Goal: Task Accomplishment & Management: Complete application form

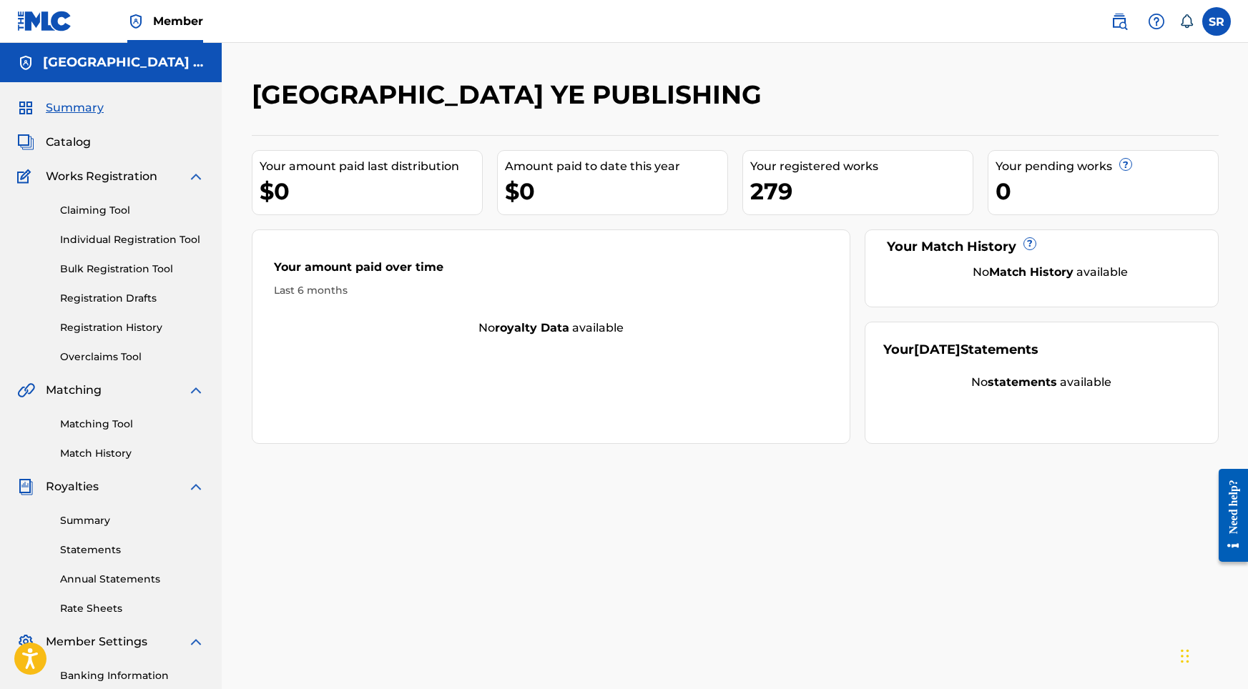
click at [127, 235] on link "Individual Registration Tool" at bounding box center [132, 239] width 144 height 15
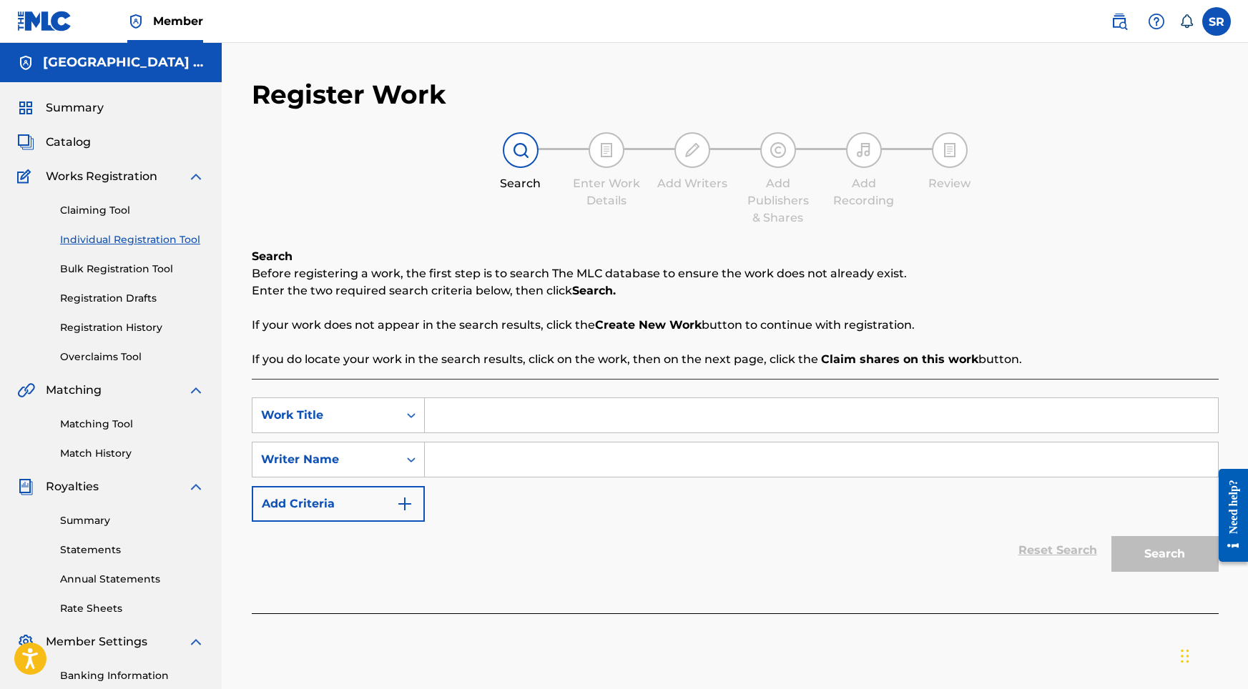
click at [484, 397] on div "SearchWithCriteria50068603-4b1c-4abd-be95-7a5d0d06812d Work Title SearchWithCri…" at bounding box center [735, 496] width 967 height 235
click at [113, 212] on link "Claiming Tool" at bounding box center [132, 210] width 144 height 15
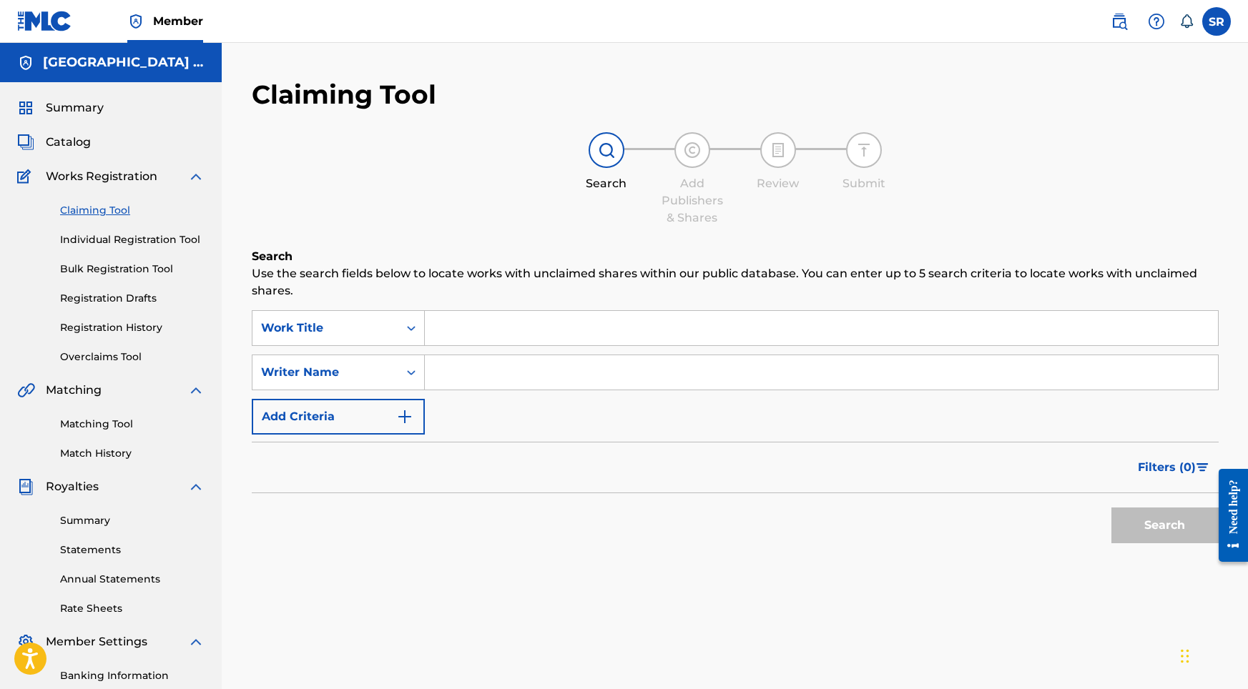
click at [541, 317] on input "Search Form" at bounding box center [821, 328] width 793 height 34
paste input "[PERSON_NAME]"
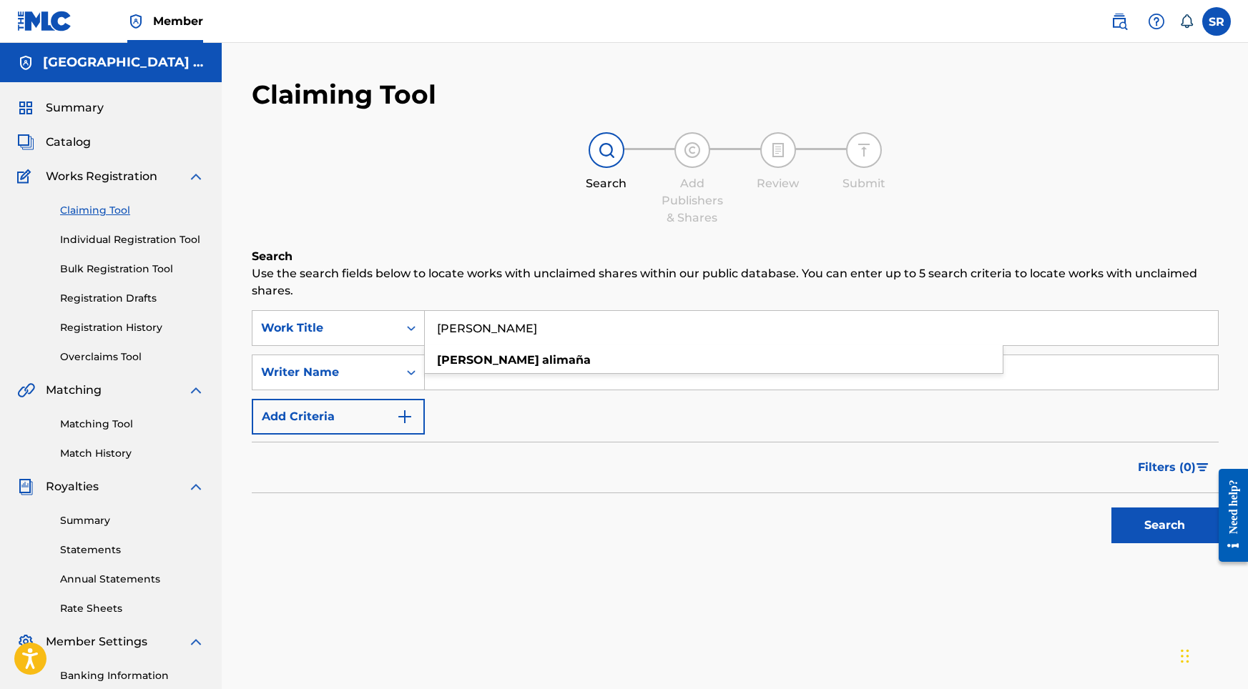
type input "[PERSON_NAME]"
click at [1148, 515] on button "Search" at bounding box center [1164, 526] width 107 height 36
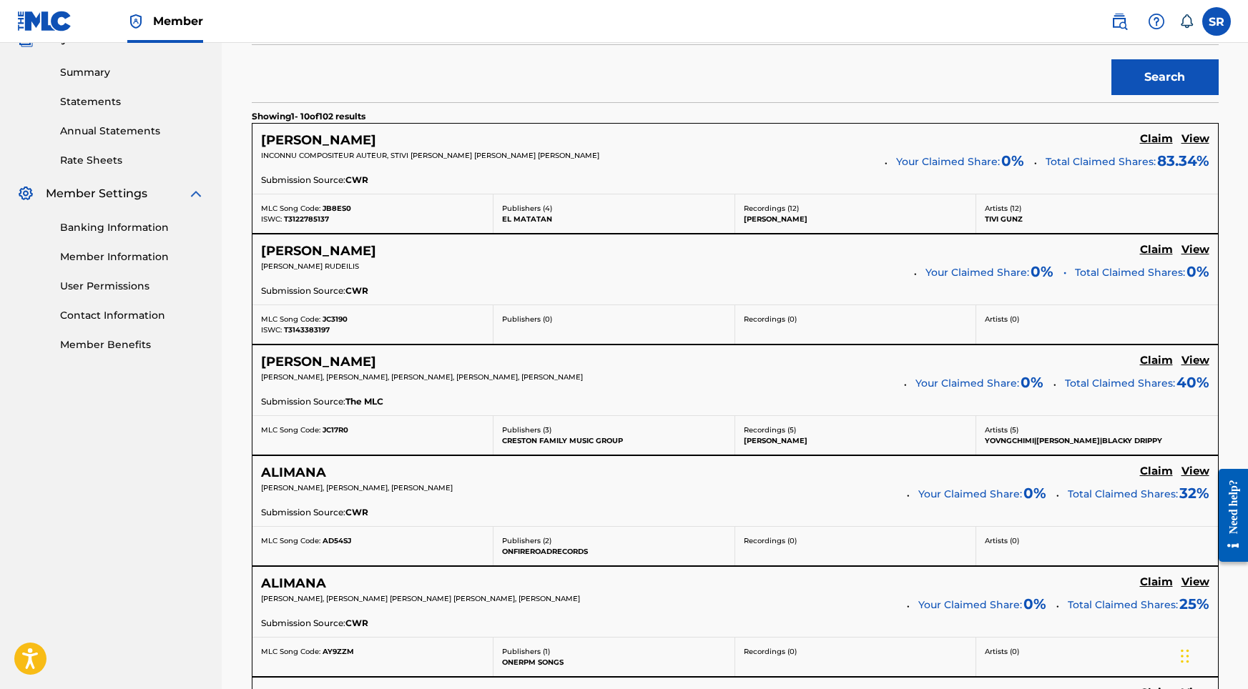
scroll to position [448, 0]
click at [1181, 360] on h5 "View" at bounding box center [1195, 361] width 28 height 14
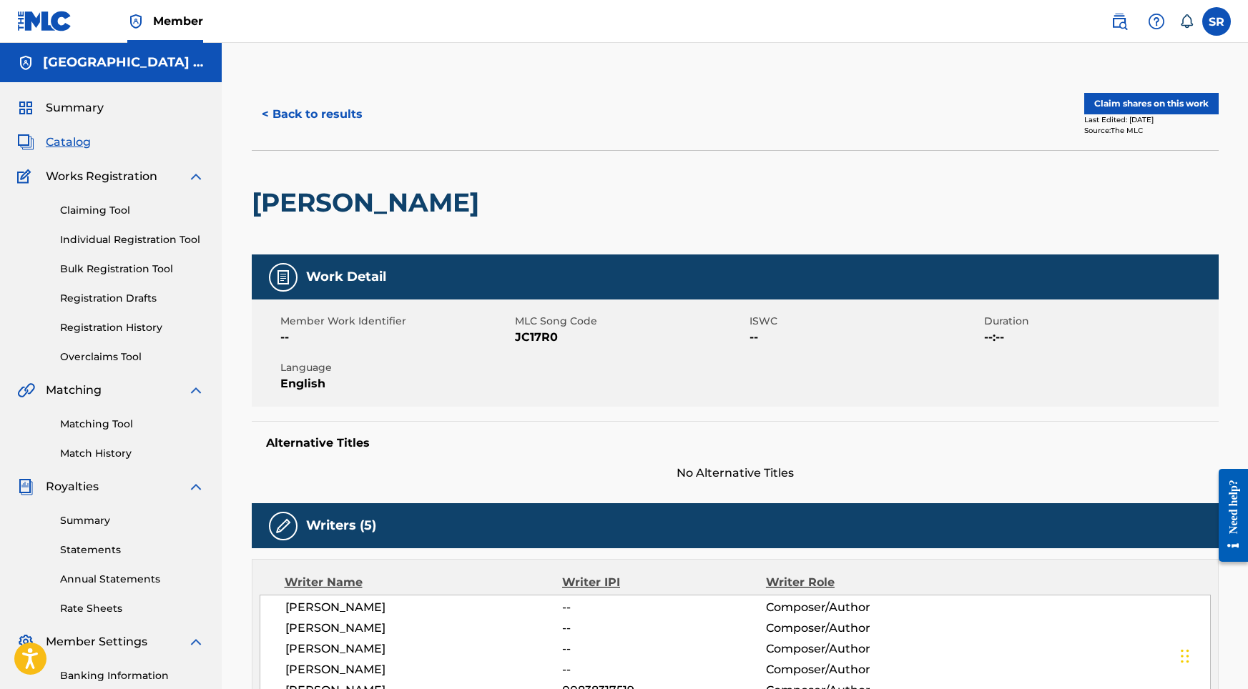
click at [310, 114] on button "< Back to results" at bounding box center [312, 115] width 121 height 36
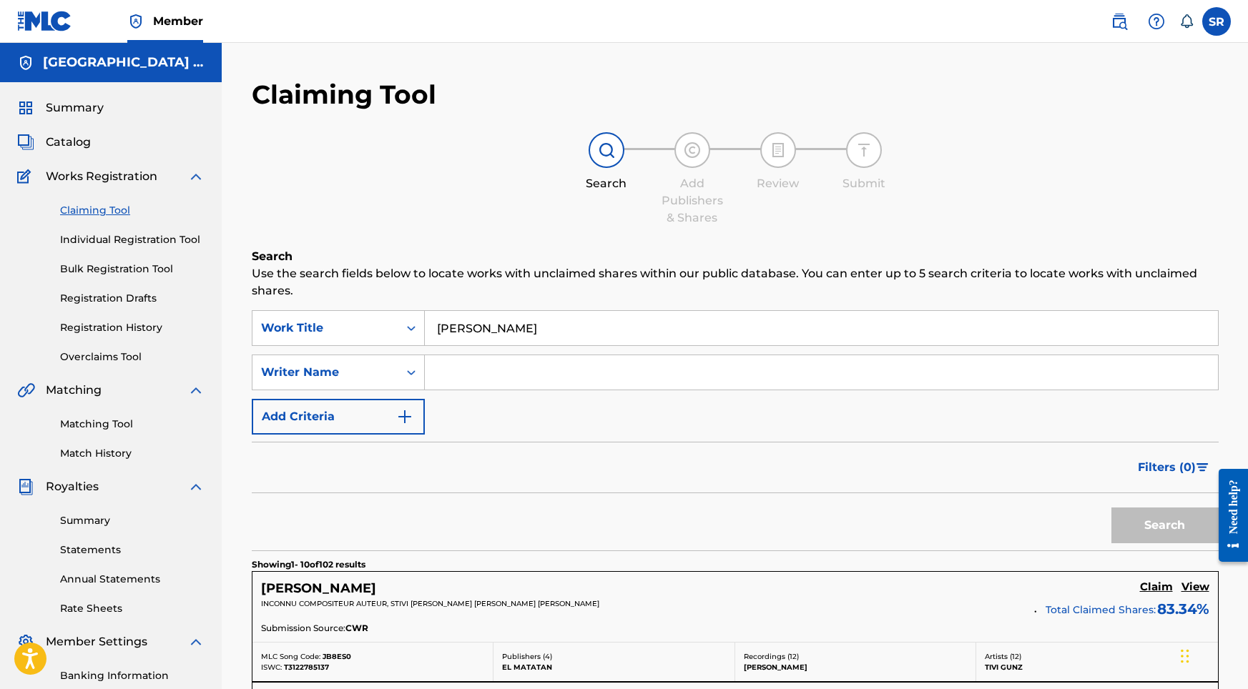
scroll to position [448, 0]
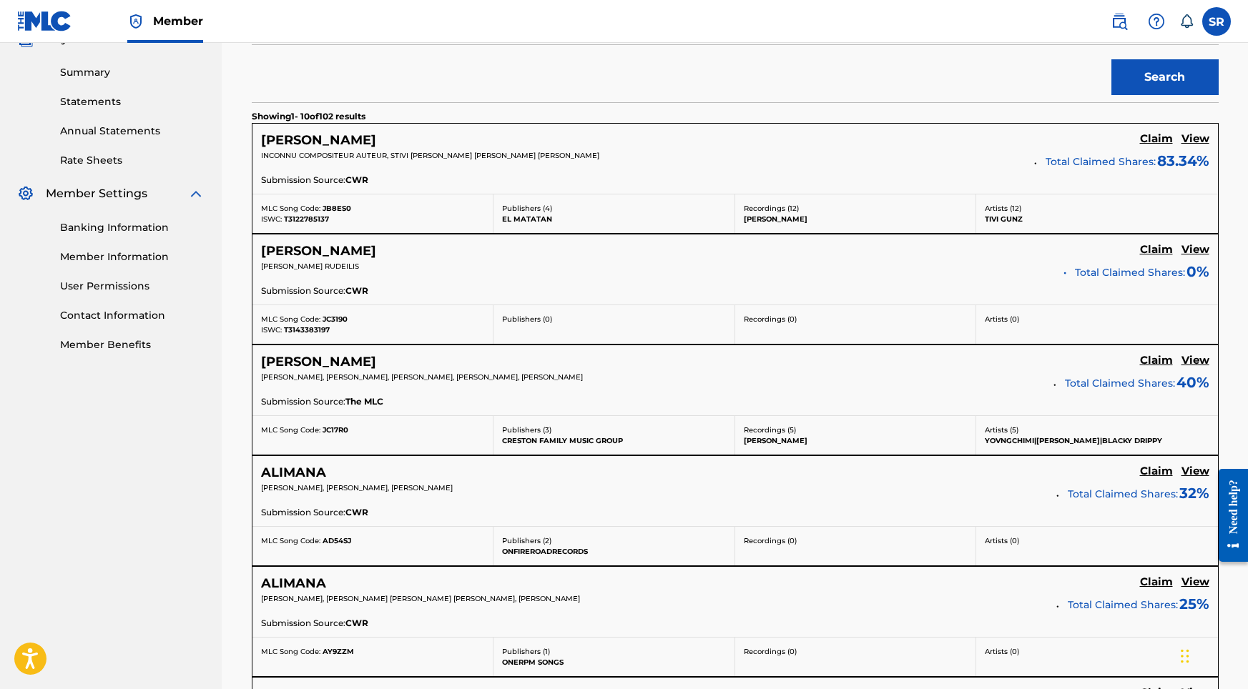
click at [1155, 359] on h5 "Claim" at bounding box center [1156, 361] width 33 height 14
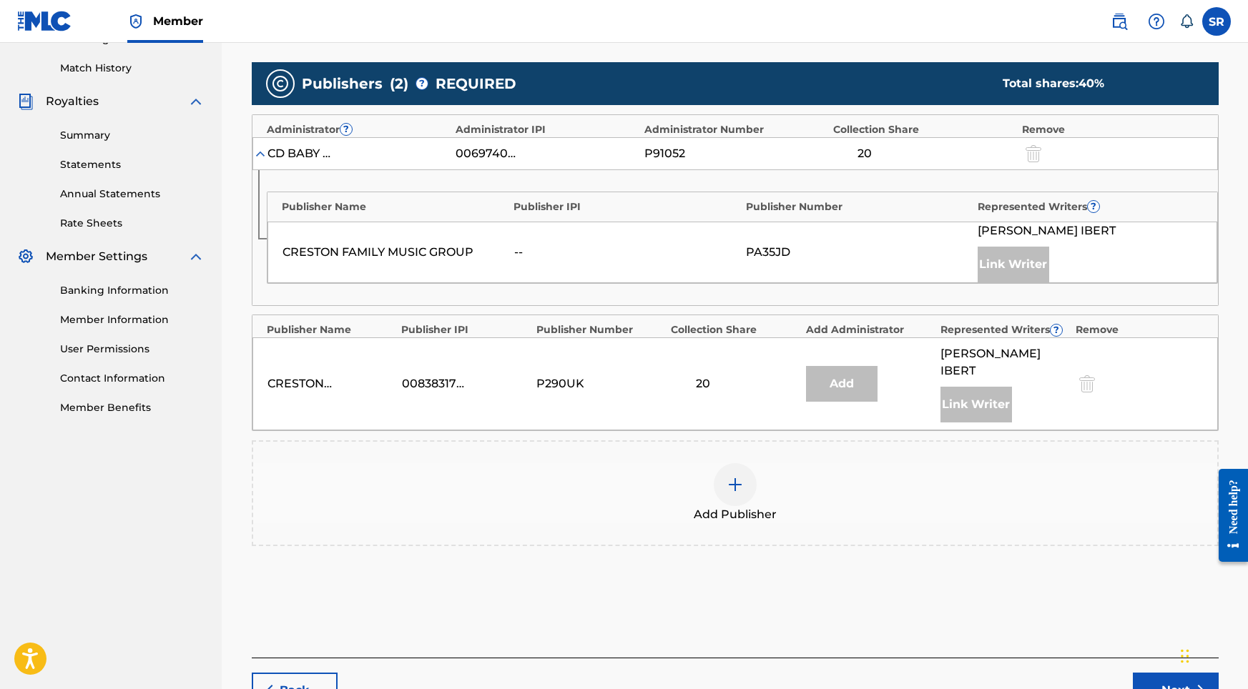
scroll to position [383, 0]
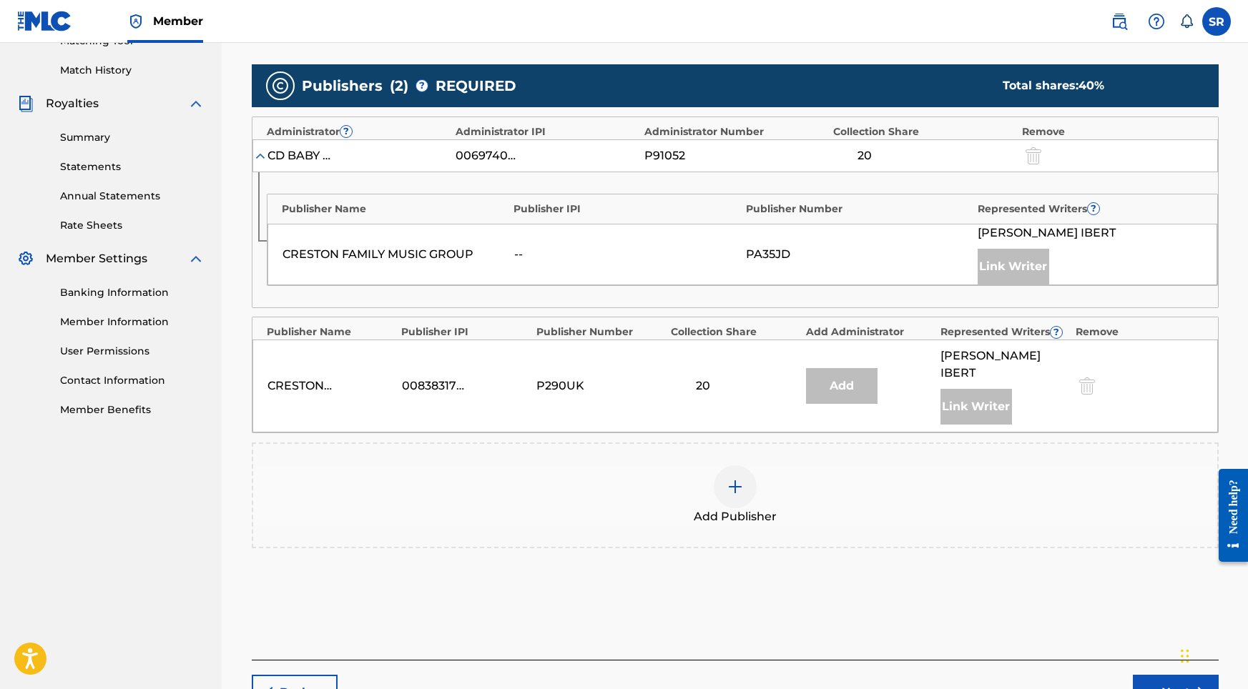
click at [727, 465] on div at bounding box center [735, 486] width 43 height 43
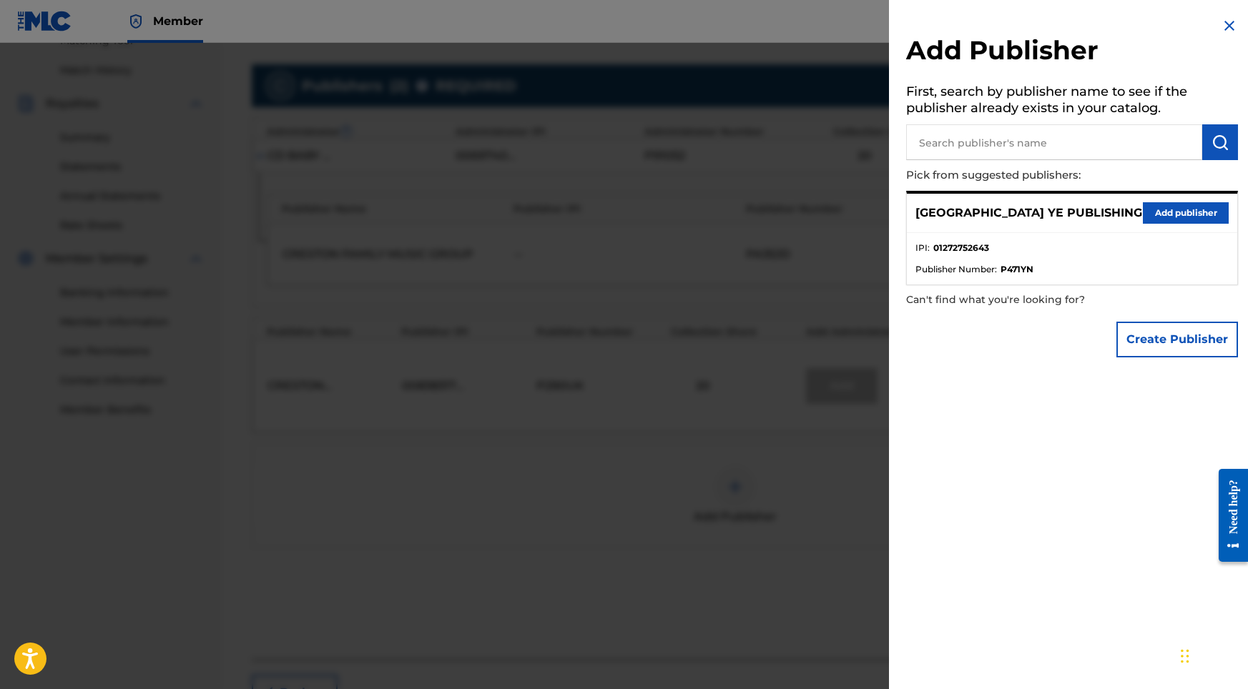
click at [1202, 219] on button "Add publisher" at bounding box center [1186, 212] width 86 height 21
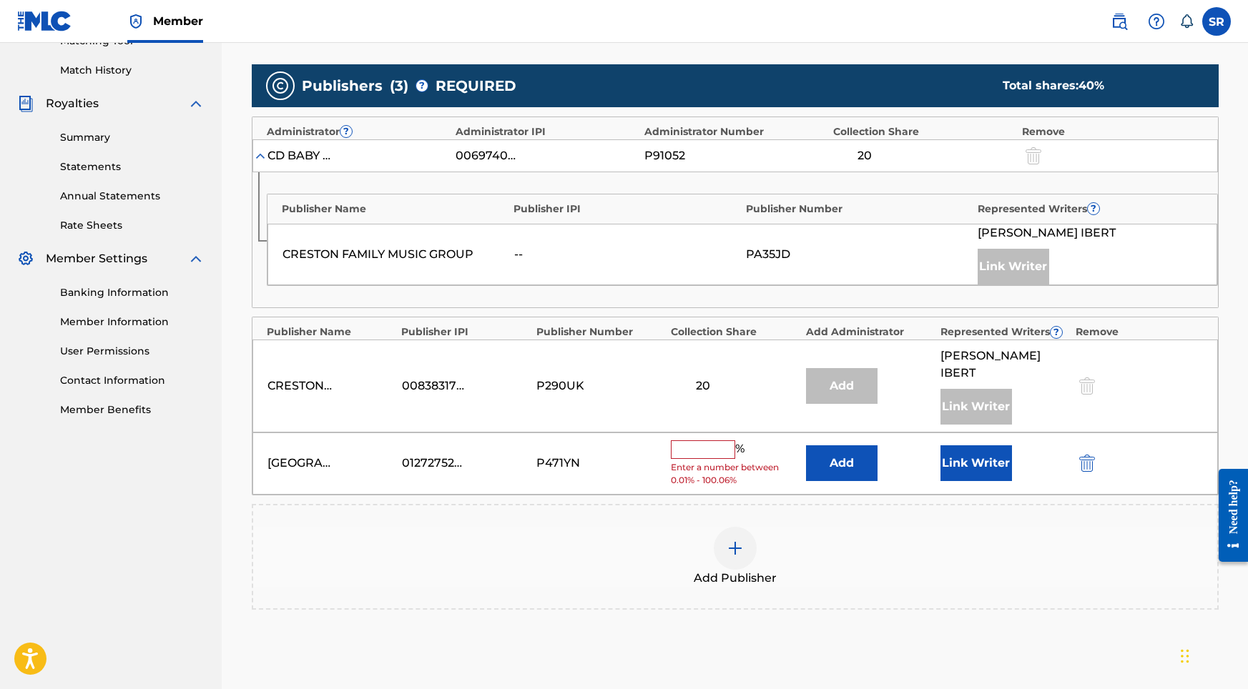
click at [984, 459] on button "Link Writer" at bounding box center [976, 463] width 72 height 36
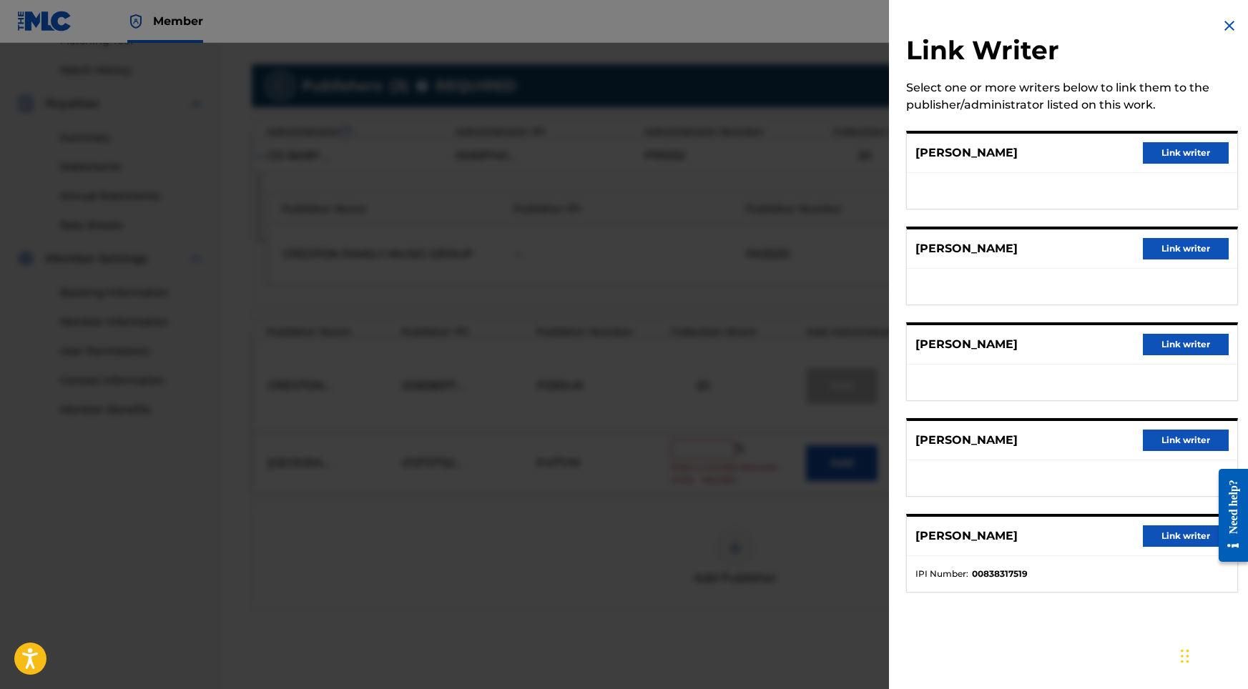
click at [1221, 17] on img at bounding box center [1229, 25] width 17 height 17
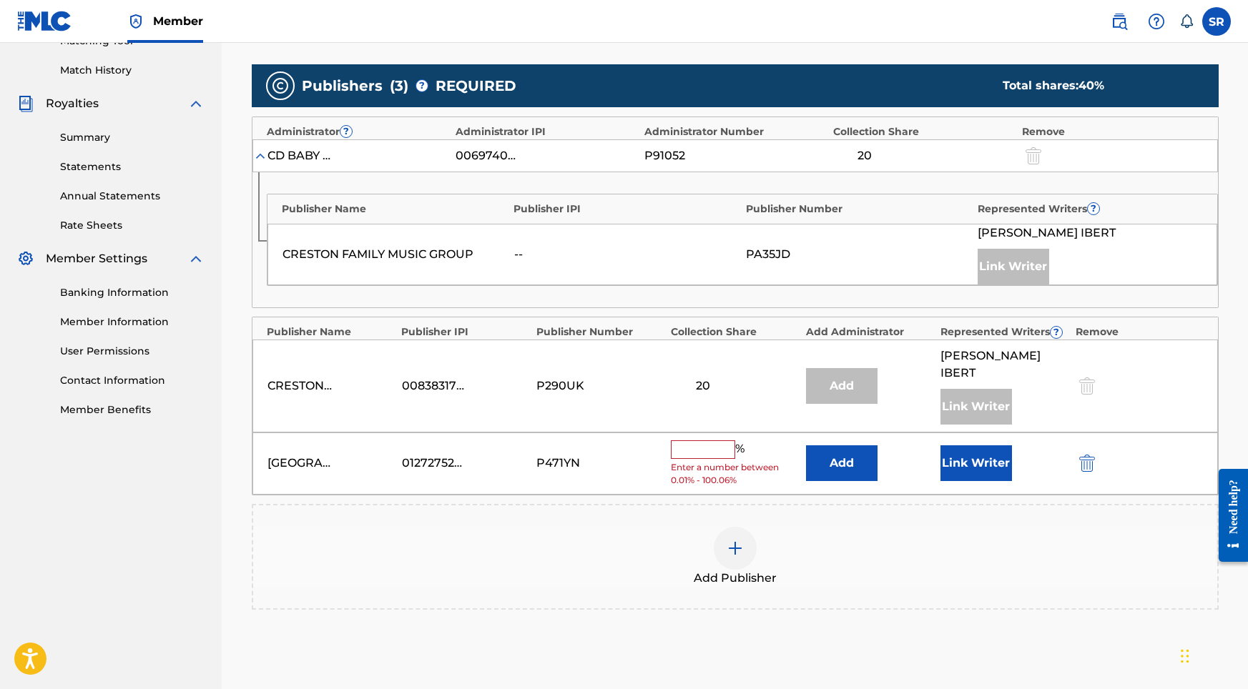
click at [706, 440] on input "text" at bounding box center [703, 449] width 64 height 19
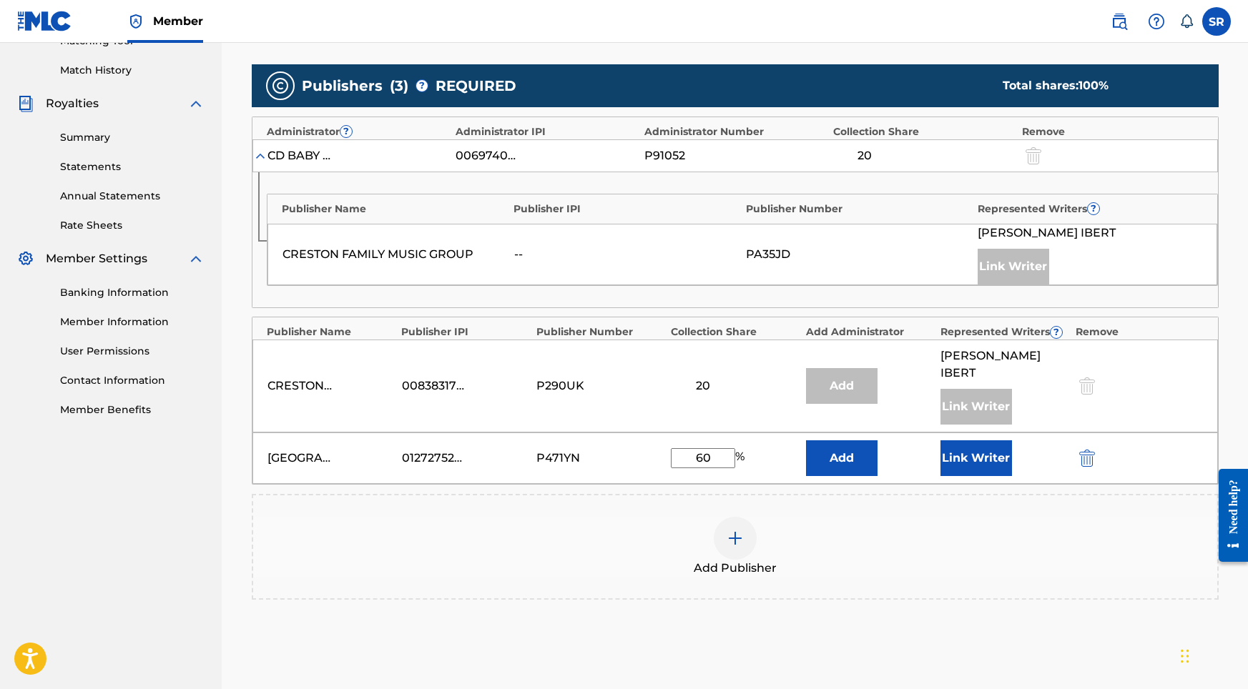
type input "60"
click at [1007, 447] on button "Link Writer" at bounding box center [976, 458] width 72 height 36
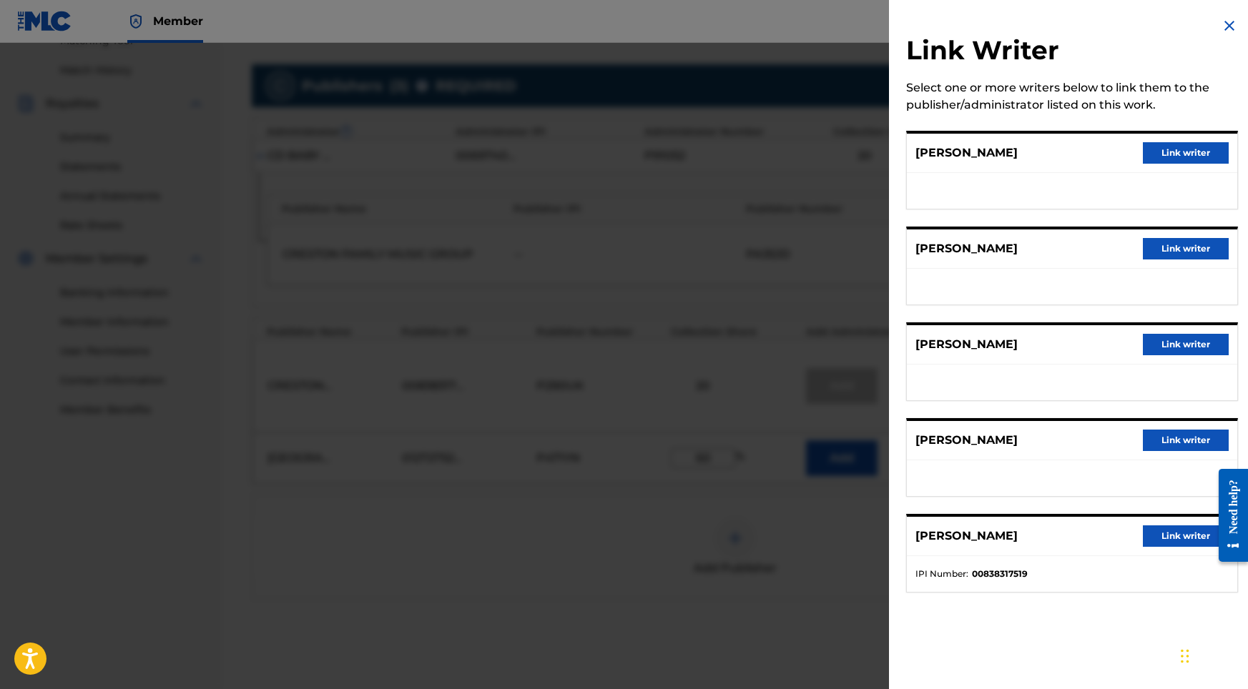
click at [1160, 154] on button "Link writer" at bounding box center [1186, 152] width 86 height 21
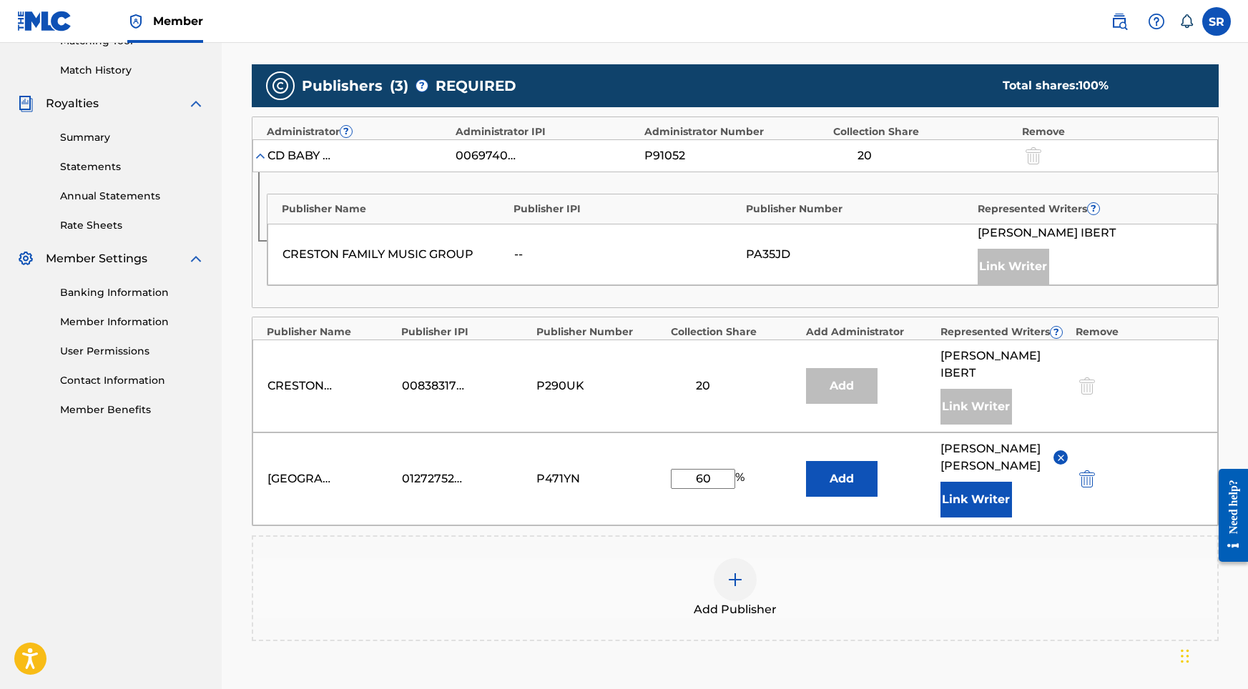
click at [961, 482] on button "Link Writer" at bounding box center [976, 500] width 72 height 36
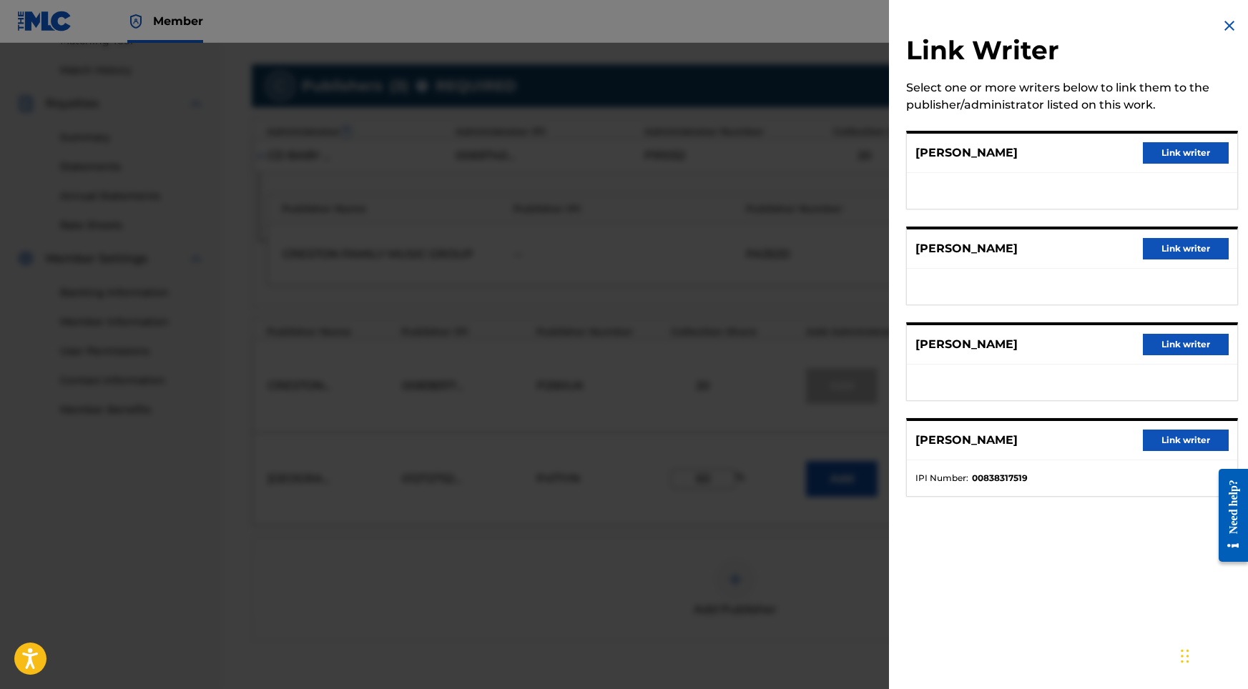
click at [1175, 154] on button "Link writer" at bounding box center [1186, 152] width 86 height 21
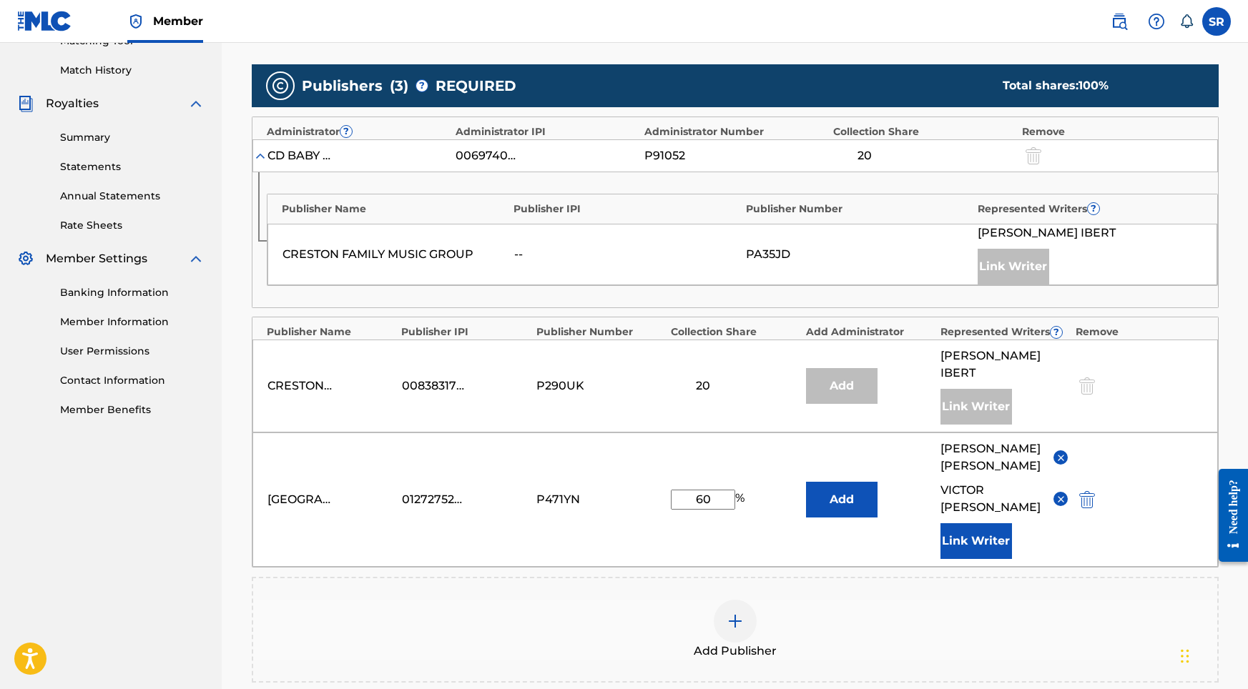
click at [960, 523] on button "Link Writer" at bounding box center [976, 541] width 72 height 36
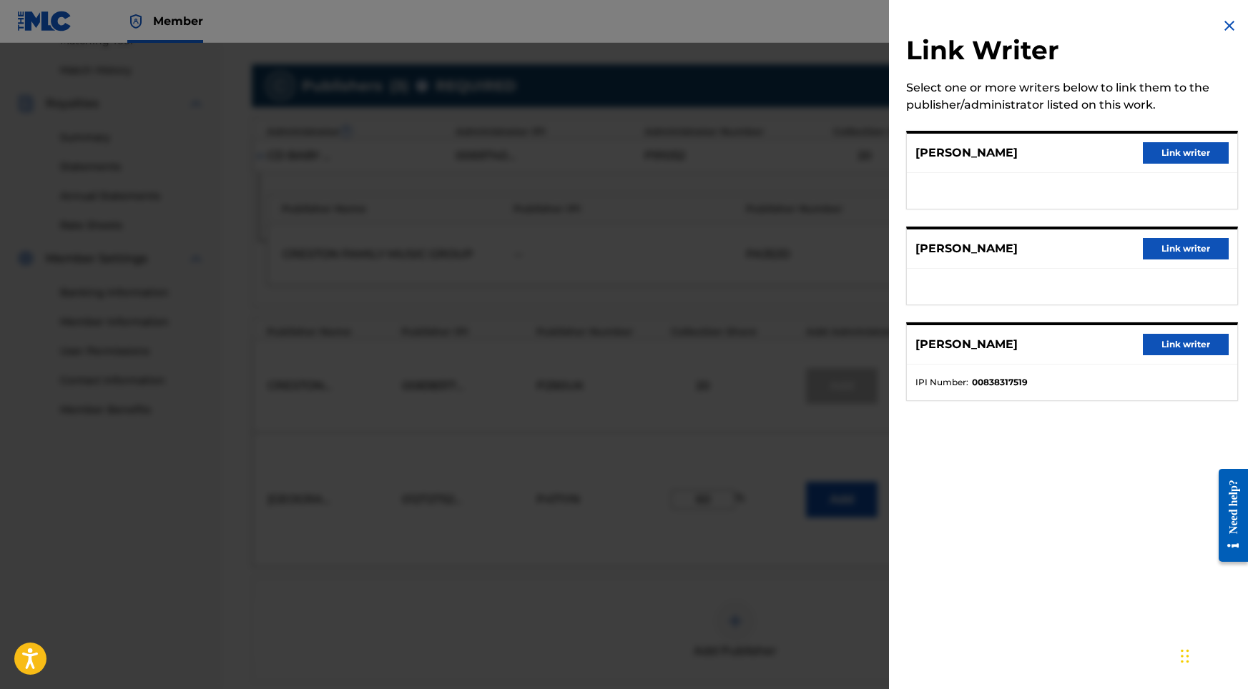
click at [1168, 253] on button "Link writer" at bounding box center [1186, 248] width 86 height 21
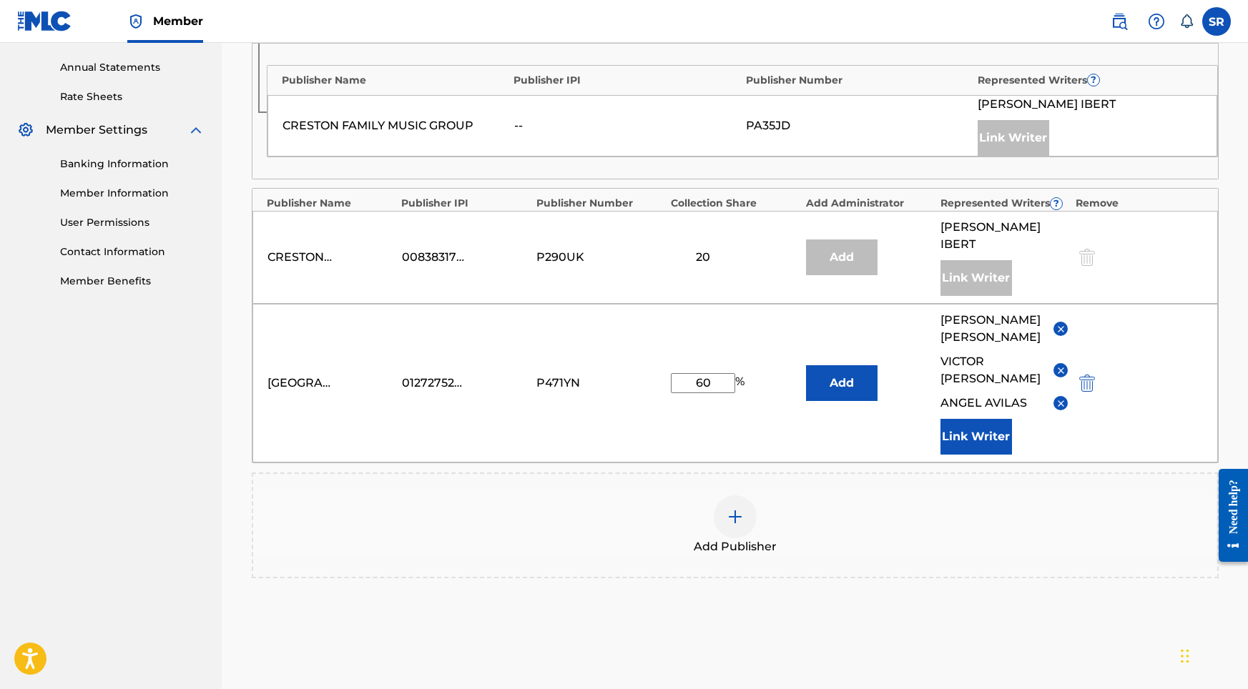
scroll to position [526, 0]
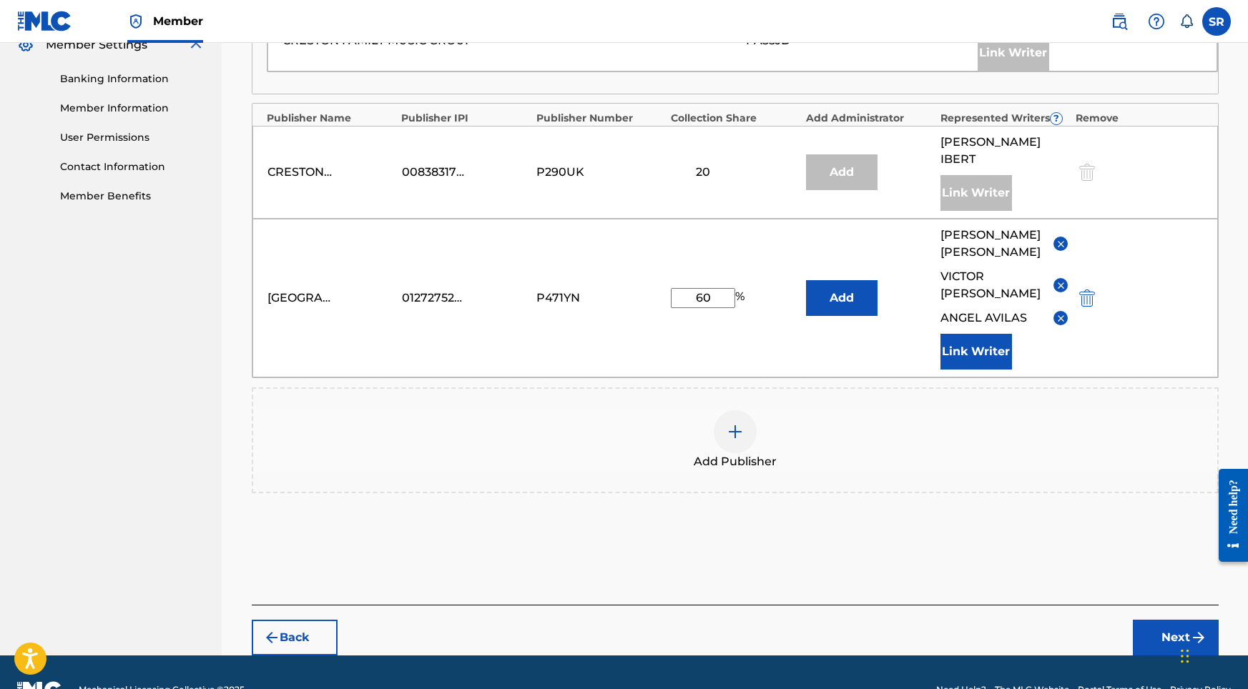
click at [1146, 620] on button "Next" at bounding box center [1176, 638] width 86 height 36
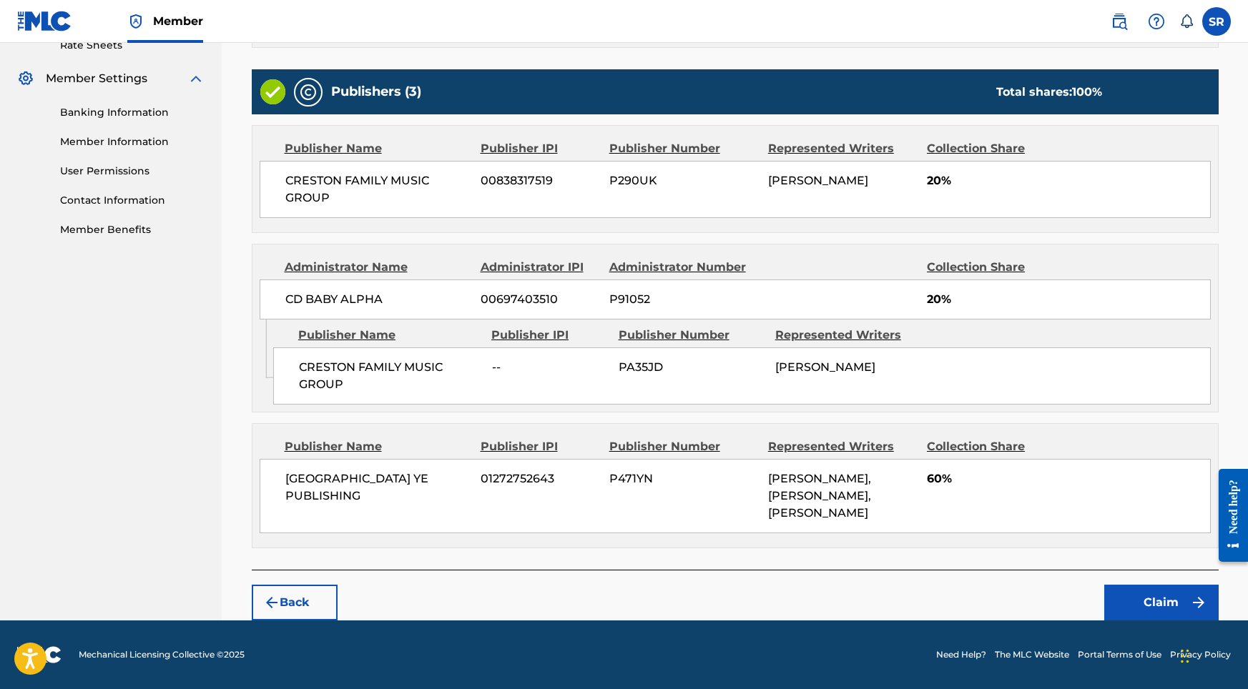
scroll to position [560, 0]
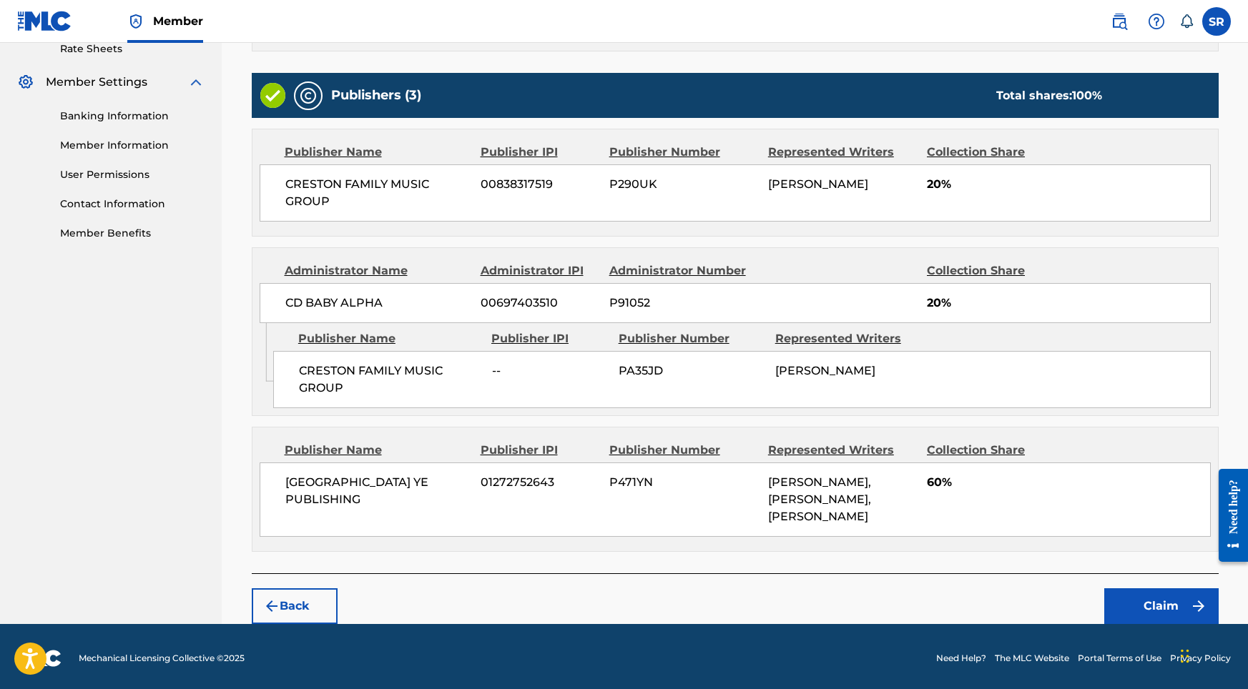
click at [1159, 608] on button "Claim" at bounding box center [1161, 606] width 114 height 36
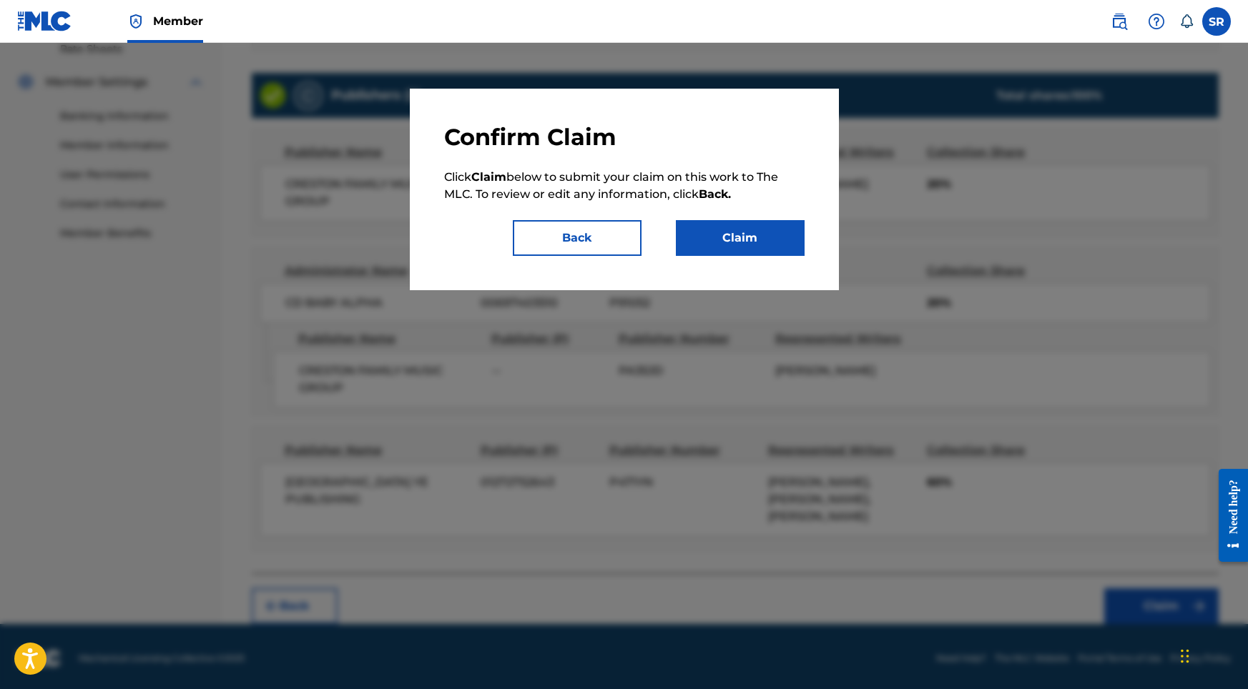
click at [766, 240] on button "Claim" at bounding box center [740, 238] width 129 height 36
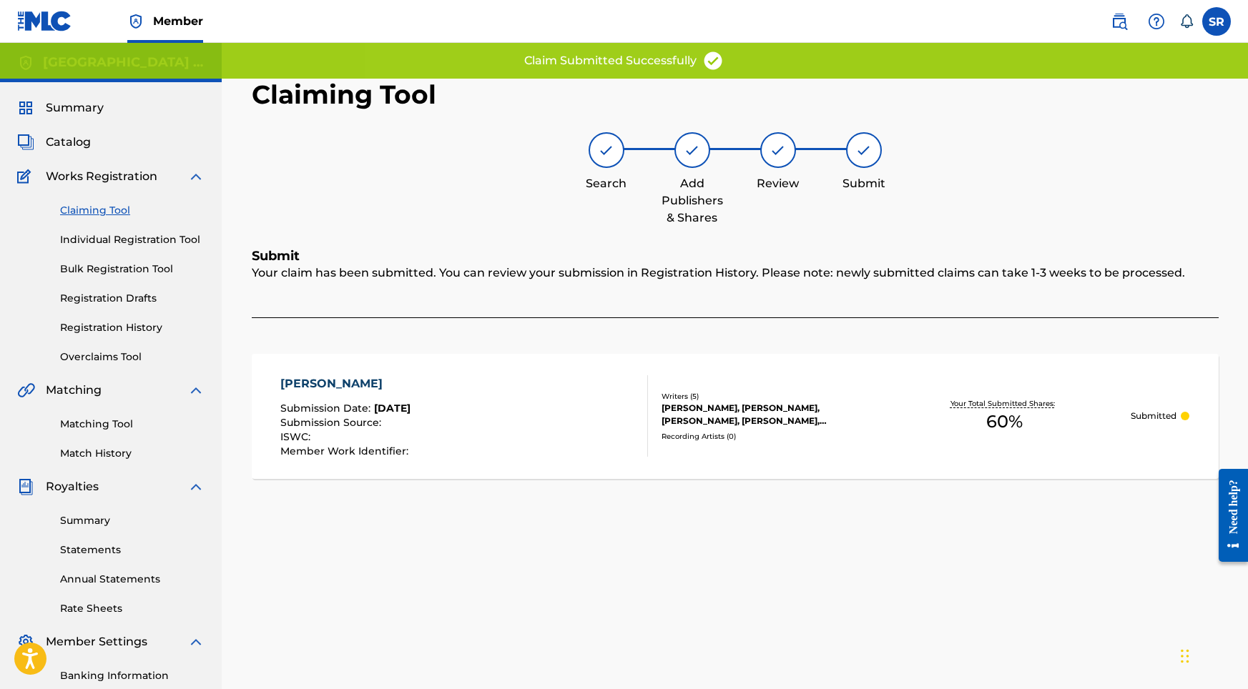
scroll to position [0, 0]
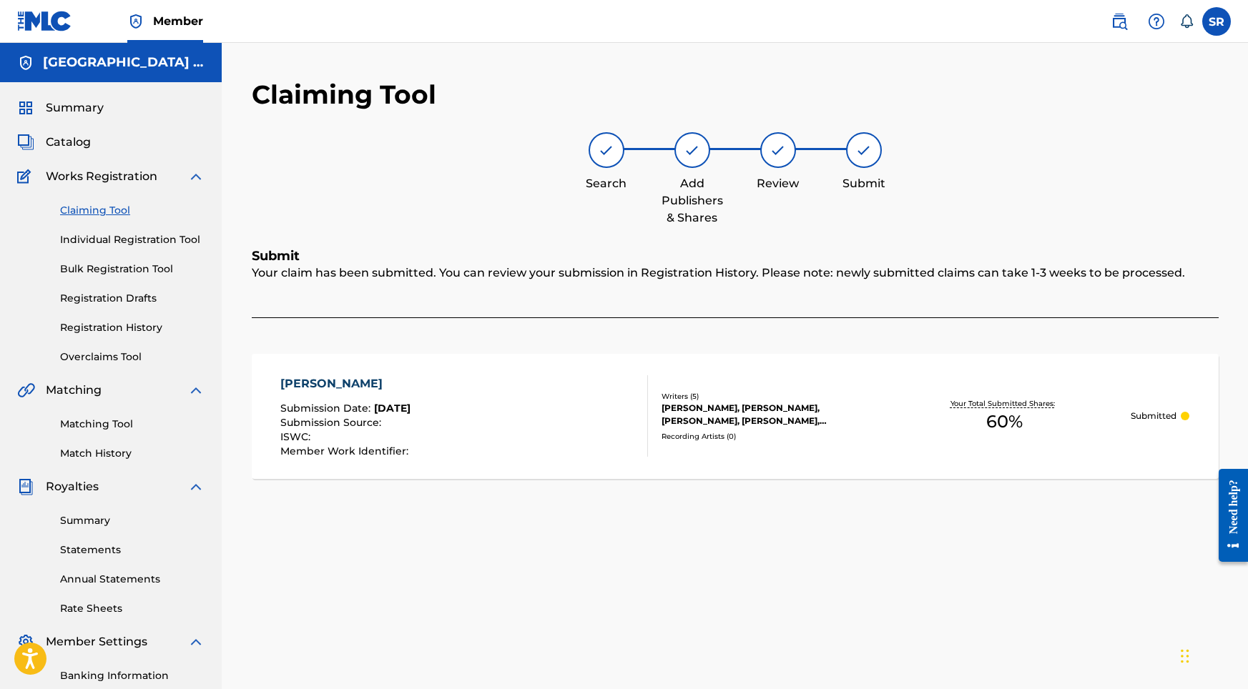
click at [121, 323] on link "Registration History" at bounding box center [132, 327] width 144 height 15
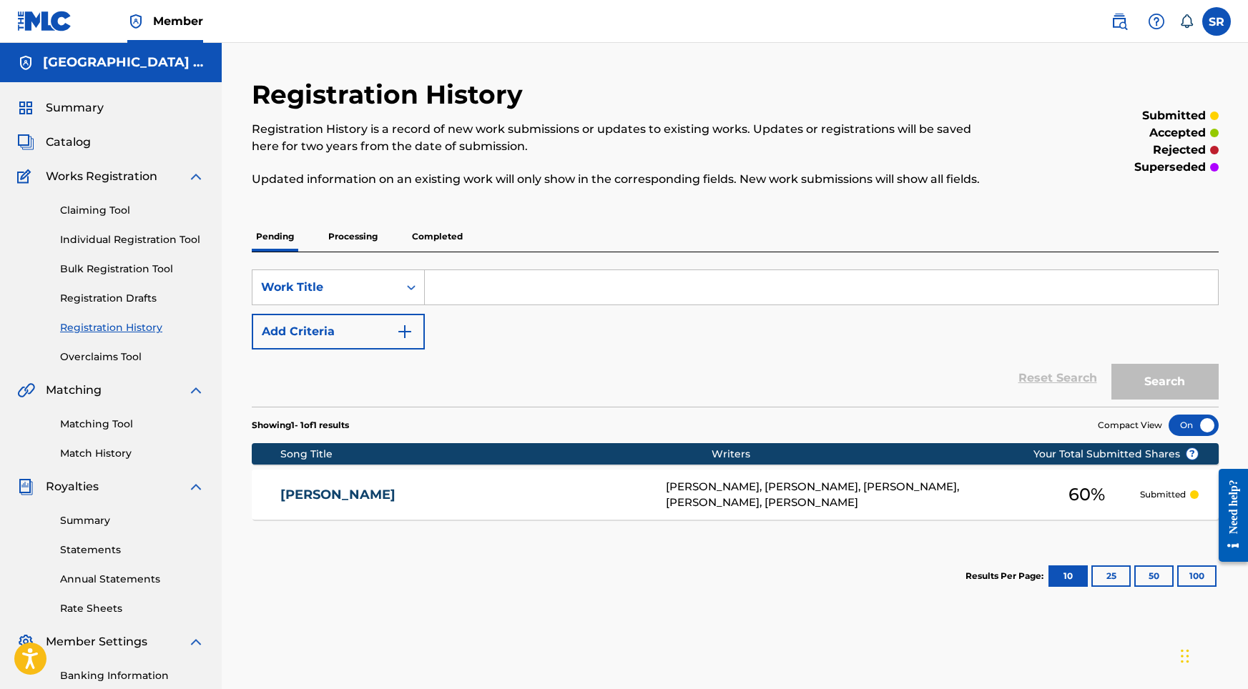
click at [352, 209] on div "Registration History Registration History is a record of new work submissions o…" at bounding box center [735, 344] width 967 height 531
click at [352, 235] on p "Processing" at bounding box center [353, 237] width 58 height 30
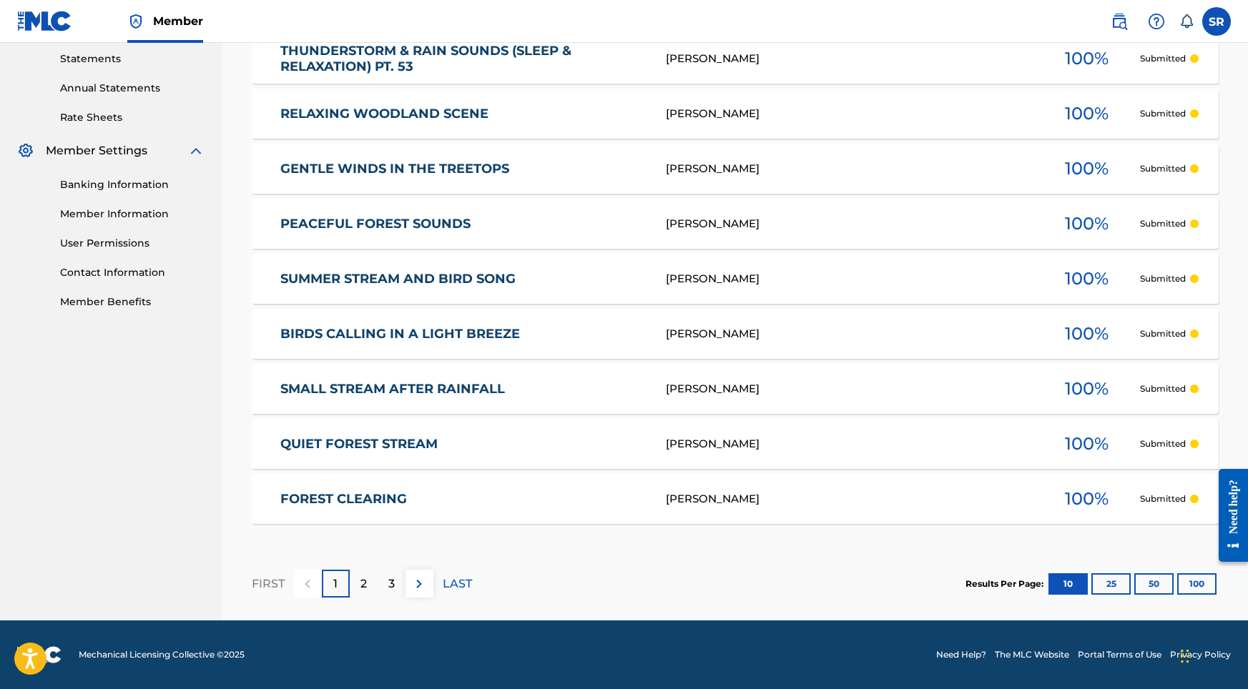
click at [360, 579] on p "2" at bounding box center [363, 584] width 6 height 17
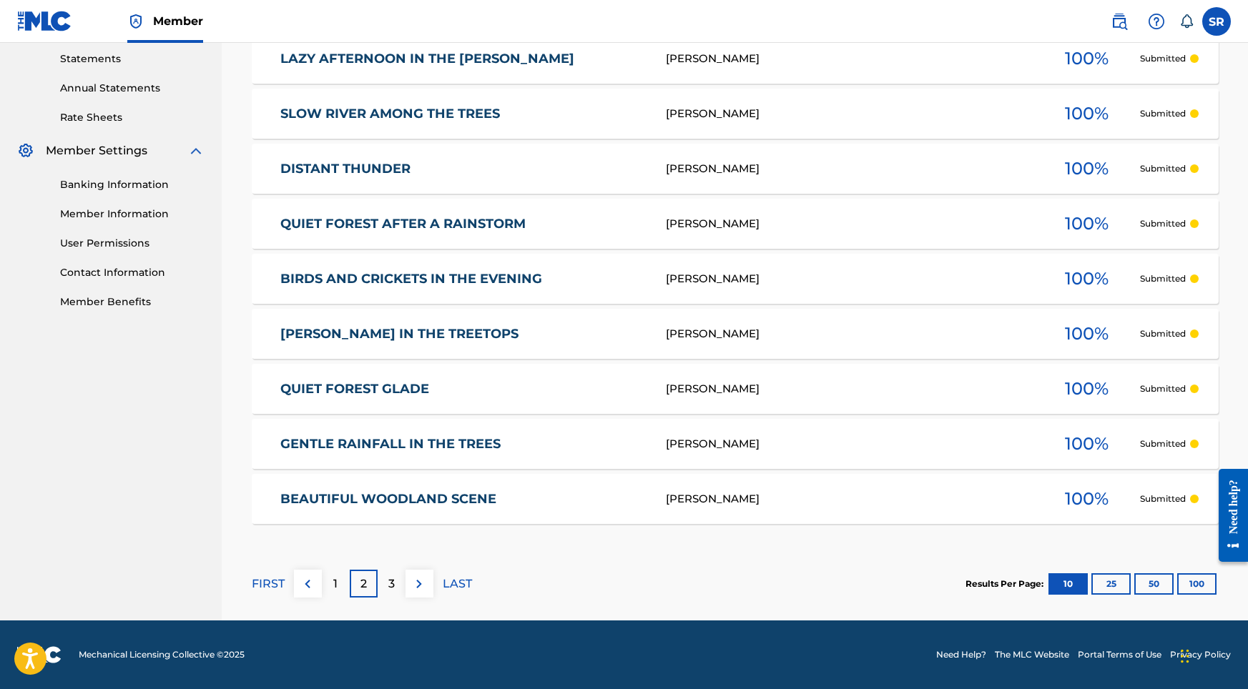
click at [387, 583] on div "3" at bounding box center [392, 584] width 28 height 28
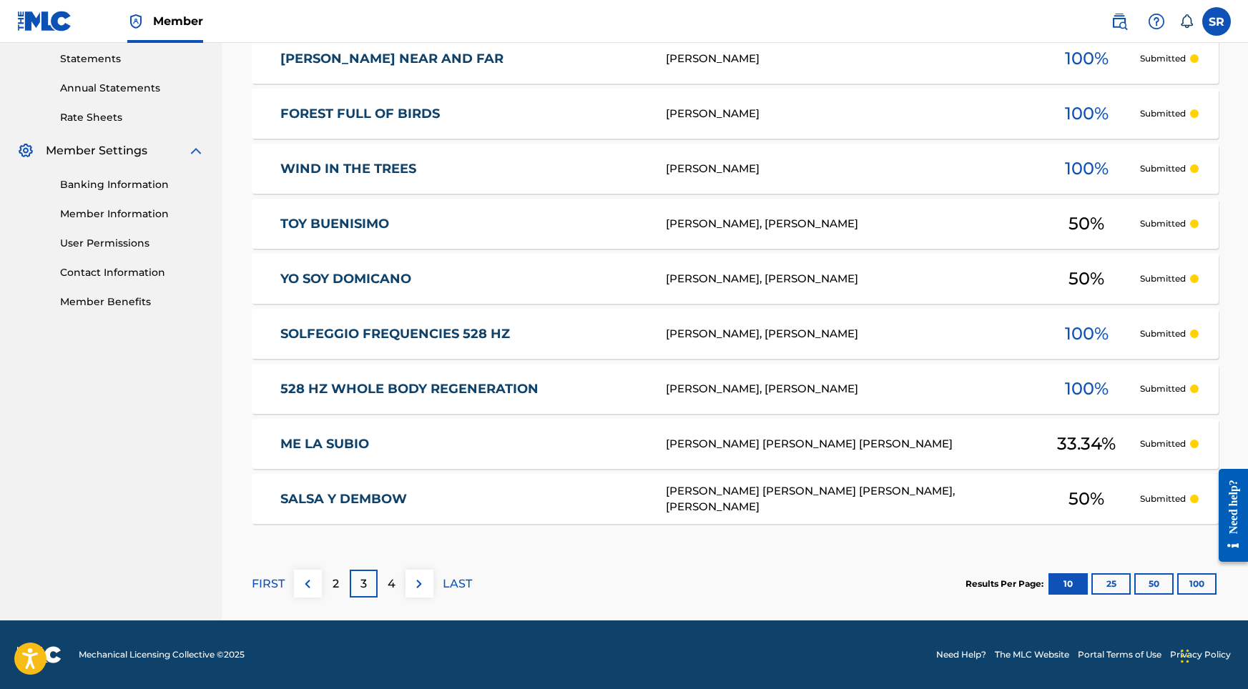
scroll to position [491, 0]
click at [386, 582] on div "4" at bounding box center [392, 584] width 28 height 28
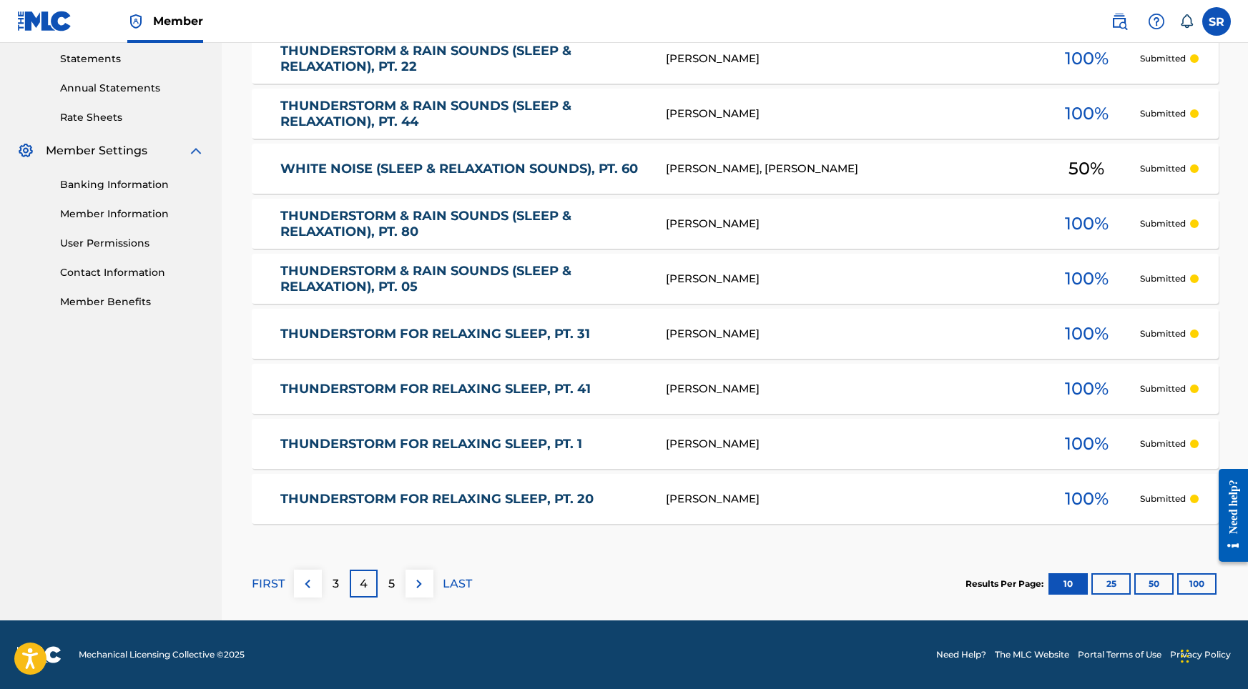
click at [386, 585] on div "5" at bounding box center [392, 584] width 28 height 28
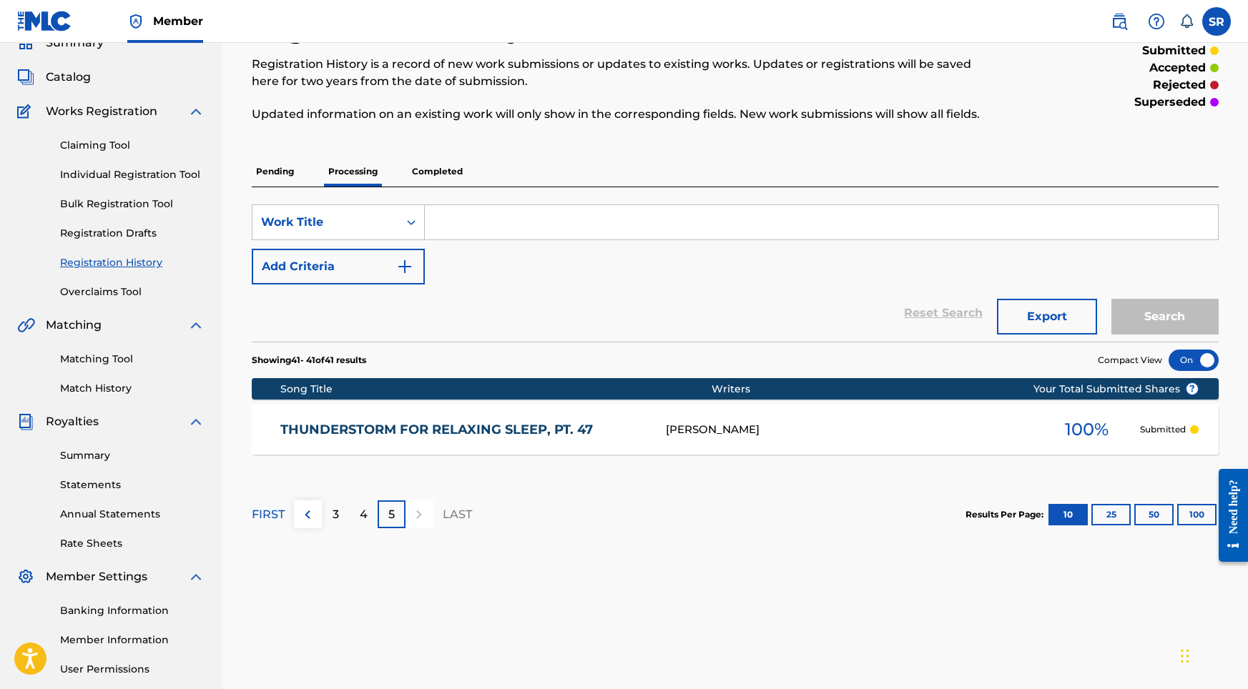
scroll to position [64, 0]
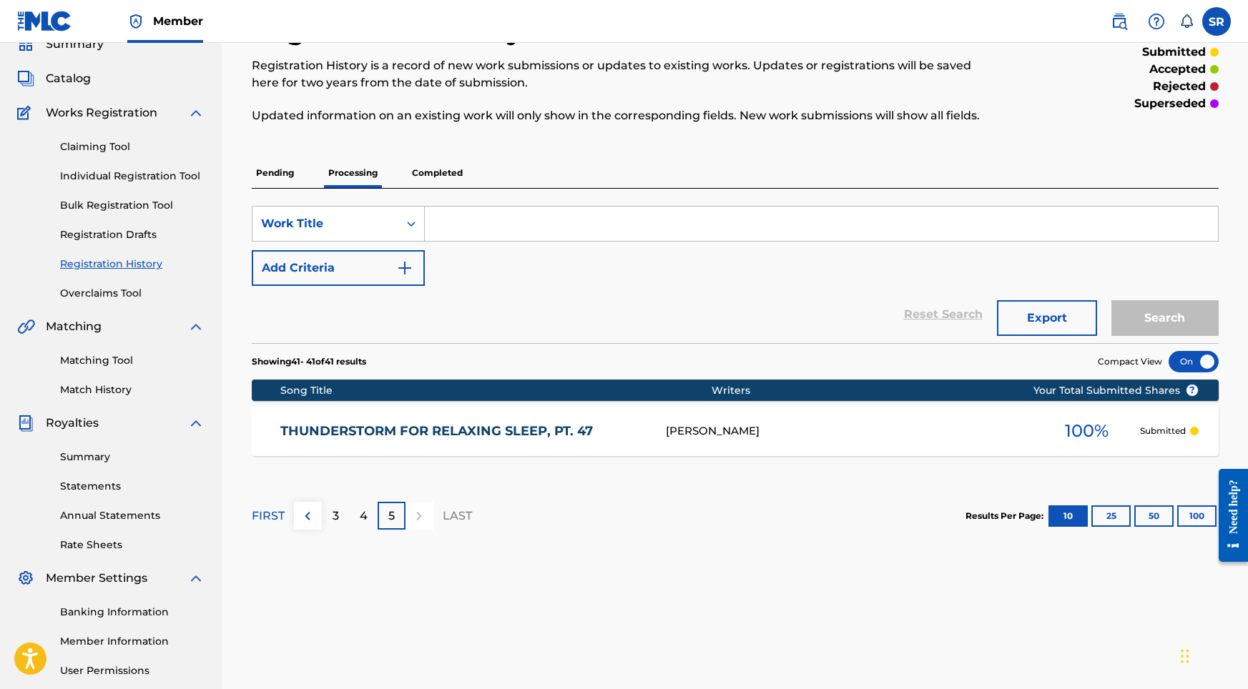
click at [435, 177] on p "Completed" at bounding box center [437, 173] width 59 height 30
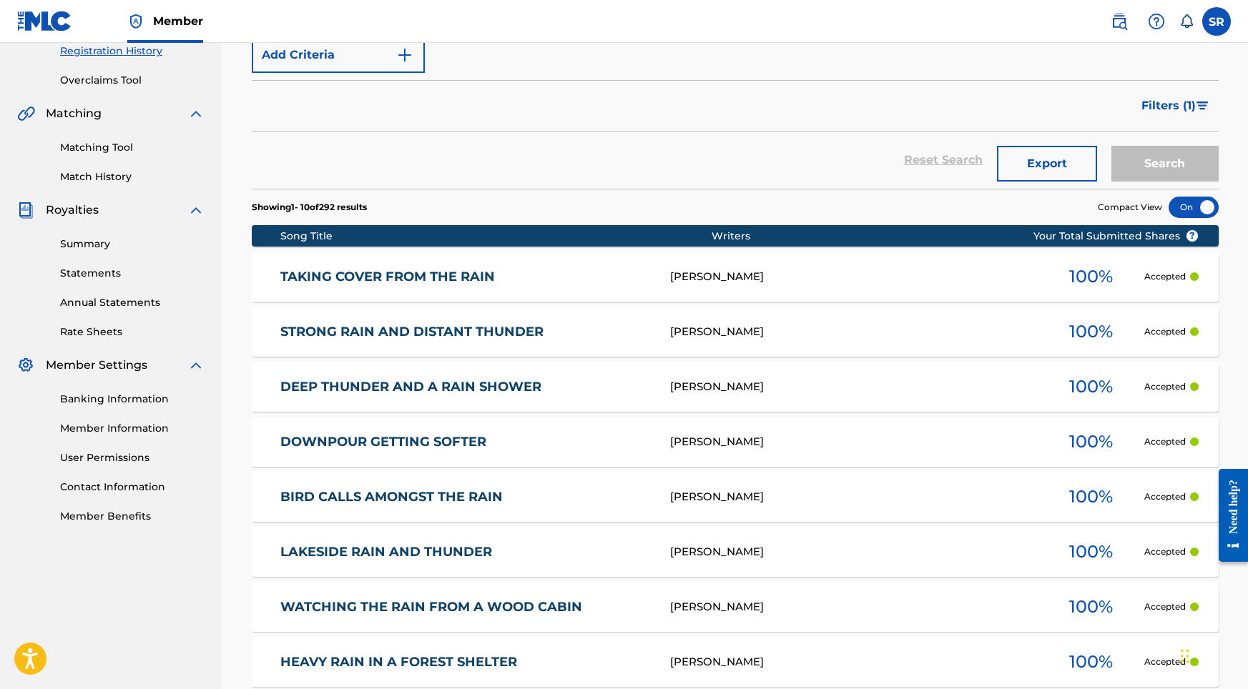
scroll to position [280, 1]
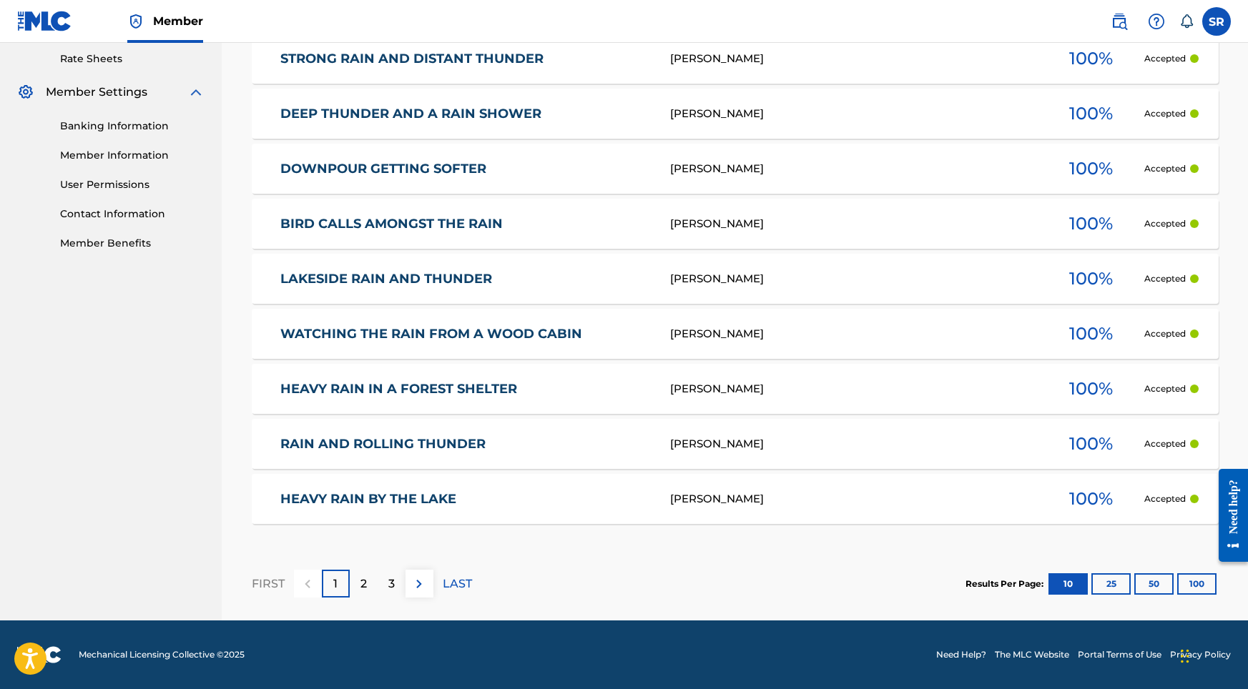
click at [369, 583] on div "2" at bounding box center [364, 584] width 28 height 28
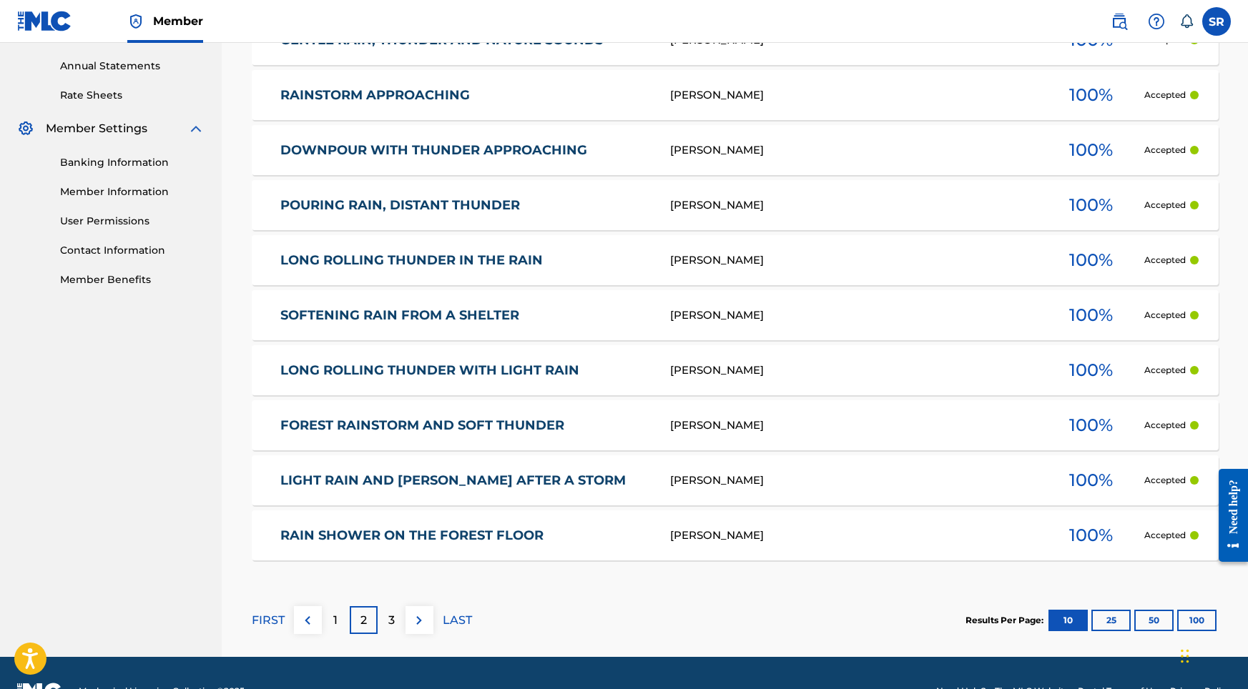
scroll to position [550, 0]
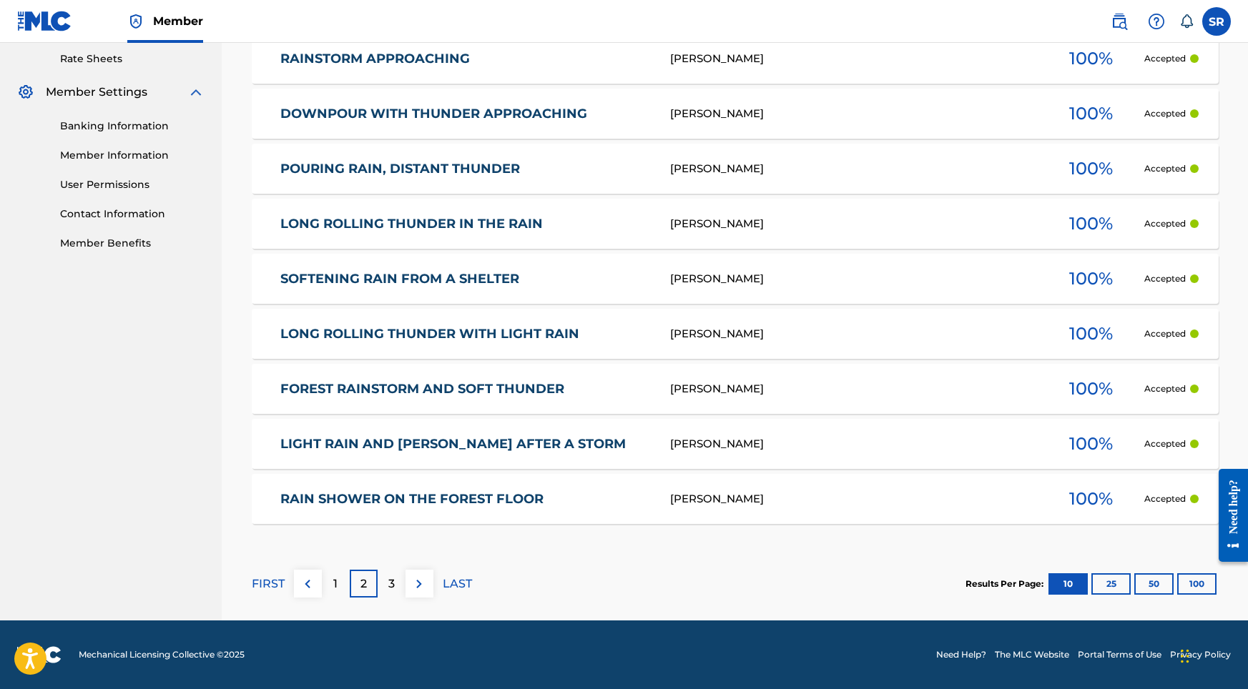
click at [391, 580] on p "3" at bounding box center [391, 584] width 6 height 17
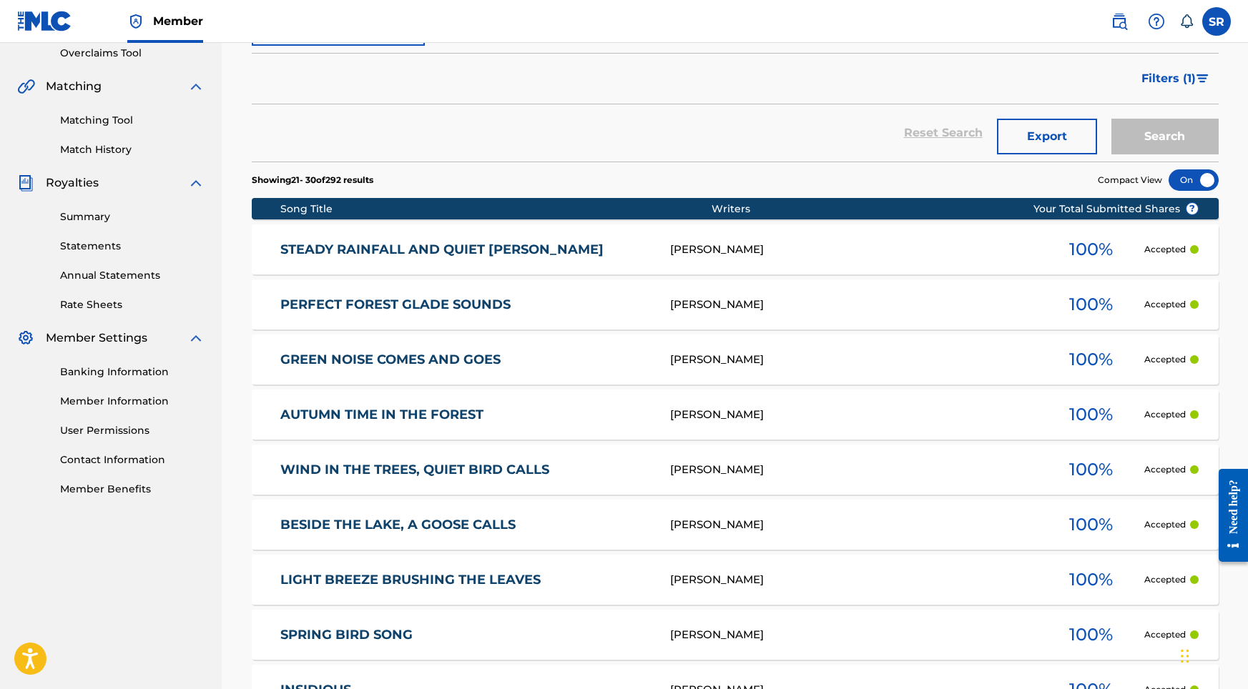
scroll to position [520, 0]
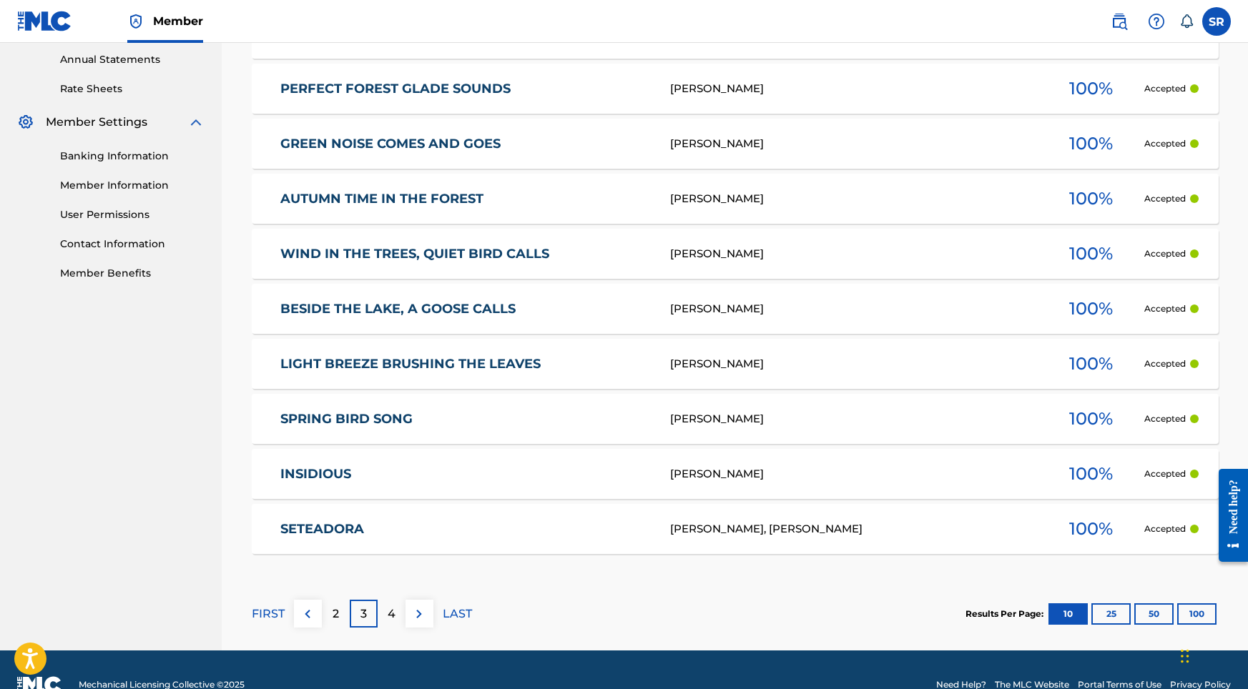
click at [395, 609] on p "4" at bounding box center [392, 614] width 8 height 17
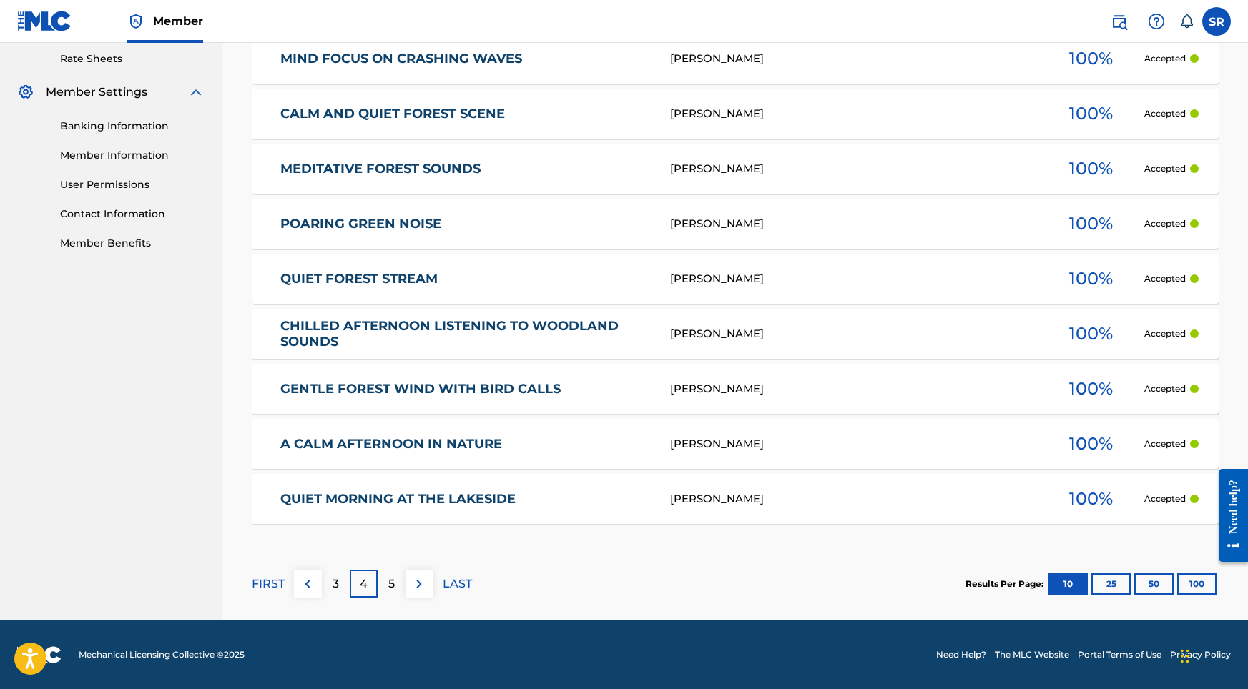
click at [393, 586] on p "5" at bounding box center [391, 584] width 6 height 17
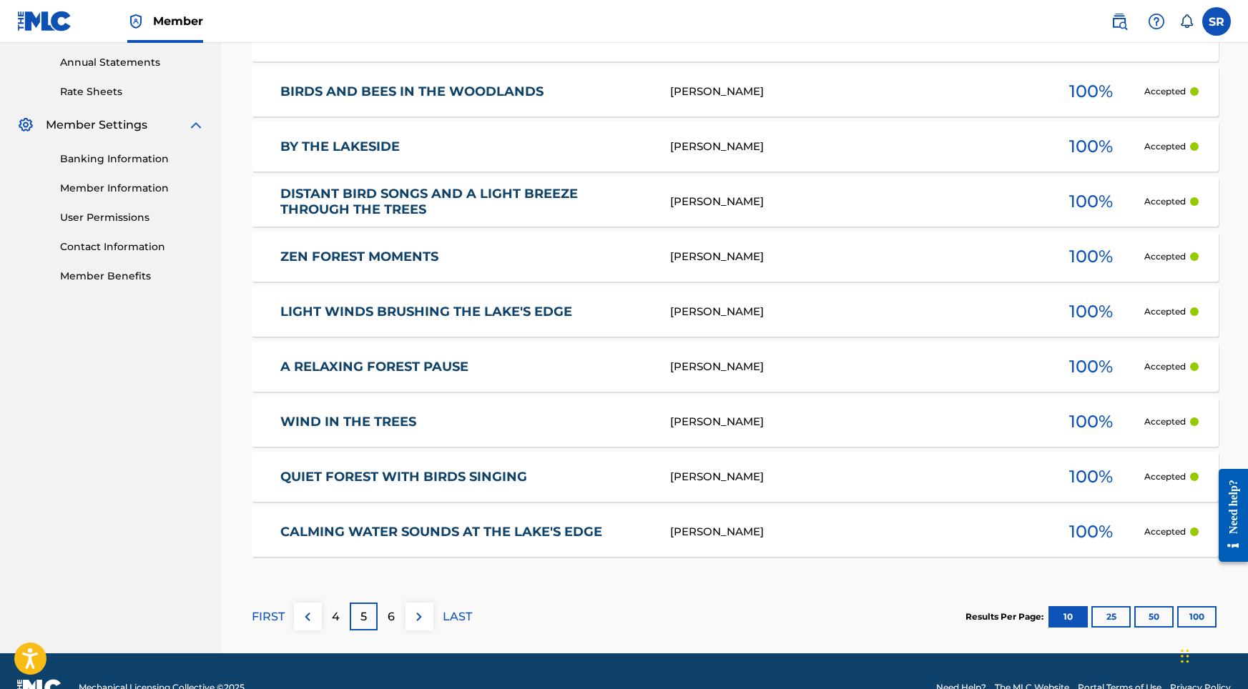
scroll to position [532, 0]
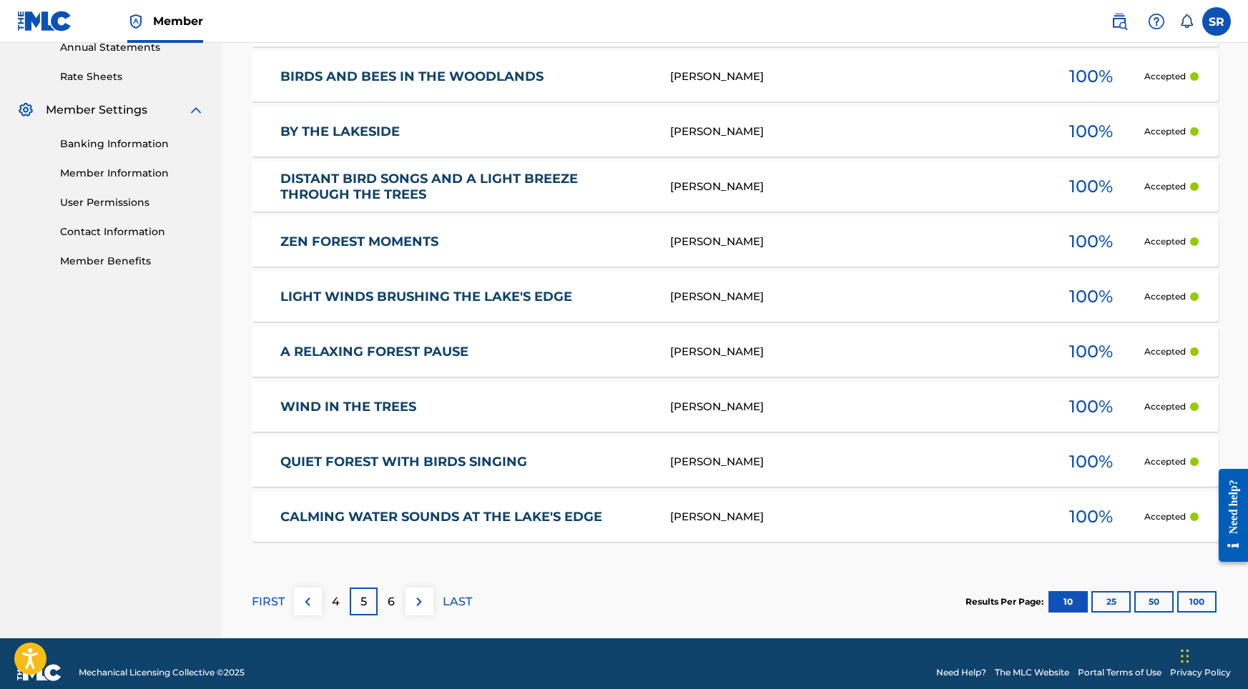
drag, startPoint x: 409, startPoint y: 608, endPoint x: 390, endPoint y: 603, distance: 19.8
click at [390, 603] on div "FIRST 4 5 6 LAST" at bounding box center [362, 602] width 220 height 28
click at [390, 603] on p "6" at bounding box center [391, 601] width 7 height 17
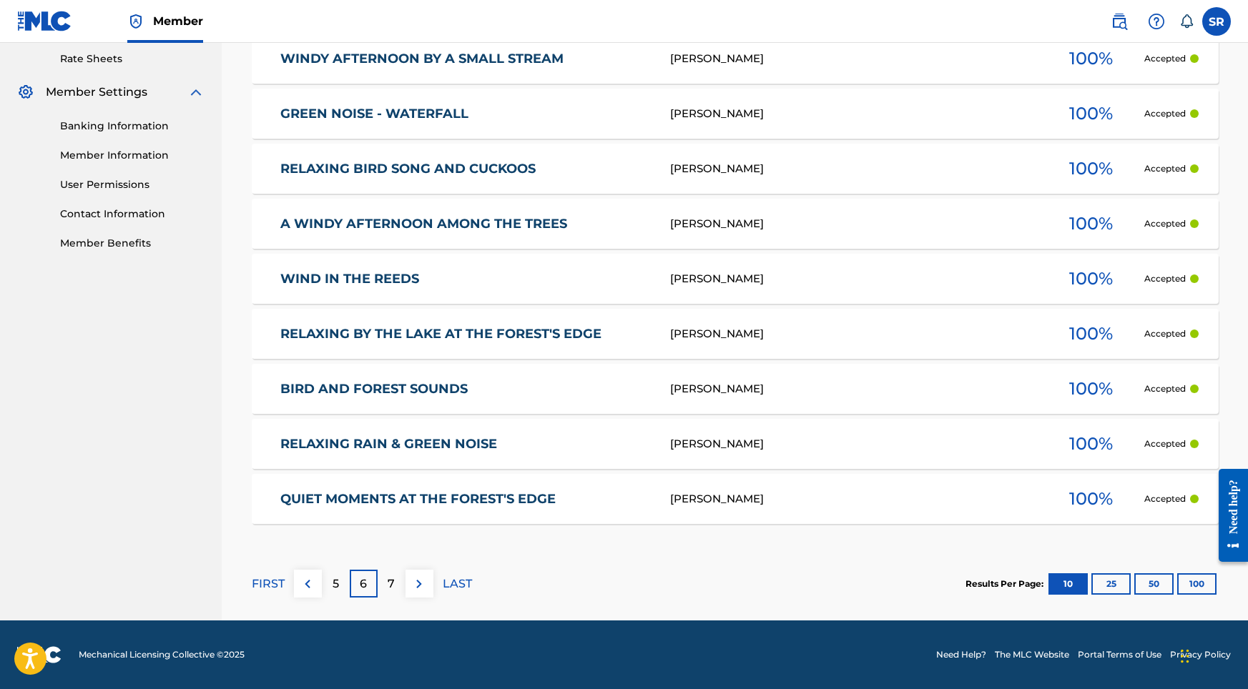
scroll to position [550, 0]
click at [389, 586] on p "7" at bounding box center [391, 584] width 7 height 17
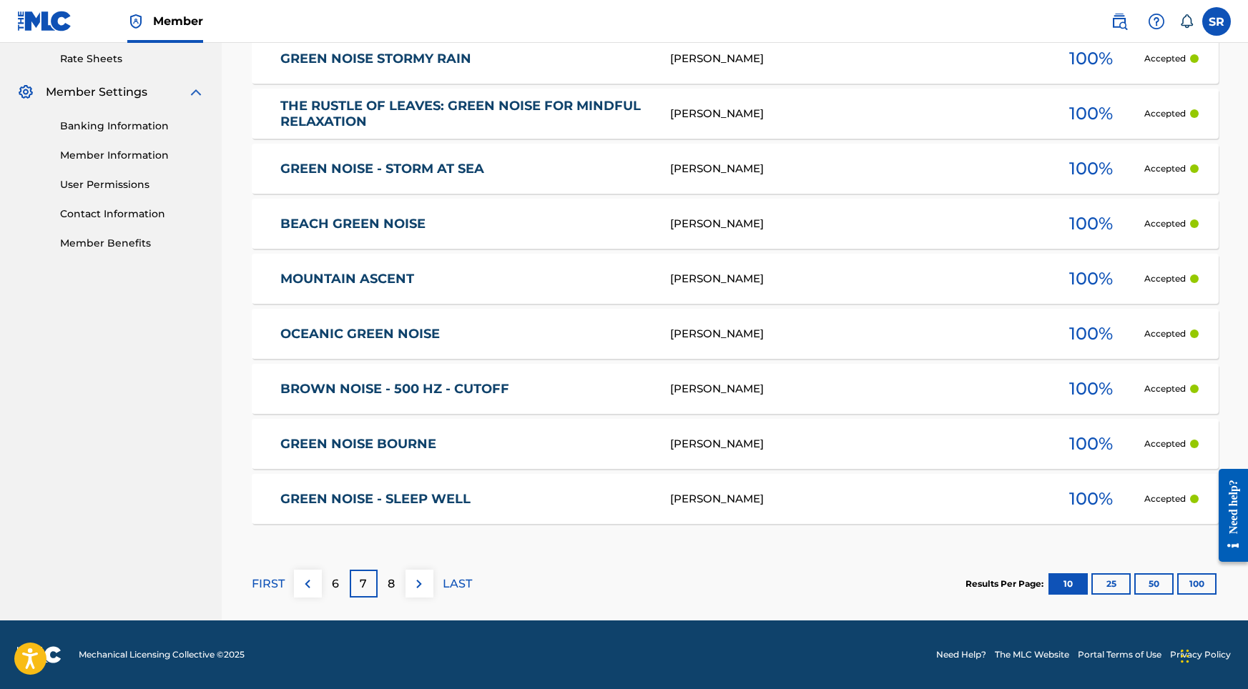
click at [398, 581] on div "8" at bounding box center [392, 584] width 28 height 28
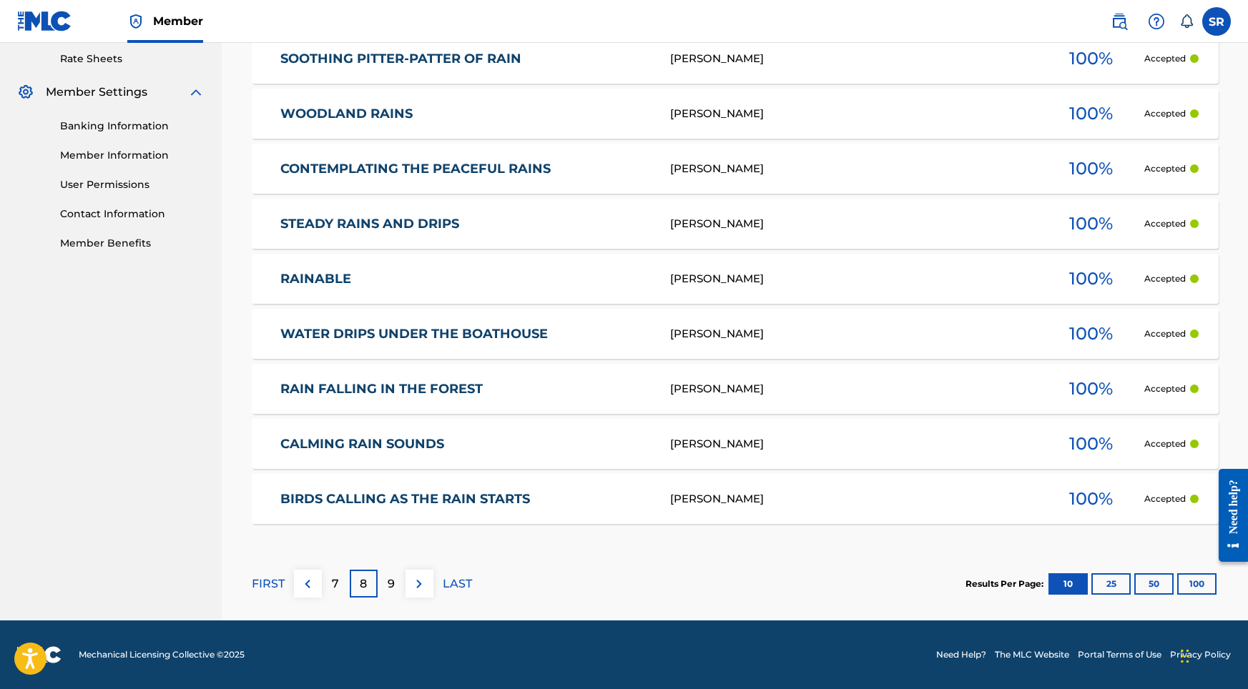
click at [388, 581] on p "9" at bounding box center [391, 584] width 7 height 17
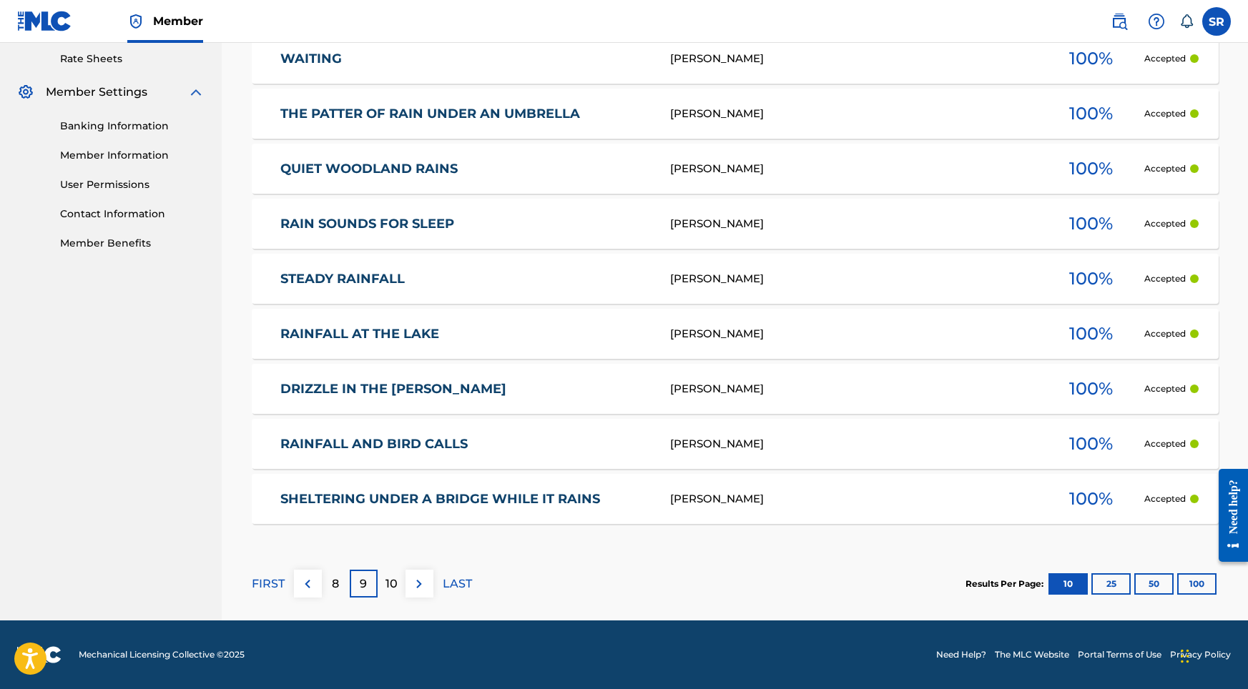
click at [387, 581] on p "10" at bounding box center [391, 584] width 12 height 17
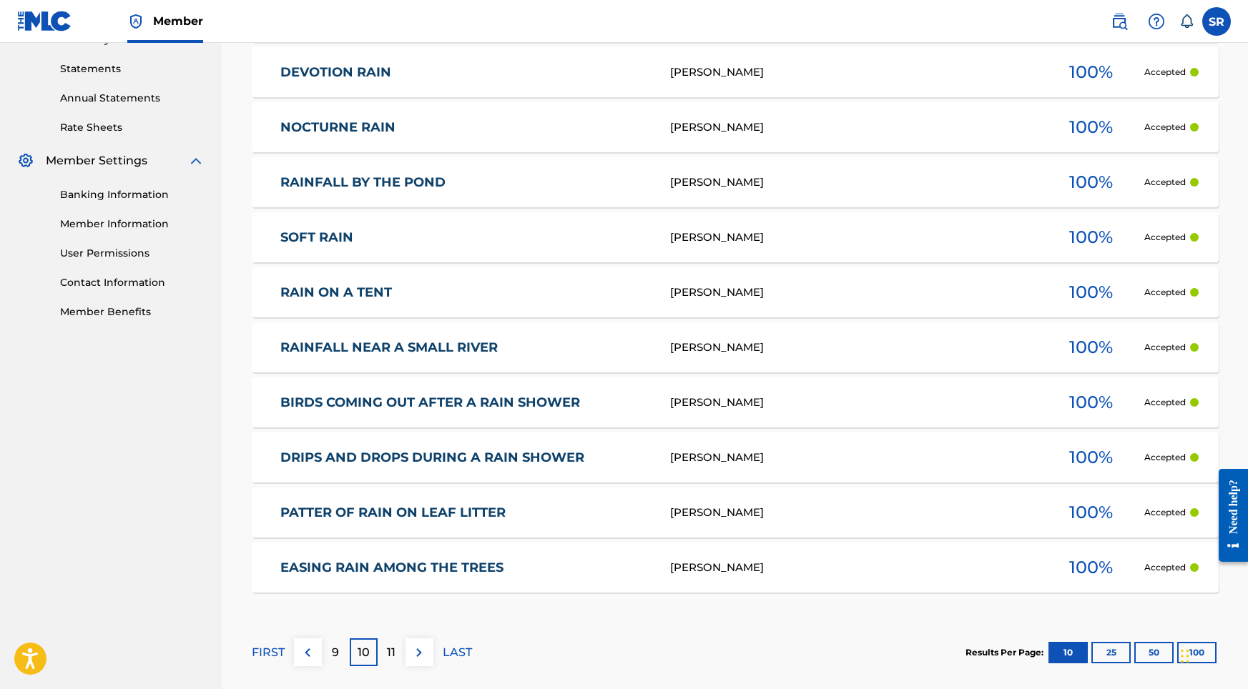
click at [394, 655] on p "11" at bounding box center [391, 652] width 9 height 17
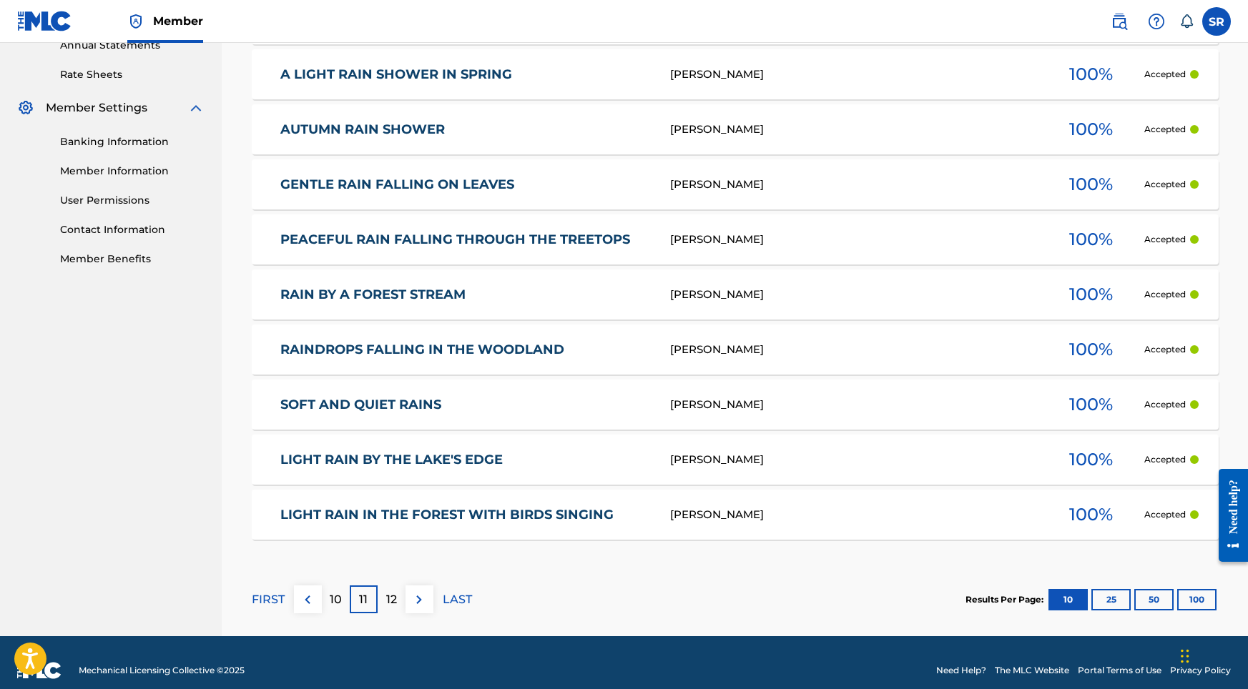
scroll to position [544, 0]
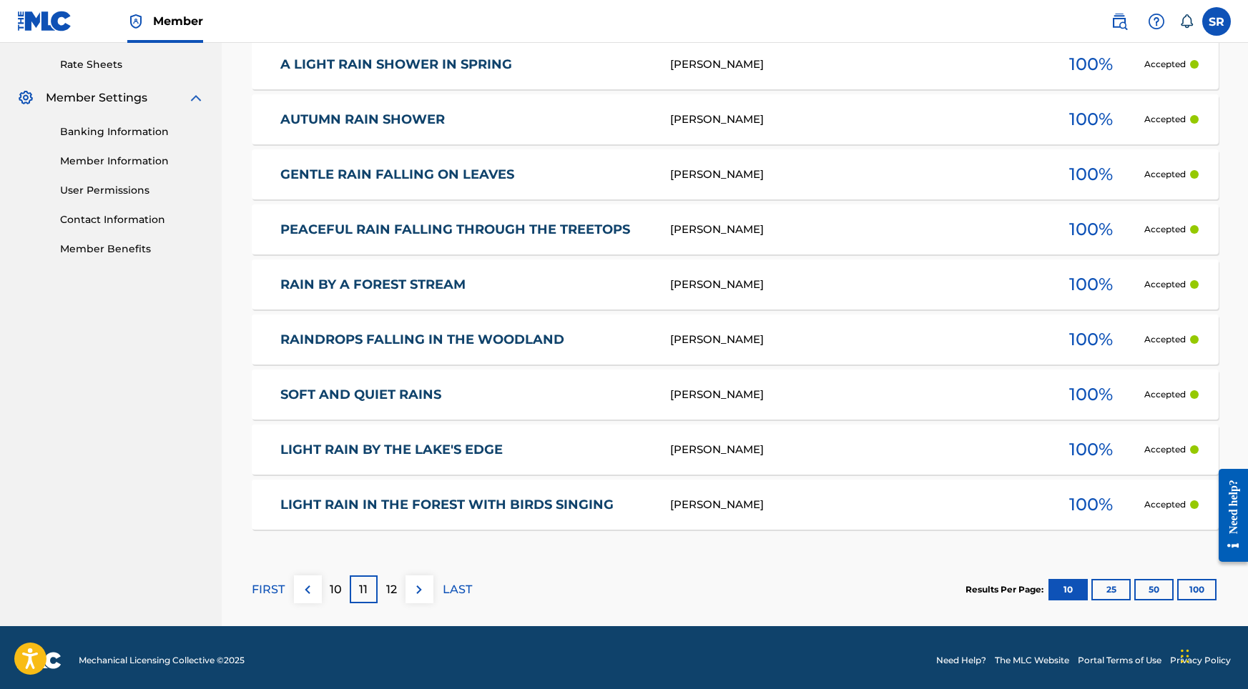
click at [396, 588] on p "12" at bounding box center [391, 589] width 11 height 17
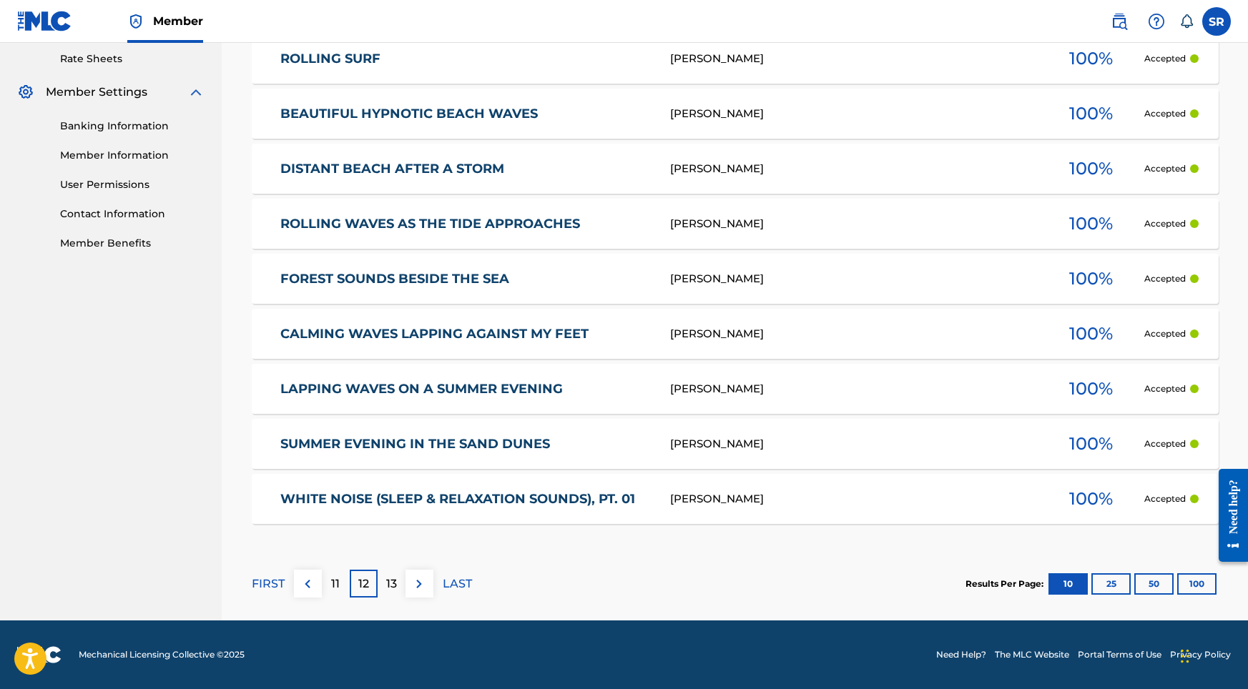
click at [396, 588] on p "13" at bounding box center [391, 584] width 11 height 17
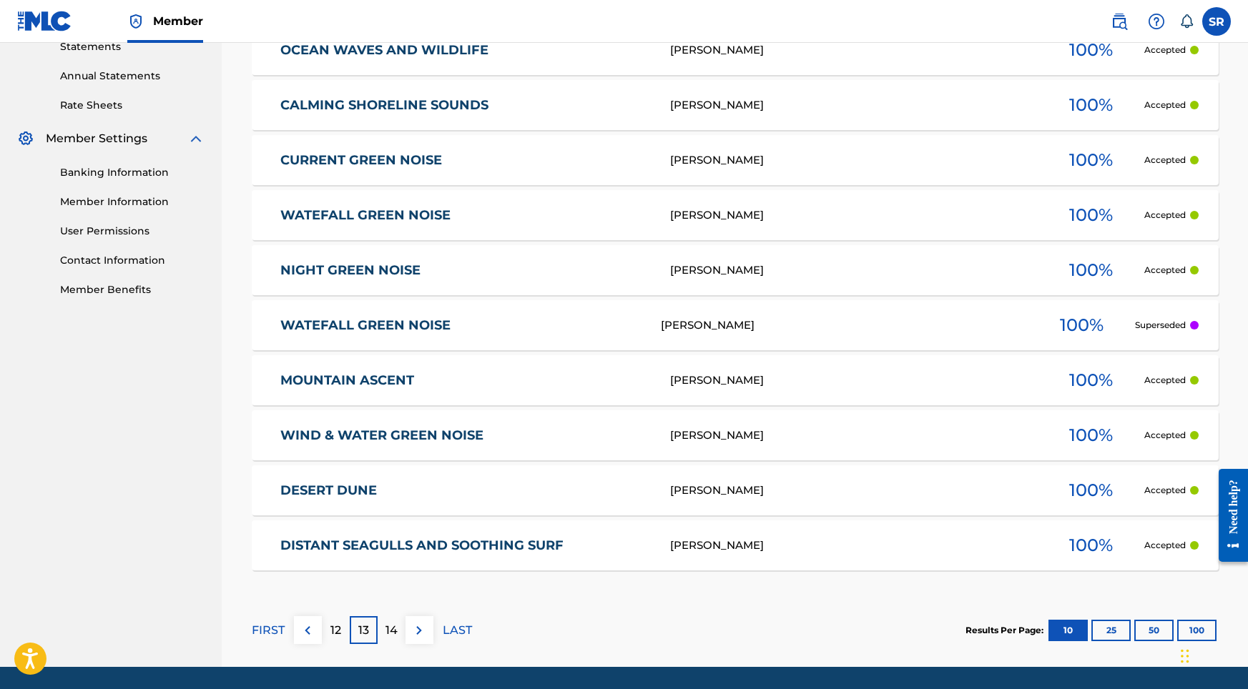
scroll to position [516, 0]
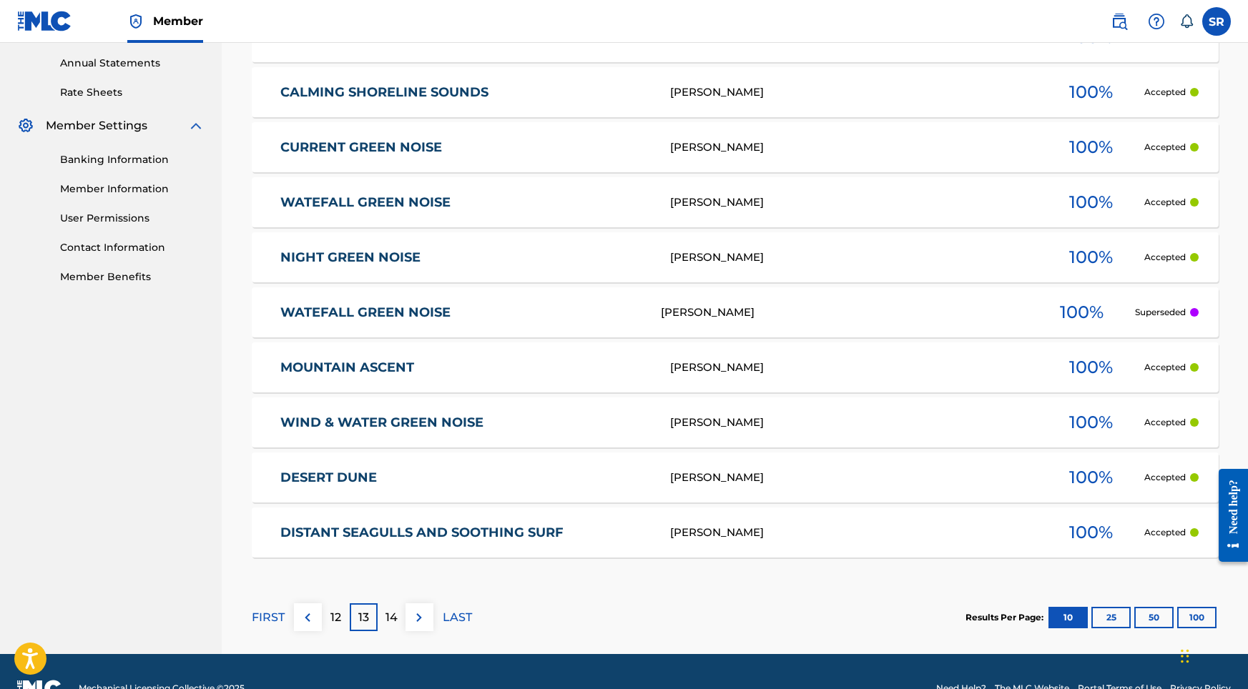
click at [349, 355] on div "MOUNTAIN ASCENT SYDNEY ROMAIN 100 % Accepted" at bounding box center [735, 367] width 967 height 50
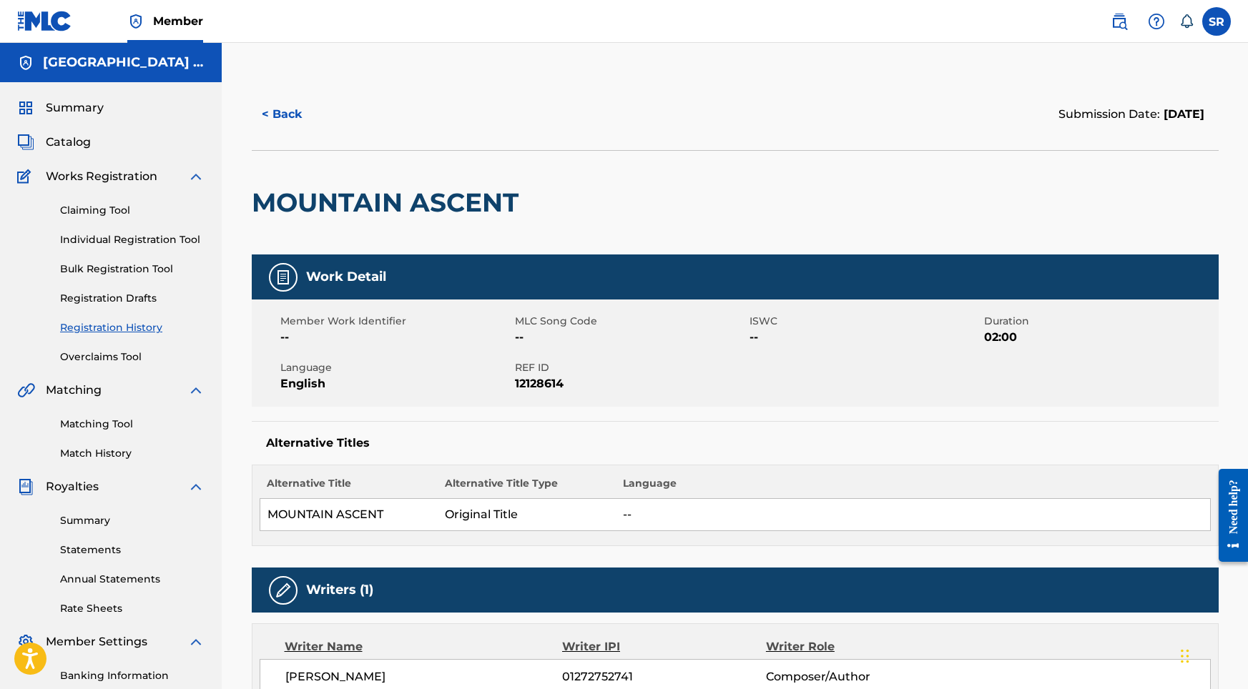
click at [97, 108] on span "Summary" at bounding box center [75, 107] width 58 height 17
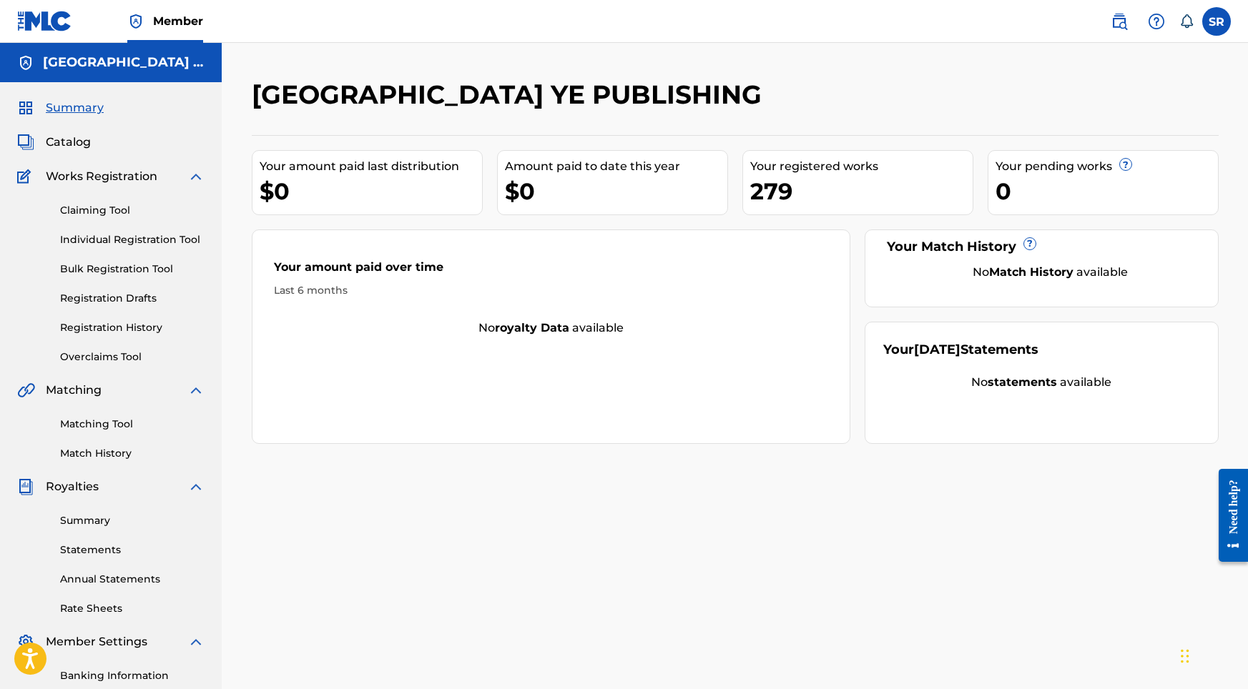
click at [149, 240] on link "Individual Registration Tool" at bounding box center [132, 239] width 144 height 15
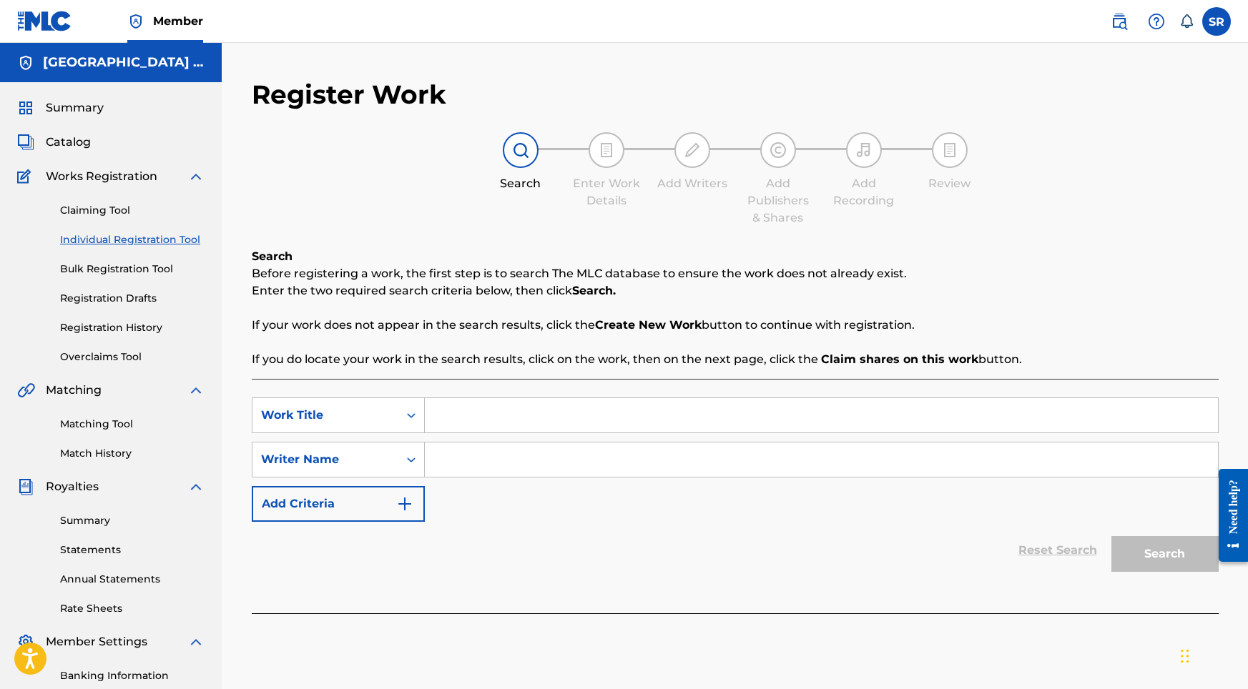
click at [538, 426] on input "Search Form" at bounding box center [821, 415] width 793 height 34
paste input "Quiet Morning at the [GEOGRAPHIC_DATA], Pt. 1"
type input "Quiet Morning at the [GEOGRAPHIC_DATA], Pt. 1"
click at [533, 470] on input "Search Form" at bounding box center [821, 460] width 793 height 34
paste input "[PERSON_NAME] [PERSON_NAME]"
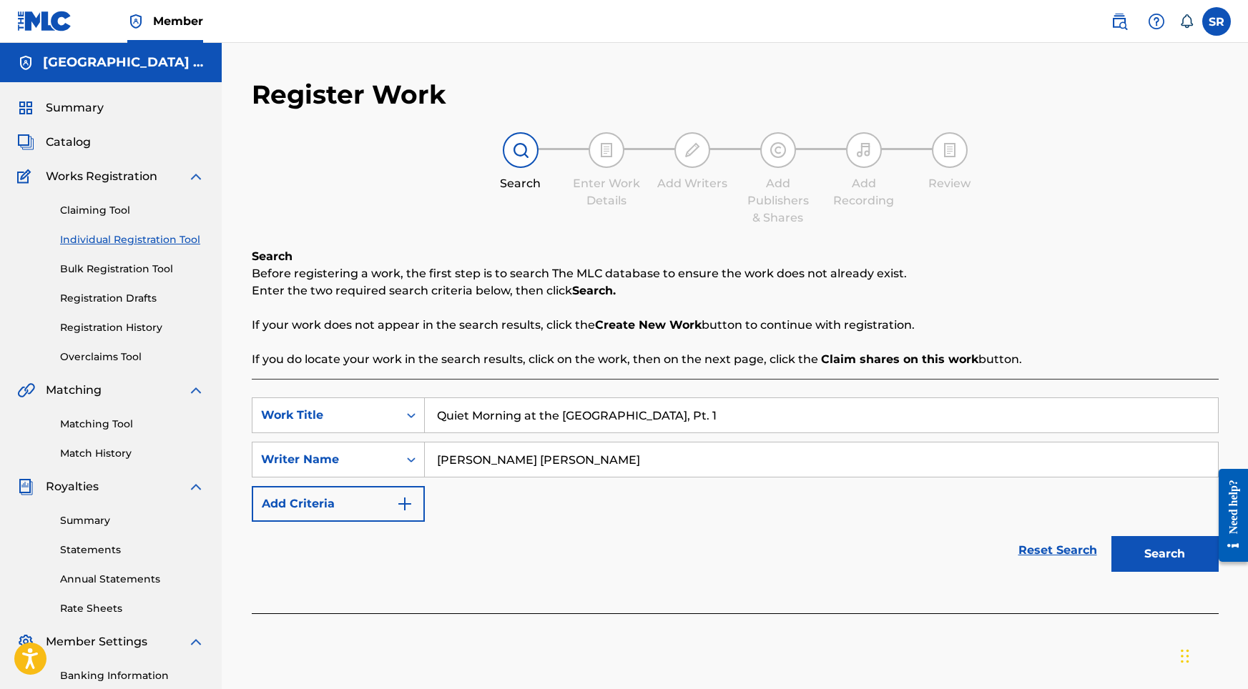
type input "[PERSON_NAME] [PERSON_NAME]"
drag, startPoint x: 676, startPoint y: 410, endPoint x: 449, endPoint y: 404, distance: 227.4
click at [449, 404] on input "Quiet Morning at the [GEOGRAPHIC_DATA], Pt. 1" at bounding box center [821, 415] width 793 height 34
click at [1144, 553] on button "Search" at bounding box center [1164, 554] width 107 height 36
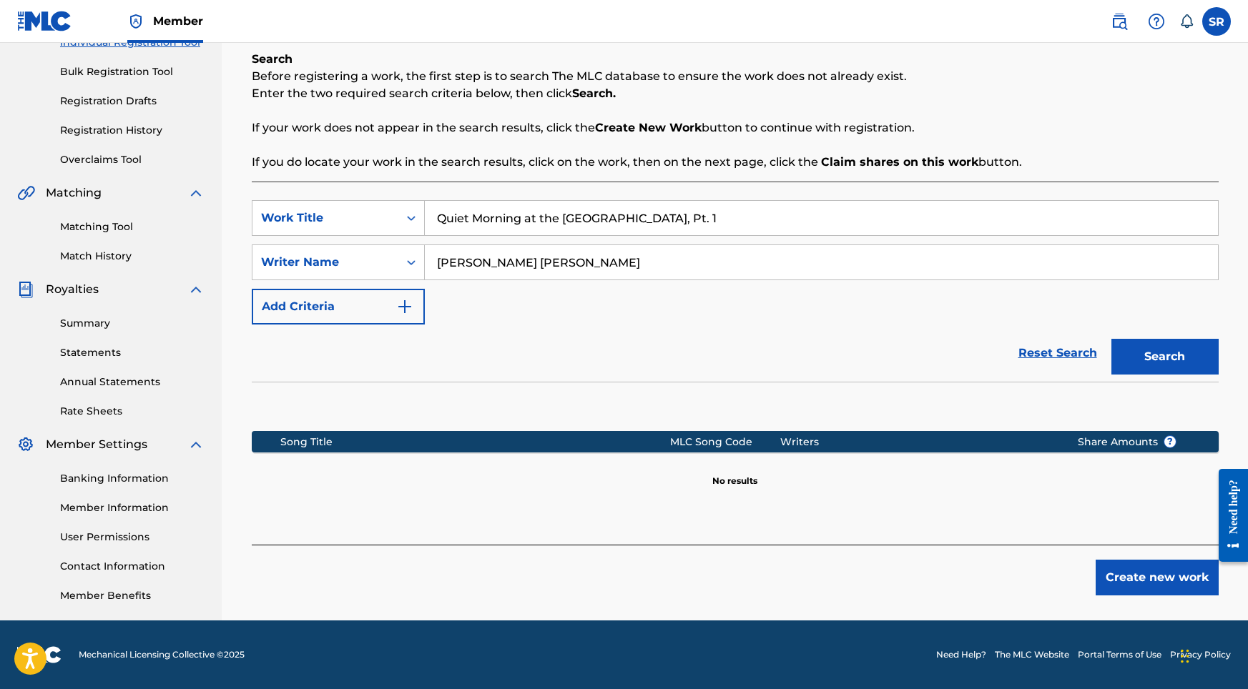
scroll to position [197, 0]
click at [1122, 584] on button "Create new work" at bounding box center [1156, 578] width 123 height 36
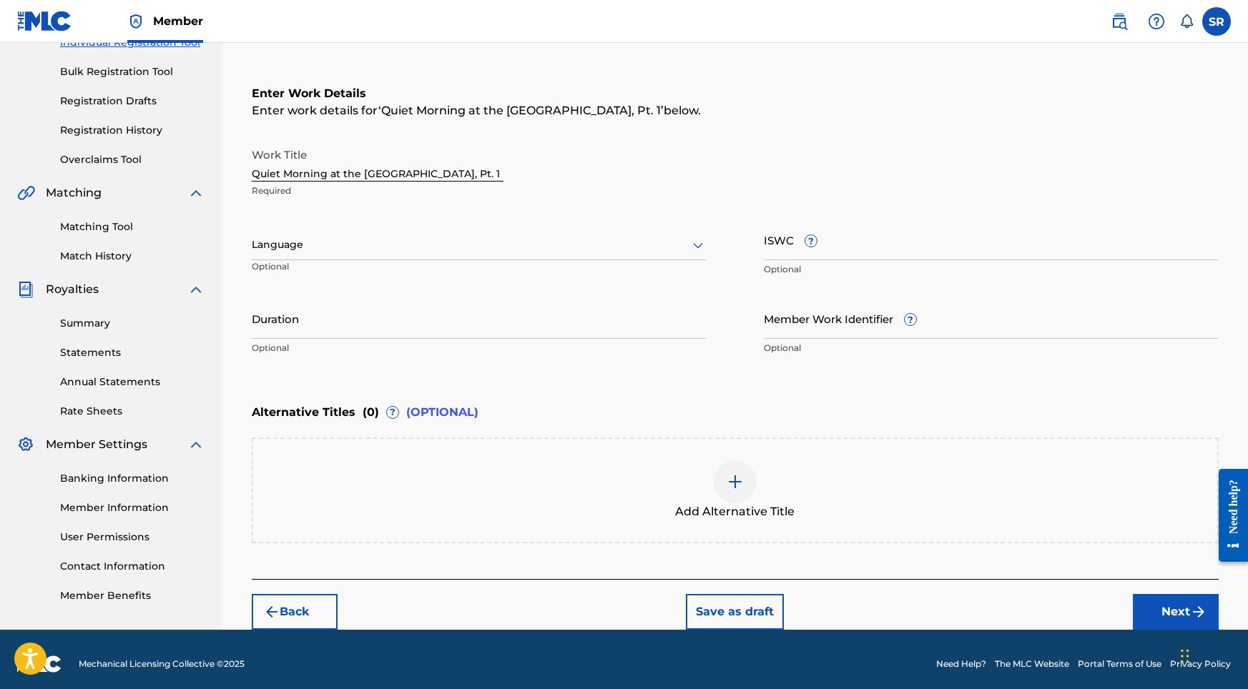
click at [436, 238] on div at bounding box center [479, 245] width 455 height 18
click at [389, 303] on div "Spanish" at bounding box center [478, 308] width 453 height 32
click at [405, 310] on input "Duration" at bounding box center [479, 318] width 455 height 41
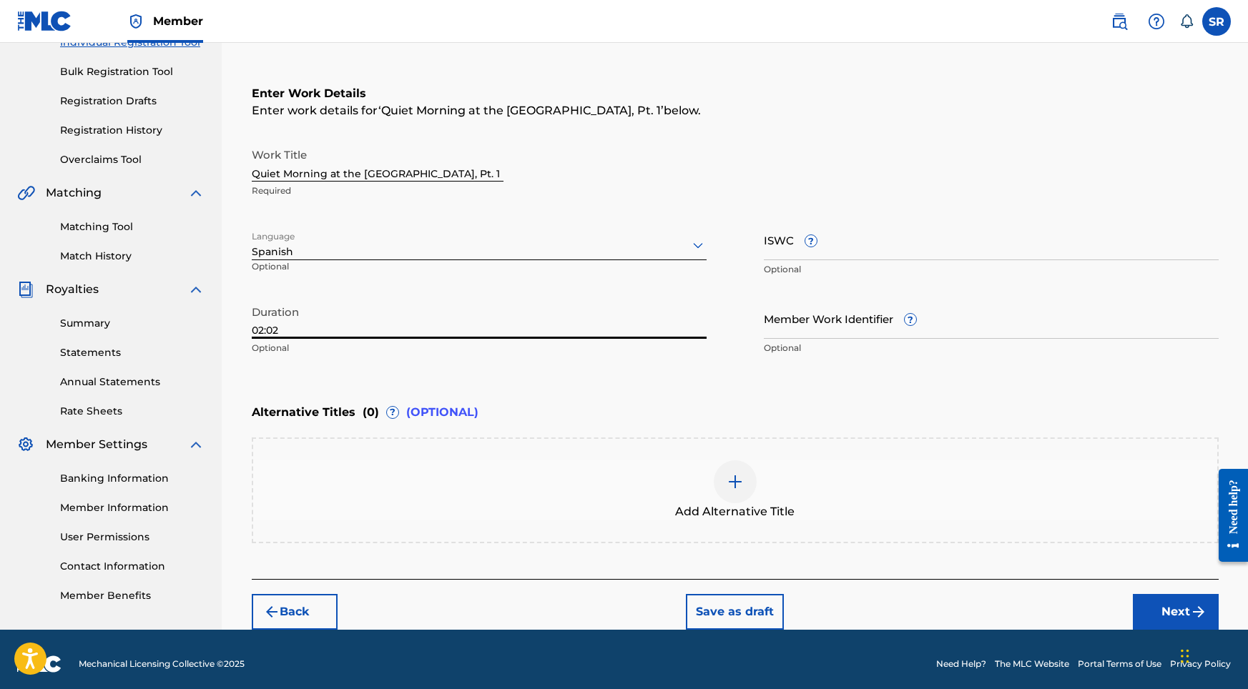
type input "02:02"
click at [716, 473] on div at bounding box center [735, 481] width 43 height 43
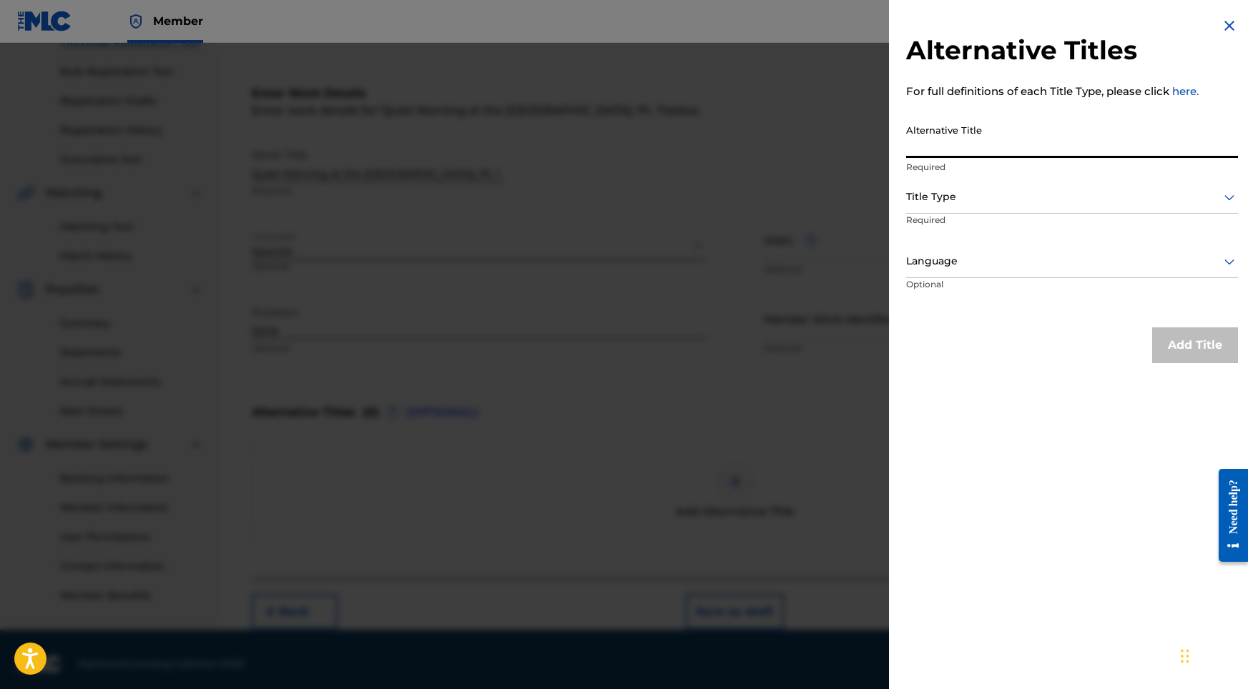
click at [1005, 129] on input "Alternative Title" at bounding box center [1072, 137] width 332 height 41
paste input "Quiet Morning at the [GEOGRAPHIC_DATA], Pt. 1"
type input "Quiet Morning at the [GEOGRAPHIC_DATA], Pt. 1"
click at [971, 189] on div at bounding box center [1072, 197] width 332 height 18
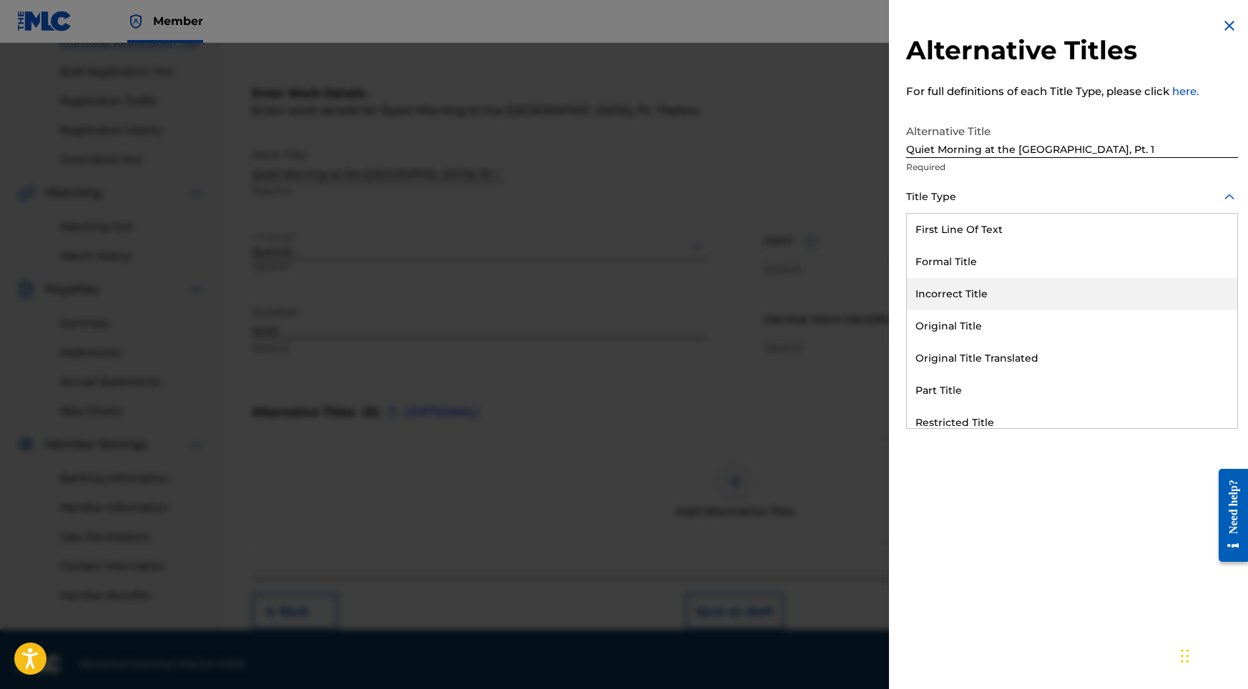
click at [942, 330] on div "Original Title" at bounding box center [1072, 326] width 330 height 32
click at [972, 267] on div at bounding box center [1072, 261] width 332 height 18
click at [965, 298] on div "English" at bounding box center [1072, 294] width 330 height 32
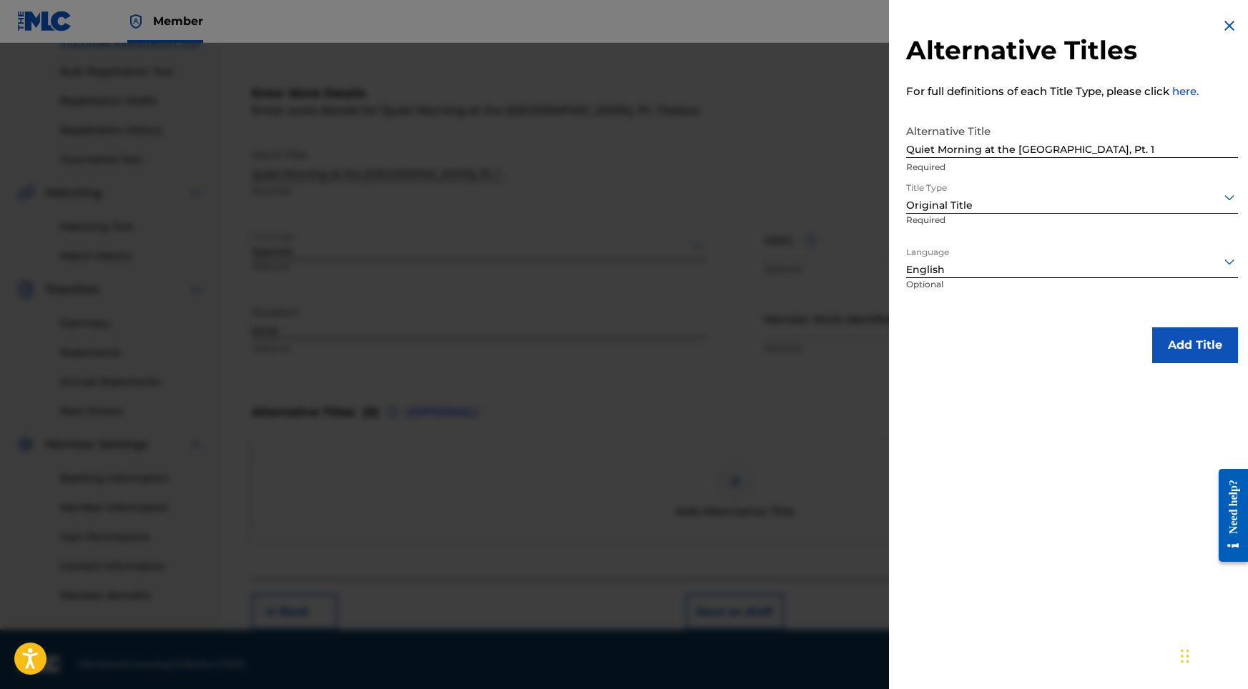
click at [1160, 343] on button "Add Title" at bounding box center [1195, 345] width 86 height 36
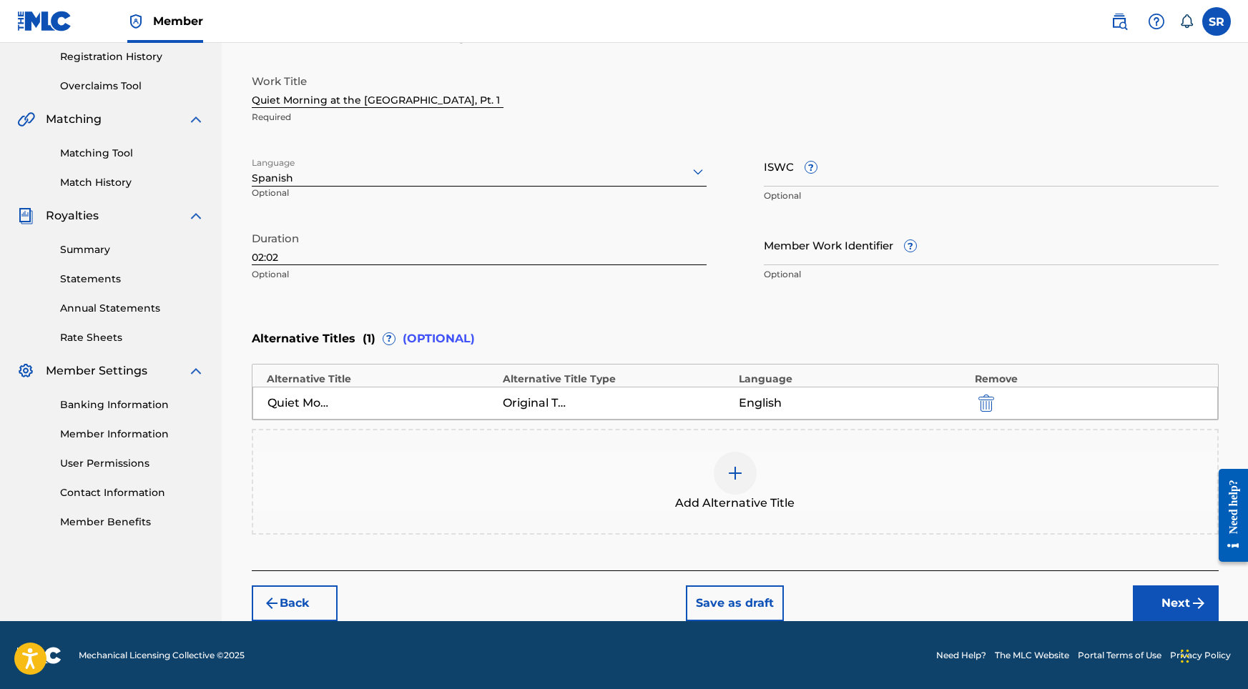
click at [1153, 600] on button "Next" at bounding box center [1176, 604] width 86 height 36
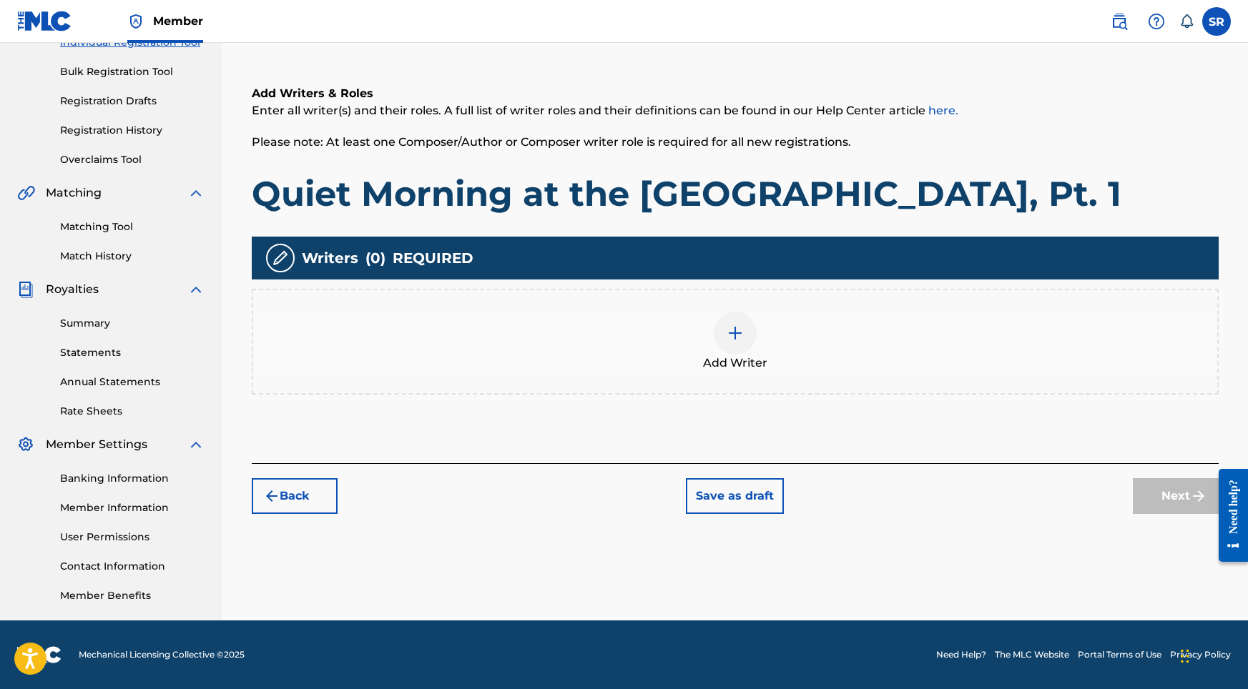
click at [742, 318] on div at bounding box center [735, 333] width 43 height 43
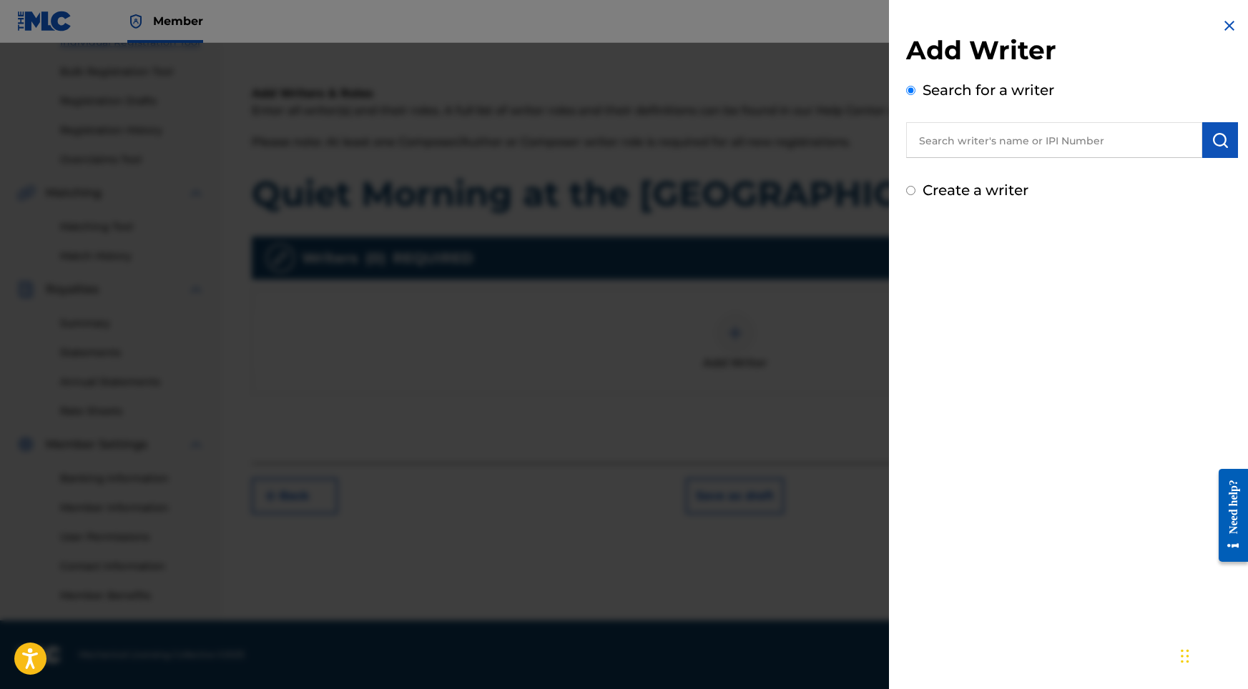
click at [993, 139] on input "text" at bounding box center [1054, 140] width 296 height 36
paste input "[PERSON_NAME]"
type input "[PERSON_NAME]"
click at [1226, 144] on button "submit" at bounding box center [1220, 140] width 36 height 36
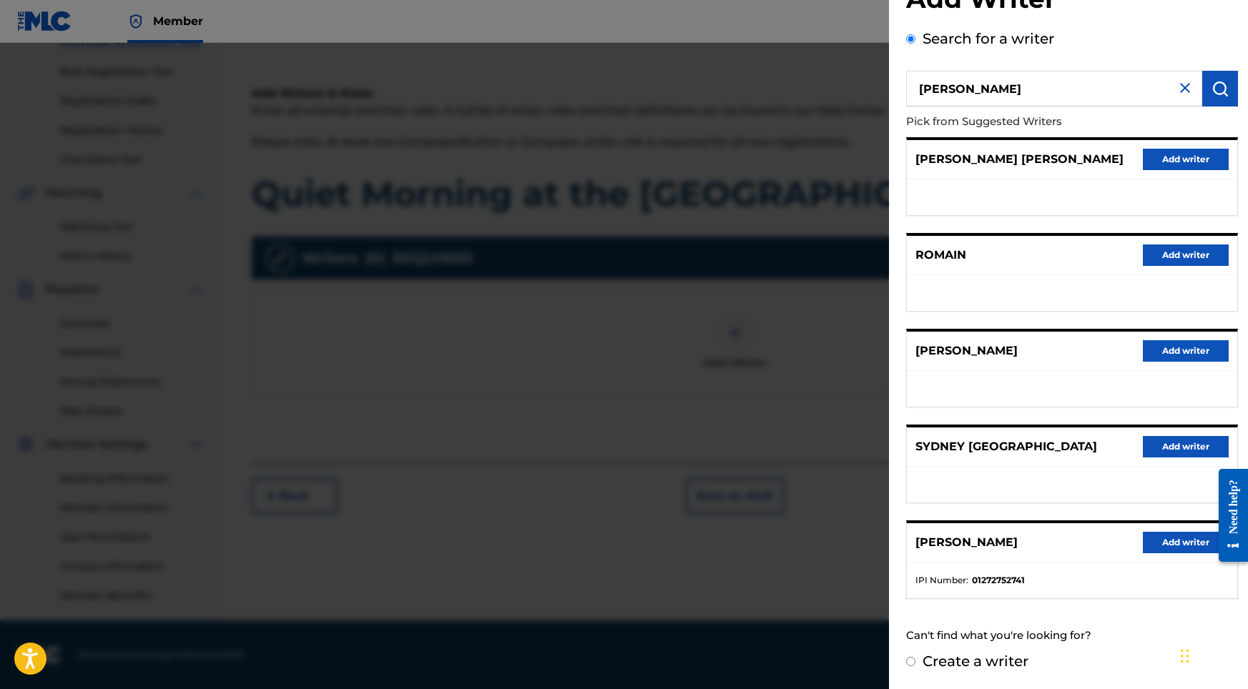
scroll to position [64, 0]
click at [1158, 533] on button "Add writer" at bounding box center [1186, 542] width 86 height 21
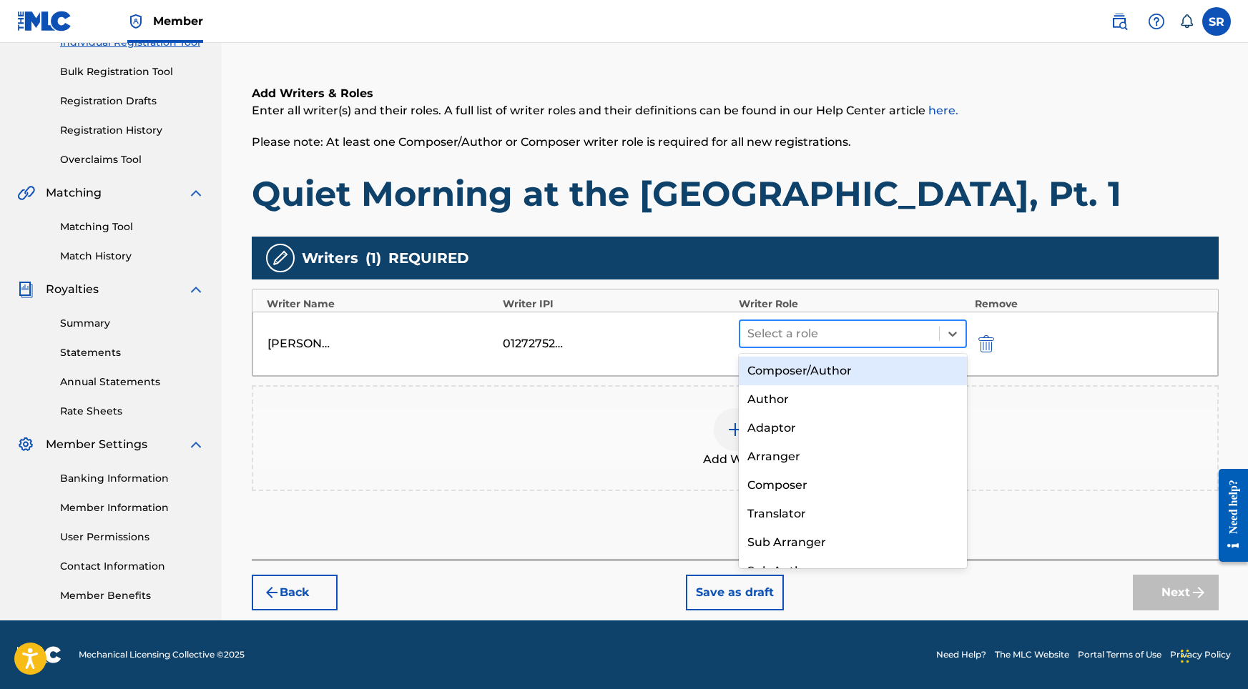
click at [824, 332] on div at bounding box center [839, 334] width 185 height 20
click at [807, 363] on div "Composer/Author" at bounding box center [853, 371] width 229 height 29
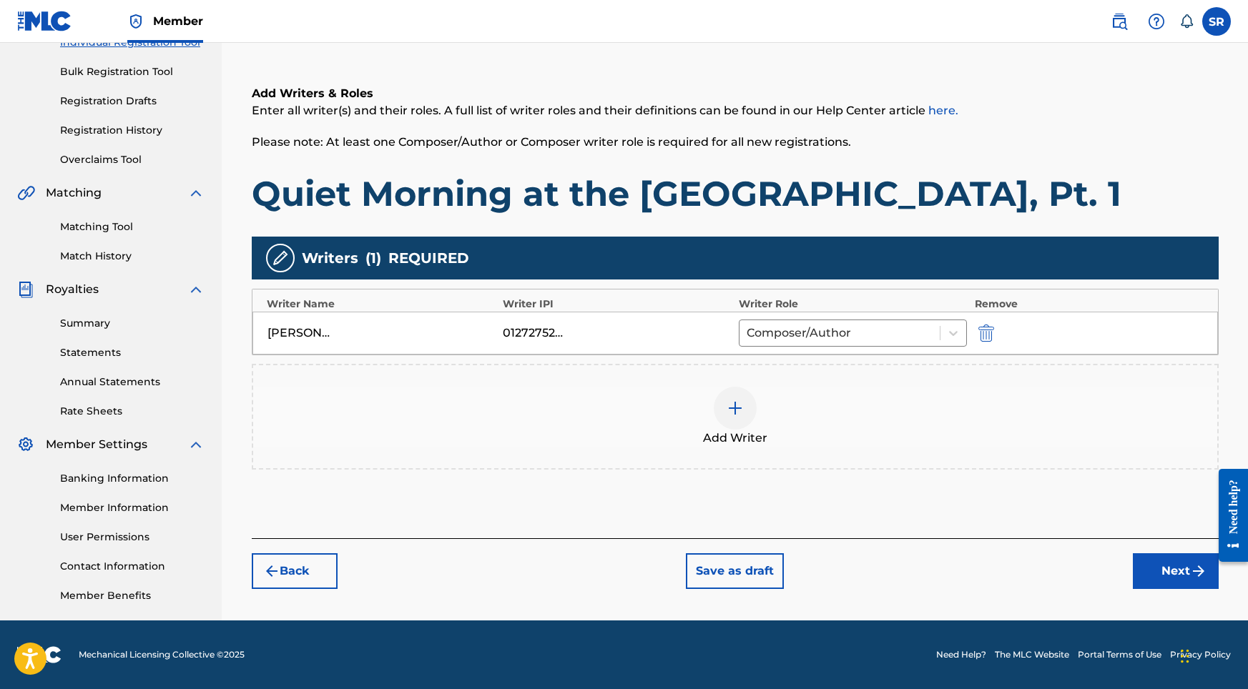
click at [1149, 576] on button "Next" at bounding box center [1176, 571] width 86 height 36
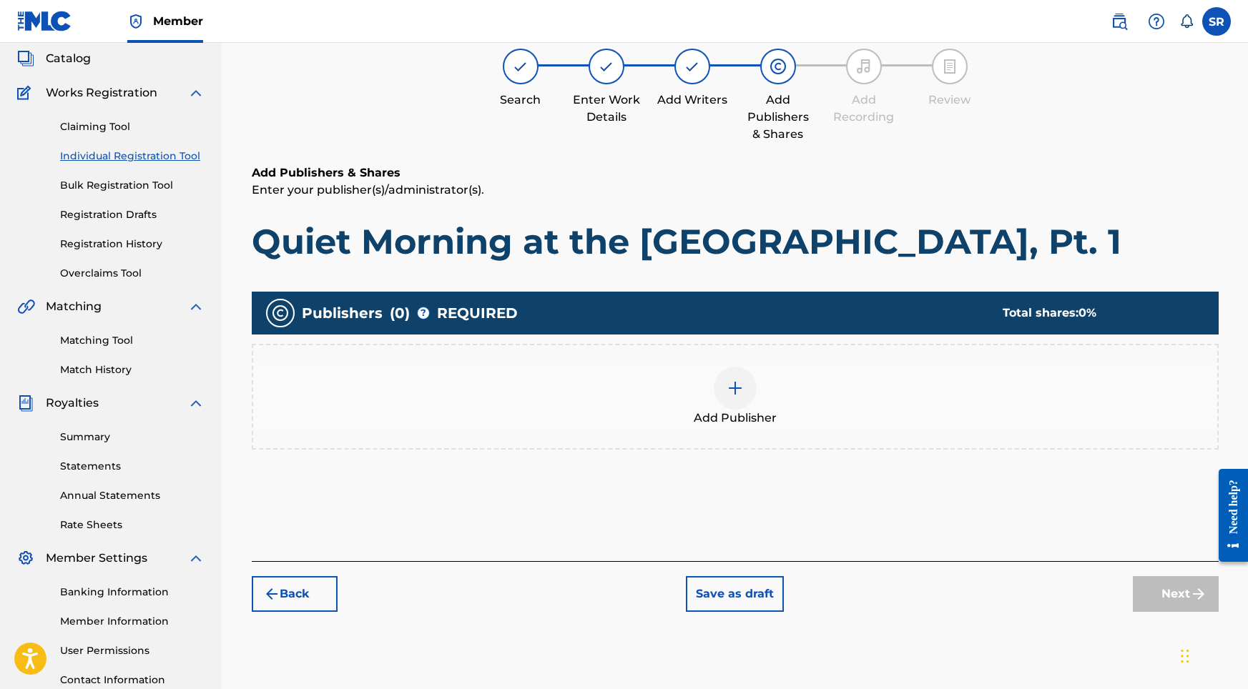
scroll to position [64, 0]
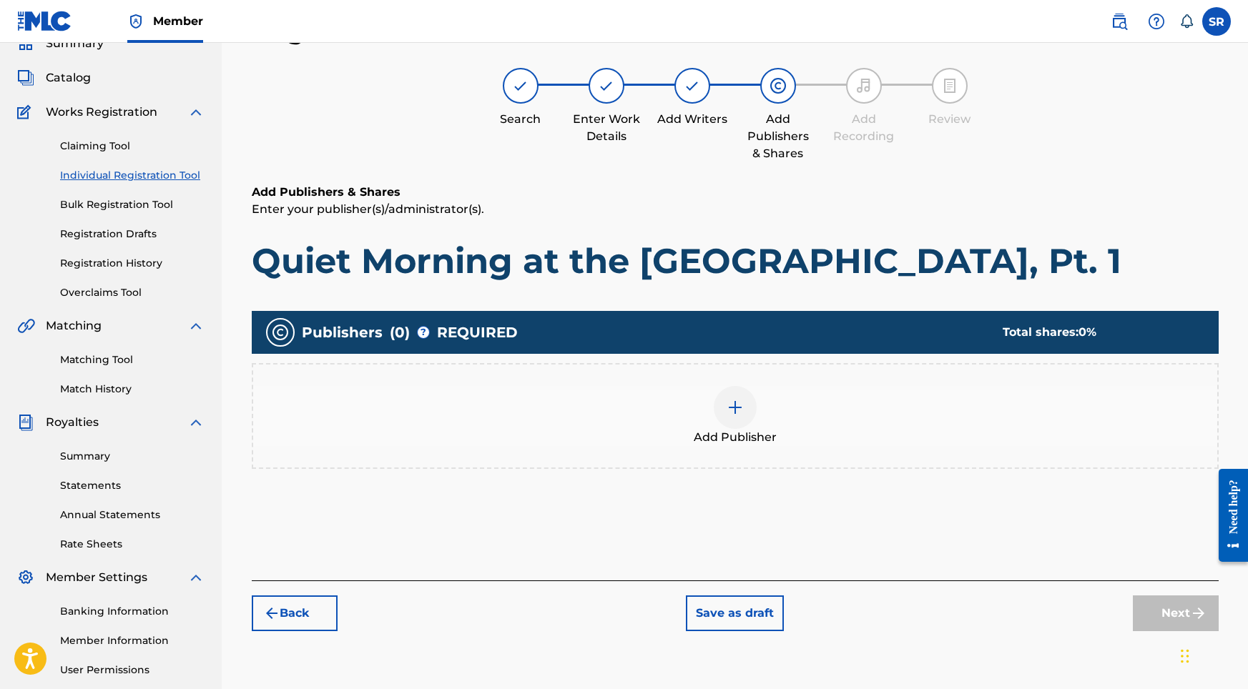
click at [755, 405] on div at bounding box center [735, 407] width 43 height 43
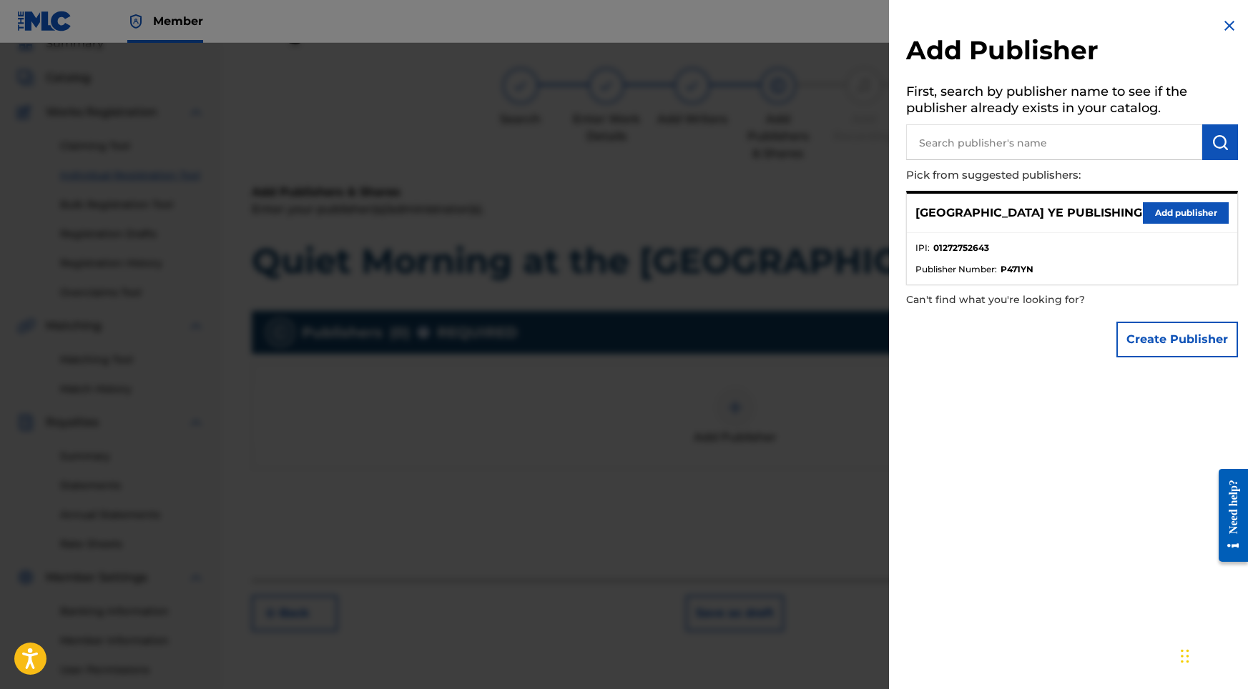
click at [1173, 229] on div "SYDNEY YE PUBLISHING Add publisher" at bounding box center [1072, 213] width 330 height 39
click at [1173, 218] on button "Add publisher" at bounding box center [1186, 212] width 86 height 21
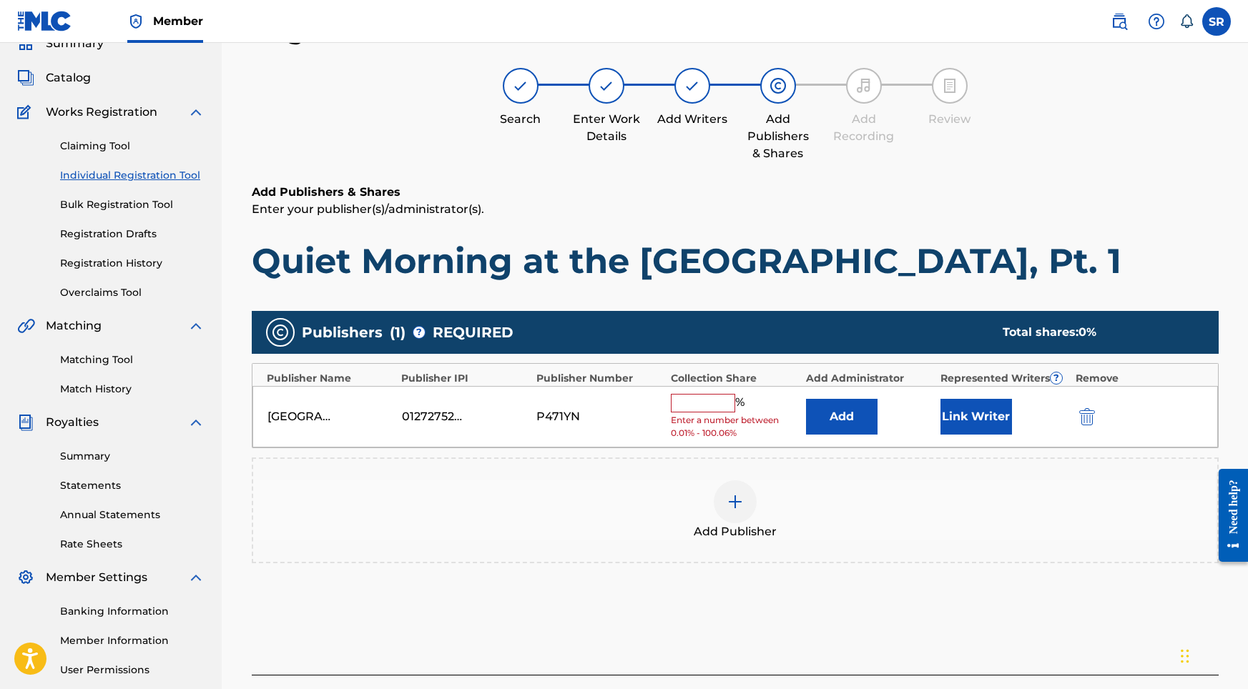
click at [729, 395] on input "text" at bounding box center [703, 403] width 64 height 19
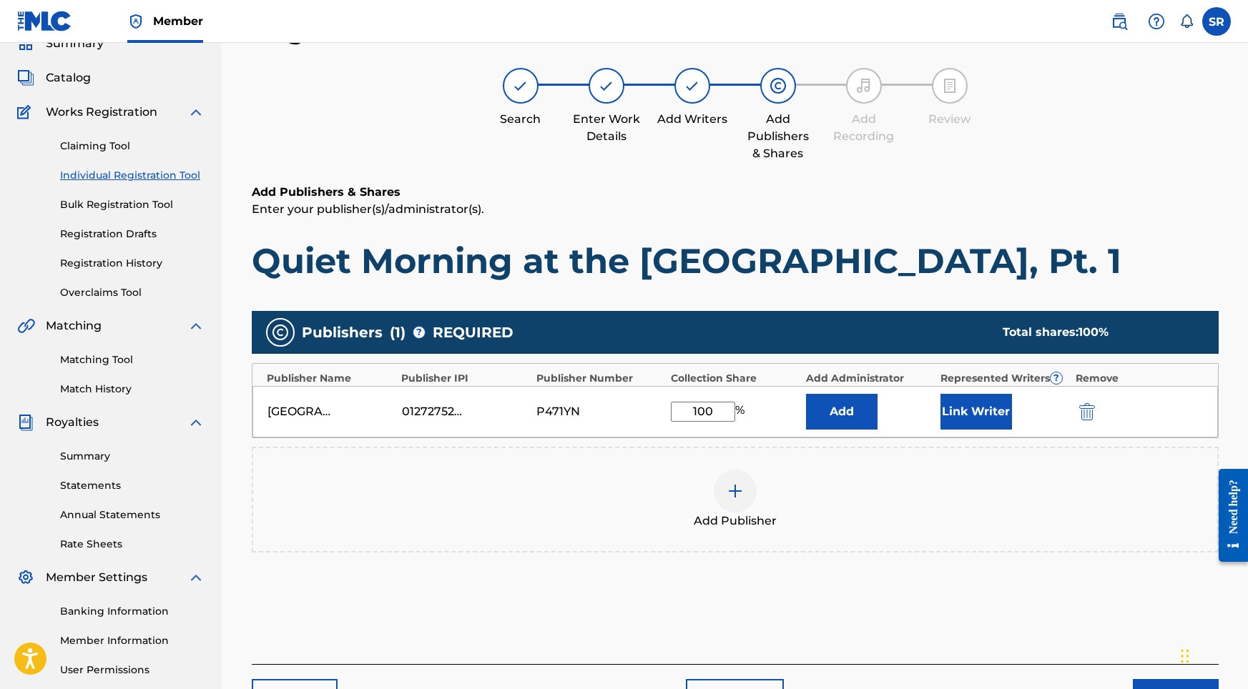
type input "100"
click at [991, 407] on button "Link Writer" at bounding box center [976, 412] width 72 height 36
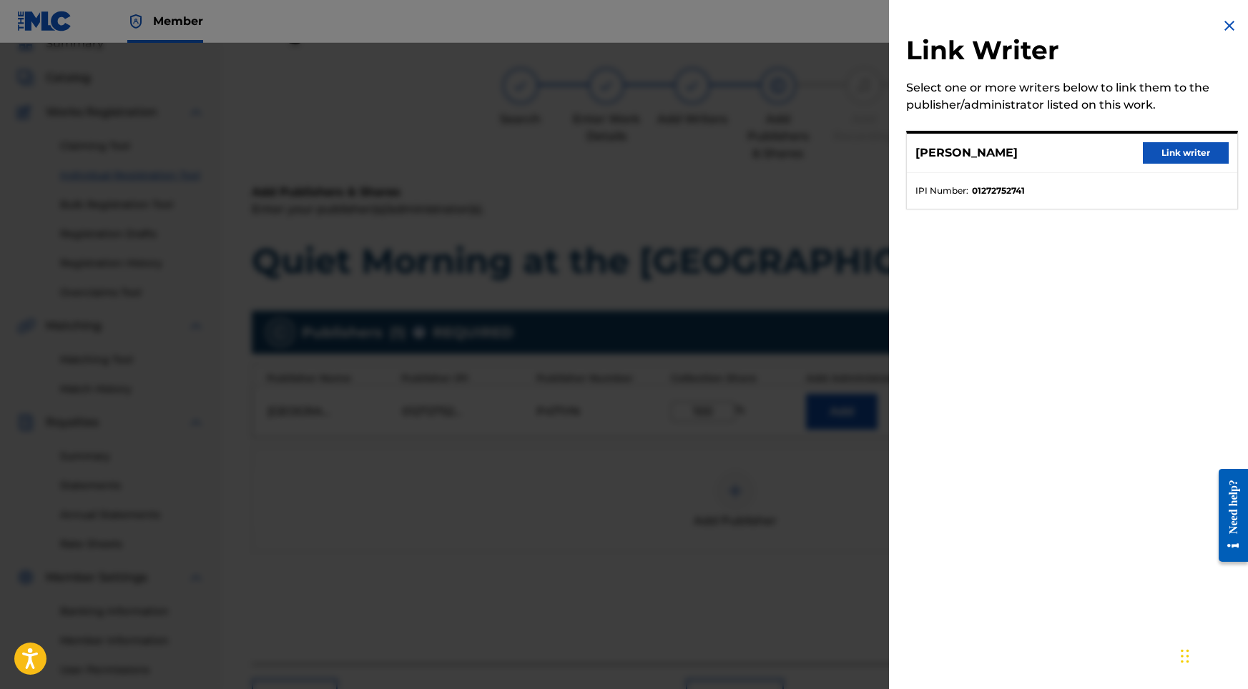
click at [1143, 147] on button "Link writer" at bounding box center [1186, 152] width 86 height 21
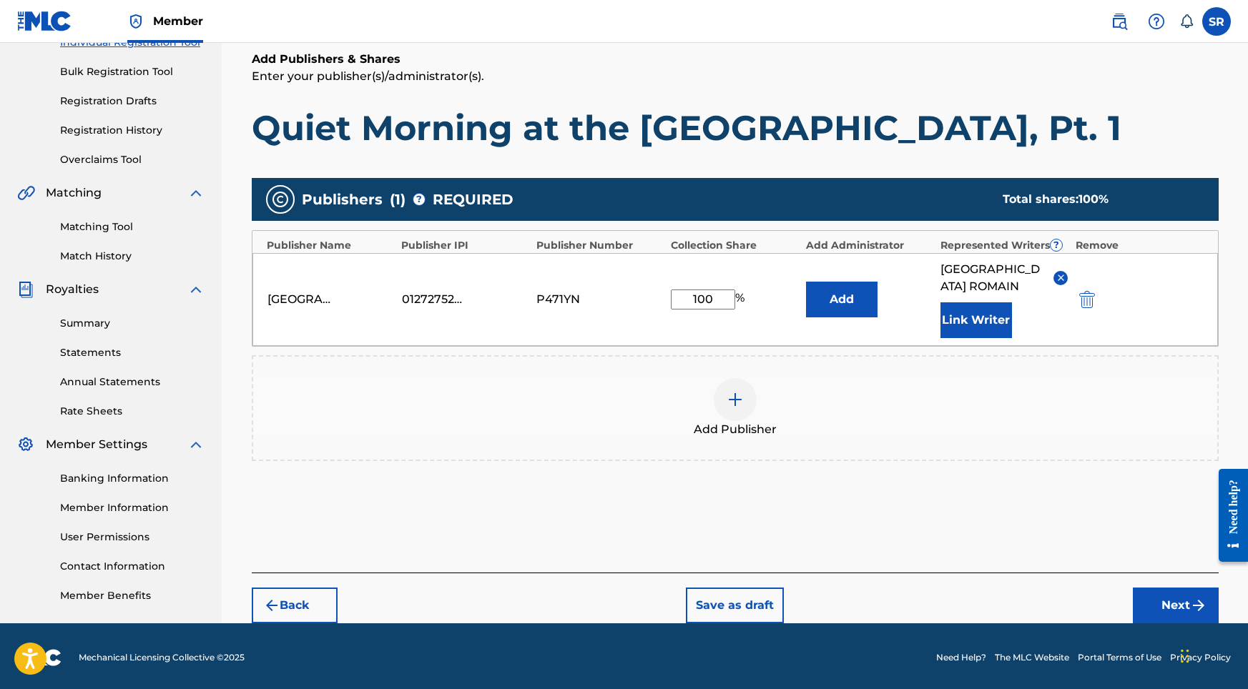
click at [1131, 591] on div "Back Save as draft Next" at bounding box center [735, 598] width 967 height 51
click at [1188, 603] on button "Next" at bounding box center [1176, 606] width 86 height 36
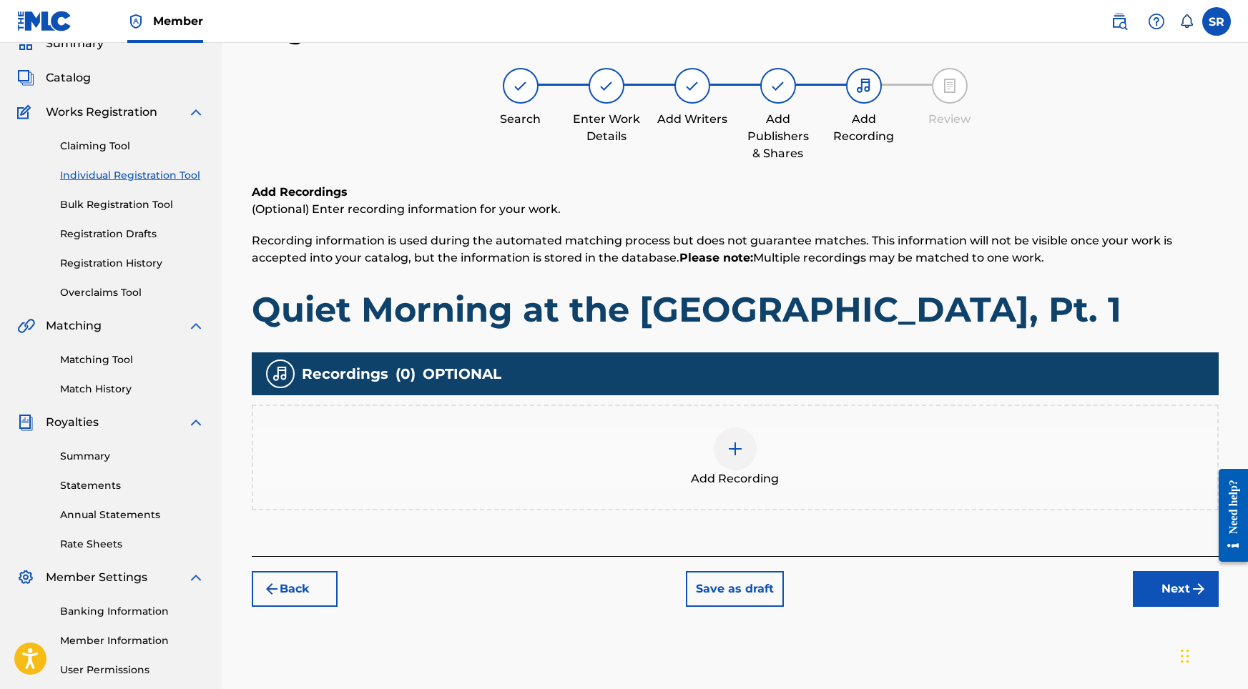
click at [731, 460] on div at bounding box center [735, 449] width 43 height 43
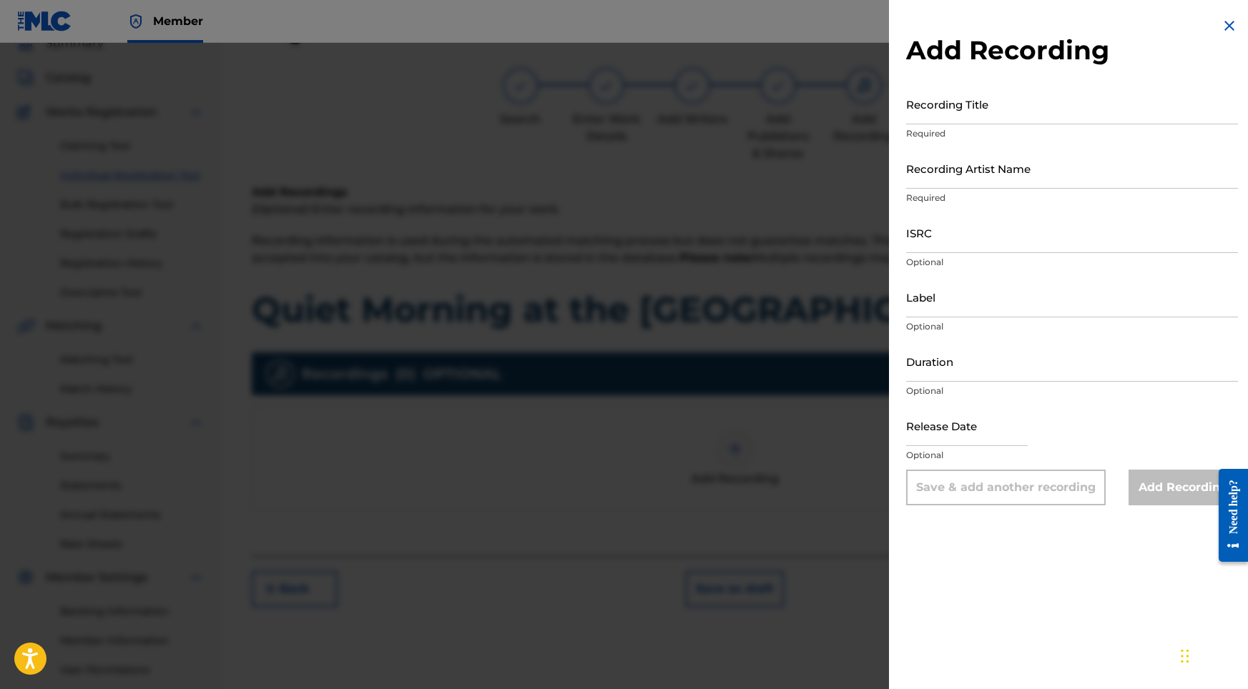
click at [1037, 127] on div "Recording Title Required" at bounding box center [1072, 116] width 332 height 64
click at [997, 111] on input "Recording Title" at bounding box center [1072, 104] width 332 height 41
paste input "Quiet Morning at the [GEOGRAPHIC_DATA], Pt. 1"
type input "Quiet Morning at the [GEOGRAPHIC_DATA], Pt. 1"
click at [935, 177] on input "Recording Artist Name" at bounding box center [1072, 168] width 332 height 41
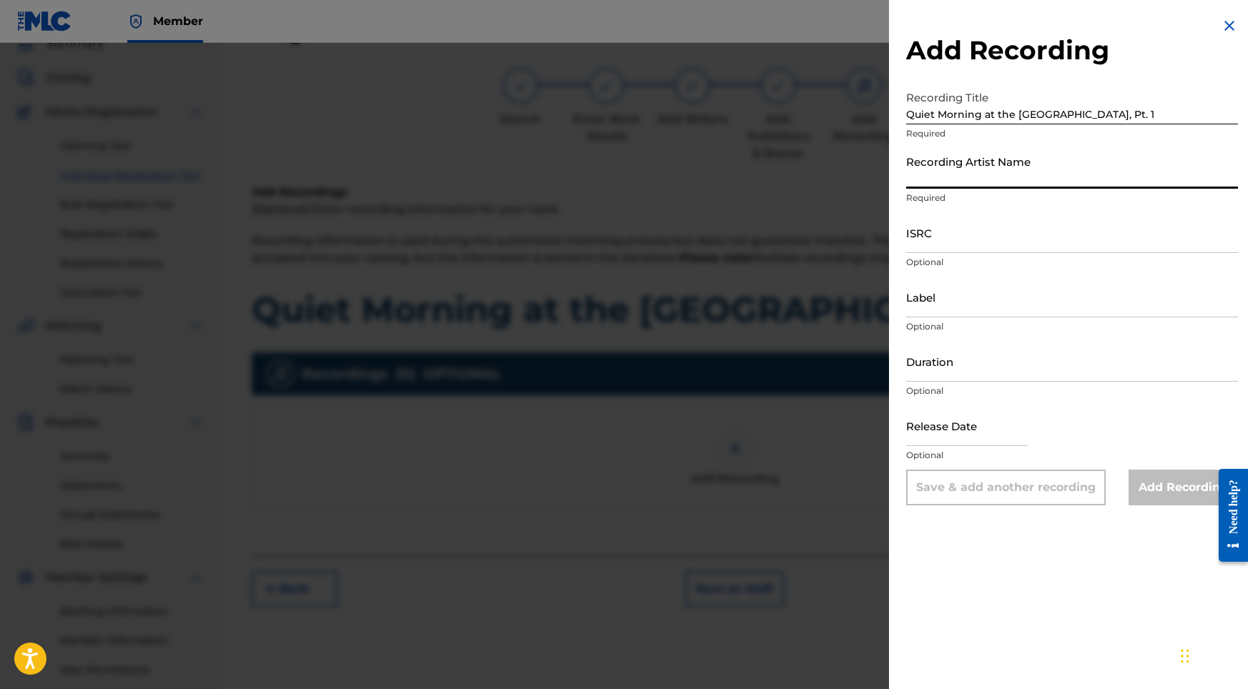
paste input "Into the Earth"
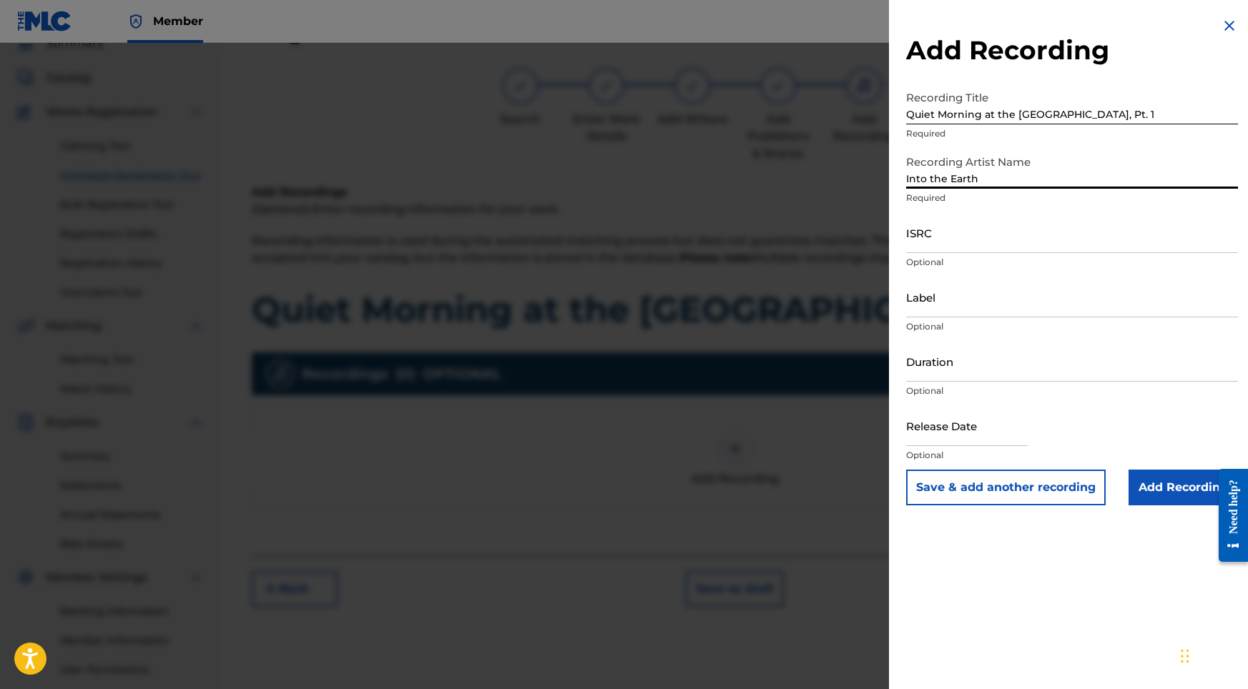
type input "Into the Earth"
click at [939, 236] on input "ISRC" at bounding box center [1072, 232] width 332 height 41
paste input "USY282316508"
type input "USY282316508"
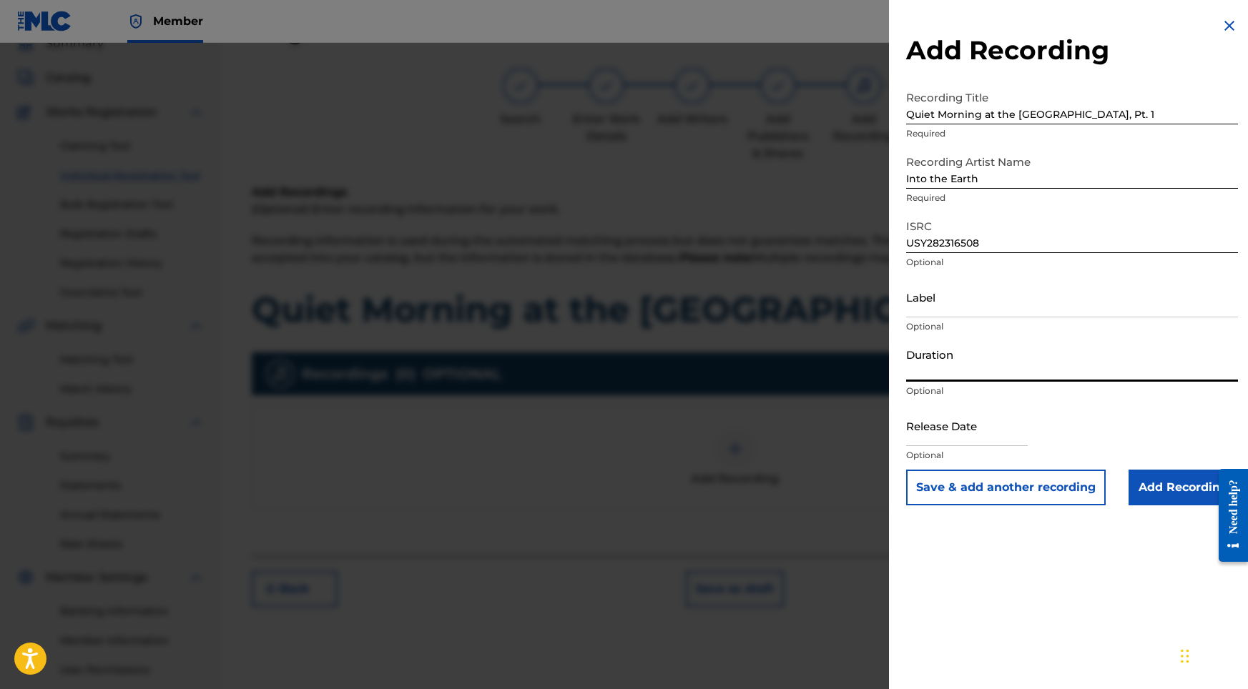
click at [935, 344] on input "Duration" at bounding box center [1072, 361] width 332 height 41
type input "02:02"
click at [963, 415] on input "text" at bounding box center [967, 425] width 122 height 41
select select "8"
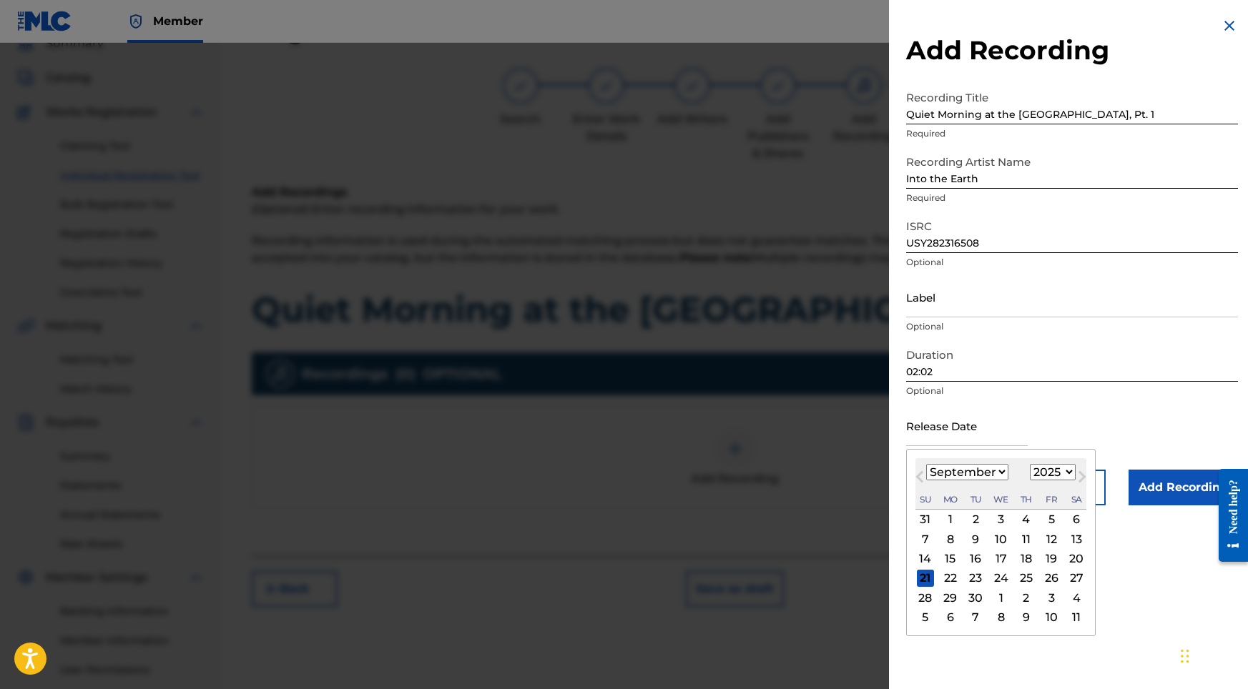
select select "2022"
click at [1017, 573] on div "22" at bounding box center [1025, 578] width 17 height 17
type input "[DATE]"
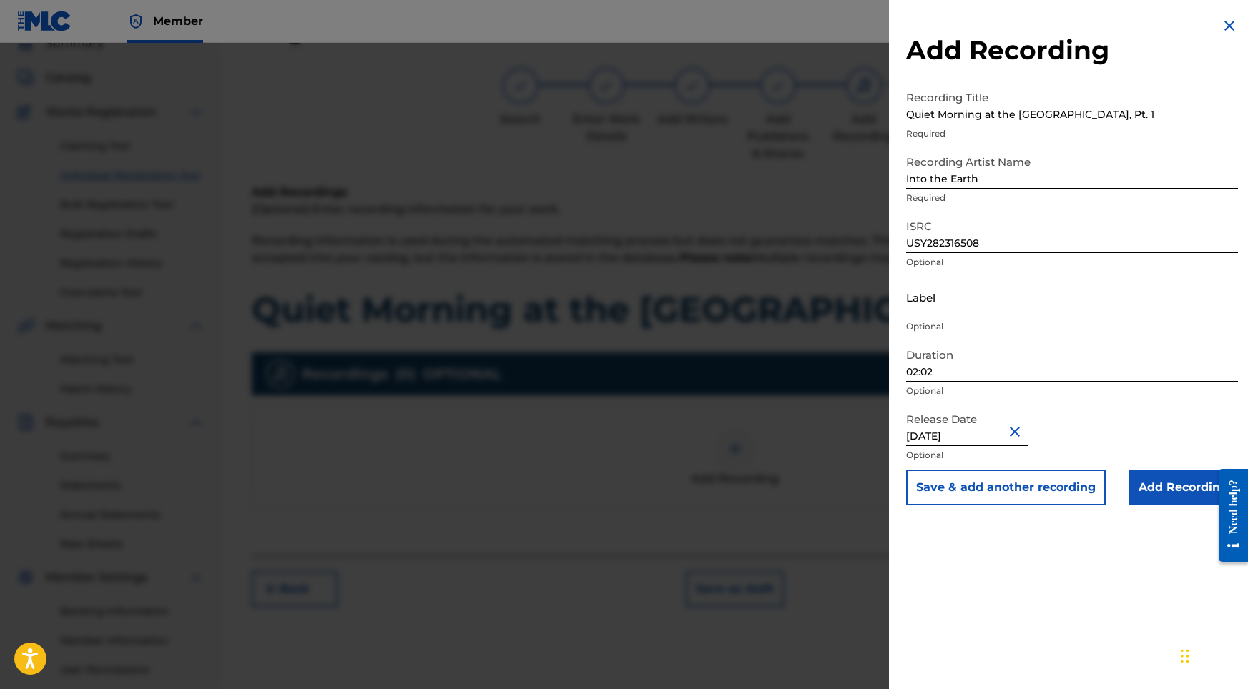
click at [1017, 573] on div "Add Recording Recording Title Quiet Morning at the Forest's Edge, Pt. 1 Require…" at bounding box center [1072, 344] width 366 height 689
click at [1004, 438] on input "[DATE]" at bounding box center [967, 425] width 122 height 41
select select "8"
select select "2022"
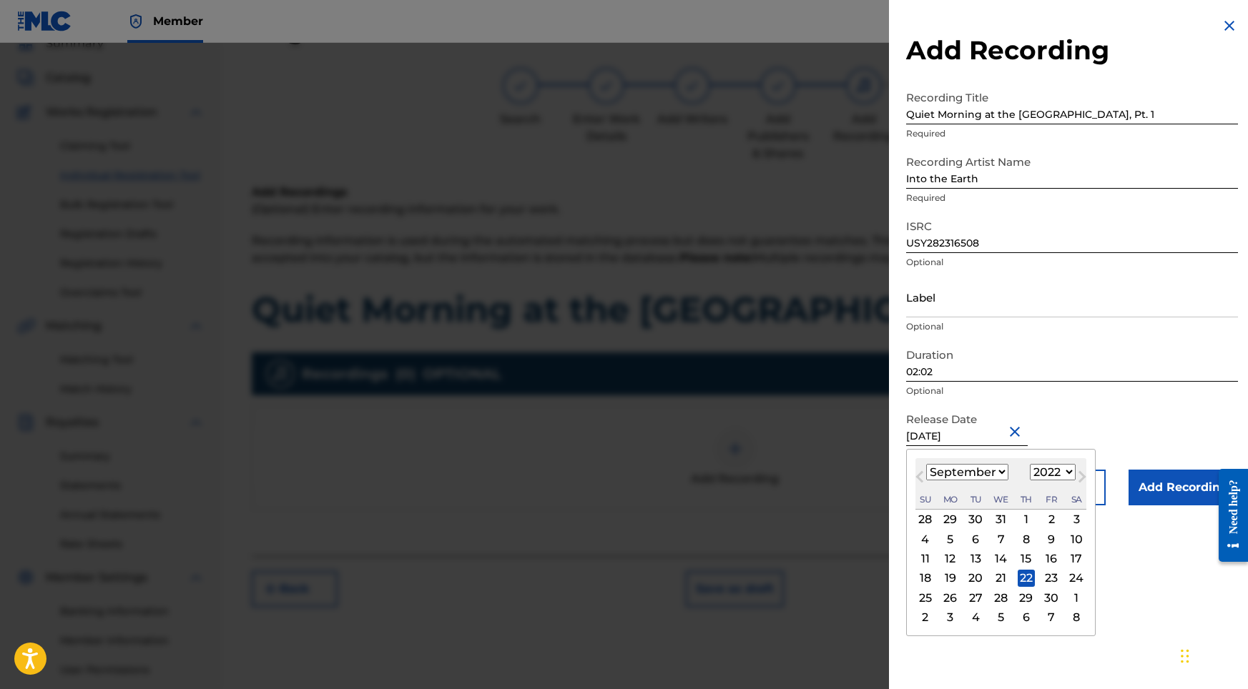
click at [1042, 578] on div "23" at bounding box center [1050, 578] width 17 height 17
type input "[DATE]"
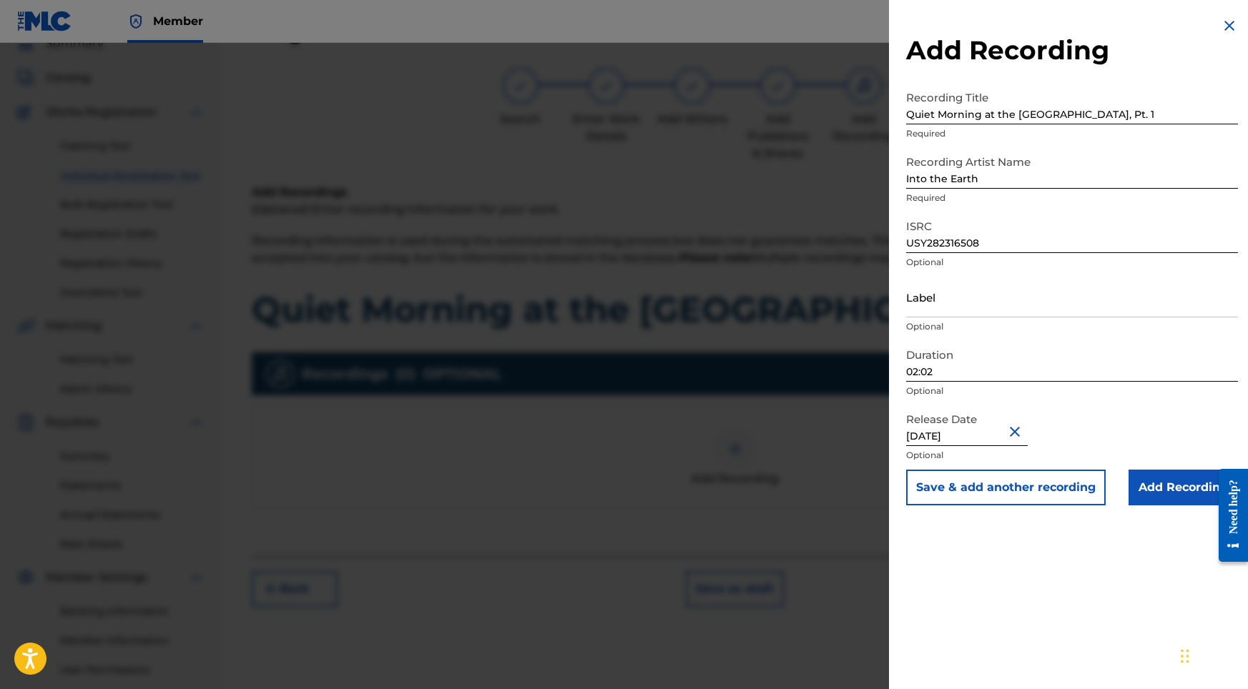
click at [1172, 482] on input "Add Recording" at bounding box center [1182, 488] width 109 height 36
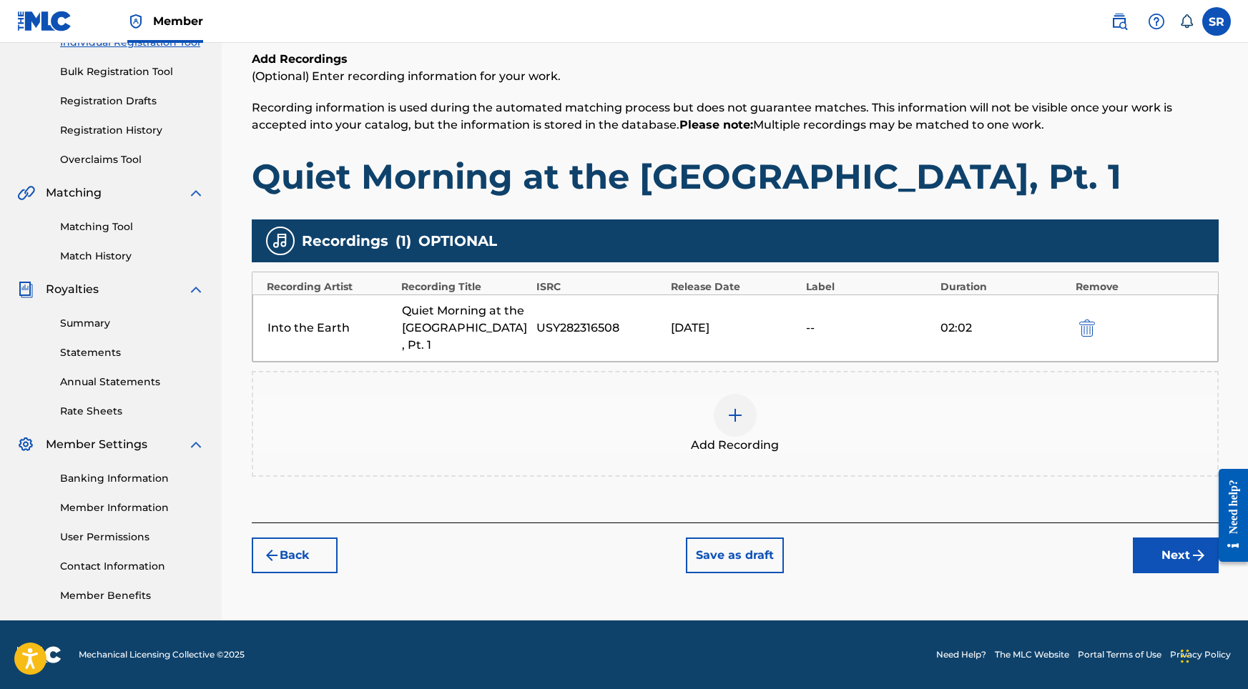
click at [1196, 560] on div "Register Work Search Enter Work Details Add Writers Add Publishers & Shares Add…" at bounding box center [735, 250] width 1001 height 739
click at [1184, 541] on button "Next" at bounding box center [1176, 556] width 86 height 36
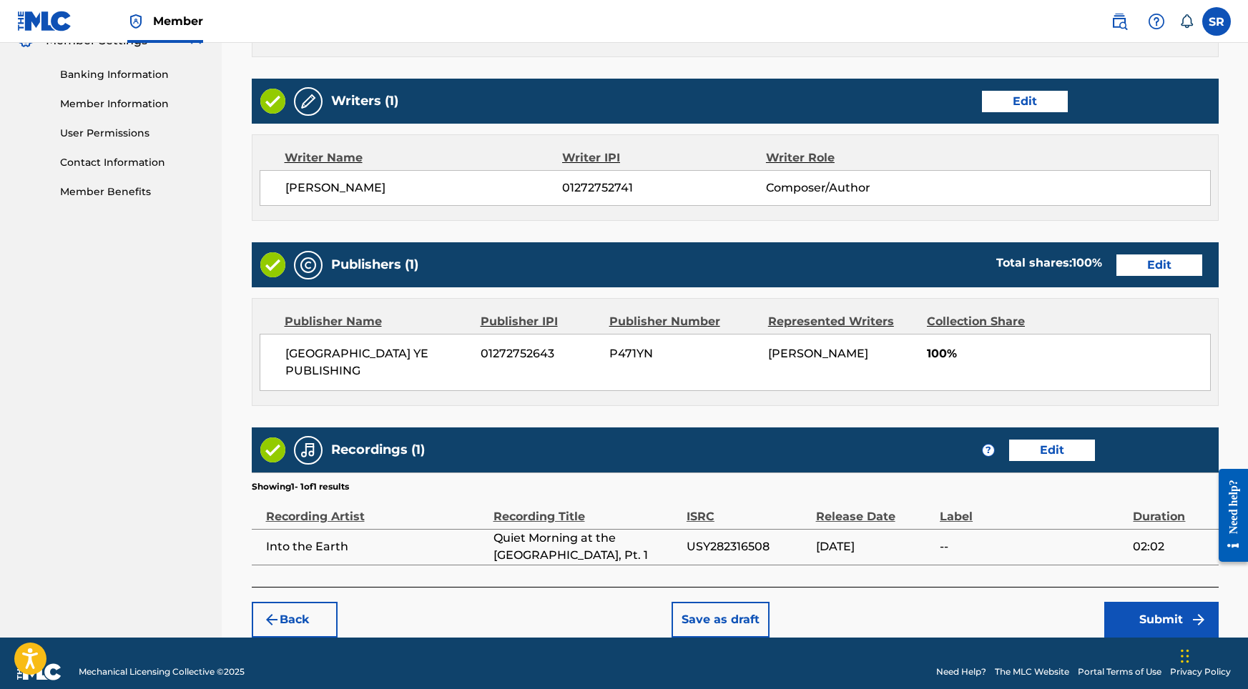
scroll to position [601, 0]
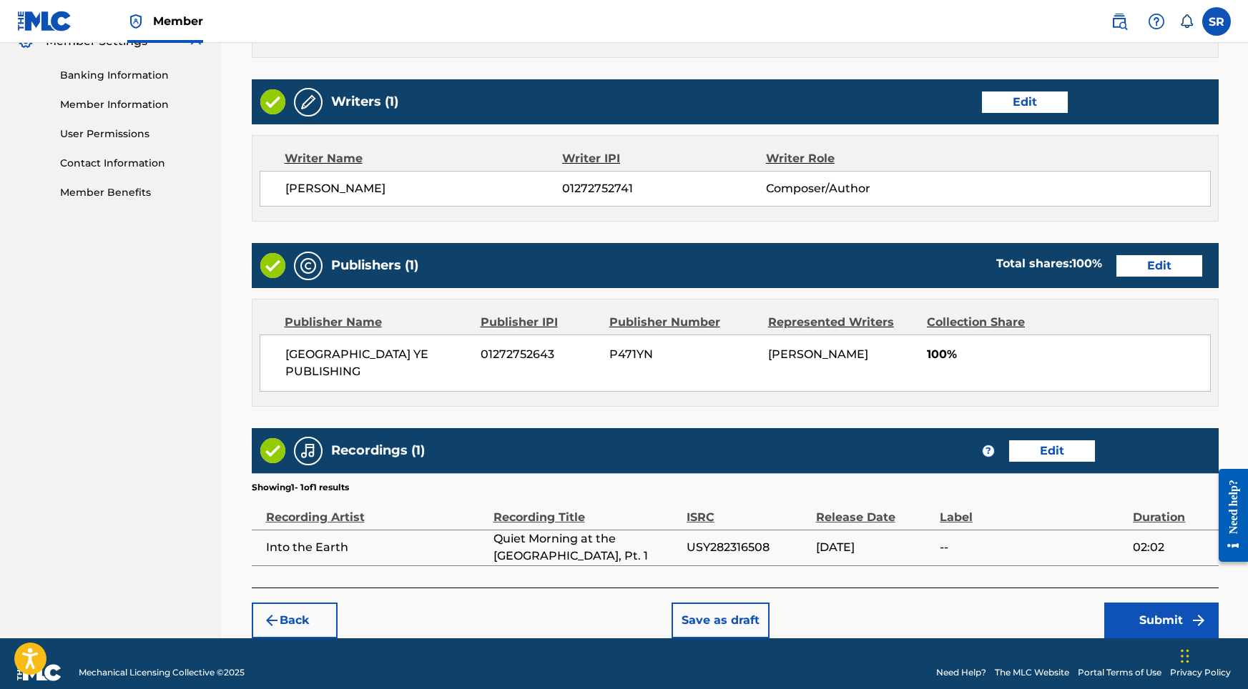
click at [1148, 606] on button "Submit" at bounding box center [1161, 621] width 114 height 36
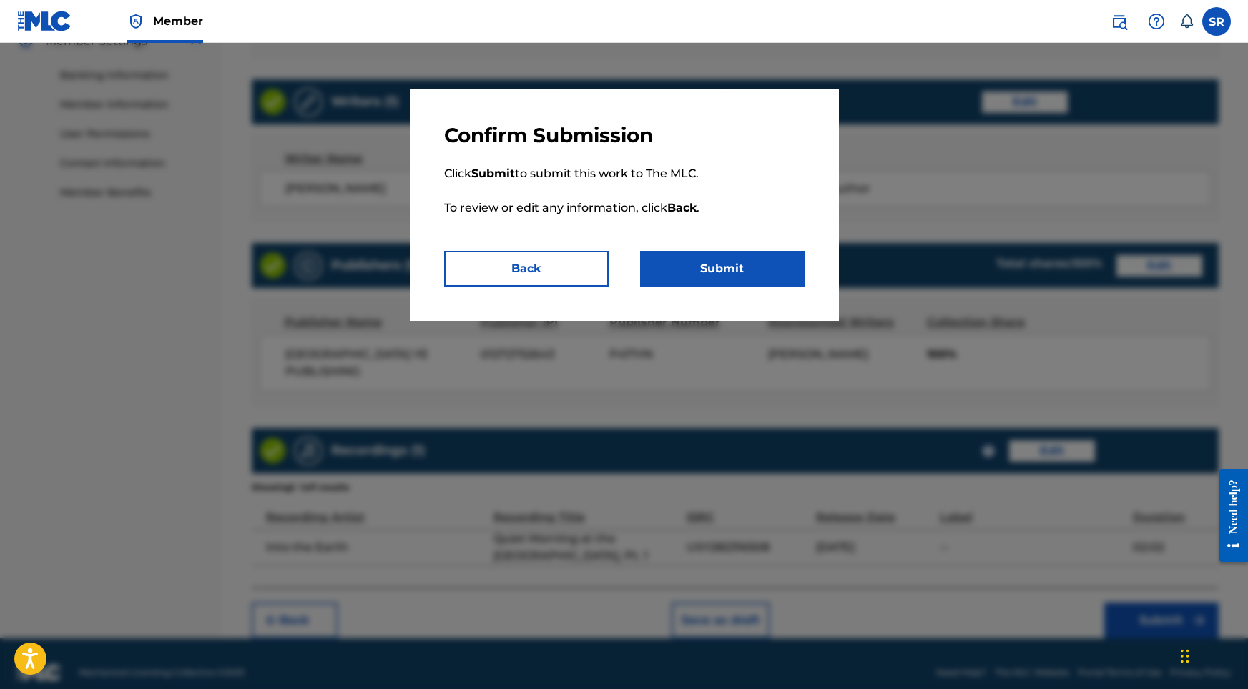
click at [722, 275] on button "Submit" at bounding box center [722, 269] width 164 height 36
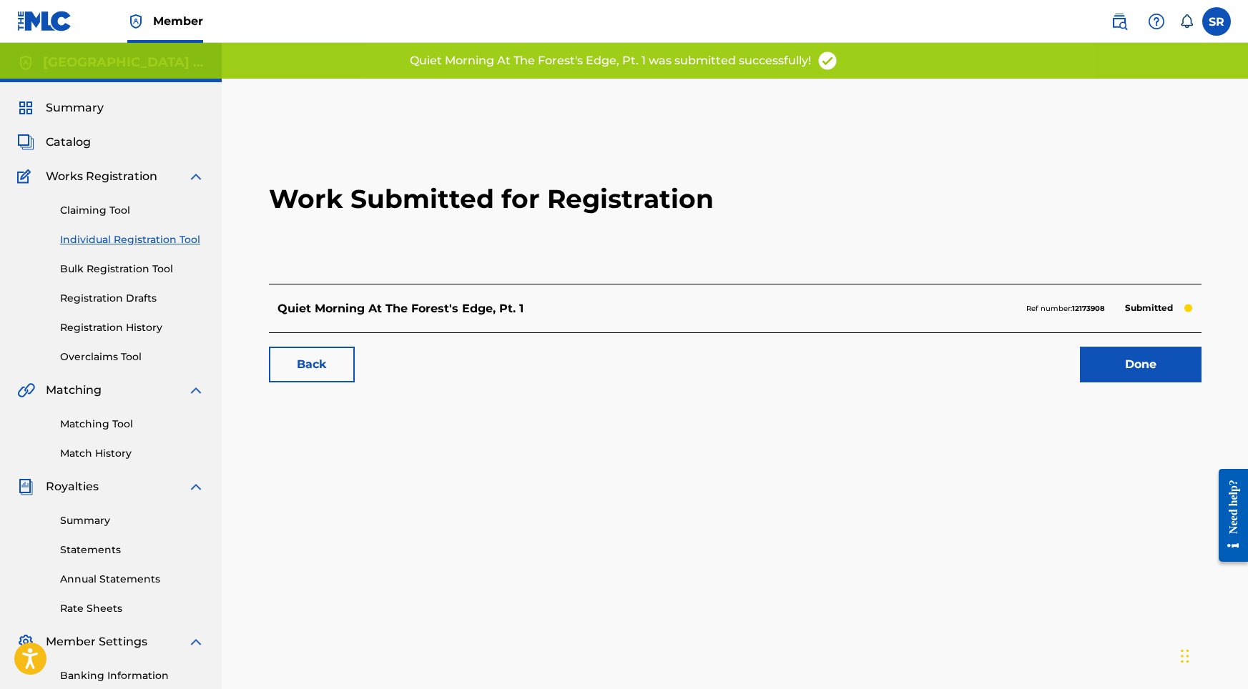
click at [1110, 360] on link "Done" at bounding box center [1141, 365] width 122 height 36
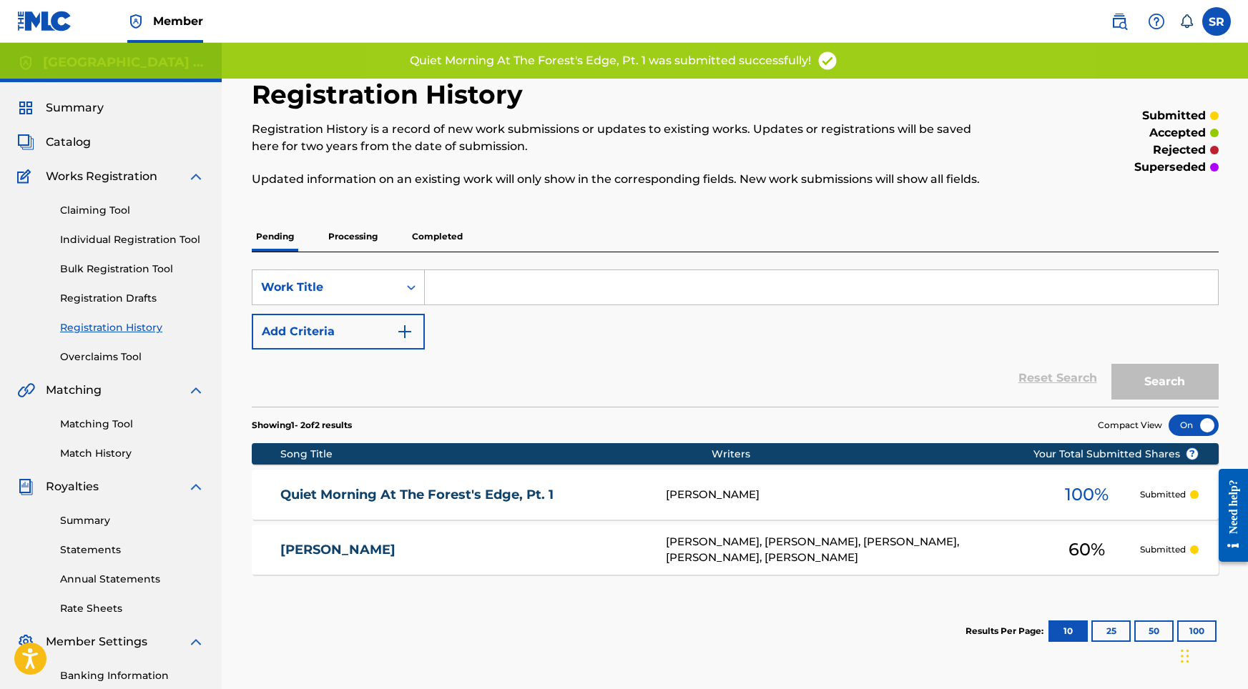
click at [182, 235] on link "Individual Registration Tool" at bounding box center [132, 239] width 144 height 15
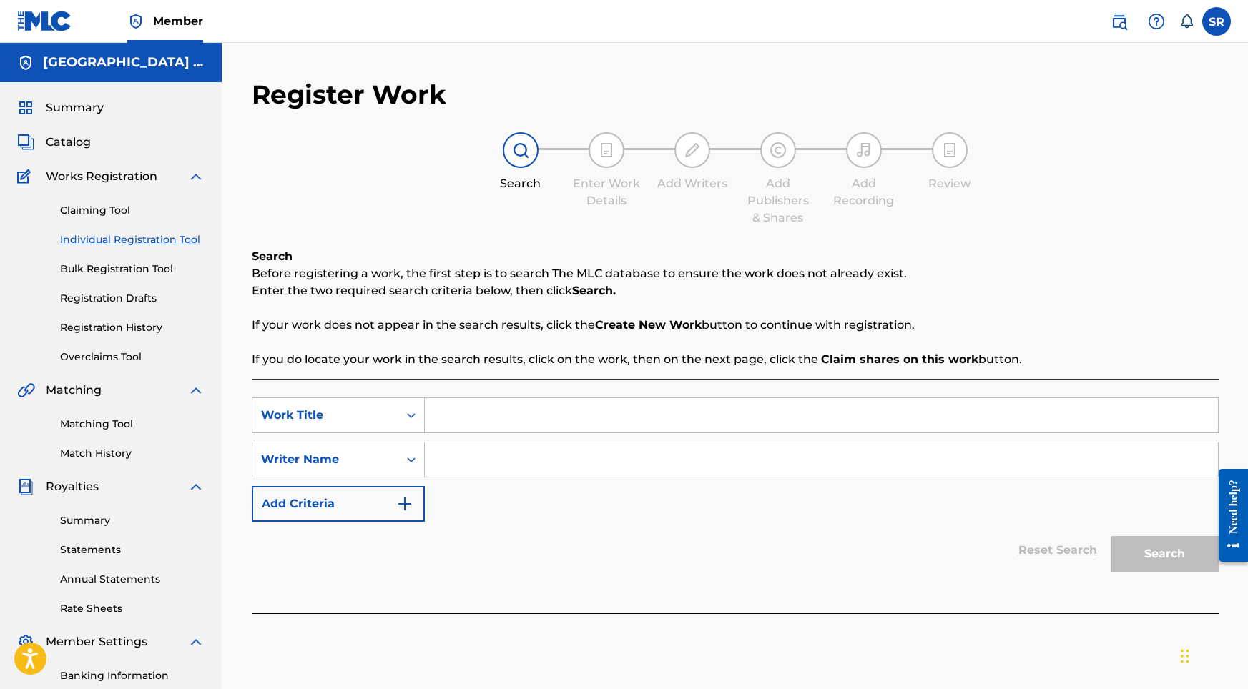
click at [480, 410] on input "Search Form" at bounding box center [821, 415] width 793 height 34
paste input "Quiet Morning at the [GEOGRAPHIC_DATA], Pt. 2"
type input "Quiet Morning at the [GEOGRAPHIC_DATA], Pt. 2"
click at [471, 458] on input "Search Form" at bounding box center [821, 460] width 793 height 34
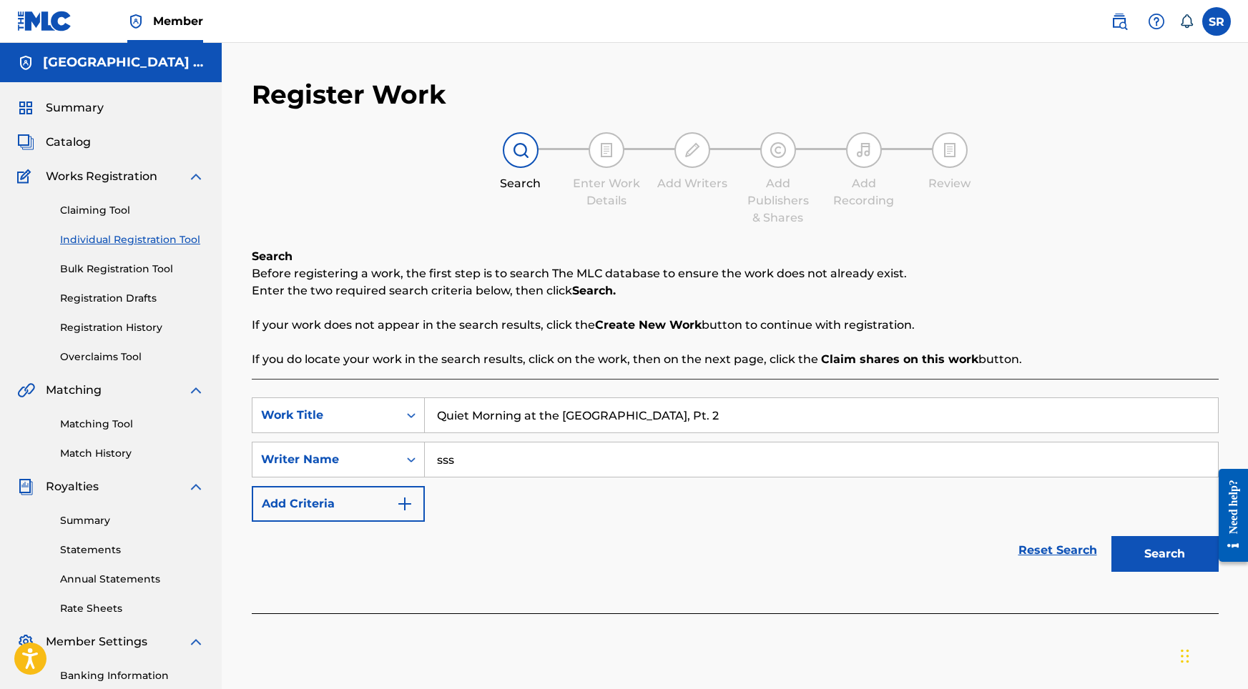
type input "sss"
click at [1118, 556] on button "Search" at bounding box center [1164, 554] width 107 height 36
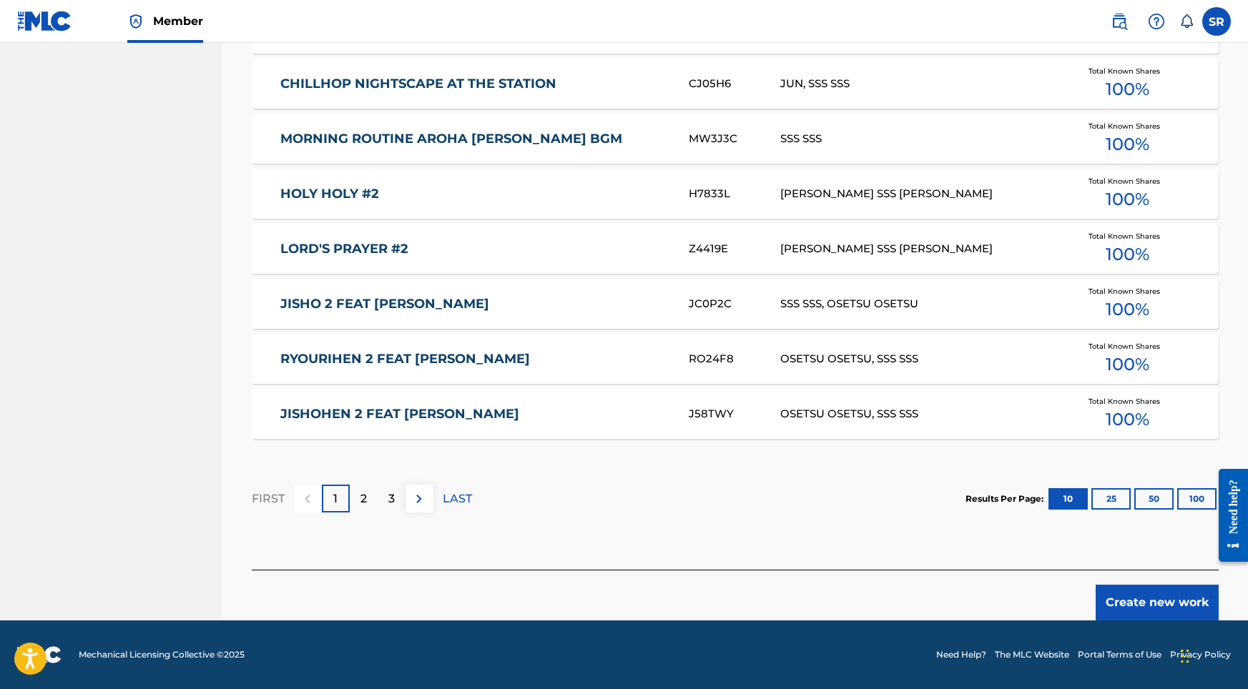
click at [1139, 598] on button "Create new work" at bounding box center [1156, 603] width 123 height 36
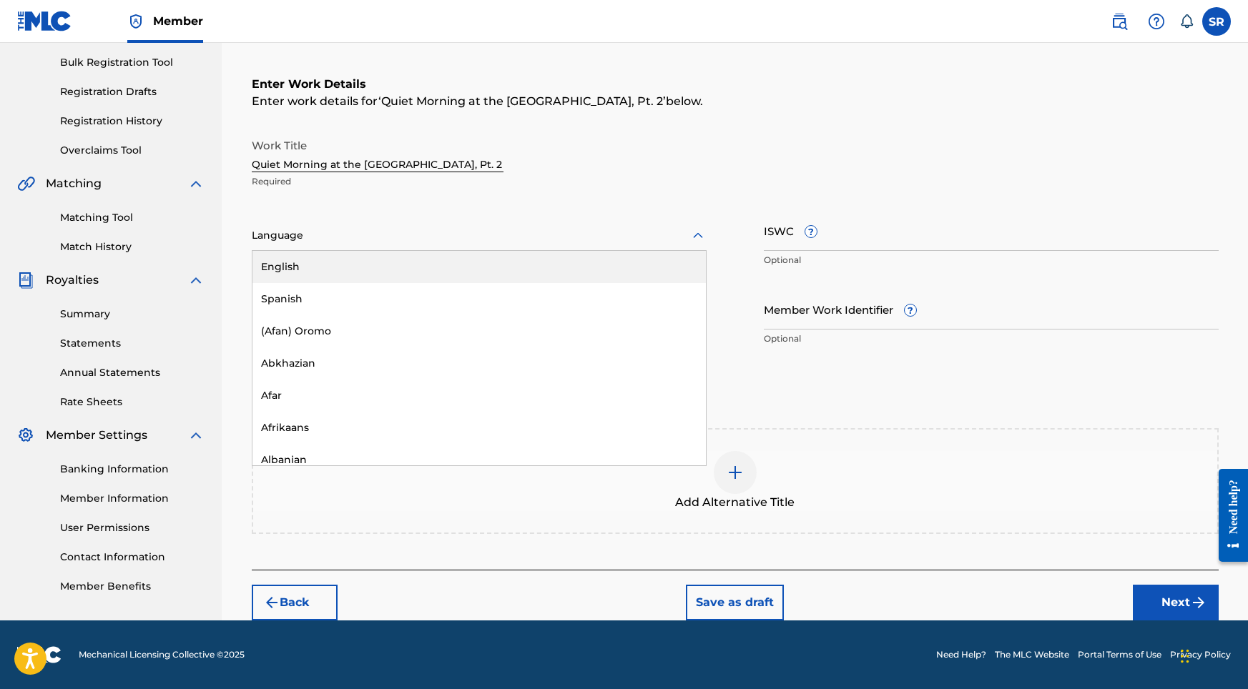
click at [470, 233] on div at bounding box center [479, 236] width 455 height 18
click at [393, 258] on div "English" at bounding box center [478, 267] width 453 height 32
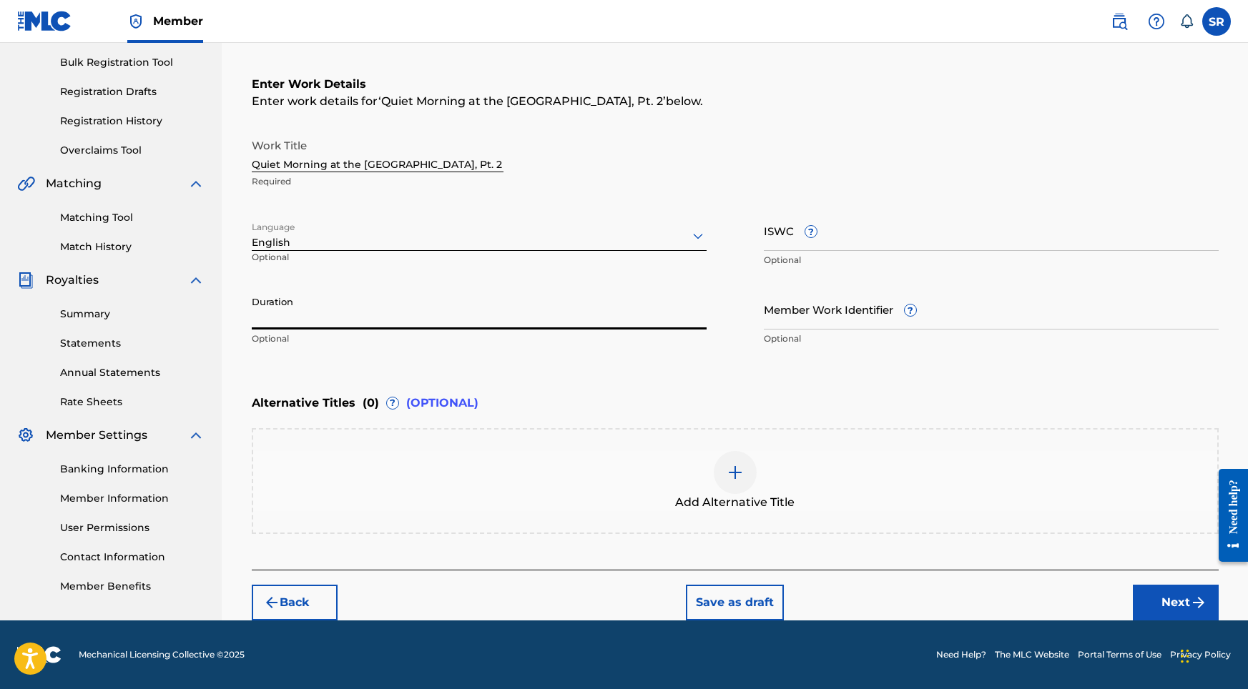
click at [399, 314] on input "Duration" at bounding box center [479, 309] width 455 height 41
type input "02:02"
click at [729, 486] on div at bounding box center [735, 472] width 43 height 43
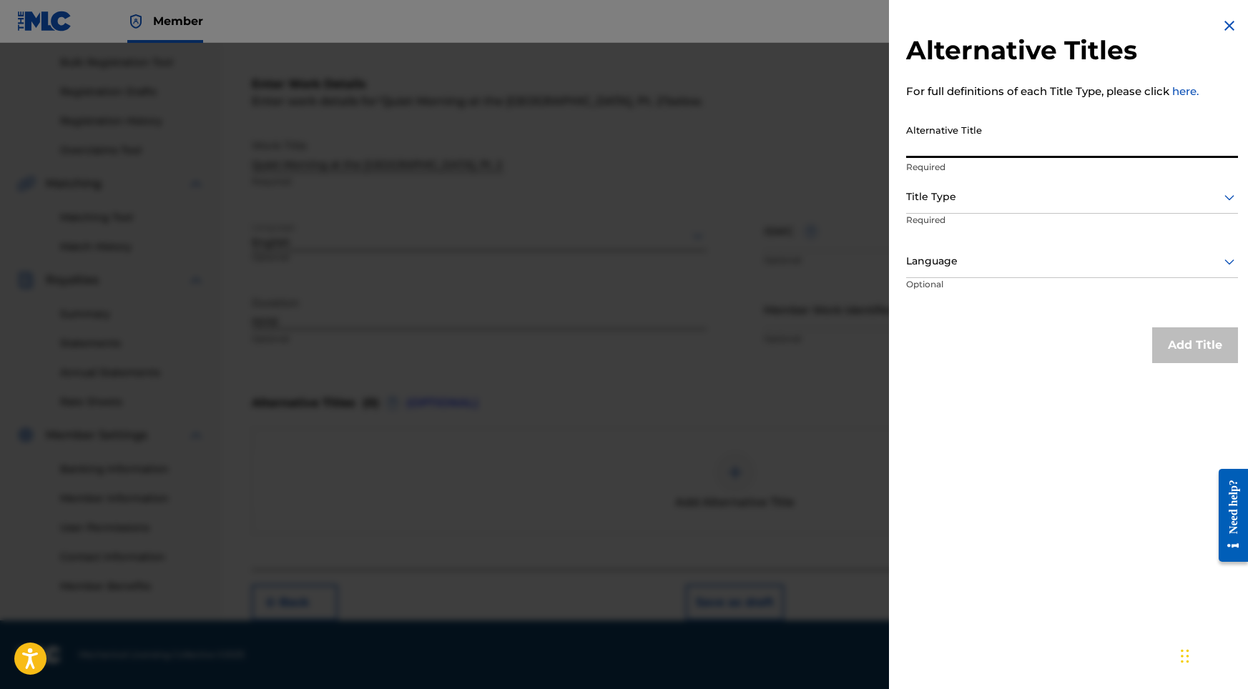
click at [983, 141] on input "Alternative Title" at bounding box center [1072, 137] width 332 height 41
paste input "Quiet Morning at the [GEOGRAPHIC_DATA], Pt. 2"
type input "Quiet Morning at the [GEOGRAPHIC_DATA], Pt. 2"
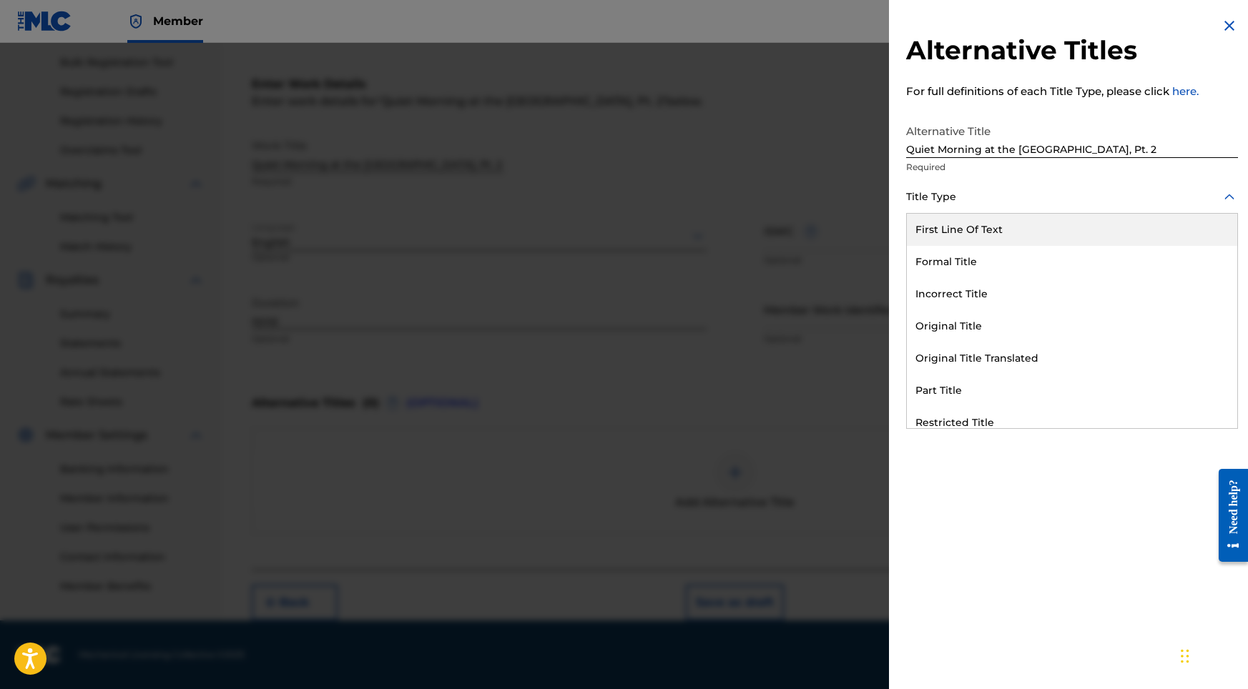
click at [970, 197] on div at bounding box center [1072, 197] width 332 height 18
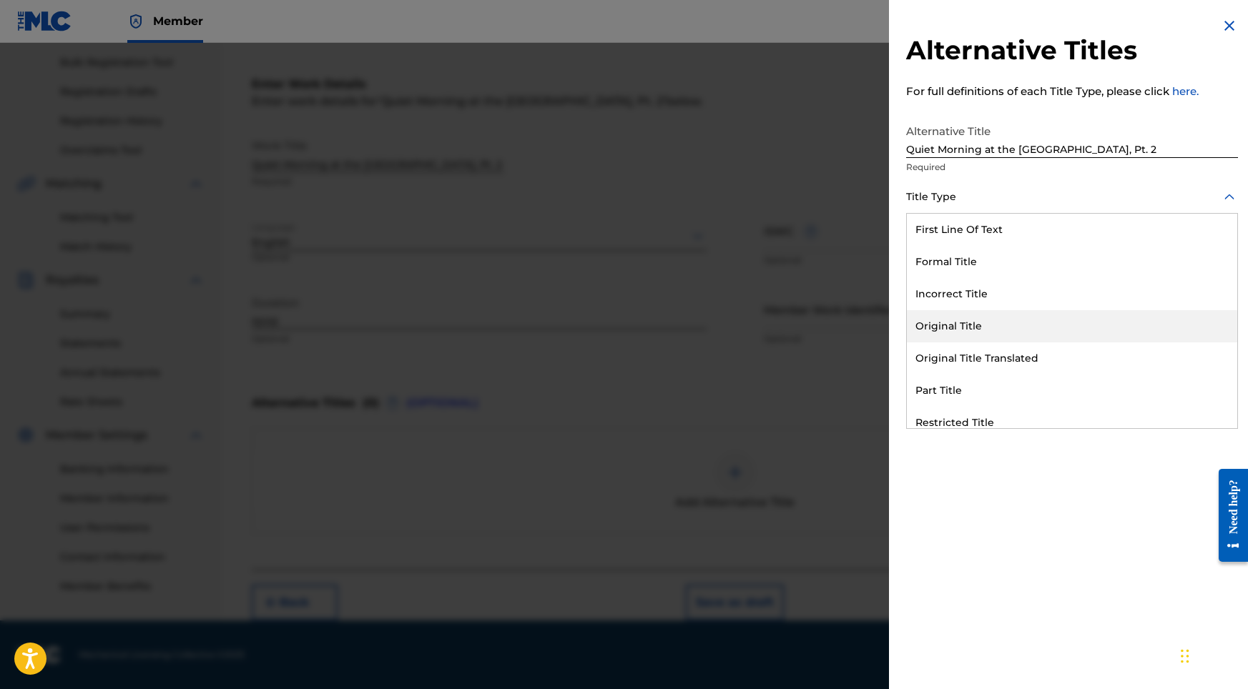
click at [966, 332] on div "Original Title" at bounding box center [1072, 326] width 330 height 32
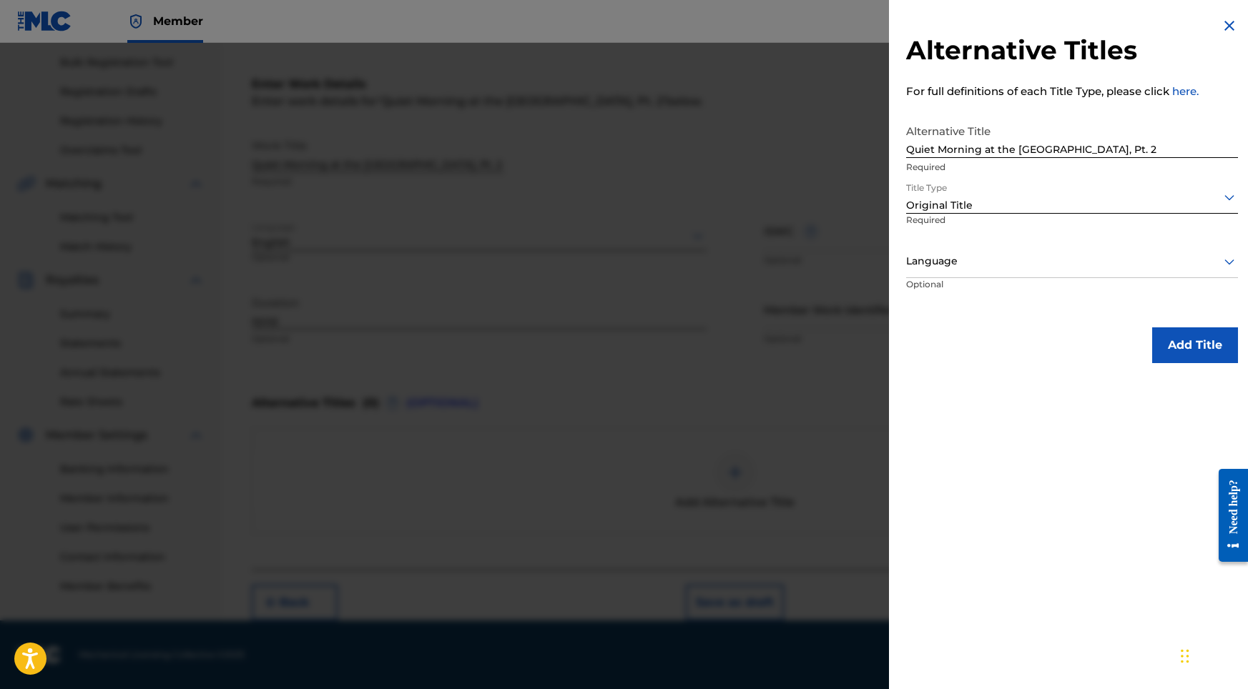
click at [997, 272] on div "Language" at bounding box center [1072, 262] width 332 height 32
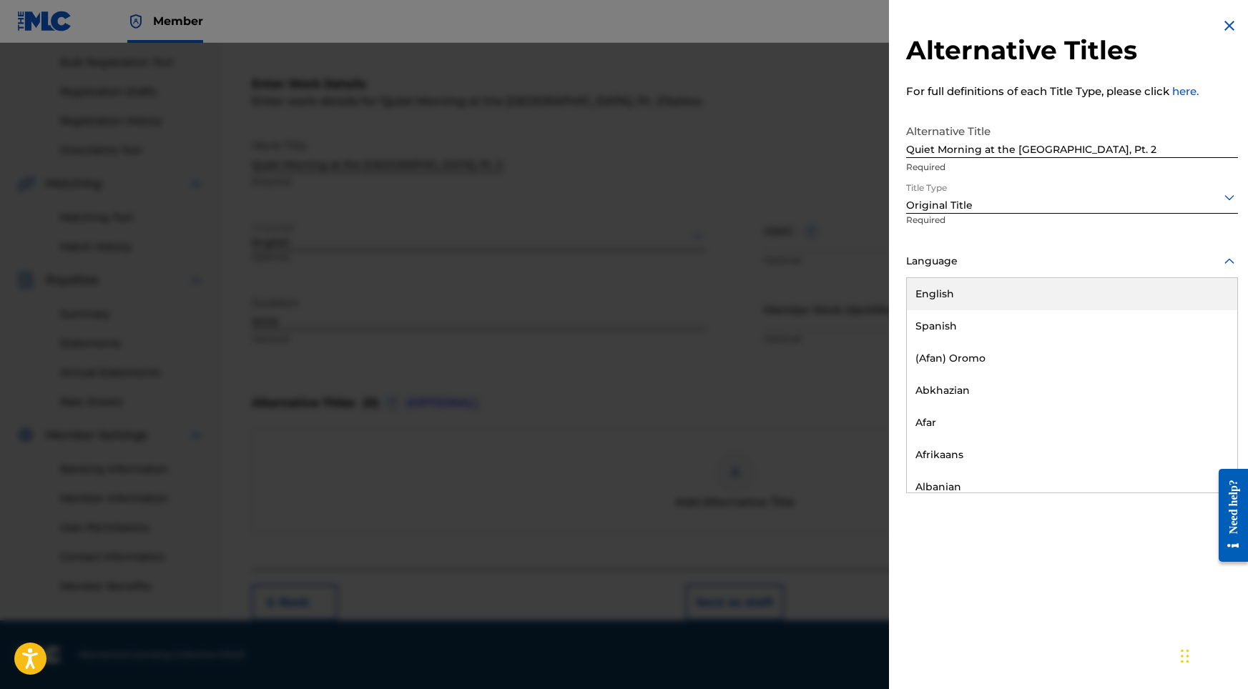
click at [985, 299] on div "English" at bounding box center [1072, 294] width 330 height 32
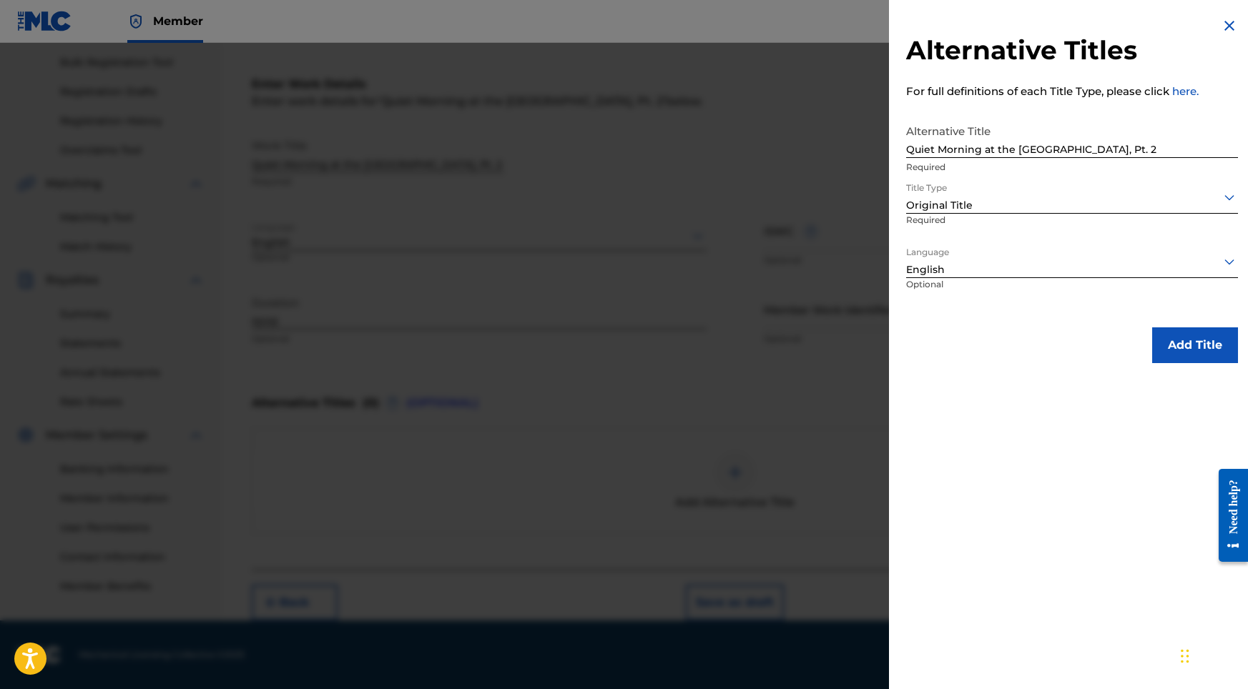
click at [1190, 343] on button "Add Title" at bounding box center [1195, 345] width 86 height 36
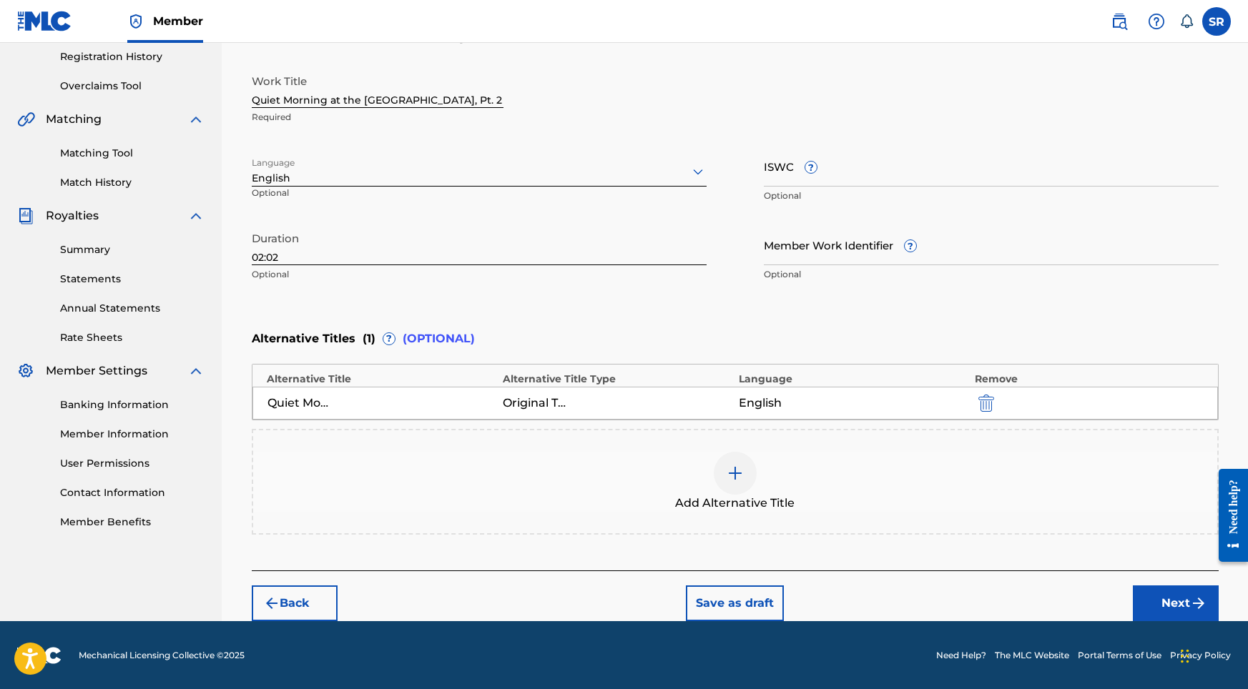
click at [1203, 608] on img "submit" at bounding box center [1198, 603] width 17 height 17
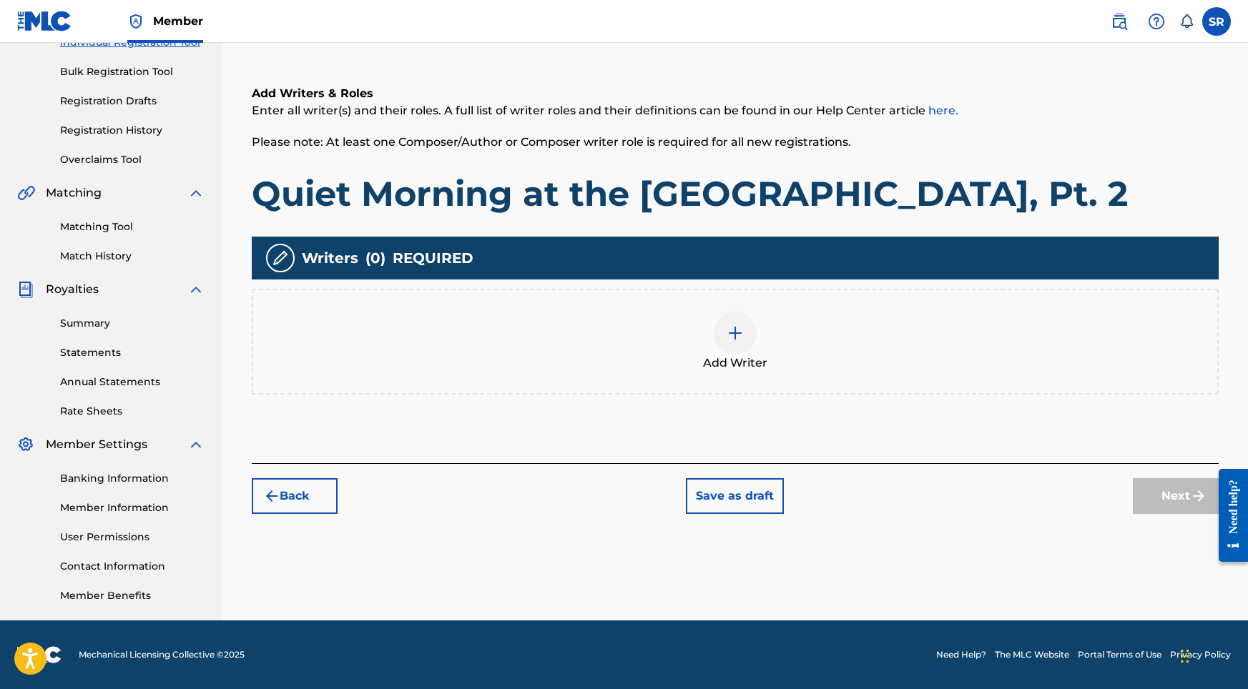
scroll to position [197, 0]
click at [762, 324] on div "Add Writer" at bounding box center [735, 342] width 964 height 60
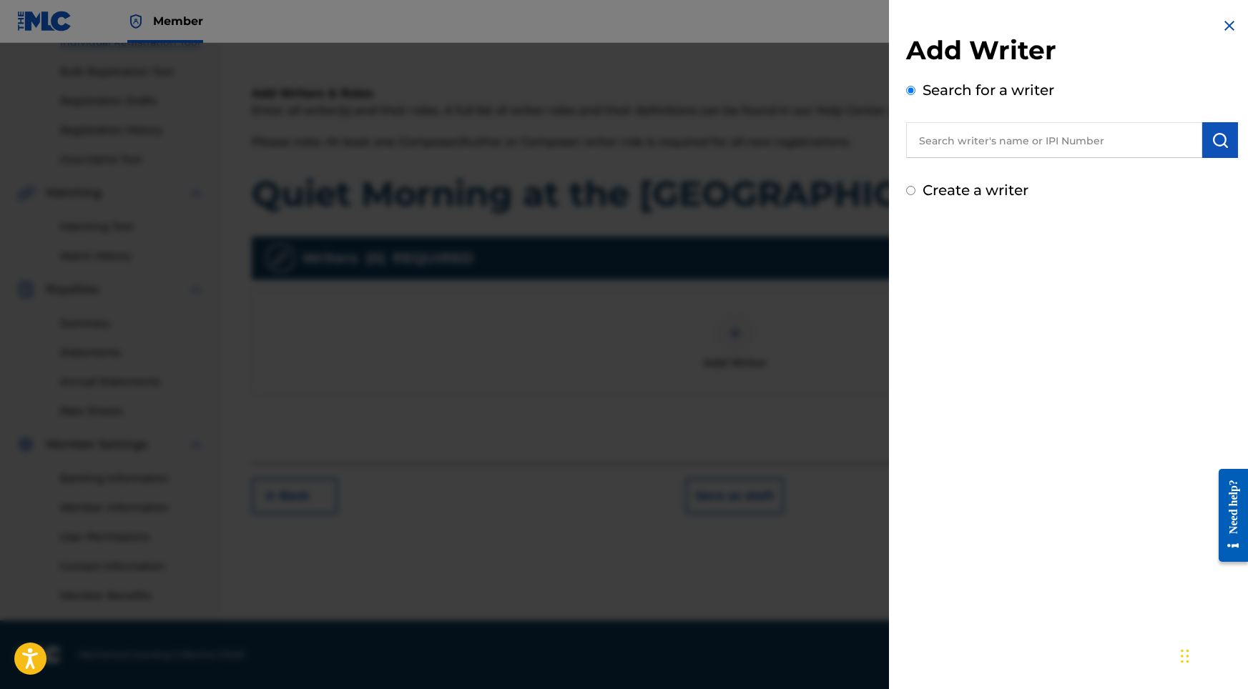
click at [1042, 128] on input "text" at bounding box center [1054, 140] width 296 height 36
paste input "[PERSON_NAME]"
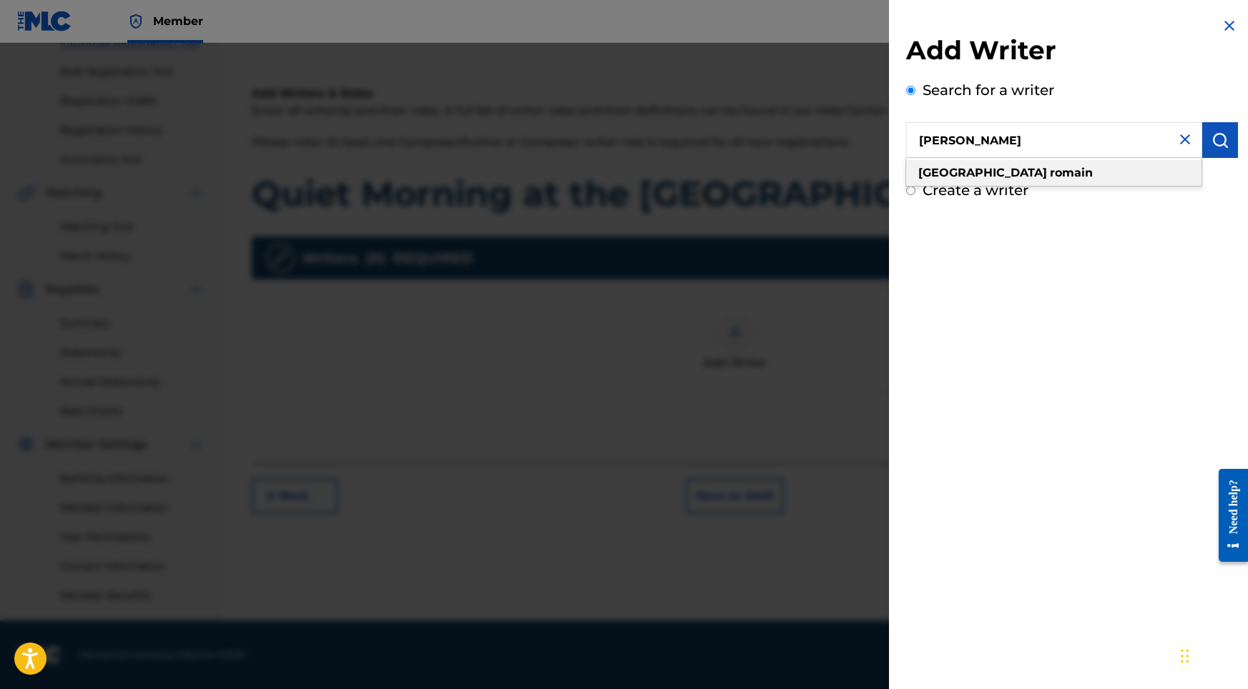
type input "[PERSON_NAME]"
click at [1211, 146] on img "submit" at bounding box center [1219, 140] width 17 height 17
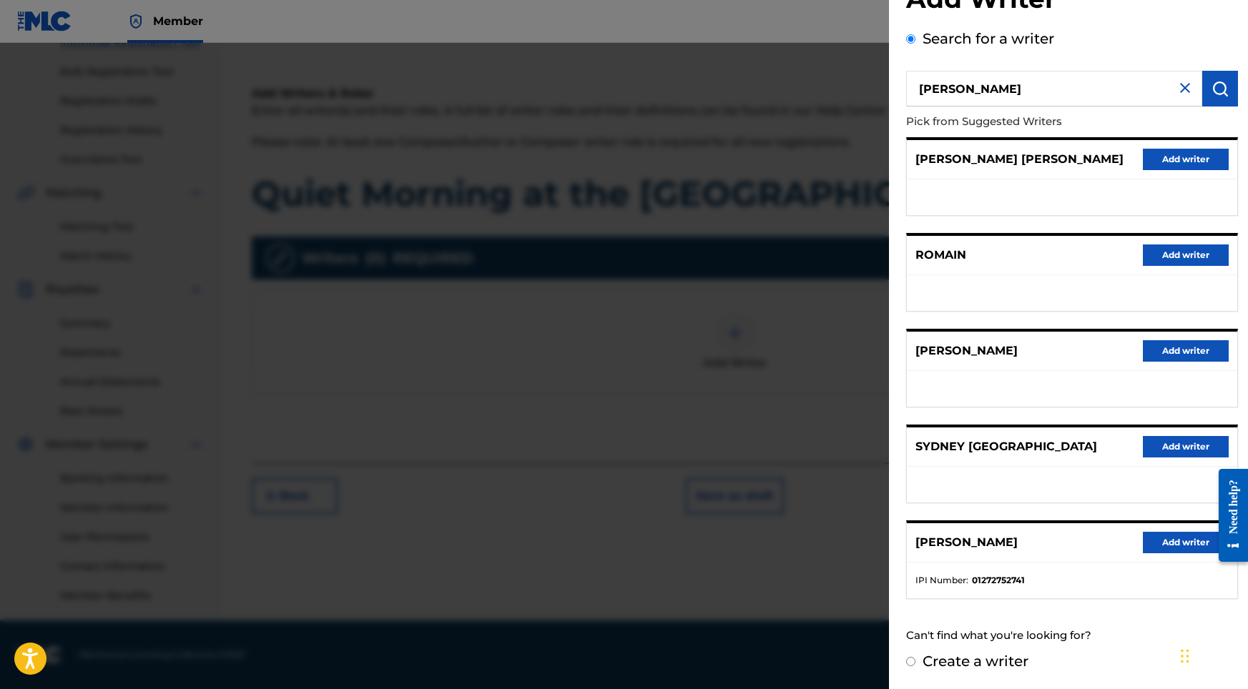
scroll to position [64, 0]
click at [1168, 554] on div "[PERSON_NAME] Add writer" at bounding box center [1072, 542] width 330 height 39
click at [1168, 546] on button "Add writer" at bounding box center [1186, 542] width 86 height 21
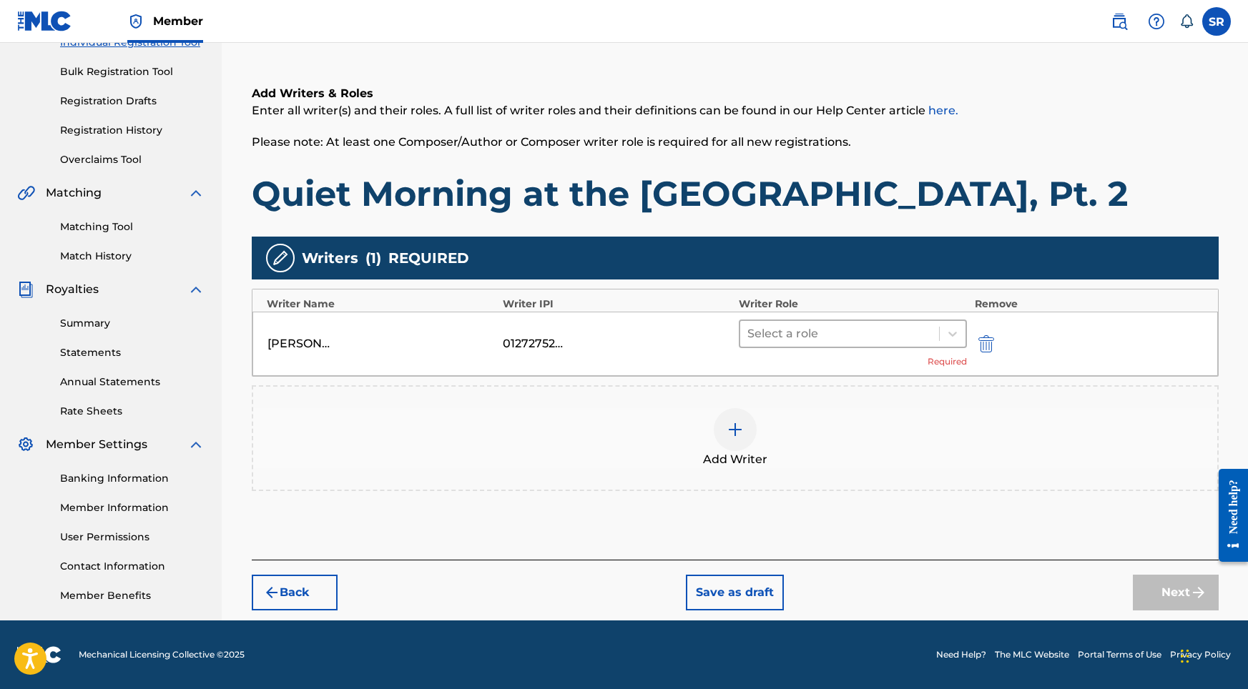
click at [897, 344] on div "Select a role" at bounding box center [839, 334] width 199 height 26
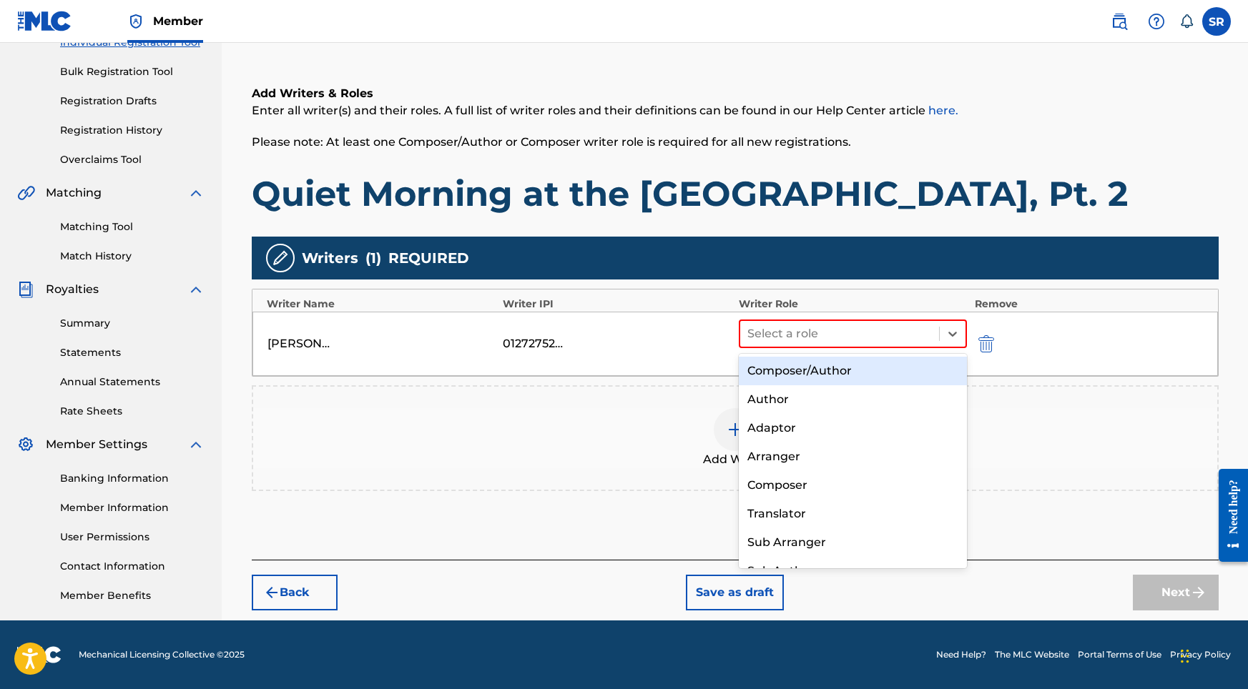
click at [875, 365] on div "Composer/Author" at bounding box center [853, 371] width 229 height 29
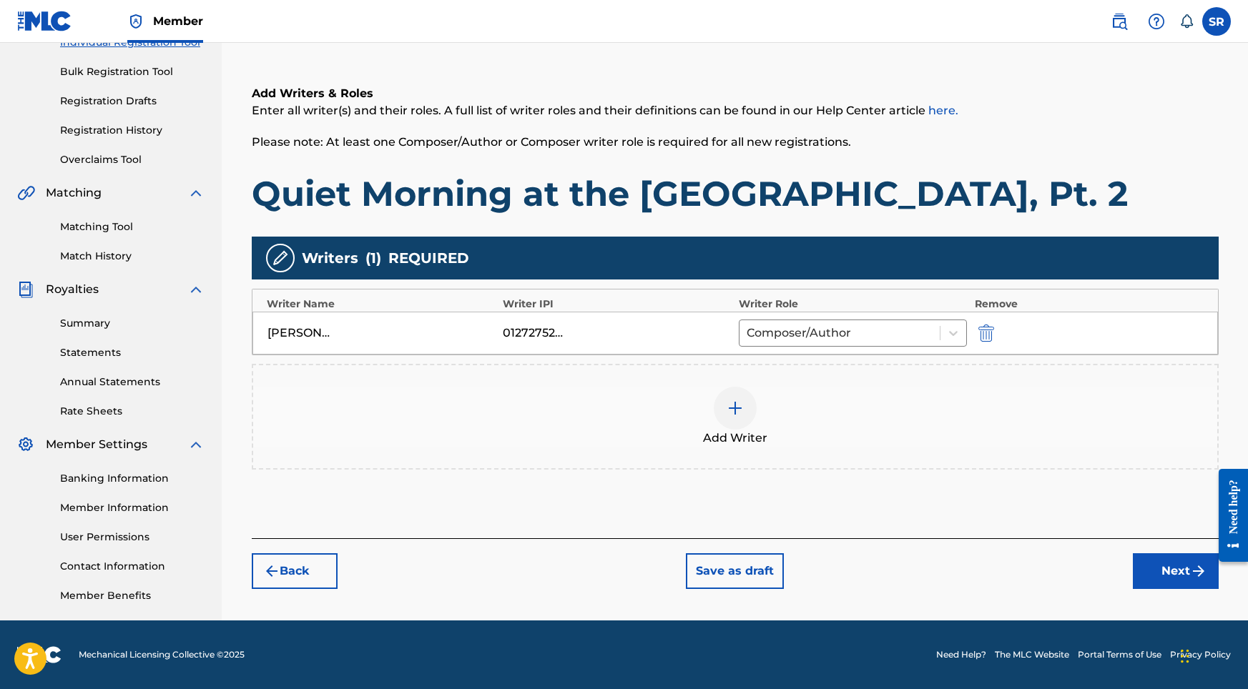
click at [1170, 576] on button "Next" at bounding box center [1176, 571] width 86 height 36
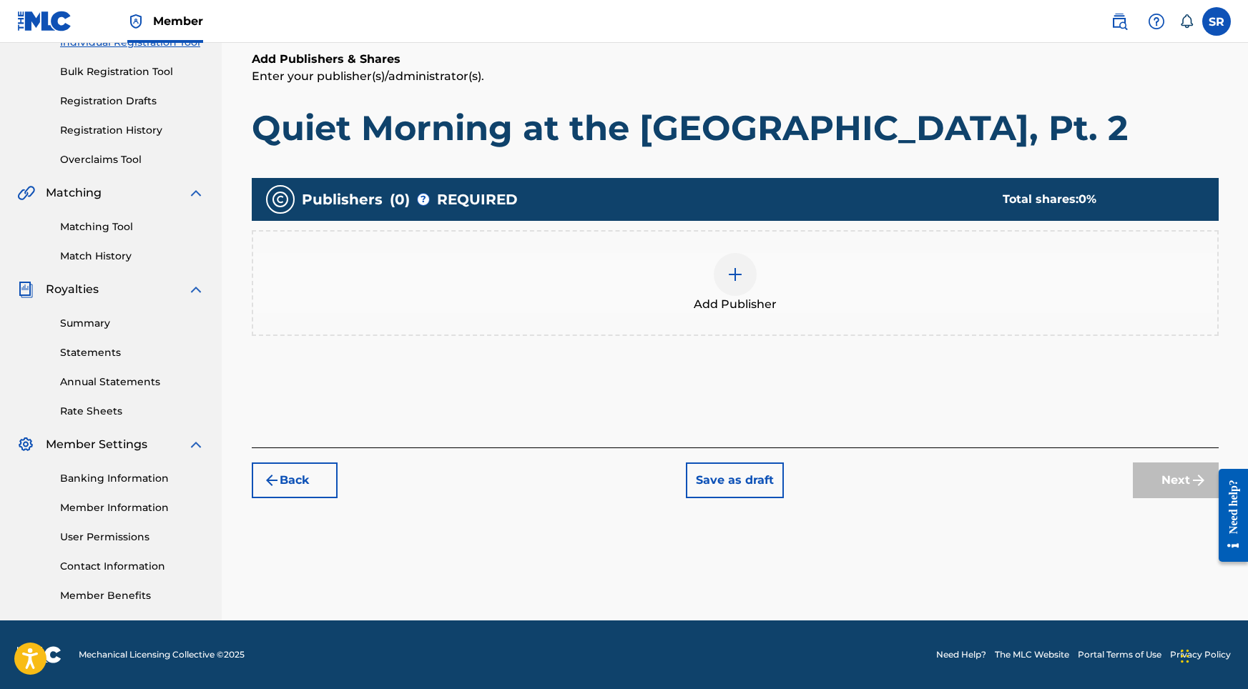
scroll to position [64, 0]
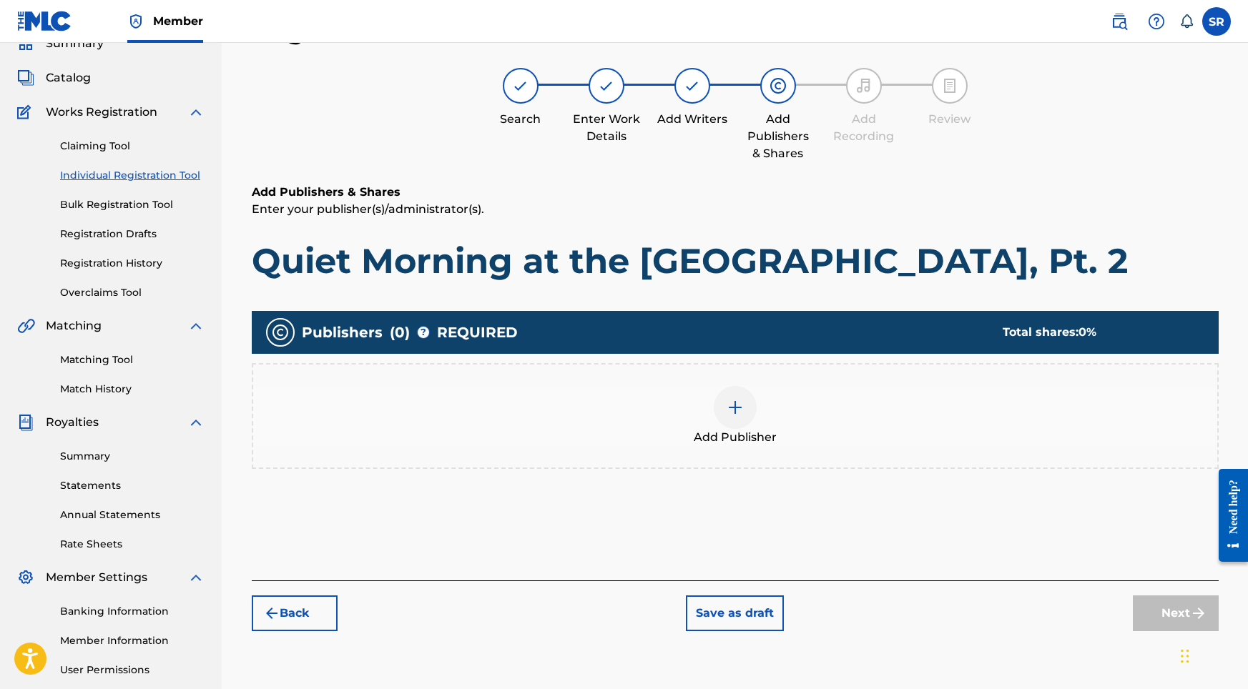
click at [755, 408] on div "Add Publisher" at bounding box center [735, 416] width 964 height 60
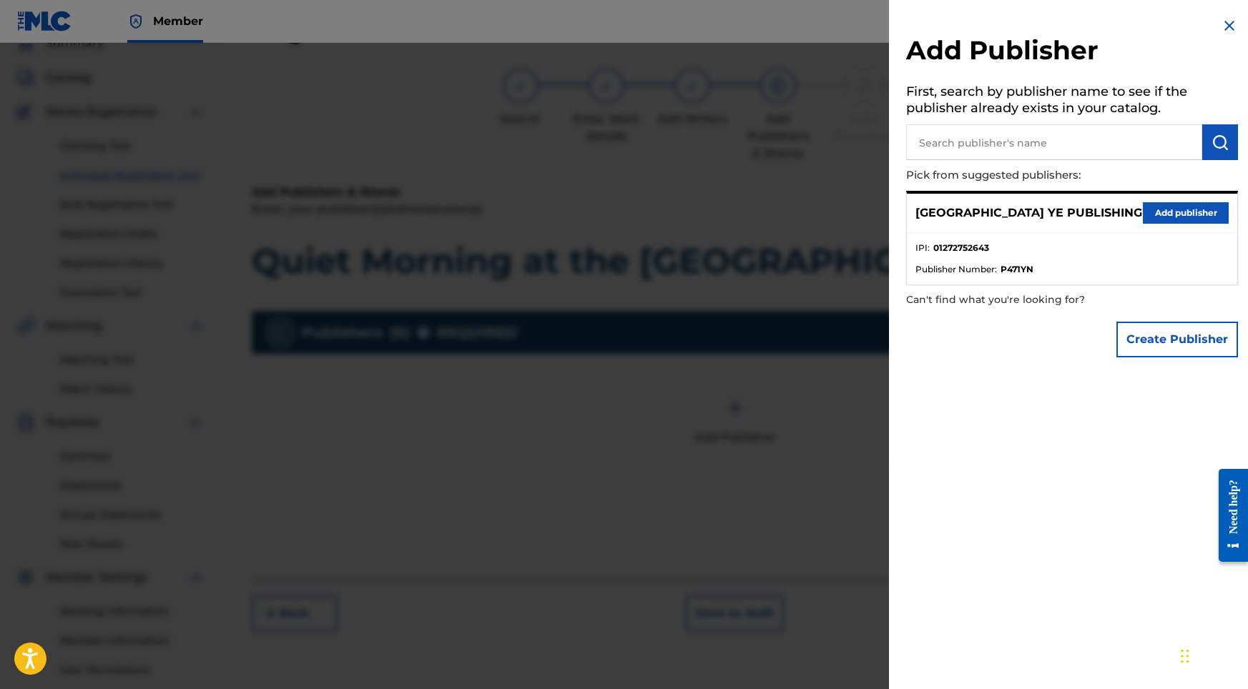
click at [1165, 214] on button "Add publisher" at bounding box center [1186, 212] width 86 height 21
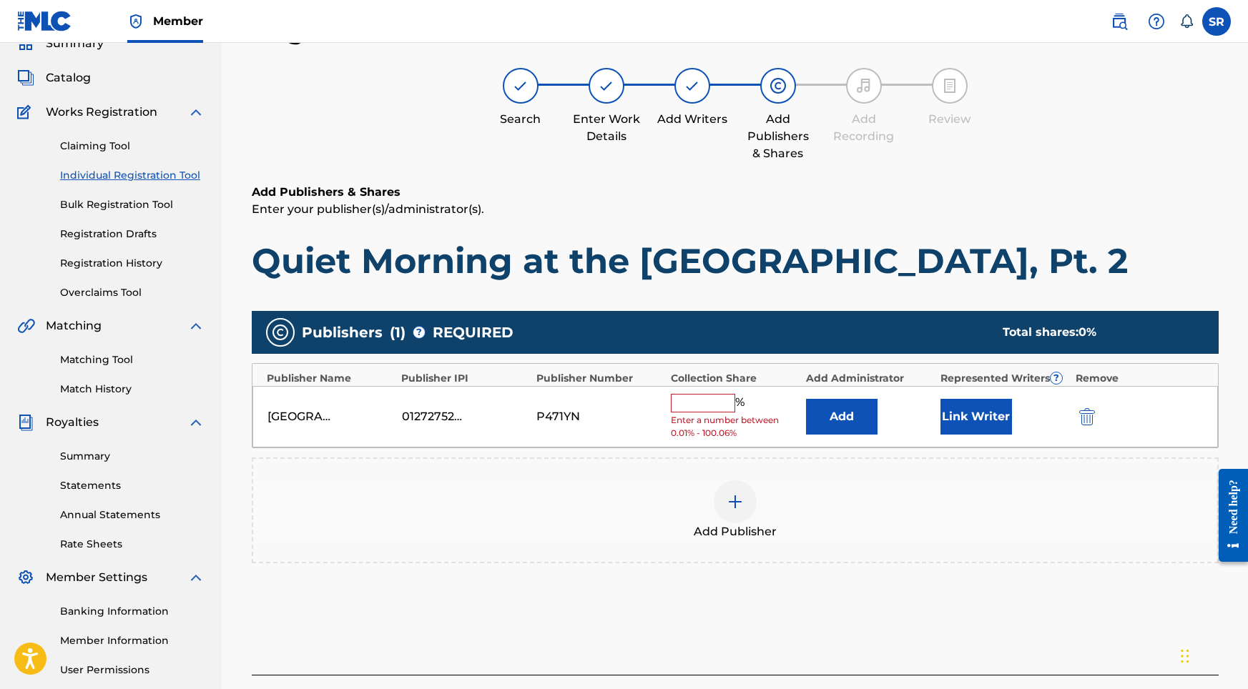
click at [709, 397] on input "text" at bounding box center [703, 403] width 64 height 19
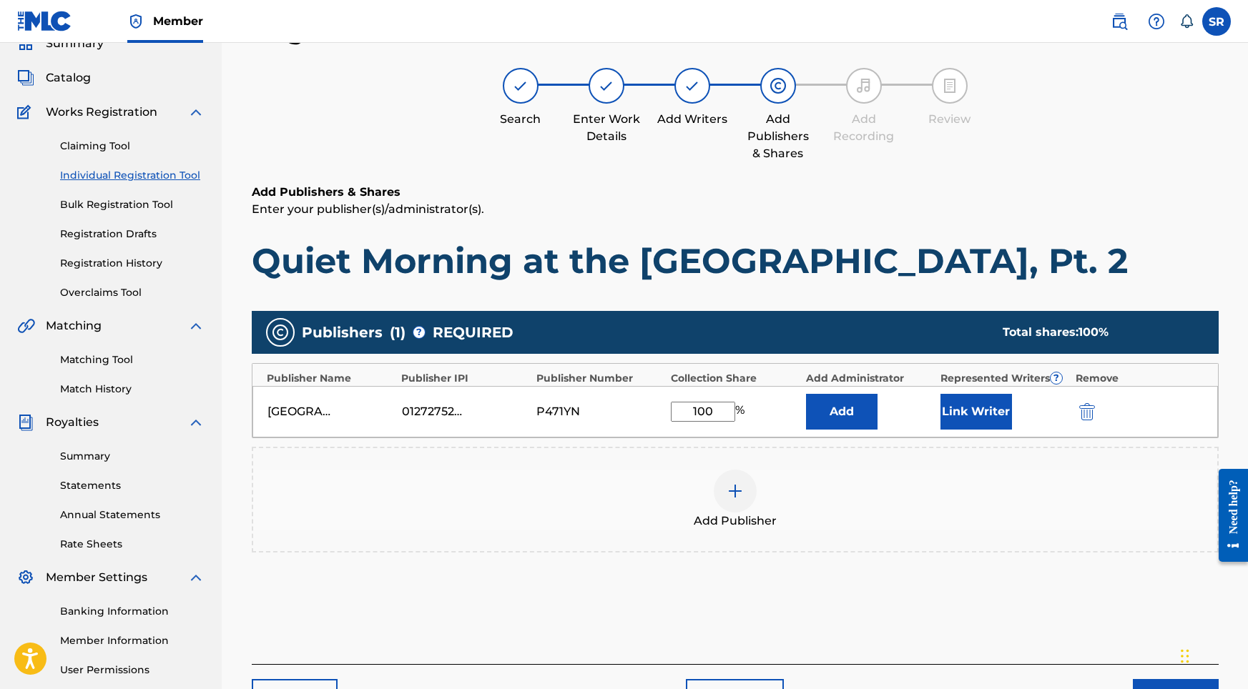
type input "100"
click at [984, 424] on button "Link Writer" at bounding box center [976, 412] width 72 height 36
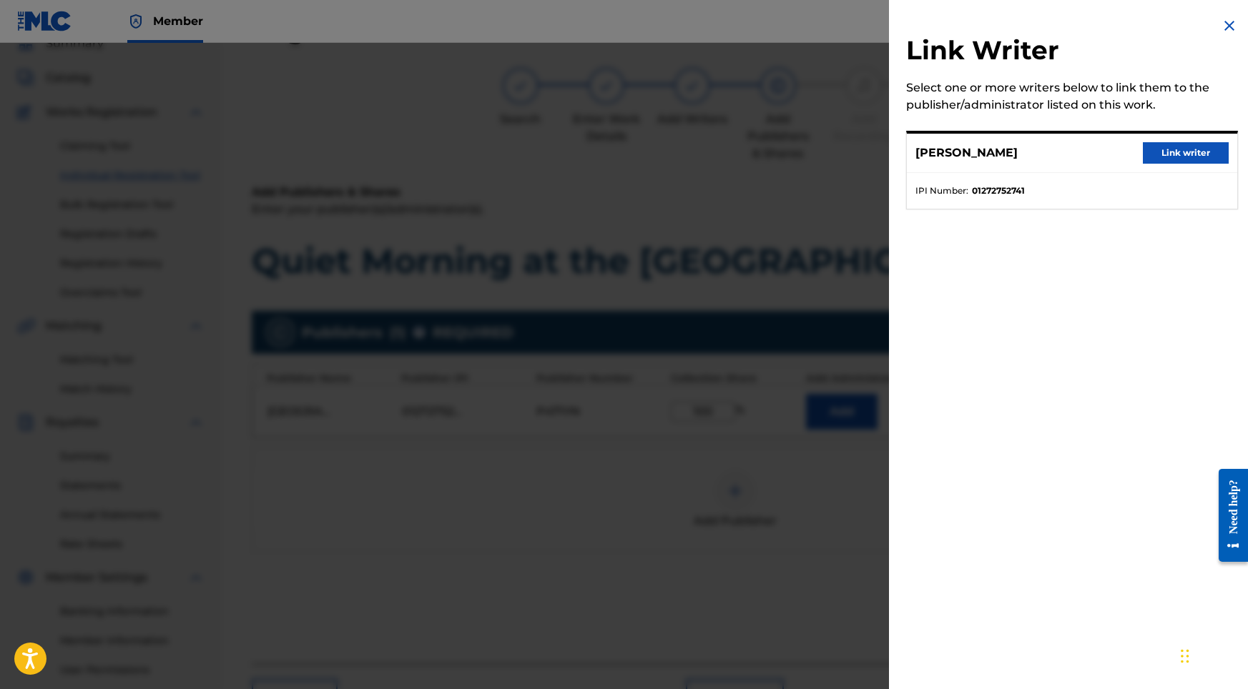
click at [1150, 151] on button "Link writer" at bounding box center [1186, 152] width 86 height 21
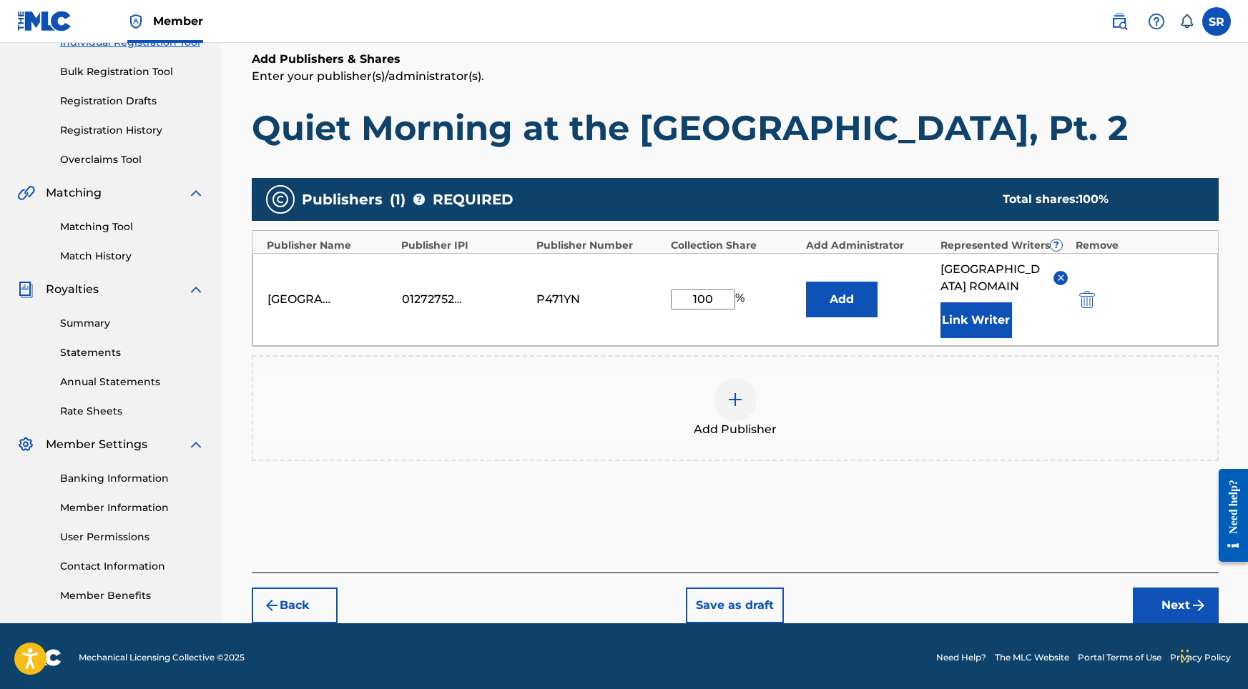
click at [1188, 588] on button "Next" at bounding box center [1176, 606] width 86 height 36
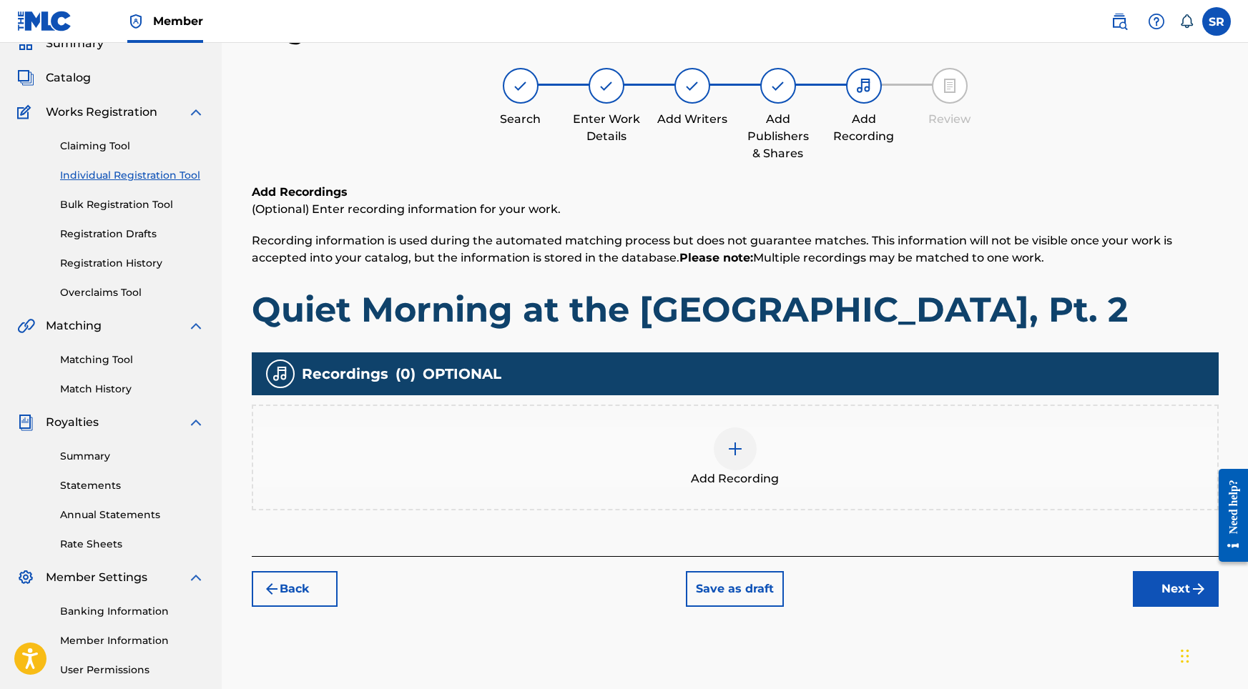
click at [737, 473] on span "Add Recording" at bounding box center [735, 478] width 88 height 17
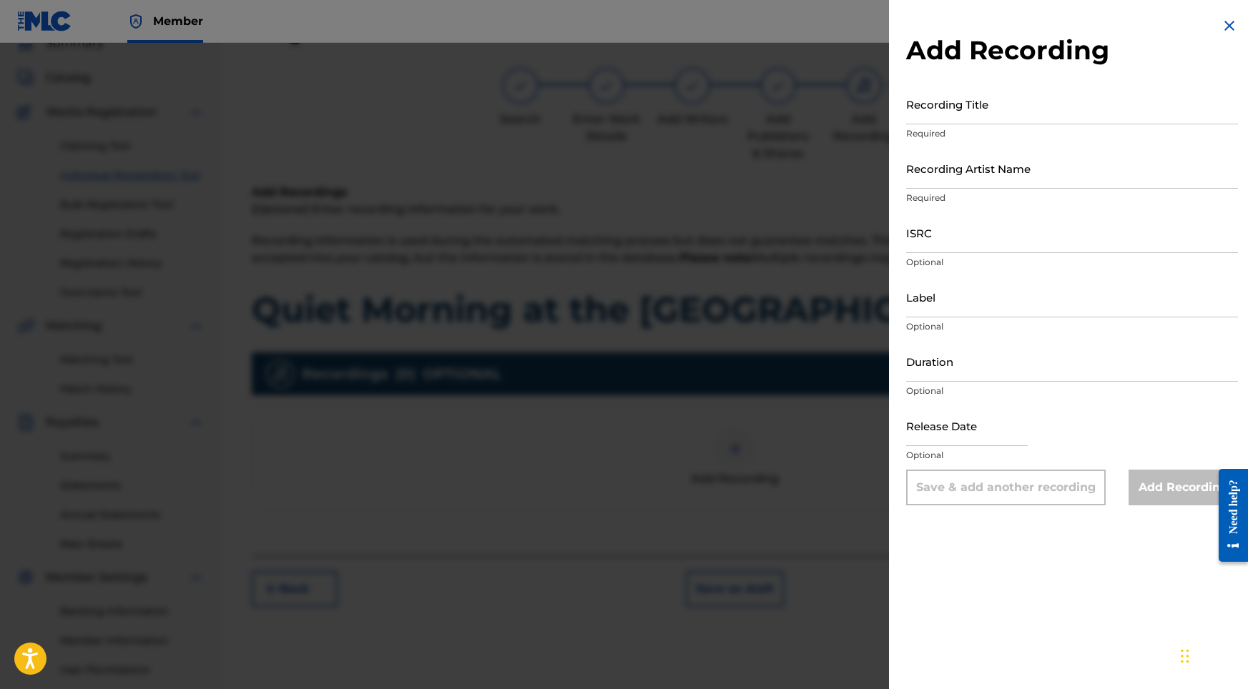
click at [1005, 114] on input "Recording Title" at bounding box center [1072, 104] width 332 height 41
paste input "[PERSON_NAME]"
drag, startPoint x: 993, startPoint y: 114, endPoint x: 854, endPoint y: 95, distance: 140.7
click at [854, 95] on div "Add Recording Recording Title SYDNEY ROMAIN Required Recording Artist Name Requ…" at bounding box center [624, 366] width 1248 height 646
paste input "Quiet Morning at the [GEOGRAPHIC_DATA], Pt. 2"
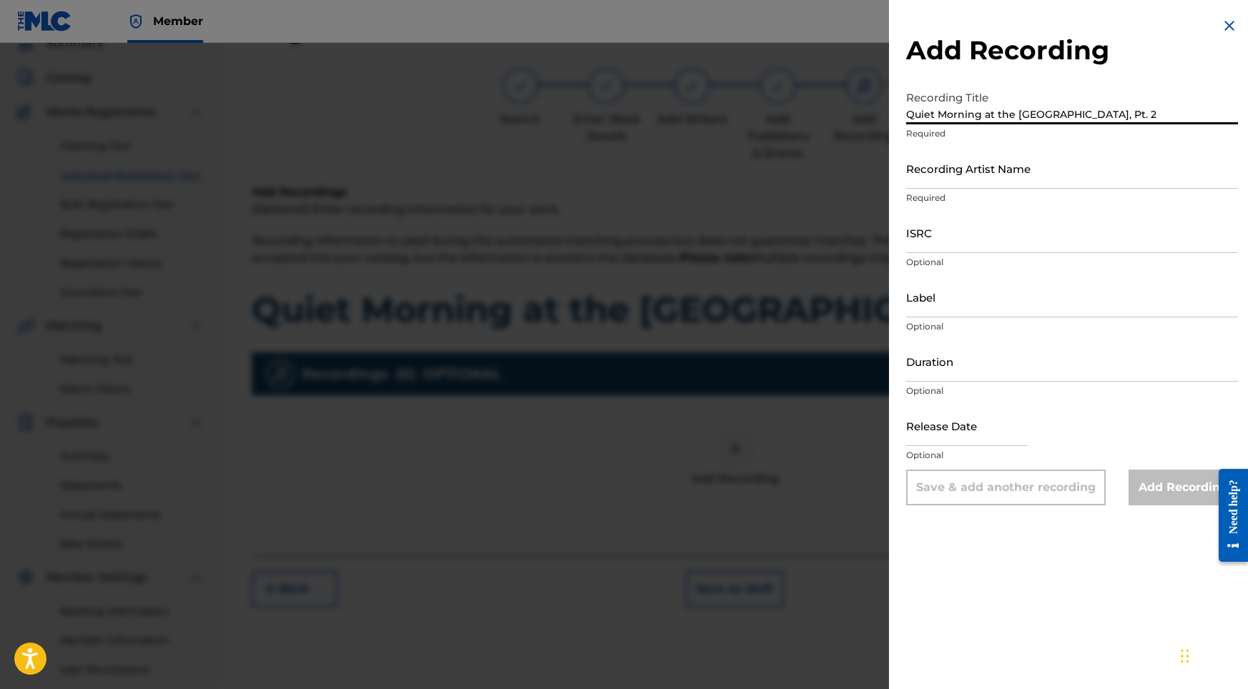
type input "Quiet Morning at the [GEOGRAPHIC_DATA], Pt. 2"
click at [996, 179] on input "Recording Artist Name" at bounding box center [1072, 168] width 332 height 41
paste input "Into the Earth"
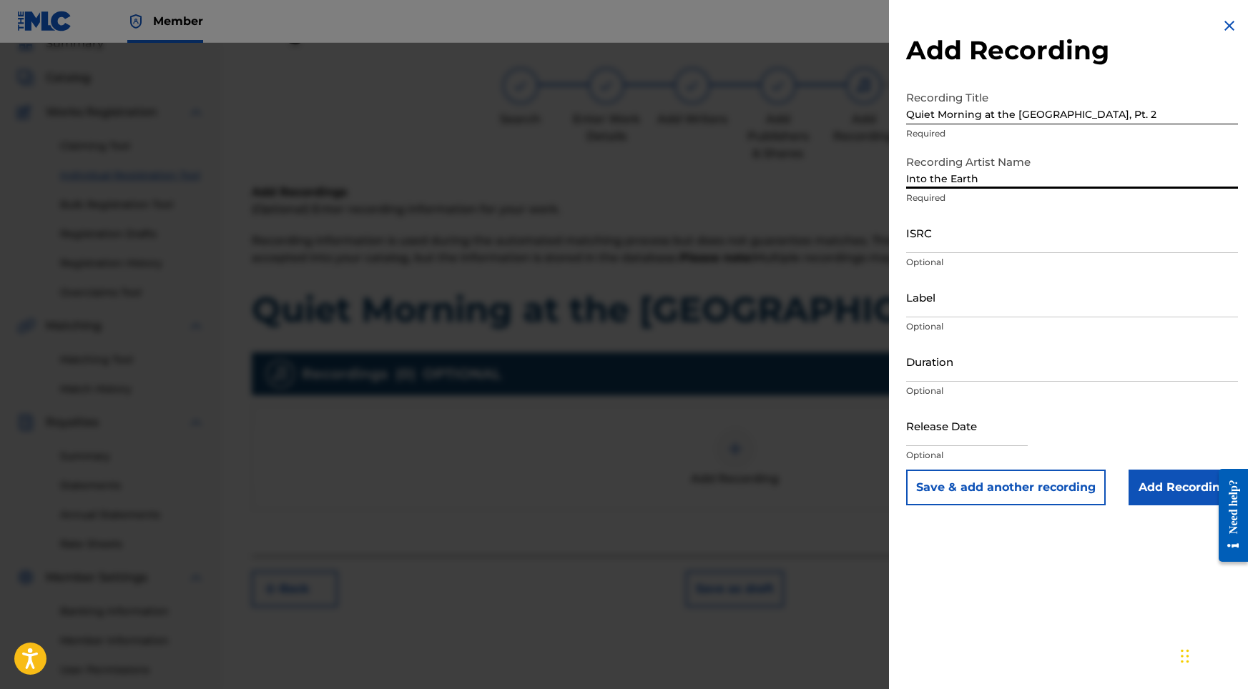
type input "Into the Earth"
click at [944, 248] on input "ISRC" at bounding box center [1072, 232] width 332 height 41
paste input "USY282316509"
type input "USY282316509"
click at [965, 369] on input "Duration" at bounding box center [1072, 361] width 332 height 41
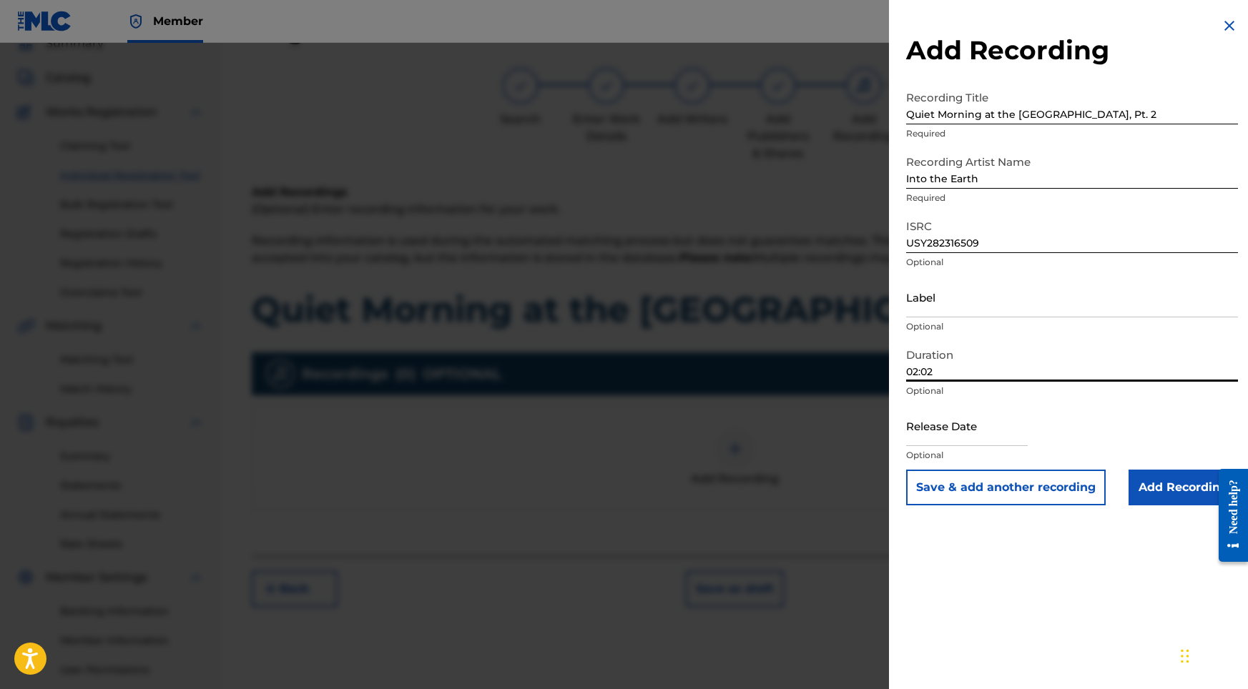
type input "02:02"
click at [956, 435] on input "text" at bounding box center [967, 425] width 122 height 41
select select "8"
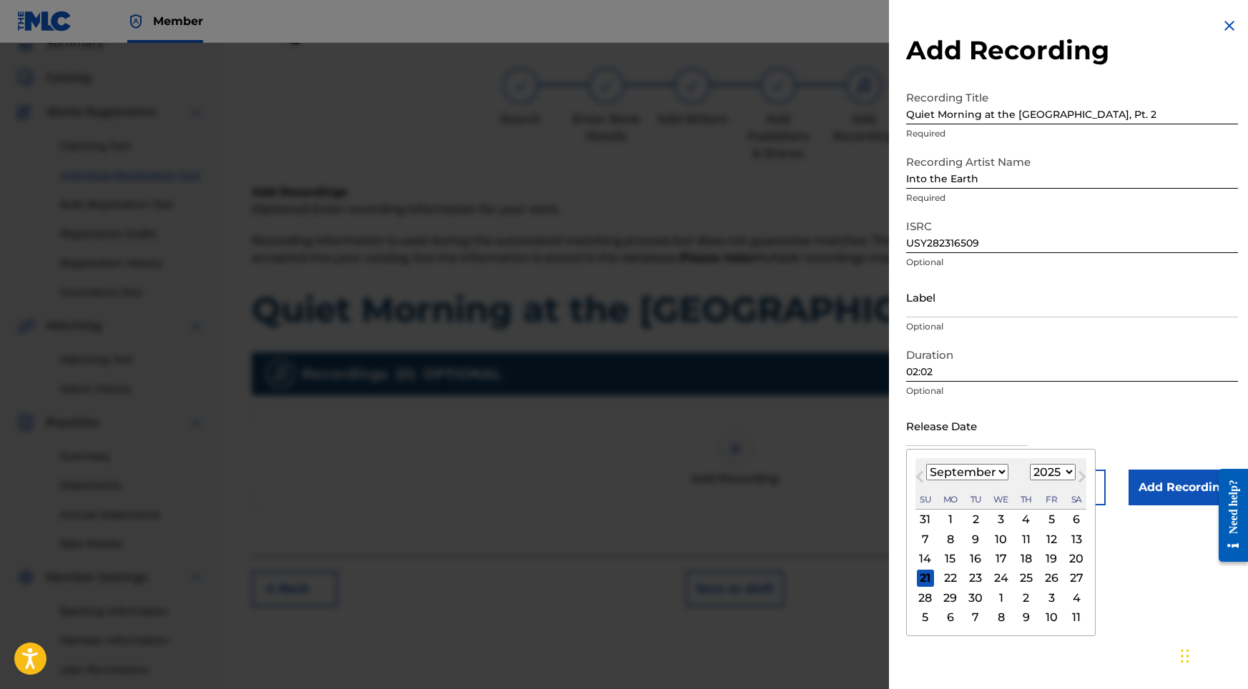
select select "2022"
click at [1042, 573] on div "23" at bounding box center [1050, 578] width 17 height 17
type input "[DATE]"
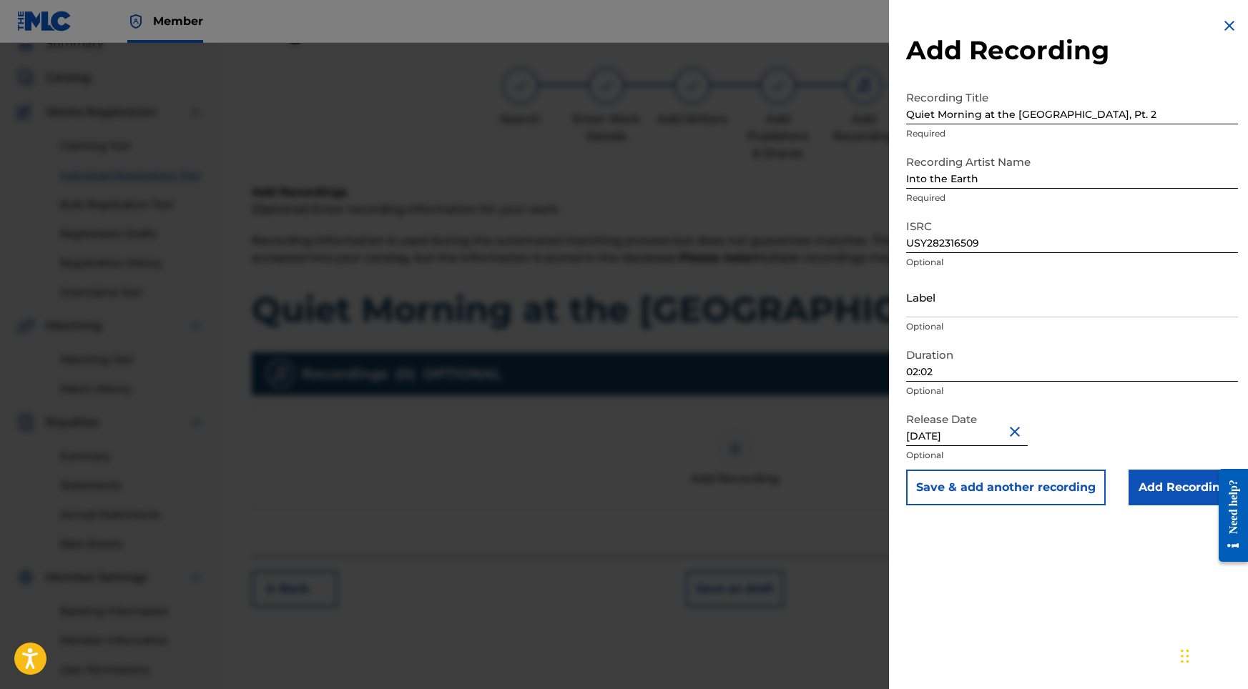
click at [1188, 487] on input "Add Recording" at bounding box center [1182, 488] width 109 height 36
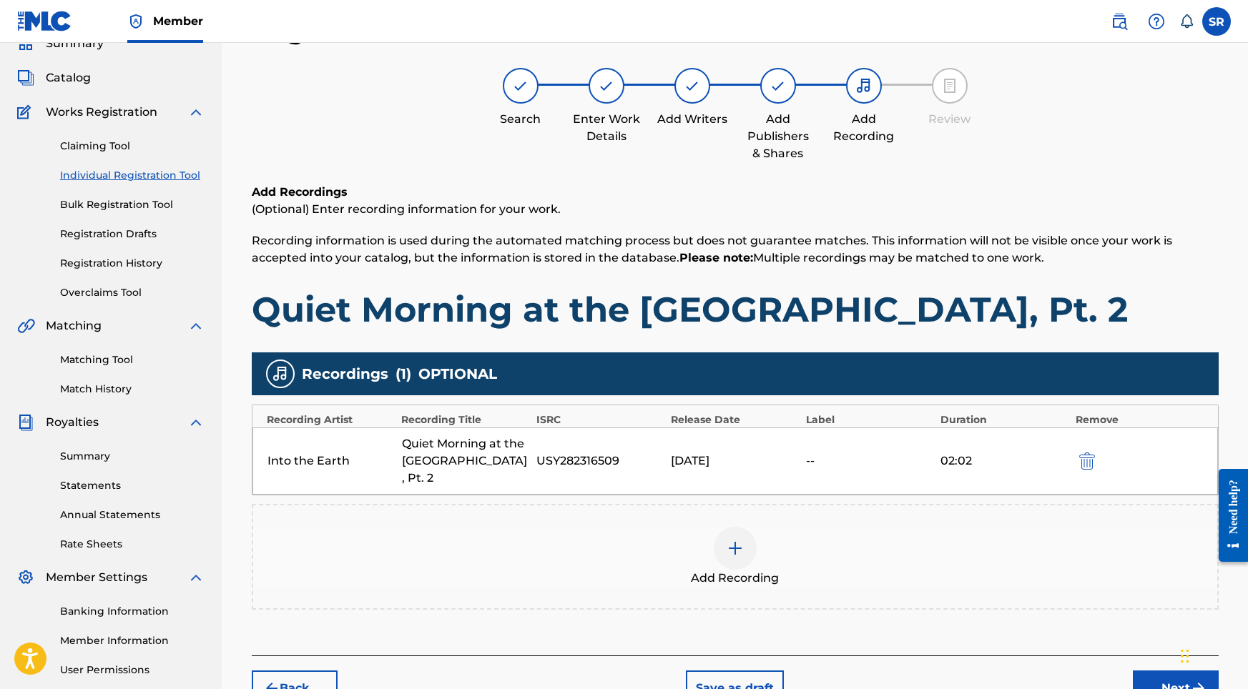
click at [1170, 671] on button "Next" at bounding box center [1176, 689] width 86 height 36
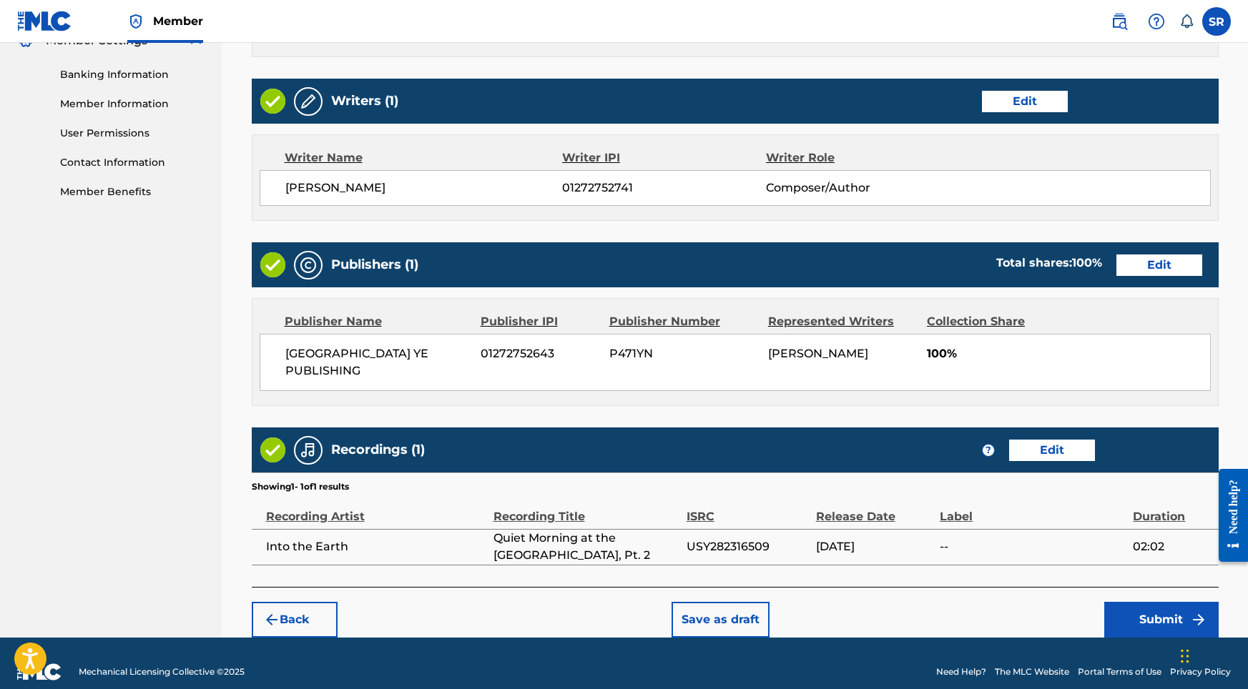
click at [1132, 618] on button "Submit" at bounding box center [1161, 620] width 114 height 36
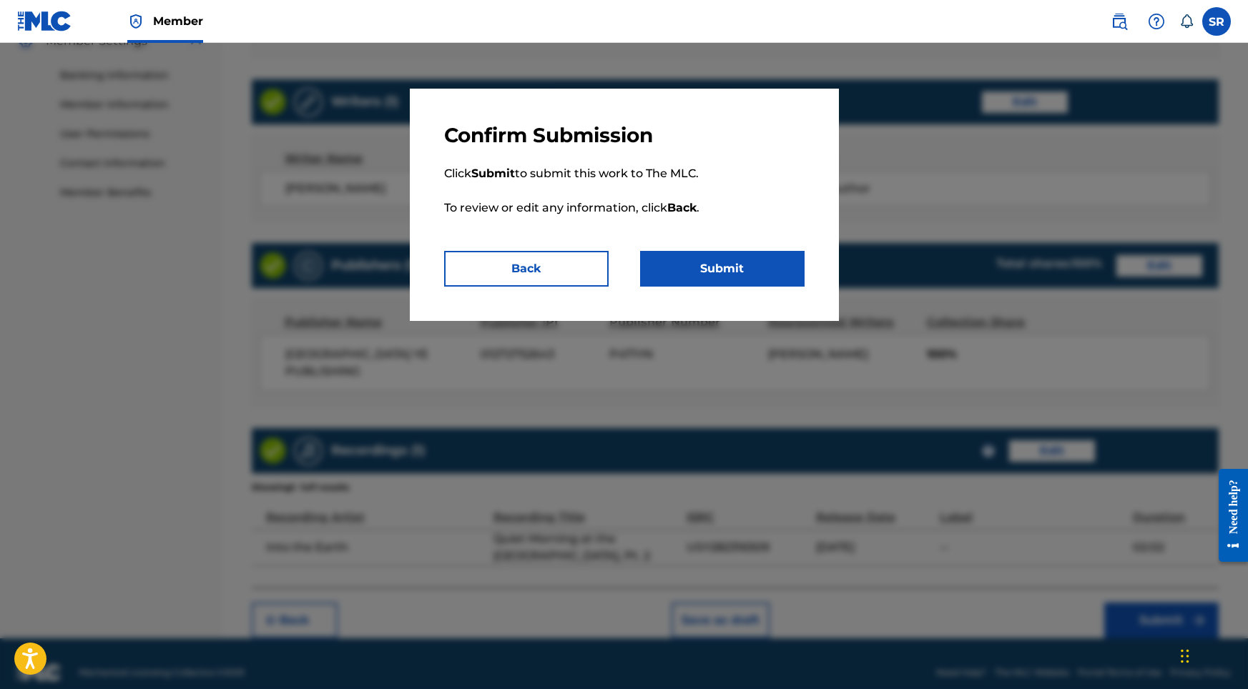
click at [749, 266] on button "Submit" at bounding box center [722, 269] width 164 height 36
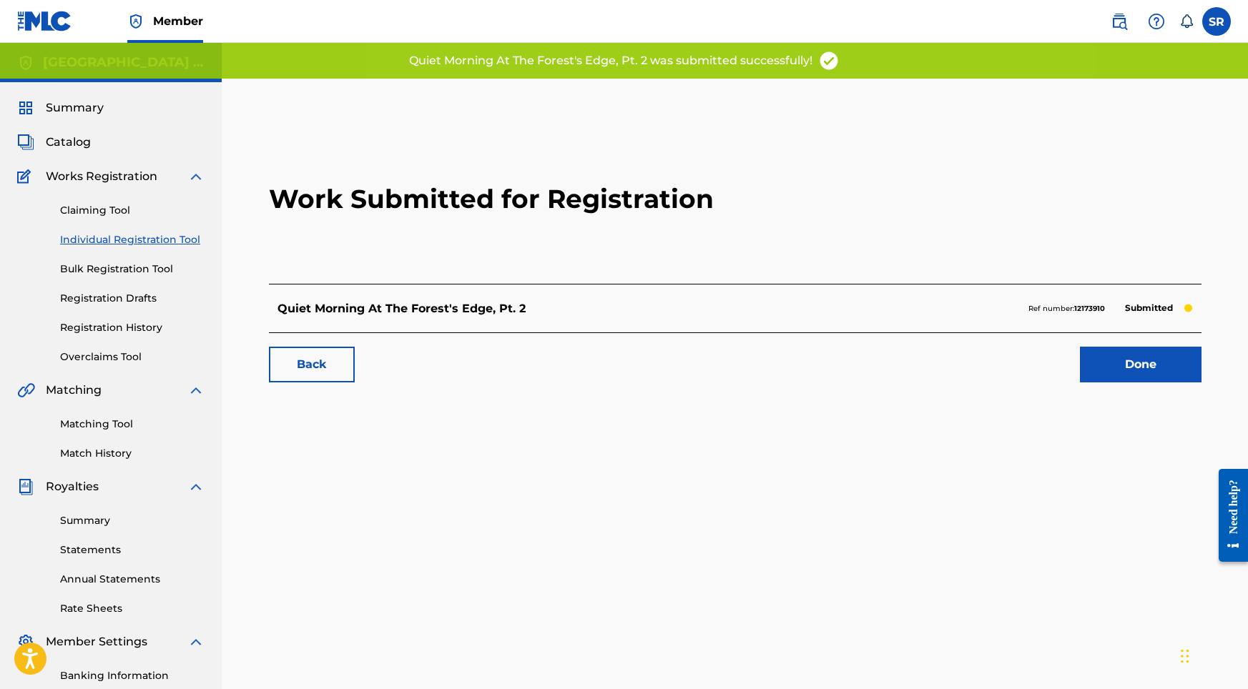
click at [1120, 367] on link "Done" at bounding box center [1141, 365] width 122 height 36
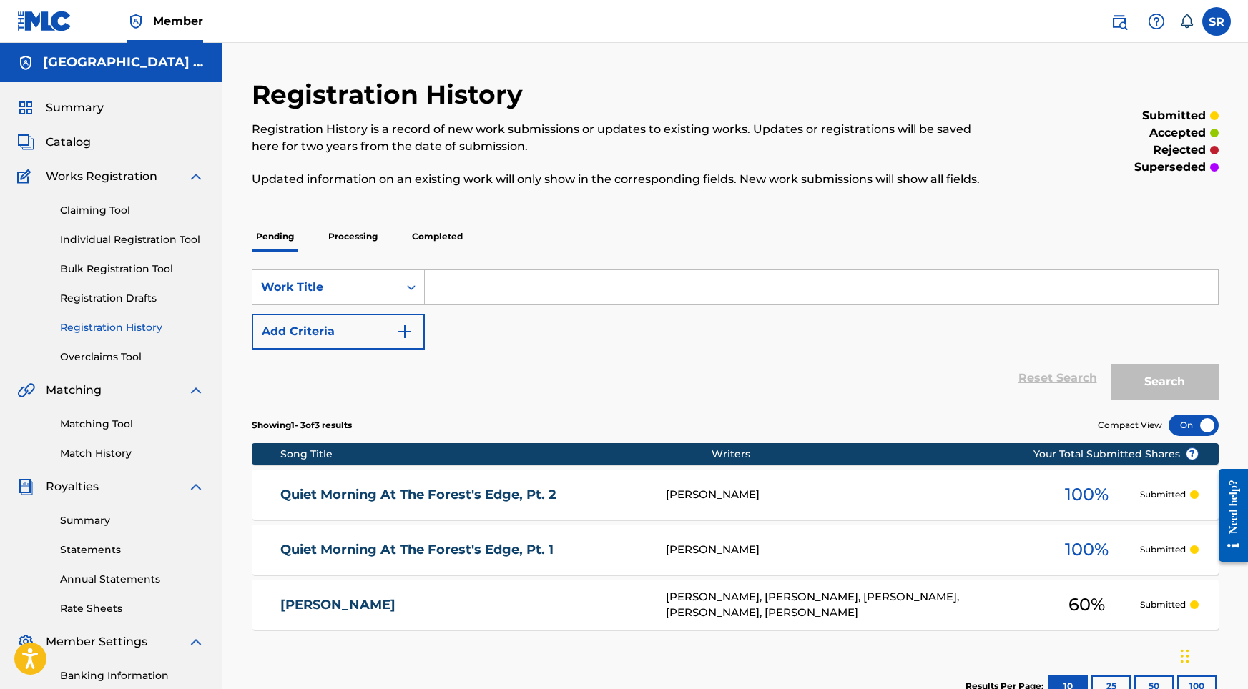
click at [153, 237] on link "Individual Registration Tool" at bounding box center [132, 239] width 144 height 15
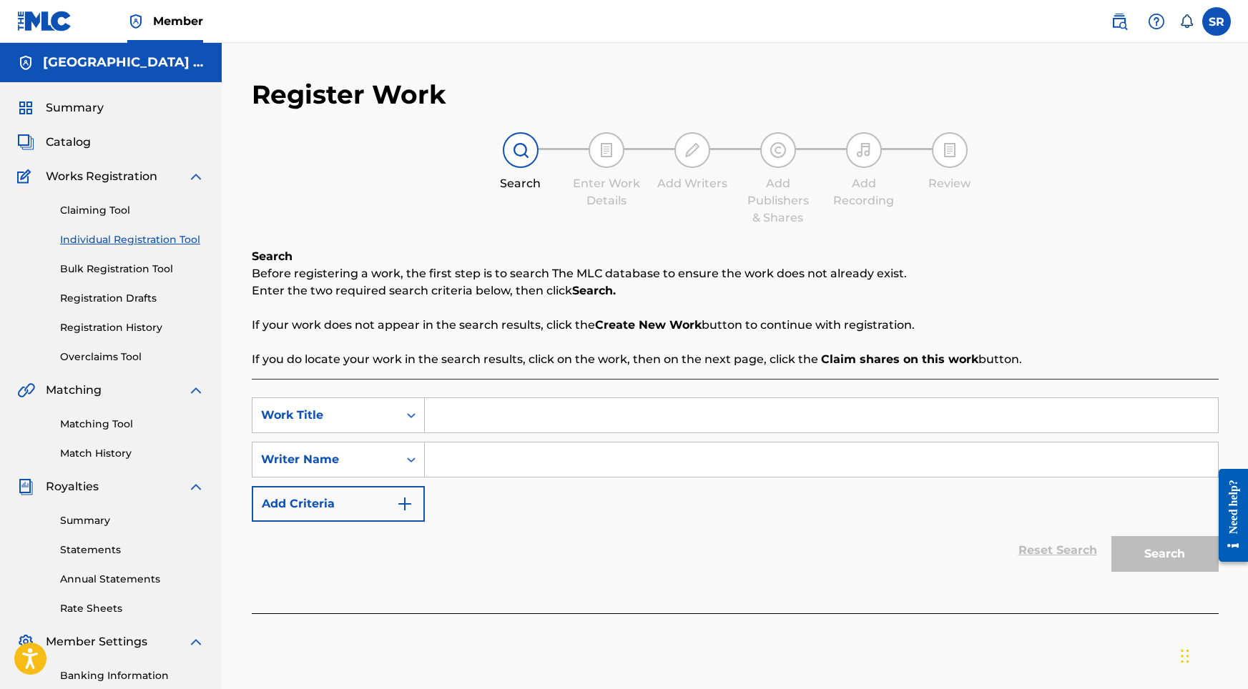
click at [481, 385] on div "SearchWithCriteria50068603-4b1c-4abd-be95-7a5d0d06812d Work Title SearchWithCri…" at bounding box center [735, 496] width 967 height 235
click at [486, 414] on input "Search Form" at bounding box center [821, 415] width 793 height 34
paste input "Quiet Morning at the [GEOGRAPHIC_DATA], Pt. 3"
type input "Quiet Morning at the [GEOGRAPHIC_DATA], Pt. 3"
click at [523, 473] on input "Search Form" at bounding box center [821, 460] width 793 height 34
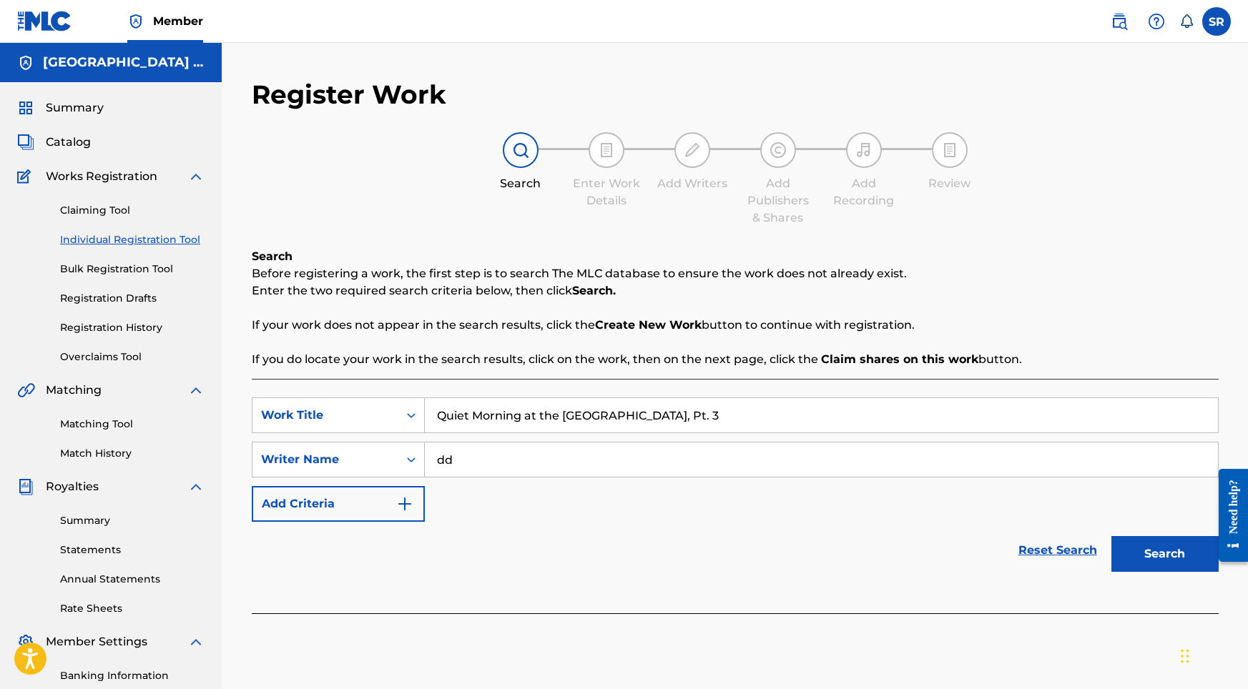
type input "dd"
click at [1147, 563] on button "Search" at bounding box center [1164, 554] width 107 height 36
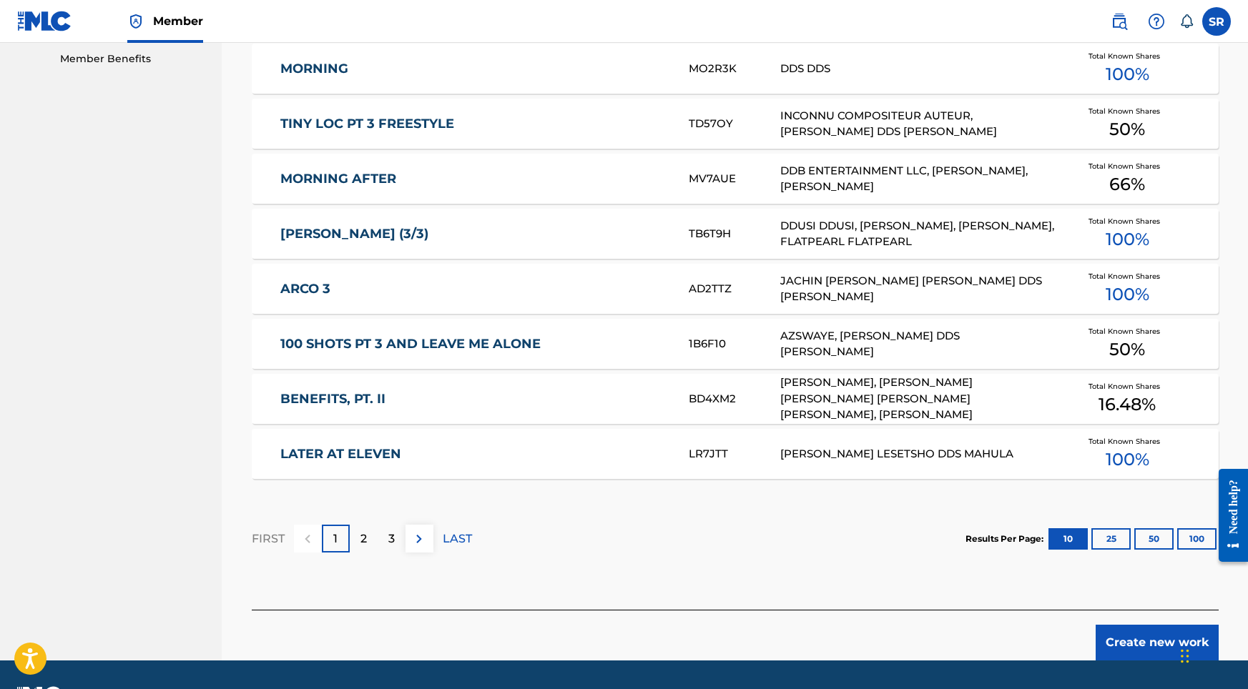
scroll to position [725, 0]
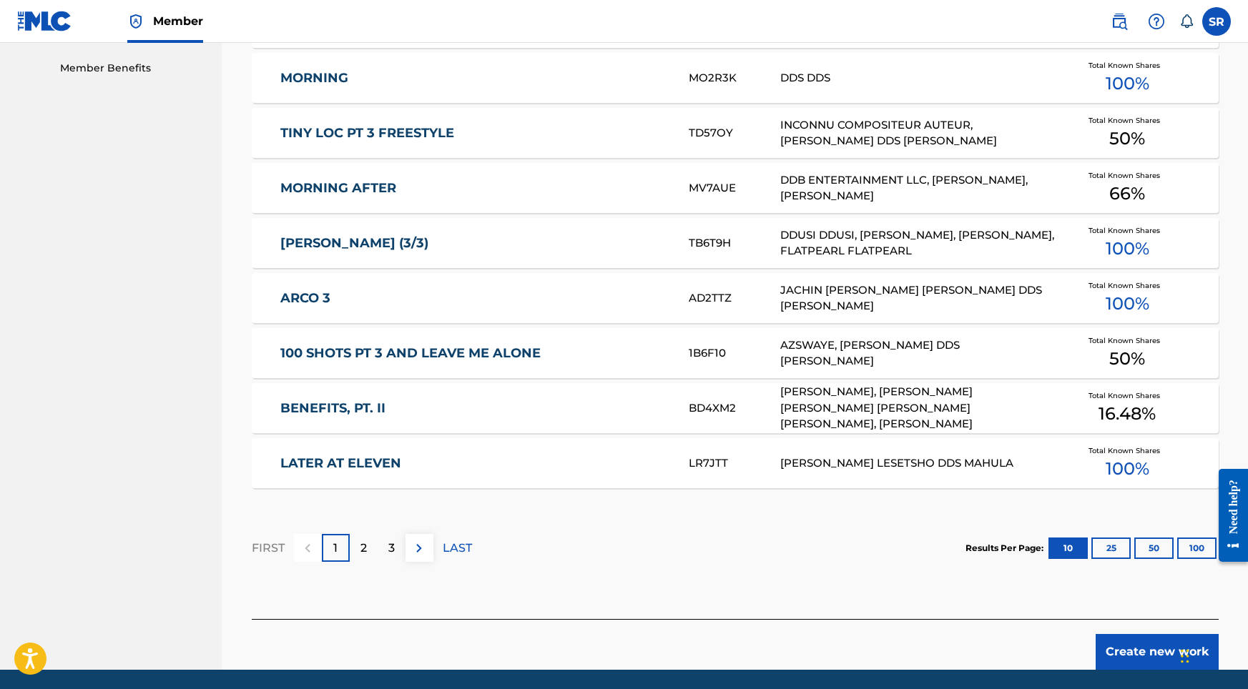
click at [1147, 643] on button "Create new work" at bounding box center [1156, 652] width 123 height 36
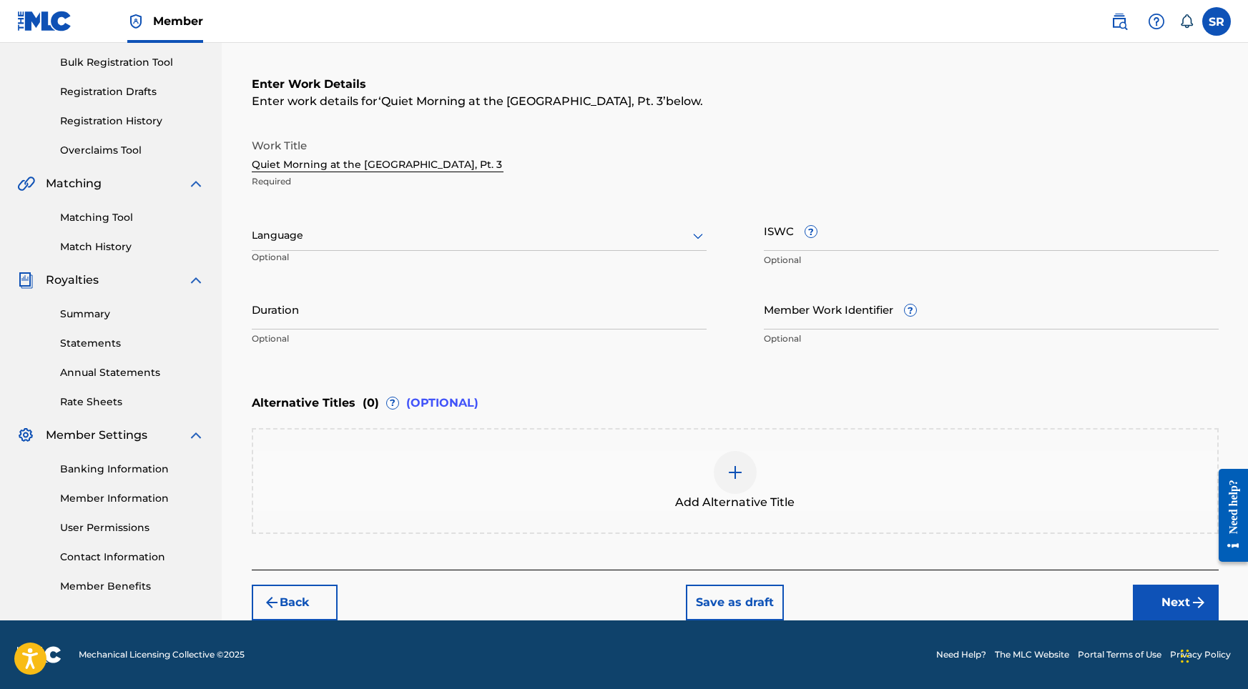
click at [508, 243] on div at bounding box center [479, 236] width 455 height 18
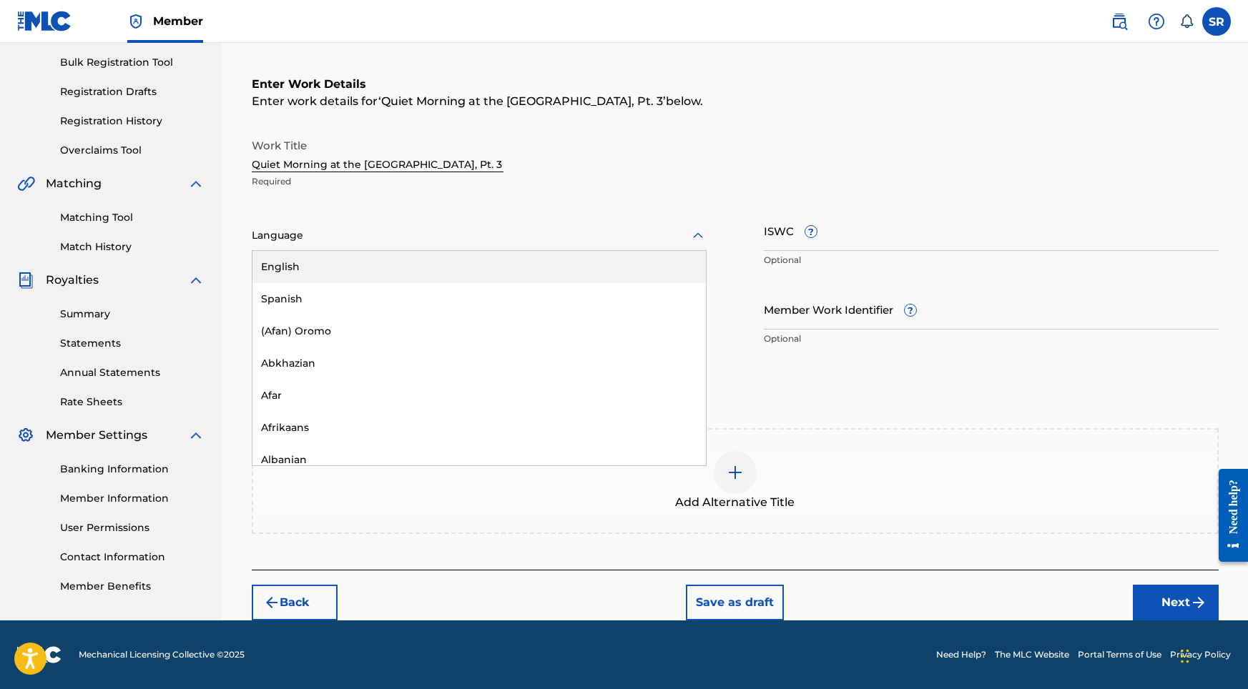
click at [513, 266] on div "English" at bounding box center [478, 267] width 453 height 32
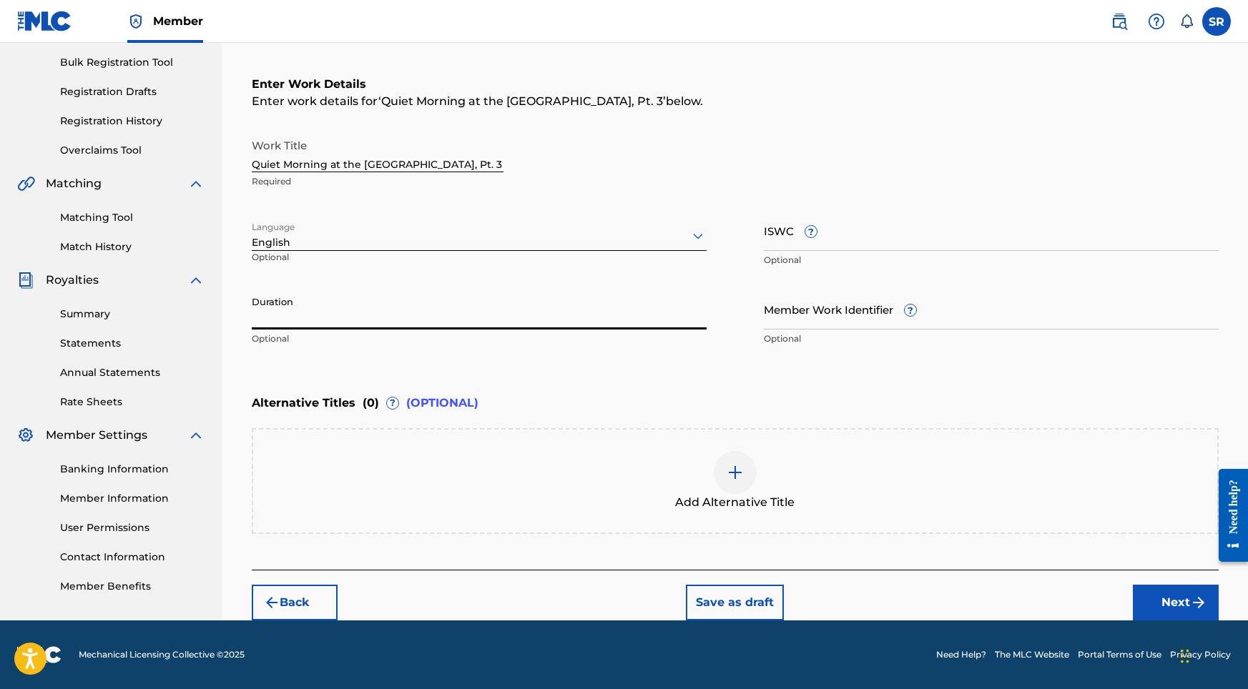
click at [498, 309] on input "Duration" at bounding box center [479, 309] width 455 height 41
type input "02:02"
click at [859, 500] on div "Add Alternative Title" at bounding box center [735, 481] width 964 height 60
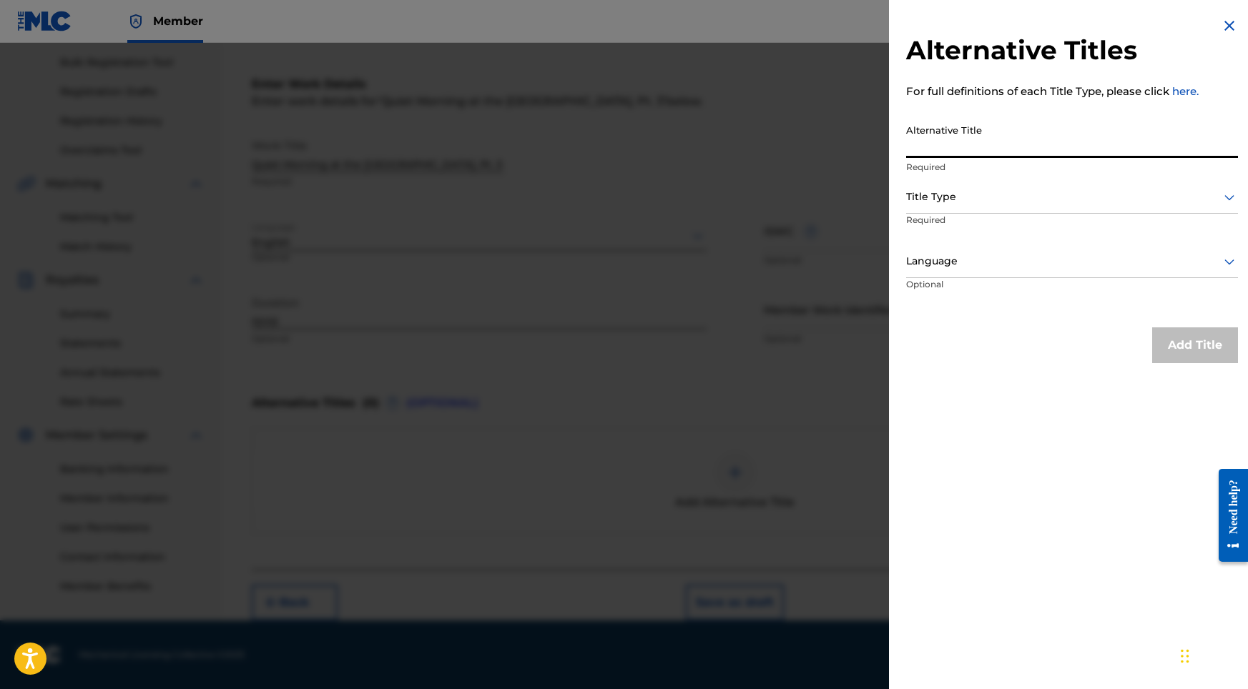
click at [1037, 154] on input "Alternative Title" at bounding box center [1072, 137] width 332 height 41
paste input "Quiet Morning at the [GEOGRAPHIC_DATA], Pt. 3"
type input "Quiet Morning at the [GEOGRAPHIC_DATA], Pt. 3"
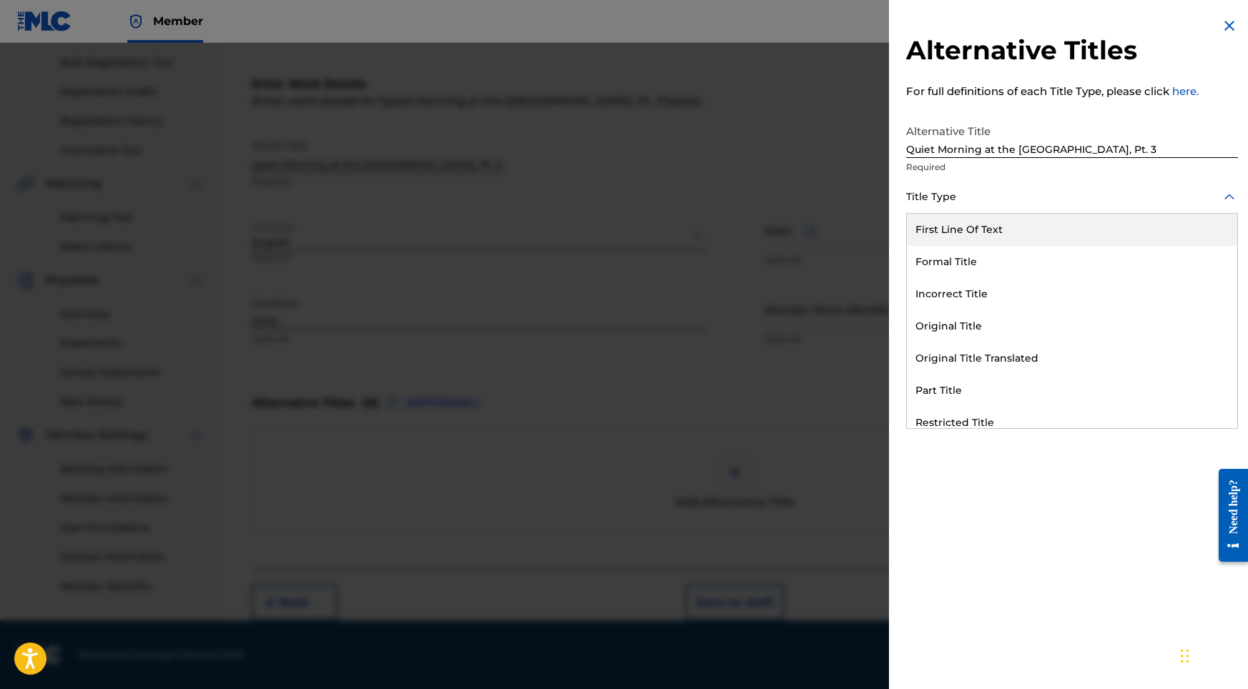
click at [982, 203] on div at bounding box center [1072, 197] width 332 height 18
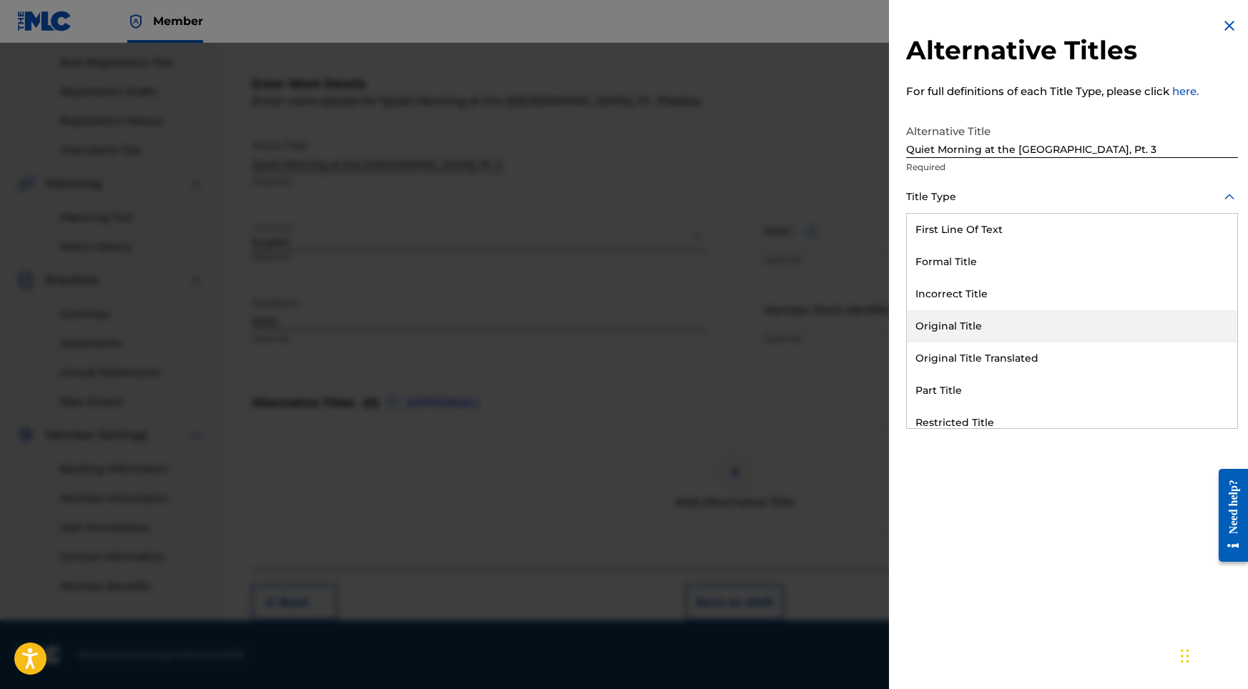
click at [965, 313] on div "Original Title" at bounding box center [1072, 326] width 330 height 32
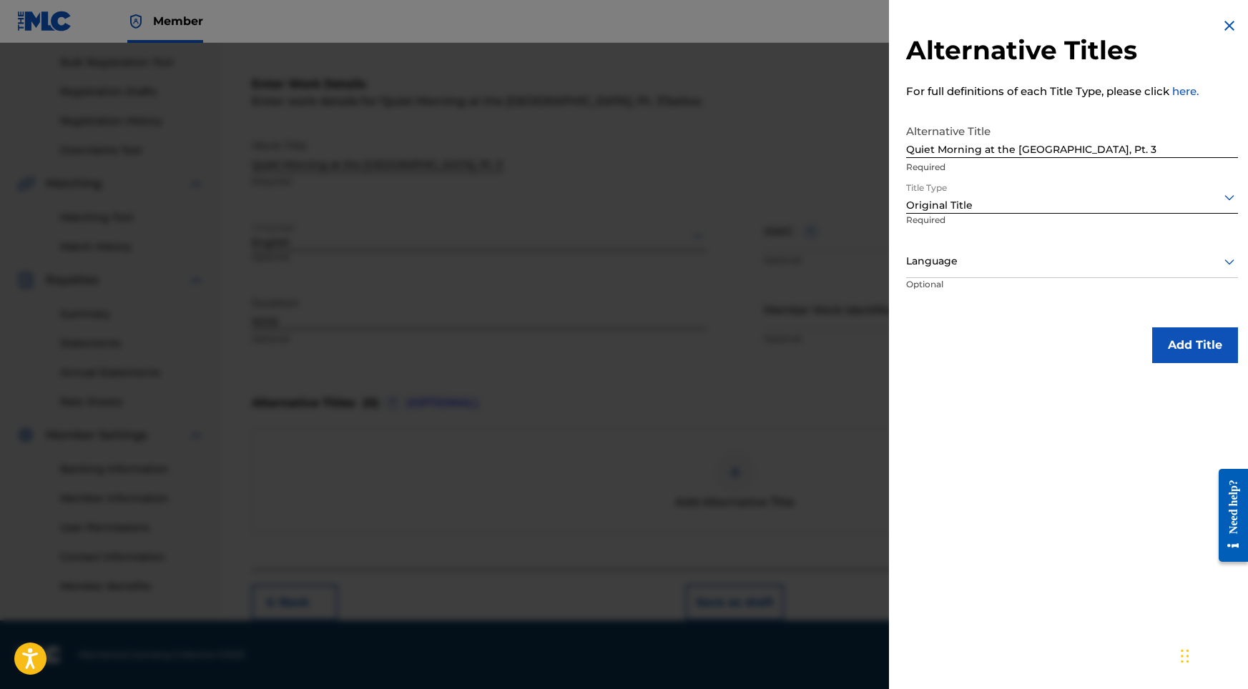
click at [1072, 277] on div "Language Optional" at bounding box center [1072, 278] width 332 height 64
click at [1061, 272] on div "Language" at bounding box center [1072, 262] width 332 height 32
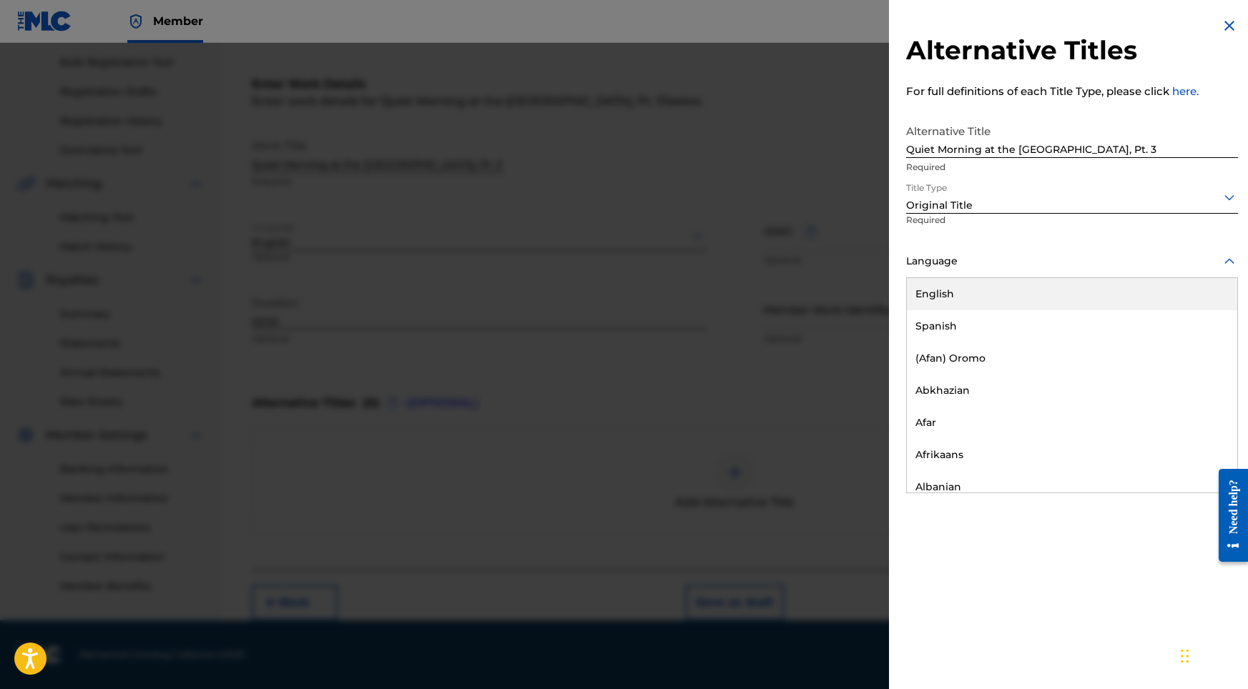
click at [1005, 286] on div "English" at bounding box center [1072, 294] width 330 height 32
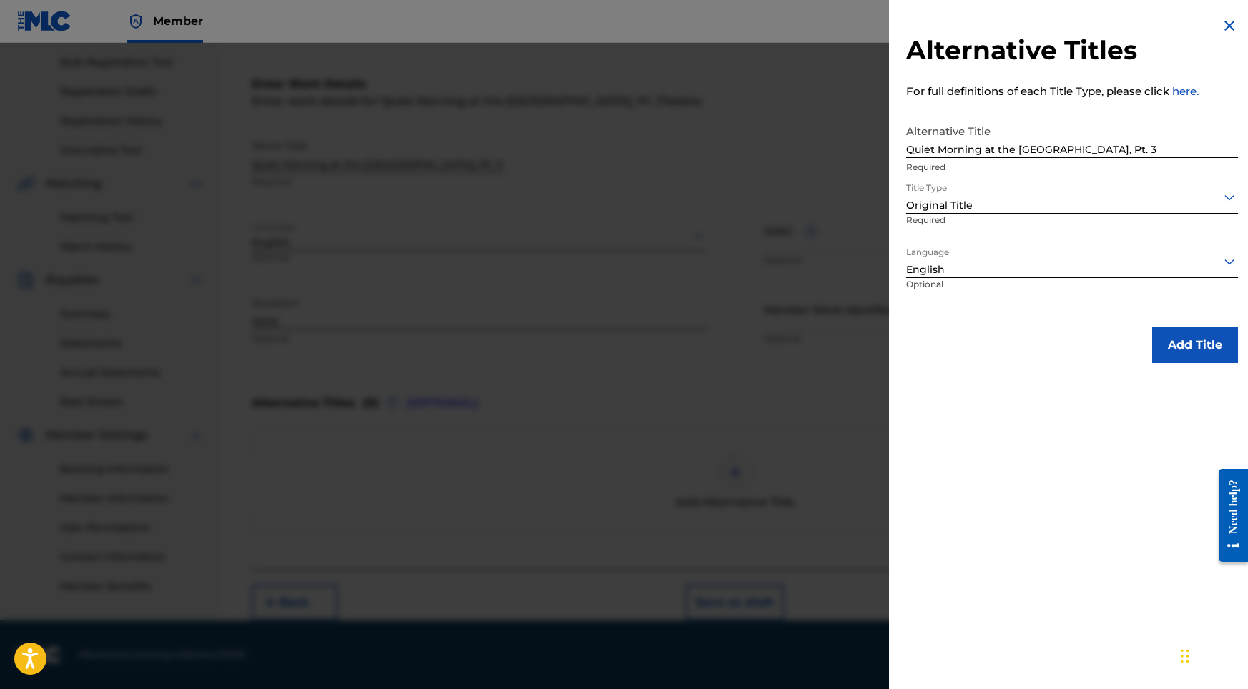
click at [1198, 335] on button "Add Title" at bounding box center [1195, 345] width 86 height 36
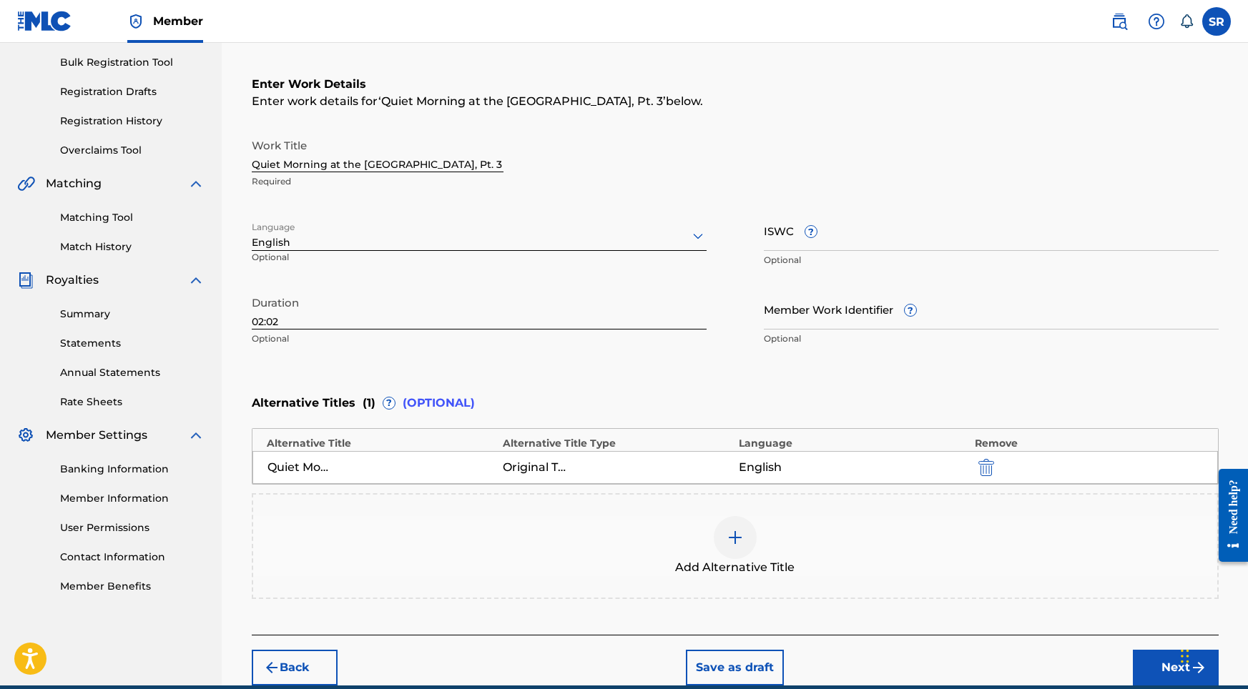
click at [1155, 667] on button "Next" at bounding box center [1176, 668] width 86 height 36
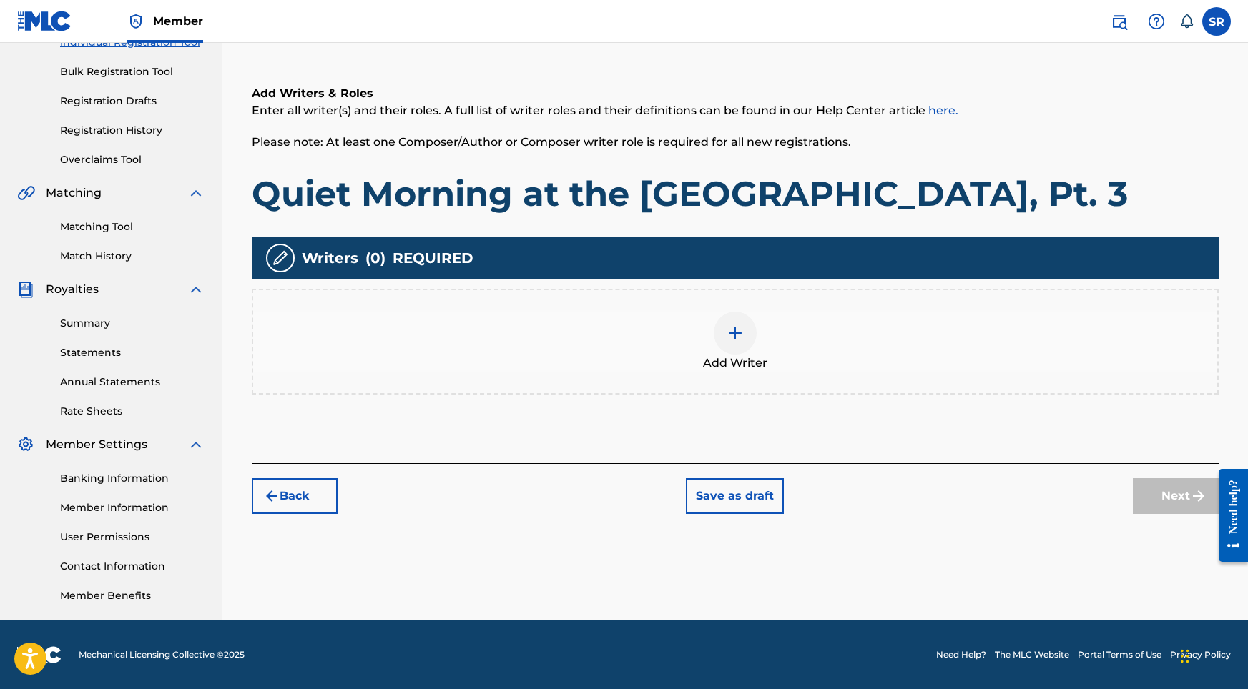
click at [804, 341] on div "Add Writer" at bounding box center [735, 342] width 964 height 60
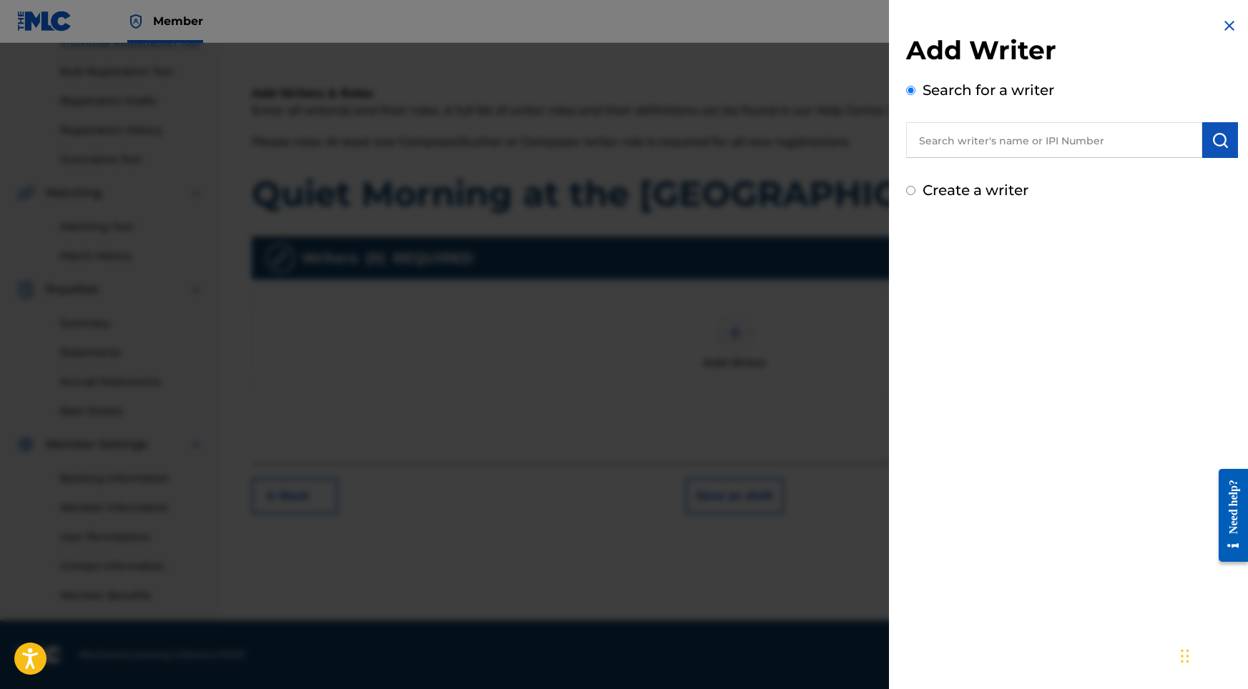
click at [1089, 137] on input "text" at bounding box center [1054, 140] width 296 height 36
paste input "[PERSON_NAME]"
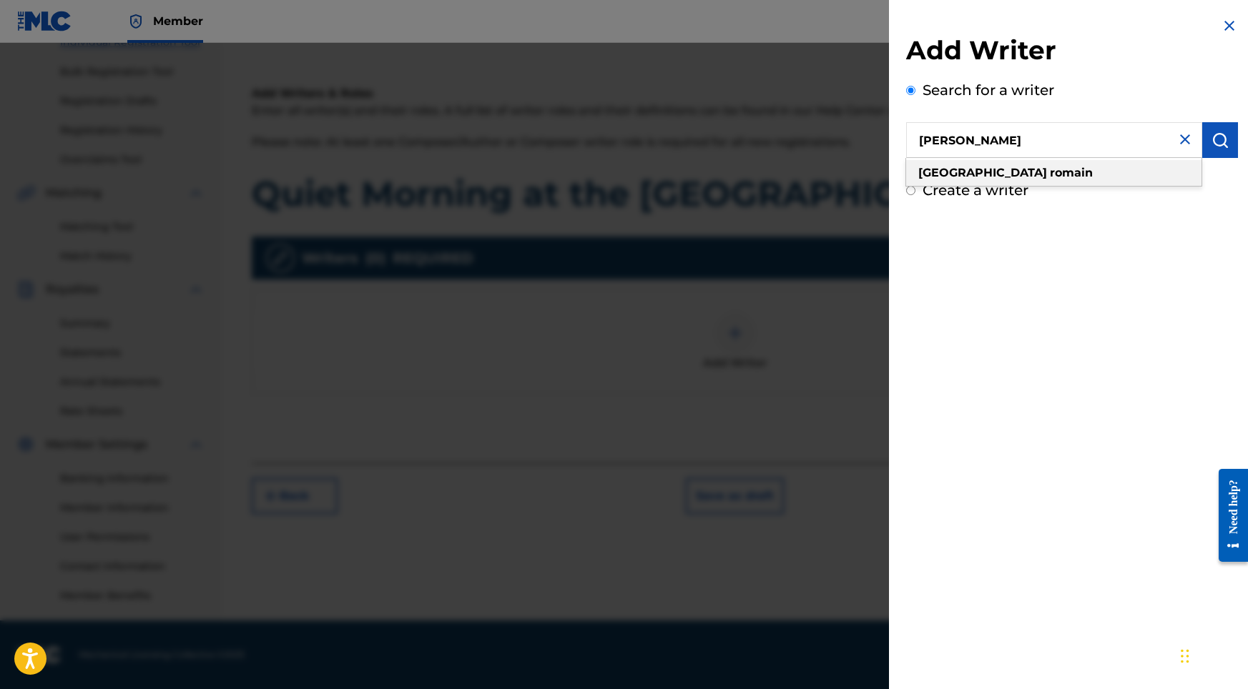
click at [1090, 177] on div "[PERSON_NAME]" at bounding box center [1053, 173] width 295 height 26
type input "[PERSON_NAME]"
click at [1218, 144] on img "submit" at bounding box center [1219, 140] width 17 height 17
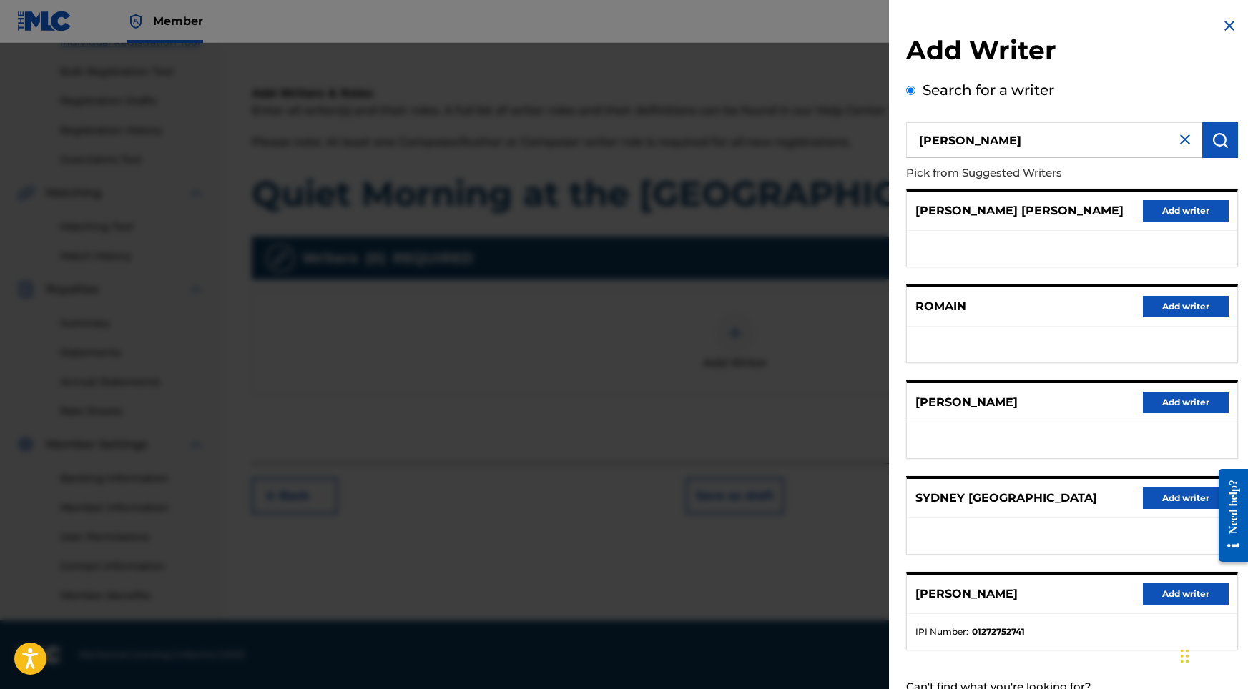
click at [1168, 603] on button "Add writer" at bounding box center [1186, 593] width 86 height 21
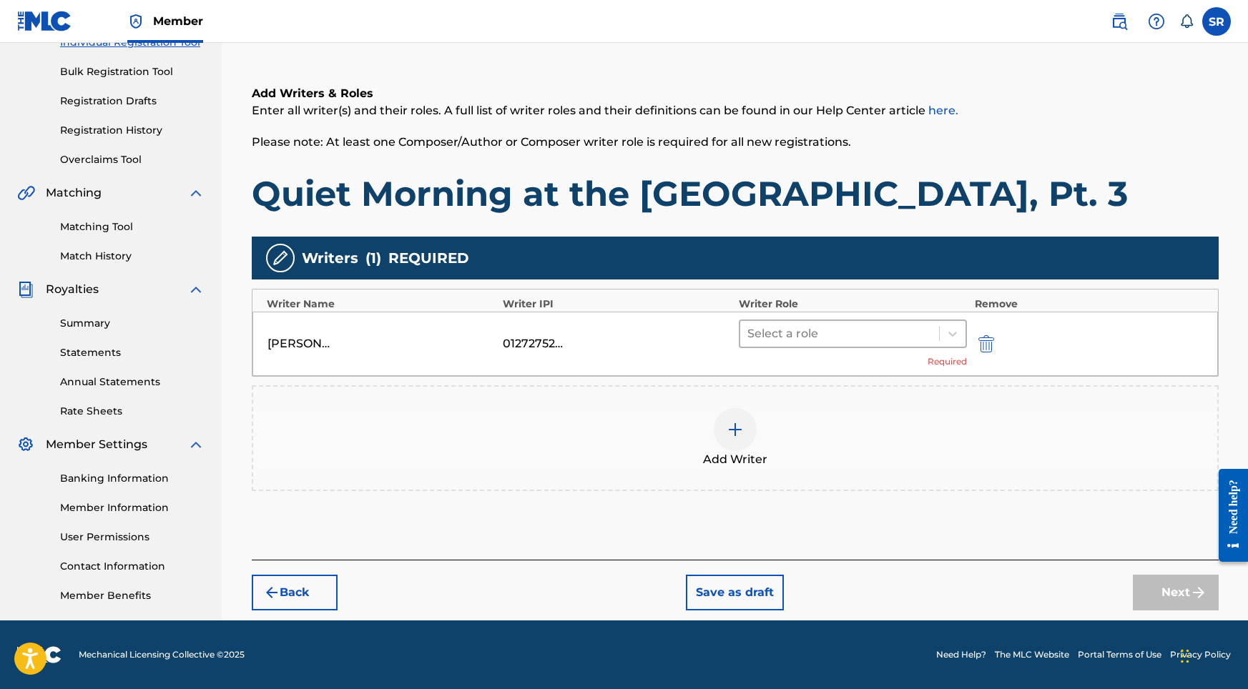
click at [883, 343] on div at bounding box center [839, 334] width 185 height 20
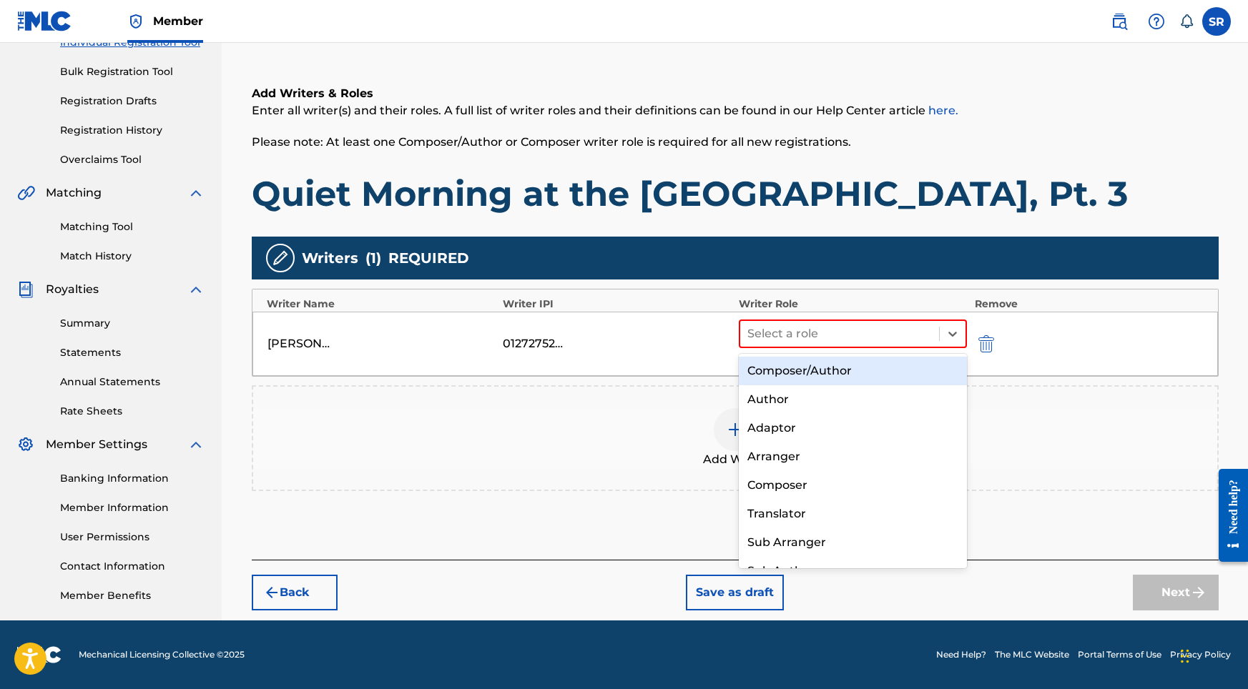
click at [859, 370] on div "Composer/Author" at bounding box center [853, 371] width 229 height 29
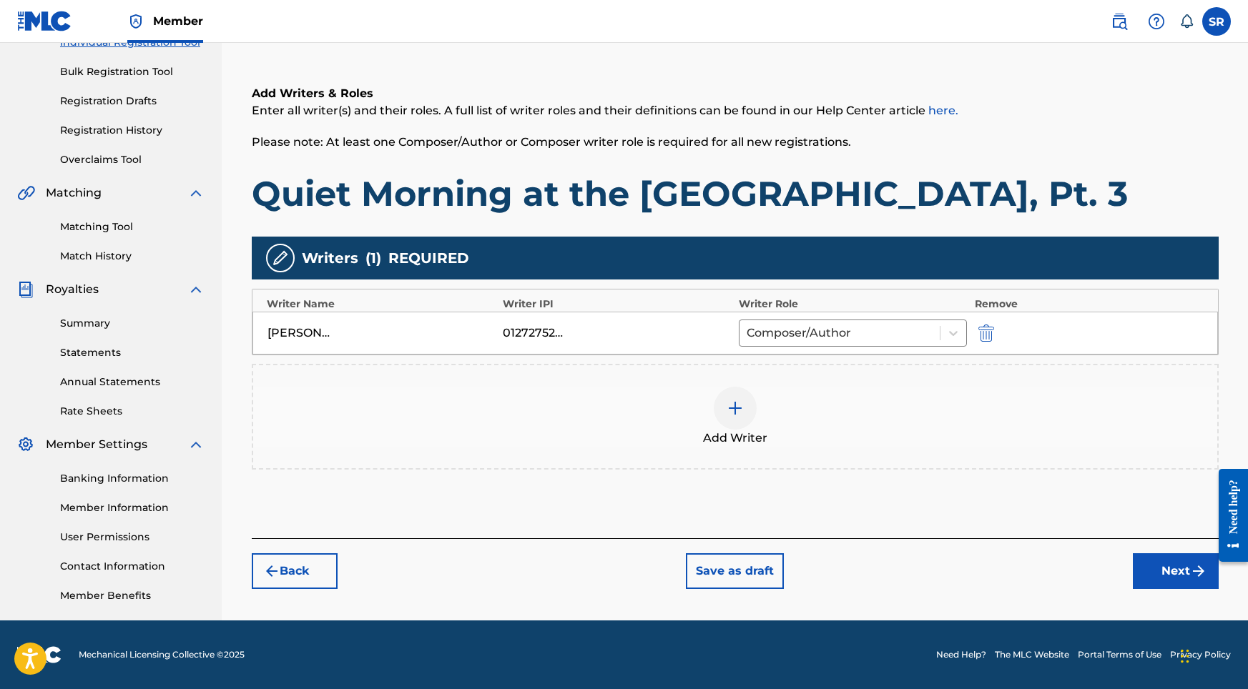
click at [1159, 581] on button "Next" at bounding box center [1176, 571] width 86 height 36
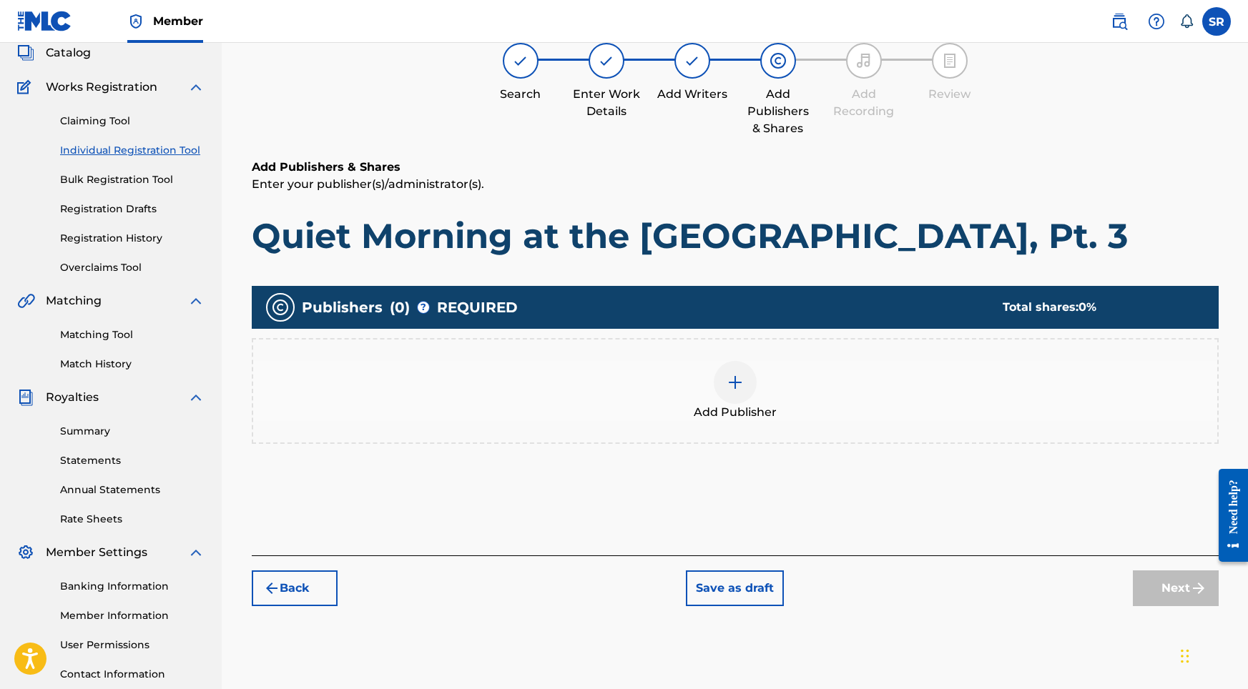
scroll to position [64, 0]
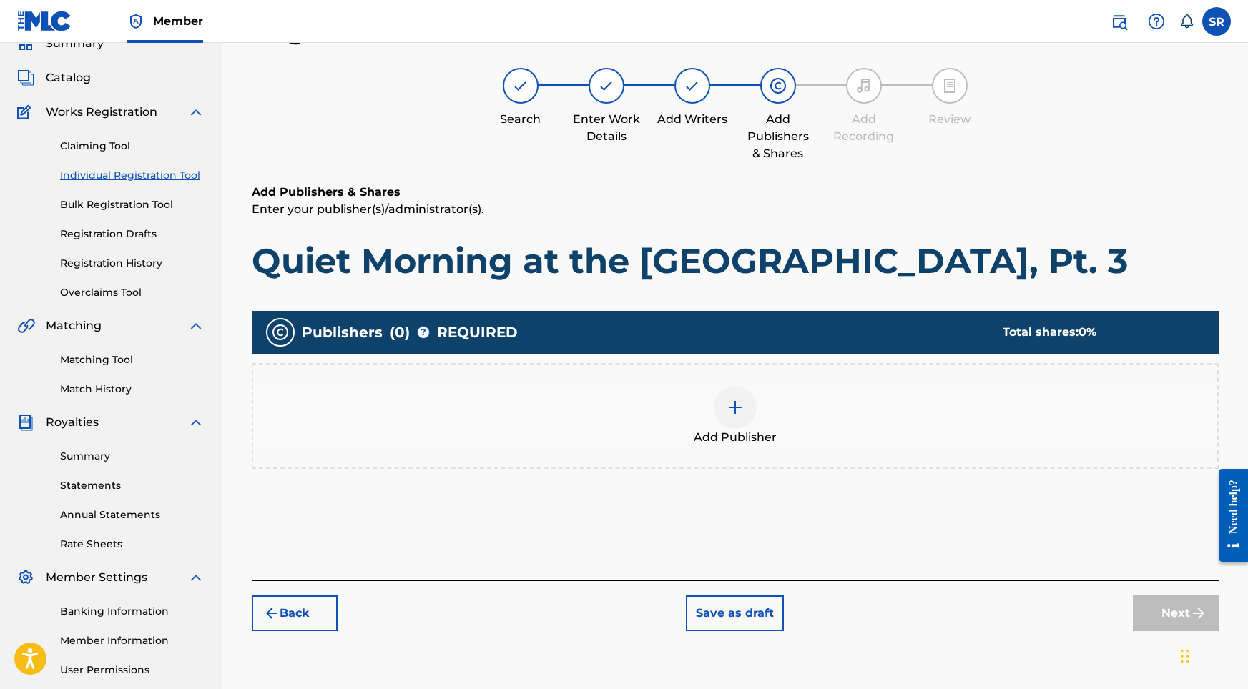
click at [804, 408] on div "Add Publisher" at bounding box center [735, 416] width 964 height 60
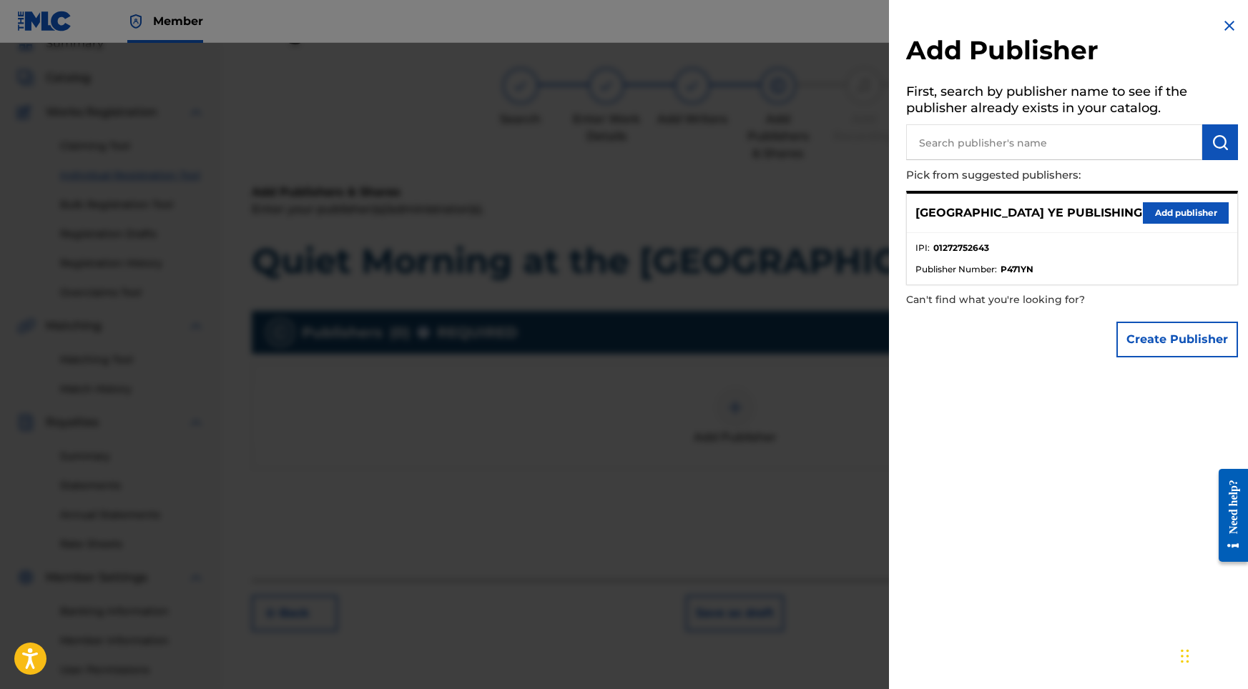
click at [1178, 207] on button "Add publisher" at bounding box center [1186, 212] width 86 height 21
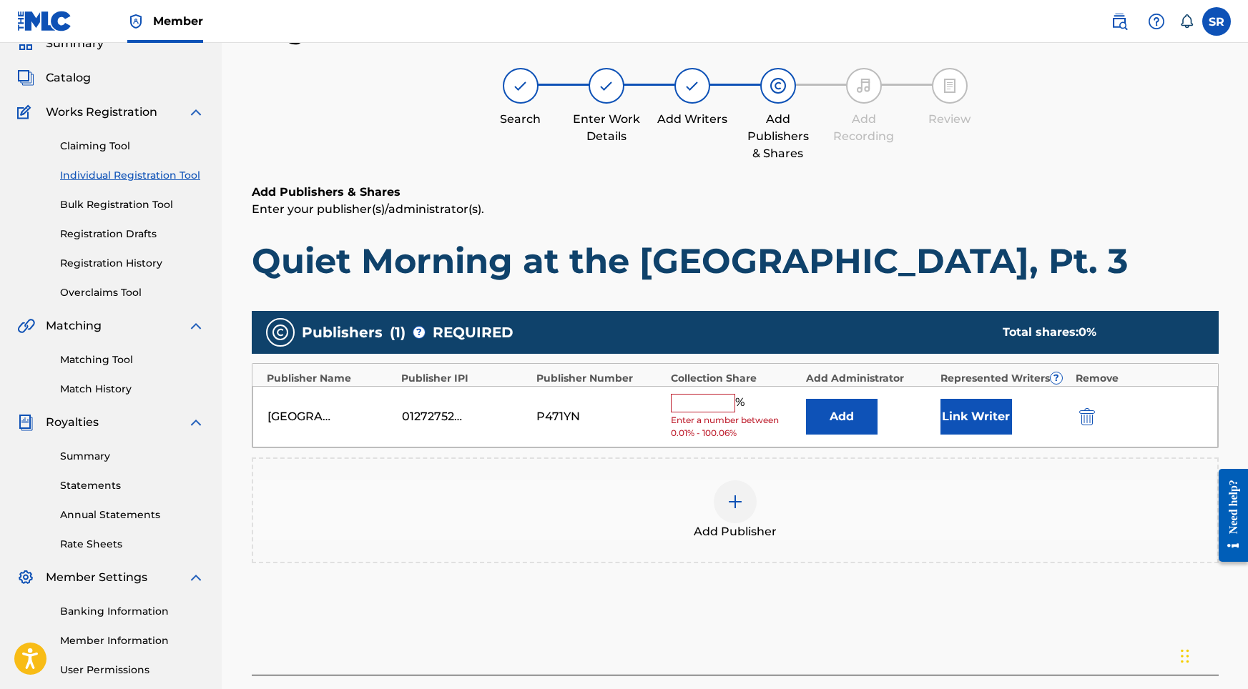
click at [730, 395] on input "text" at bounding box center [703, 403] width 64 height 19
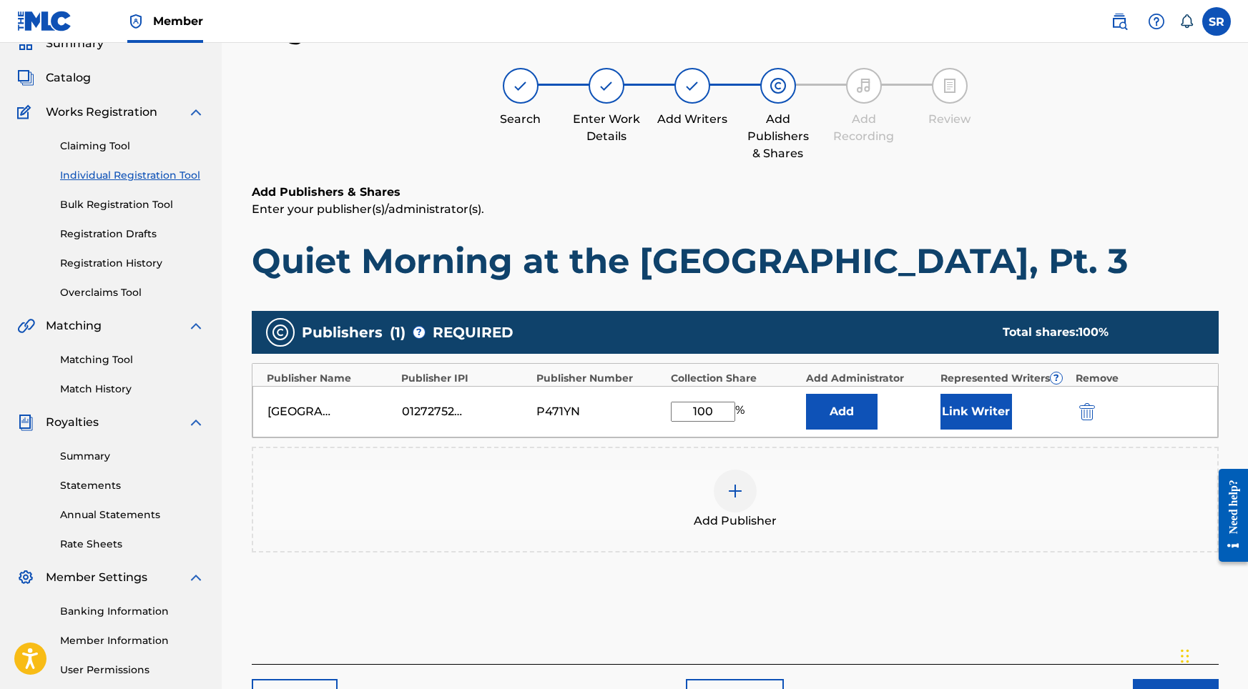
type input "100"
click at [967, 418] on button "Link Writer" at bounding box center [976, 412] width 72 height 36
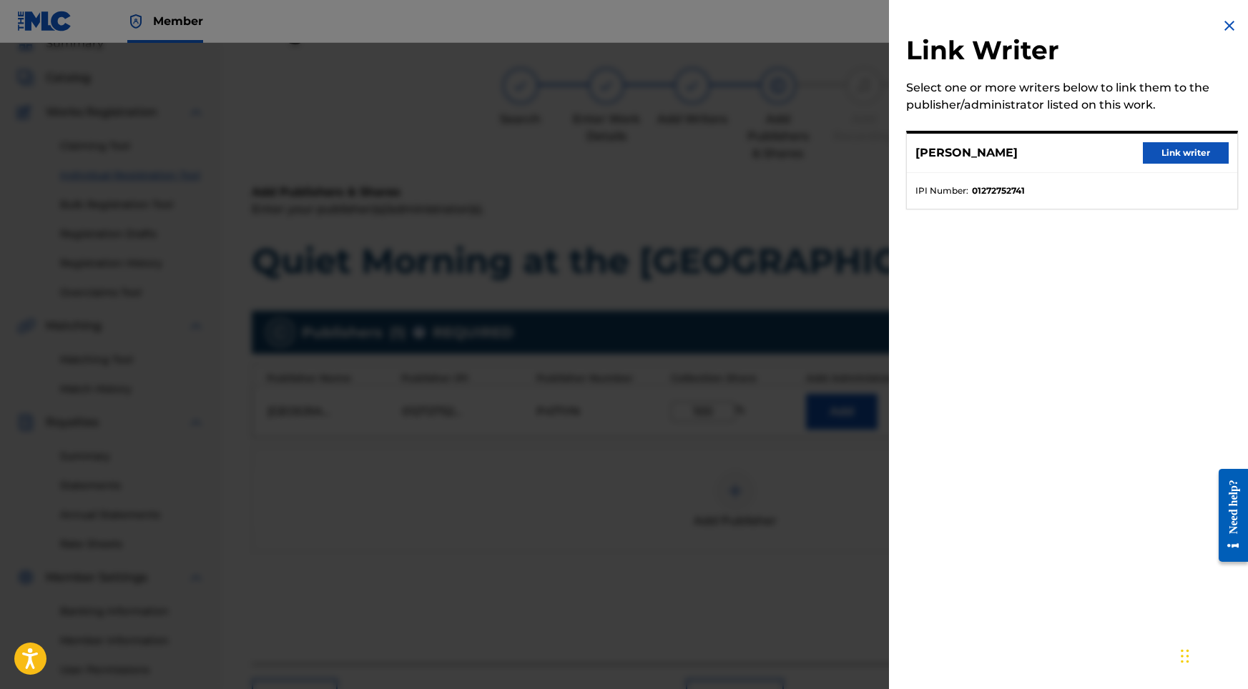
click at [1195, 156] on button "Link writer" at bounding box center [1186, 152] width 86 height 21
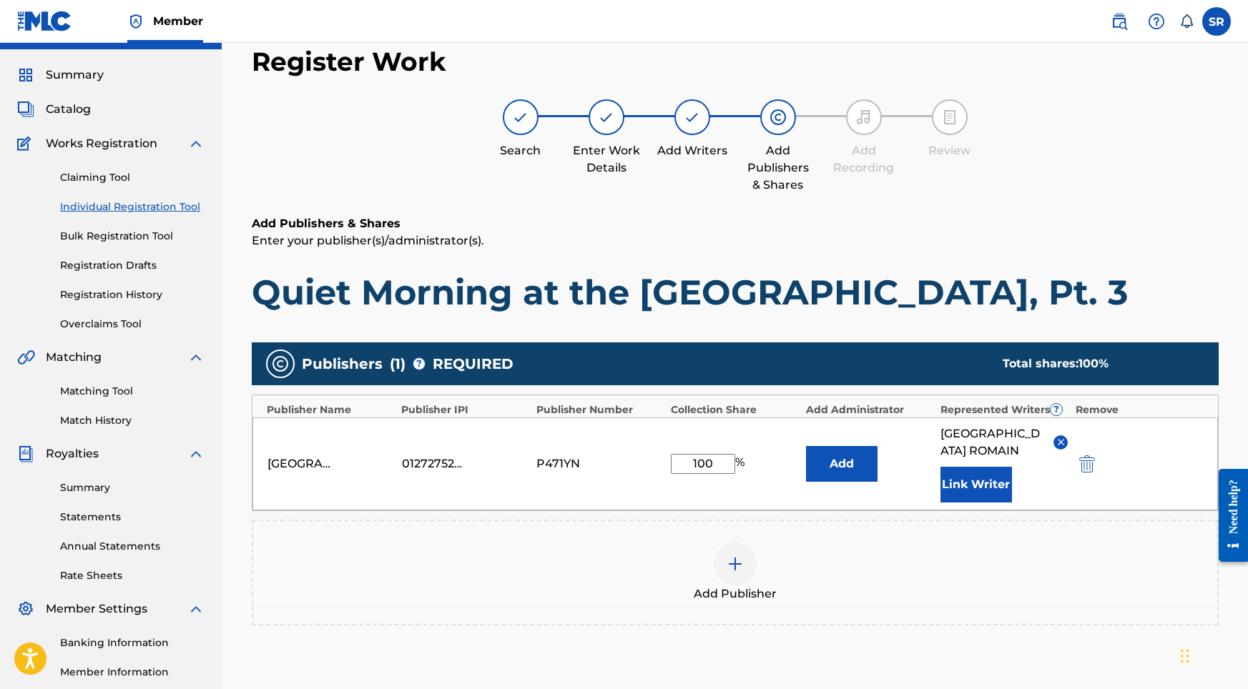
scroll to position [0, 0]
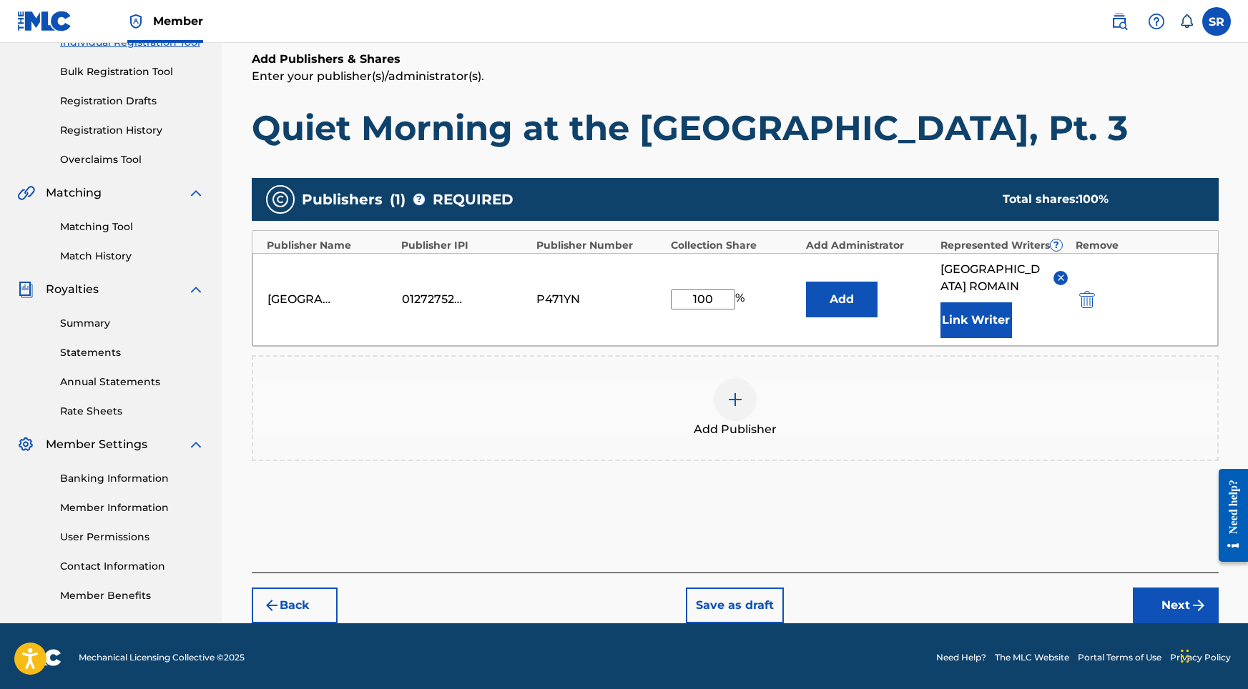
click at [1159, 588] on button "Next" at bounding box center [1176, 606] width 86 height 36
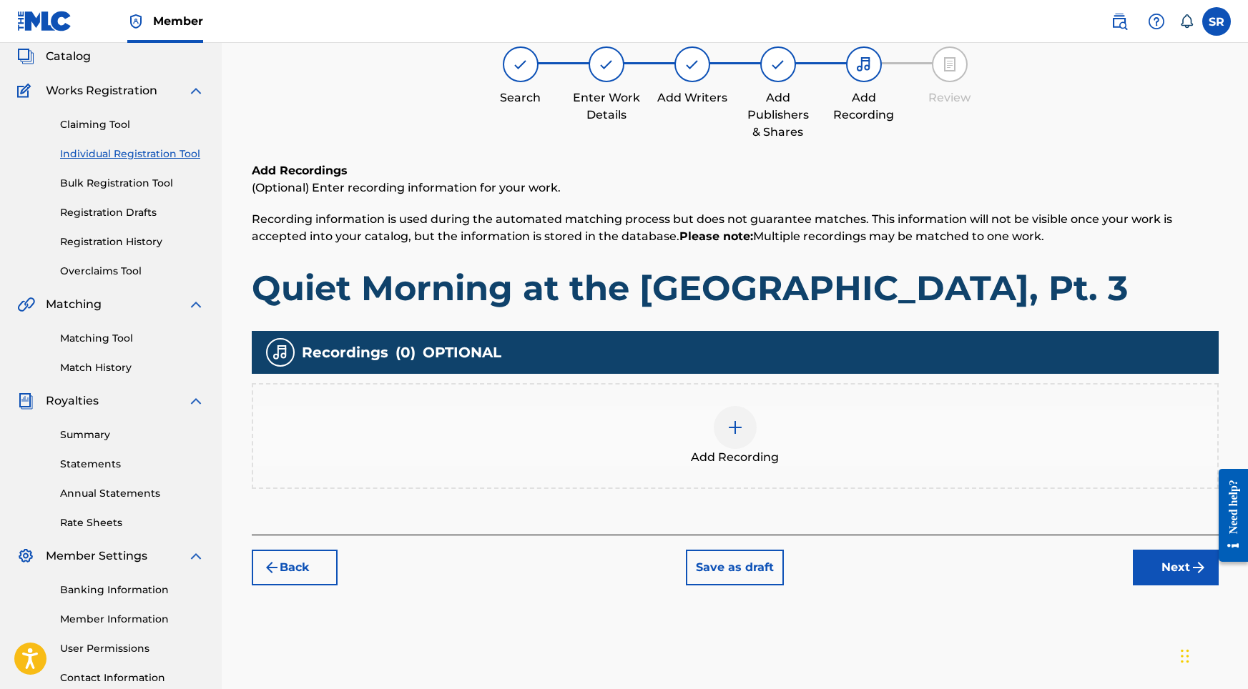
scroll to position [64, 0]
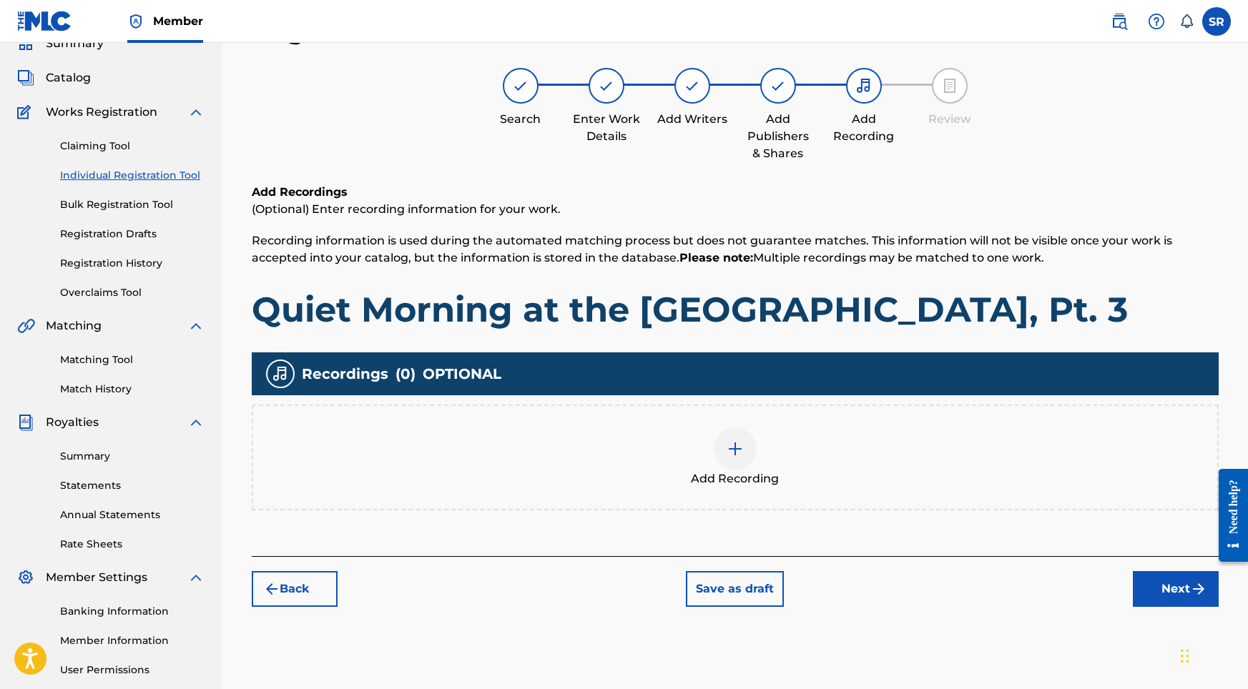
click at [741, 454] on img at bounding box center [734, 448] width 17 height 17
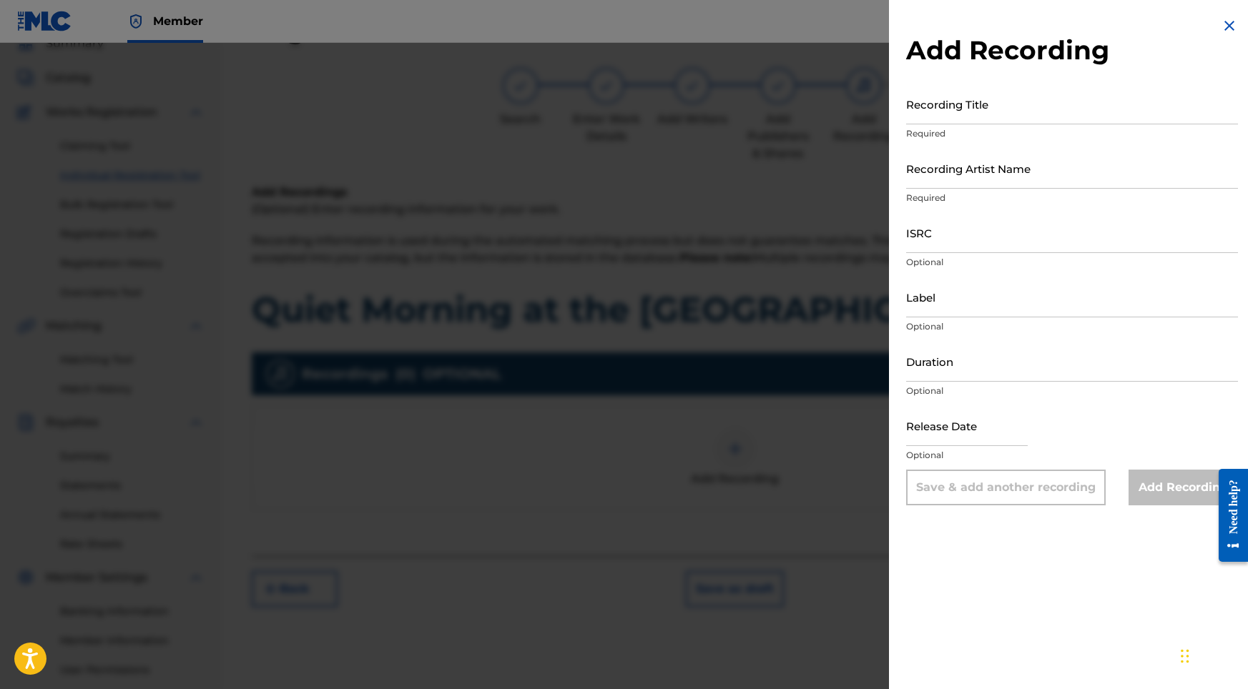
click at [1033, 111] on input "Recording Title" at bounding box center [1072, 104] width 332 height 41
paste input "[PERSON_NAME]"
drag, startPoint x: 982, startPoint y: 115, endPoint x: 846, endPoint y: 114, distance: 135.9
click at [846, 114] on div "Add Recording Recording Title SYDNEY ROMAIN Required Recording Artist Name Requ…" at bounding box center [624, 366] width 1248 height 646
paste input "Quiet Morning at the [GEOGRAPHIC_DATA], Pt. 3"
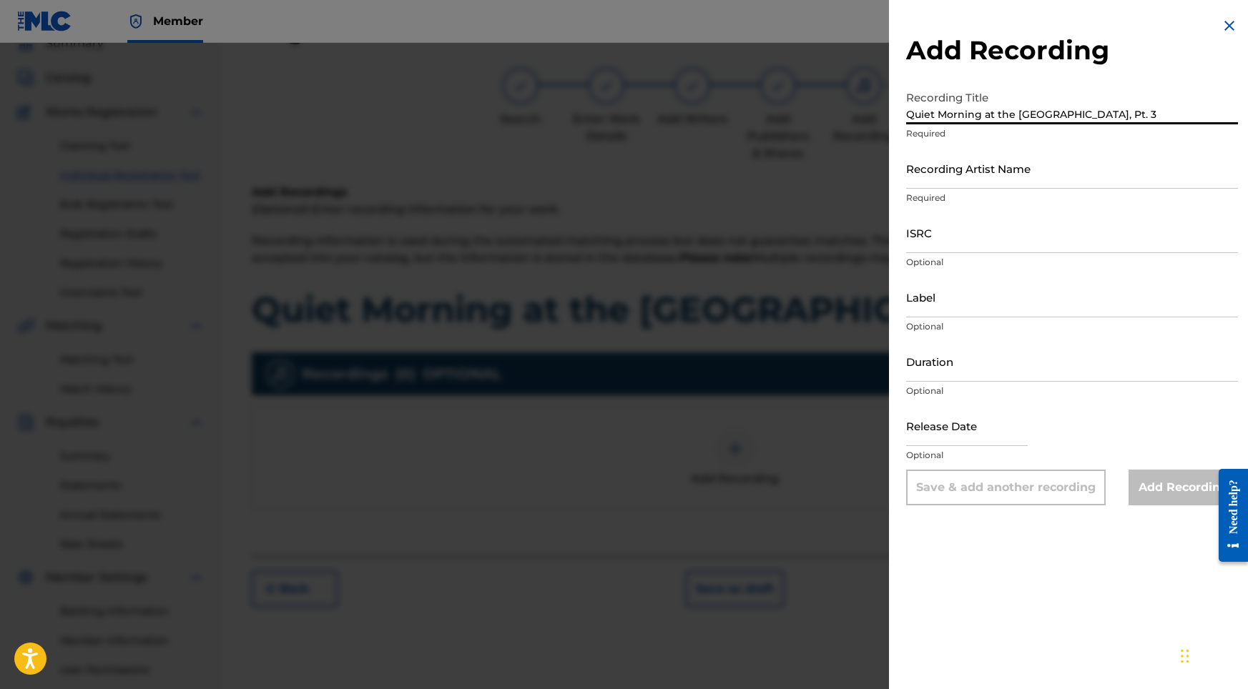
type input "Quiet Morning at the [GEOGRAPHIC_DATA], Pt. 3"
click at [978, 178] on input "Recording Artist Name" at bounding box center [1072, 168] width 332 height 41
paste input "Into the Earth"
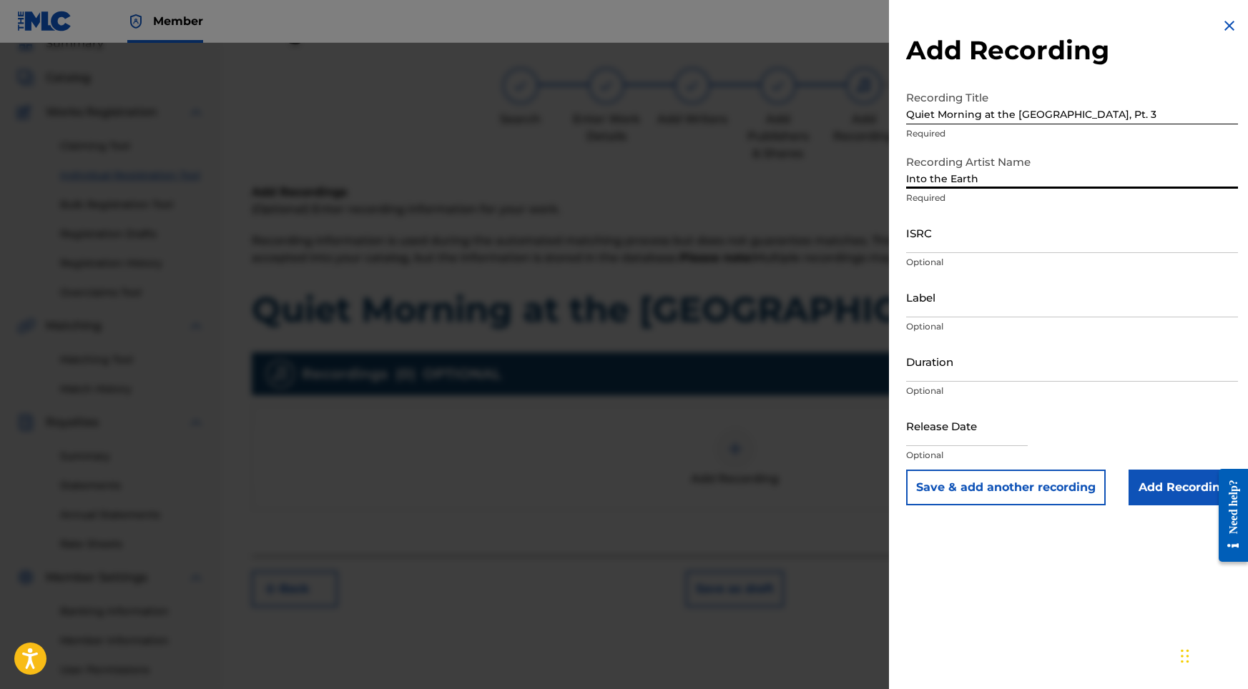
type input "Into the Earth"
click at [981, 237] on input "ISRC" at bounding box center [1072, 232] width 332 height 41
paste input "USY282316510"
type input "USY282316510"
click at [950, 358] on input "Duration" at bounding box center [1072, 361] width 332 height 41
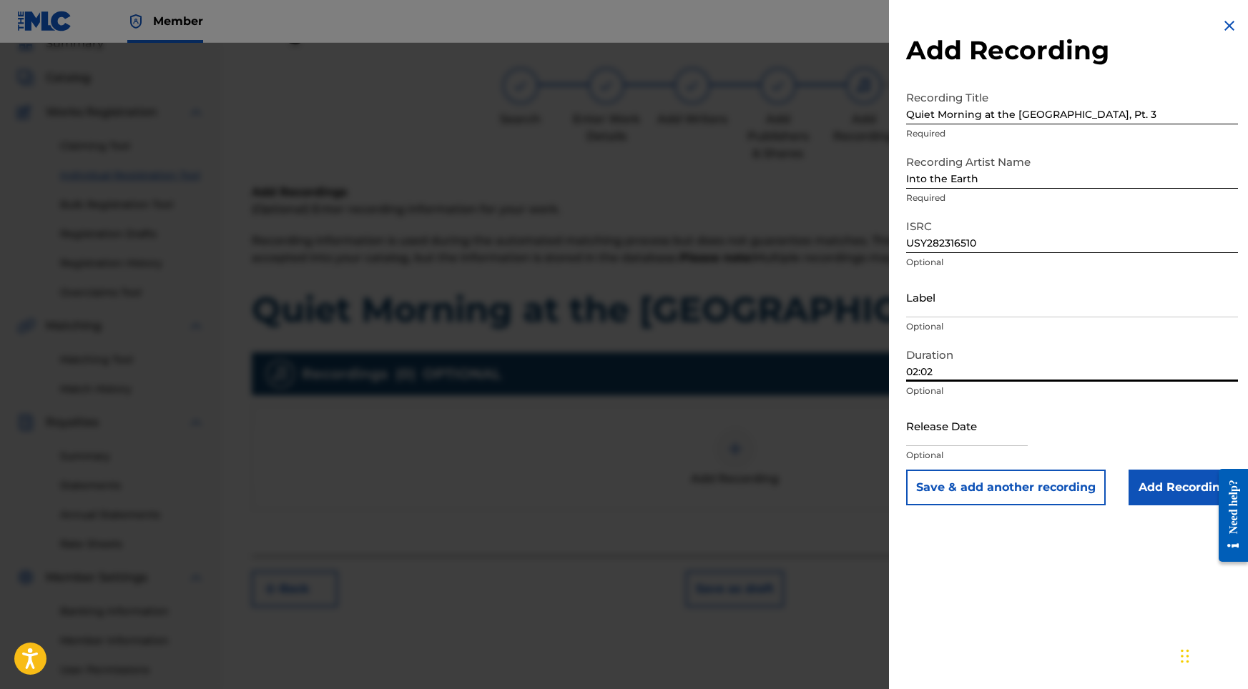
type input "02:02"
click at [942, 433] on input "text" at bounding box center [967, 425] width 122 height 41
select select "8"
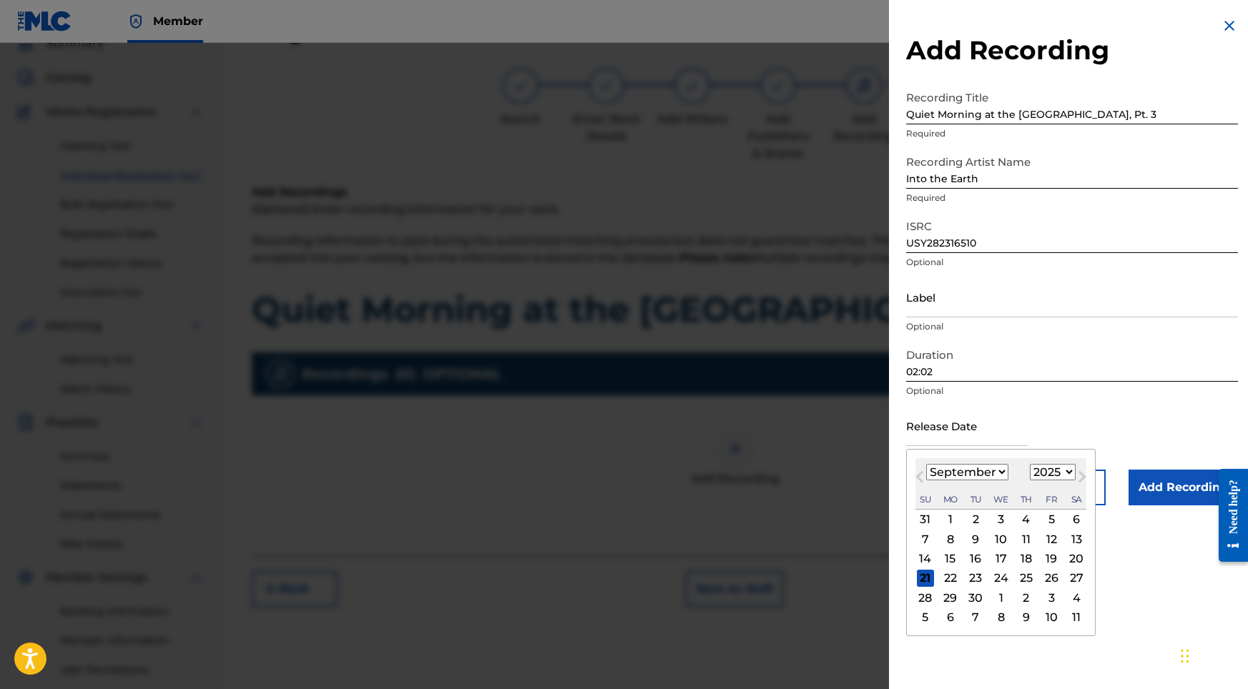
select select "2022"
click at [1042, 576] on div "23" at bounding box center [1050, 578] width 17 height 17
type input "[DATE]"
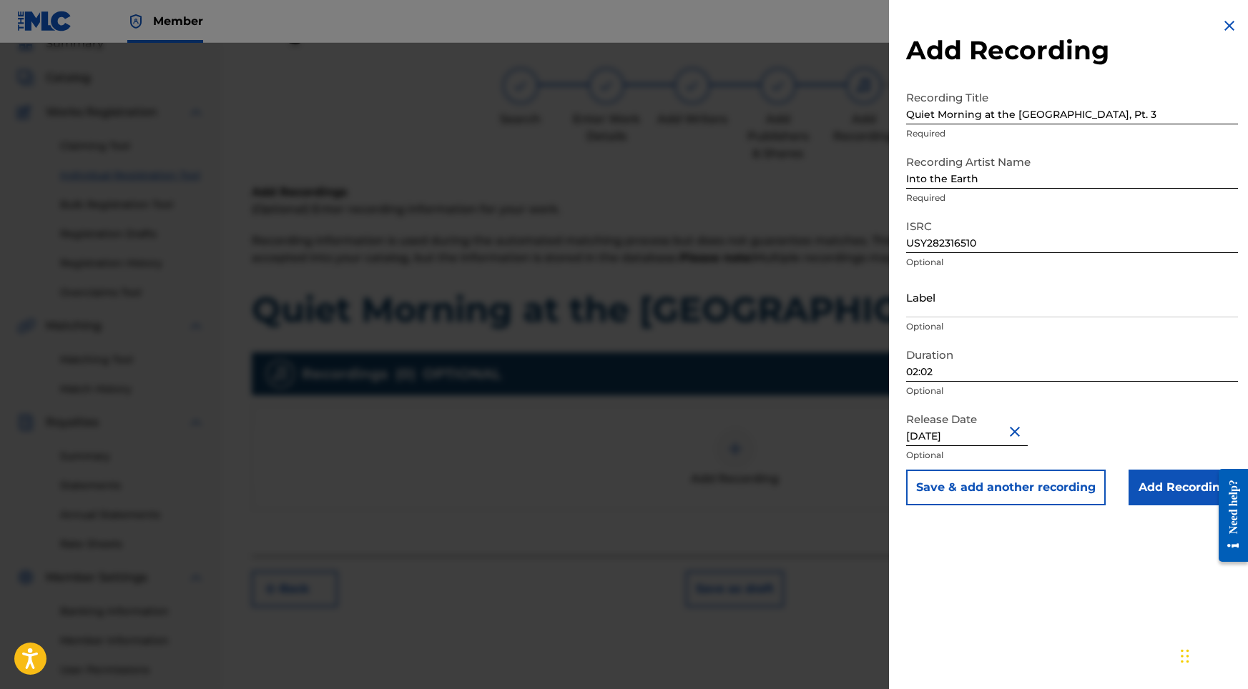
click at [1170, 490] on input "Add Recording" at bounding box center [1182, 488] width 109 height 36
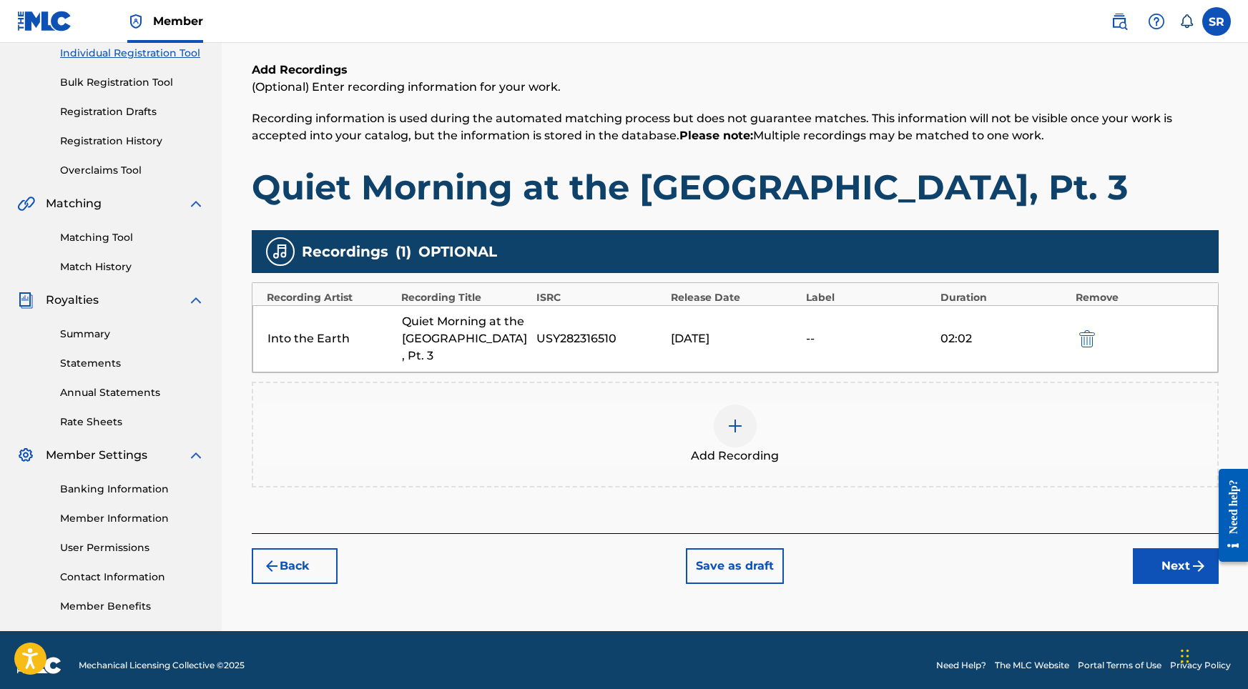
scroll to position [197, 0]
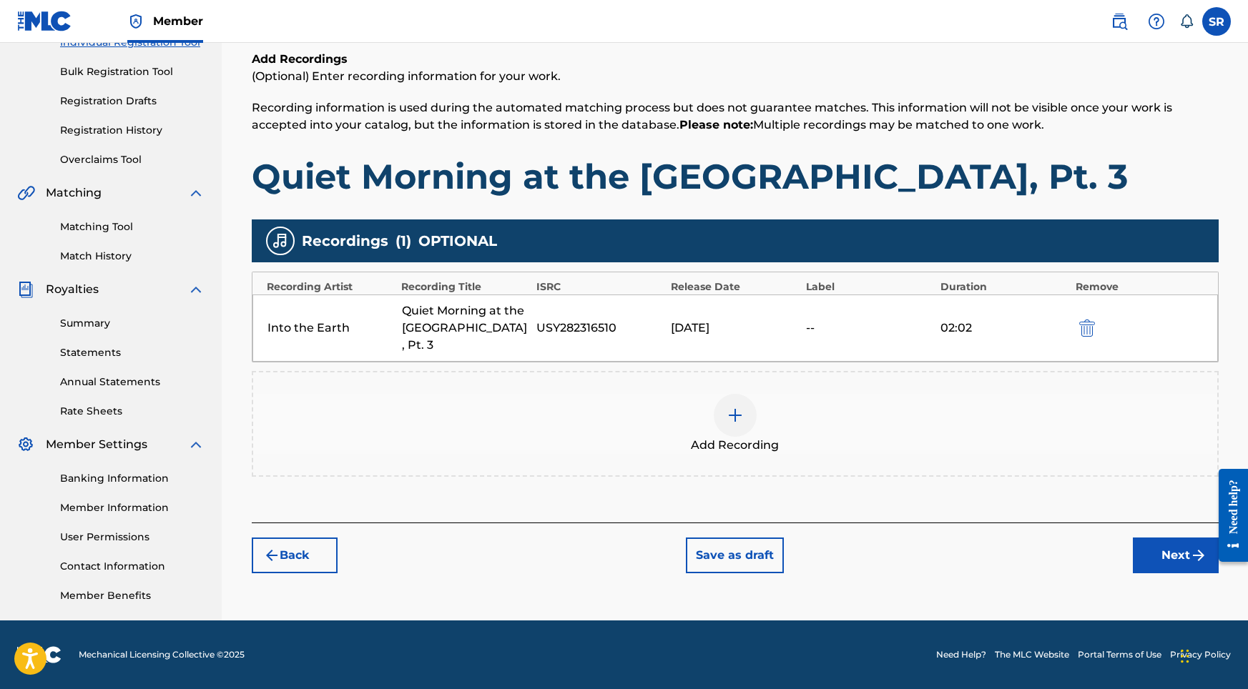
click at [1159, 538] on button "Next" at bounding box center [1176, 556] width 86 height 36
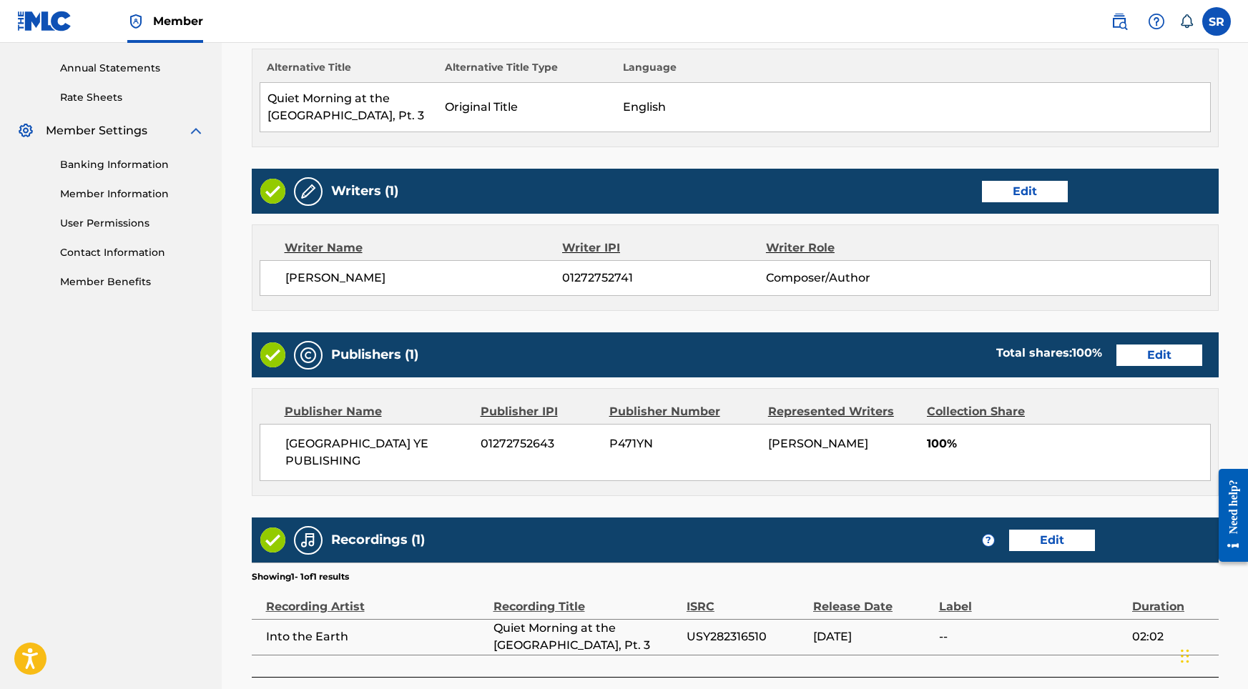
scroll to position [601, 0]
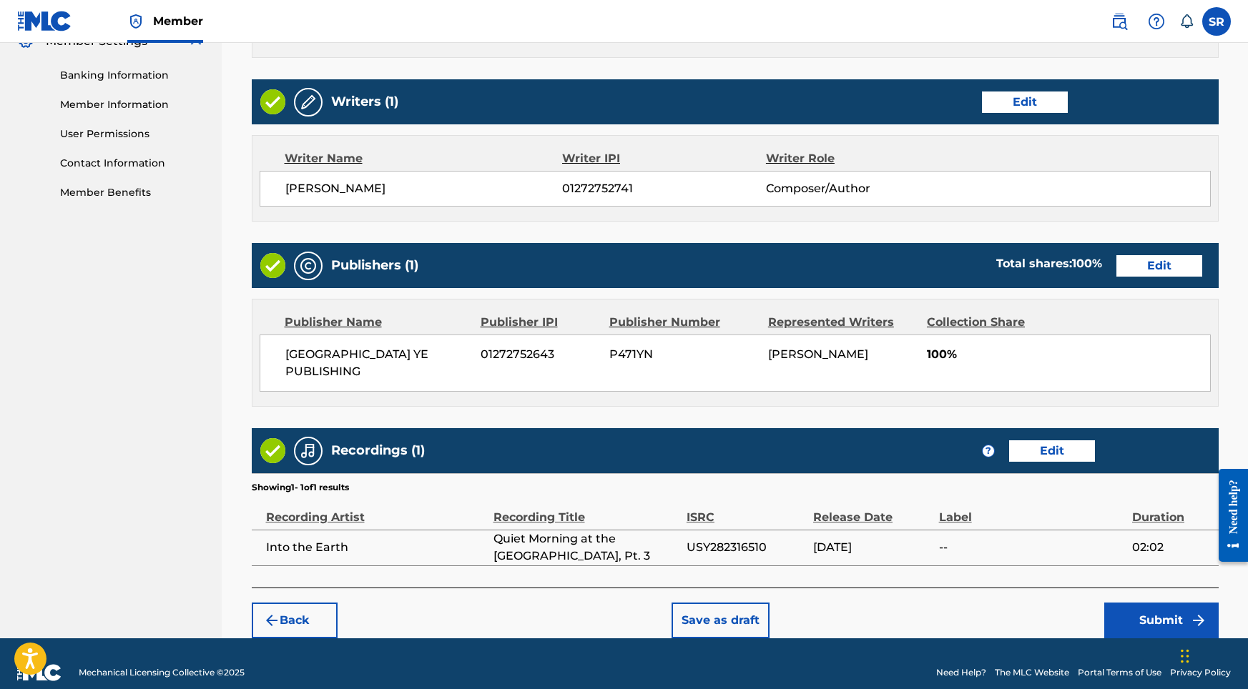
click at [1115, 608] on button "Submit" at bounding box center [1161, 621] width 114 height 36
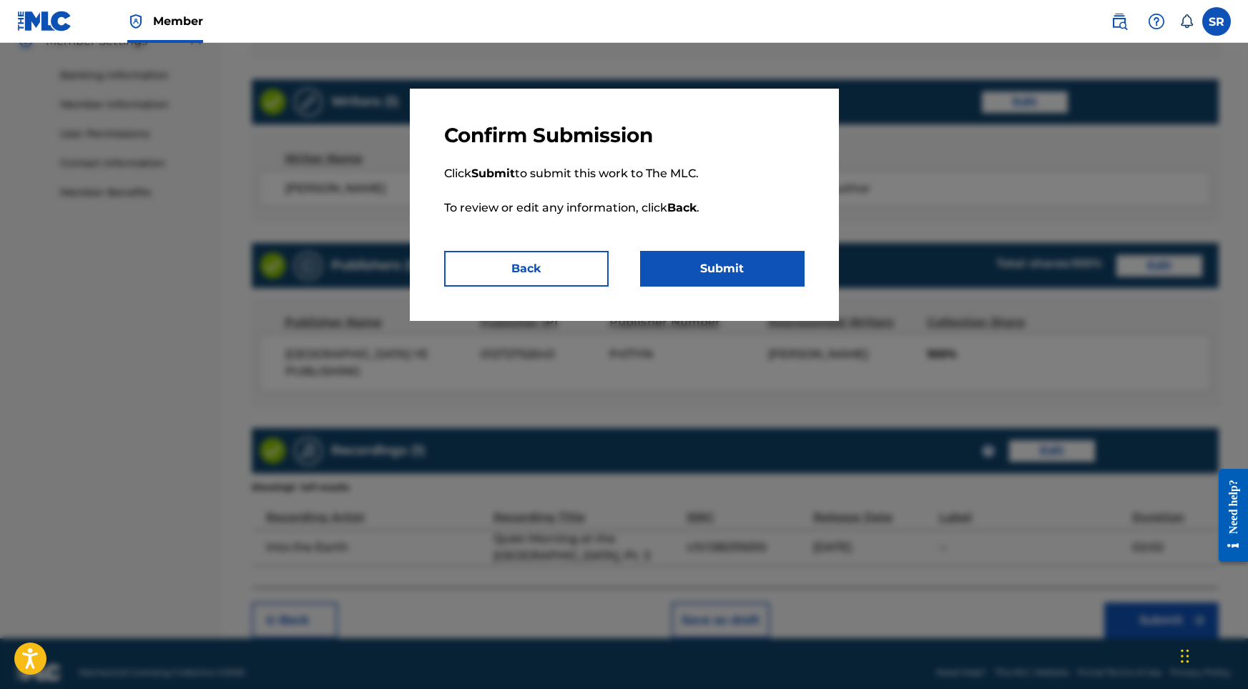
click at [758, 273] on button "Submit" at bounding box center [722, 269] width 164 height 36
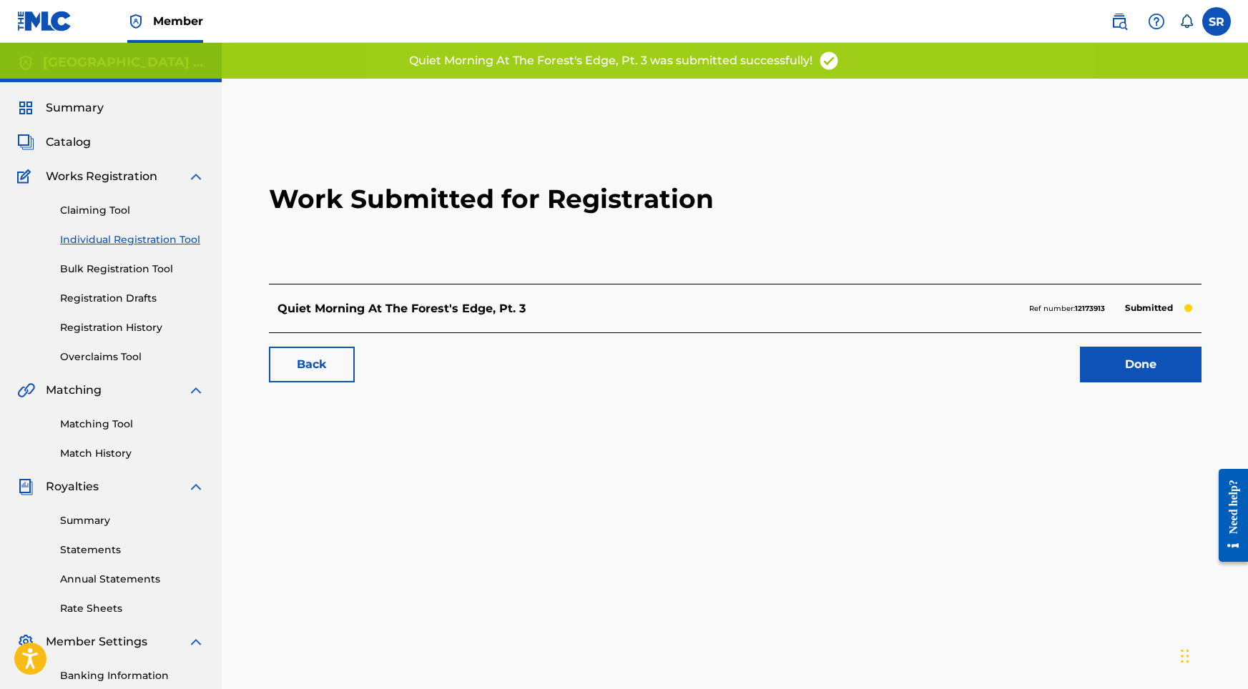
click at [1117, 352] on link "Done" at bounding box center [1141, 365] width 122 height 36
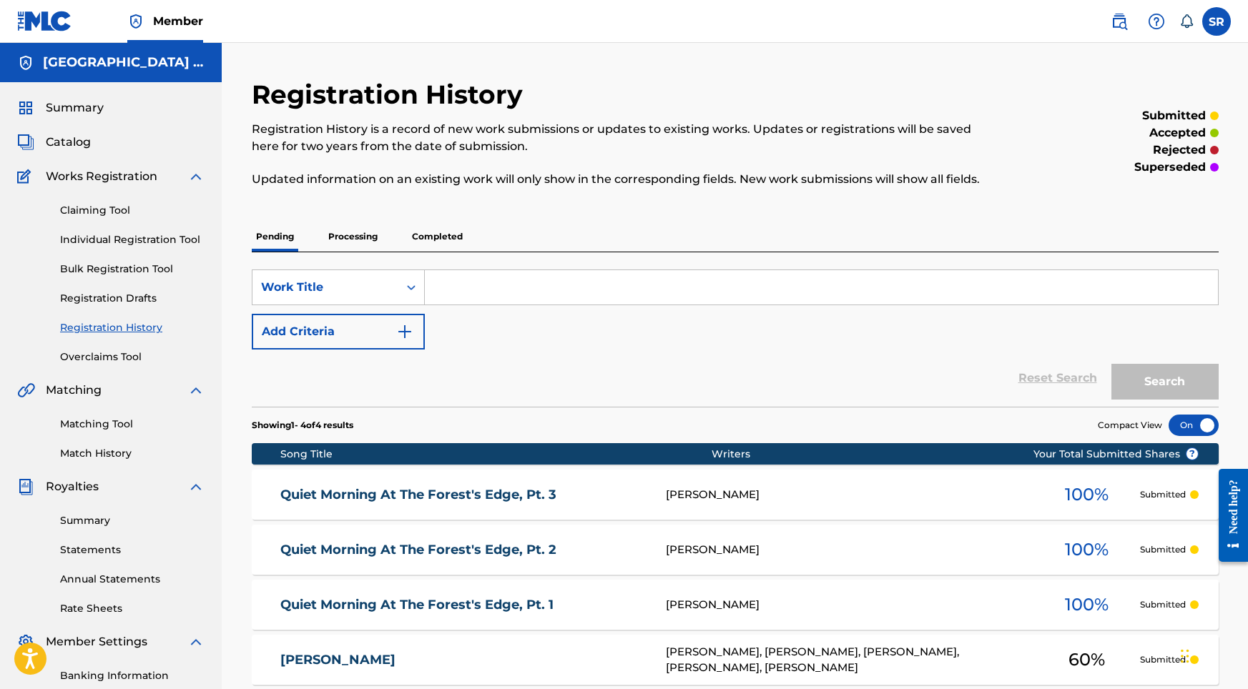
click at [129, 245] on link "Individual Registration Tool" at bounding box center [132, 239] width 144 height 15
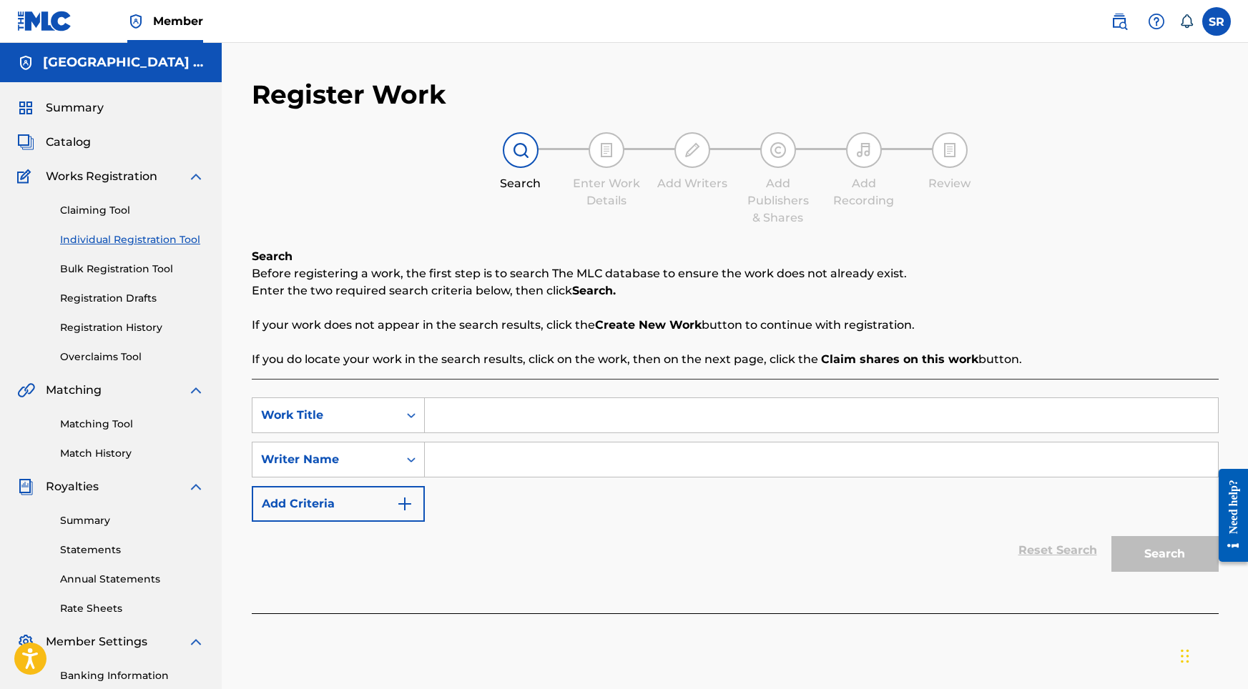
drag, startPoint x: 571, startPoint y: 388, endPoint x: 571, endPoint y: 396, distance: 8.6
click at [571, 396] on div "SearchWithCriteria50068603-4b1c-4abd-be95-7a5d0d06812d Work Title SearchWithCri…" at bounding box center [735, 496] width 967 height 235
click at [565, 415] on input "Search Form" at bounding box center [821, 415] width 793 height 34
paste input "[PERSON_NAME] and [GEOGRAPHIC_DATA][PERSON_NAME], Pt. 1"
type input "[PERSON_NAME] and [GEOGRAPHIC_DATA][PERSON_NAME], Pt. 1"
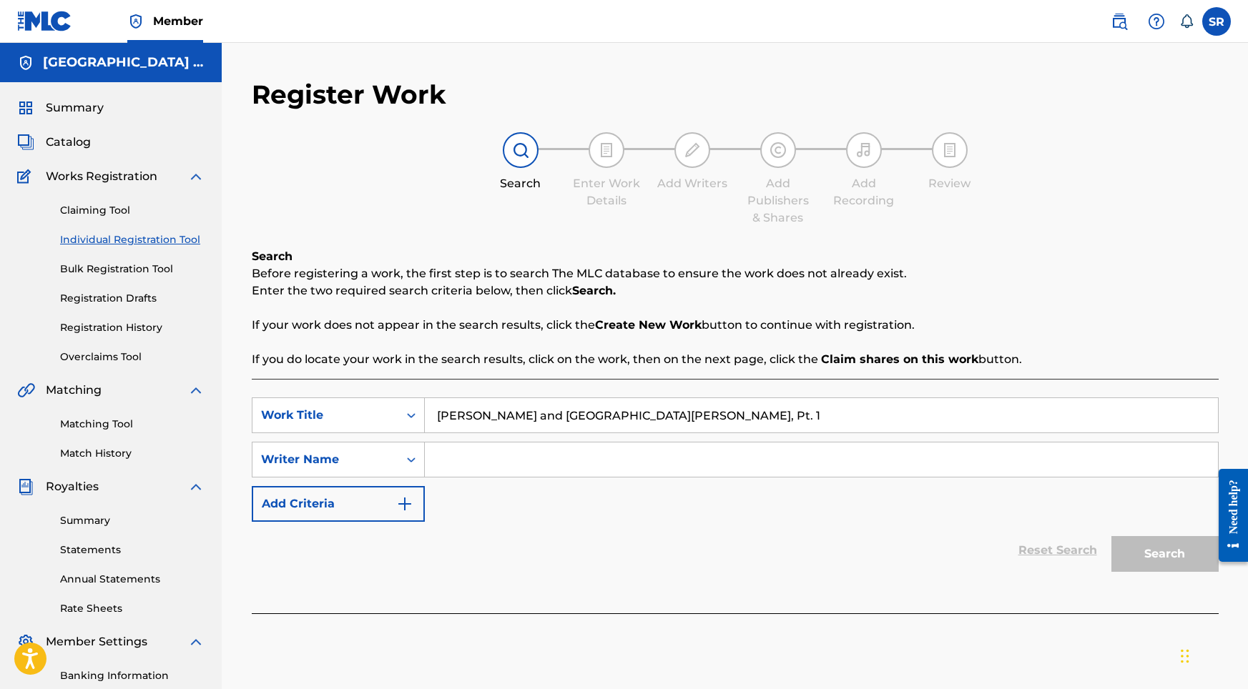
click at [560, 460] on input "Search Form" at bounding box center [821, 460] width 793 height 34
paste input "[PERSON_NAME] and [GEOGRAPHIC_DATA][PERSON_NAME], Pt. 1"
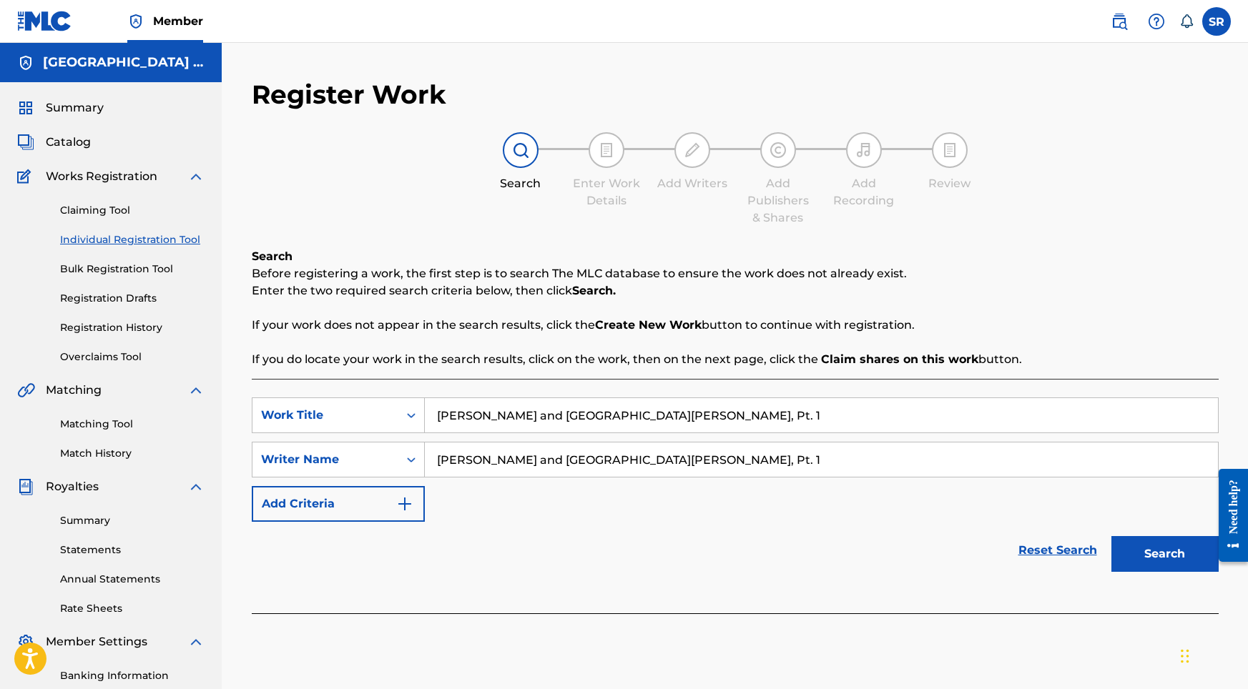
type input "[PERSON_NAME] and [GEOGRAPHIC_DATA][PERSON_NAME], Pt. 1"
click at [1154, 564] on button "Search" at bounding box center [1164, 554] width 107 height 36
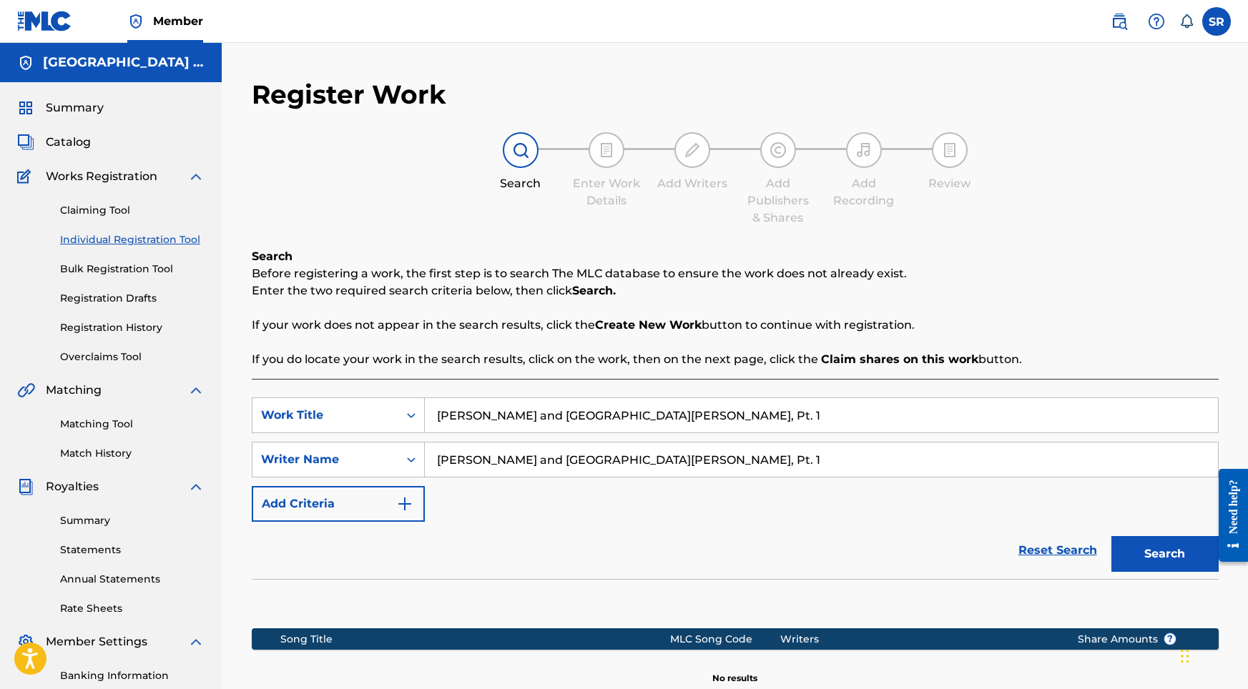
scroll to position [197, 0]
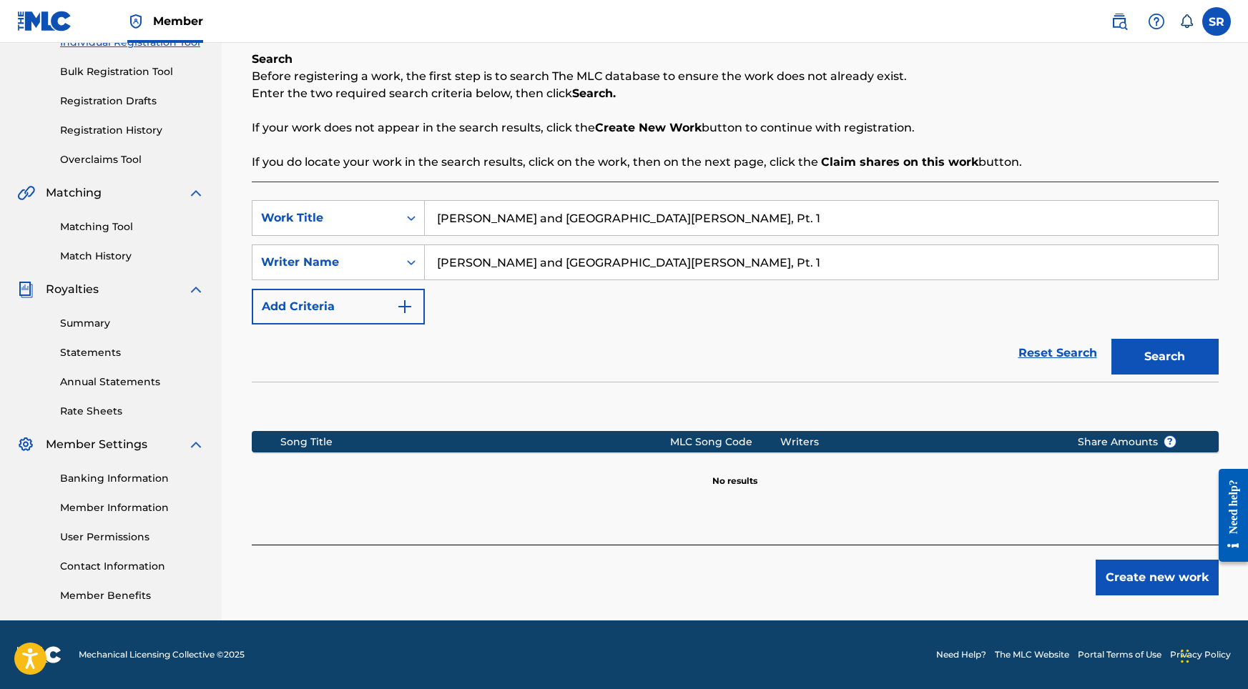
click at [1154, 578] on button "Create new work" at bounding box center [1156, 578] width 123 height 36
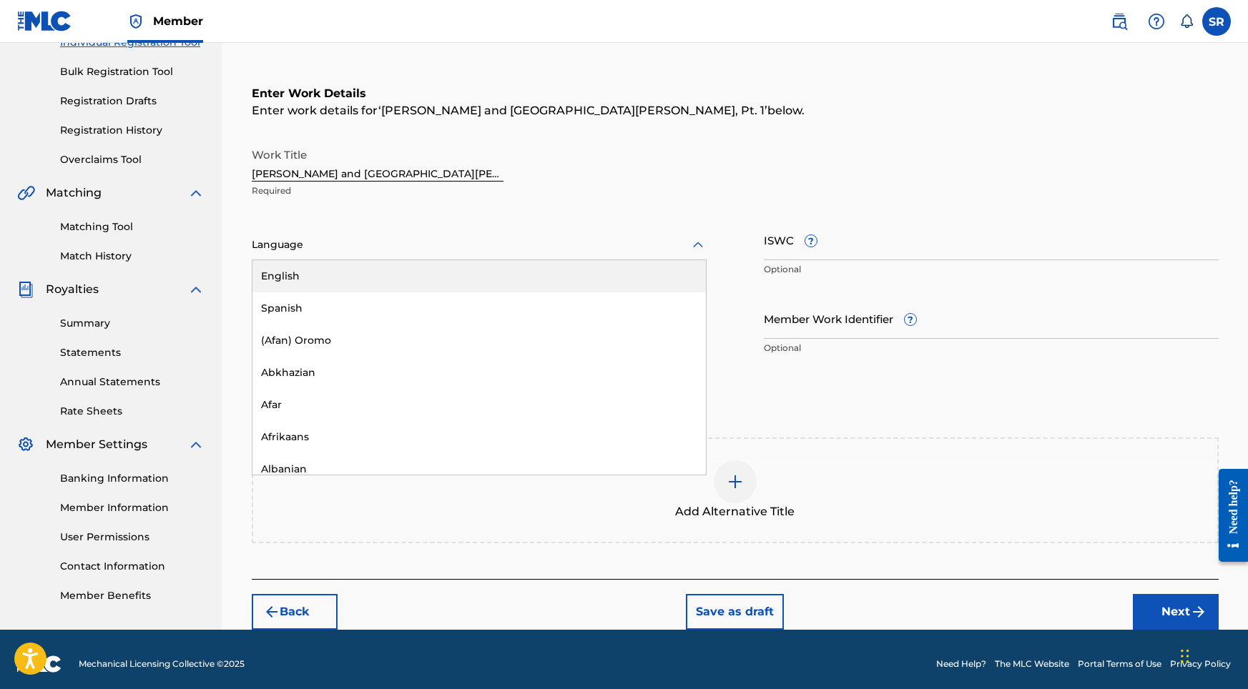
click at [478, 259] on div "Language" at bounding box center [479, 245] width 455 height 30
click at [470, 270] on div "English" at bounding box center [478, 276] width 453 height 32
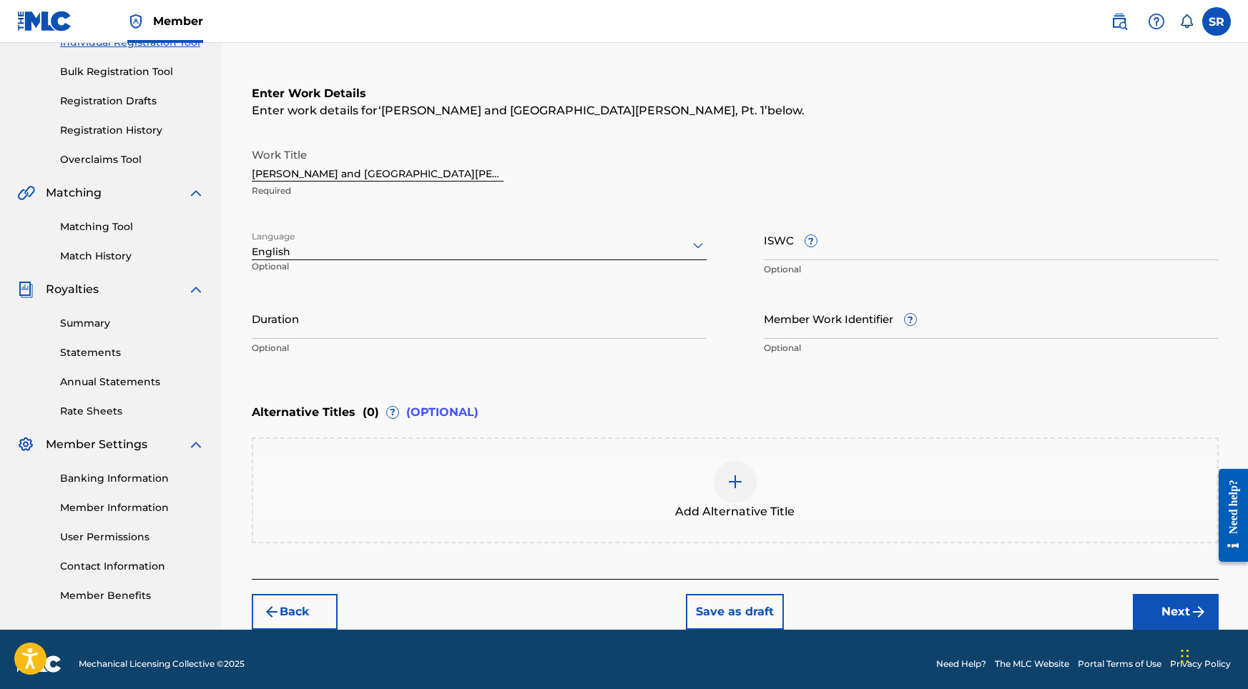
click at [486, 325] on input "Duration" at bounding box center [479, 318] width 455 height 41
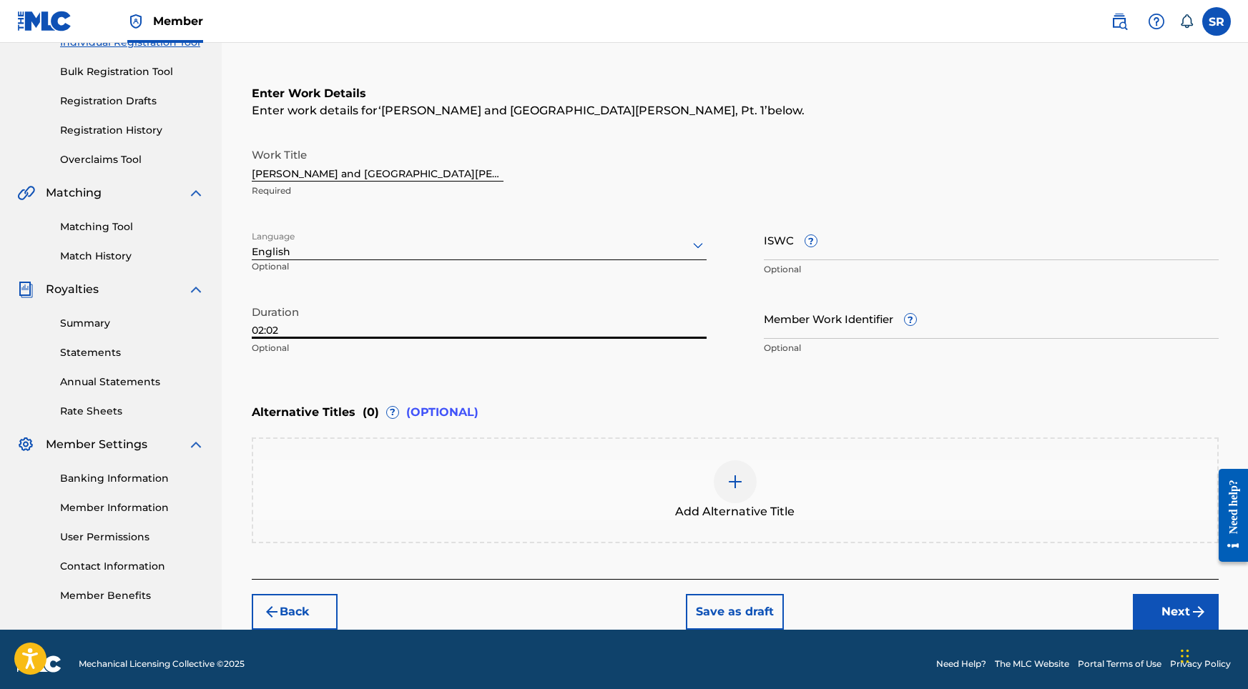
type input "02:02"
click at [738, 493] on div at bounding box center [735, 481] width 43 height 43
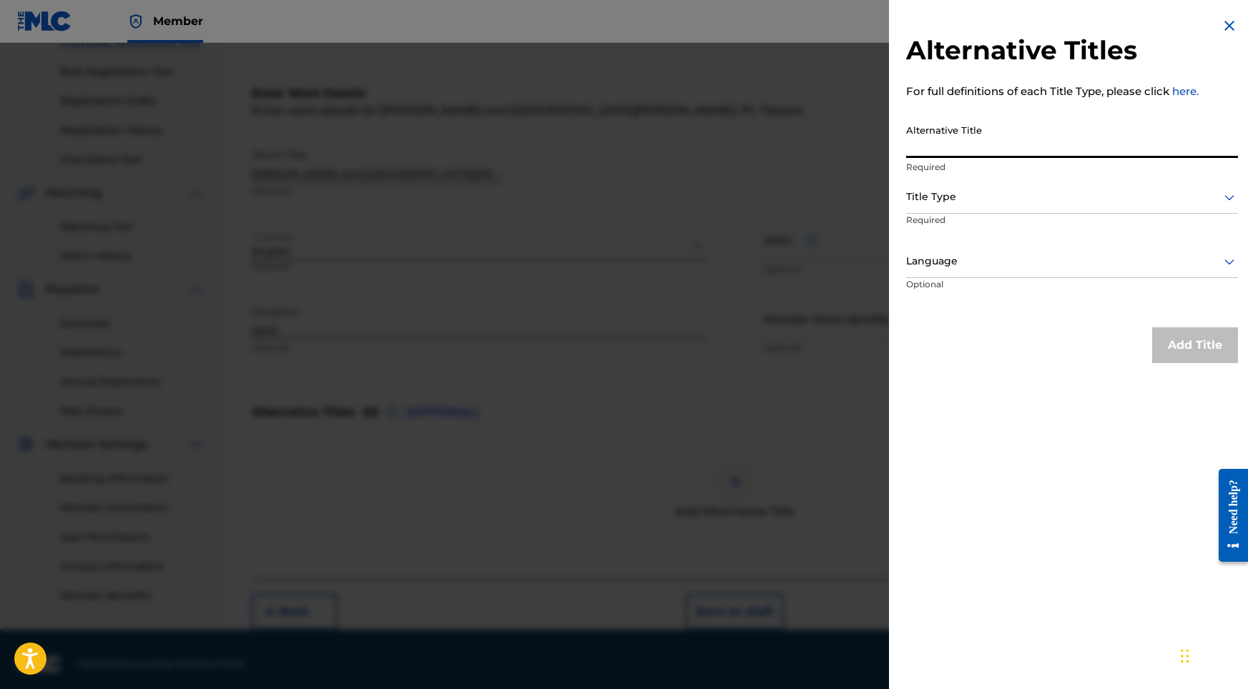
click at [1017, 154] on input "Alternative Title" at bounding box center [1072, 137] width 332 height 41
paste input "[PERSON_NAME] and [GEOGRAPHIC_DATA][PERSON_NAME], Pt. 1"
type input "[PERSON_NAME] and [GEOGRAPHIC_DATA][PERSON_NAME], Pt. 1"
click at [1000, 199] on div at bounding box center [1072, 197] width 332 height 18
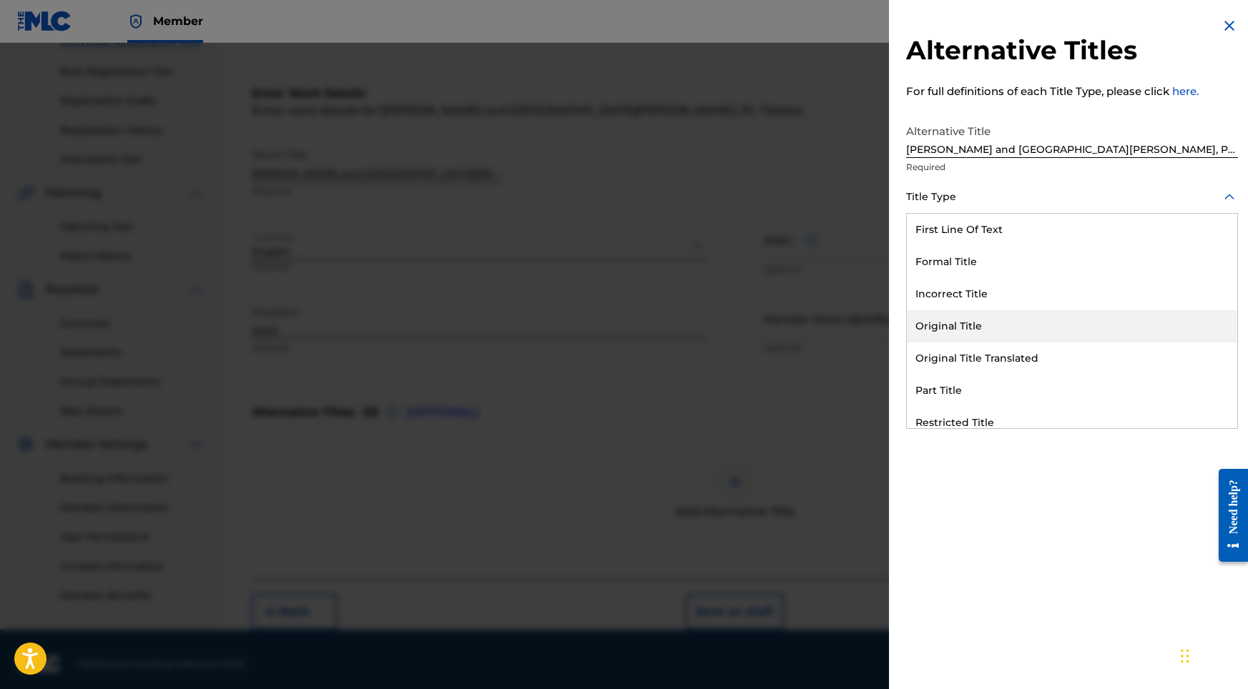
click at [952, 316] on div "Original Title" at bounding box center [1072, 326] width 330 height 32
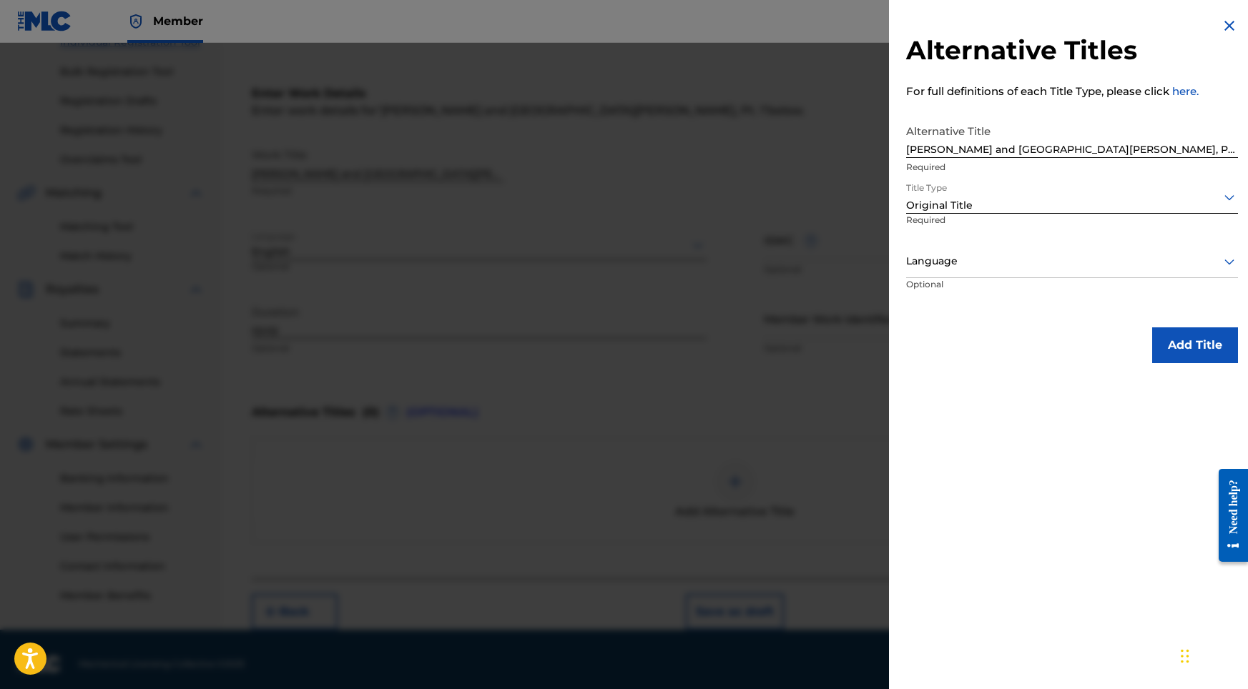
click at [1012, 265] on div at bounding box center [1072, 261] width 332 height 18
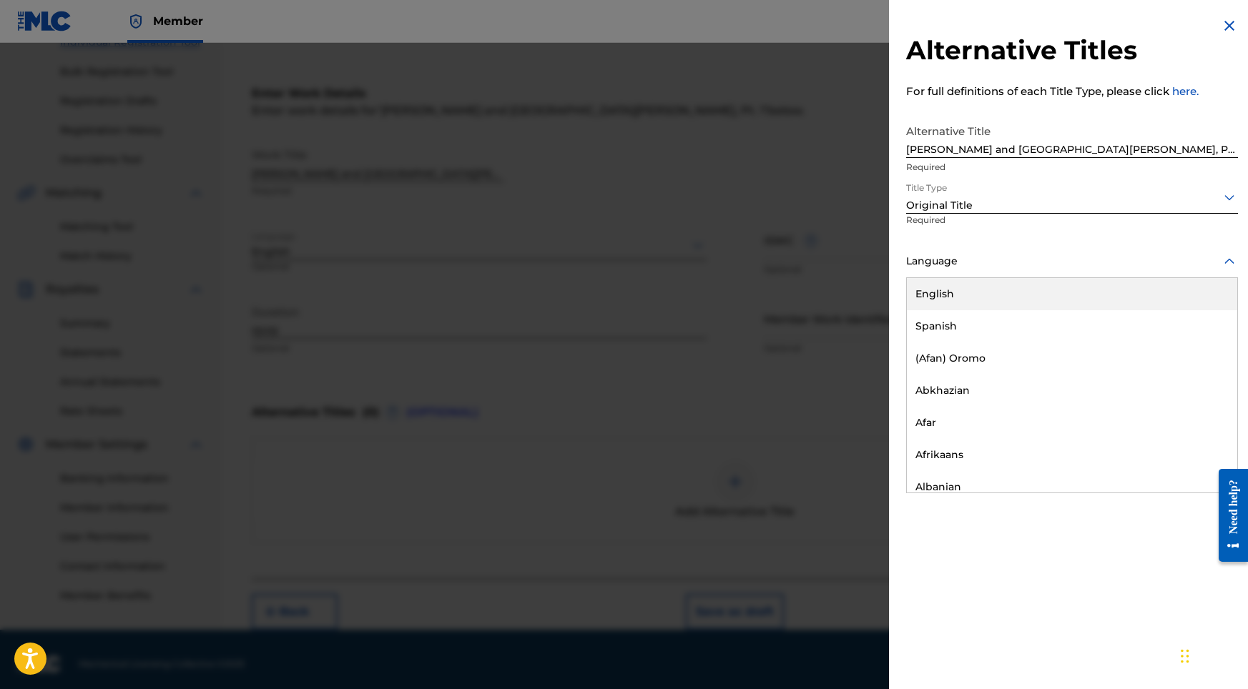
click at [970, 302] on div "English" at bounding box center [1072, 294] width 330 height 32
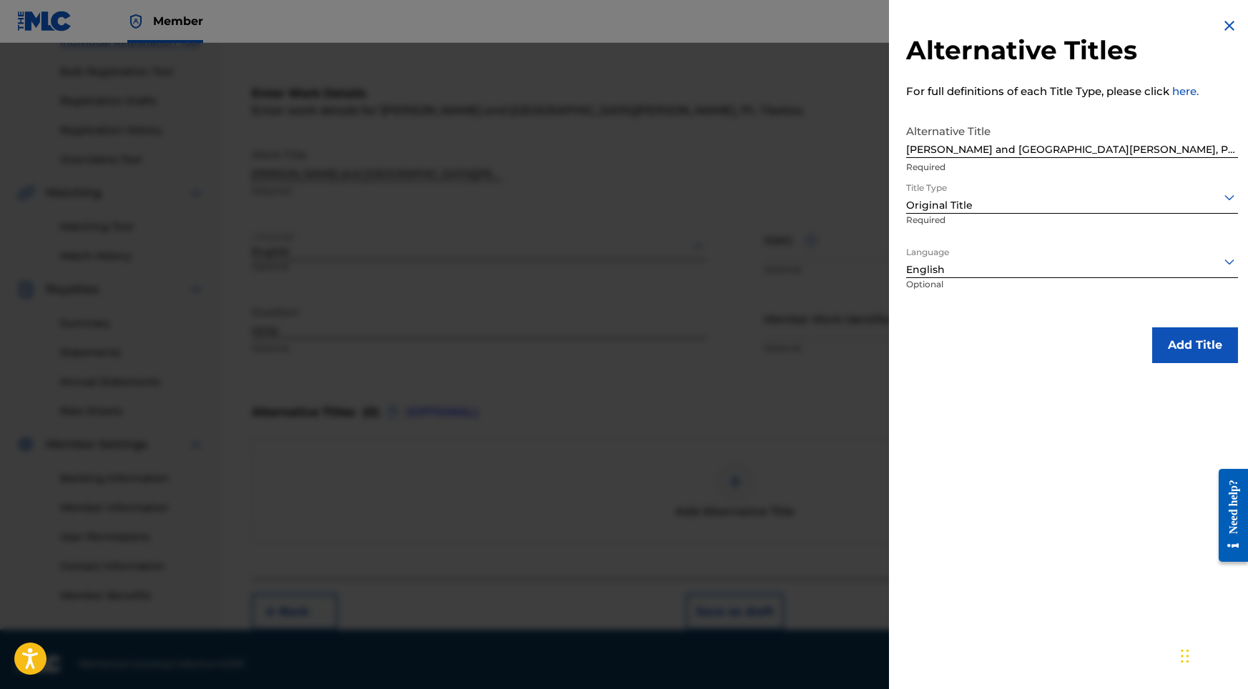
click at [1168, 352] on button "Add Title" at bounding box center [1195, 345] width 86 height 36
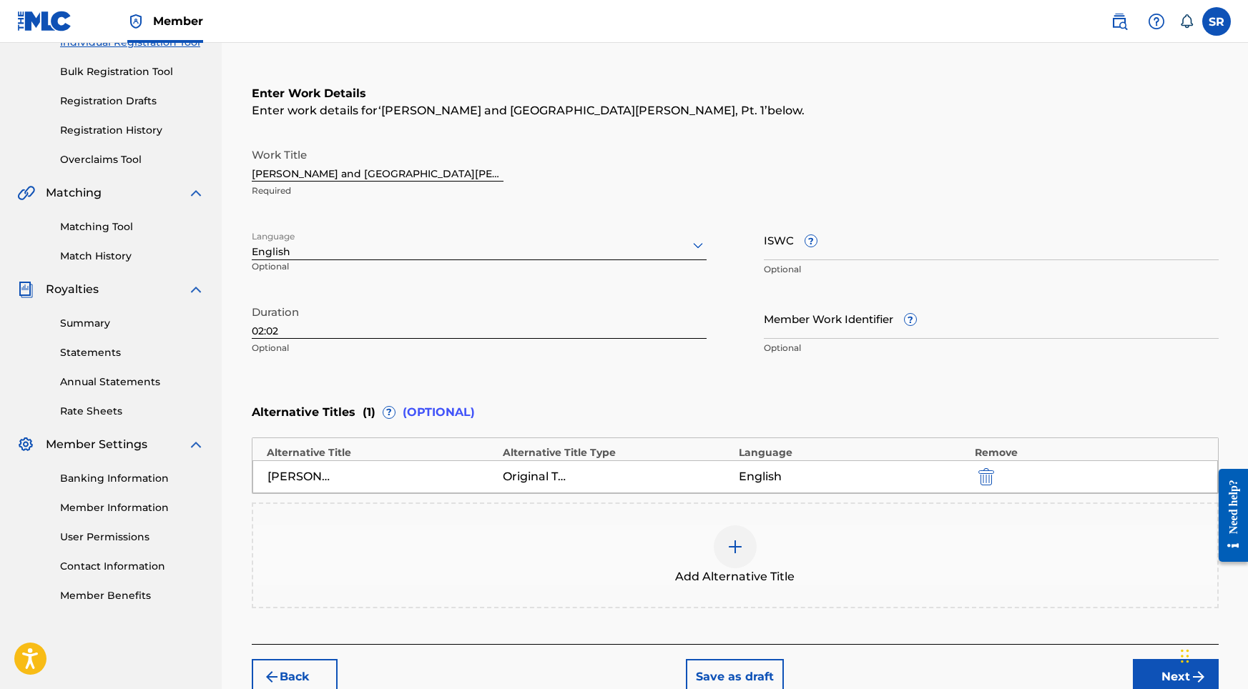
click at [1162, 665] on button "Next" at bounding box center [1176, 677] width 86 height 36
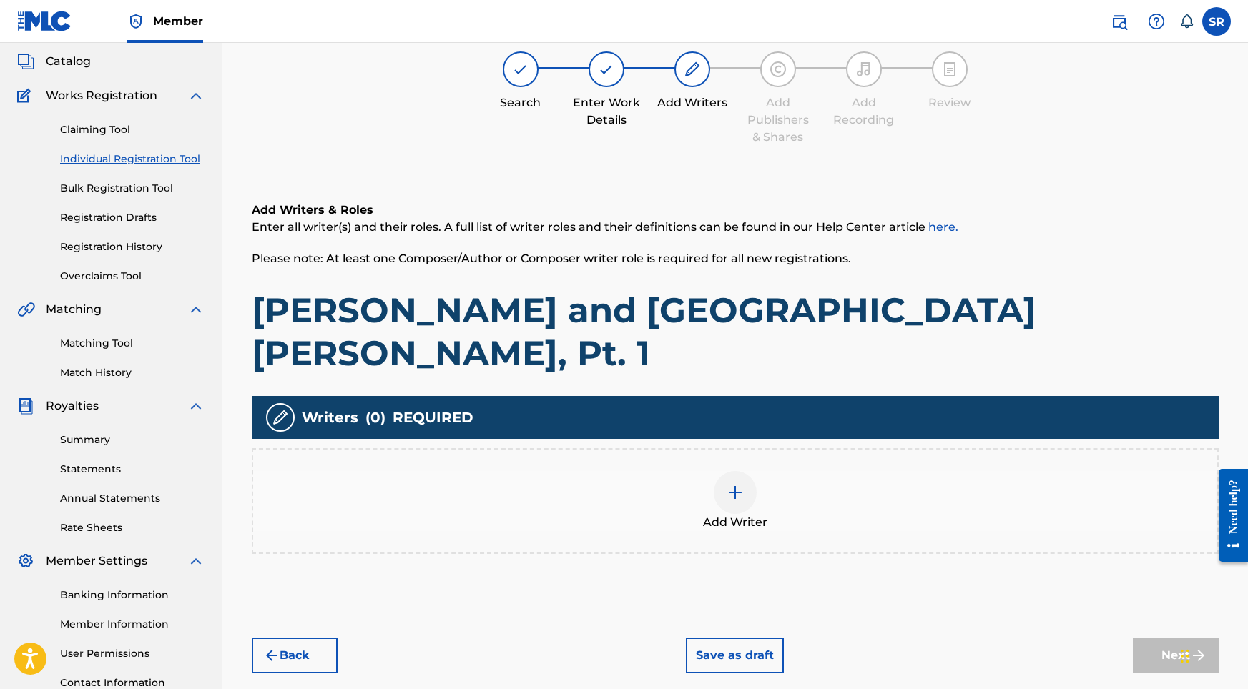
scroll to position [64, 0]
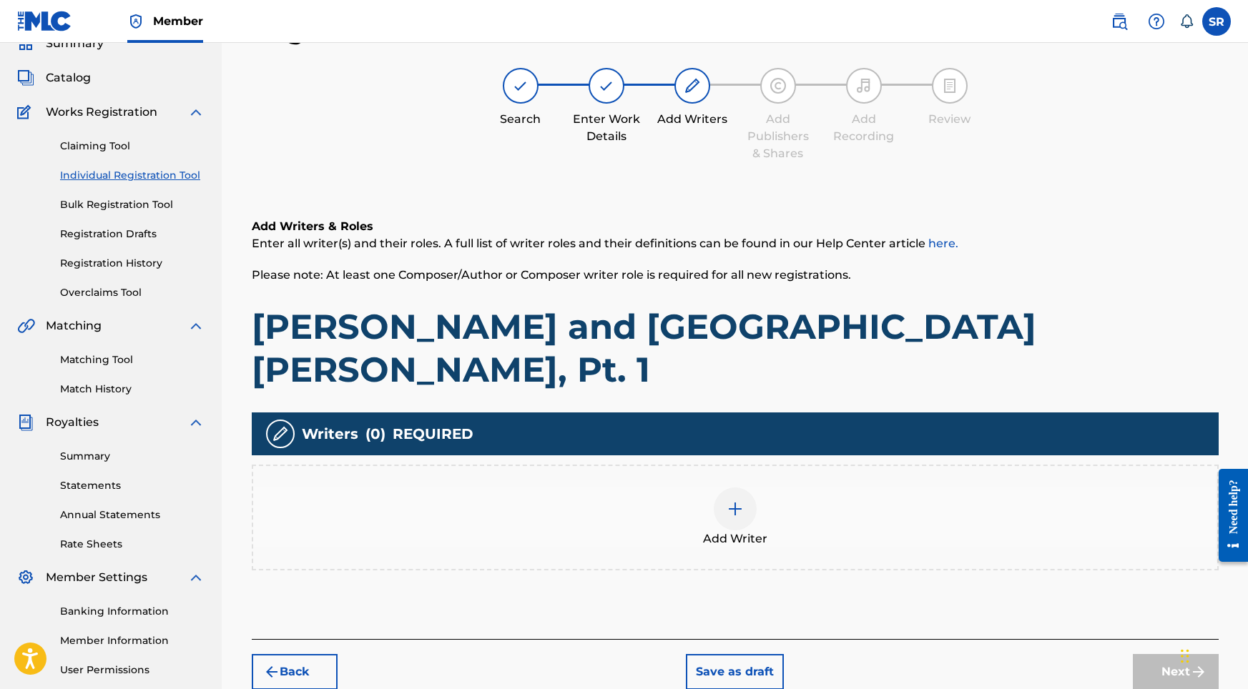
click at [828, 488] on div "Add Writer" at bounding box center [735, 518] width 964 height 60
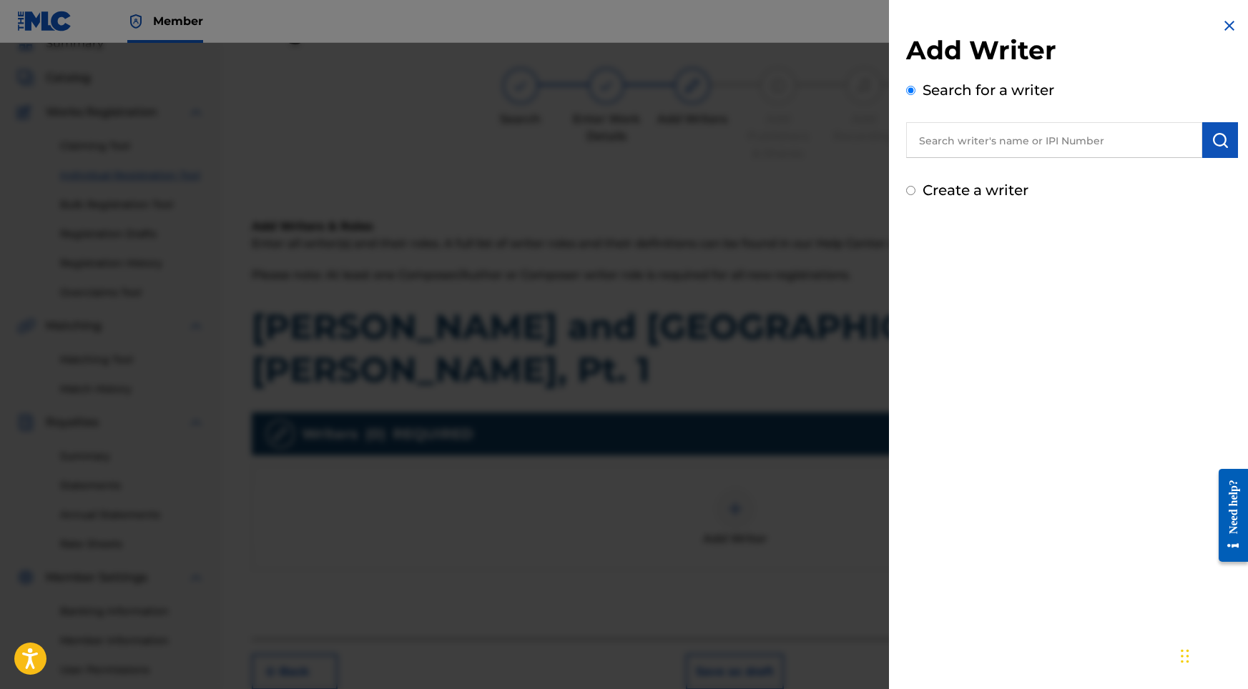
click at [1031, 143] on input "text" at bounding box center [1054, 140] width 296 height 36
paste input "[PERSON_NAME]"
type input "[PERSON_NAME]"
click at [1214, 136] on img "submit" at bounding box center [1219, 140] width 17 height 17
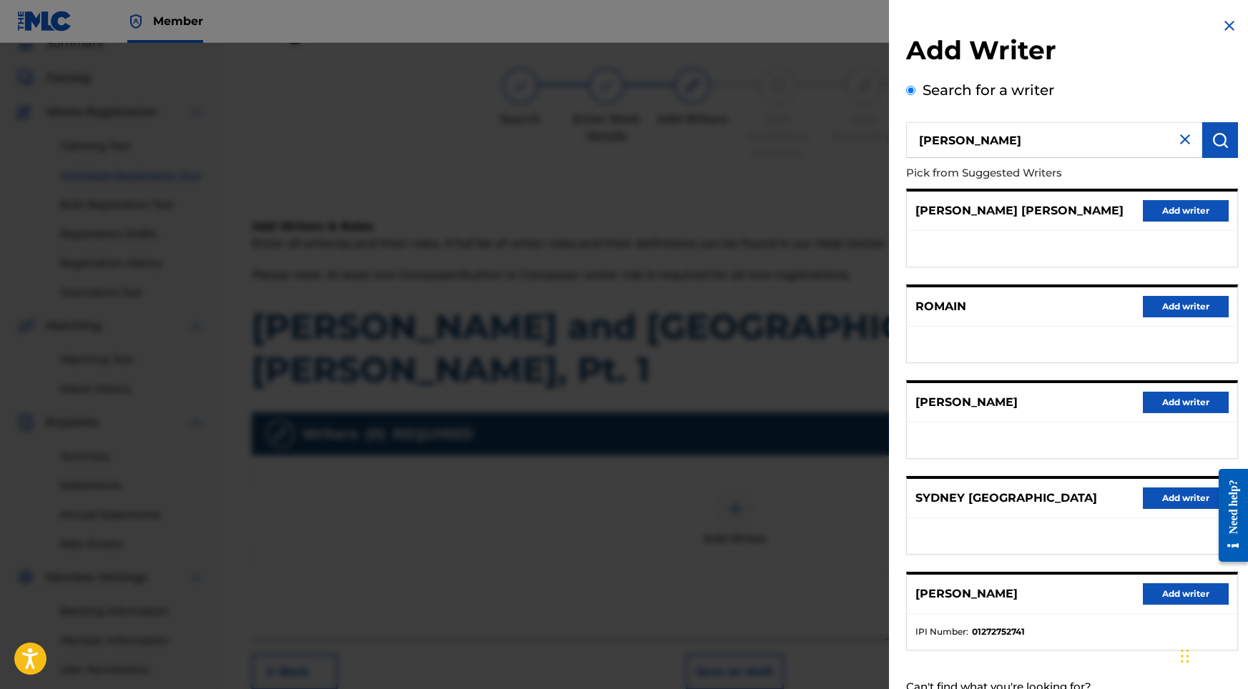
click at [1155, 605] on button "Add writer" at bounding box center [1186, 593] width 86 height 21
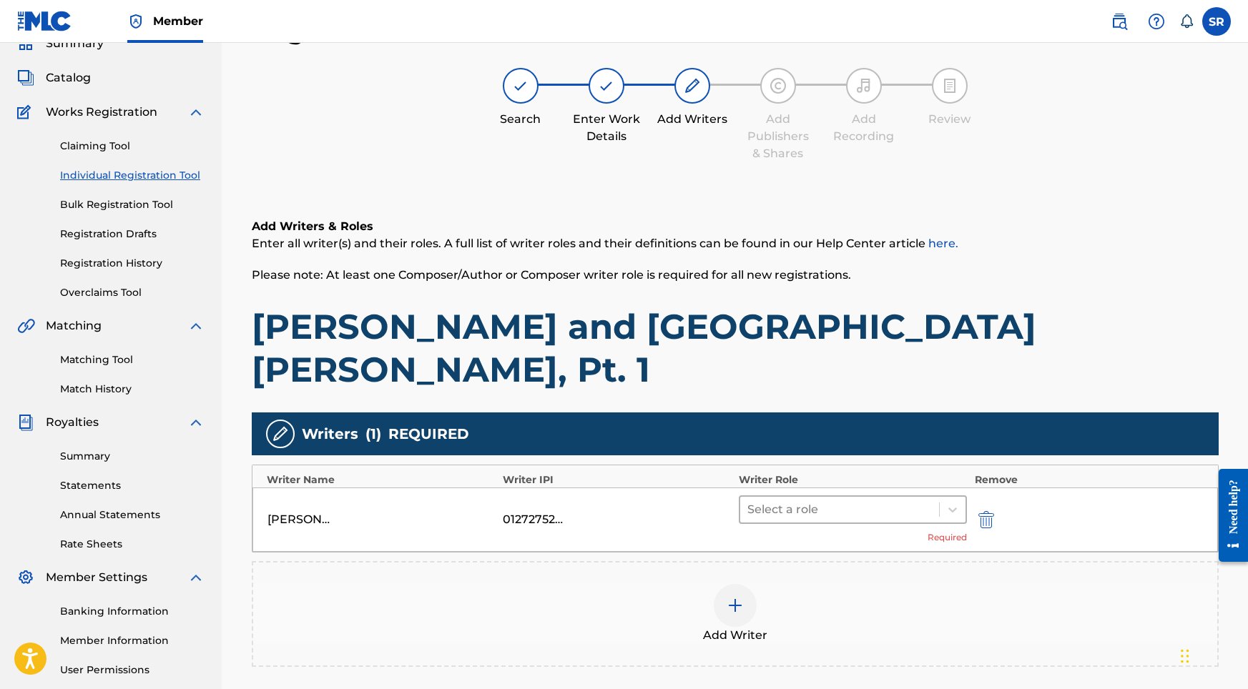
click at [859, 500] on div at bounding box center [839, 510] width 185 height 20
type input "100"
click at [932, 584] on div "Add Writer" at bounding box center [735, 614] width 964 height 60
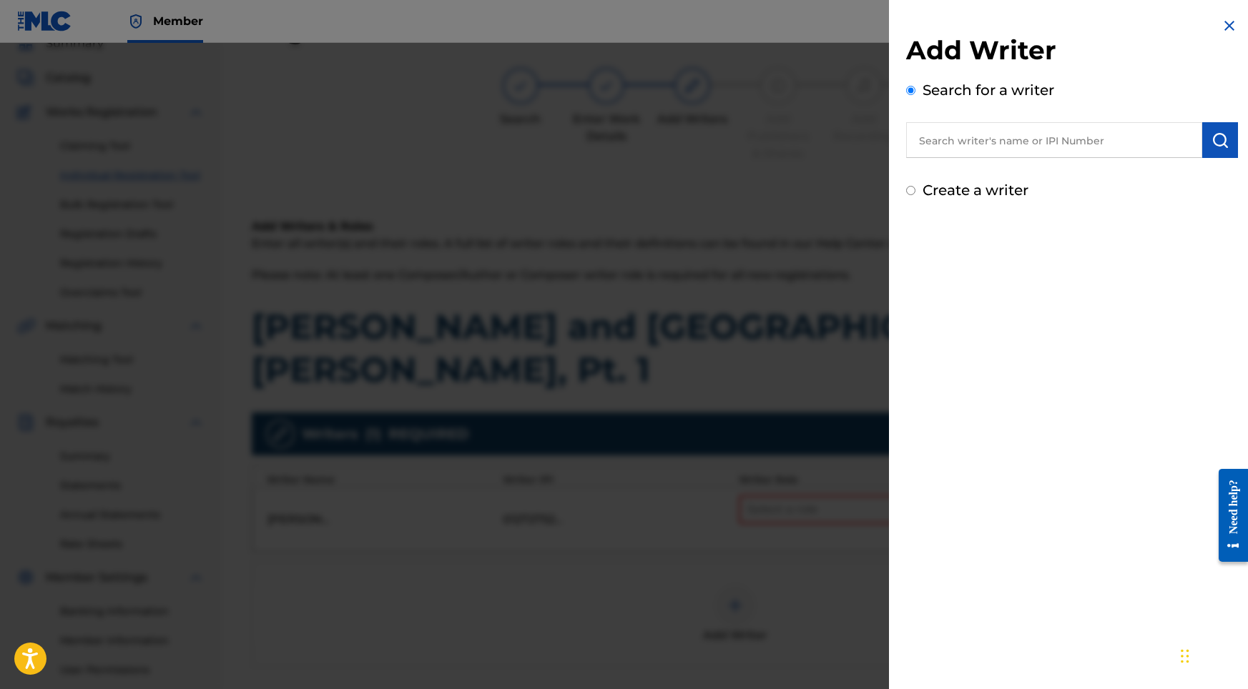
click at [786, 458] on div at bounding box center [624, 387] width 1248 height 689
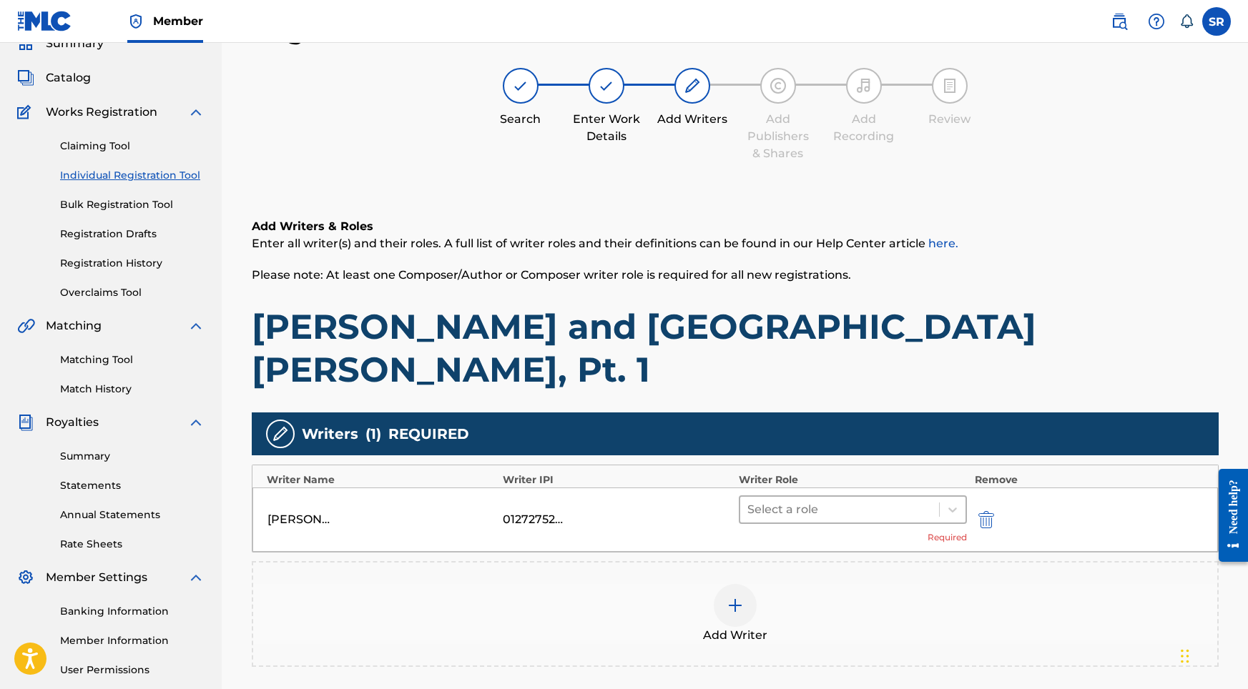
click at [813, 500] on div at bounding box center [839, 510] width 185 height 20
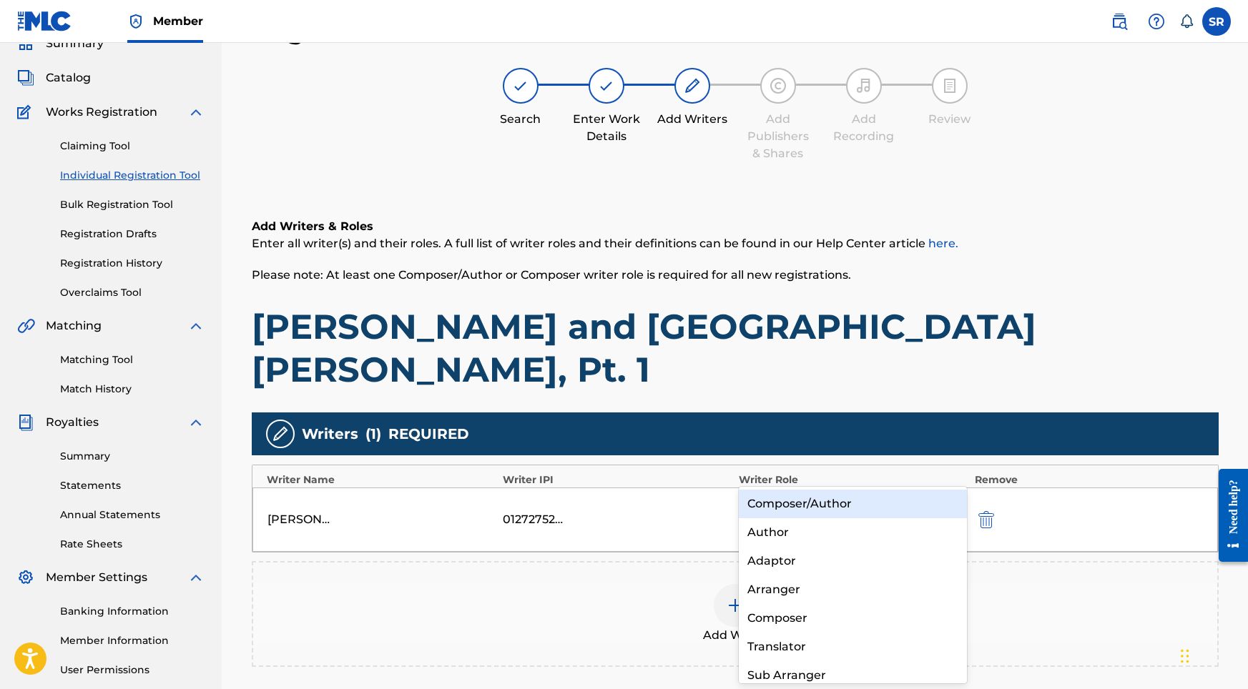
click at [812, 499] on div "Composer/Author" at bounding box center [853, 504] width 229 height 29
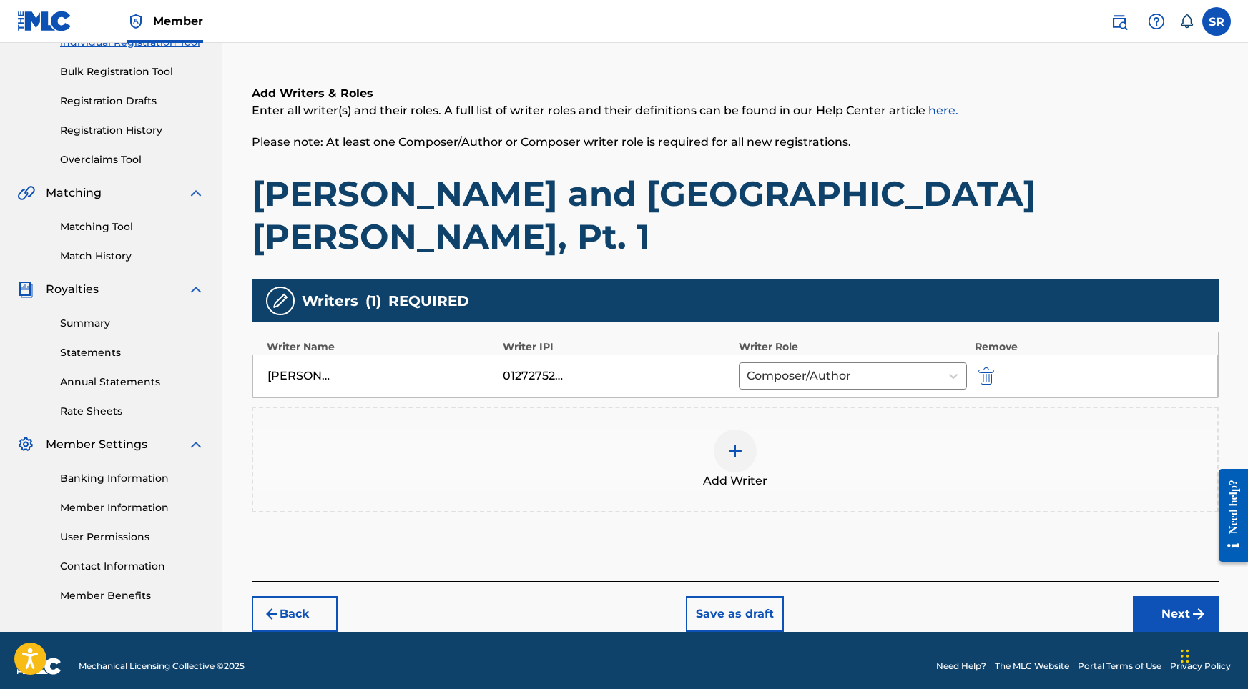
click at [1165, 596] on button "Next" at bounding box center [1176, 614] width 86 height 36
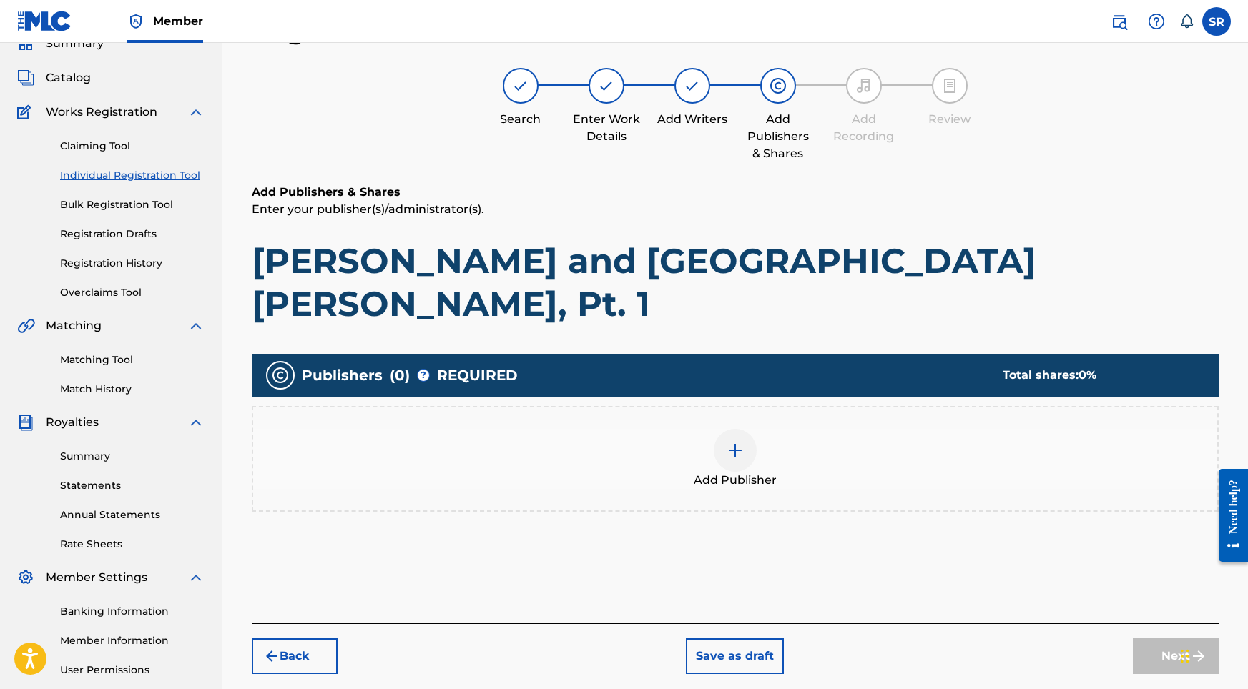
click at [729, 429] on div at bounding box center [735, 450] width 43 height 43
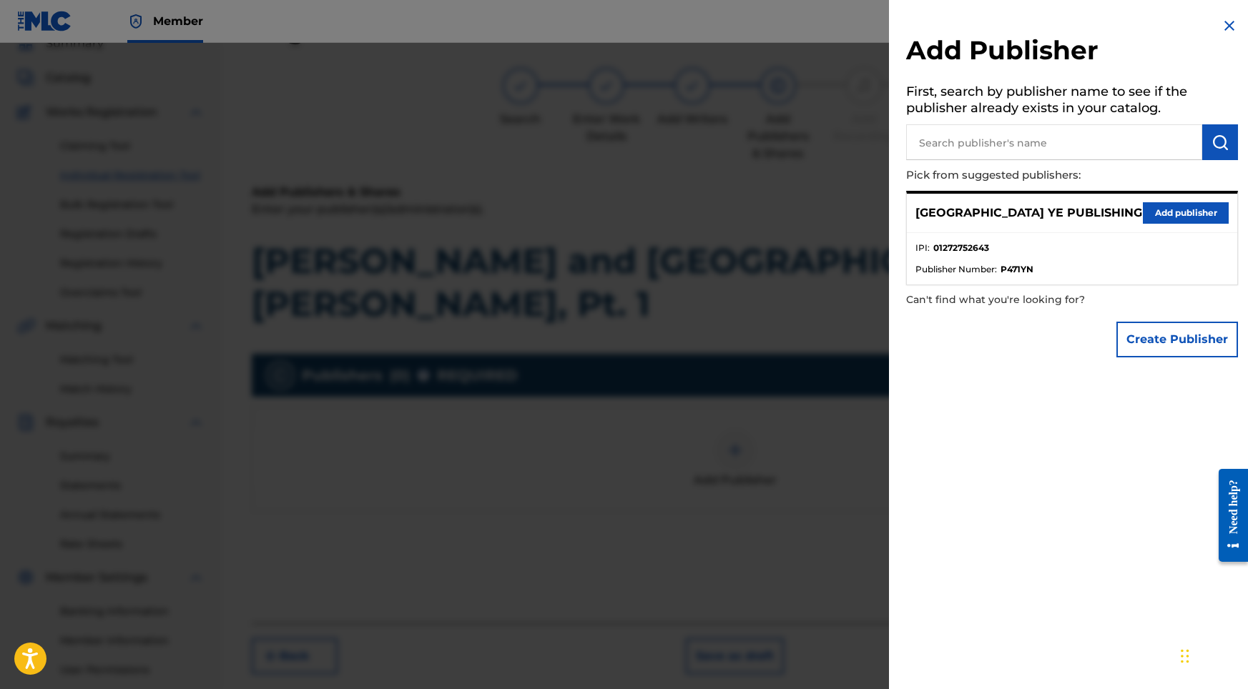
click at [1147, 207] on button "Add publisher" at bounding box center [1186, 212] width 86 height 21
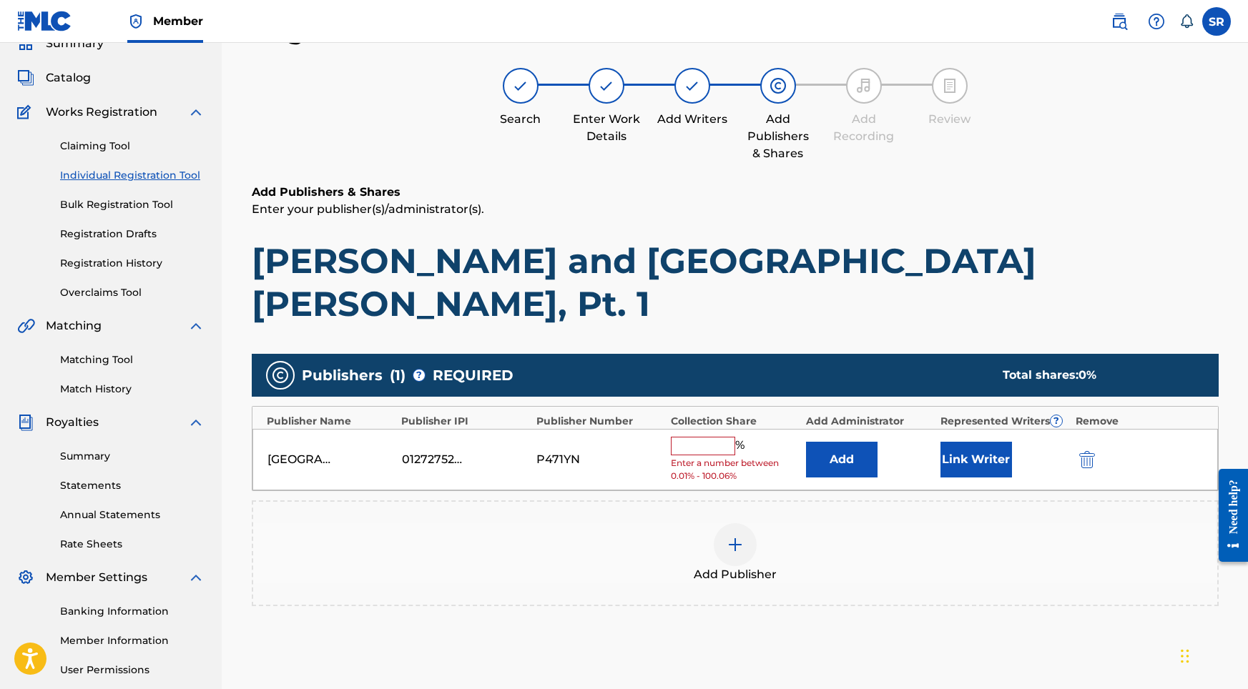
click at [707, 437] on input "text" at bounding box center [703, 446] width 64 height 19
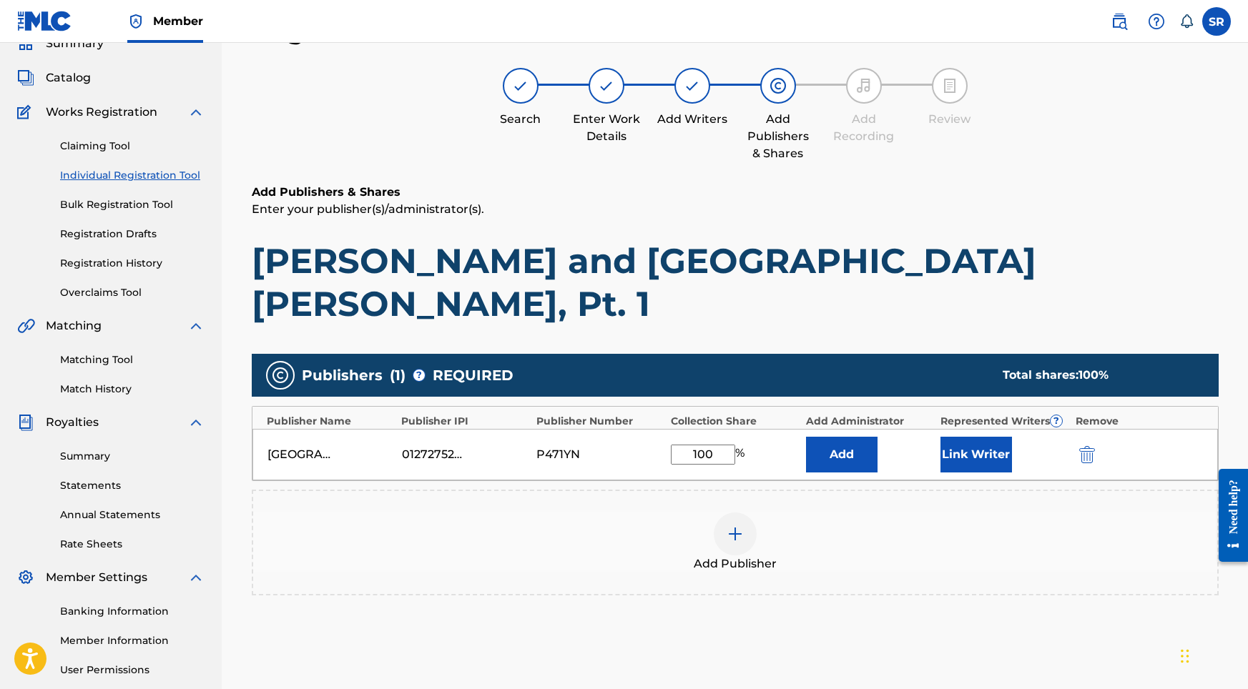
type input "100"
click at [955, 437] on button "Link Writer" at bounding box center [976, 455] width 72 height 36
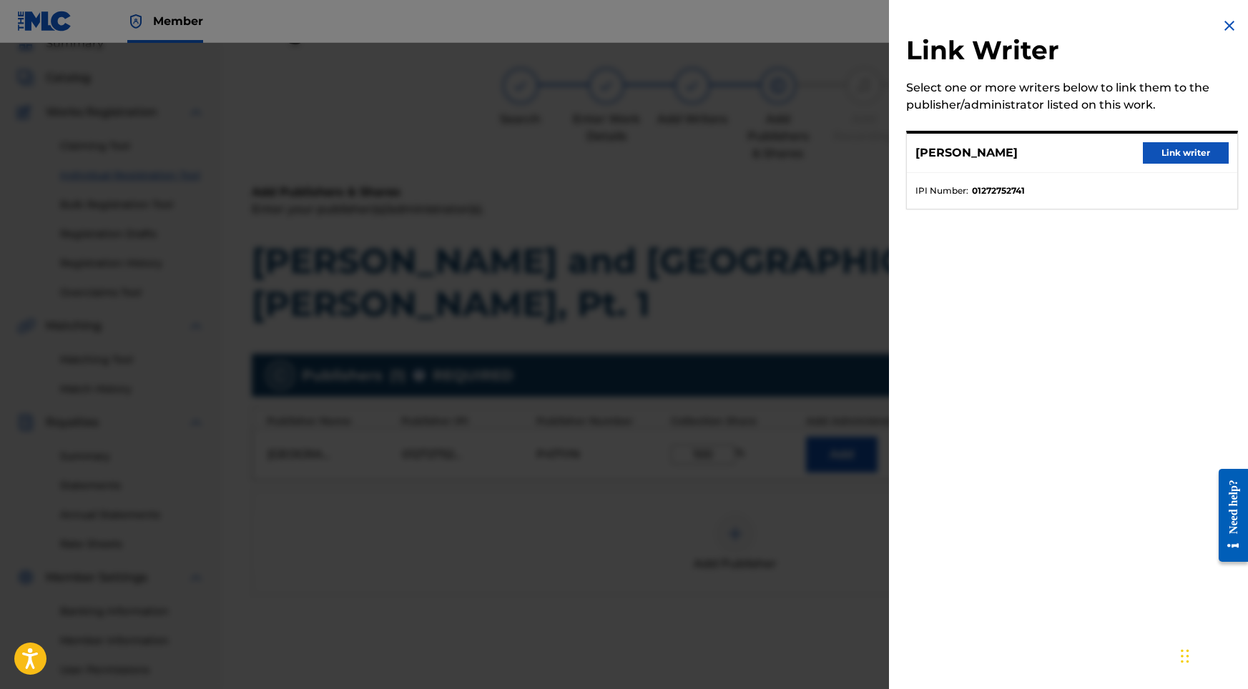
click at [1203, 144] on button "Link writer" at bounding box center [1186, 152] width 86 height 21
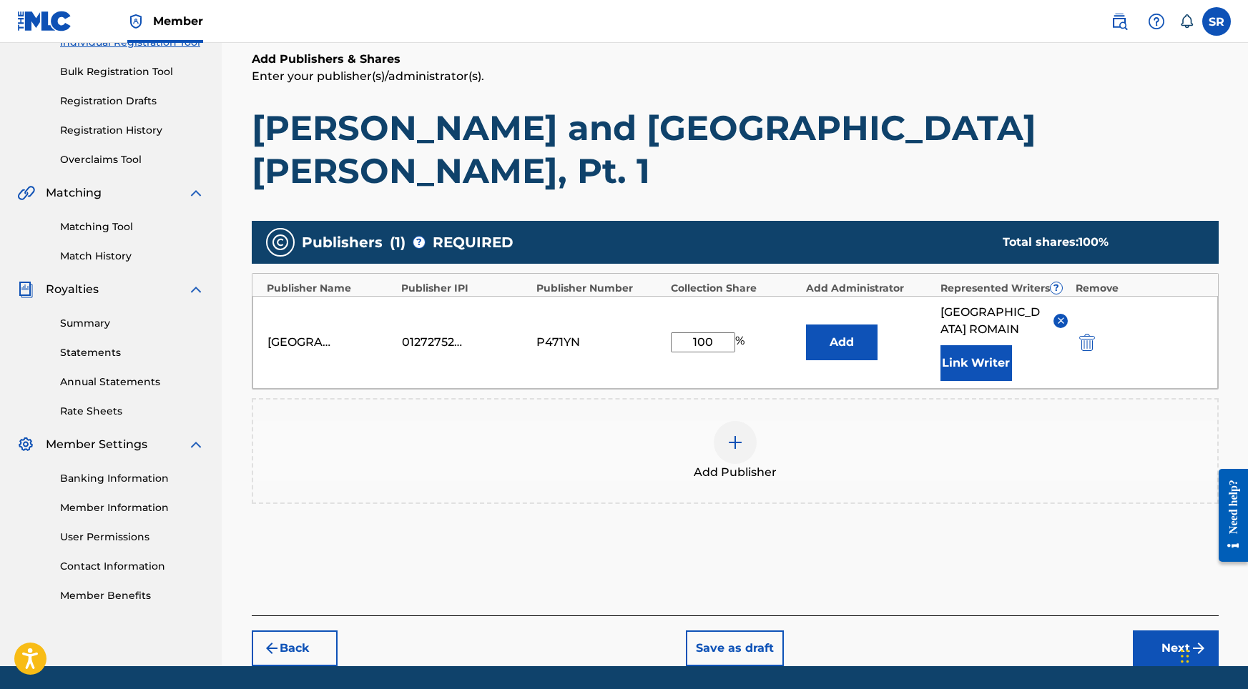
click at [1182, 631] on button "Next" at bounding box center [1176, 649] width 86 height 36
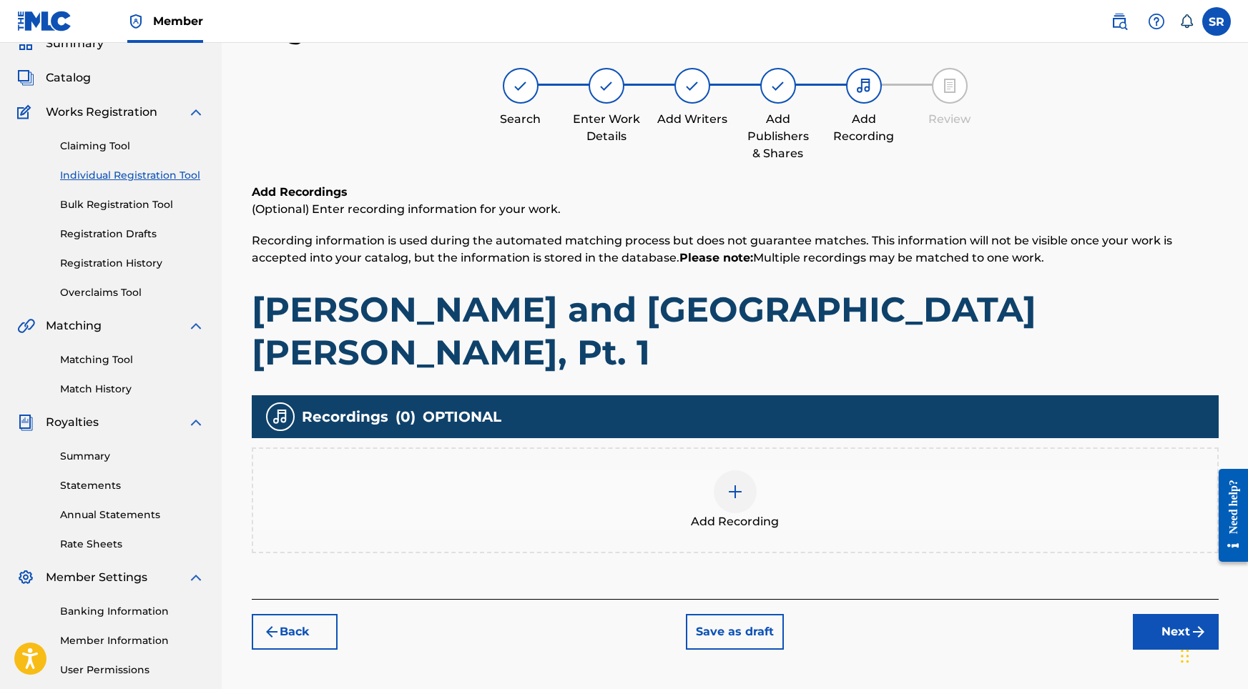
click at [761, 395] on div "Recordings ( 0 ) OPTIONAL Add Recording" at bounding box center [735, 474] width 967 height 158
click at [724, 470] on div at bounding box center [735, 491] width 43 height 43
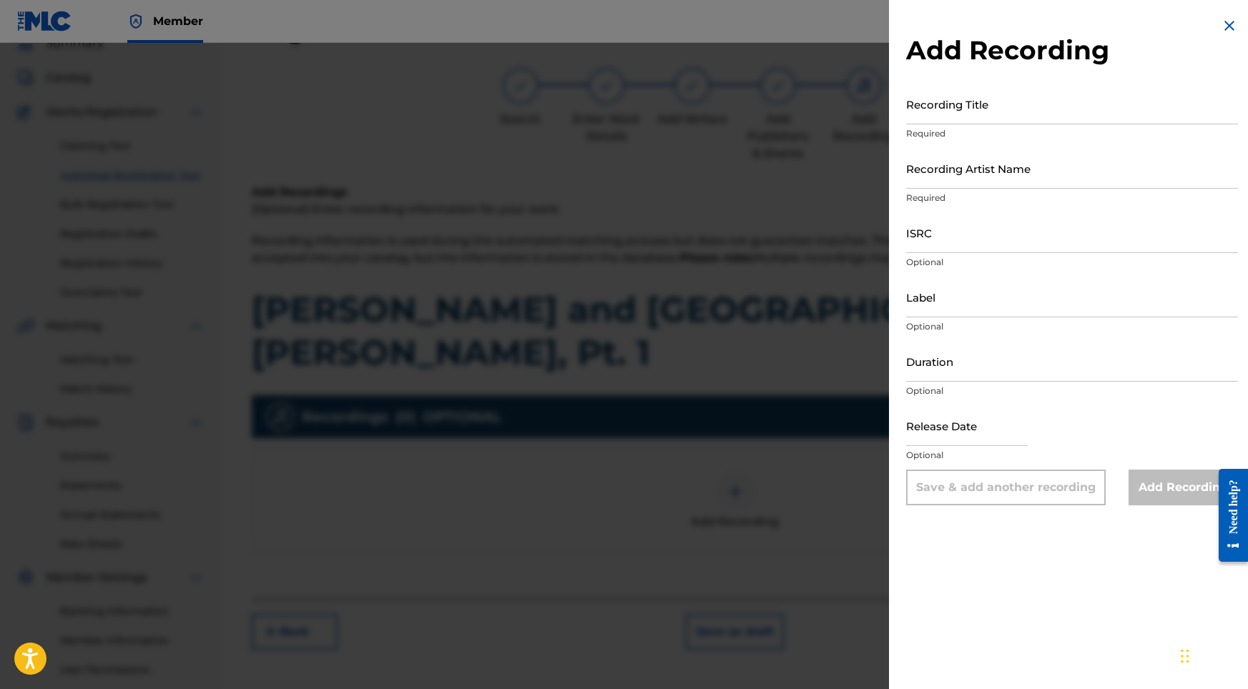
click at [1028, 112] on input "Recording Title" at bounding box center [1072, 104] width 332 height 41
paste input "[PERSON_NAME] and [GEOGRAPHIC_DATA][PERSON_NAME], Pt. 1"
type input "[PERSON_NAME] and [GEOGRAPHIC_DATA][PERSON_NAME], Pt. 1"
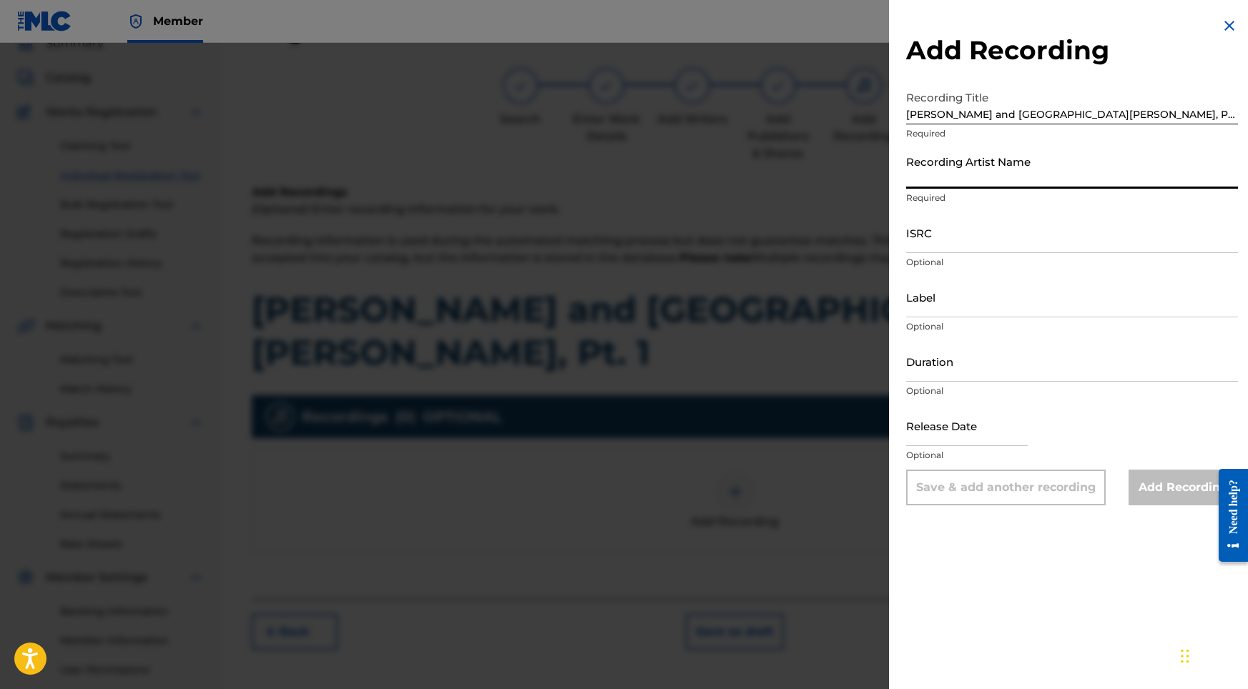
click at [939, 171] on input "Recording Artist Name" at bounding box center [1072, 168] width 332 height 41
paste input "Into the Earth"
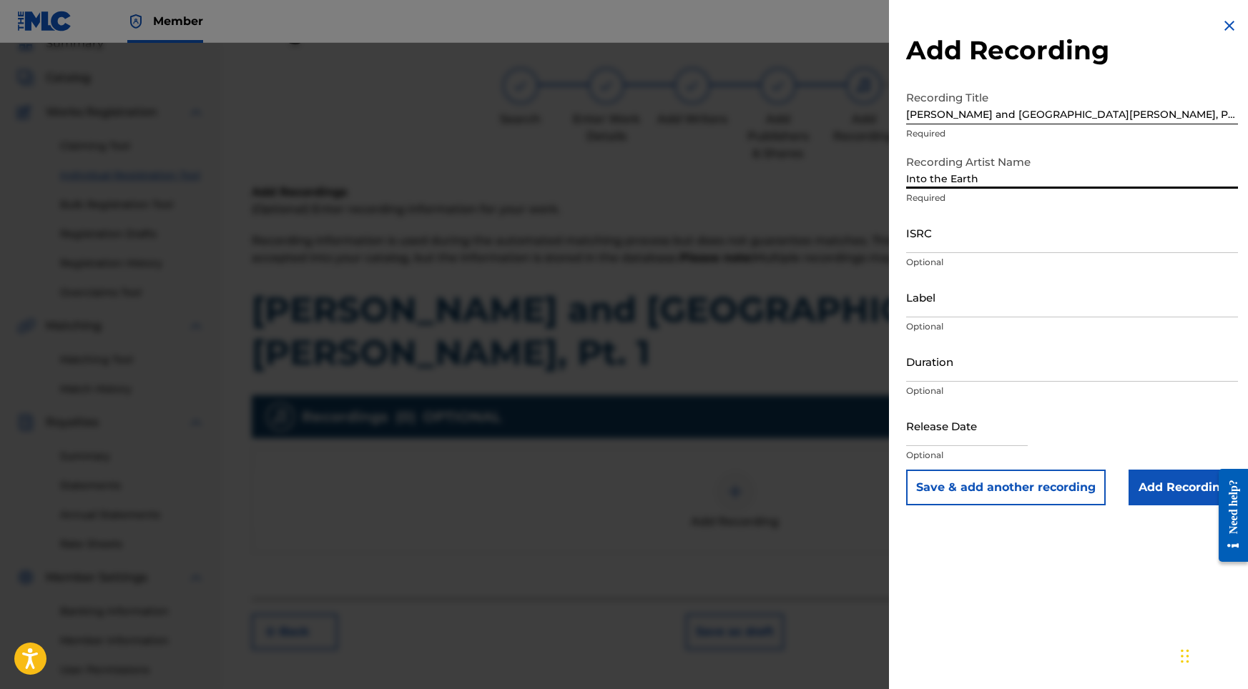
type input "Into the Earth"
click at [935, 295] on input "Label" at bounding box center [1072, 297] width 332 height 41
click at [939, 236] on input "ISRC" at bounding box center [1072, 232] width 332 height 41
paste input "USY282316511"
type input "USY282316511"
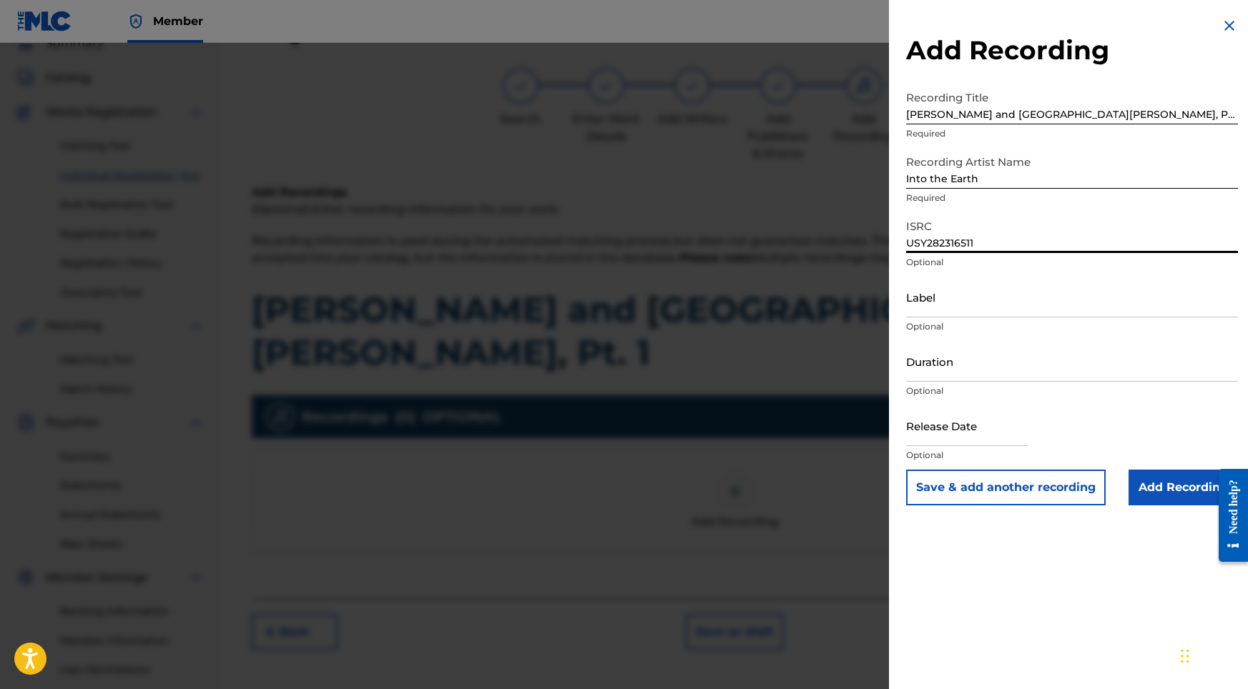
click at [946, 370] on input "Duration" at bounding box center [1072, 361] width 332 height 41
type input "02:02"
click at [947, 417] on input "text" at bounding box center [967, 425] width 122 height 41
select select "8"
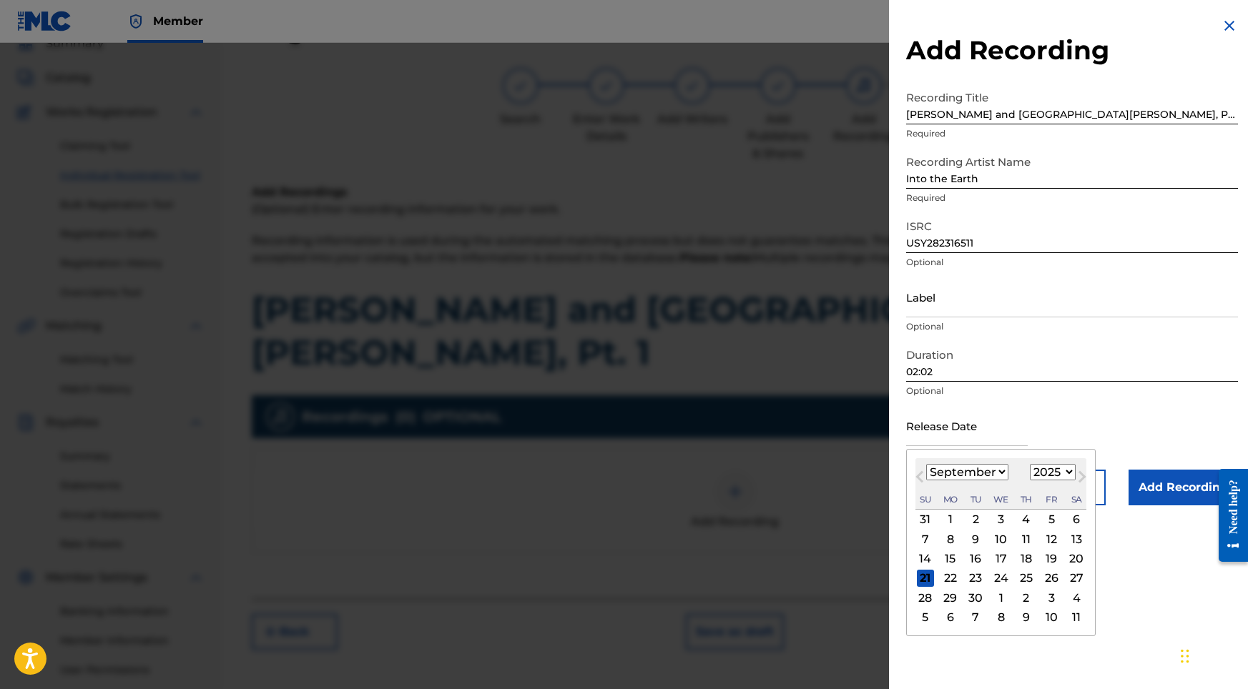
select select "2022"
click at [1042, 579] on div "23" at bounding box center [1050, 578] width 17 height 17
type input "[DATE]"
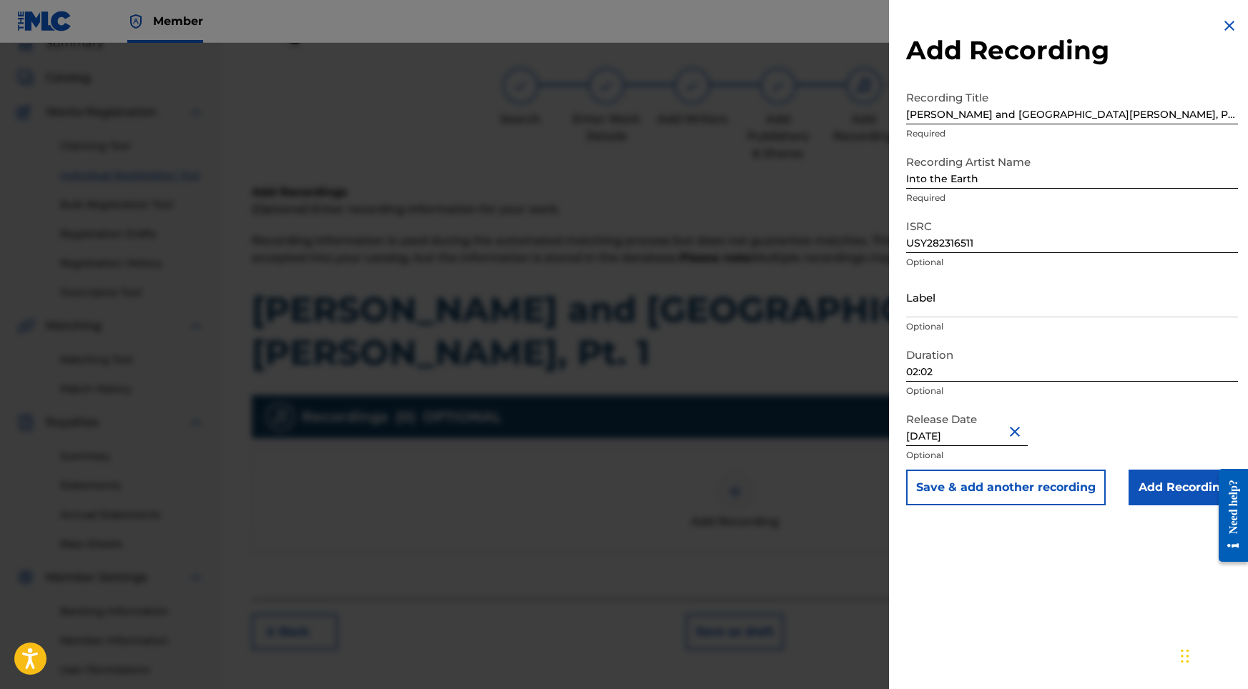
click at [1153, 496] on input "Add Recording" at bounding box center [1182, 488] width 109 height 36
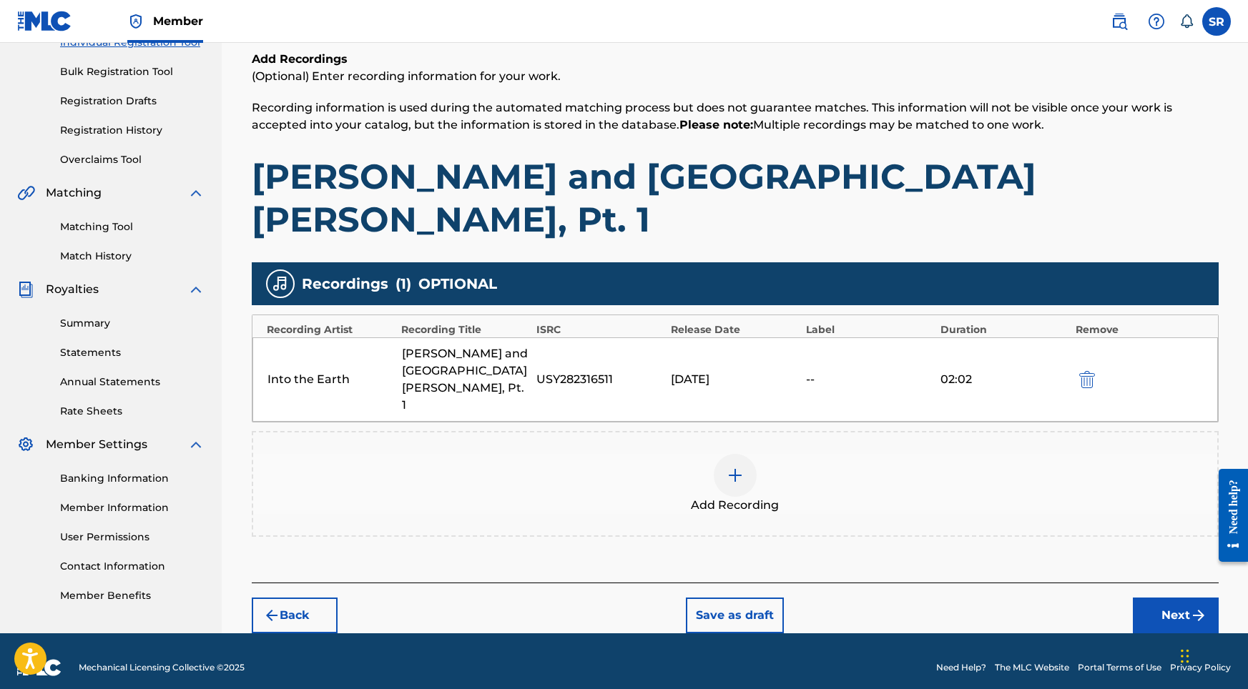
click at [1154, 598] on button "Next" at bounding box center [1176, 616] width 86 height 36
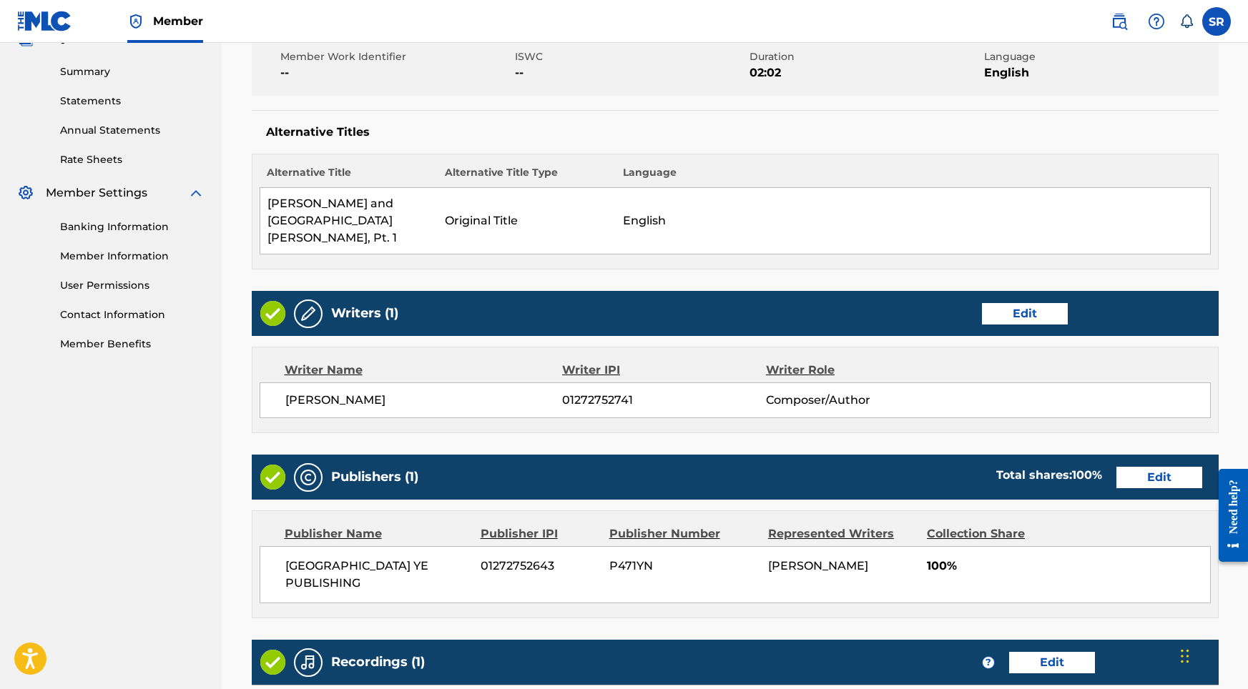
scroll to position [601, 0]
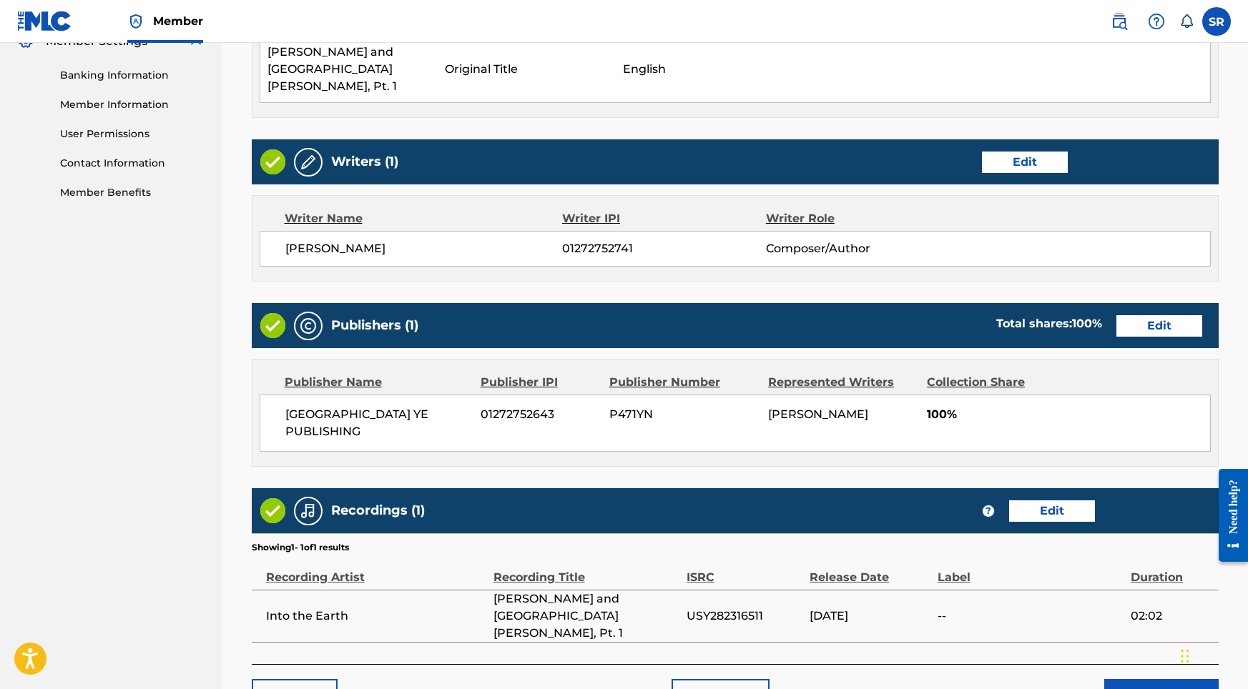
click at [1163, 679] on button "Submit" at bounding box center [1161, 697] width 114 height 36
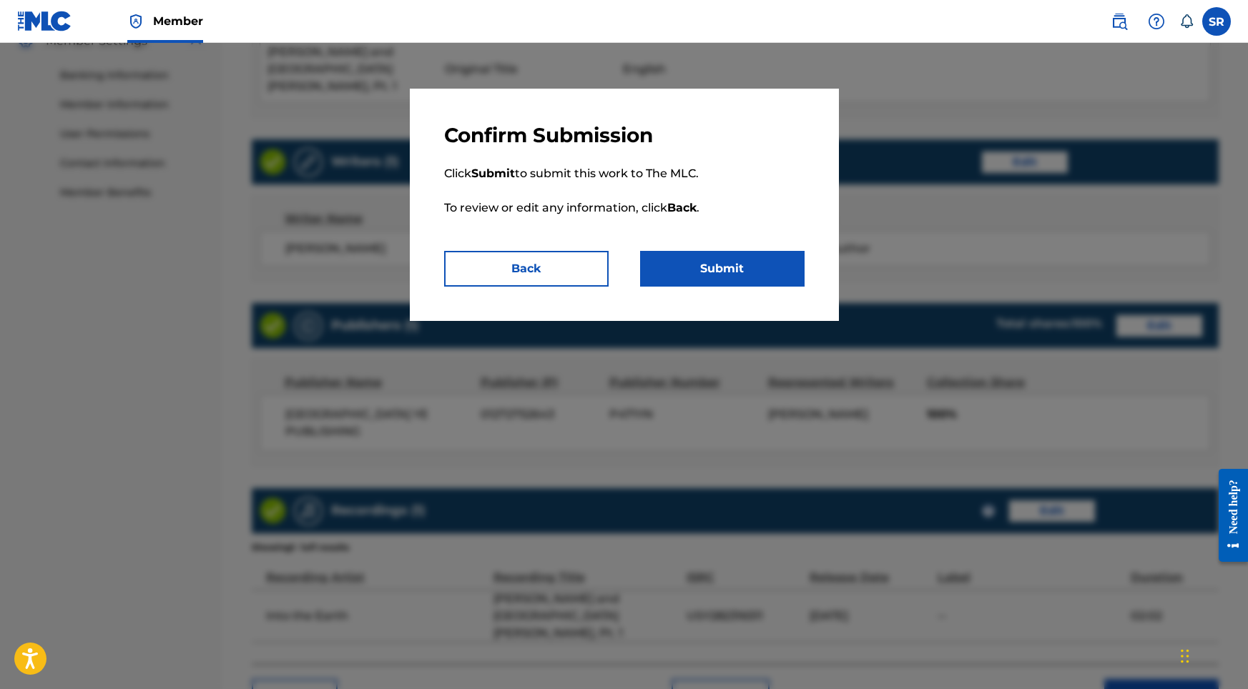
click at [751, 272] on button "Submit" at bounding box center [722, 269] width 164 height 36
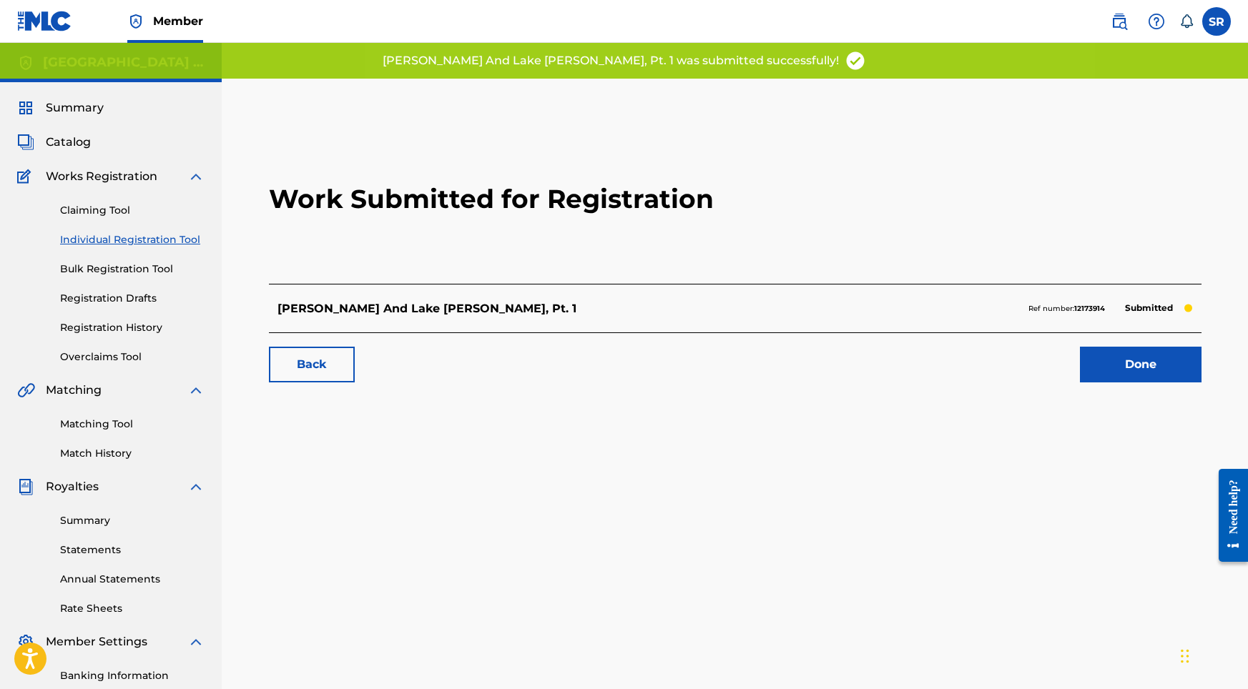
click at [1078, 365] on div "Done" at bounding box center [1132, 365] width 139 height 36
click at [1100, 360] on link "Done" at bounding box center [1141, 365] width 122 height 36
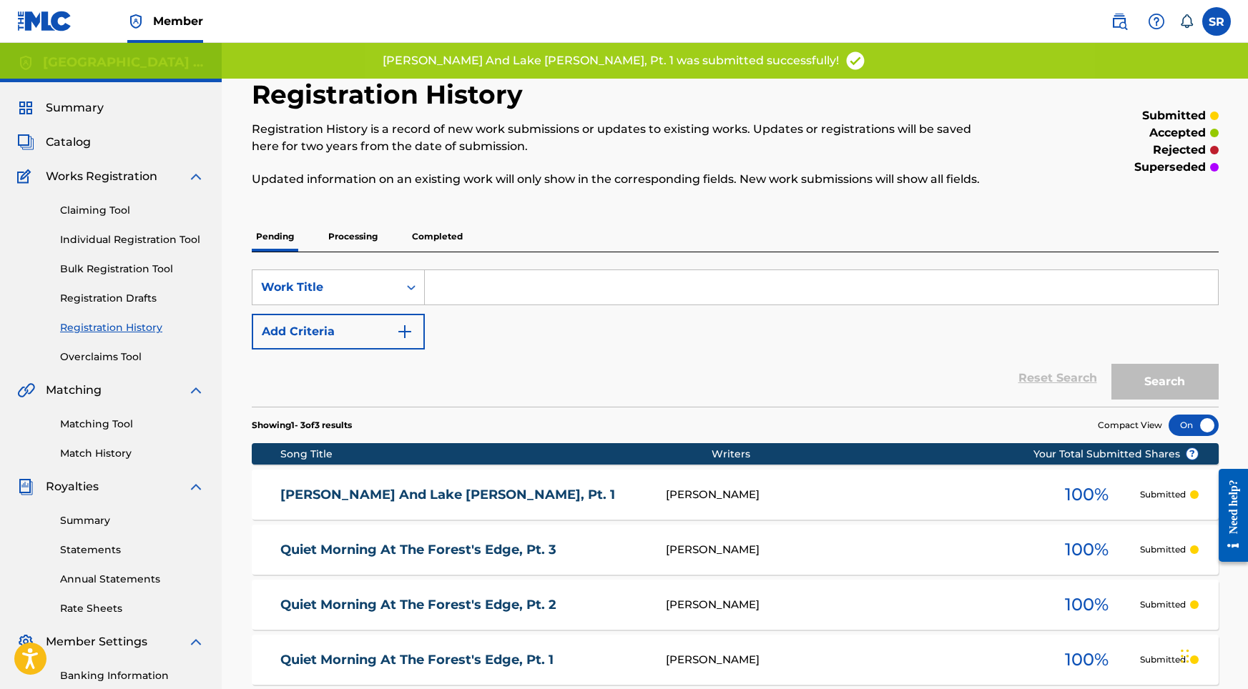
click at [153, 240] on link "Individual Registration Tool" at bounding box center [132, 239] width 144 height 15
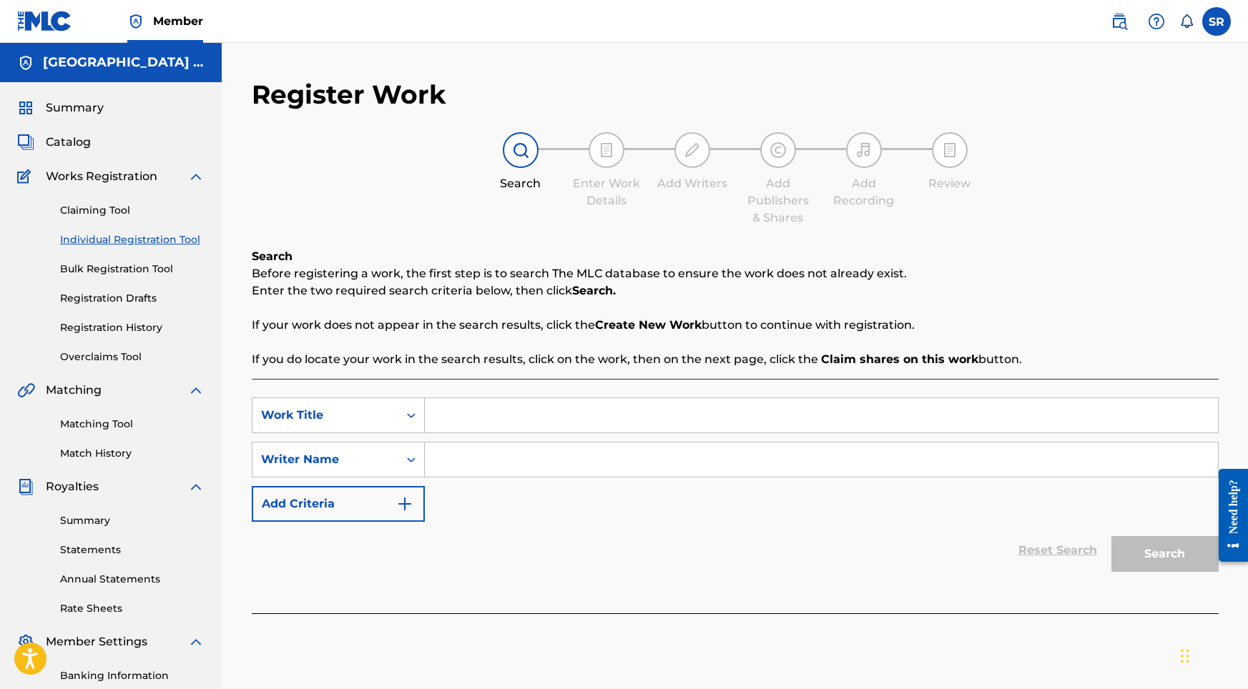
click at [453, 439] on div "SearchWithCriteria50068603-4b1c-4abd-be95-7a5d0d06812d Work Title SearchWithCri…" at bounding box center [735, 460] width 967 height 124
click at [461, 428] on input "Search Form" at bounding box center [821, 415] width 793 height 34
paste input "[PERSON_NAME] and [GEOGRAPHIC_DATA][PERSON_NAME], Pt. 2"
type input "[PERSON_NAME] and [GEOGRAPHIC_DATA][PERSON_NAME], Pt. 2"
click at [482, 455] on input "Search Form" at bounding box center [821, 460] width 793 height 34
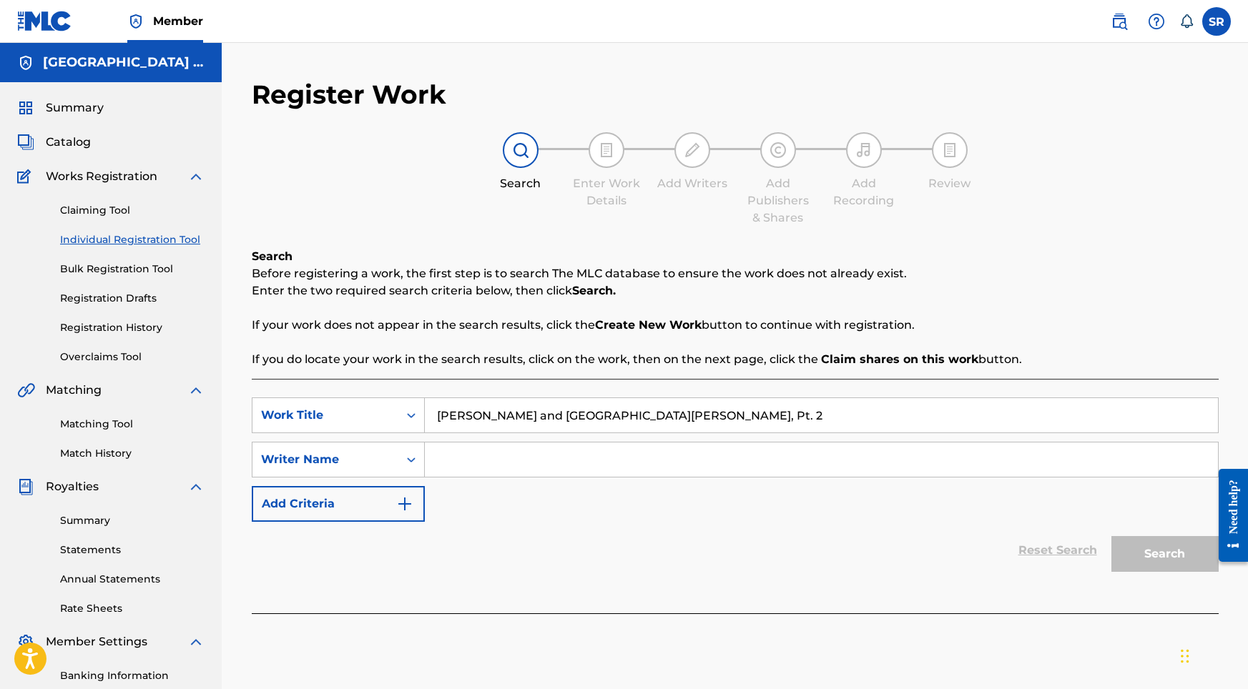
paste input "[PERSON_NAME] and [GEOGRAPHIC_DATA][PERSON_NAME], Pt. 2"
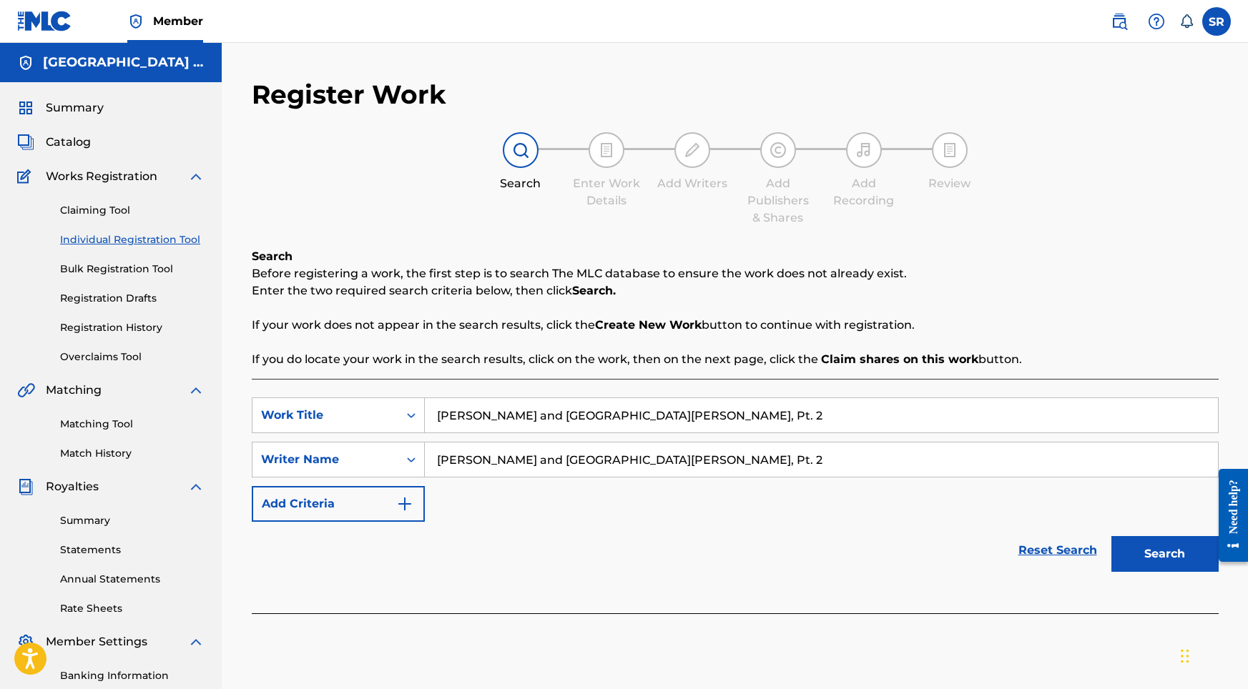
type input "[PERSON_NAME] and [GEOGRAPHIC_DATA][PERSON_NAME], Pt. 2"
click at [1132, 572] on div "Search" at bounding box center [1161, 550] width 114 height 57
click at [1129, 566] on button "Search" at bounding box center [1164, 554] width 107 height 36
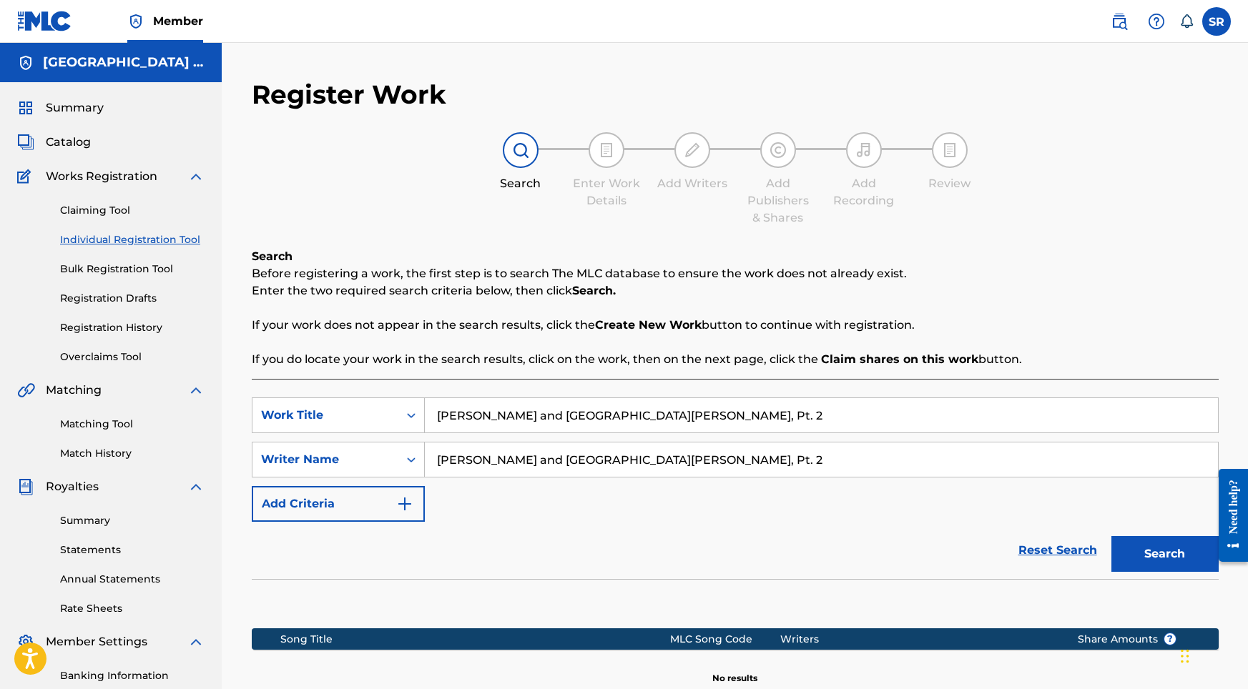
scroll to position [197, 0]
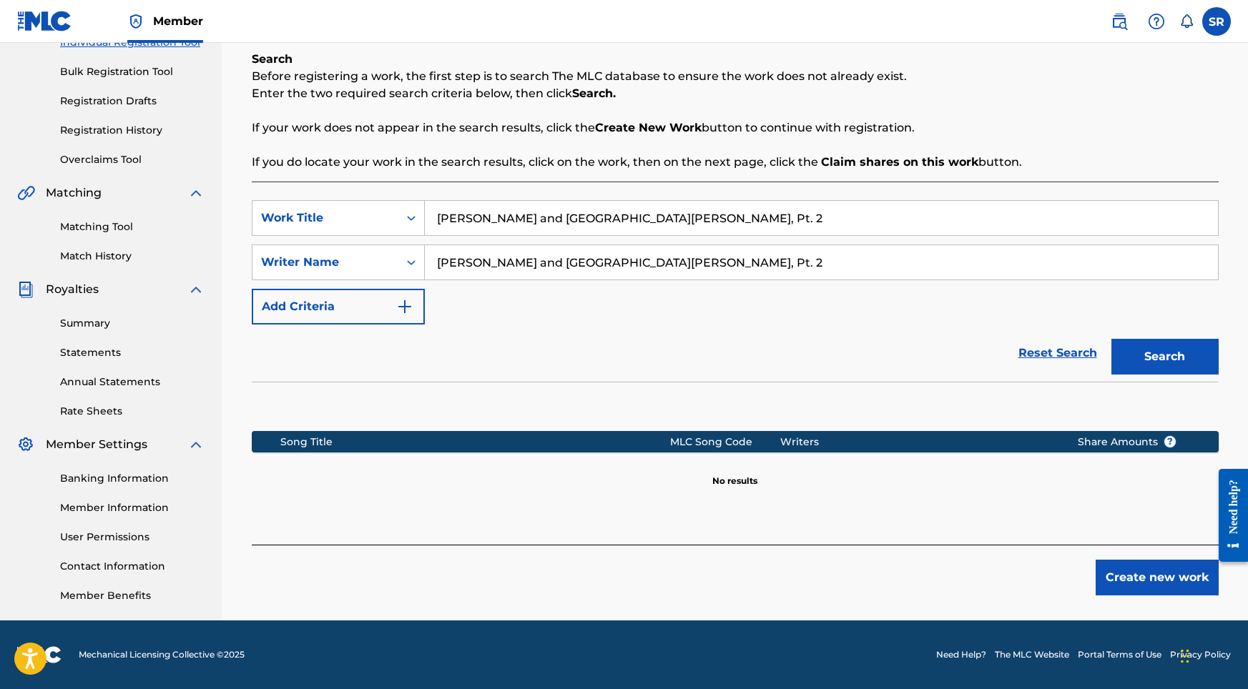
click at [1114, 573] on button "Create new work" at bounding box center [1156, 578] width 123 height 36
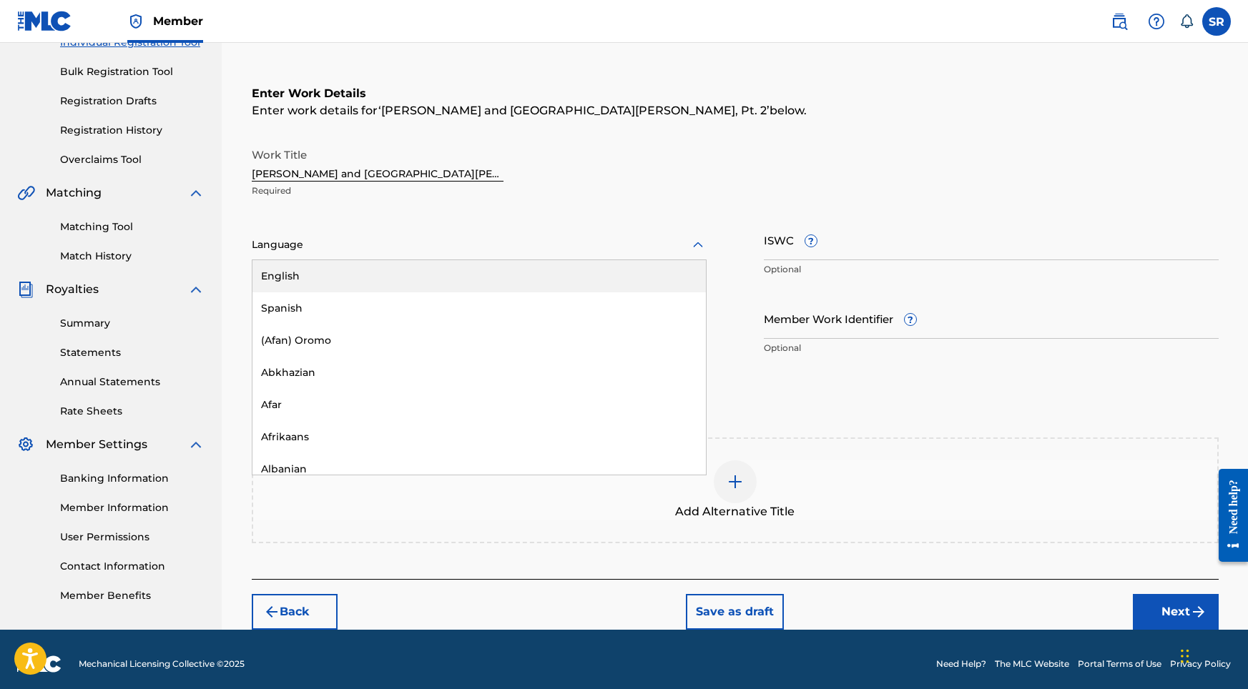
click at [684, 248] on div at bounding box center [479, 245] width 455 height 18
click at [617, 281] on div "English" at bounding box center [478, 276] width 453 height 32
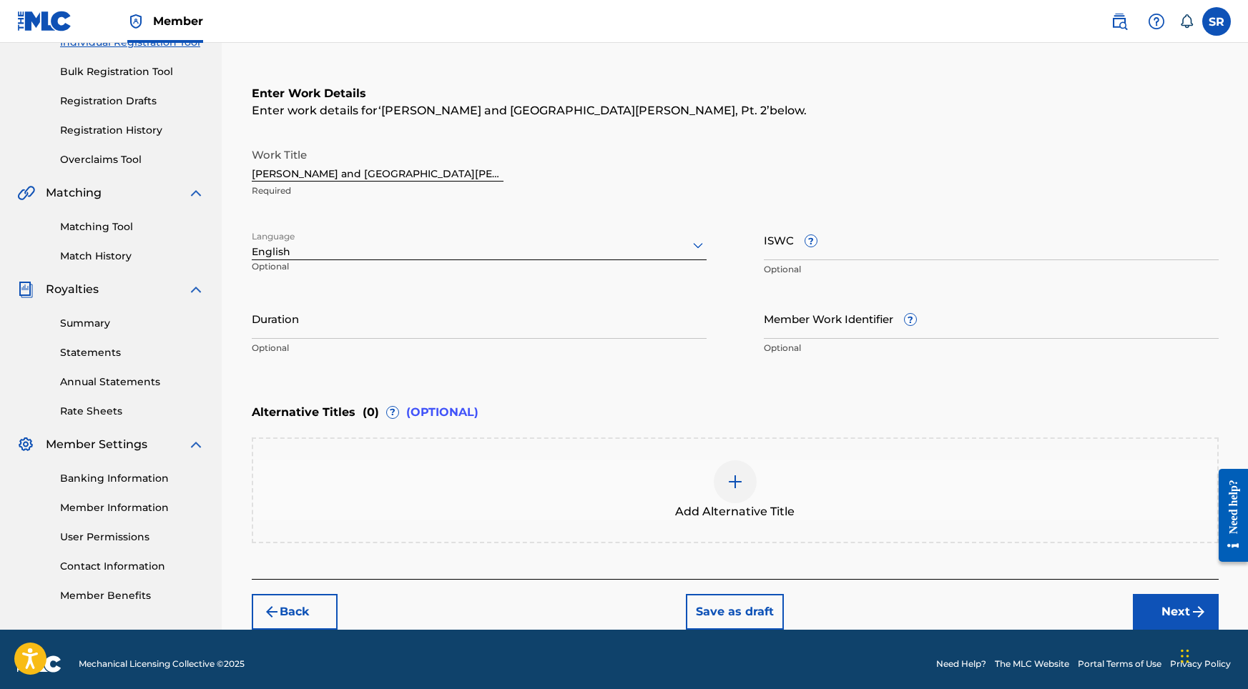
click at [561, 312] on input "Duration" at bounding box center [479, 318] width 455 height 41
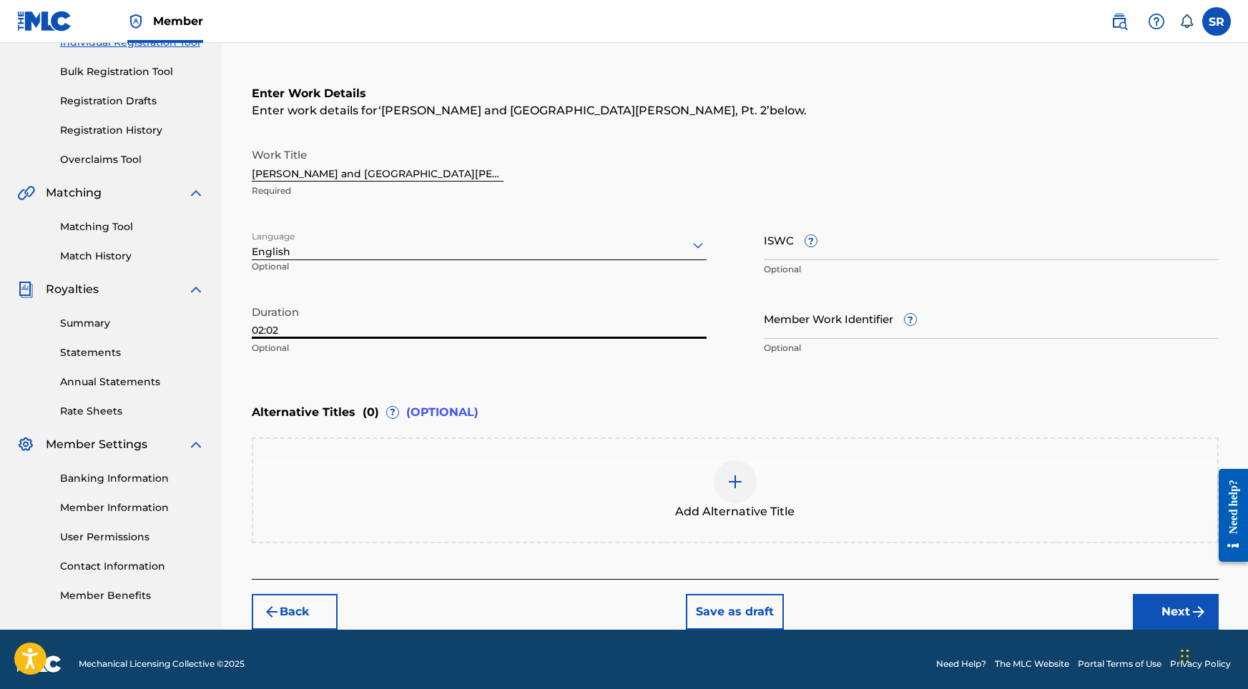
type input "02:02"
click at [748, 497] on div "Add Alternative Title" at bounding box center [735, 490] width 964 height 60
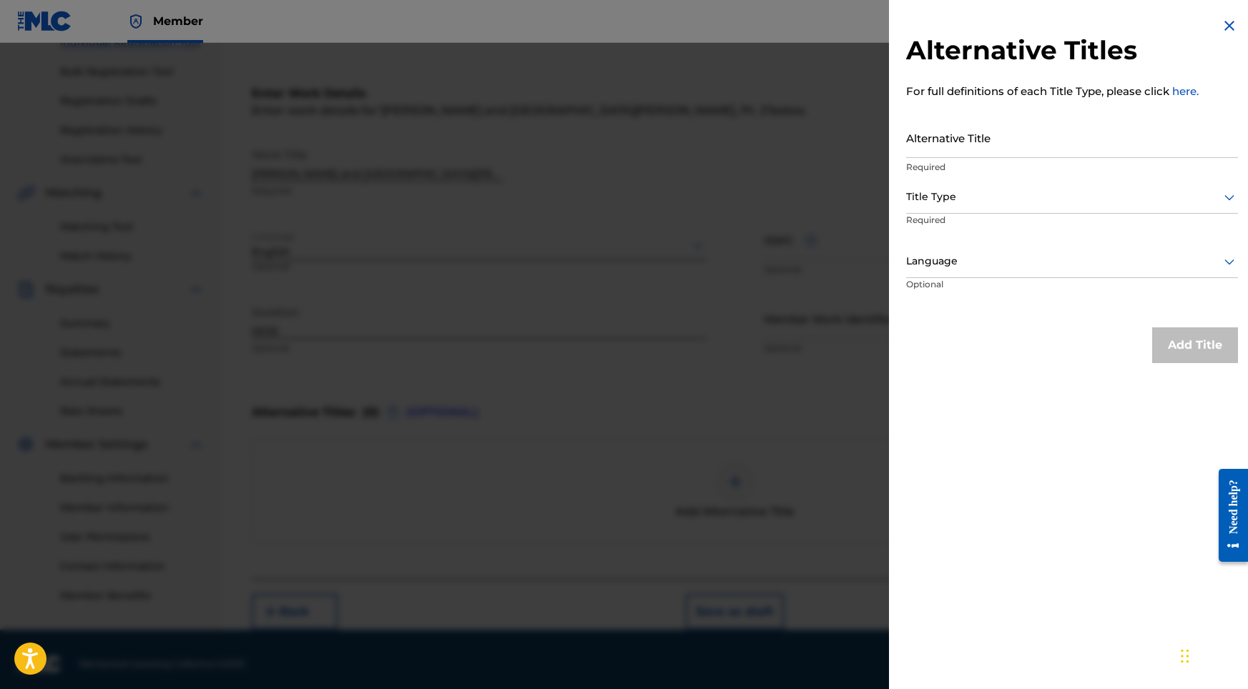
click at [1101, 147] on input "Alternative Title" at bounding box center [1072, 137] width 332 height 41
paste input "[PERSON_NAME] and [GEOGRAPHIC_DATA][PERSON_NAME], Pt. 2"
type input "[PERSON_NAME] and [GEOGRAPHIC_DATA][PERSON_NAME], Pt. 2"
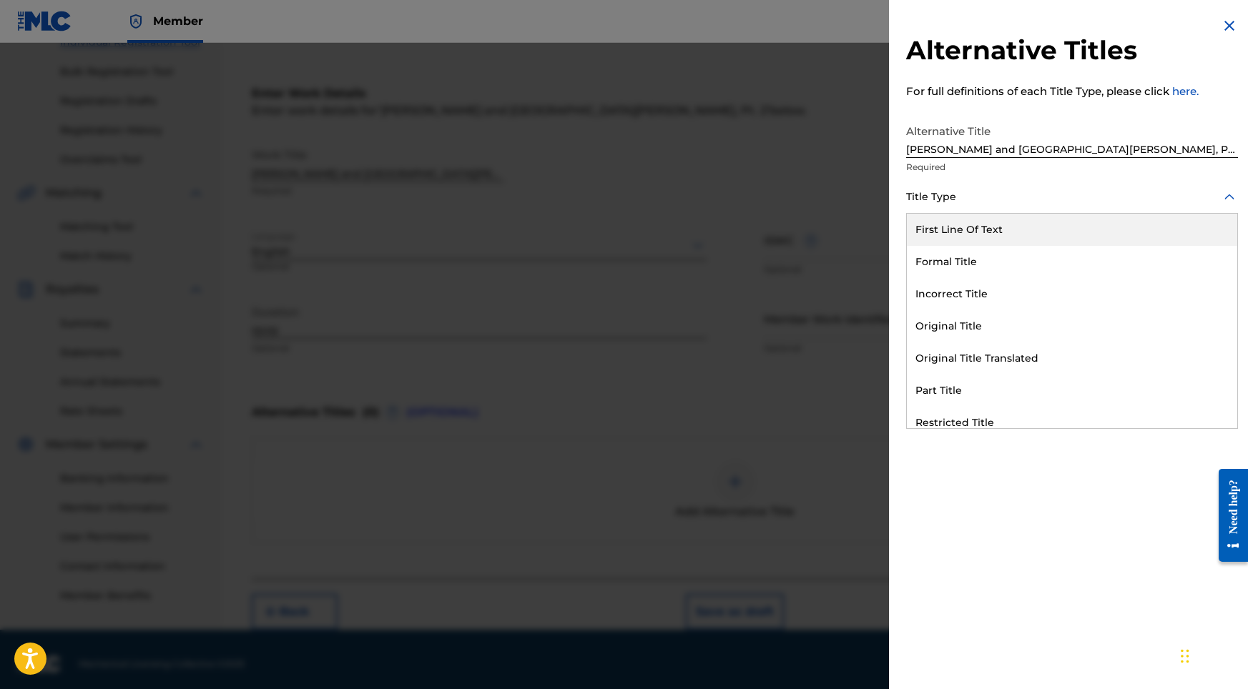
click at [1068, 197] on div at bounding box center [1072, 197] width 332 height 18
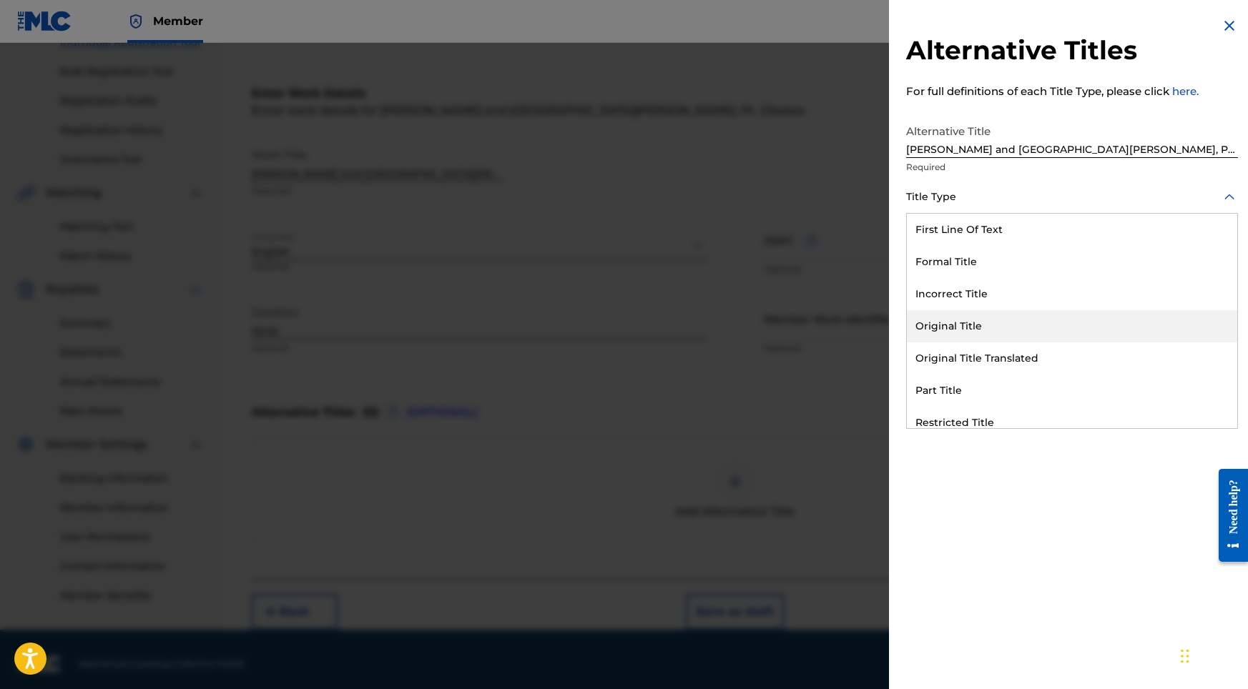
click at [954, 312] on div "Original Title" at bounding box center [1072, 326] width 330 height 32
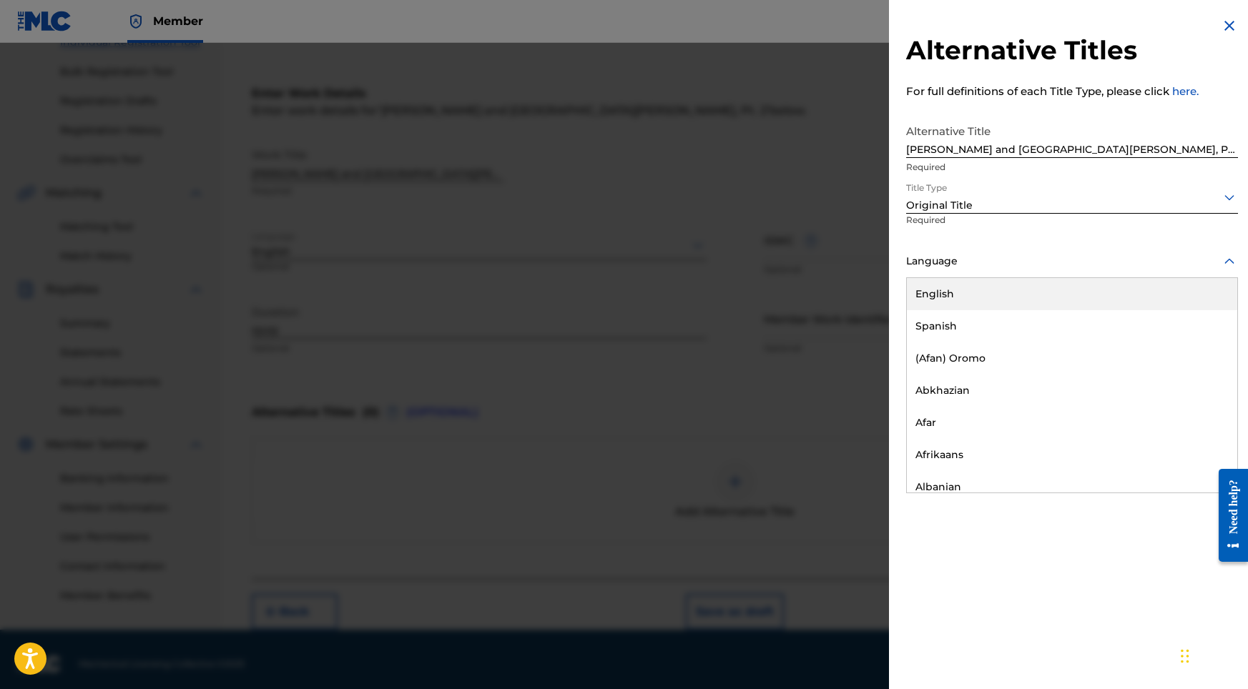
click at [964, 269] on div at bounding box center [1072, 261] width 332 height 18
click at [950, 292] on div "English" at bounding box center [1072, 294] width 330 height 32
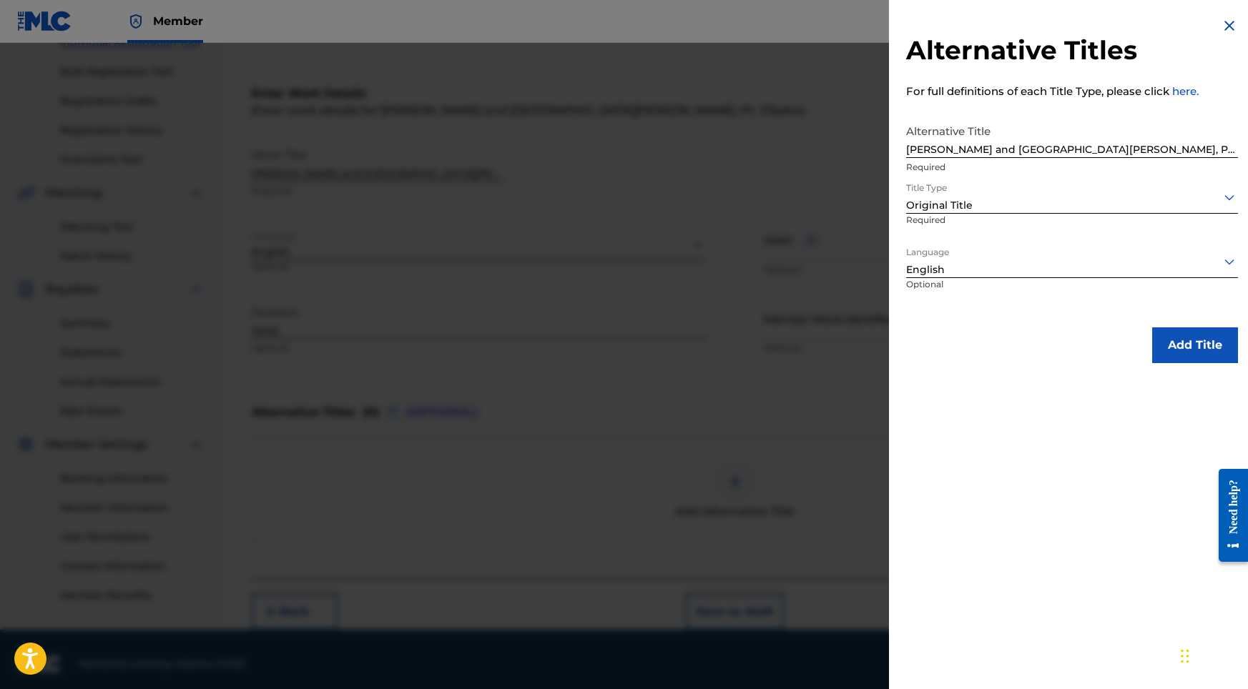
click at [1188, 344] on button "Add Title" at bounding box center [1195, 345] width 86 height 36
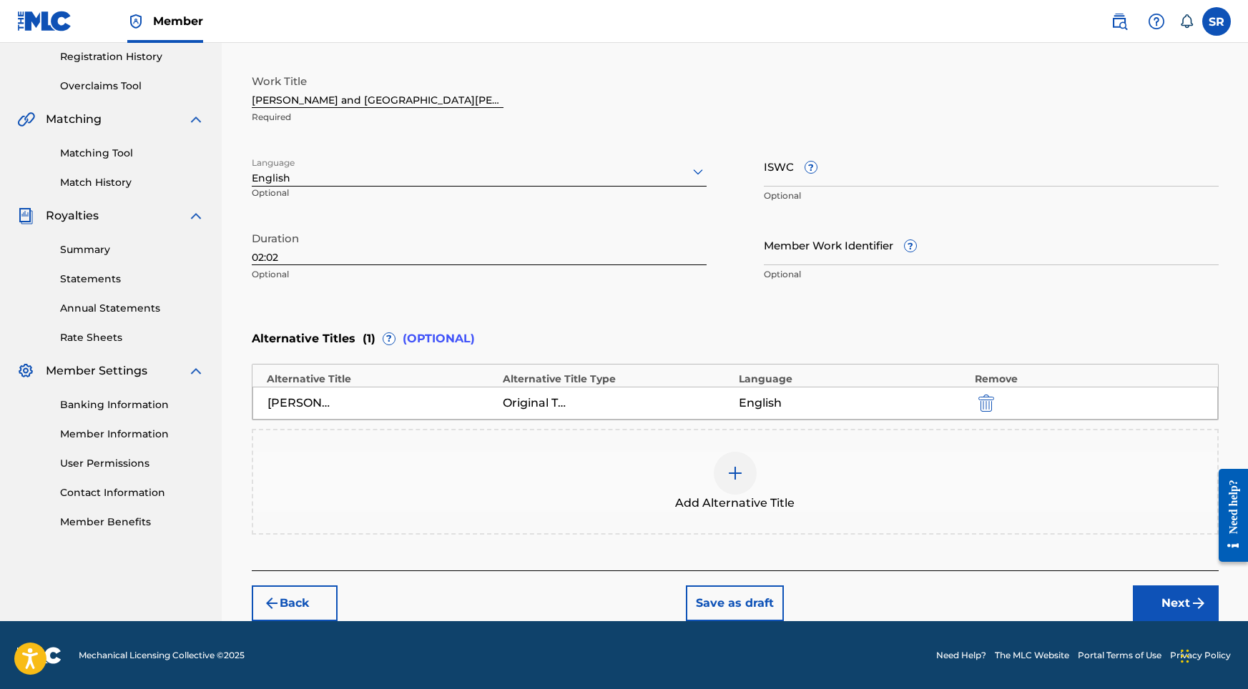
click at [1202, 601] on img "submit" at bounding box center [1198, 603] width 17 height 17
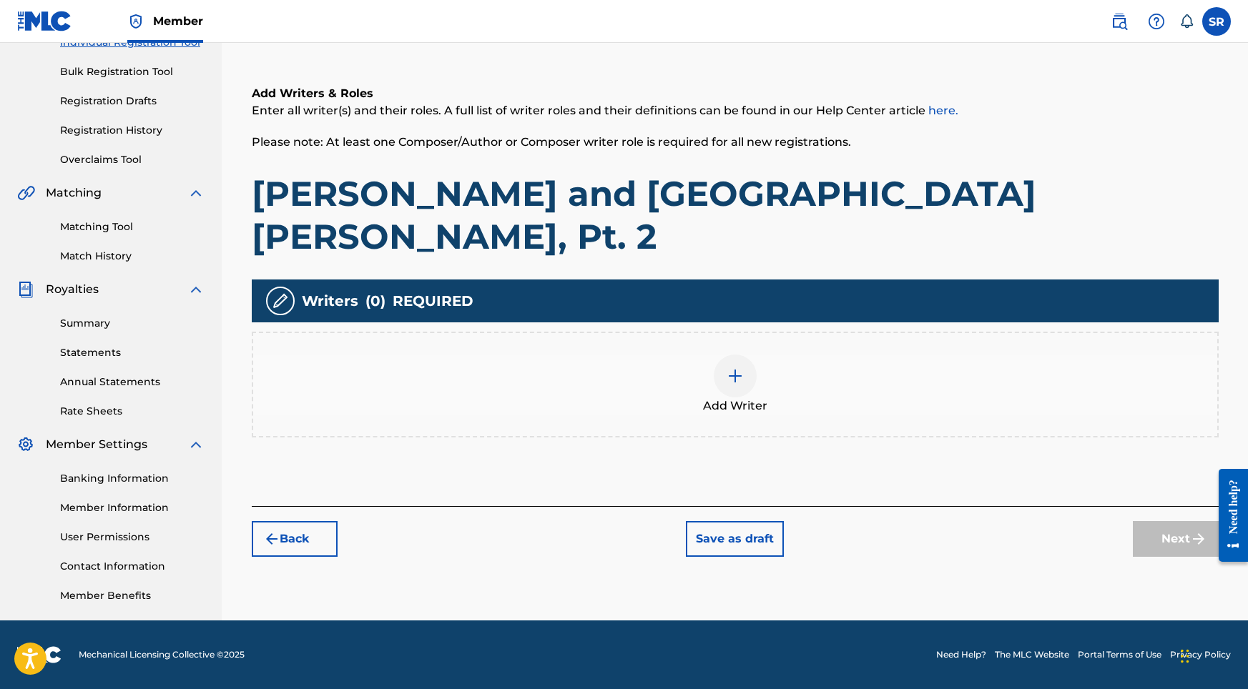
click at [699, 355] on div "Add Writer" at bounding box center [735, 385] width 964 height 60
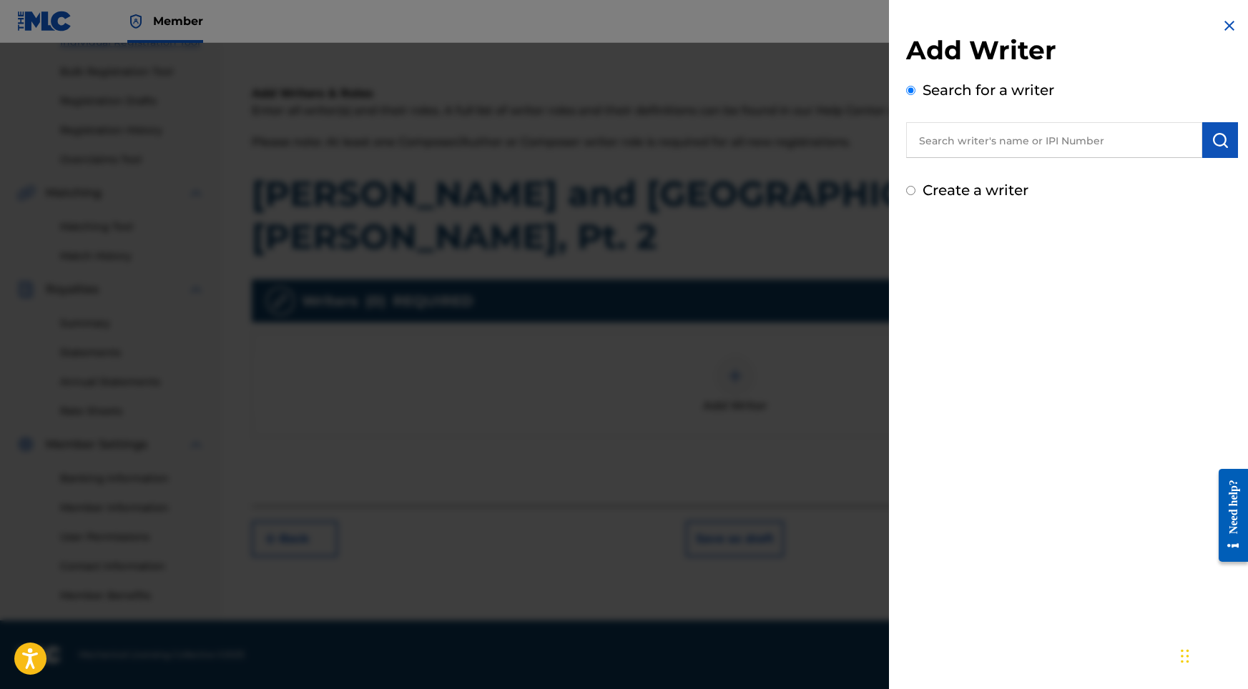
click at [1040, 150] on input "text" at bounding box center [1054, 140] width 296 height 36
paste input "[PERSON_NAME]"
type input "[PERSON_NAME]"
click at [1203, 137] on button "submit" at bounding box center [1220, 140] width 36 height 36
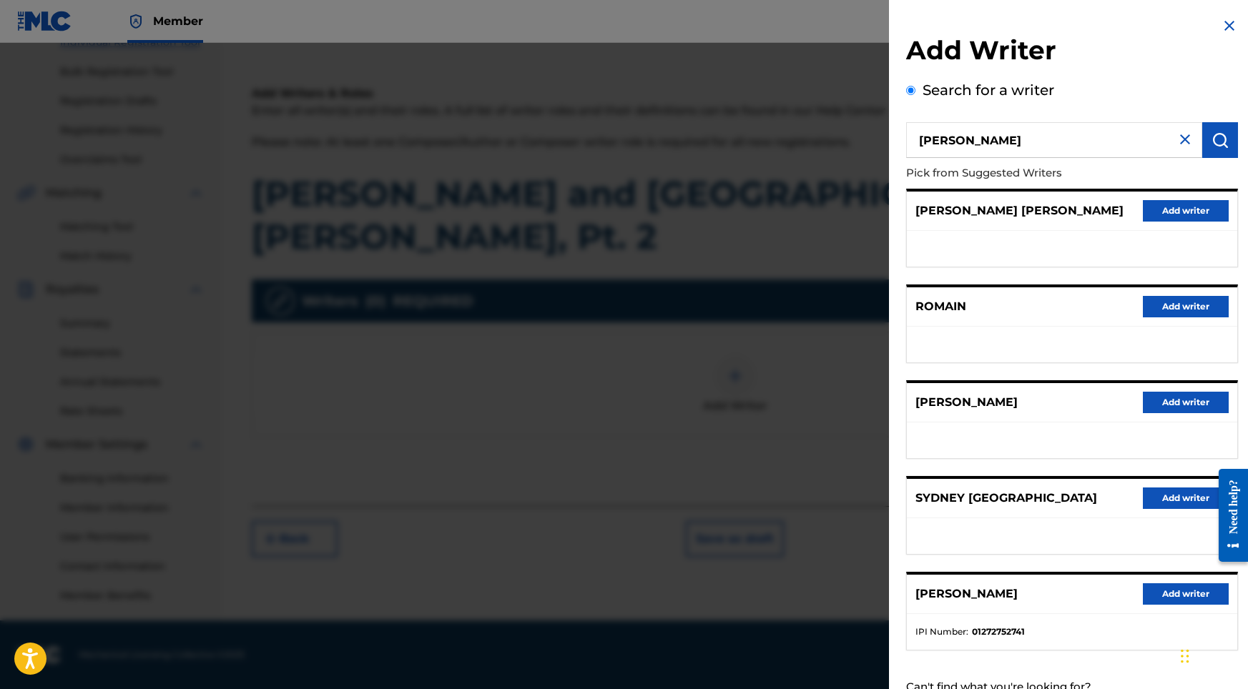
scroll to position [64, 0]
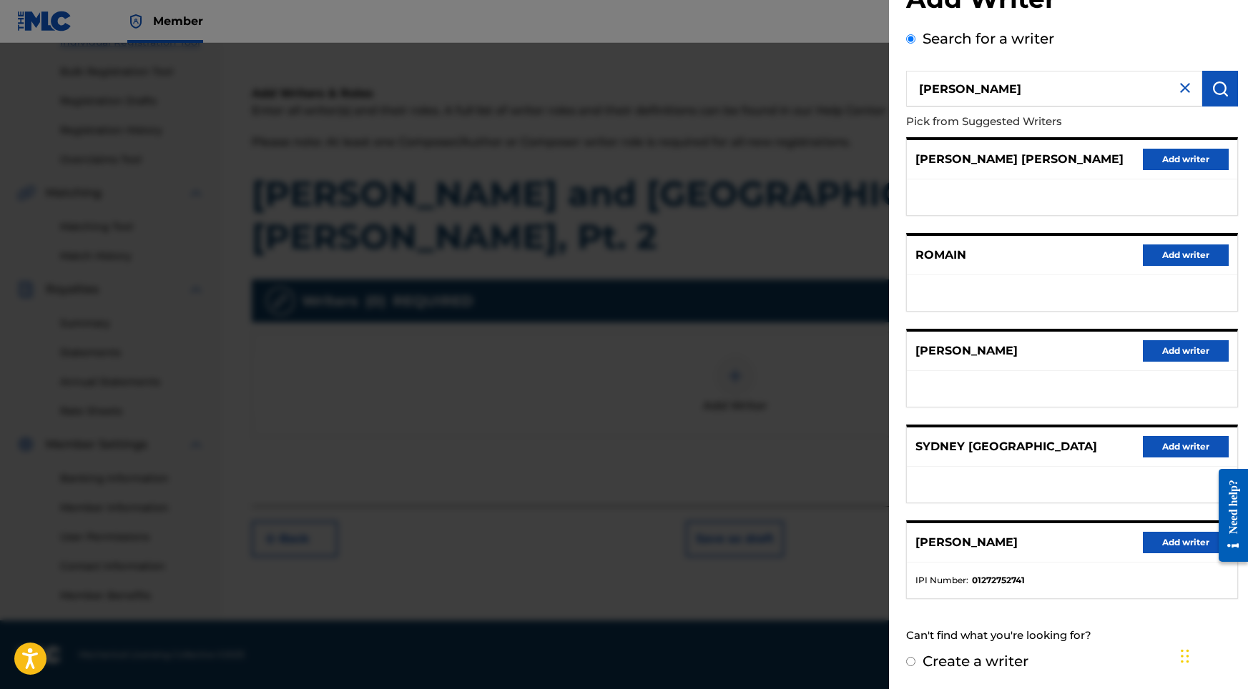
click at [1158, 546] on button "Add writer" at bounding box center [1186, 542] width 86 height 21
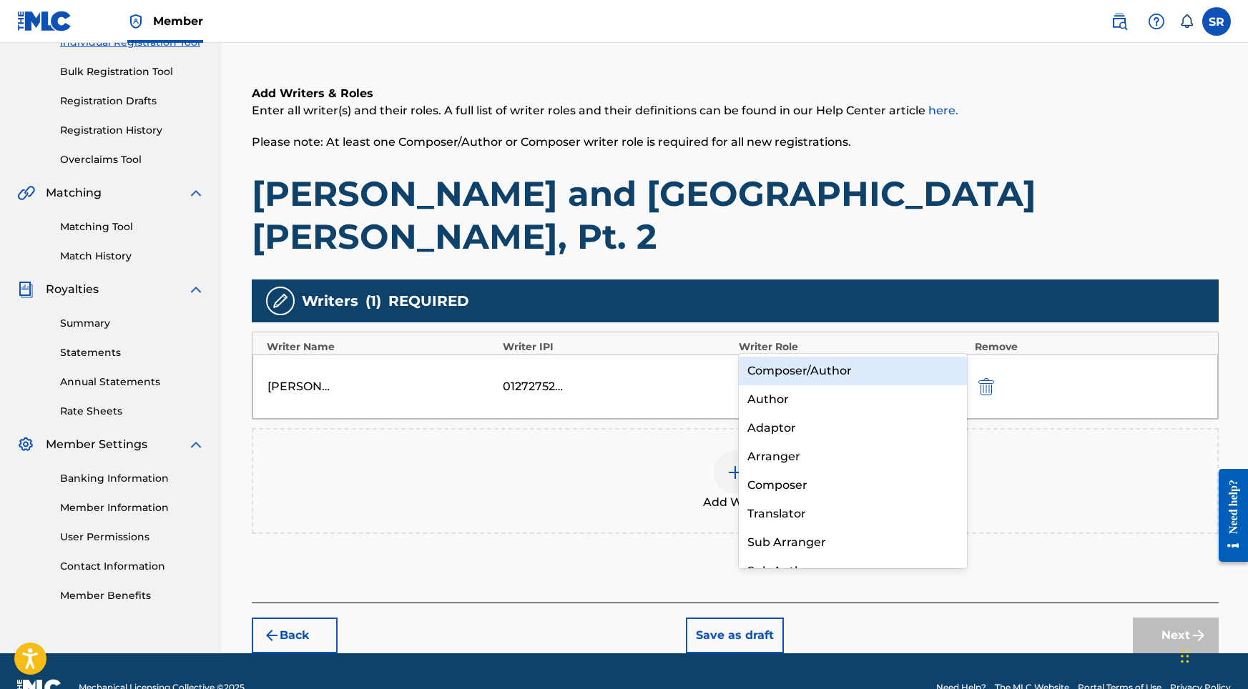
click at [744, 364] on div "Select a role" at bounding box center [839, 377] width 199 height 26
click at [828, 370] on div "Composer/Author" at bounding box center [853, 371] width 229 height 29
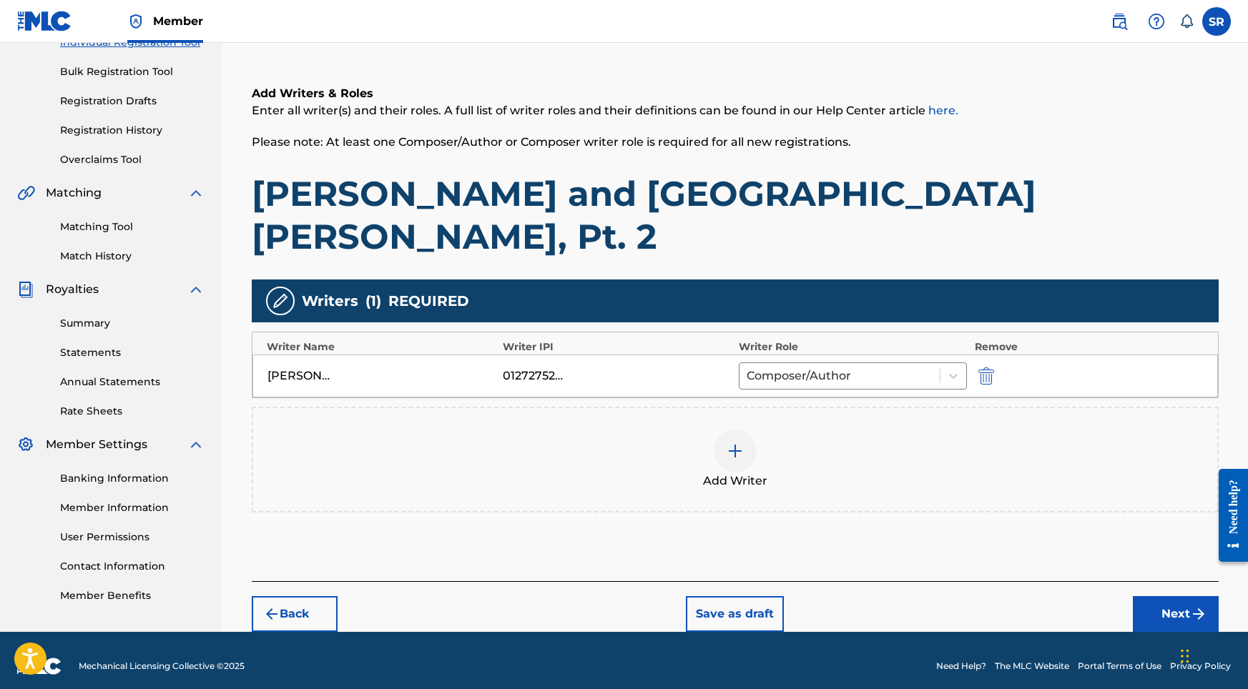
click at [1162, 596] on button "Next" at bounding box center [1176, 614] width 86 height 36
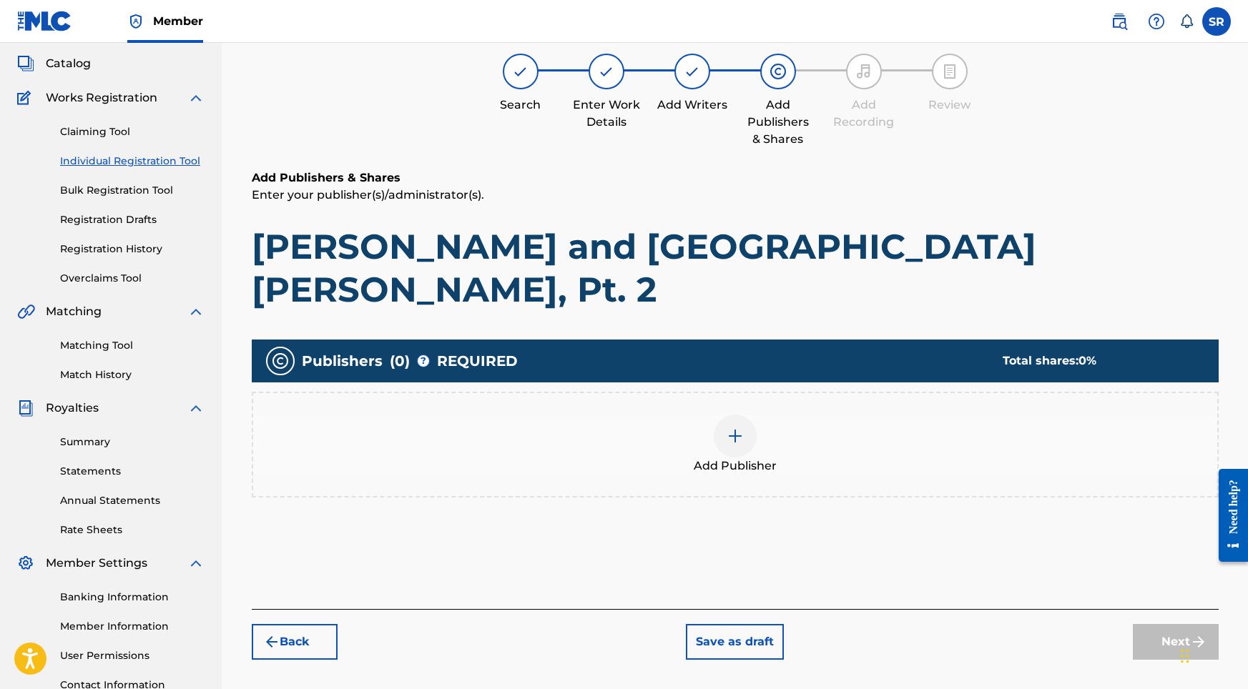
scroll to position [64, 0]
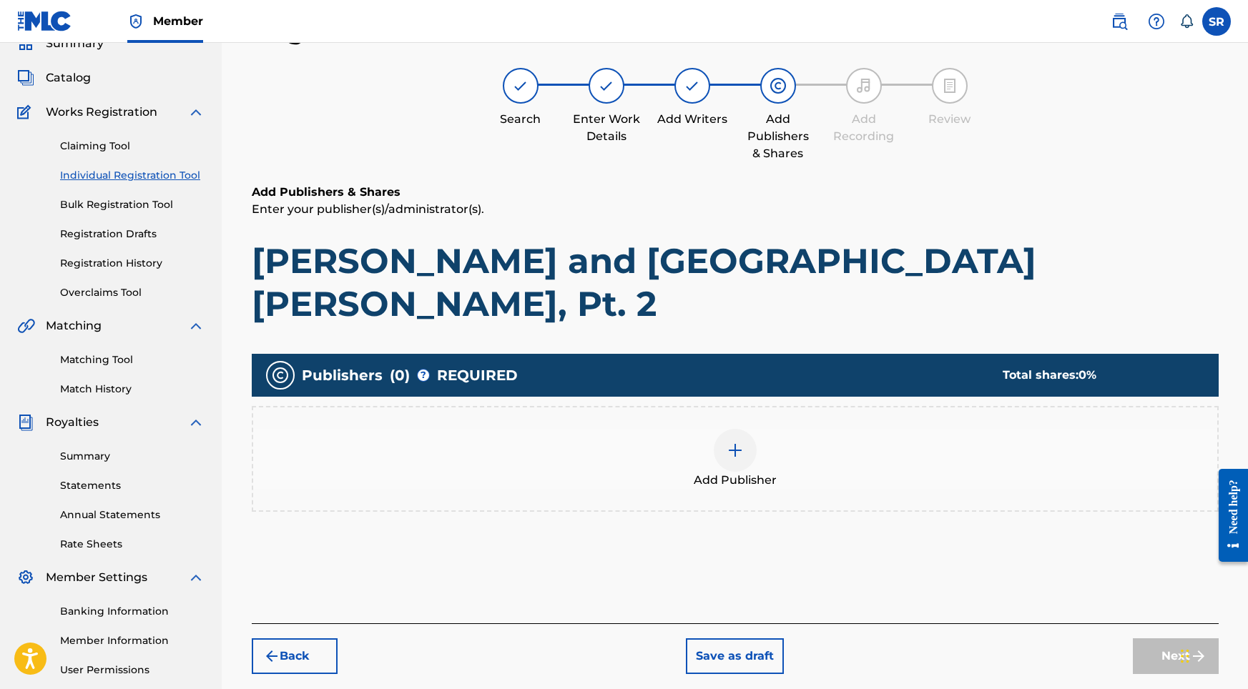
click at [764, 429] on div "Add Publisher" at bounding box center [735, 459] width 964 height 60
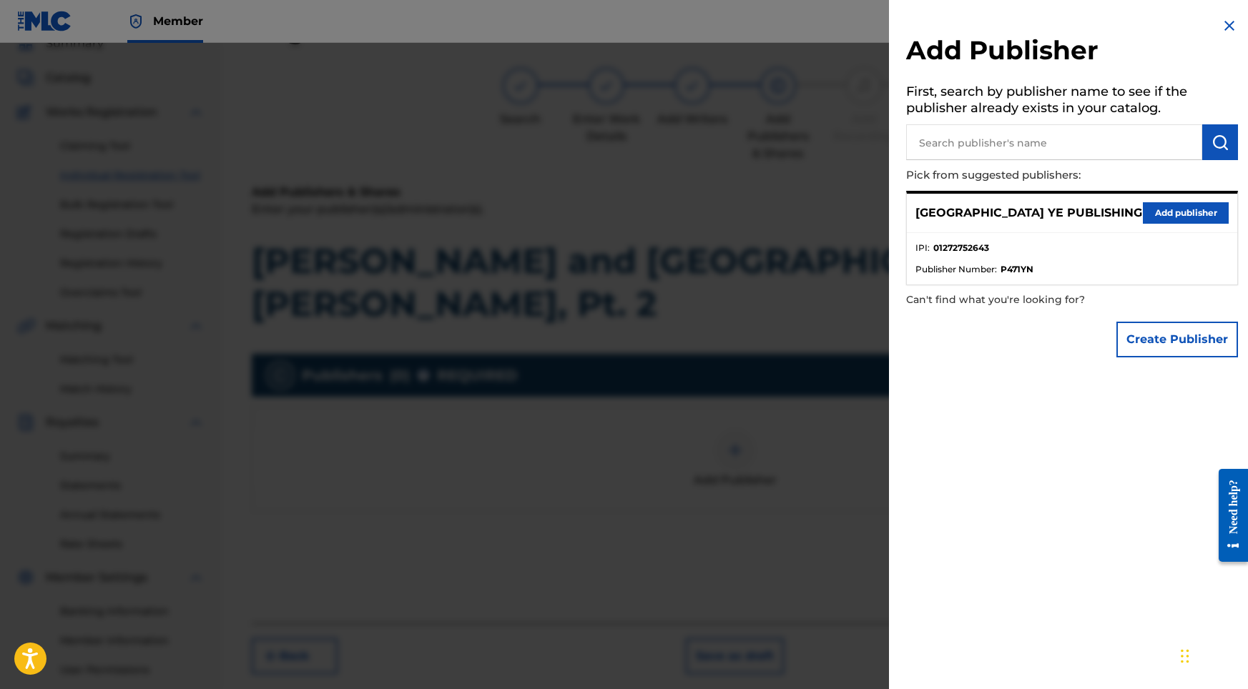
click at [1150, 212] on button "Add publisher" at bounding box center [1186, 212] width 86 height 21
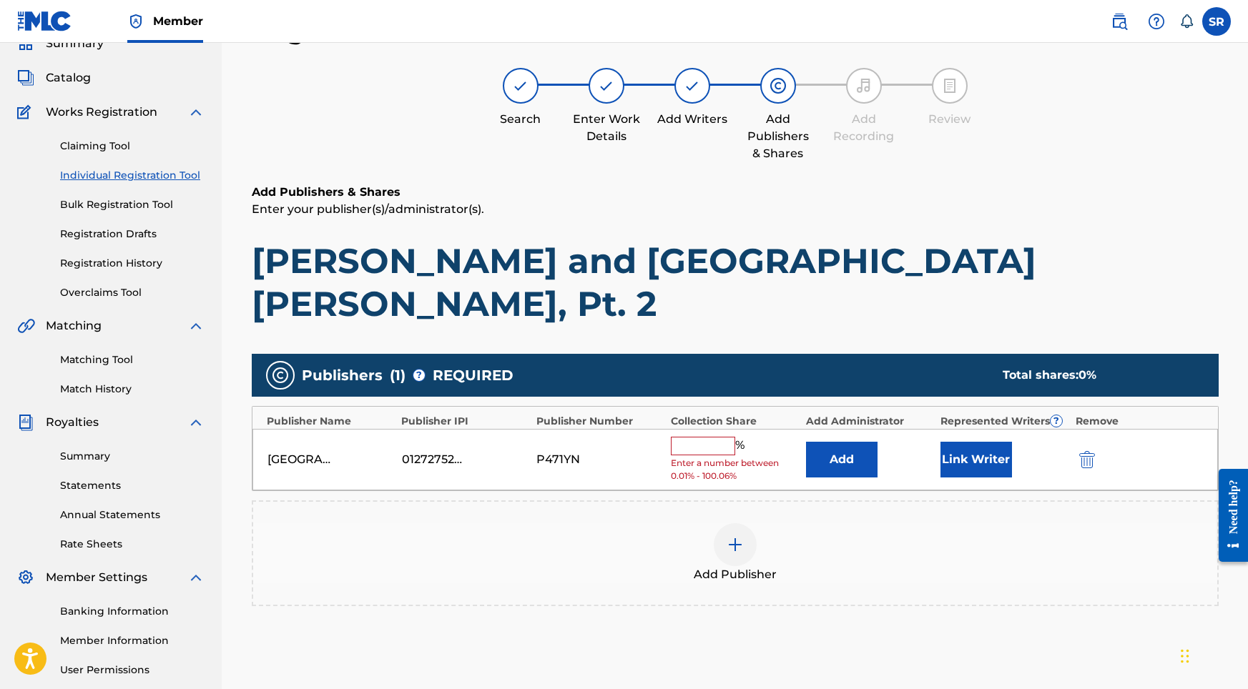
click at [701, 437] on input "text" at bounding box center [703, 446] width 64 height 19
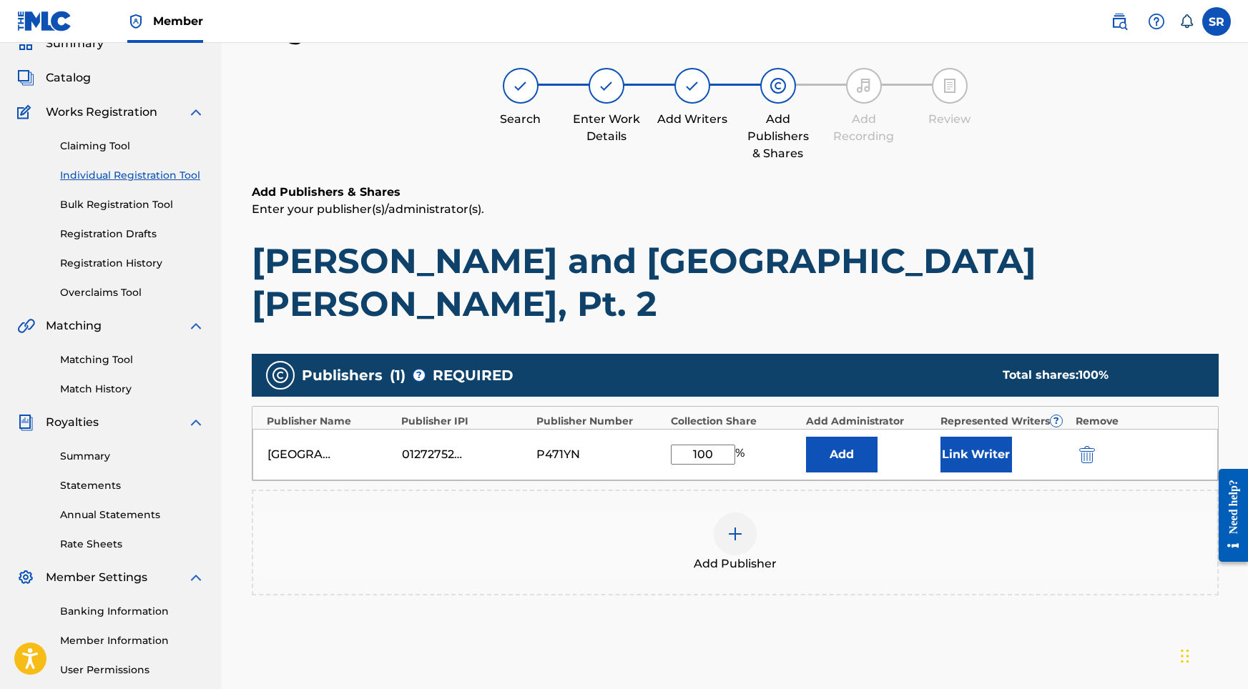
type input "100"
click at [985, 437] on button "Link Writer" at bounding box center [976, 455] width 72 height 36
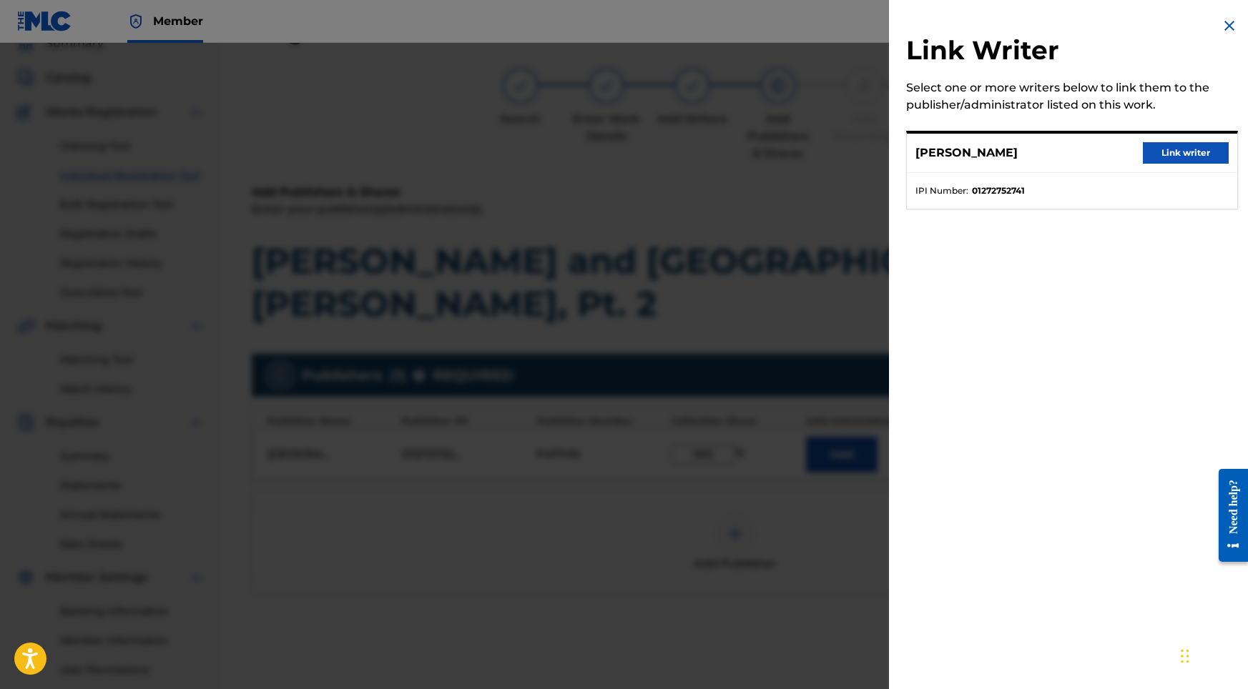
click at [1176, 148] on button "Link writer" at bounding box center [1186, 152] width 86 height 21
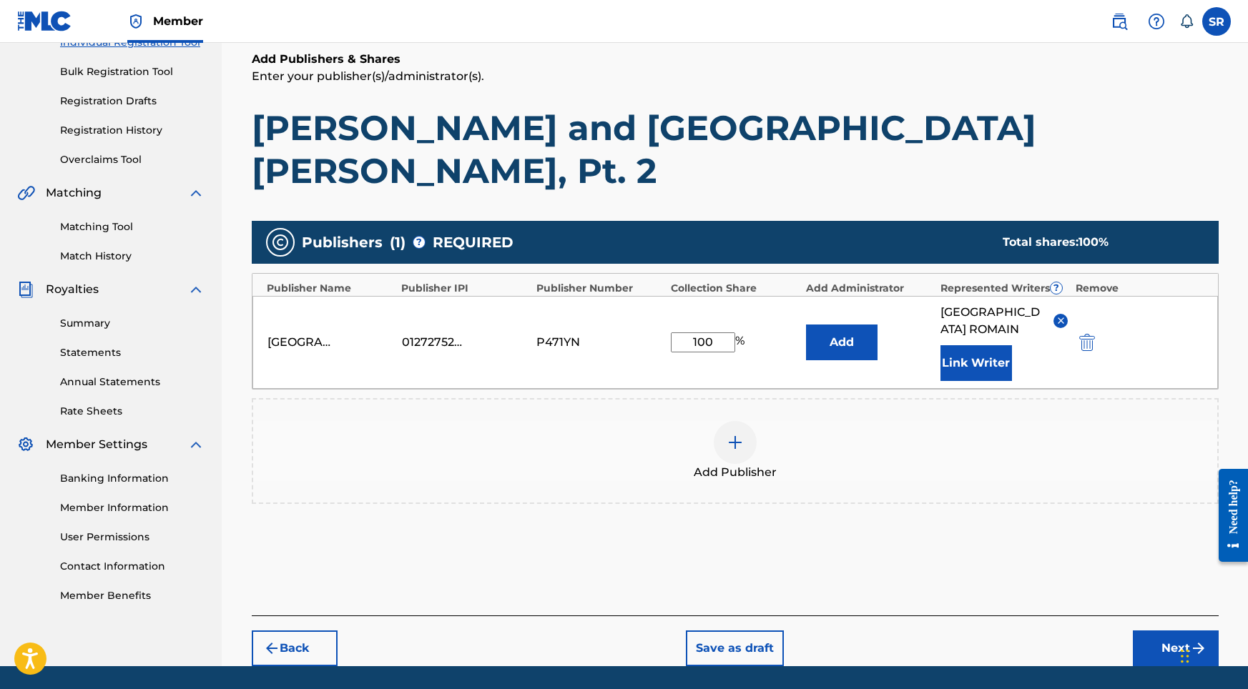
click at [1140, 631] on button "Next" at bounding box center [1176, 649] width 86 height 36
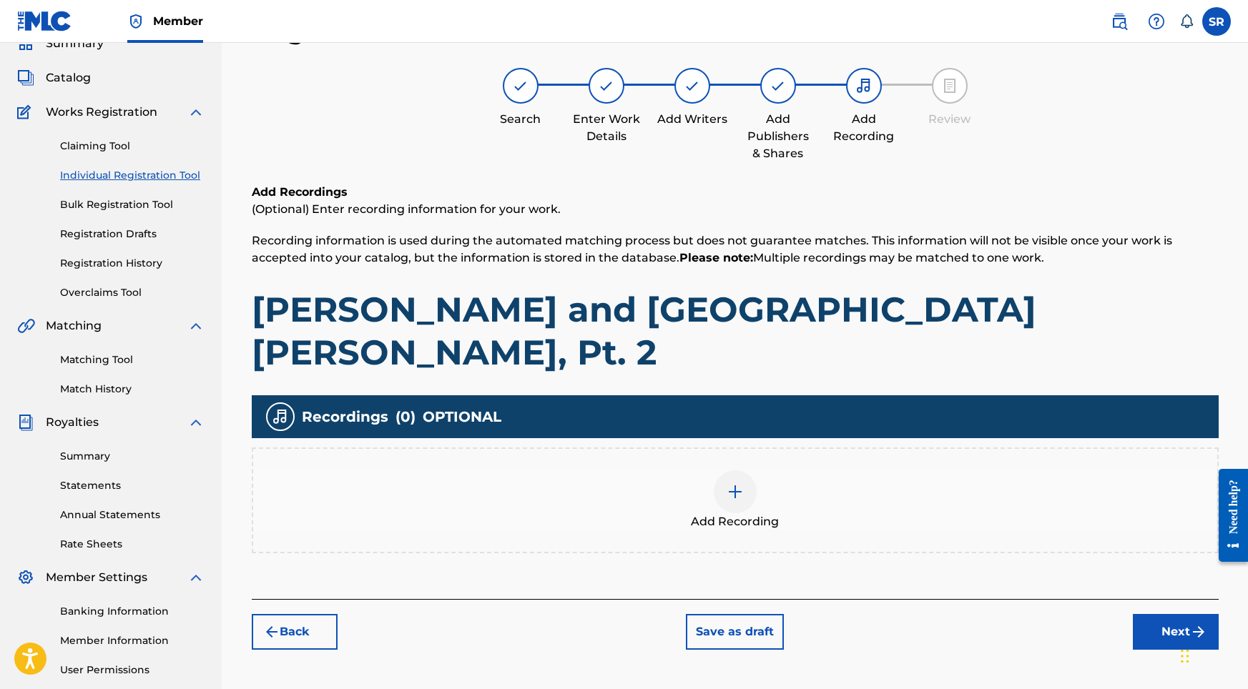
click at [764, 470] on div "Add Recording" at bounding box center [735, 500] width 964 height 60
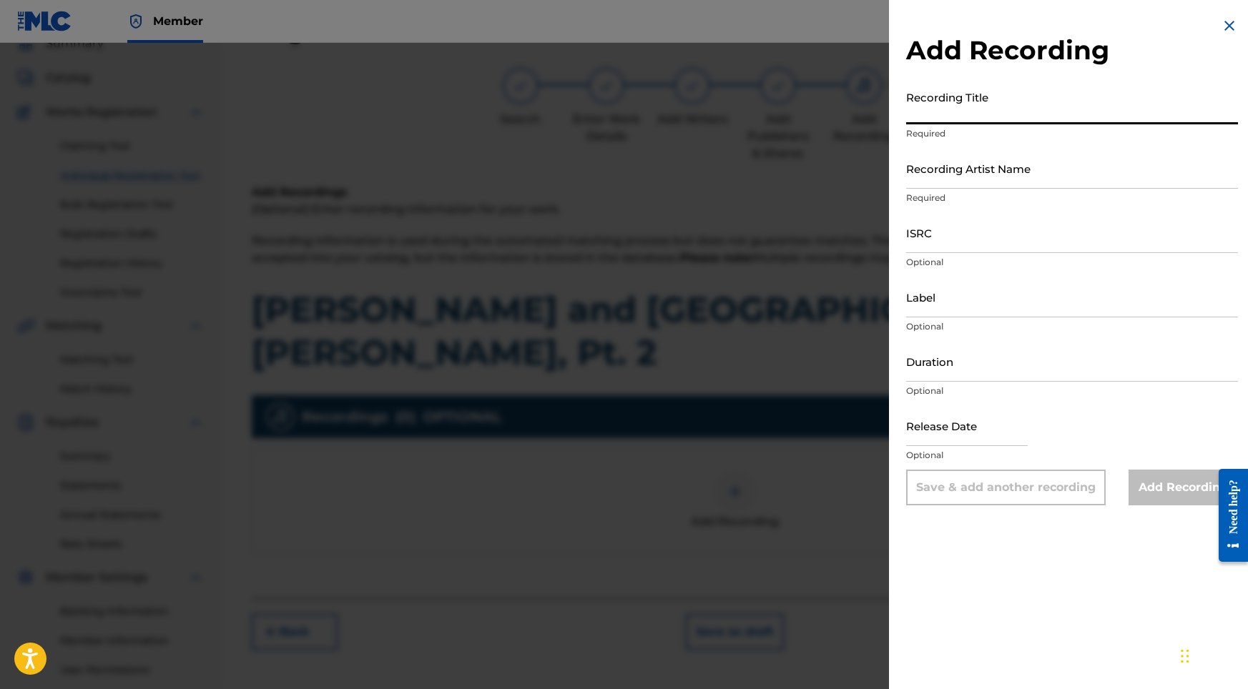
click at [954, 115] on input "Recording Title" at bounding box center [1072, 104] width 332 height 41
click at [914, 97] on input "Recording Title" at bounding box center [1072, 104] width 332 height 41
paste input "[PERSON_NAME] and [GEOGRAPHIC_DATA][PERSON_NAME], Pt. 2"
type input "[PERSON_NAME] and [GEOGRAPHIC_DATA][PERSON_NAME], Pt. 2"
click at [958, 236] on input "ISRC" at bounding box center [1072, 232] width 332 height 41
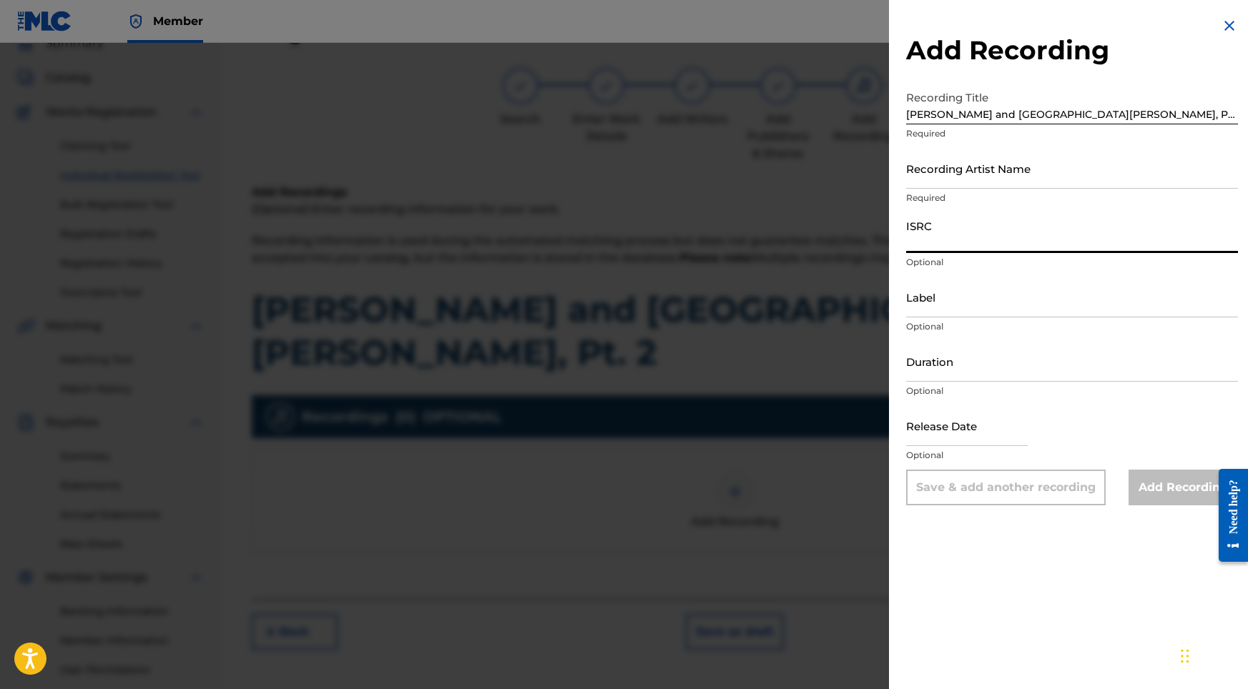
paste input "USY282316512"
type input "USY282316512"
click at [965, 202] on p "Required" at bounding box center [1072, 198] width 332 height 13
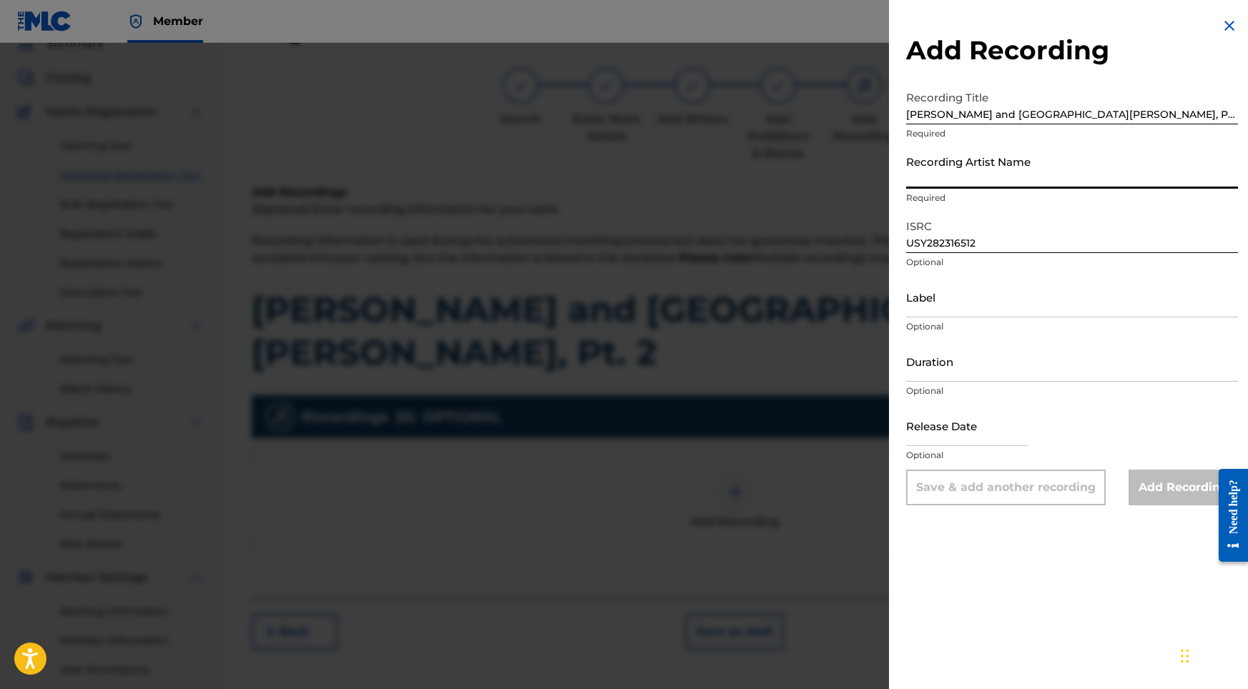
click at [969, 170] on input "Recording Artist Name" at bounding box center [1072, 168] width 332 height 41
paste input "Into the Earth"
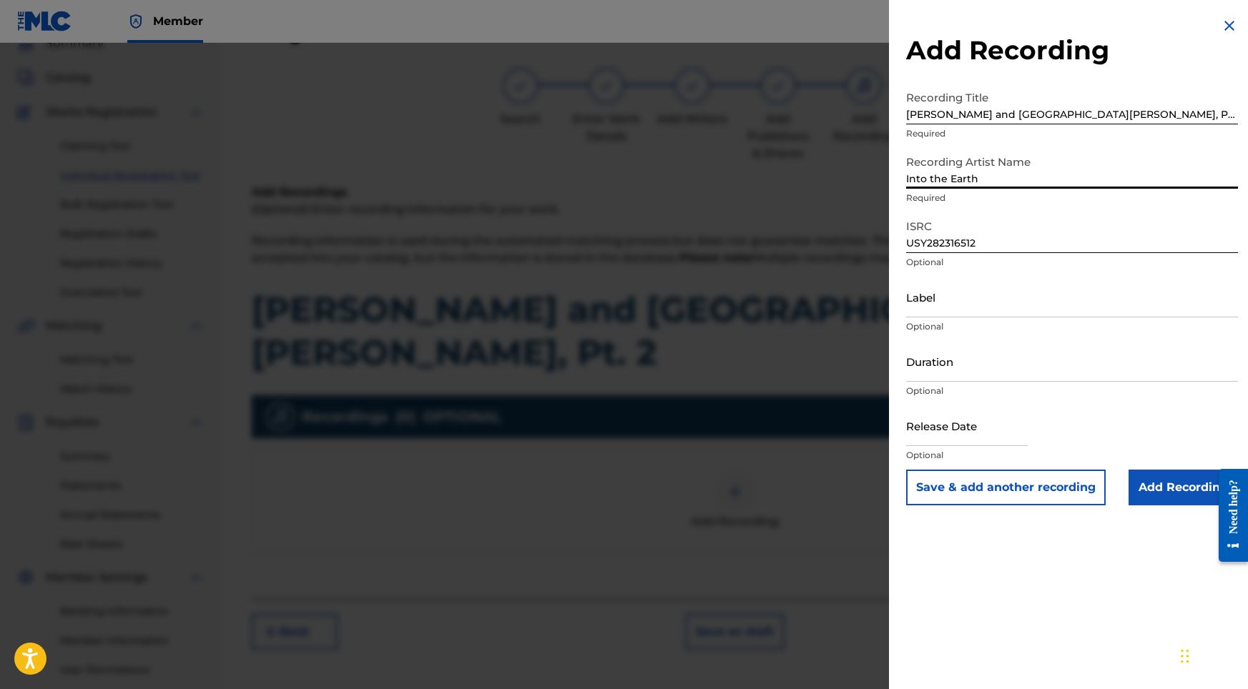
type input "Into the Earth"
click at [955, 318] on div "Label Optional" at bounding box center [1072, 309] width 332 height 64
click at [949, 369] on input "Duration" at bounding box center [1072, 361] width 332 height 41
type input "02:02"
click at [965, 449] on p "Optional" at bounding box center [1072, 455] width 332 height 13
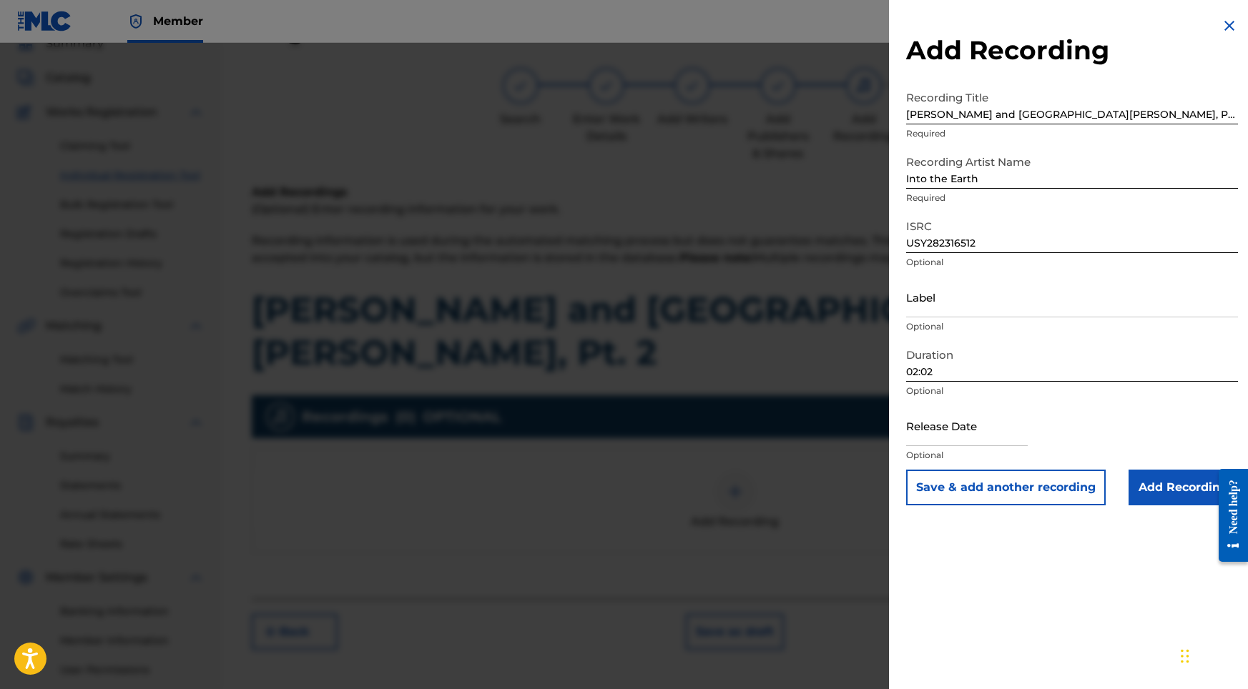
click at [974, 443] on input "text" at bounding box center [967, 425] width 122 height 41
select select "8"
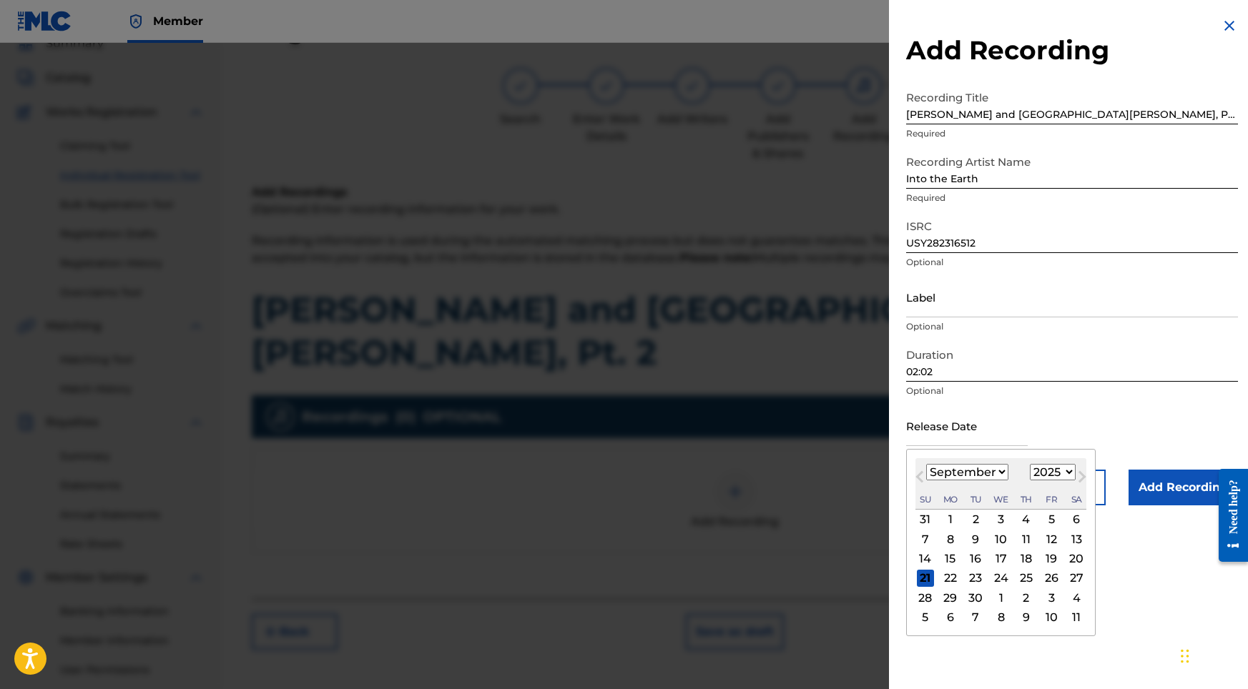
select select "2022"
click at [1047, 581] on div "23" at bounding box center [1050, 578] width 17 height 17
type input "[DATE]"
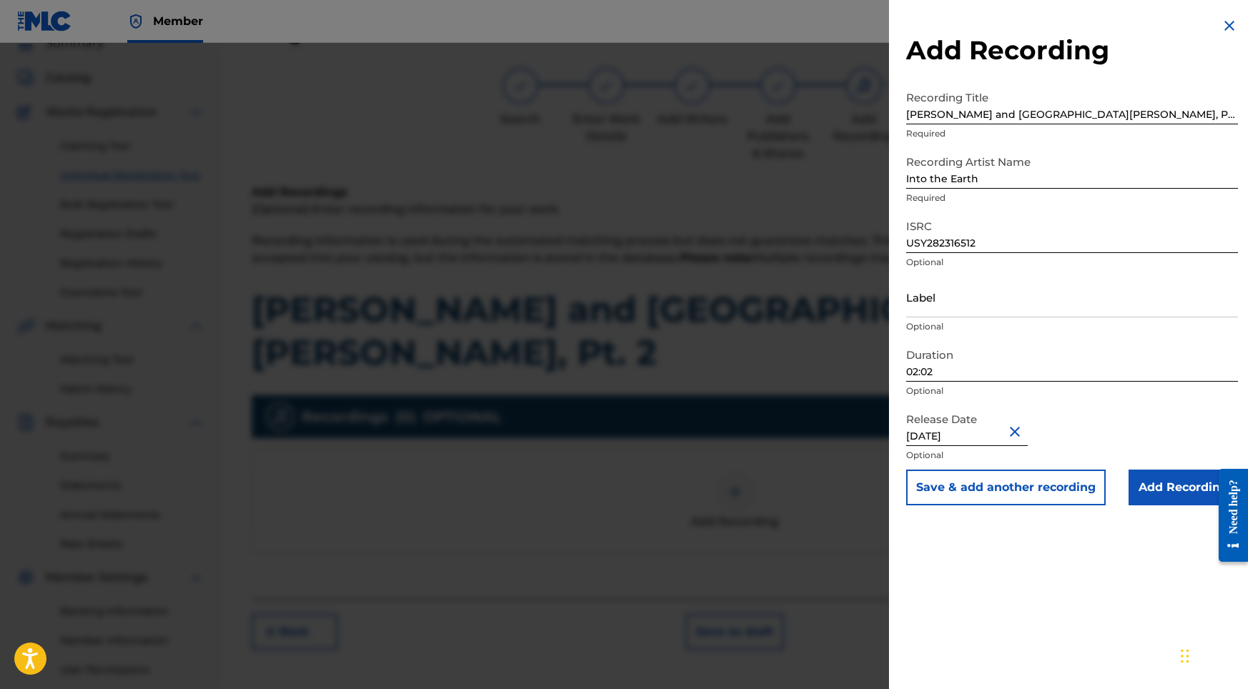
click at [1144, 491] on input "Add Recording" at bounding box center [1182, 488] width 109 height 36
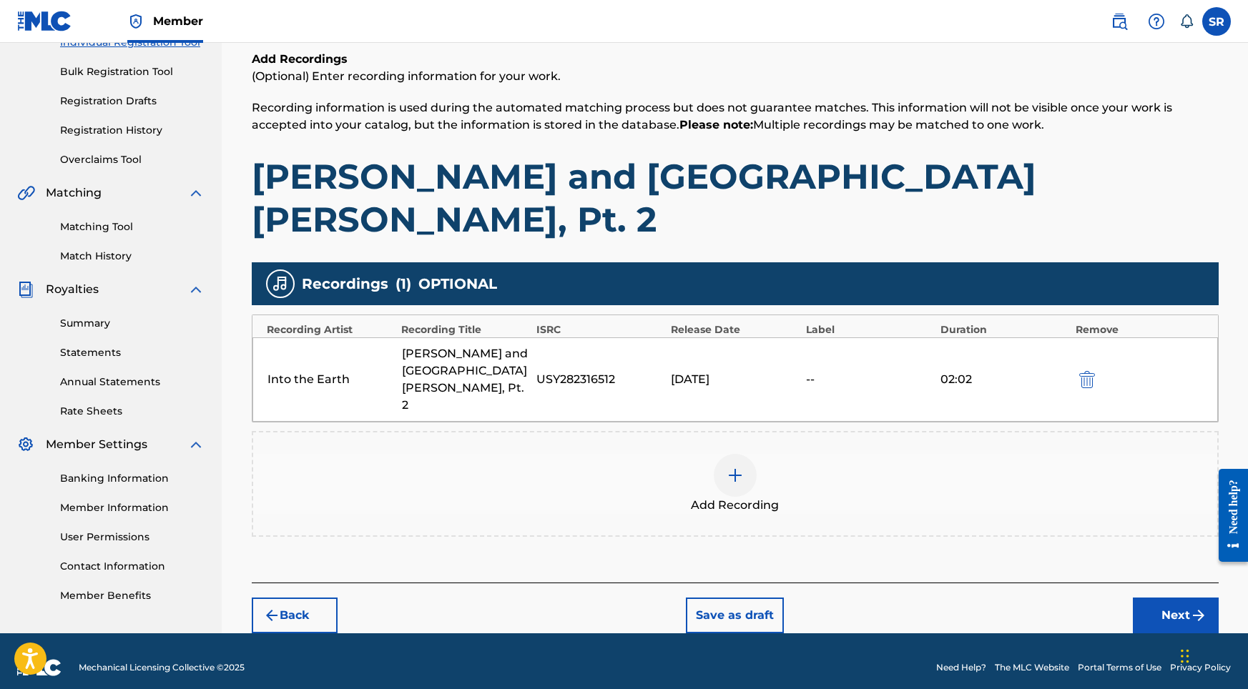
click at [1195, 607] on img "submit" at bounding box center [1198, 615] width 17 height 17
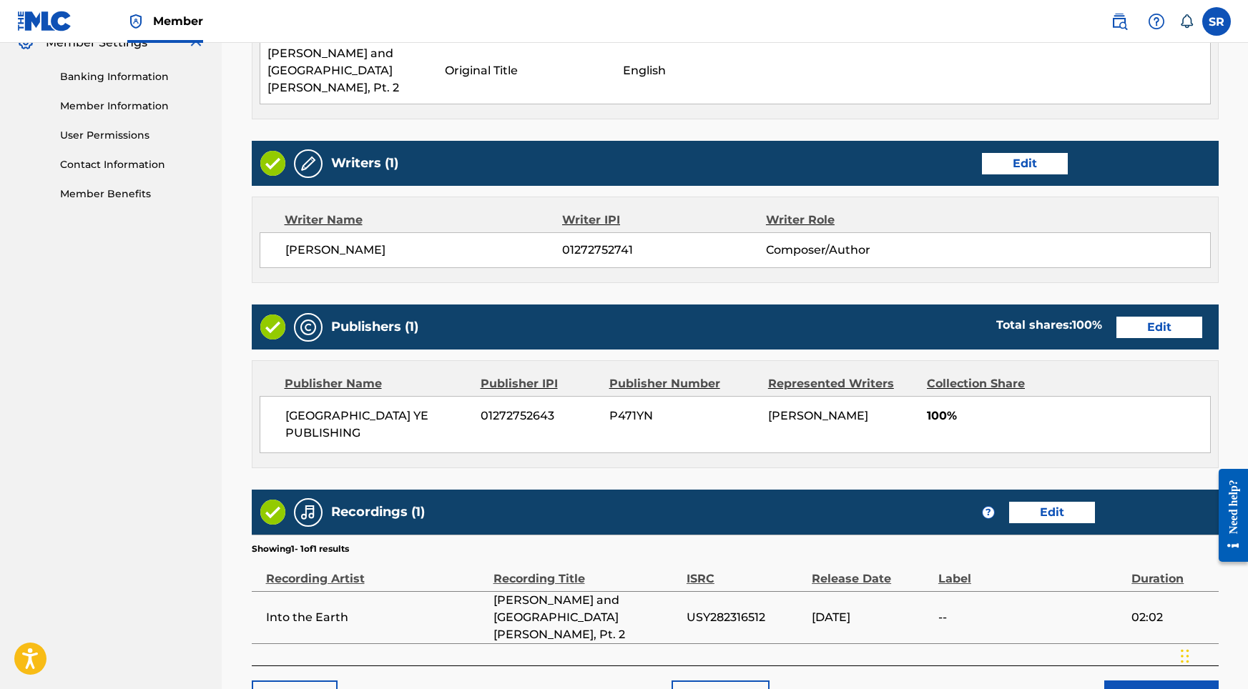
scroll to position [601, 0]
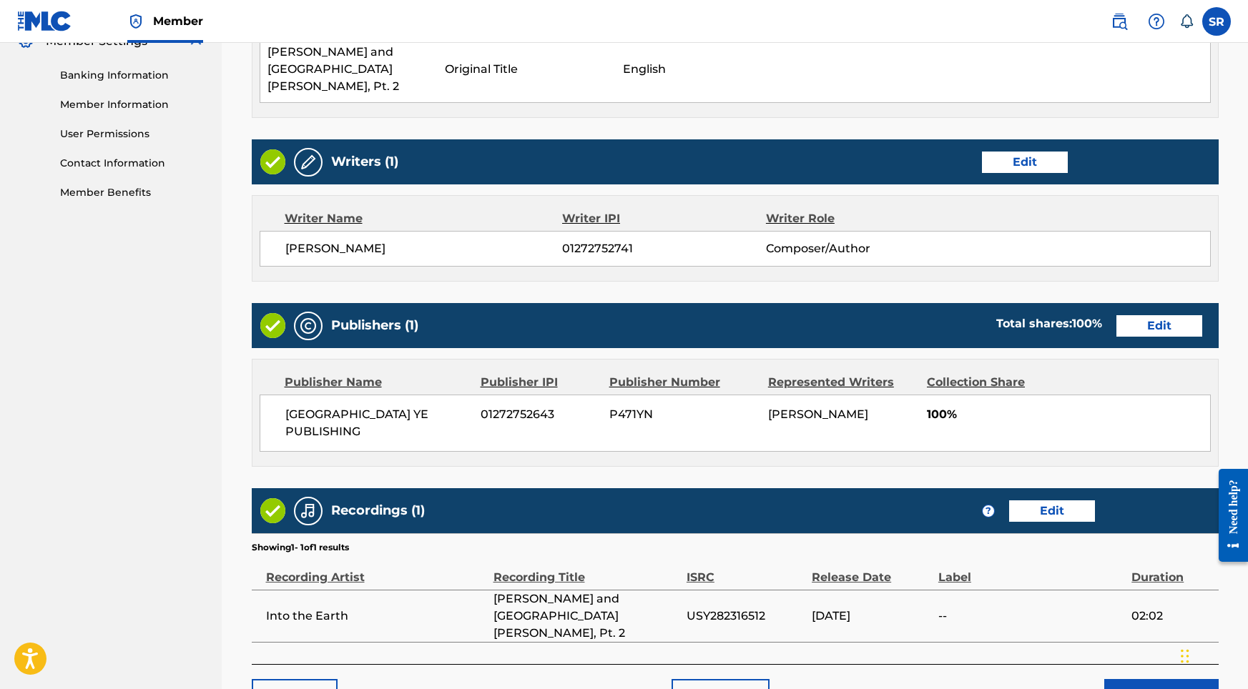
click at [1150, 679] on button "Submit" at bounding box center [1161, 697] width 114 height 36
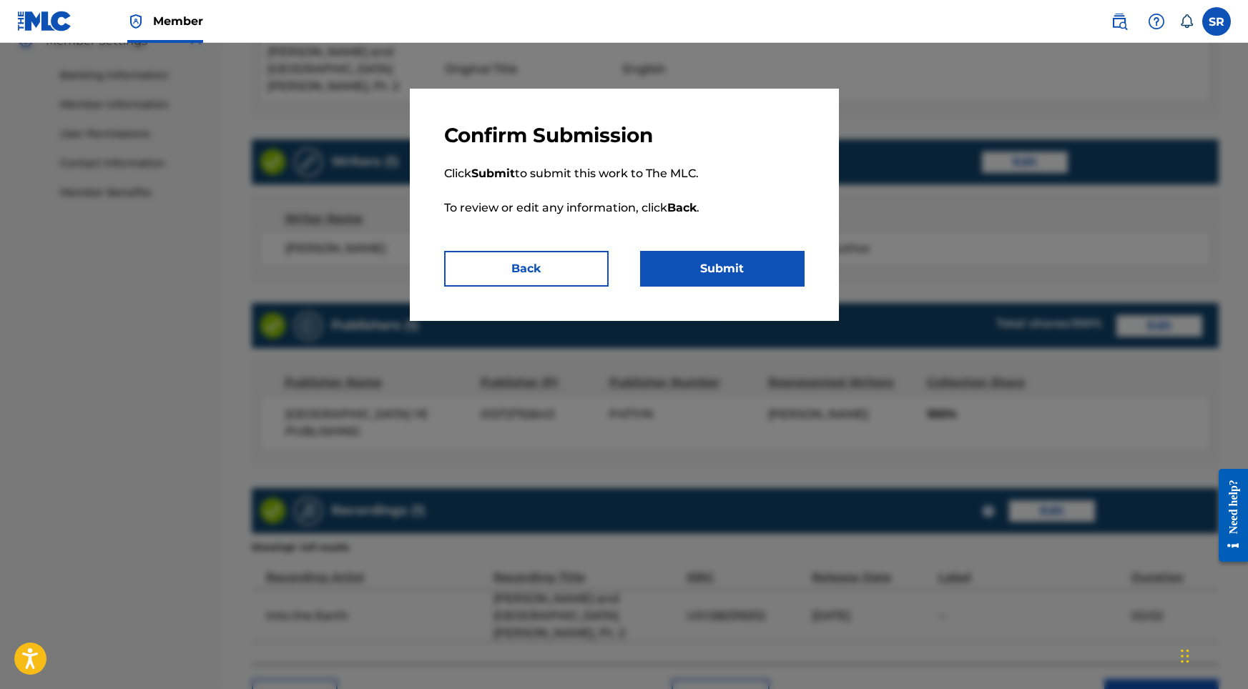
click at [751, 278] on button "Submit" at bounding box center [722, 269] width 164 height 36
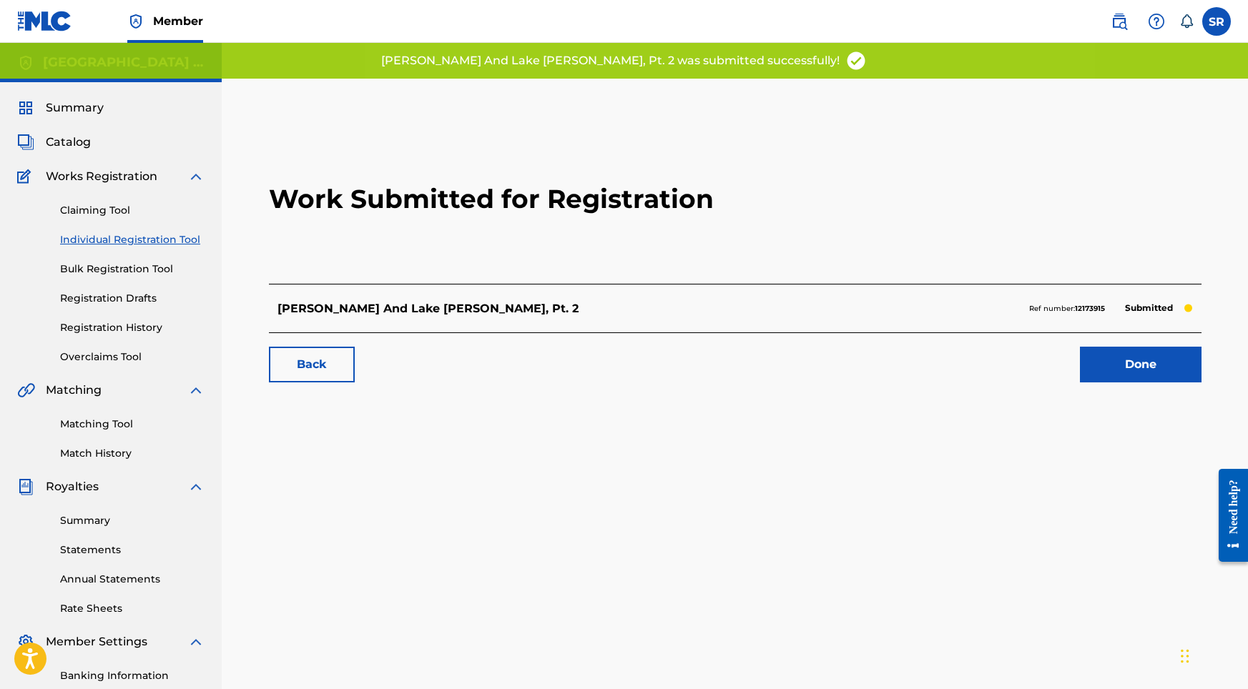
click at [1115, 334] on div "Back Done" at bounding box center [735, 357] width 932 height 50
click at [1113, 358] on link "Done" at bounding box center [1141, 365] width 122 height 36
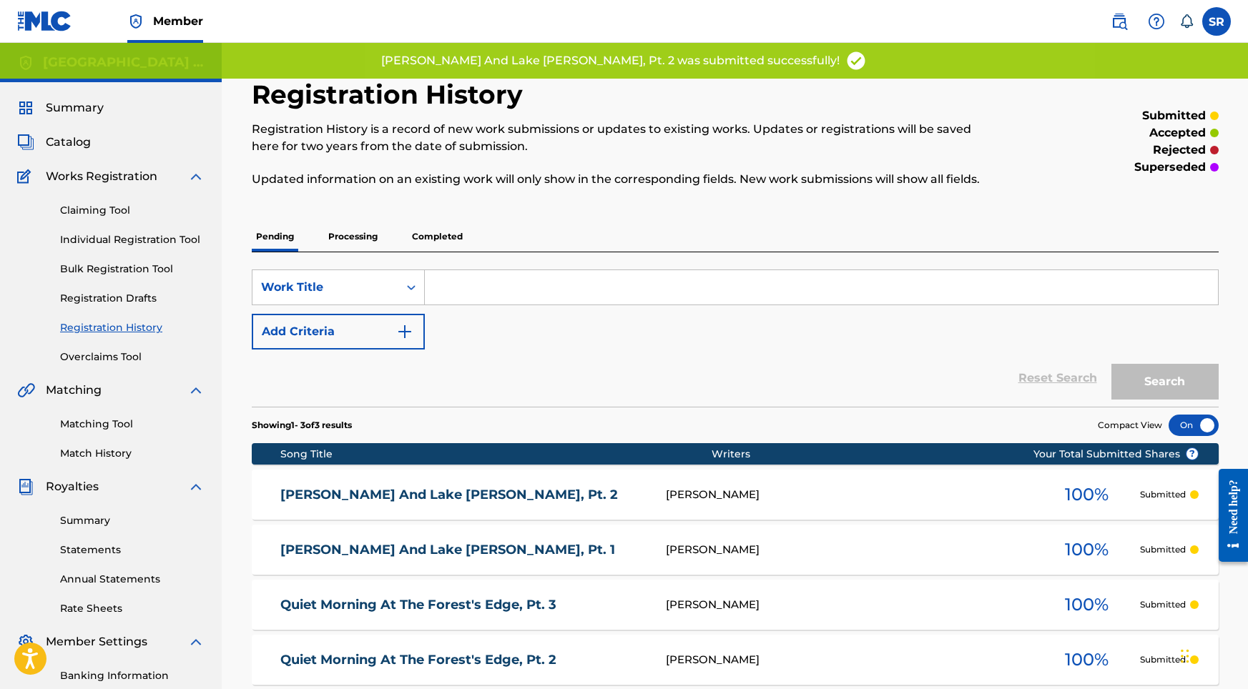
scroll to position [3, 0]
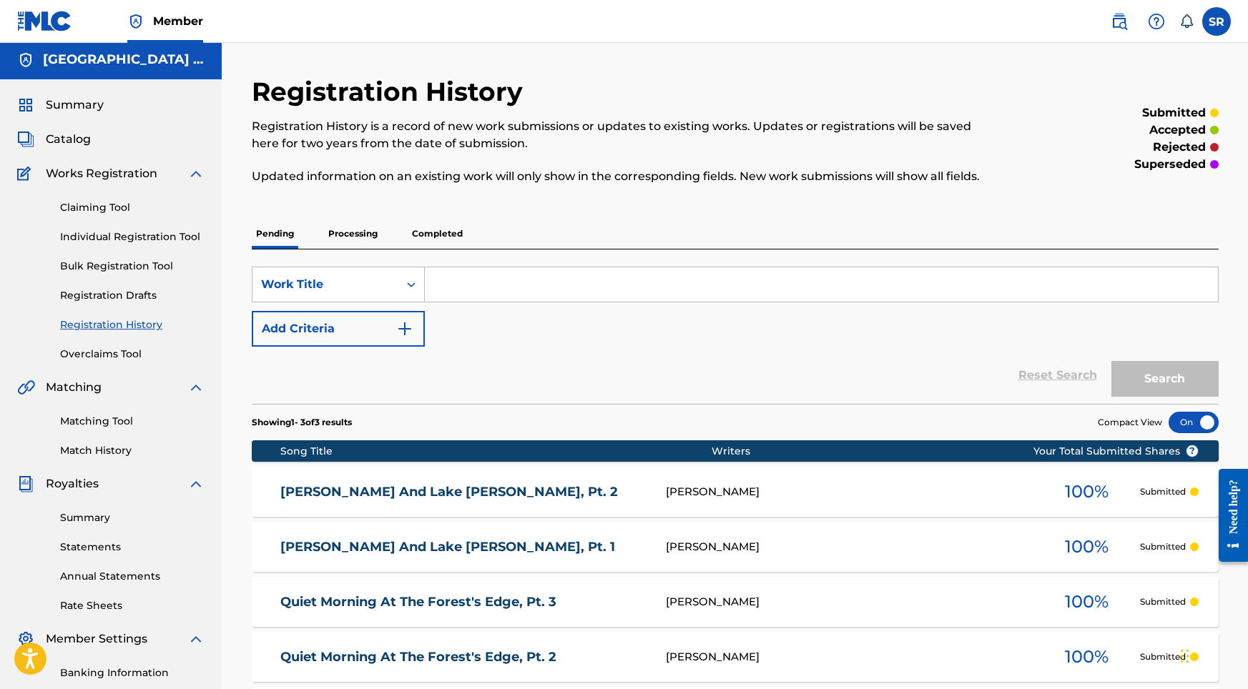
click at [144, 238] on link "Individual Registration Tool" at bounding box center [132, 237] width 144 height 15
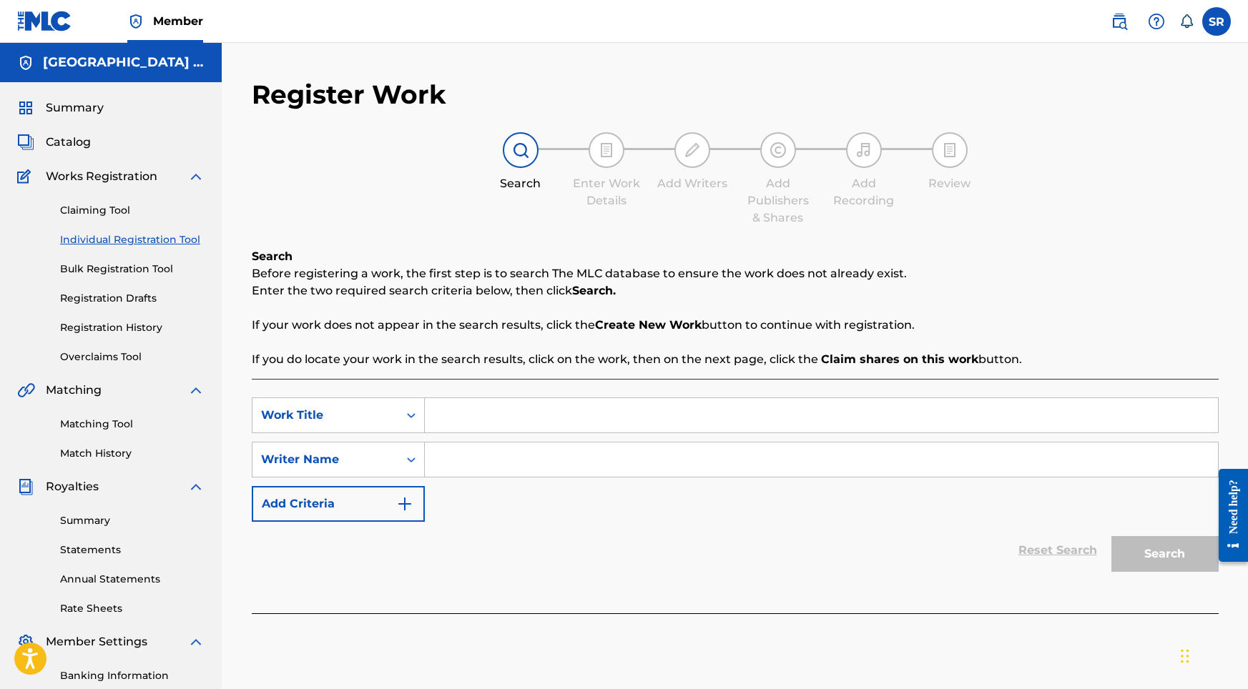
click at [602, 405] on input "Search Form" at bounding box center [821, 415] width 793 height 34
paste input "[PERSON_NAME] and [GEOGRAPHIC_DATA][PERSON_NAME], Pt. 3"
type input "[PERSON_NAME] and [GEOGRAPHIC_DATA][PERSON_NAME], Pt. 3"
click at [605, 450] on input "Search Form" at bounding box center [821, 460] width 793 height 34
paste input "[PERSON_NAME] and [GEOGRAPHIC_DATA][PERSON_NAME], Pt. 3"
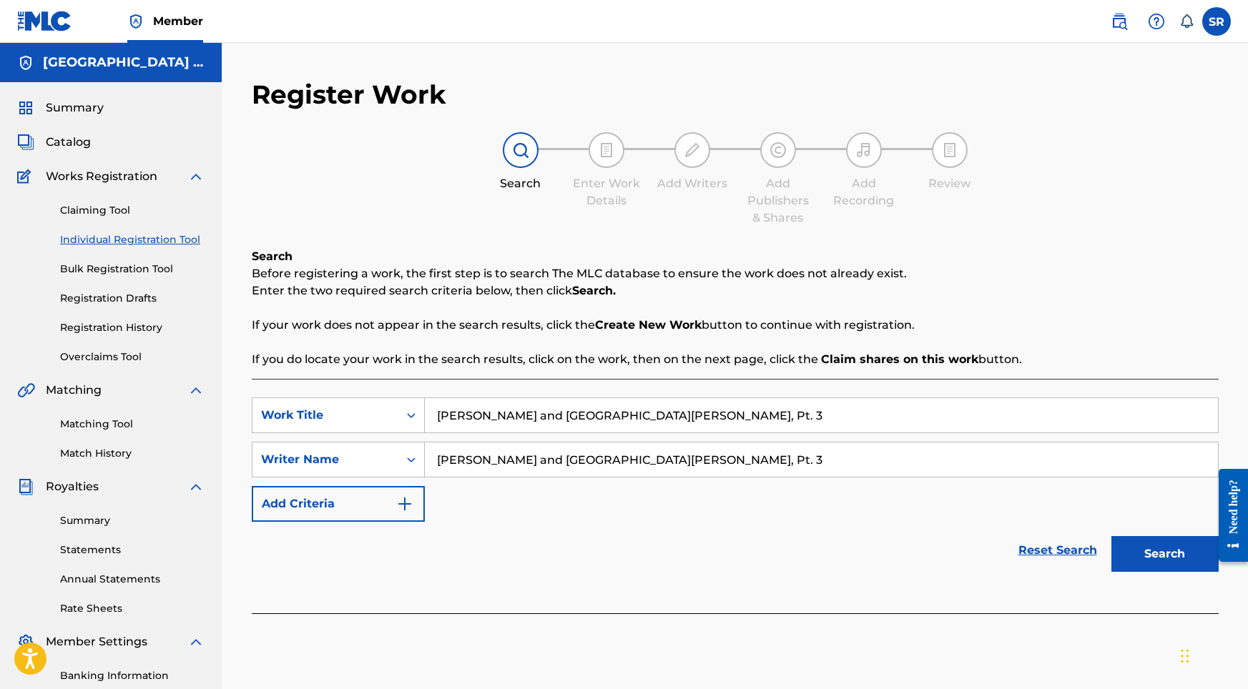
type input "[PERSON_NAME] and [GEOGRAPHIC_DATA][PERSON_NAME], Pt. 3"
click at [1184, 549] on button "Search" at bounding box center [1164, 554] width 107 height 36
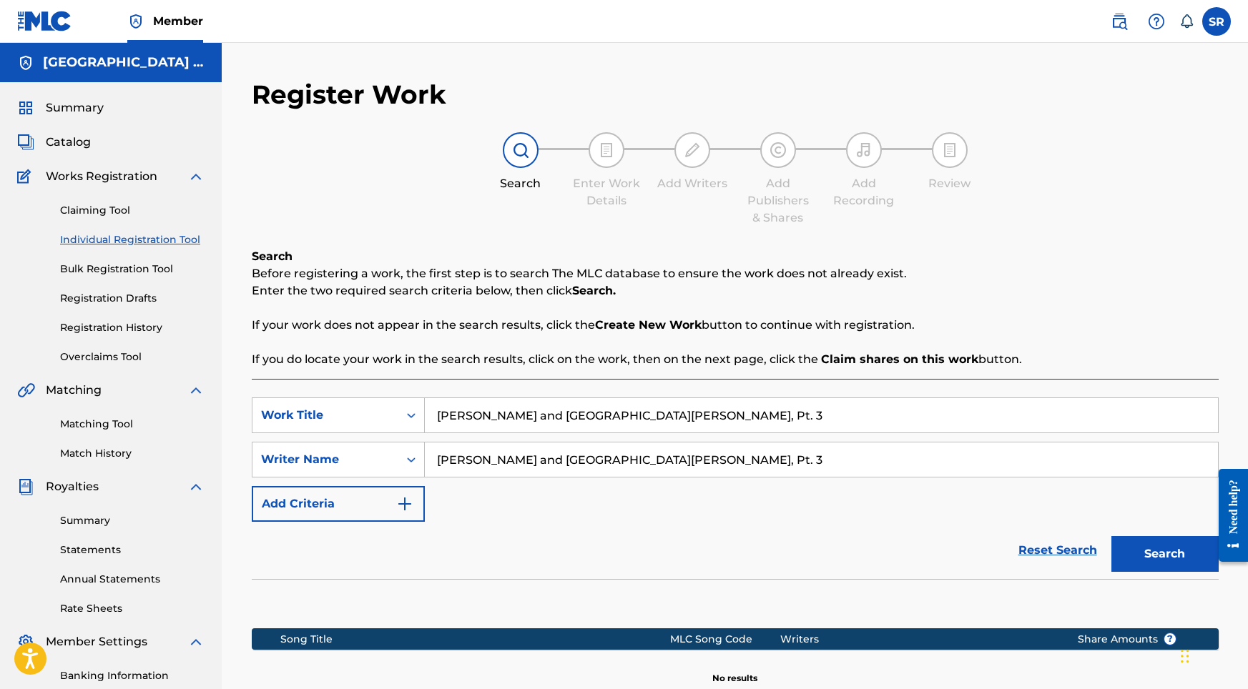
scroll to position [197, 0]
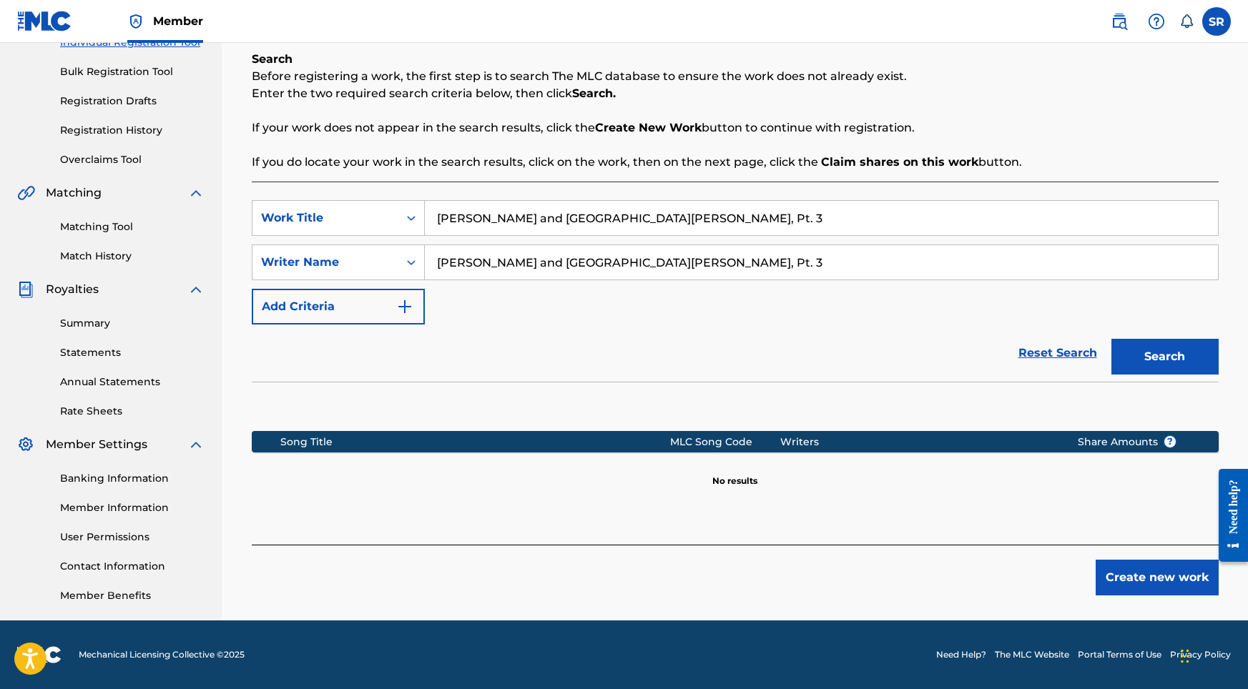
click at [1123, 588] on button "Create new work" at bounding box center [1156, 578] width 123 height 36
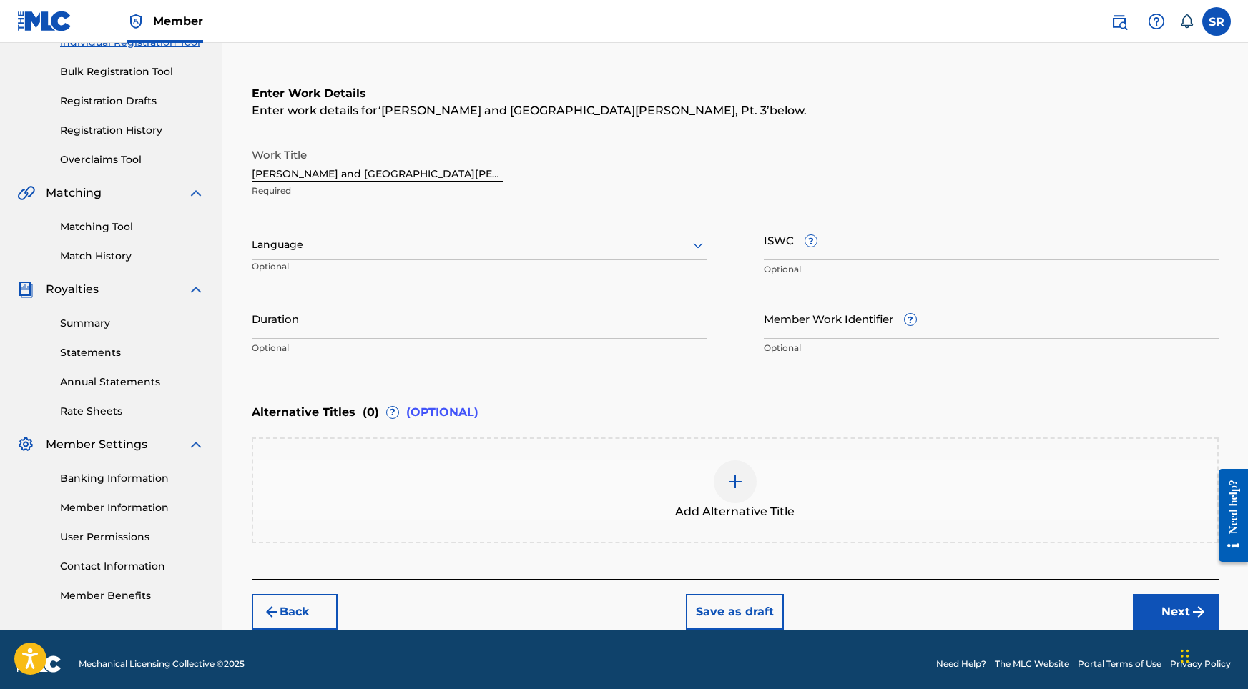
click at [449, 231] on div "Language" at bounding box center [479, 245] width 455 height 30
click at [438, 265] on div "English" at bounding box center [478, 276] width 453 height 32
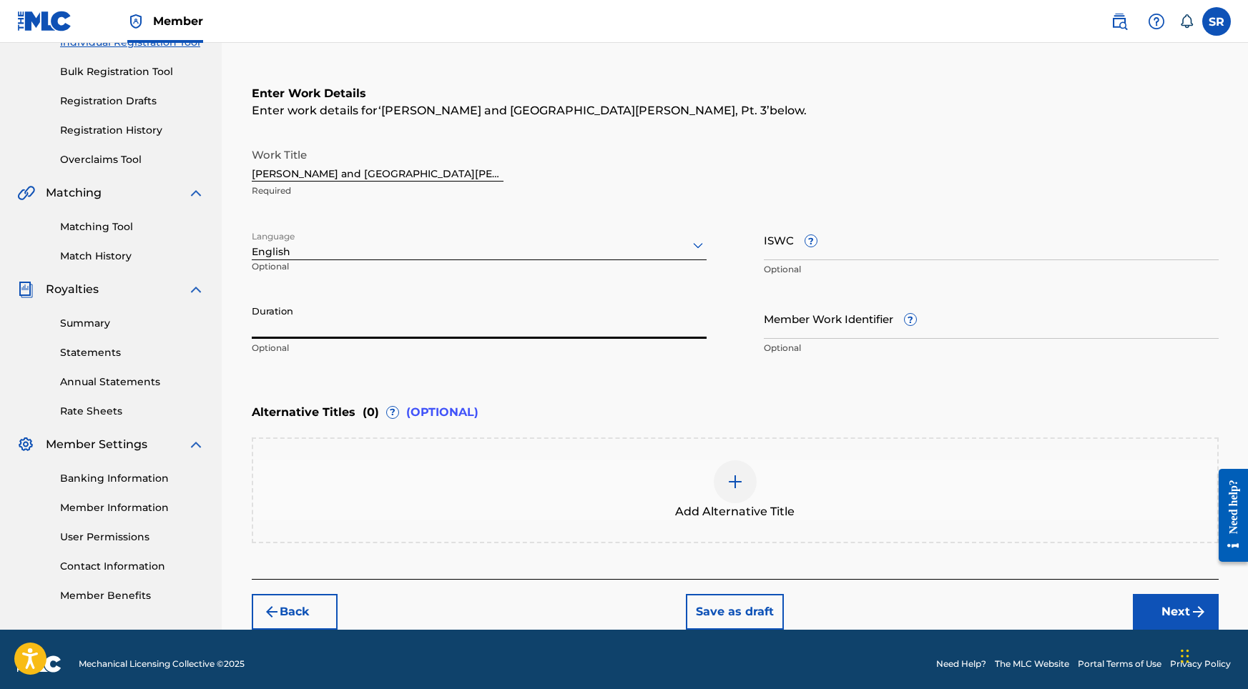
click at [429, 312] on input "Duration" at bounding box center [479, 318] width 455 height 41
type input "02:02"
click at [777, 440] on div "Add Alternative Title" at bounding box center [735, 491] width 967 height 106
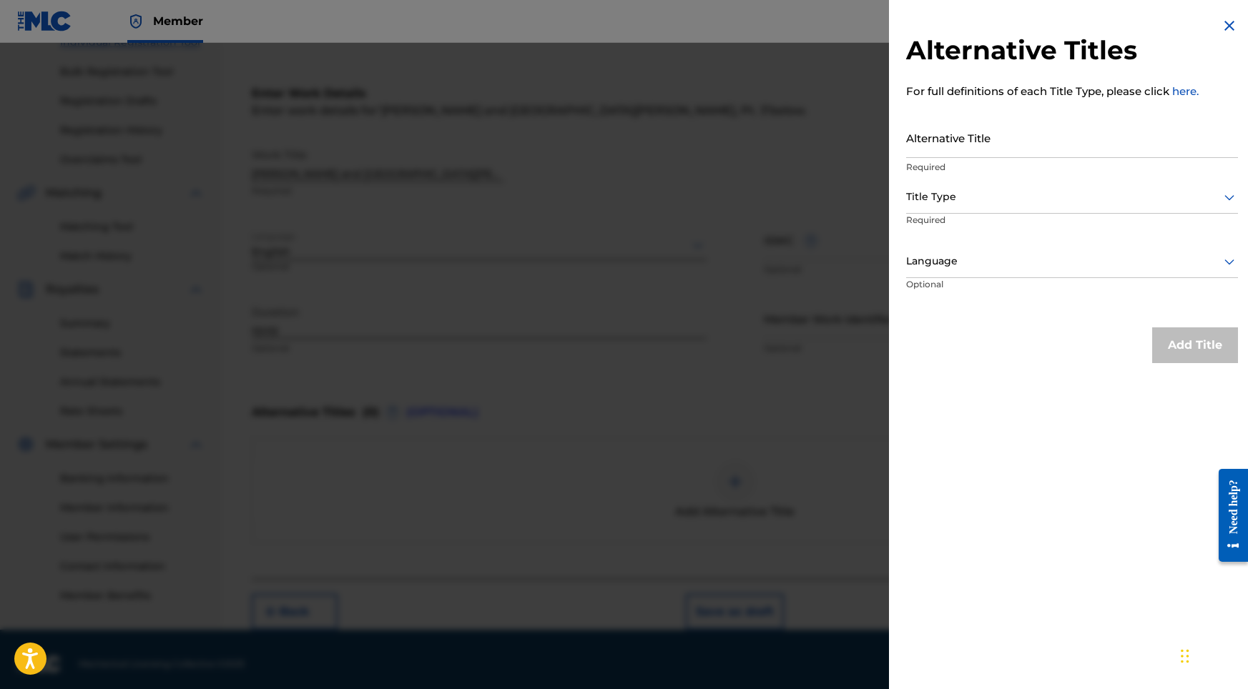
click at [1015, 122] on input "Alternative Title" at bounding box center [1072, 137] width 332 height 41
paste input "[PERSON_NAME] and [GEOGRAPHIC_DATA][PERSON_NAME], Pt. 3"
type input "[PERSON_NAME] and [GEOGRAPHIC_DATA][PERSON_NAME], Pt. 3"
click at [999, 190] on div at bounding box center [1072, 197] width 332 height 18
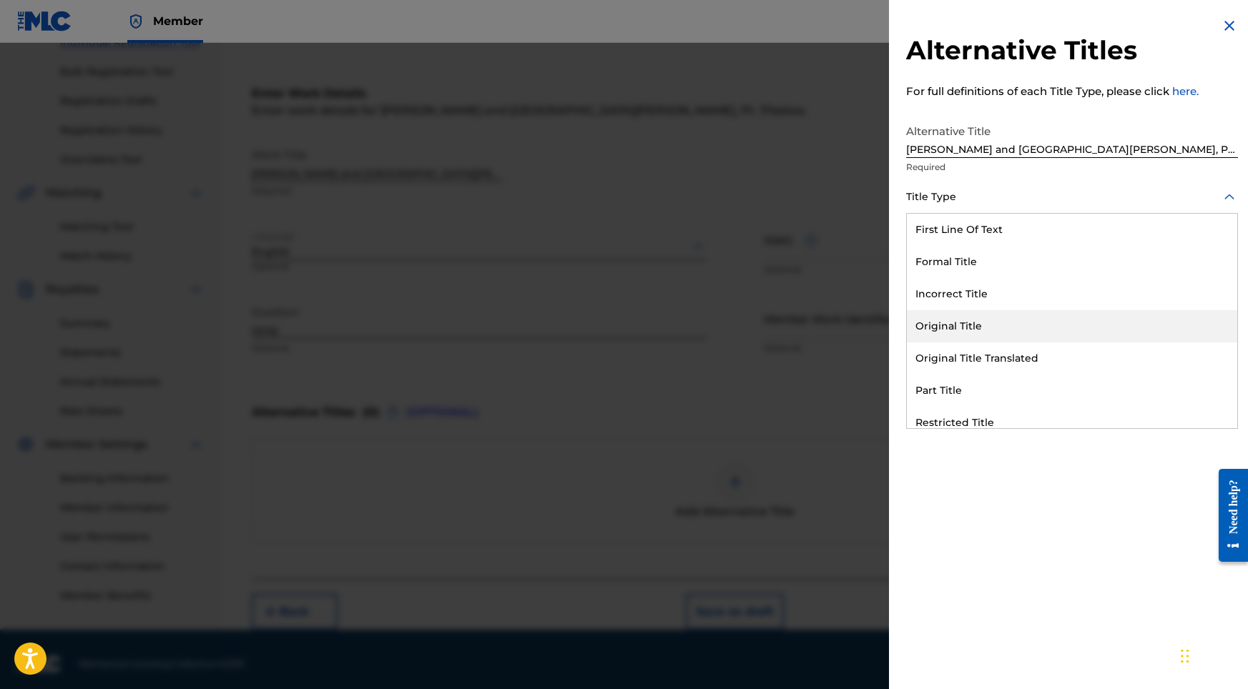
click at [975, 314] on div "Original Title" at bounding box center [1072, 326] width 330 height 32
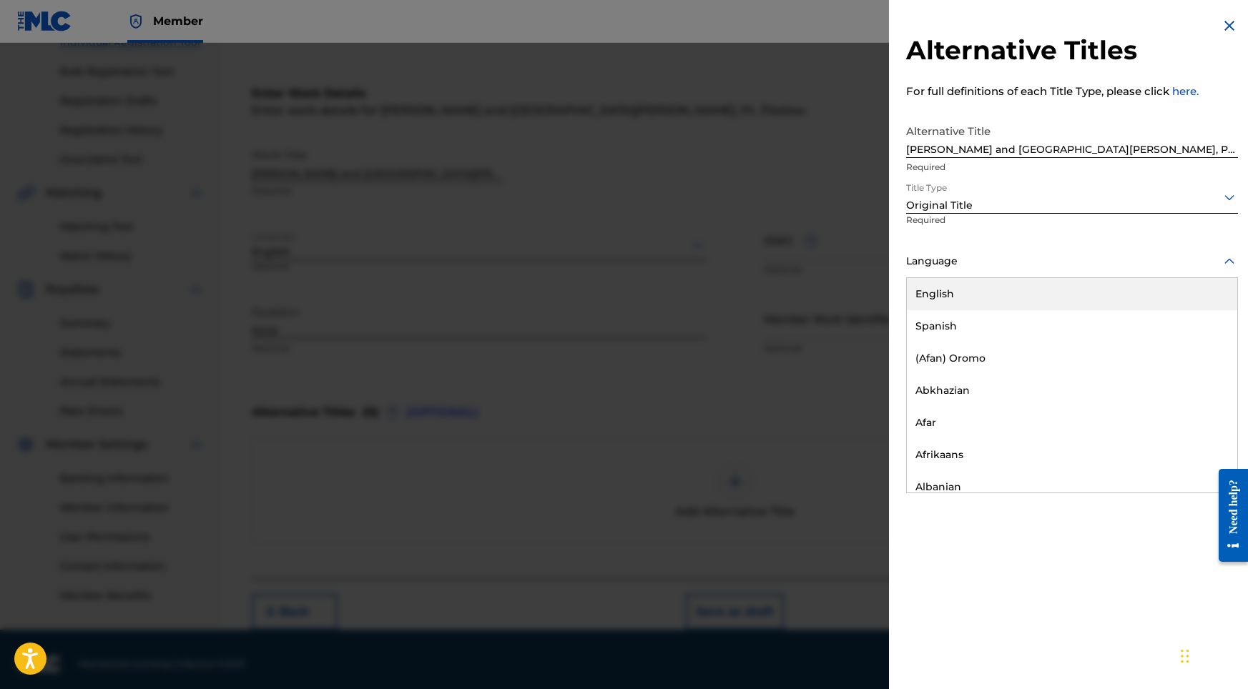
click at [1051, 258] on div at bounding box center [1072, 261] width 332 height 18
drag, startPoint x: 998, startPoint y: 312, endPoint x: 1007, endPoint y: 300, distance: 14.9
click at [1007, 300] on div "English Spanish (Afan) Oromo Abkhazian Afar Afrikaans Albanian Amharic Arabic A…" at bounding box center [1072, 385] width 330 height 215
click at [1007, 300] on div "English" at bounding box center [1072, 294] width 330 height 32
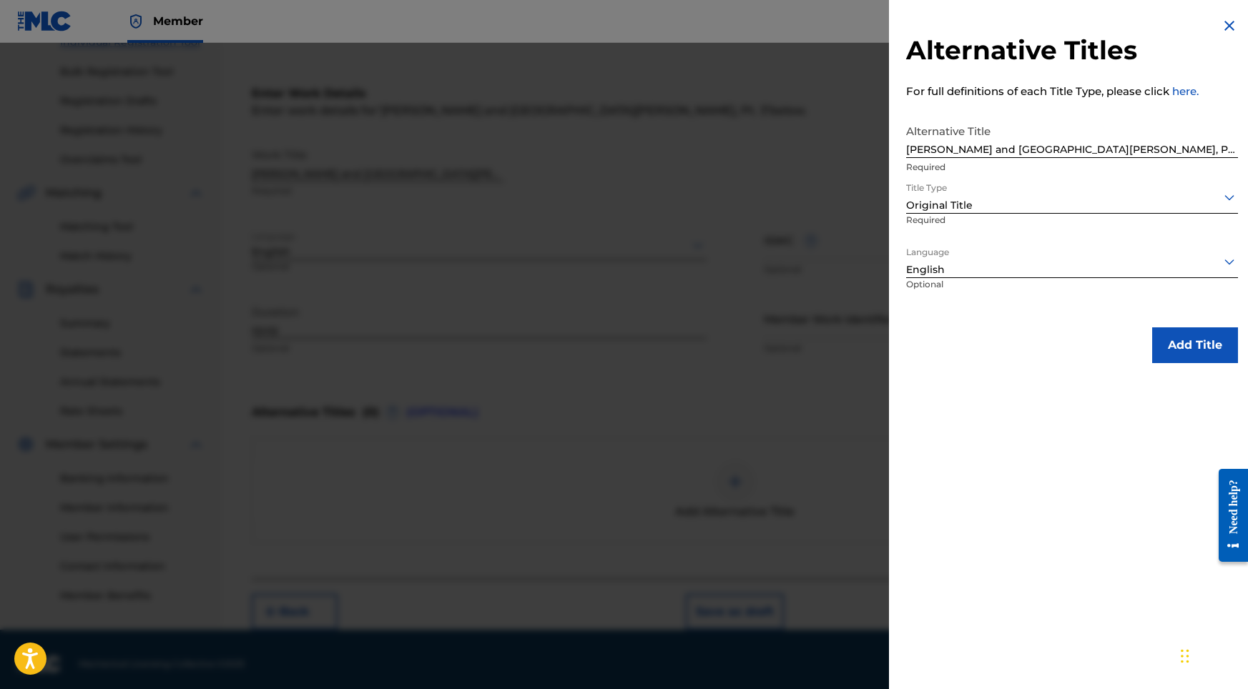
click at [1191, 345] on button "Add Title" at bounding box center [1195, 345] width 86 height 36
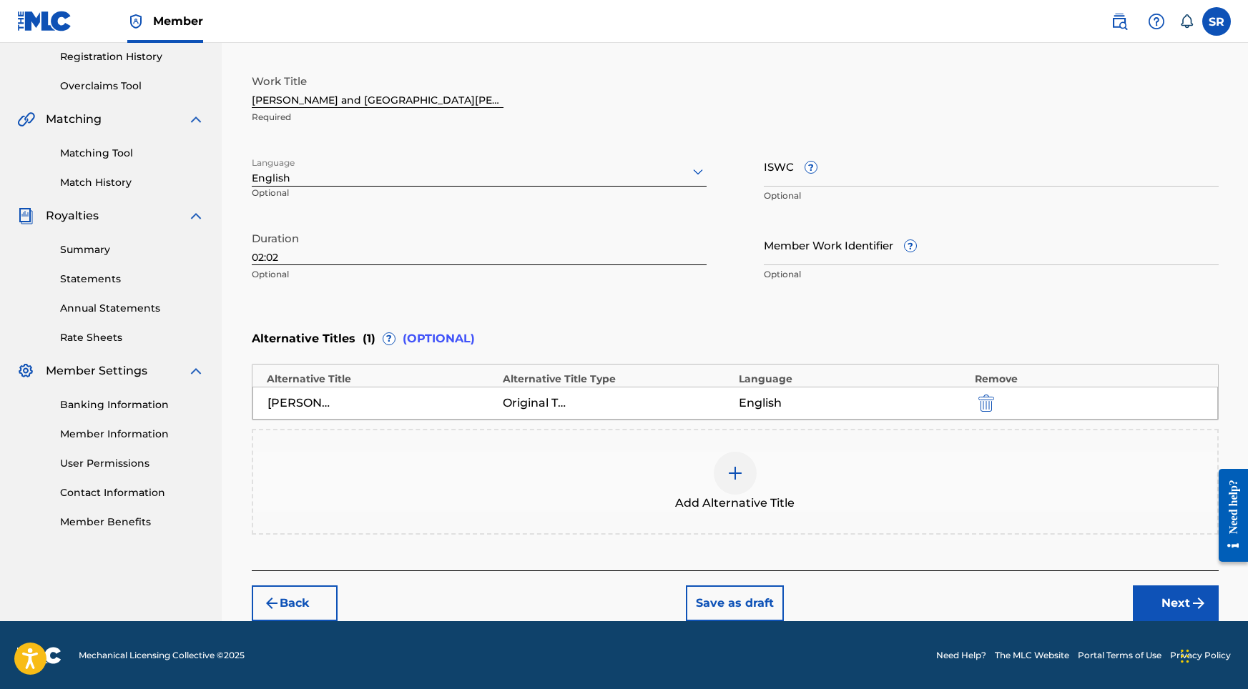
click at [1156, 610] on button "Next" at bounding box center [1176, 604] width 86 height 36
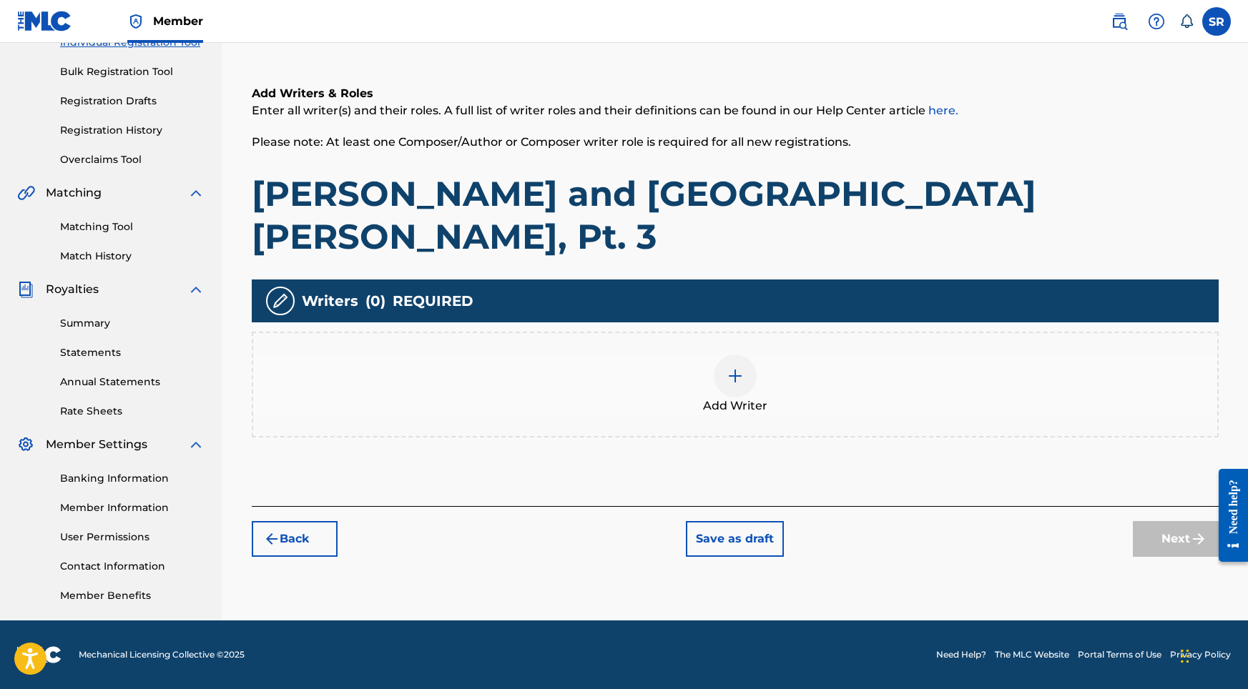
click at [680, 355] on div "Add Writer" at bounding box center [735, 385] width 964 height 60
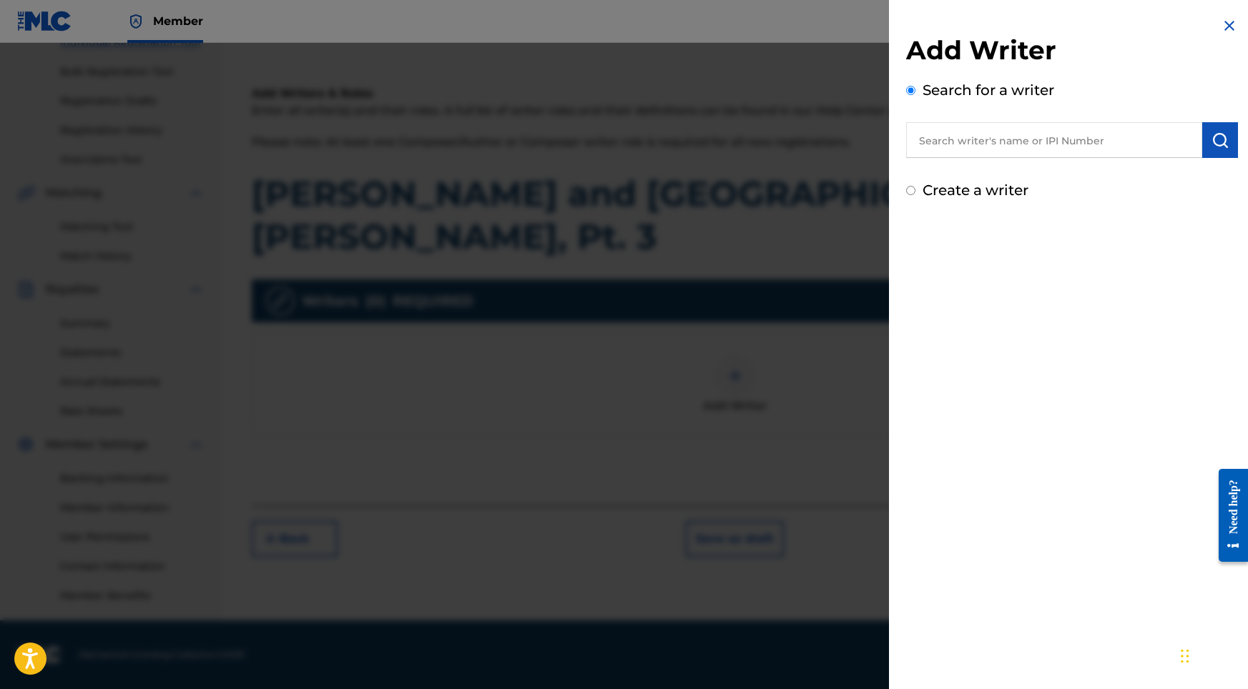
click at [1022, 157] on input "text" at bounding box center [1054, 140] width 296 height 36
click at [1078, 133] on input "text" at bounding box center [1054, 140] width 296 height 36
paste input "[PERSON_NAME]"
type input "[PERSON_NAME]"
click at [1217, 136] on img "submit" at bounding box center [1219, 140] width 17 height 17
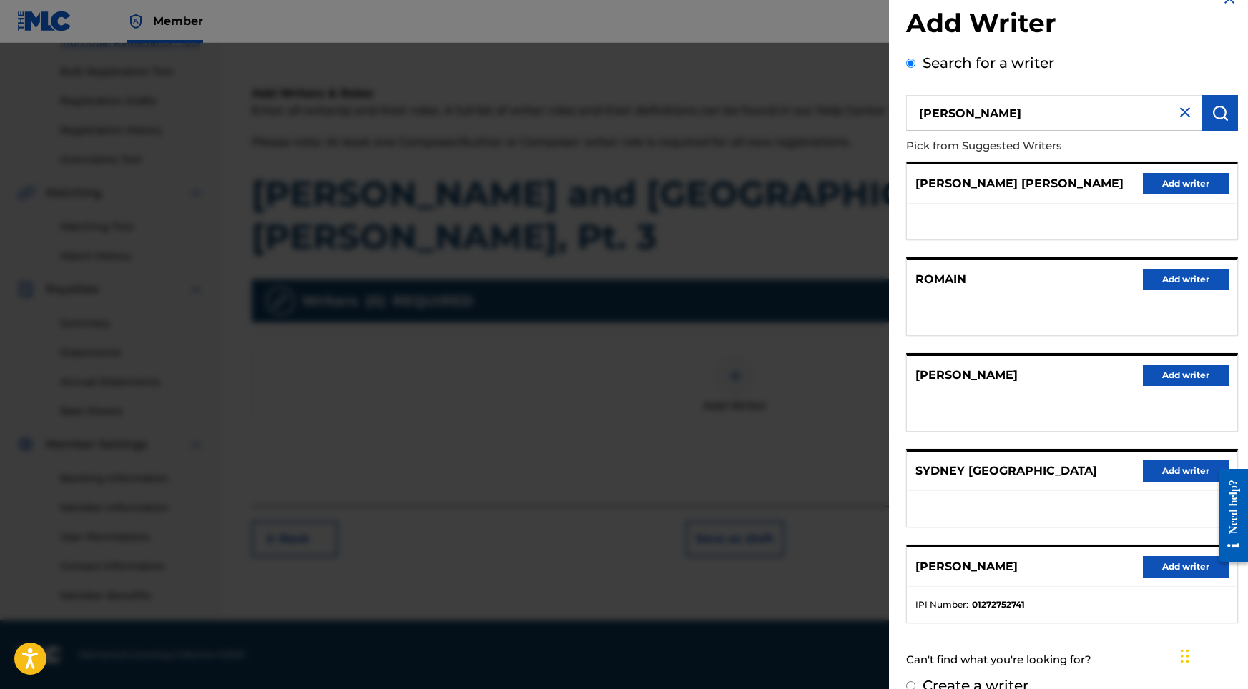
scroll to position [64, 0]
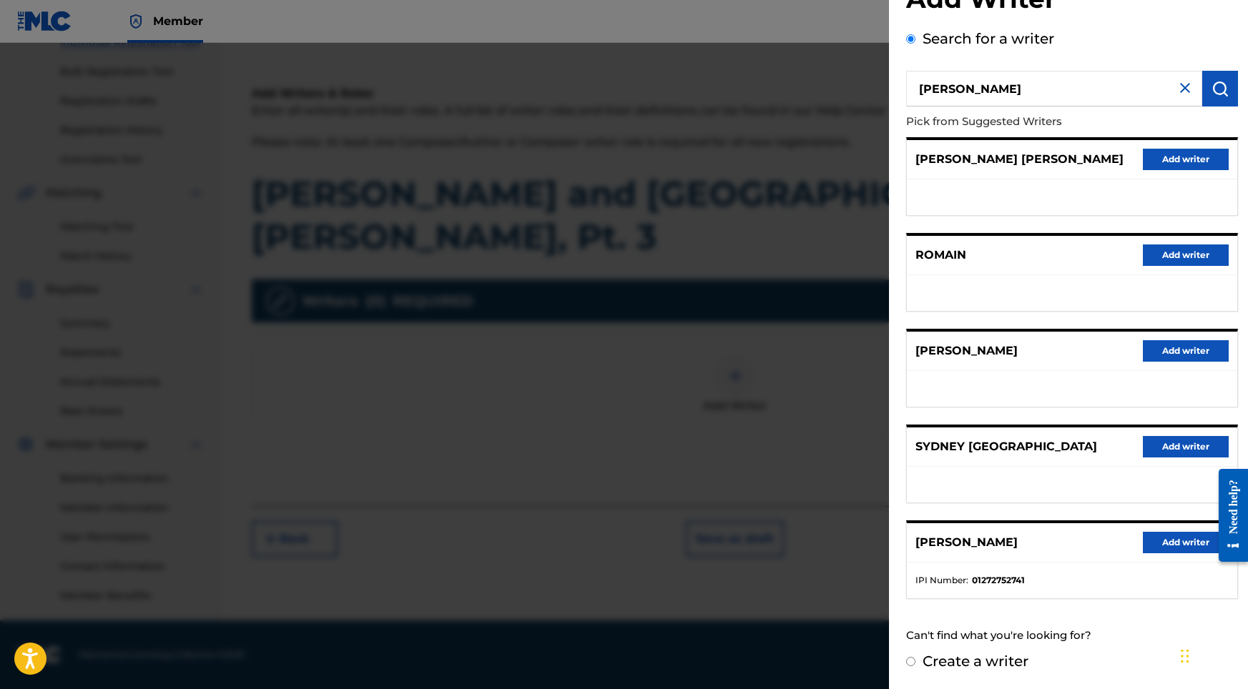
click at [1153, 552] on button "Add writer" at bounding box center [1186, 542] width 86 height 21
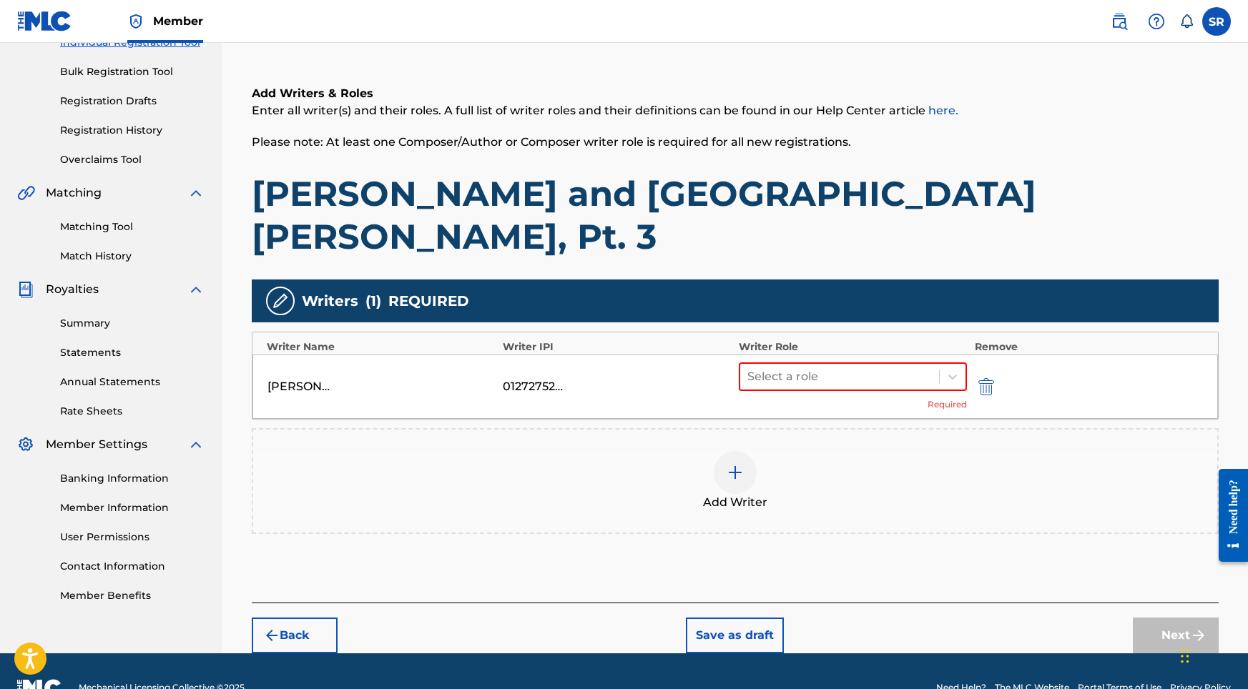
click at [854, 355] on div "[PERSON_NAME] 01272752741 Select a role Required" at bounding box center [734, 387] width 965 height 64
click at [852, 367] on div at bounding box center [839, 377] width 185 height 20
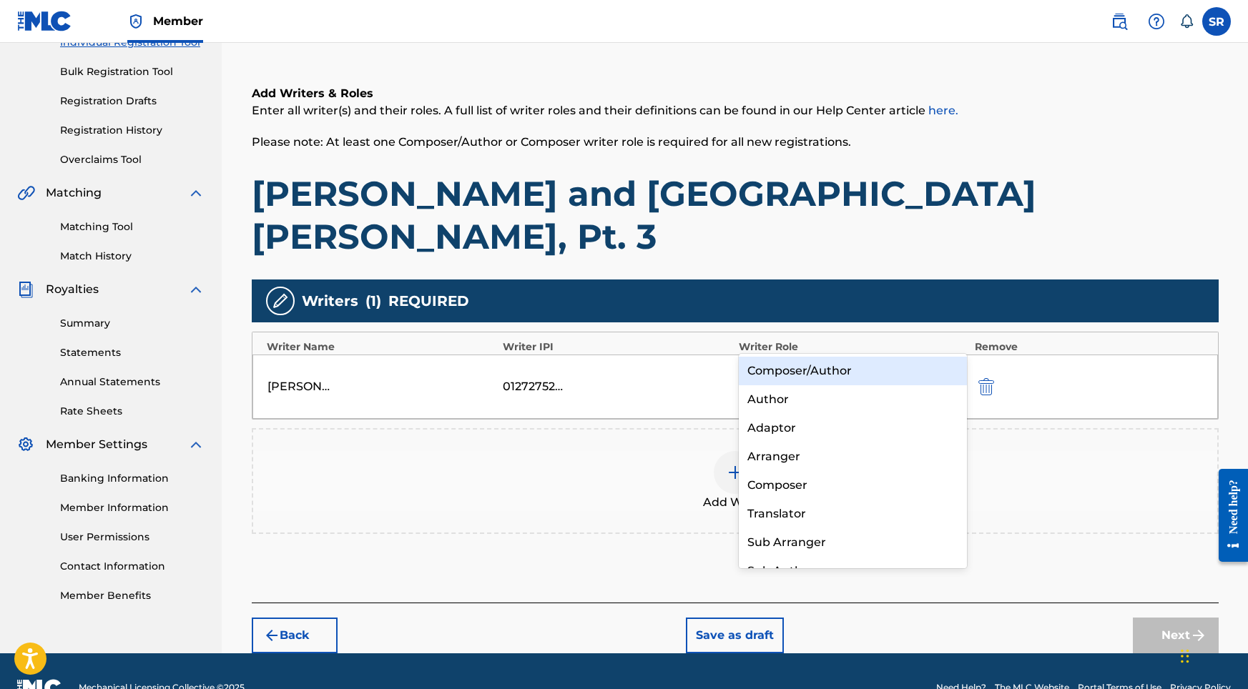
drag, startPoint x: 849, startPoint y: 363, endPoint x: 859, endPoint y: 367, distance: 11.6
click at [849, 363] on div "Composer/Author" at bounding box center [853, 371] width 229 height 29
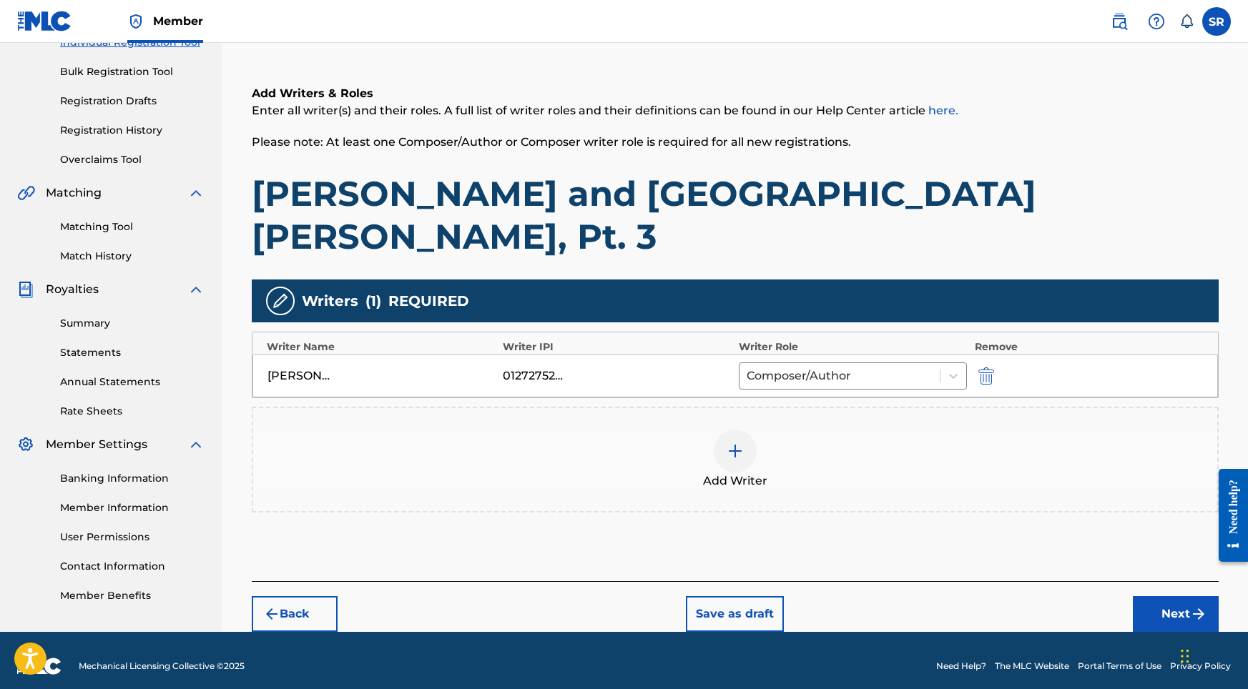
click at [1185, 596] on button "Next" at bounding box center [1176, 614] width 86 height 36
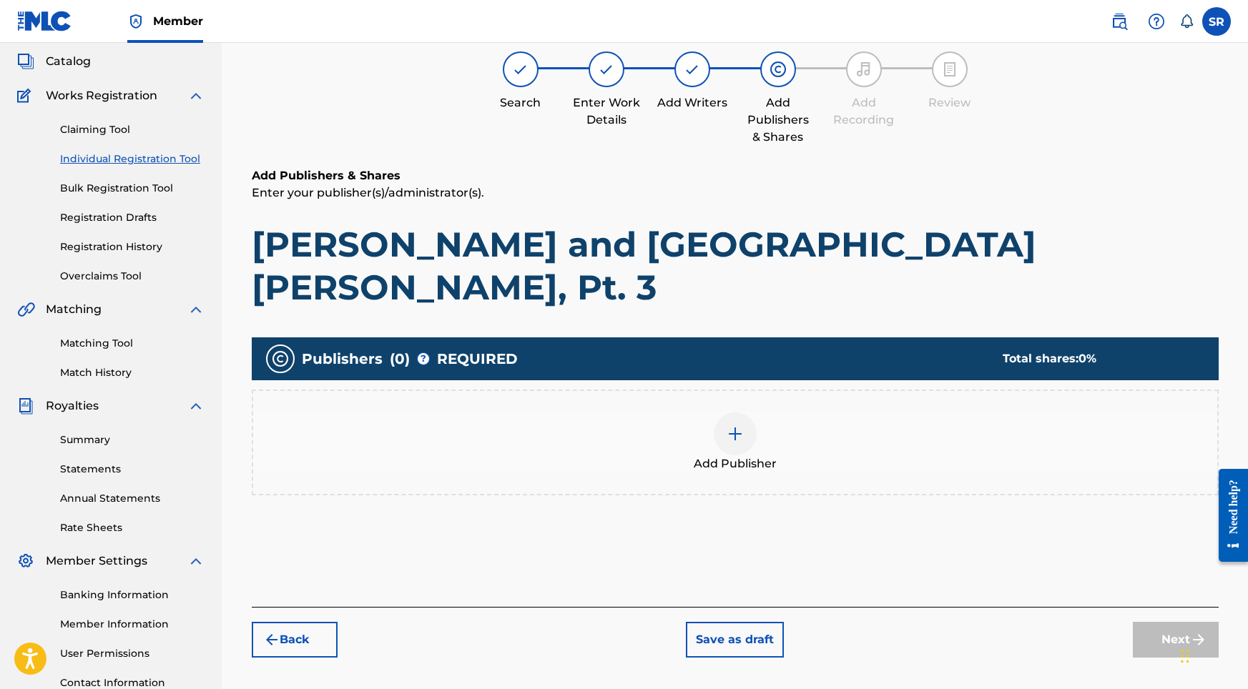
scroll to position [64, 0]
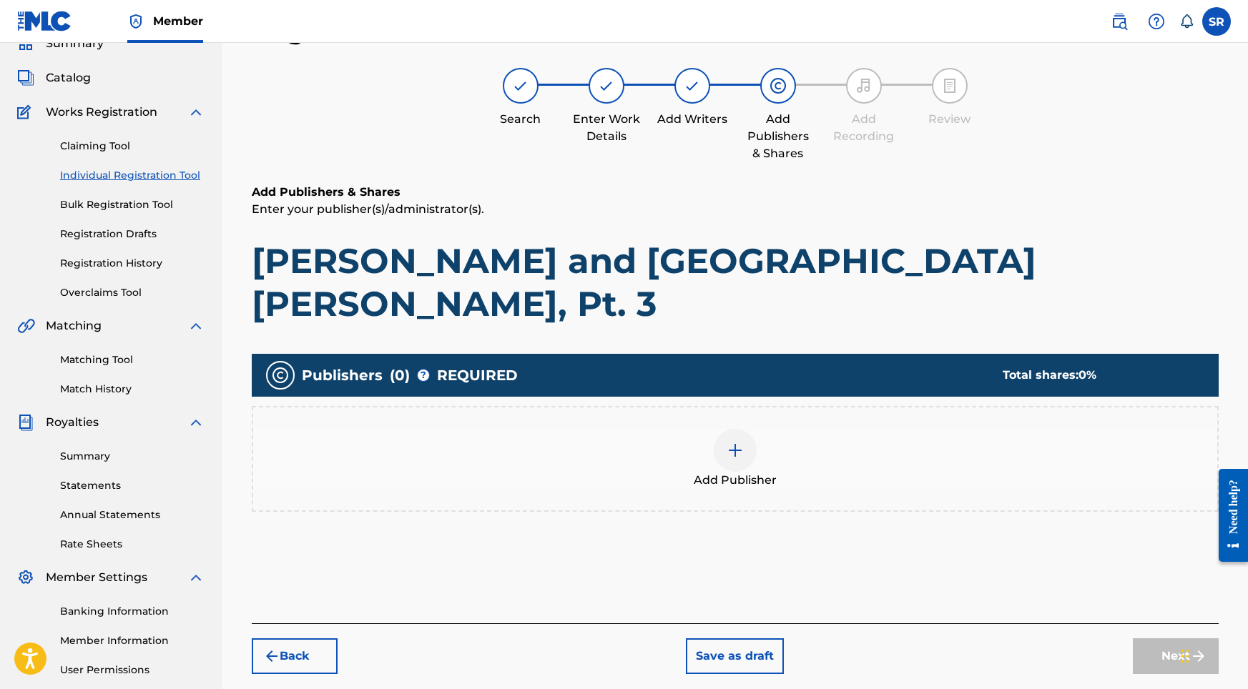
click at [798, 429] on div "Add Publisher" at bounding box center [735, 459] width 964 height 60
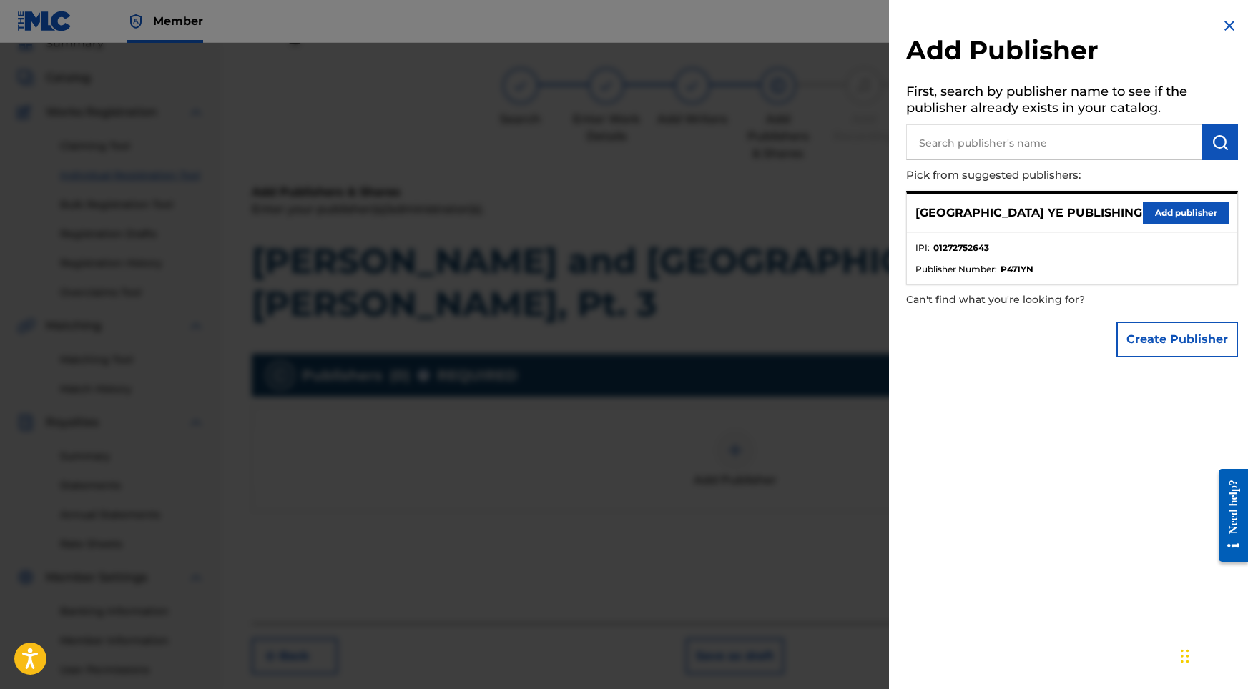
click at [1149, 195] on div "SYDNEY YE PUBLISHING Add publisher" at bounding box center [1072, 213] width 330 height 39
click at [1148, 204] on button "Add publisher" at bounding box center [1186, 212] width 86 height 21
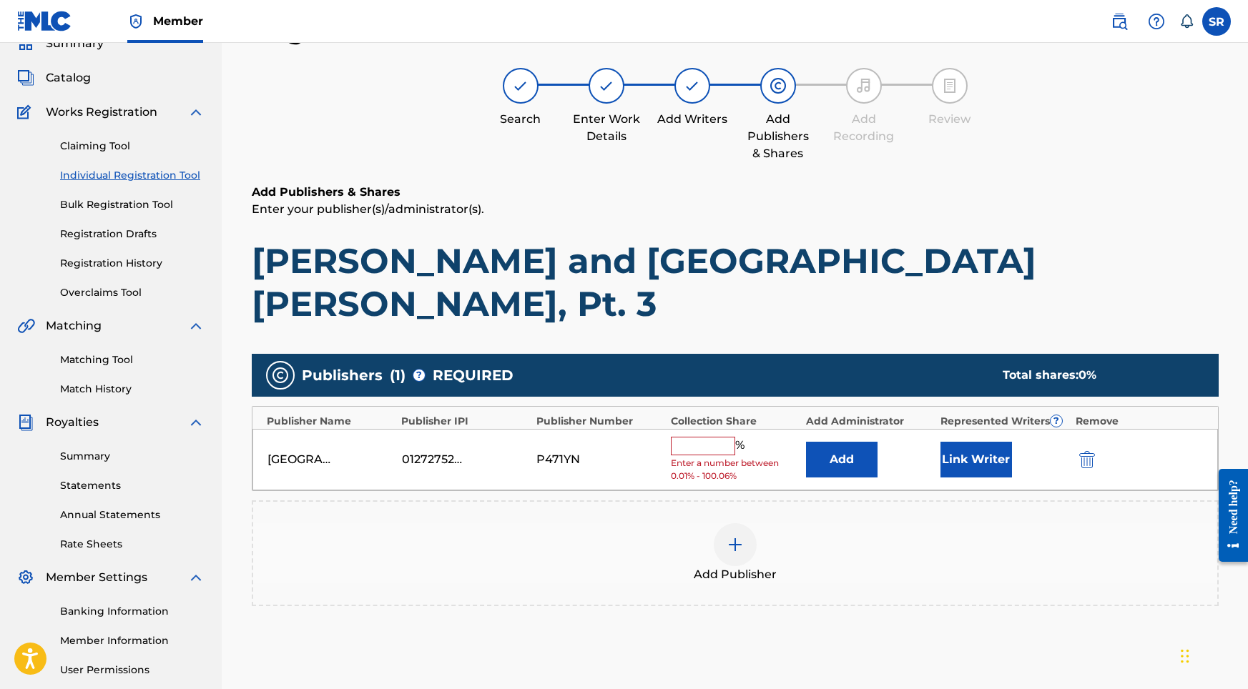
click at [681, 437] on div "% Enter a number between 0.01% - 100.06%" at bounding box center [734, 460] width 127 height 46
click at [684, 437] on input "text" at bounding box center [703, 446] width 64 height 19
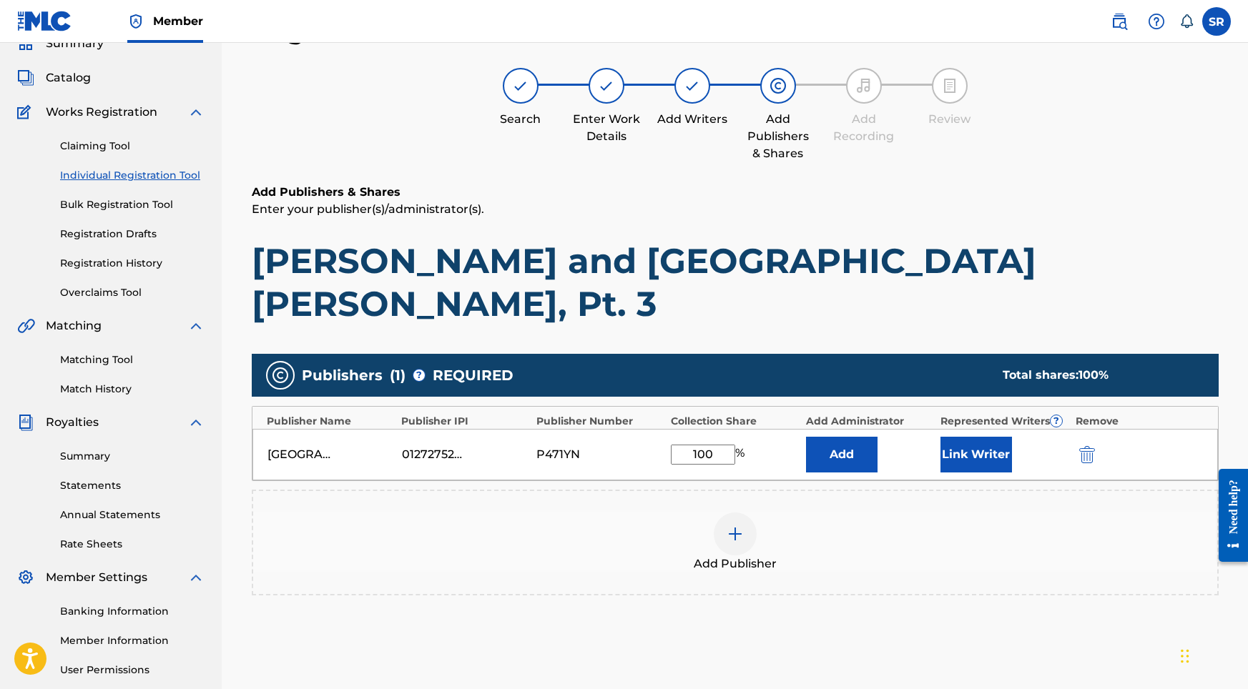
type input "100"
click at [997, 430] on div "[GEOGRAPHIC_DATA] YE PUBLISHING 01272752643 P471YN 100 % Add Link Writer" at bounding box center [734, 454] width 965 height 51
click at [994, 437] on button "Link Writer" at bounding box center [976, 455] width 72 height 36
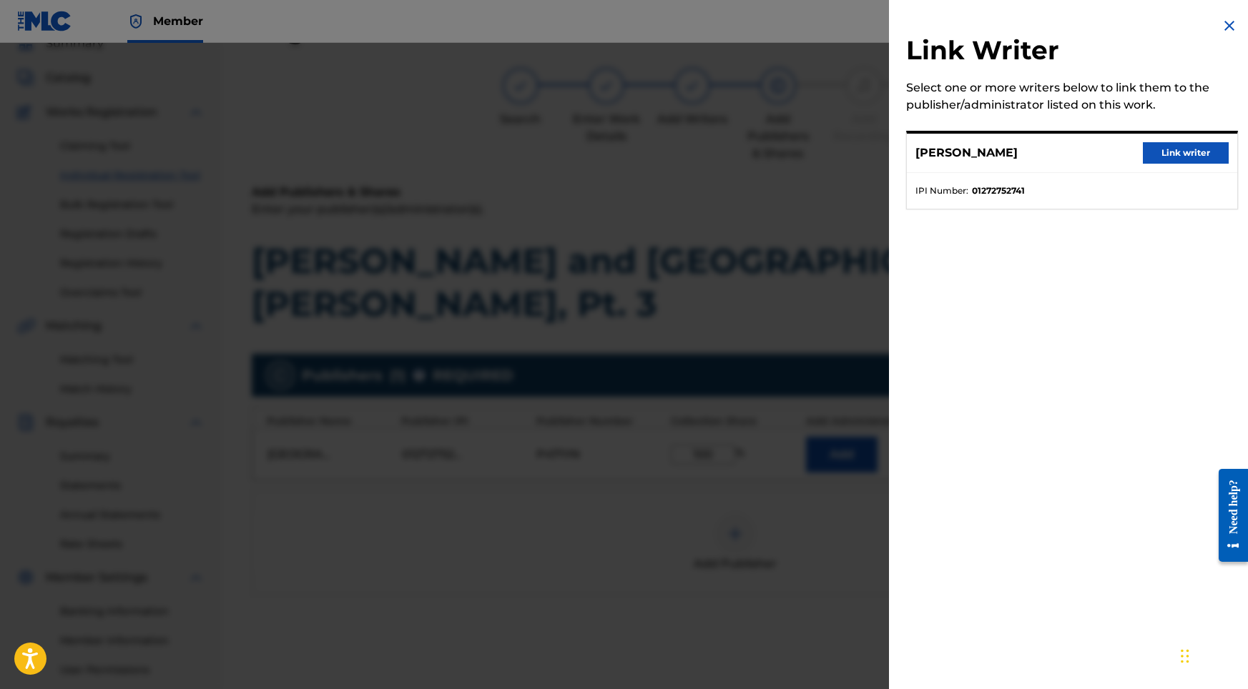
click at [1178, 147] on button "Link writer" at bounding box center [1186, 152] width 86 height 21
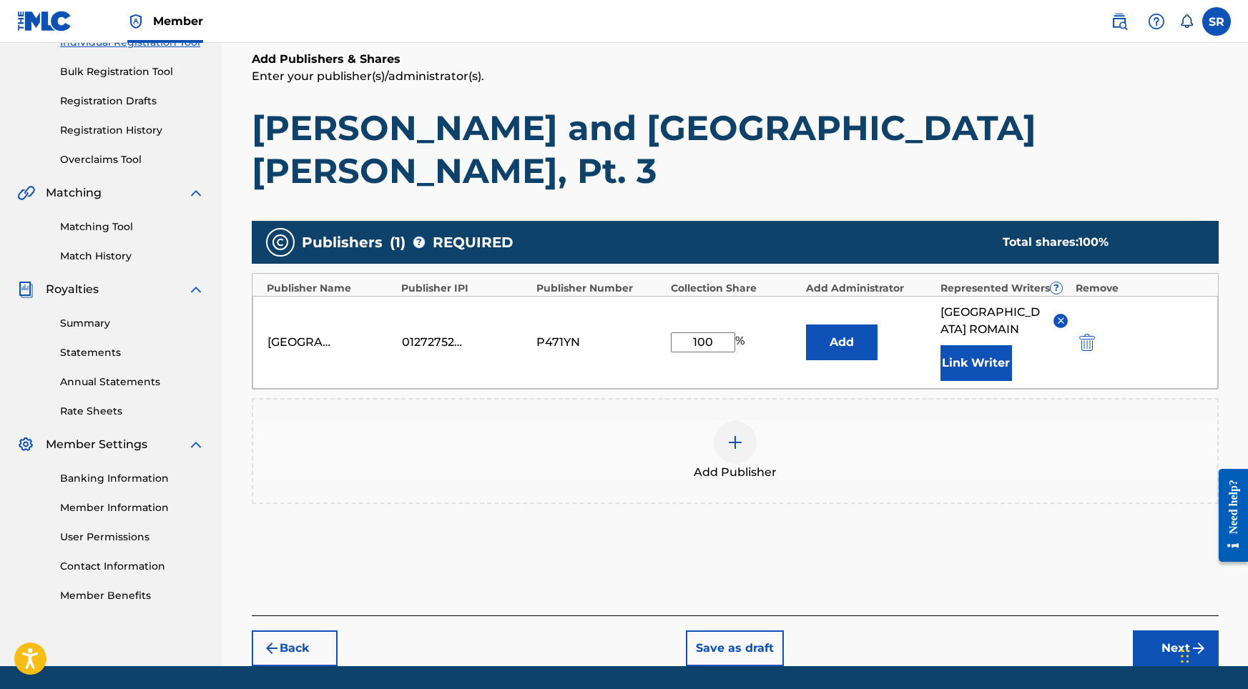
click at [1133, 631] on button "Next" at bounding box center [1176, 649] width 86 height 36
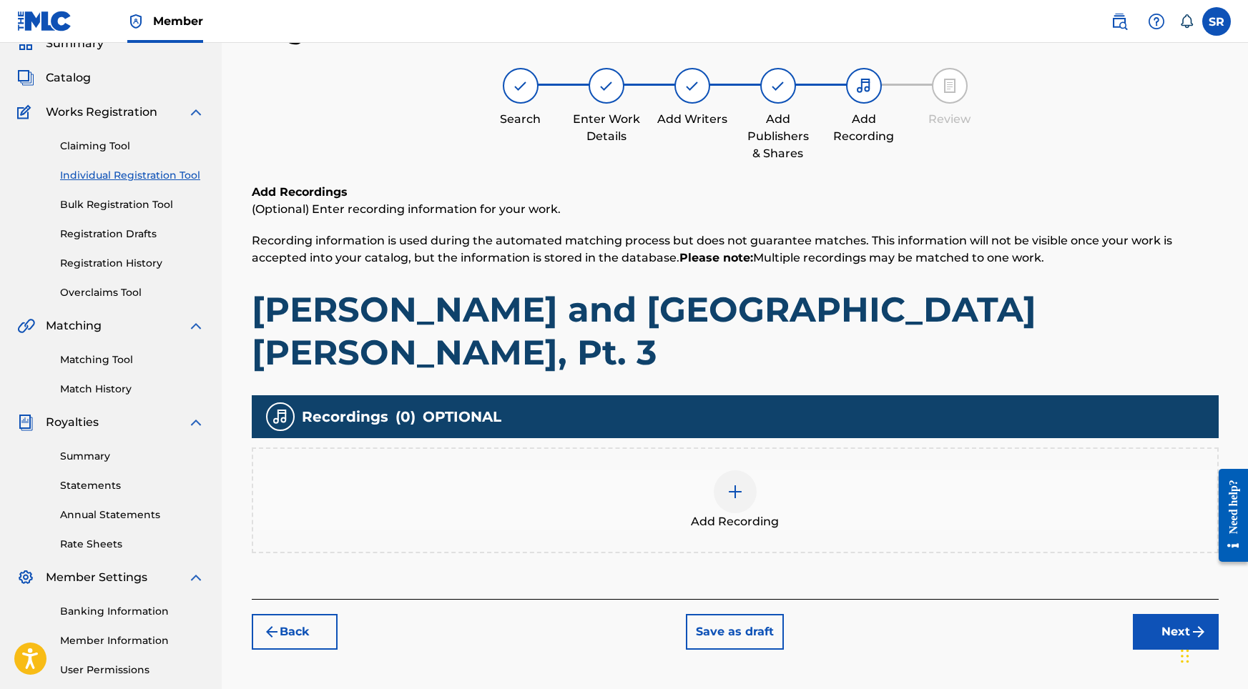
click at [764, 470] on div "Add Recording" at bounding box center [735, 500] width 964 height 60
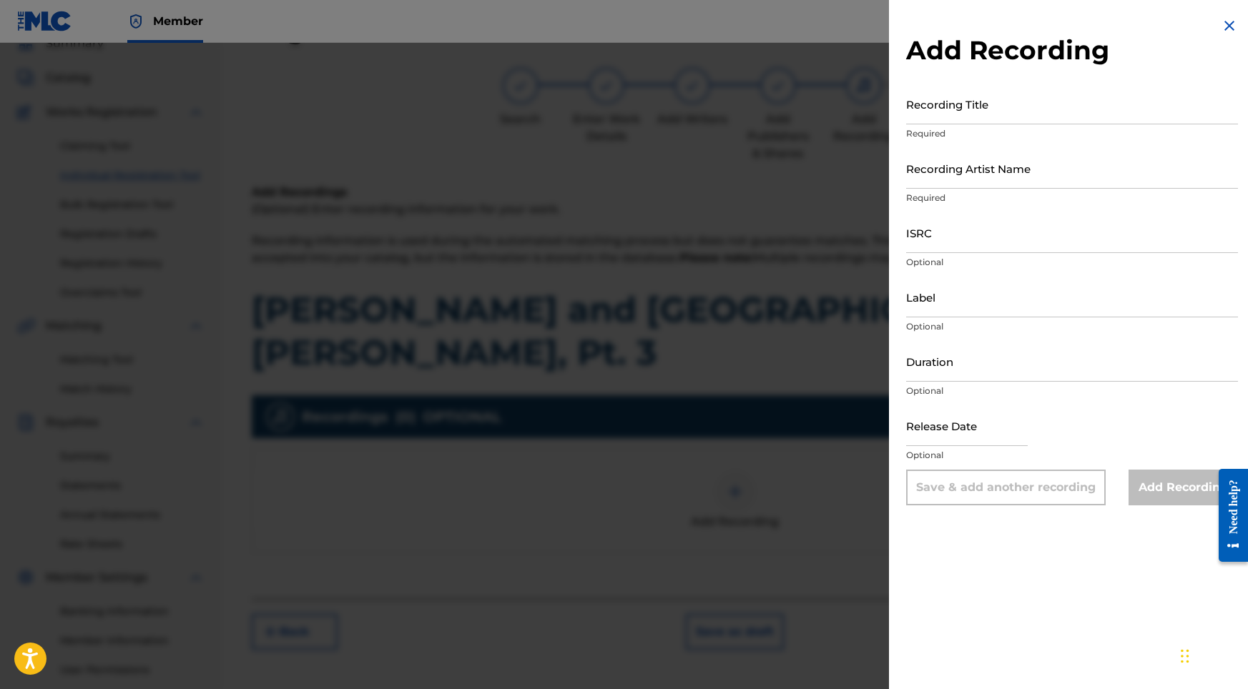
click at [1080, 119] on input "Recording Title" at bounding box center [1072, 104] width 332 height 41
paste input "[PERSON_NAME] and [GEOGRAPHIC_DATA][PERSON_NAME], Pt. 3"
type input "[PERSON_NAME] and [GEOGRAPHIC_DATA][PERSON_NAME], Pt. 3"
click at [978, 184] on input "Recording Artist Name" at bounding box center [1072, 168] width 332 height 41
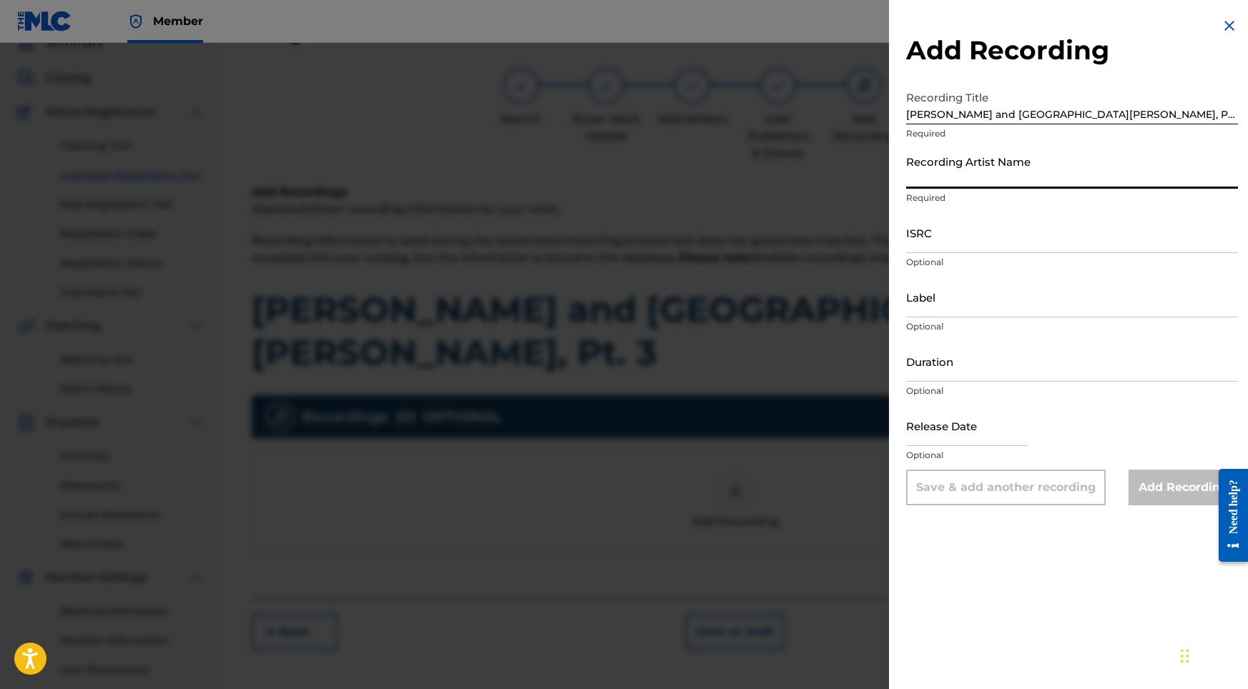
paste input "Into the Earth"
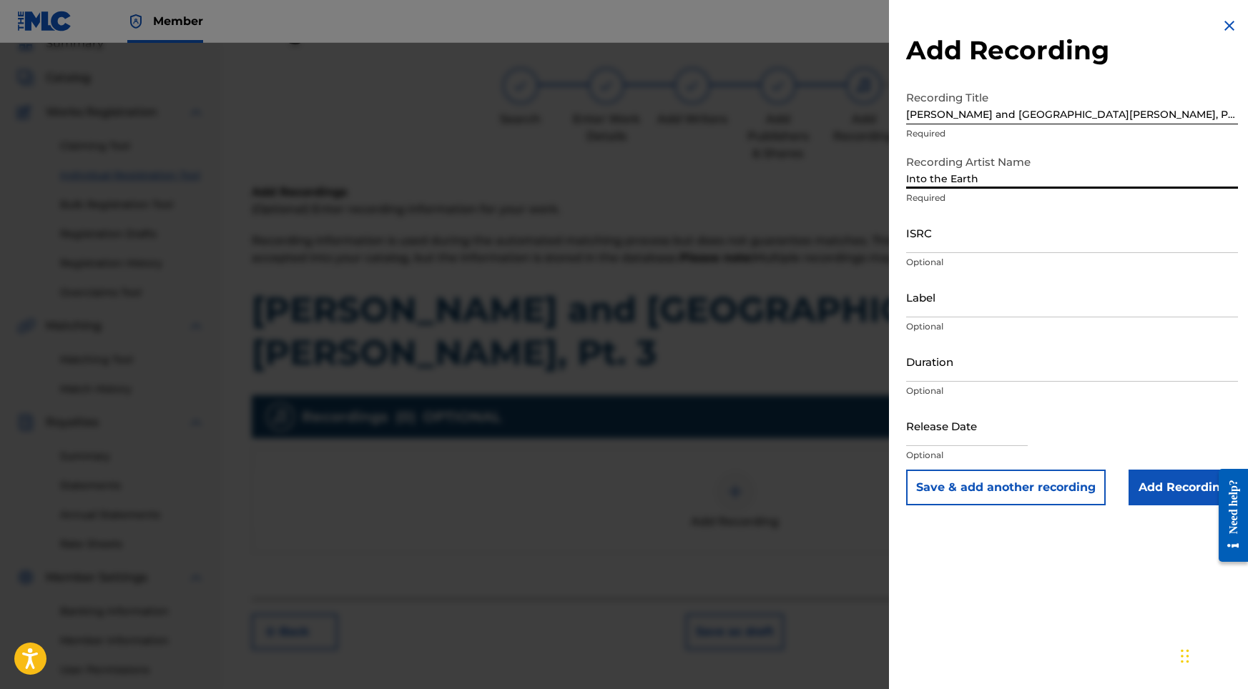
type input "Into the Earth"
click at [975, 260] on p "Optional" at bounding box center [1072, 262] width 332 height 13
click at [972, 250] on input "ISRC" at bounding box center [1072, 232] width 332 height 41
paste input "USY282316513"
type input "USY282316513"
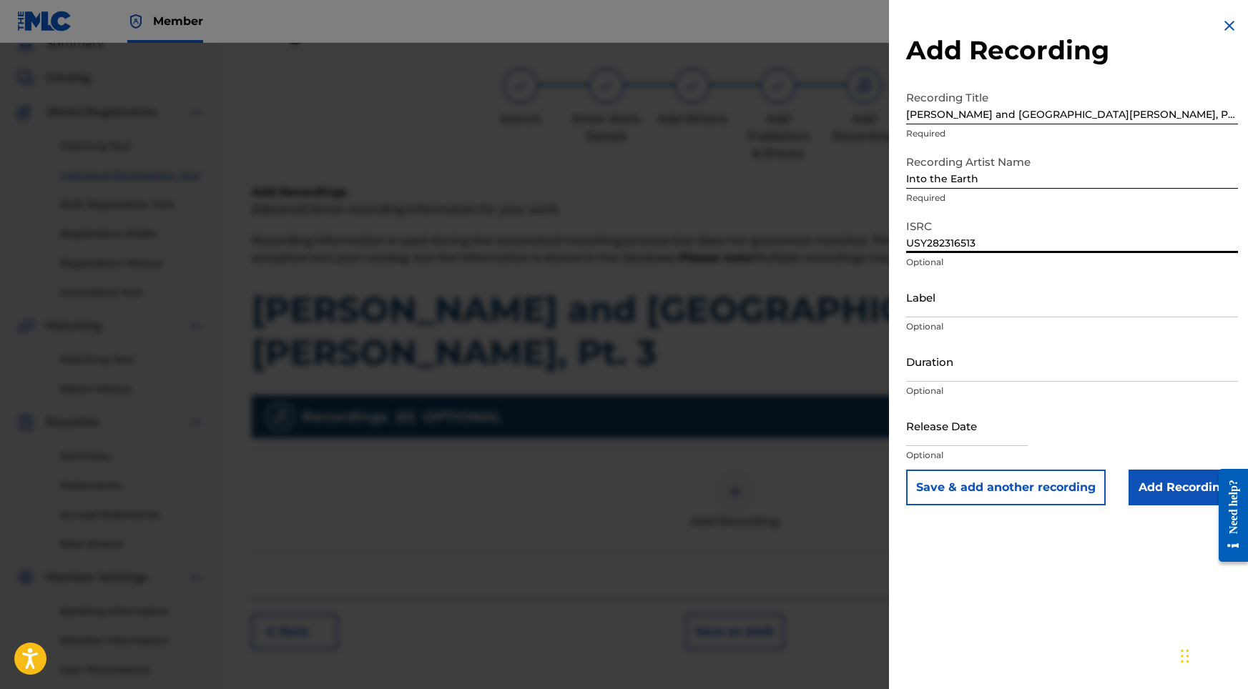
click at [946, 355] on input "Duration" at bounding box center [1072, 361] width 332 height 41
type input "02:02"
click at [1022, 434] on input "text" at bounding box center [967, 425] width 122 height 41
select select "8"
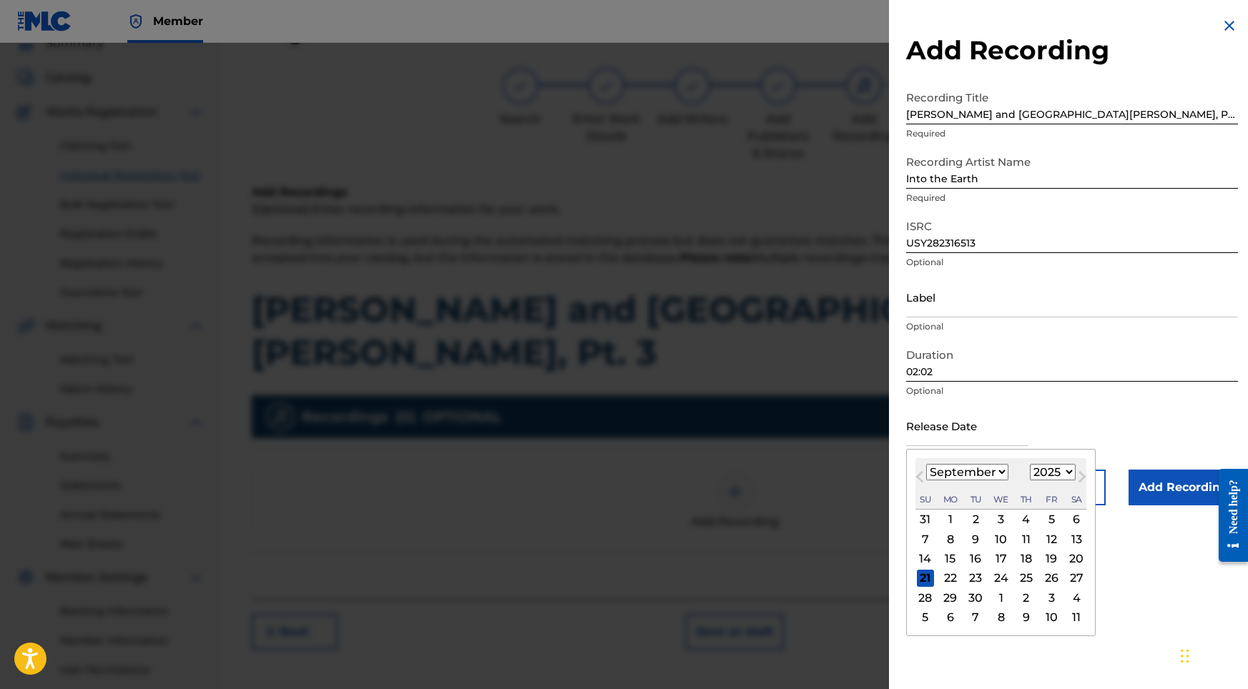
select select "2022"
click at [1042, 580] on div "23" at bounding box center [1050, 578] width 17 height 17
type input "[DATE]"
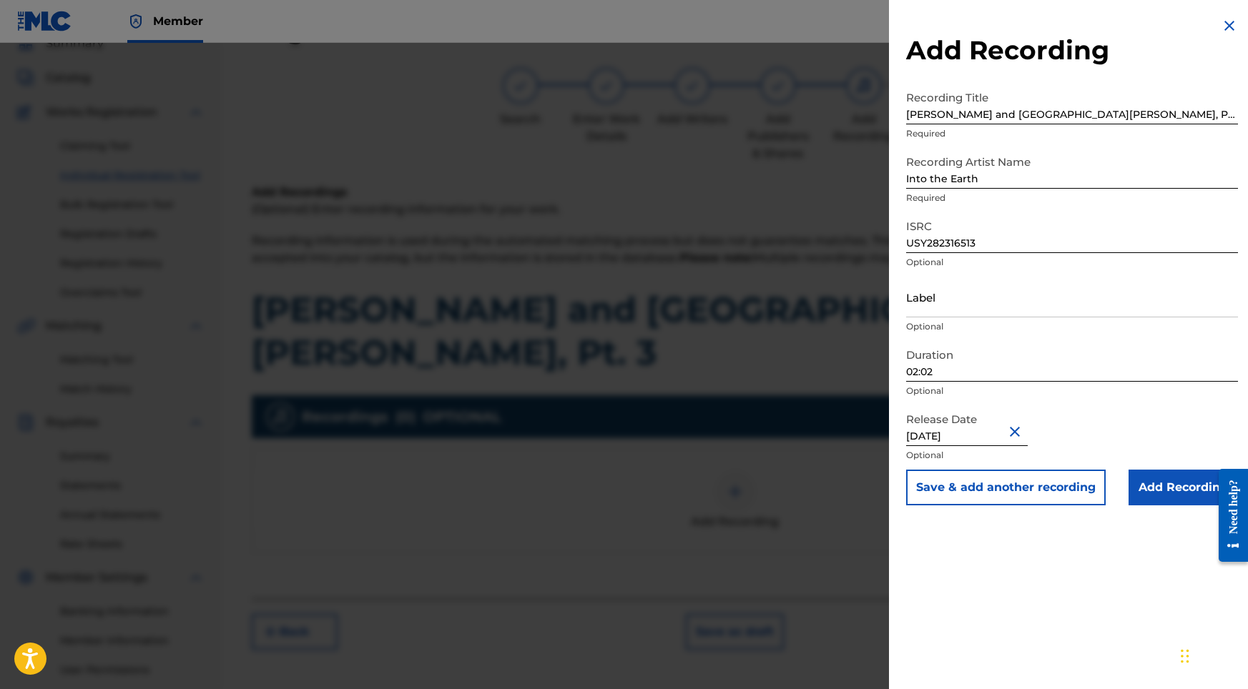
click at [1163, 497] on input "Add Recording" at bounding box center [1182, 488] width 109 height 36
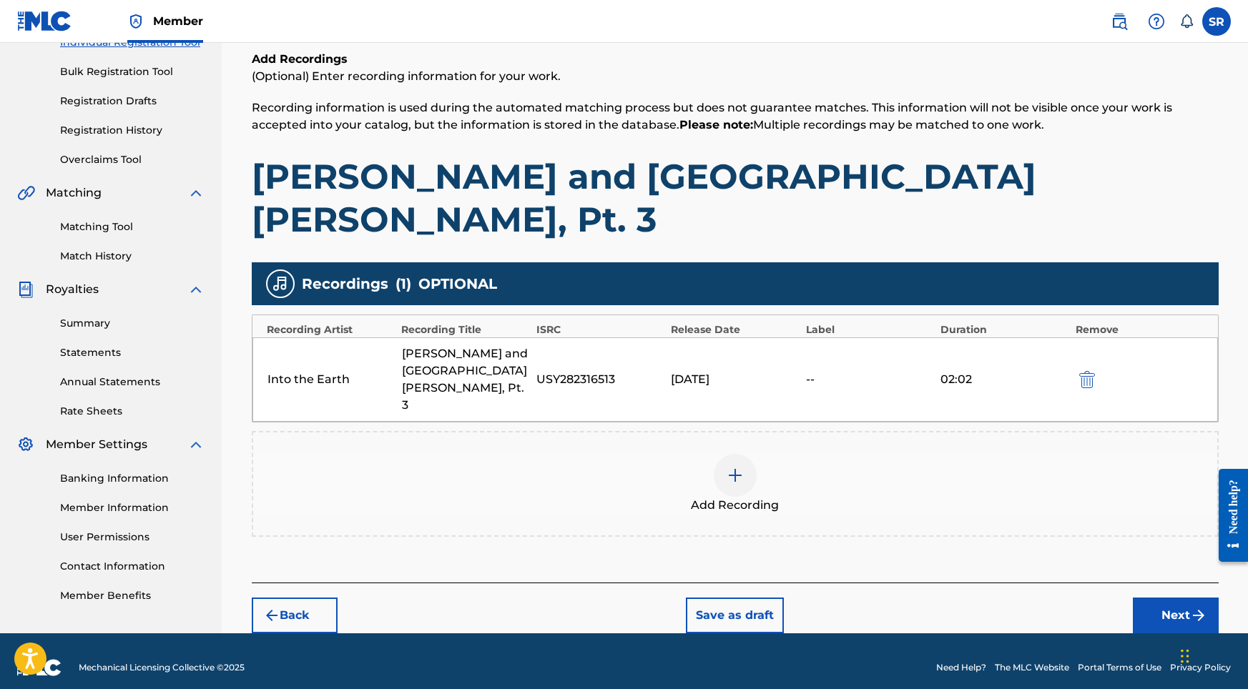
click at [1163, 598] on button "Next" at bounding box center [1176, 616] width 86 height 36
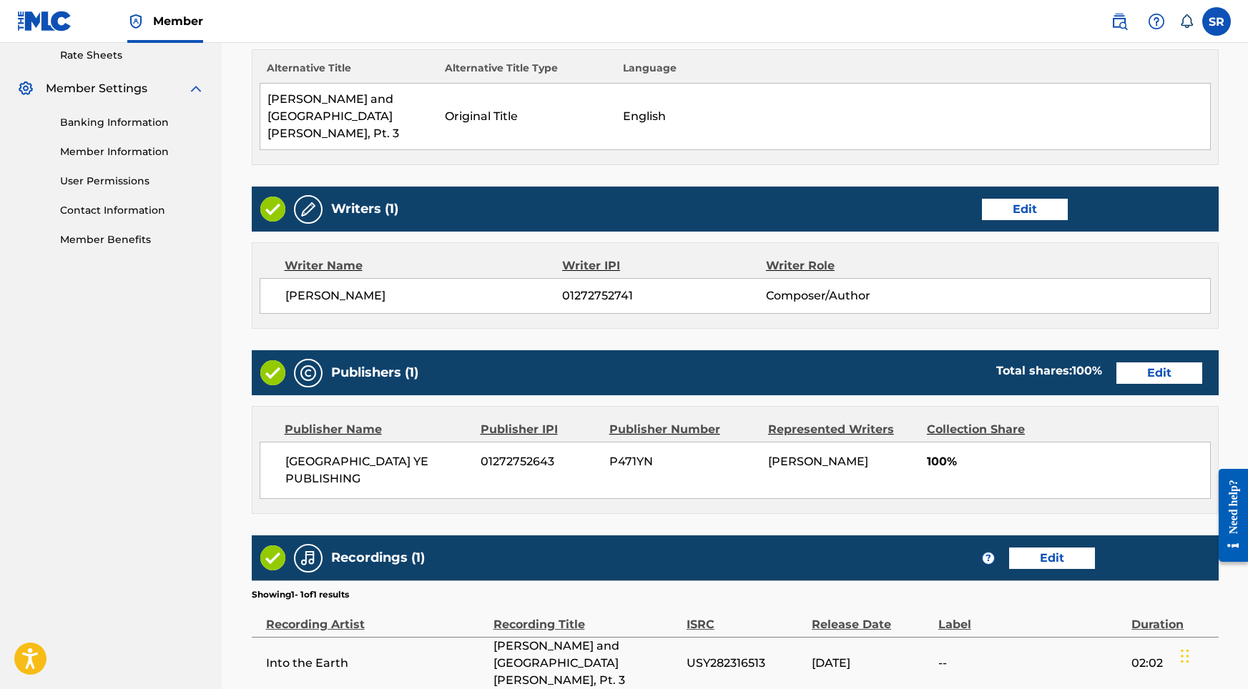
scroll to position [601, 0]
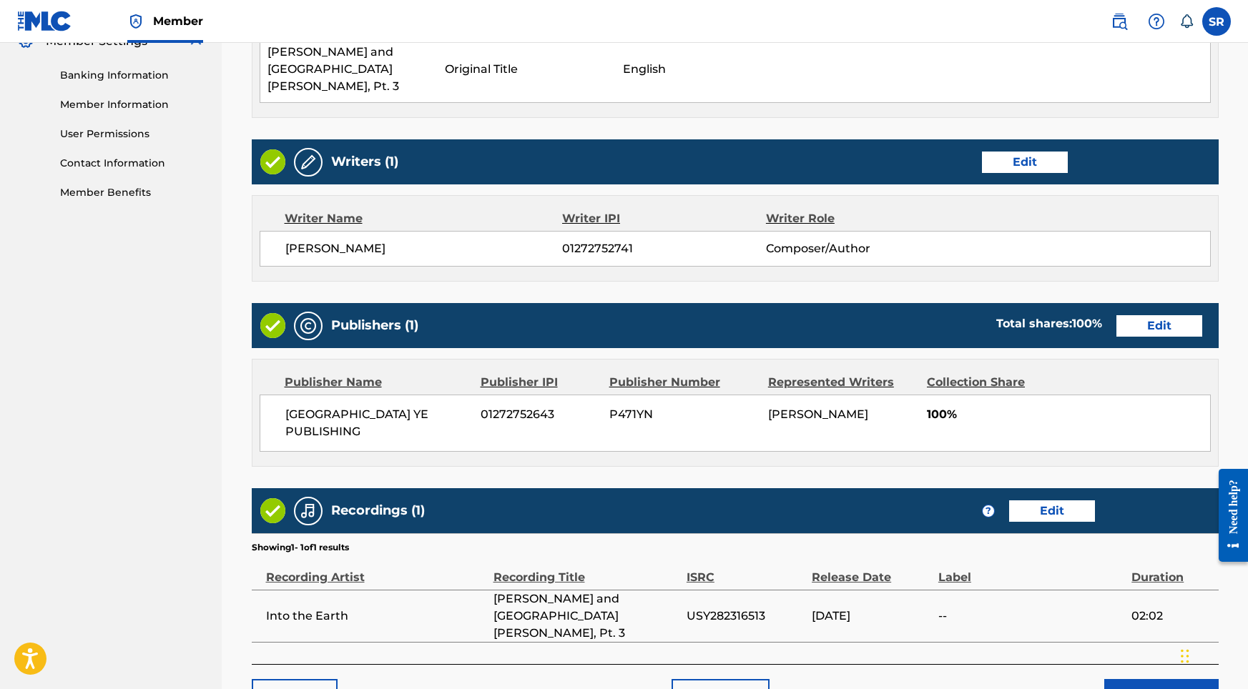
click at [1116, 679] on button "Submit" at bounding box center [1161, 697] width 114 height 36
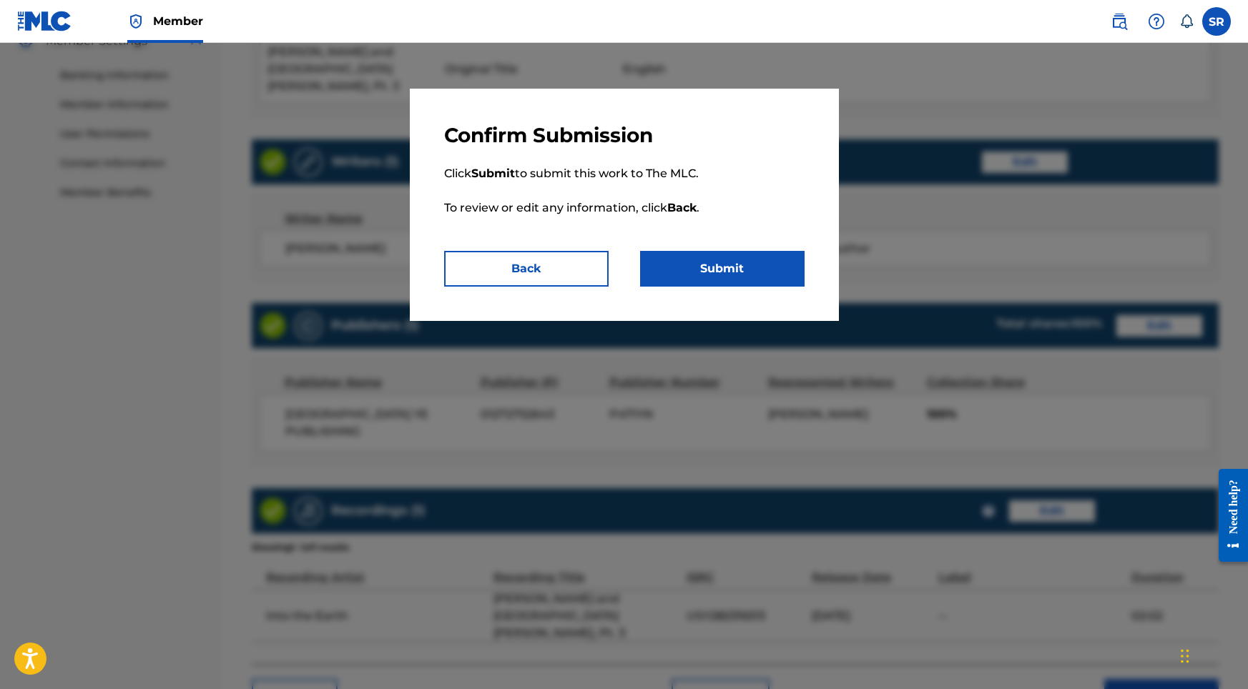
click at [734, 269] on button "Submit" at bounding box center [722, 269] width 164 height 36
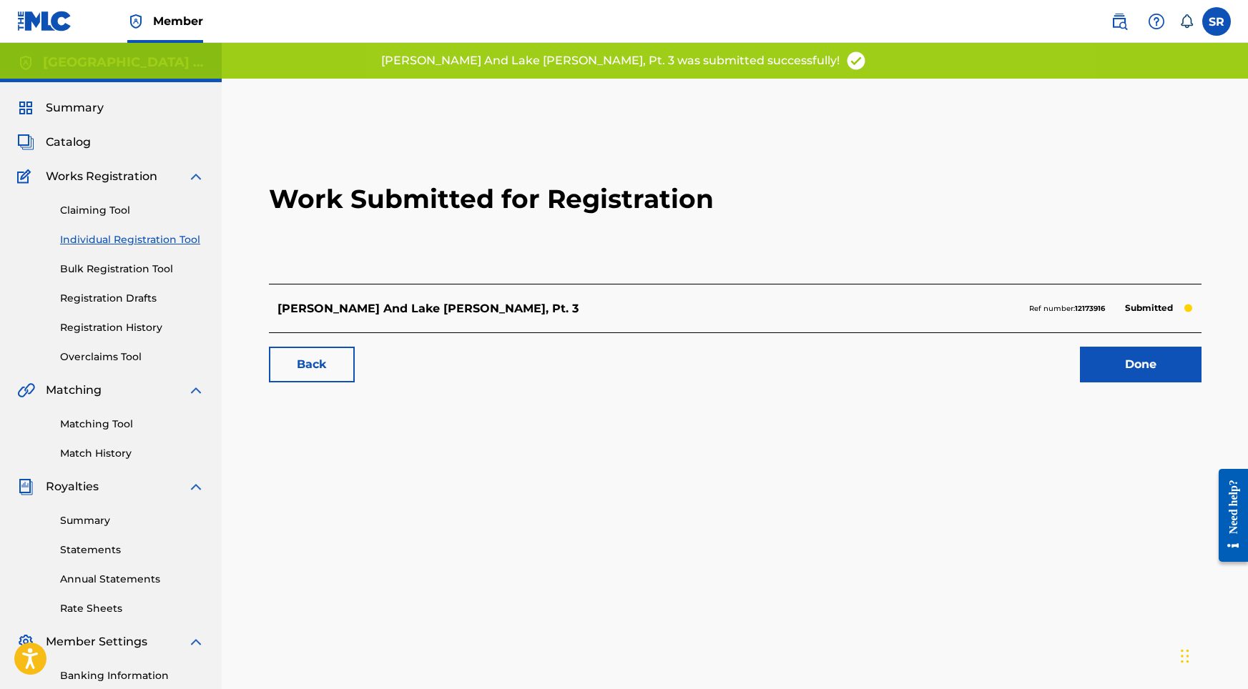
click at [1105, 368] on link "Done" at bounding box center [1141, 365] width 122 height 36
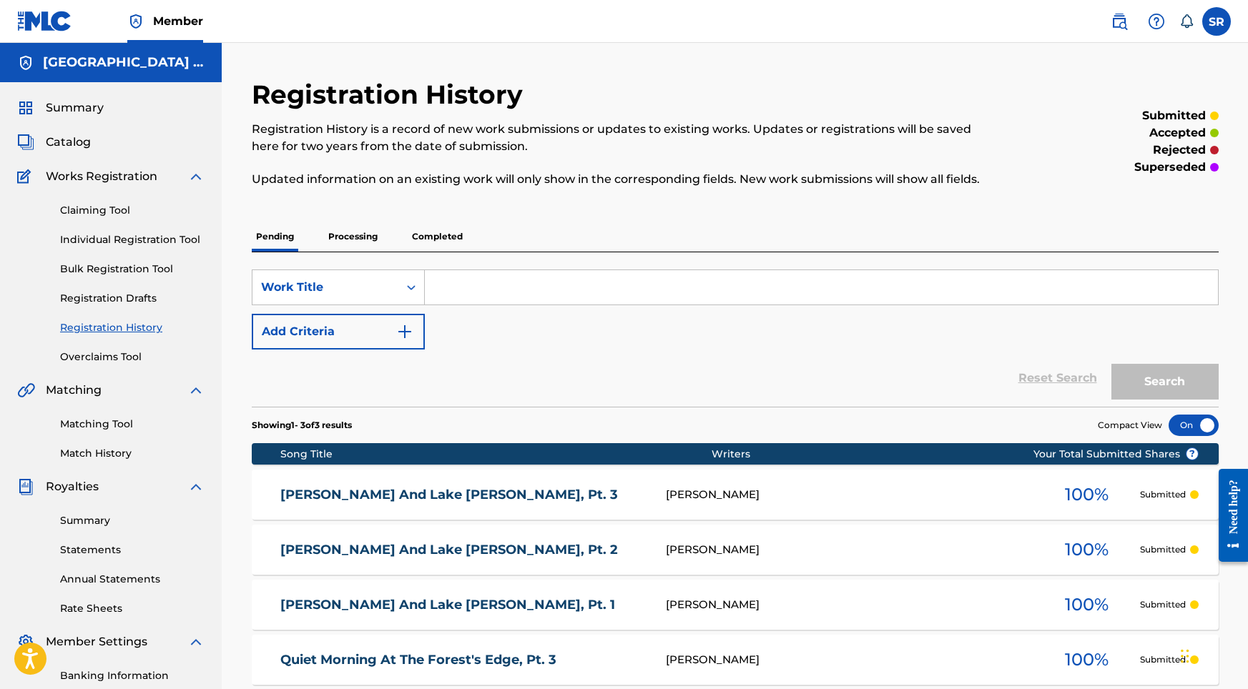
click at [188, 233] on link "Individual Registration Tool" at bounding box center [132, 239] width 144 height 15
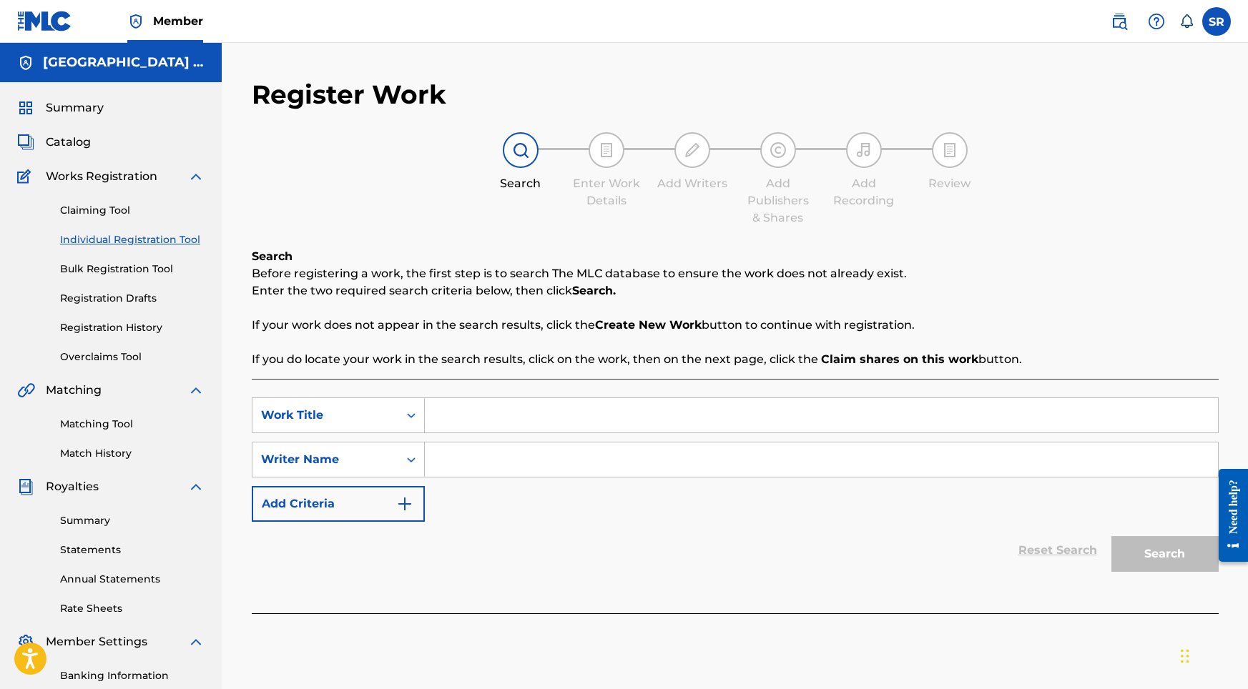
click at [555, 399] on input "Search Form" at bounding box center [821, 415] width 793 height 34
click at [556, 415] on input "Search Form" at bounding box center [821, 415] width 793 height 34
paste input "[PERSON_NAME] Chorus with Lake Birds Calling in the Distance, Pt. 1"
type input "[PERSON_NAME] Chorus with Lake Birds Calling in the Distance, Pt. 1"
click at [588, 460] on input "Search Form" at bounding box center [821, 460] width 793 height 34
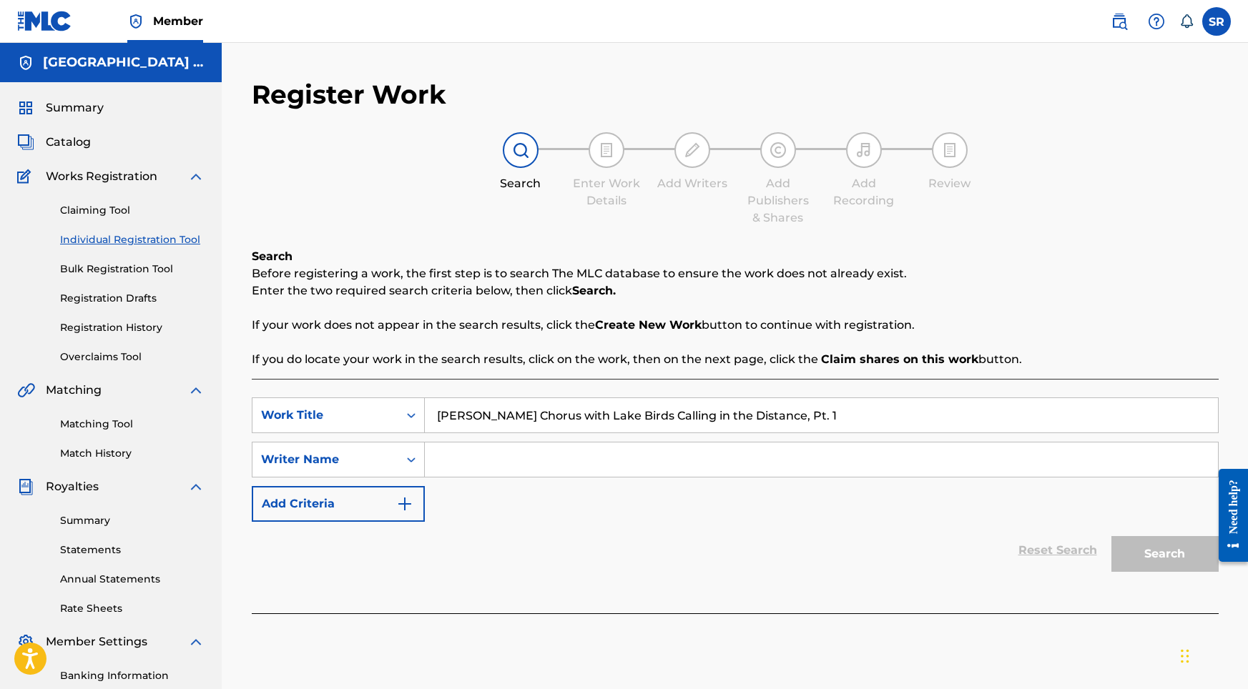
paste input "[PERSON_NAME] Chorus with Lake Birds Calling in the Distance, Pt. 1"
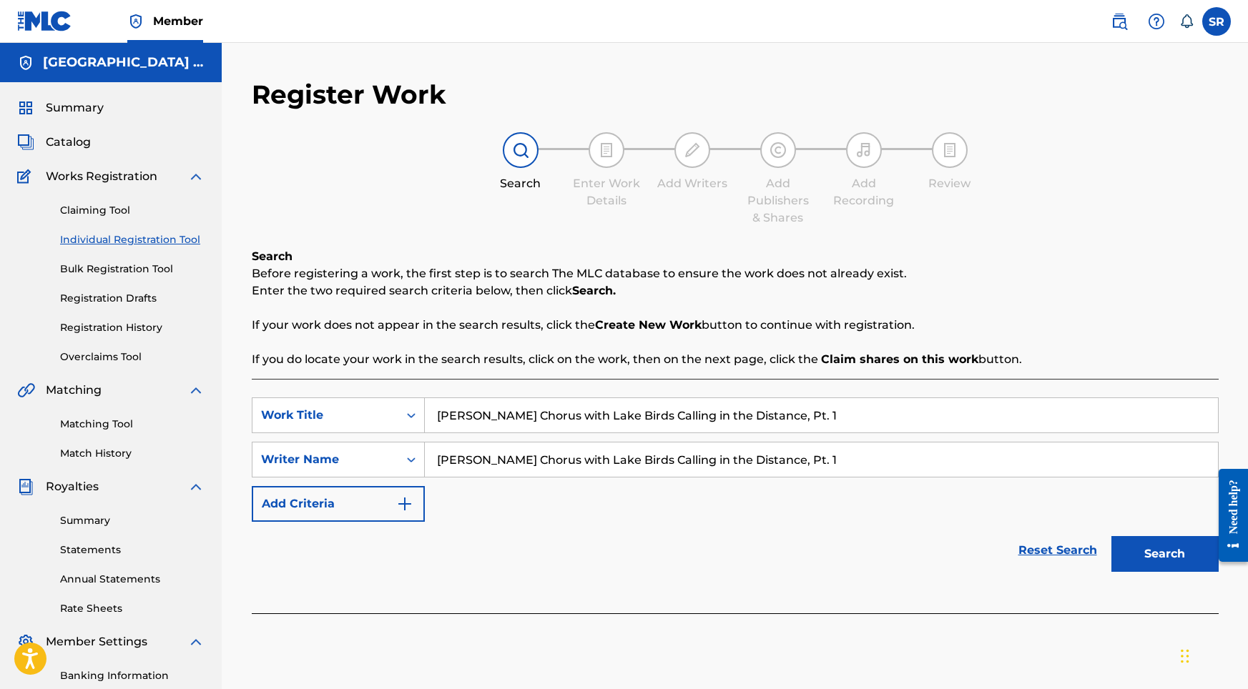
type input "[PERSON_NAME] Chorus with Lake Birds Calling in the Distance, Pt. 1"
click at [1135, 553] on button "Search" at bounding box center [1164, 554] width 107 height 36
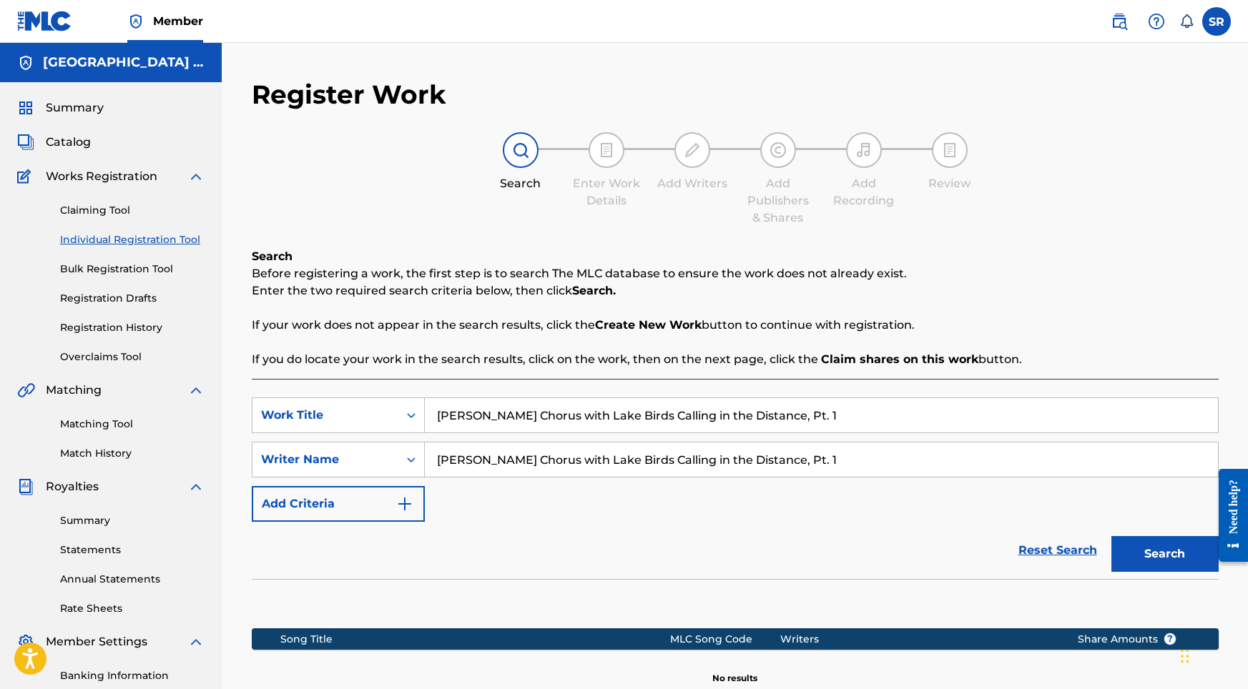
scroll to position [197, 0]
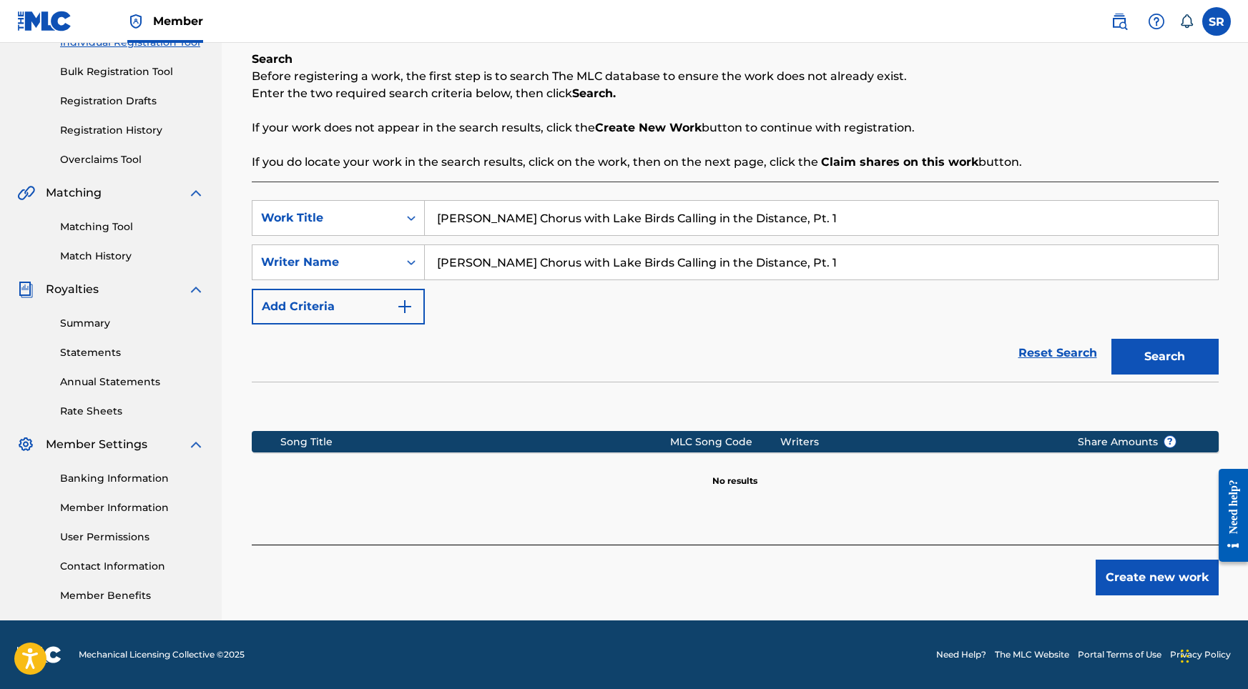
drag, startPoint x: 1085, startPoint y: 568, endPoint x: 1096, endPoint y: 574, distance: 12.8
click at [1091, 571] on div "Create new work" at bounding box center [735, 570] width 967 height 51
click at [1115, 578] on button "Create new work" at bounding box center [1156, 578] width 123 height 36
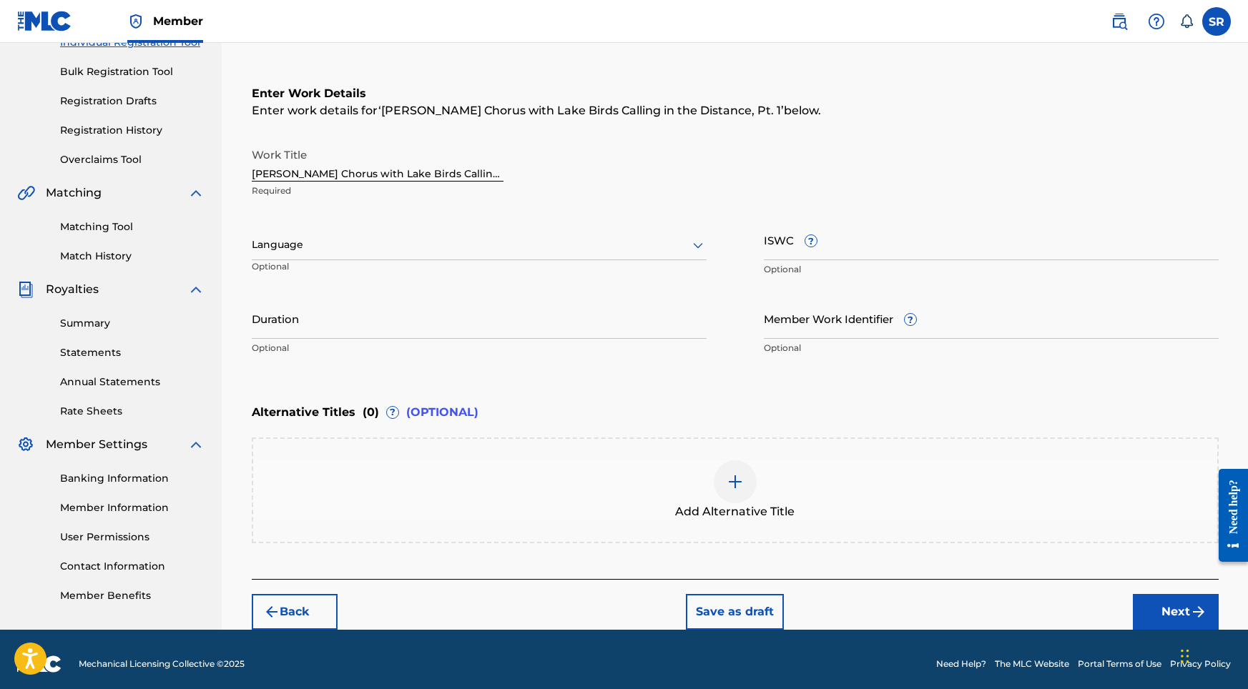
click at [602, 242] on div at bounding box center [479, 245] width 455 height 18
click at [537, 270] on div "English" at bounding box center [478, 276] width 453 height 32
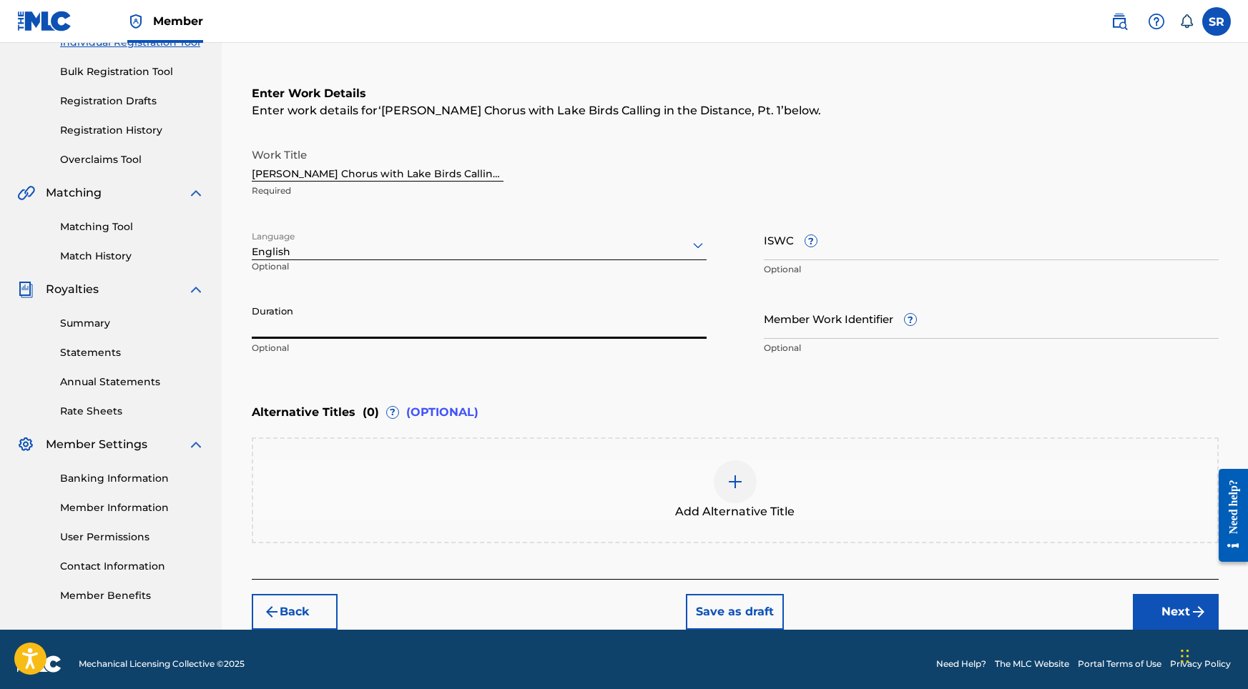
click at [548, 310] on input "Duration" at bounding box center [479, 318] width 455 height 41
type input "02:02"
click at [727, 484] on img at bounding box center [734, 481] width 17 height 17
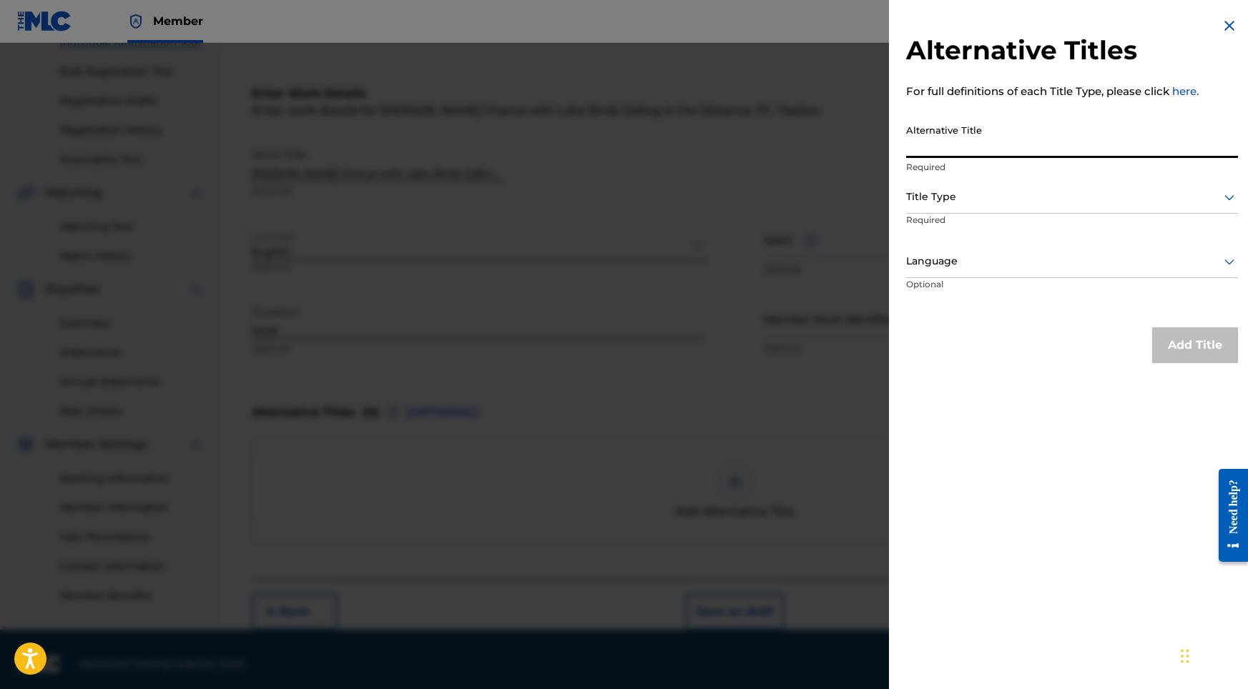
click at [1045, 146] on input "Alternative Title" at bounding box center [1072, 137] width 332 height 41
paste input "[PERSON_NAME] Chorus with Lake Birds Calling in the Distance, Pt. 1"
type input "[PERSON_NAME] Chorus with Lake Birds Calling in the Distance, Pt. 1"
click at [1049, 189] on div at bounding box center [1072, 197] width 332 height 18
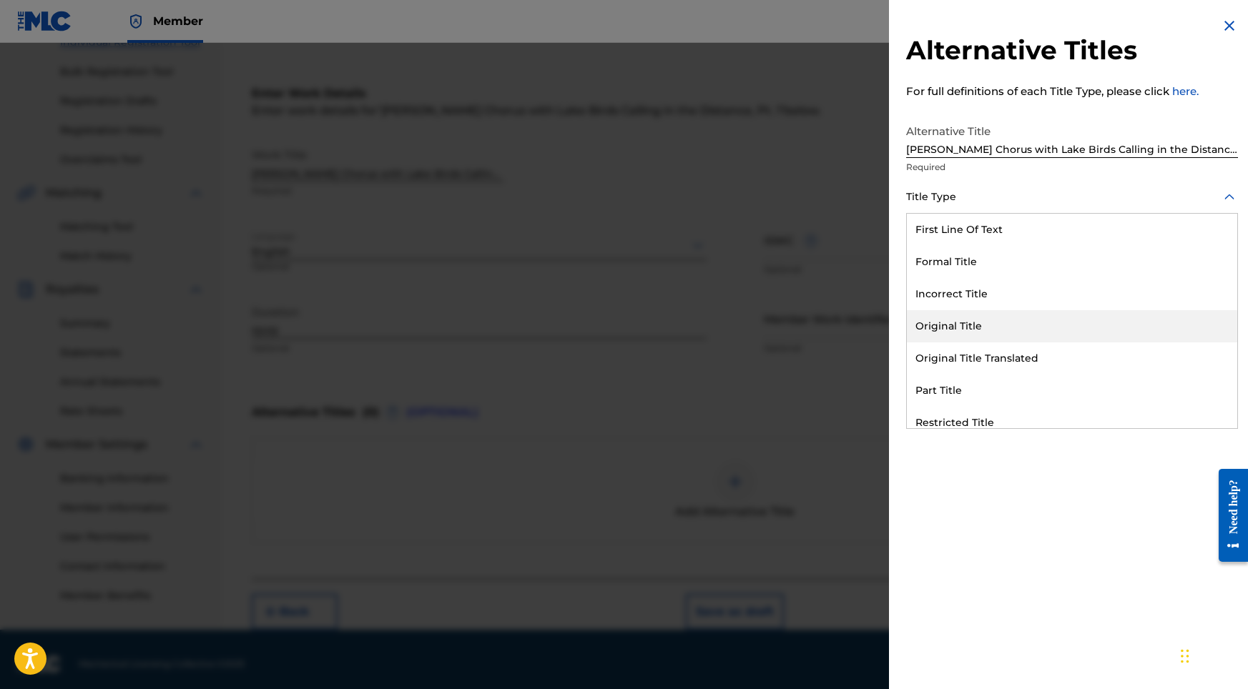
click at [983, 319] on div "Original Title" at bounding box center [1072, 326] width 330 height 32
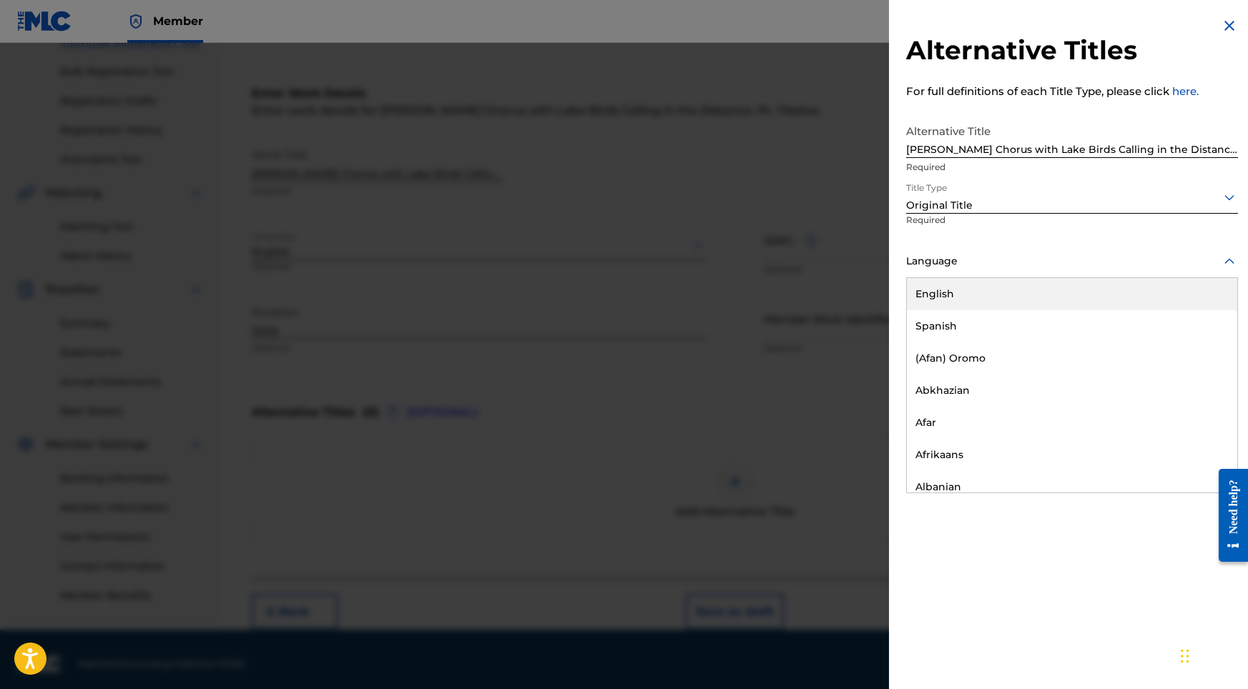
click at [1080, 268] on div at bounding box center [1072, 261] width 332 height 18
click at [1014, 303] on div "English" at bounding box center [1072, 294] width 330 height 32
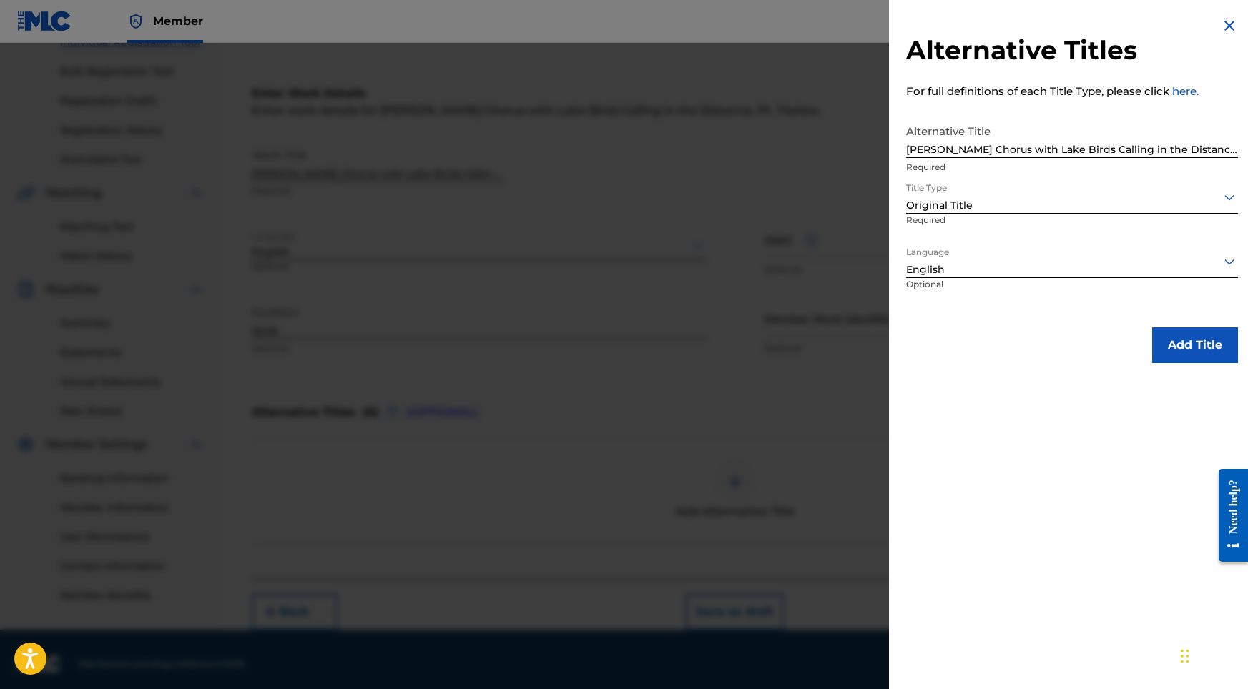
click at [1190, 362] on button "Add Title" at bounding box center [1195, 345] width 86 height 36
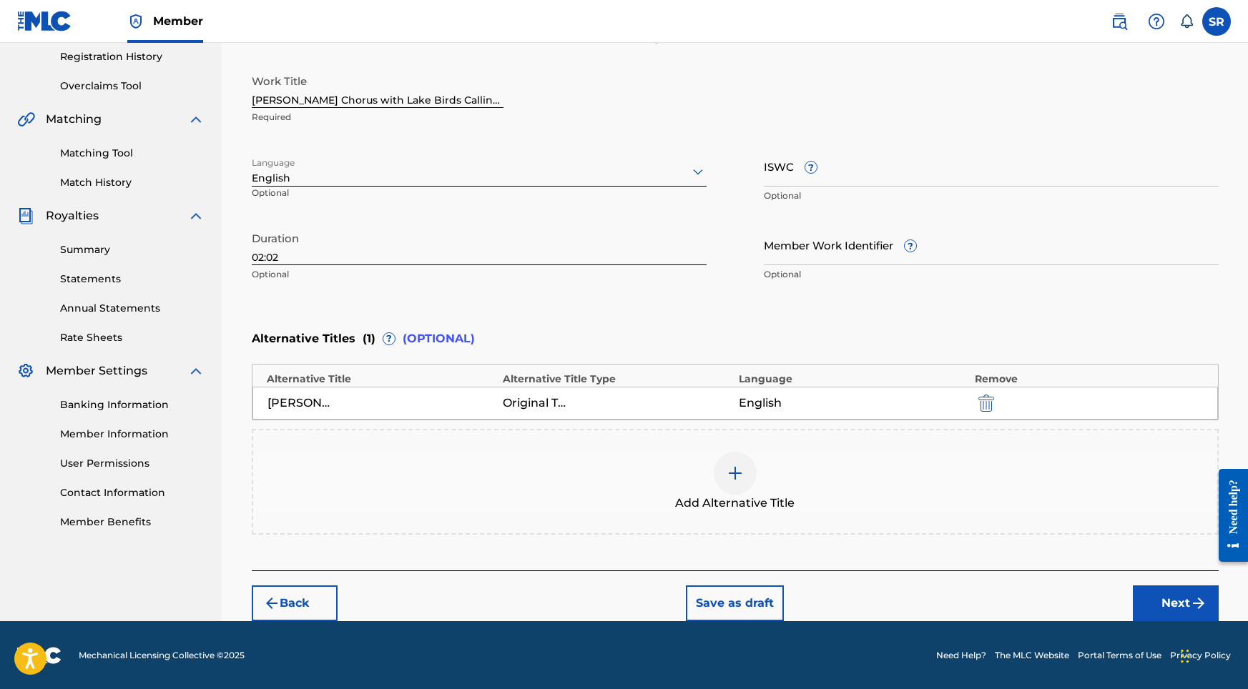
click at [1183, 604] on button "Next" at bounding box center [1176, 604] width 86 height 36
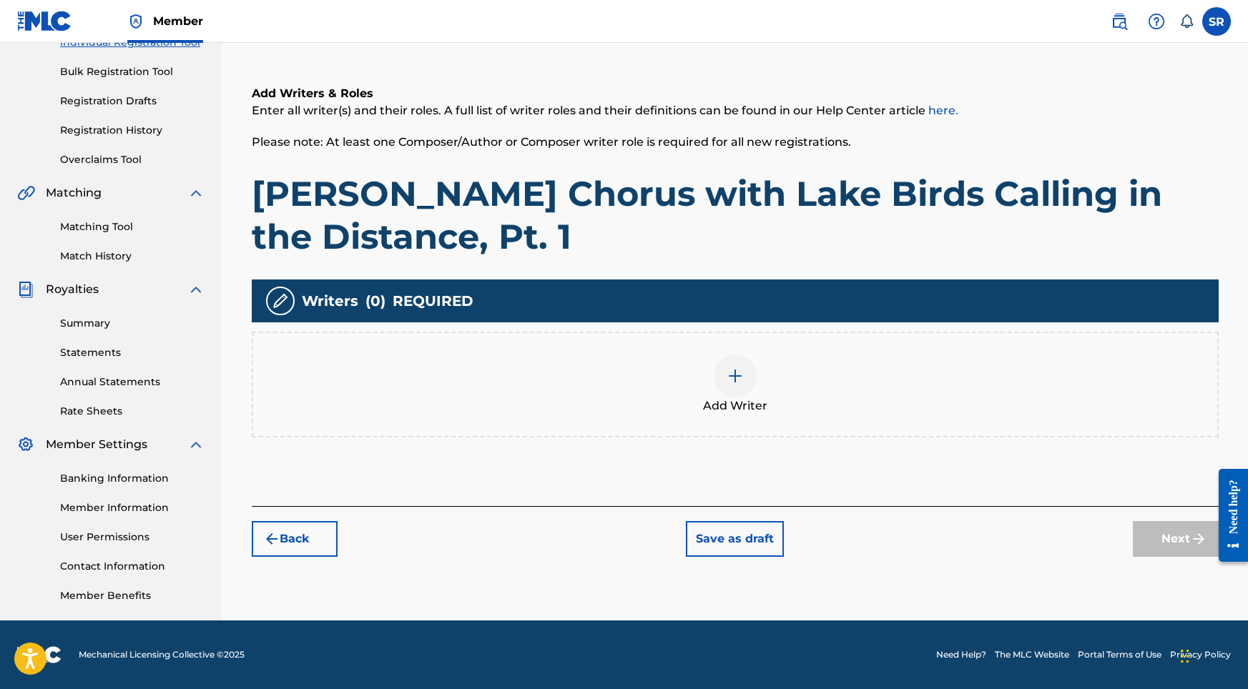
click at [820, 366] on div "Add Writer" at bounding box center [735, 385] width 964 height 60
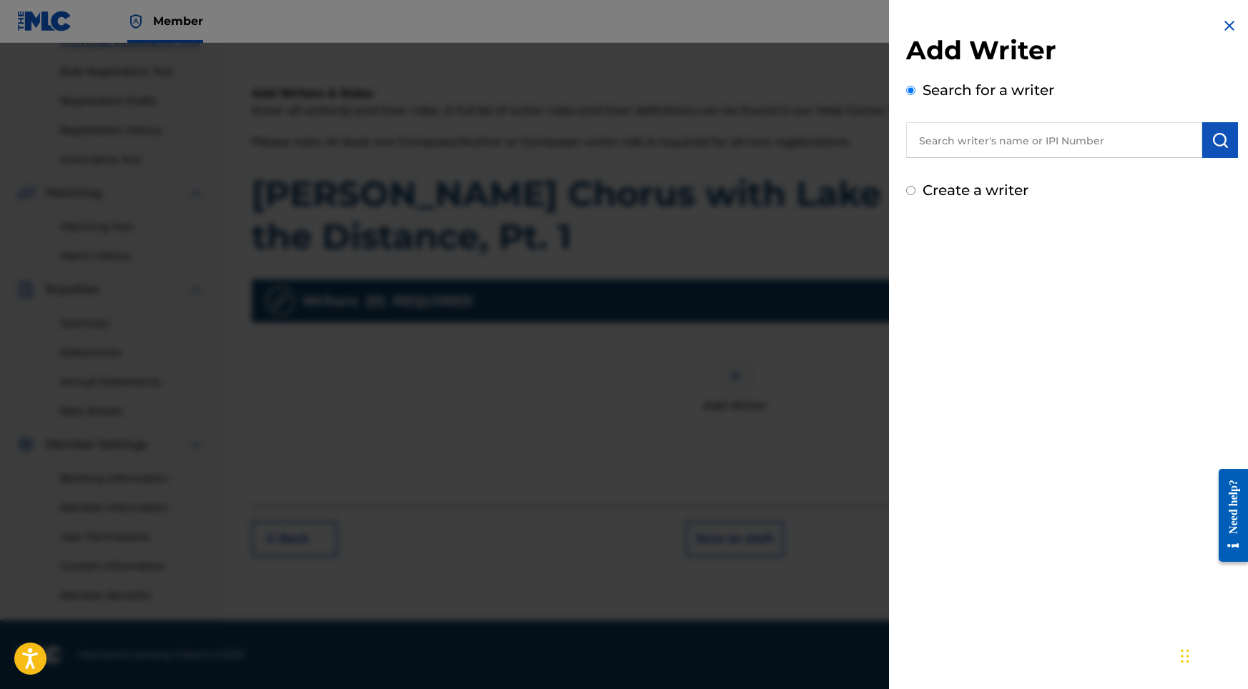
click at [1154, 177] on div "Add Writer Search for a writer Create a writer" at bounding box center [1072, 117] width 332 height 167
click at [1136, 144] on input "text" at bounding box center [1054, 140] width 296 height 36
paste input "[PERSON_NAME]"
type input "[PERSON_NAME]"
click at [1211, 138] on img "submit" at bounding box center [1219, 140] width 17 height 17
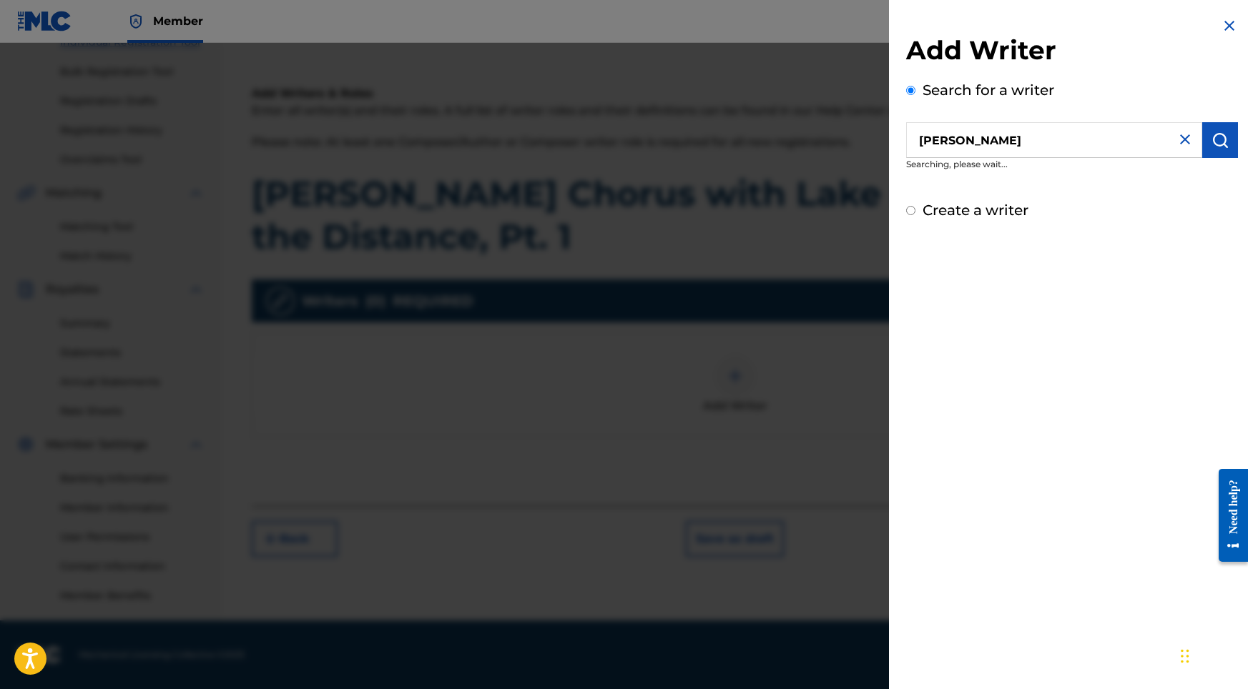
scroll to position [64, 0]
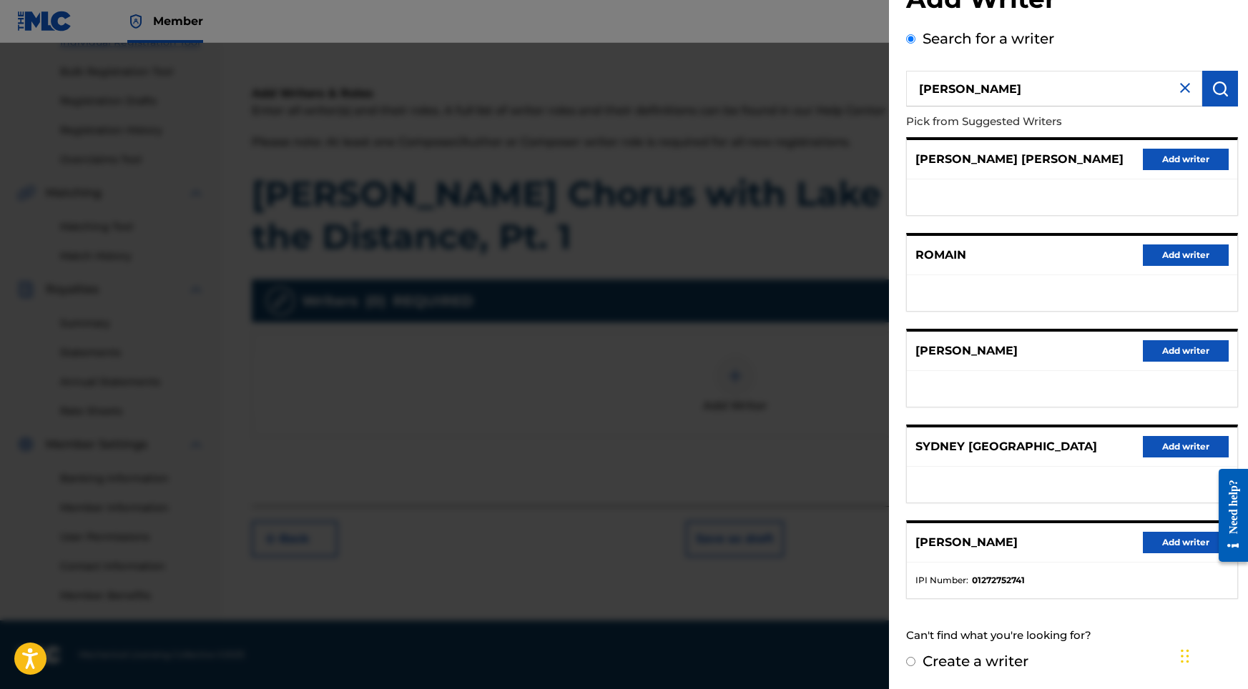
click at [1185, 550] on button "Add writer" at bounding box center [1186, 542] width 86 height 21
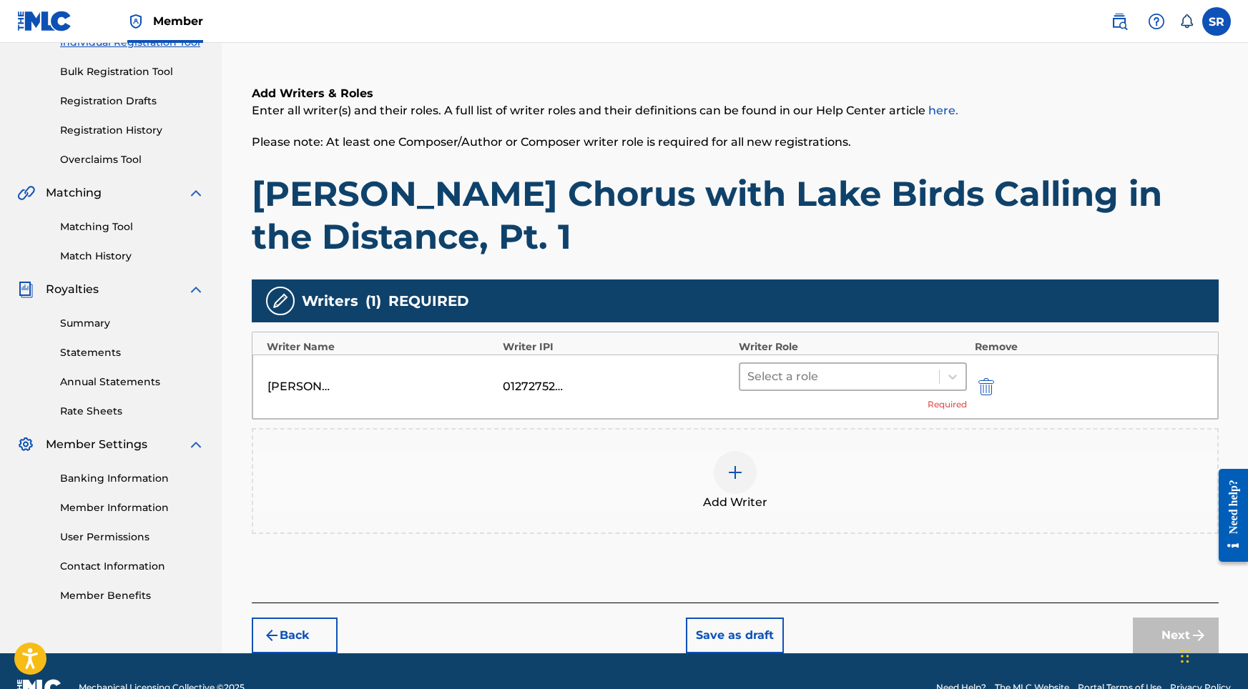
click at [764, 367] on div at bounding box center [839, 377] width 185 height 20
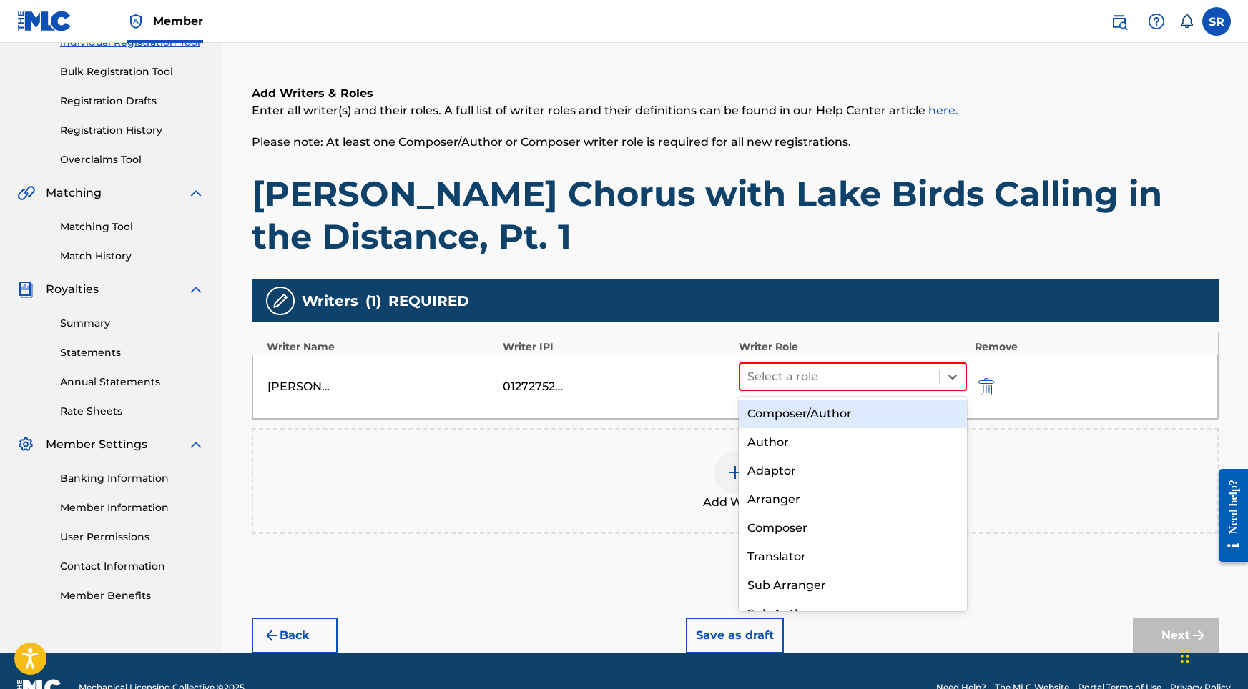
click at [825, 404] on div "Composer/Author" at bounding box center [853, 414] width 229 height 29
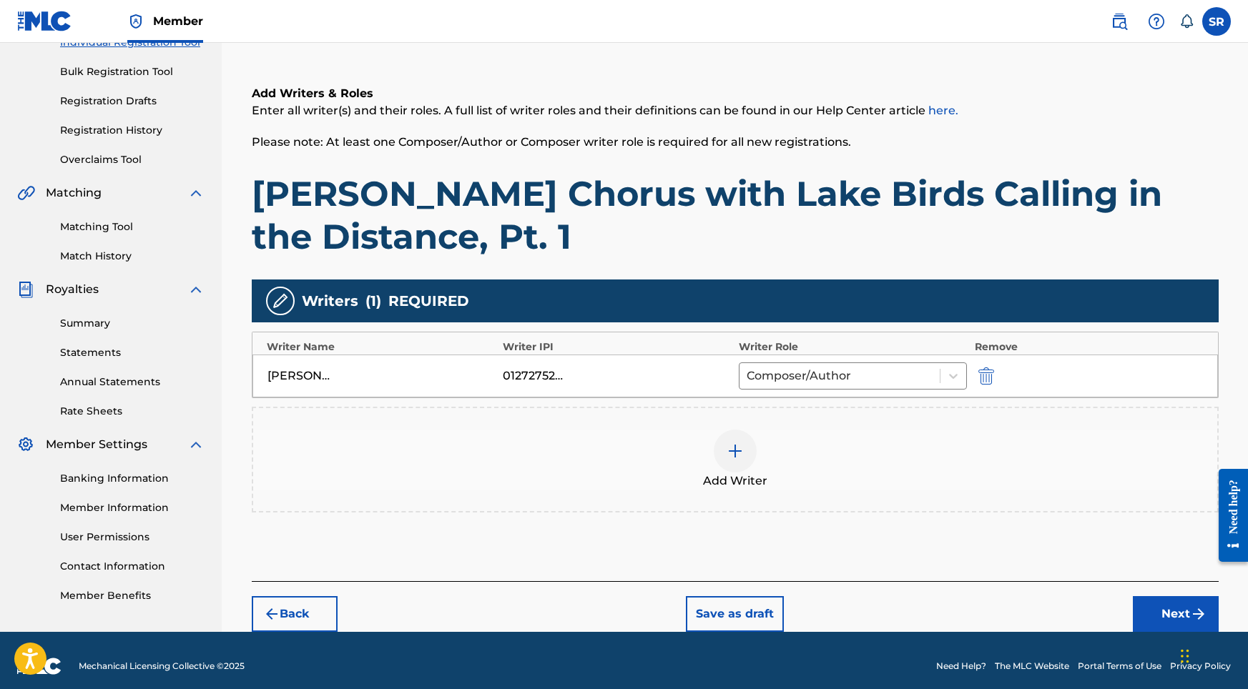
click at [1152, 603] on button "Next" at bounding box center [1176, 614] width 86 height 36
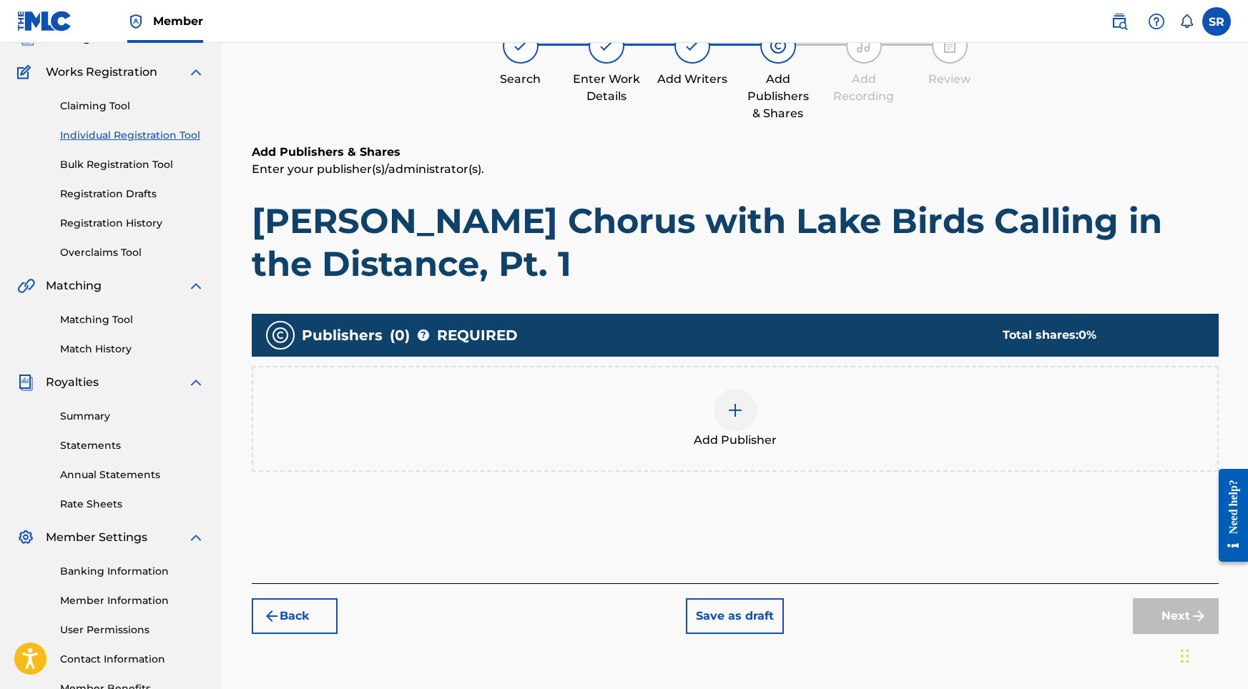
scroll to position [64, 0]
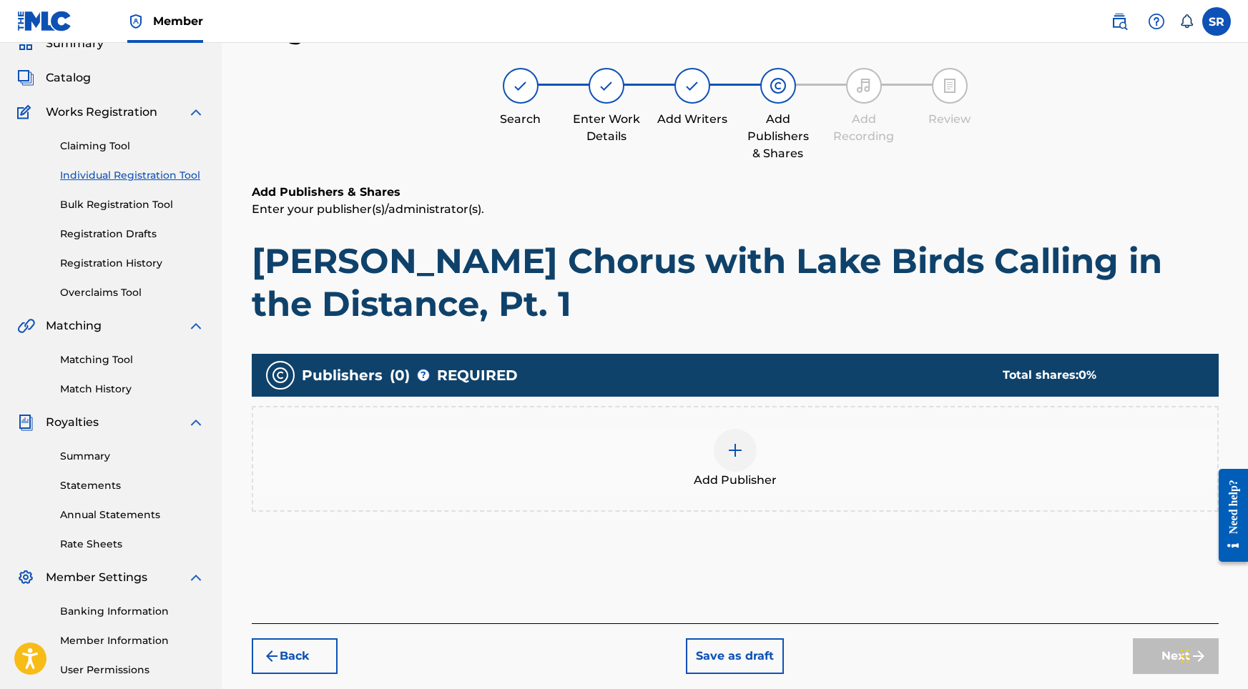
click at [774, 433] on div "Add Publisher" at bounding box center [735, 459] width 964 height 60
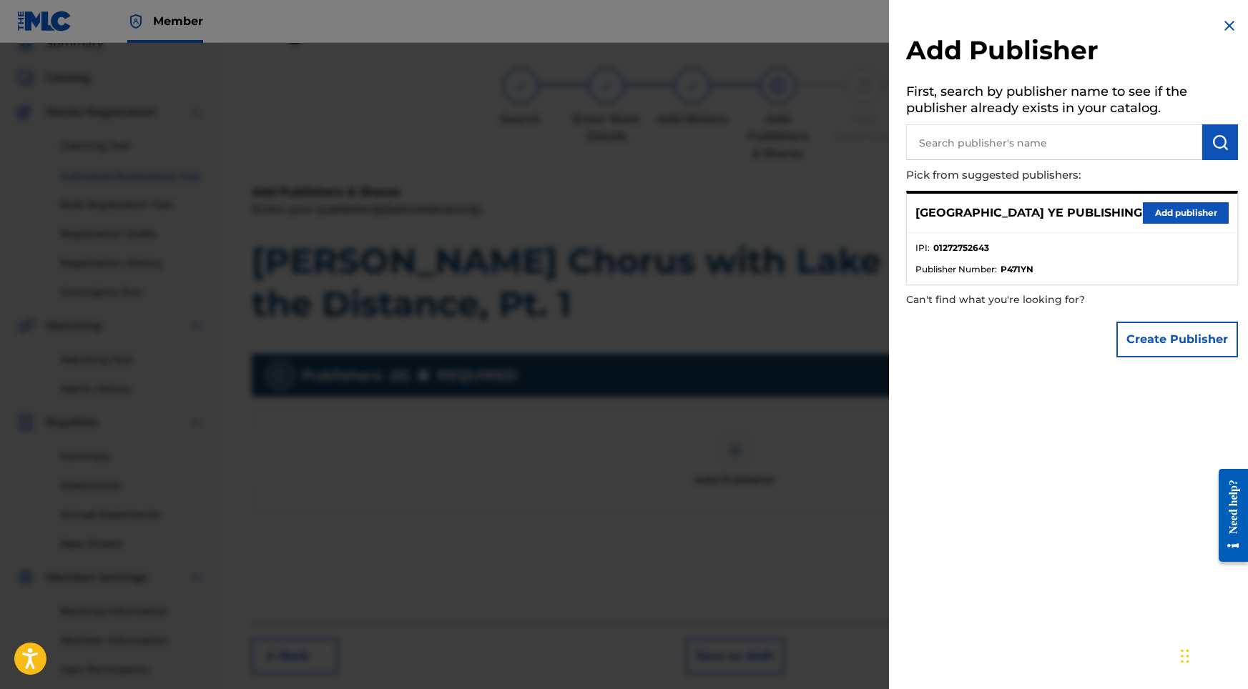
click at [1171, 208] on button "Add publisher" at bounding box center [1186, 212] width 86 height 21
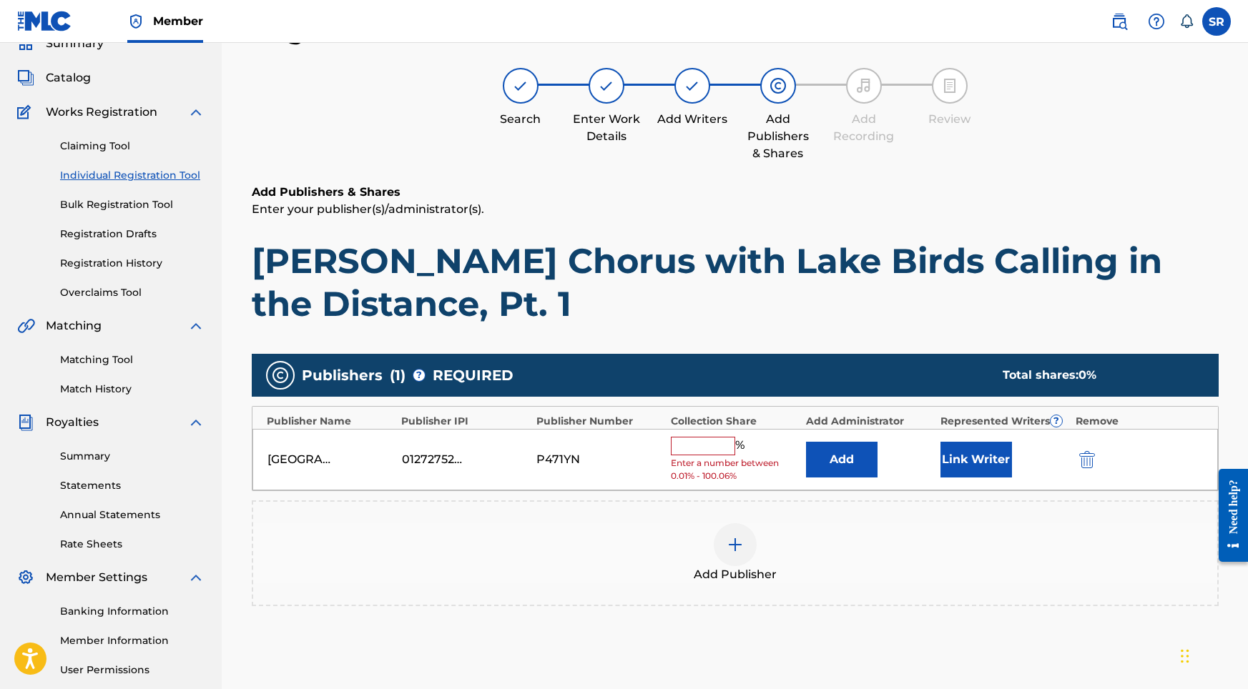
click at [696, 446] on input "text" at bounding box center [703, 446] width 64 height 19
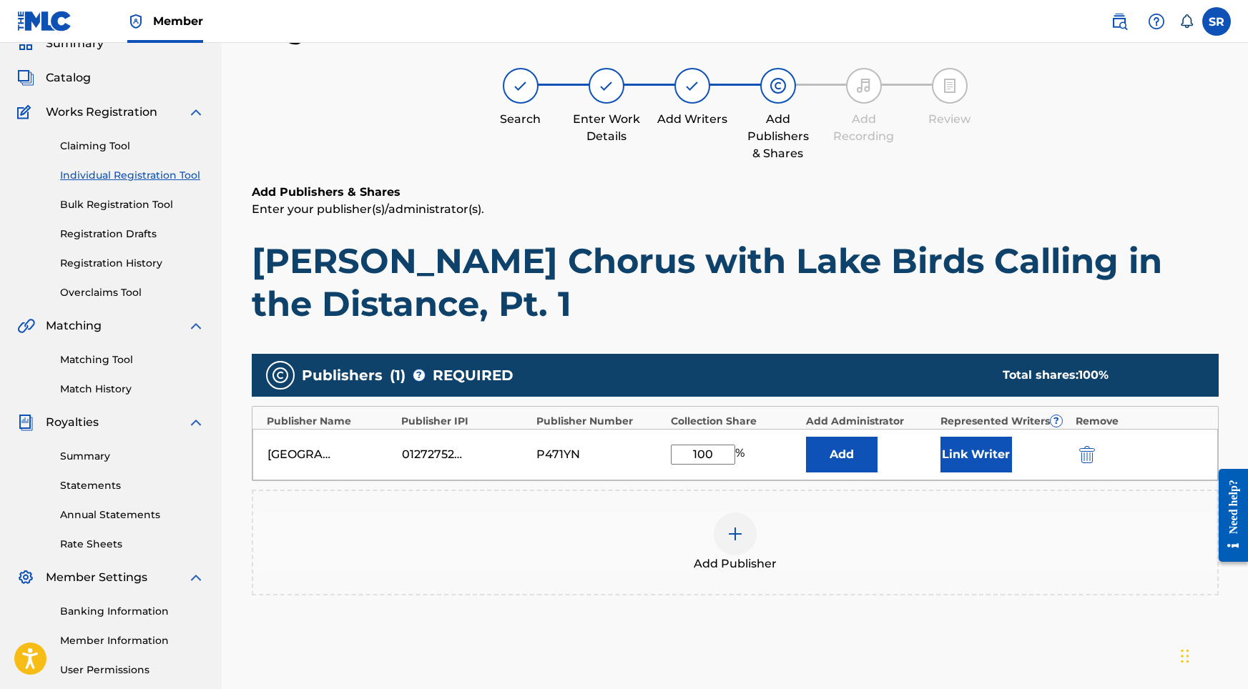
type input "100"
drag, startPoint x: 955, startPoint y: 452, endPoint x: 962, endPoint y: 449, distance: 7.7
click at [962, 449] on button "Link Writer" at bounding box center [976, 455] width 72 height 36
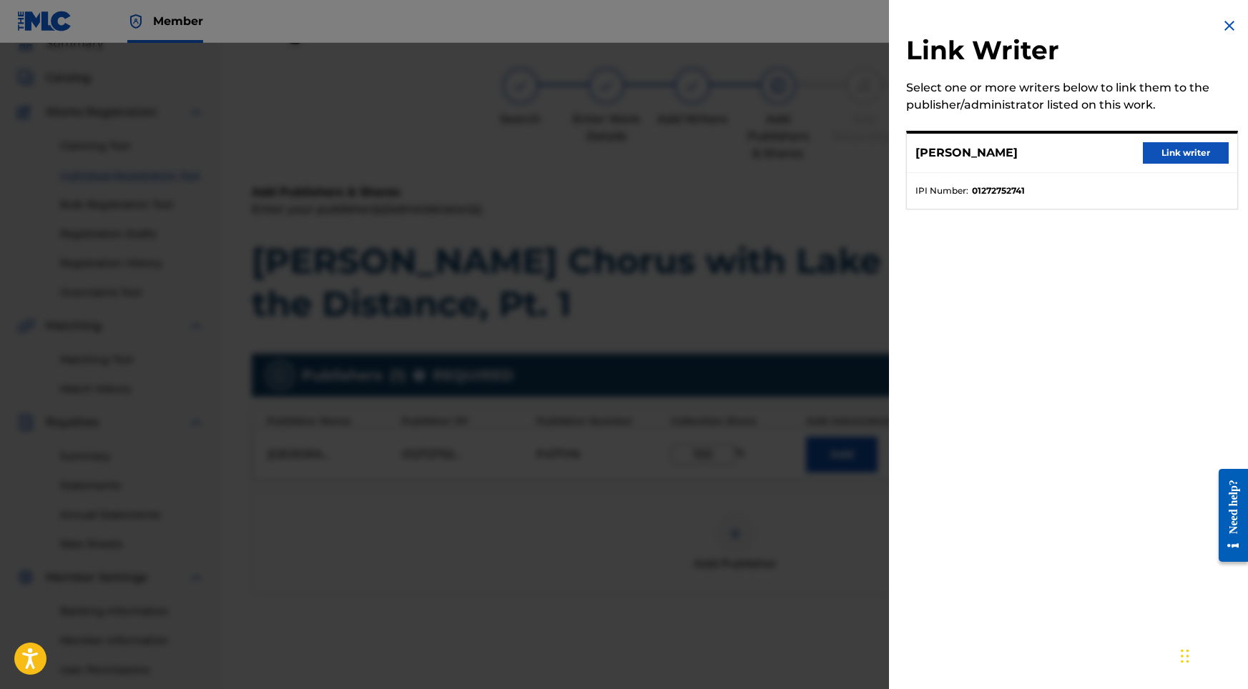
click at [1190, 154] on button "Link writer" at bounding box center [1186, 152] width 86 height 21
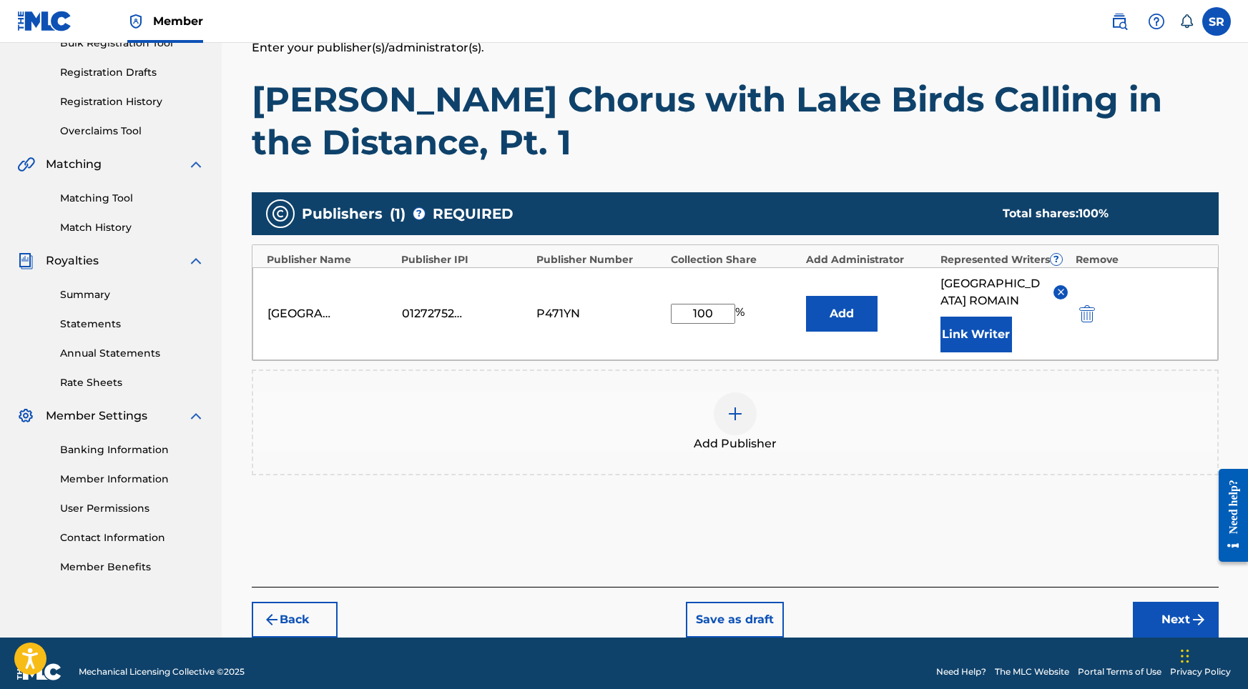
click at [1163, 611] on button "Next" at bounding box center [1176, 620] width 86 height 36
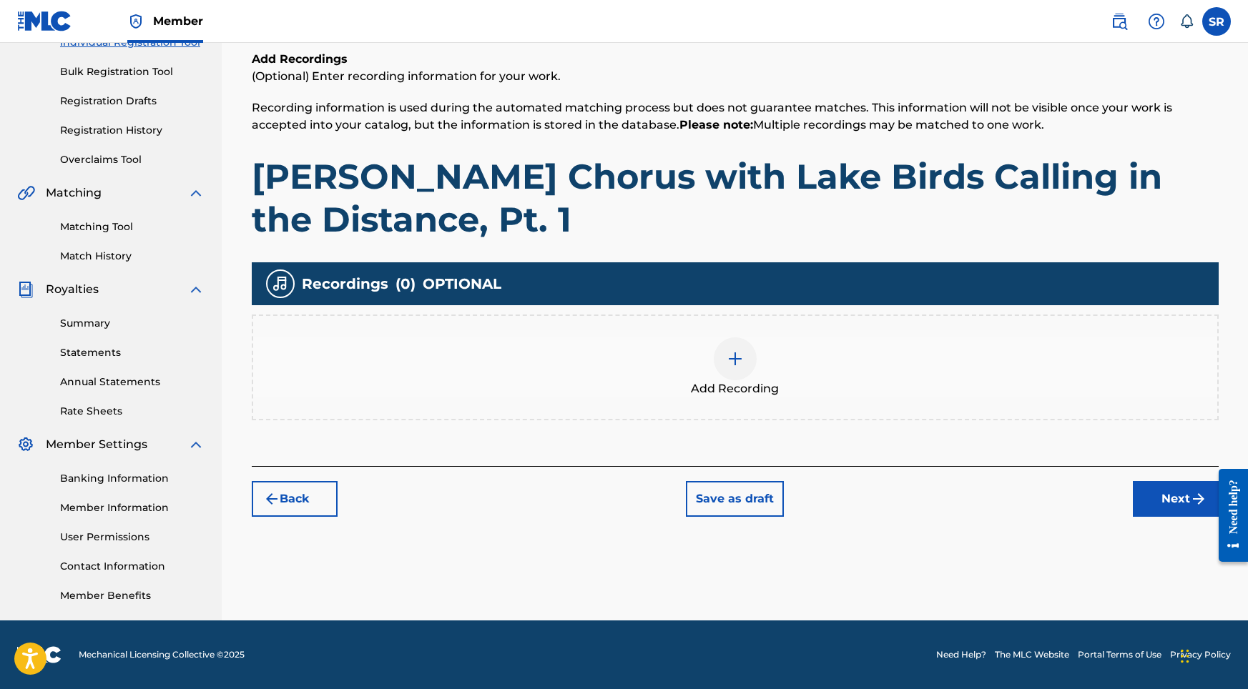
scroll to position [197, 0]
click at [724, 353] on div at bounding box center [735, 358] width 43 height 43
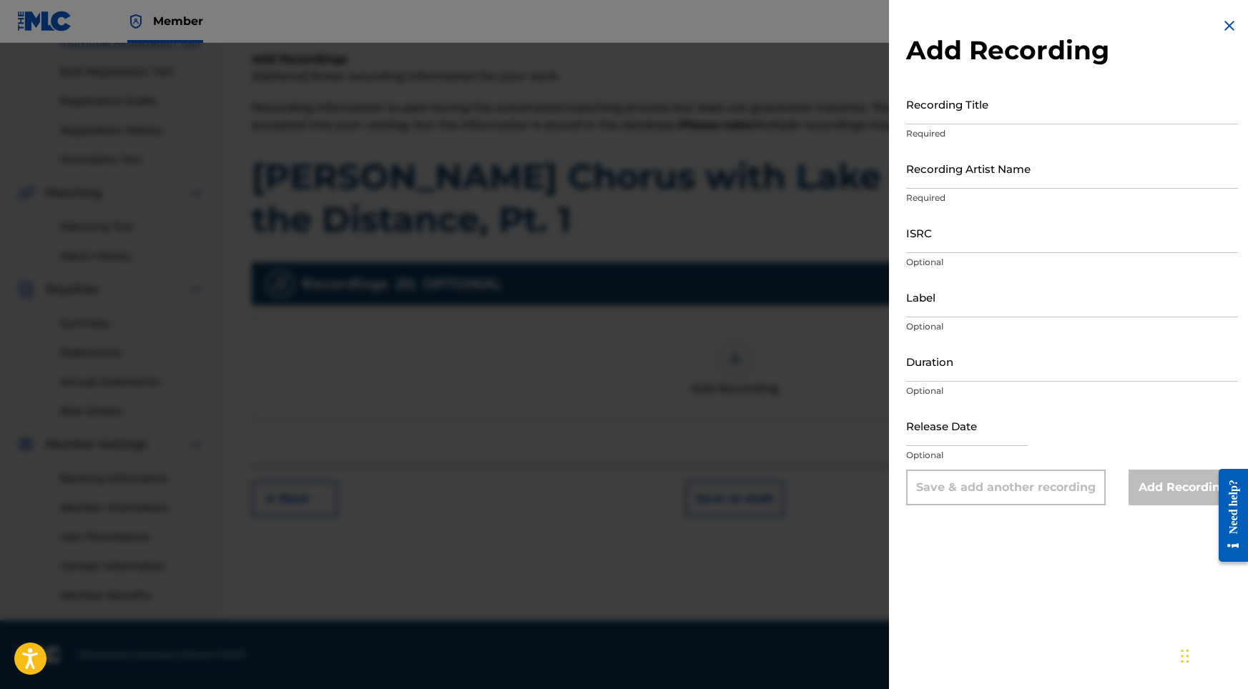
click at [1116, 119] on input "Recording Title" at bounding box center [1072, 104] width 332 height 41
paste input "[PERSON_NAME] Chorus with Lake Birds Calling in the Distance, Pt. 1"
type input "[PERSON_NAME] Chorus with Lake Birds Calling in the Distance, Pt. 1"
click at [934, 142] on div "Recording Title [PERSON_NAME] Chorus with Lake Birds Calling in the Distance, P…" at bounding box center [1072, 116] width 332 height 64
click at [940, 165] on input "Recording Artist Name" at bounding box center [1072, 168] width 332 height 41
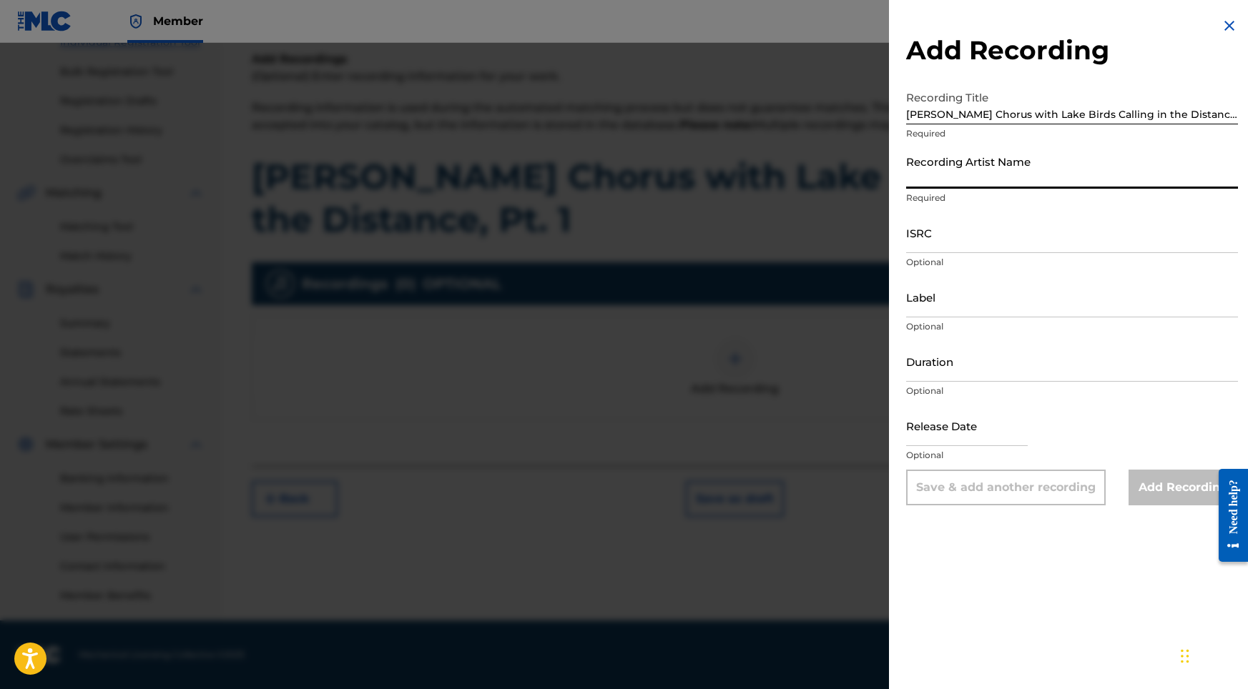
paste input "Into the Earth"
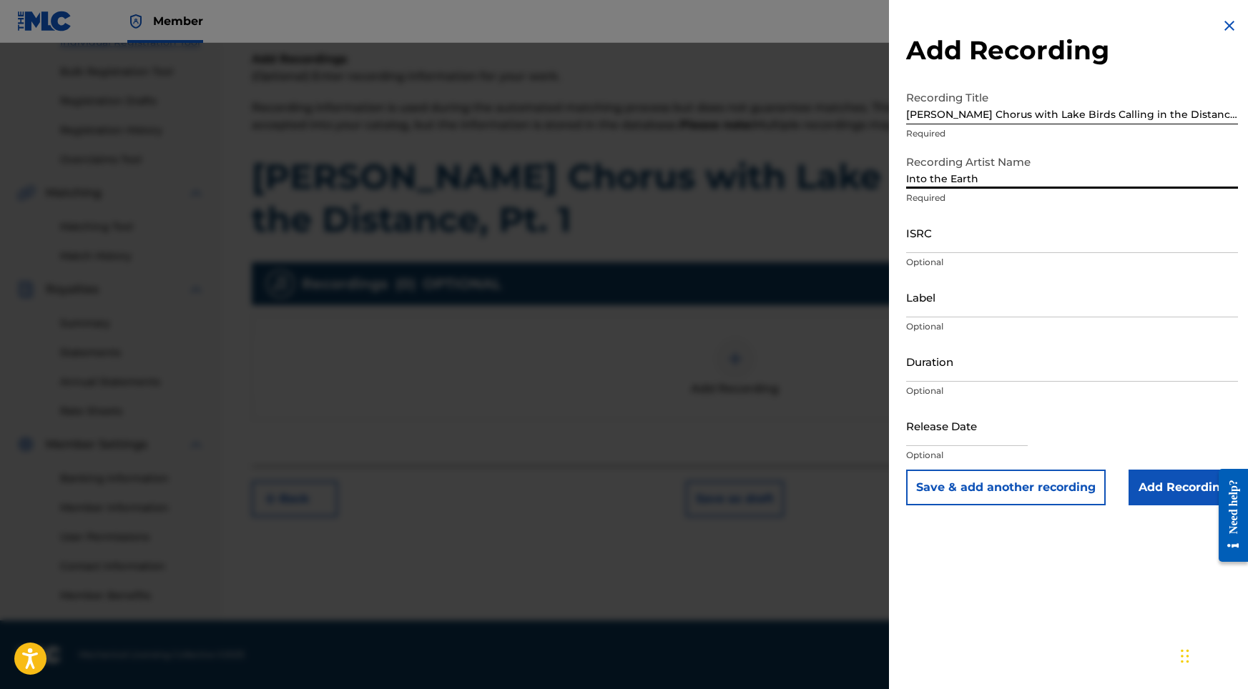
type input "Into the Earth"
click at [974, 233] on input "ISRC" at bounding box center [1072, 232] width 332 height 41
paste input "USY282316514"
type input "USY282316514"
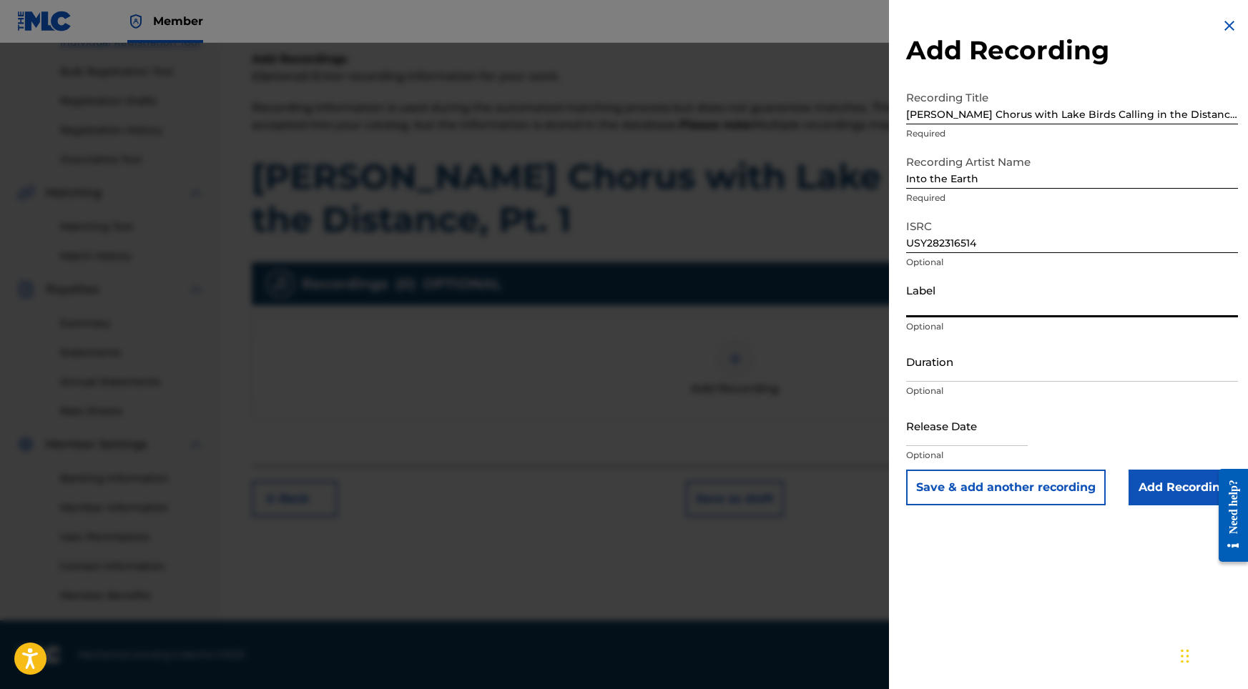
click at [966, 312] on input "Label" at bounding box center [1072, 297] width 332 height 41
click at [968, 368] on input "Duration" at bounding box center [1072, 361] width 332 height 41
type input "02:02"
click at [1012, 443] on input "text" at bounding box center [967, 425] width 122 height 41
select select "8"
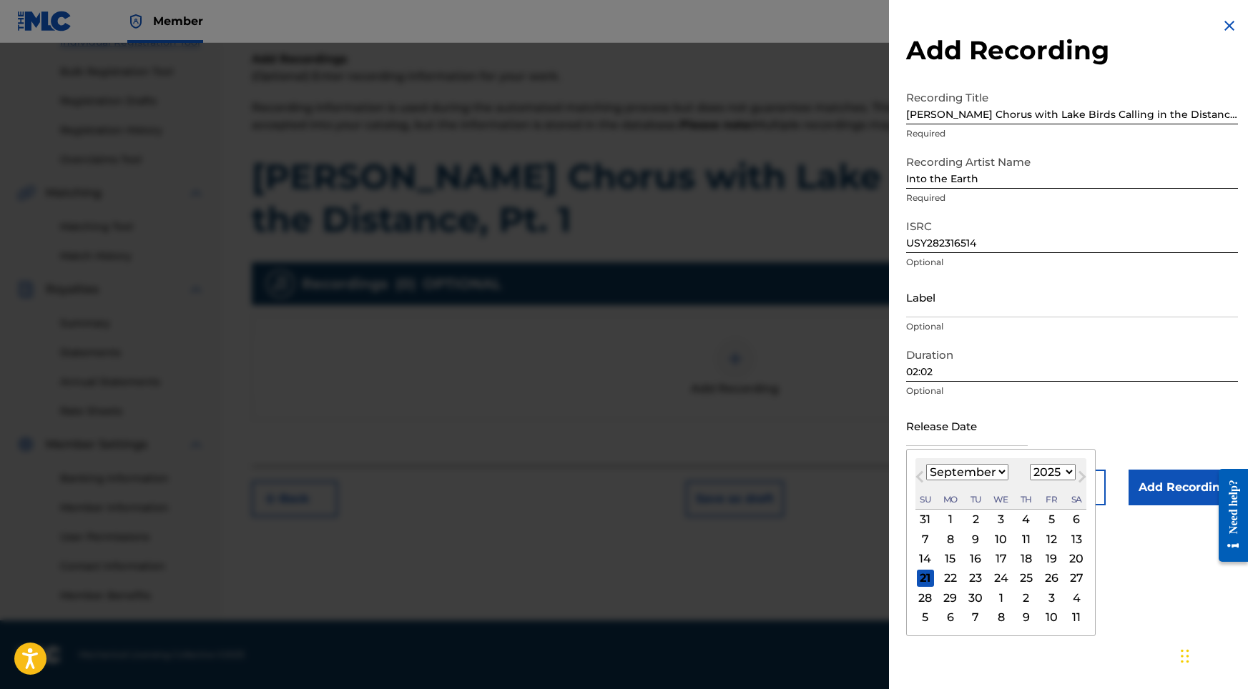
select select "2022"
click at [1042, 581] on div "23" at bounding box center [1050, 578] width 17 height 17
type input "[DATE]"
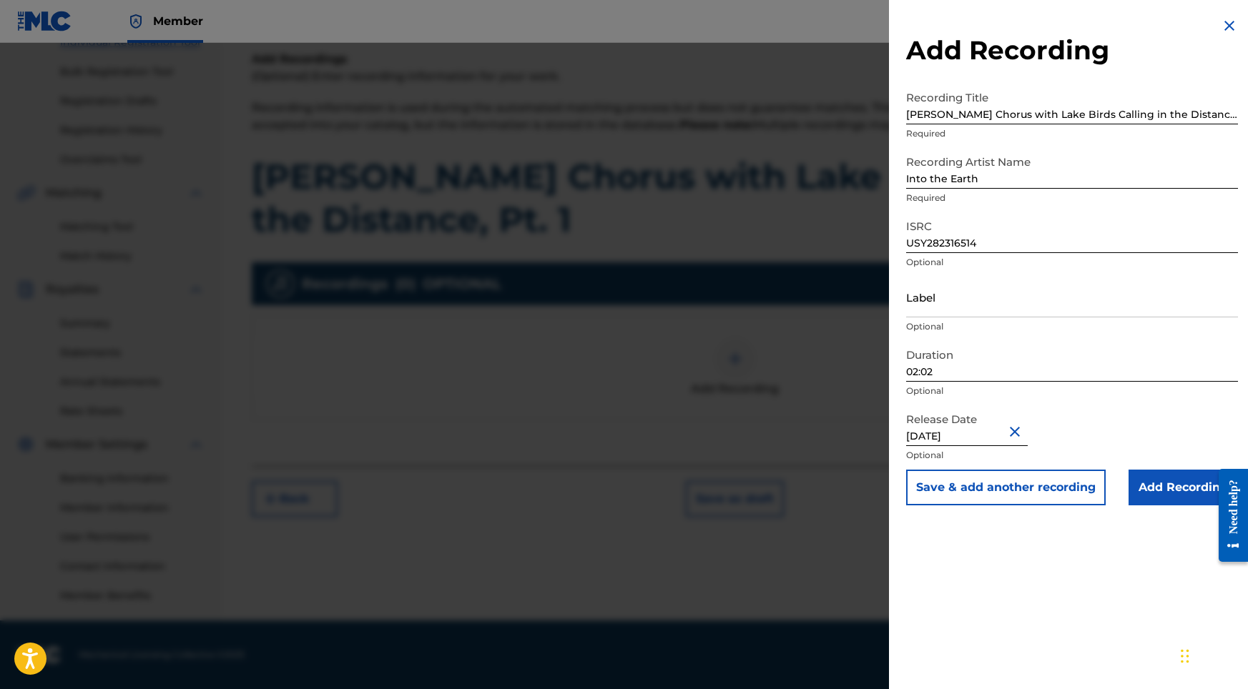
click at [1150, 510] on div "Add Recording Recording Title [PERSON_NAME] Chorus with Lake Birds Calling in t…" at bounding box center [1072, 261] width 366 height 523
click at [1148, 506] on div "Add Recording Recording Title [PERSON_NAME] Chorus with Lake Birds Calling in t…" at bounding box center [1072, 261] width 366 height 523
click at [1148, 498] on input "Add Recording" at bounding box center [1182, 488] width 109 height 36
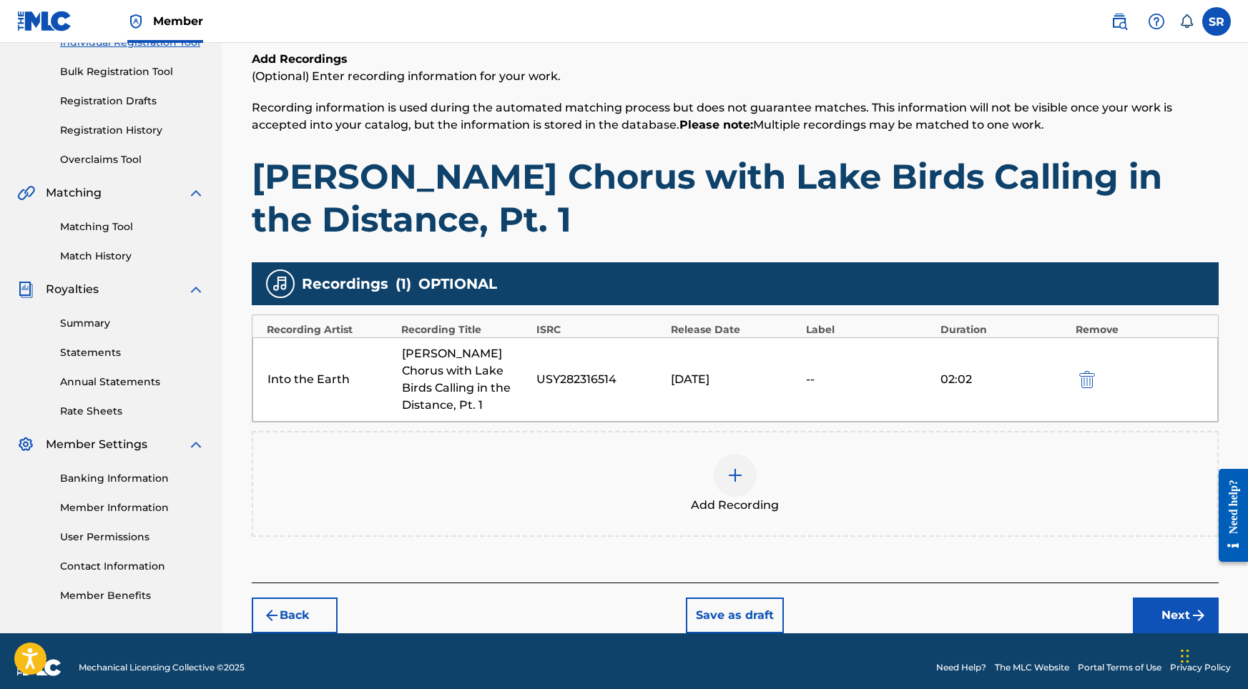
click at [1096, 583] on div "Back Save as draft Next" at bounding box center [735, 608] width 967 height 51
click at [1139, 598] on button "Next" at bounding box center [1176, 616] width 86 height 36
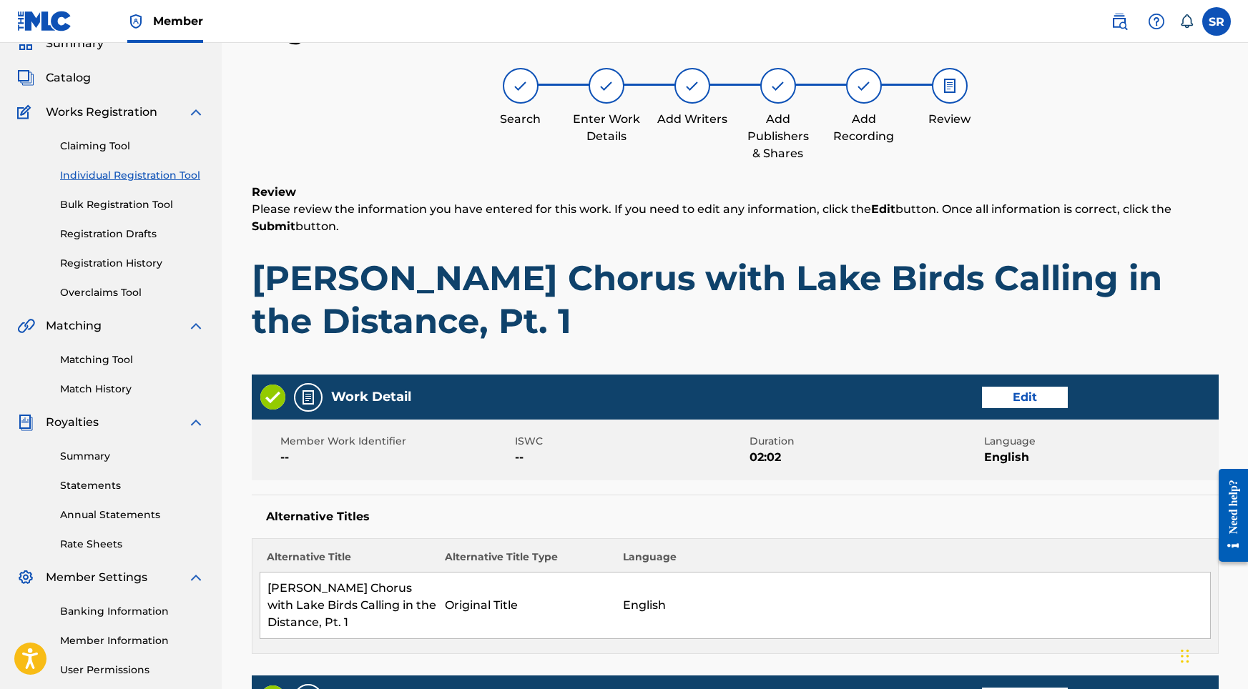
scroll to position [661, 0]
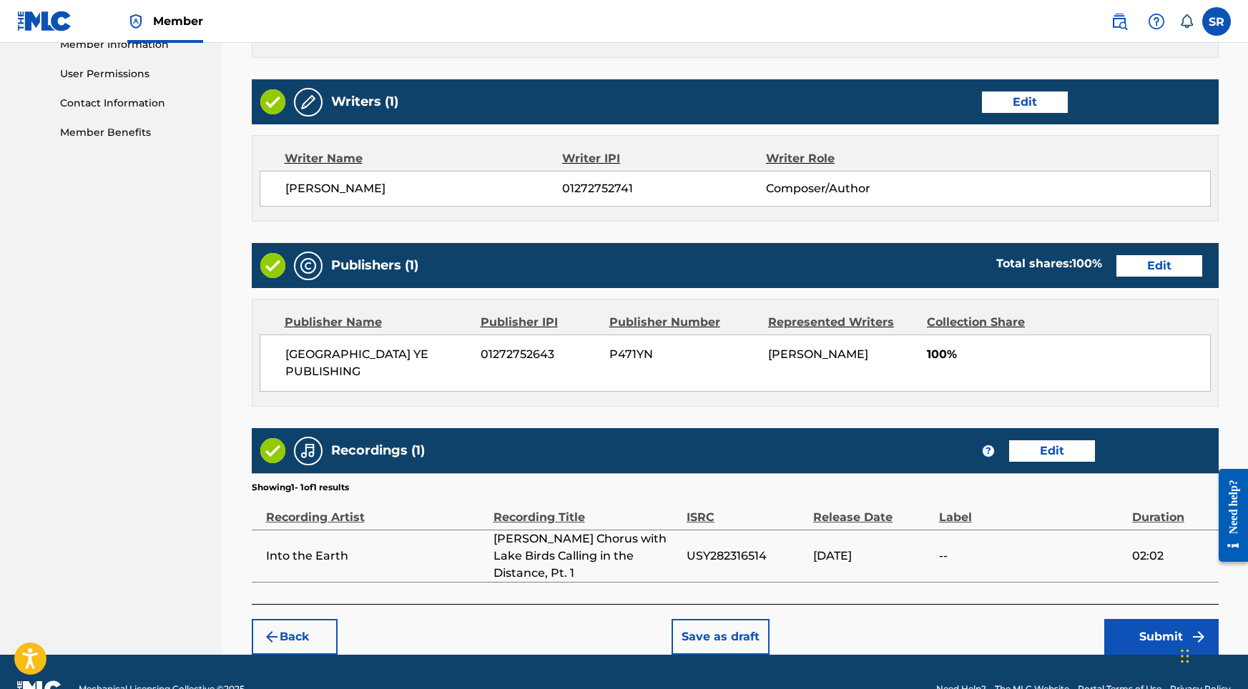
click at [1159, 619] on button "Submit" at bounding box center [1161, 637] width 114 height 36
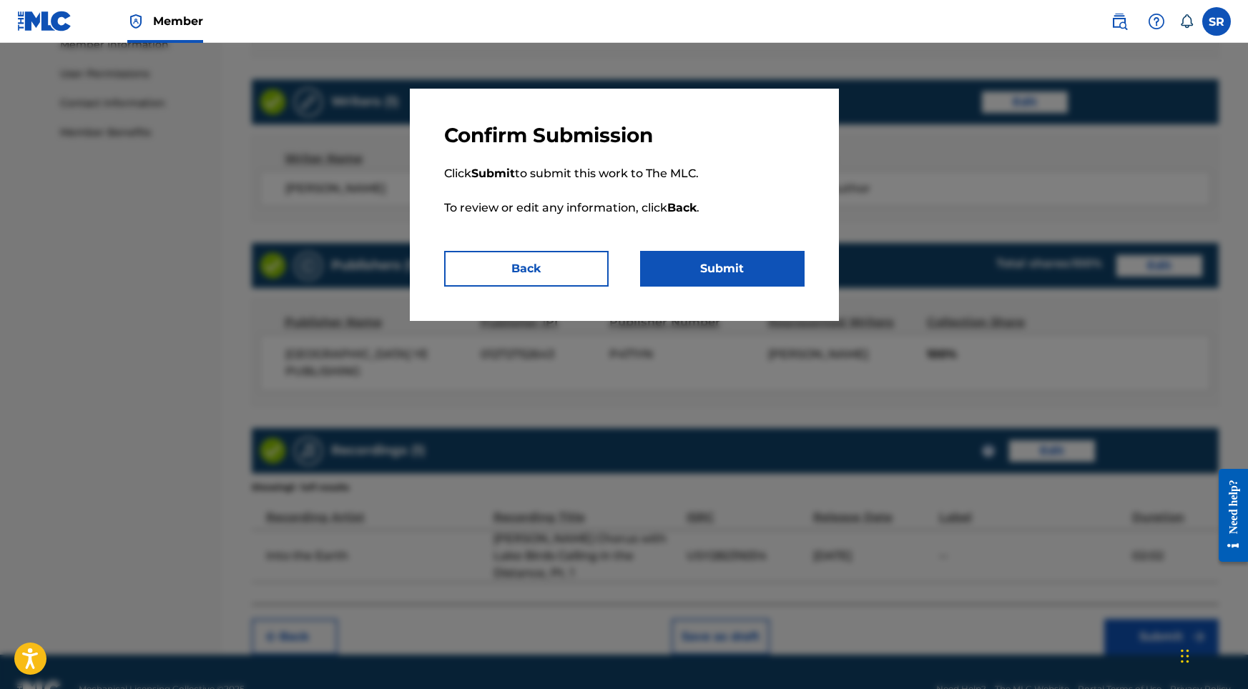
click at [786, 245] on p "Click Submit to submit this work to The MLC. To review or edit any information,…" at bounding box center [624, 199] width 360 height 103
click at [779, 257] on button "Submit" at bounding box center [722, 269] width 164 height 36
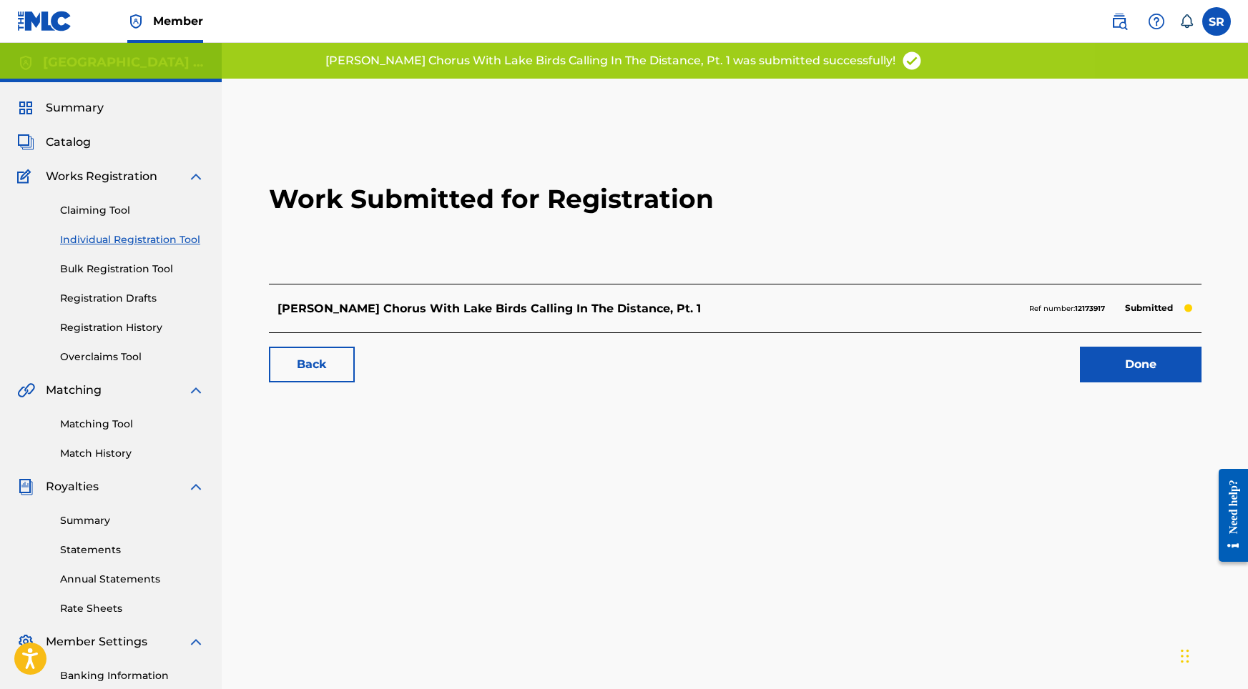
click at [1151, 390] on div "Work Submitted for Registration [PERSON_NAME] Chorus With Lake Birds Calling In…" at bounding box center [735, 255] width 967 height 282
click at [1131, 367] on link "Done" at bounding box center [1141, 365] width 122 height 36
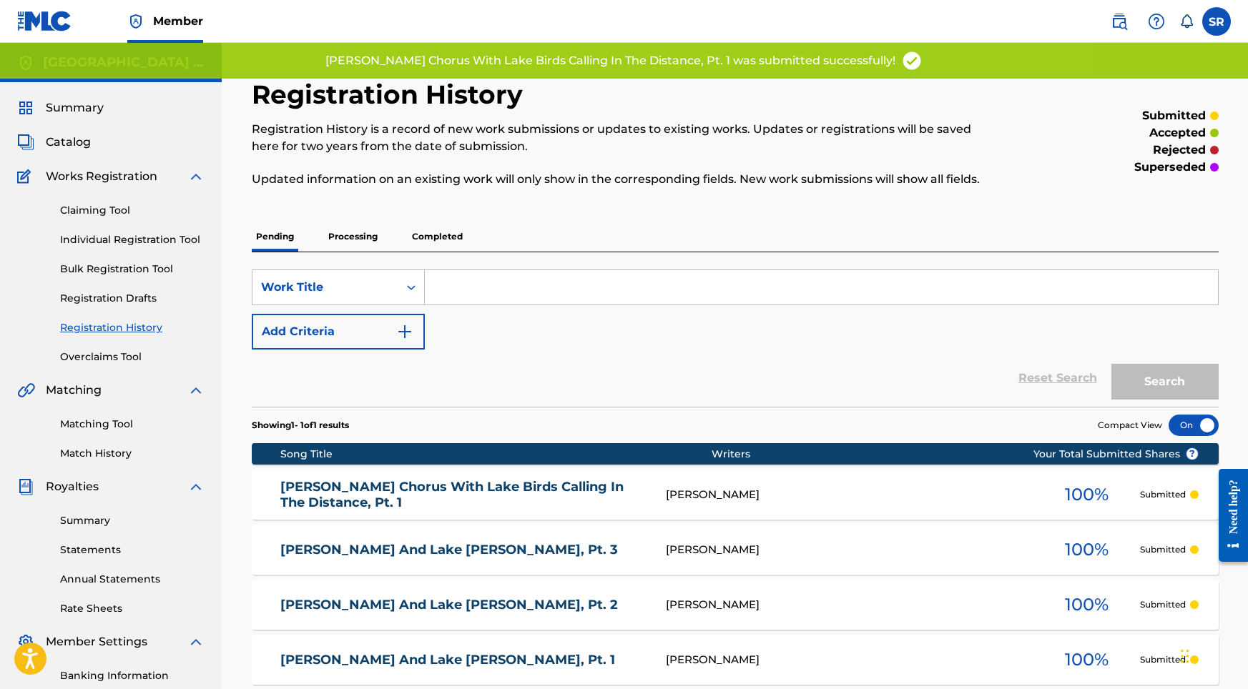
click at [165, 242] on link "Individual Registration Tool" at bounding box center [132, 239] width 144 height 15
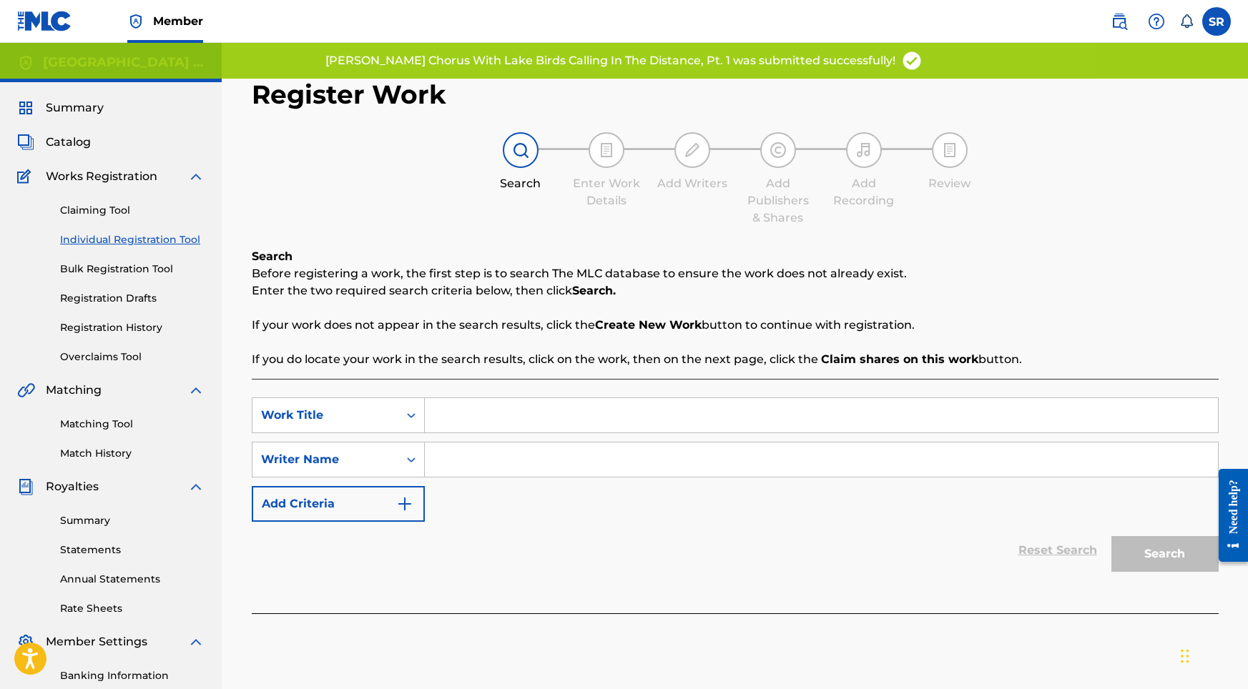
click at [1065, 2] on nav "Member SR SR Sydney Romain [EMAIL_ADDRESS][DOMAIN_NAME] Notification Preference…" at bounding box center [624, 21] width 1248 height 43
click at [1064, 0] on nav "Member SR SR Sydney Romain [EMAIL_ADDRESS][DOMAIN_NAME] Notification Preference…" at bounding box center [624, 21] width 1248 height 43
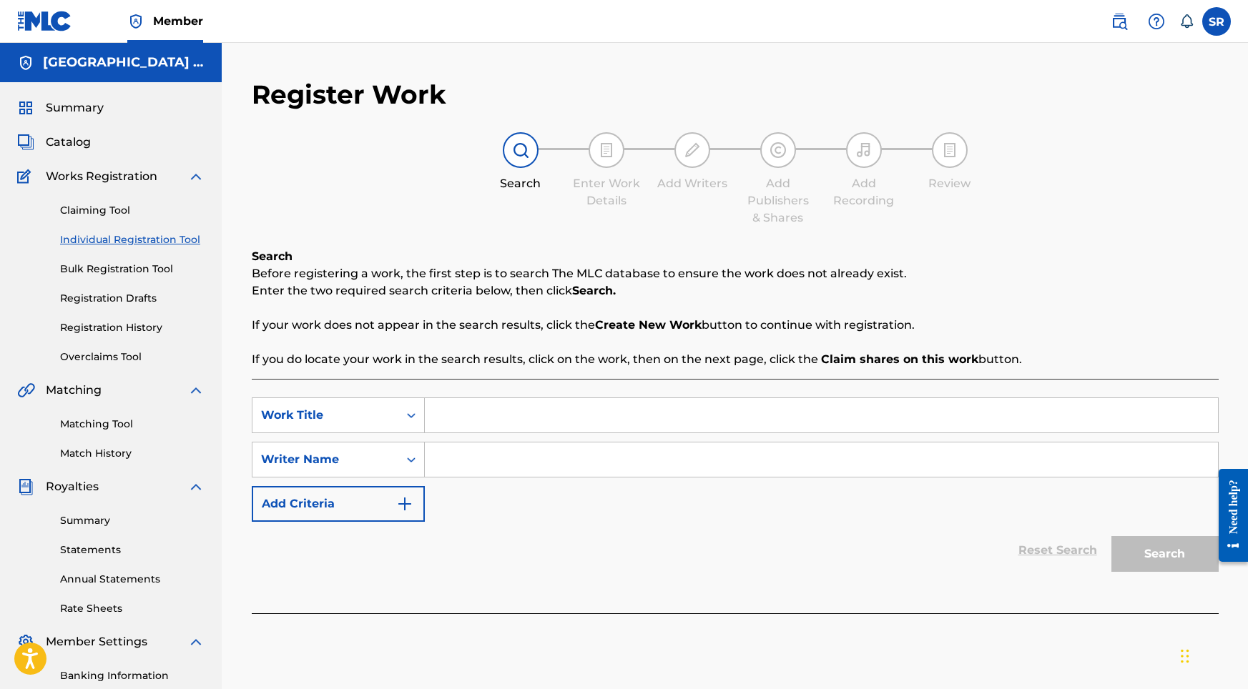
click at [496, 404] on input "Search Form" at bounding box center [821, 415] width 793 height 34
paste input "[PERSON_NAME] Chorus with Lake Birds Calling in the Distance, Pt. 2"
type input "[PERSON_NAME] Chorus with Lake Birds Calling in the Distance, Pt. 2"
click at [508, 451] on input "Search Form" at bounding box center [821, 460] width 793 height 34
paste input "[PERSON_NAME] Chorus with Lake Birds Calling in the Distance, Pt. 2"
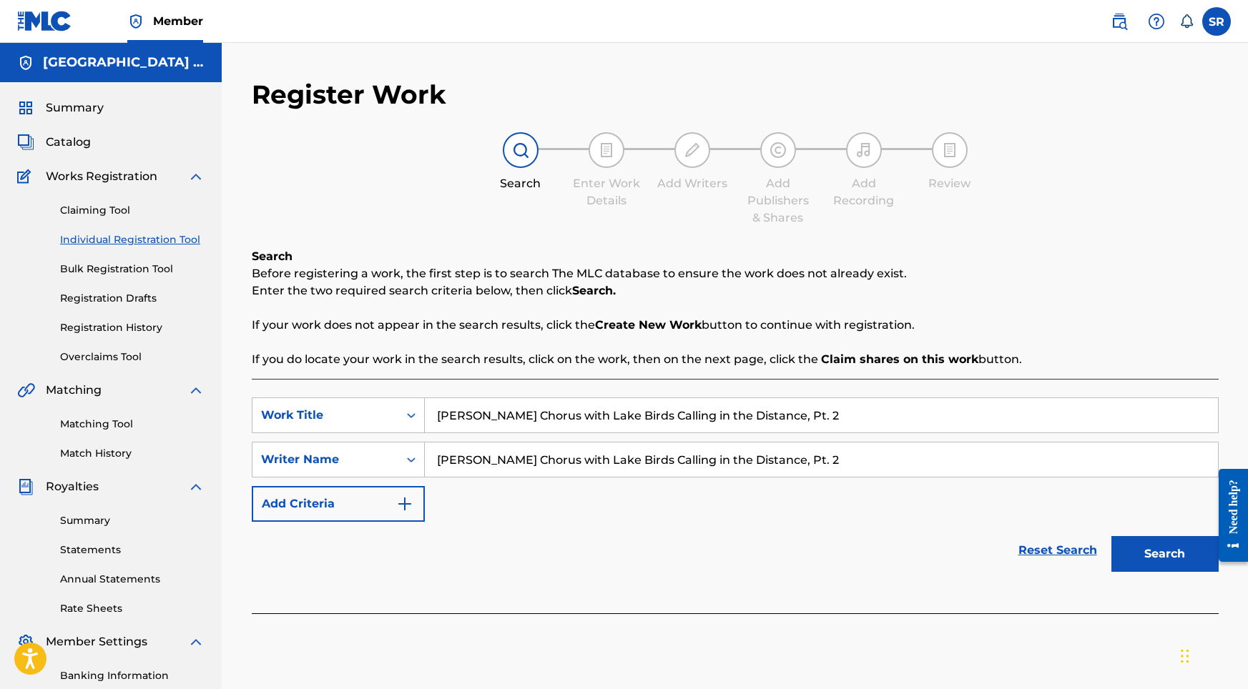
type input "[PERSON_NAME] Chorus with Lake Birds Calling in the Distance, Pt. 2"
click at [1138, 555] on button "Search" at bounding box center [1164, 554] width 107 height 36
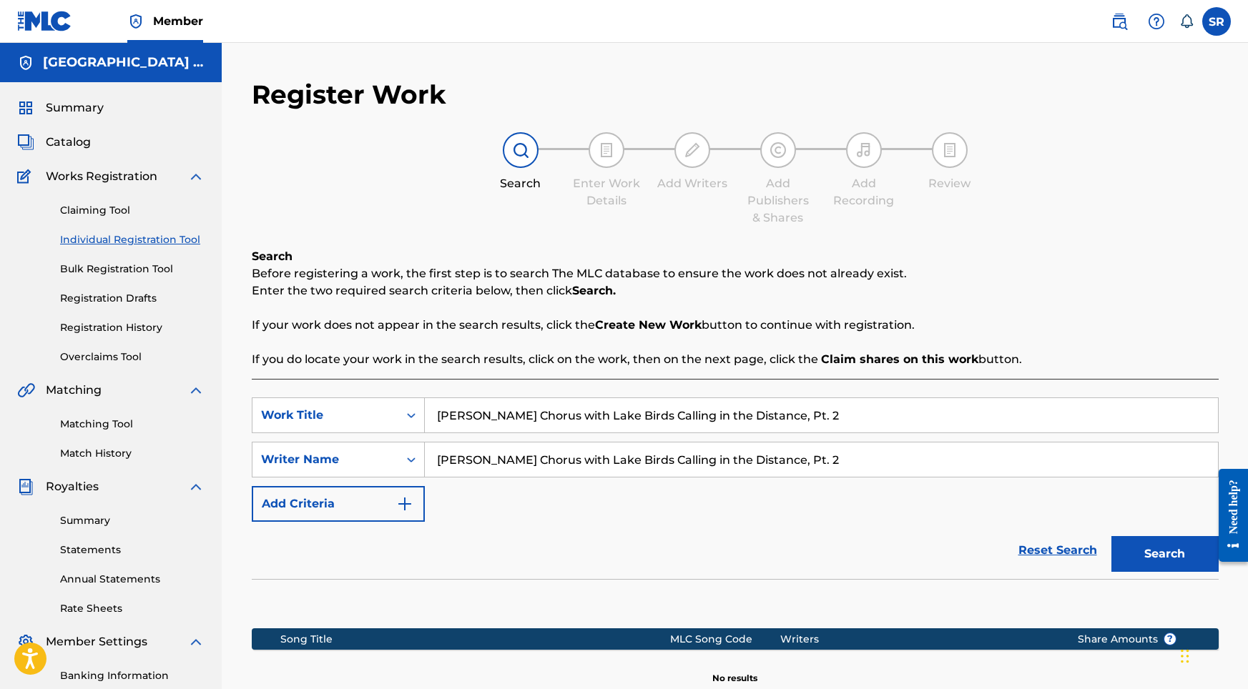
scroll to position [197, 0]
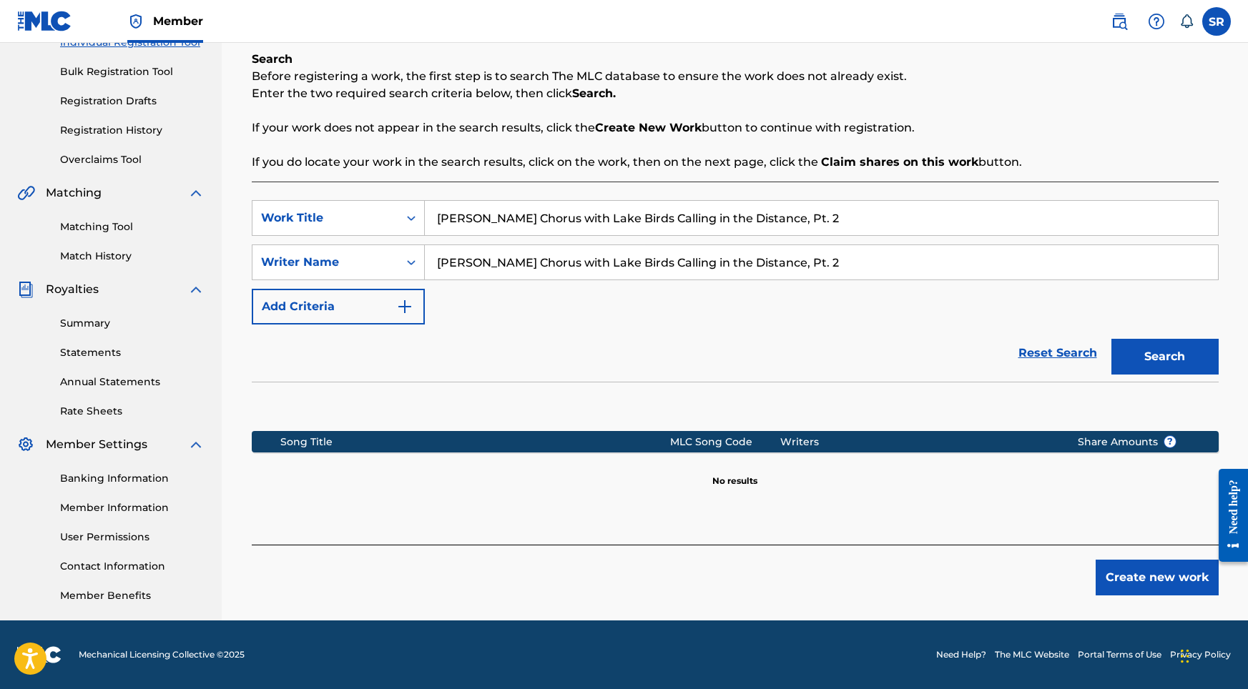
click at [1140, 578] on button "Create new work" at bounding box center [1156, 578] width 123 height 36
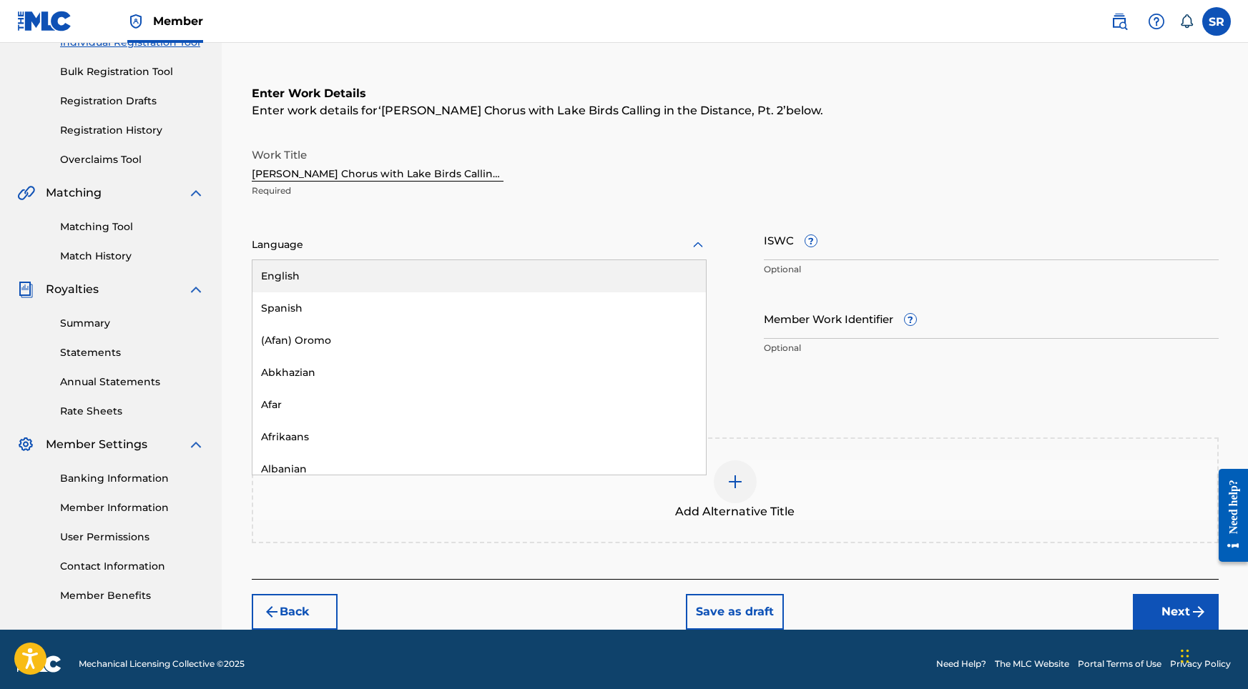
click at [508, 256] on div "Language" at bounding box center [479, 245] width 455 height 30
click at [487, 278] on div "English" at bounding box center [478, 276] width 453 height 32
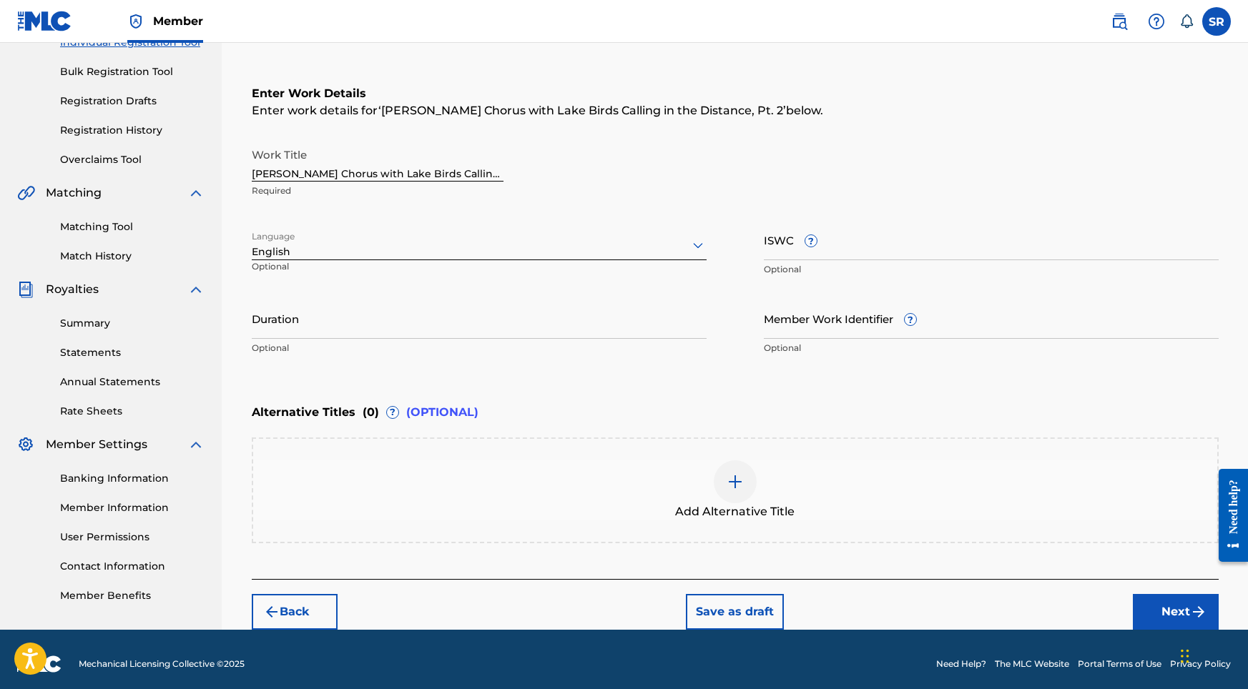
click at [473, 312] on input "Duration" at bounding box center [479, 318] width 455 height 41
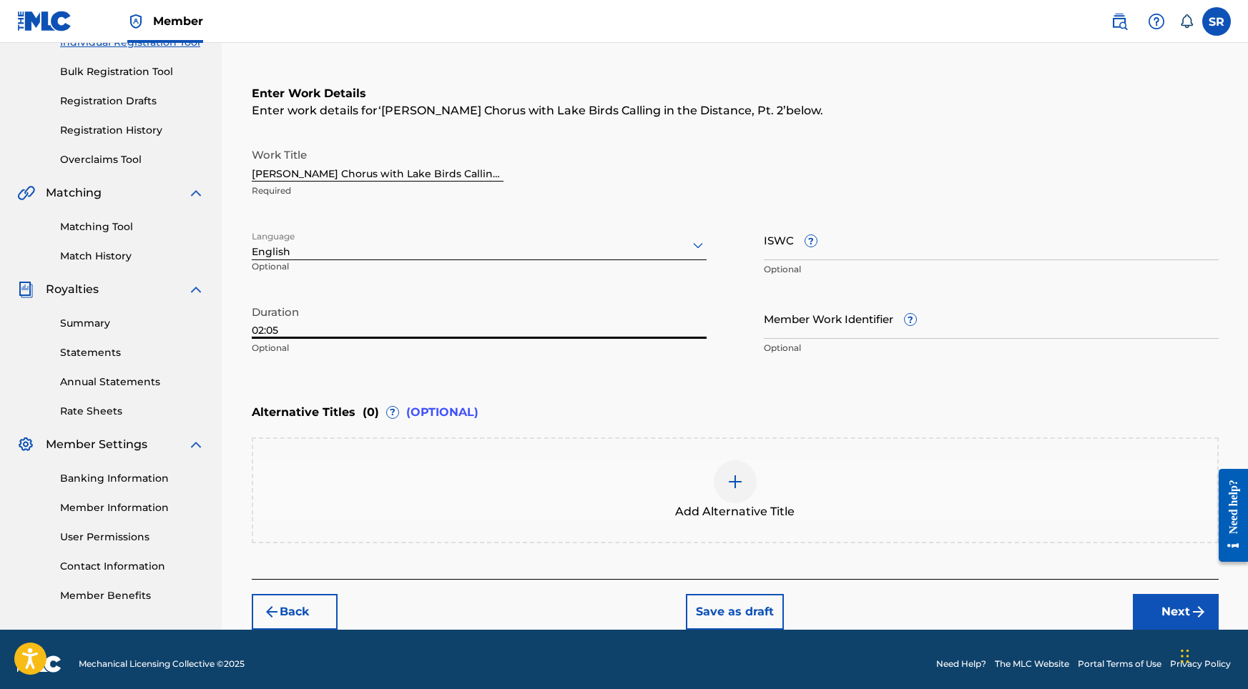
type input "02:05"
click at [766, 528] on div "Add Alternative Title" at bounding box center [735, 491] width 967 height 106
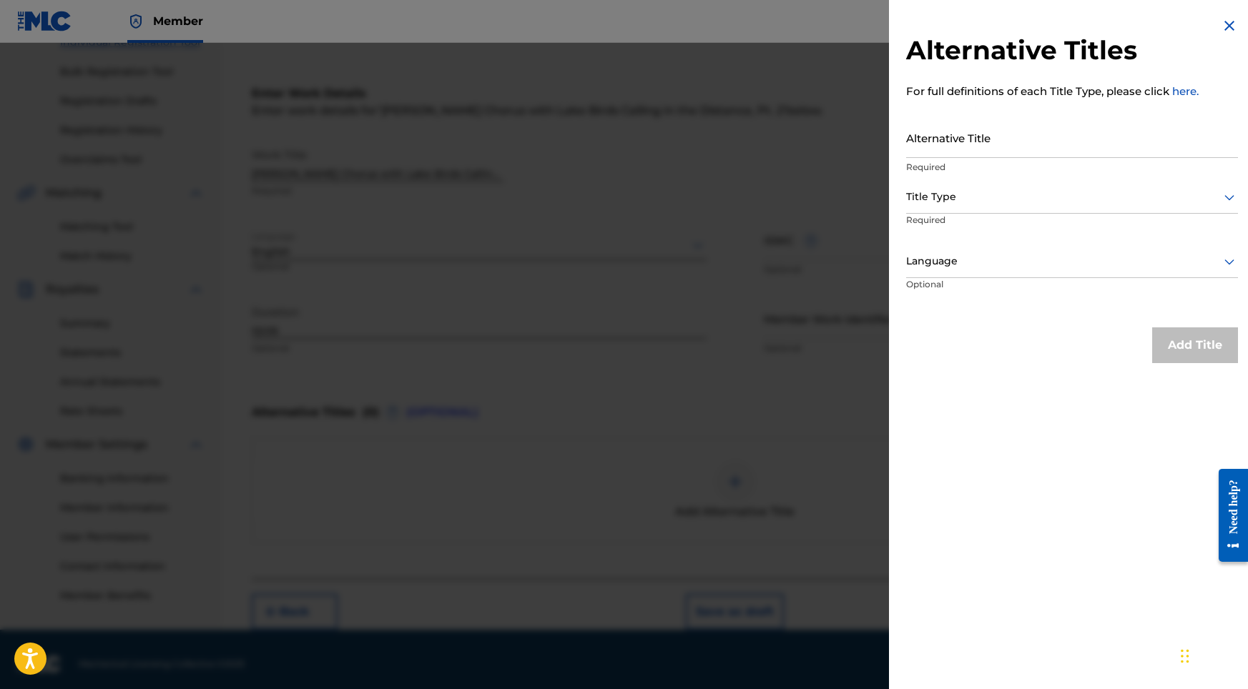
click at [1010, 144] on input "Alternative Title" at bounding box center [1072, 137] width 332 height 41
paste input "[PERSON_NAME] Chorus with Lake Birds Calling in the Distance, Pt. 2"
type input "[PERSON_NAME] Chorus with Lake Birds Calling in the Distance, Pt. 2"
click at [998, 182] on div "Title Type" at bounding box center [1072, 198] width 332 height 32
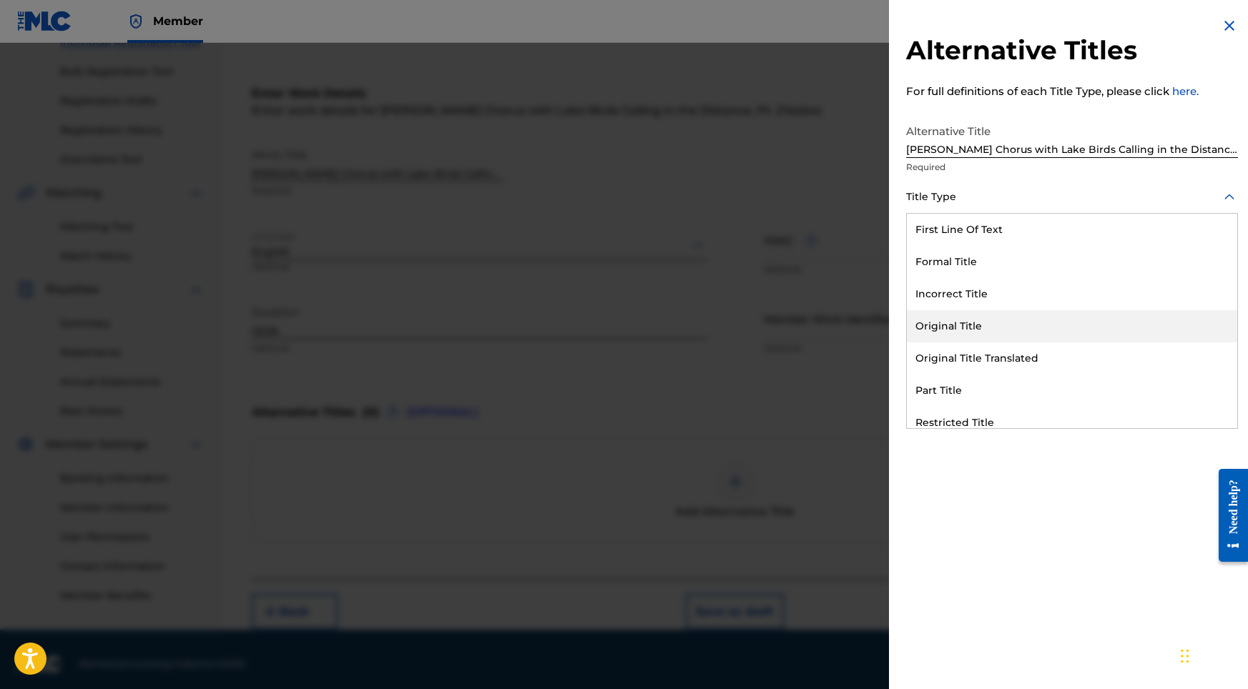
drag, startPoint x: 956, startPoint y: 308, endPoint x: 955, endPoint y: 322, distance: 13.6
click at [955, 322] on div "First Line Of Text Formal Title Incorrect Title Original Title Original Title T…" at bounding box center [1072, 321] width 330 height 215
click at [955, 322] on div "Original Title" at bounding box center [1072, 326] width 330 height 32
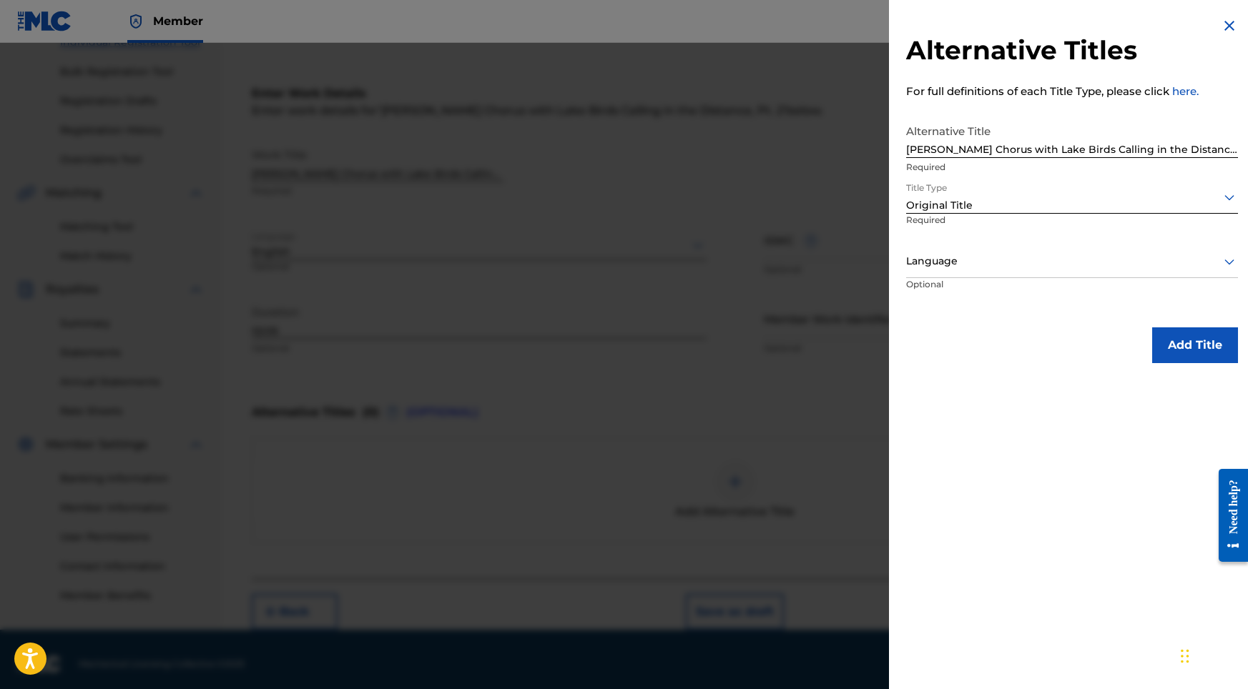
click at [998, 255] on div at bounding box center [1072, 261] width 332 height 18
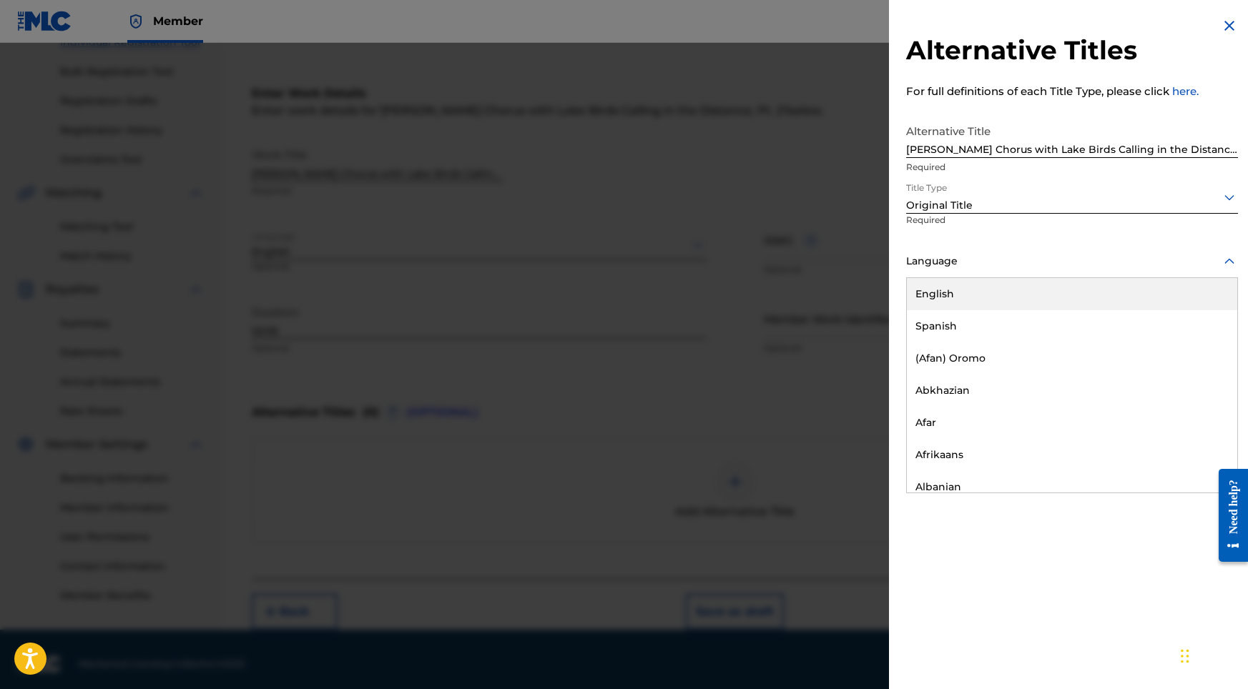
click at [979, 294] on div "English" at bounding box center [1072, 294] width 330 height 32
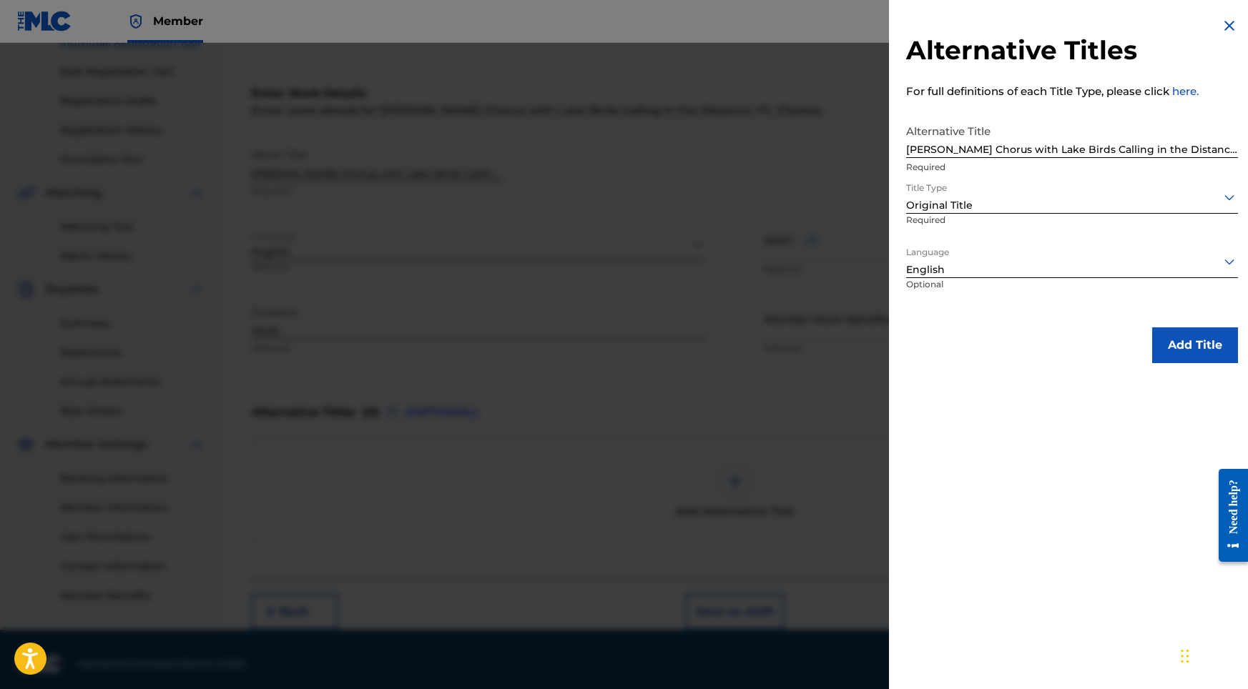
click at [1173, 331] on button "Add Title" at bounding box center [1195, 345] width 86 height 36
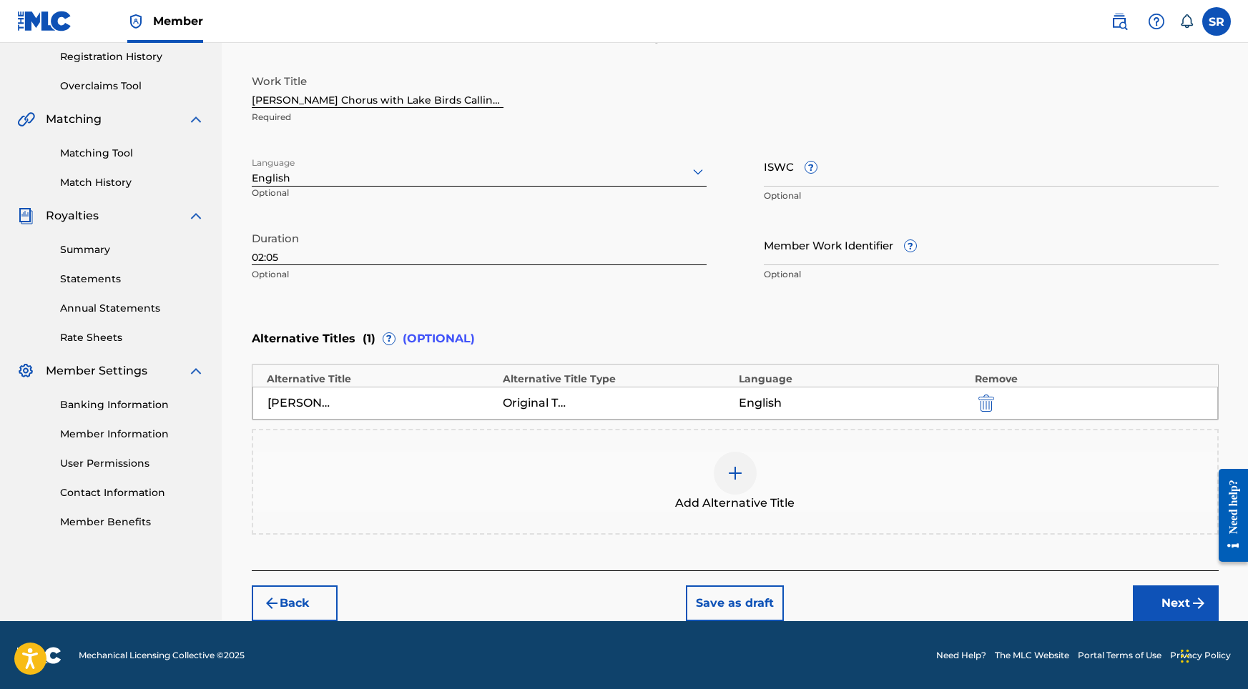
click at [1145, 591] on button "Next" at bounding box center [1176, 604] width 86 height 36
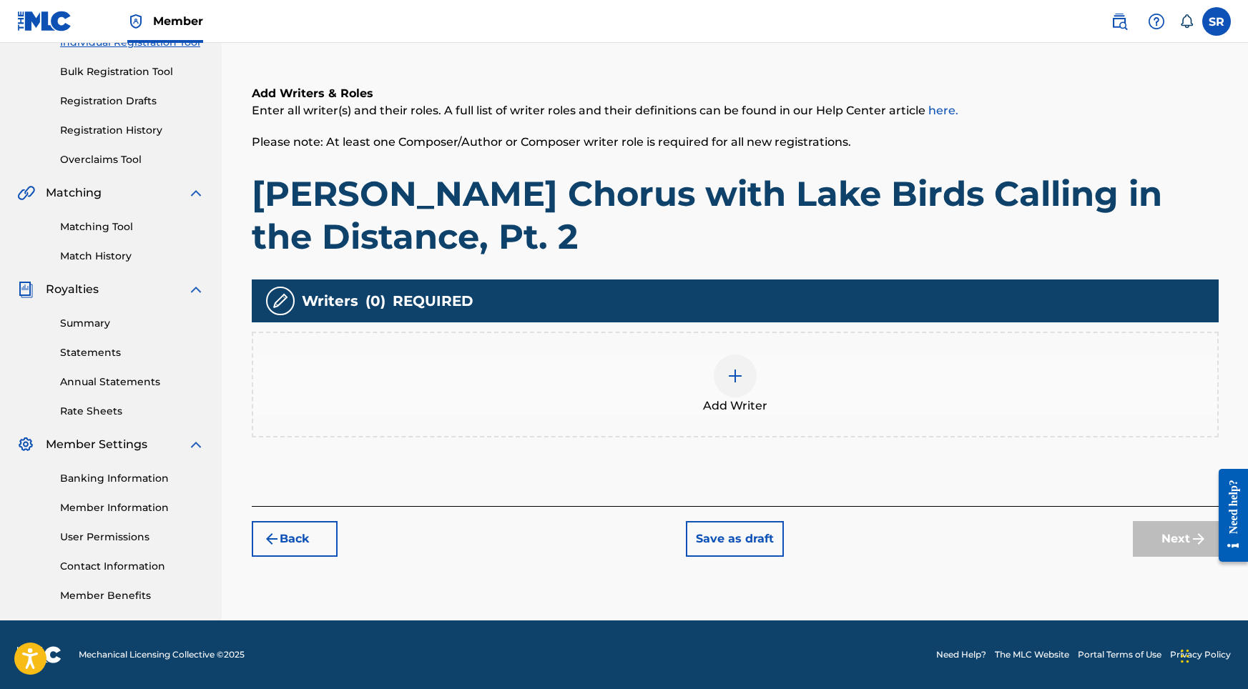
click at [889, 418] on div "Add Writer" at bounding box center [735, 385] width 967 height 106
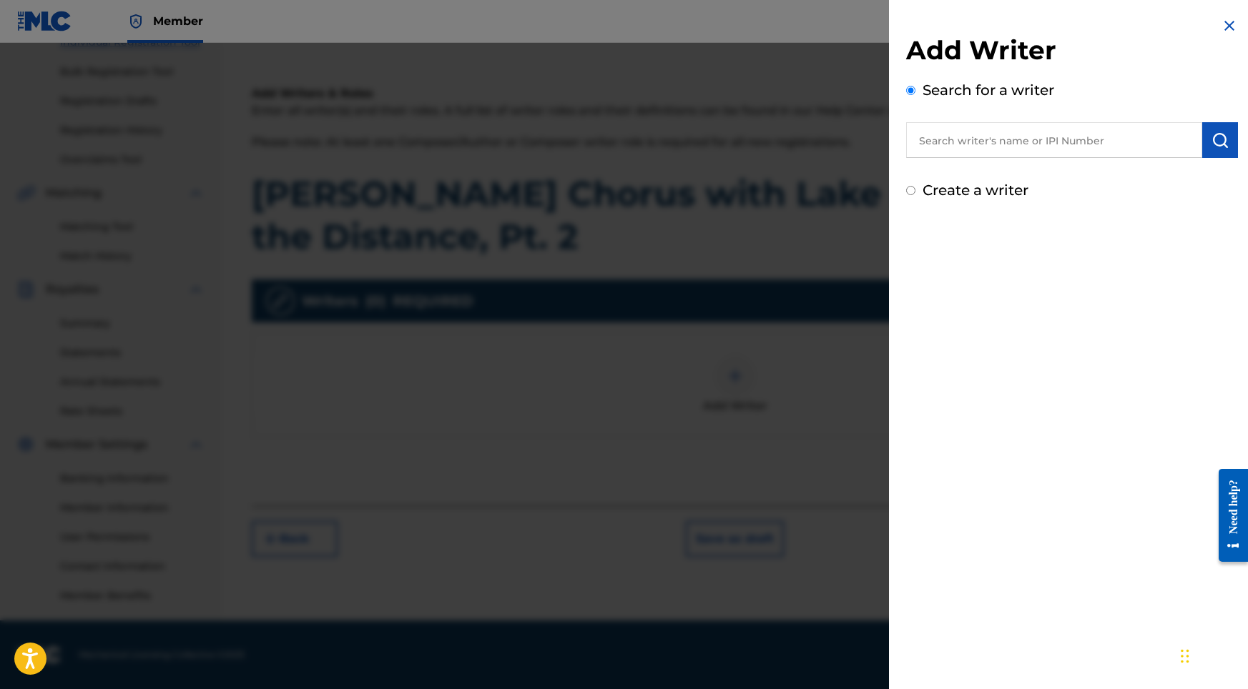
click at [1036, 146] on input "text" at bounding box center [1054, 140] width 296 height 36
paste input "[PERSON_NAME]"
type input "[PERSON_NAME]"
click at [1211, 144] on img "submit" at bounding box center [1219, 140] width 17 height 17
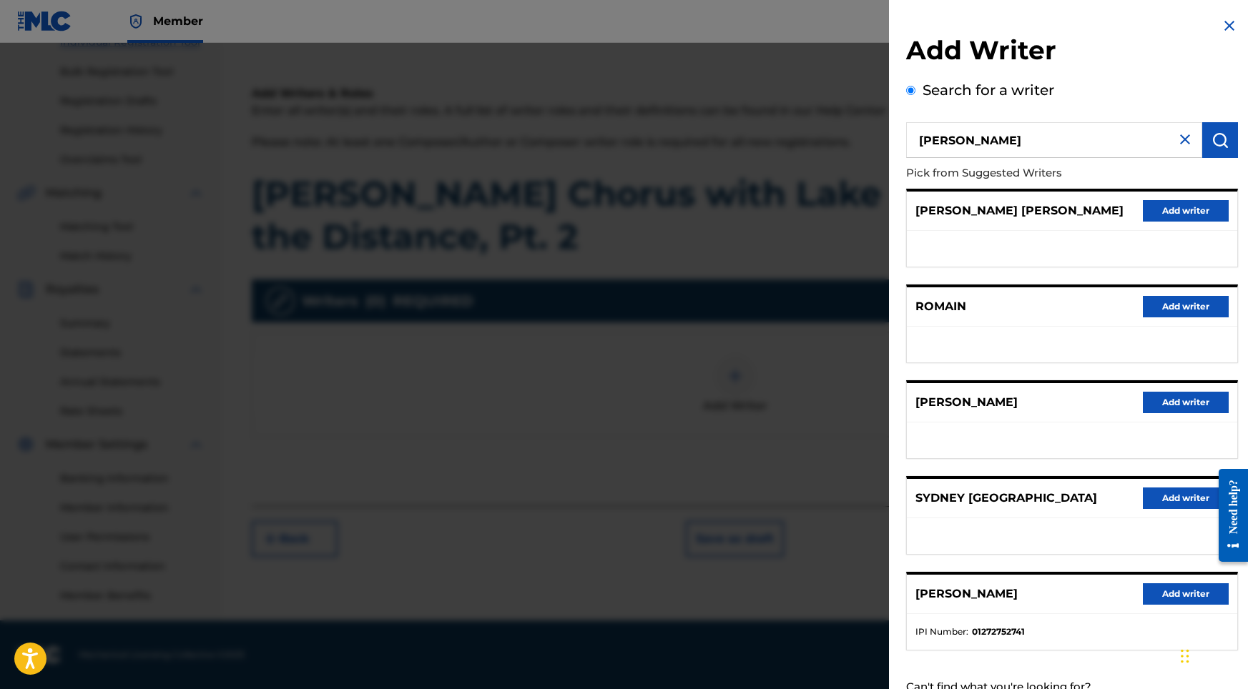
click at [1164, 604] on button "Add writer" at bounding box center [1186, 593] width 86 height 21
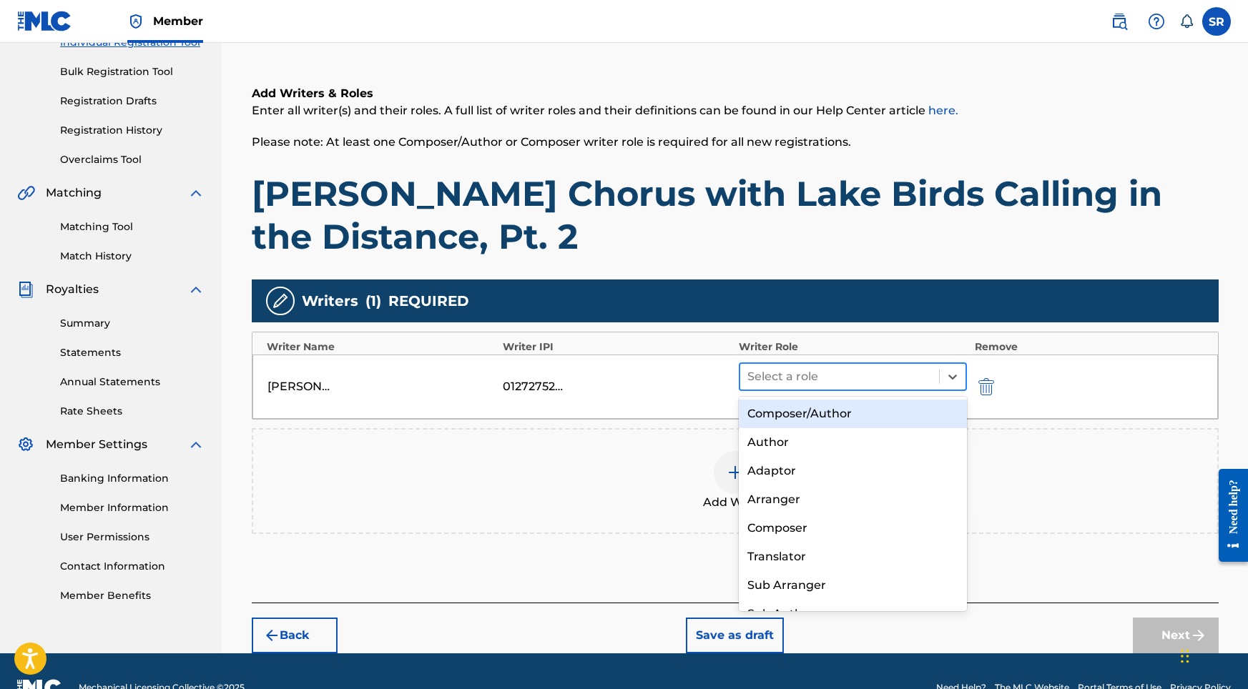
click at [771, 374] on div at bounding box center [839, 377] width 185 height 20
click at [812, 415] on div "Composer/Author" at bounding box center [853, 414] width 229 height 29
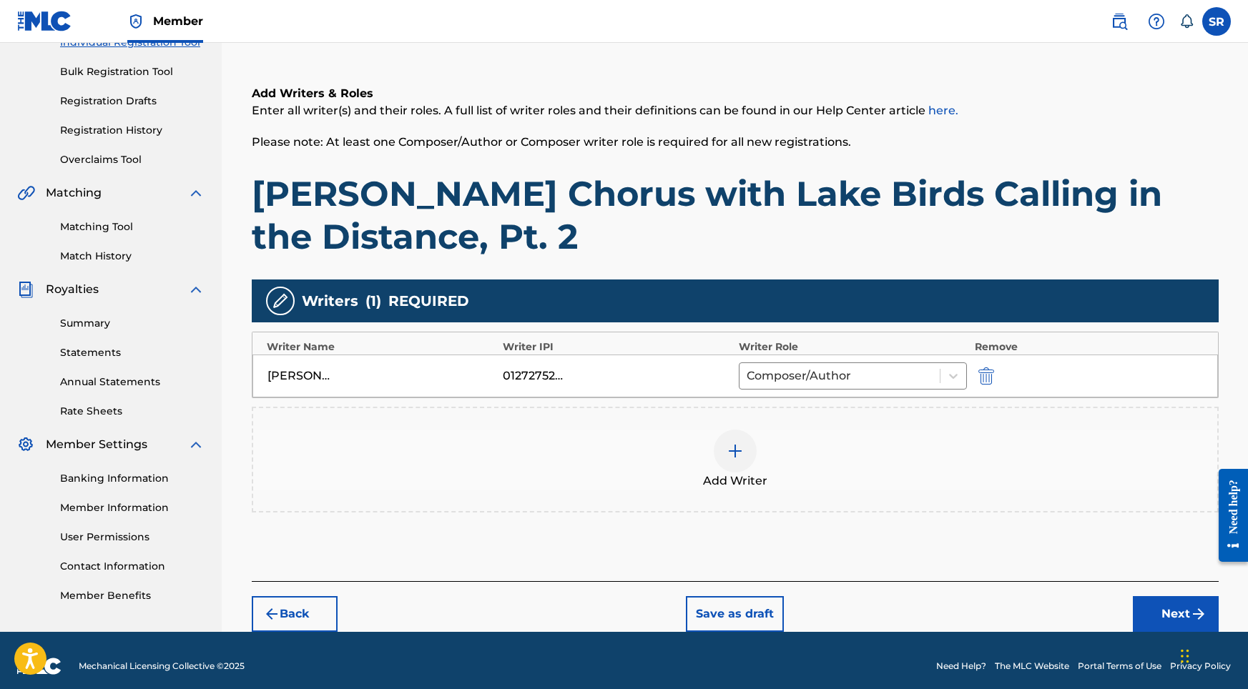
click at [1150, 606] on button "Next" at bounding box center [1176, 614] width 86 height 36
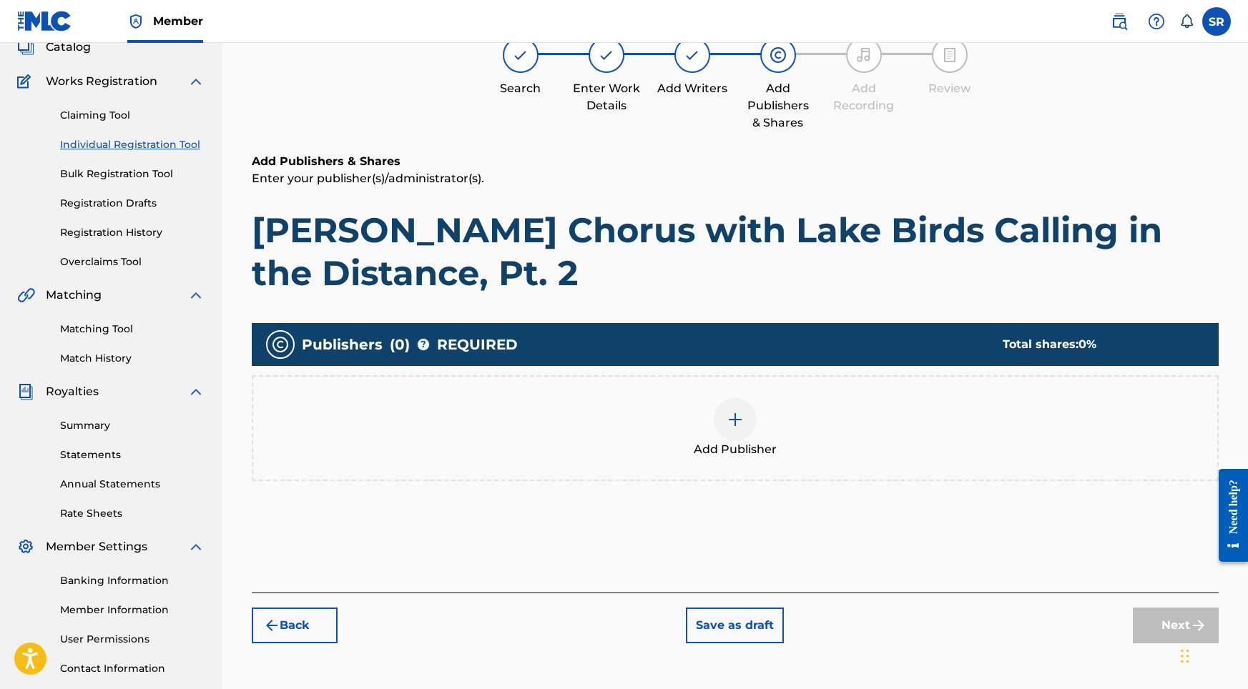
scroll to position [64, 0]
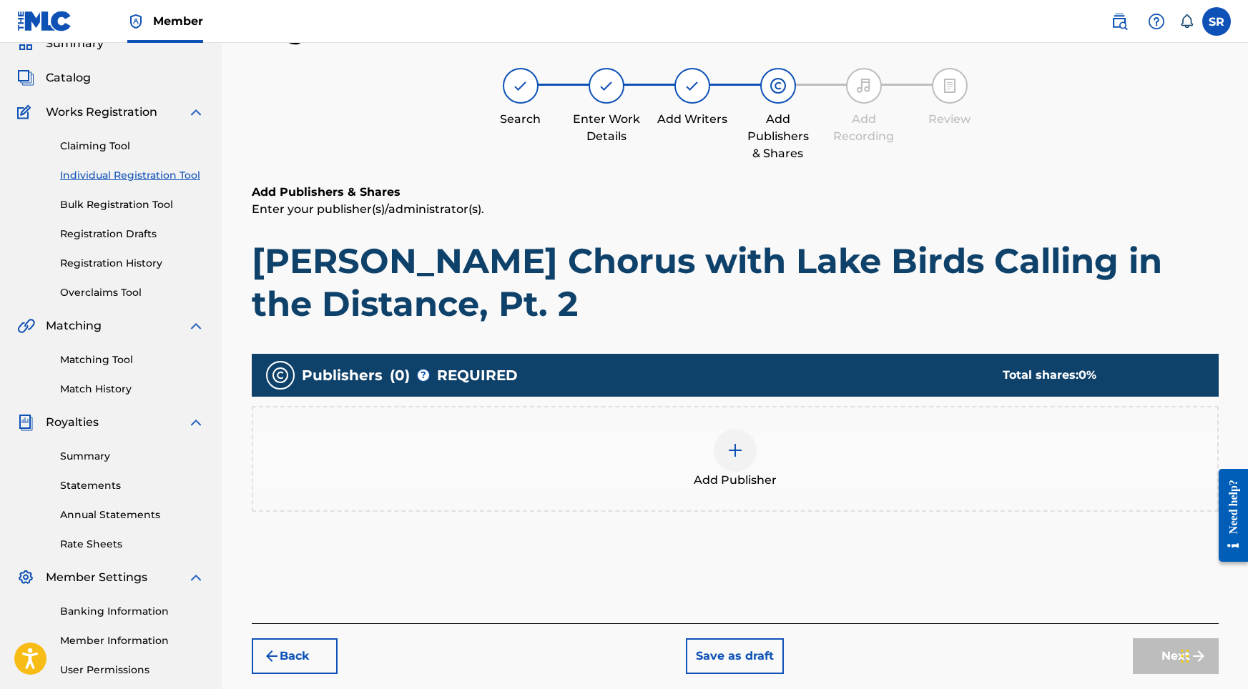
click at [760, 445] on div "Add Publisher" at bounding box center [735, 459] width 964 height 60
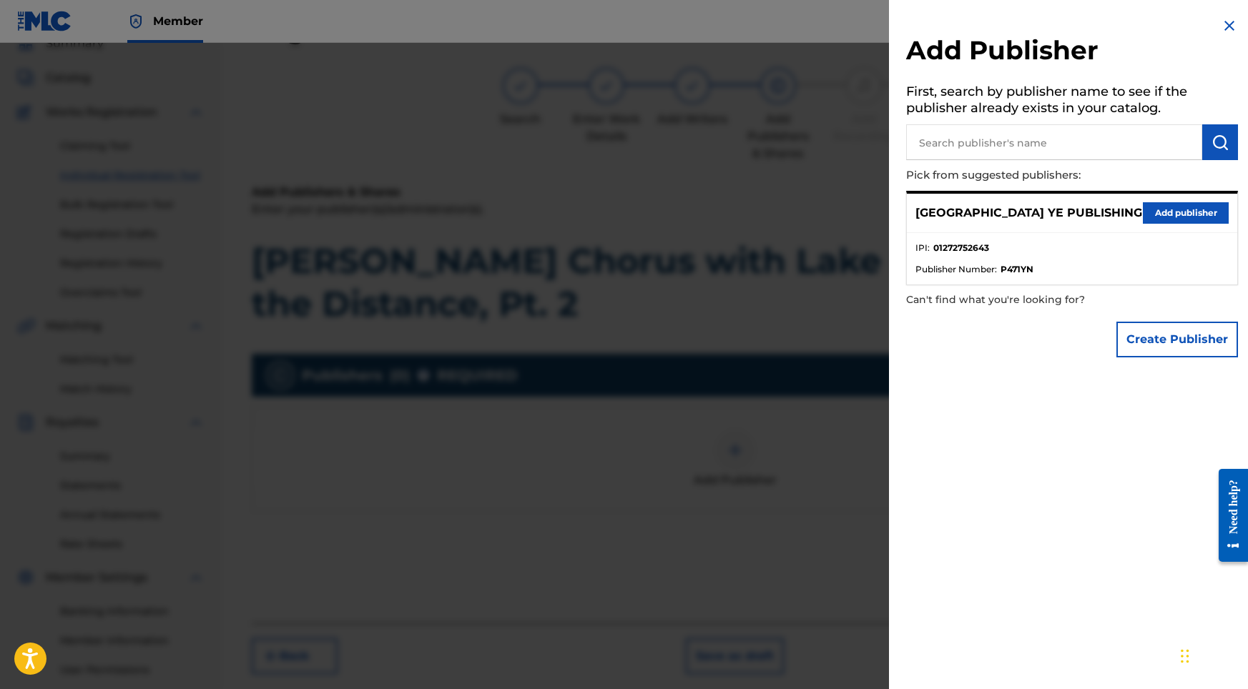
click at [1136, 204] on div "SYDNEY YE PUBLISHING Add publisher" at bounding box center [1072, 213] width 330 height 39
click at [1149, 208] on button "Add publisher" at bounding box center [1186, 212] width 86 height 21
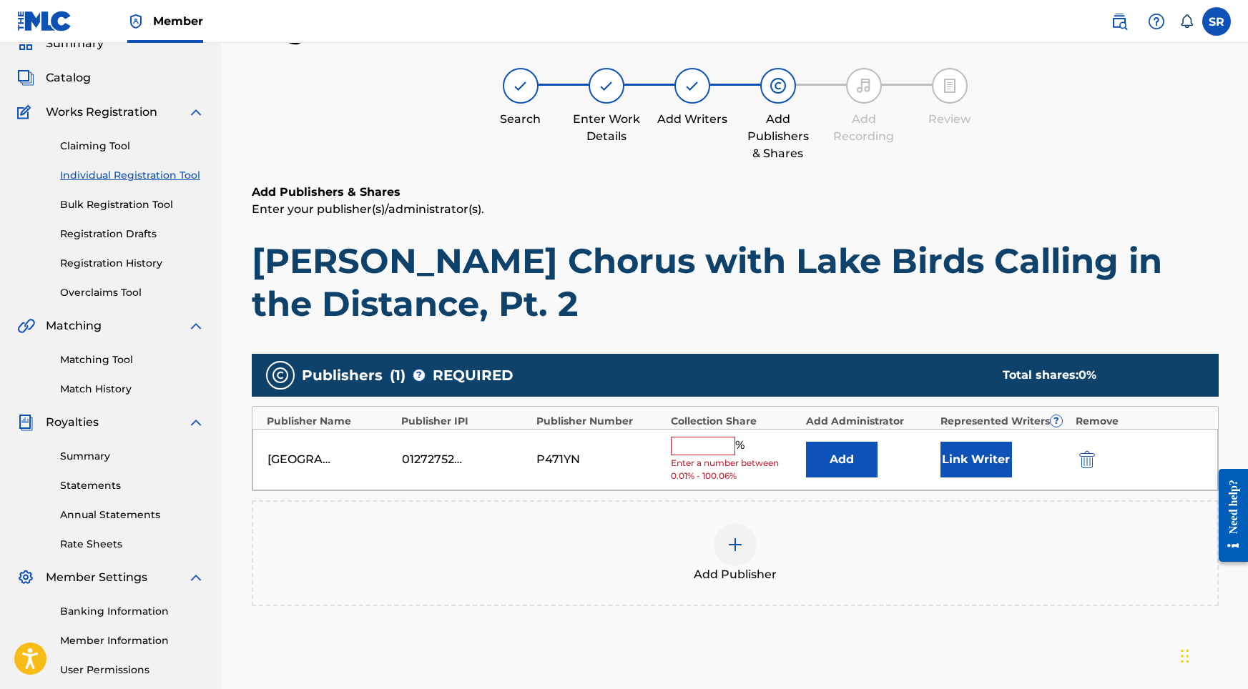
click at [720, 446] on input "text" at bounding box center [703, 446] width 64 height 19
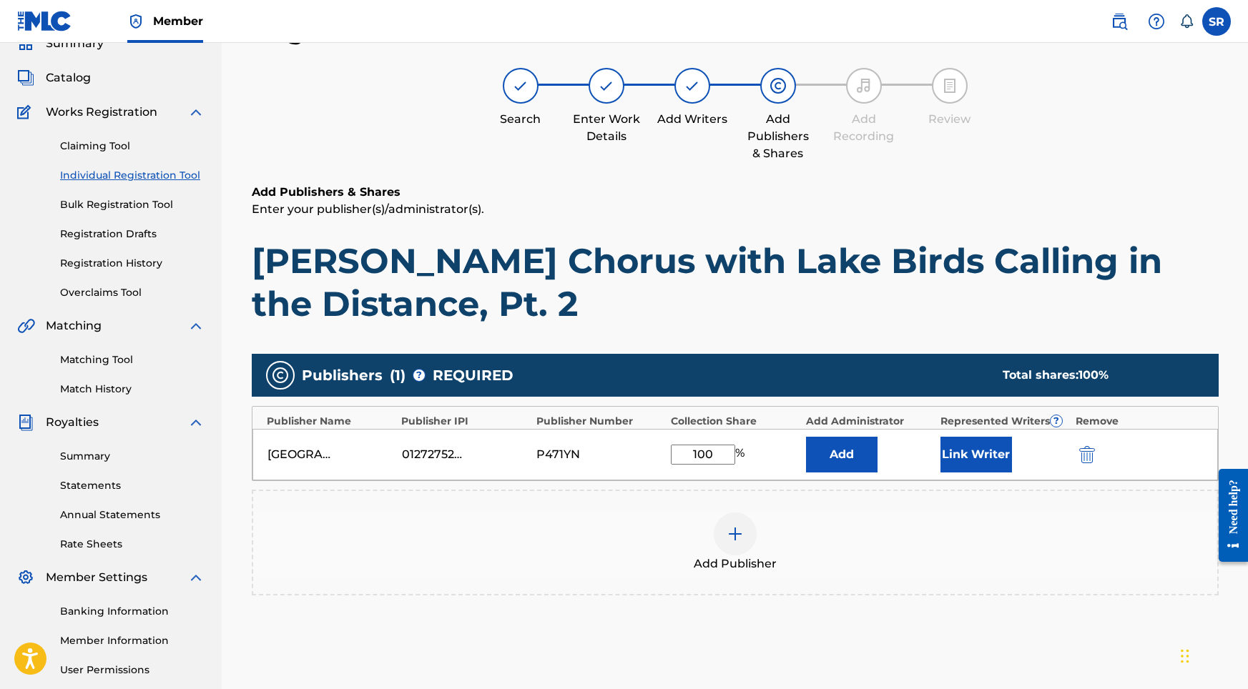
type input "100"
click at [942, 463] on button "Link Writer" at bounding box center [976, 455] width 72 height 36
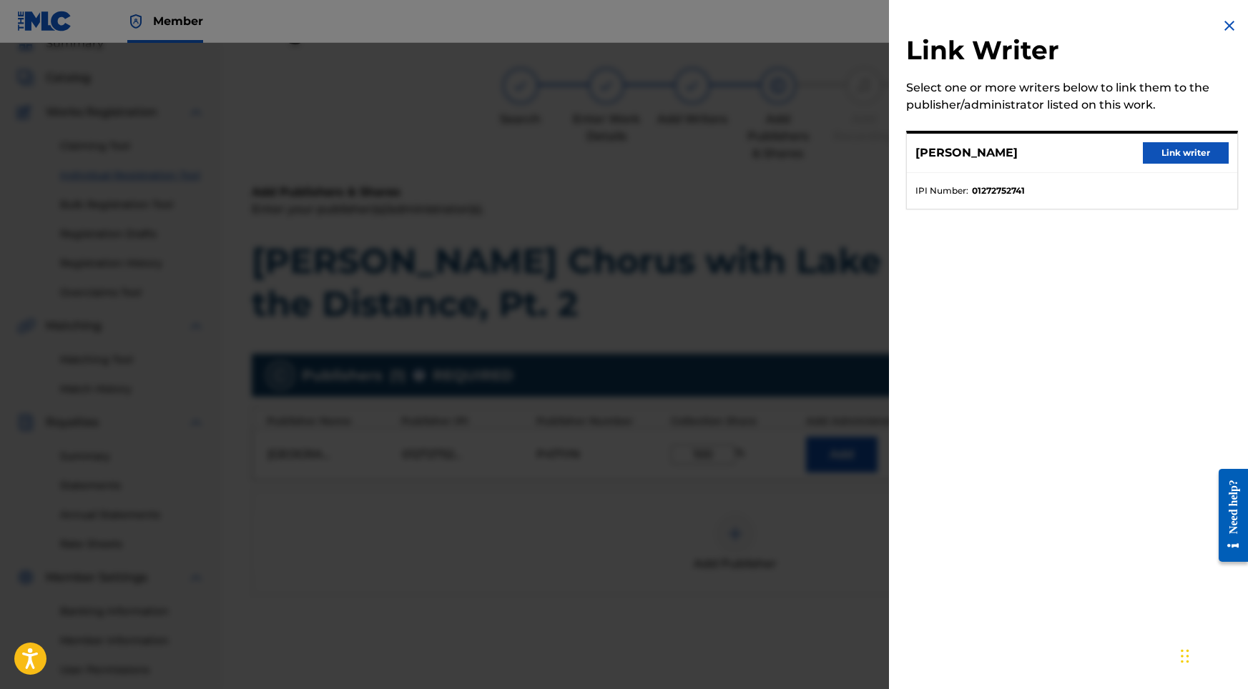
click at [1178, 144] on button "Link writer" at bounding box center [1186, 152] width 86 height 21
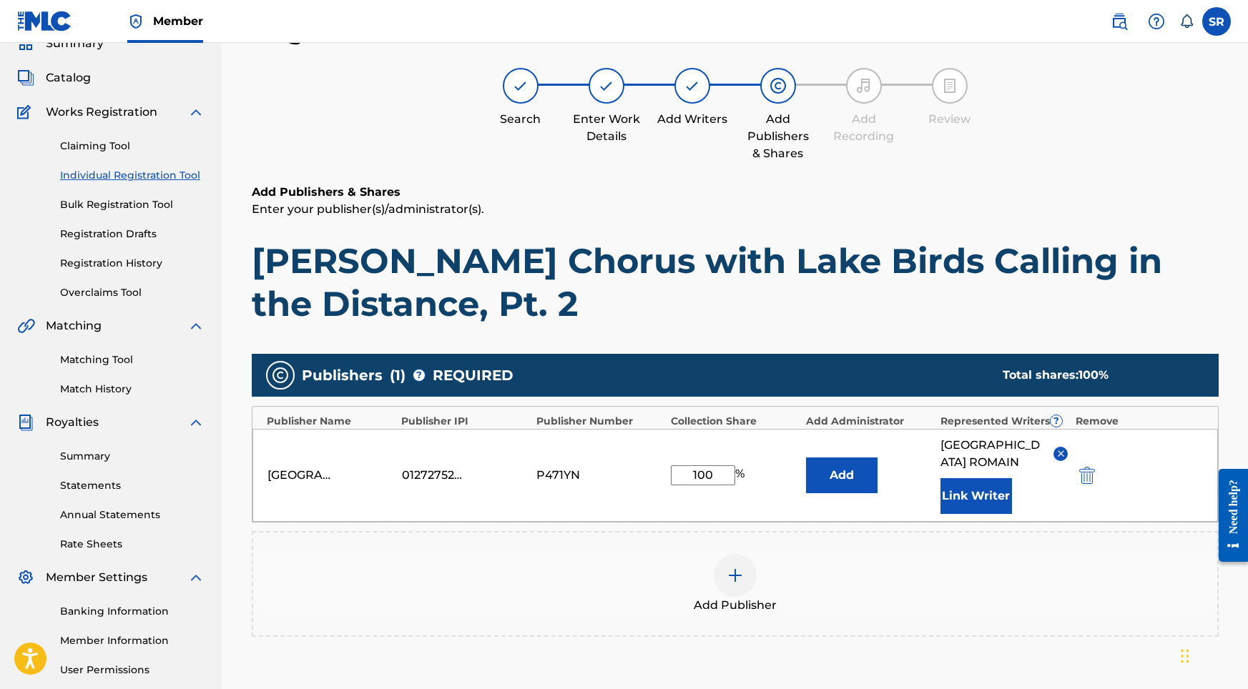
scroll to position [226, 0]
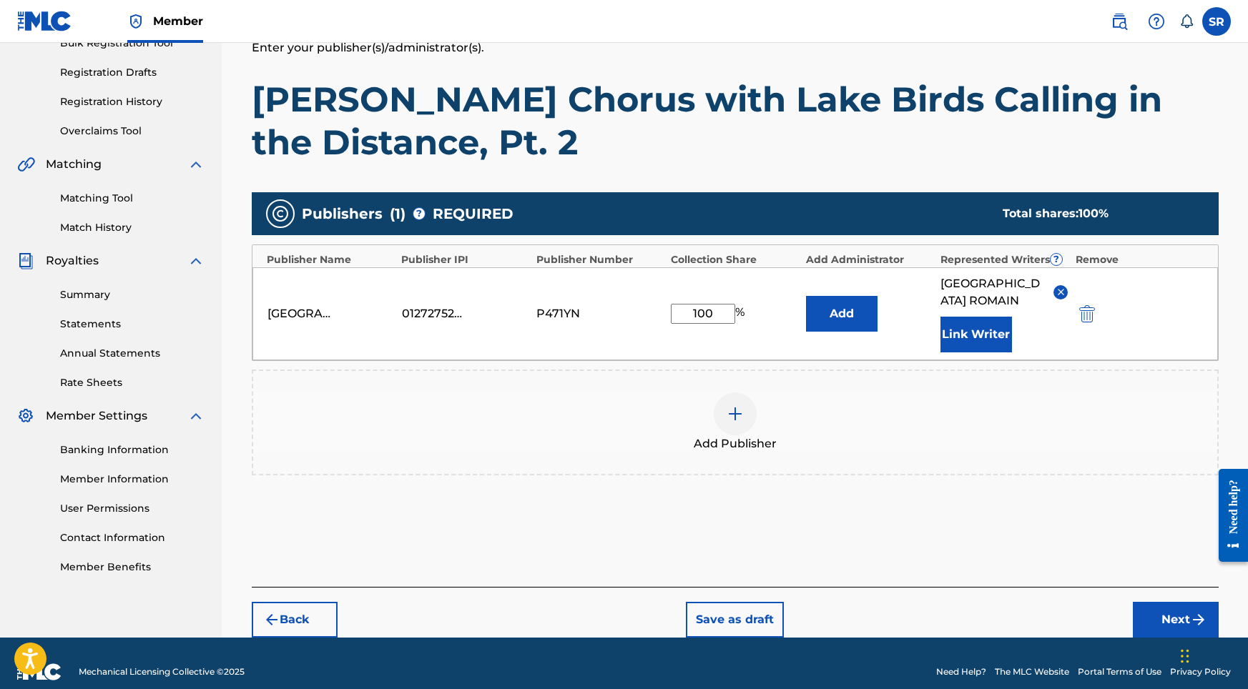
click at [1145, 602] on button "Next" at bounding box center [1176, 620] width 86 height 36
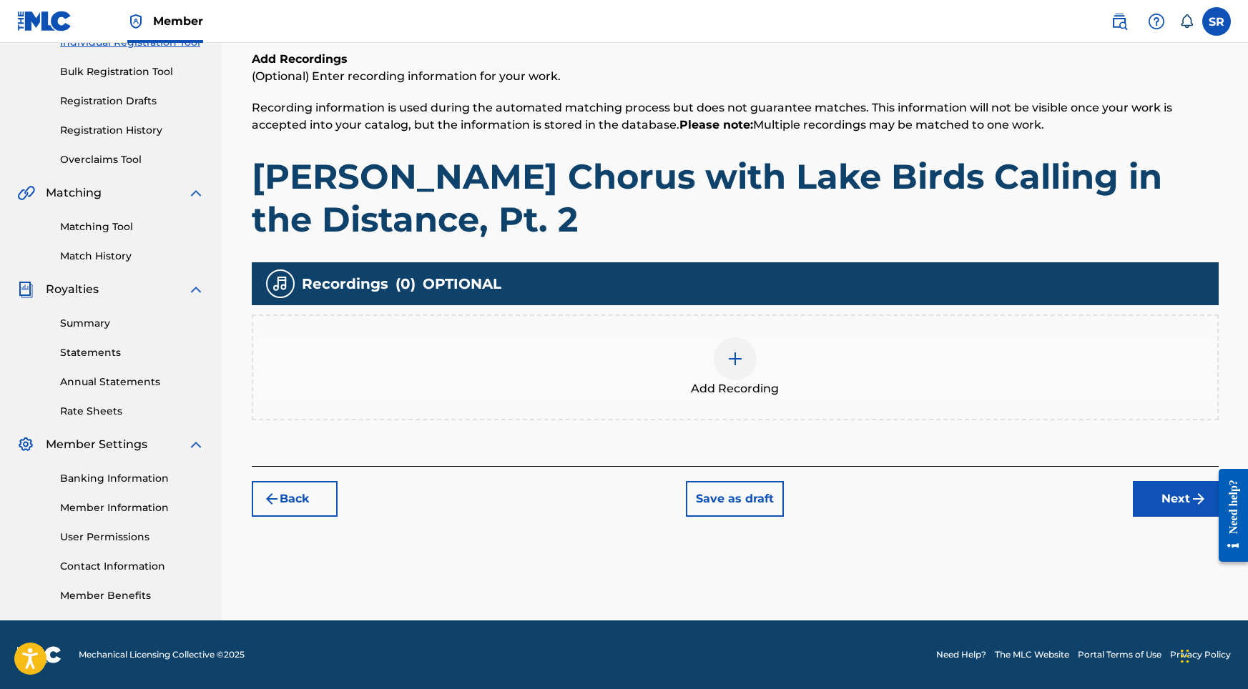
click at [707, 319] on div "Add Recording" at bounding box center [735, 368] width 967 height 106
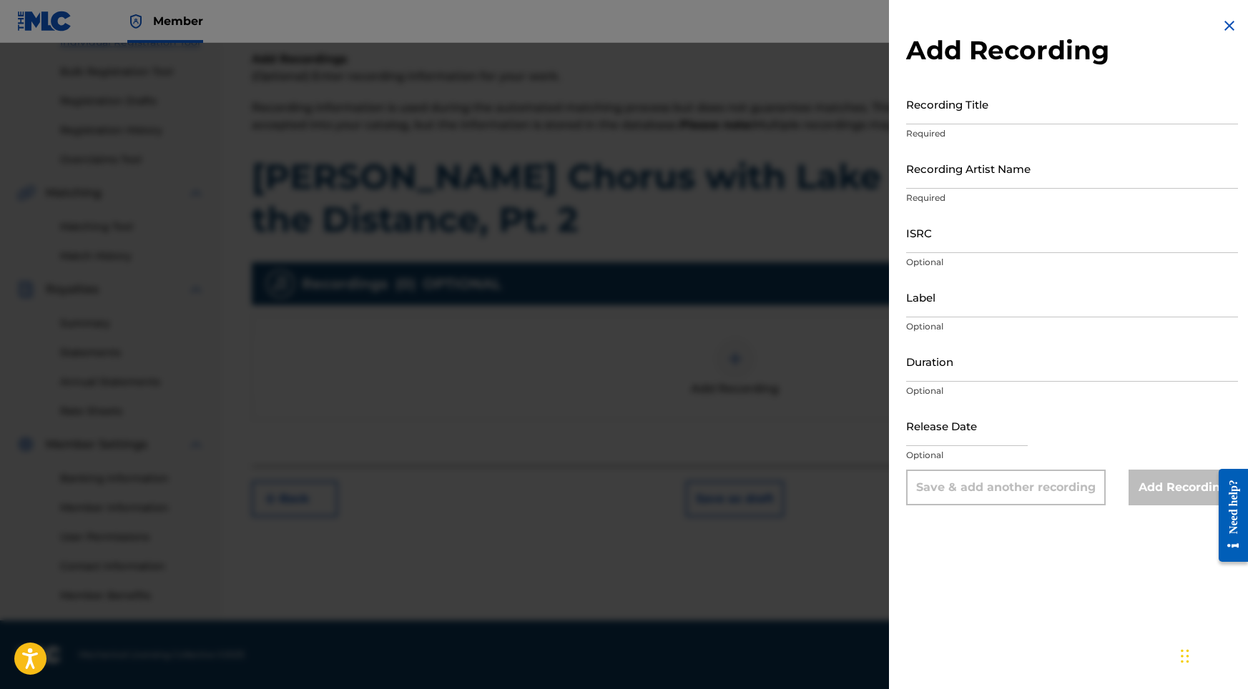
click at [982, 114] on input "Recording Title" at bounding box center [1072, 104] width 332 height 41
click at [950, 119] on input "Recording Title" at bounding box center [1072, 104] width 332 height 41
paste input "[PERSON_NAME] Chorus with Lake Birds Calling in the Distance, Pt. 2"
type input "[PERSON_NAME] Chorus with Lake Birds Calling in the Distance, Pt. 2"
click at [964, 168] on input "Recording Artist Name" at bounding box center [1072, 168] width 332 height 41
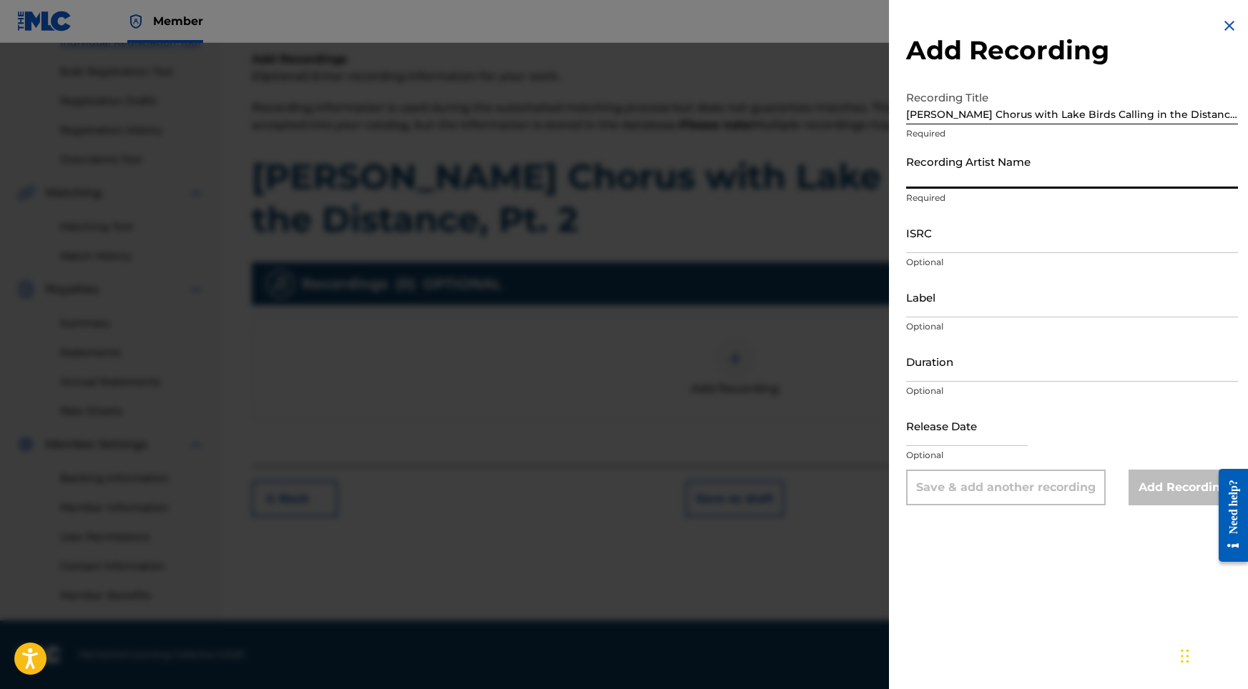
paste input "Into the Earth"
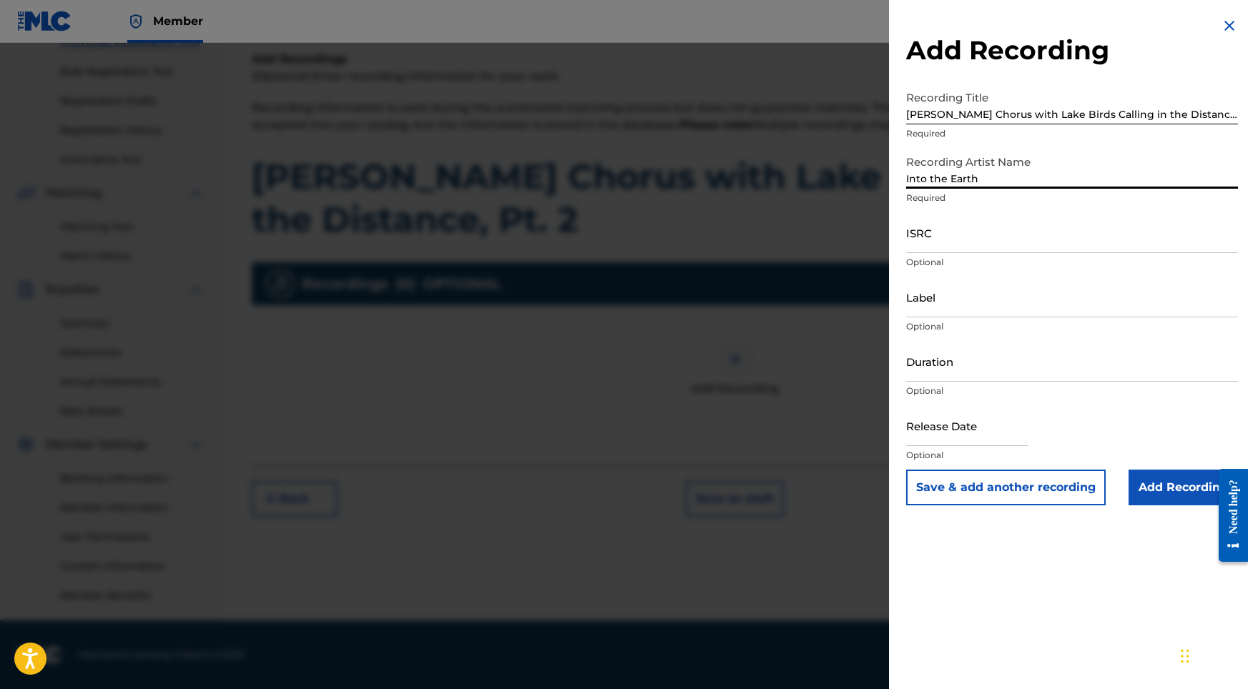
type input "Into the Earth"
click at [917, 247] on input "ISRC" at bounding box center [1072, 232] width 332 height 41
paste input "USY282316515"
type input "USY282316515"
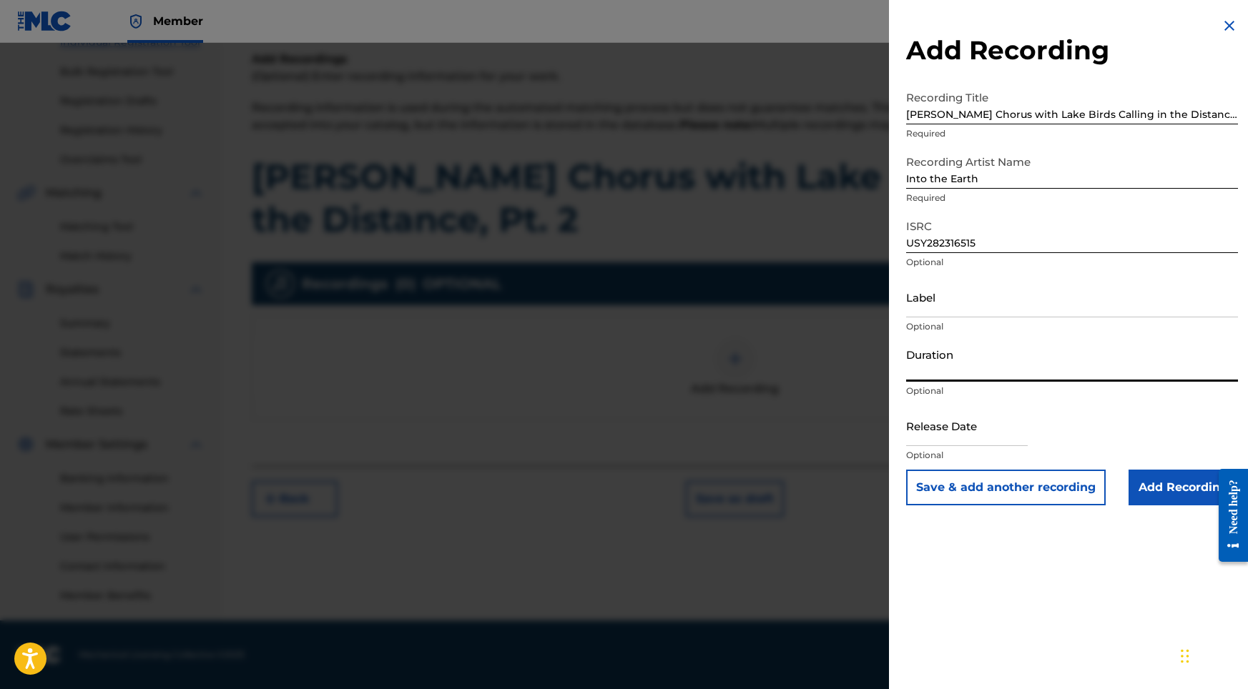
click at [945, 361] on input "Duration" at bounding box center [1072, 361] width 332 height 41
type input "02:05"
click at [952, 436] on input "text" at bounding box center [967, 425] width 122 height 41
select select "8"
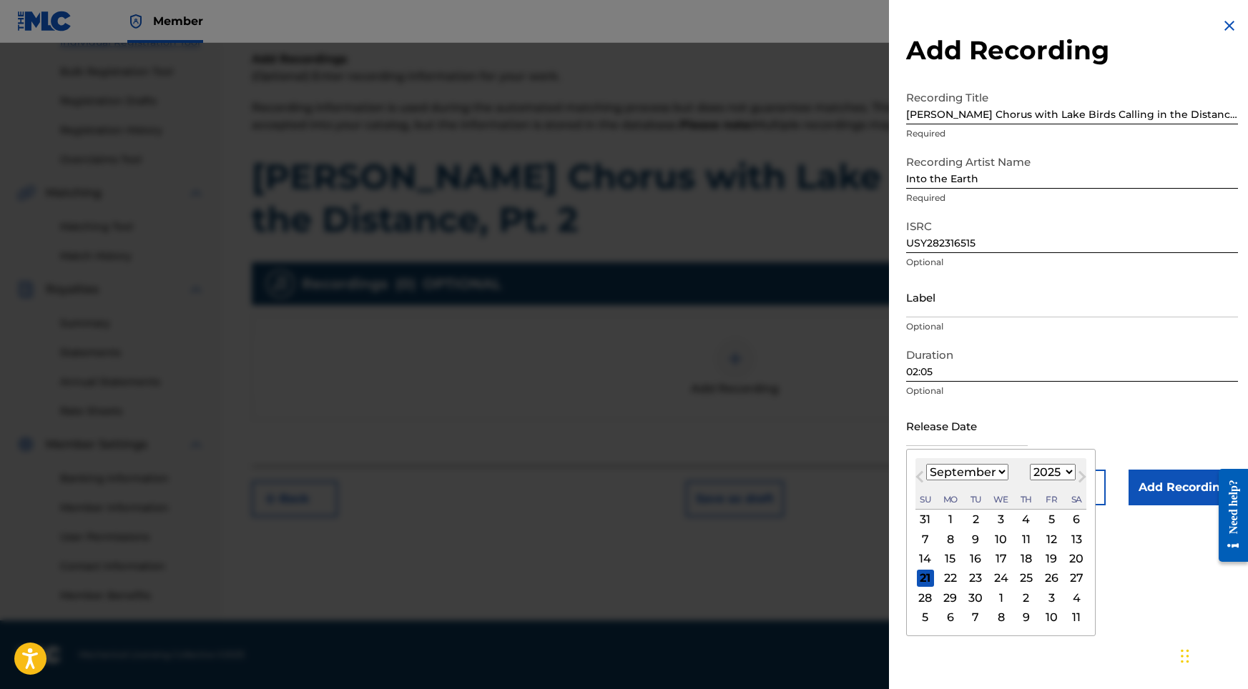
select select "2022"
click at [1047, 584] on div "23" at bounding box center [1050, 578] width 17 height 17
type input "[DATE]"
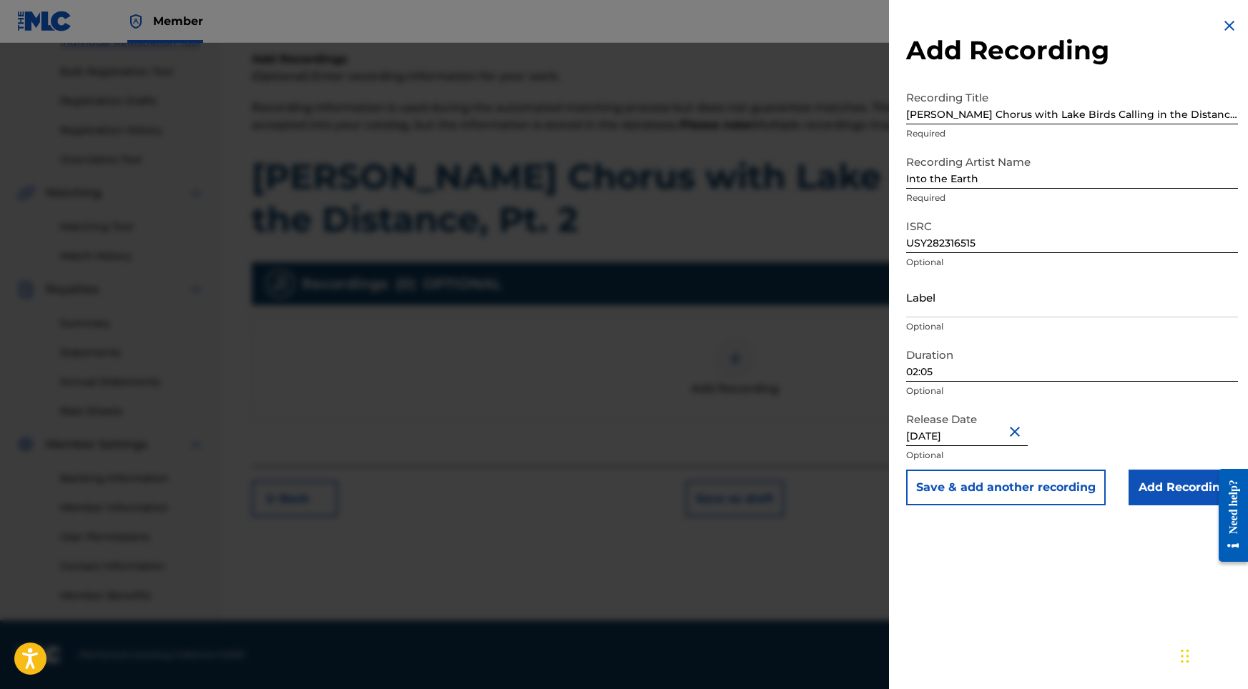
click at [1166, 493] on input "Add Recording" at bounding box center [1182, 488] width 109 height 36
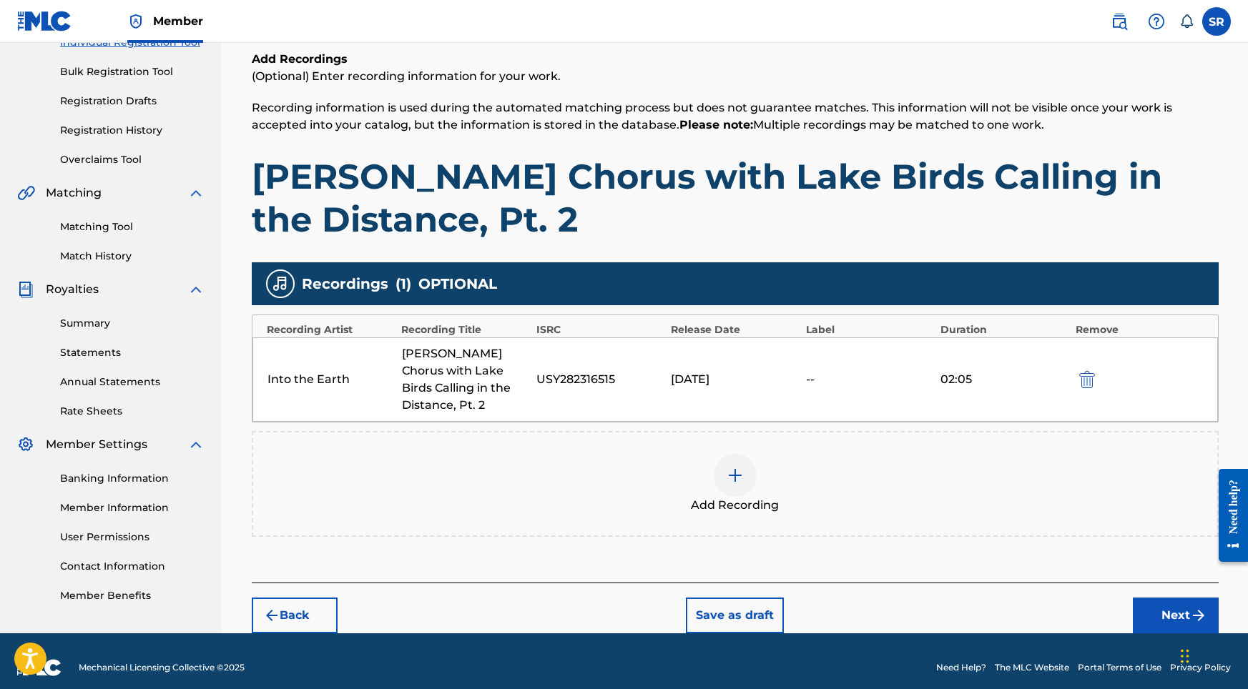
click at [1165, 601] on button "Next" at bounding box center [1176, 616] width 86 height 36
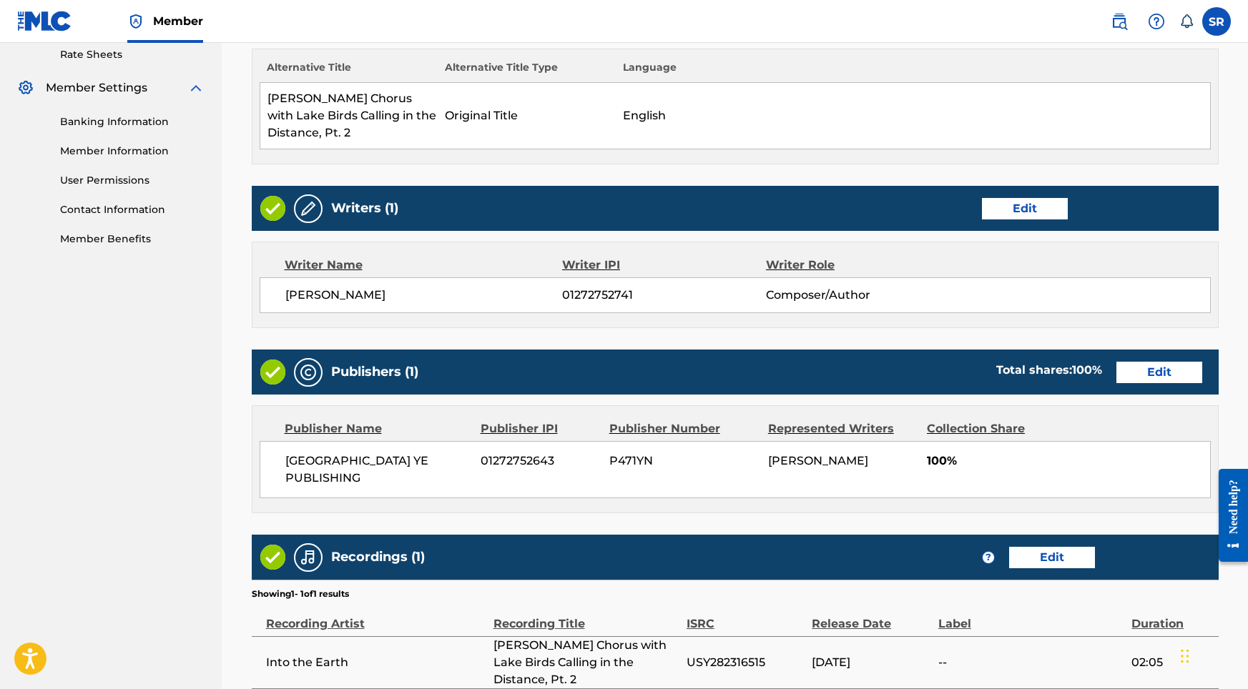
scroll to position [661, 0]
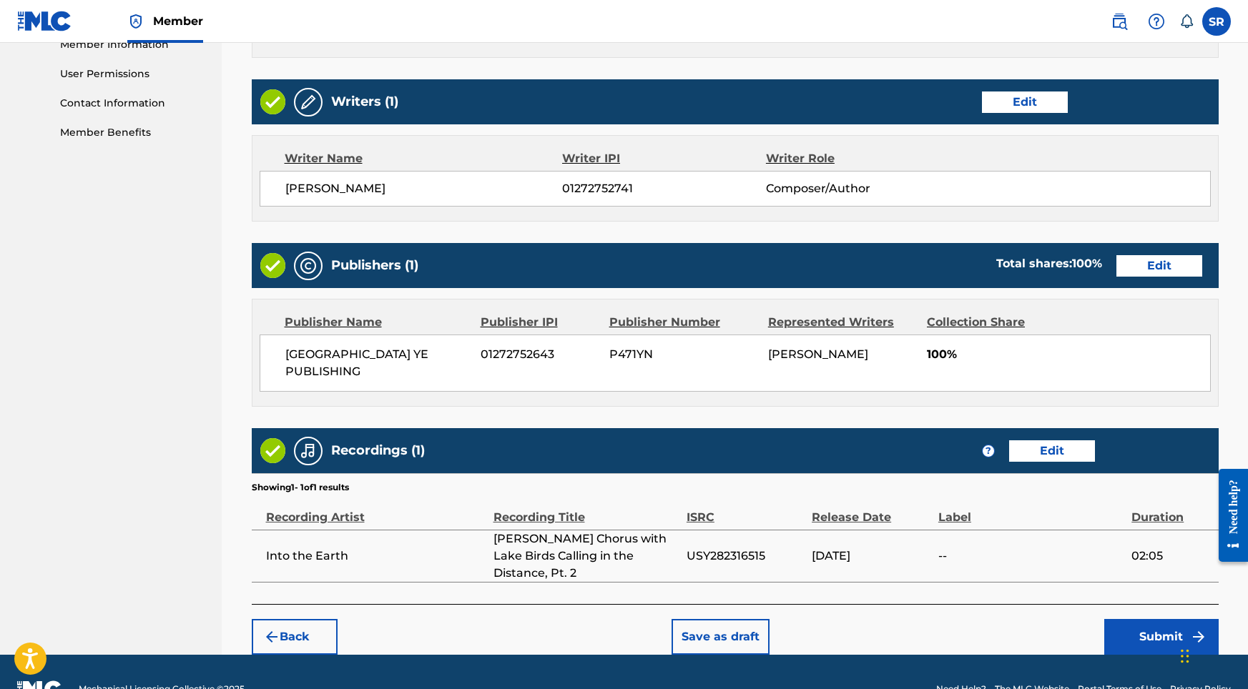
click at [1150, 619] on button "Submit" at bounding box center [1161, 637] width 114 height 36
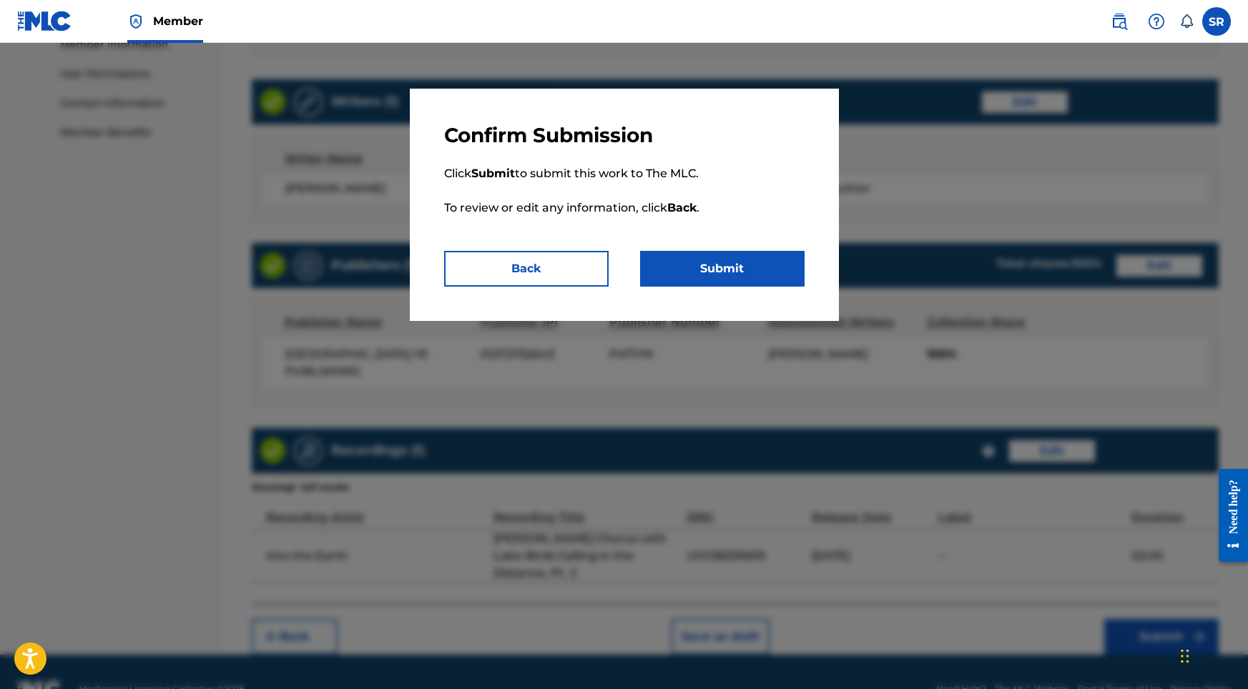
click at [752, 257] on button "Submit" at bounding box center [722, 269] width 164 height 36
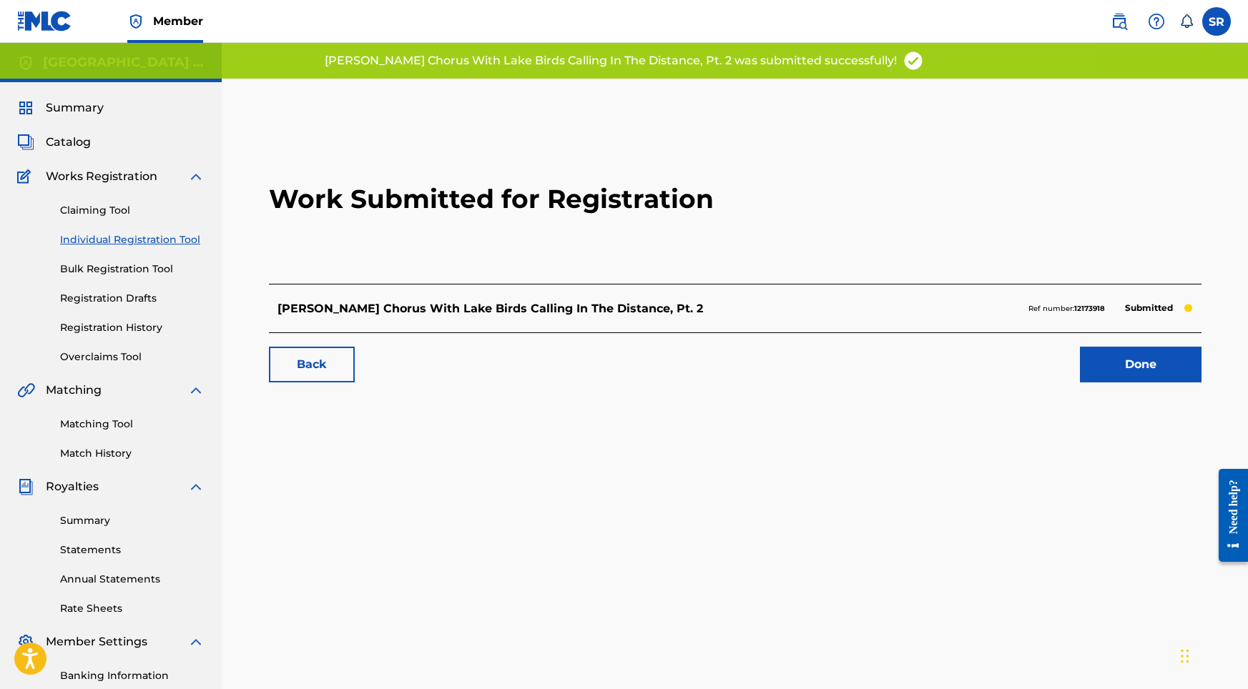
click at [1103, 381] on link "Done" at bounding box center [1141, 365] width 122 height 36
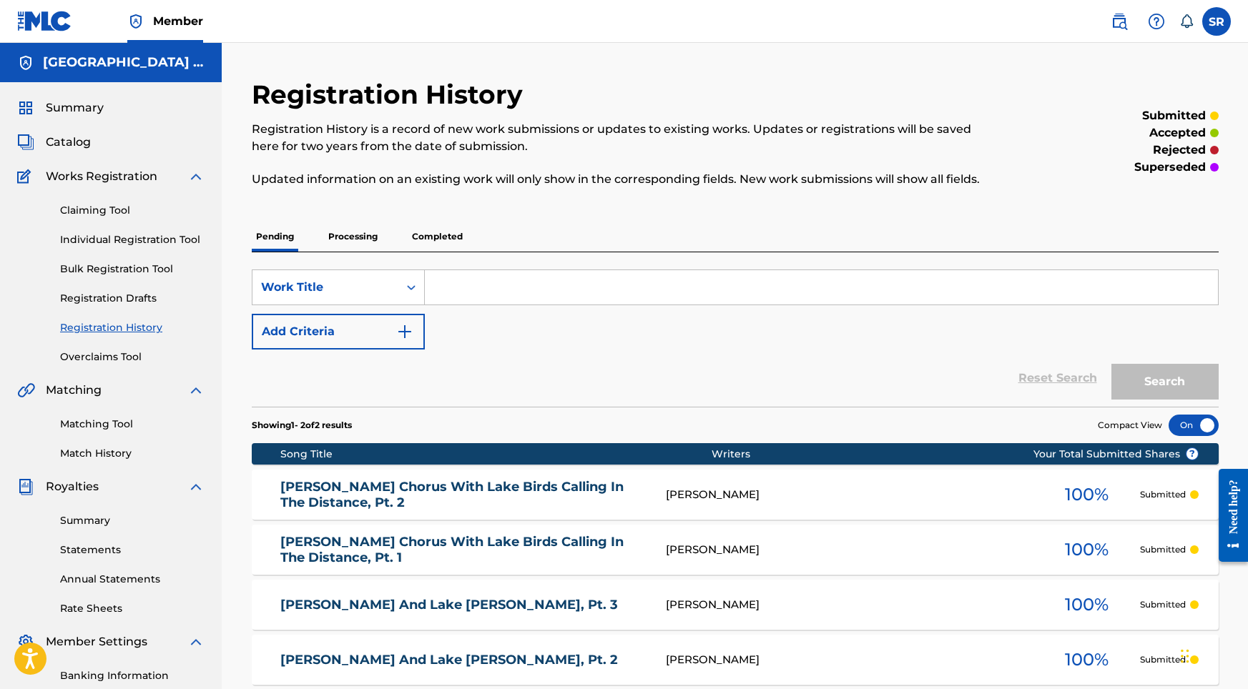
click at [154, 236] on link "Individual Registration Tool" at bounding box center [132, 239] width 144 height 15
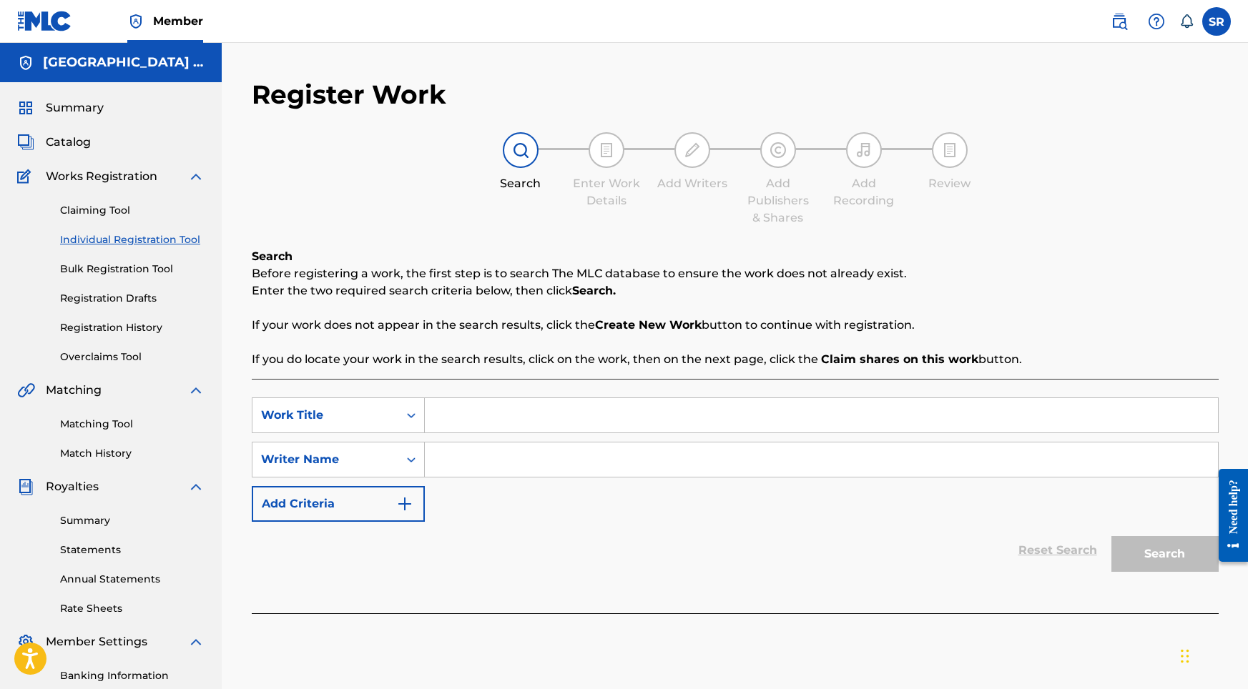
click at [475, 420] on input "Search Form" at bounding box center [821, 415] width 793 height 34
paste input "[PERSON_NAME] Chorus with Lake Birds Calling in the Distance, Pt. 3"
type input "[PERSON_NAME] Chorus with Lake Birds Calling in the Distance, Pt. 3"
click at [500, 465] on input "Search Form" at bounding box center [821, 460] width 793 height 34
paste input "[PERSON_NAME] Chorus with Lake Birds Calling in the Distance, Pt. 3"
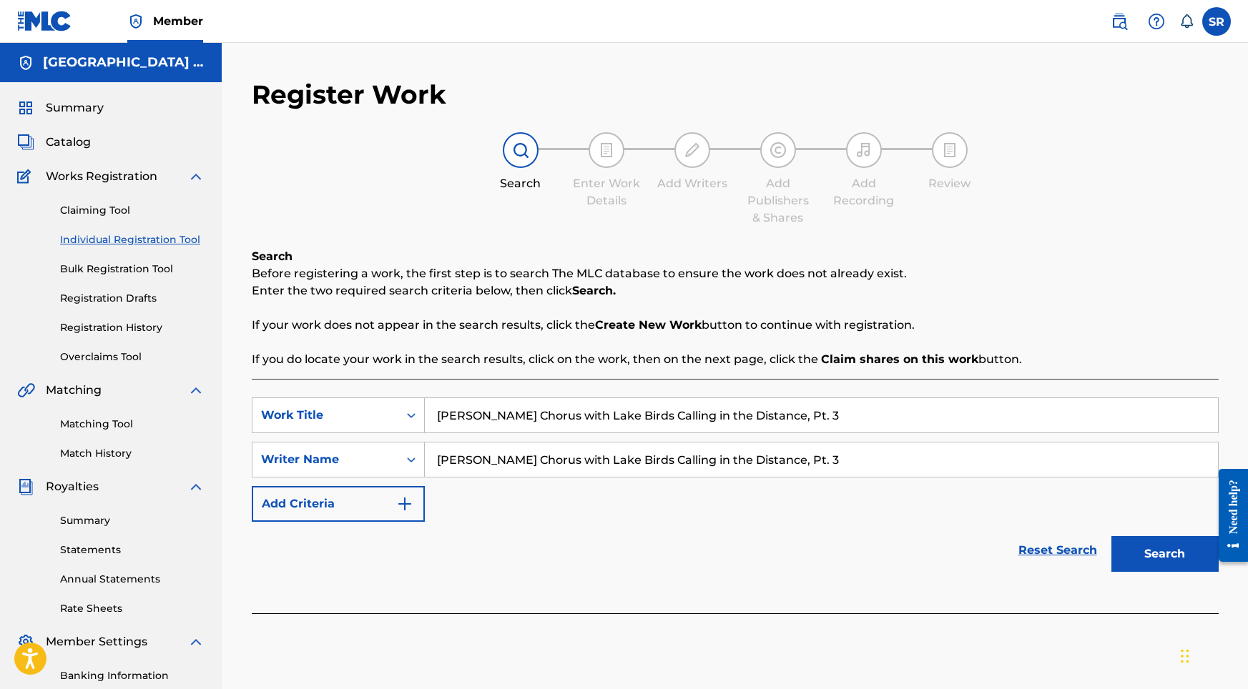
type input "[PERSON_NAME] Chorus with Lake Birds Calling in the Distance, Pt. 3"
click at [1140, 566] on button "Search" at bounding box center [1164, 554] width 107 height 36
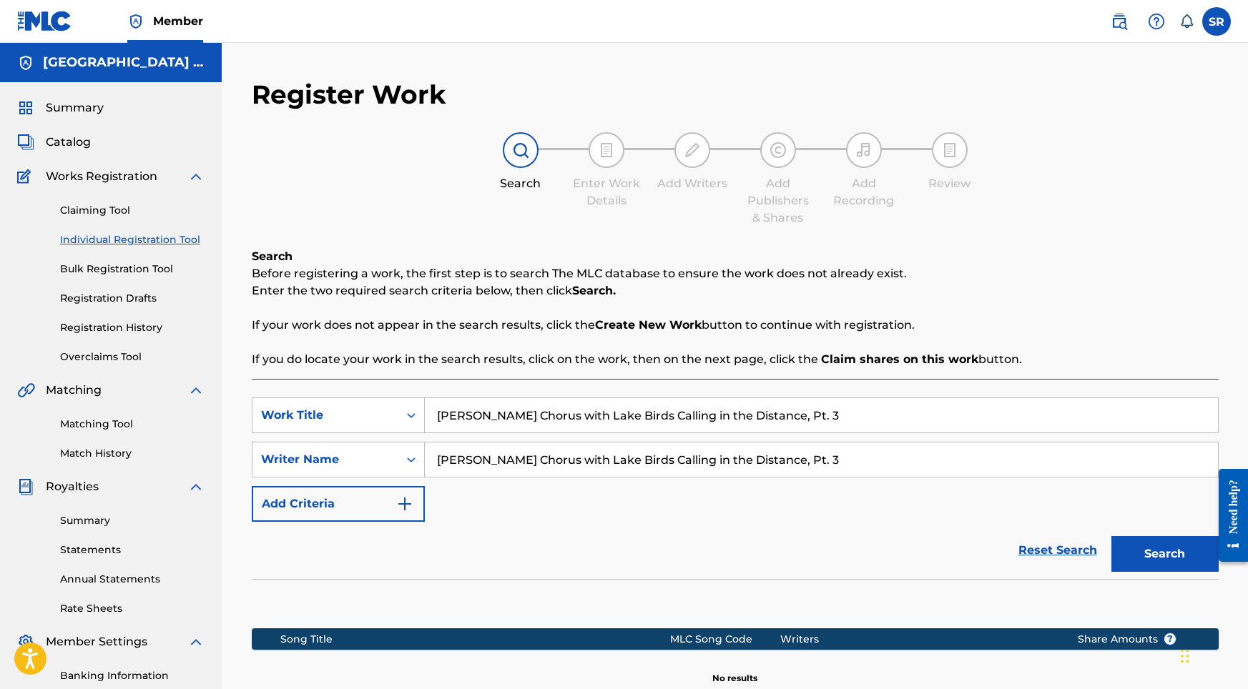
scroll to position [197, 0]
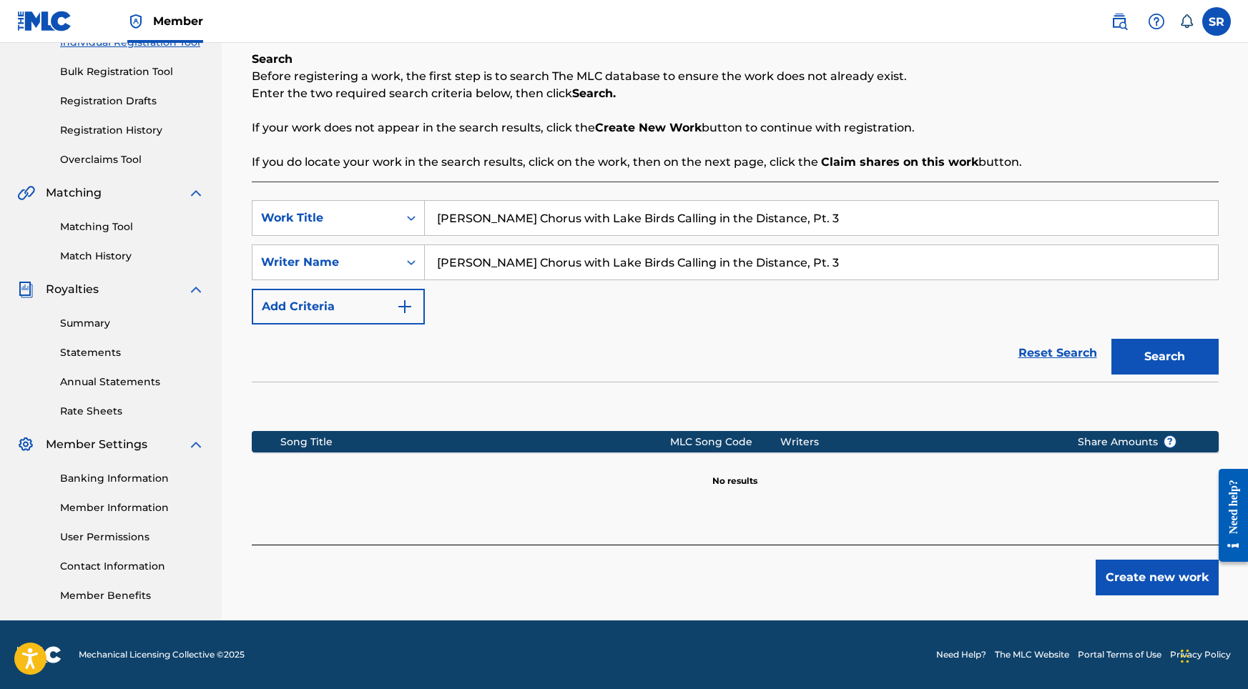
click at [1195, 572] on button "Create new work" at bounding box center [1156, 578] width 123 height 36
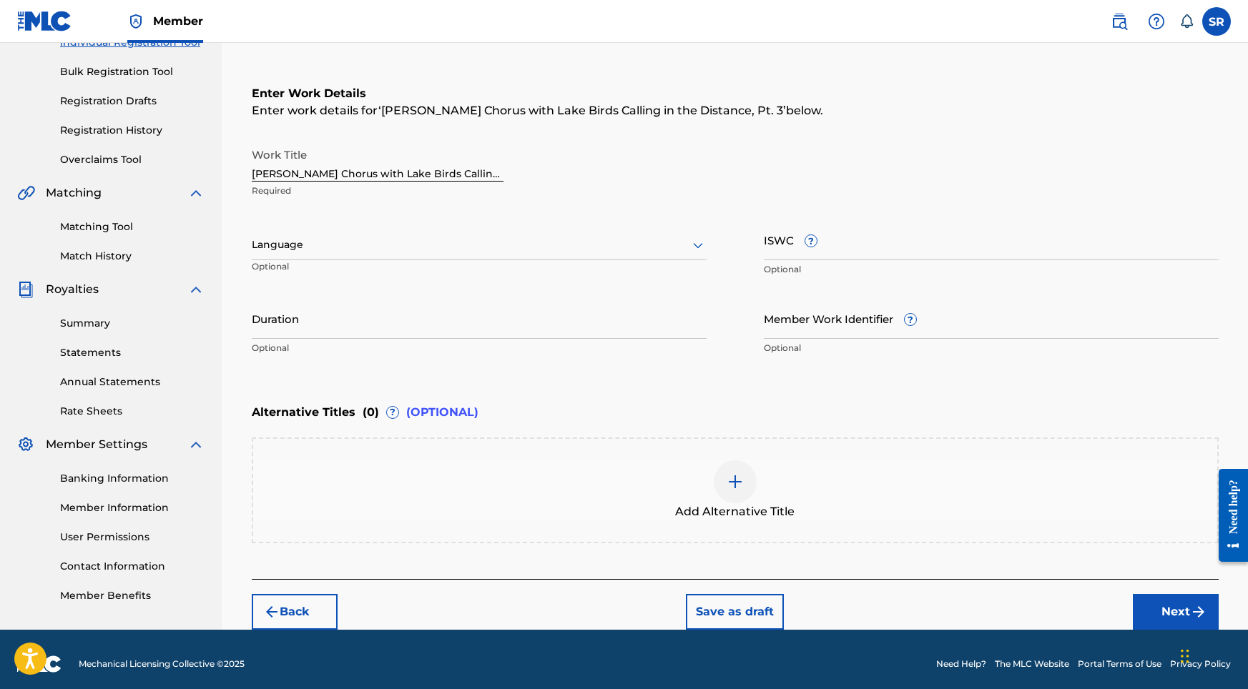
click at [483, 244] on div at bounding box center [479, 245] width 455 height 18
click at [454, 267] on div "English" at bounding box center [478, 276] width 453 height 32
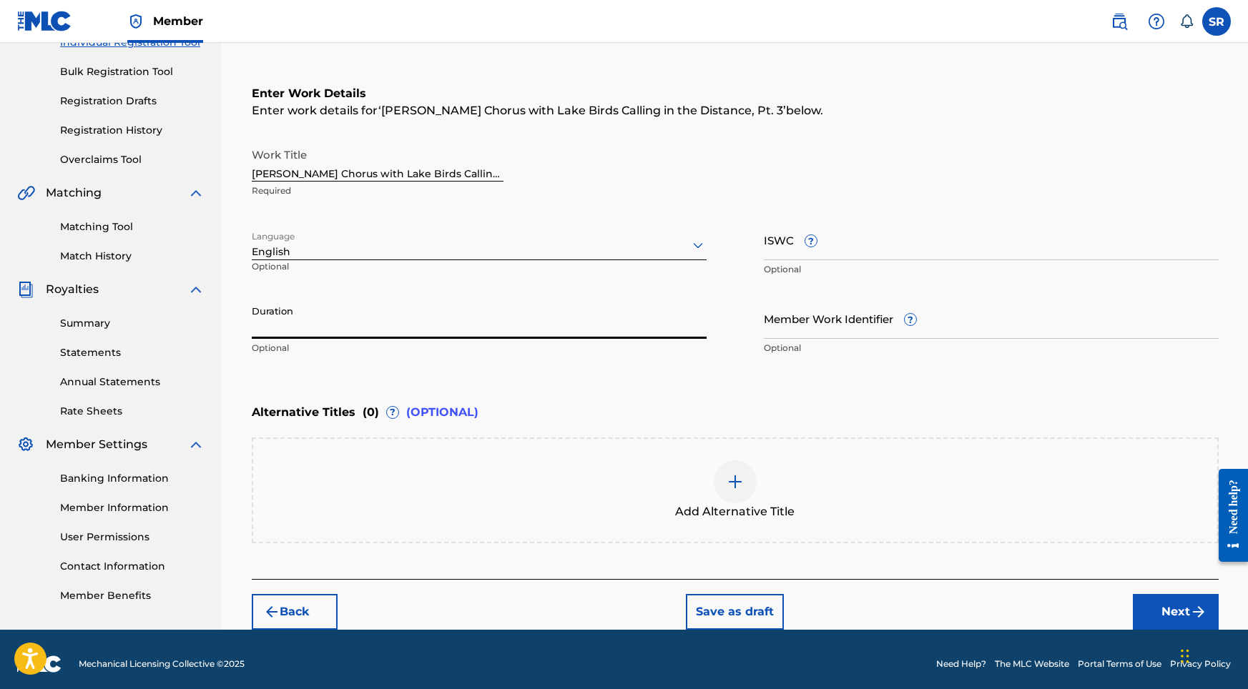
click at [462, 305] on input "Duration" at bounding box center [479, 318] width 455 height 41
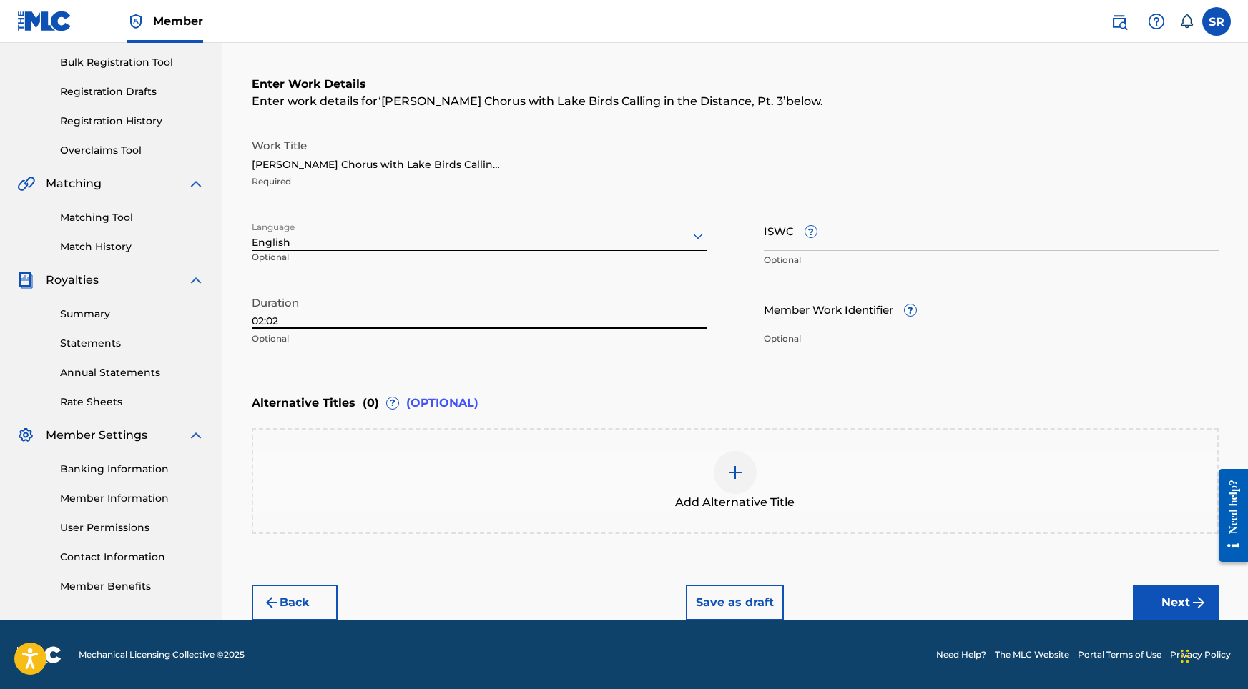
type input "02:02"
click at [715, 463] on div at bounding box center [735, 472] width 43 height 43
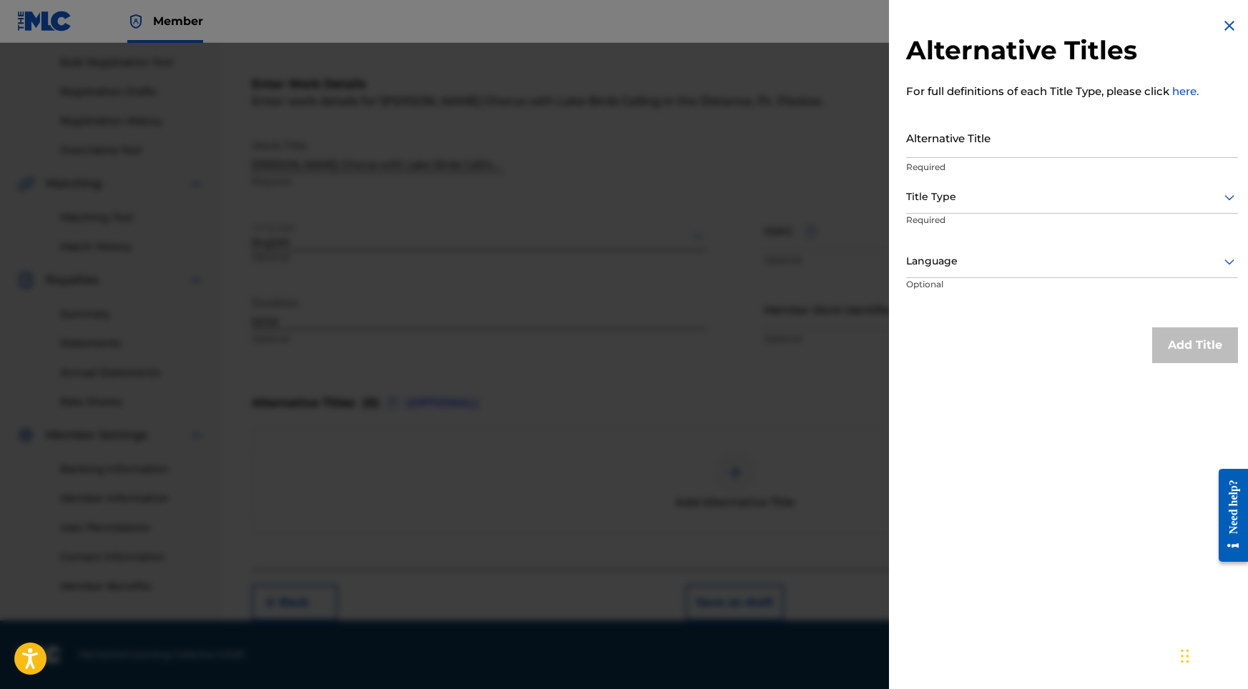
click at [1015, 140] on input "Alternative Title" at bounding box center [1072, 137] width 332 height 41
paste input "[PERSON_NAME] Chorus with Lake Birds Calling in the Distance, Pt. 3"
type input "[PERSON_NAME] Chorus with Lake Birds Calling in the Distance, Pt. 3"
click at [1002, 208] on div "Title Type" at bounding box center [1072, 198] width 332 height 32
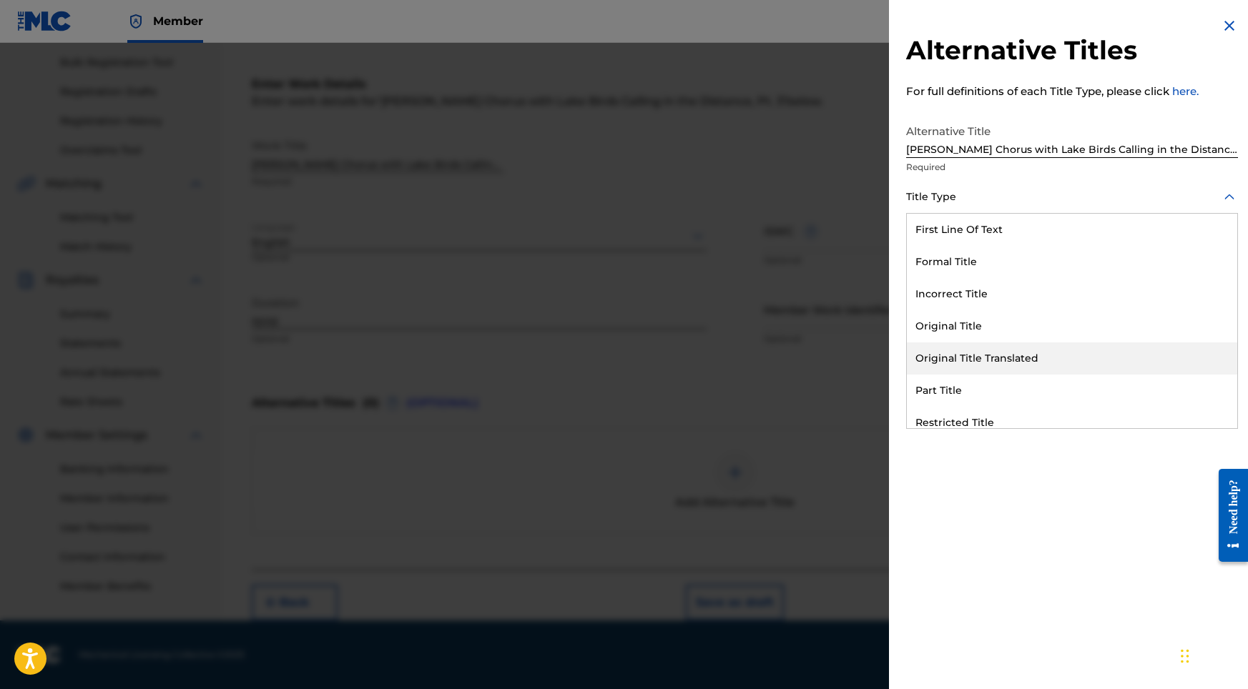
click at [967, 327] on div "Original Title" at bounding box center [1072, 326] width 330 height 32
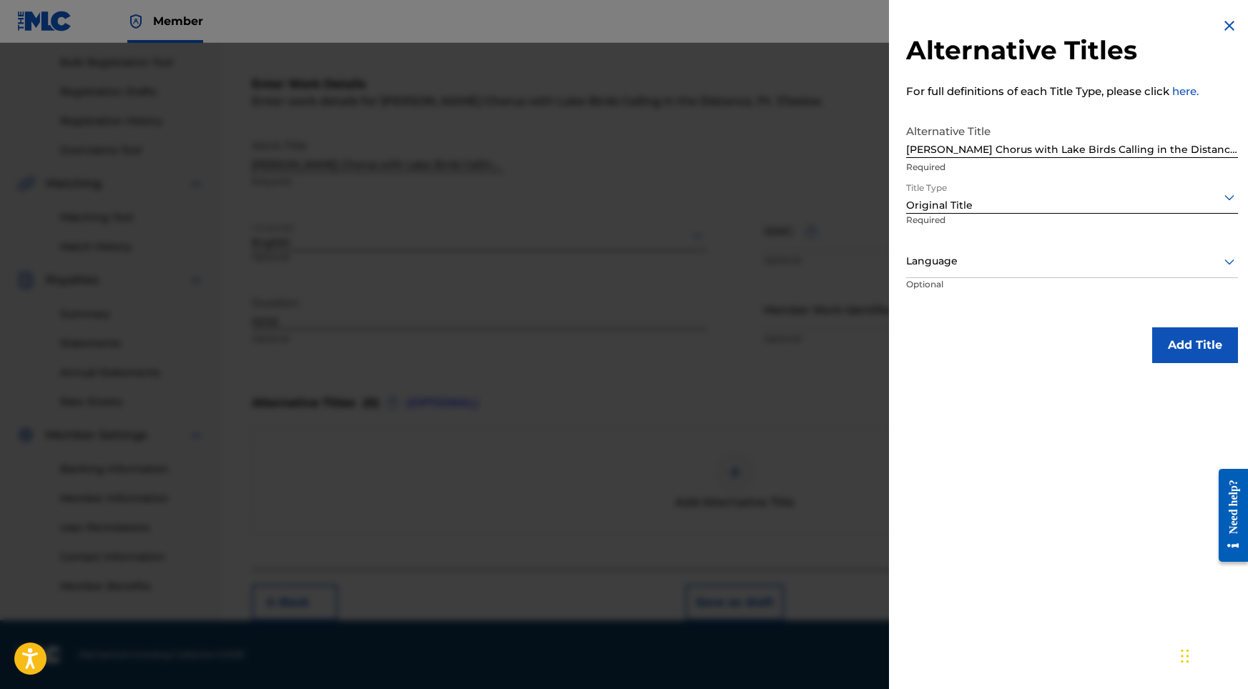
click at [1009, 271] on div "Language" at bounding box center [1072, 262] width 332 height 32
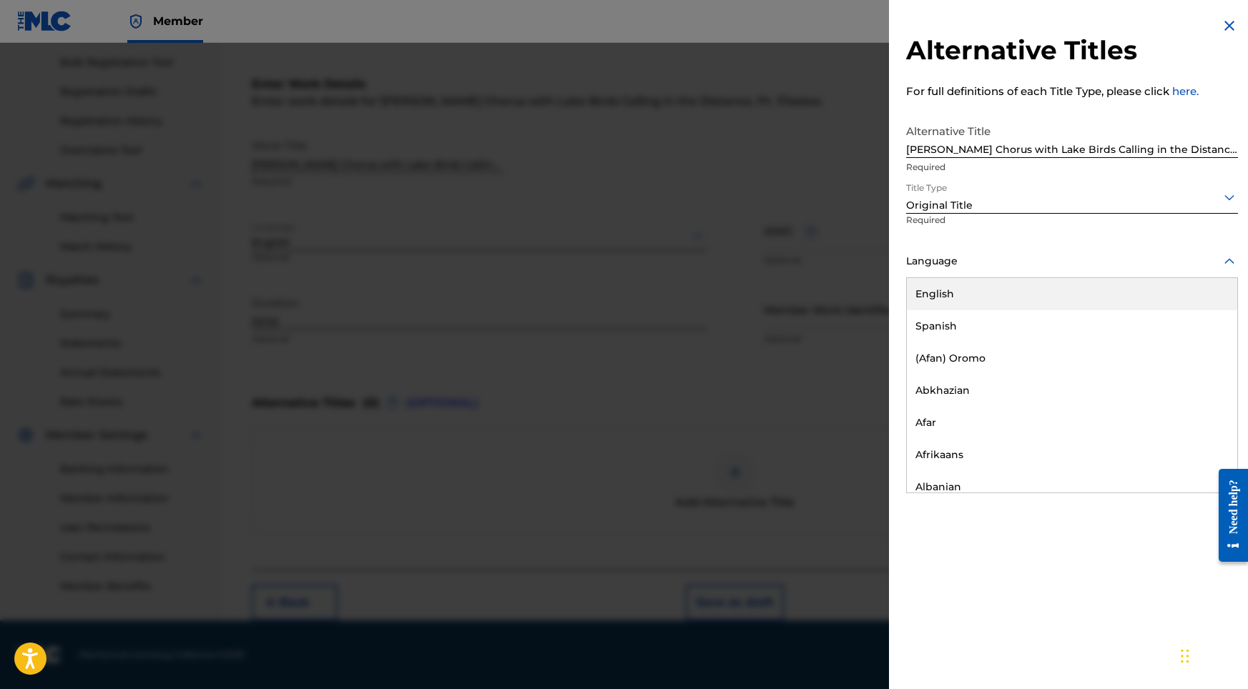
click at [992, 297] on div "English" at bounding box center [1072, 294] width 330 height 32
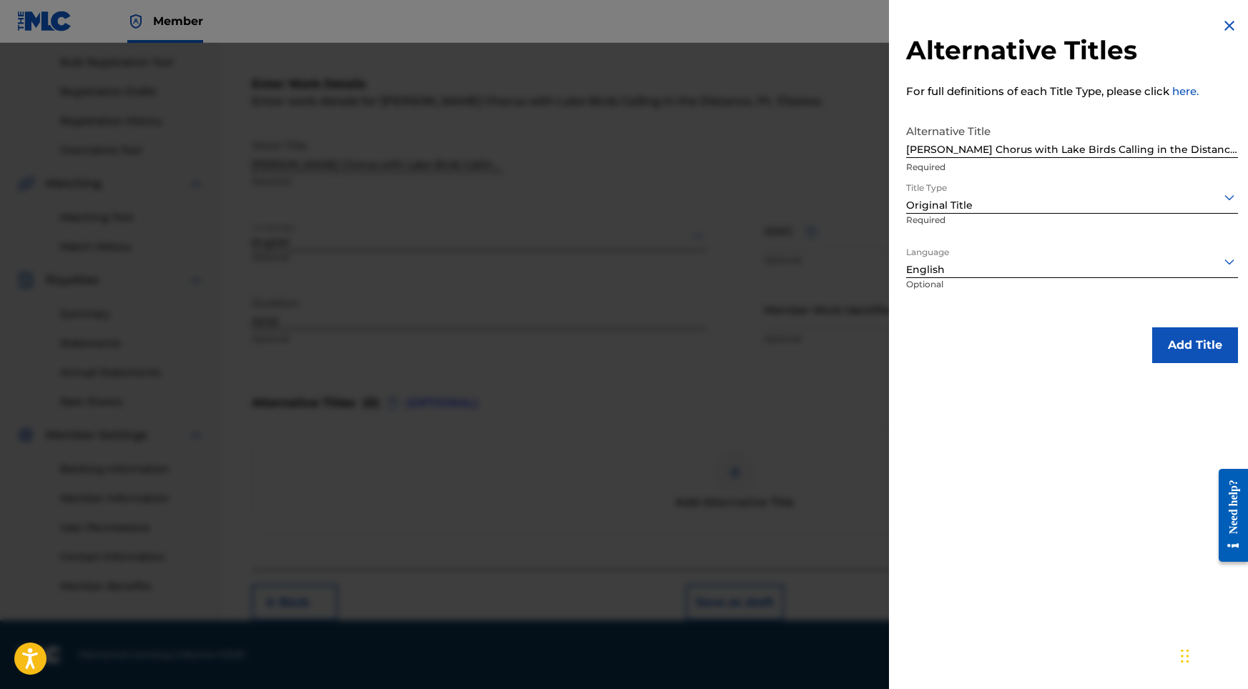
click at [1206, 352] on button "Add Title" at bounding box center [1195, 345] width 86 height 36
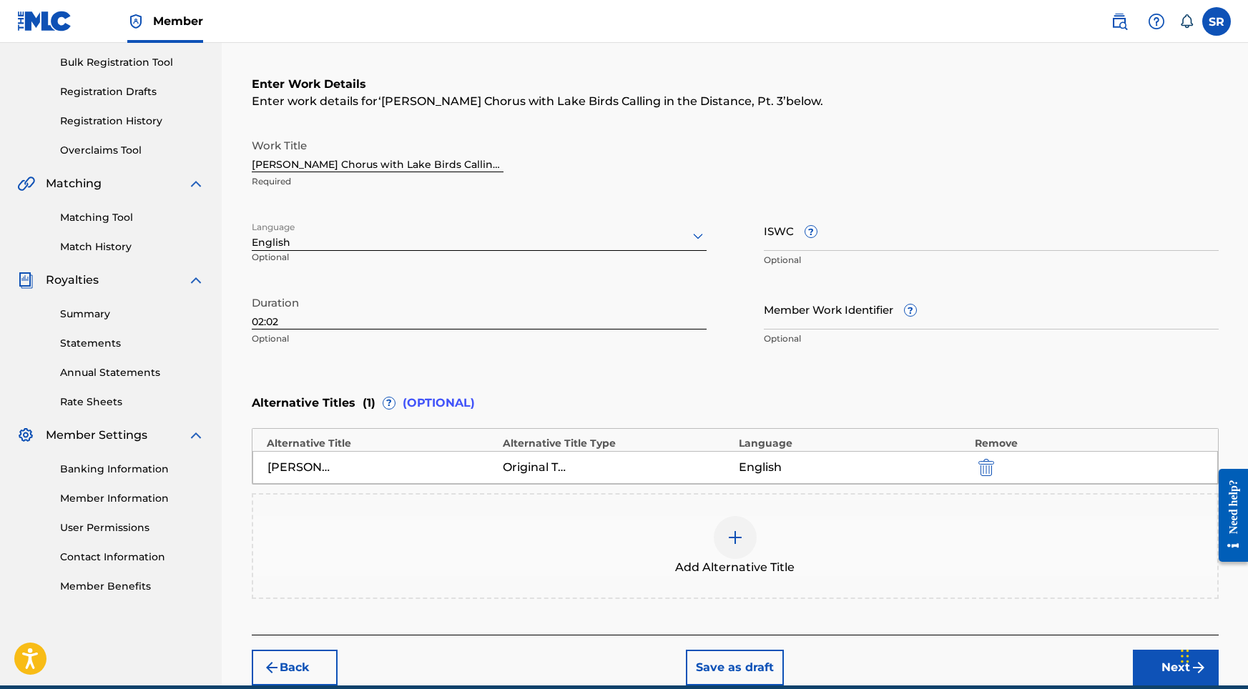
click at [1160, 676] on button "Next" at bounding box center [1176, 668] width 86 height 36
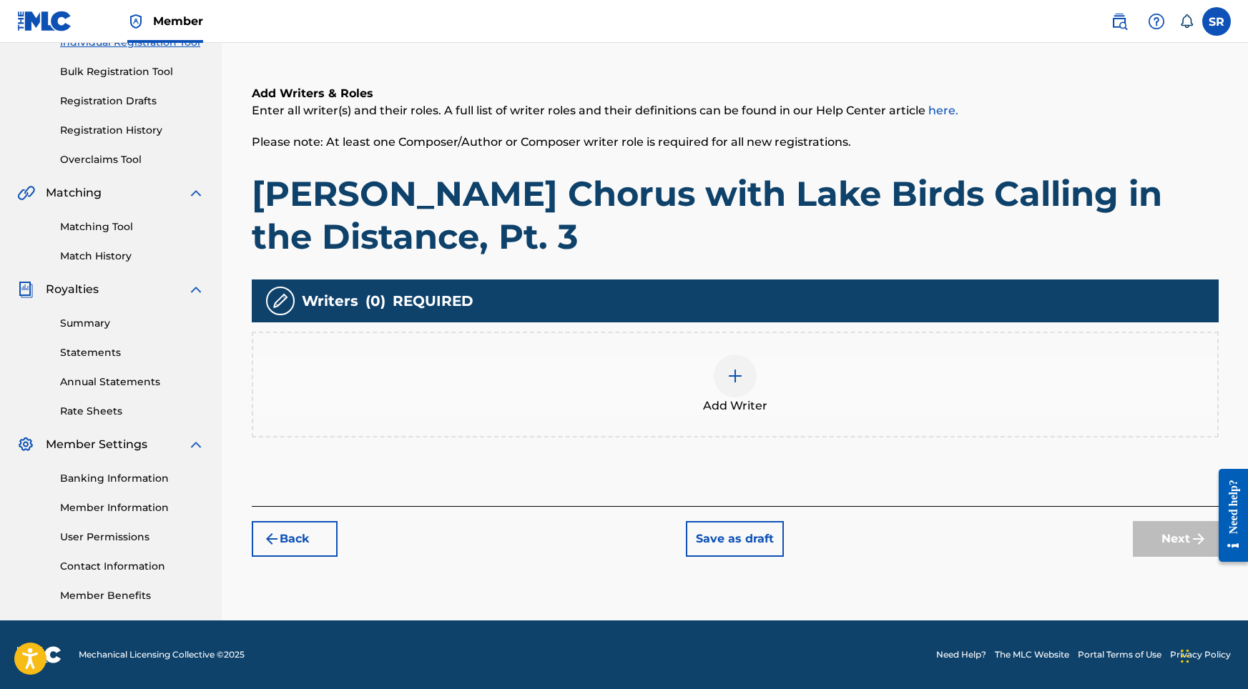
scroll to position [197, 0]
click at [792, 358] on div "Add Writer" at bounding box center [735, 385] width 964 height 60
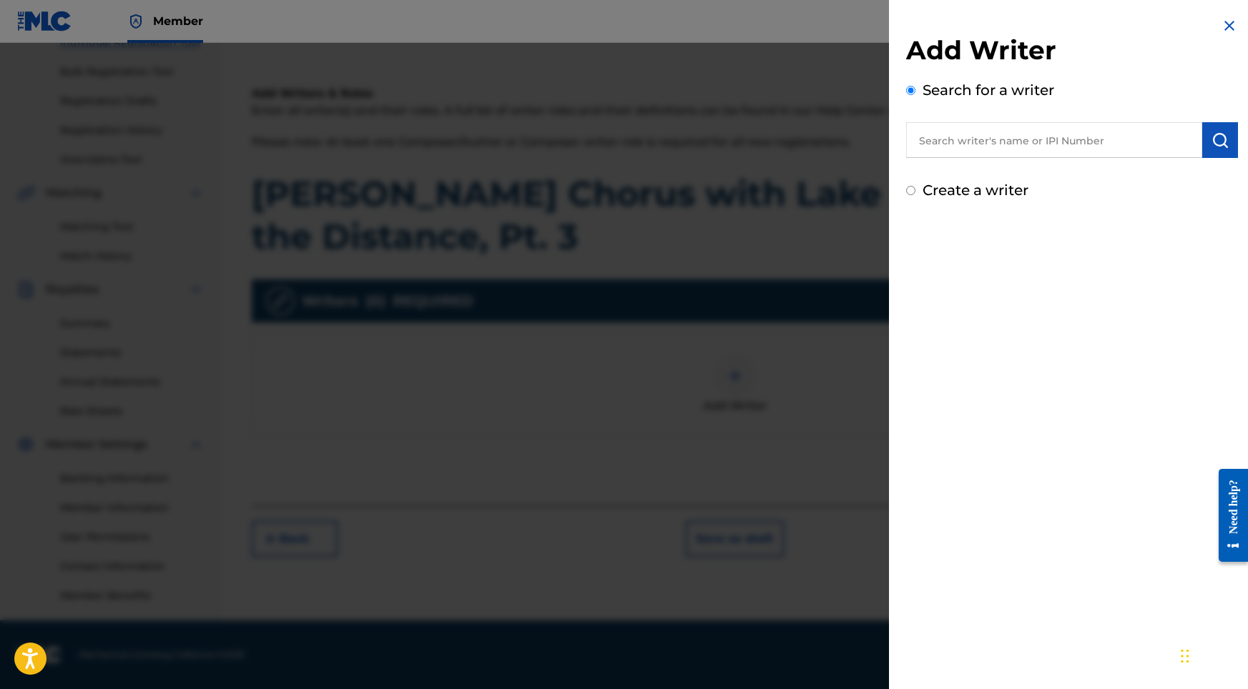
click at [1083, 156] on input "text" at bounding box center [1054, 140] width 296 height 36
paste input "[PERSON_NAME]"
drag, startPoint x: 1192, startPoint y: 146, endPoint x: 1209, endPoint y: 140, distance: 18.1
click at [1209, 140] on div "SYDNEY ROMAIN [PERSON_NAME]" at bounding box center [1072, 140] width 332 height 36
type input "[PERSON_NAME]"
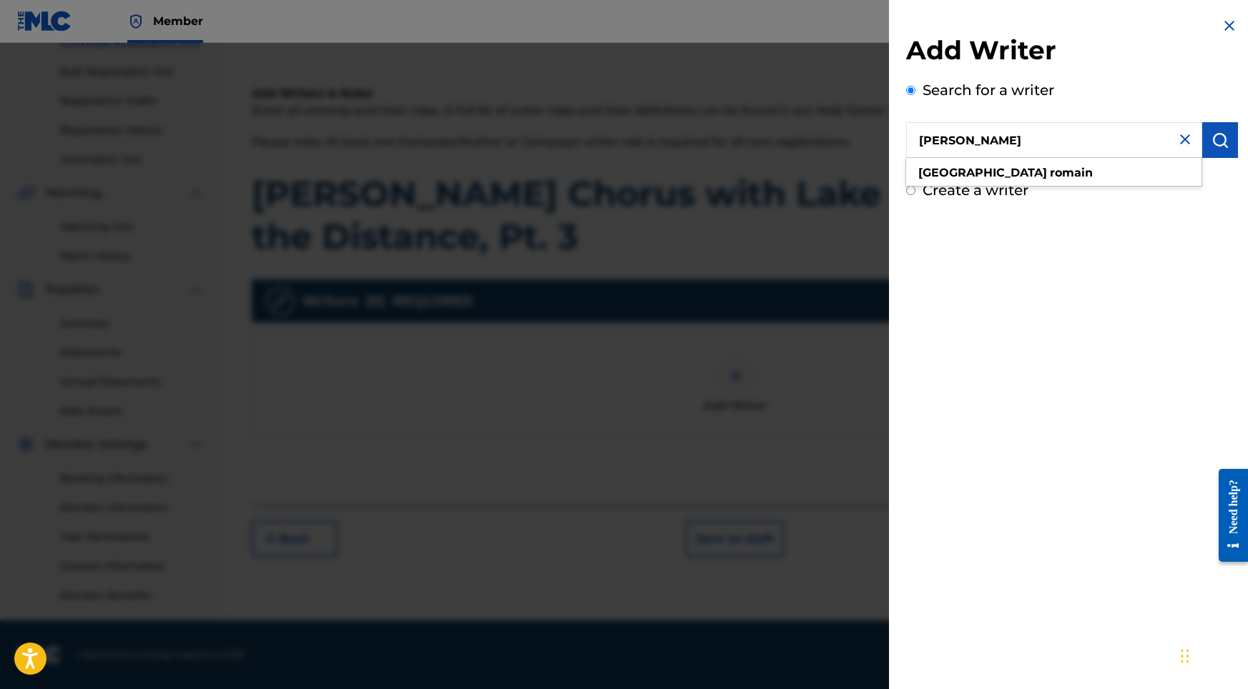
click at [1211, 140] on img "submit" at bounding box center [1219, 140] width 17 height 17
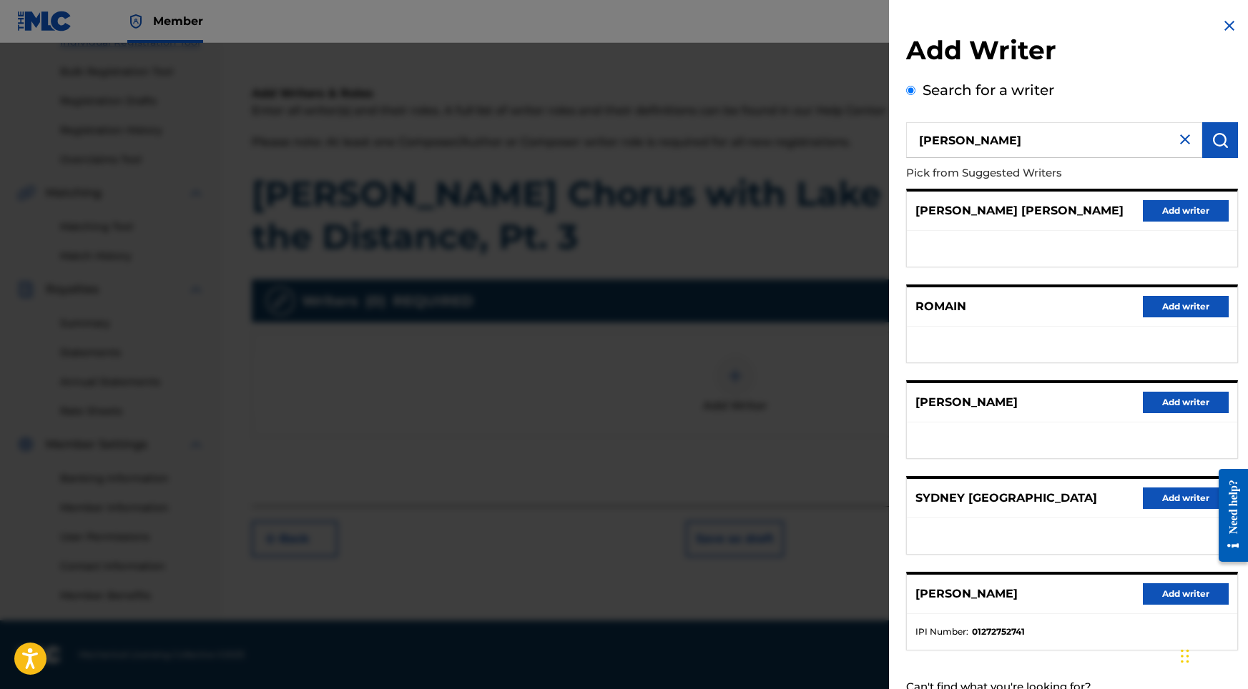
scroll to position [64, 0]
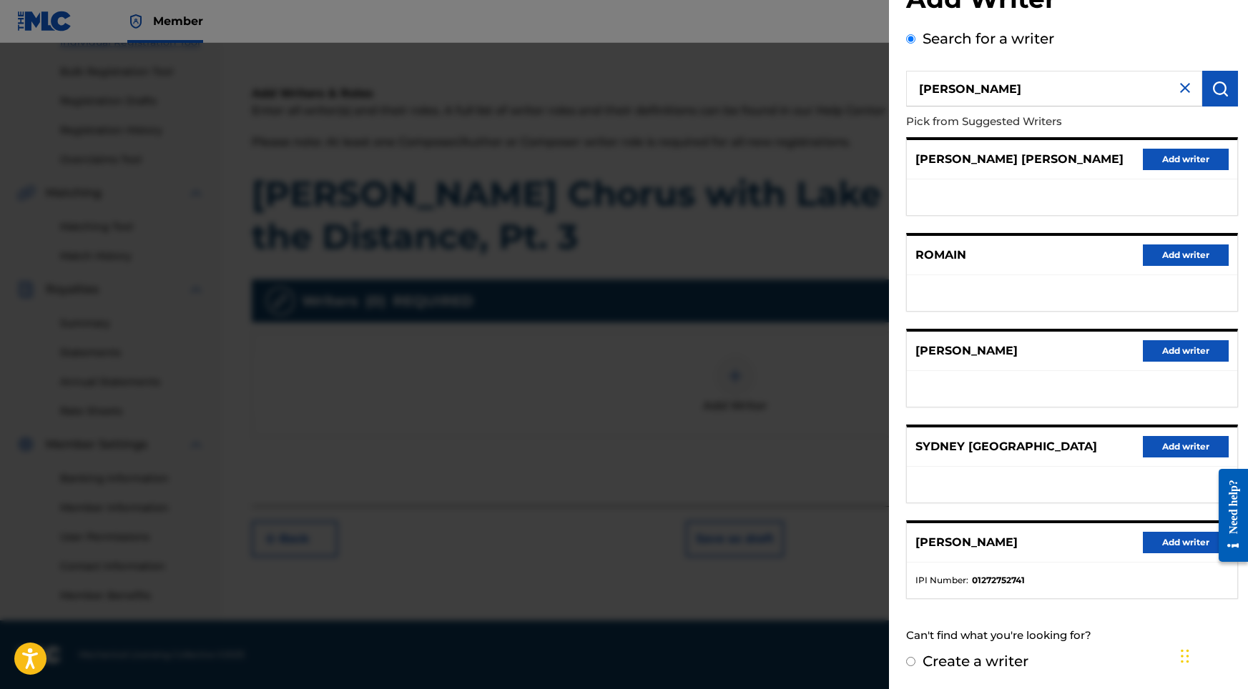
click at [1155, 541] on button "Add writer" at bounding box center [1186, 542] width 86 height 21
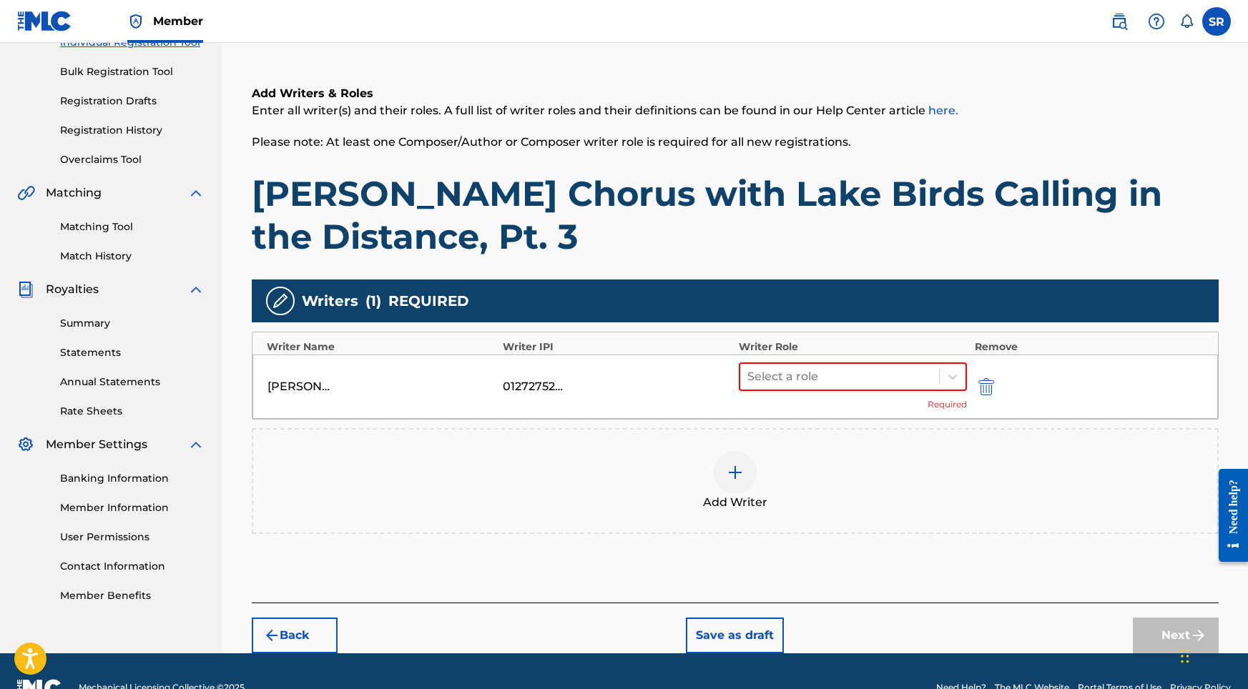
scroll to position [230, 0]
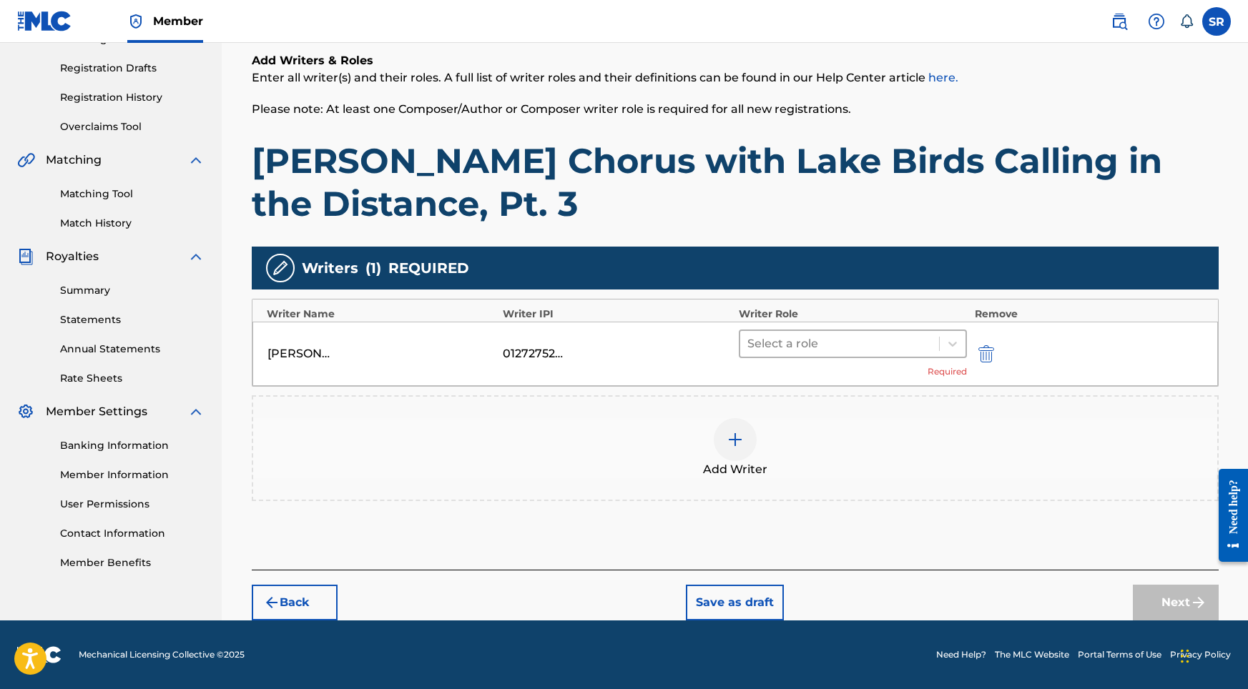
click at [927, 358] on div "Select a role" at bounding box center [853, 344] width 229 height 29
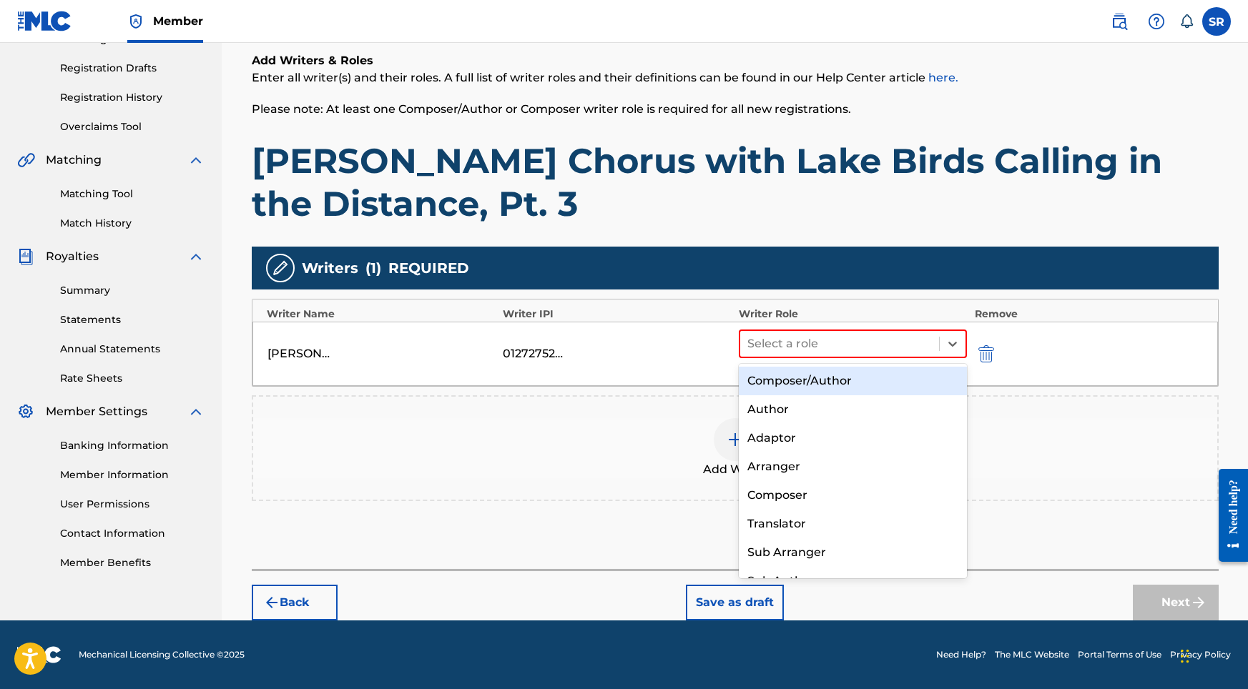
click at [865, 379] on div "Composer/Author" at bounding box center [853, 381] width 229 height 29
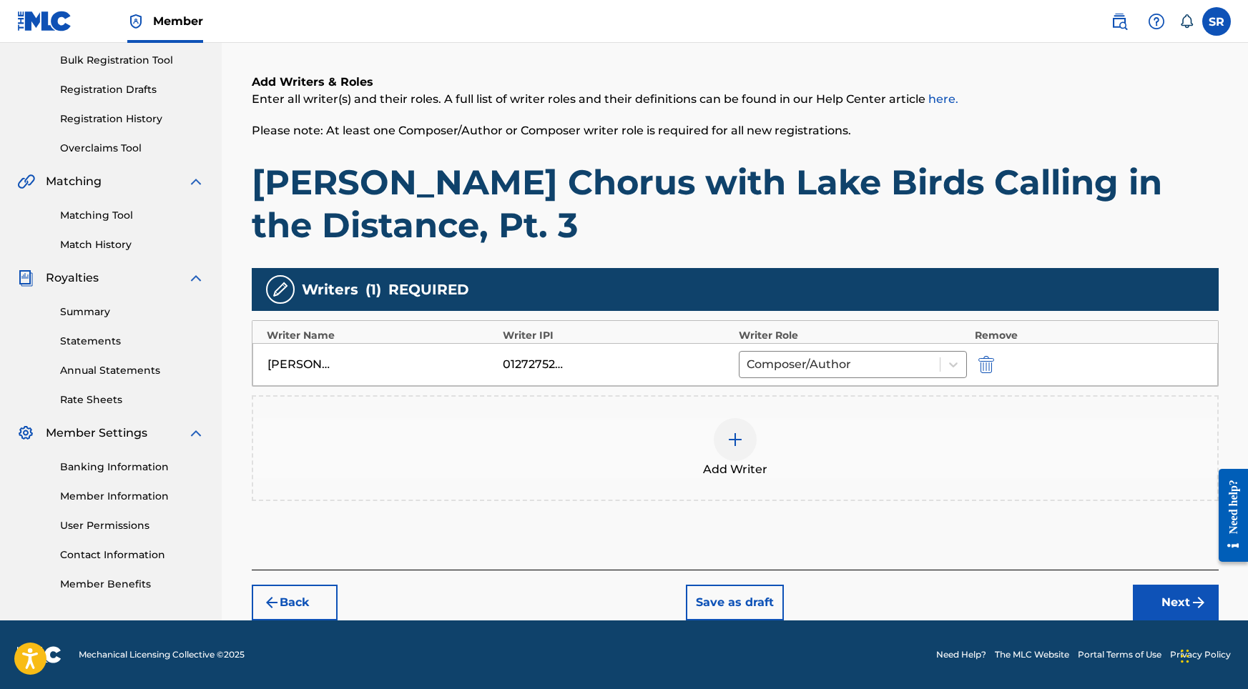
click at [1193, 598] on img "submit" at bounding box center [1198, 602] width 17 height 17
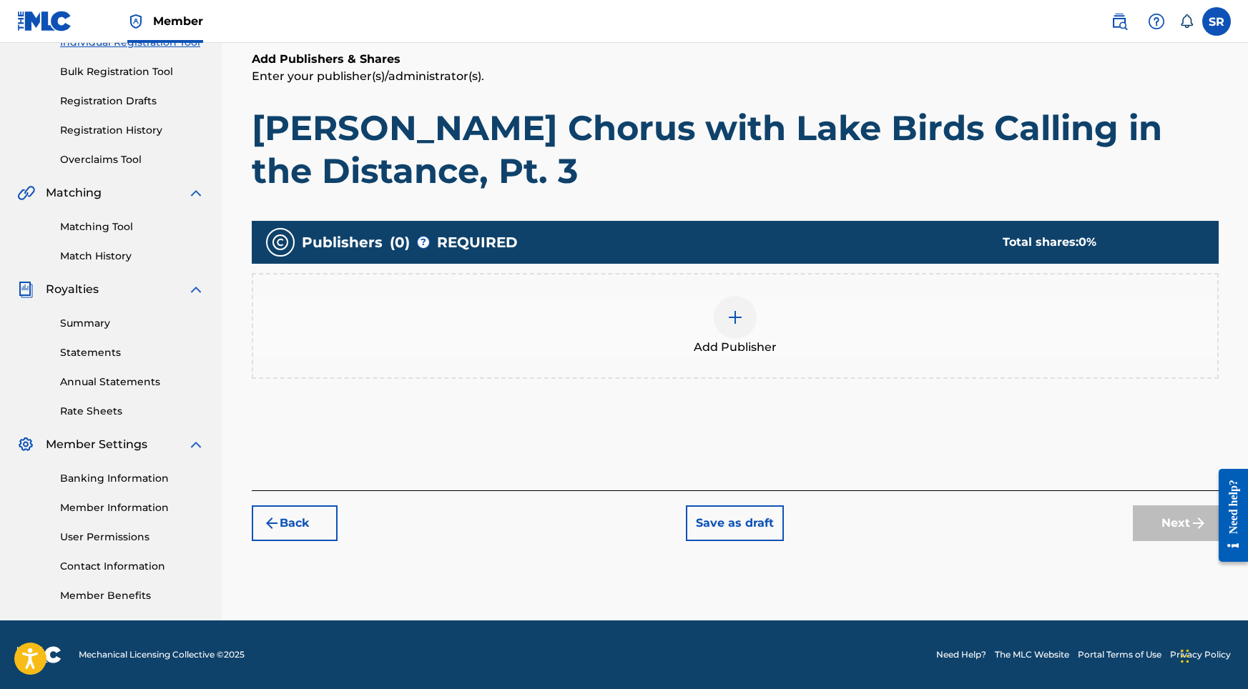
scroll to position [197, 0]
click at [734, 309] on img at bounding box center [734, 317] width 17 height 17
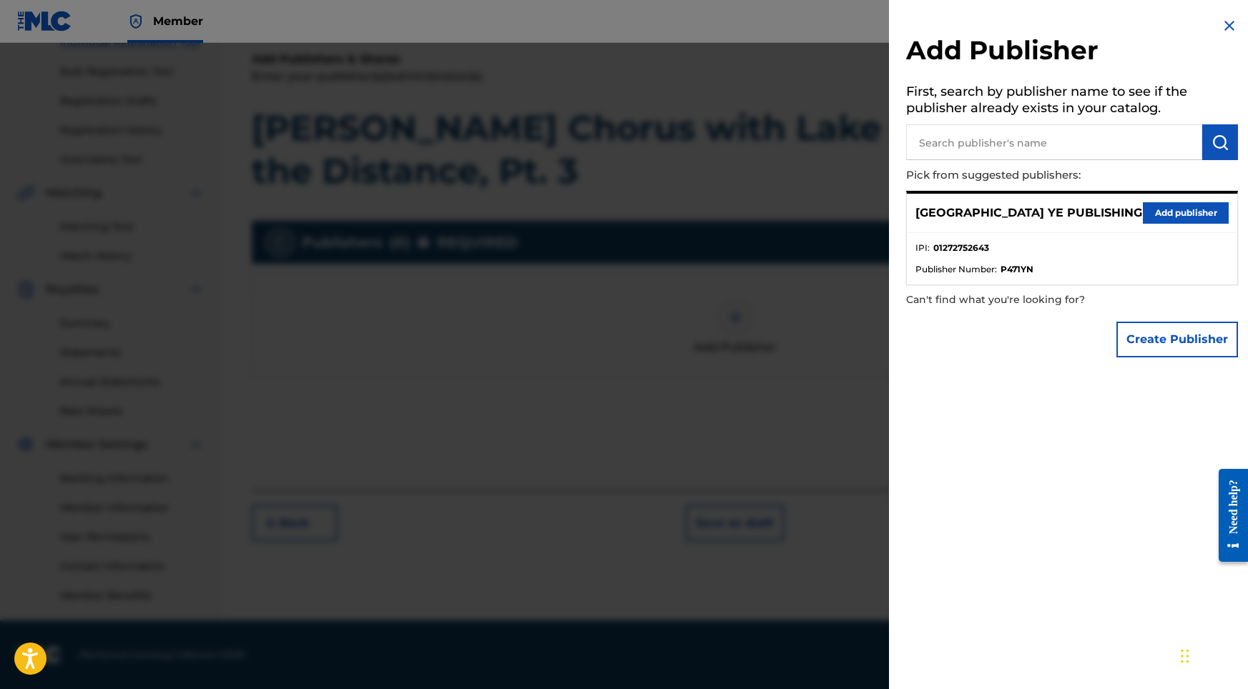
click at [1178, 209] on button "Add publisher" at bounding box center [1186, 212] width 86 height 21
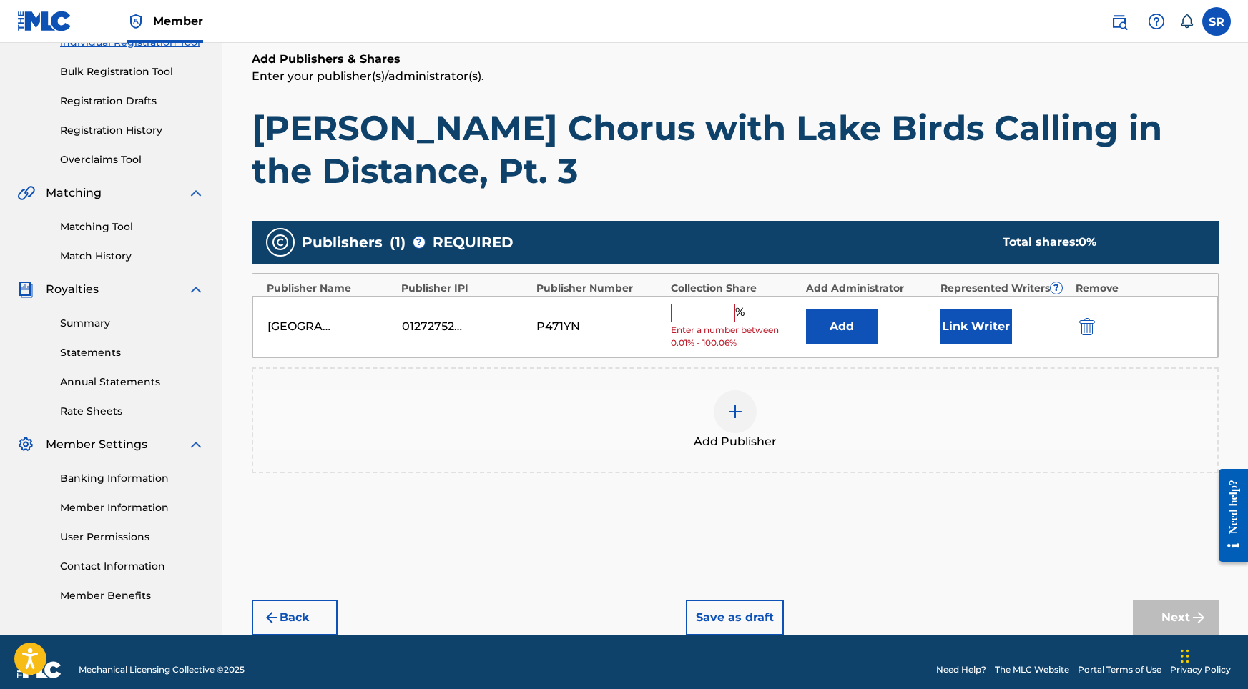
click at [699, 320] on div "%" at bounding box center [709, 313] width 77 height 19
click at [699, 310] on input "text" at bounding box center [703, 313] width 64 height 19
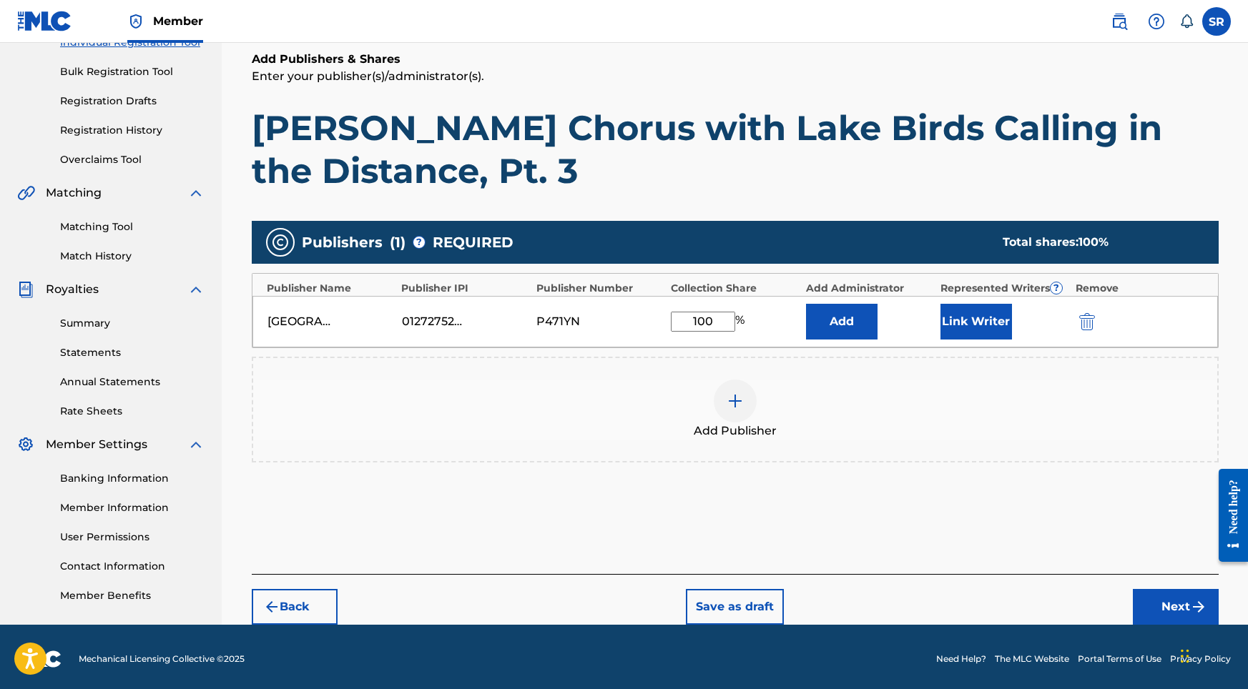
type input "100"
click at [1010, 342] on div "[GEOGRAPHIC_DATA] YE PUBLISHING 01272752643 P471YN 100 % Add Link Writer" at bounding box center [734, 321] width 965 height 51
click at [1002, 335] on button "Link Writer" at bounding box center [976, 322] width 72 height 36
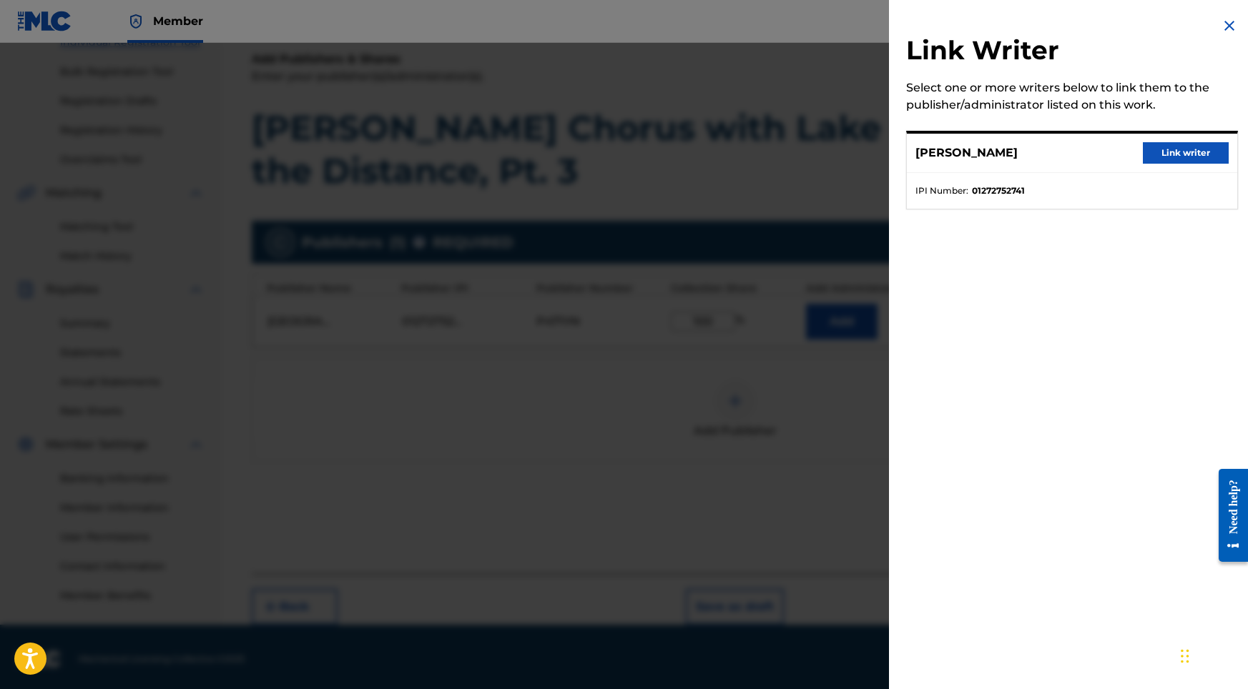
click at [1183, 159] on button "Link writer" at bounding box center [1186, 152] width 86 height 21
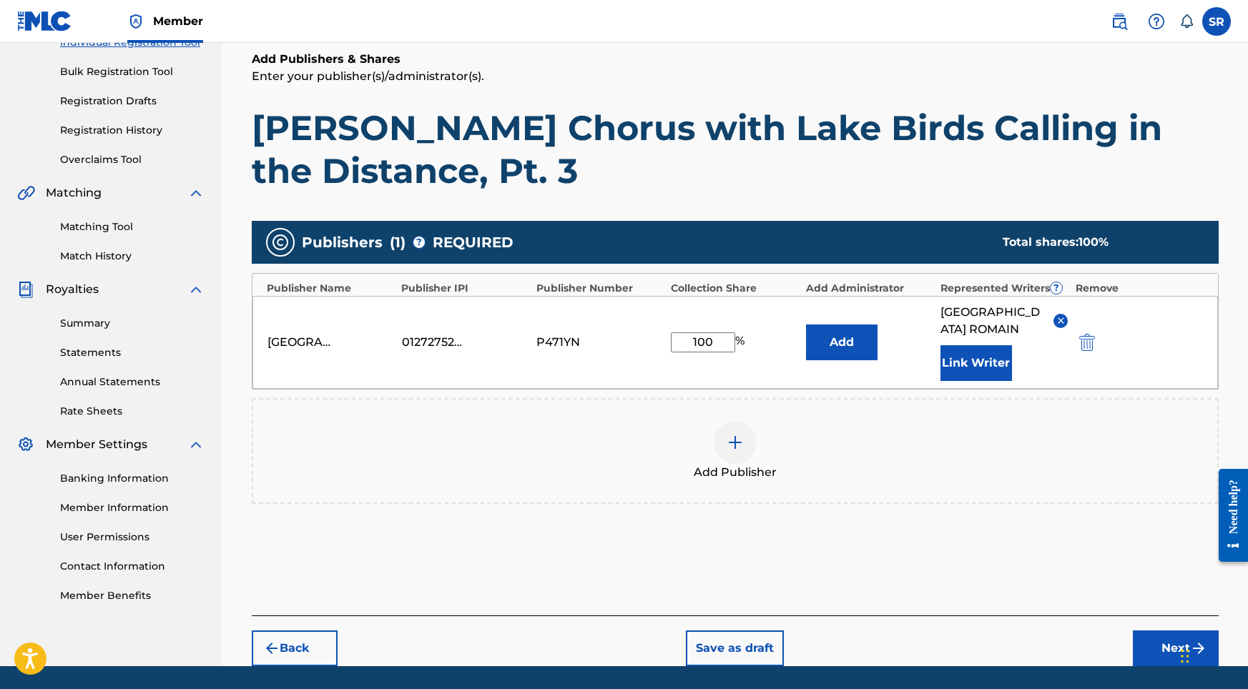
click at [1151, 631] on button "Next" at bounding box center [1176, 649] width 86 height 36
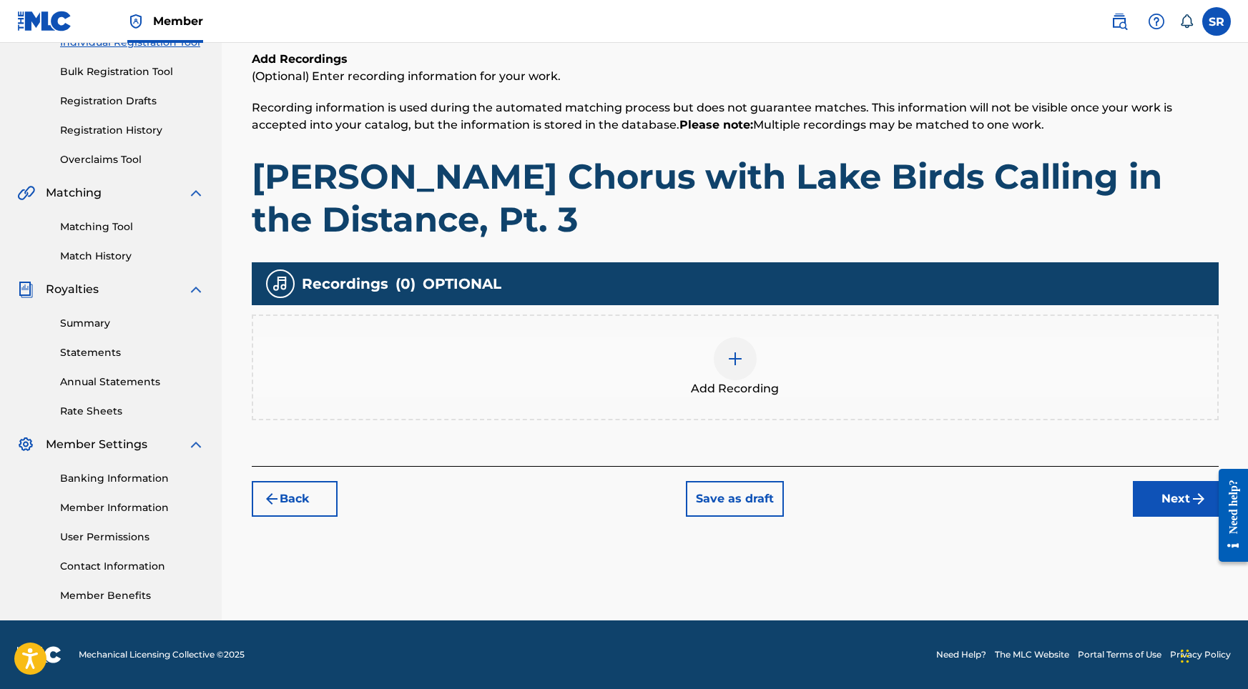
click at [1162, 497] on button "Next" at bounding box center [1176, 499] width 86 height 36
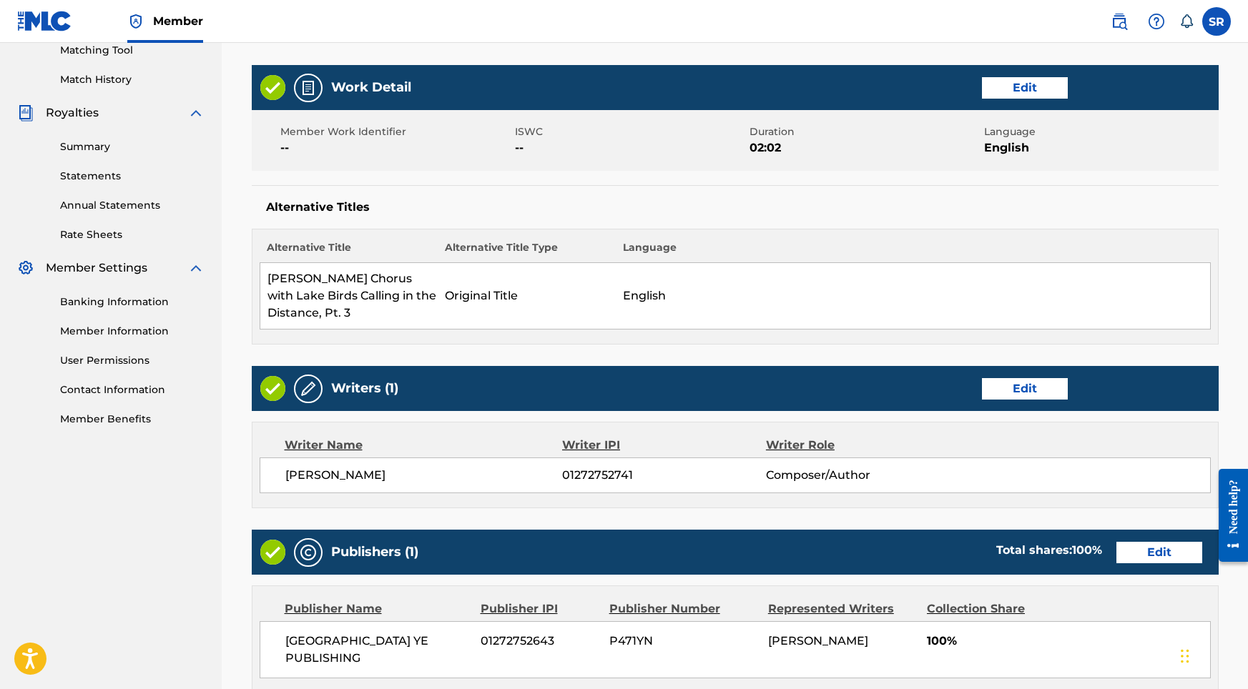
scroll to position [613, 0]
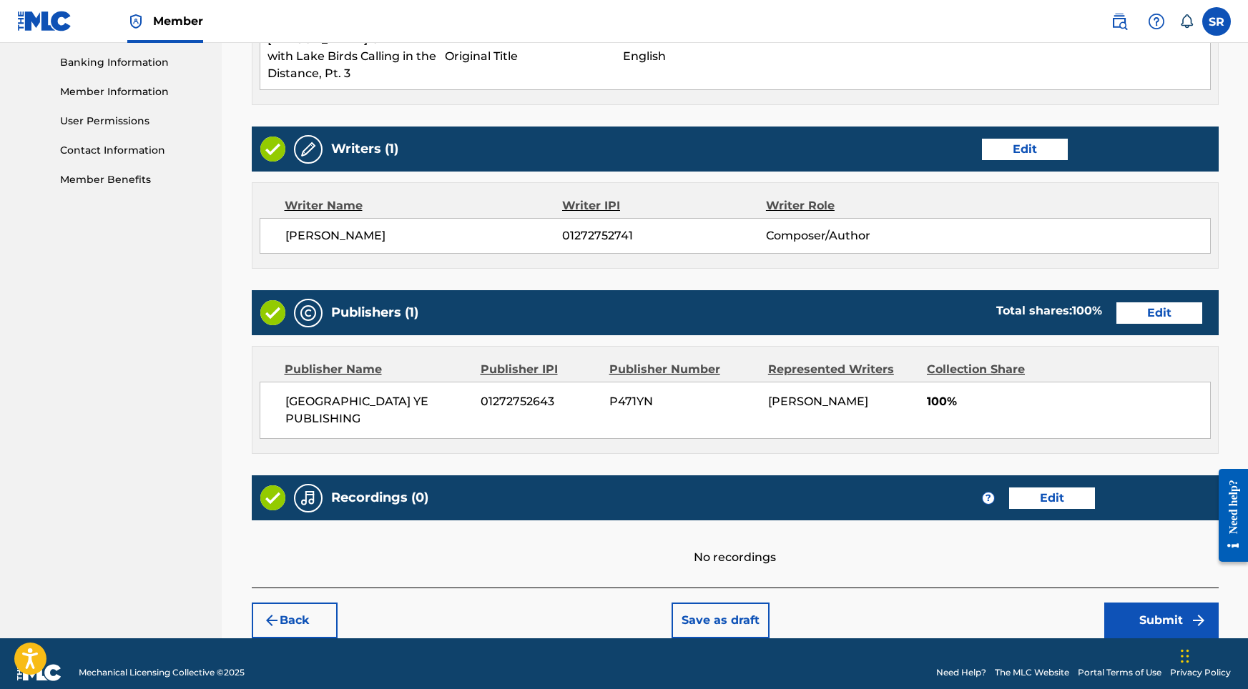
click at [1139, 603] on button "Submit" at bounding box center [1161, 621] width 114 height 36
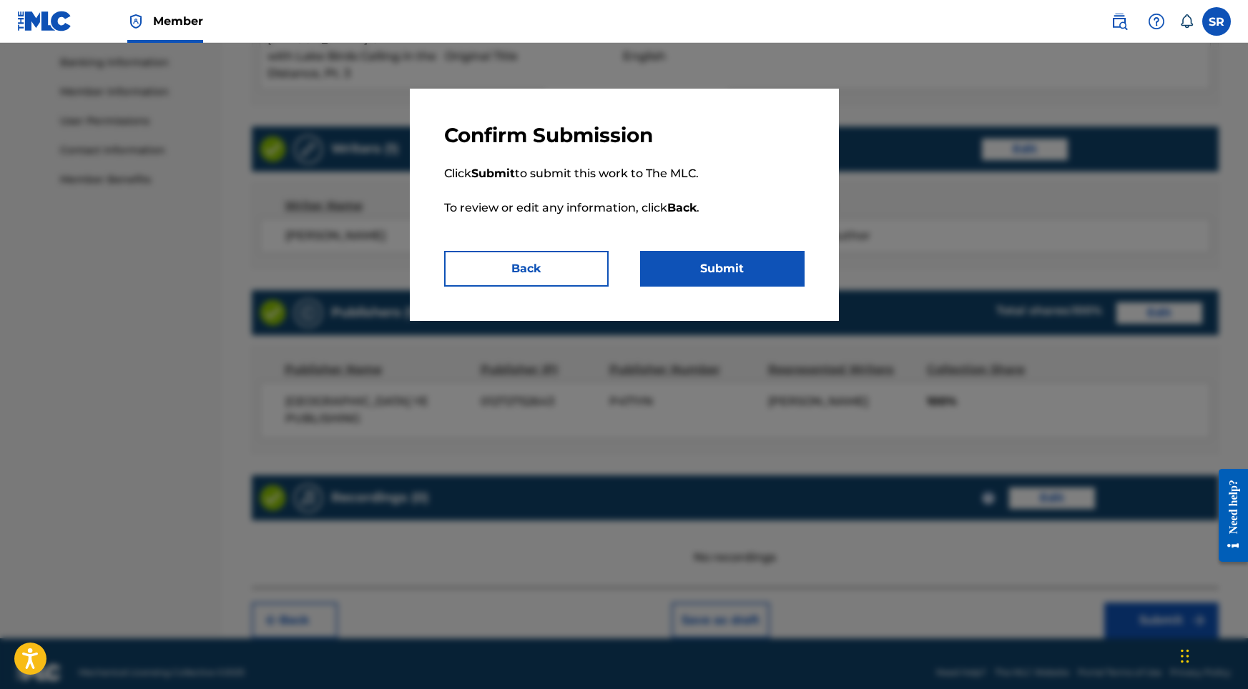
click at [749, 273] on button "Submit" at bounding box center [722, 269] width 164 height 36
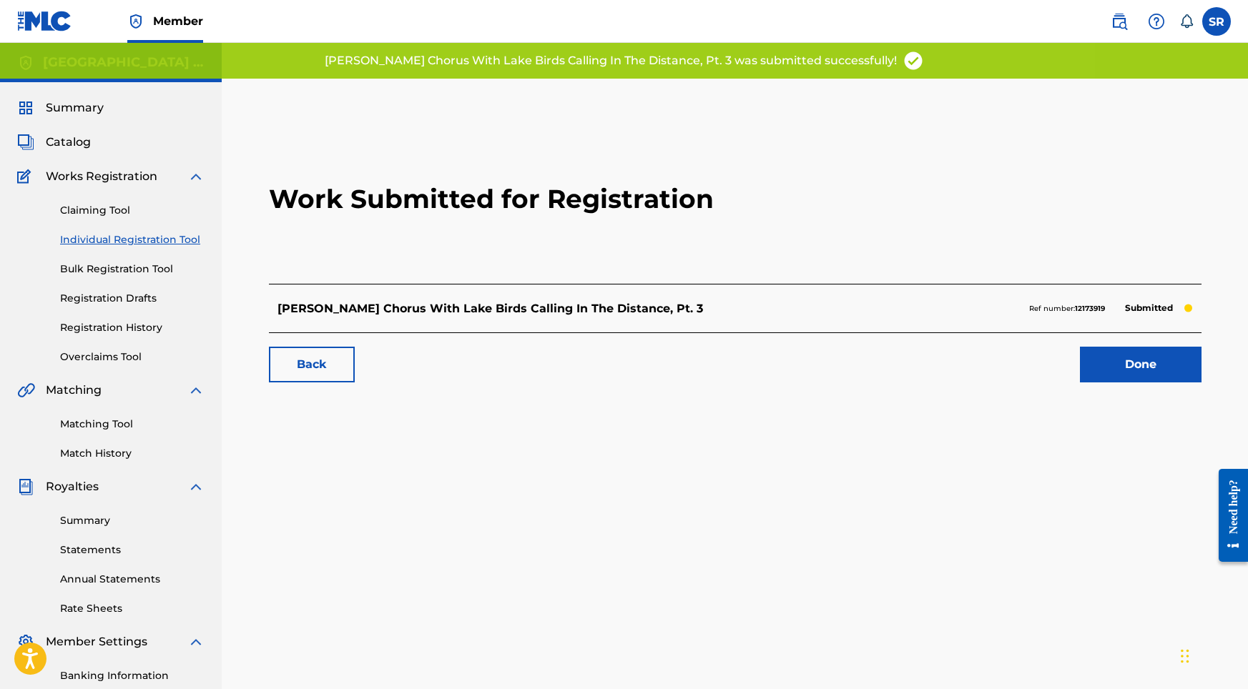
click at [1107, 356] on link "Done" at bounding box center [1141, 365] width 122 height 36
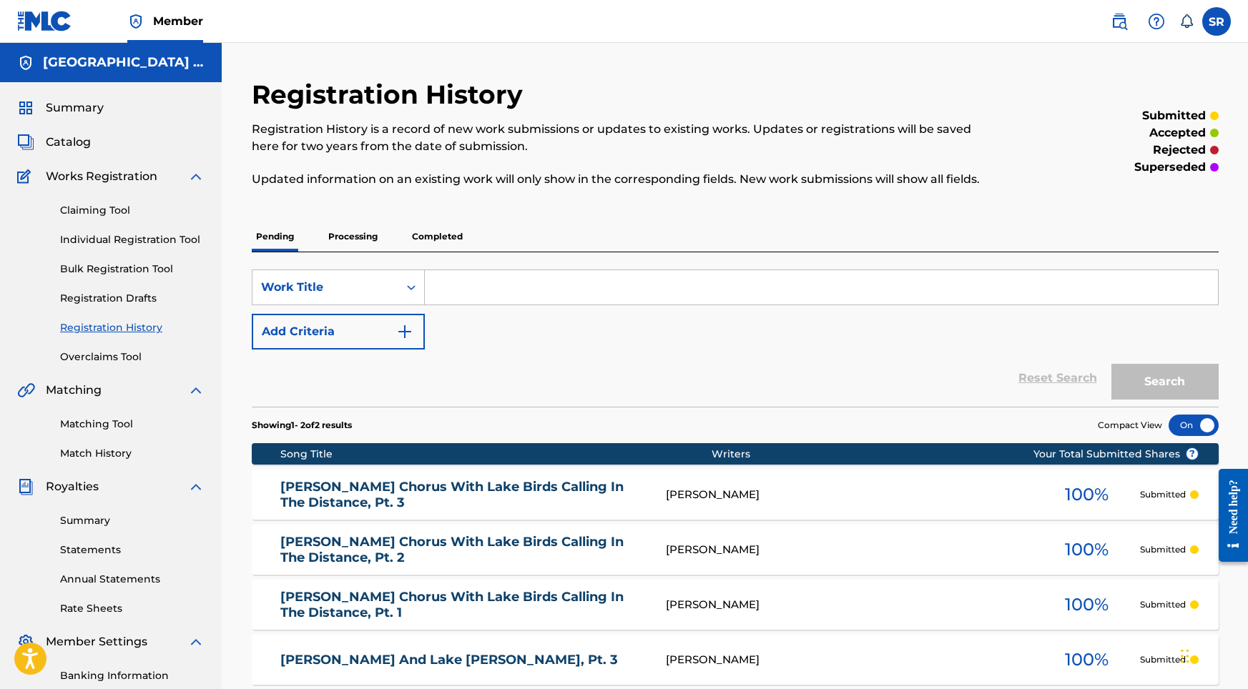
click at [152, 238] on link "Individual Registration Tool" at bounding box center [132, 239] width 144 height 15
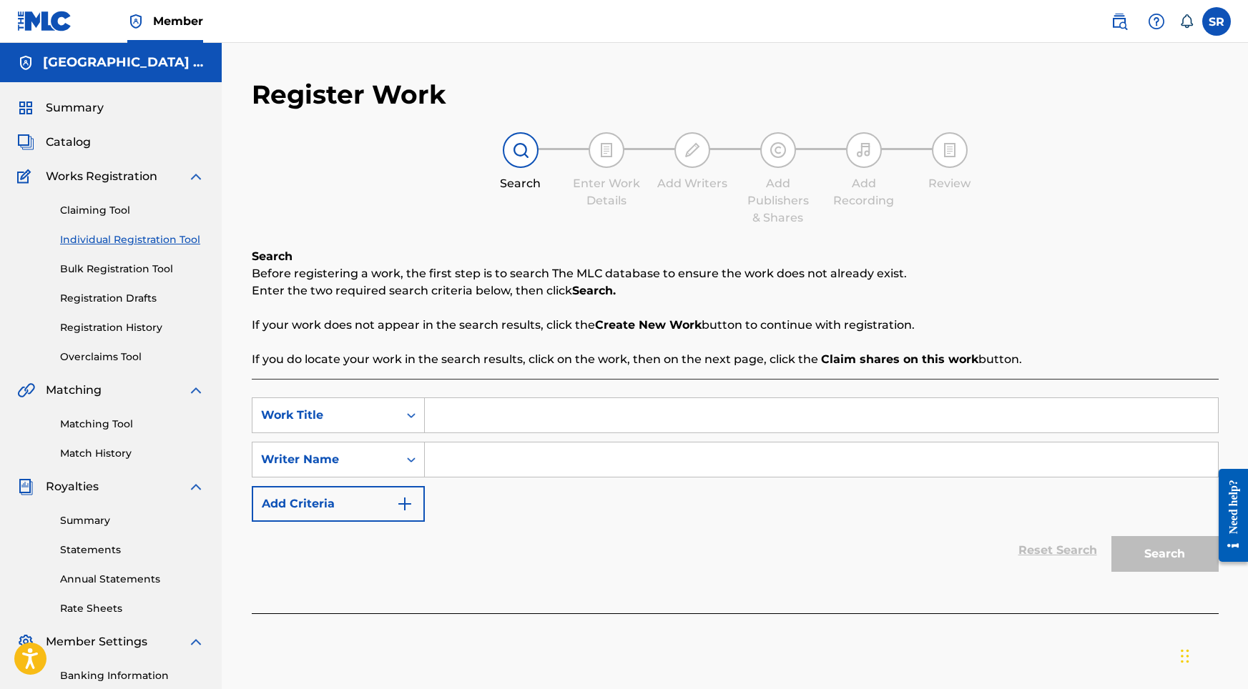
click at [490, 420] on input "Search Form" at bounding box center [821, 415] width 793 height 34
paste input "Birch Forest by a Lake's Edge, Pt. 1"
type input "Birch Forest by a Lake's Edge, Pt. 1"
click at [494, 462] on input "Search Form" at bounding box center [821, 460] width 793 height 34
paste input "Birch Forest by a Lake's Edge, Pt. 1"
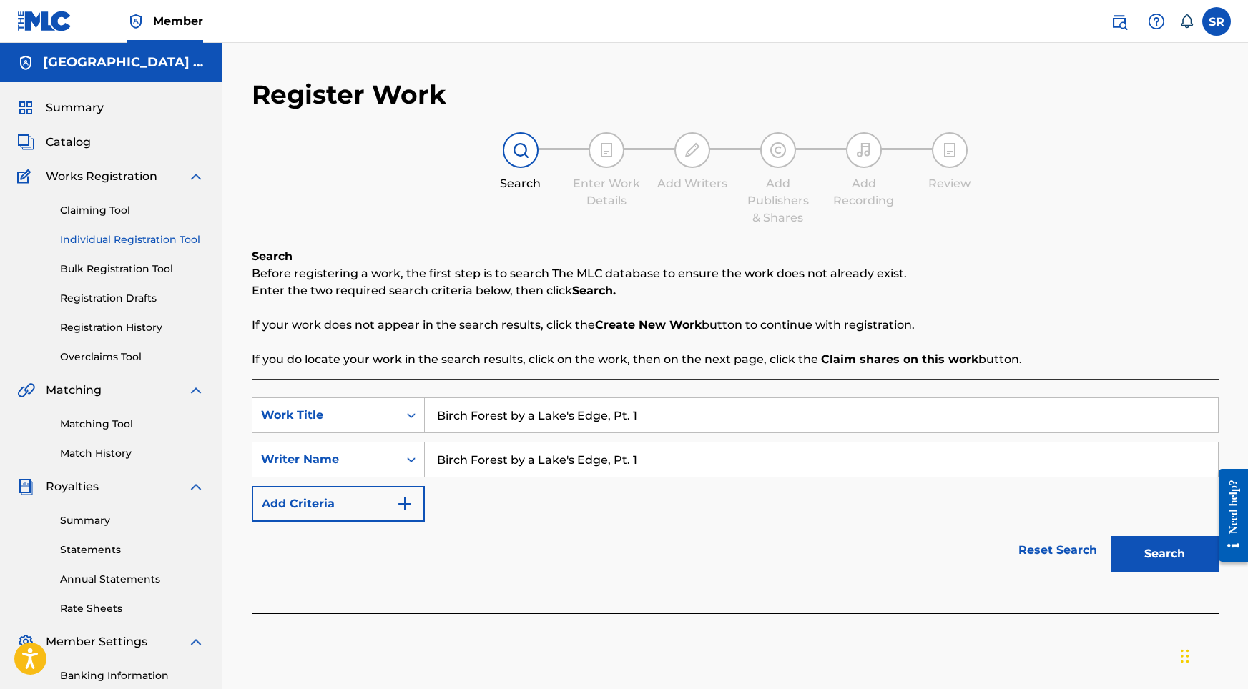
type input "Birch Forest by a Lake's Edge, Pt. 1"
click at [1115, 554] on button "Search" at bounding box center [1164, 554] width 107 height 36
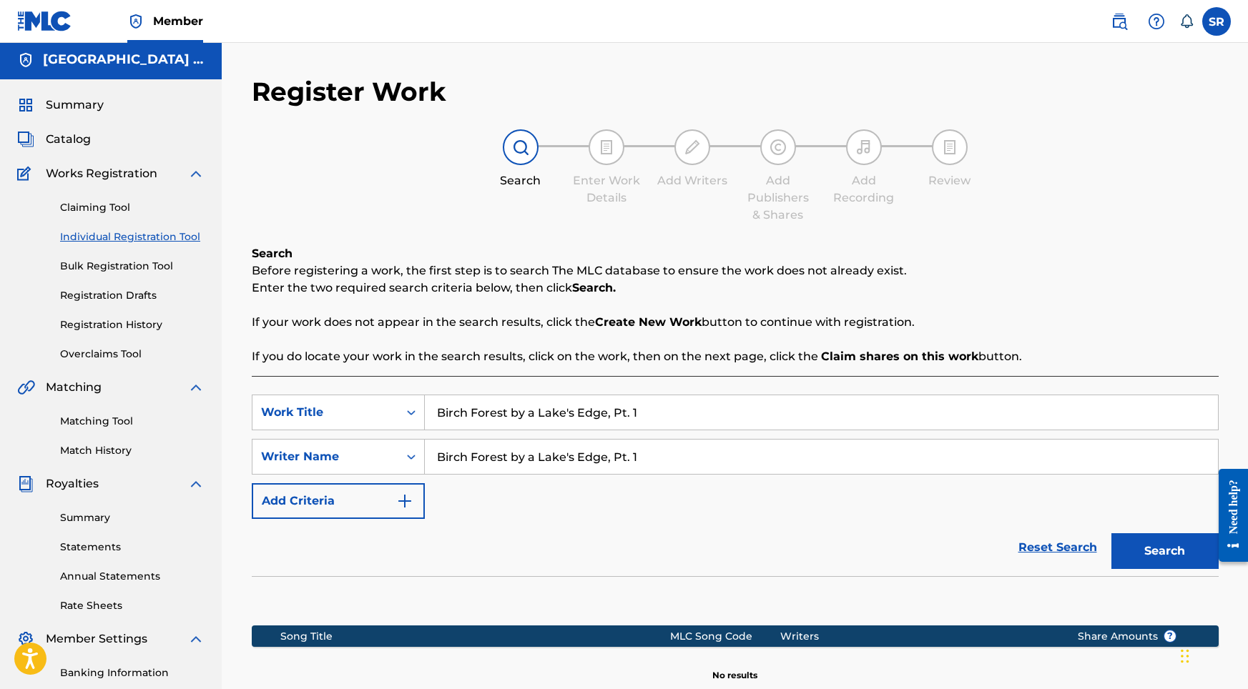
scroll to position [197, 0]
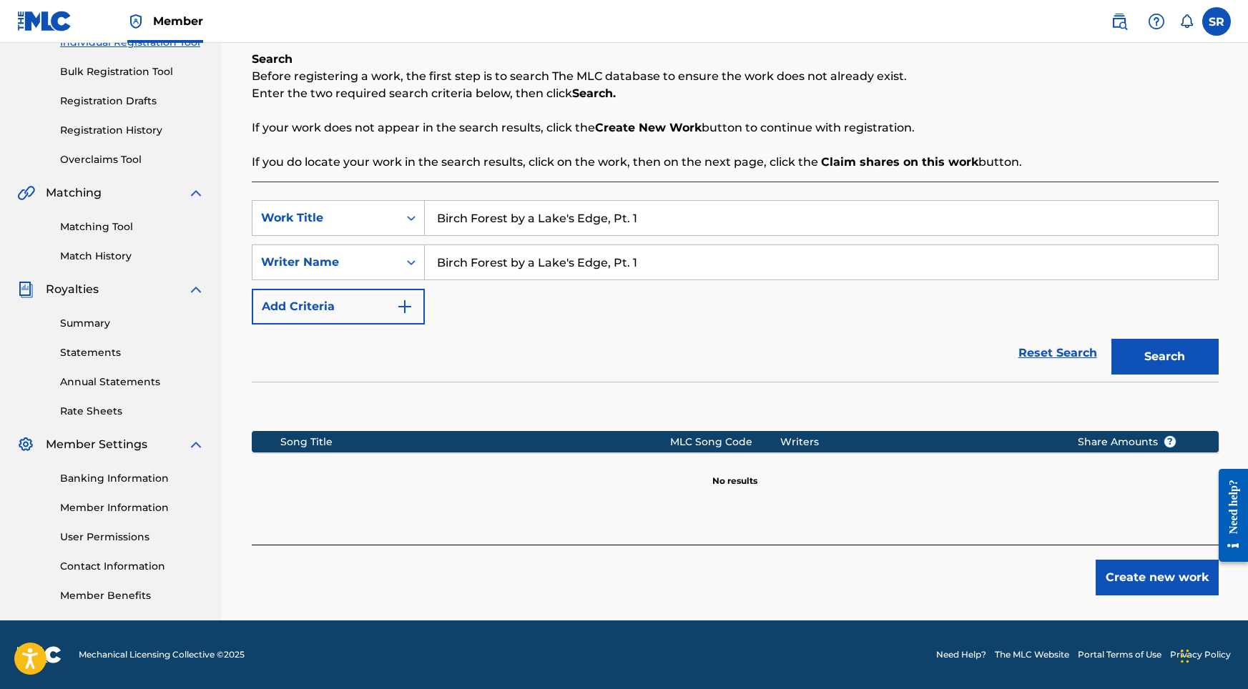
click at [1160, 577] on button "Create new work" at bounding box center [1156, 578] width 123 height 36
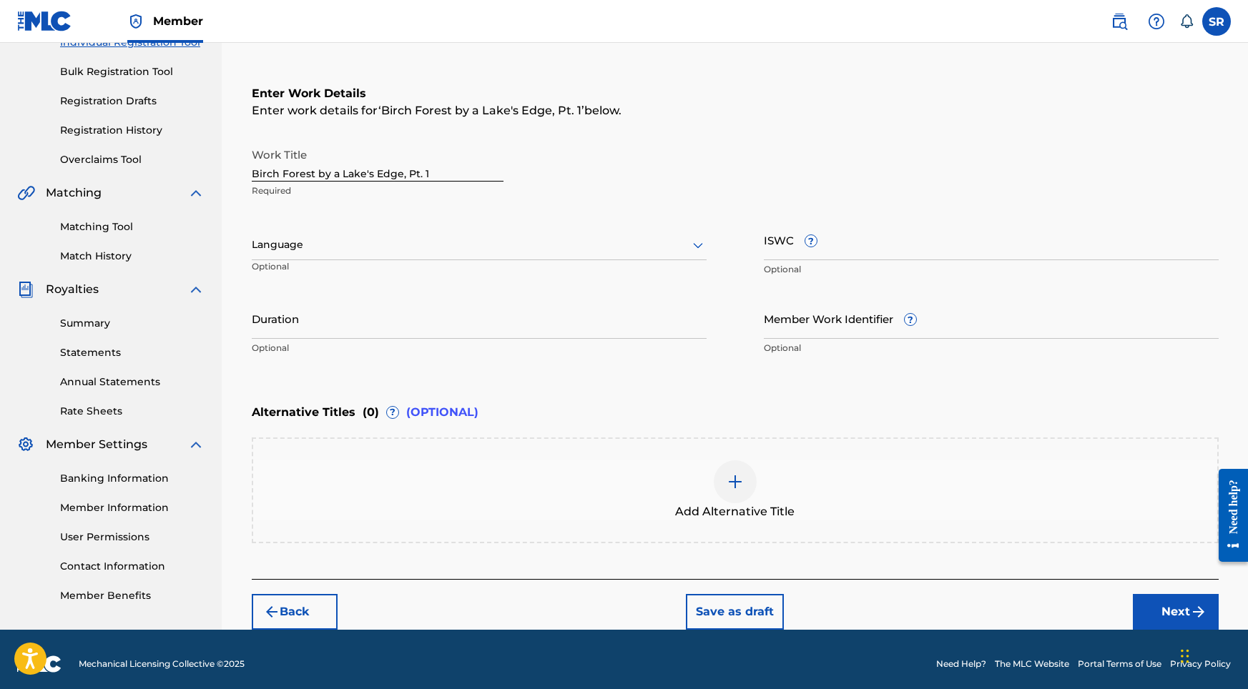
click at [440, 217] on div "Work Title Birch Forest by a Lake's Edge, Pt. 1 Required Language Optional ISWC…" at bounding box center [735, 252] width 967 height 222
click at [427, 237] on div at bounding box center [479, 245] width 455 height 18
click at [381, 266] on div "English" at bounding box center [478, 276] width 453 height 32
click at [413, 322] on input "Duration" at bounding box center [479, 318] width 455 height 41
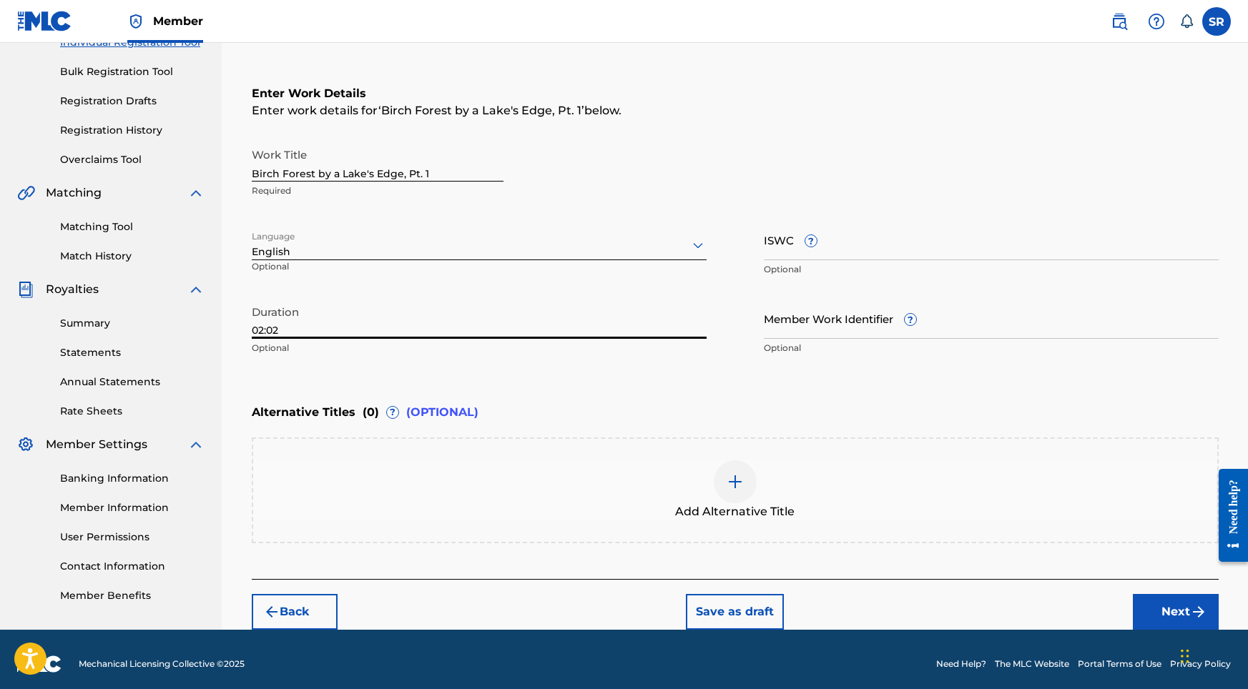
type input "02:02"
click at [794, 480] on div "Add Alternative Title" at bounding box center [735, 490] width 964 height 60
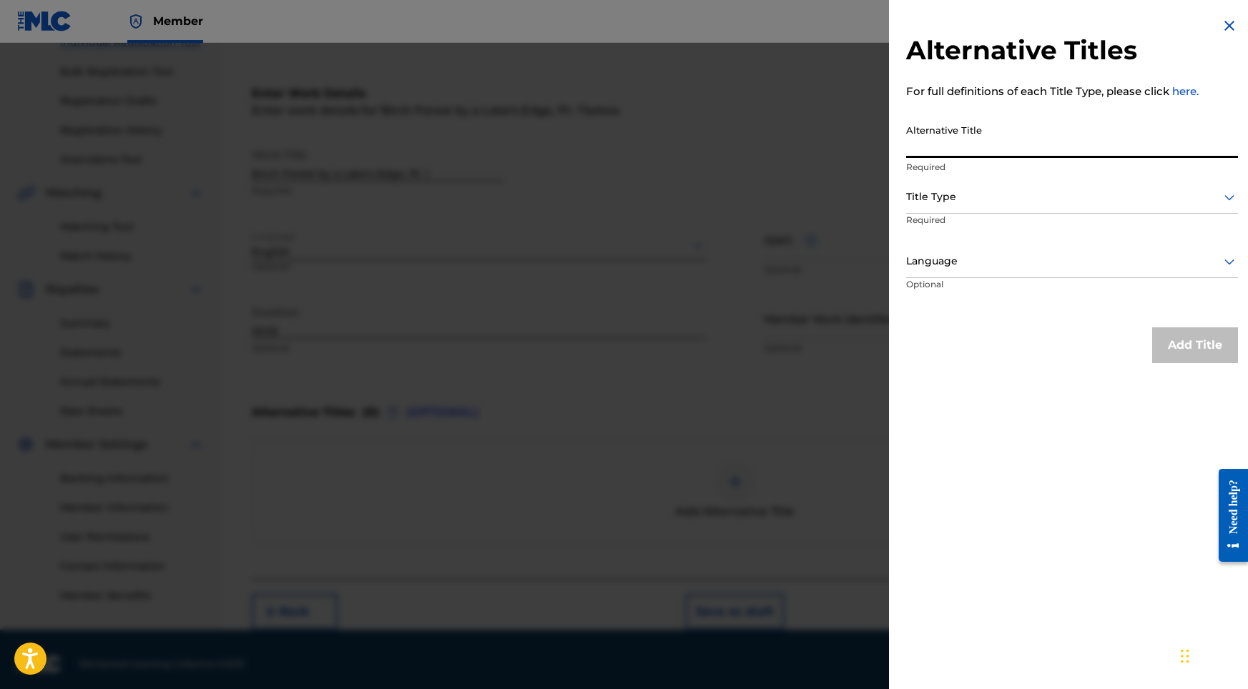
click at [1020, 149] on input "Alternative Title" at bounding box center [1072, 137] width 332 height 41
paste input "Birch Forest by a Lake's Edge, Pt. 1"
type input "Birch Forest by a Lake's Edge, Pt. 1"
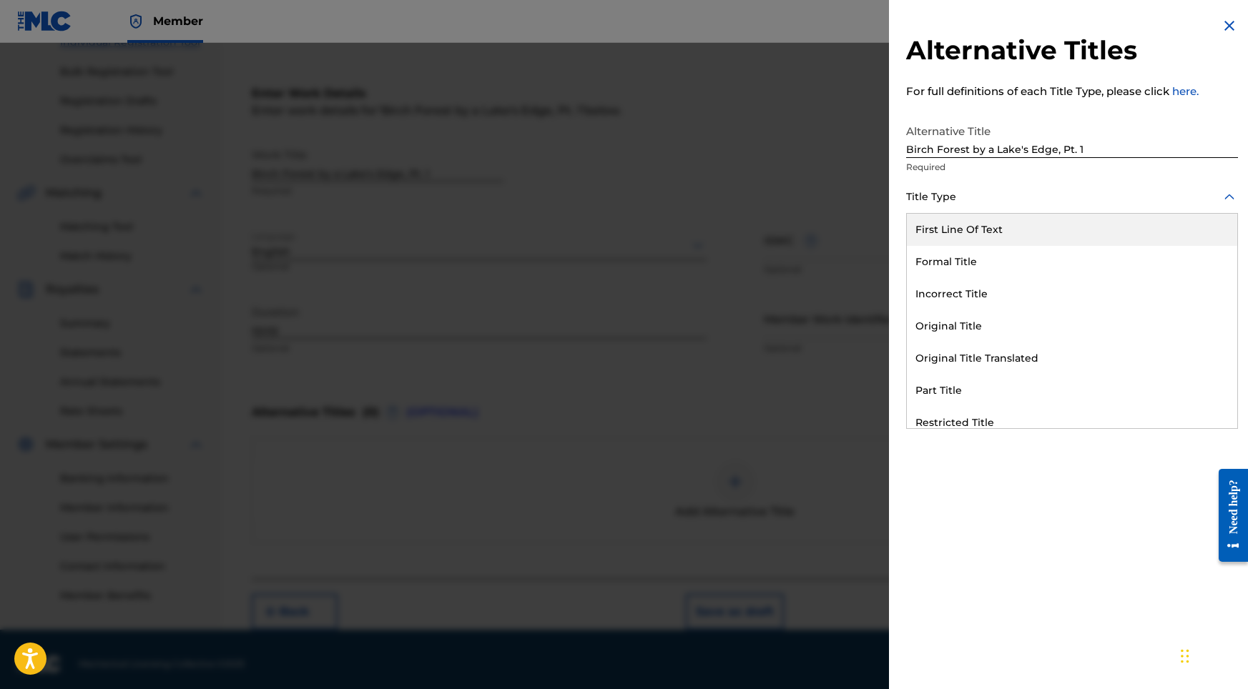
click at [1004, 194] on div at bounding box center [1072, 197] width 332 height 18
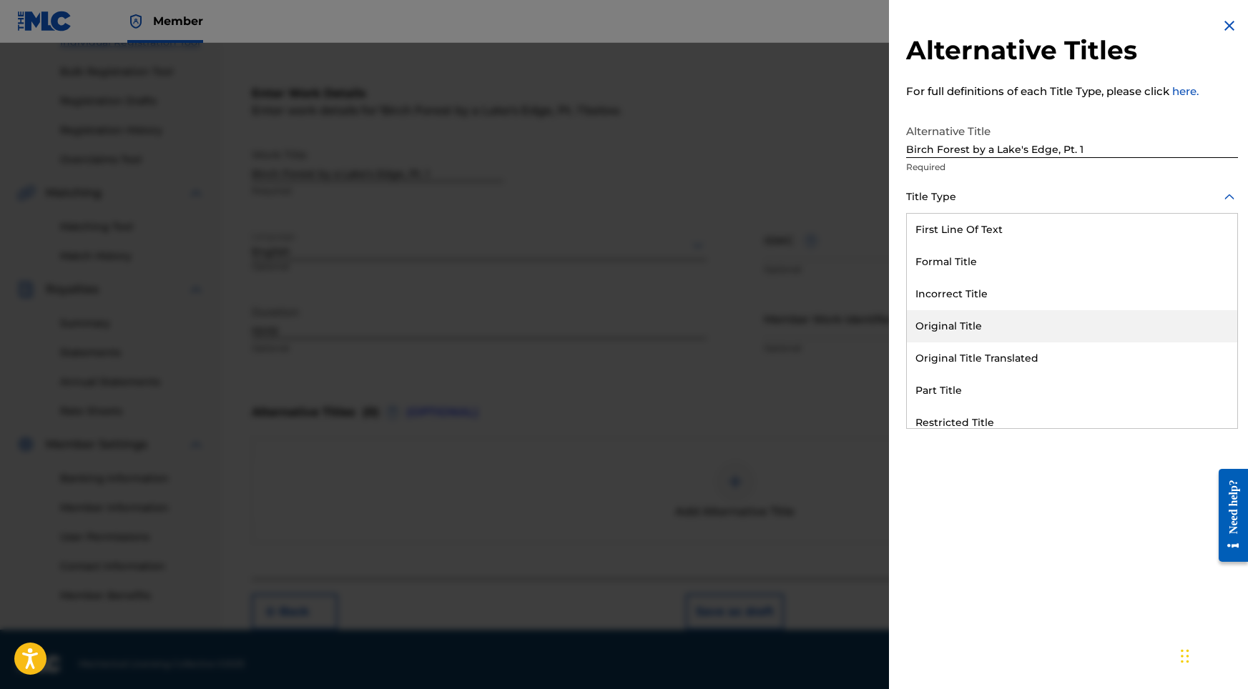
click at [945, 329] on div "Original Title" at bounding box center [1072, 326] width 330 height 32
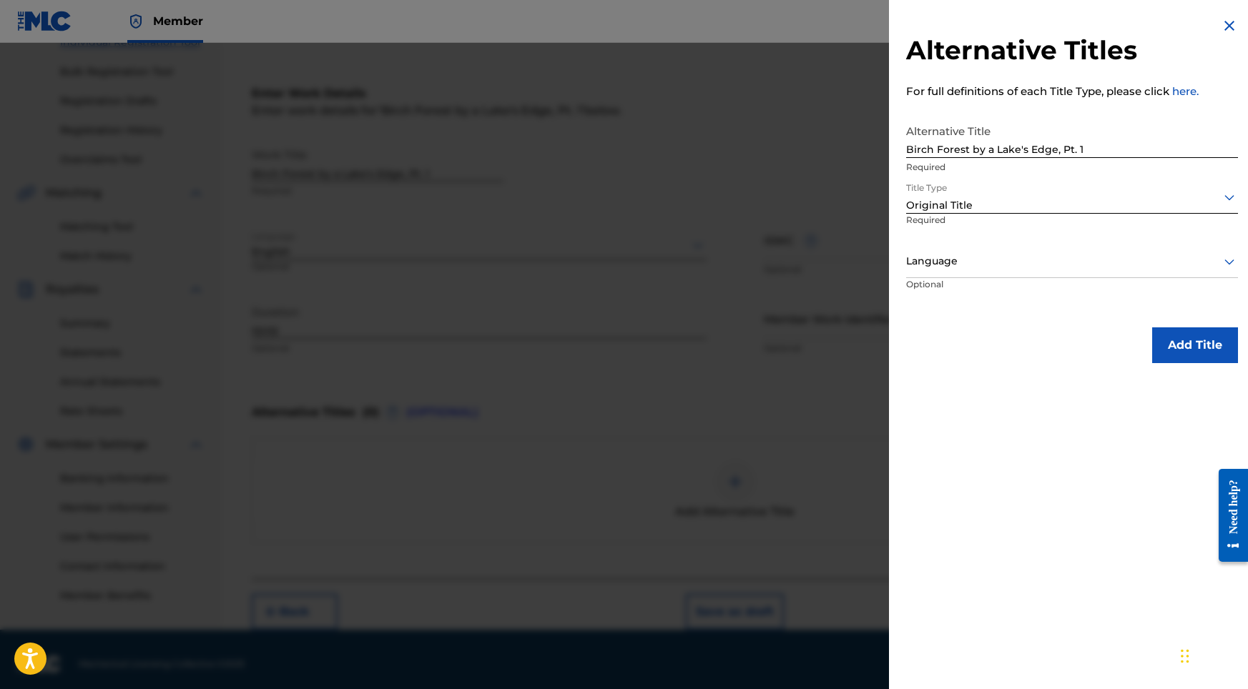
click at [1001, 260] on div at bounding box center [1072, 261] width 332 height 18
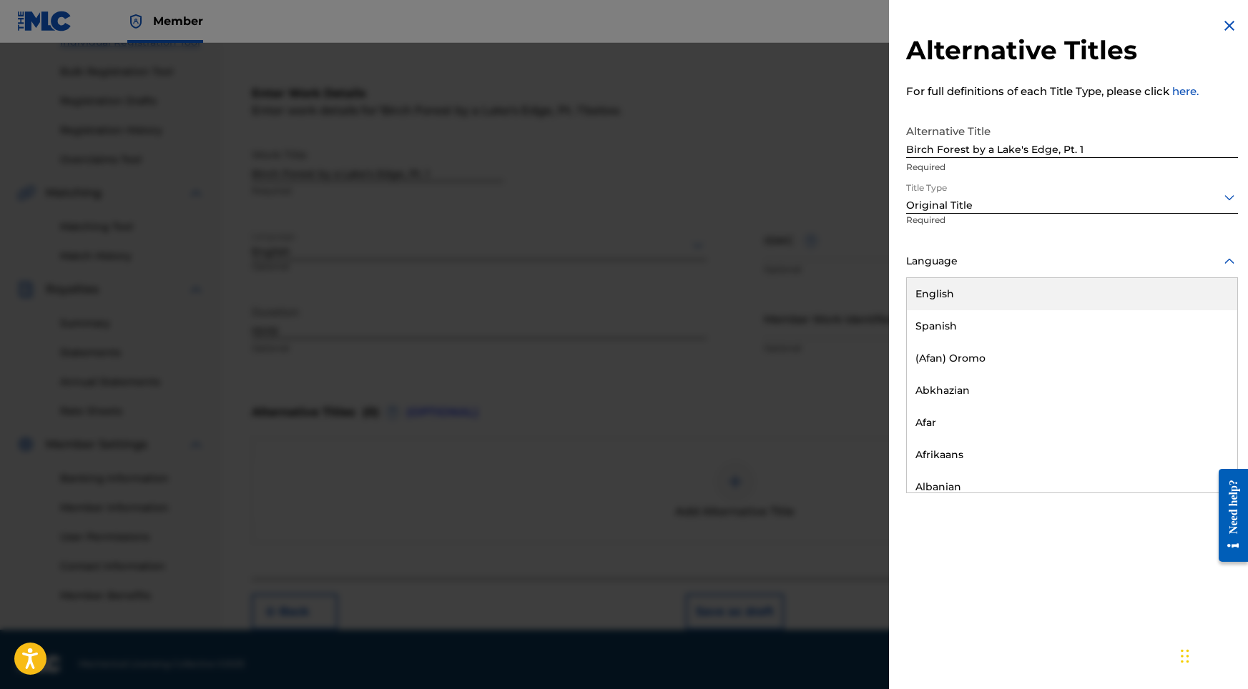
click at [943, 299] on div "English" at bounding box center [1072, 294] width 330 height 32
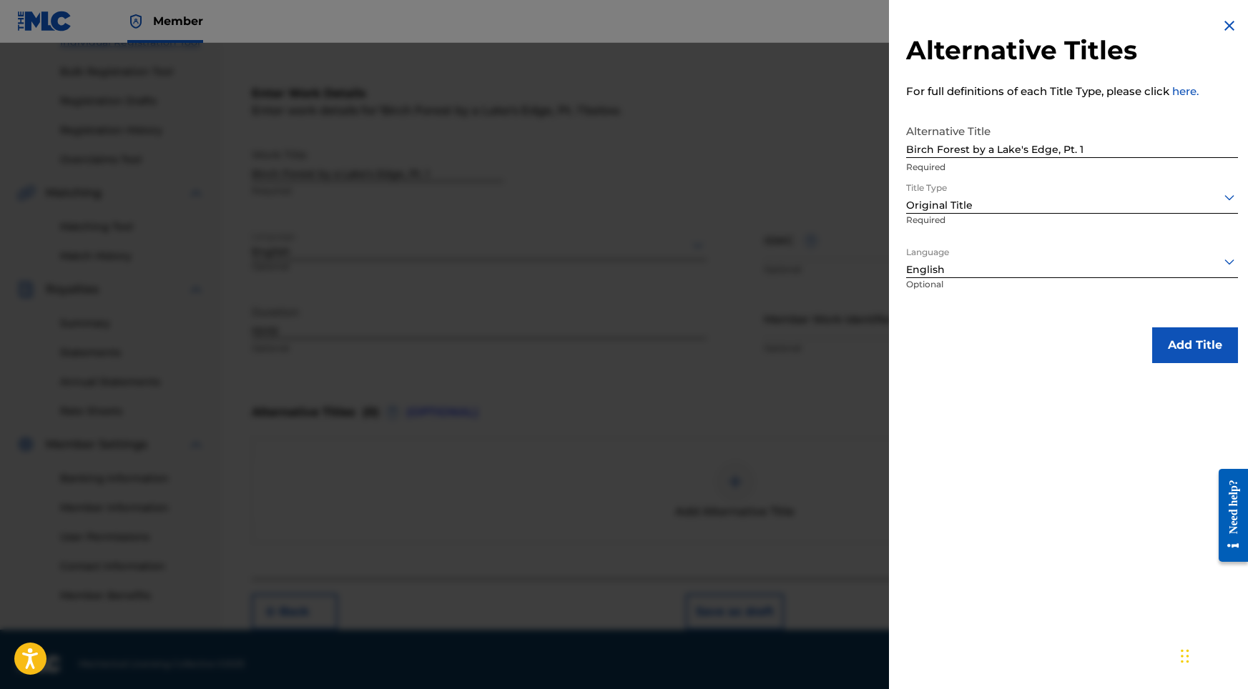
click at [1168, 335] on button "Add Title" at bounding box center [1195, 345] width 86 height 36
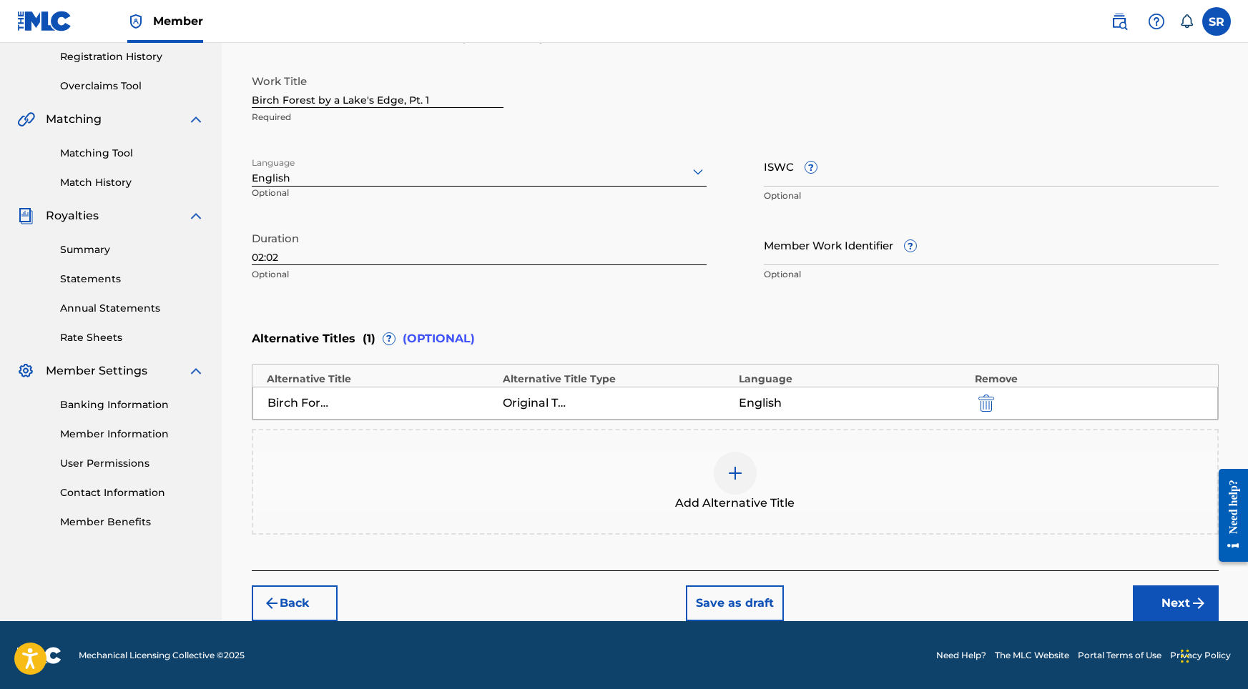
click at [1163, 598] on button "Next" at bounding box center [1176, 604] width 86 height 36
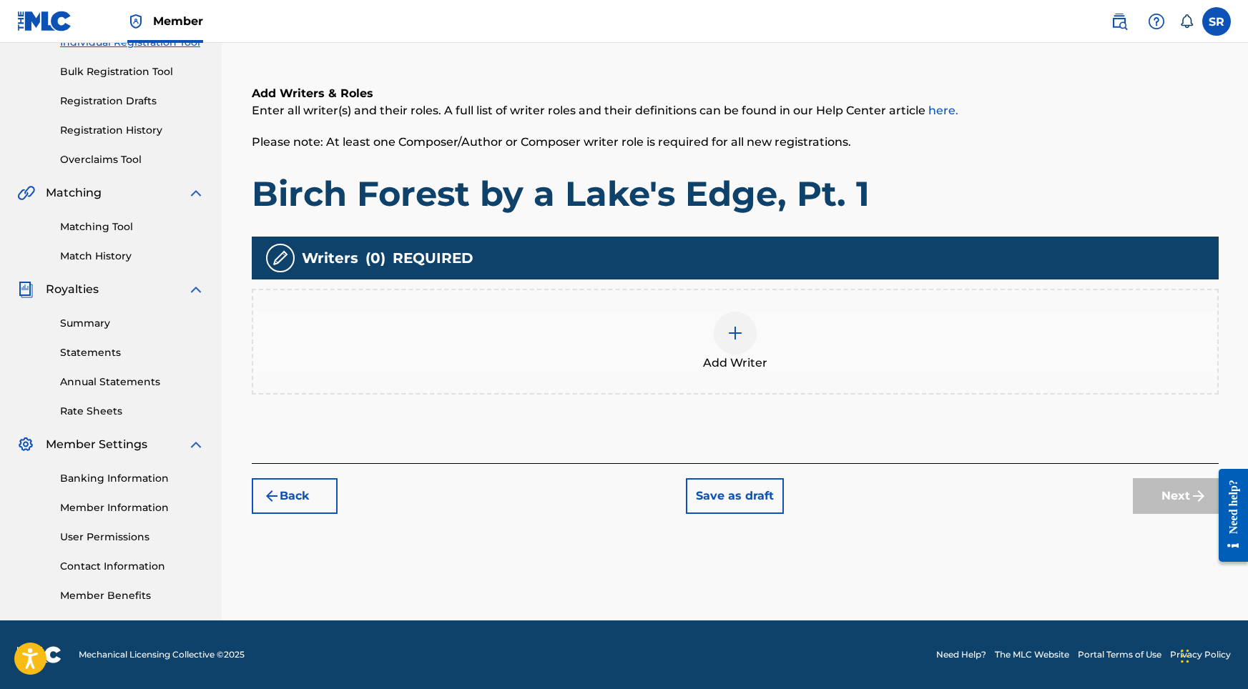
click at [737, 326] on img at bounding box center [734, 333] width 17 height 17
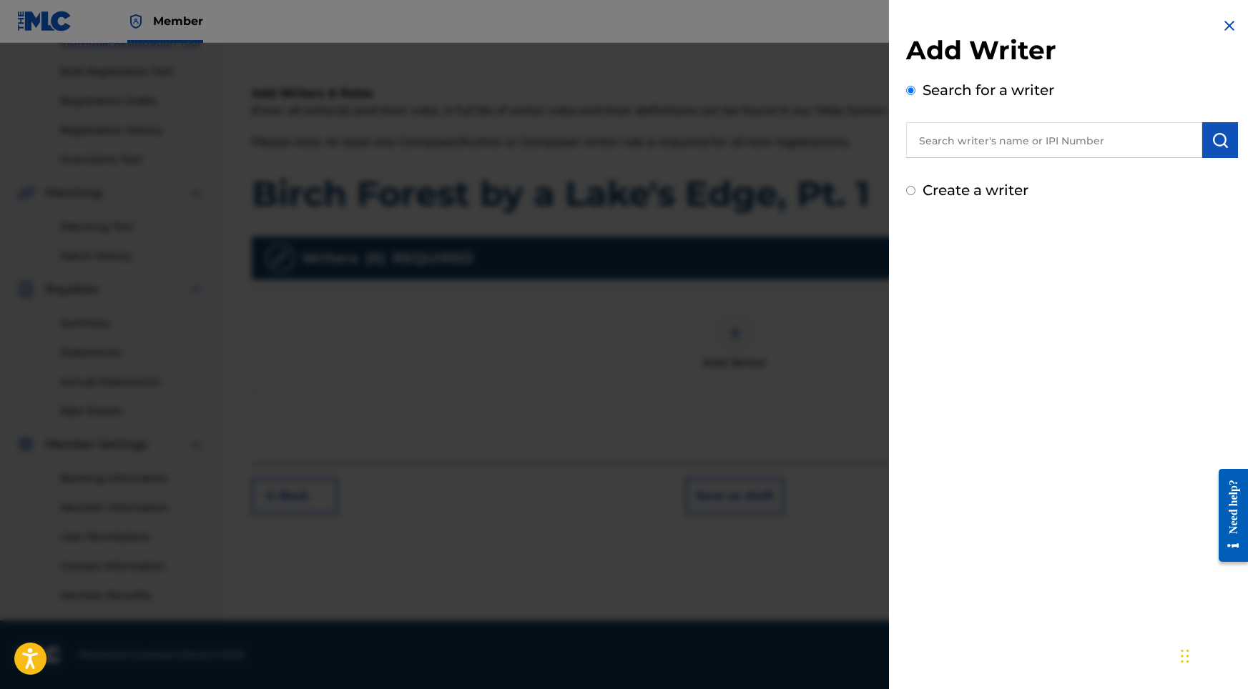
click at [1042, 141] on input "text" at bounding box center [1054, 140] width 296 height 36
paste input "[PERSON_NAME]"
type input "[PERSON_NAME]"
click at [1211, 132] on img "submit" at bounding box center [1219, 140] width 17 height 17
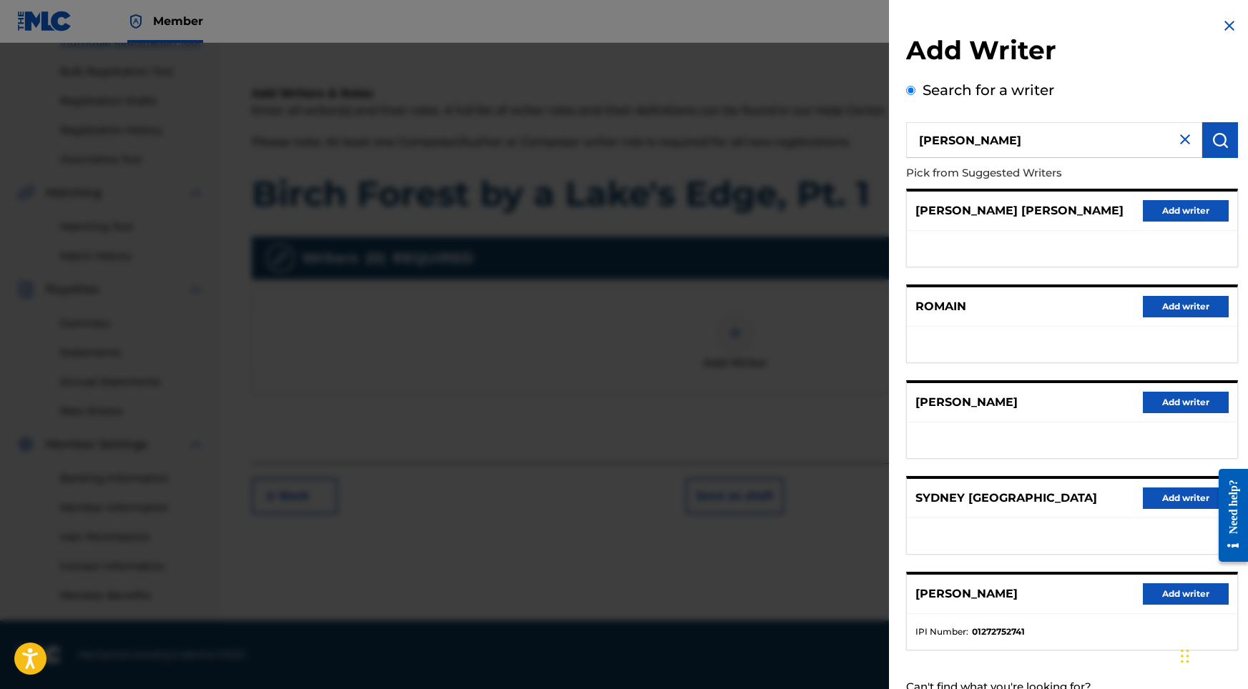
click at [1155, 603] on button "Add writer" at bounding box center [1186, 593] width 86 height 21
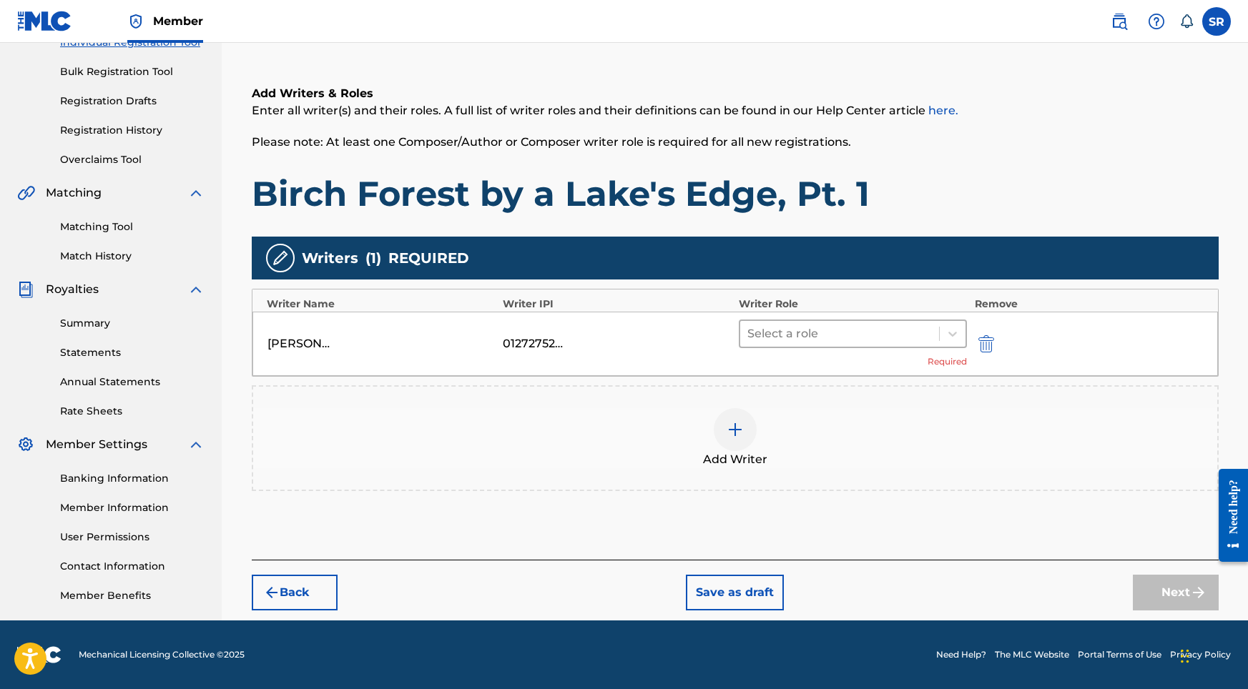
click at [782, 326] on div at bounding box center [839, 334] width 185 height 20
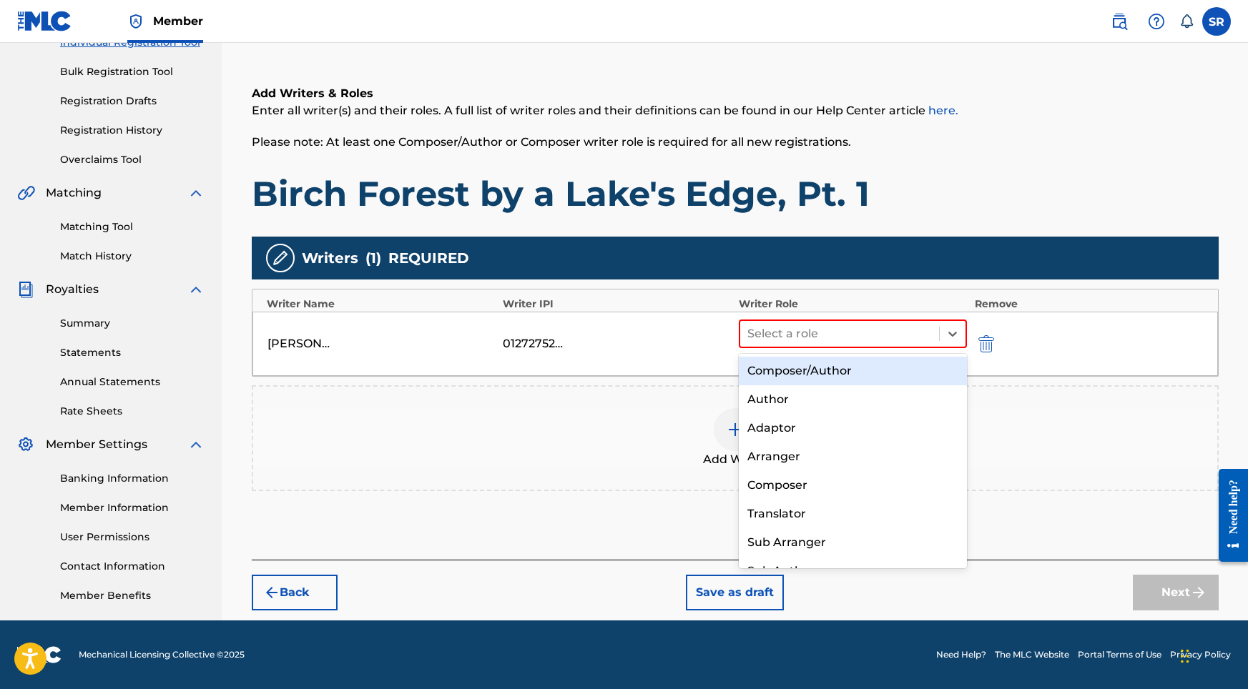
click at [790, 364] on div "Composer/Author" at bounding box center [853, 371] width 229 height 29
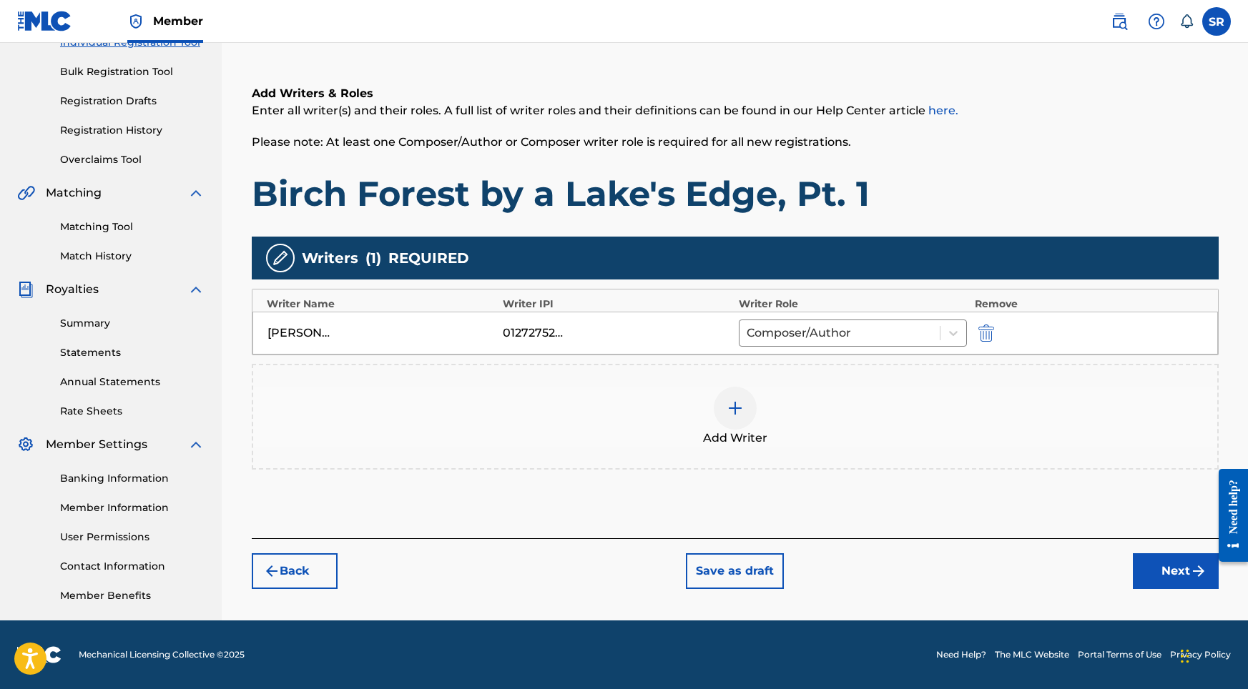
click at [1155, 575] on button "Next" at bounding box center [1176, 571] width 86 height 36
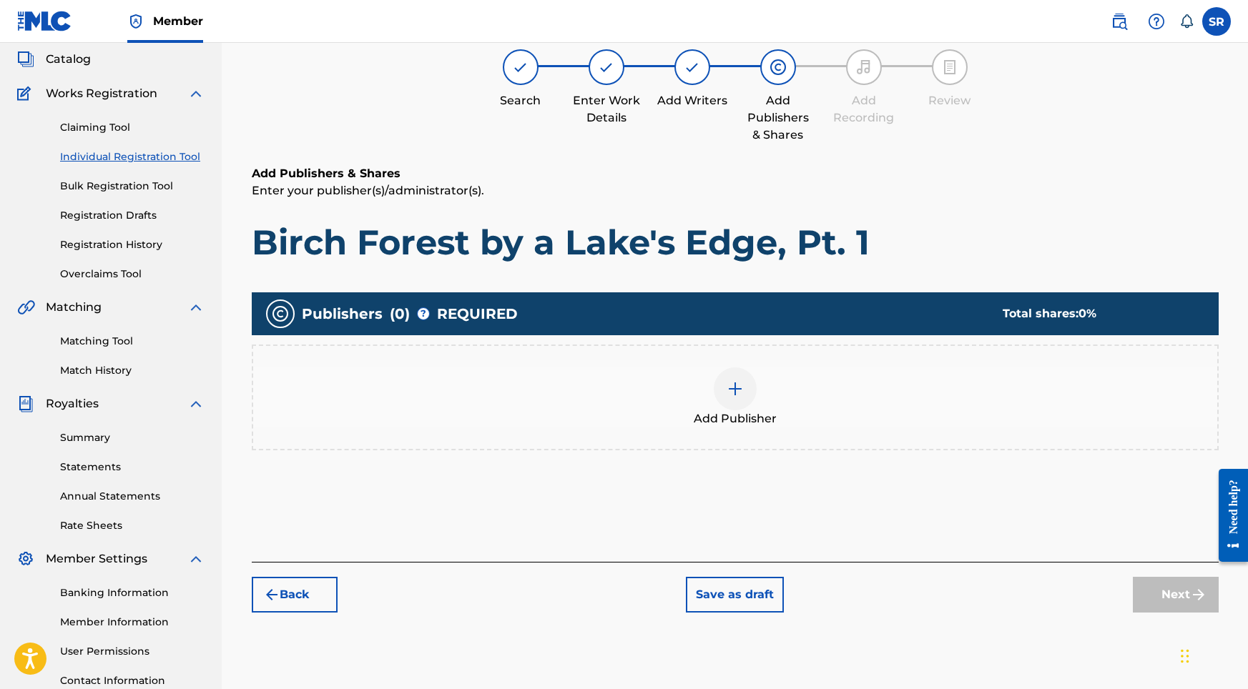
scroll to position [64, 0]
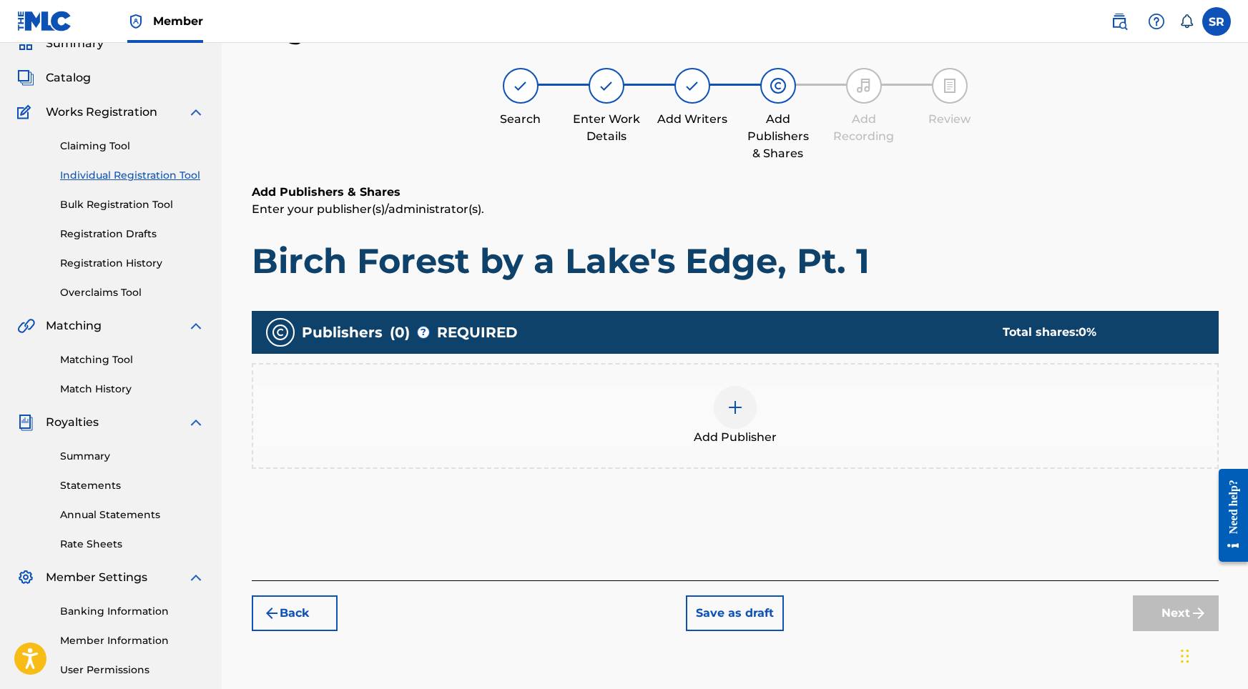
click at [713, 384] on div "Add Publisher" at bounding box center [735, 416] width 967 height 106
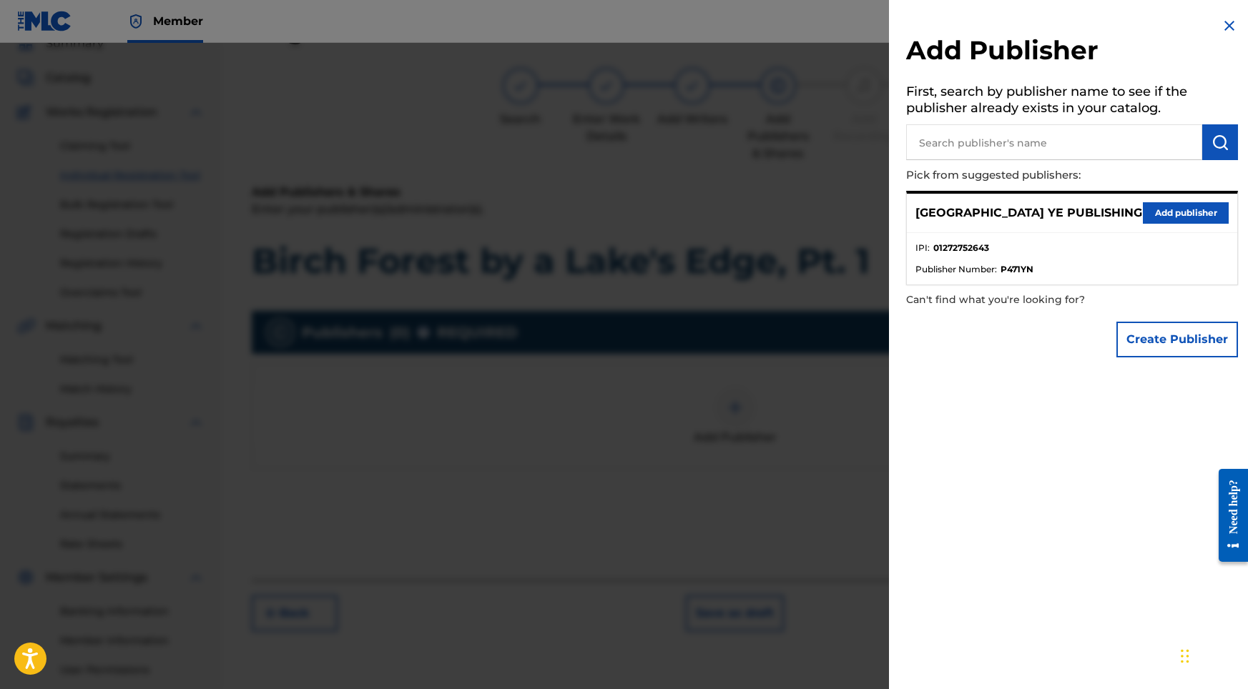
click at [1183, 210] on button "Add publisher" at bounding box center [1186, 212] width 86 height 21
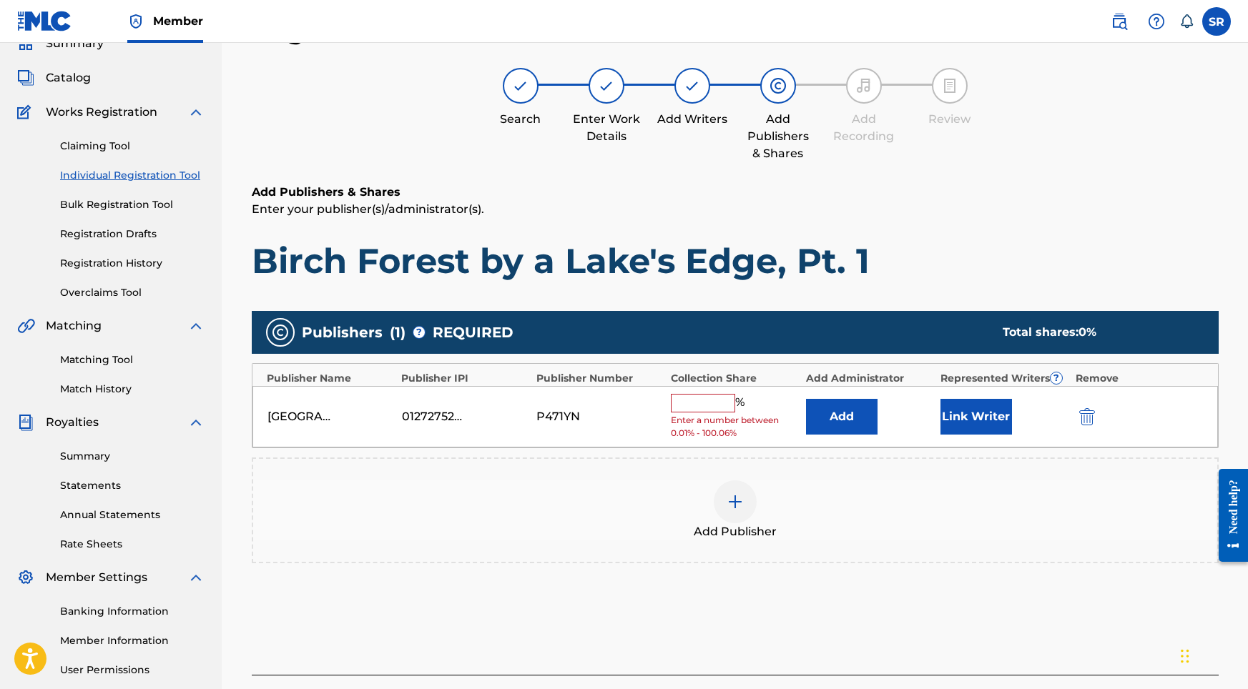
click at [683, 400] on input "text" at bounding box center [703, 403] width 64 height 19
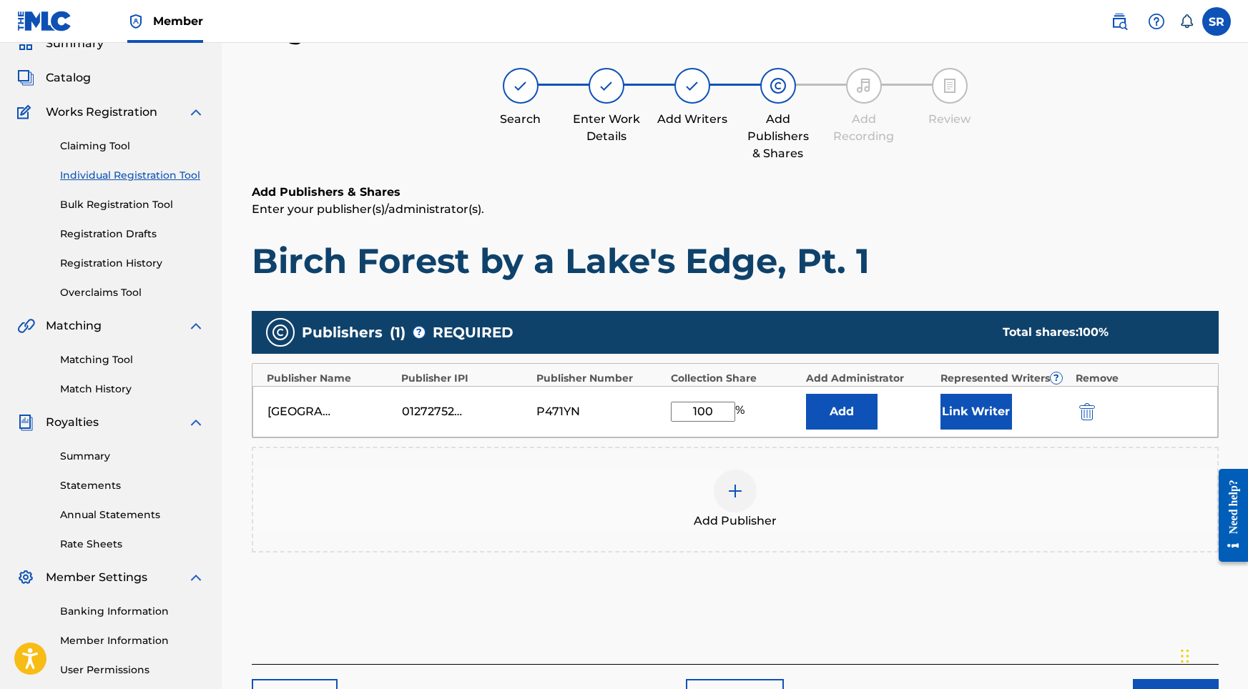
type input "100"
click at [987, 413] on button "Link Writer" at bounding box center [976, 412] width 72 height 36
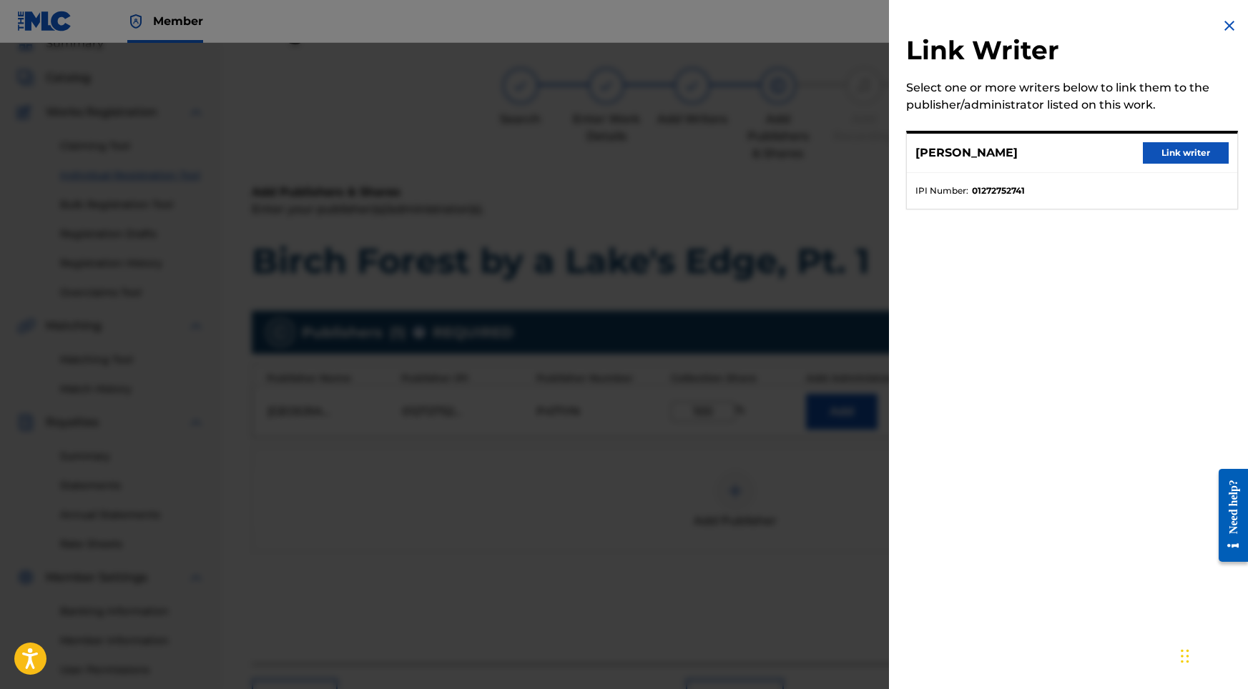
click at [1184, 149] on button "Link writer" at bounding box center [1186, 152] width 86 height 21
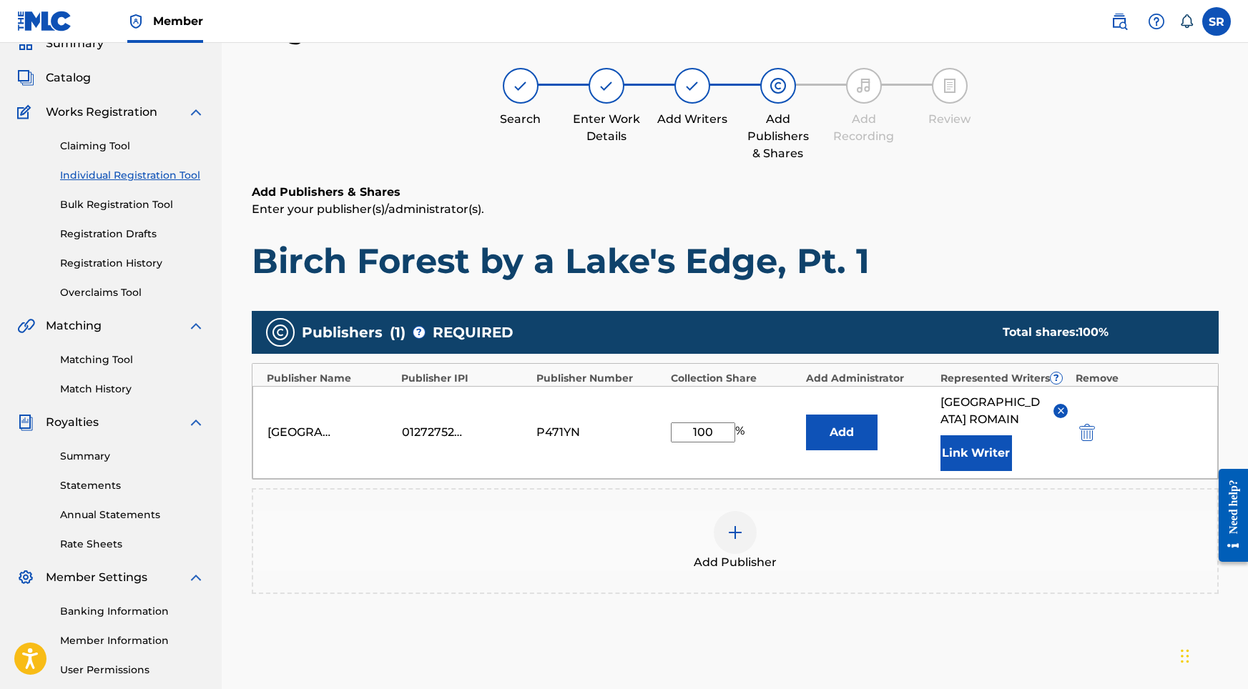
scroll to position [197, 0]
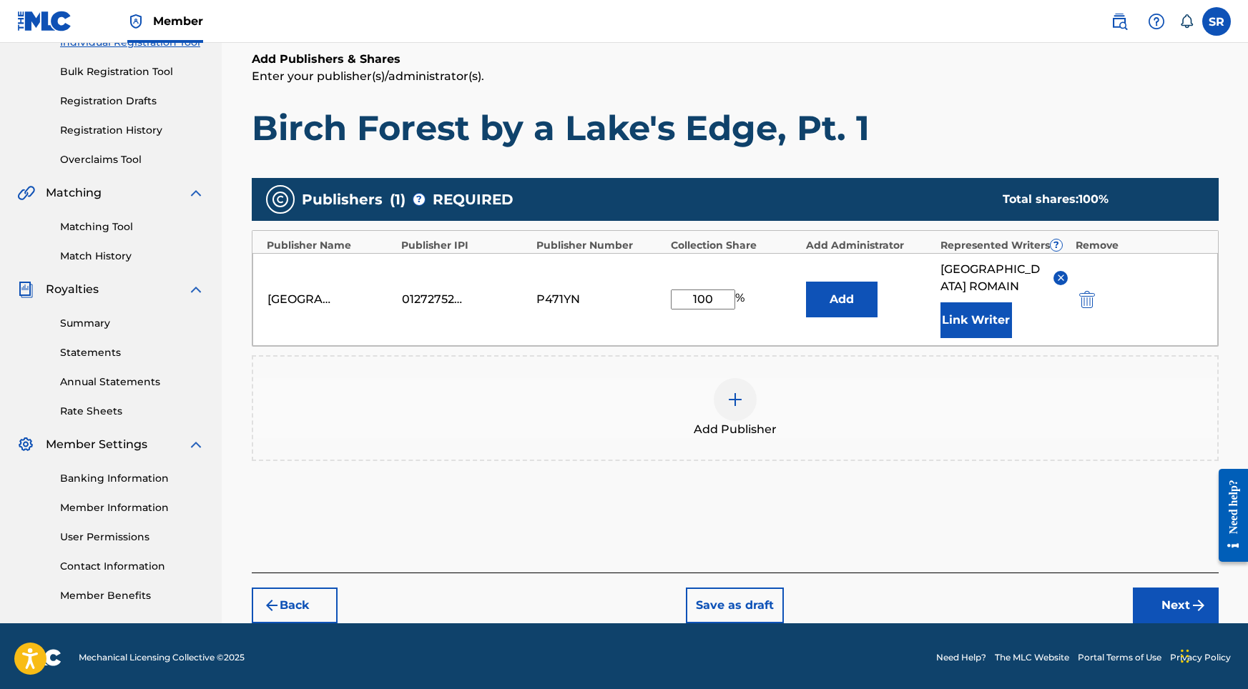
click at [1149, 588] on button "Next" at bounding box center [1176, 606] width 86 height 36
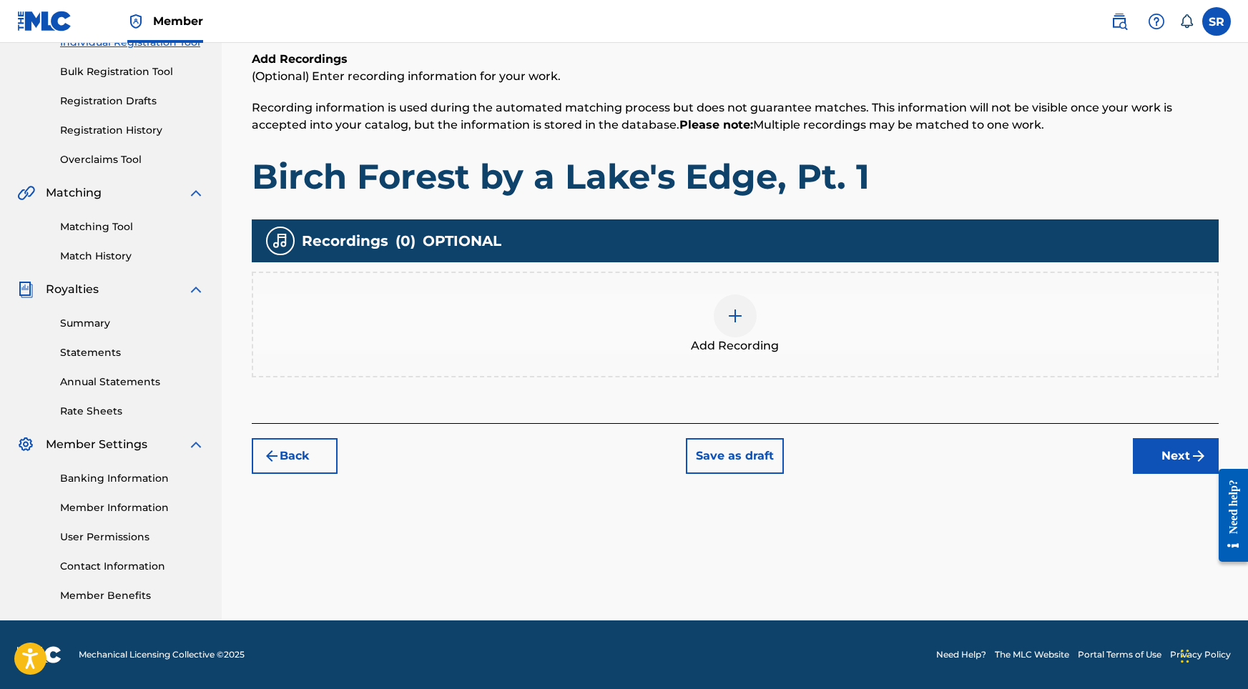
scroll to position [64, 0]
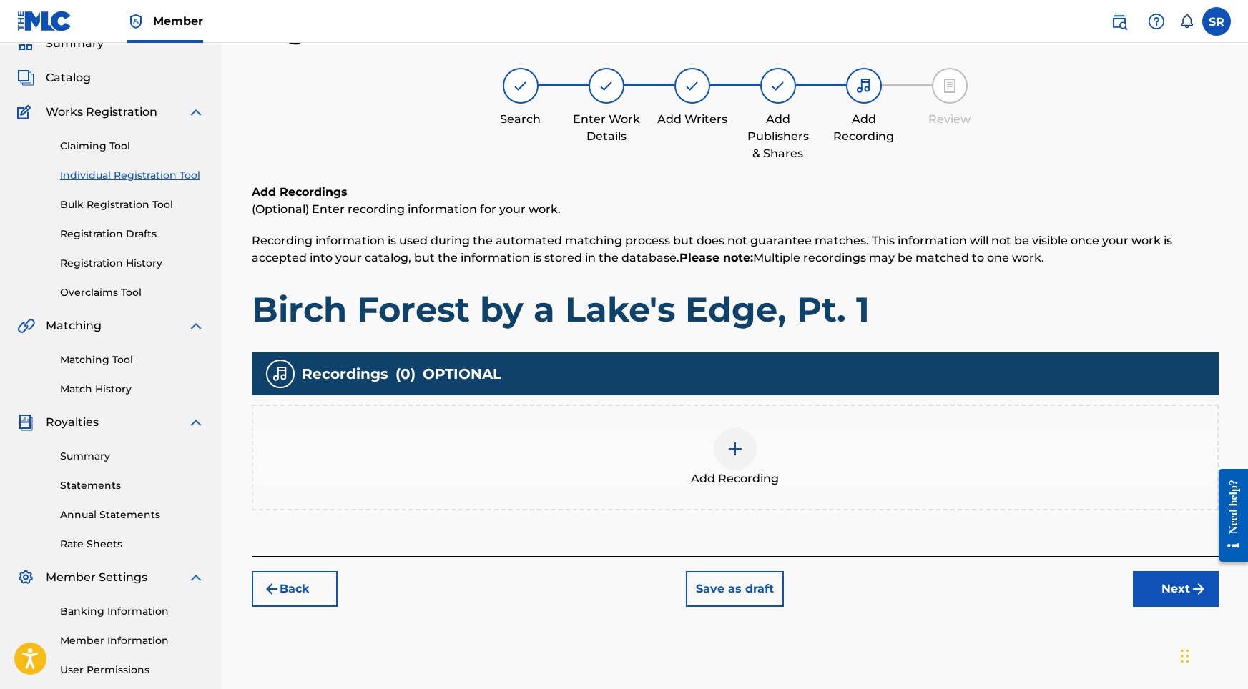
click at [791, 465] on div "Add Recording" at bounding box center [735, 458] width 964 height 60
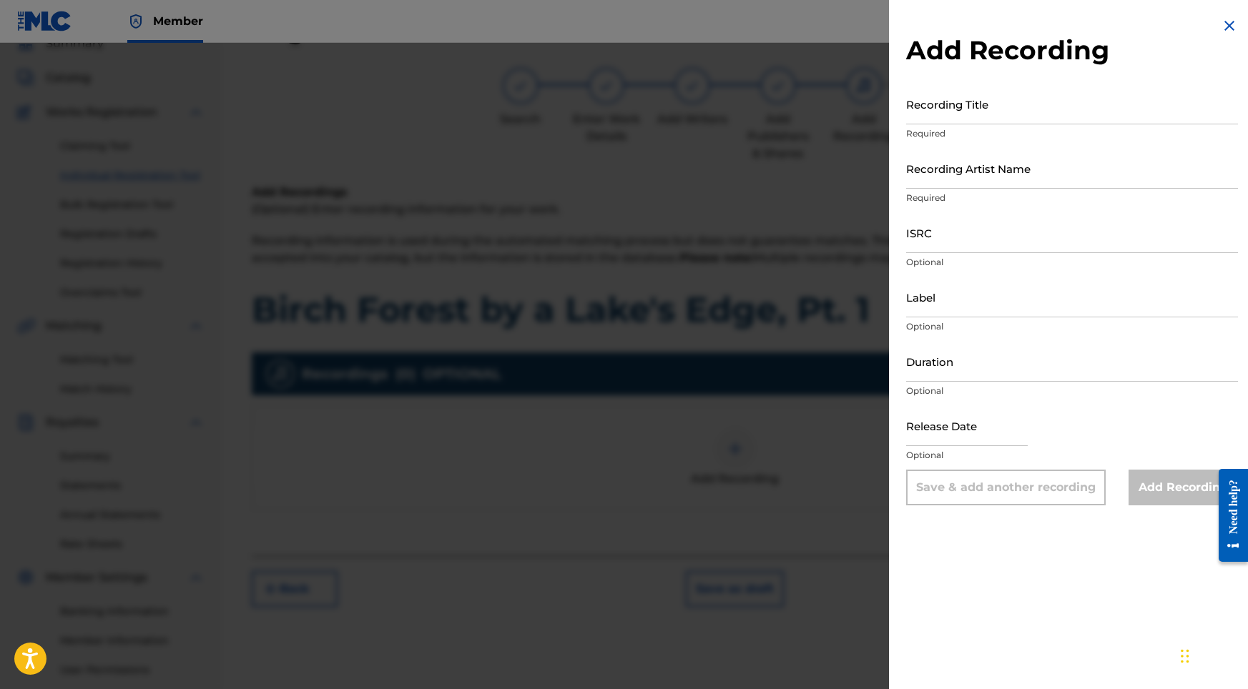
click at [1004, 127] on div "Recording Title Required" at bounding box center [1072, 116] width 332 height 64
click at [995, 102] on input "Recording Title" at bounding box center [1072, 104] width 332 height 41
paste input "Birch Forest by a Lake's Edge, Pt. 1"
type input "Birch Forest by a Lake's Edge, Pt. 1"
click at [935, 177] on input "Recording Artist Name" at bounding box center [1072, 168] width 332 height 41
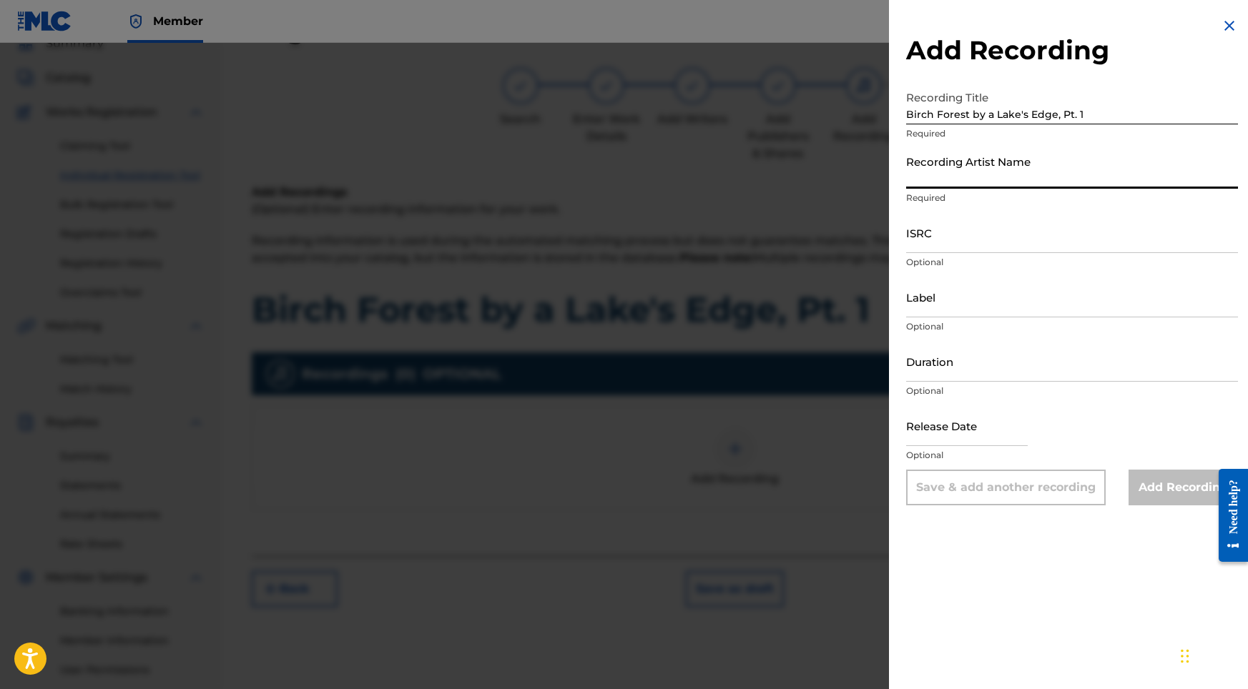
paste input "Into the Earth"
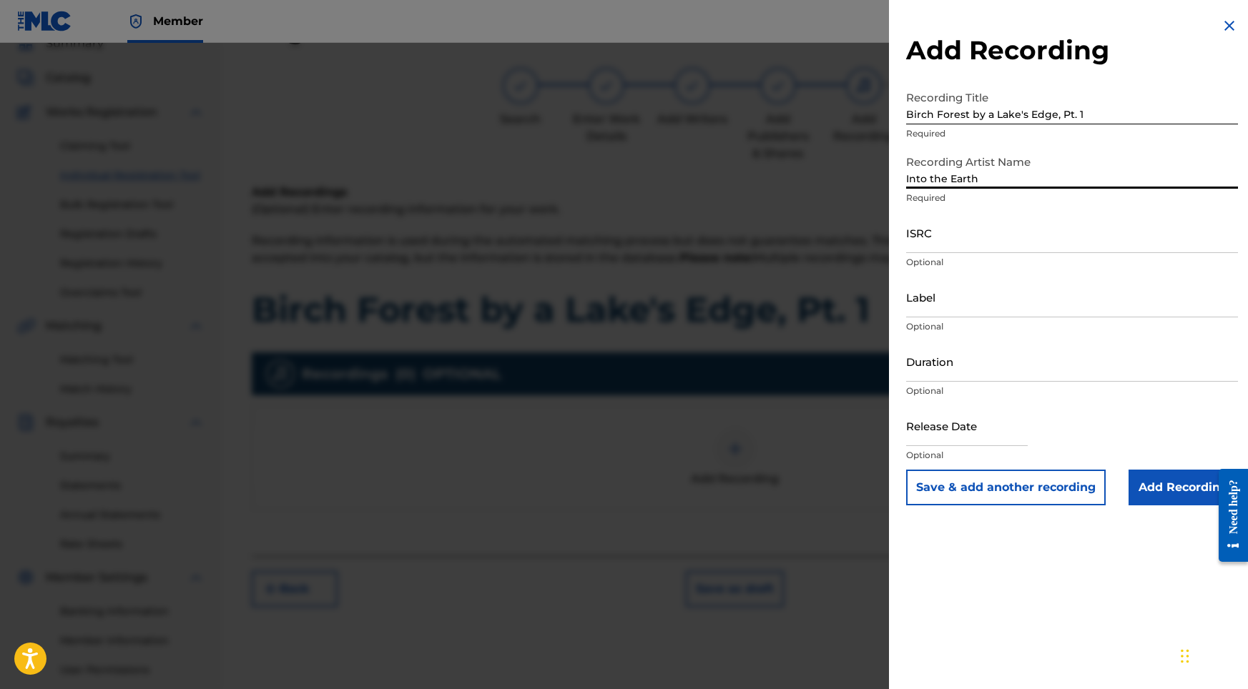
type input "Into the Earth"
click at [961, 234] on input "ISRC" at bounding box center [1072, 232] width 332 height 41
paste input "USY282316517"
type input "USY282316517"
click at [935, 376] on input "Duration" at bounding box center [1072, 361] width 332 height 41
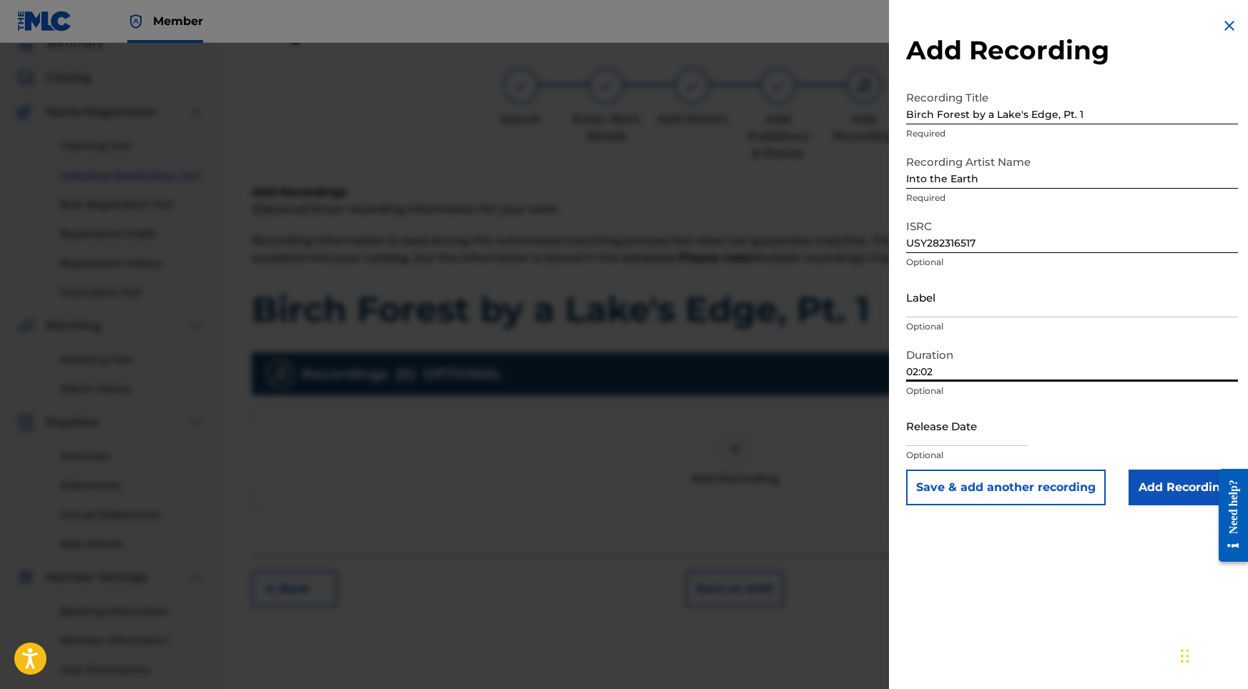
type input "02:02"
click at [928, 428] on input "text" at bounding box center [967, 425] width 122 height 41
select select "8"
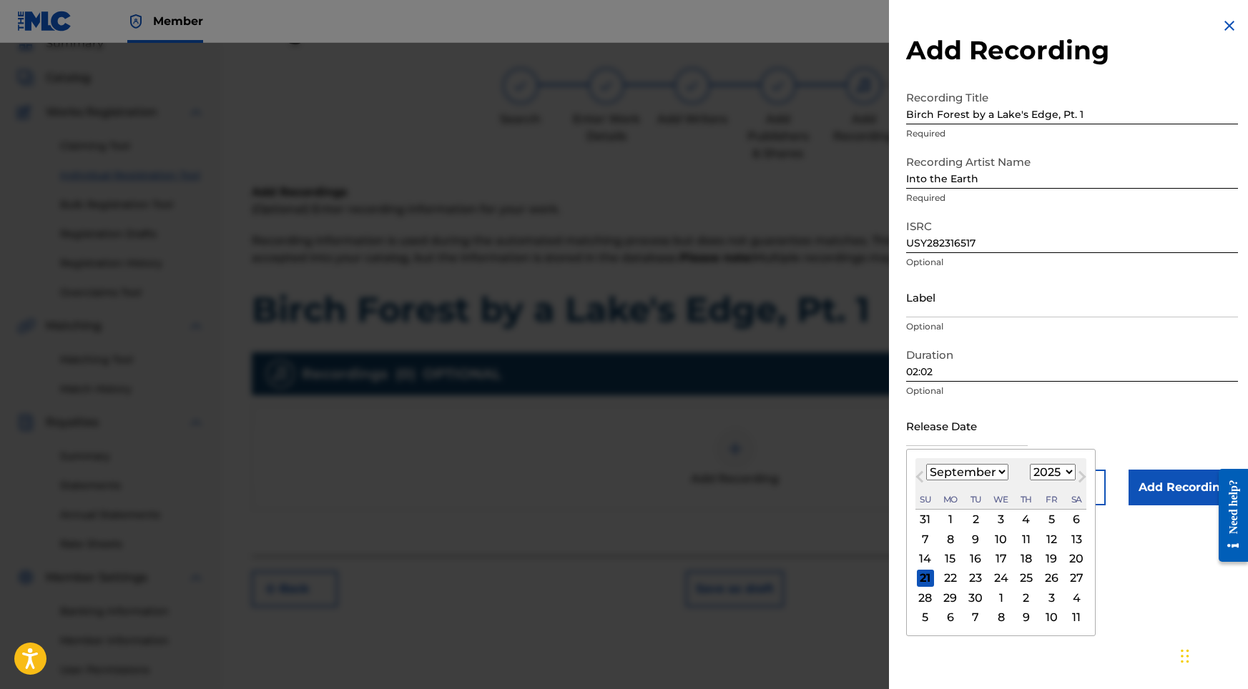
select select "2022"
click at [1043, 576] on div "23" at bounding box center [1050, 578] width 17 height 17
type input "[DATE]"
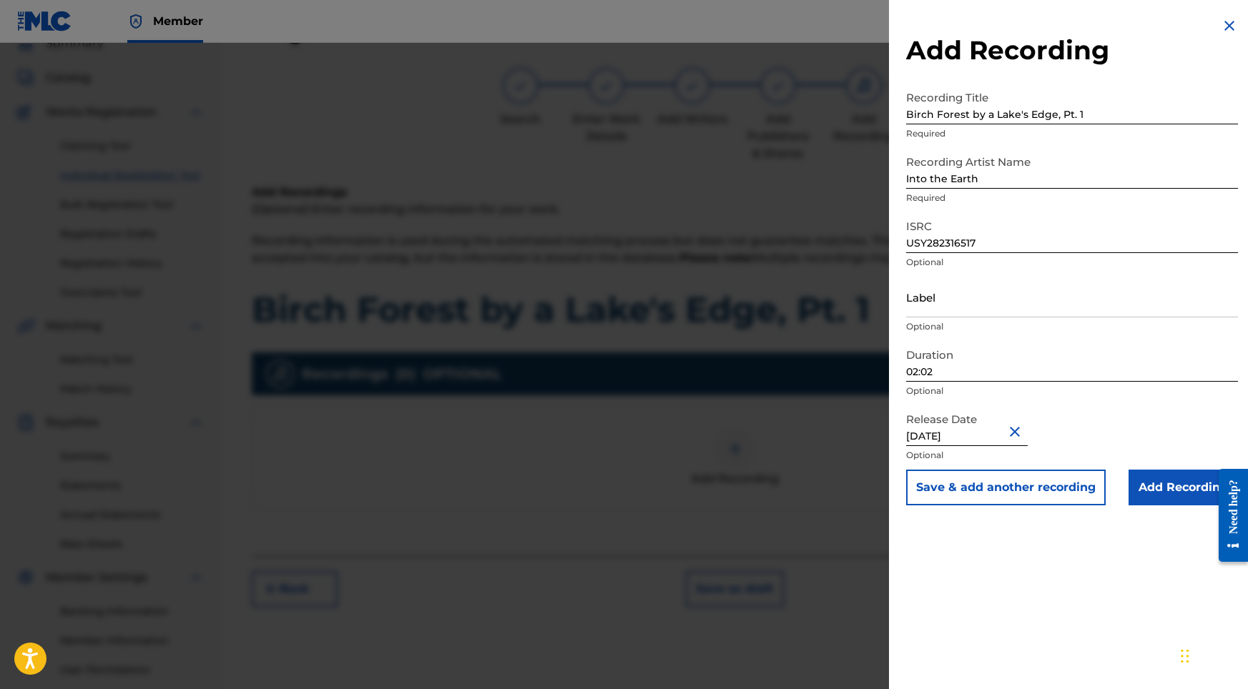
click at [1158, 506] on div "Add Recording Recording Title Birch Forest by a Lake's Edge, Pt. 1 Required Rec…" at bounding box center [1072, 261] width 366 height 523
click at [1153, 492] on input "Add Recording" at bounding box center [1182, 488] width 109 height 36
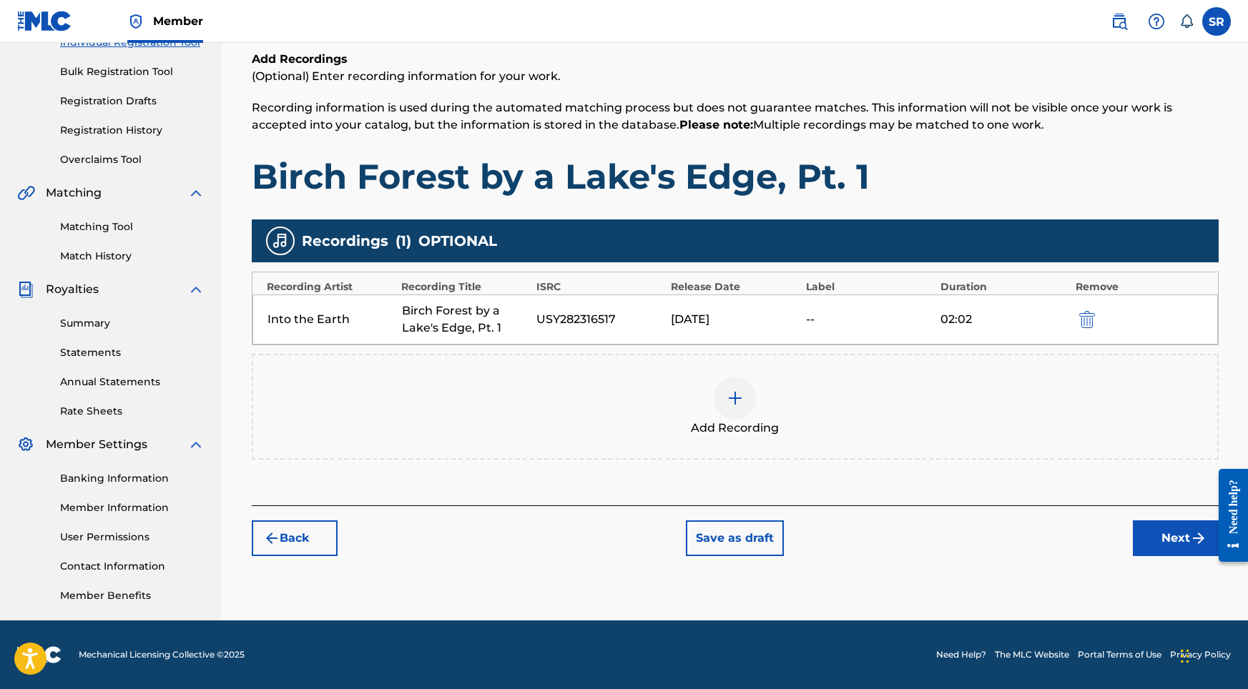
click at [1170, 531] on button "Next" at bounding box center [1176, 539] width 86 height 36
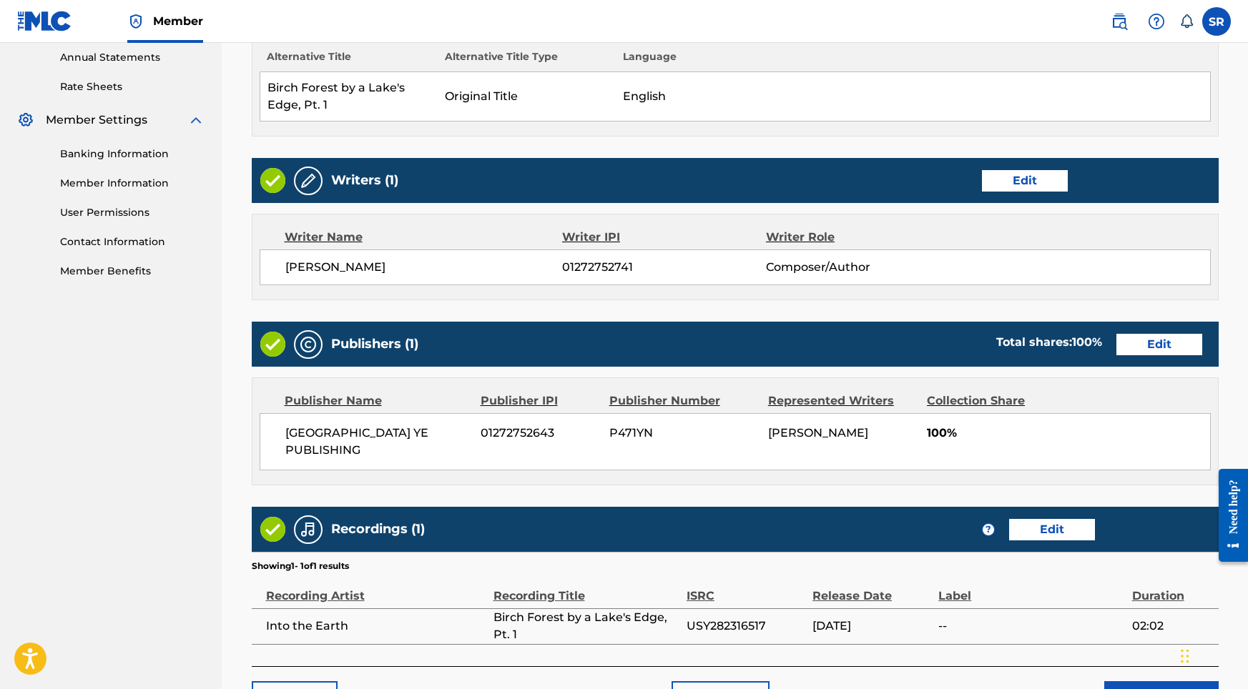
scroll to position [601, 0]
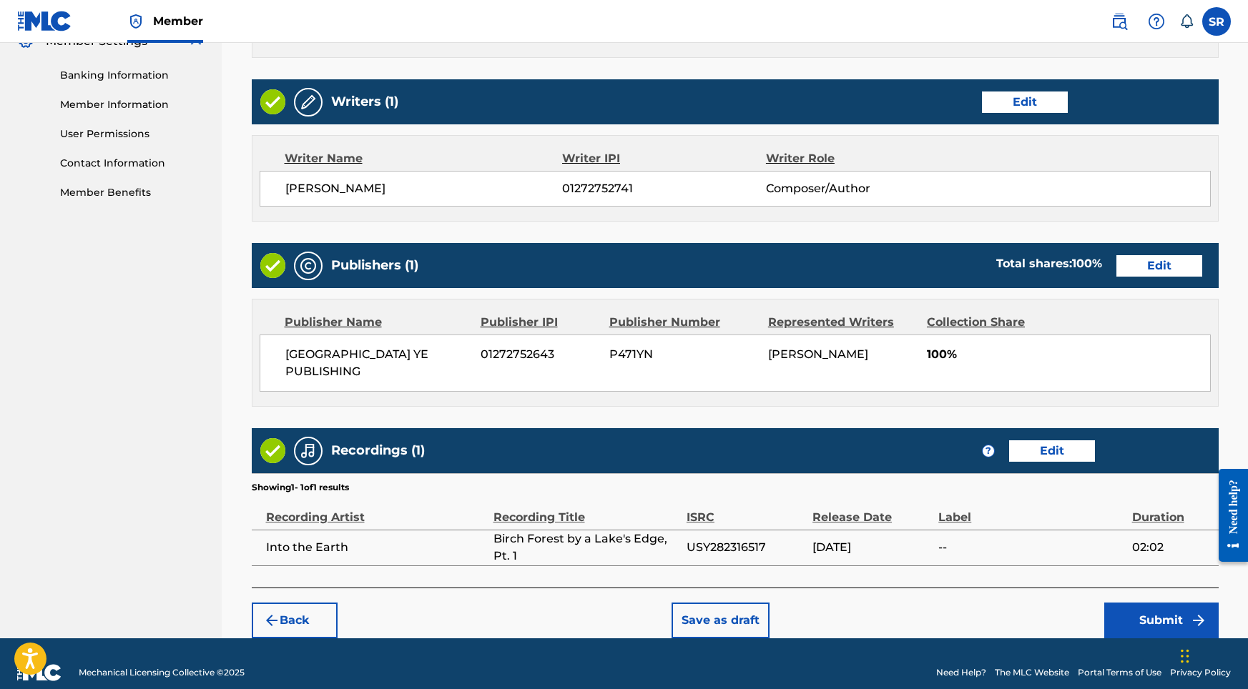
click at [1142, 606] on button "Submit" at bounding box center [1161, 621] width 114 height 36
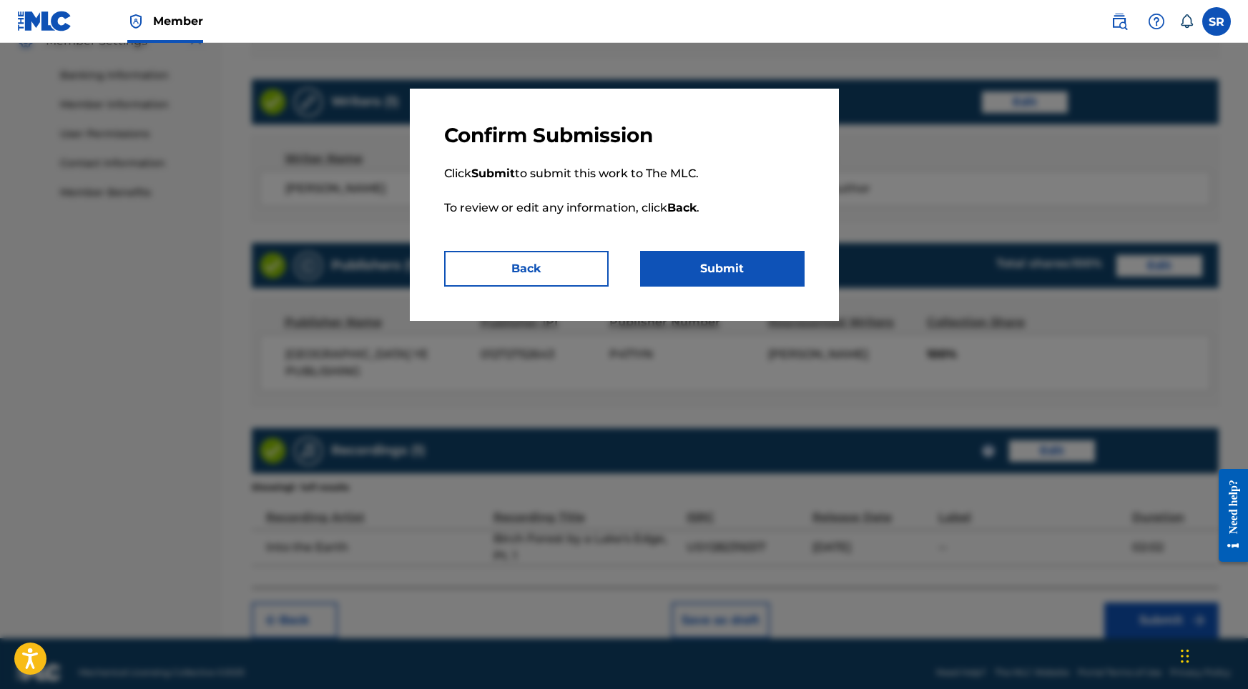
click at [750, 272] on button "Submit" at bounding box center [722, 269] width 164 height 36
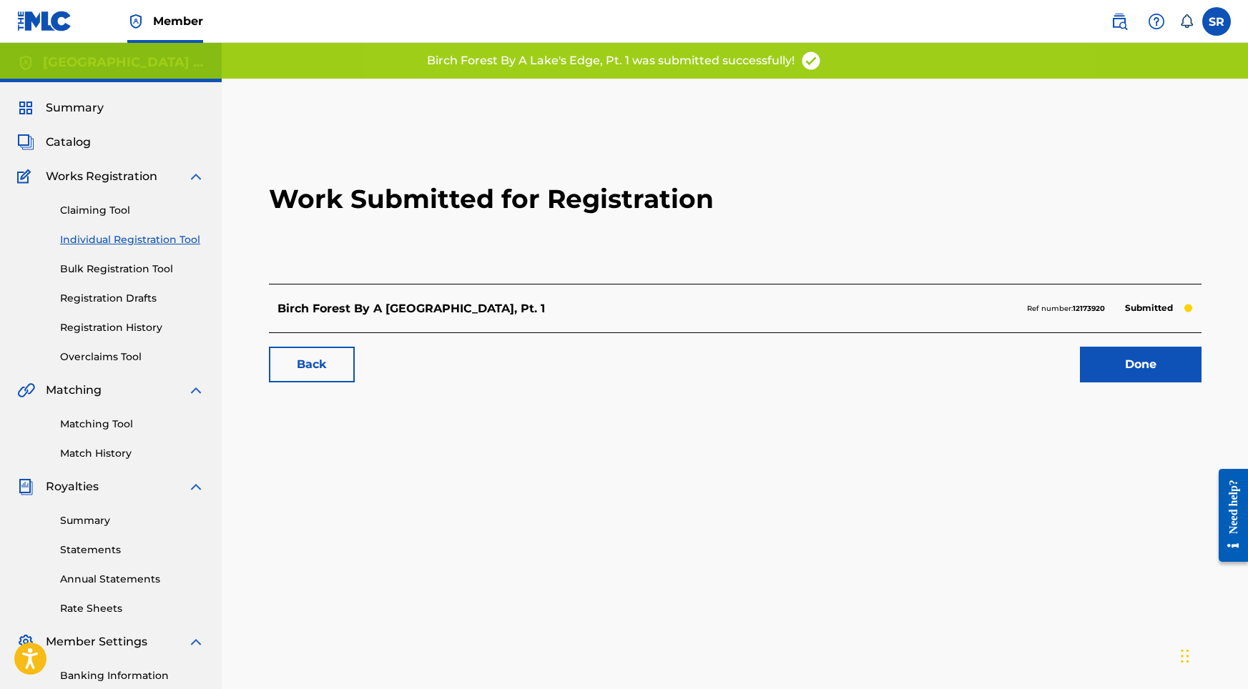
click at [1069, 366] on div "Done" at bounding box center [1132, 365] width 139 height 36
click at [1094, 364] on link "Done" at bounding box center [1141, 365] width 122 height 36
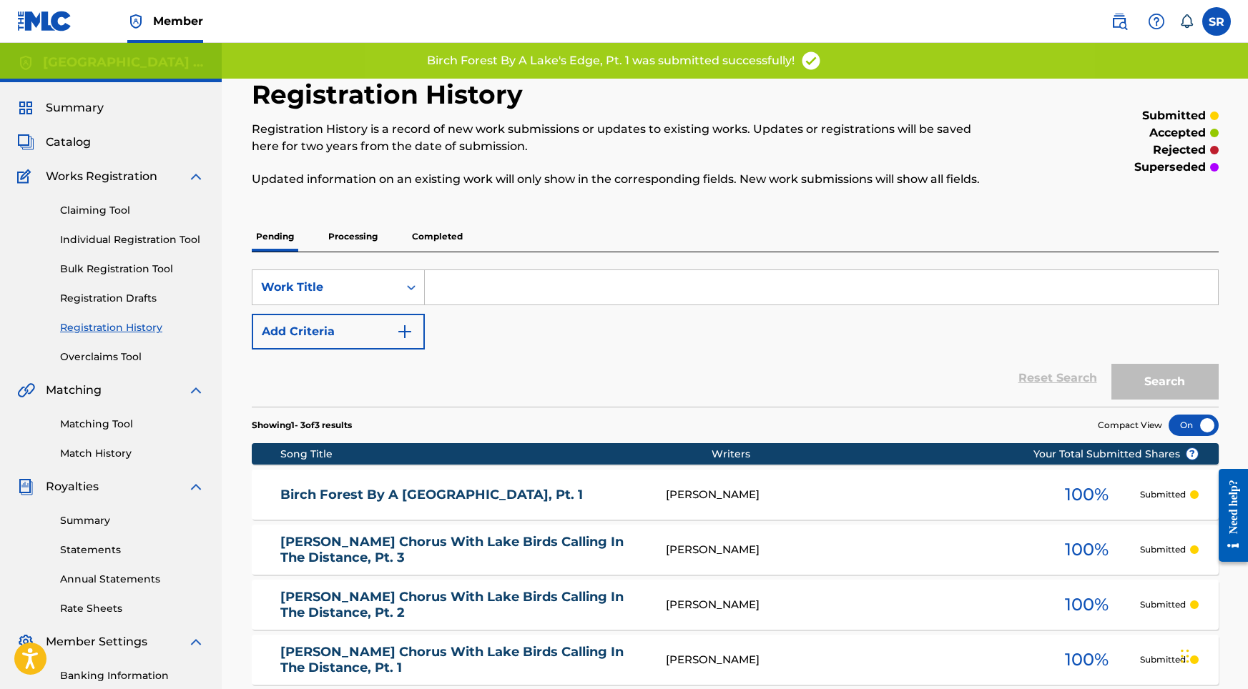
click at [169, 237] on link "Individual Registration Tool" at bounding box center [132, 239] width 144 height 15
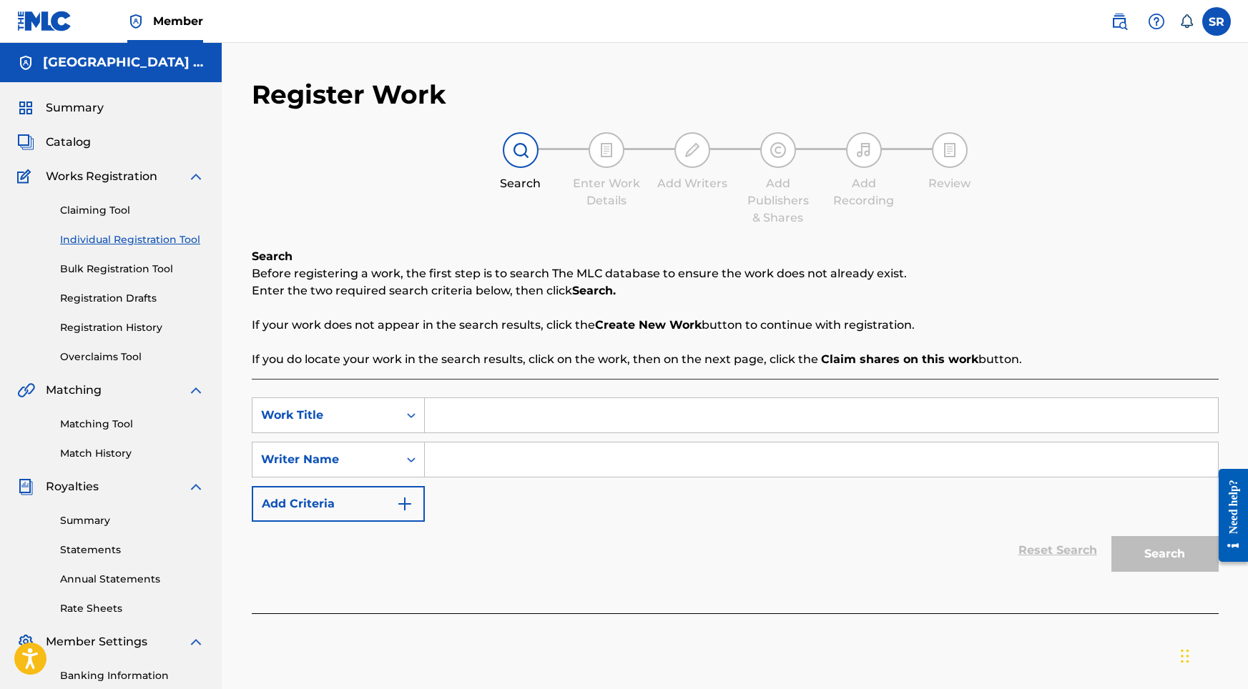
click at [512, 441] on div "SearchWithCriteria50068603-4b1c-4abd-be95-7a5d0d06812d Work Title SearchWithCri…" at bounding box center [735, 460] width 967 height 124
click at [518, 421] on input "Search Form" at bounding box center [821, 415] width 793 height 34
paste input "Birch Forest by a Lake's Edge, Pt. 2"
type input "Birch Forest by a Lake's Edge, Pt. 2"
click at [521, 455] on input "Search Form" at bounding box center [821, 460] width 793 height 34
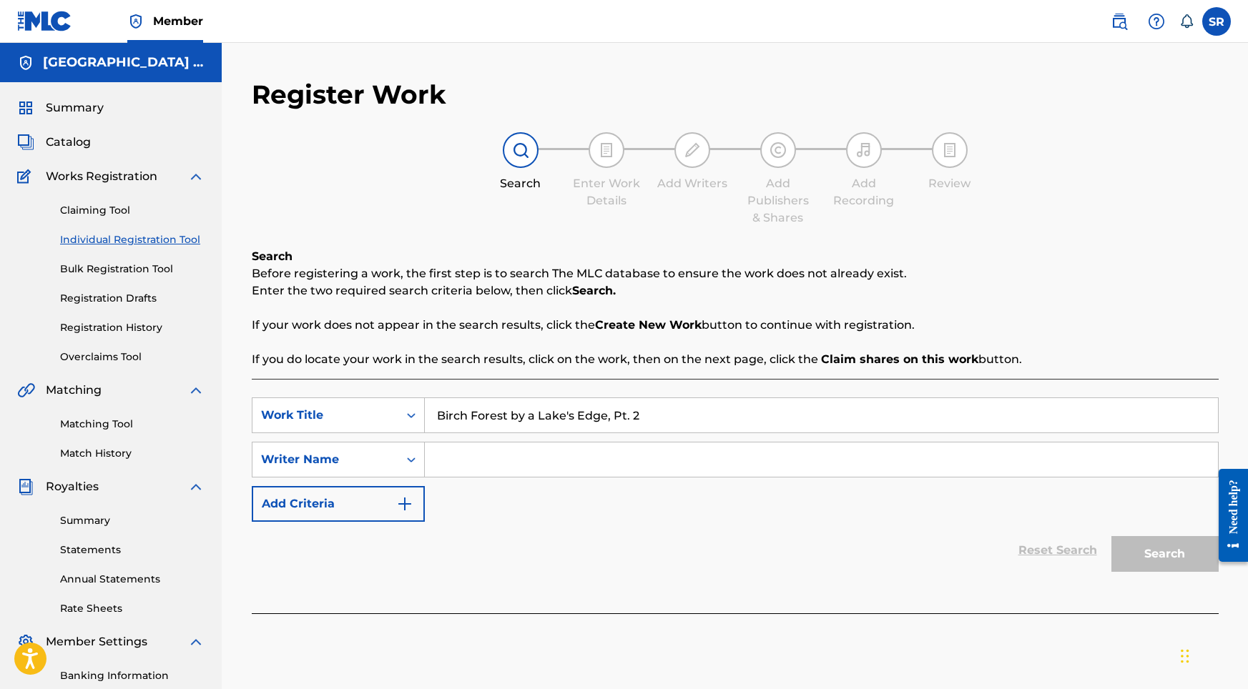
paste input "Birch Forest by a Lake's Edge, Pt. 2"
type input "Birch Forest by a Lake's Edge, Pt. 2"
click at [1145, 560] on button "Search" at bounding box center [1164, 554] width 107 height 36
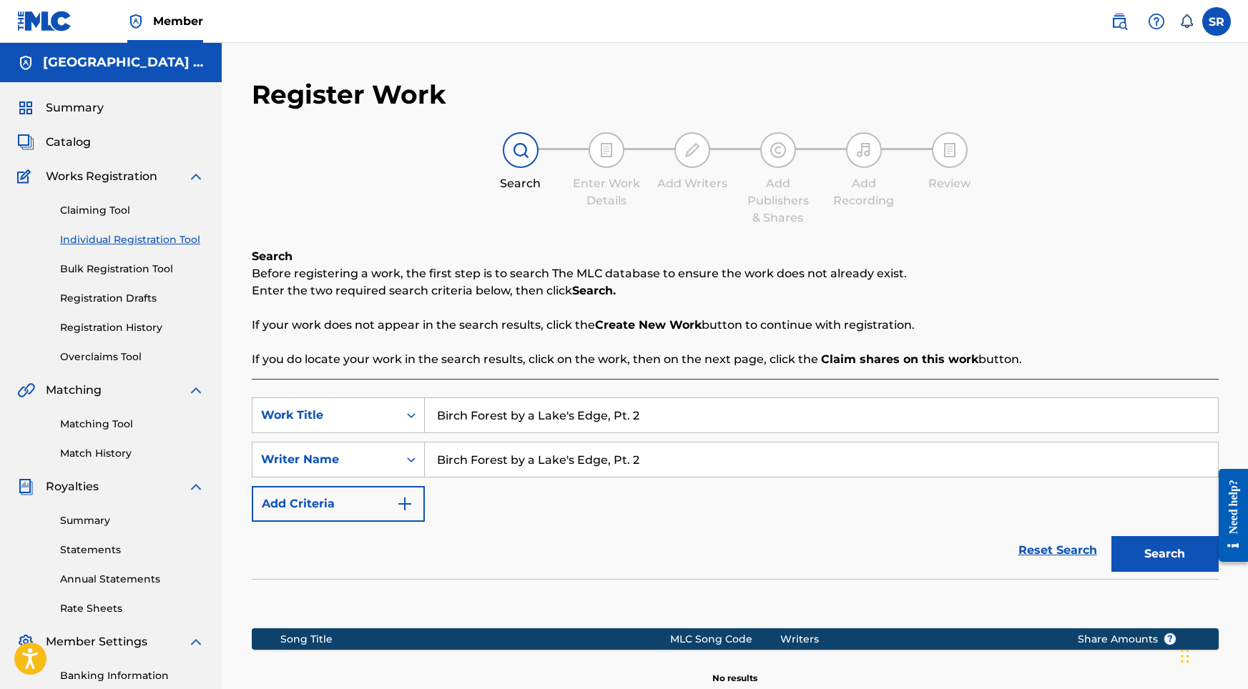
scroll to position [197, 0]
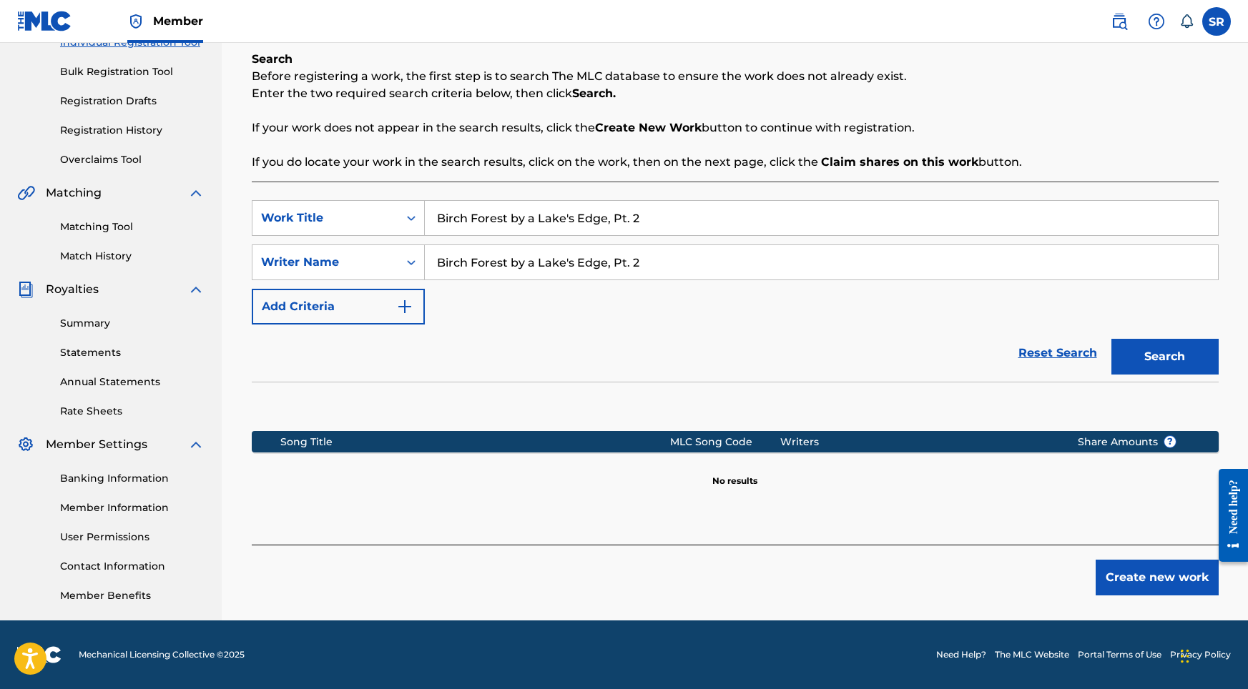
click at [1157, 570] on button "Create new work" at bounding box center [1156, 578] width 123 height 36
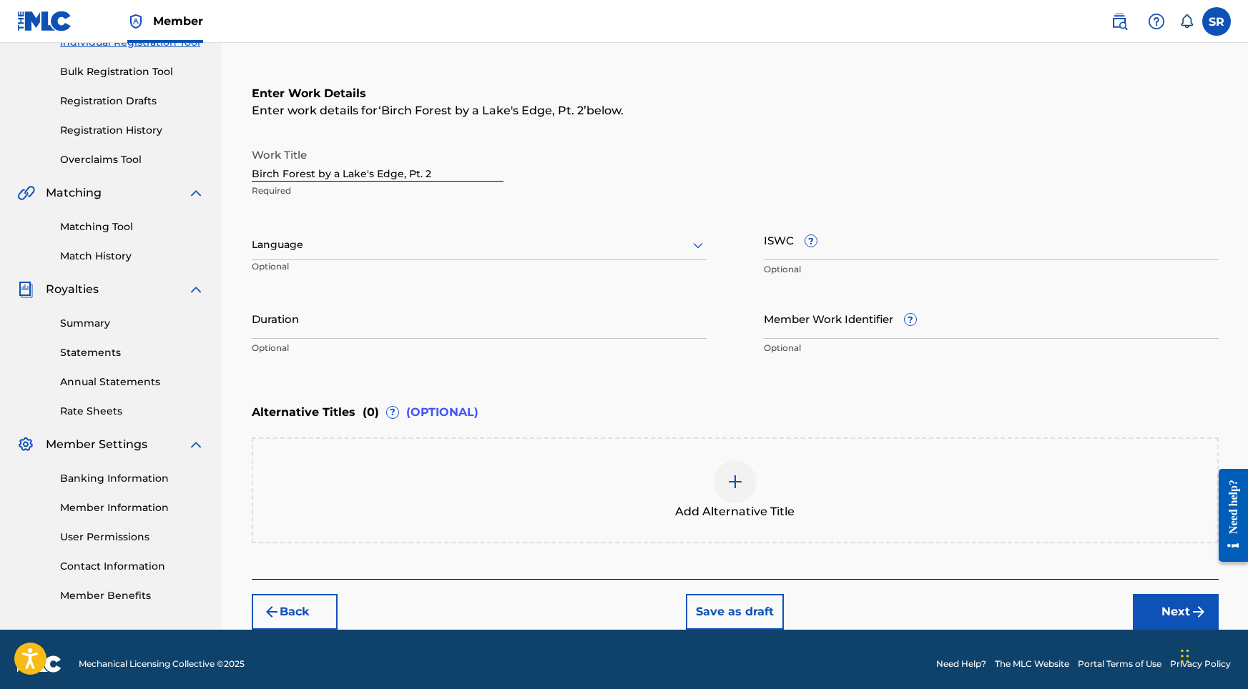
click at [422, 309] on input "Duration" at bounding box center [479, 318] width 455 height 41
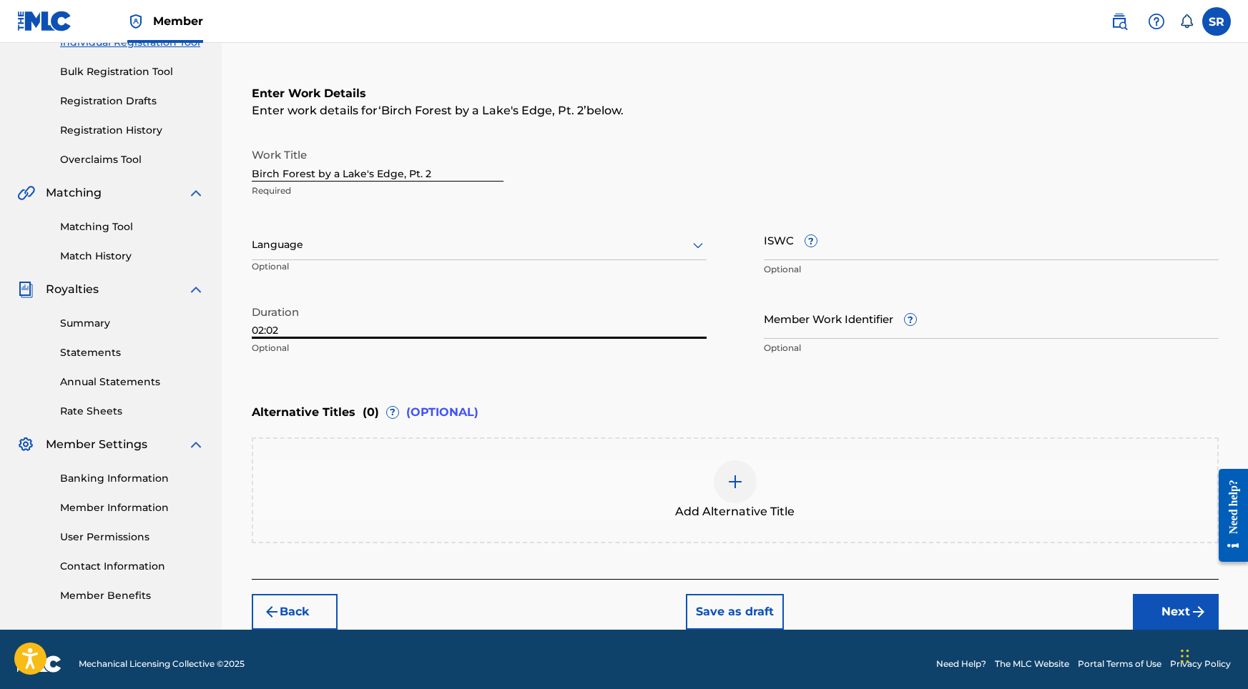
type input "02:02"
click at [747, 491] on div at bounding box center [735, 481] width 43 height 43
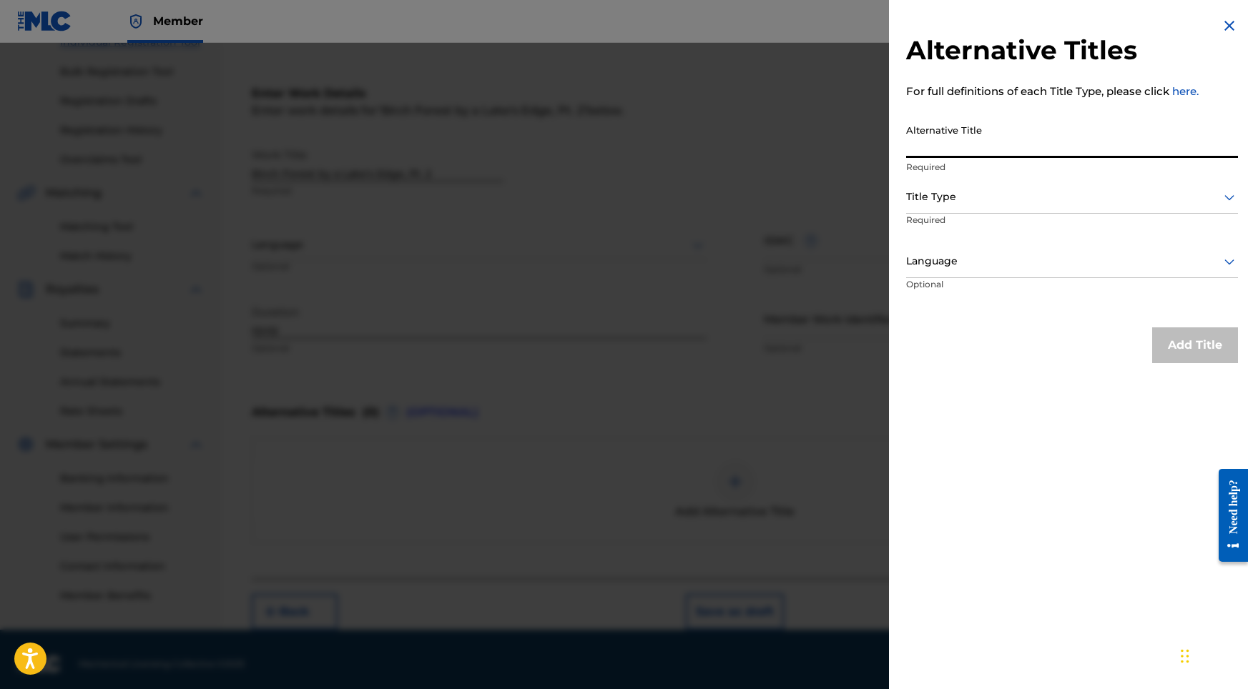
click at [1004, 145] on input "Alternative Title" at bounding box center [1072, 137] width 332 height 41
paste input "Birch Forest by a Lake's Edge, Pt. 2"
type input "Birch Forest by a Lake's Edge, Pt. 2"
click at [982, 203] on div at bounding box center [1072, 197] width 332 height 18
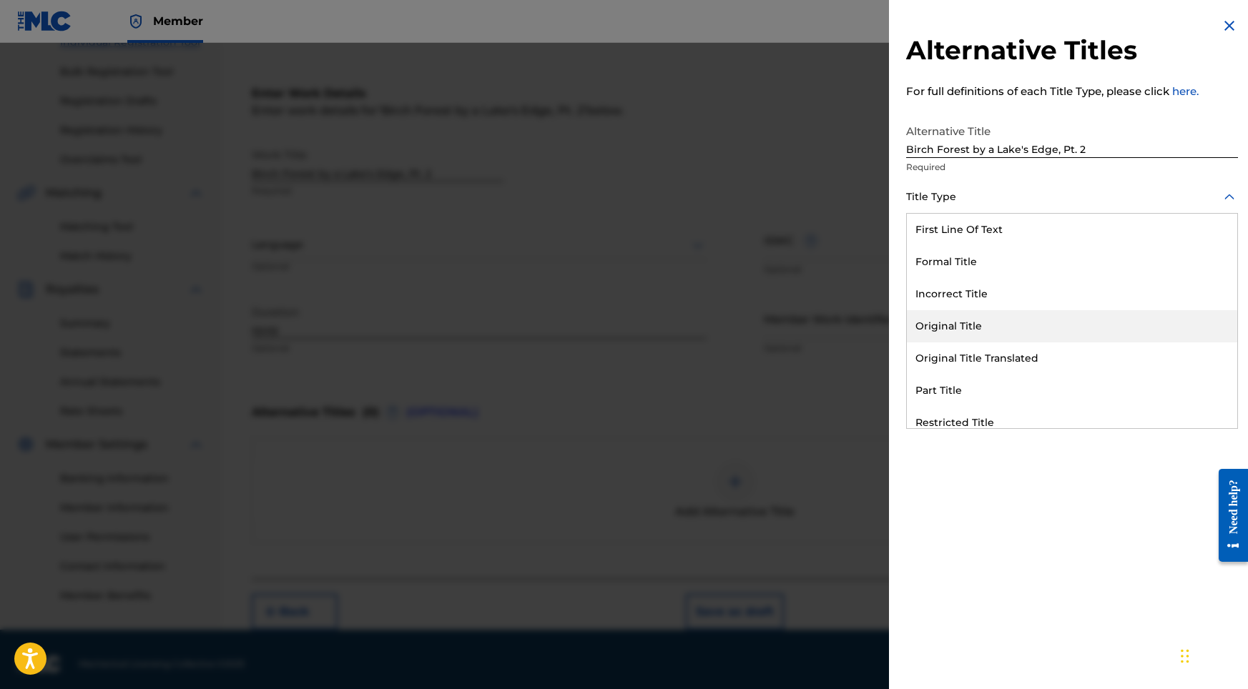
click at [932, 317] on div "Original Title" at bounding box center [1072, 326] width 330 height 32
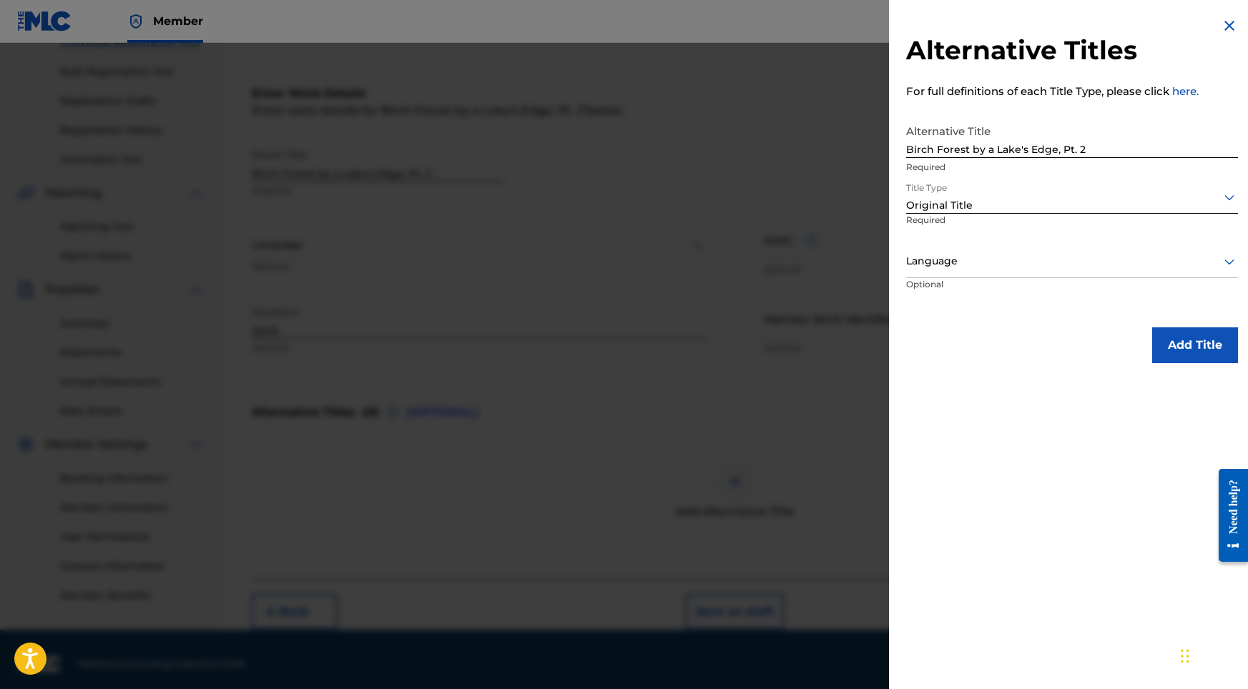
click at [1005, 228] on p "Required" at bounding box center [959, 230] width 106 height 32
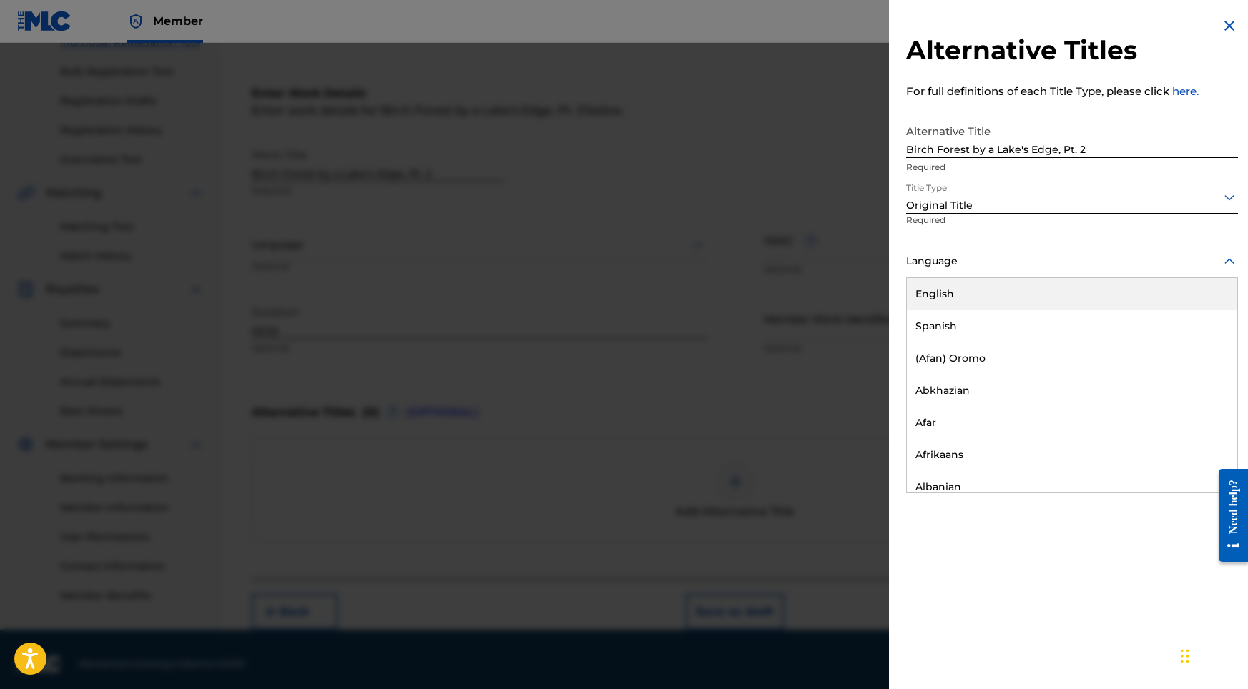
click at [990, 259] on div at bounding box center [1072, 261] width 332 height 18
click at [974, 292] on div "English" at bounding box center [1072, 294] width 330 height 32
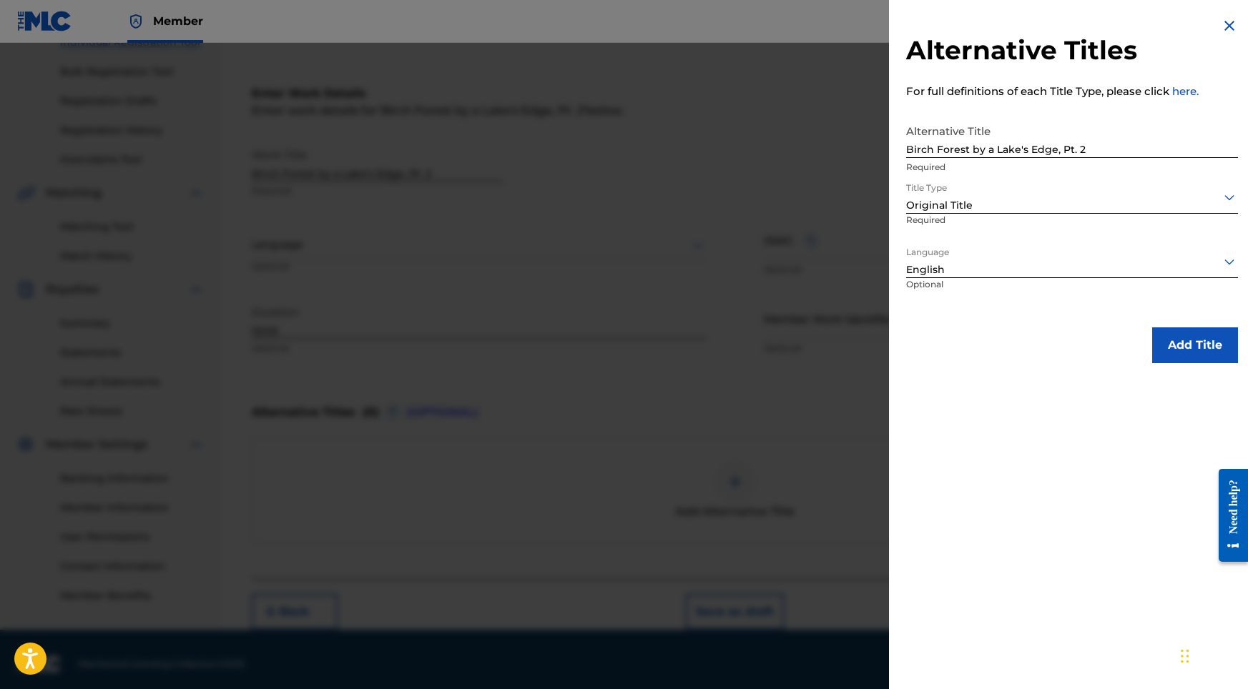
click at [1176, 341] on button "Add Title" at bounding box center [1195, 345] width 86 height 36
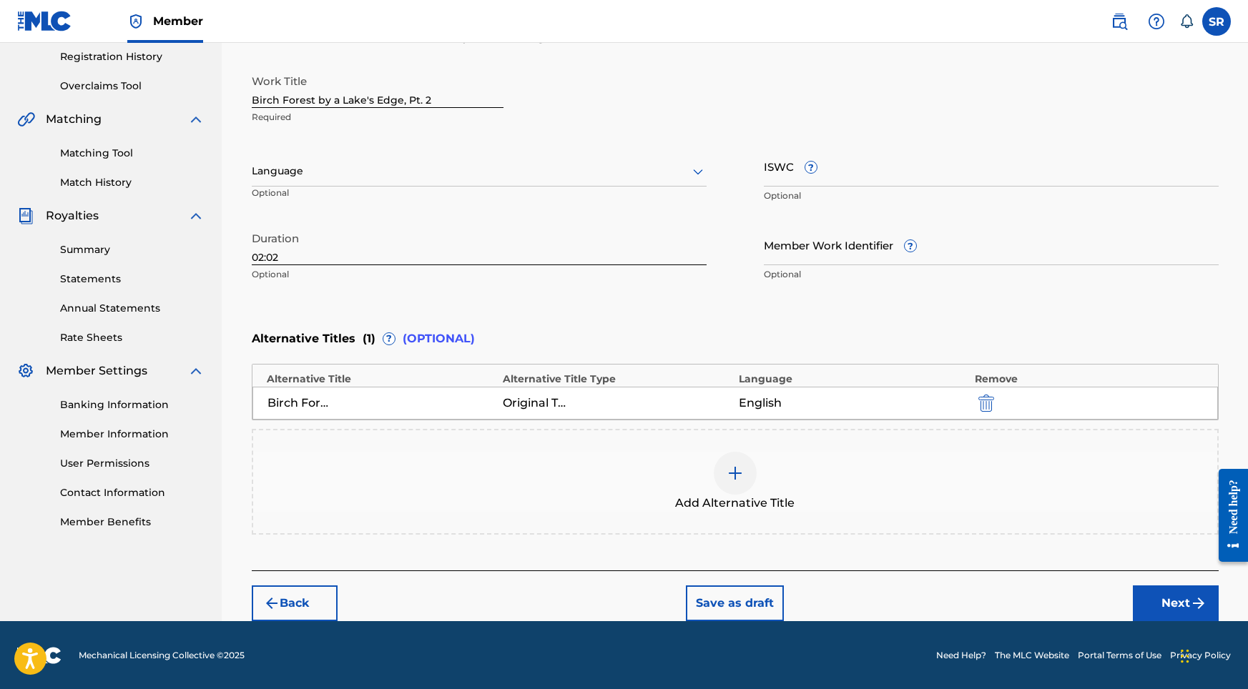
click at [1158, 589] on button "Next" at bounding box center [1176, 604] width 86 height 36
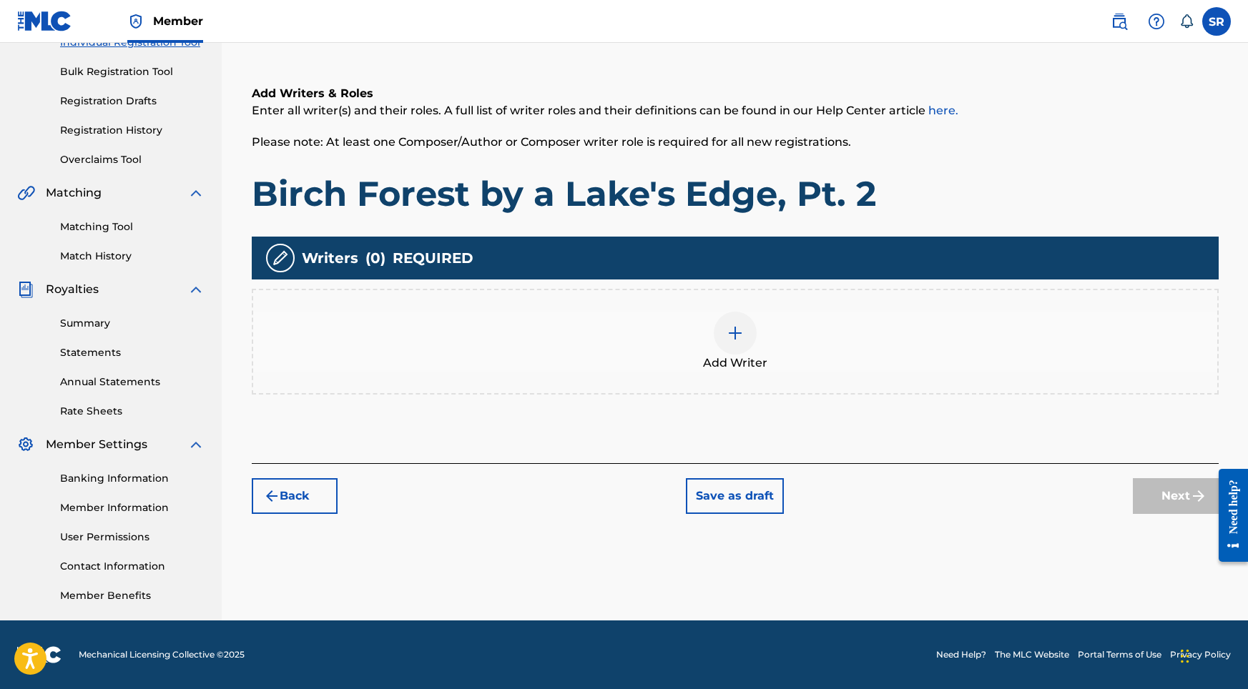
click at [739, 347] on div at bounding box center [735, 333] width 43 height 43
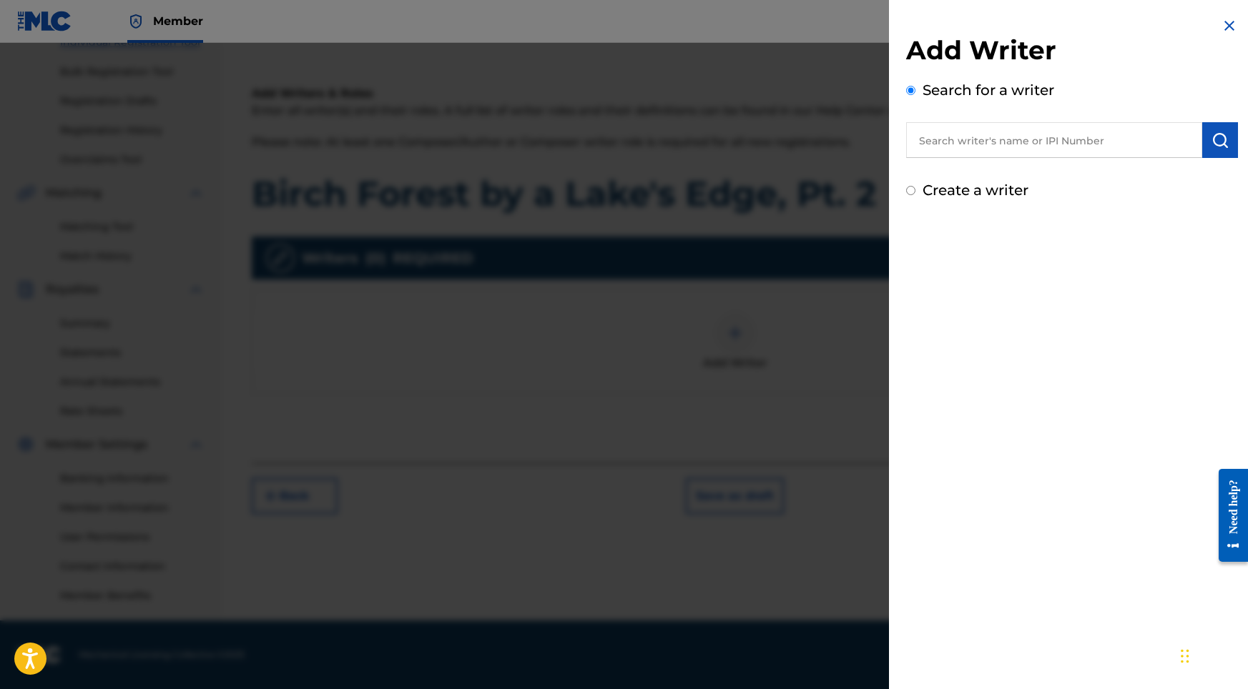
click at [1088, 152] on input "text" at bounding box center [1054, 140] width 296 height 36
paste input "[PERSON_NAME]"
type input "[PERSON_NAME]"
click at [1203, 146] on button "submit" at bounding box center [1220, 140] width 36 height 36
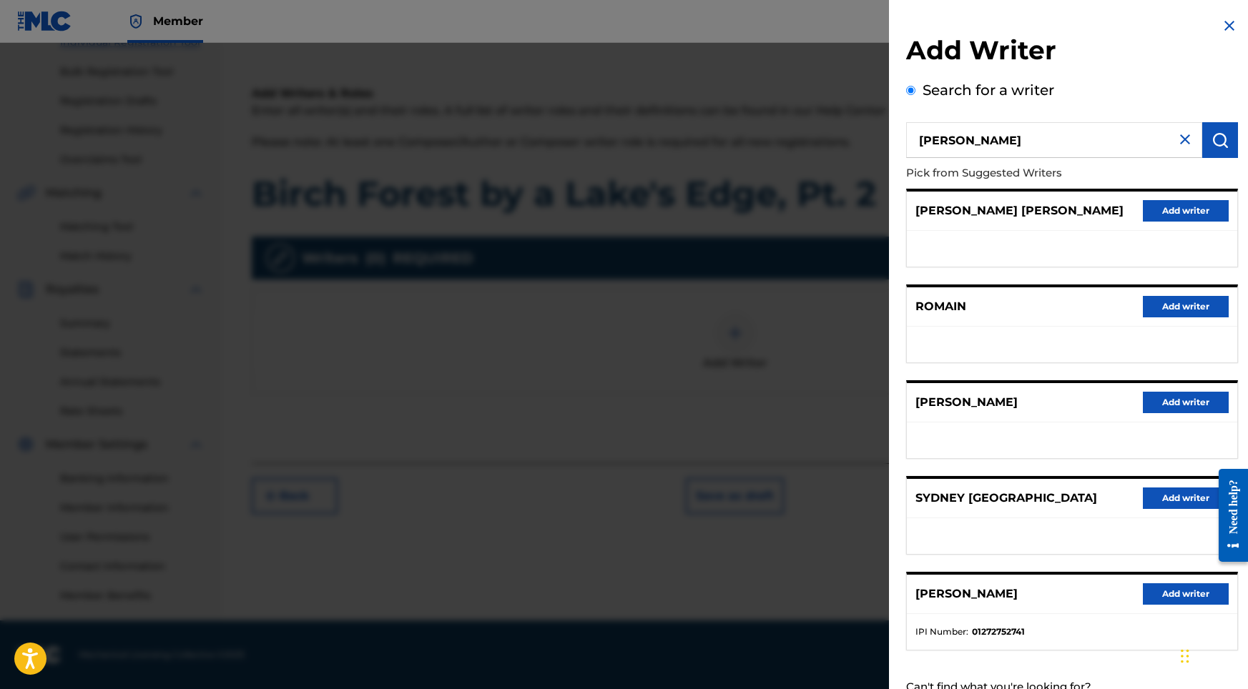
click at [1159, 604] on button "Add writer" at bounding box center [1186, 593] width 86 height 21
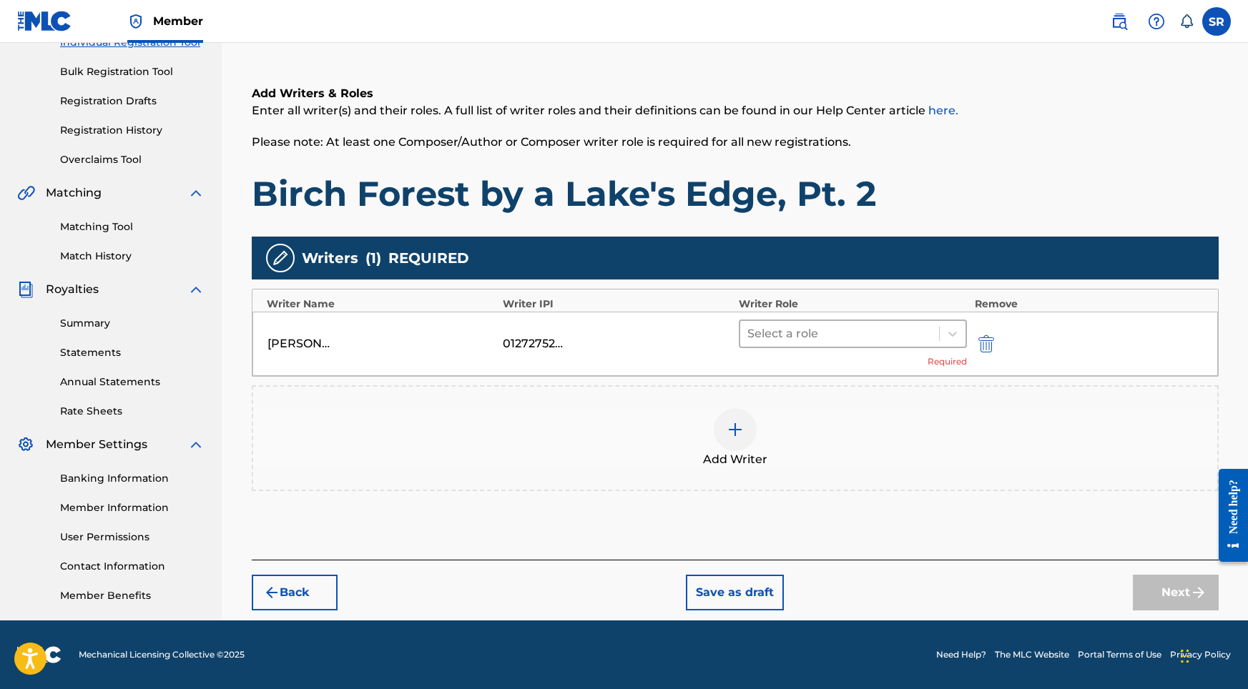
click at [798, 331] on div at bounding box center [839, 334] width 185 height 20
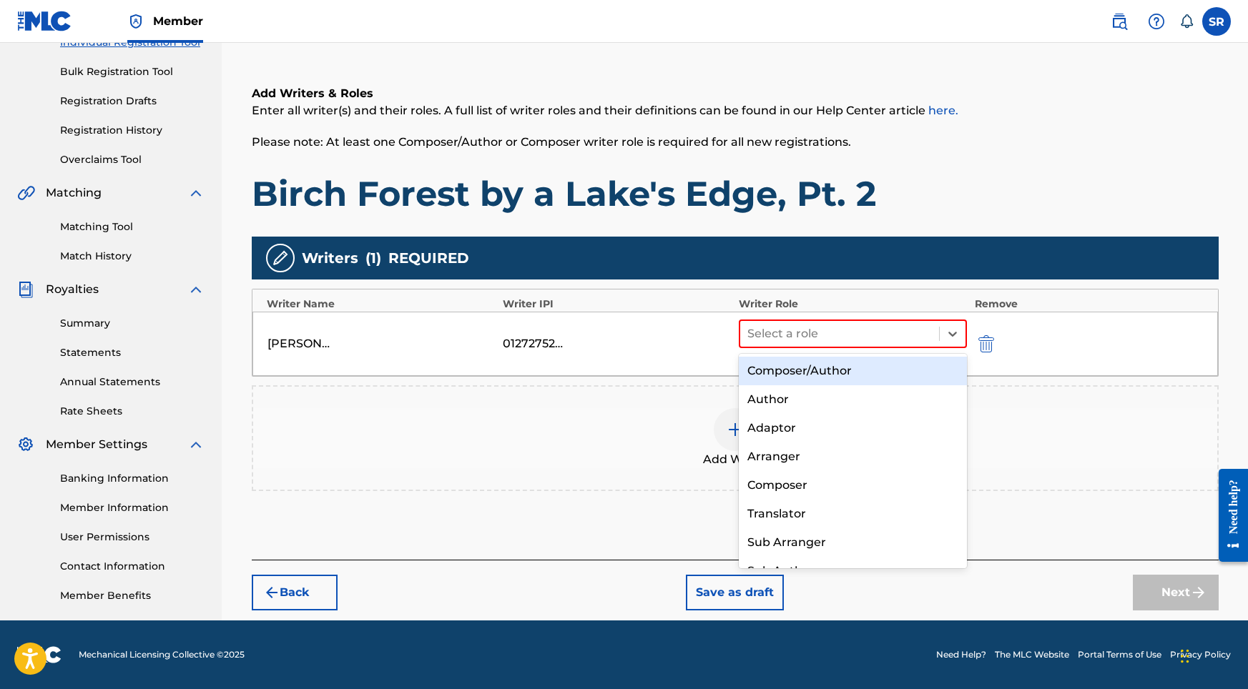
click at [799, 369] on div "Composer/Author" at bounding box center [853, 371] width 229 height 29
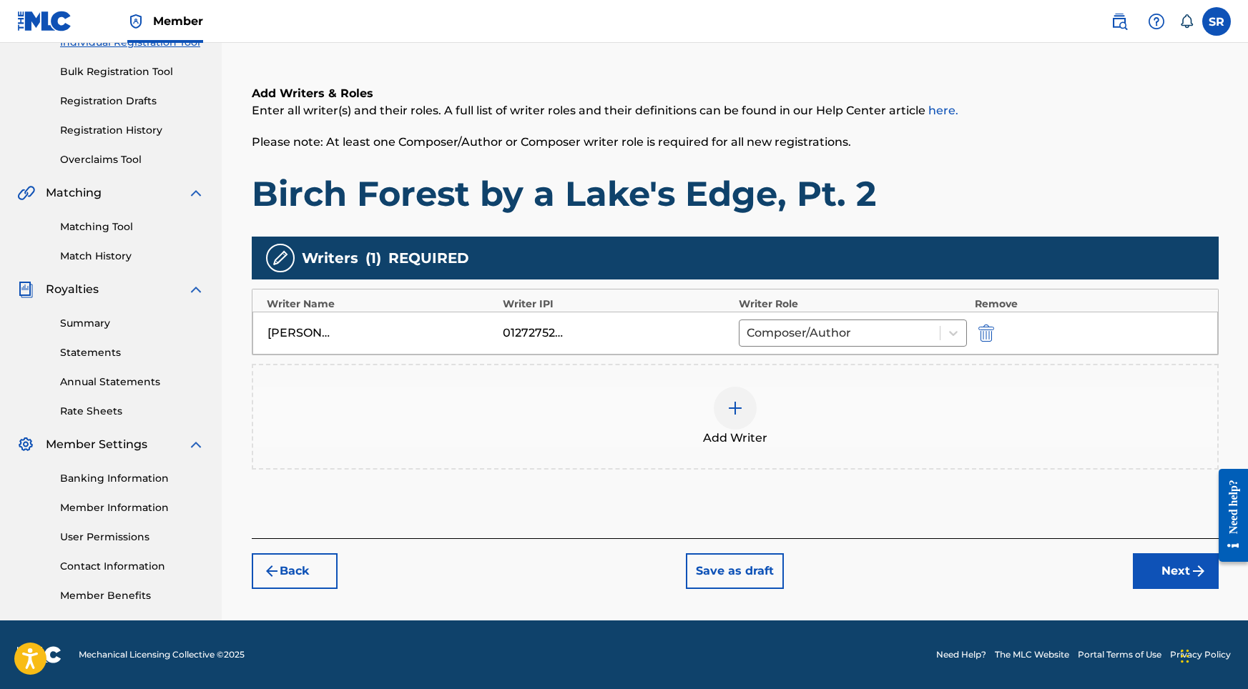
click at [1211, 599] on div "Register Work Search Enter Work Details Add Writers Add Publishers & Shares Add…" at bounding box center [735, 250] width 1001 height 739
click at [1167, 563] on button "Next" at bounding box center [1176, 571] width 86 height 36
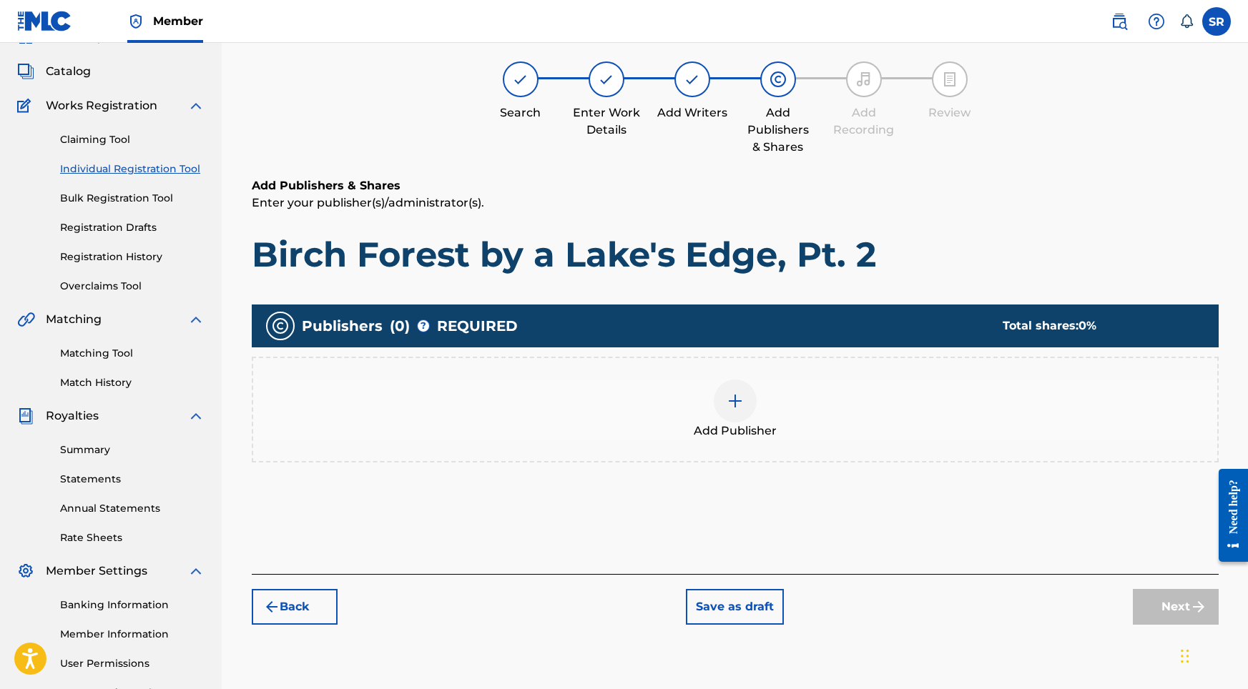
scroll to position [64, 0]
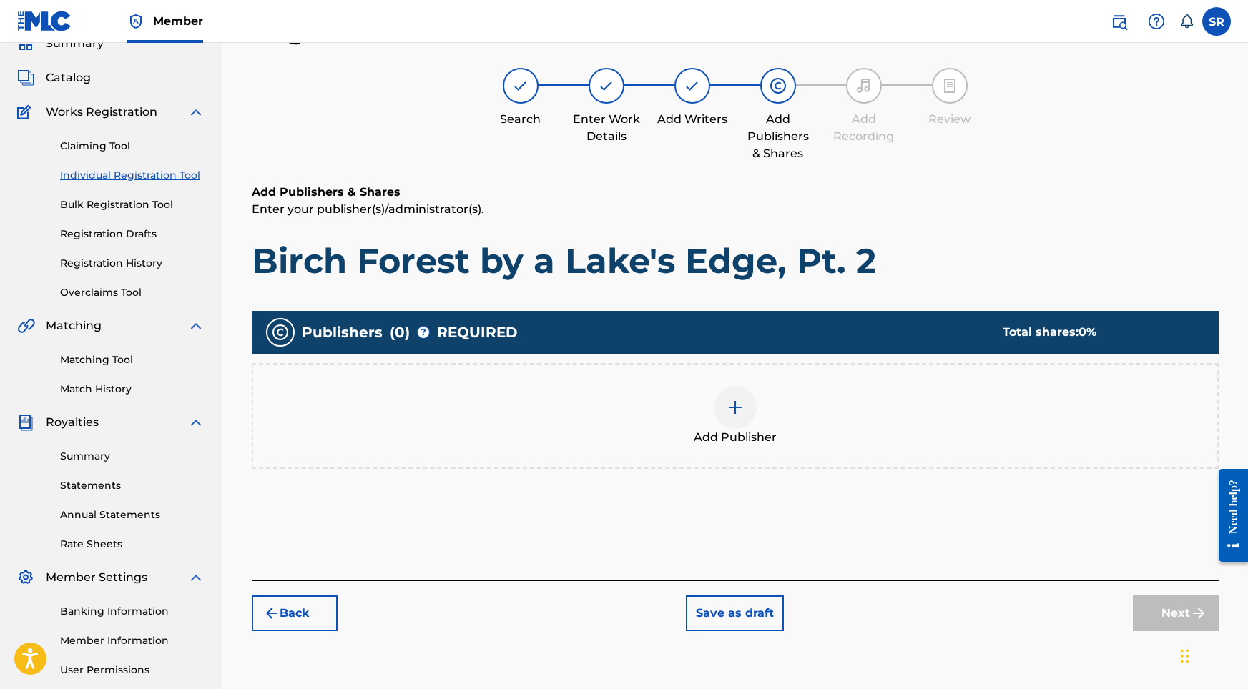
click at [762, 410] on div "Add Publisher" at bounding box center [735, 416] width 964 height 60
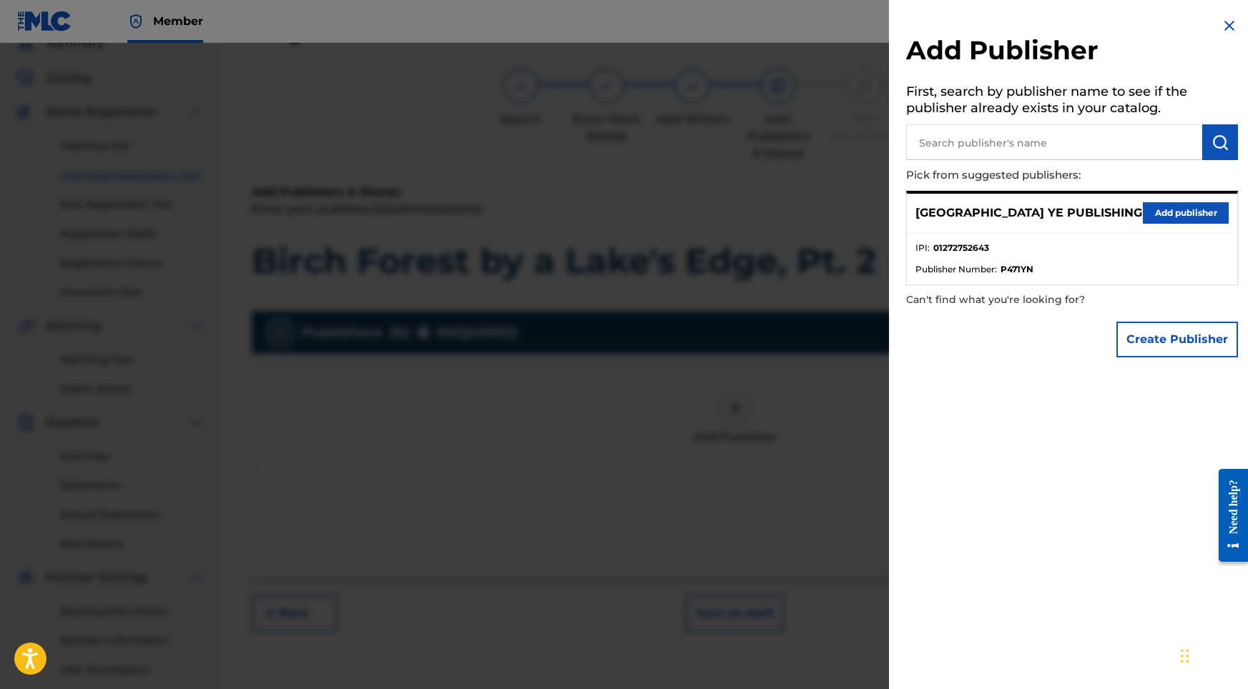
click at [1177, 212] on button "Add publisher" at bounding box center [1186, 212] width 86 height 21
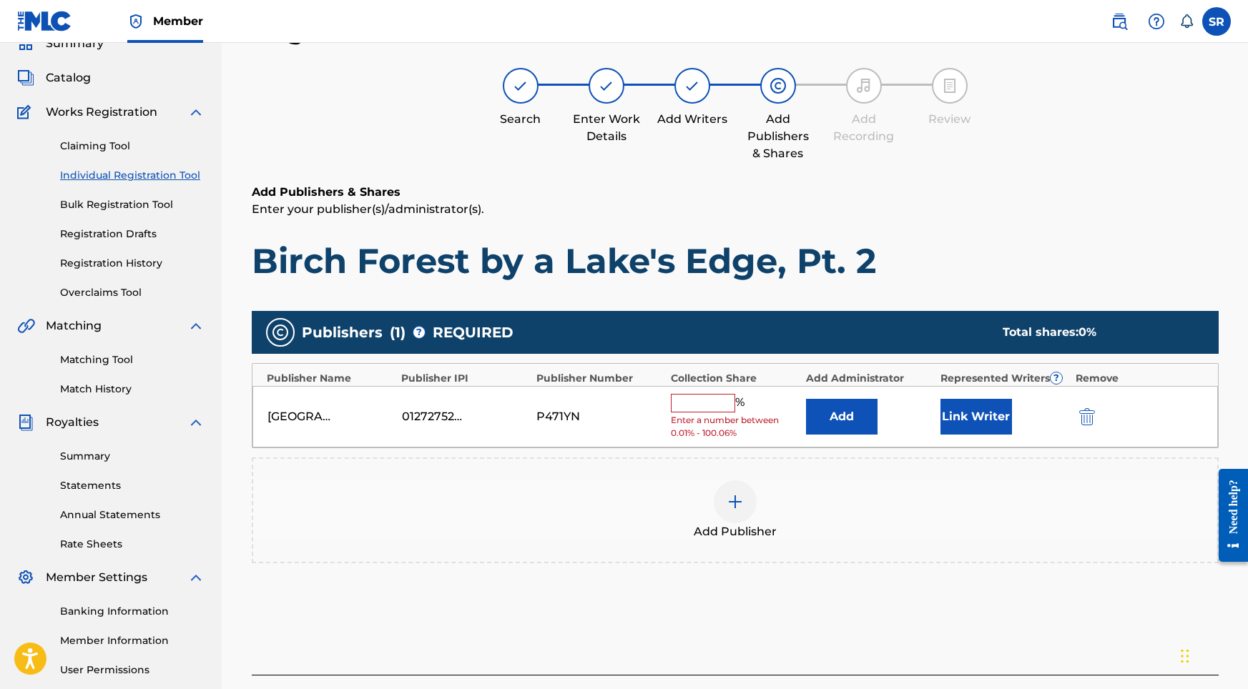
click at [690, 409] on div "%" at bounding box center [709, 403] width 77 height 19
click at [691, 407] on input "text" at bounding box center [703, 403] width 64 height 19
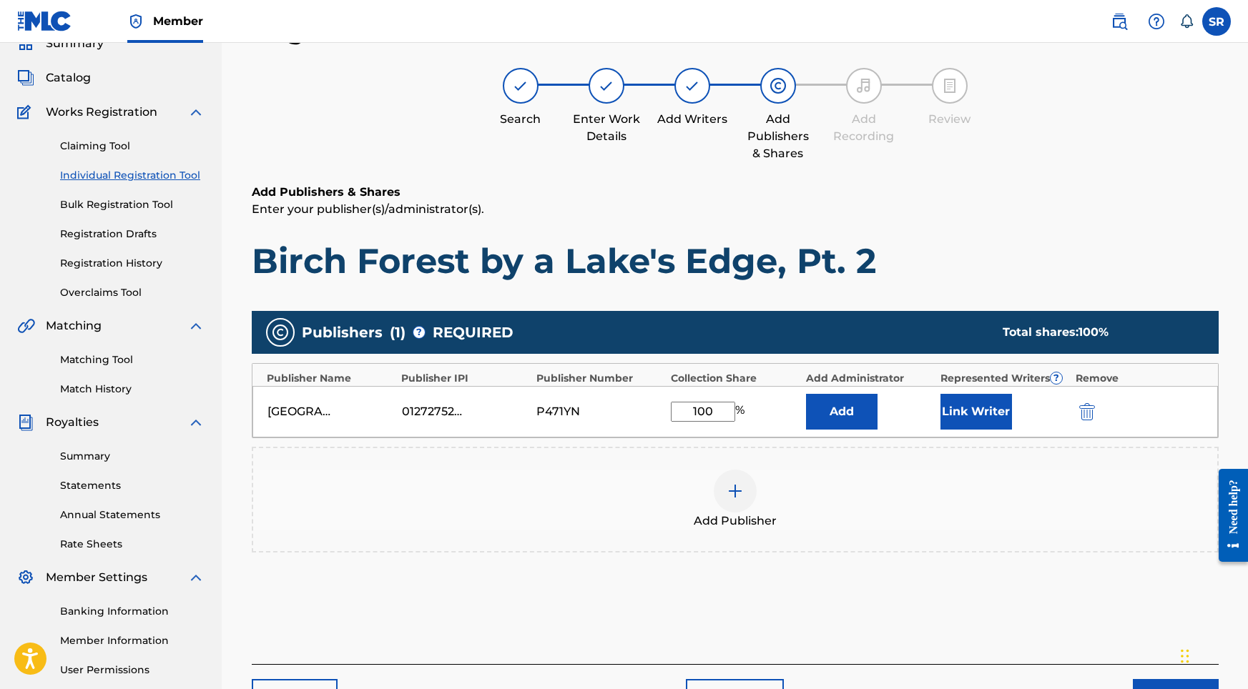
type input "100"
click at [1002, 413] on button "Link Writer" at bounding box center [976, 412] width 72 height 36
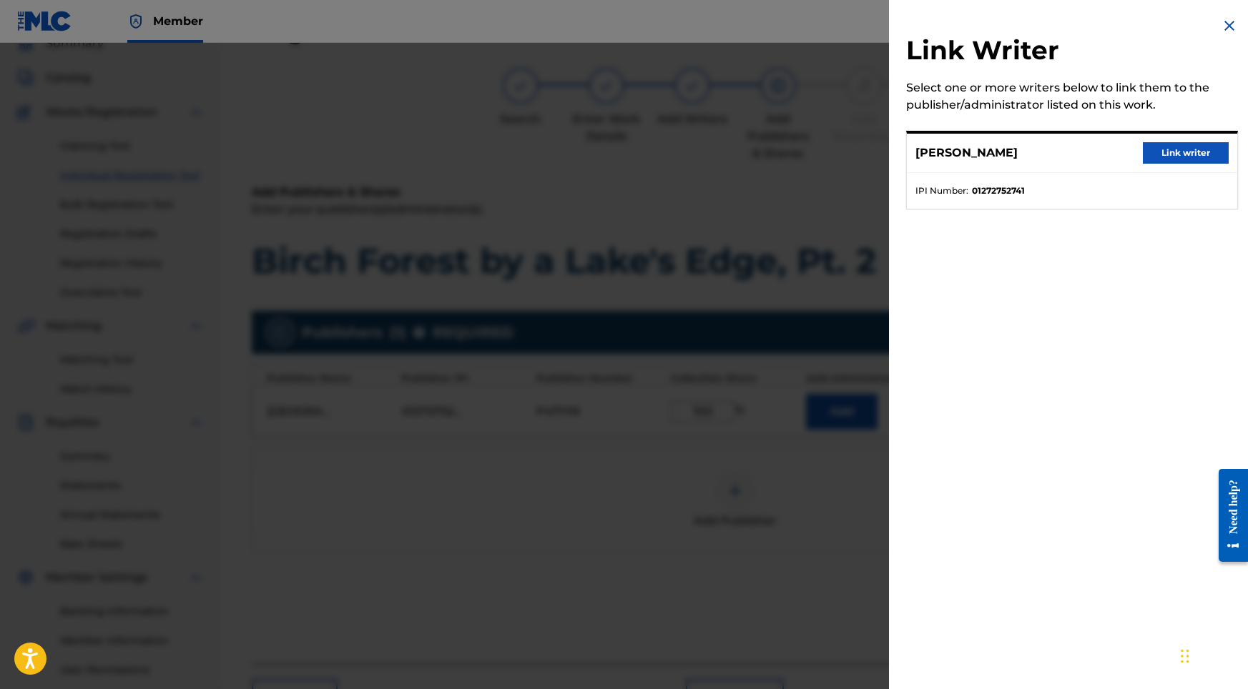
click at [1183, 153] on button "Link writer" at bounding box center [1186, 152] width 86 height 21
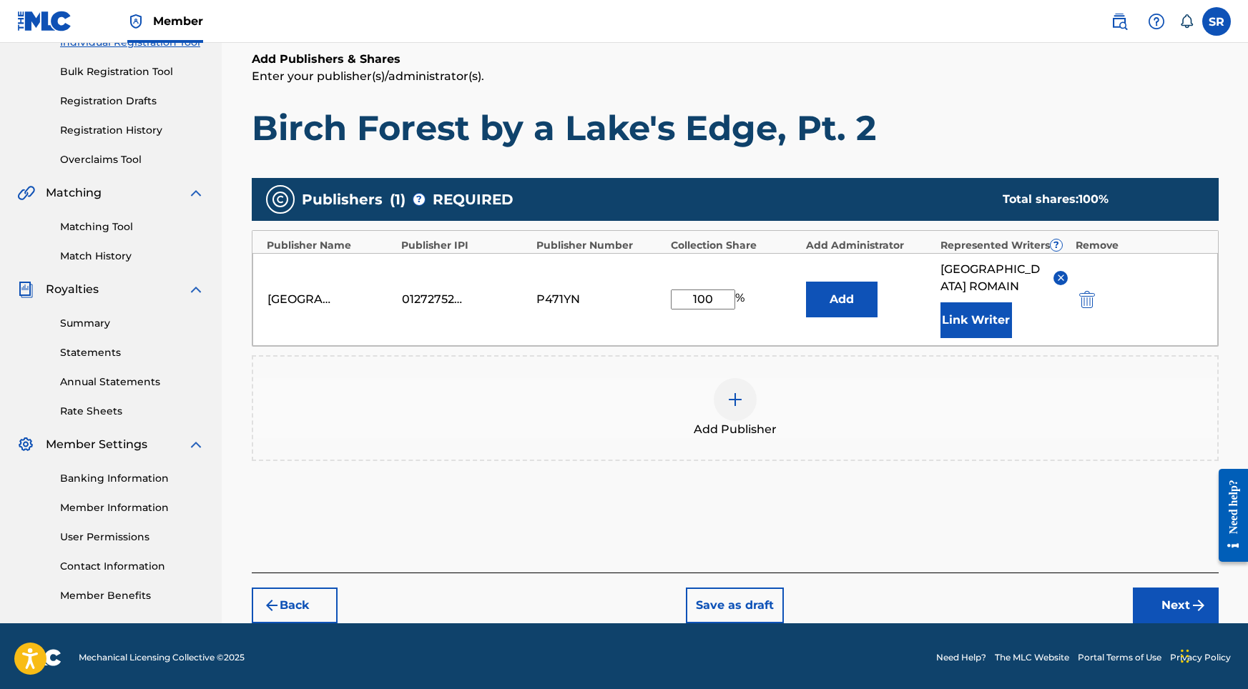
click at [1152, 588] on button "Next" at bounding box center [1176, 606] width 86 height 36
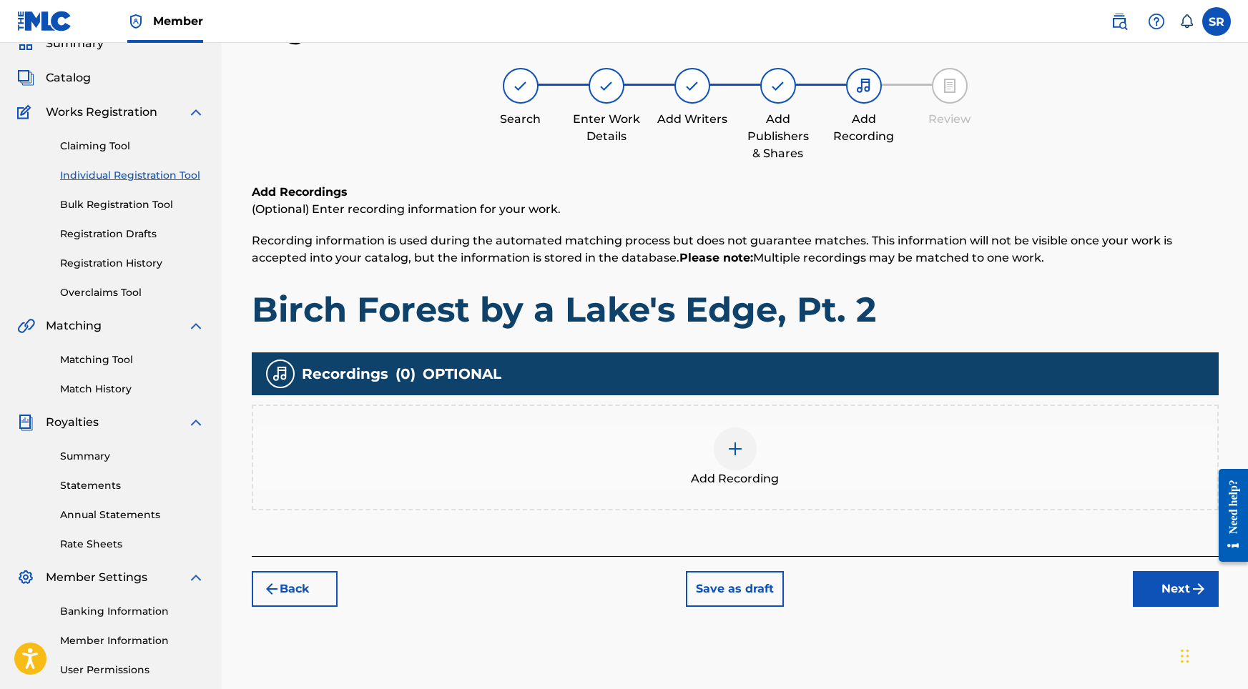
click at [720, 438] on div "Add Recording" at bounding box center [735, 458] width 964 height 60
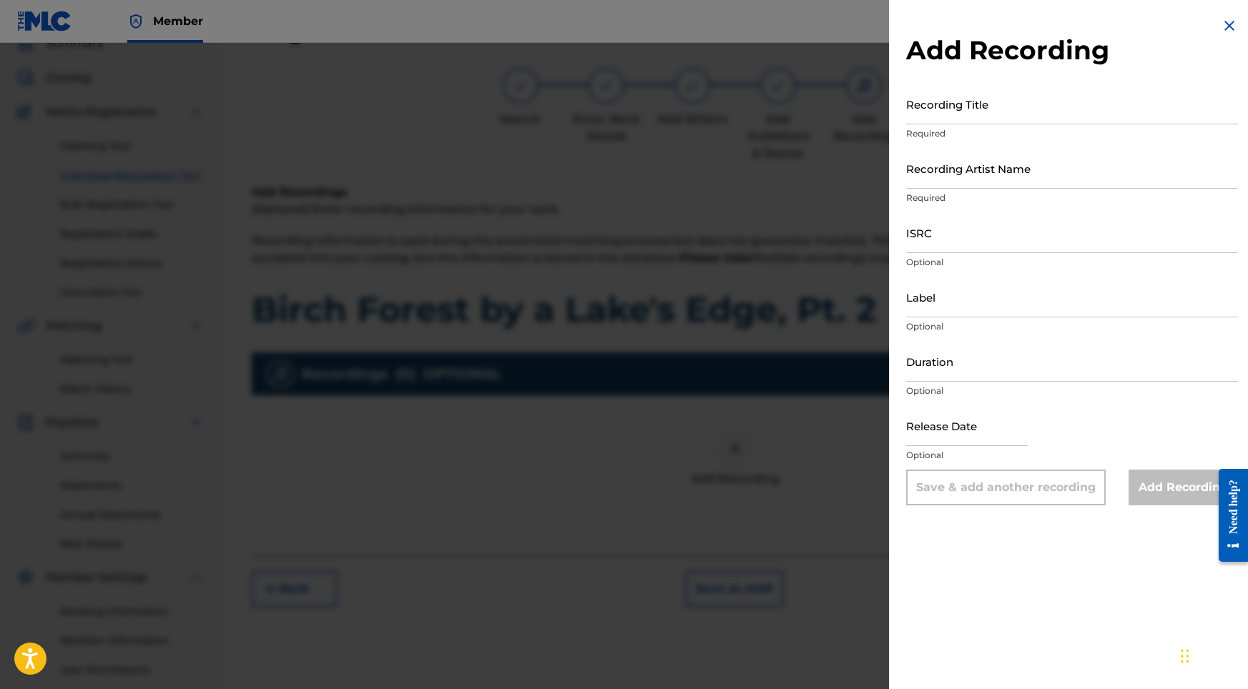
click at [1068, 109] on input "Recording Title" at bounding box center [1072, 104] width 332 height 41
paste input "Birch Forest by a Lake's Edge, Pt. 2"
type input "Birch Forest by a Lake's Edge, Pt. 2"
click at [956, 154] on input "Recording Artist Name" at bounding box center [1072, 168] width 332 height 41
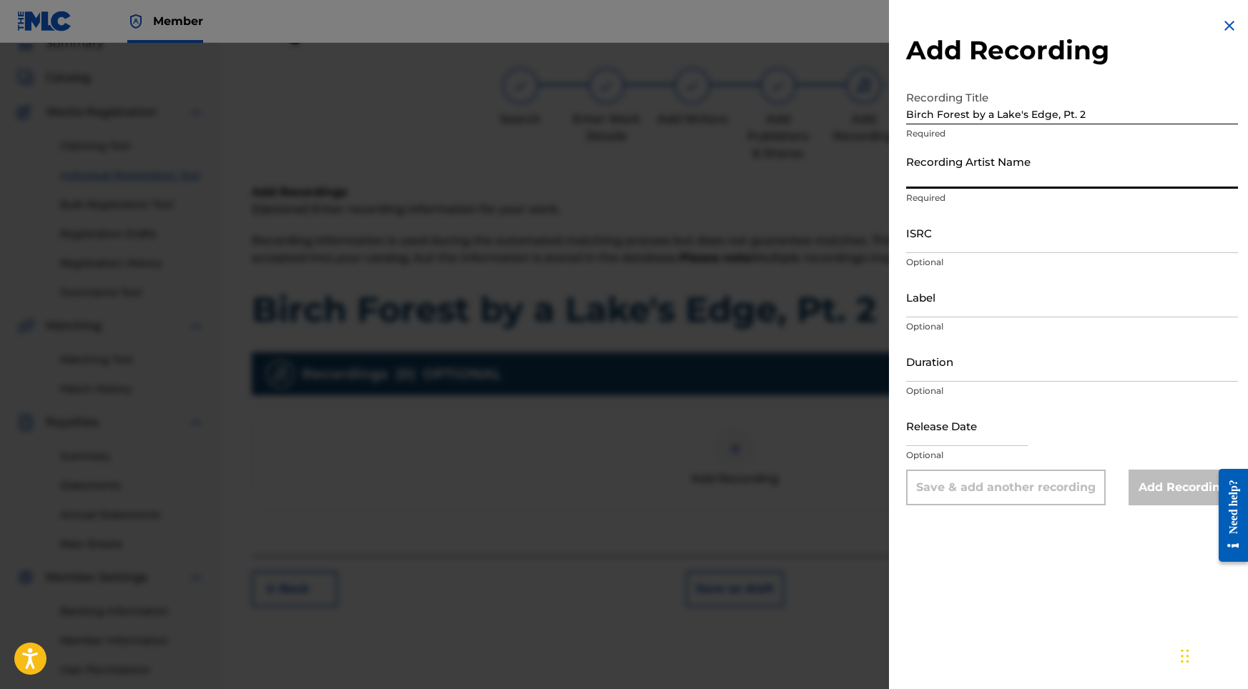
paste input "Into the Earth"
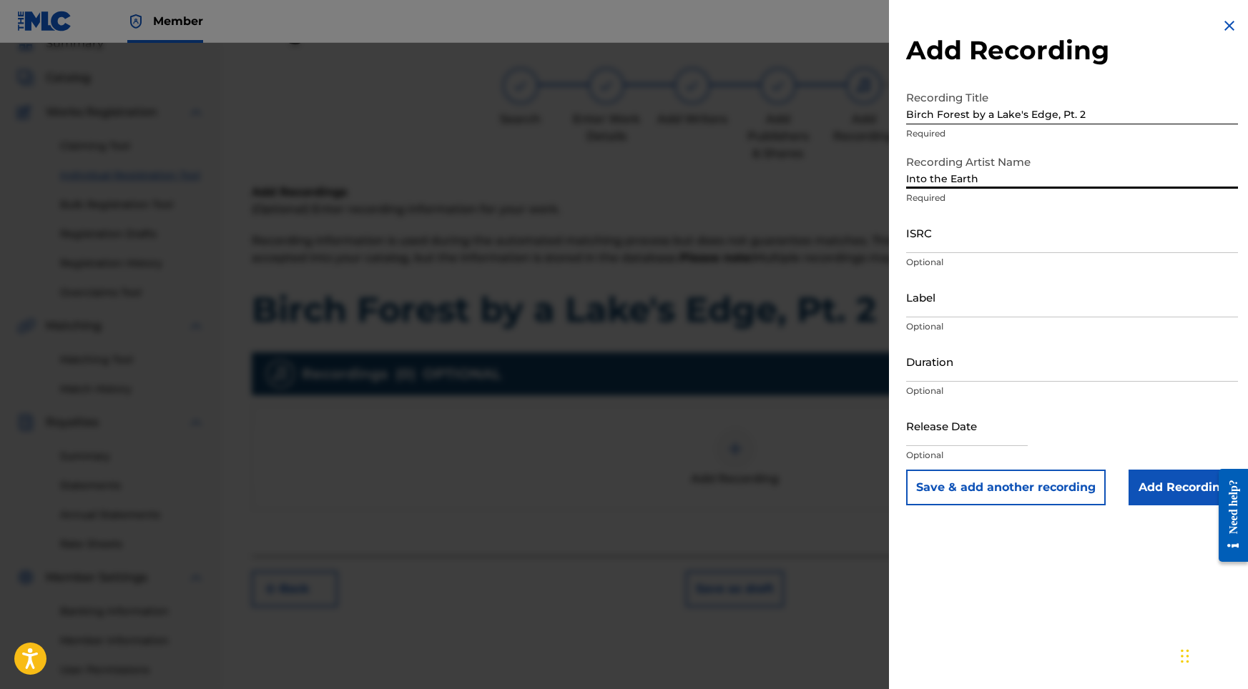
type input "Into the Earth"
click at [952, 241] on input "ISRC" at bounding box center [1072, 232] width 332 height 41
paste input "USY282316518"
type input "USY282316518"
click at [950, 363] on input "Duration" at bounding box center [1072, 361] width 332 height 41
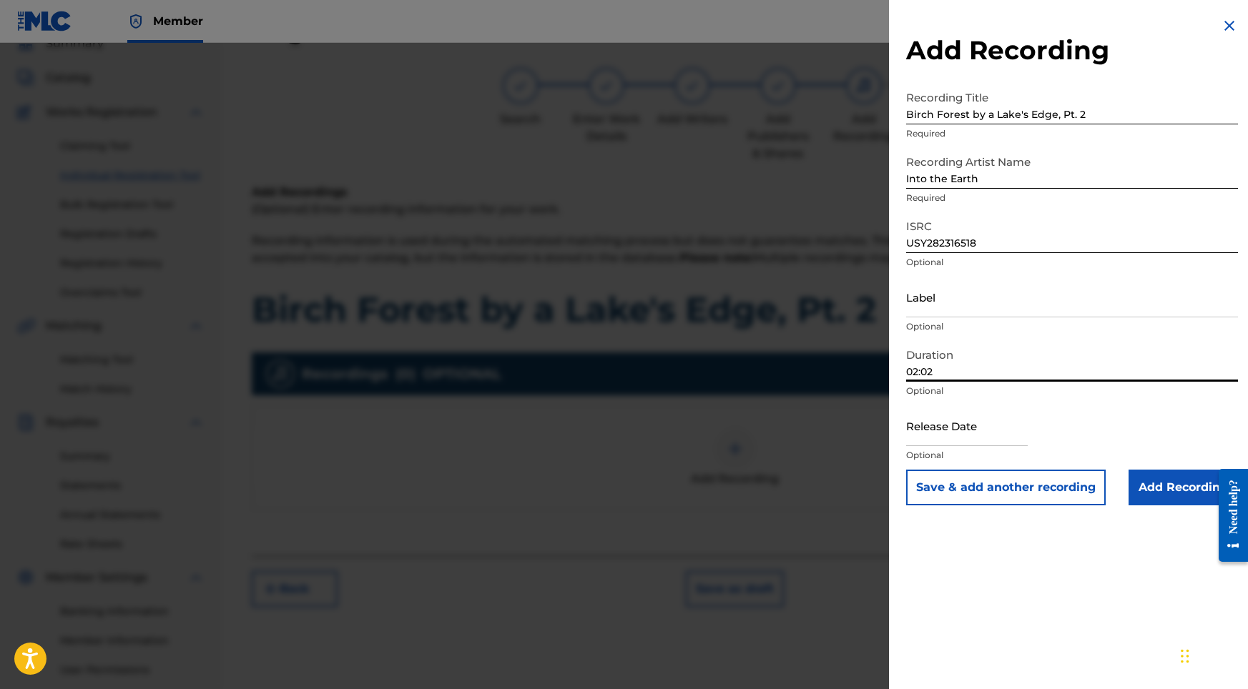
type input "02:02"
click at [969, 433] on input "text" at bounding box center [967, 425] width 122 height 41
select select "8"
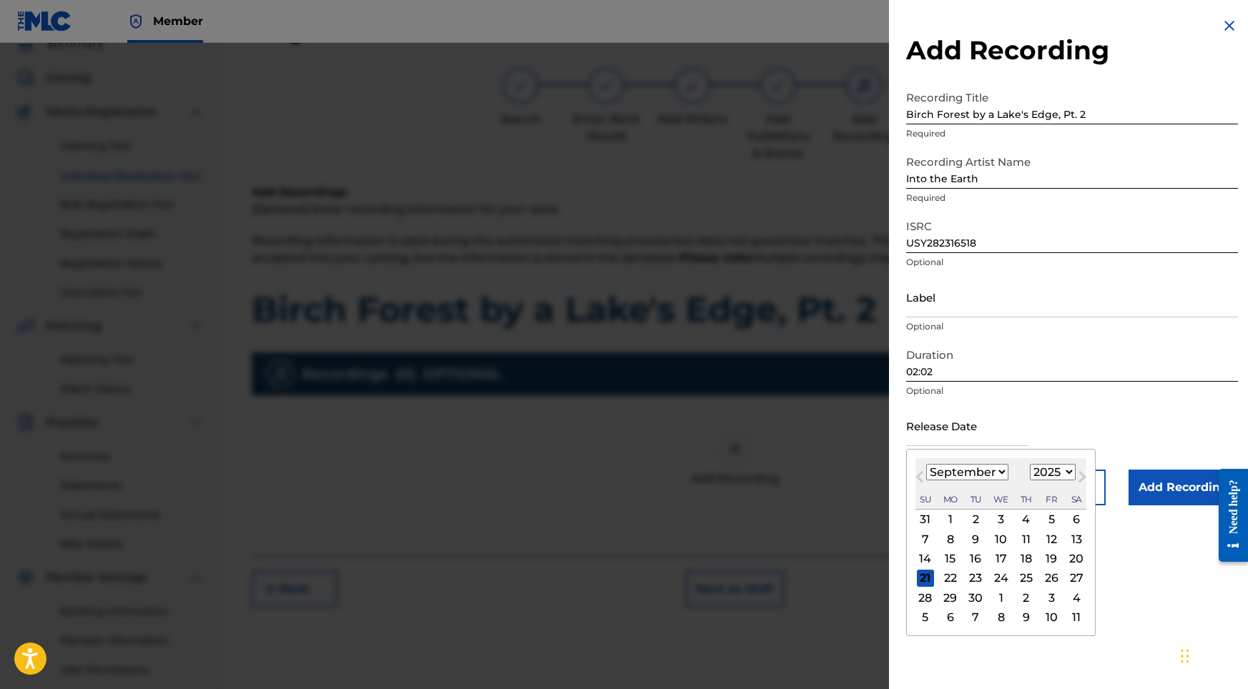
select select "2022"
click at [1042, 581] on div "23" at bounding box center [1050, 578] width 17 height 17
type input "[DATE]"
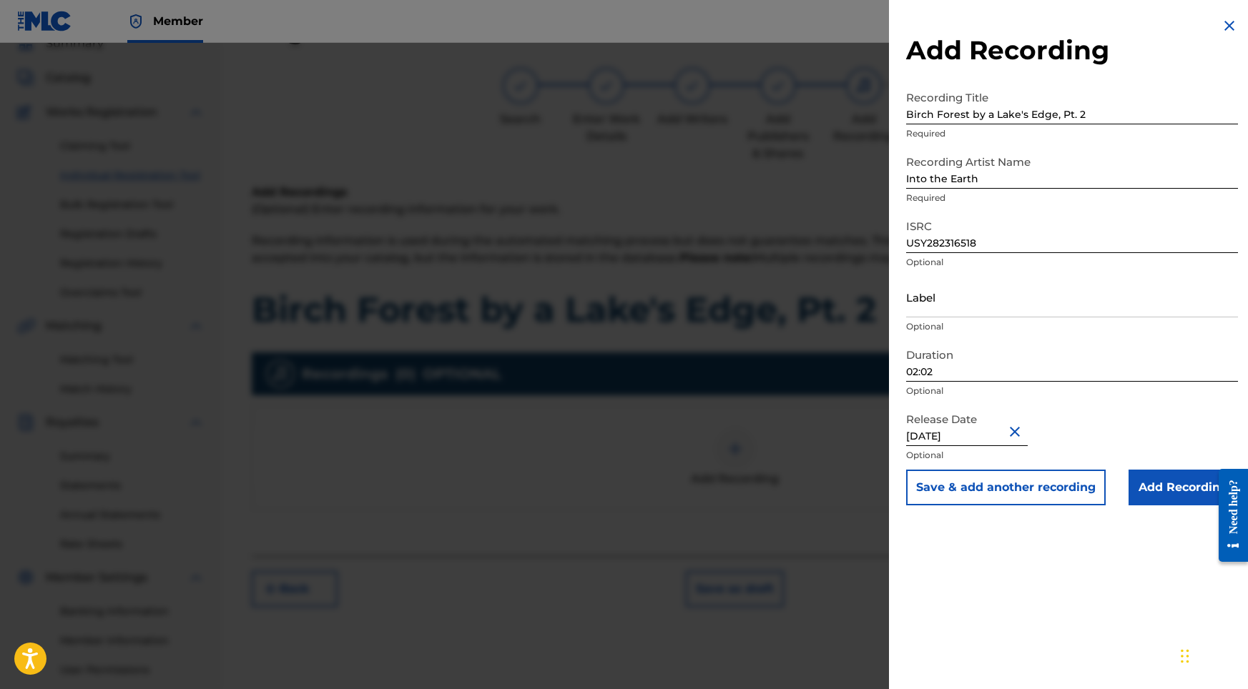
click at [1155, 496] on input "Add Recording" at bounding box center [1182, 488] width 109 height 36
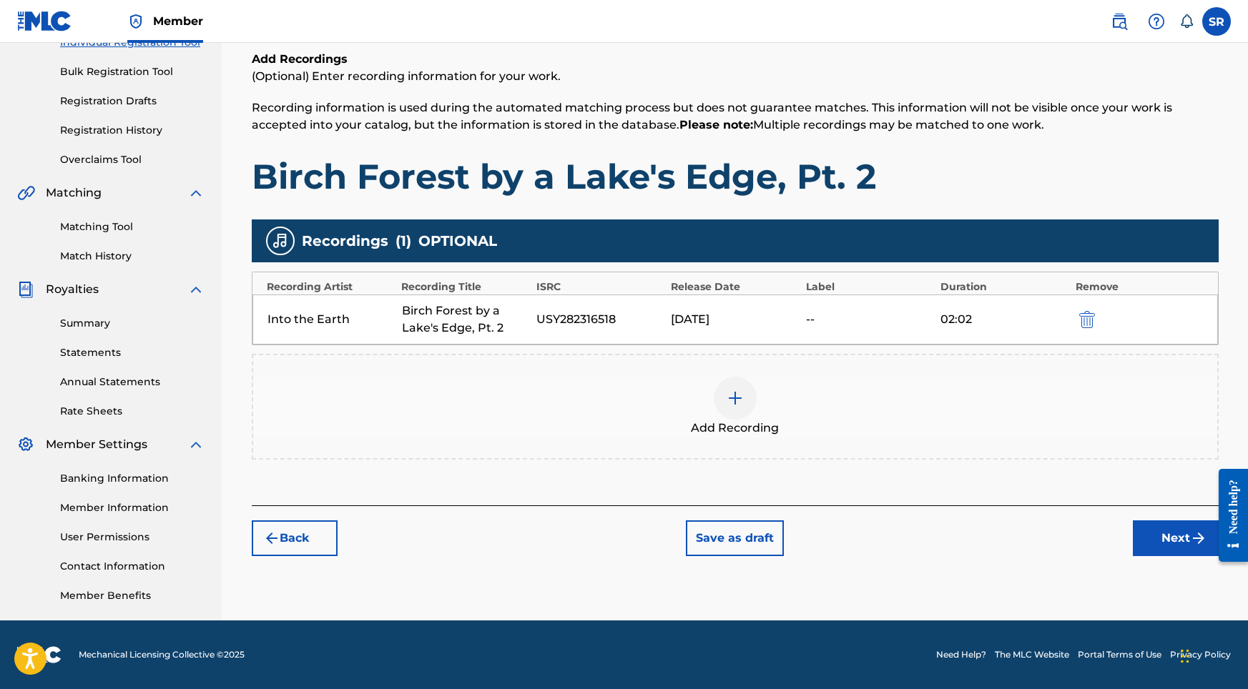
click at [1170, 543] on button "Next" at bounding box center [1176, 539] width 86 height 36
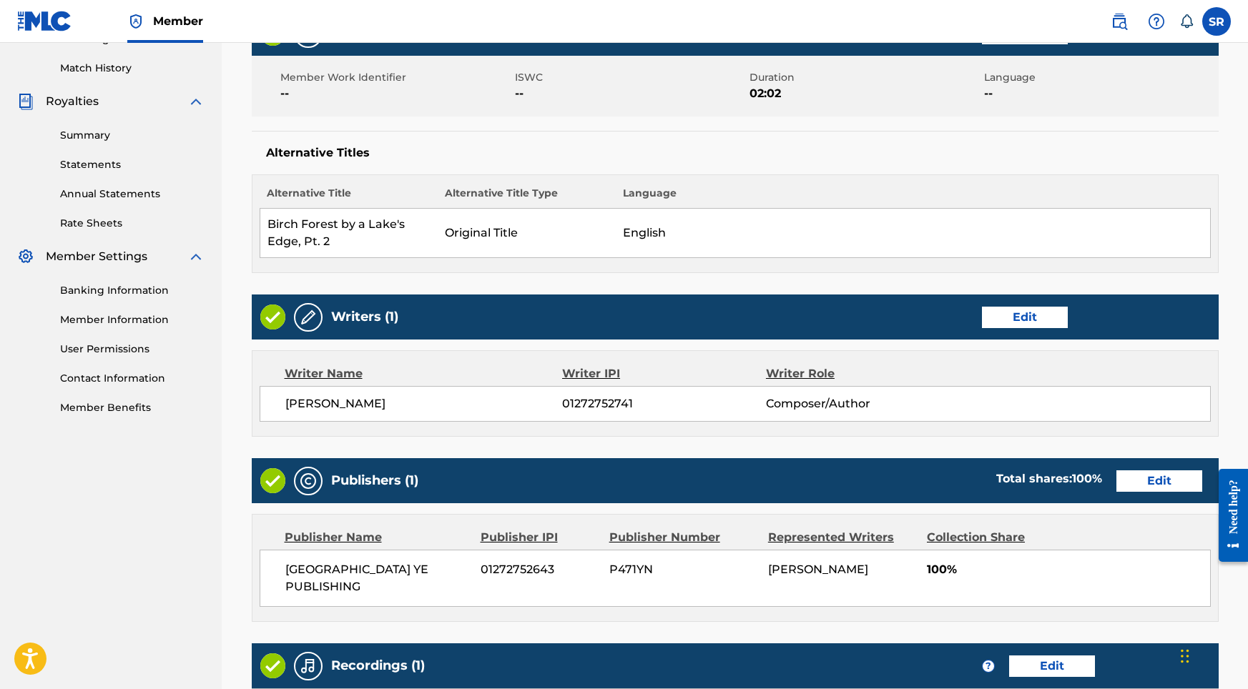
scroll to position [601, 0]
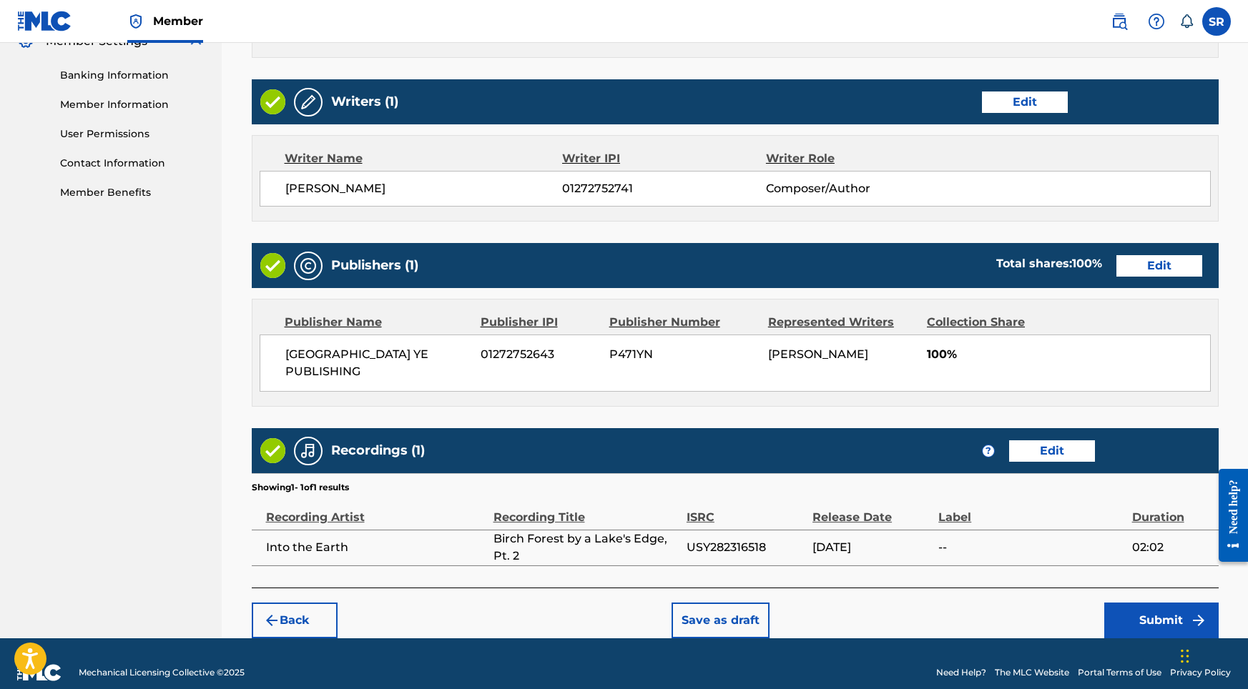
click at [1135, 603] on button "Submit" at bounding box center [1161, 621] width 114 height 36
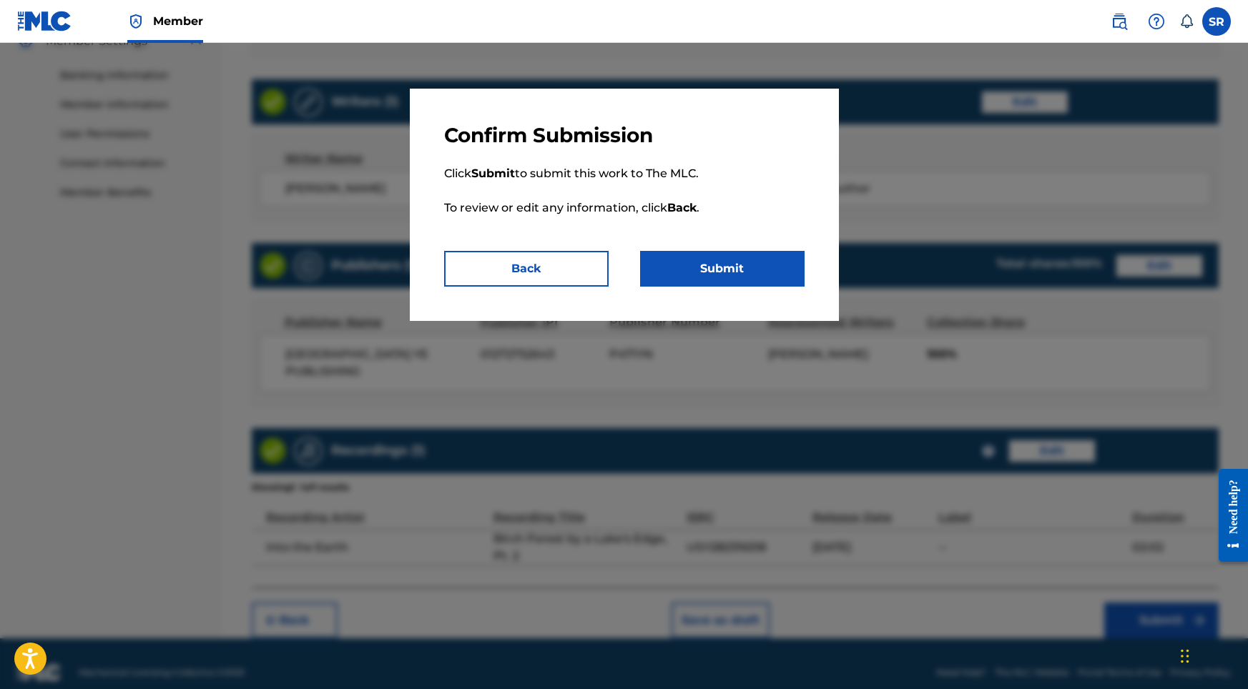
click at [752, 284] on button "Submit" at bounding box center [722, 269] width 164 height 36
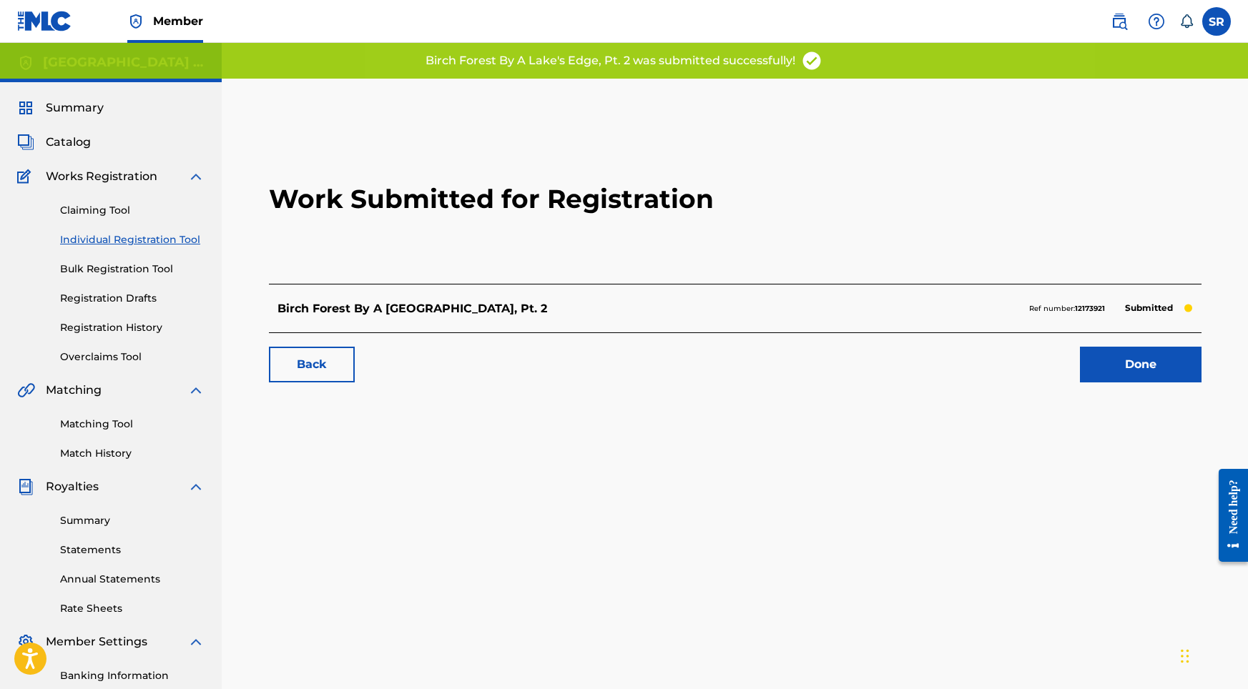
click at [1086, 350] on link "Done" at bounding box center [1141, 365] width 122 height 36
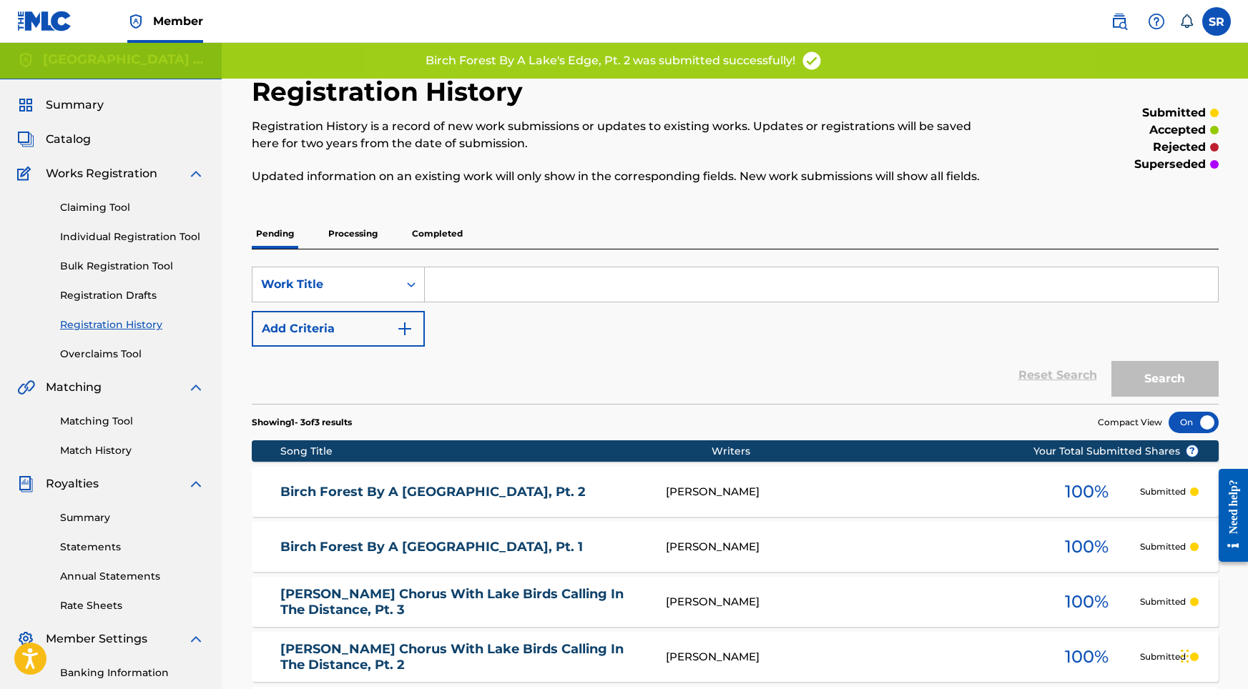
scroll to position [28, 0]
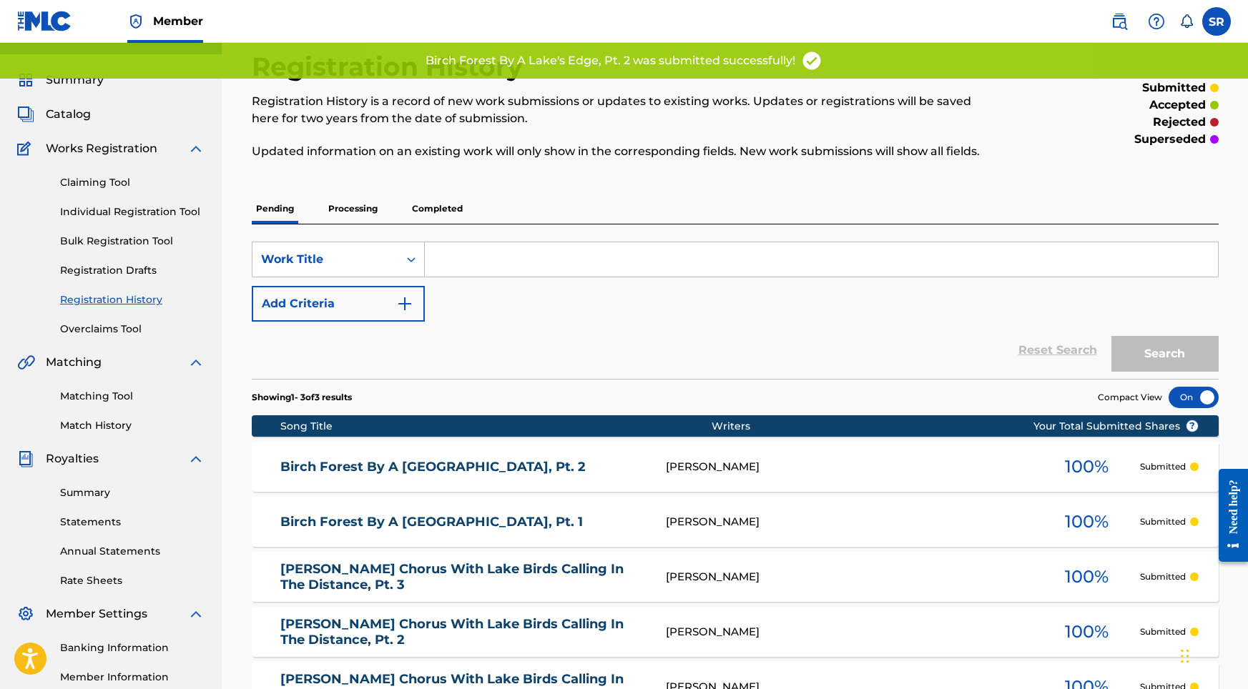
click at [172, 204] on div "Claiming Tool Individual Registration Tool Bulk Registration Tool Registration …" at bounding box center [110, 246] width 187 height 179
click at [197, 208] on link "Individual Registration Tool" at bounding box center [132, 211] width 144 height 15
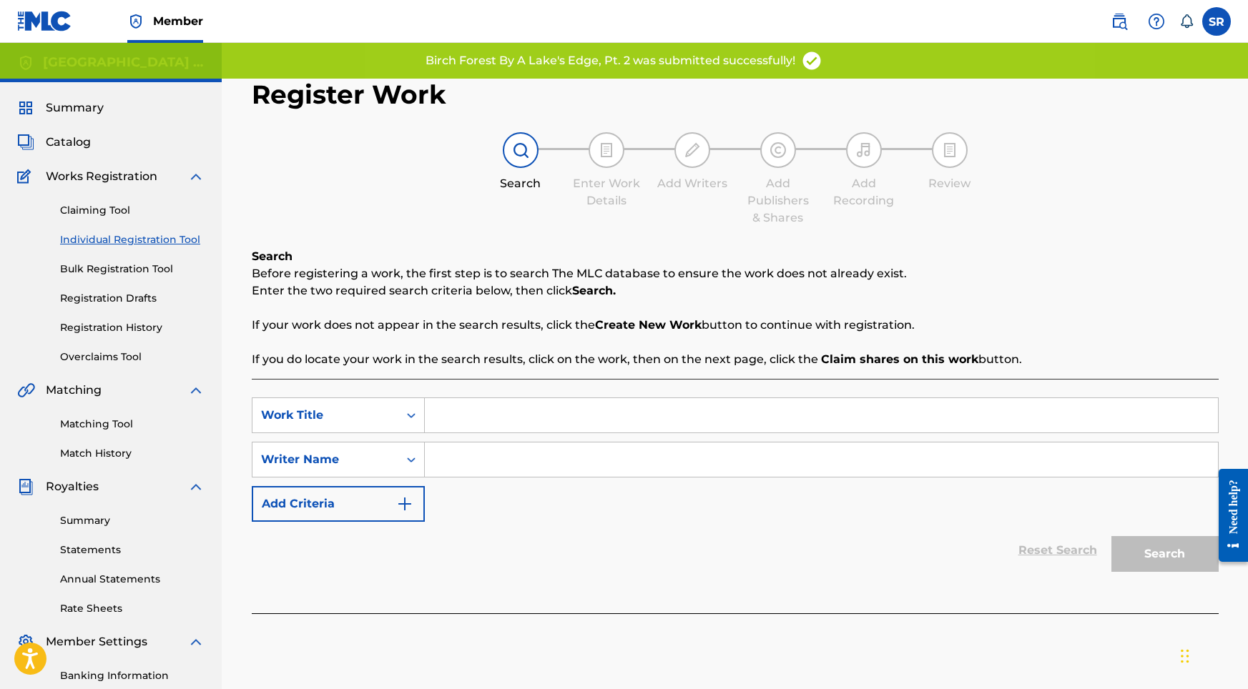
click at [694, 412] on input "Search Form" at bounding box center [821, 415] width 793 height 34
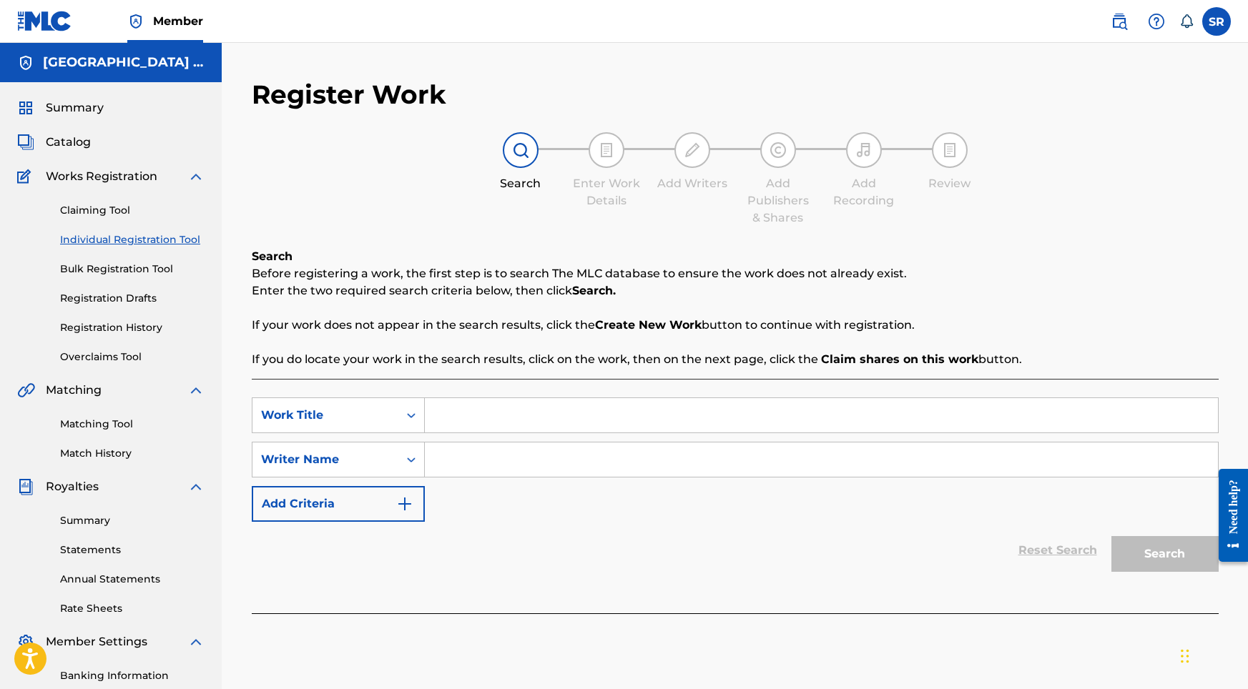
click at [620, 400] on input "Search Form" at bounding box center [821, 415] width 793 height 34
paste input "Quiet Morning at the [GEOGRAPHIC_DATA], Pt. 4"
type input "Quiet Morning at the [GEOGRAPHIC_DATA], Pt. 4"
click at [618, 448] on input "Search Form" at bounding box center [821, 460] width 793 height 34
paste input "Quiet Morning at the [GEOGRAPHIC_DATA], Pt. 4"
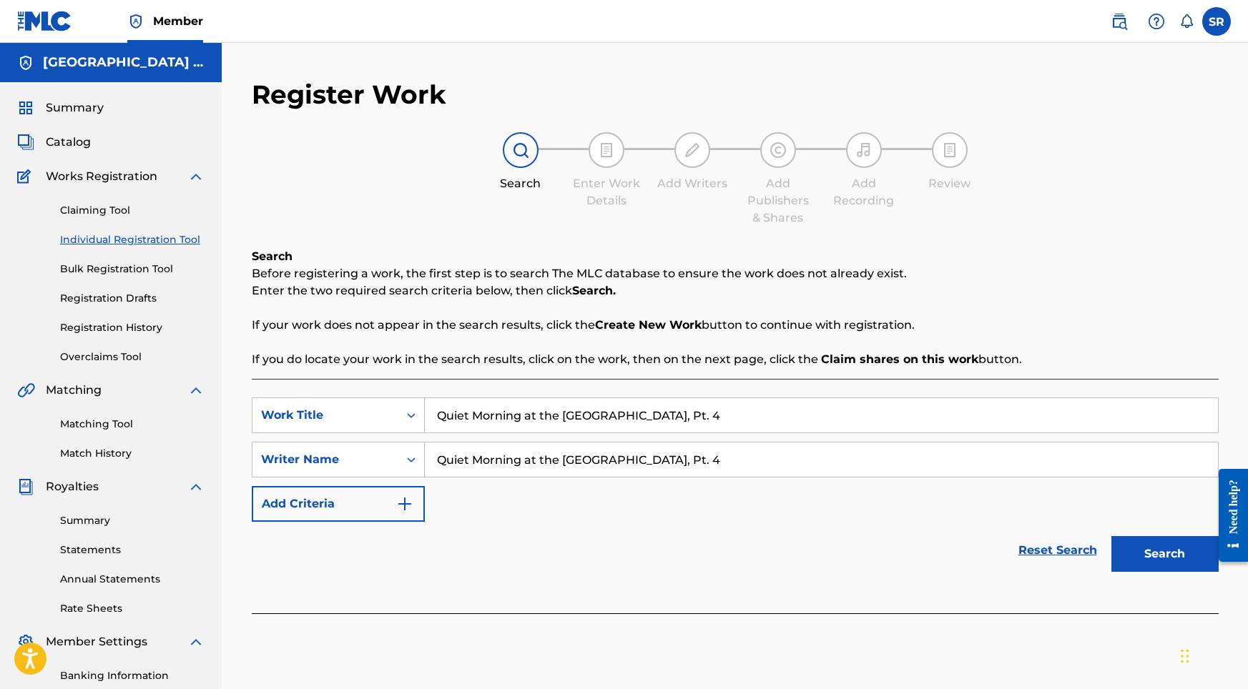
type input "Quiet Morning at the [GEOGRAPHIC_DATA], Pt. 4"
click at [1117, 547] on button "Search" at bounding box center [1164, 554] width 107 height 36
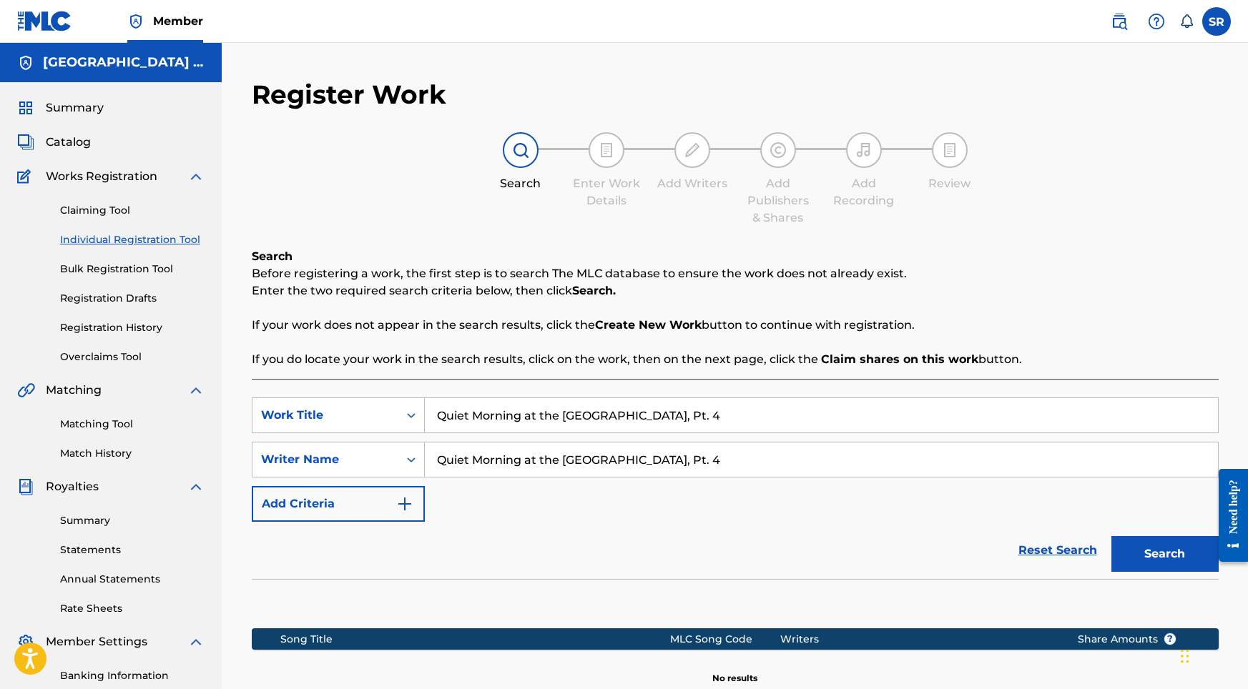
scroll to position [197, 0]
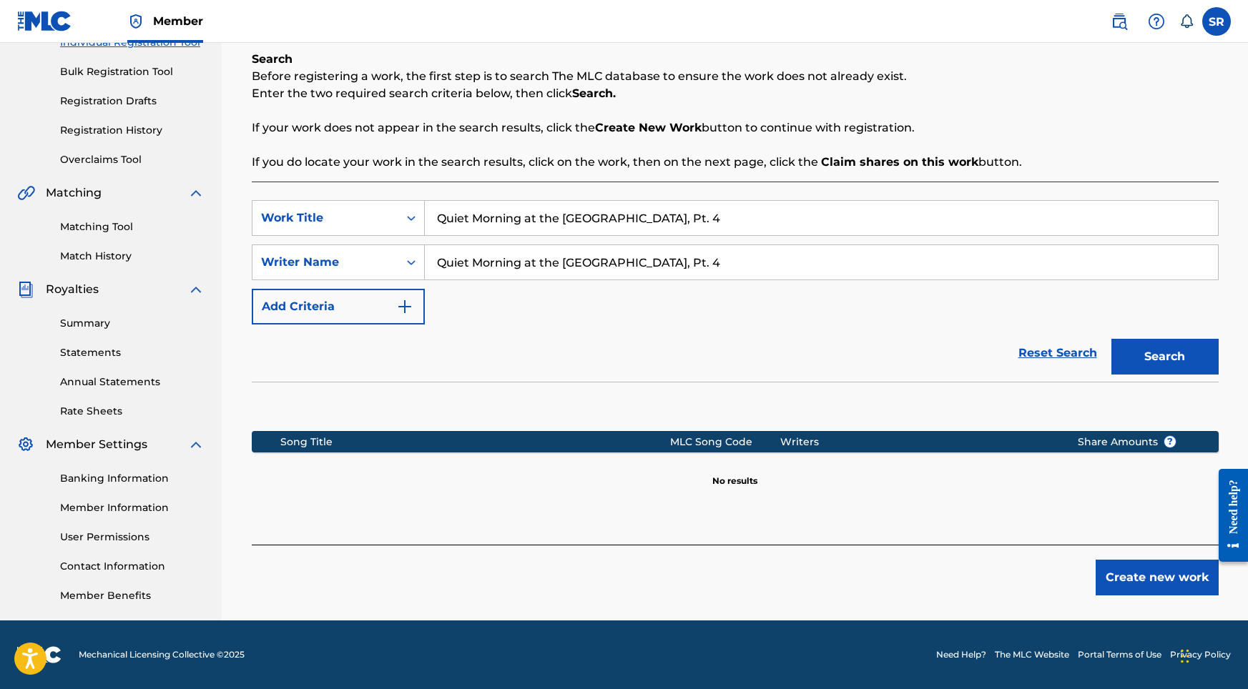
click at [1132, 573] on button "Create new work" at bounding box center [1156, 578] width 123 height 36
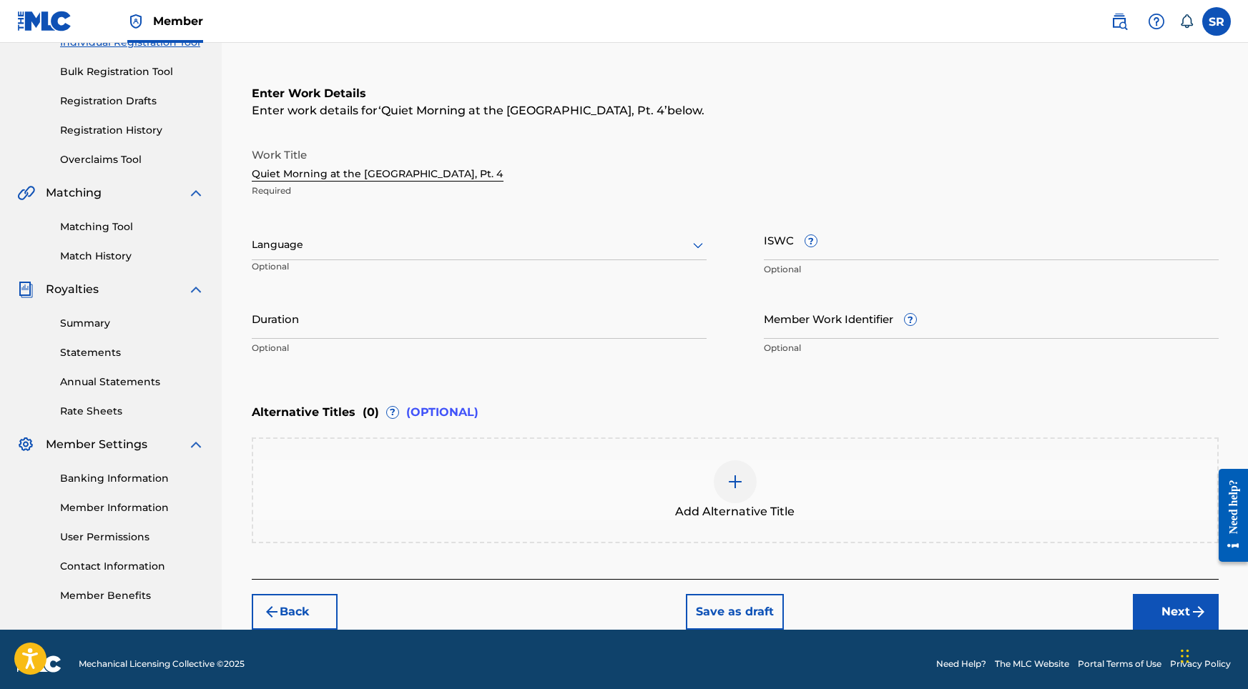
click at [533, 250] on div at bounding box center [479, 245] width 455 height 18
click at [470, 268] on div "English" at bounding box center [478, 276] width 453 height 32
click at [506, 320] on input "Duration" at bounding box center [479, 318] width 455 height 41
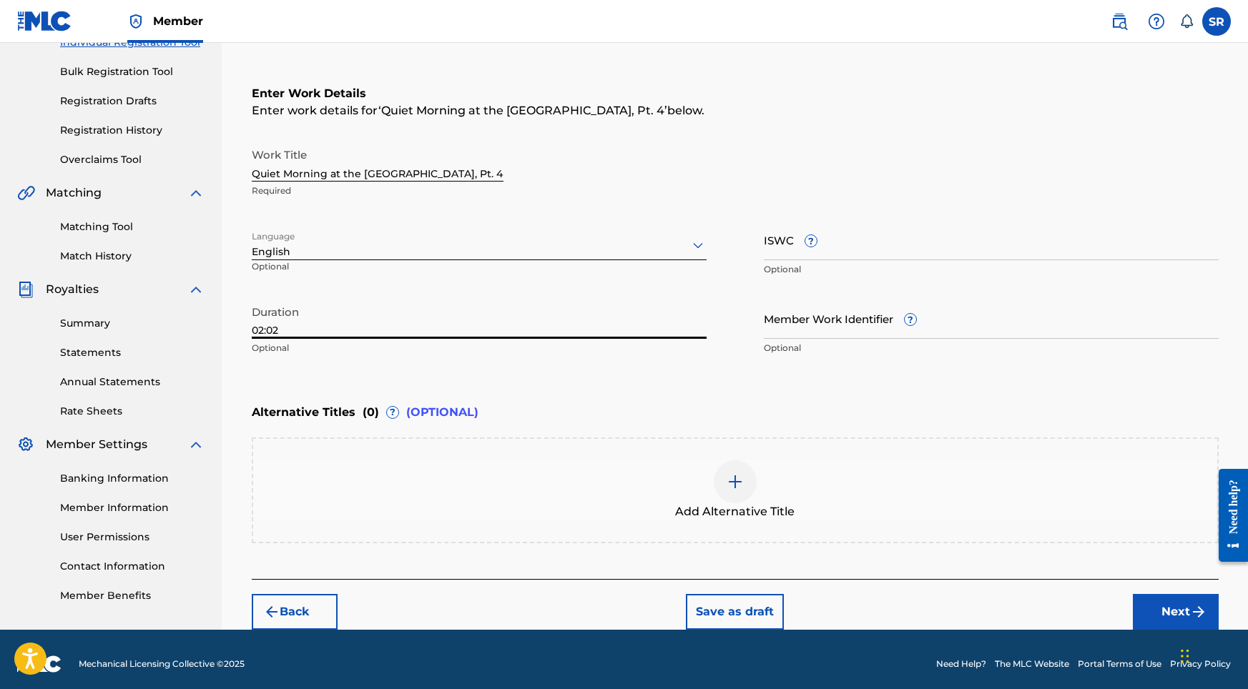
type input "02:02"
click at [781, 505] on span "Add Alternative Title" at bounding box center [734, 511] width 119 height 17
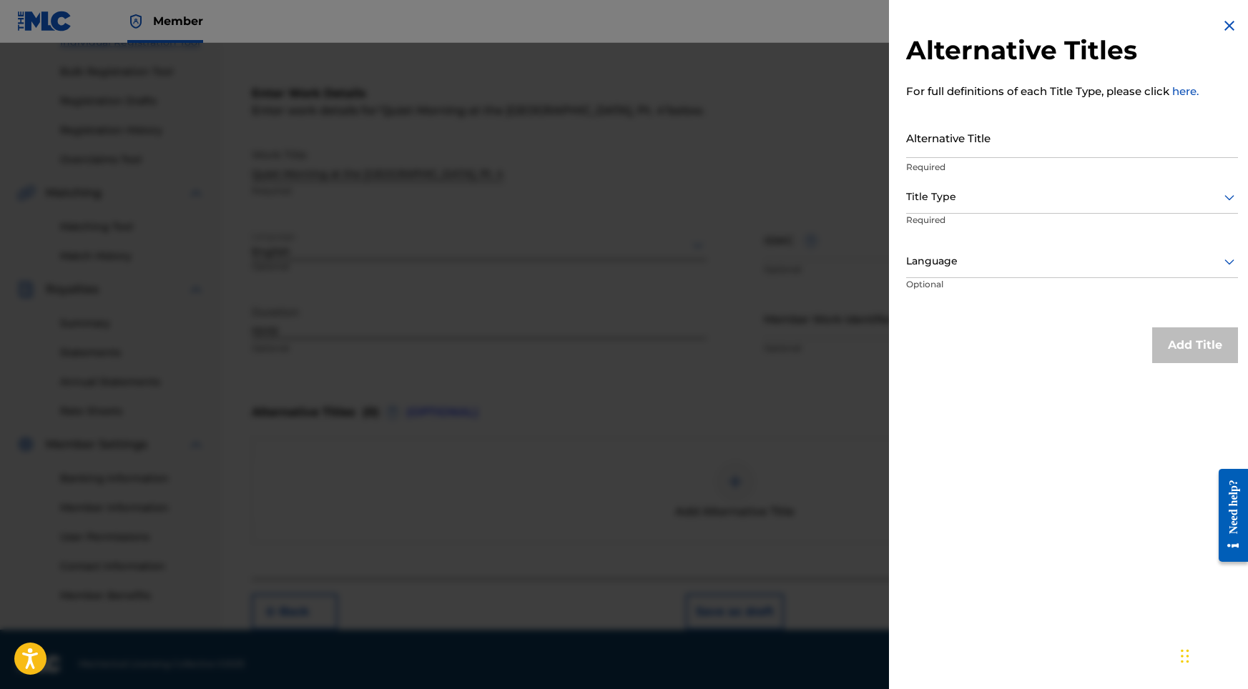
click at [997, 167] on p "Required" at bounding box center [1072, 167] width 332 height 13
click at [995, 149] on input "Alternative Title" at bounding box center [1072, 137] width 332 height 41
paste input "Quiet Morning at the [GEOGRAPHIC_DATA], Pt. 4"
type input "Quiet Morning at the [GEOGRAPHIC_DATA], Pt. 4"
click at [995, 196] on div at bounding box center [1072, 197] width 332 height 18
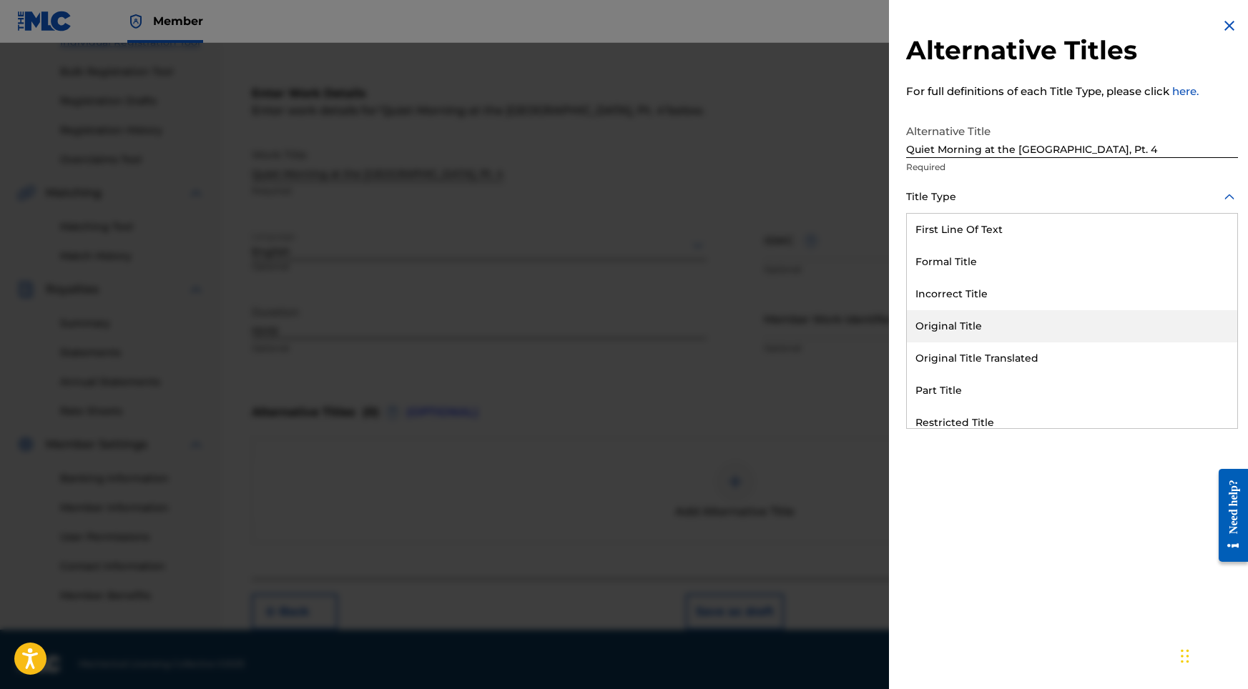
click at [951, 316] on div "Original Title" at bounding box center [1072, 326] width 330 height 32
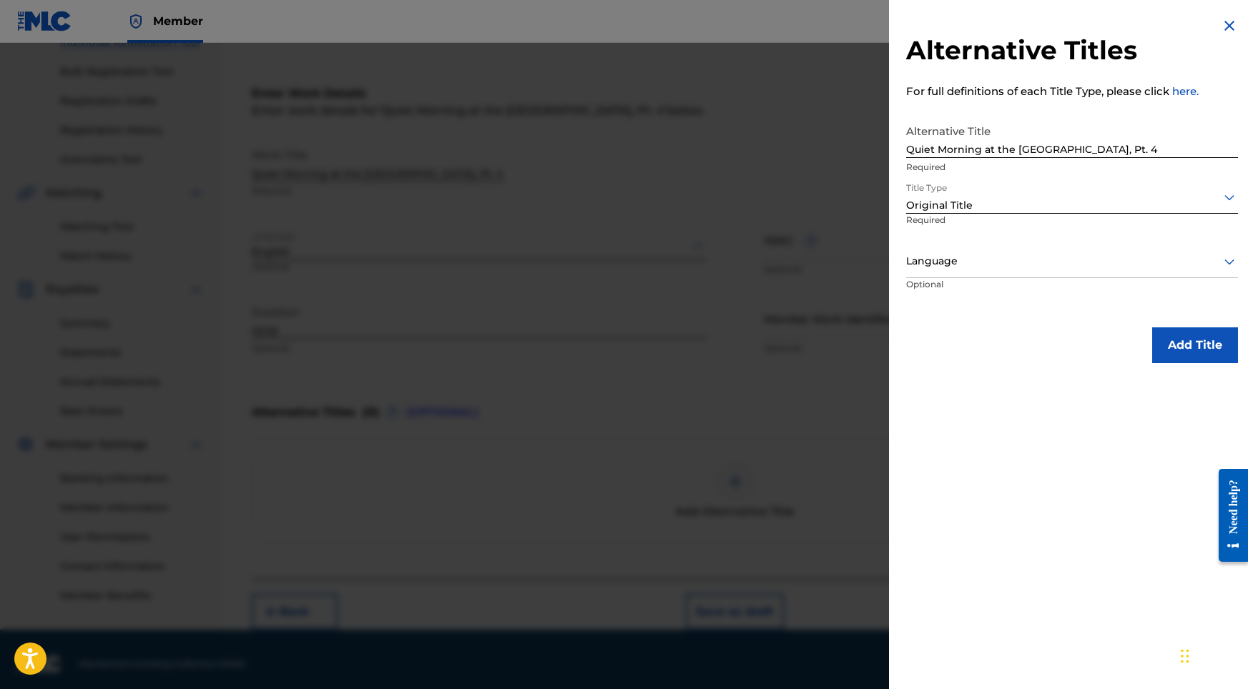
click at [977, 248] on div "Language" at bounding box center [1072, 262] width 332 height 32
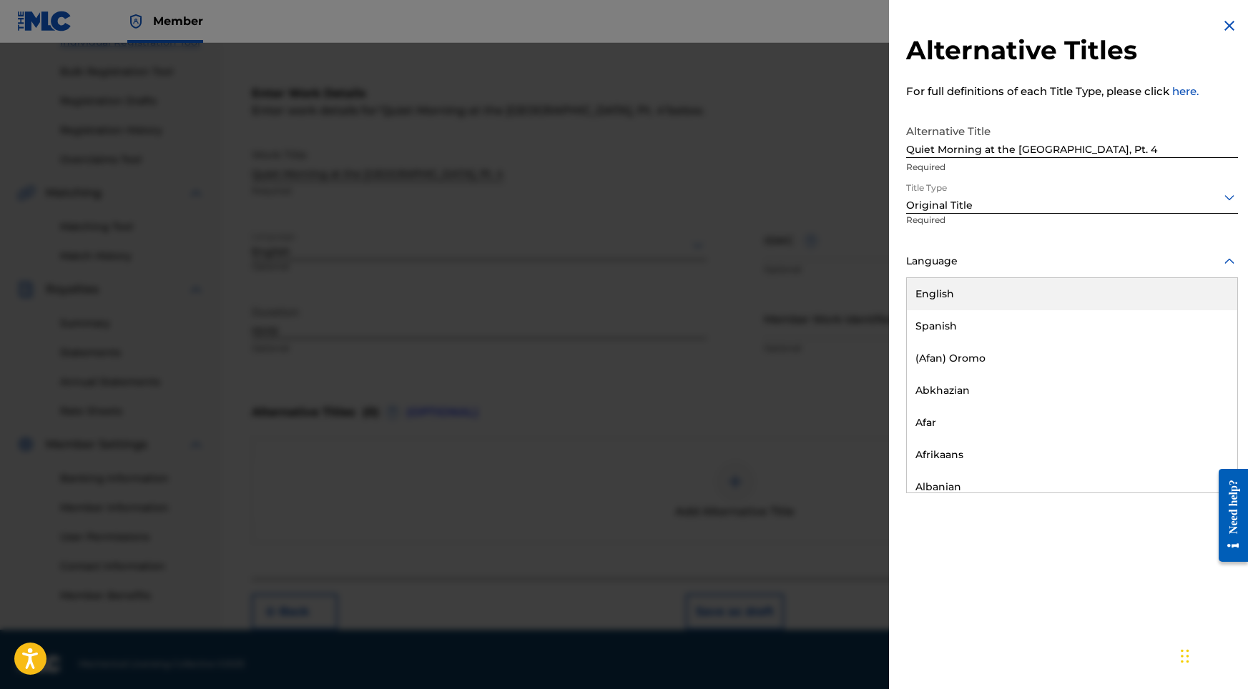
click at [965, 297] on div "English" at bounding box center [1072, 294] width 330 height 32
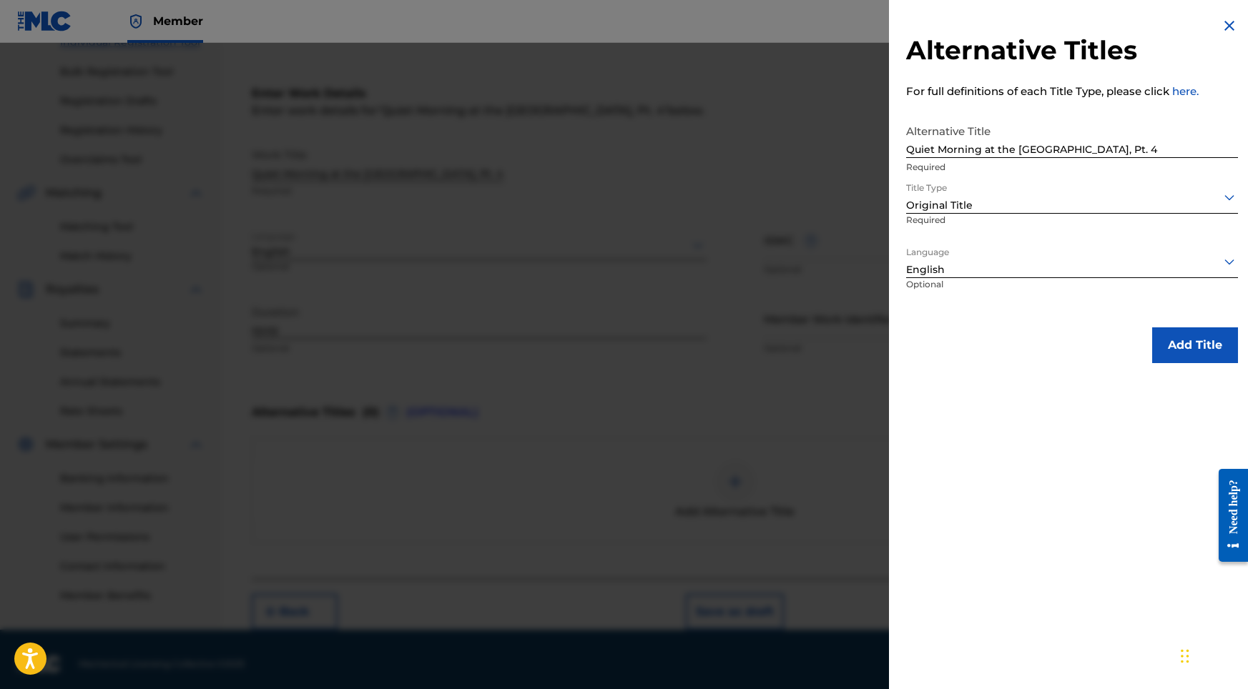
click at [1181, 337] on button "Add Title" at bounding box center [1195, 345] width 86 height 36
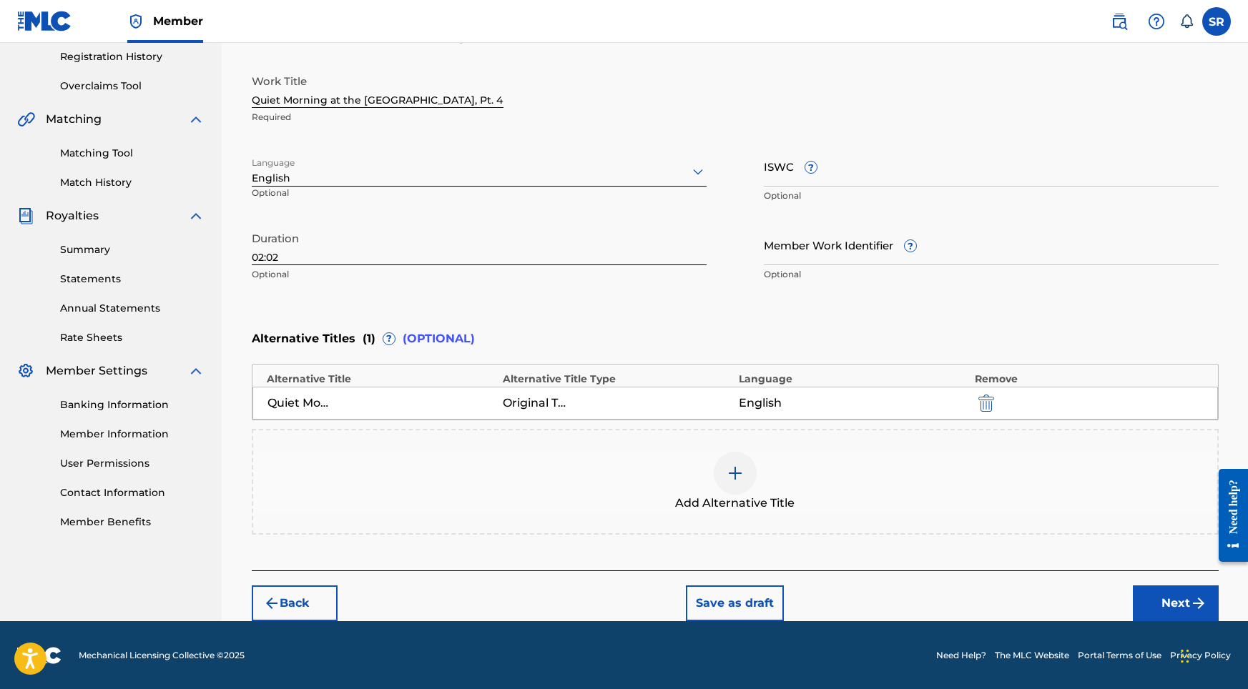
click at [1157, 581] on div "Back Save as draft Next" at bounding box center [735, 596] width 967 height 51
click at [1153, 595] on button "Next" at bounding box center [1176, 604] width 86 height 36
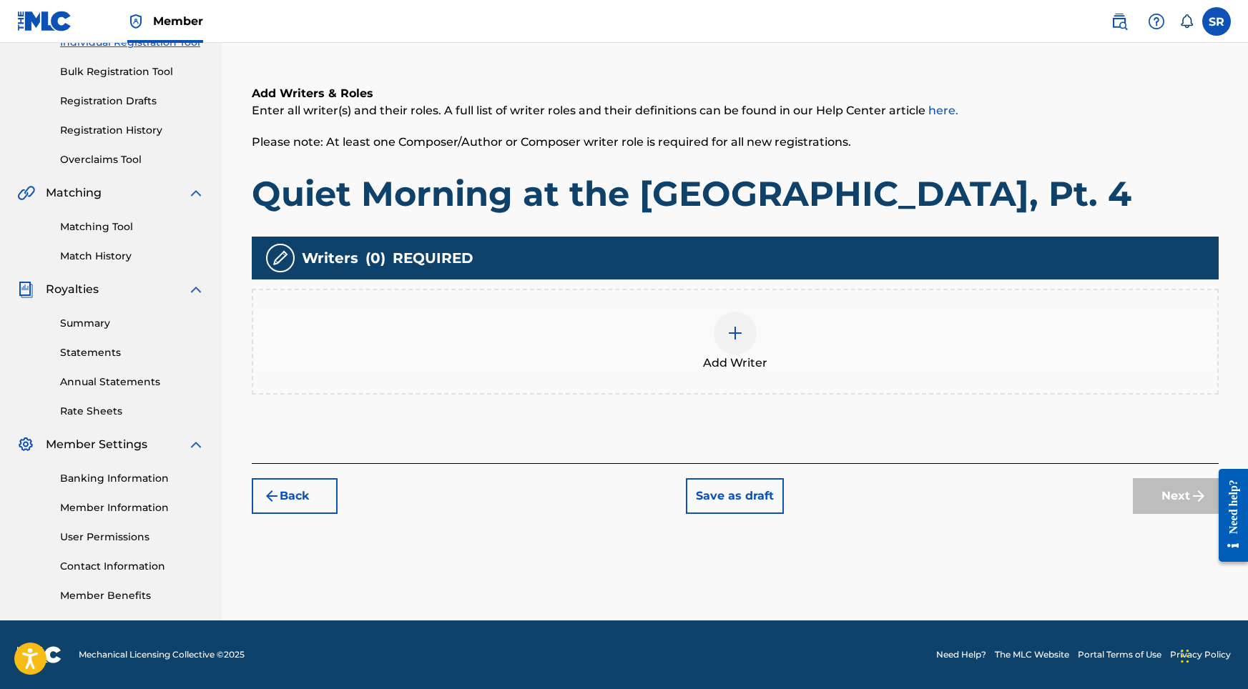
click at [701, 338] on div "Add Writer" at bounding box center [735, 342] width 964 height 60
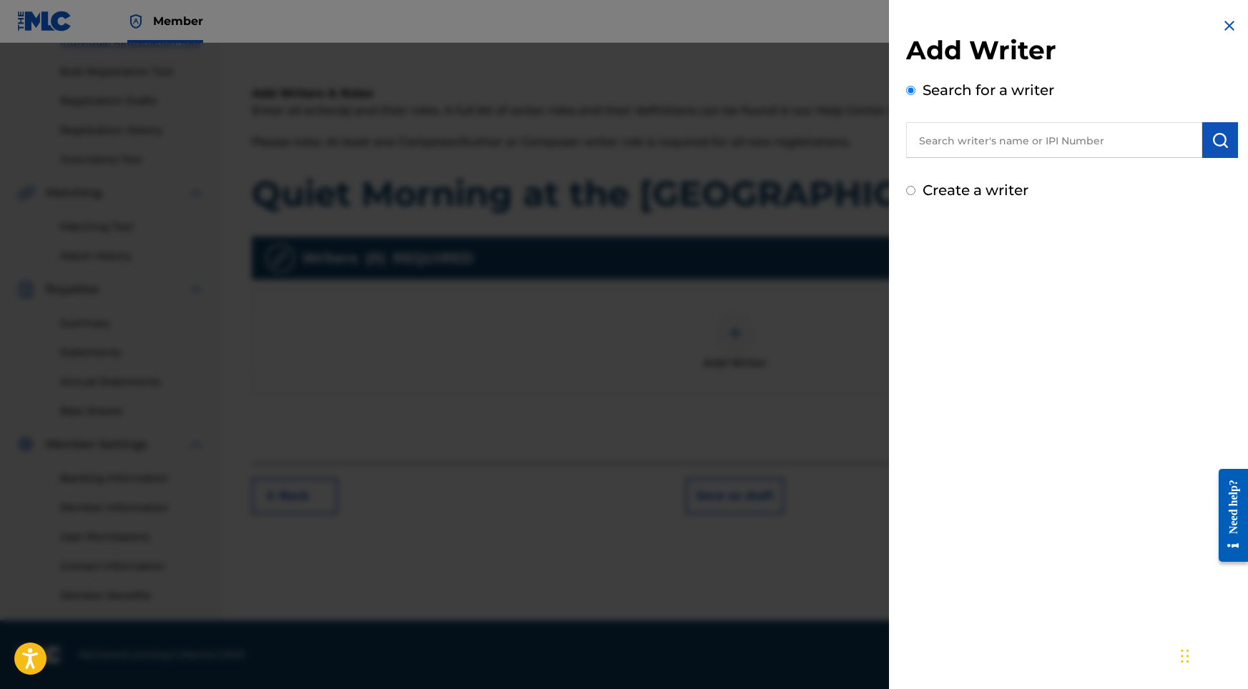
click at [1062, 164] on div "Add Writer Search for a writer Create a writer" at bounding box center [1072, 117] width 332 height 167
click at [1064, 150] on input "text" at bounding box center [1054, 140] width 296 height 36
paste input "[PERSON_NAME]"
type input "[PERSON_NAME]"
click at [1211, 134] on img "submit" at bounding box center [1219, 140] width 17 height 17
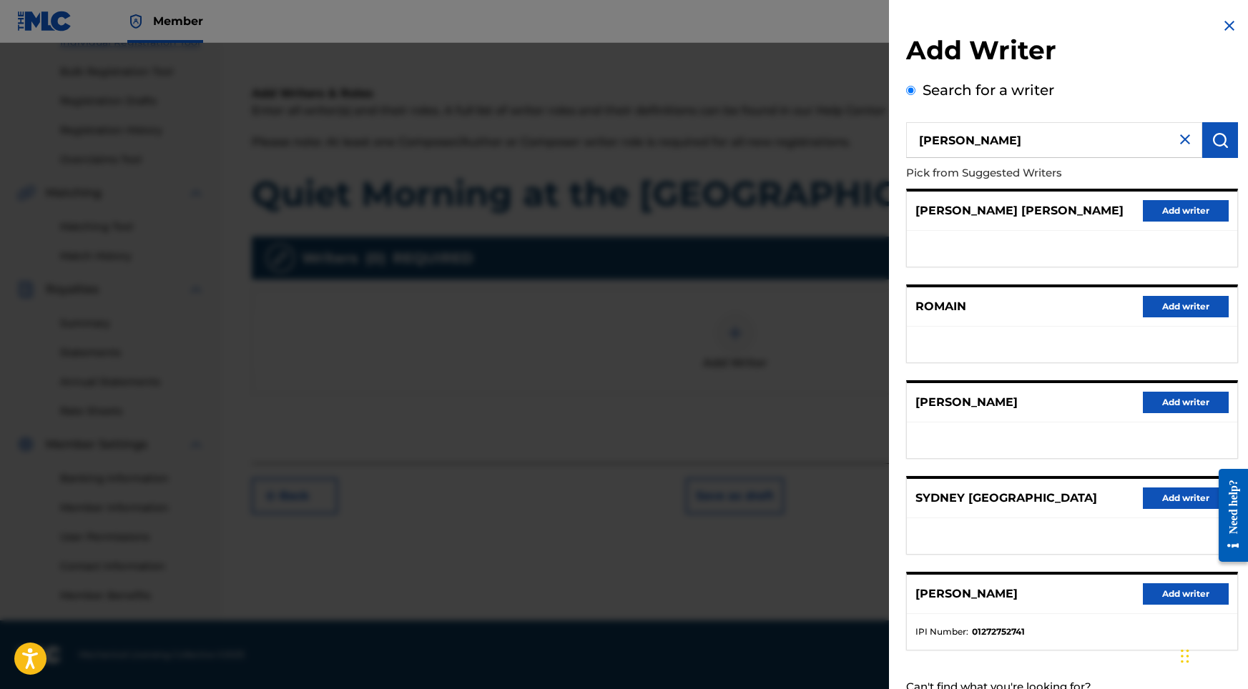
click at [1153, 603] on button "Add writer" at bounding box center [1186, 593] width 86 height 21
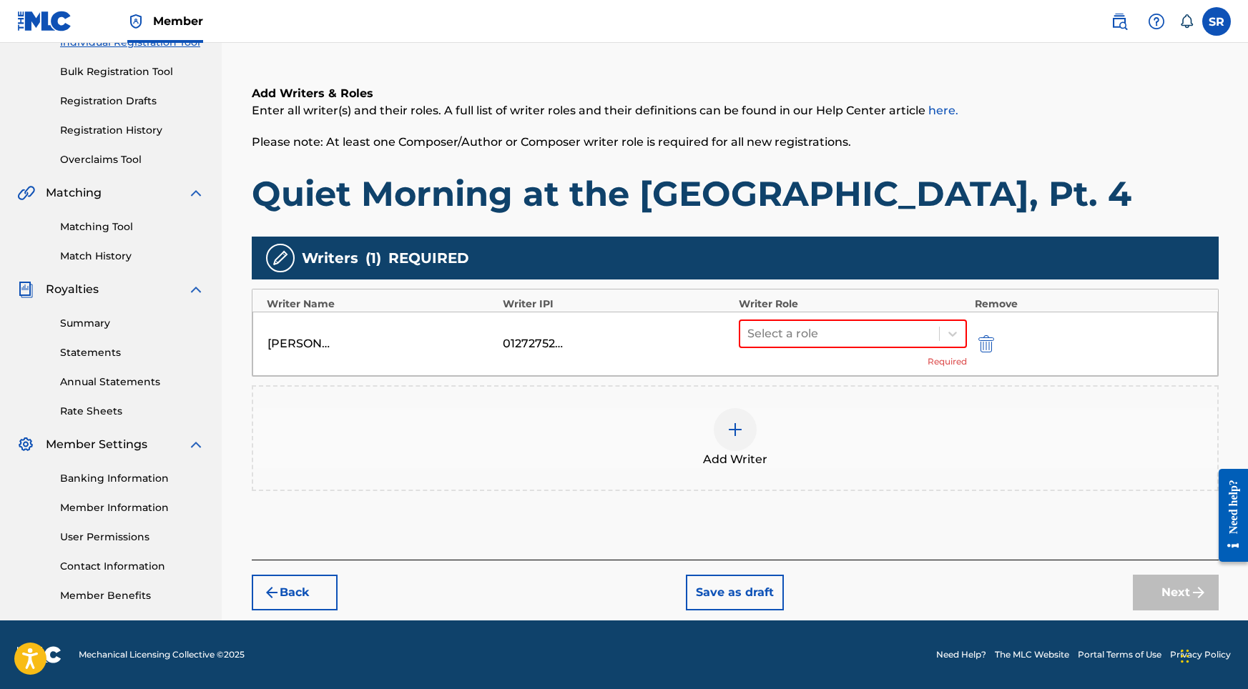
click at [772, 362] on div "Select a role Required" at bounding box center [853, 344] width 229 height 49
click at [787, 342] on div at bounding box center [839, 334] width 185 height 20
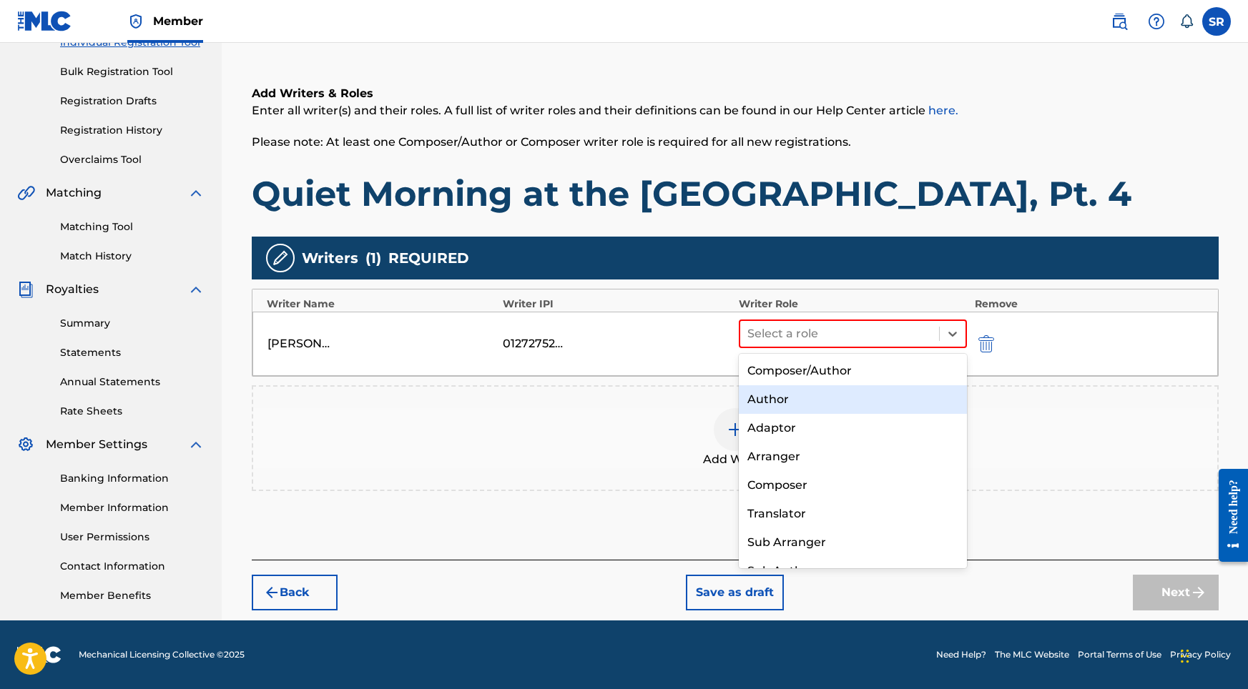
click at [804, 393] on div "Author" at bounding box center [853, 399] width 229 height 29
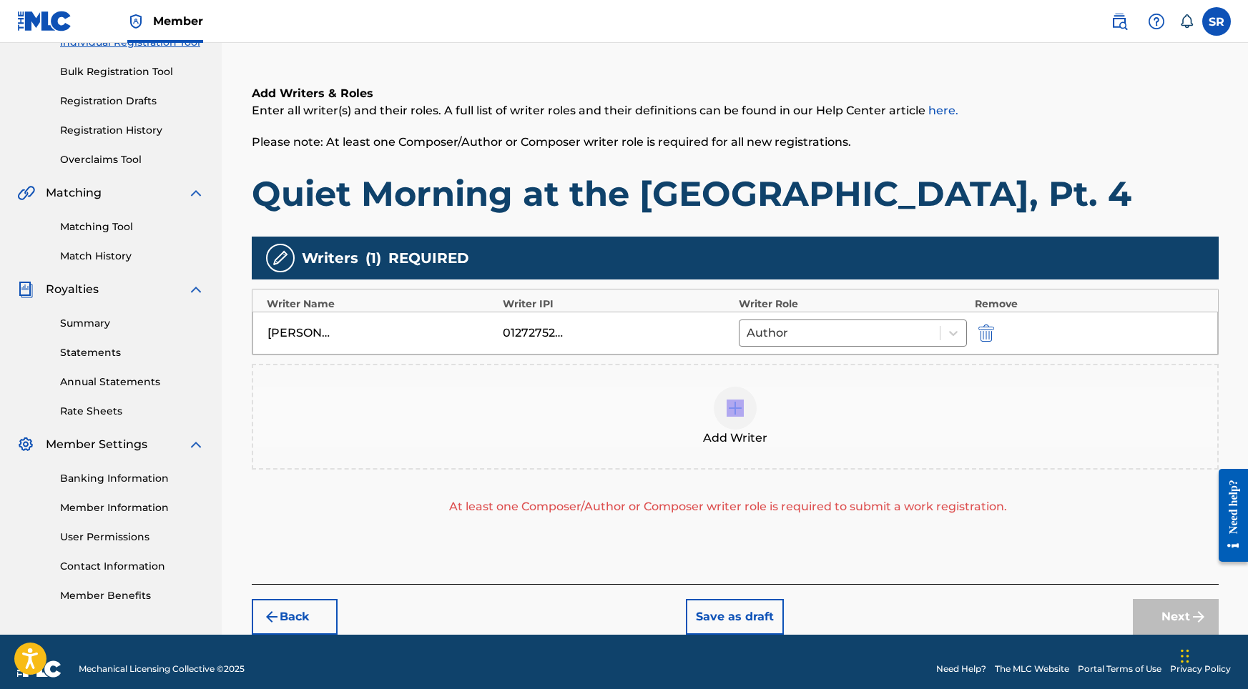
drag, startPoint x: 804, startPoint y: 393, endPoint x: 823, endPoint y: 367, distance: 32.2
click at [823, 367] on div "Add Writer" at bounding box center [735, 417] width 967 height 106
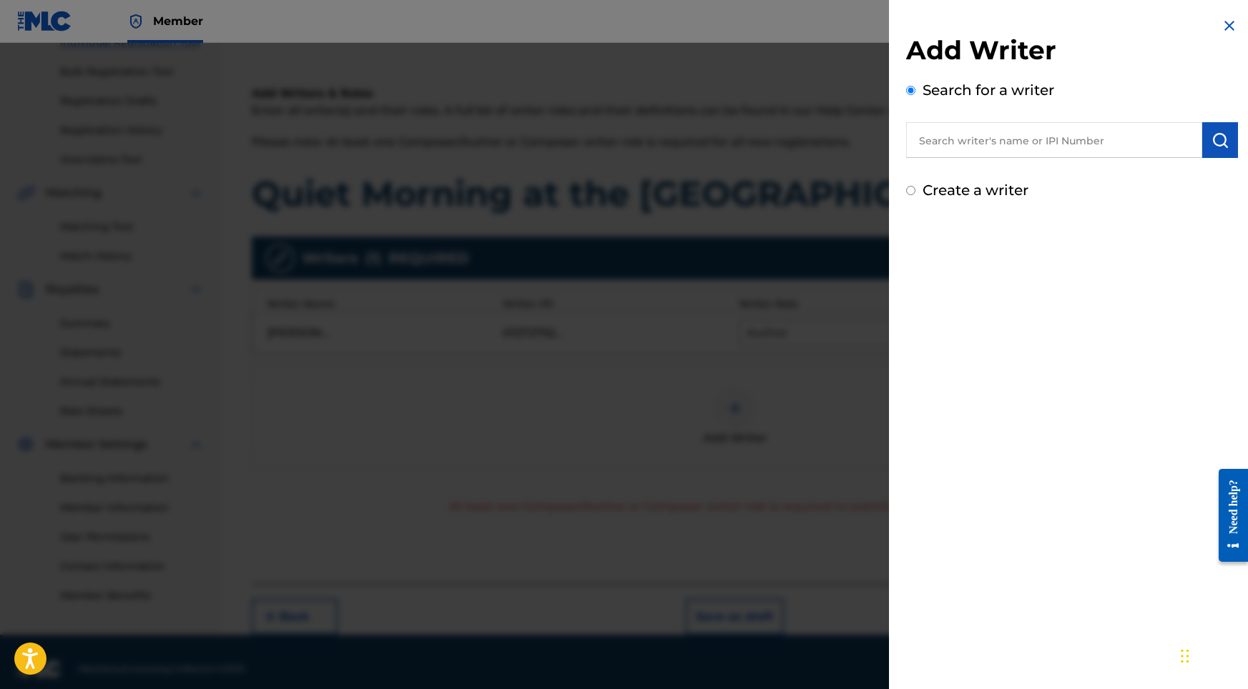
click at [849, 313] on div at bounding box center [624, 387] width 1248 height 689
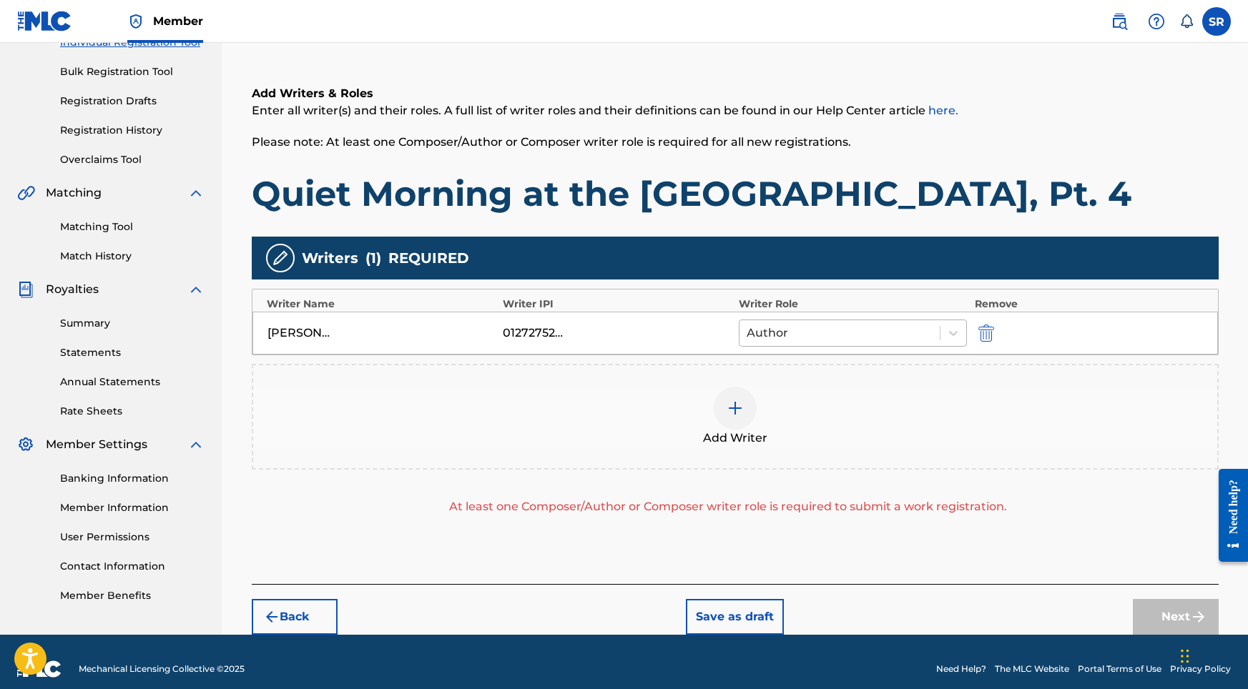
click at [849, 327] on div at bounding box center [839, 333] width 187 height 20
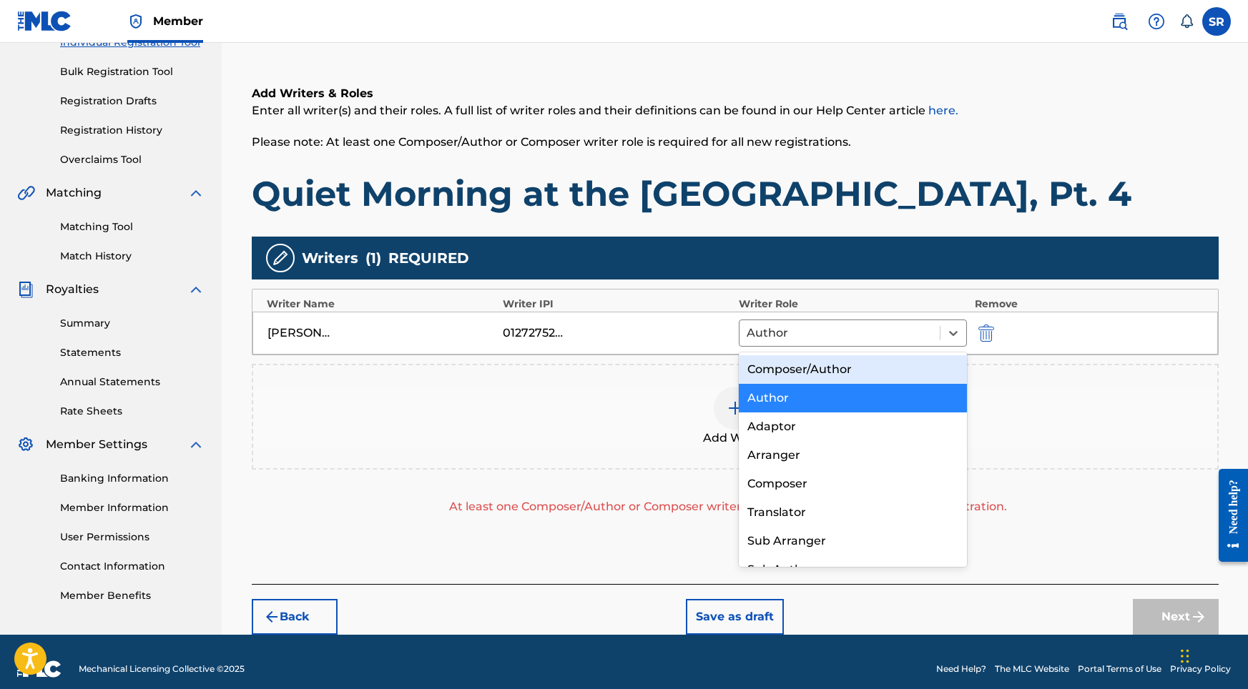
click at [835, 360] on div "Composer/Author" at bounding box center [853, 369] width 229 height 29
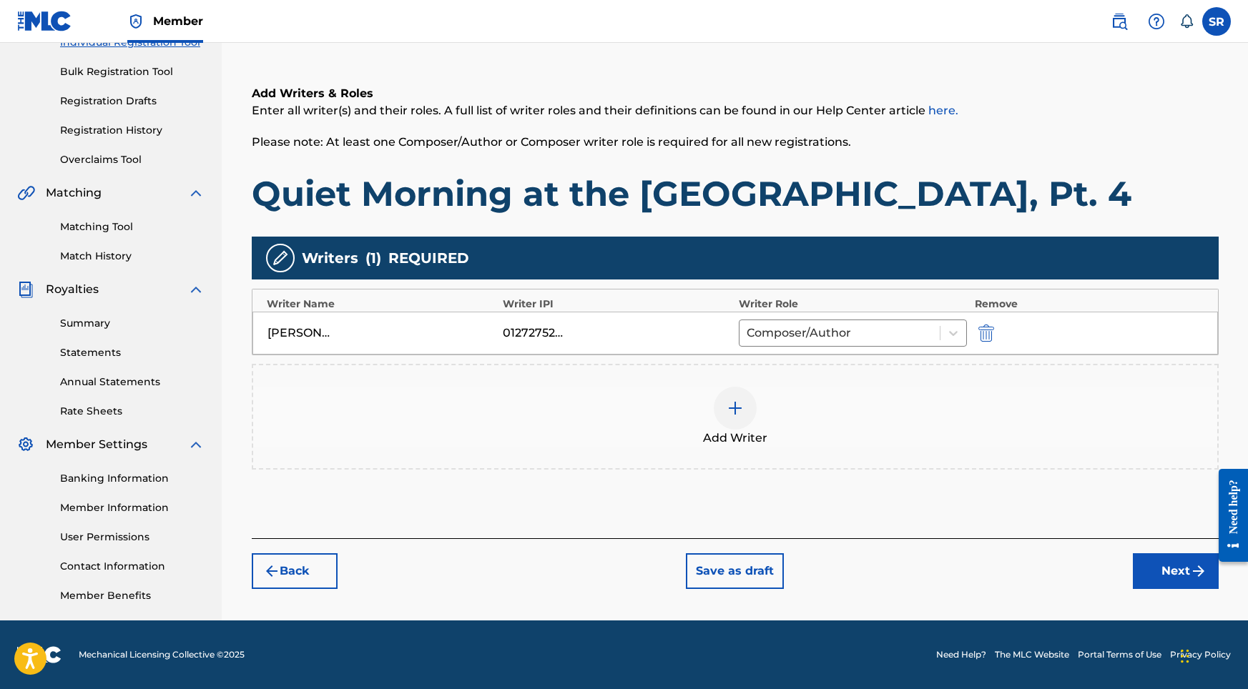
click at [1157, 576] on button "Next" at bounding box center [1176, 571] width 86 height 36
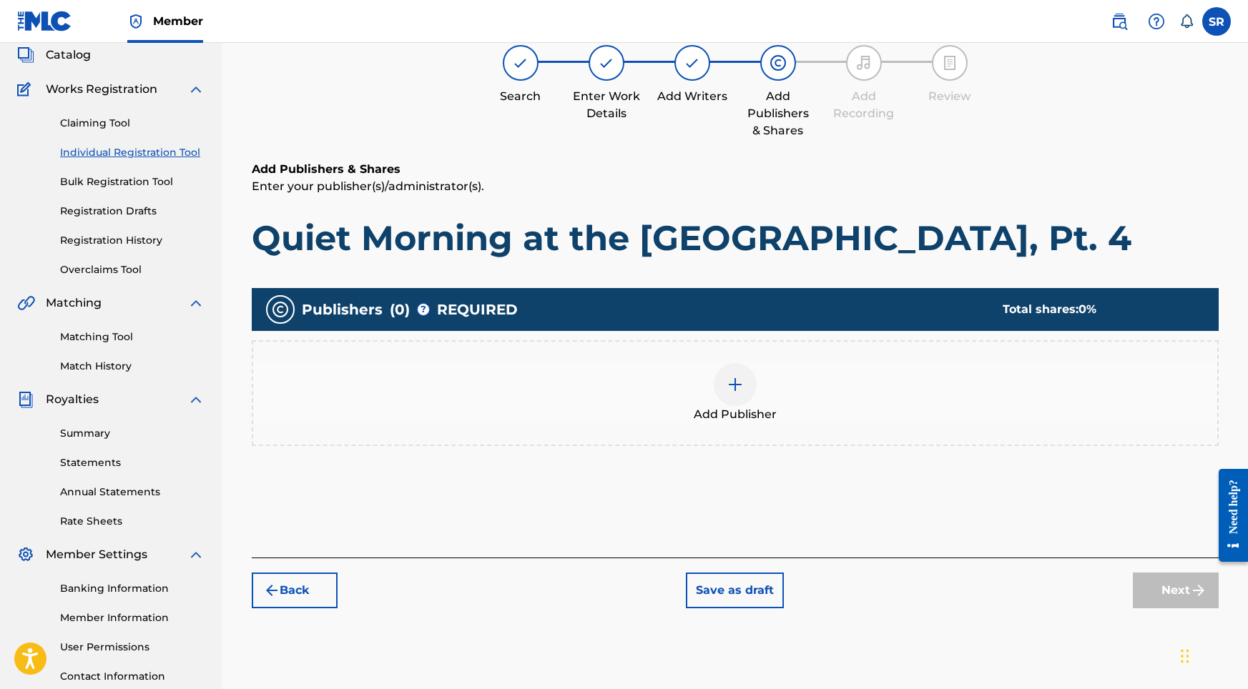
scroll to position [64, 0]
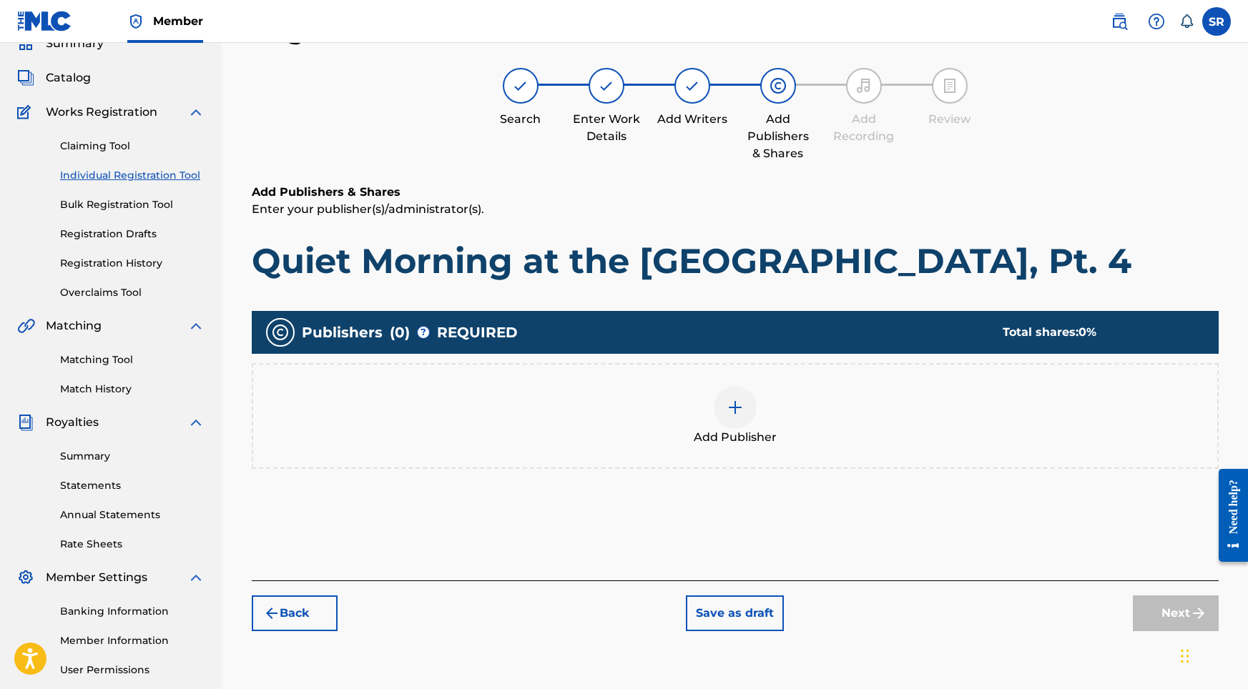
click at [744, 400] on div at bounding box center [735, 407] width 43 height 43
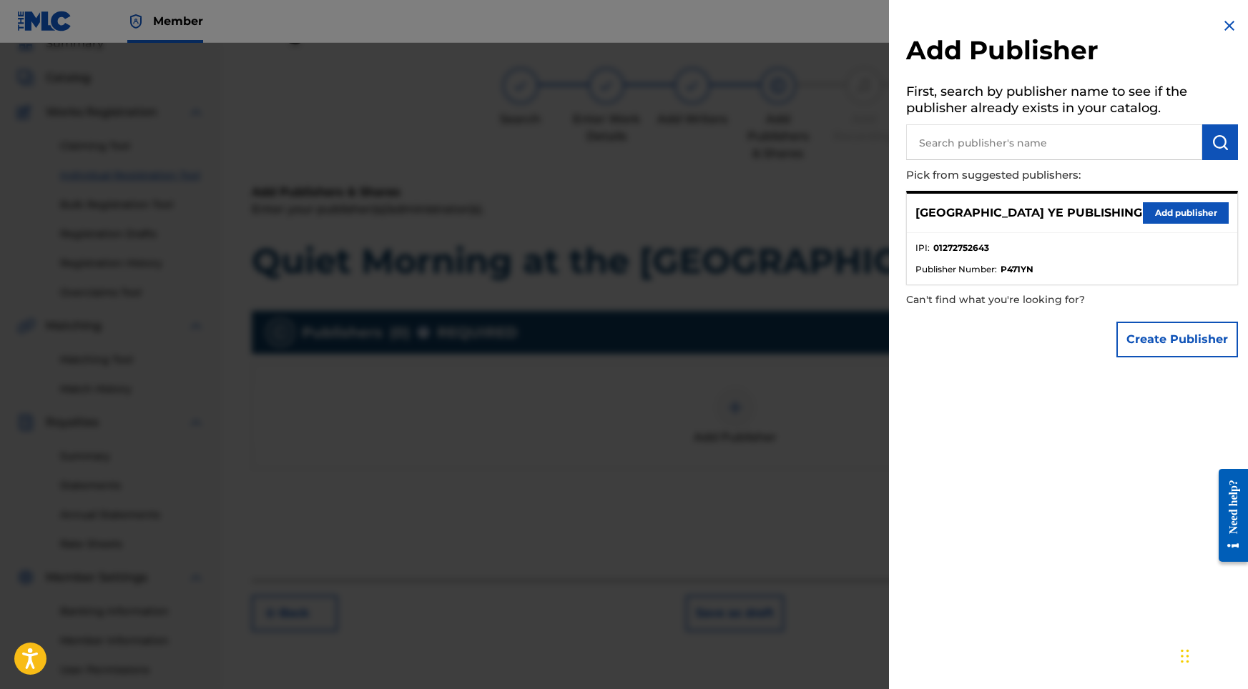
click at [1148, 212] on button "Add publisher" at bounding box center [1186, 212] width 86 height 21
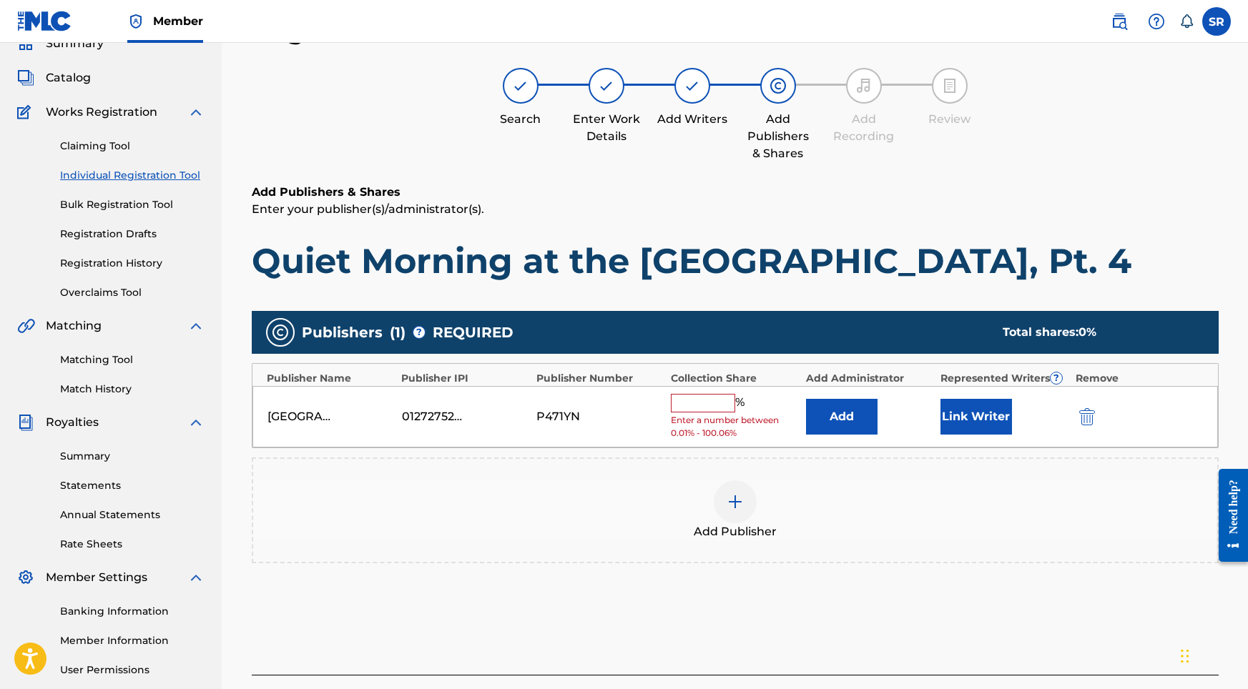
click at [706, 414] on span "Enter a number between 0.01% - 100.06%" at bounding box center [734, 427] width 127 height 26
click at [705, 403] on input "text" at bounding box center [703, 403] width 64 height 19
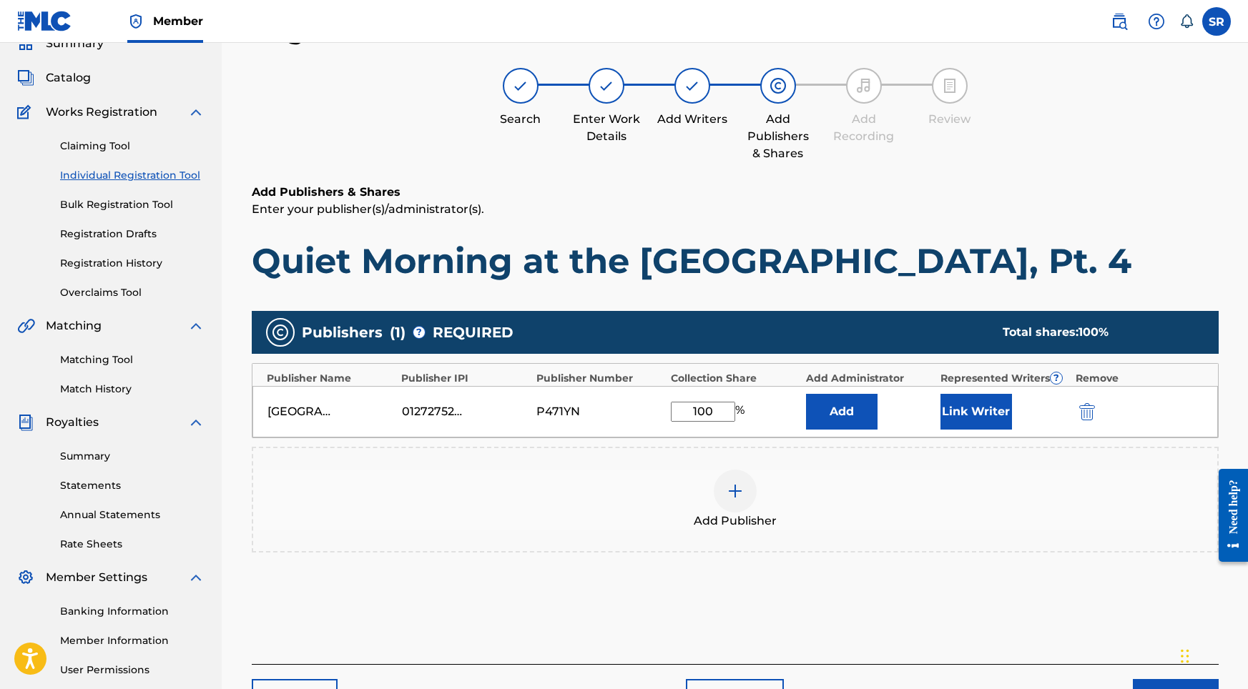
type input "100"
click at [955, 400] on button "Link Writer" at bounding box center [976, 412] width 72 height 36
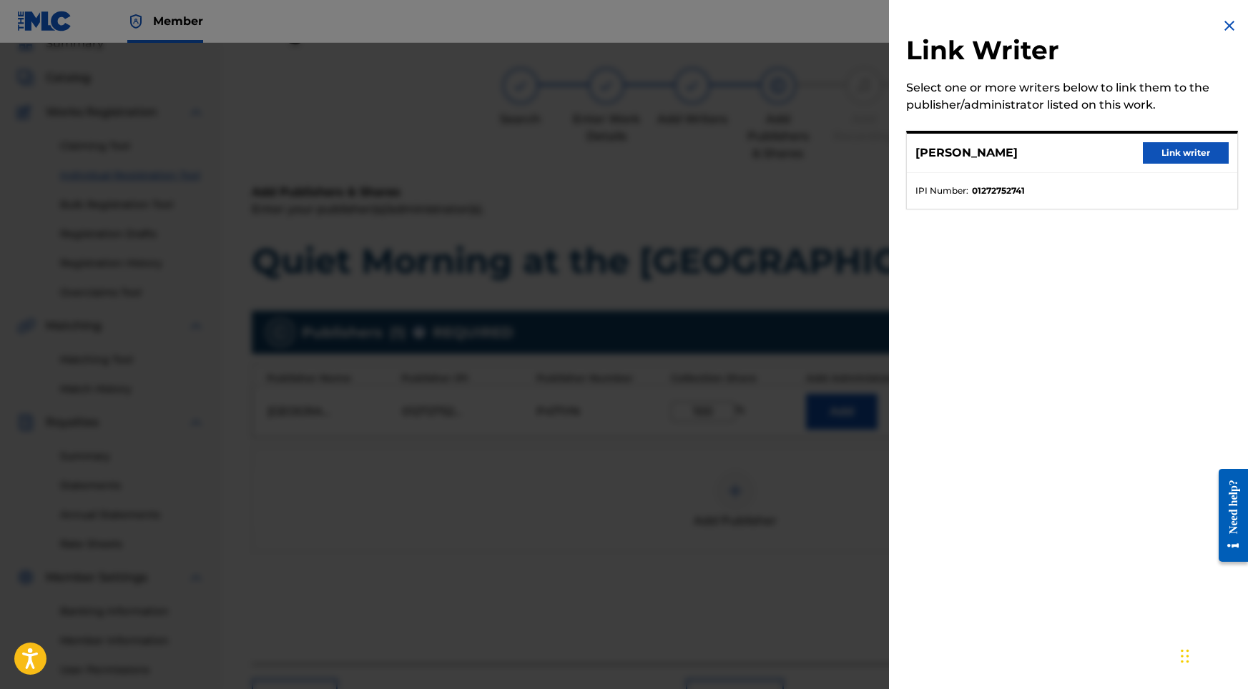
click at [1175, 146] on button "Link writer" at bounding box center [1186, 152] width 86 height 21
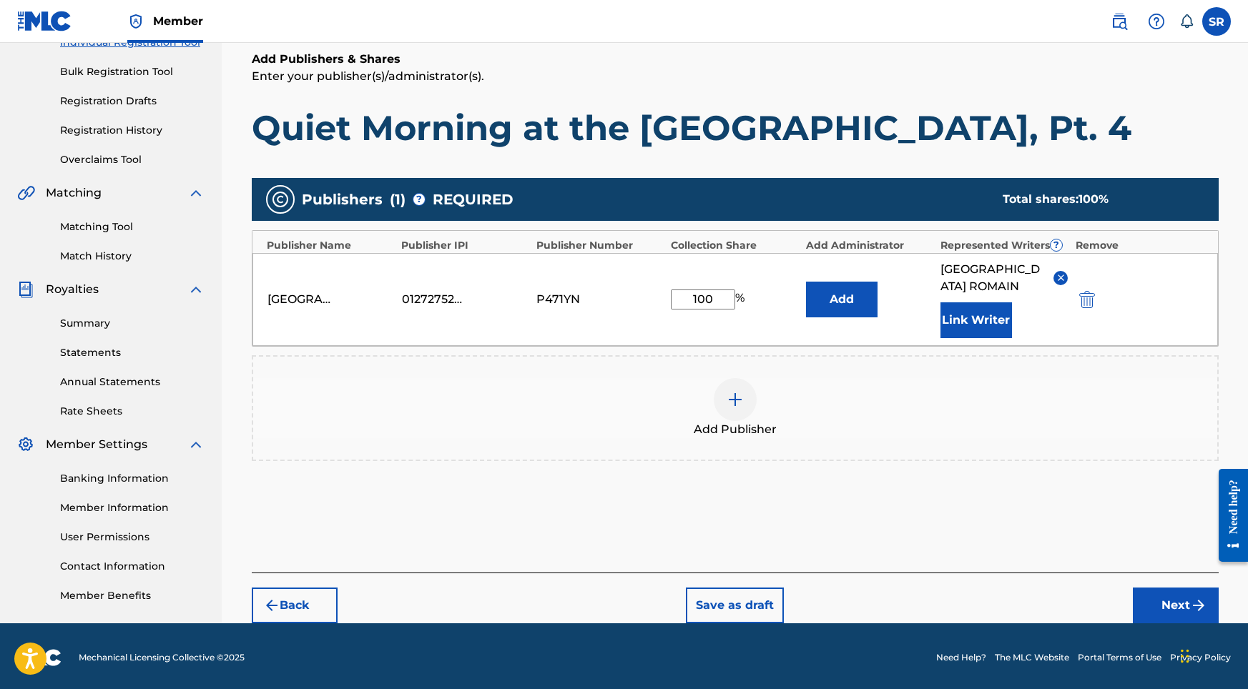
click at [1170, 591] on button "Next" at bounding box center [1176, 606] width 86 height 36
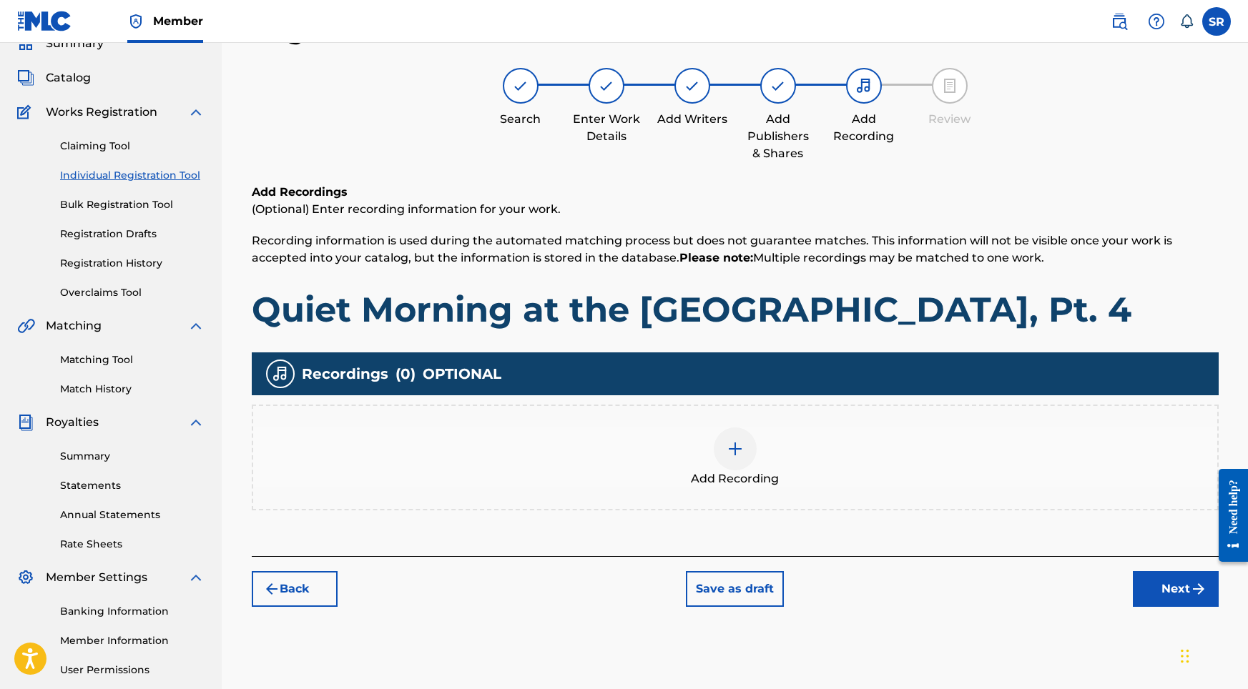
click at [770, 461] on div "Add Recording" at bounding box center [735, 458] width 964 height 60
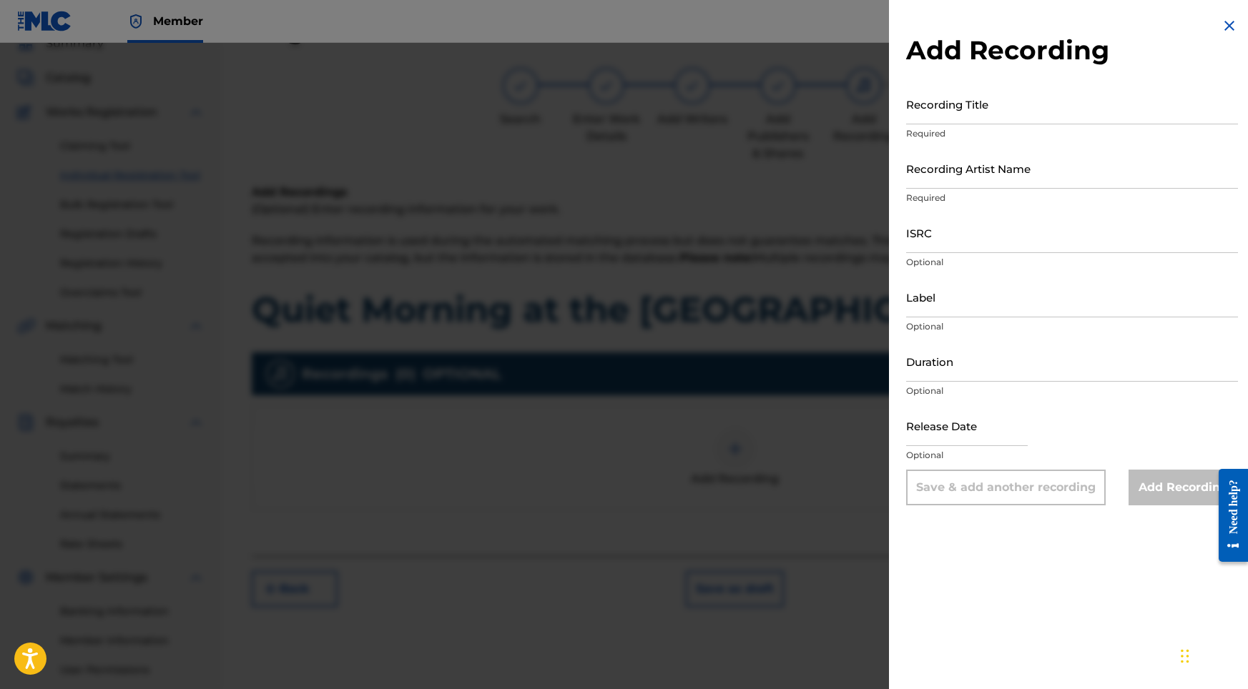
click at [1047, 107] on input "Recording Title" at bounding box center [1072, 104] width 332 height 41
click at [951, 113] on input "Recording Title" at bounding box center [1072, 104] width 332 height 41
paste input "Quiet Morning at the [GEOGRAPHIC_DATA], Pt. 4"
type input "Quiet Morning at the [GEOGRAPHIC_DATA], Pt. 4"
click at [937, 169] on input "Recording Artist Name" at bounding box center [1072, 168] width 332 height 41
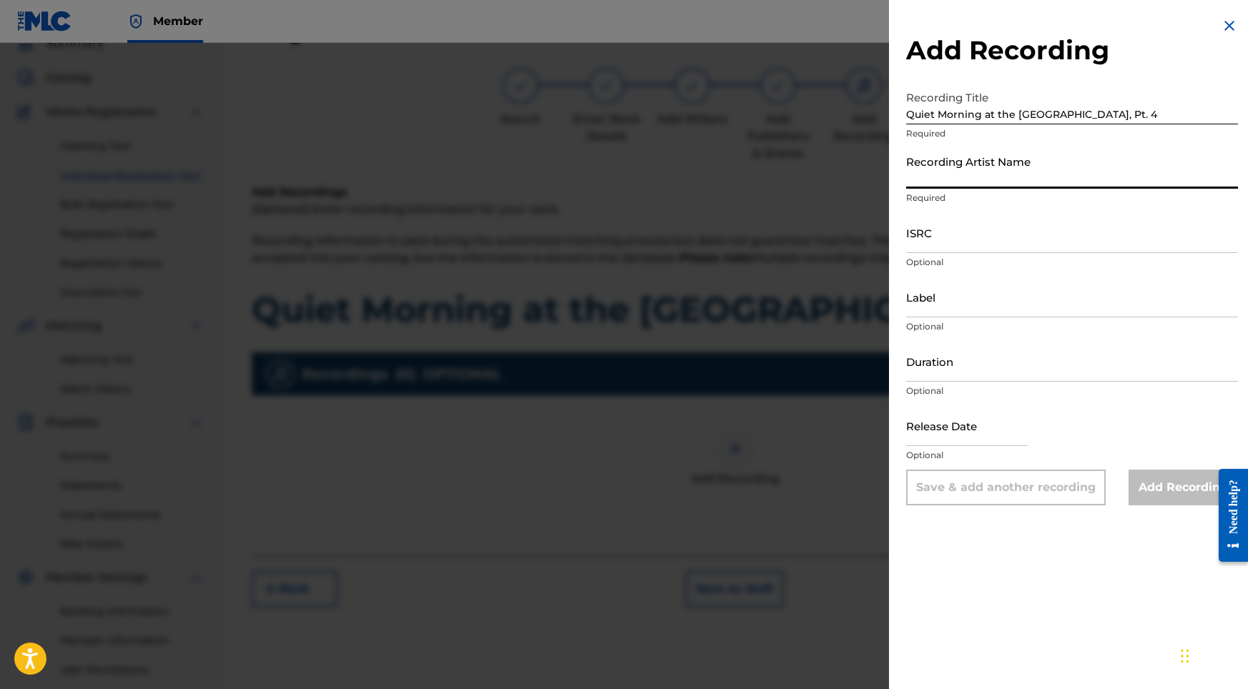
paste input "Into the Earth"
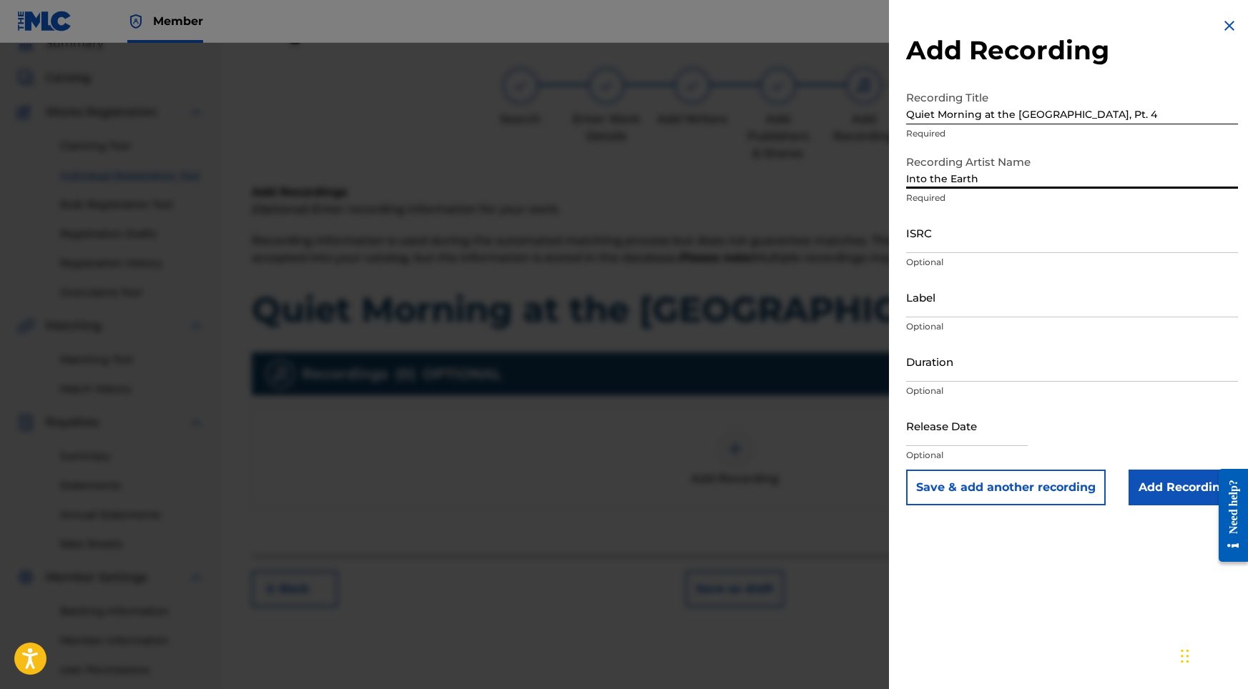
type input "Into the Earth"
click at [940, 257] on p "Optional" at bounding box center [1072, 262] width 332 height 13
click at [935, 247] on input "ISRC" at bounding box center [1072, 232] width 332 height 41
paste input "USY282316519"
type input "USY282316519"
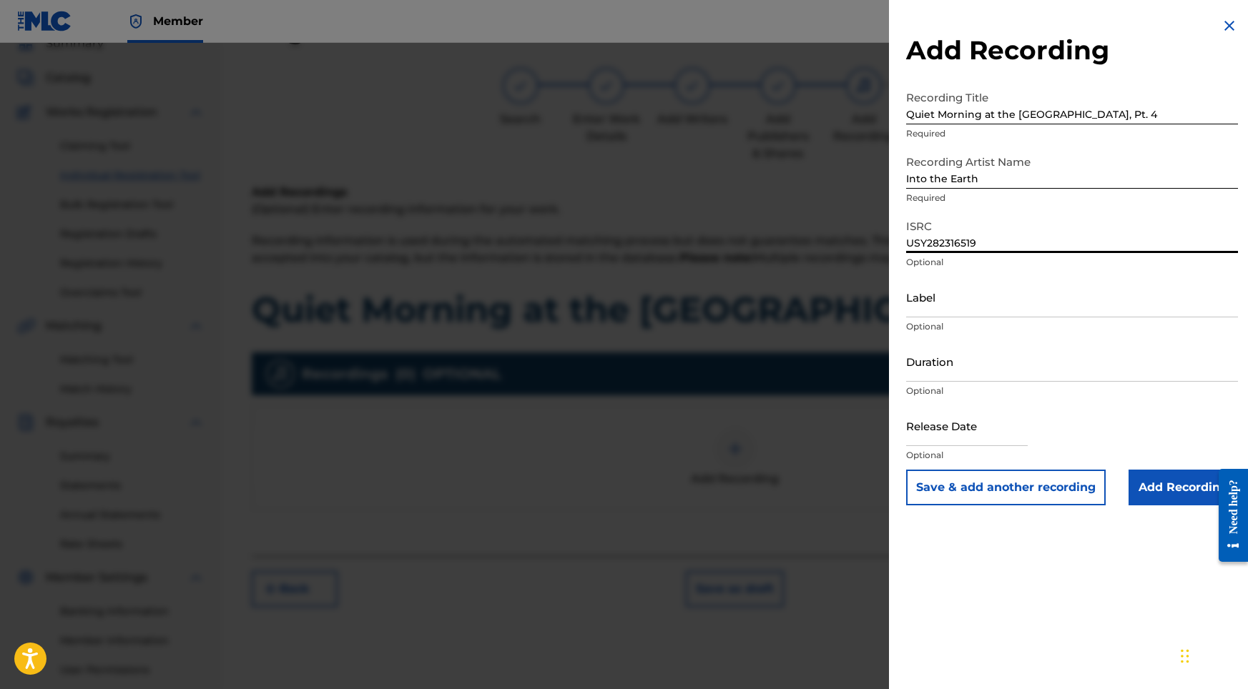
click at [930, 346] on input "Duration" at bounding box center [1072, 361] width 332 height 41
type input "02:02"
click at [933, 436] on input "text" at bounding box center [967, 425] width 122 height 41
select select "8"
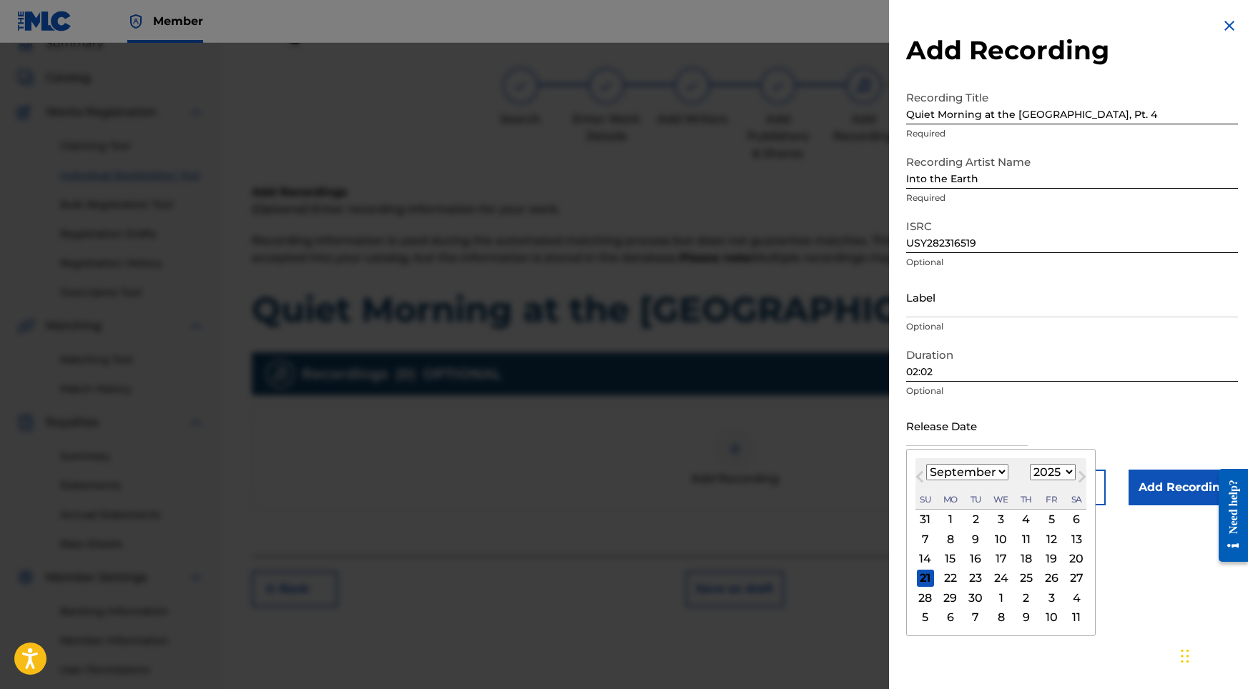
select select "2022"
click at [1042, 581] on div "23" at bounding box center [1050, 578] width 17 height 17
type input "[DATE]"
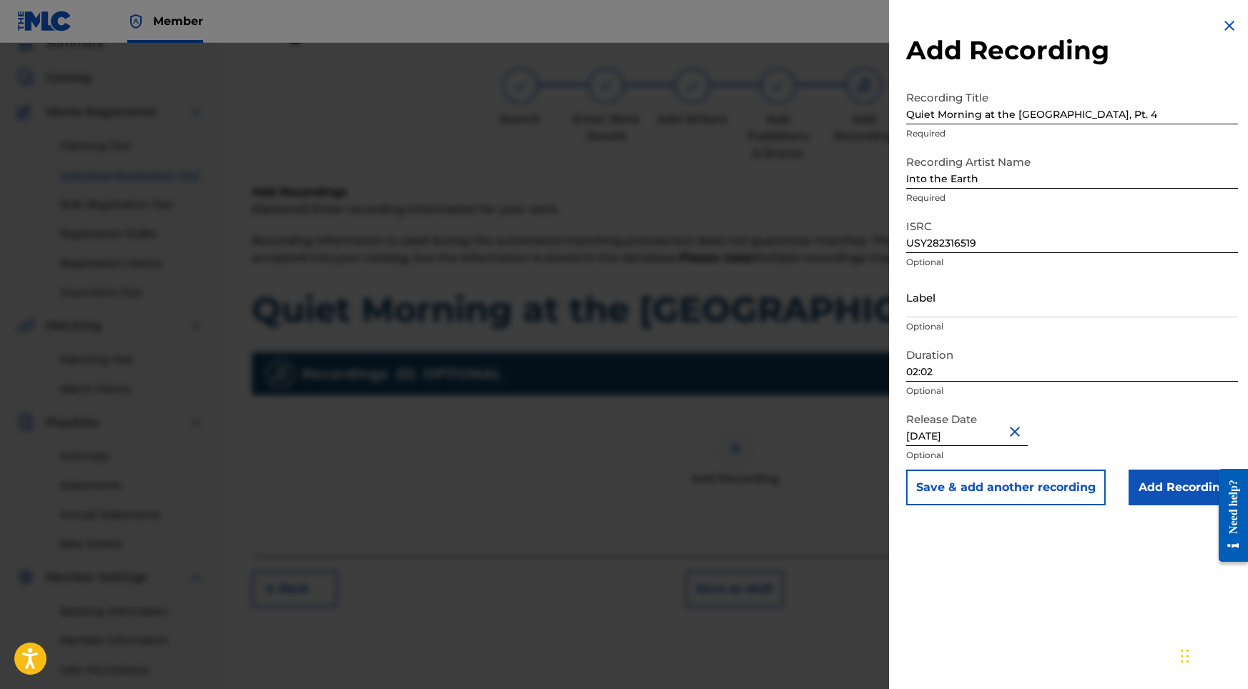
click at [1152, 496] on input "Add Recording" at bounding box center [1182, 488] width 109 height 36
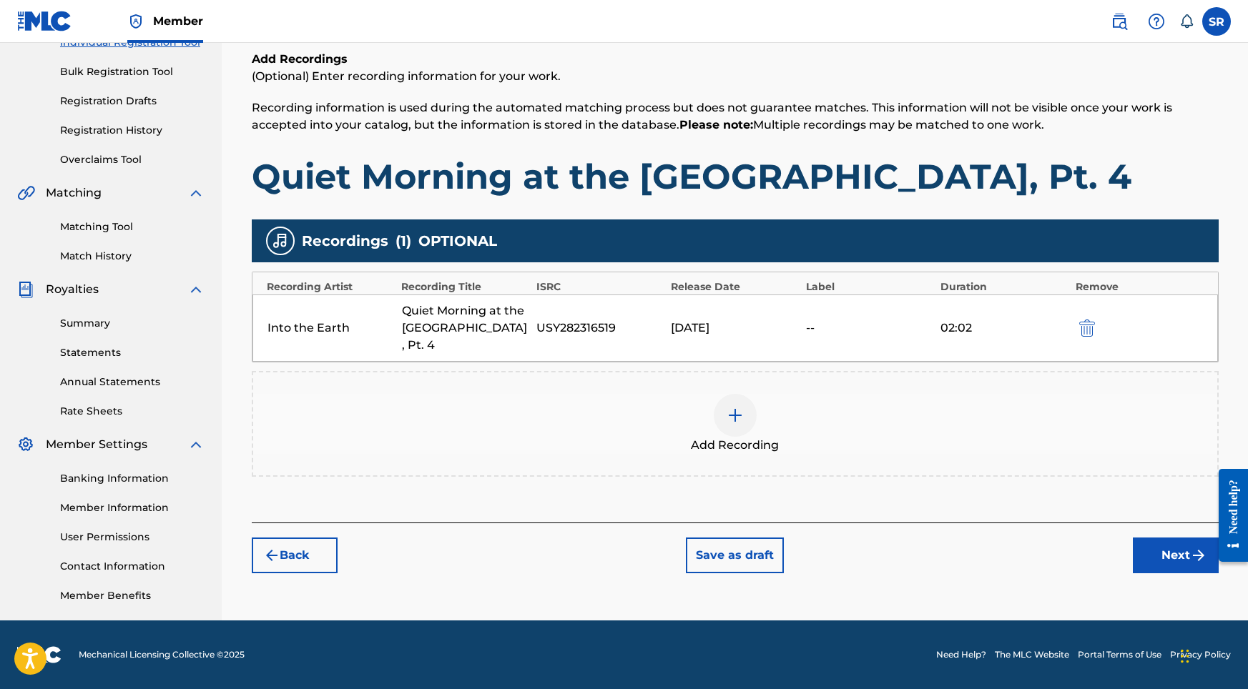
click at [1157, 542] on button "Next" at bounding box center [1176, 556] width 86 height 36
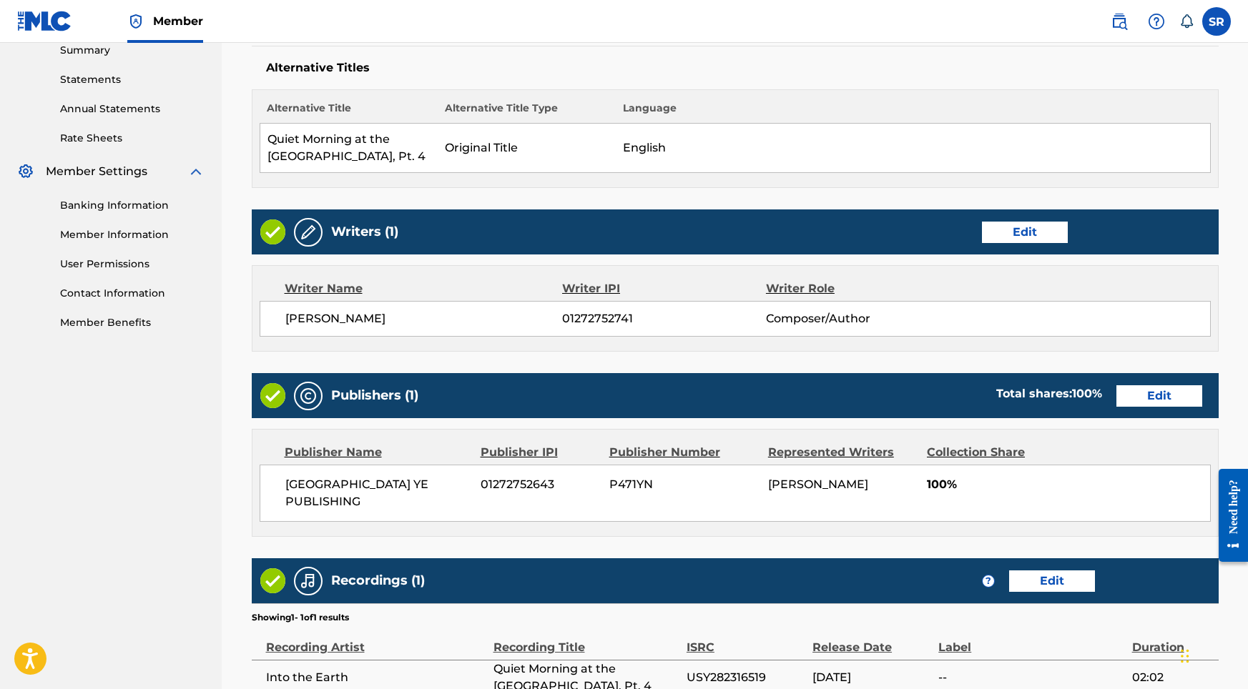
scroll to position [601, 0]
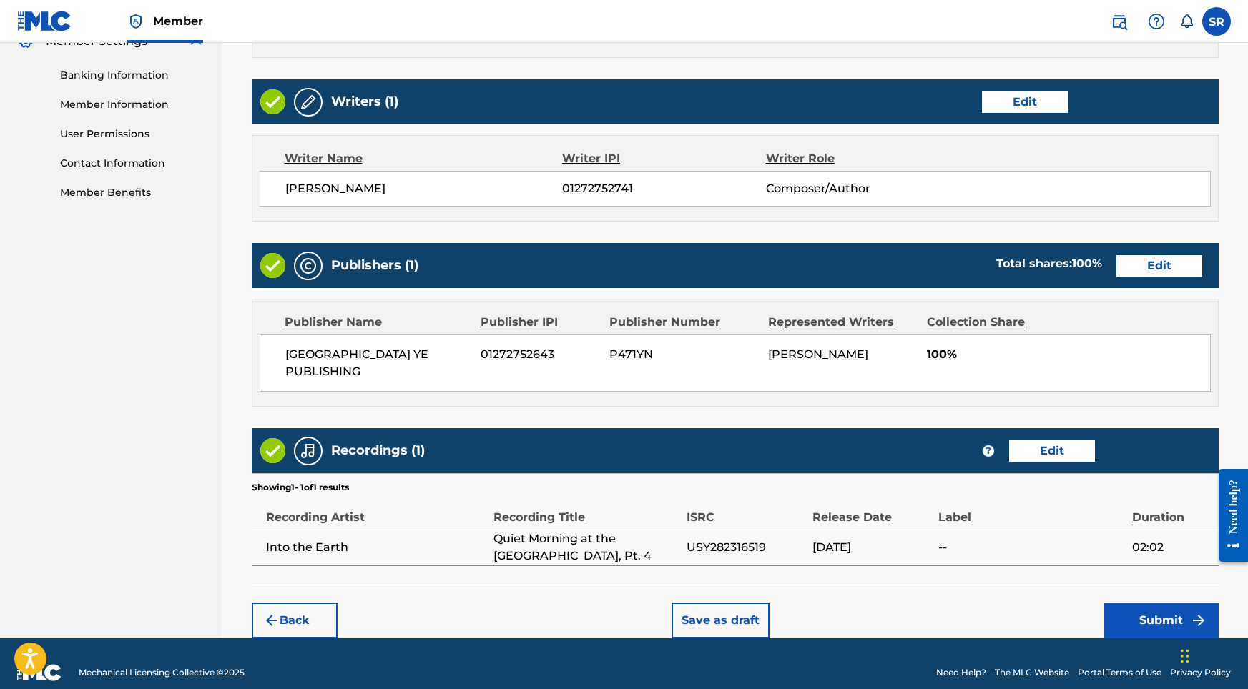
click at [1156, 603] on button "Submit" at bounding box center [1161, 621] width 114 height 36
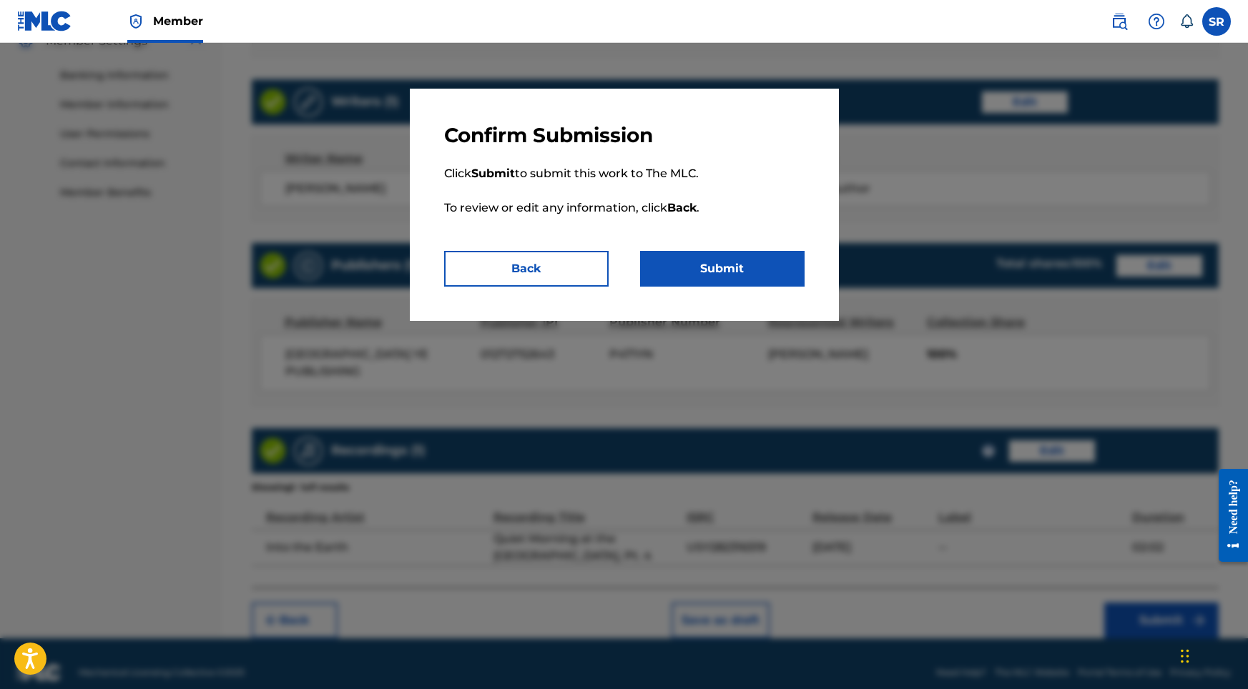
click at [716, 259] on button "Submit" at bounding box center [722, 269] width 164 height 36
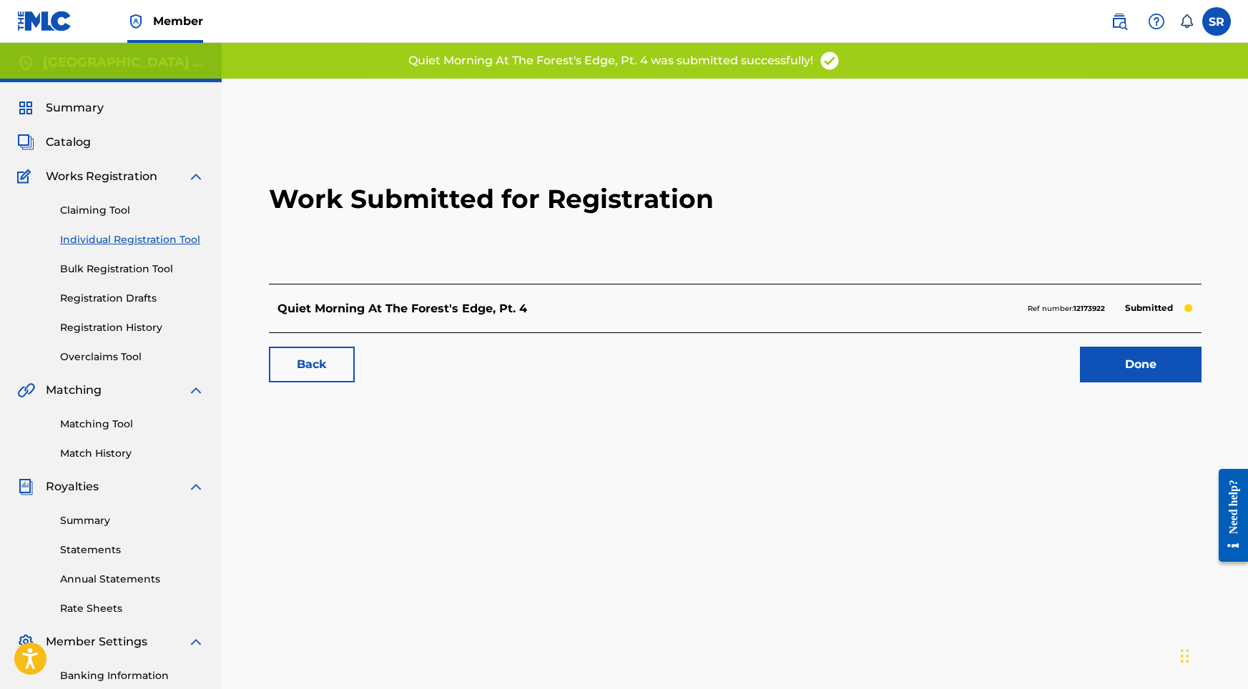
click at [1096, 350] on link "Done" at bounding box center [1141, 365] width 122 height 36
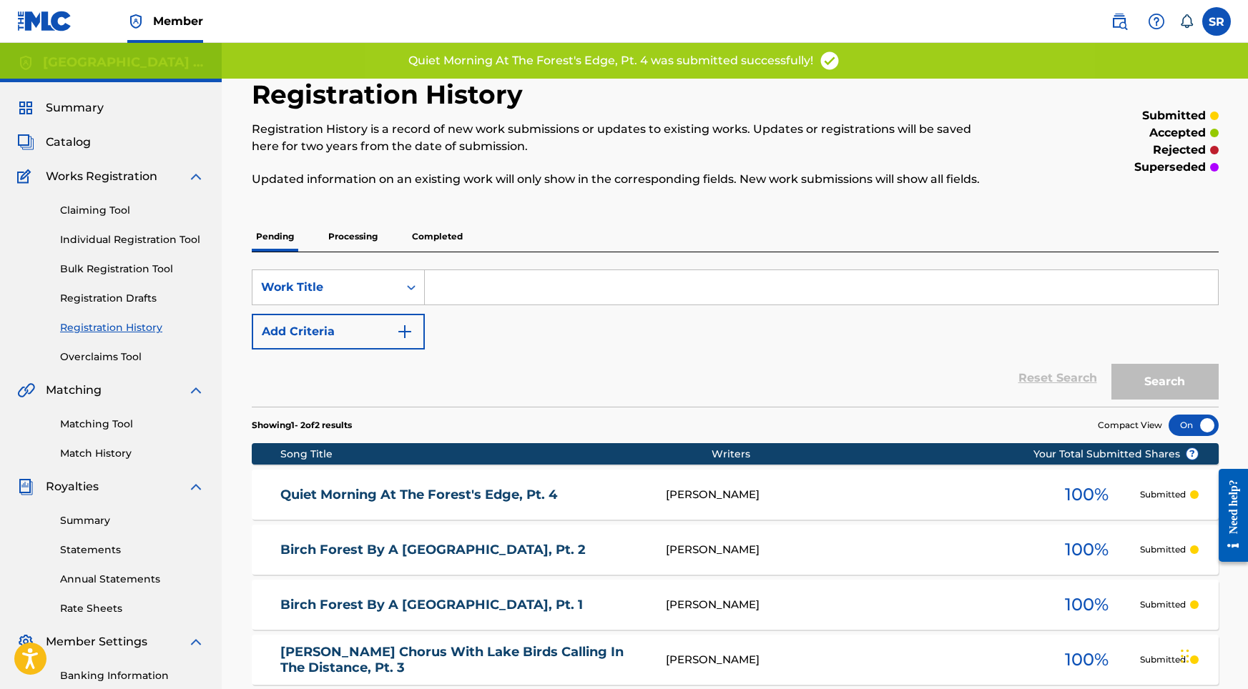
click at [150, 245] on link "Individual Registration Tool" at bounding box center [132, 239] width 144 height 15
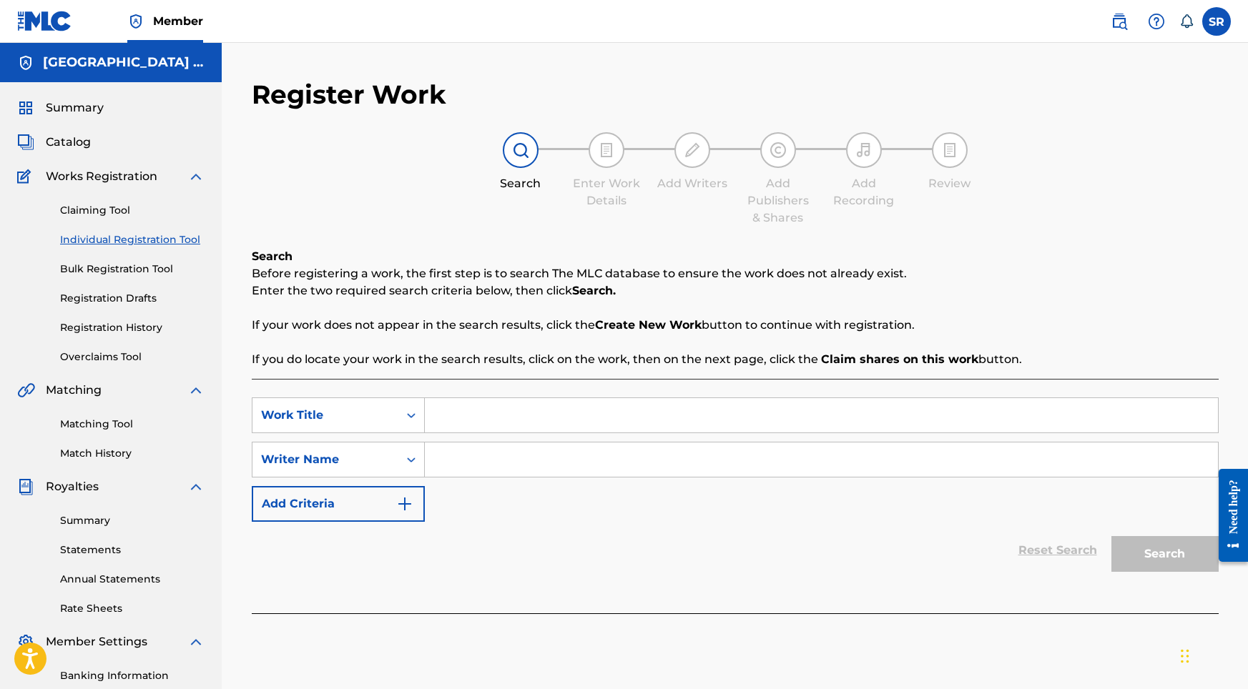
click at [497, 421] on input "Search Form" at bounding box center [821, 415] width 793 height 34
paste input "Quiet Morning at the [GEOGRAPHIC_DATA], Pt. 5"
type input "Quiet Morning at the [GEOGRAPHIC_DATA], Pt. 5"
click at [501, 451] on input "Search Form" at bounding box center [821, 460] width 793 height 34
paste input "Quiet Morning at the [GEOGRAPHIC_DATA], Pt. 5"
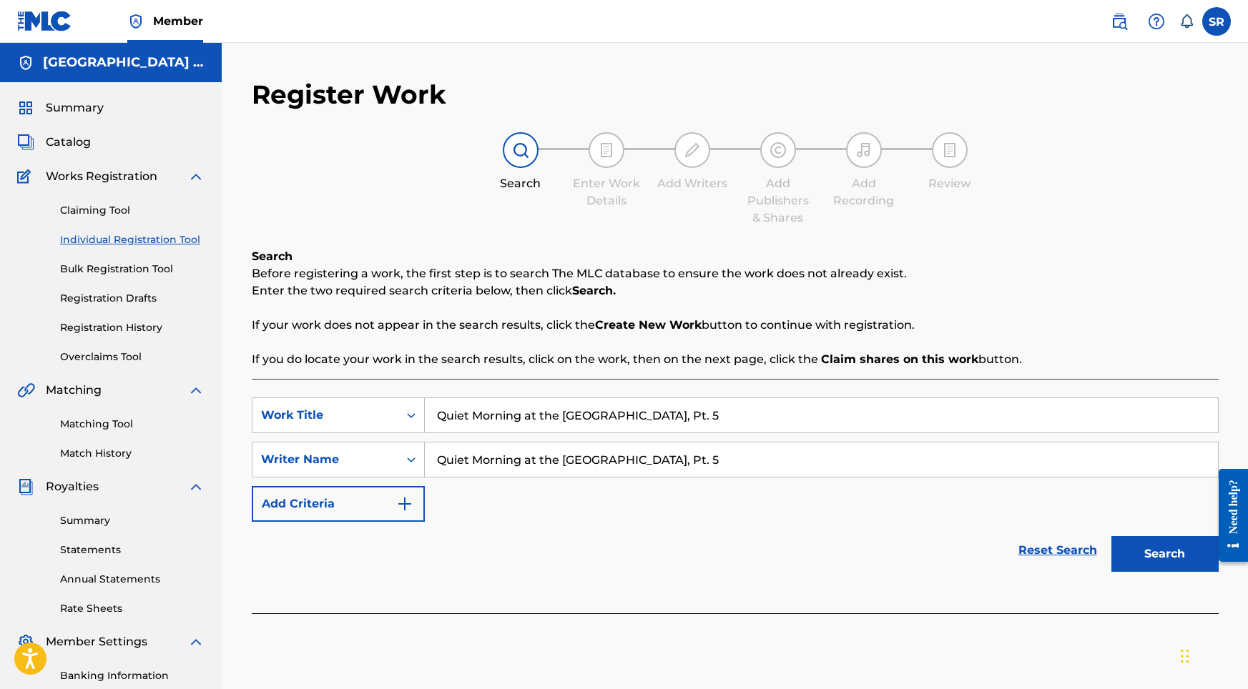
type input "Quiet Morning at the [GEOGRAPHIC_DATA], Pt. 5"
click at [1131, 548] on button "Search" at bounding box center [1164, 554] width 107 height 36
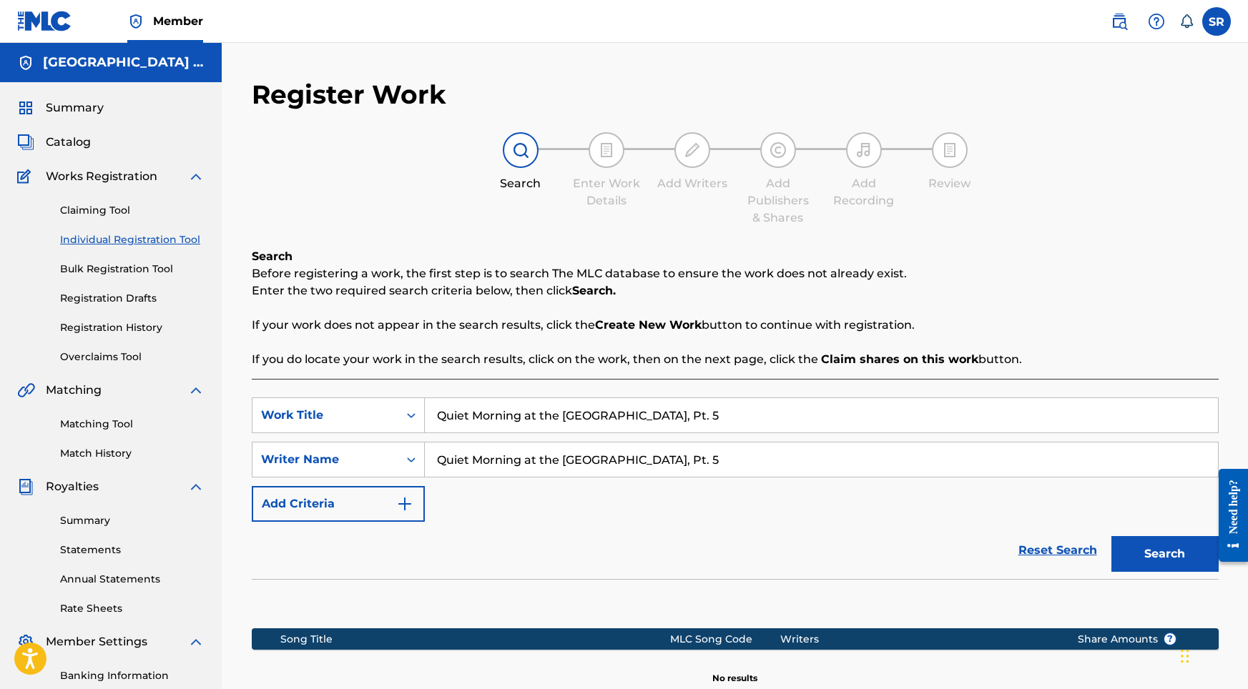
scroll to position [197, 0]
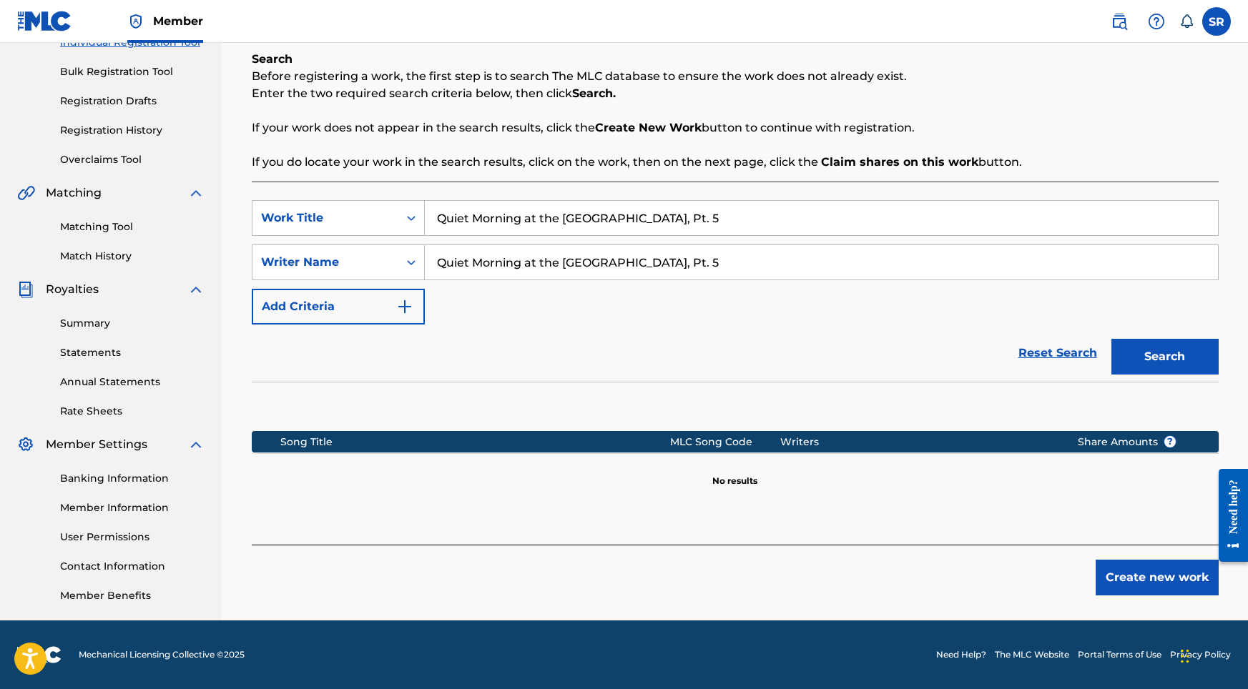
click at [1126, 570] on button "Create new work" at bounding box center [1156, 578] width 123 height 36
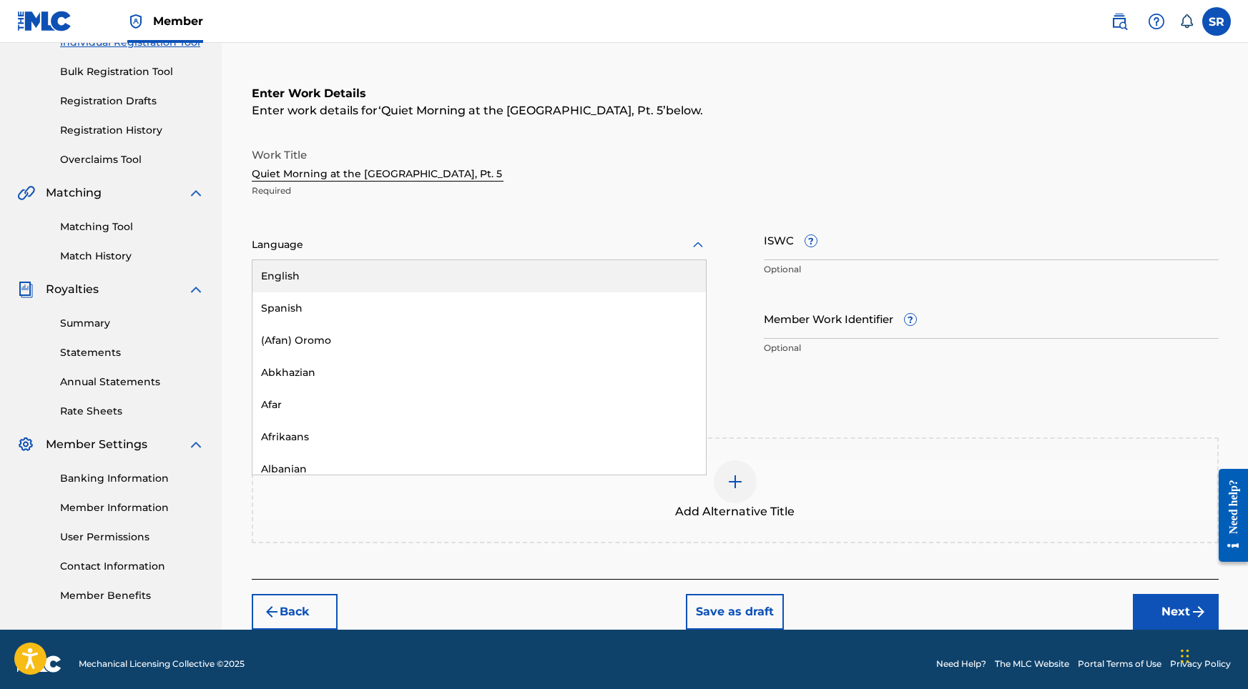
click at [425, 245] on div at bounding box center [479, 245] width 455 height 18
click at [383, 275] on div "English" at bounding box center [478, 276] width 453 height 32
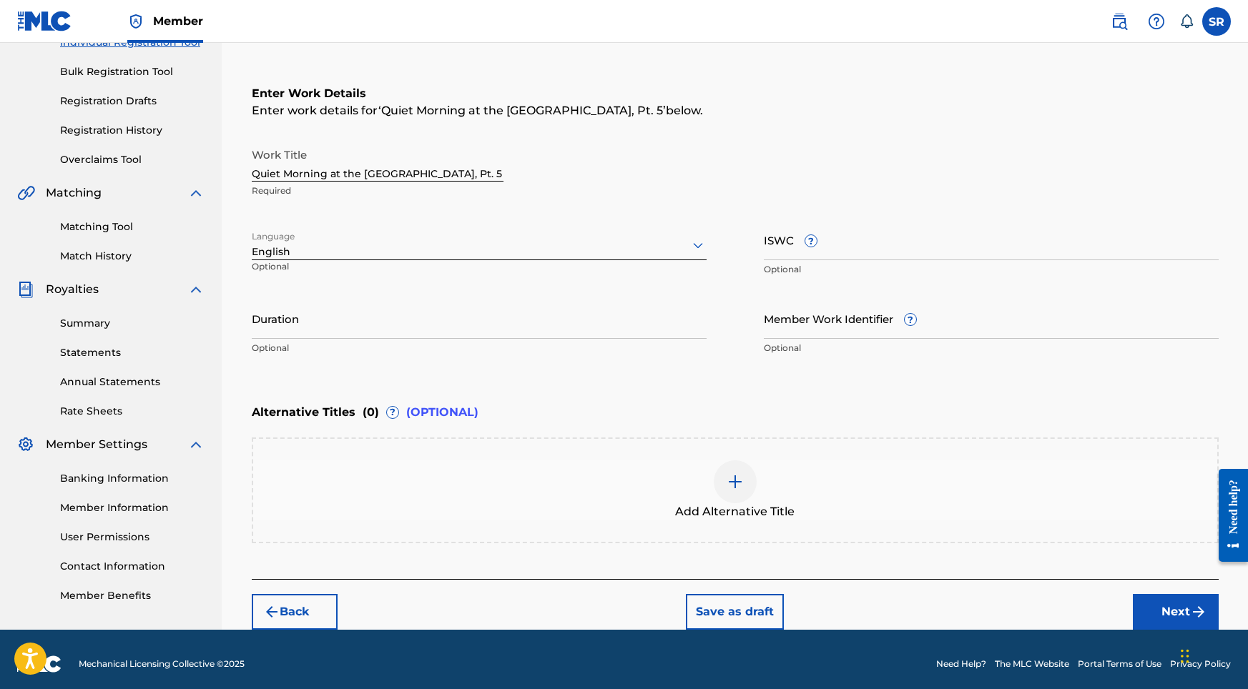
click at [392, 322] on input "Duration" at bounding box center [479, 318] width 455 height 41
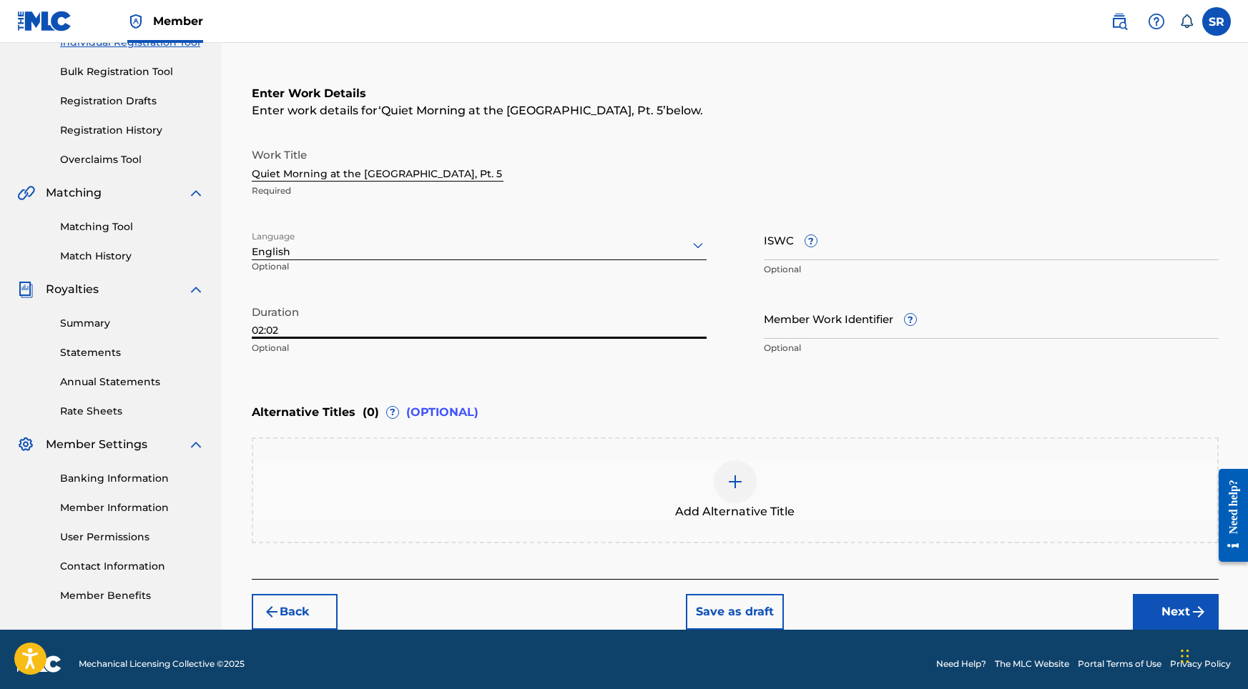
type input "02:02"
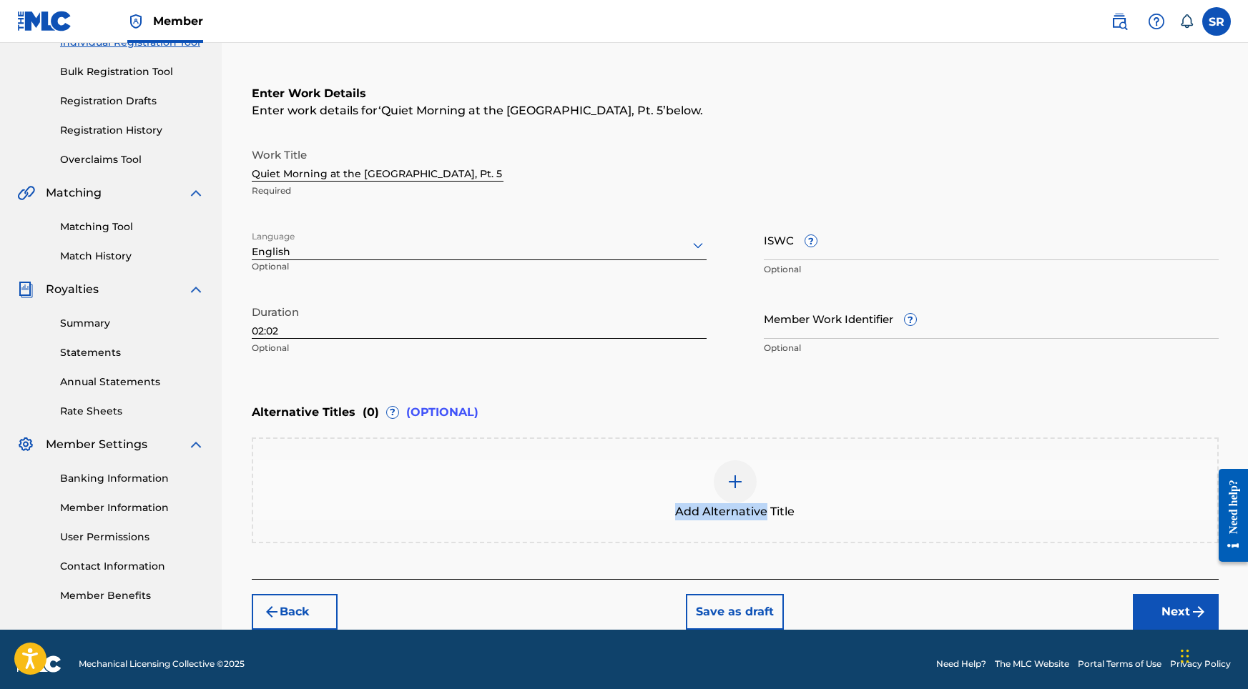
click at [761, 502] on div "Add Alternative Title" at bounding box center [735, 490] width 964 height 60
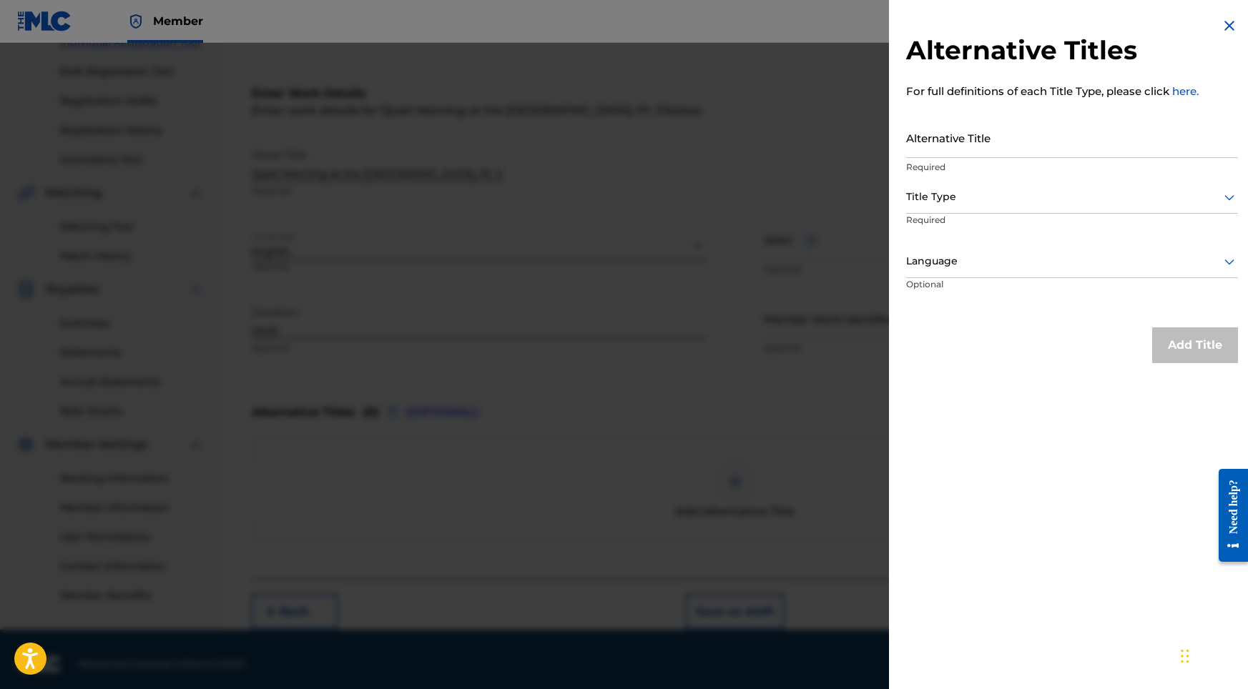
click at [1003, 143] on input "Alternative Title" at bounding box center [1072, 137] width 332 height 41
paste input "Quiet Morning at the [GEOGRAPHIC_DATA], Pt. 5"
type input "Quiet Morning at the [GEOGRAPHIC_DATA], Pt. 5"
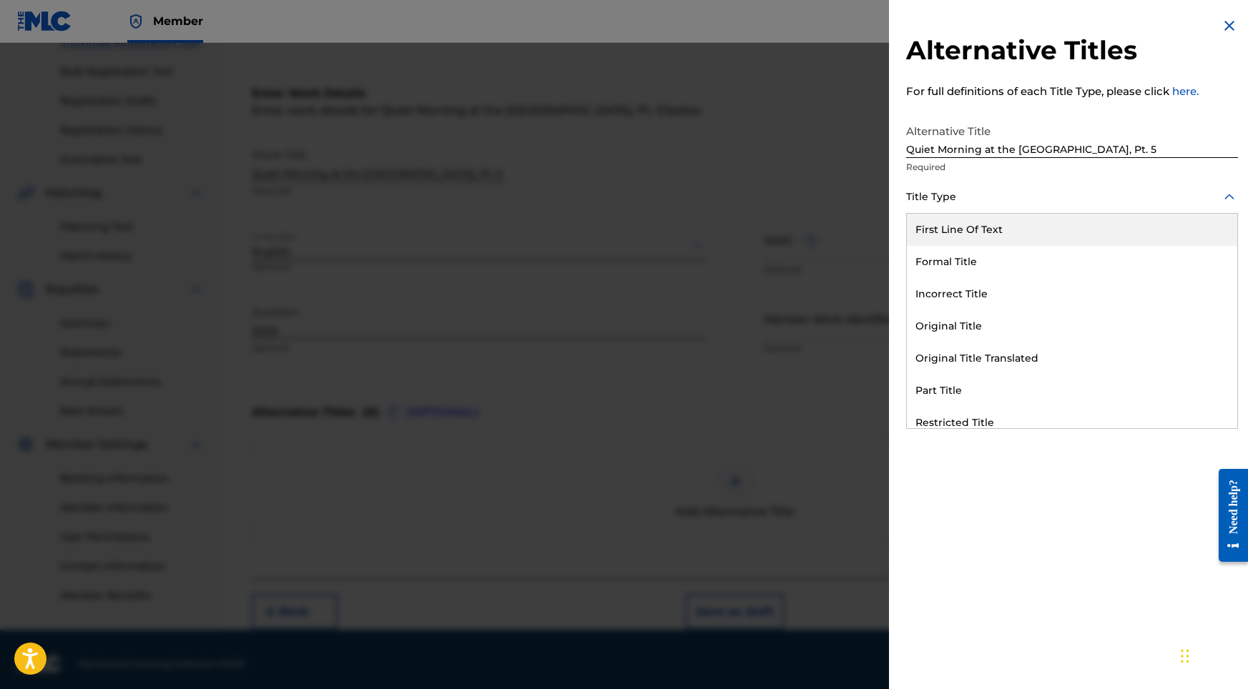
click at [980, 204] on div at bounding box center [1072, 197] width 332 height 18
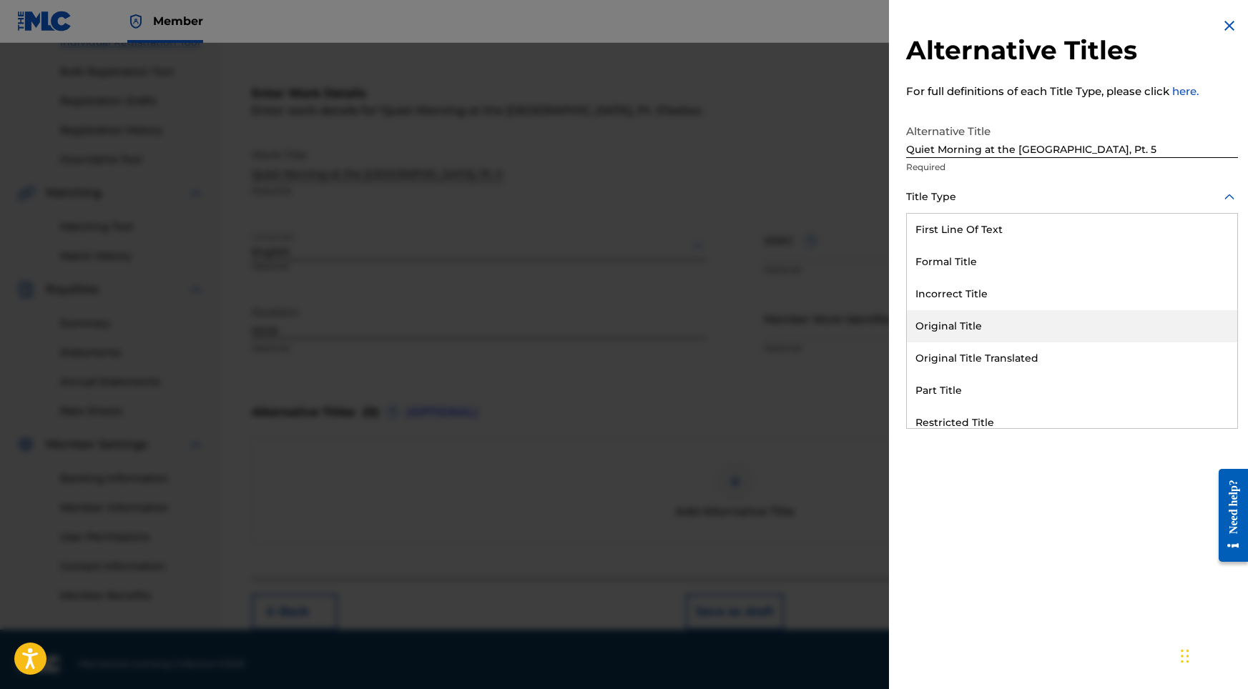
click at [950, 312] on div "Original Title" at bounding box center [1072, 326] width 330 height 32
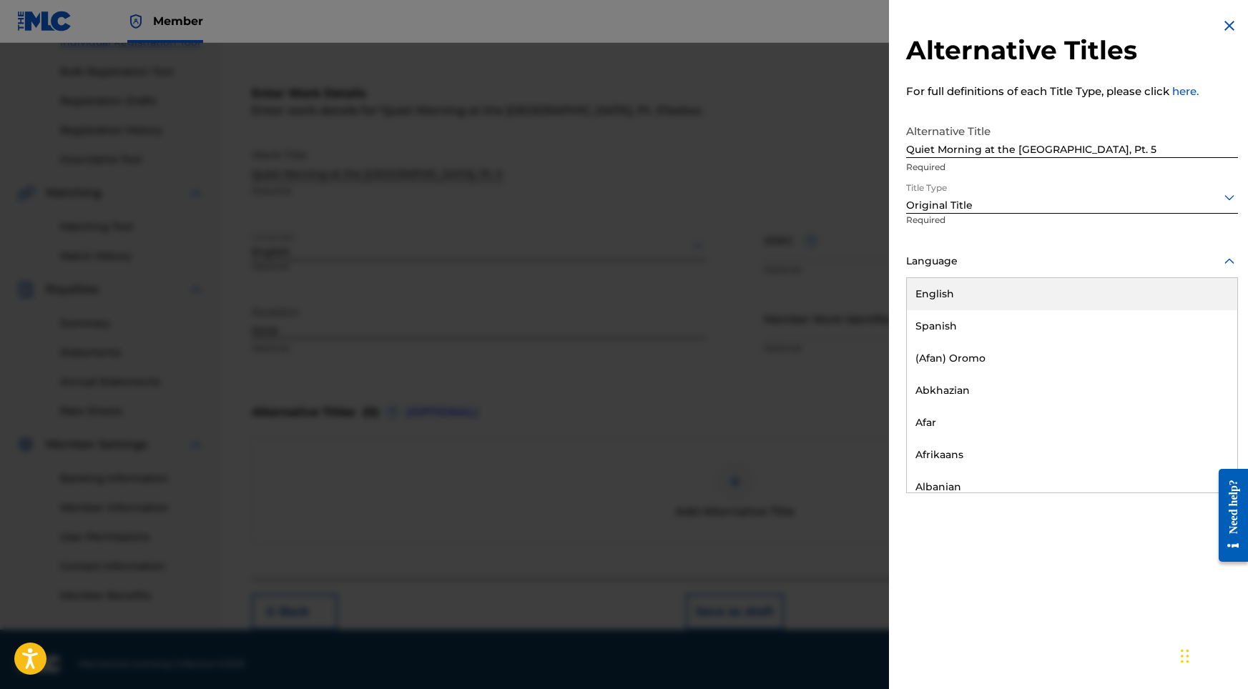
click at [989, 269] on div at bounding box center [1072, 261] width 332 height 18
drag, startPoint x: 988, startPoint y: 297, endPoint x: 1007, endPoint y: 301, distance: 19.1
click at [988, 297] on div "English" at bounding box center [1072, 294] width 330 height 32
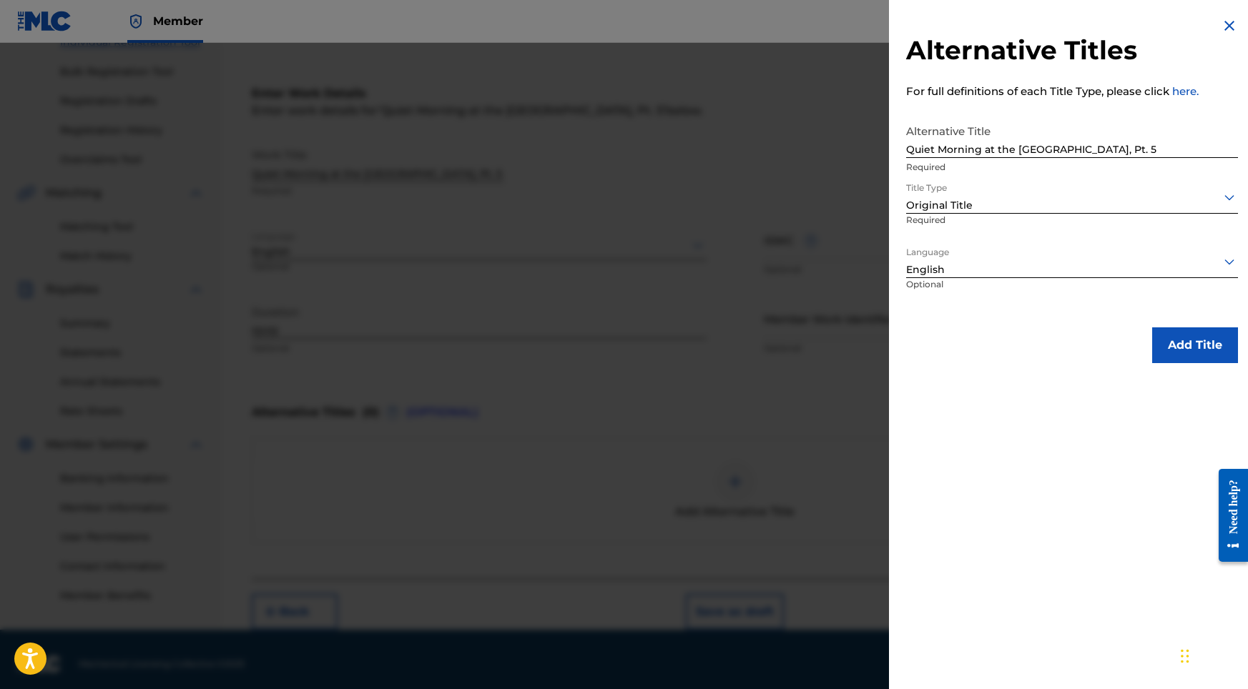
click at [1189, 337] on button "Add Title" at bounding box center [1195, 345] width 86 height 36
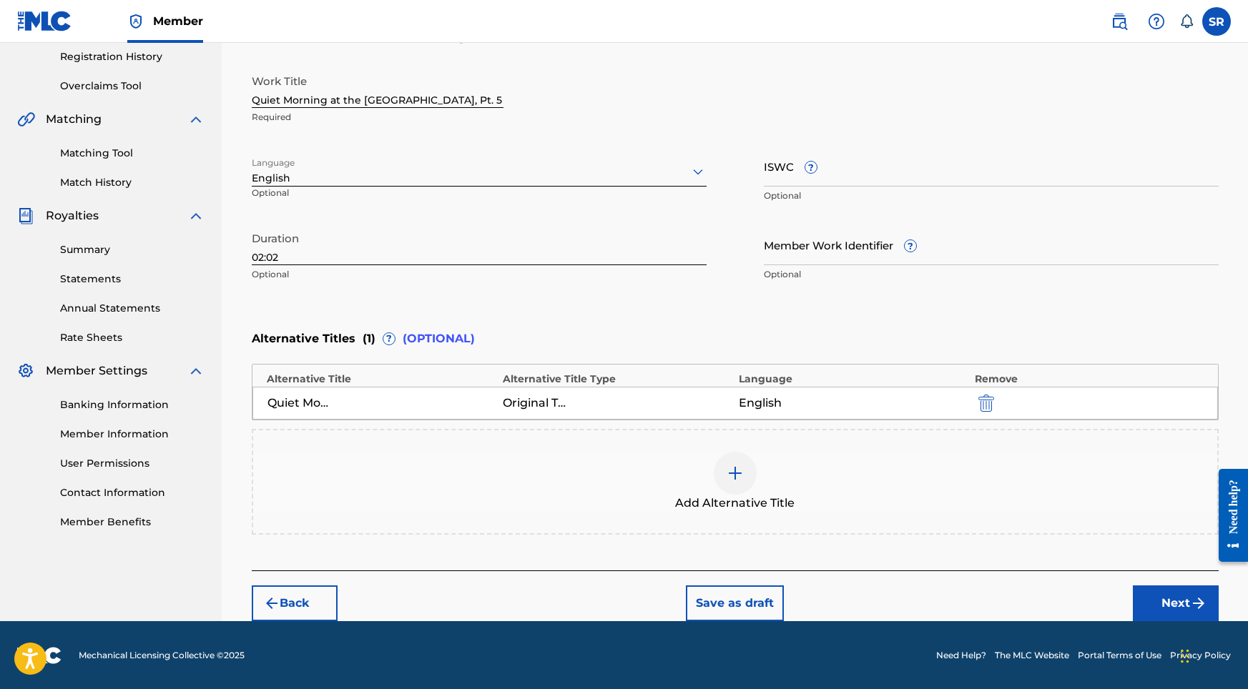
click at [1133, 566] on div "Enter Work Details Enter work details for ‘ Quiet Morning at the [GEOGRAPHIC_DA…" at bounding box center [735, 273] width 967 height 593
click at [1142, 587] on button "Next" at bounding box center [1176, 604] width 86 height 36
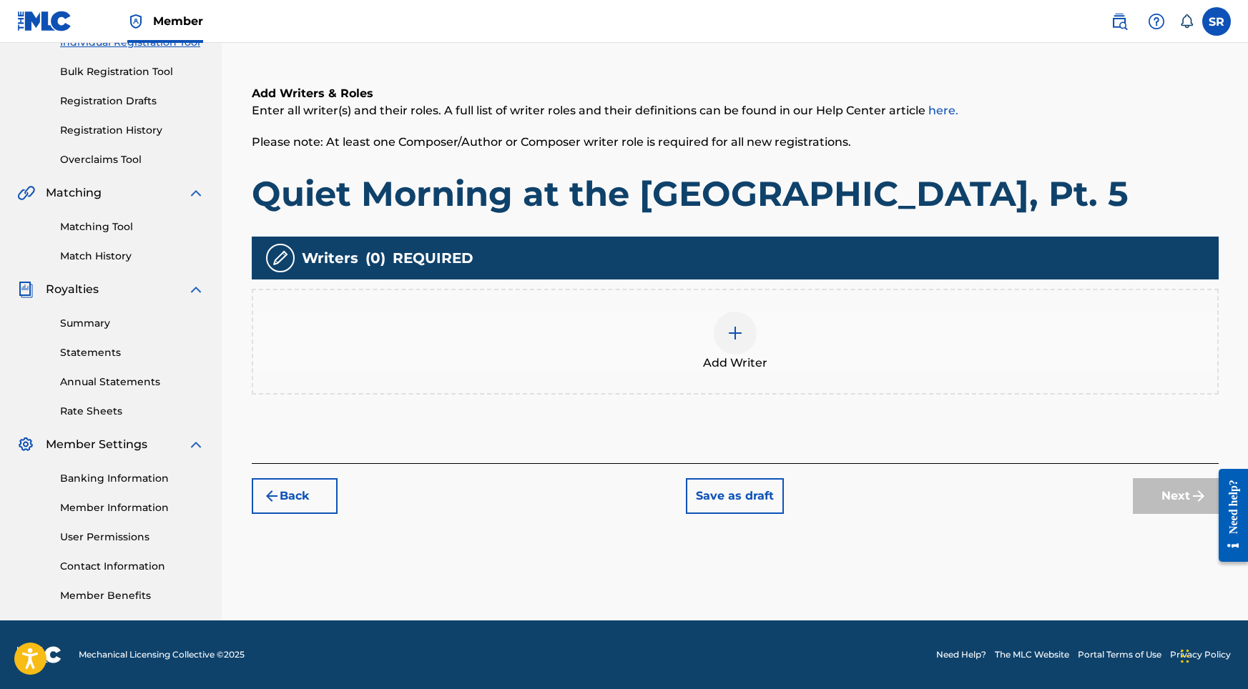
click at [726, 351] on div at bounding box center [735, 333] width 43 height 43
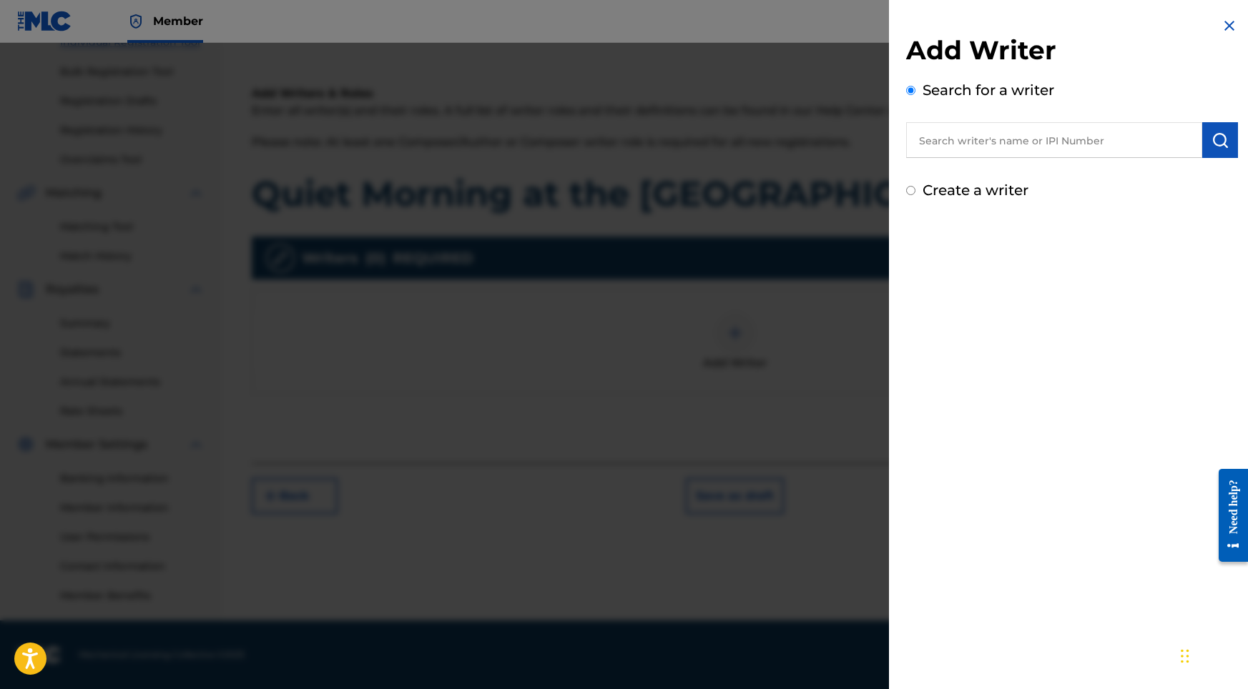
click at [1027, 147] on input "text" at bounding box center [1054, 140] width 296 height 36
paste input "[PERSON_NAME]"
click at [1195, 147] on input "[PERSON_NAME]" at bounding box center [1054, 140] width 296 height 36
type input "[PERSON_NAME]"
click at [1211, 142] on img "submit" at bounding box center [1219, 140] width 17 height 17
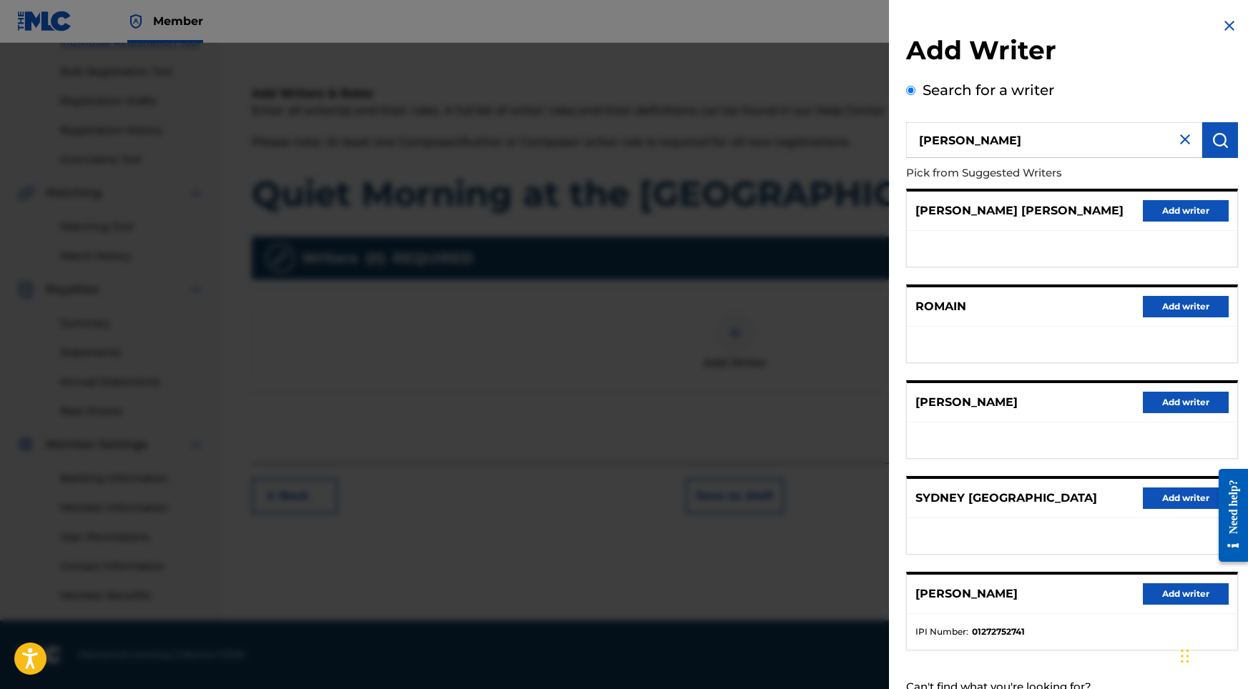
scroll to position [3, 0]
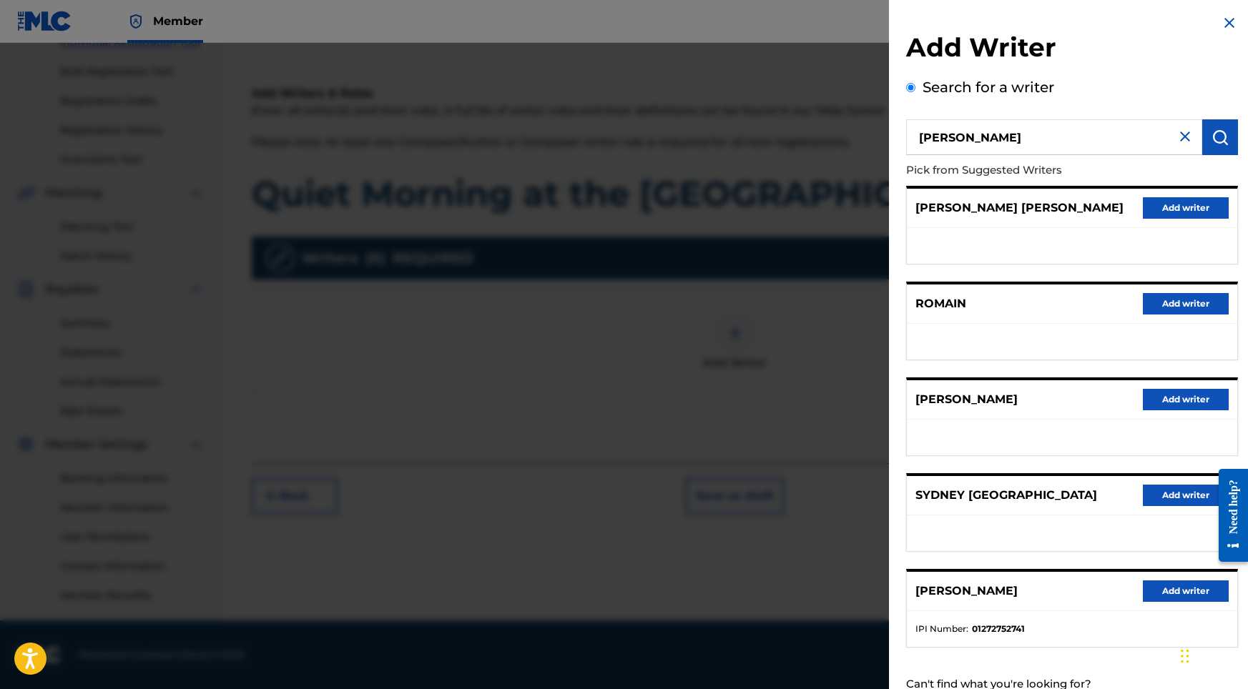
click at [1155, 600] on button "Add writer" at bounding box center [1186, 591] width 86 height 21
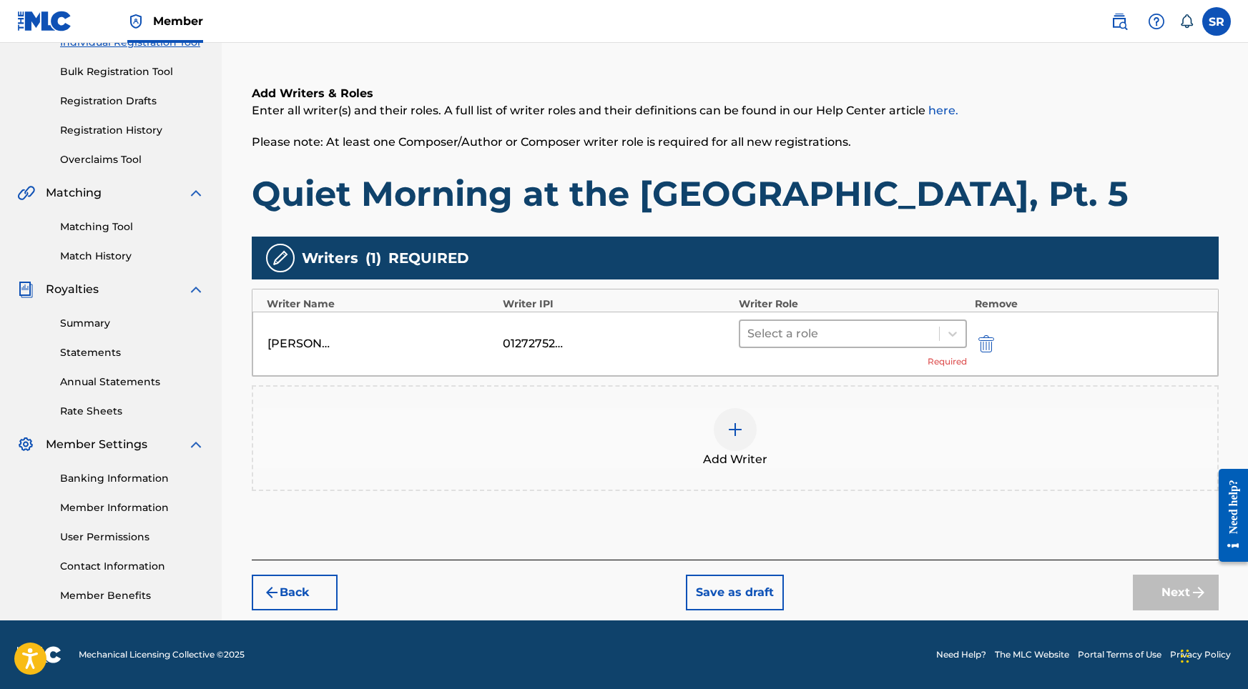
click at [834, 337] on div at bounding box center [839, 334] width 185 height 20
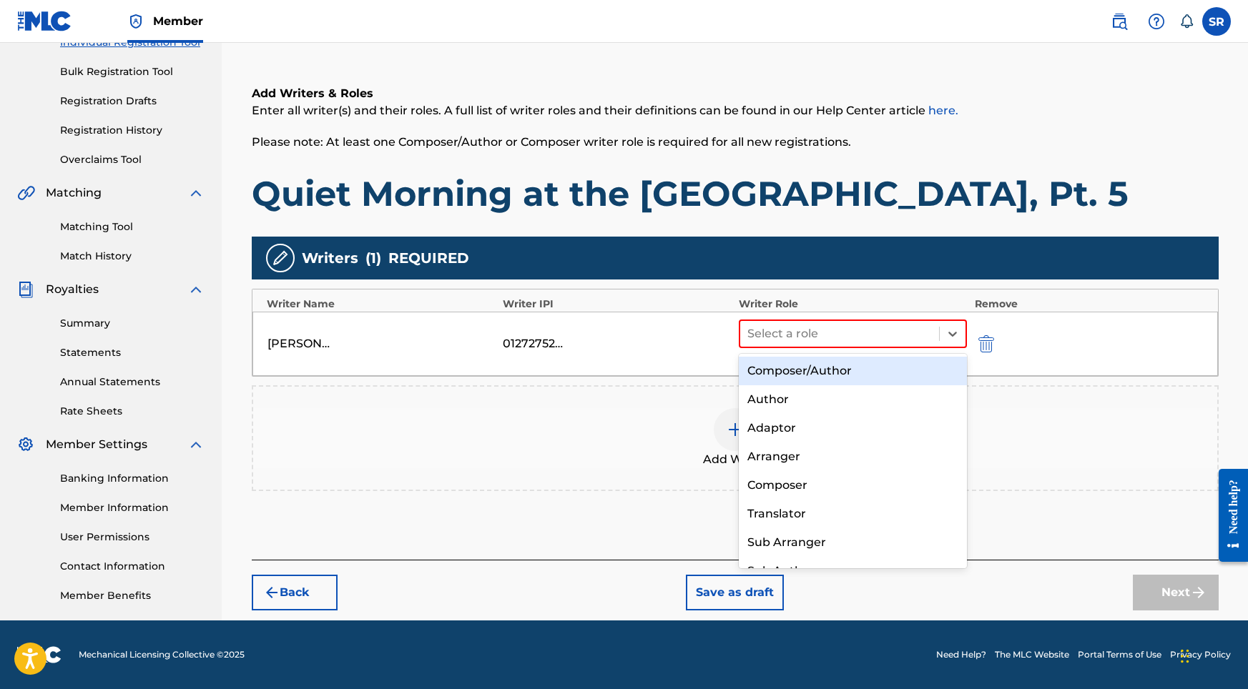
click at [813, 370] on div "Composer/Author" at bounding box center [853, 371] width 229 height 29
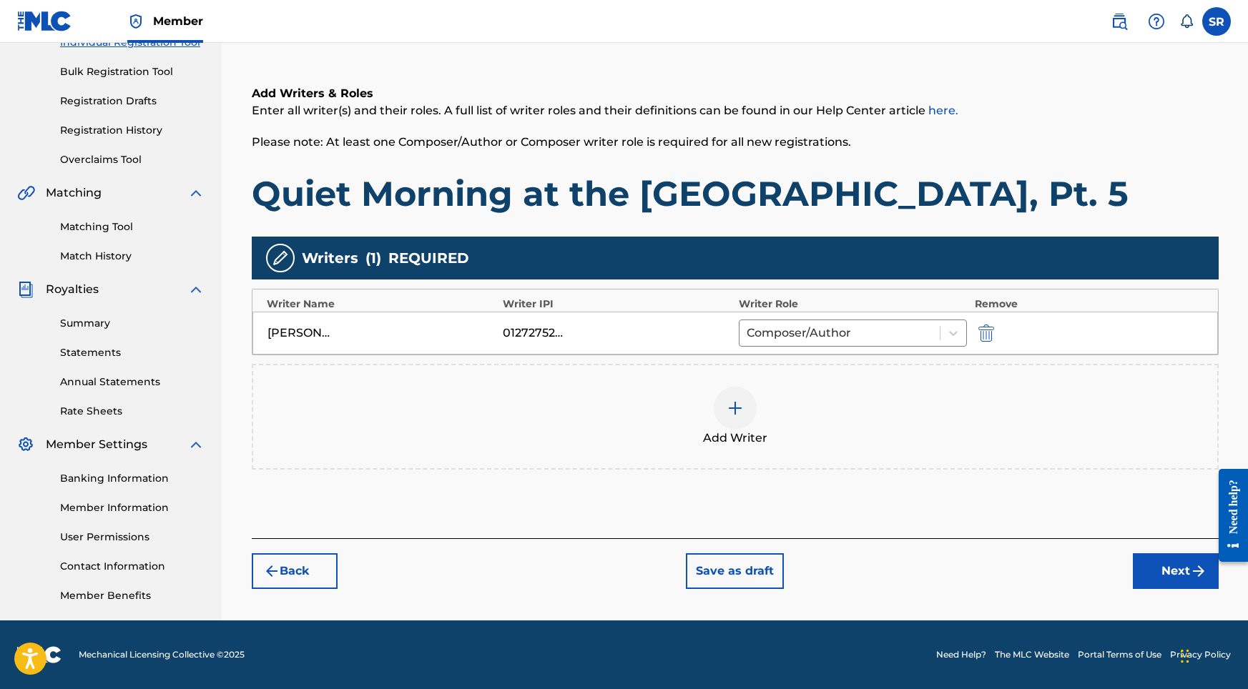
click at [1175, 581] on button "Next" at bounding box center [1176, 571] width 86 height 36
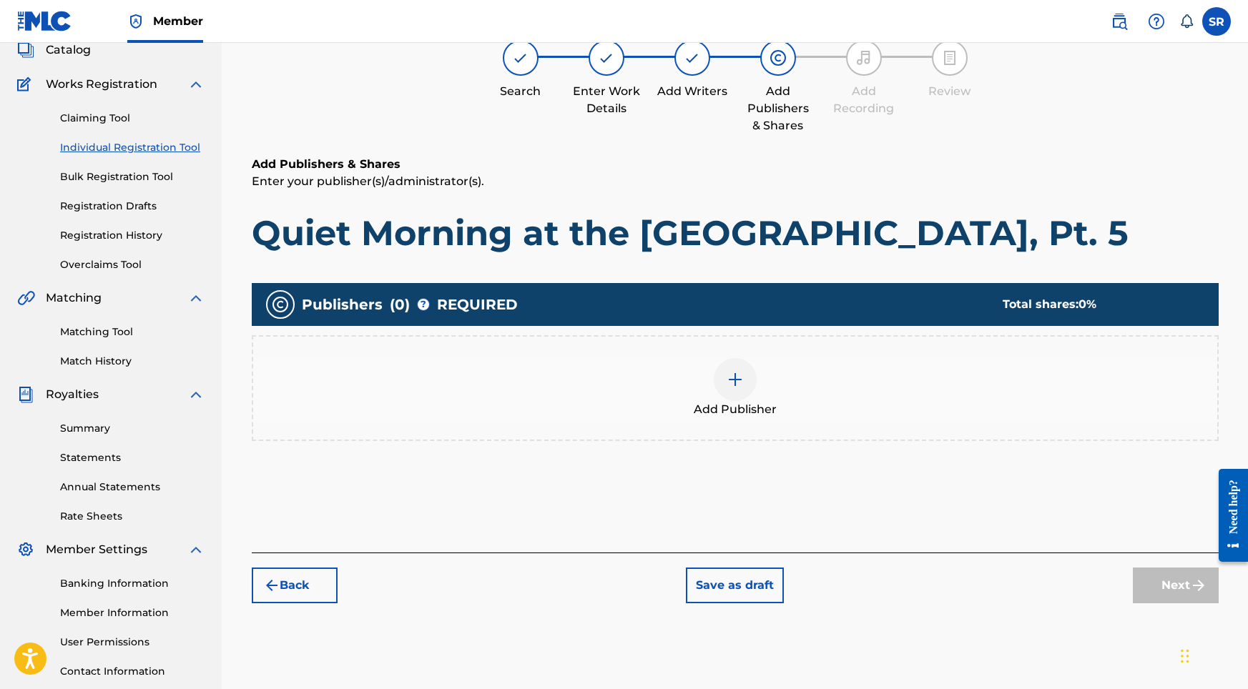
scroll to position [64, 0]
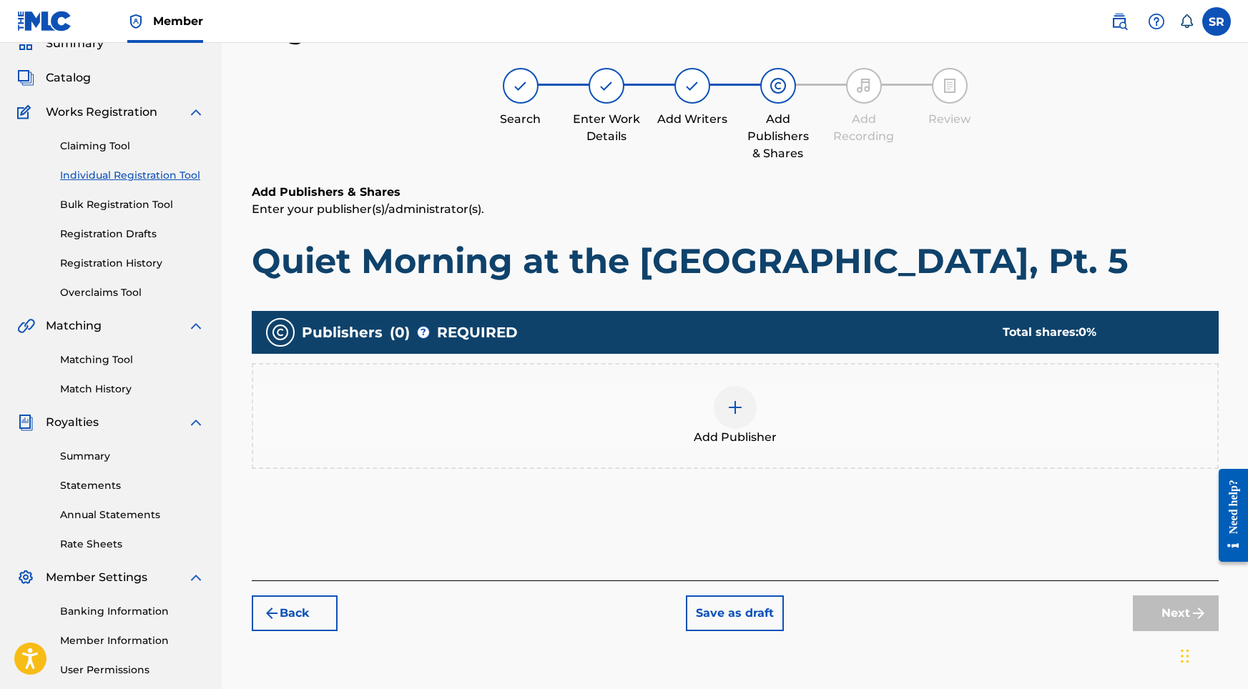
click at [732, 385] on div "Add Publisher" at bounding box center [735, 416] width 967 height 106
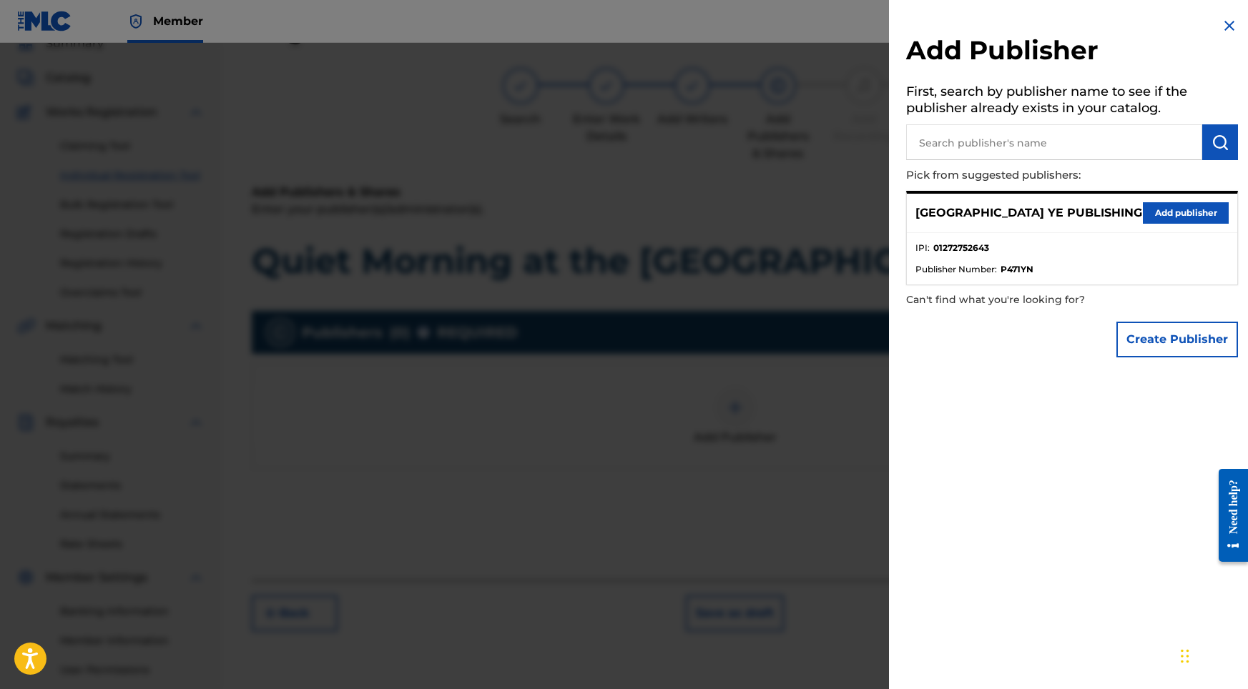
click at [1156, 199] on div "SYDNEY YE PUBLISHING Add publisher" at bounding box center [1072, 213] width 330 height 39
click at [1158, 205] on button "Add publisher" at bounding box center [1186, 212] width 86 height 21
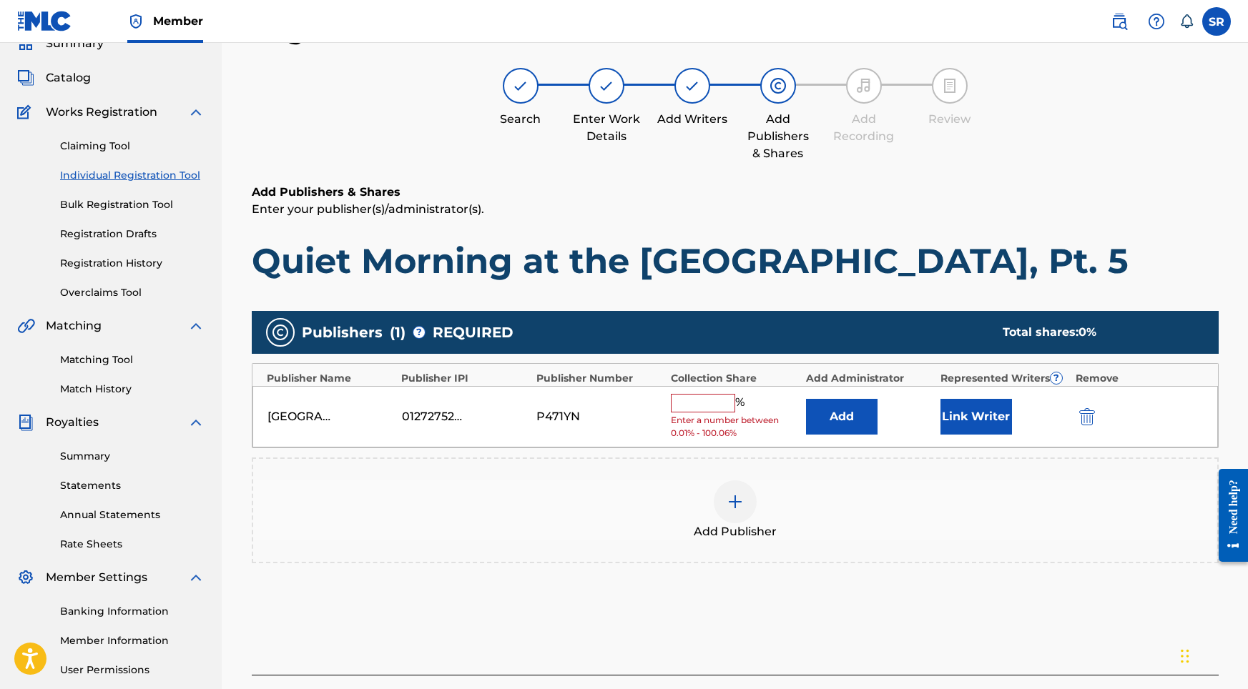
click at [696, 402] on input "text" at bounding box center [703, 403] width 64 height 19
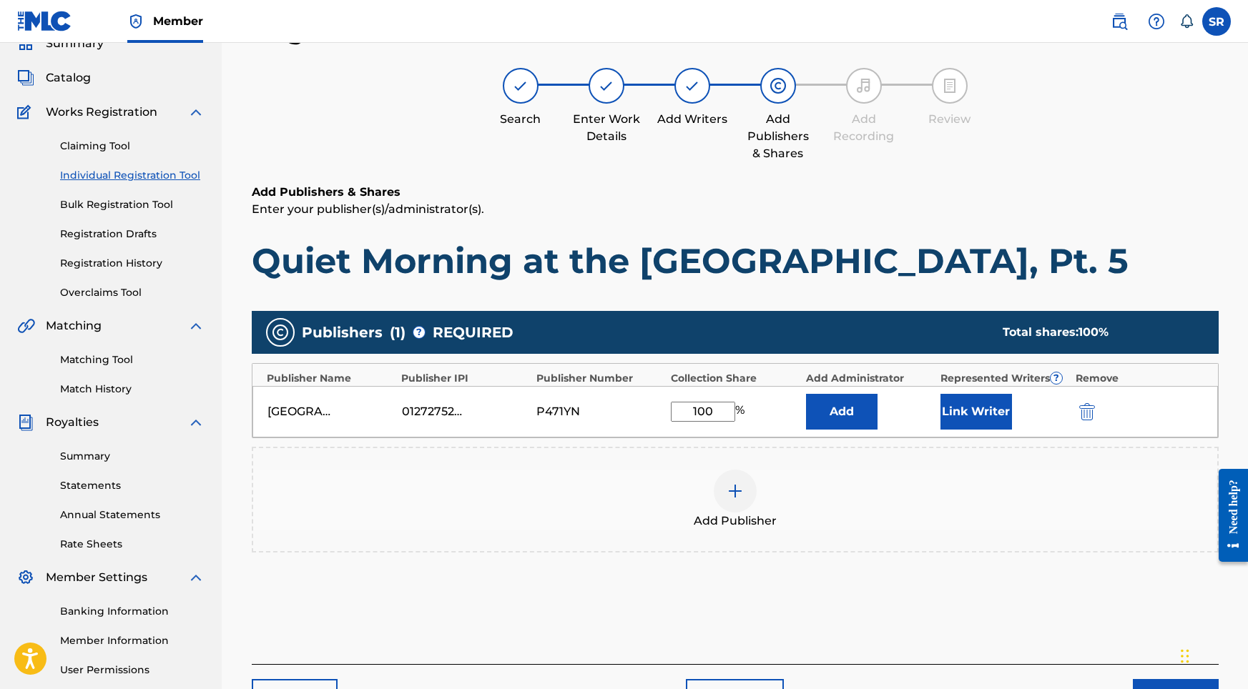
type input "100"
click at [977, 415] on button "Link Writer" at bounding box center [976, 412] width 72 height 36
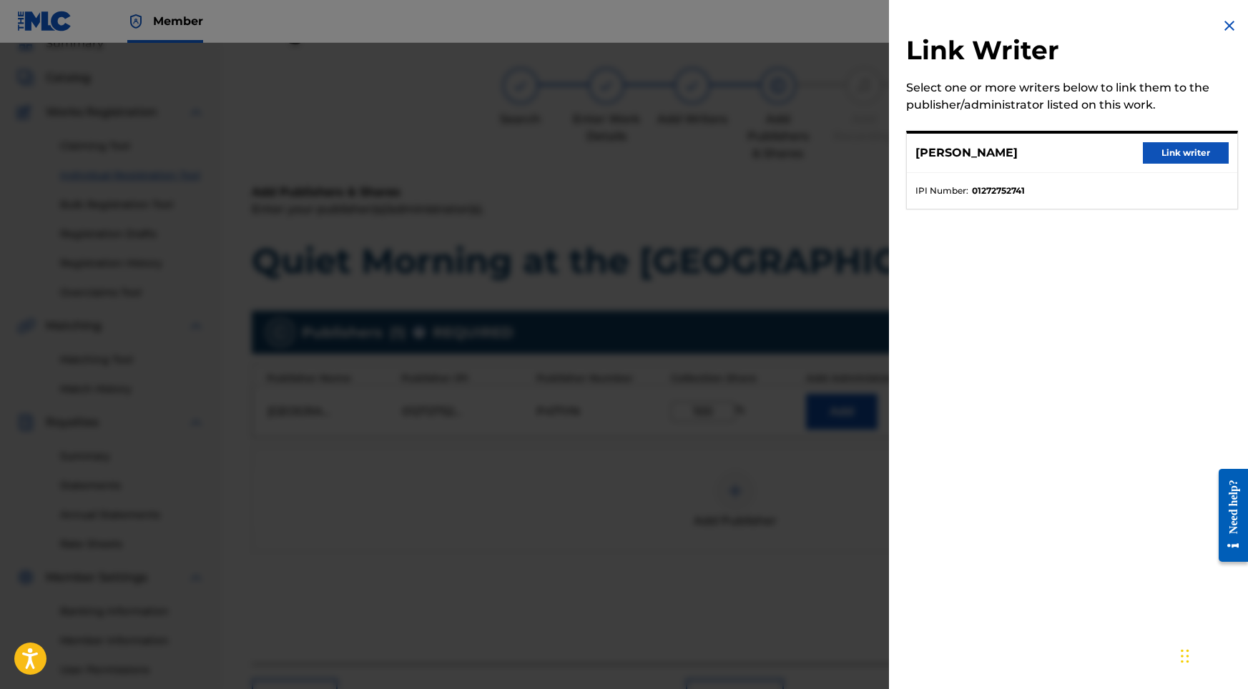
click at [1173, 162] on button "Link writer" at bounding box center [1186, 152] width 86 height 21
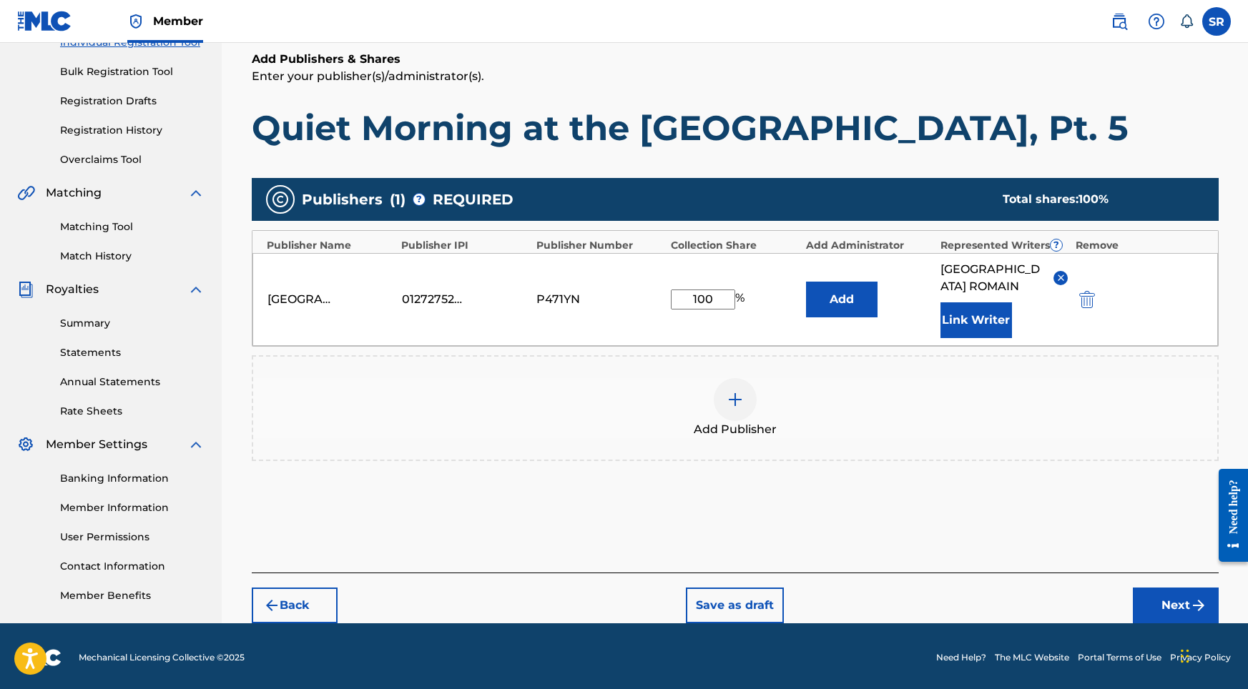
click at [1145, 591] on button "Next" at bounding box center [1176, 606] width 86 height 36
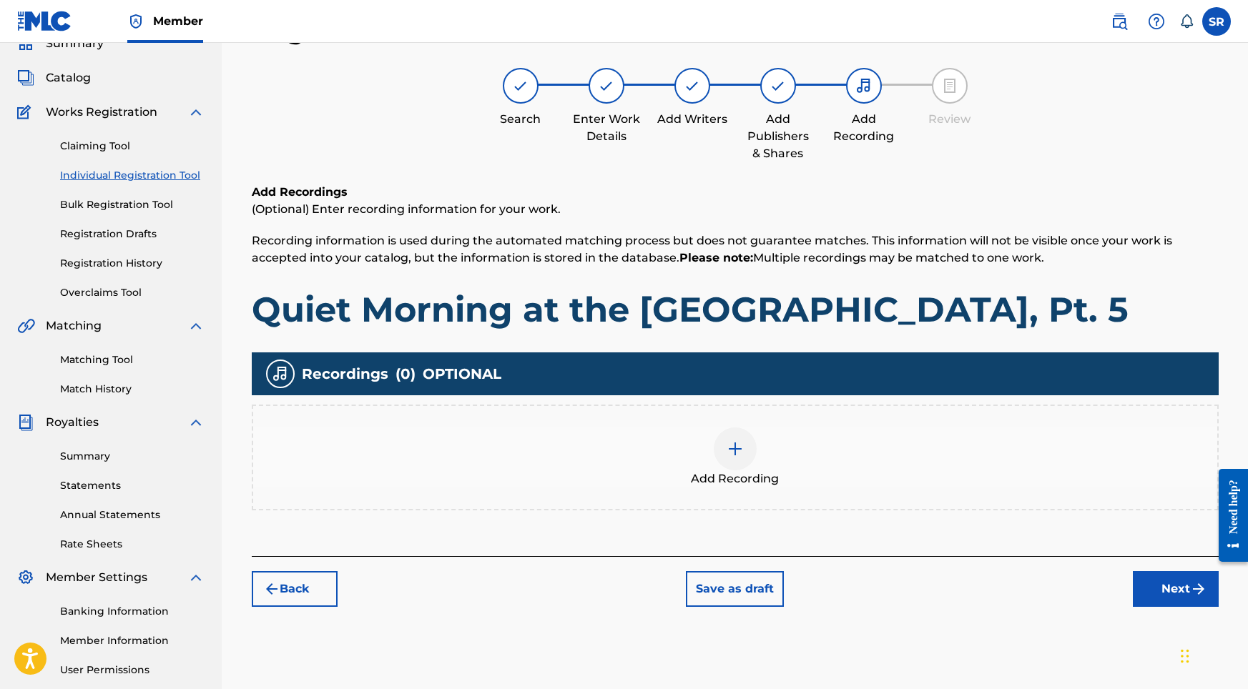
click at [702, 454] on div "Add Recording" at bounding box center [735, 458] width 964 height 60
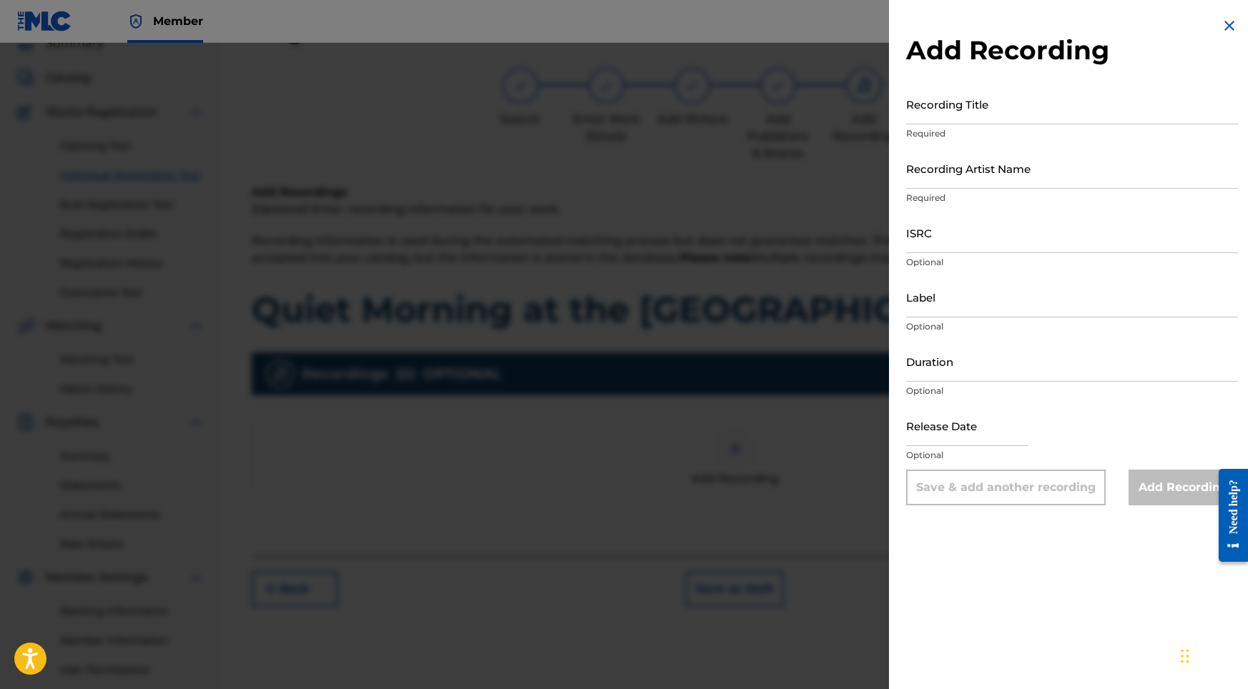
click at [1084, 109] on input "Recording Title" at bounding box center [1072, 104] width 332 height 41
paste input "Quiet Morning at the [GEOGRAPHIC_DATA], Pt. 5"
type input "Quiet Morning at the [GEOGRAPHIC_DATA], Pt. 5"
click at [997, 174] on input "Recording Artist Name" at bounding box center [1072, 168] width 332 height 41
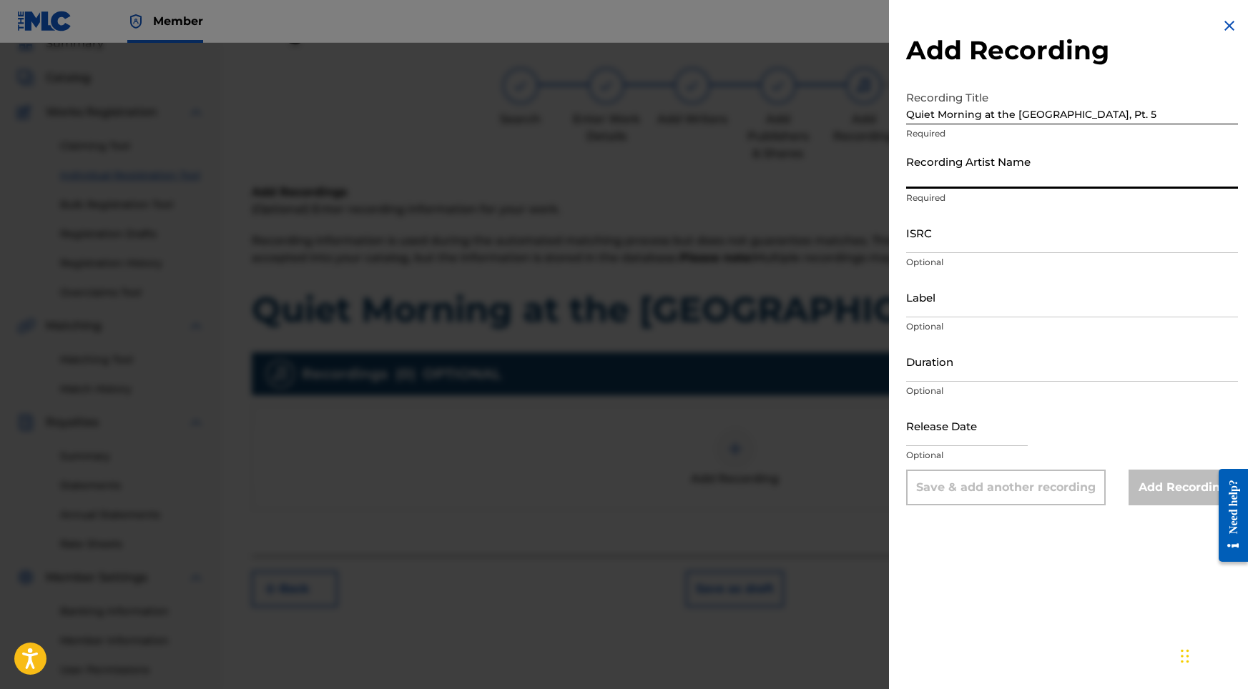
paste input "Into the Earth"
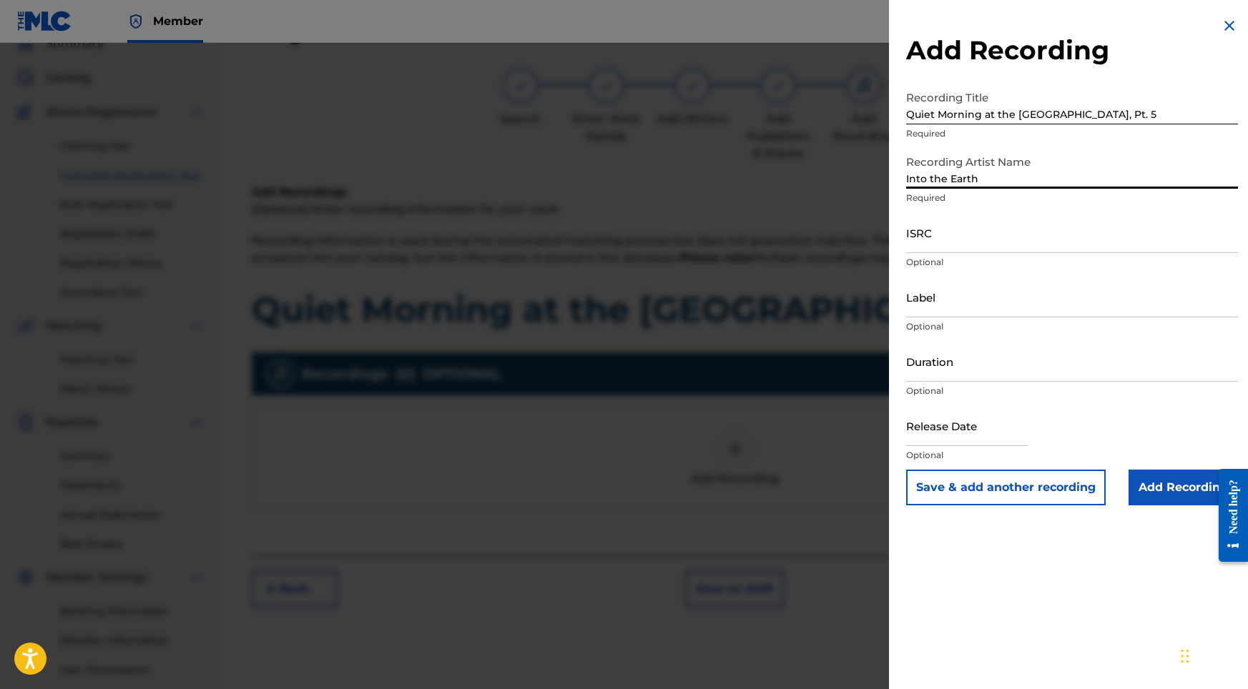
type input "Into the Earth"
click at [956, 232] on input "ISRC" at bounding box center [1072, 232] width 332 height 41
paste input "USY282316520"
type input "USY282316520"
click at [937, 365] on input "Duration" at bounding box center [1072, 361] width 332 height 41
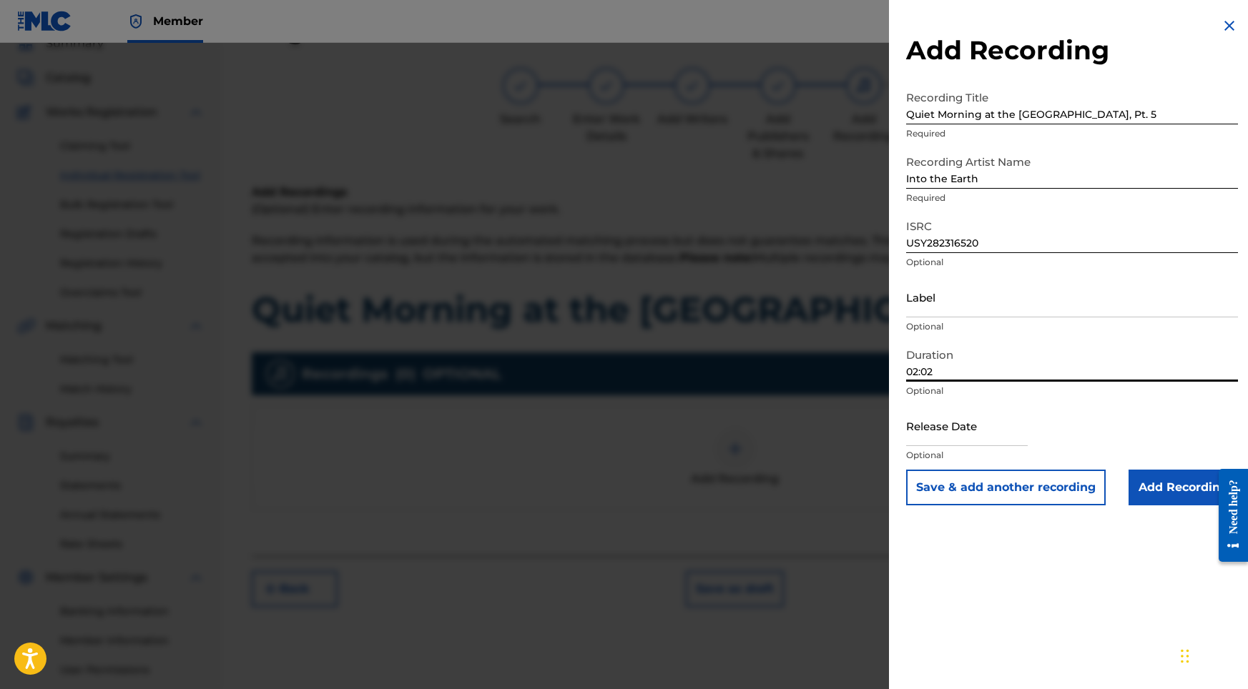
type input "02:02"
click at [968, 439] on input "text" at bounding box center [967, 425] width 122 height 41
select select "8"
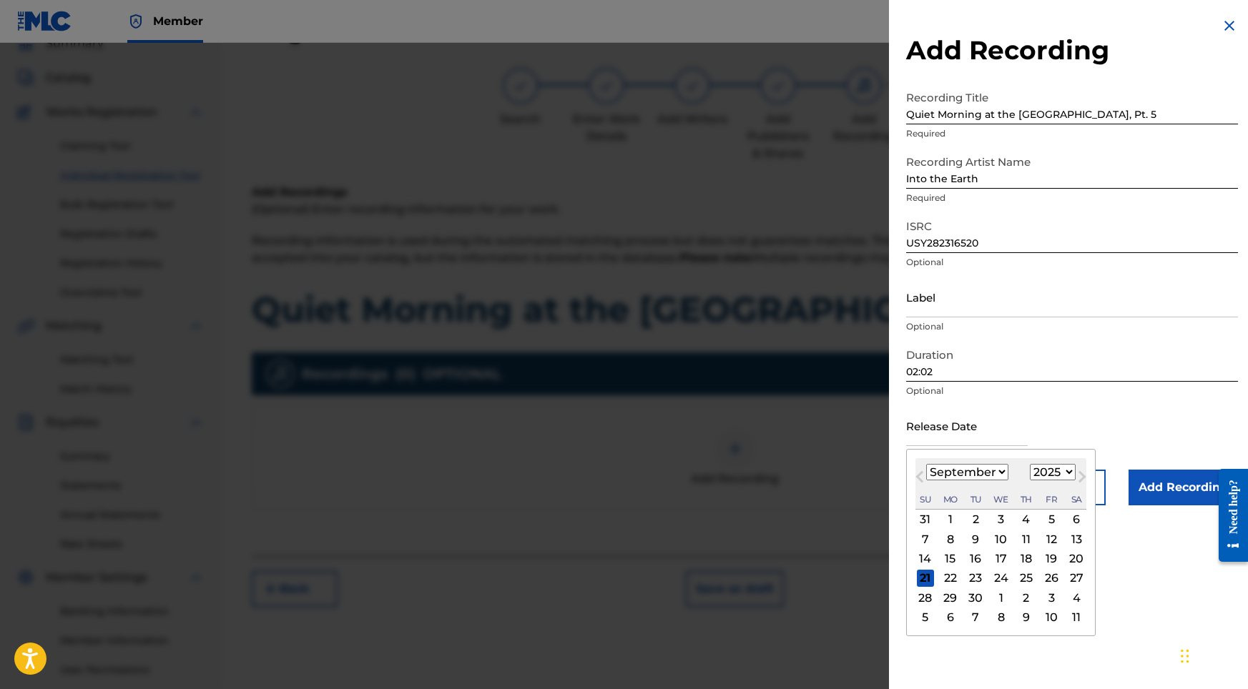
select select "2022"
click at [1045, 582] on div "23" at bounding box center [1050, 578] width 17 height 17
type input "[DATE]"
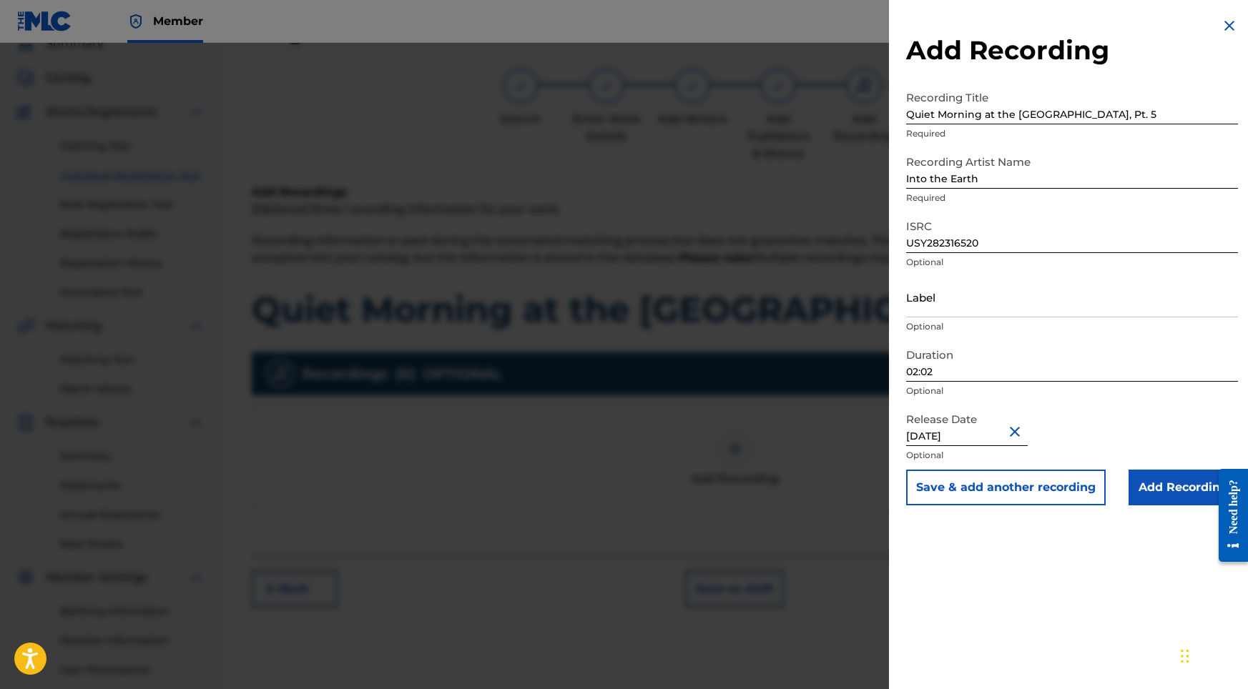
click at [1173, 494] on input "Add Recording" at bounding box center [1182, 488] width 109 height 36
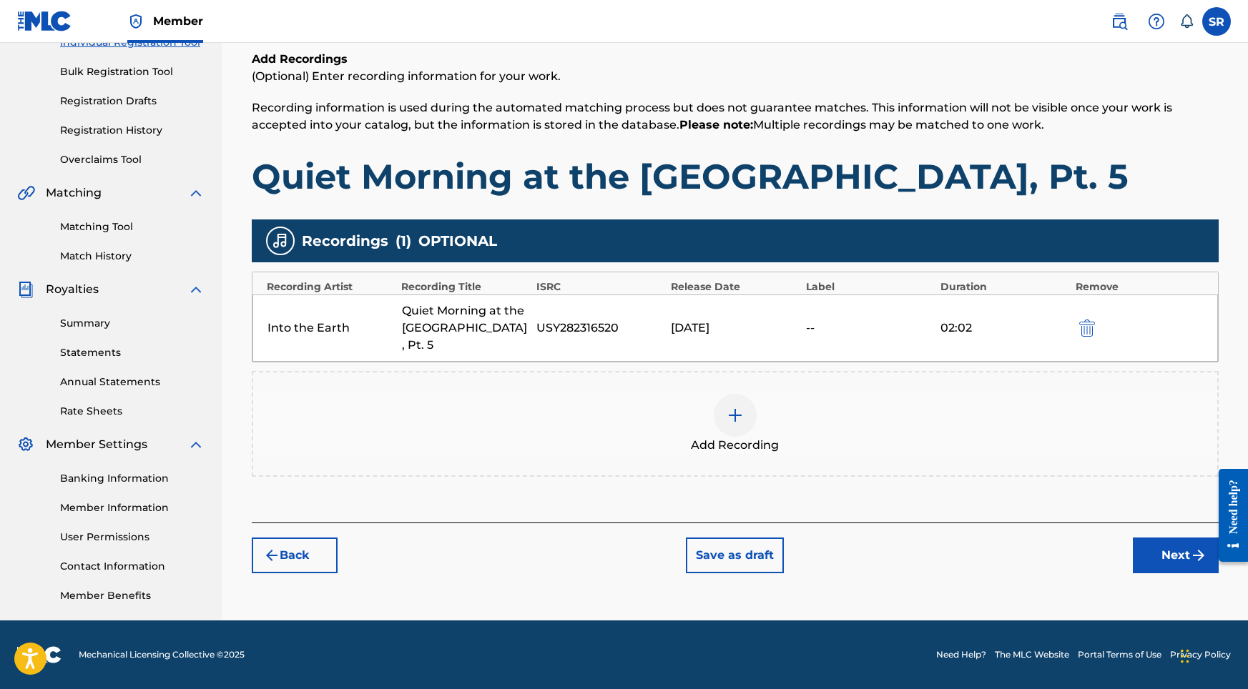
click at [1170, 540] on button "Next" at bounding box center [1176, 556] width 86 height 36
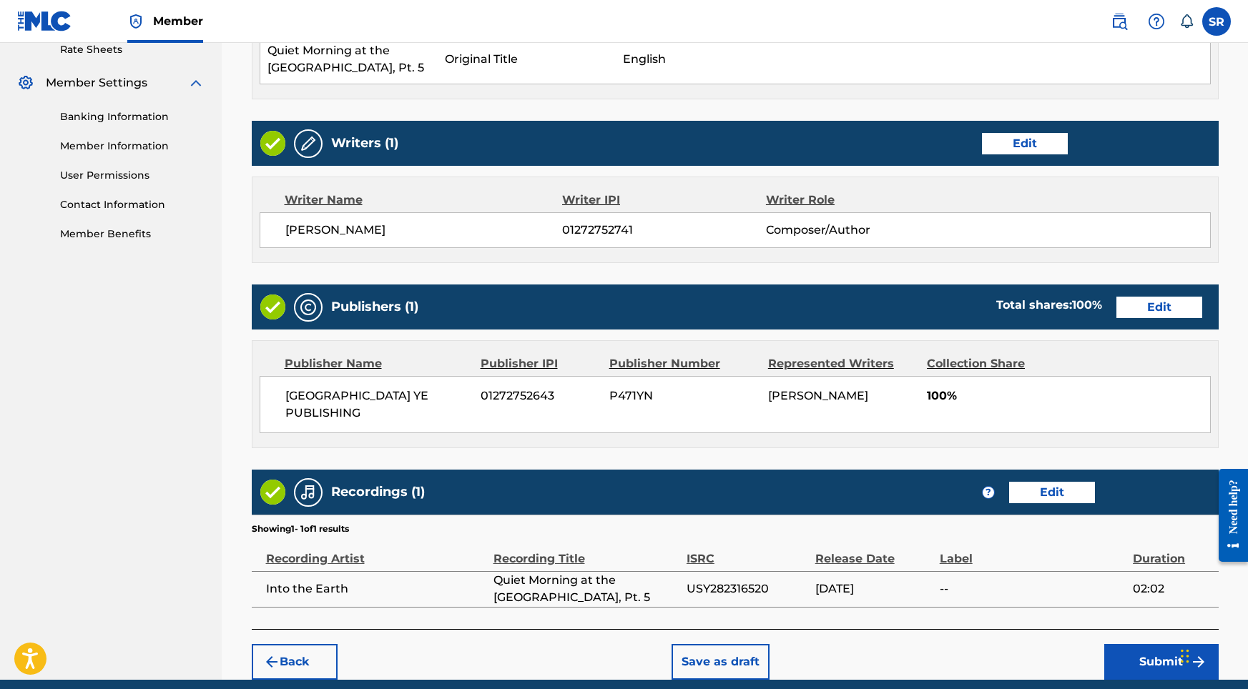
scroll to position [601, 0]
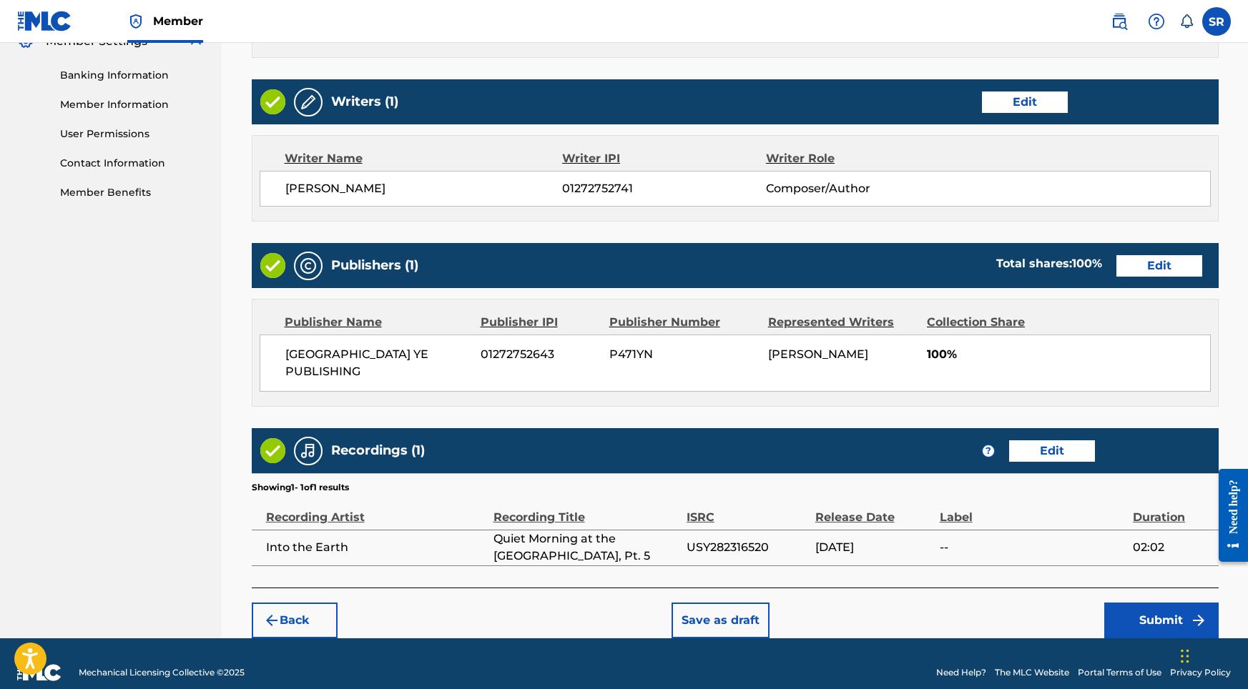
click at [1136, 603] on button "Submit" at bounding box center [1161, 621] width 114 height 36
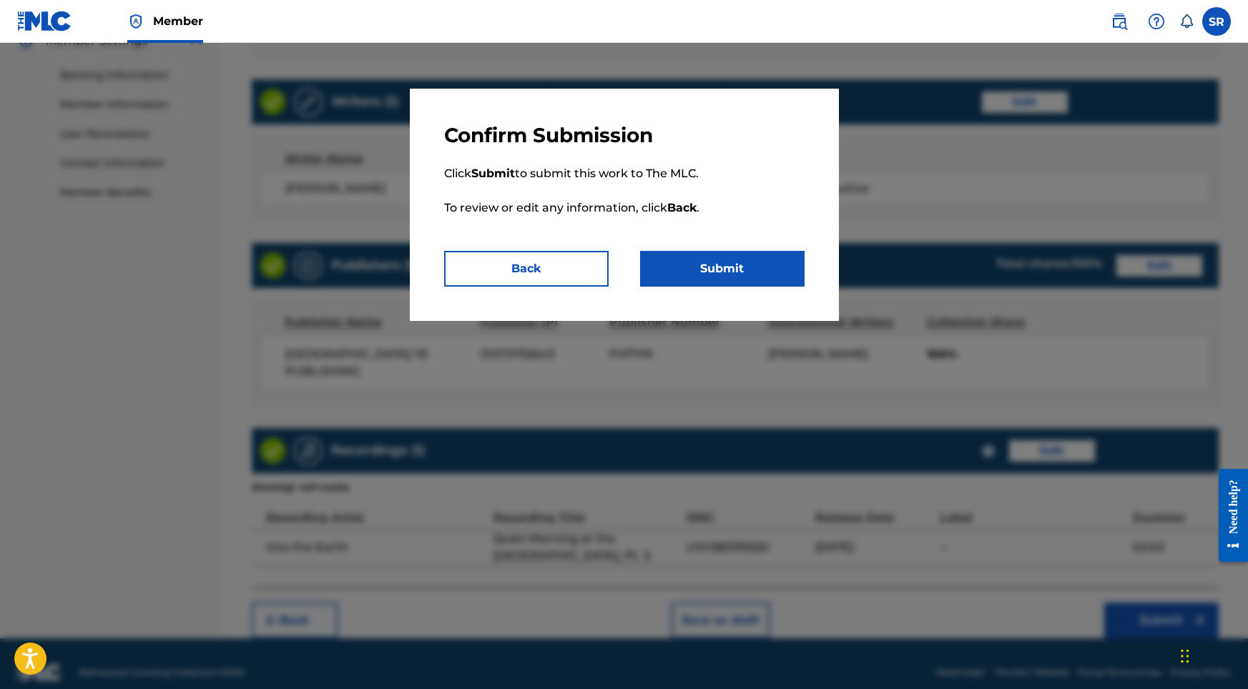
click at [761, 252] on button "Submit" at bounding box center [722, 269] width 164 height 36
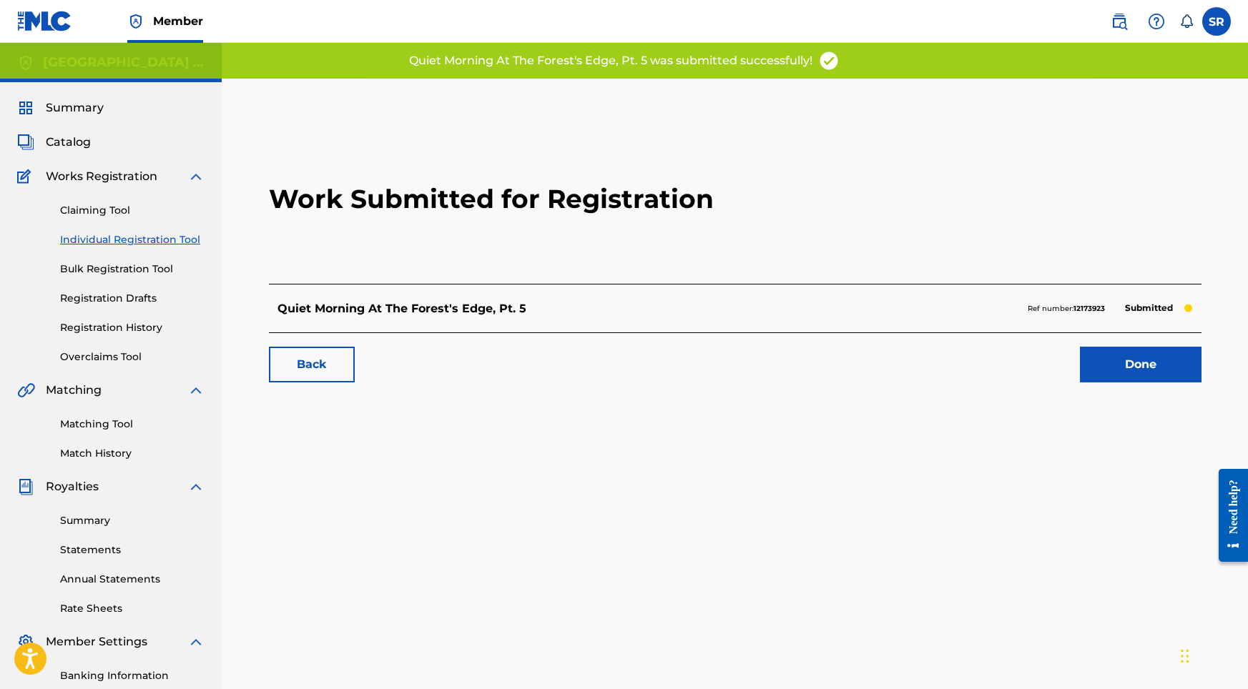
click at [1125, 355] on link "Done" at bounding box center [1141, 365] width 122 height 36
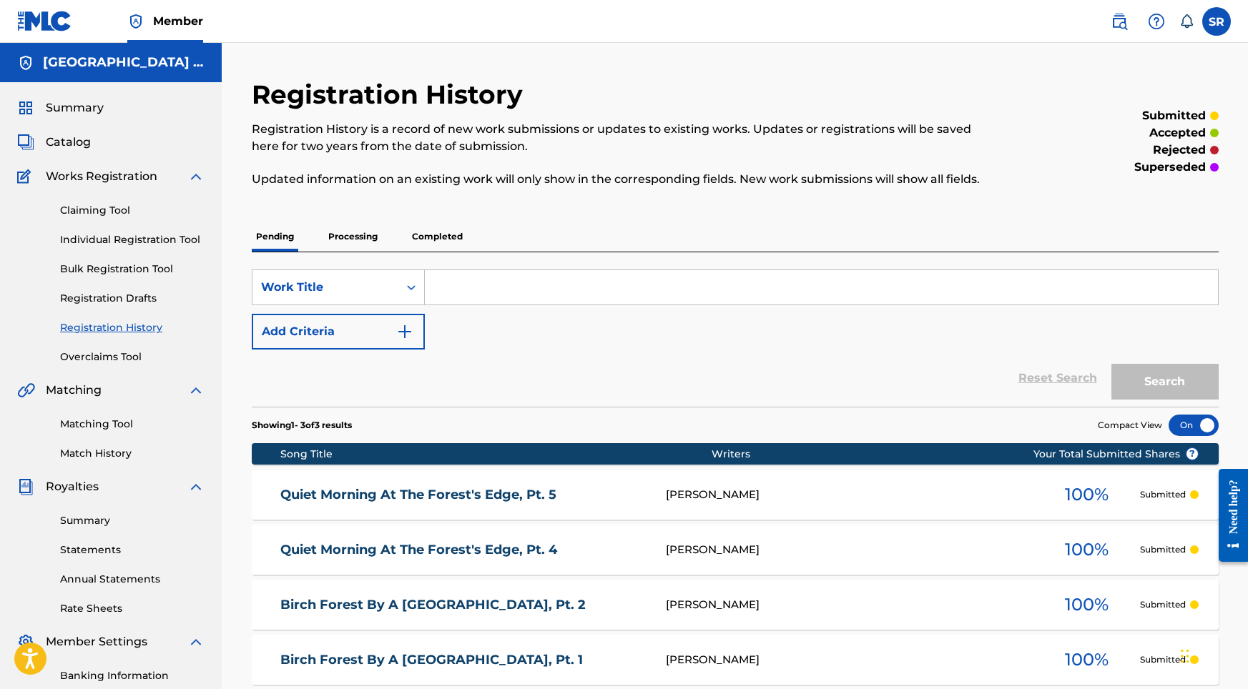
click at [138, 235] on link "Individual Registration Tool" at bounding box center [132, 239] width 144 height 15
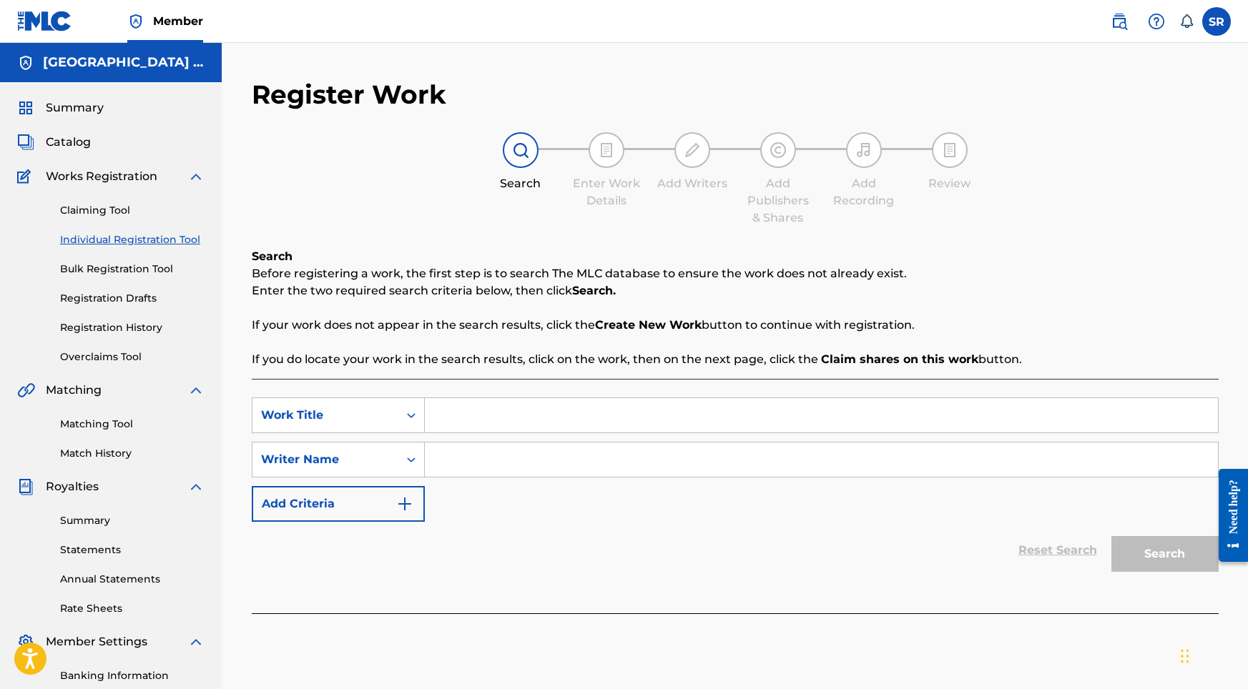
click at [536, 398] on div "SearchWithCriteria50068603-4b1c-4abd-be95-7a5d0d06812d Work Title SearchWithCri…" at bounding box center [735, 496] width 967 height 235
click at [537, 412] on input "Search Form" at bounding box center [821, 415] width 793 height 34
paste input "Quiet Morning at the [GEOGRAPHIC_DATA], Pt. 6"
type input "Quiet Morning at the [GEOGRAPHIC_DATA], Pt. 6"
click at [553, 472] on input "Search Form" at bounding box center [821, 460] width 793 height 34
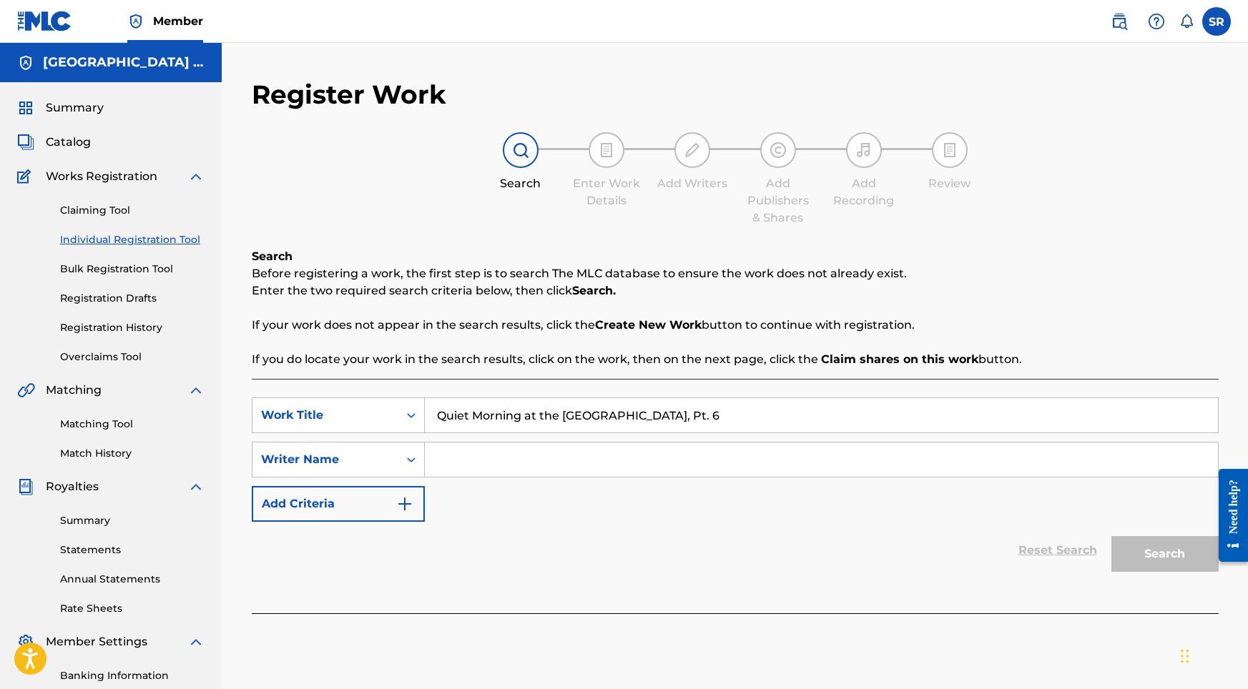
paste input "Quiet Morning at the [GEOGRAPHIC_DATA], Pt. 6"
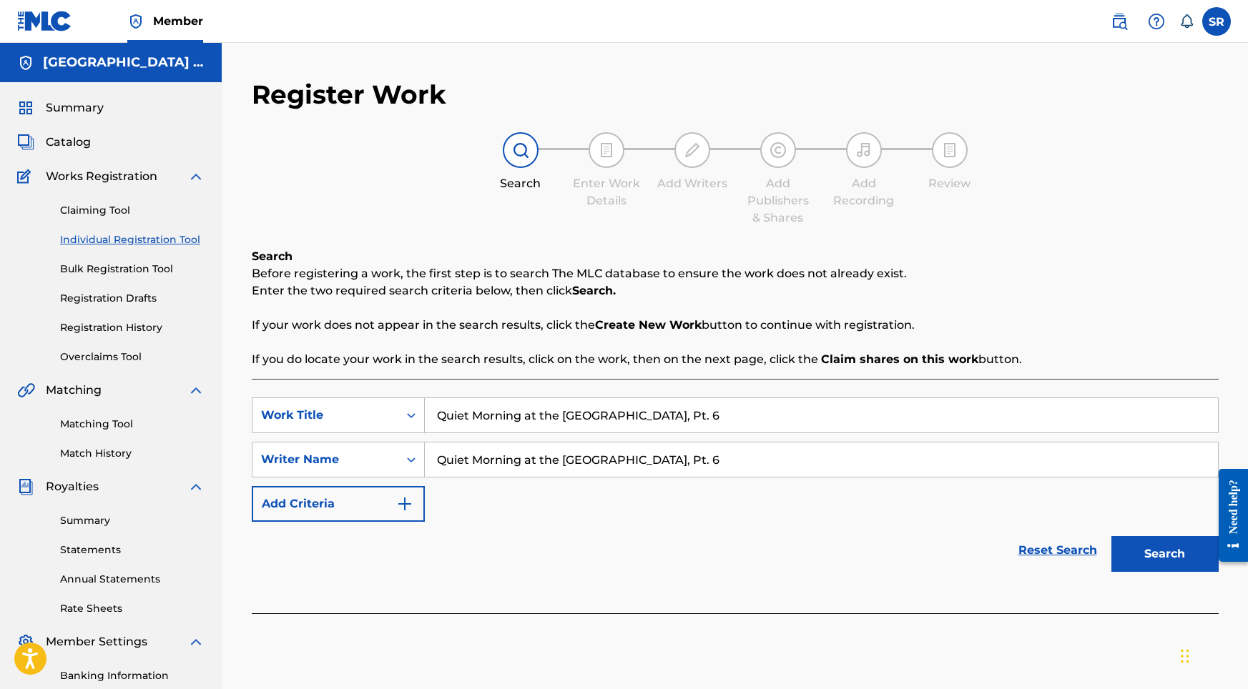
type input "Quiet Morning at the [GEOGRAPHIC_DATA], Pt. 6"
click at [1135, 557] on button "Search" at bounding box center [1164, 554] width 107 height 36
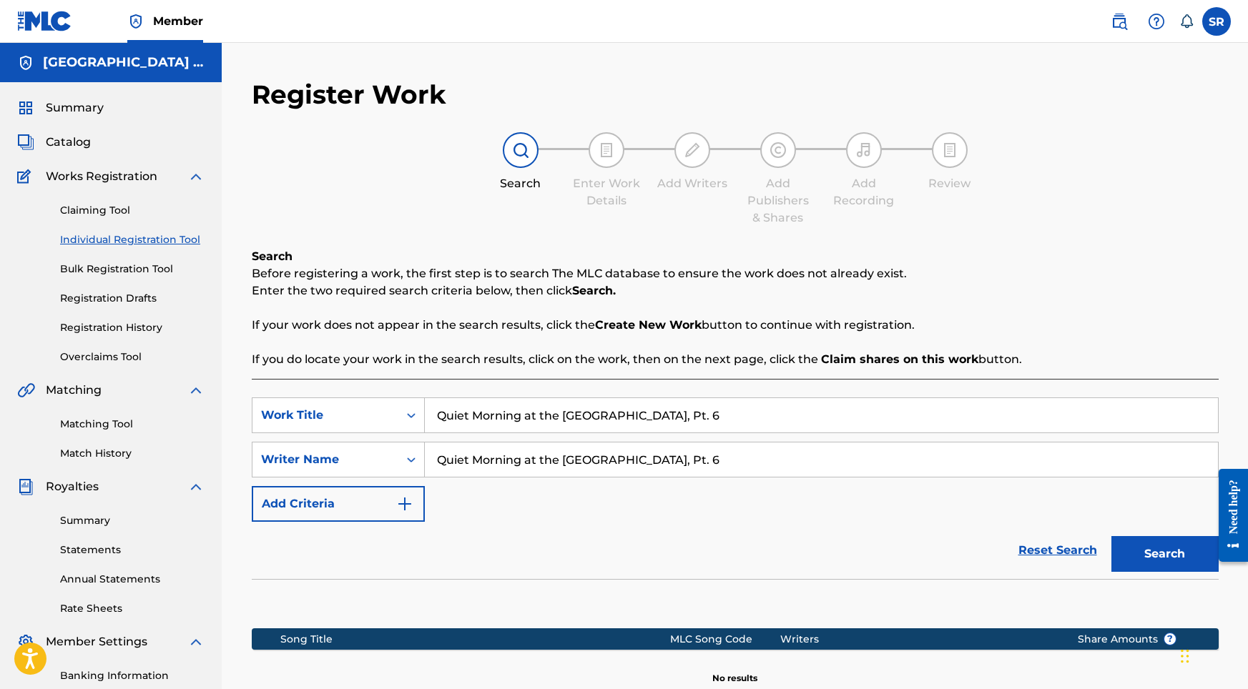
scroll to position [197, 0]
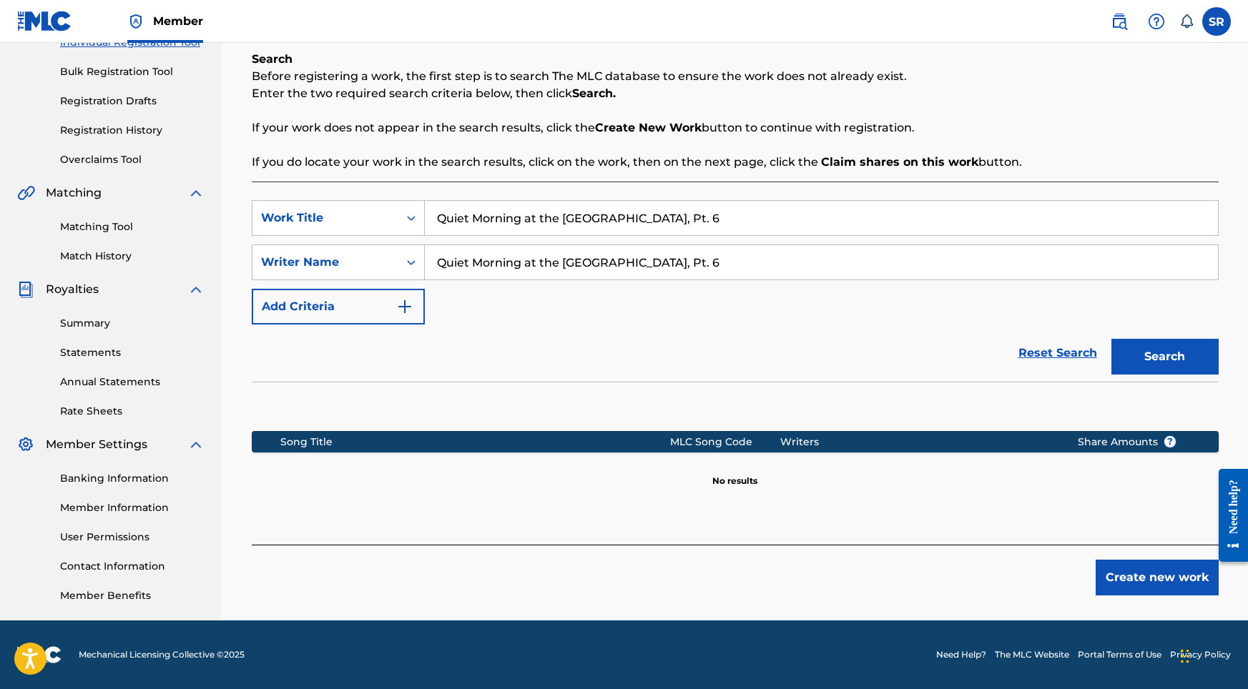
click at [1092, 583] on div "Create new work" at bounding box center [735, 570] width 967 height 51
click at [1110, 576] on button "Create new work" at bounding box center [1156, 578] width 123 height 36
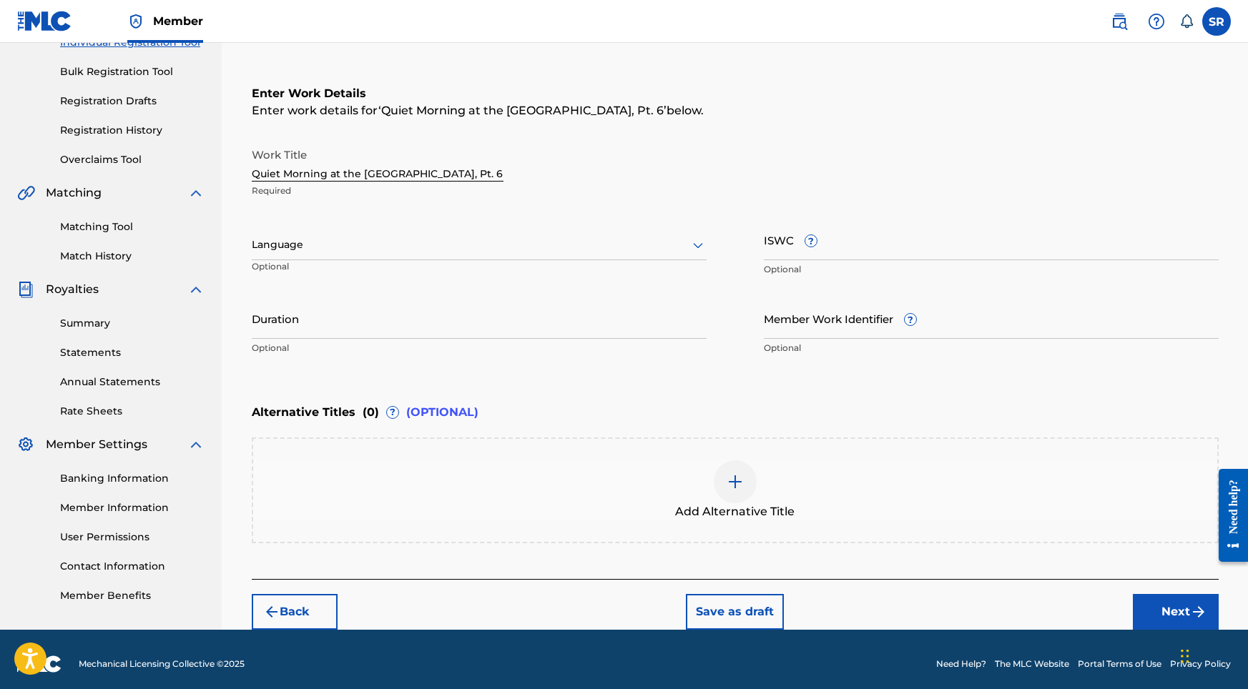
click at [467, 228] on div "Language Optional" at bounding box center [479, 252] width 455 height 64
click at [390, 250] on div at bounding box center [479, 245] width 455 height 18
click at [344, 265] on div "English" at bounding box center [478, 276] width 453 height 32
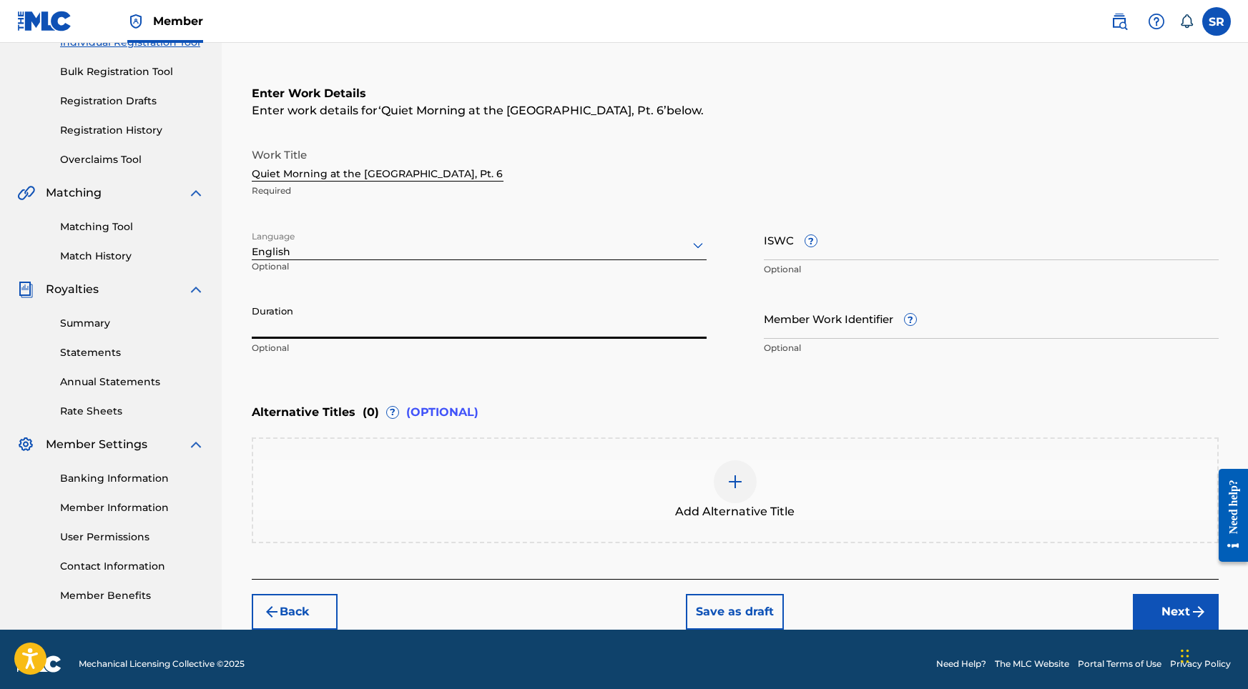
click at [349, 305] on input "Duration" at bounding box center [479, 318] width 455 height 41
type input "02:02"
click at [722, 472] on div "Add Alternative Title" at bounding box center [735, 490] width 964 height 60
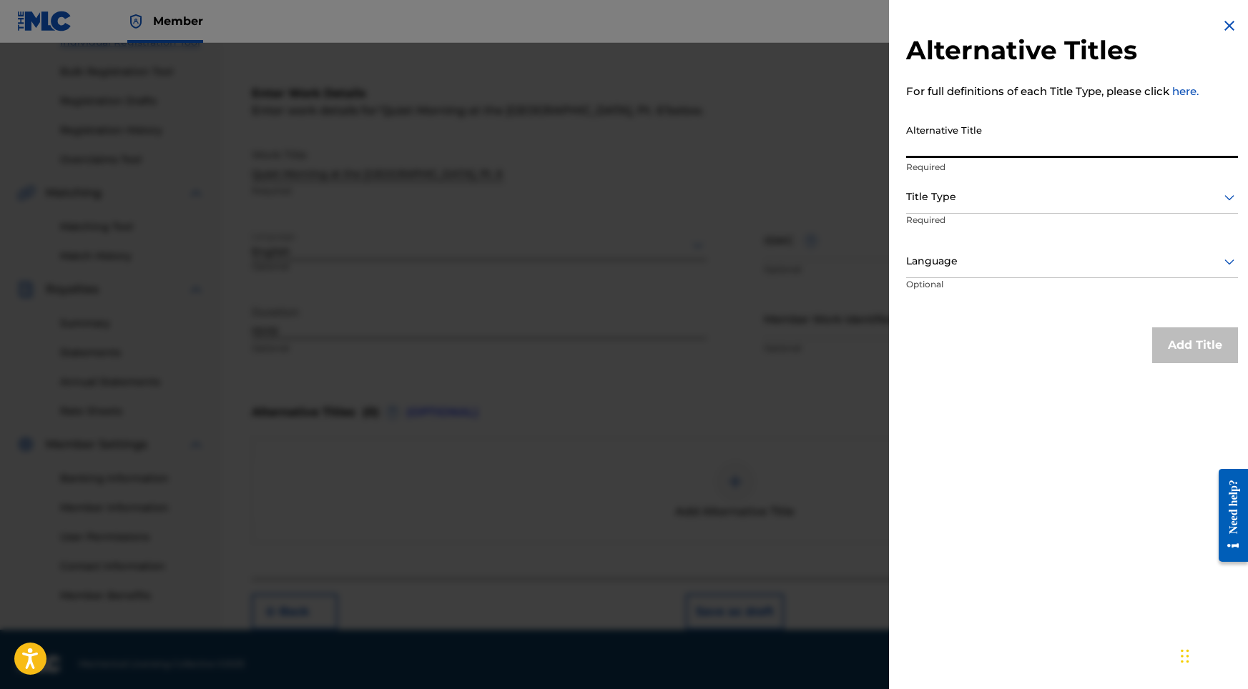
click at [958, 155] on input "Alternative Title" at bounding box center [1072, 137] width 332 height 41
paste input "Quiet Morning at the [GEOGRAPHIC_DATA], Pt. 6"
type input "Quiet Morning at the [GEOGRAPHIC_DATA], Pt. 6"
click at [957, 202] on div at bounding box center [1072, 197] width 332 height 18
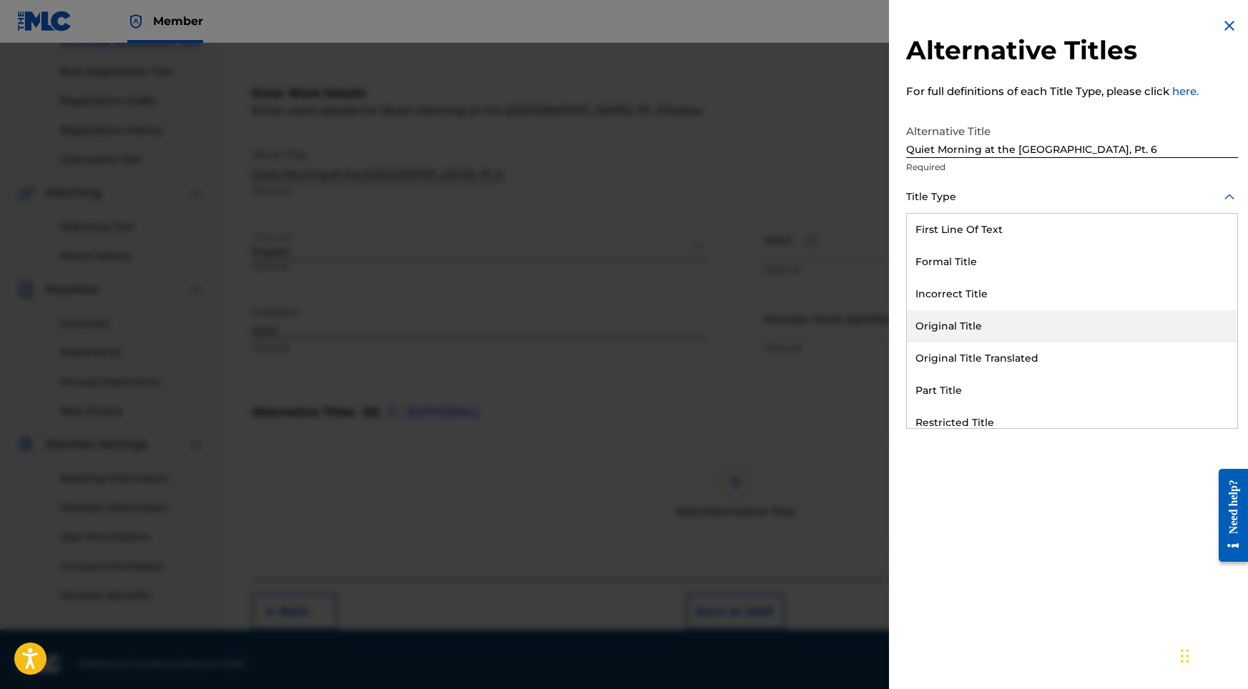
click at [937, 331] on div "Original Title" at bounding box center [1072, 326] width 330 height 32
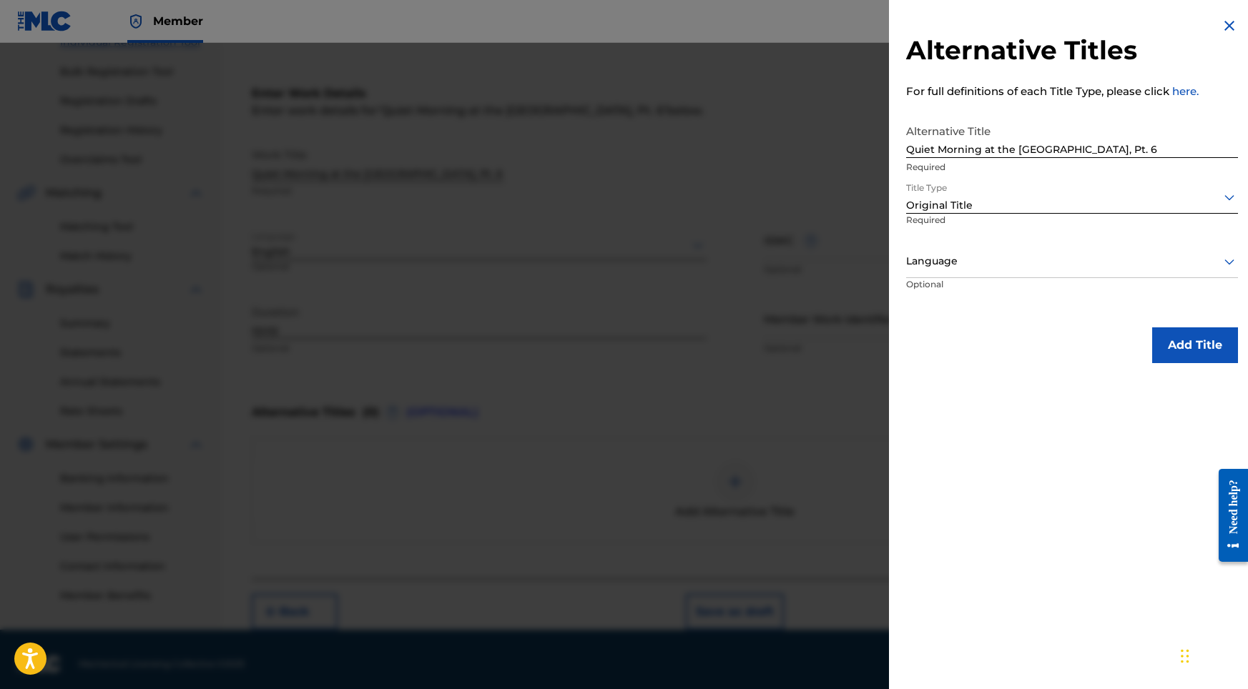
click at [968, 241] on p "Required" at bounding box center [959, 230] width 106 height 32
click at [960, 263] on div at bounding box center [1072, 261] width 332 height 18
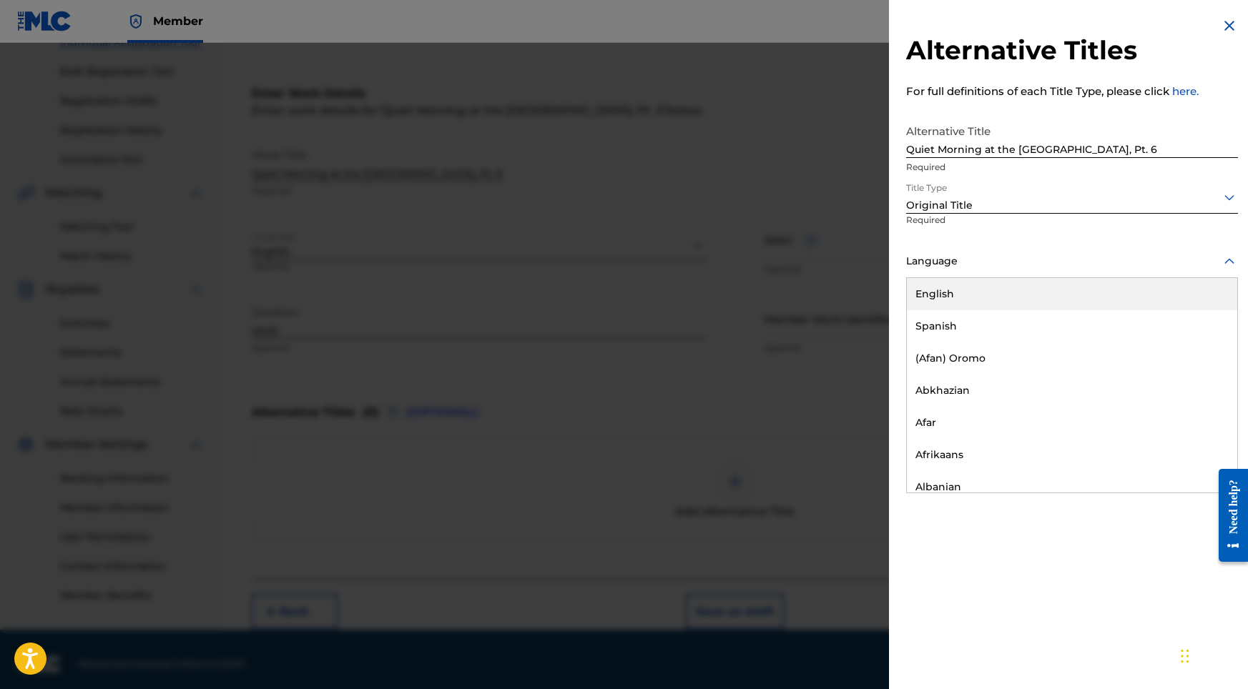
click at [956, 282] on div "English" at bounding box center [1072, 294] width 330 height 32
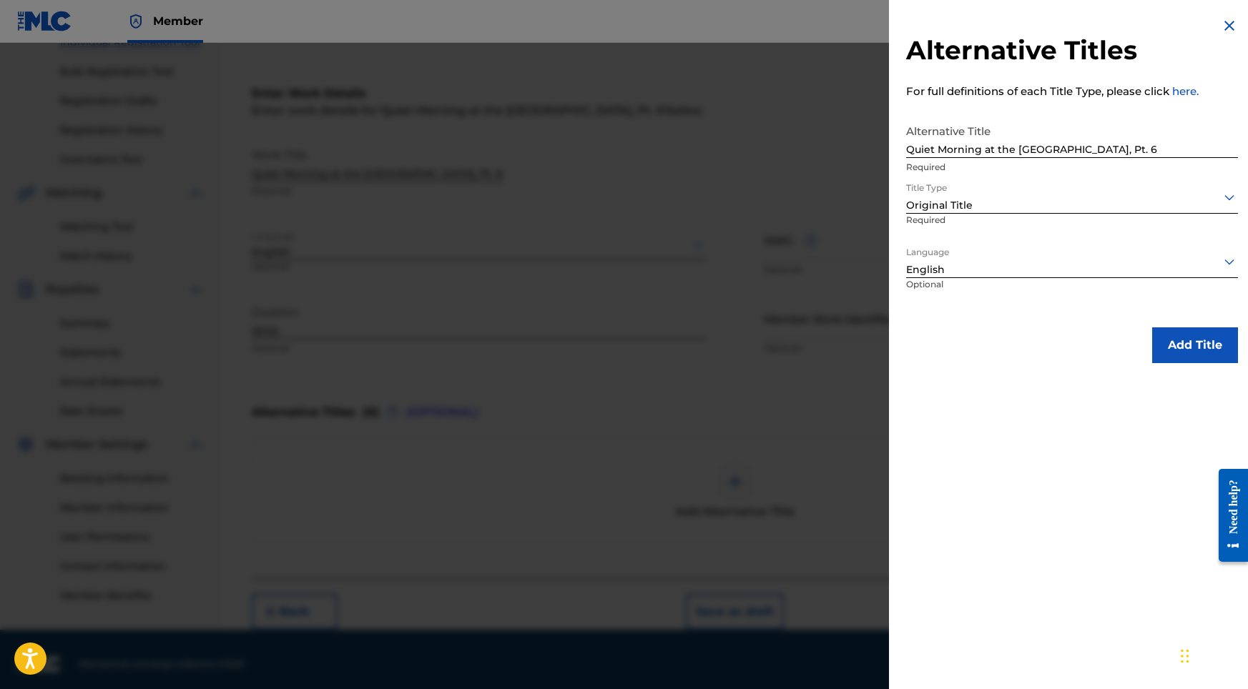
click at [1157, 340] on button "Add Title" at bounding box center [1195, 345] width 86 height 36
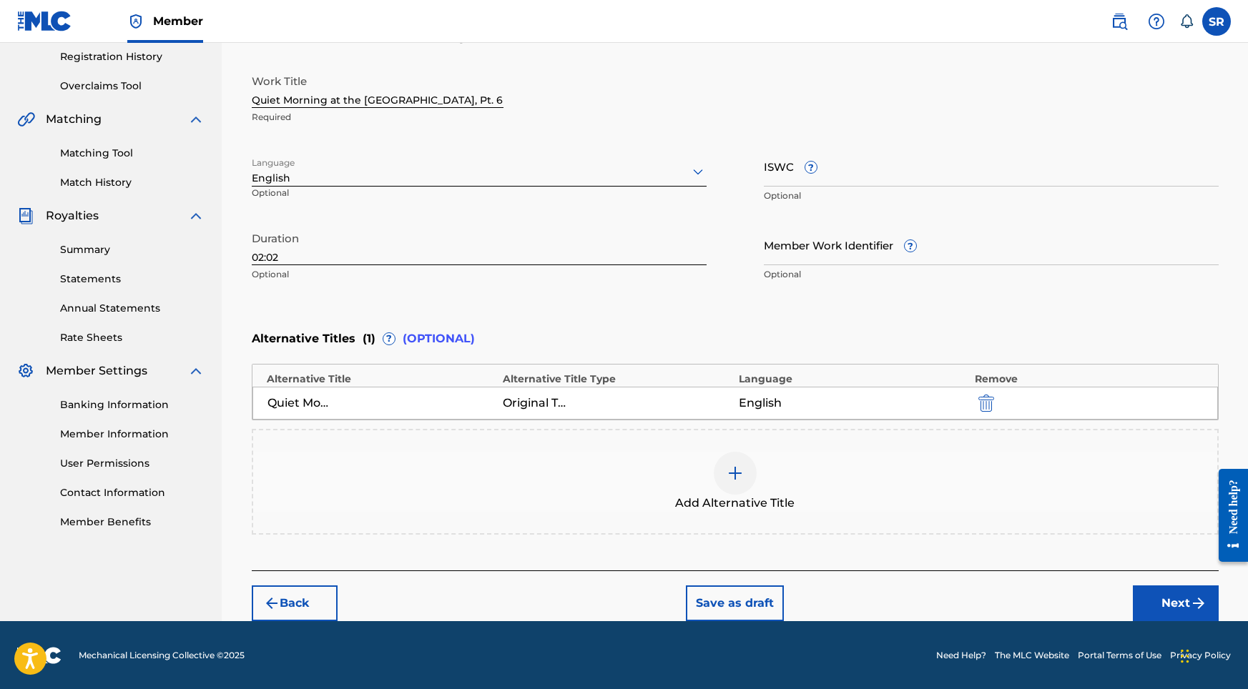
click at [1141, 593] on button "Next" at bounding box center [1176, 604] width 86 height 36
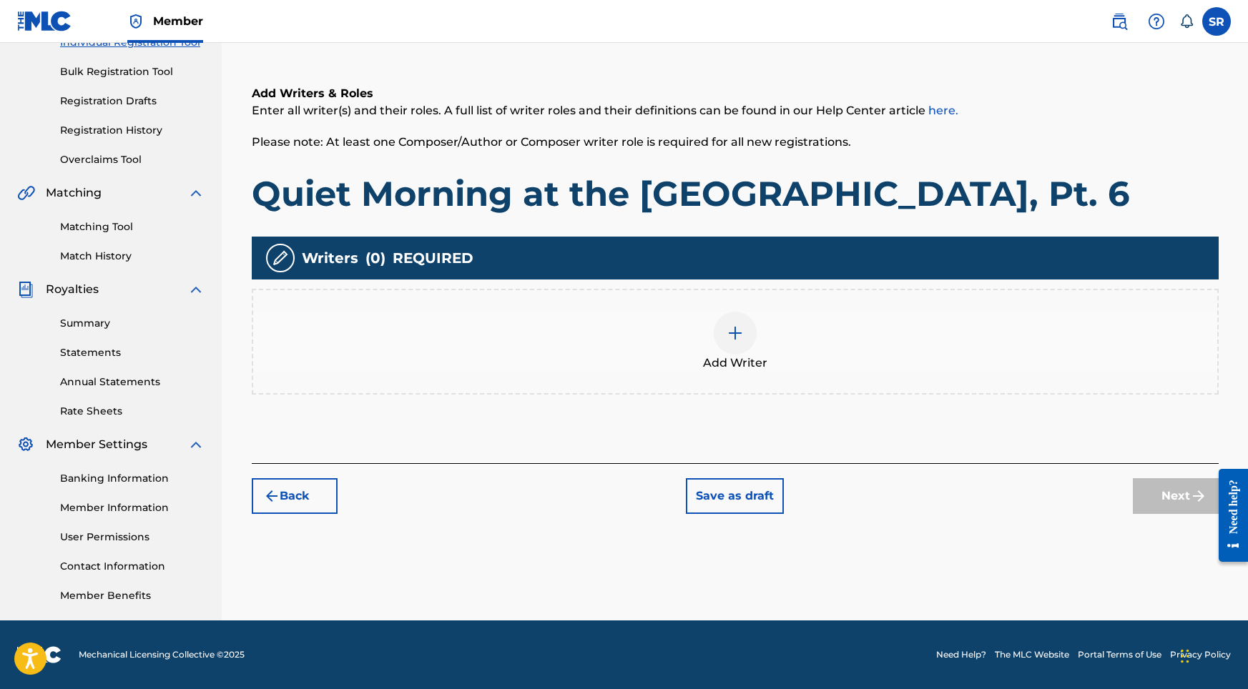
click at [730, 327] on img at bounding box center [734, 333] width 17 height 17
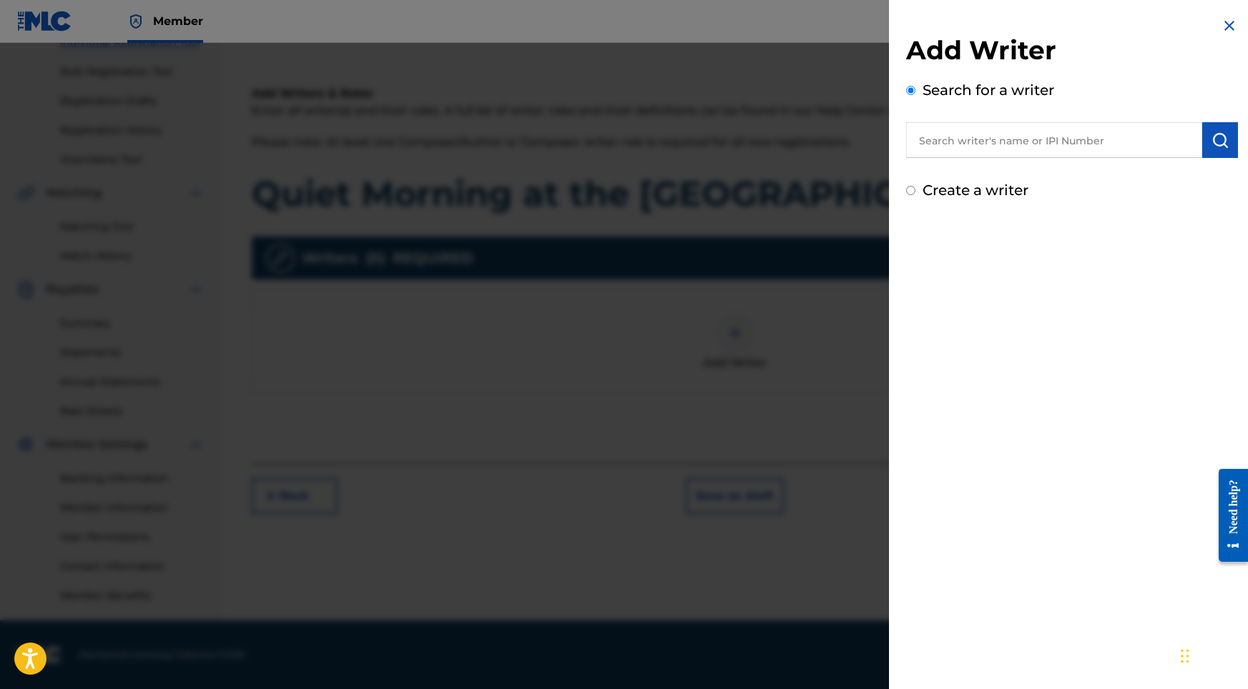
click at [1116, 153] on input "text" at bounding box center [1054, 140] width 296 height 36
paste input "[PERSON_NAME]"
type input "[PERSON_NAME]"
click at [1211, 147] on img "submit" at bounding box center [1219, 140] width 17 height 17
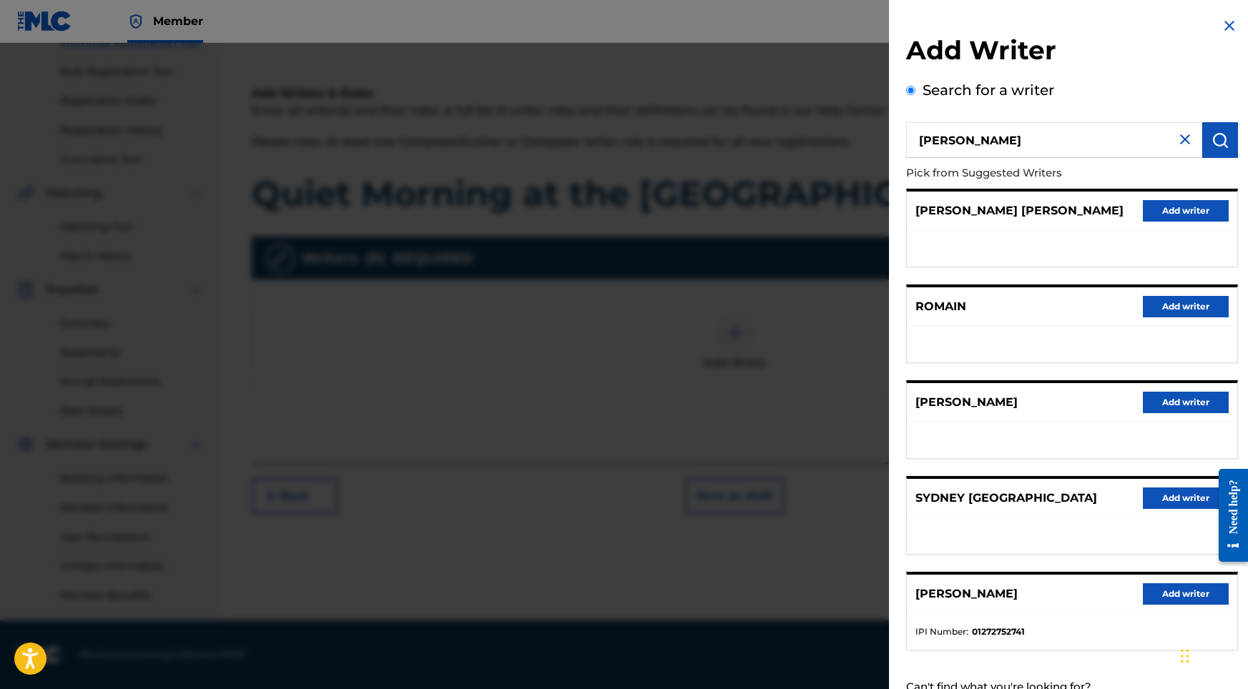
click at [1159, 605] on button "Add writer" at bounding box center [1186, 593] width 86 height 21
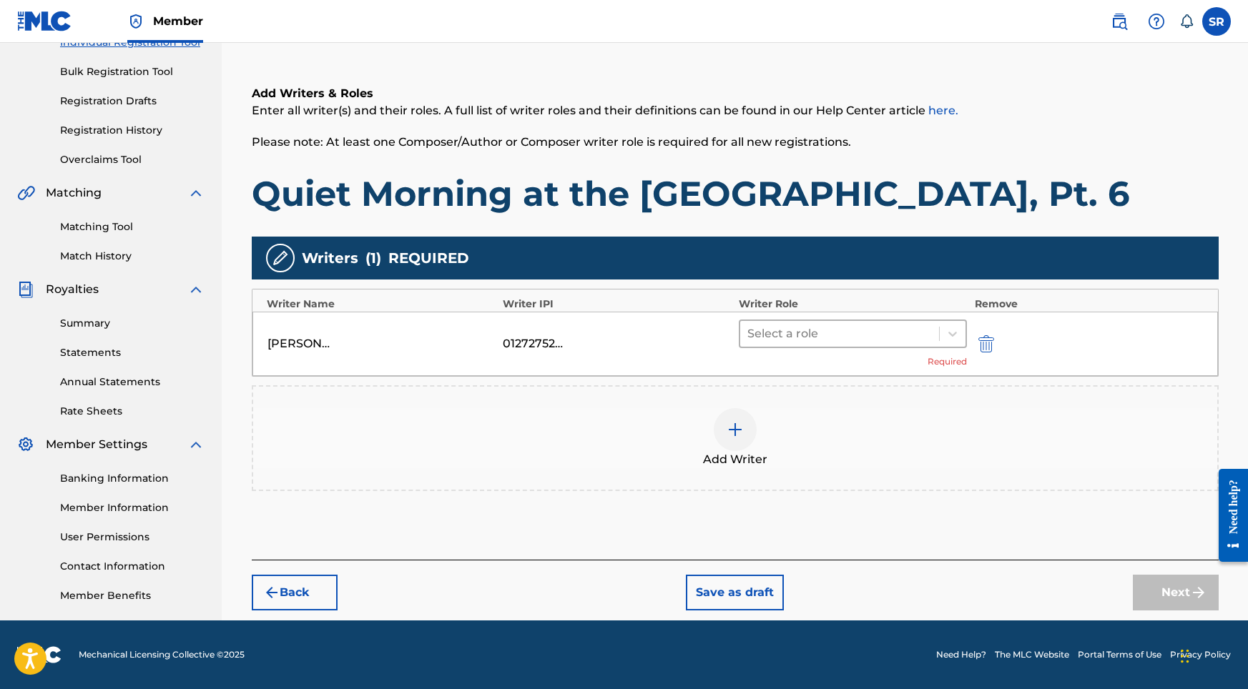
click at [784, 332] on div at bounding box center [839, 334] width 185 height 20
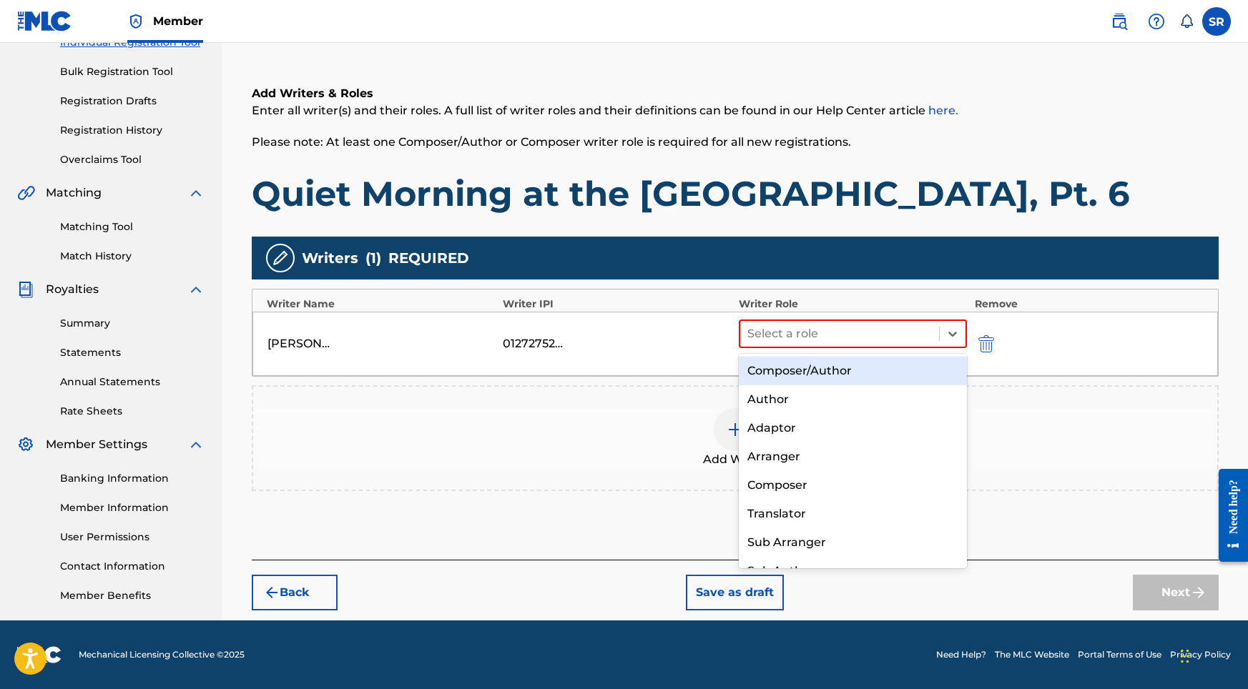
click at [804, 362] on div "Composer/Author" at bounding box center [853, 371] width 229 height 29
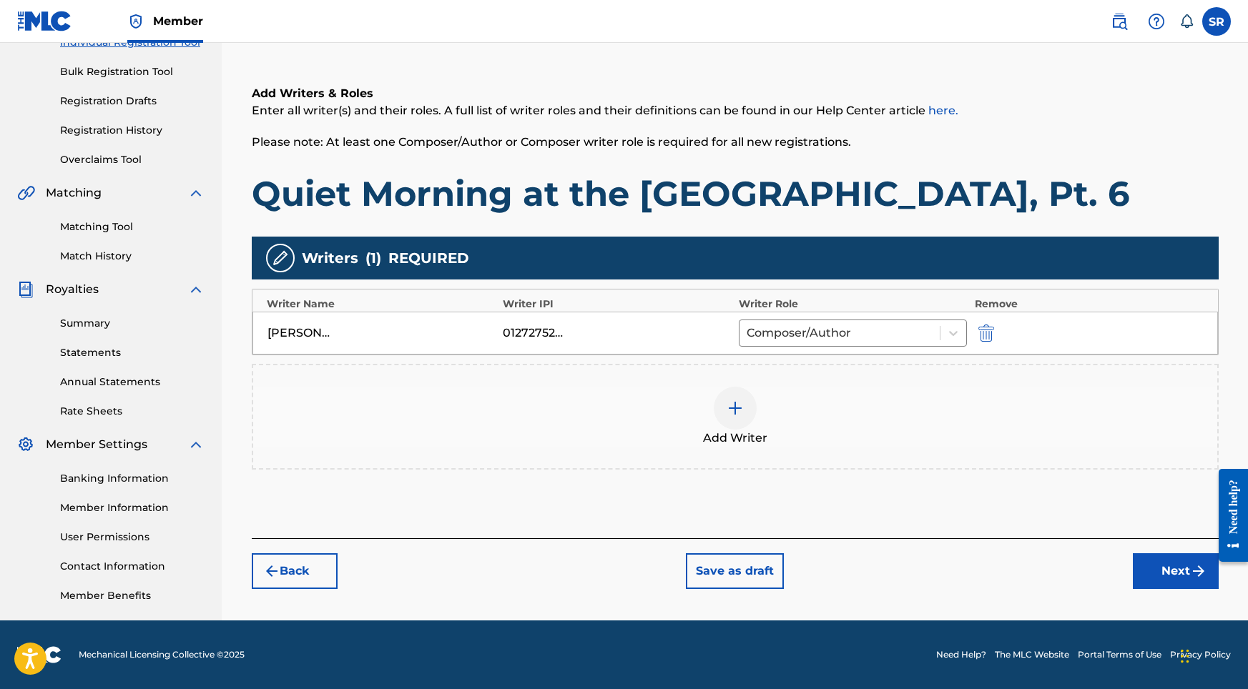
click at [1140, 566] on button "Next" at bounding box center [1176, 571] width 86 height 36
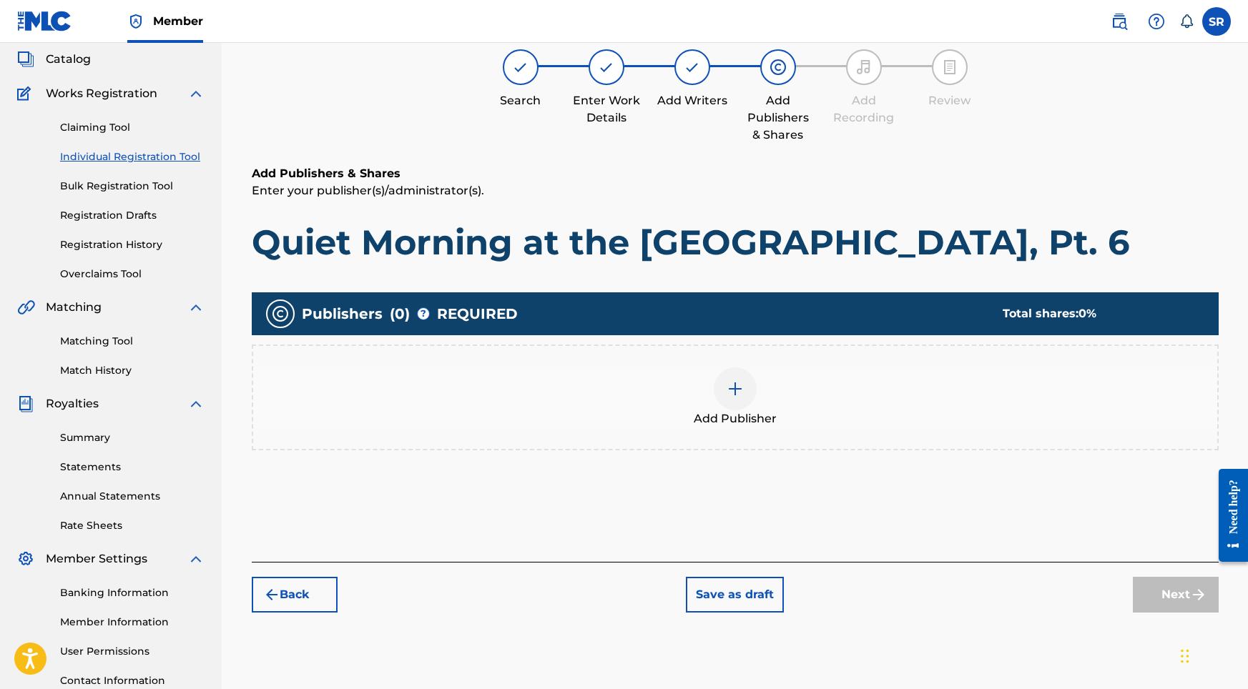
scroll to position [64, 0]
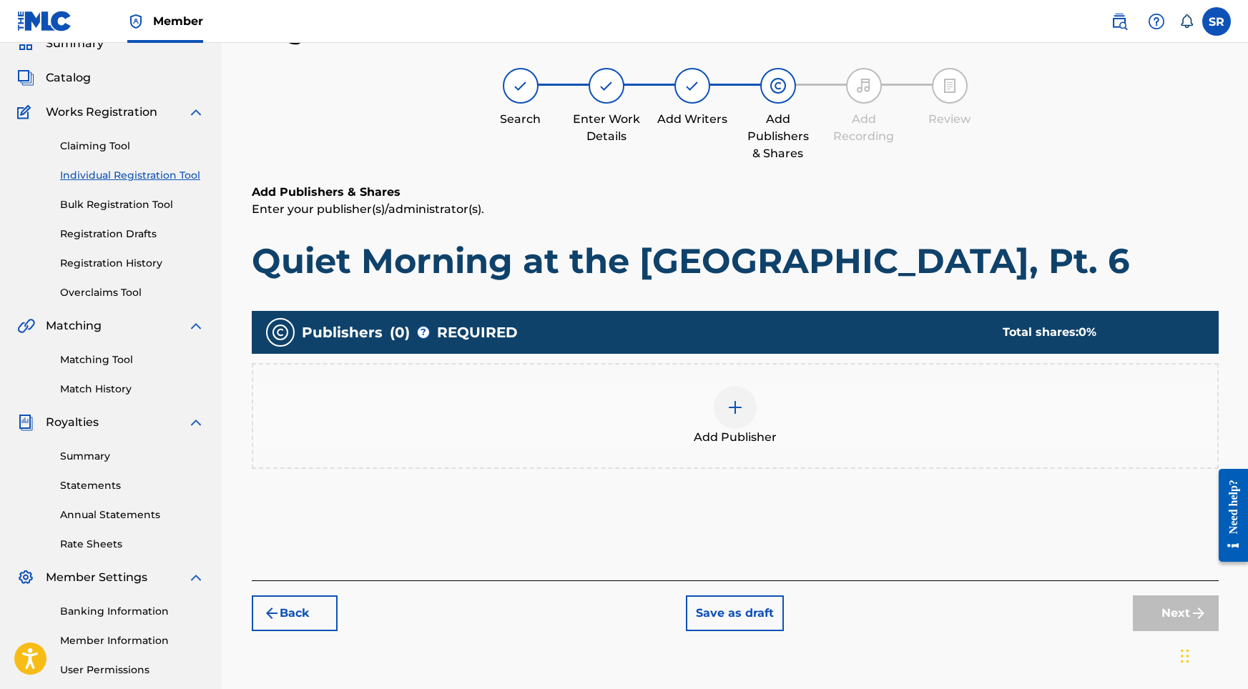
click at [734, 393] on div at bounding box center [735, 407] width 43 height 43
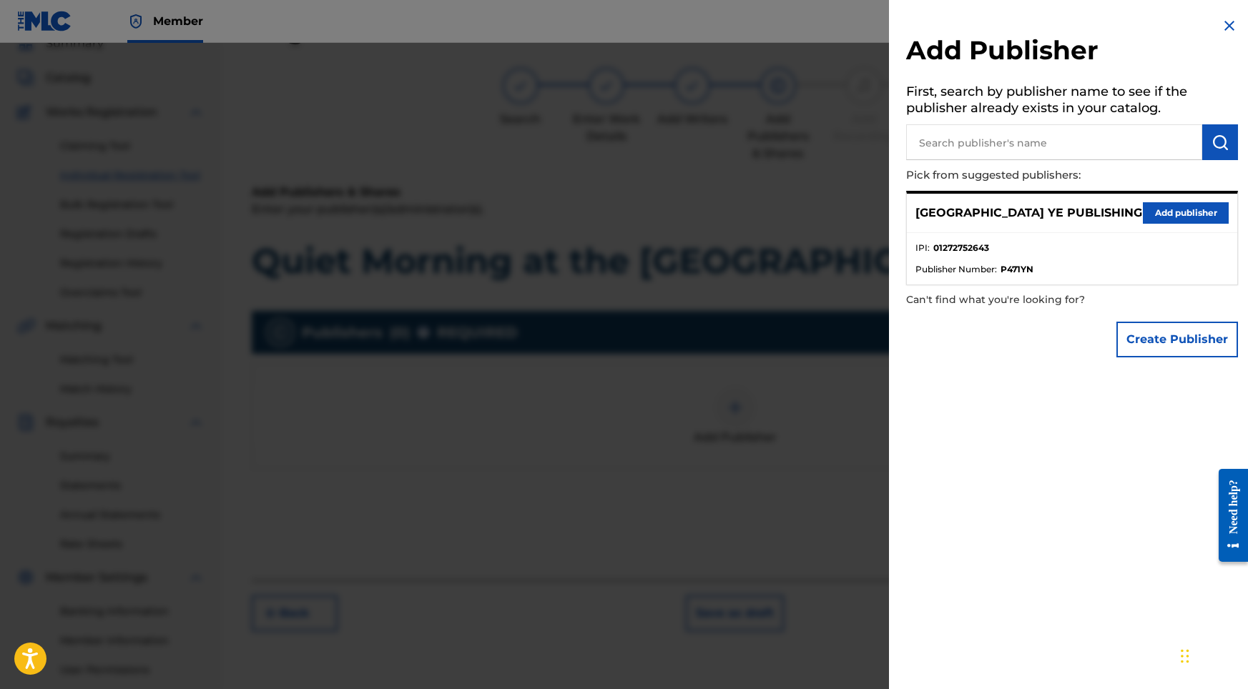
click at [1148, 222] on div "SYDNEY YE PUBLISHING Add publisher" at bounding box center [1072, 213] width 330 height 39
click at [1158, 213] on button "Add publisher" at bounding box center [1186, 212] width 86 height 21
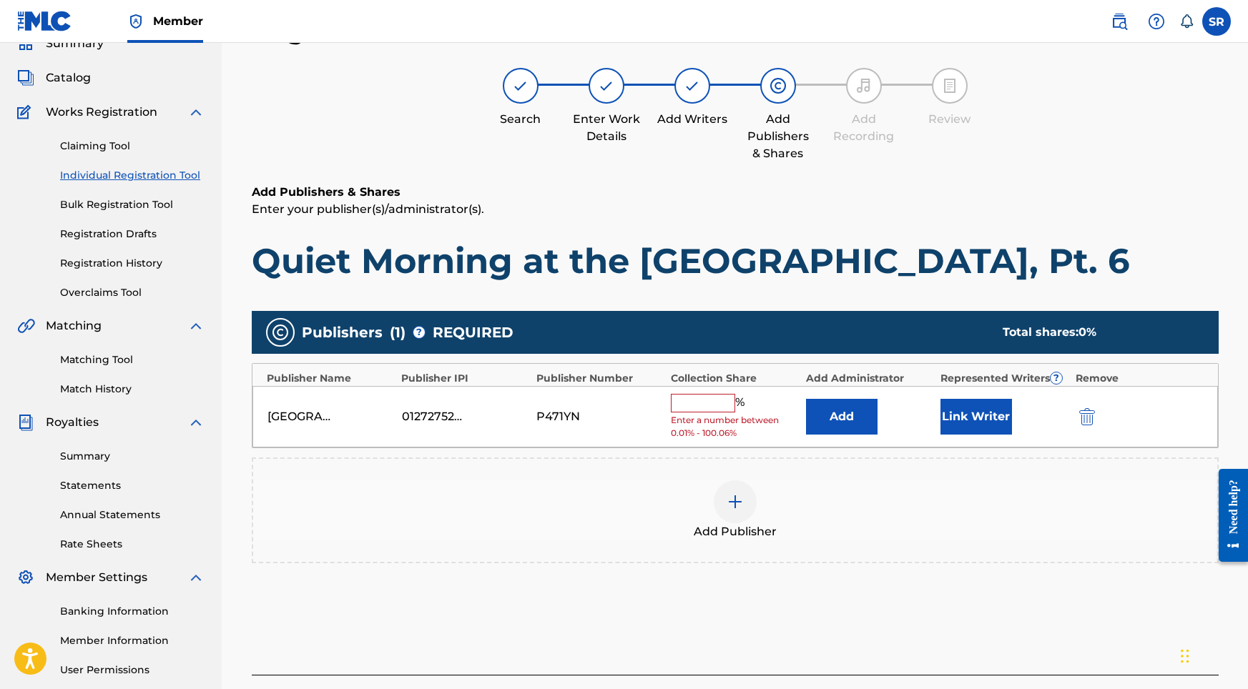
click at [726, 394] on input "text" at bounding box center [703, 403] width 64 height 19
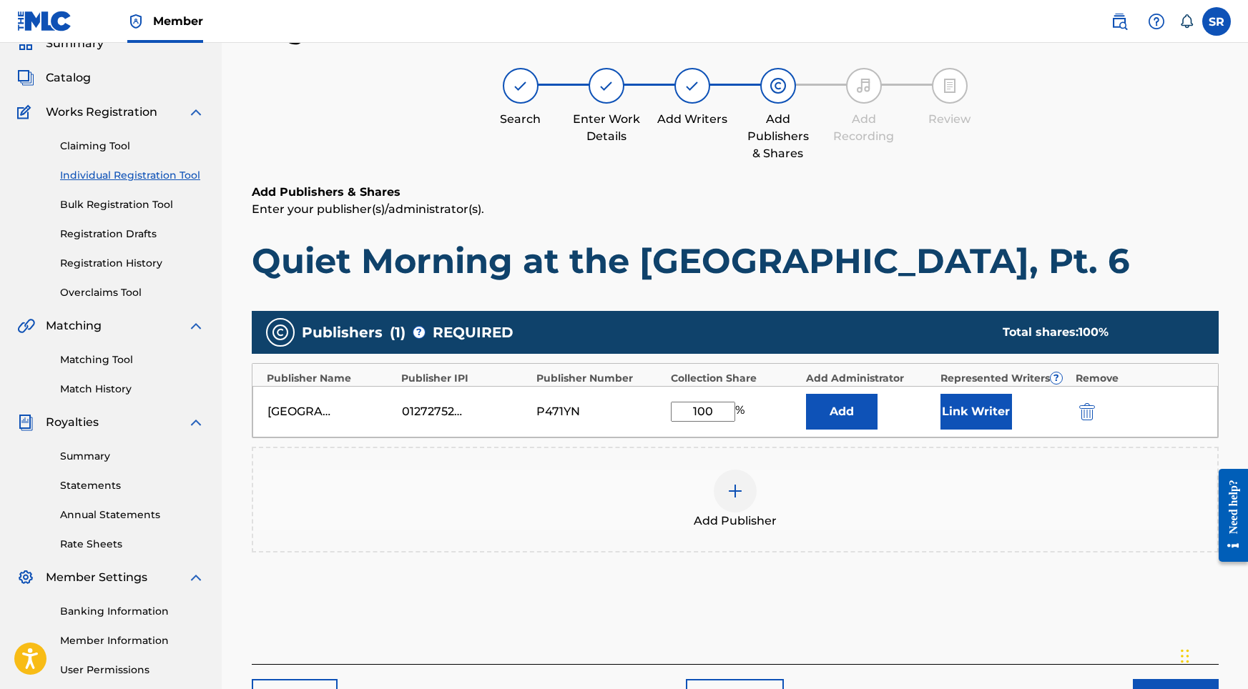
type input "100"
click at [1002, 409] on button "Link Writer" at bounding box center [976, 412] width 72 height 36
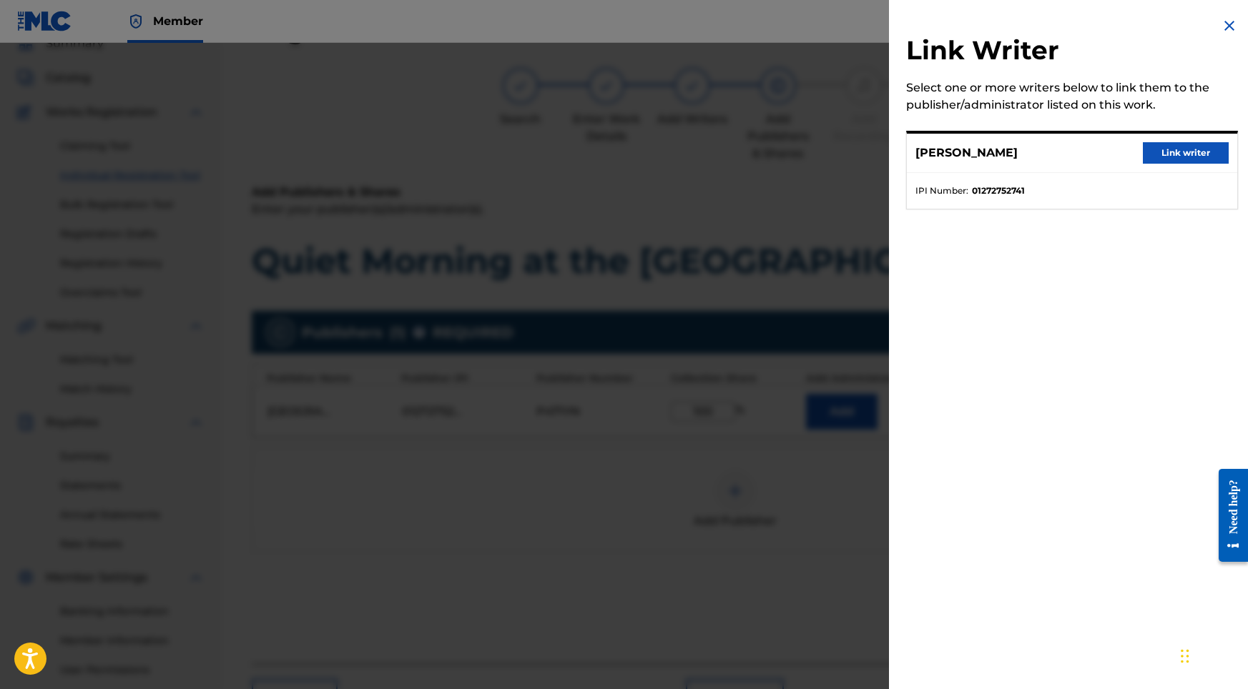
click at [1190, 154] on button "Link writer" at bounding box center [1186, 152] width 86 height 21
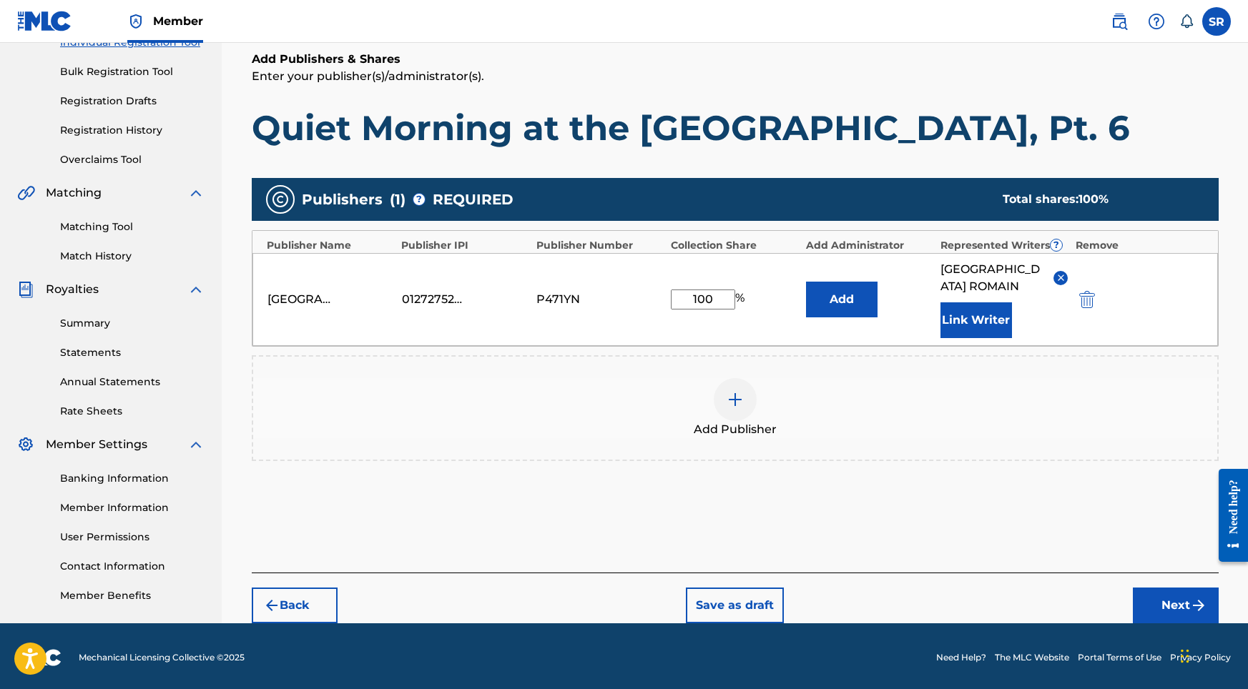
click at [1176, 601] on button "Next" at bounding box center [1176, 606] width 86 height 36
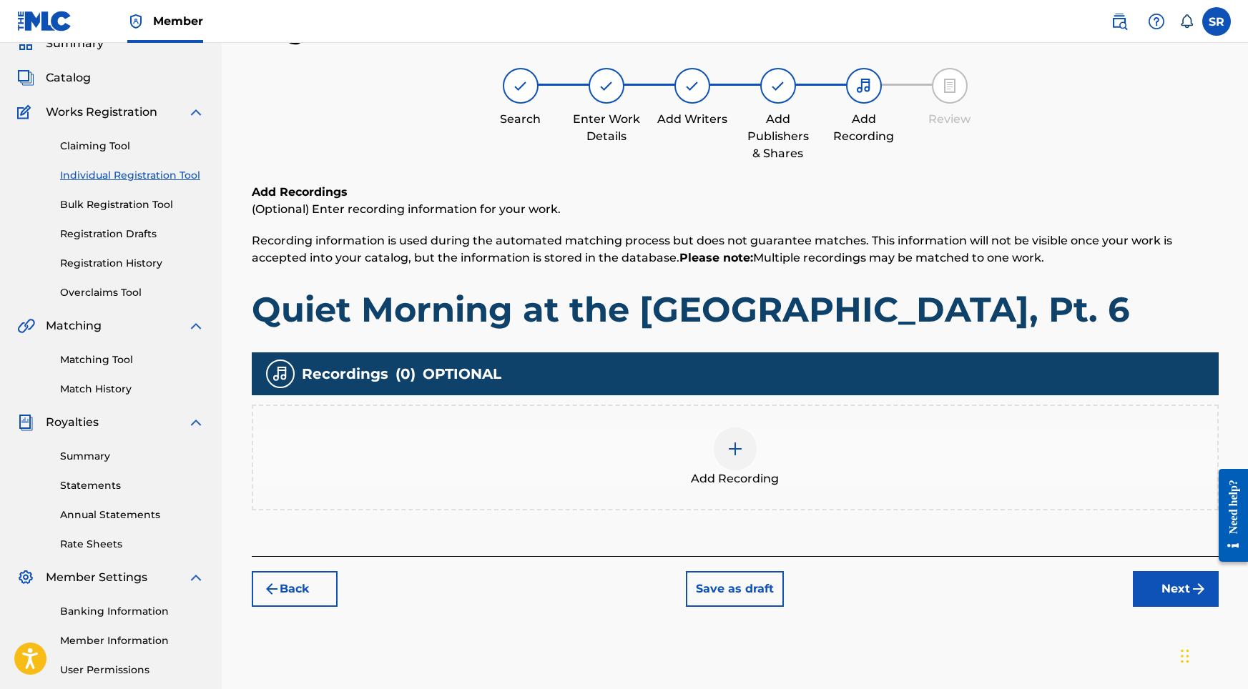
click at [695, 466] on div "Add Recording" at bounding box center [735, 458] width 964 height 60
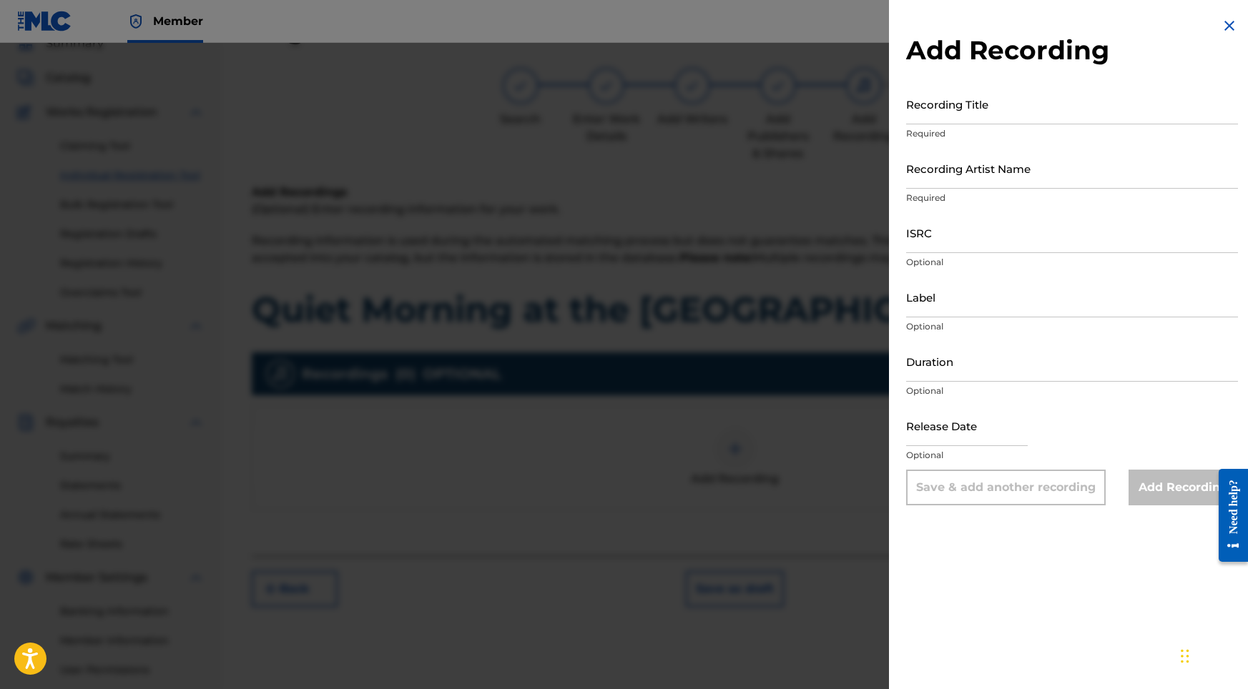
click at [987, 136] on p "Required" at bounding box center [1072, 133] width 332 height 13
click at [988, 114] on input "Recording Title" at bounding box center [1072, 104] width 332 height 41
paste input "Quiet Morning at the [GEOGRAPHIC_DATA], Pt. 6"
type input "Quiet Morning at the [GEOGRAPHIC_DATA], Pt. 6"
click at [927, 307] on input "Label" at bounding box center [1072, 297] width 332 height 41
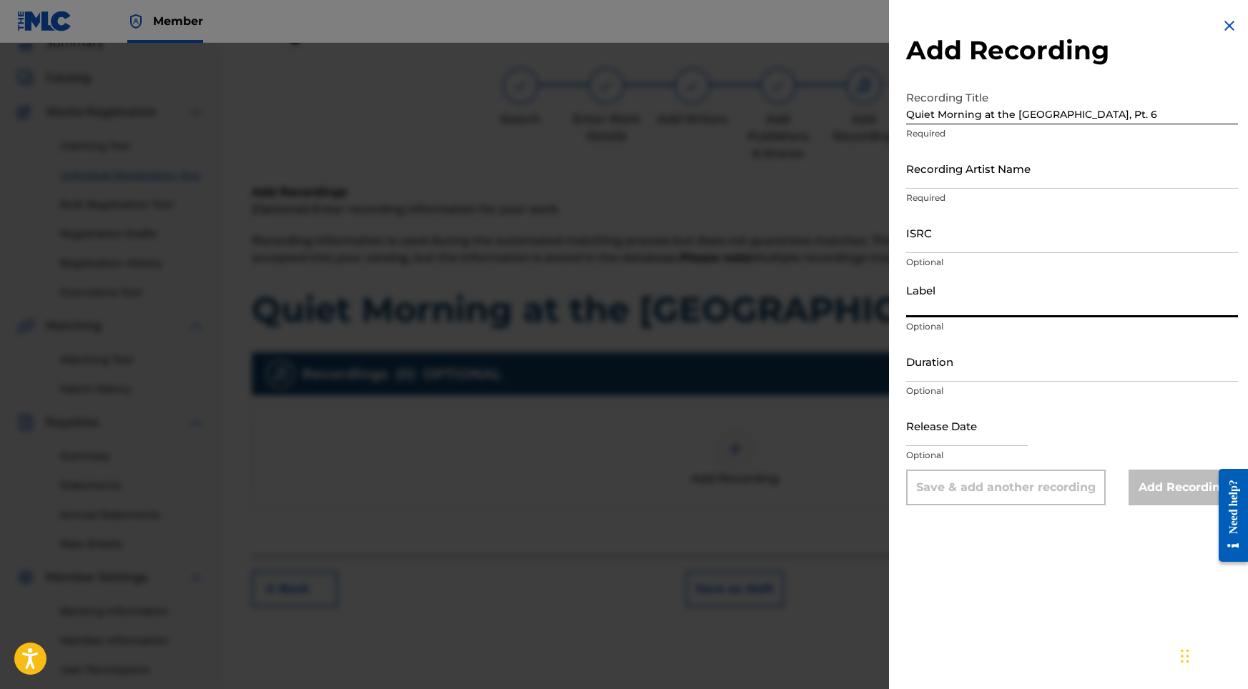
paste input "USY282316521"
type input "USY282316521"
click at [945, 246] on input "ISRC" at bounding box center [1072, 232] width 332 height 41
paste input "USY282316521"
type input "USY282316521"
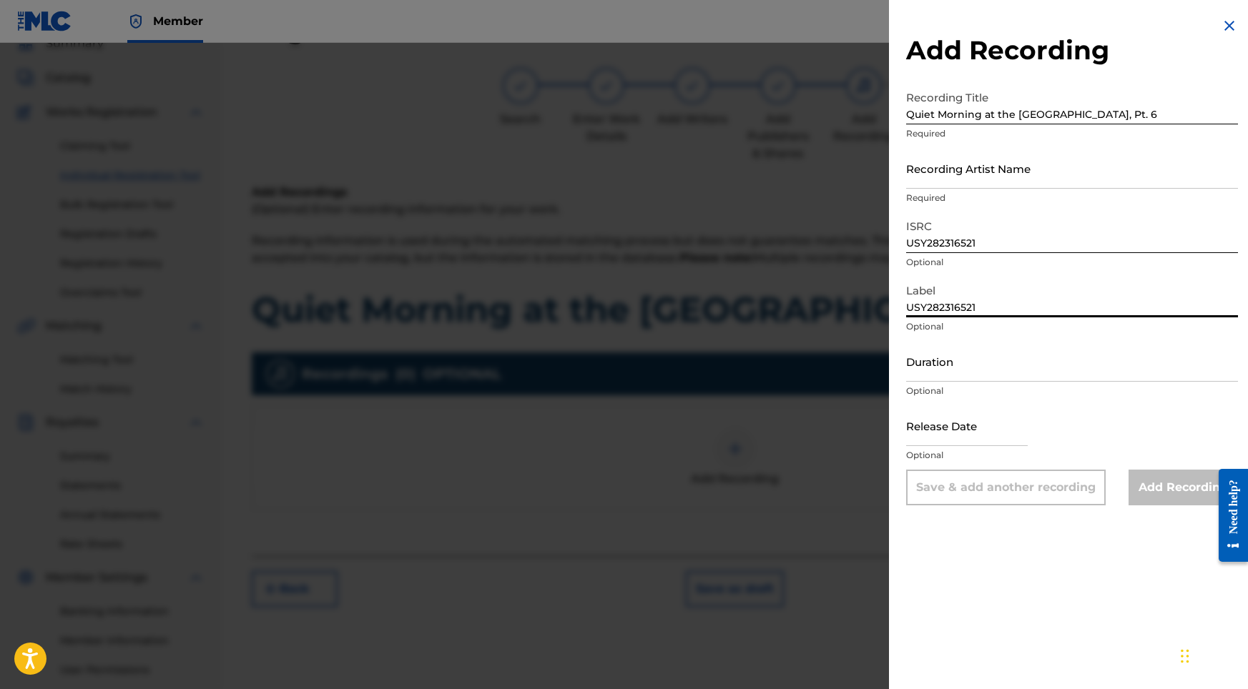
drag, startPoint x: 983, startPoint y: 312, endPoint x: 866, endPoint y: 301, distance: 117.8
click at [866, 301] on div "Add Recording Recording Title Quiet Morning at the Forest's Edge, Pt. 6 Require…" at bounding box center [624, 366] width 1248 height 646
drag, startPoint x: 947, startPoint y: 309, endPoint x: 866, endPoint y: 300, distance: 82.0
click at [866, 300] on div "Add Recording Recording Title Quiet Morning at the Forest's Edge, Pt. 6 Require…" at bounding box center [624, 366] width 1248 height 646
type input "02:02"
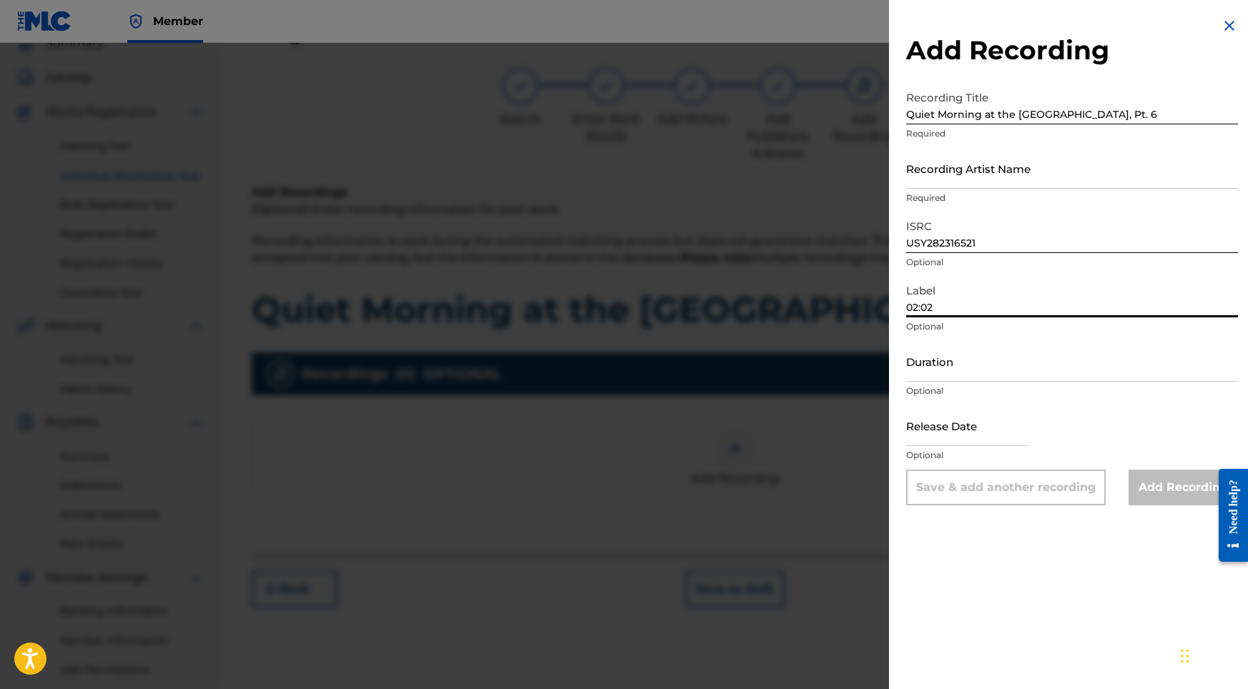
click at [950, 373] on input "Duration" at bounding box center [1072, 361] width 332 height 41
paste input "02:02"
type input "02:02"
drag, startPoint x: 948, startPoint y: 306, endPoint x: 837, endPoint y: 305, distance: 110.8
click at [837, 305] on div "Add Recording Recording Title Quiet Morning at the Forest's Edge, Pt. 6 Require…" at bounding box center [624, 366] width 1248 height 646
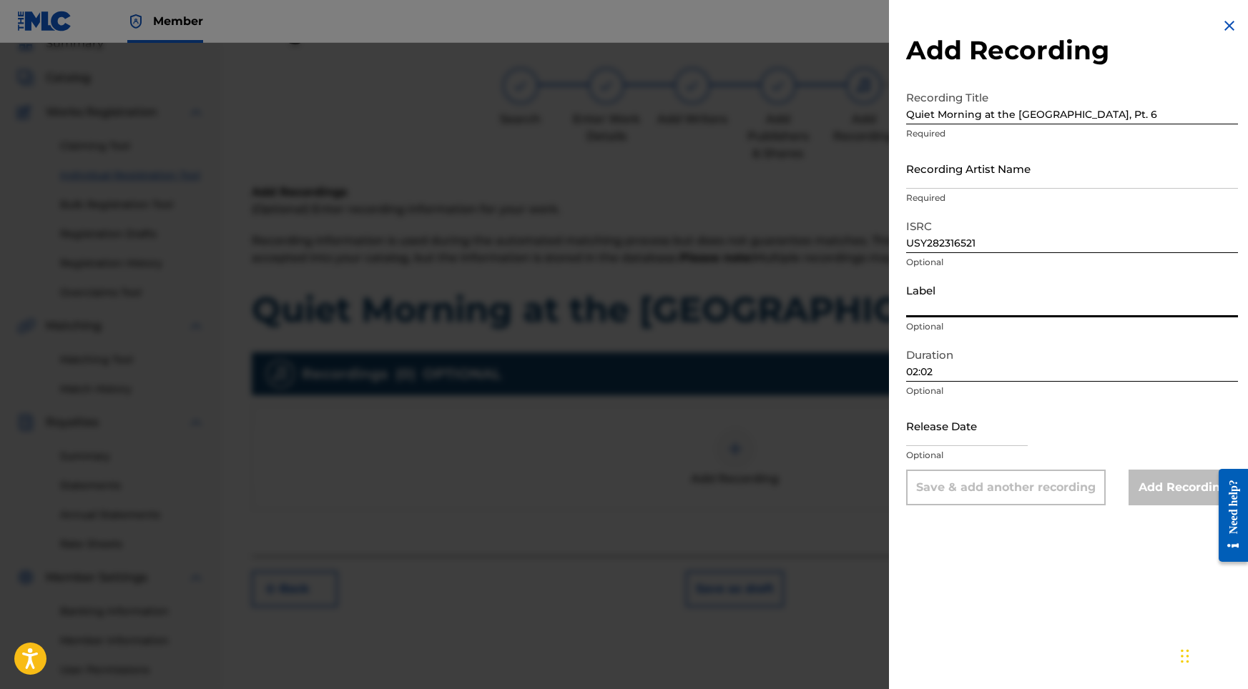
click at [945, 434] on input "text" at bounding box center [967, 425] width 122 height 41
select select "8"
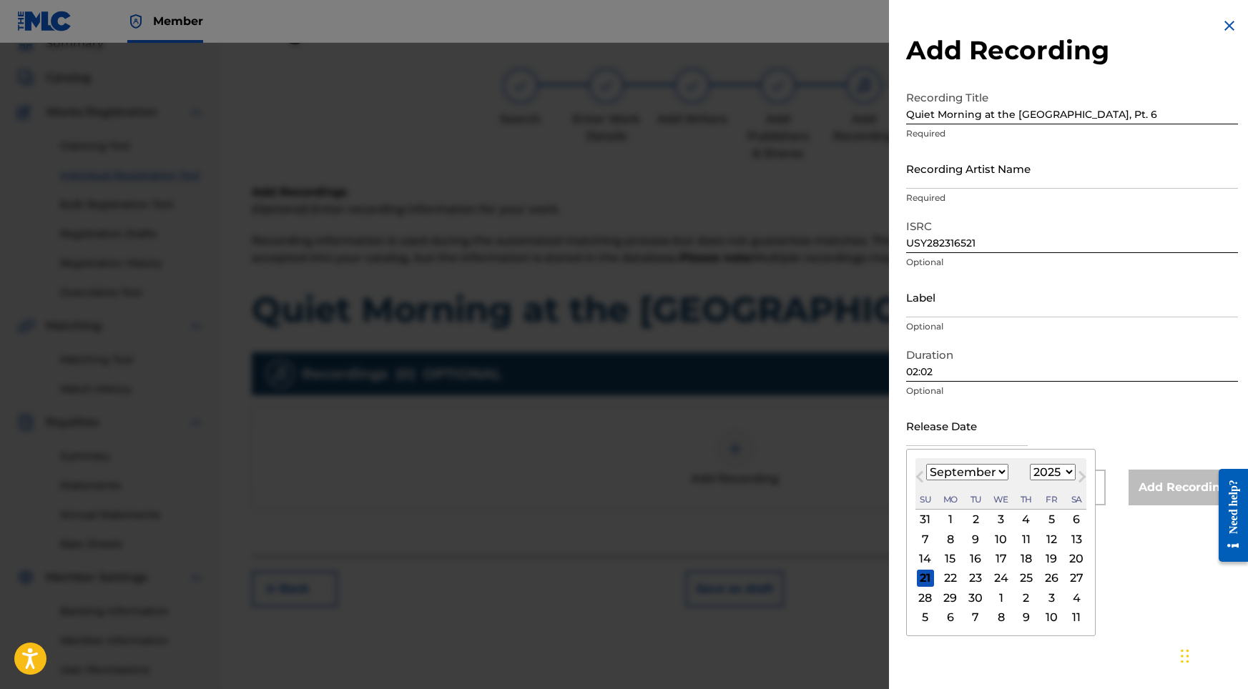
select select "2022"
click at [1042, 575] on div "23" at bounding box center [1050, 578] width 17 height 17
type input "[DATE]"
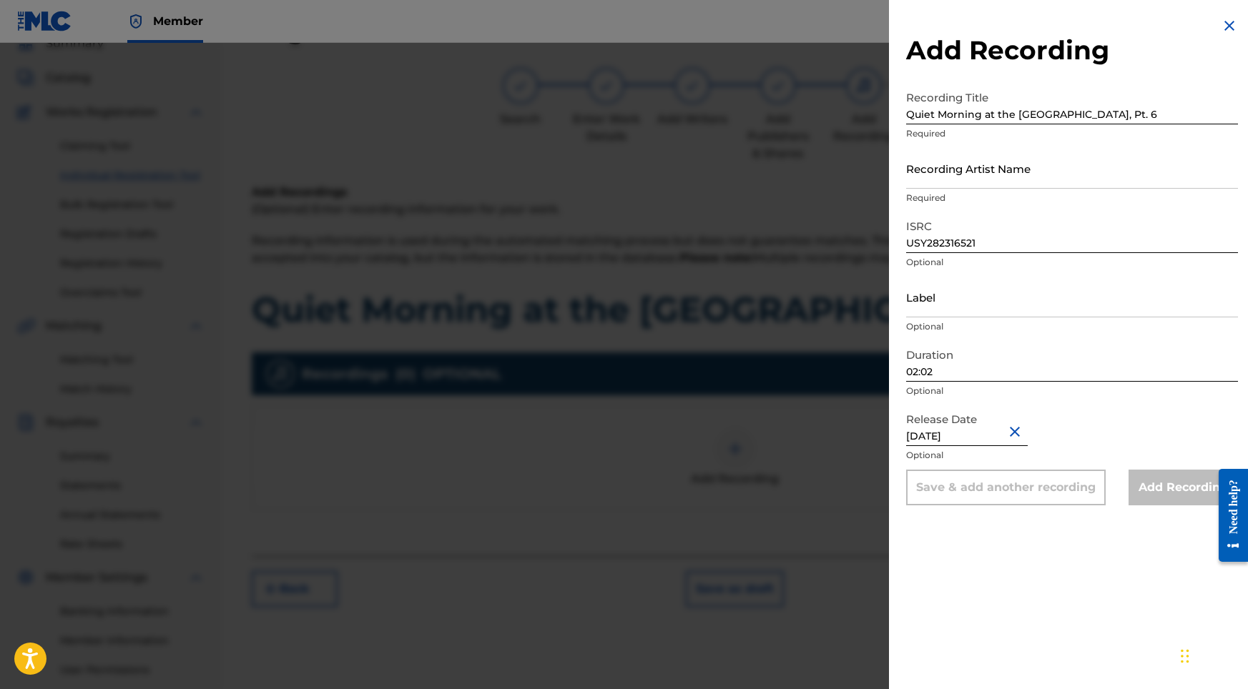
click at [970, 164] on input "Recording Artist Name" at bounding box center [1072, 168] width 332 height 41
paste input "Into the Earth"
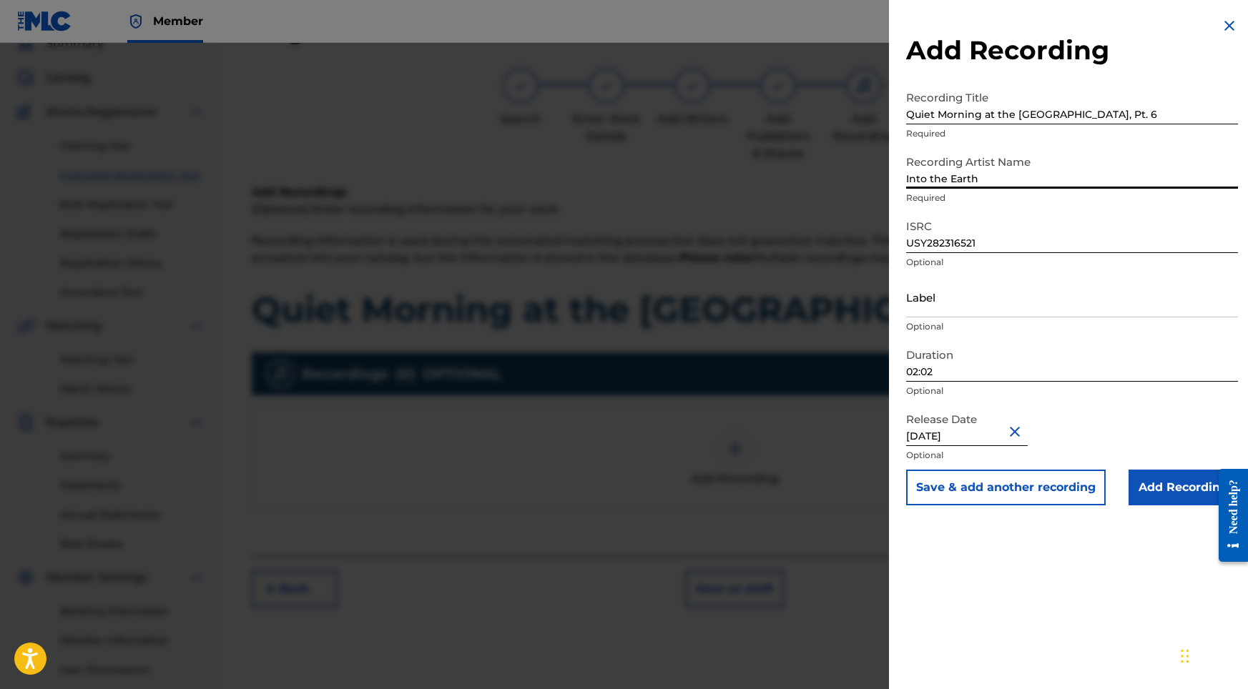
type input "Into the Earth"
click at [1155, 484] on input "Add Recording" at bounding box center [1182, 488] width 109 height 36
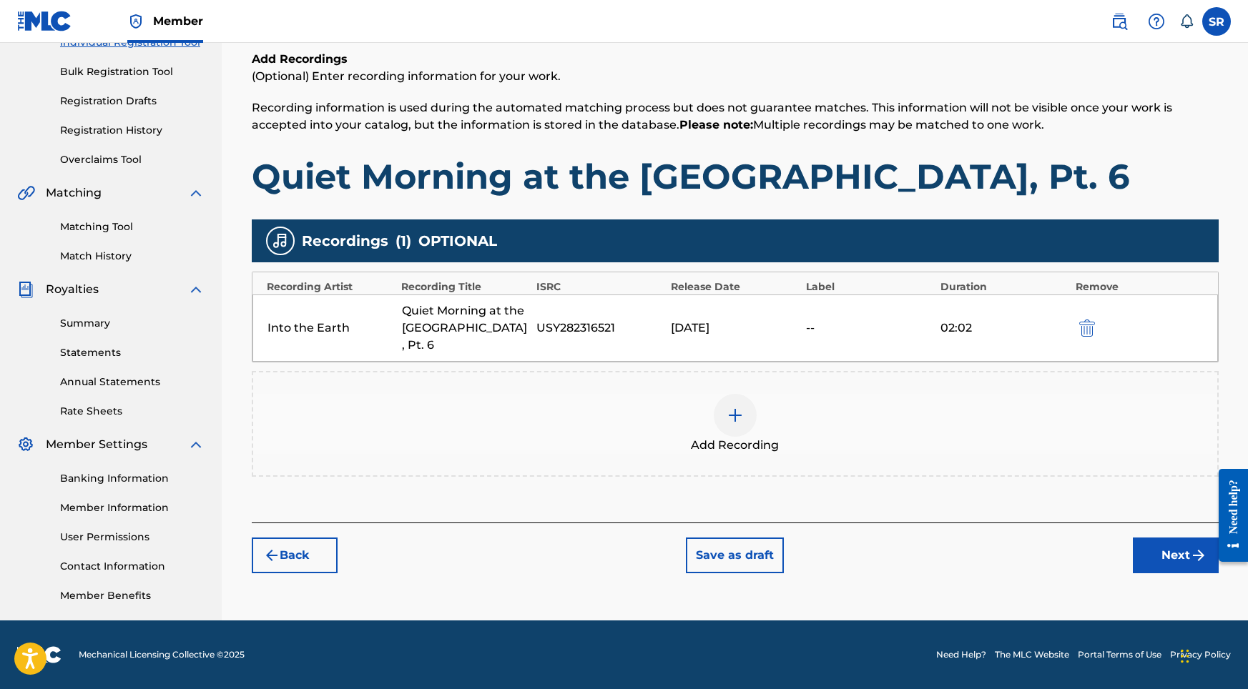
click at [1188, 552] on button "Next" at bounding box center [1176, 556] width 86 height 36
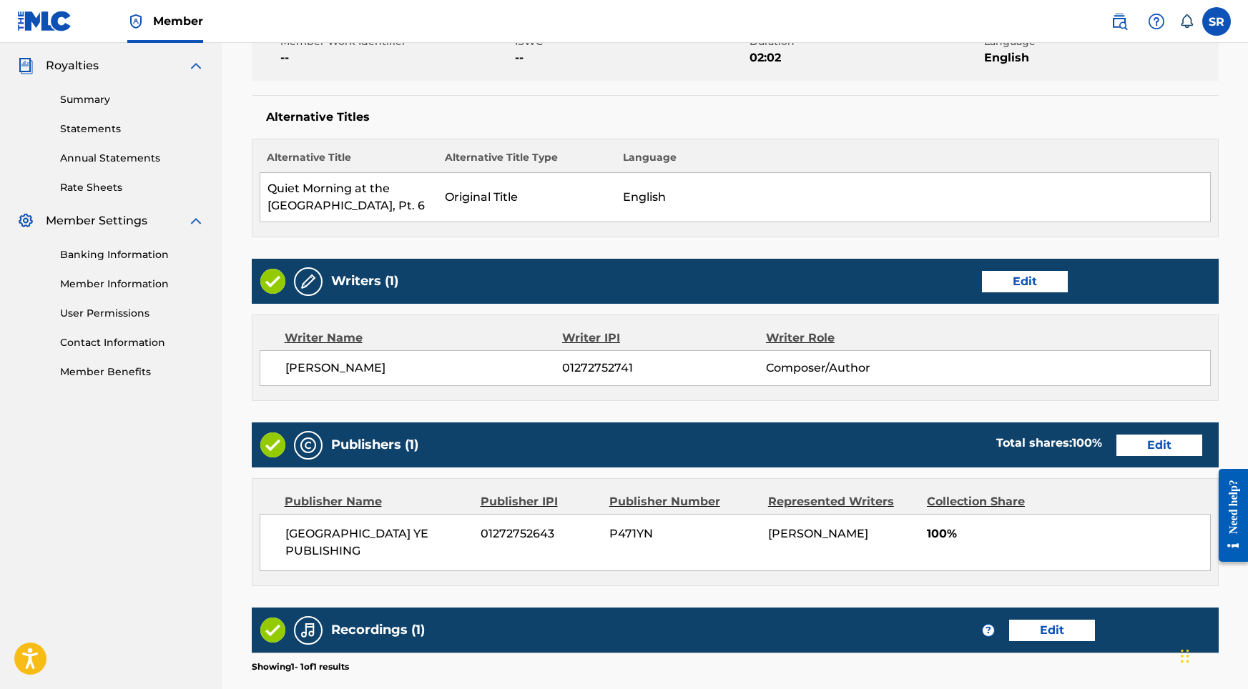
scroll to position [601, 0]
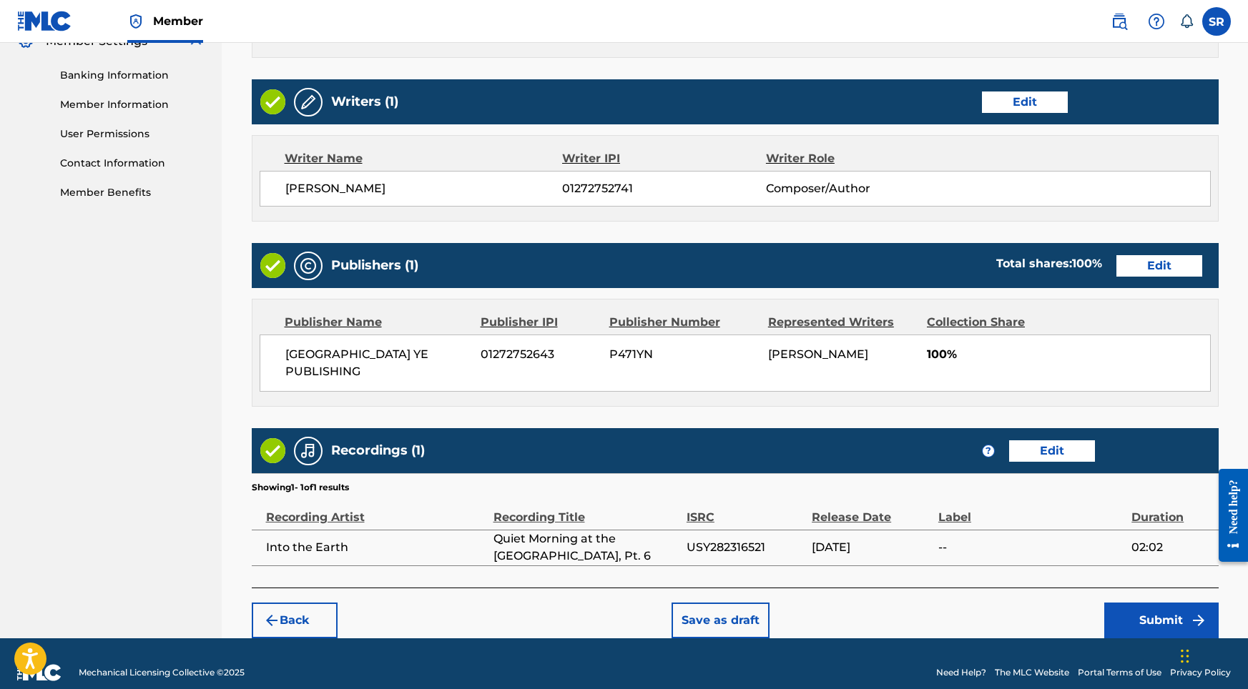
click at [1158, 639] on footer "Mechanical Licensing Collective © 2025 Need Help? The MLC Website Portal Terms …" at bounding box center [624, 673] width 1248 height 69
click at [1154, 603] on button "Submit" at bounding box center [1161, 621] width 114 height 36
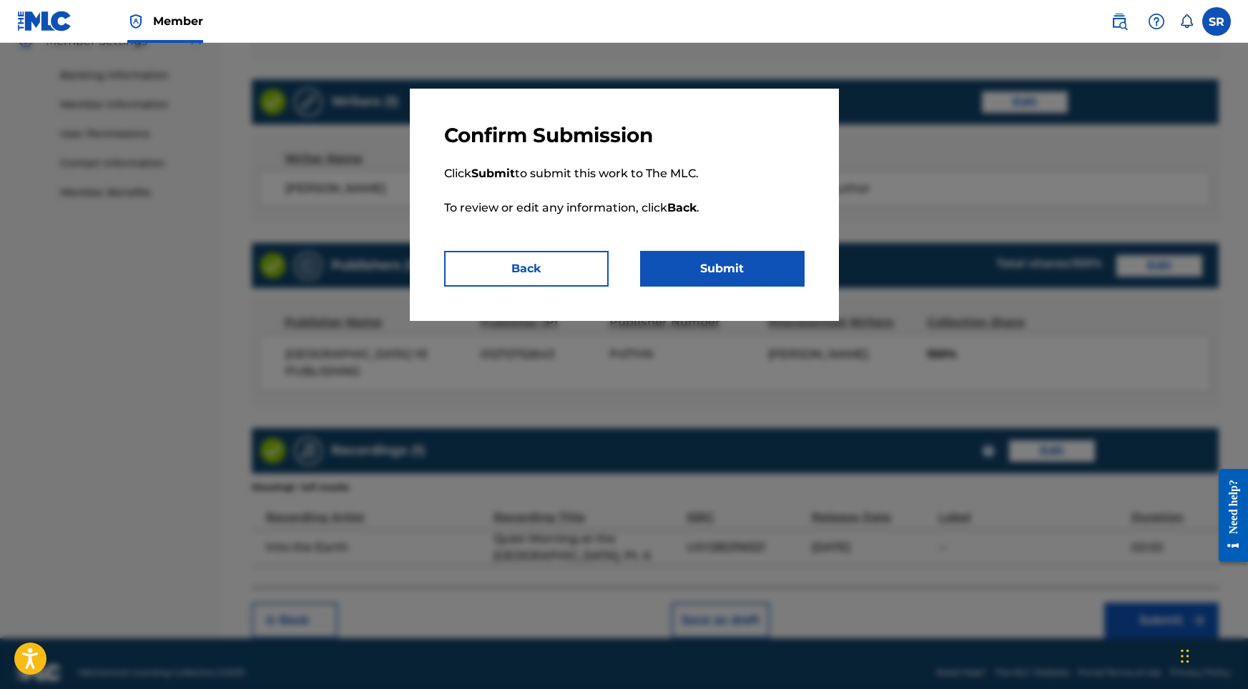
click at [753, 275] on button "Submit" at bounding box center [722, 269] width 164 height 36
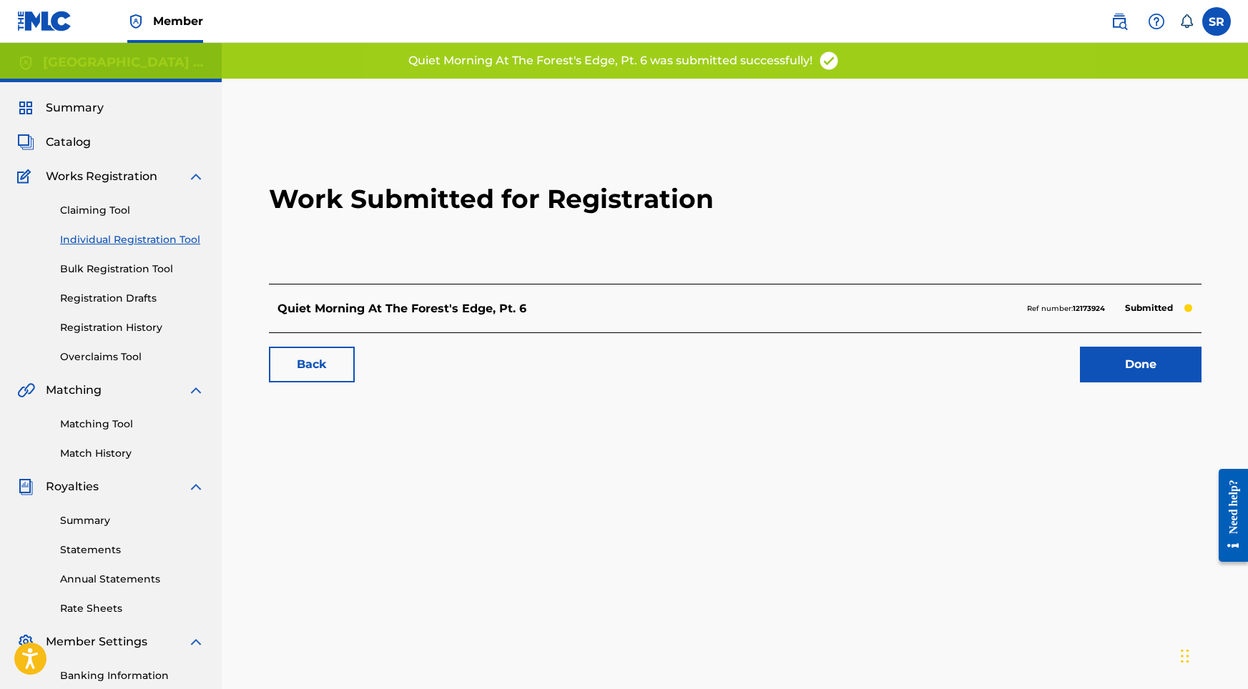
click at [1115, 371] on link "Done" at bounding box center [1141, 365] width 122 height 36
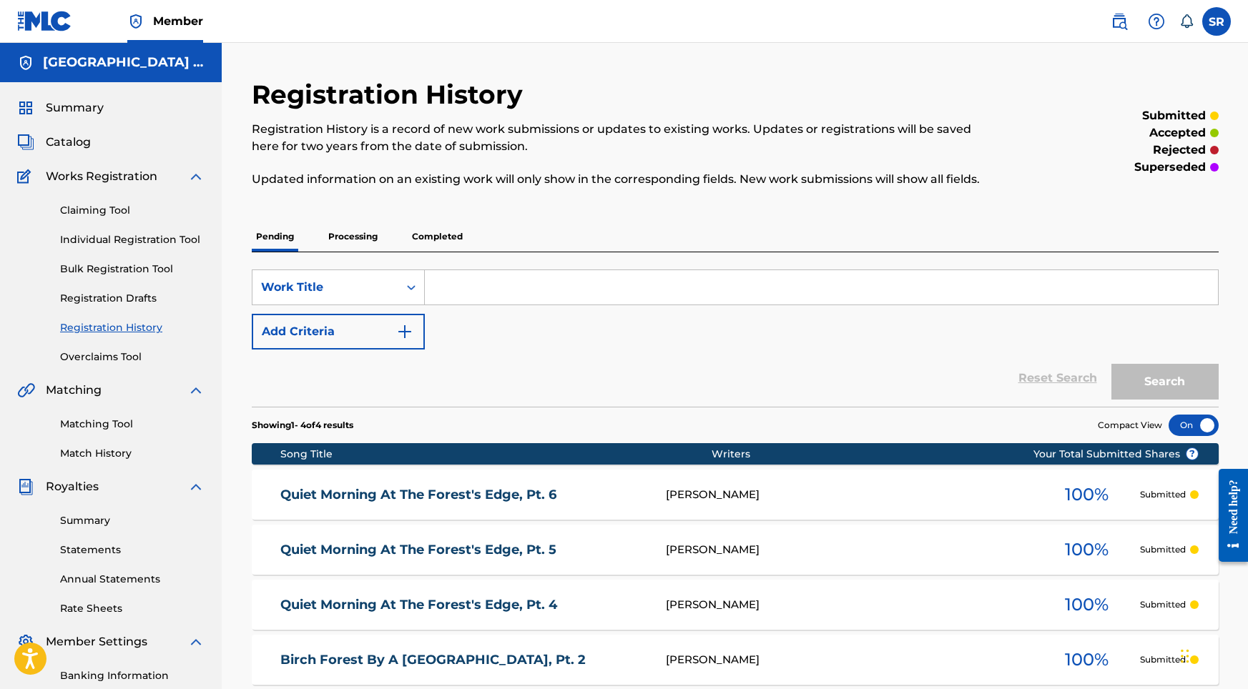
click at [174, 238] on link "Individual Registration Tool" at bounding box center [132, 239] width 144 height 15
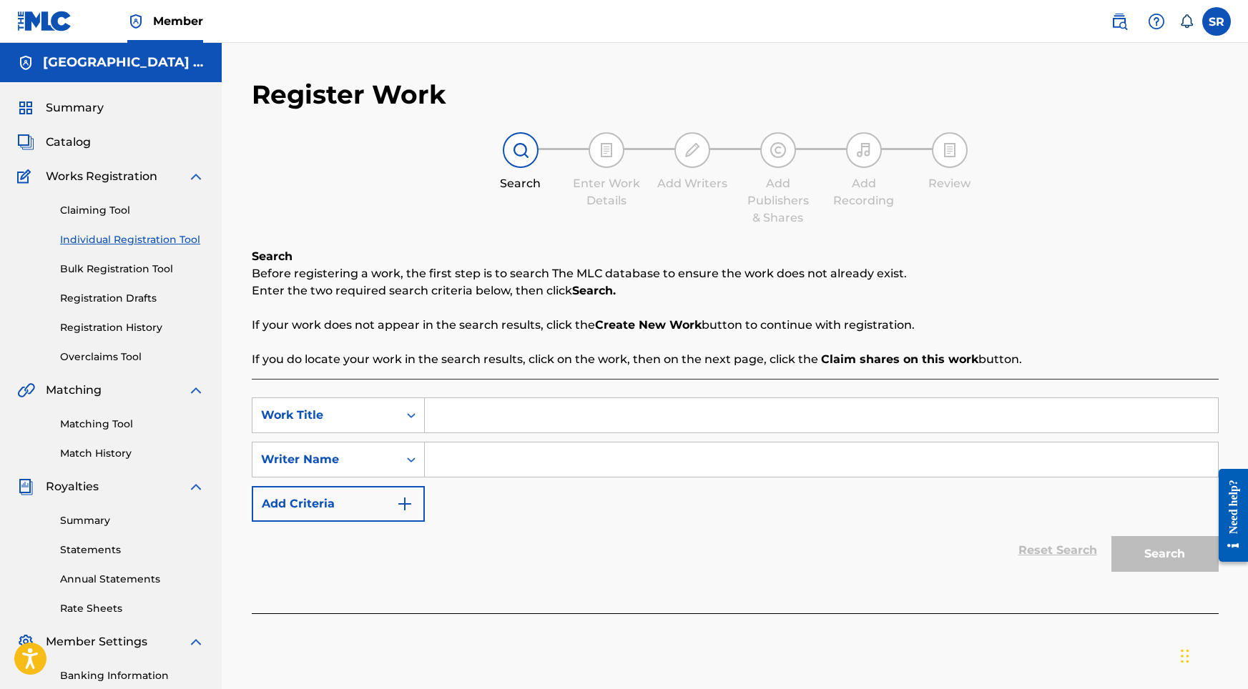
click at [528, 422] on input "Search Form" at bounding box center [821, 415] width 793 height 34
paste input "[PERSON_NAME] and [GEOGRAPHIC_DATA][PERSON_NAME], Pt. 4"
type input "[PERSON_NAME] and [GEOGRAPHIC_DATA][PERSON_NAME], Pt. 4"
click at [560, 480] on div "SearchWithCriteria50068603-4b1c-4abd-be95-7a5d0d06812d Work Title [PERSON_NAME]…" at bounding box center [735, 460] width 967 height 124
click at [644, 455] on input "Search Form" at bounding box center [821, 460] width 793 height 34
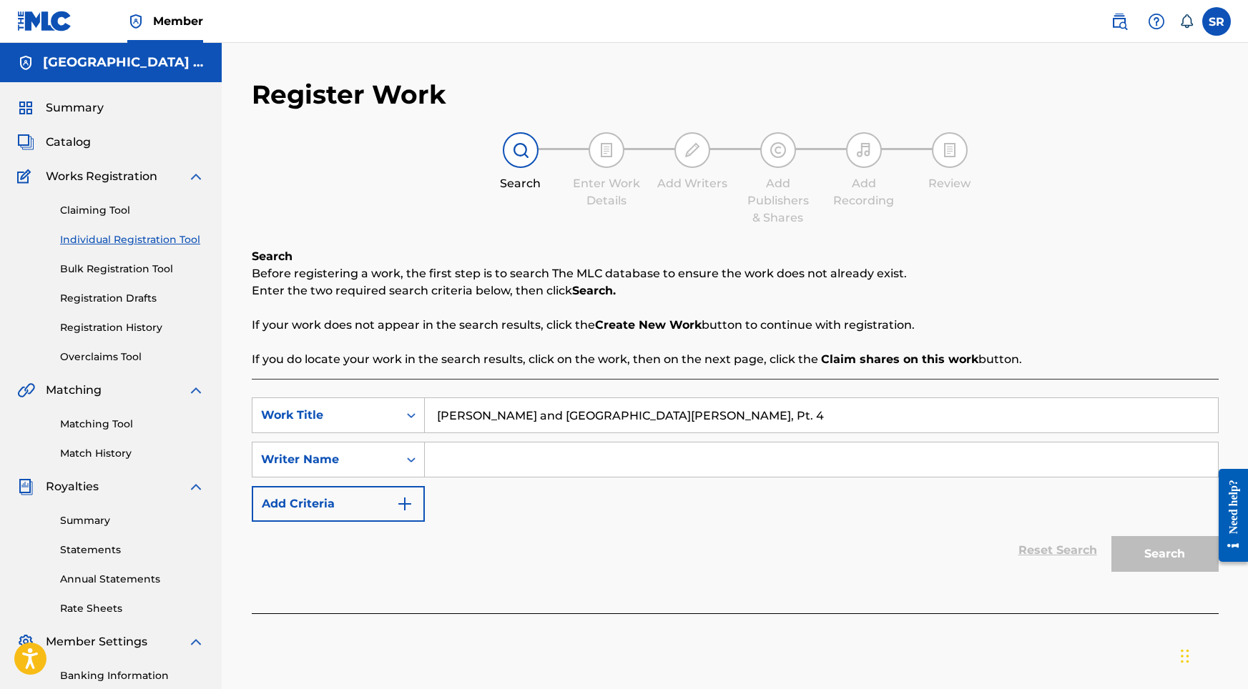
paste input "[PERSON_NAME] and [GEOGRAPHIC_DATA][PERSON_NAME], Pt. 4"
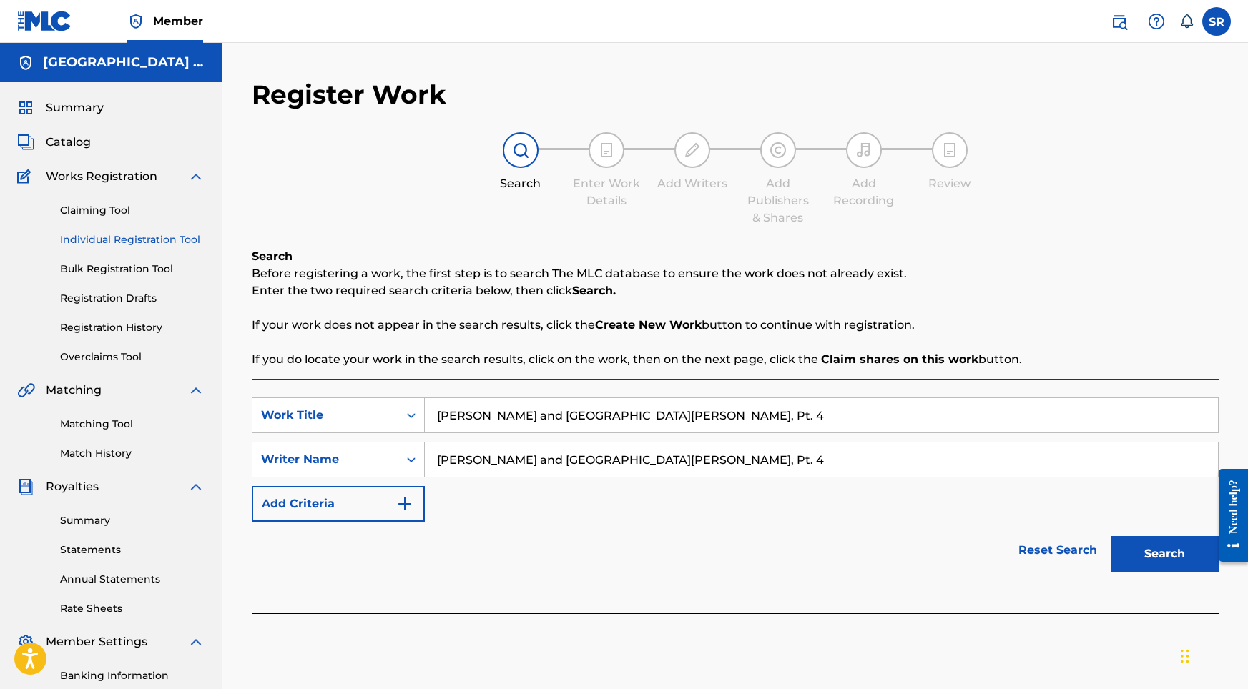
type input "[PERSON_NAME] and [GEOGRAPHIC_DATA][PERSON_NAME], Pt. 4"
click at [1128, 553] on button "Search" at bounding box center [1164, 554] width 107 height 36
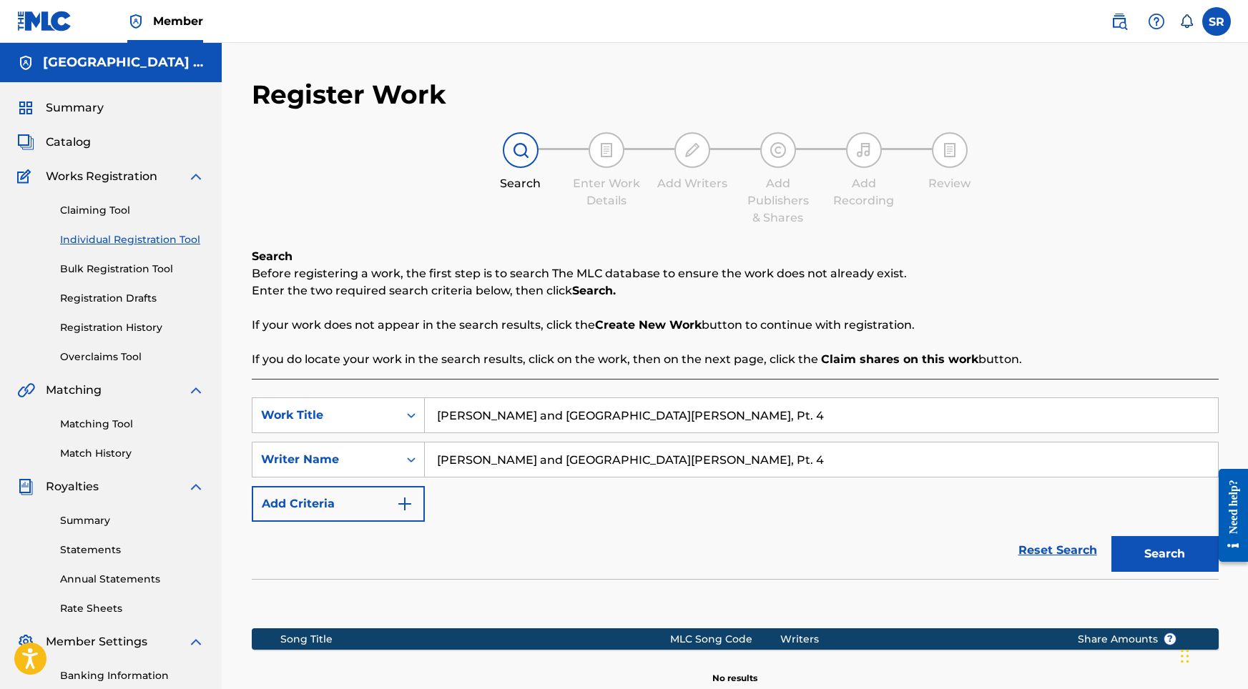
scroll to position [197, 0]
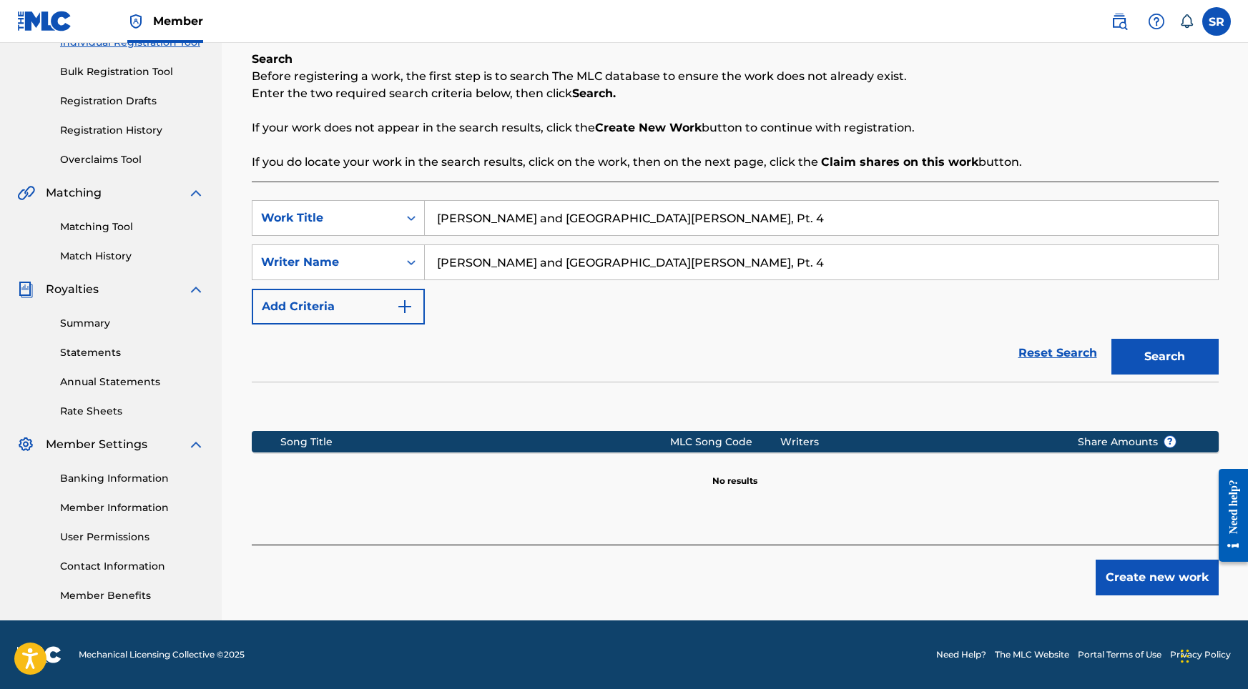
click at [1105, 598] on div "Register Work Search Enter Work Details Add Writers Add Publishers & Shares Add…" at bounding box center [735, 250] width 1001 height 739
click at [1115, 578] on button "Create new work" at bounding box center [1156, 578] width 123 height 36
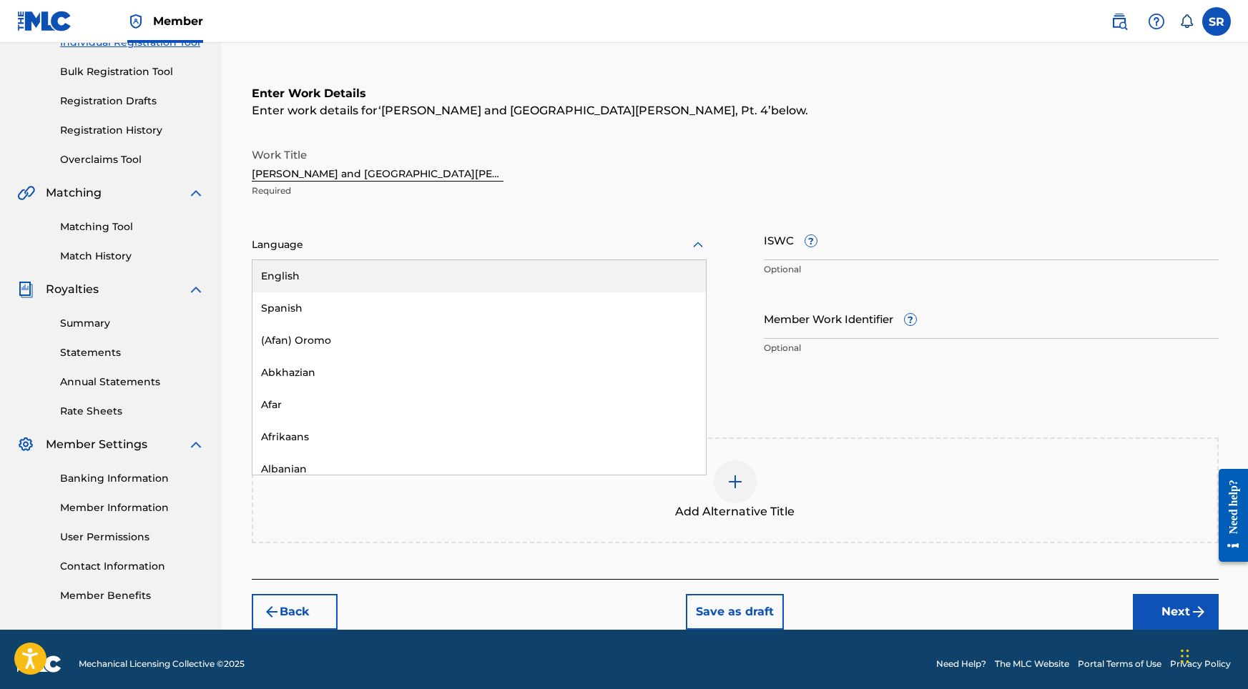
click at [558, 254] on div "Language" at bounding box center [479, 245] width 455 height 30
click at [494, 243] on div at bounding box center [479, 245] width 455 height 18
click at [469, 247] on div at bounding box center [479, 245] width 455 height 18
click at [367, 262] on div "English" at bounding box center [478, 276] width 453 height 32
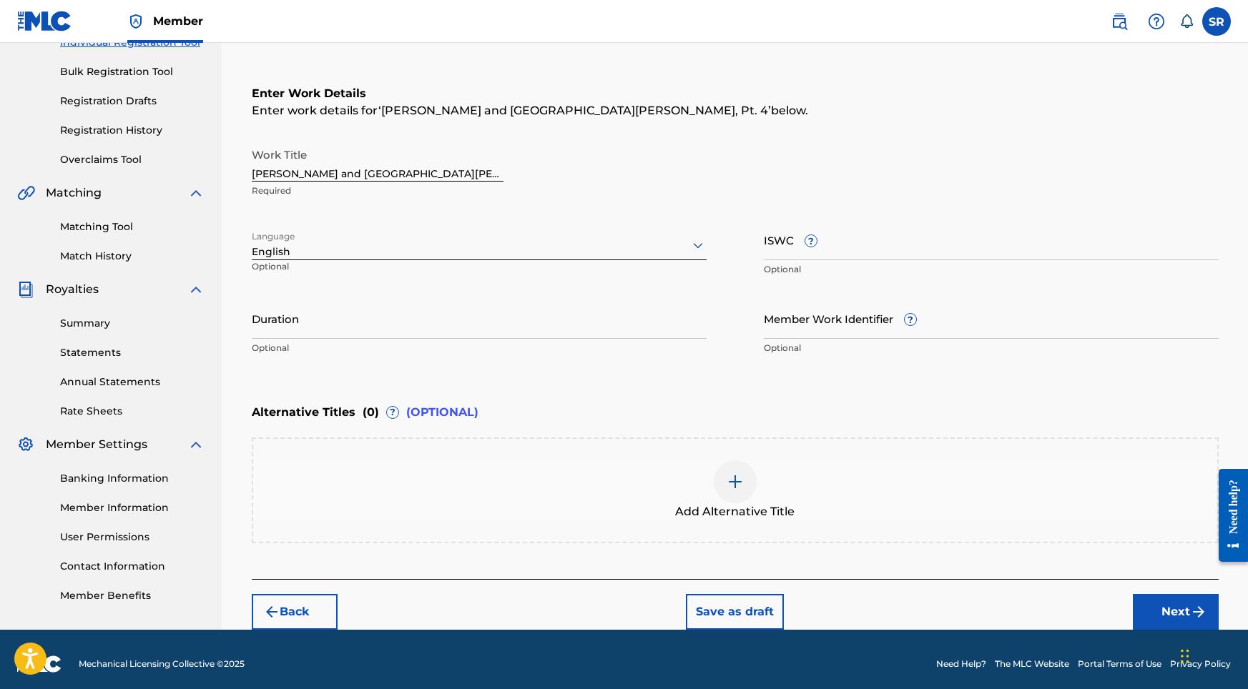
click at [371, 324] on input "Duration" at bounding box center [479, 318] width 455 height 41
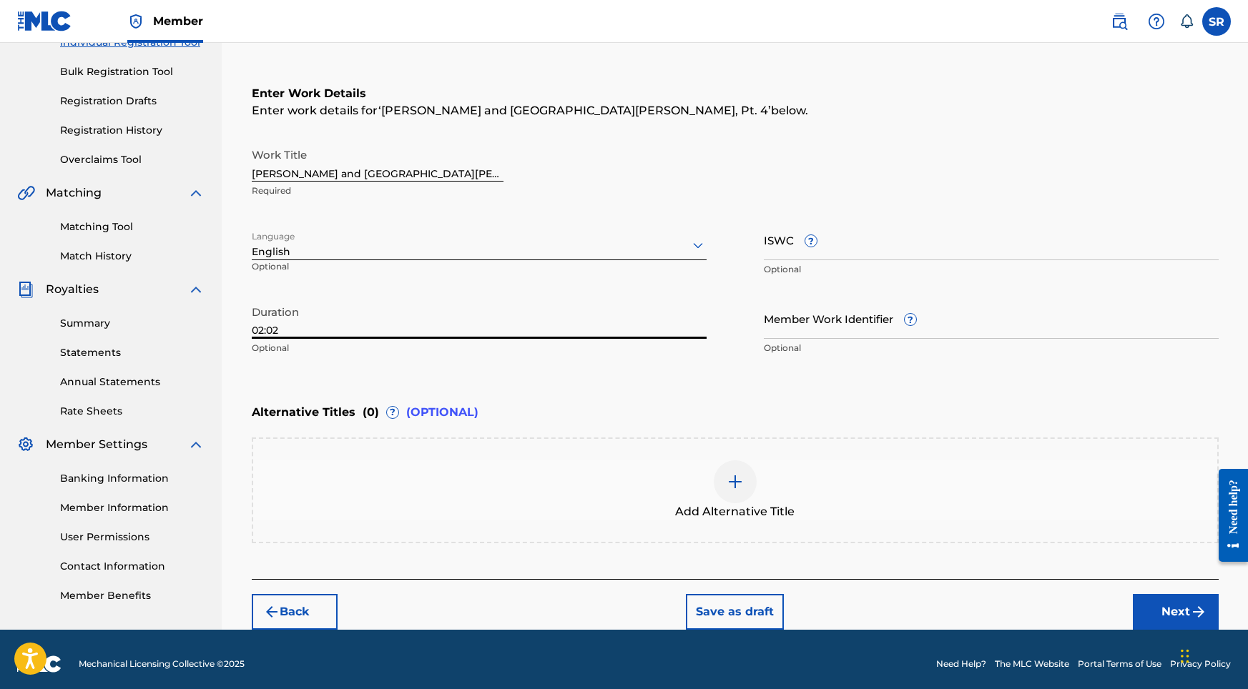
type input "02:02"
click at [712, 460] on div "Add Alternative Title" at bounding box center [735, 490] width 964 height 60
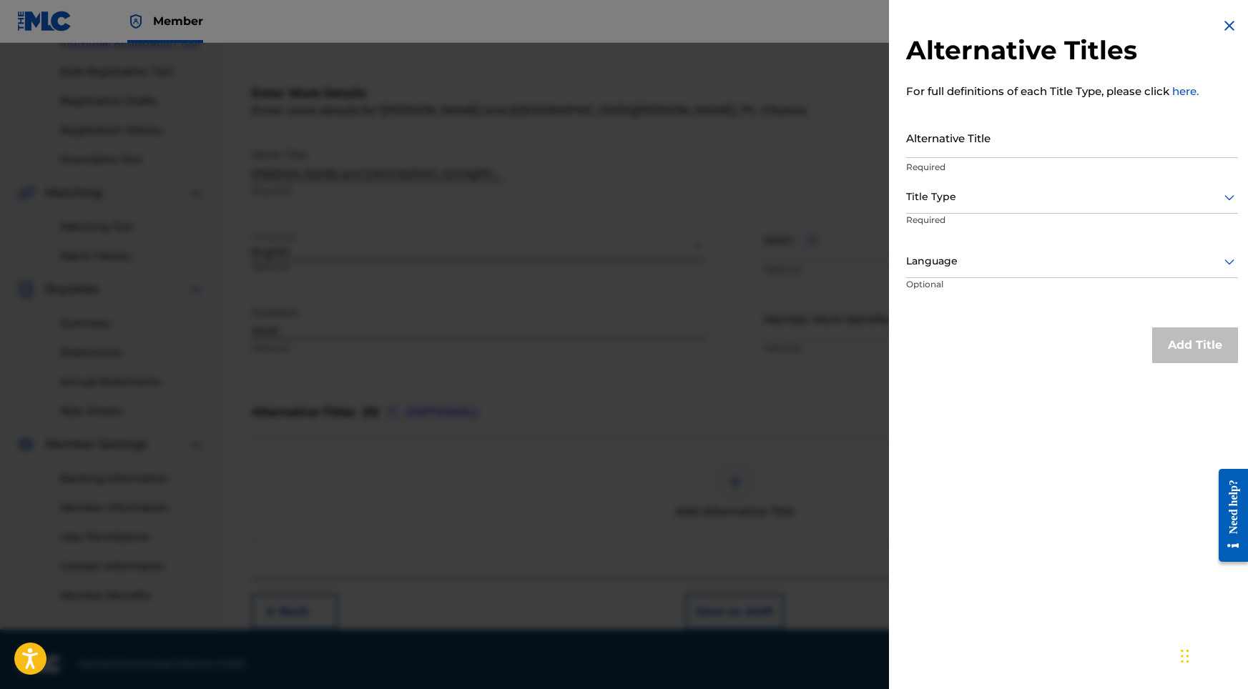
click at [1075, 153] on input "Alternative Title" at bounding box center [1072, 137] width 332 height 41
paste
type input "[PERSON_NAME] and [GEOGRAPHIC_DATA][PERSON_NAME], Pt. 4"
click at [1087, 199] on div at bounding box center [1072, 197] width 332 height 18
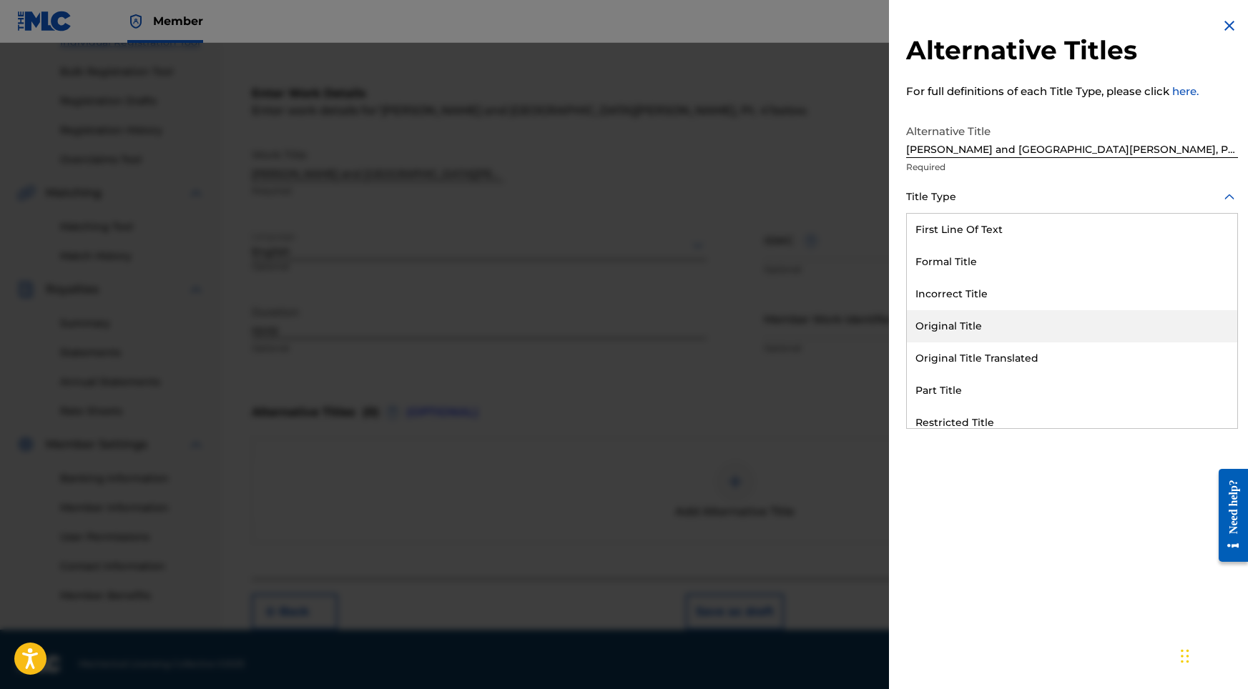
click at [967, 323] on div "Original Title" at bounding box center [1072, 326] width 330 height 32
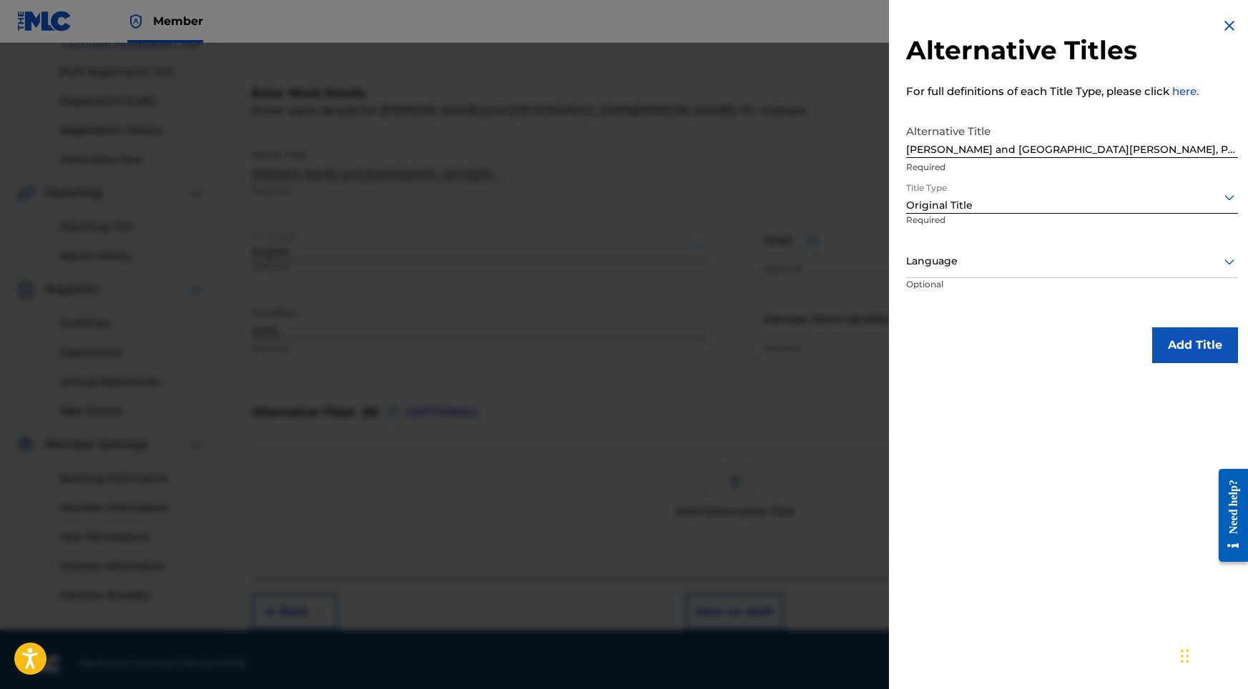
click at [1067, 256] on div at bounding box center [1072, 261] width 332 height 18
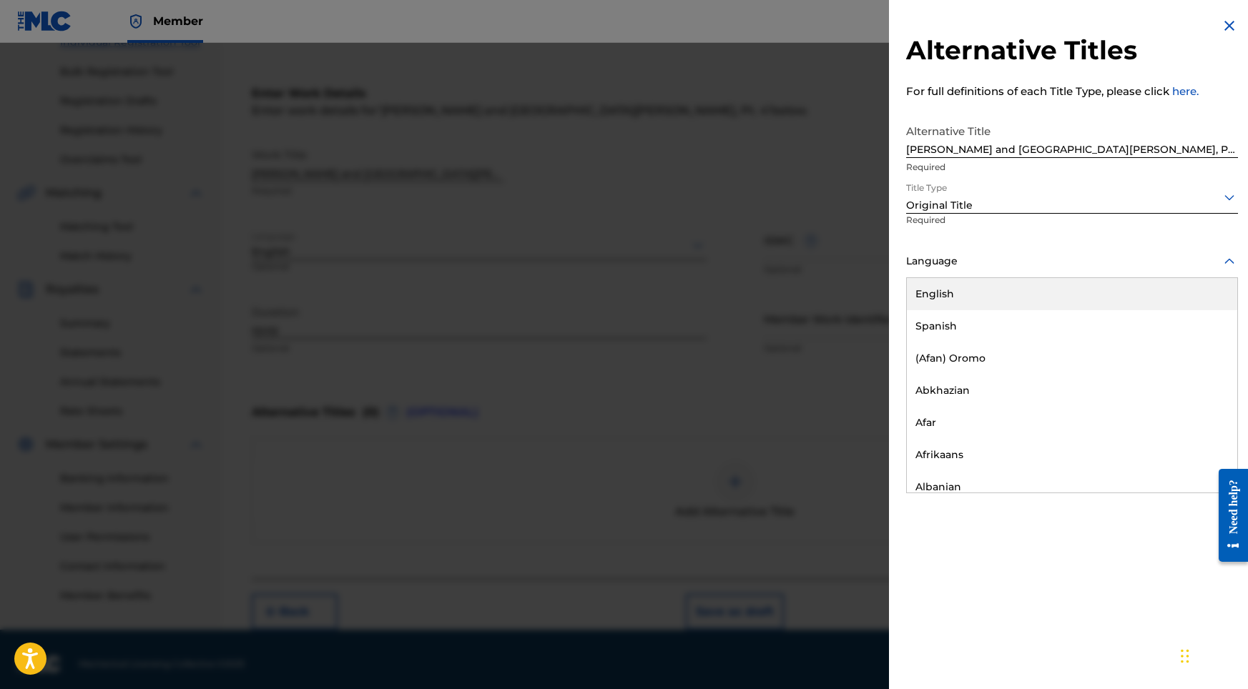
click at [1000, 298] on div "English" at bounding box center [1072, 294] width 330 height 32
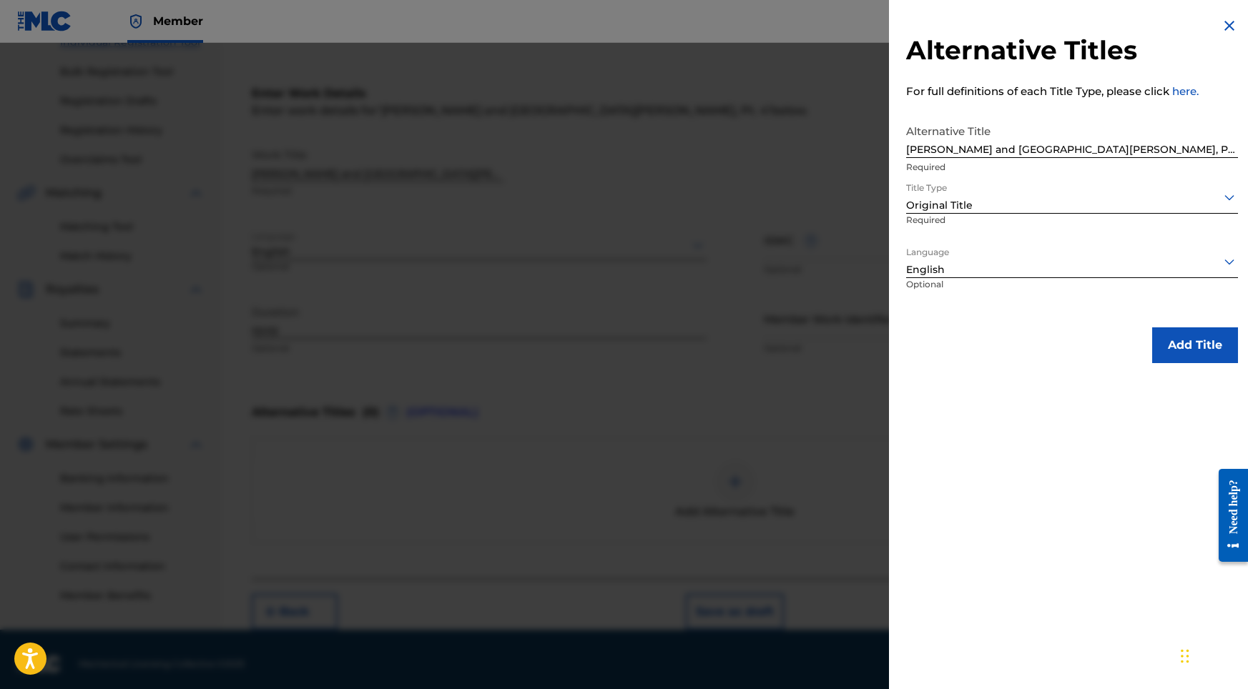
click at [1163, 358] on button "Add Title" at bounding box center [1195, 345] width 86 height 36
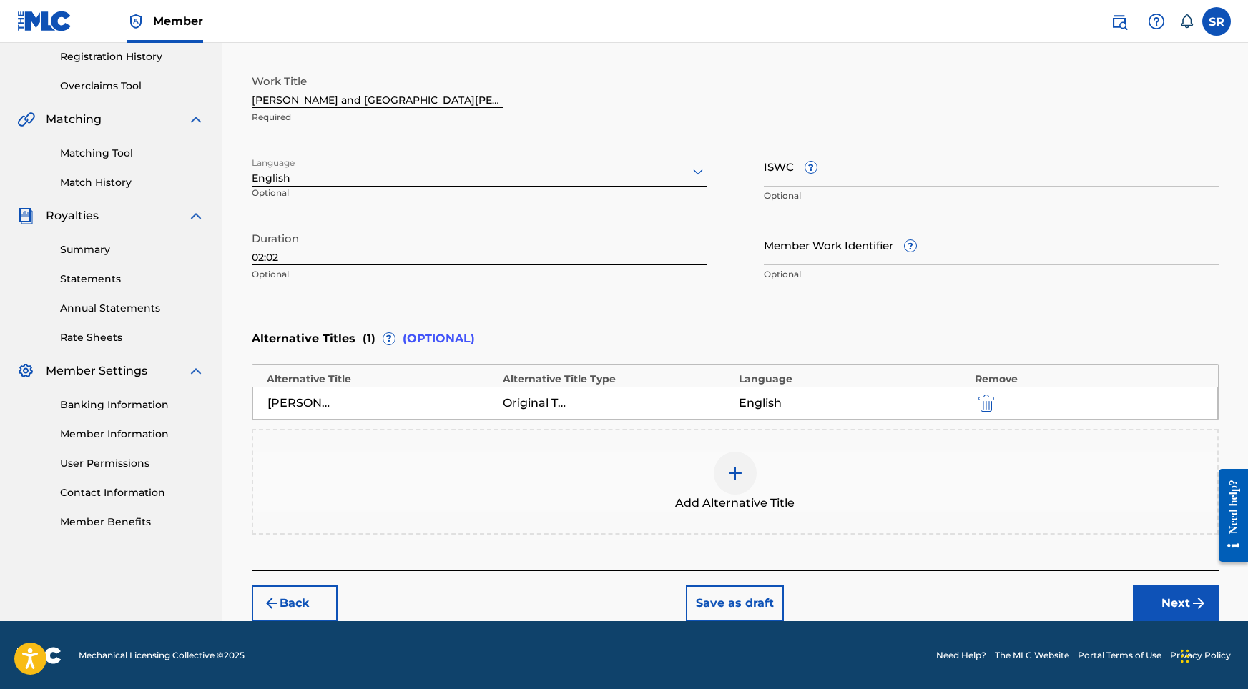
click at [1140, 603] on button "Next" at bounding box center [1176, 604] width 86 height 36
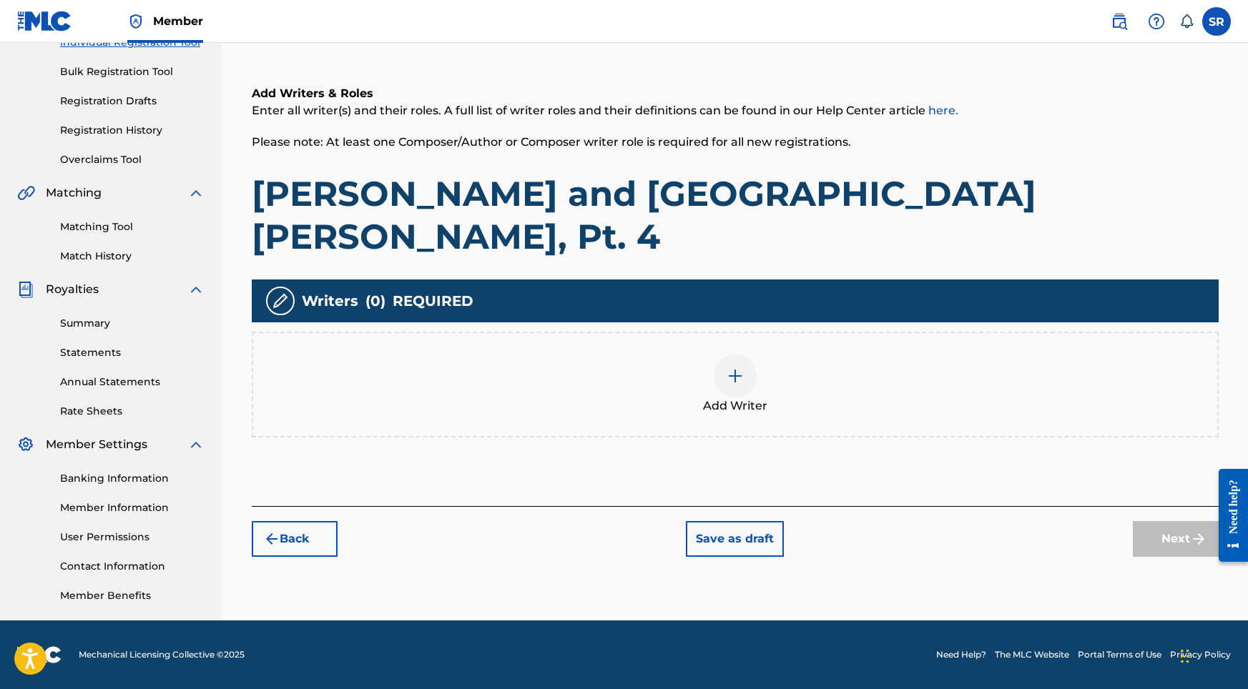
click at [712, 355] on div "Add Writer" at bounding box center [735, 385] width 964 height 60
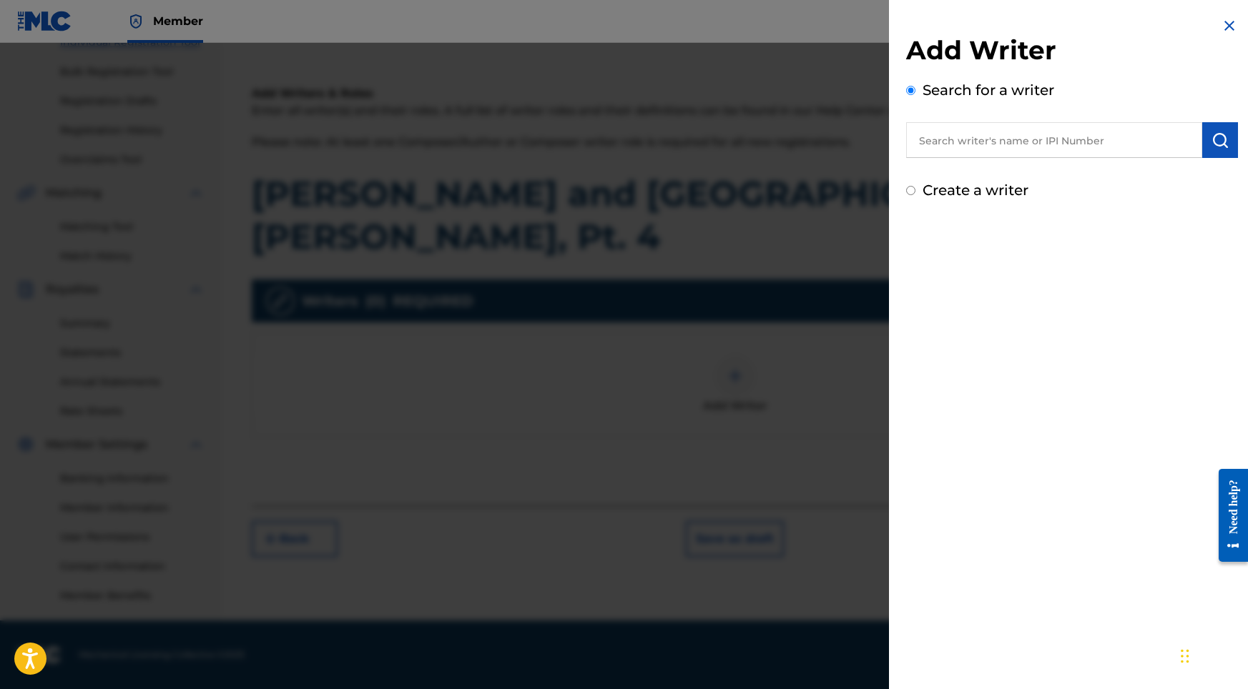
click at [1093, 138] on input "text" at bounding box center [1054, 140] width 296 height 36
type input "[PERSON_NAME]"
click at [1213, 149] on button "submit" at bounding box center [1220, 140] width 36 height 36
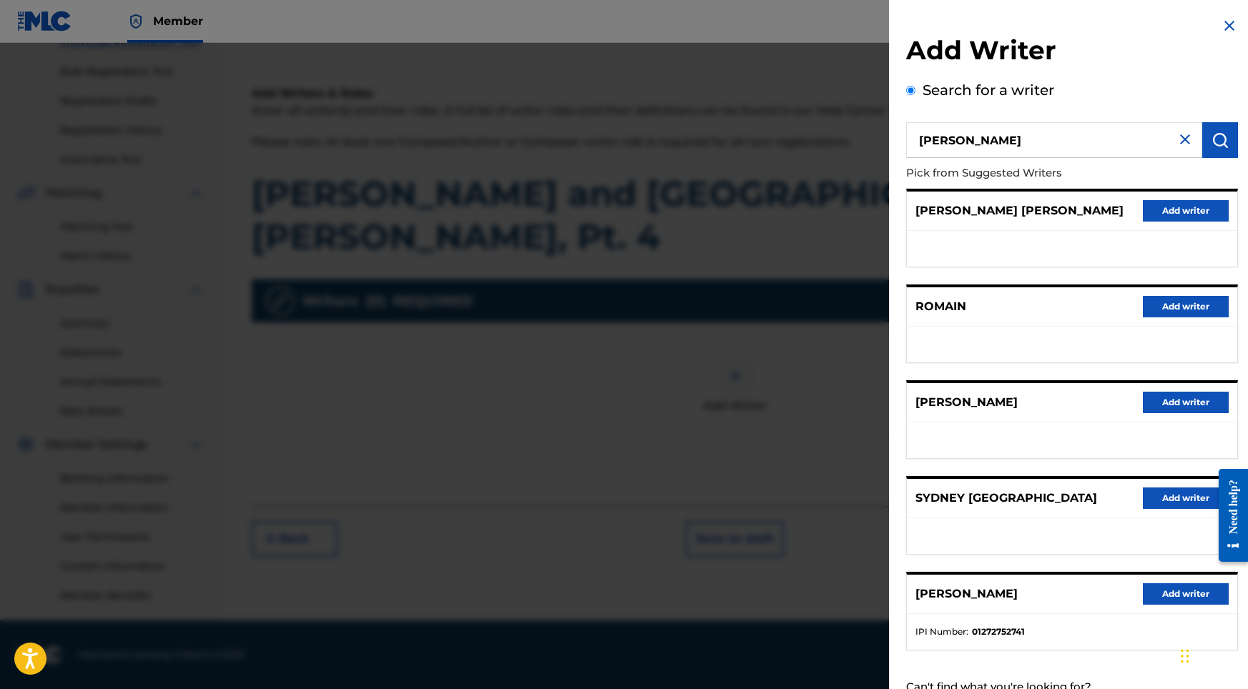
click at [1150, 603] on button "Add writer" at bounding box center [1186, 593] width 86 height 21
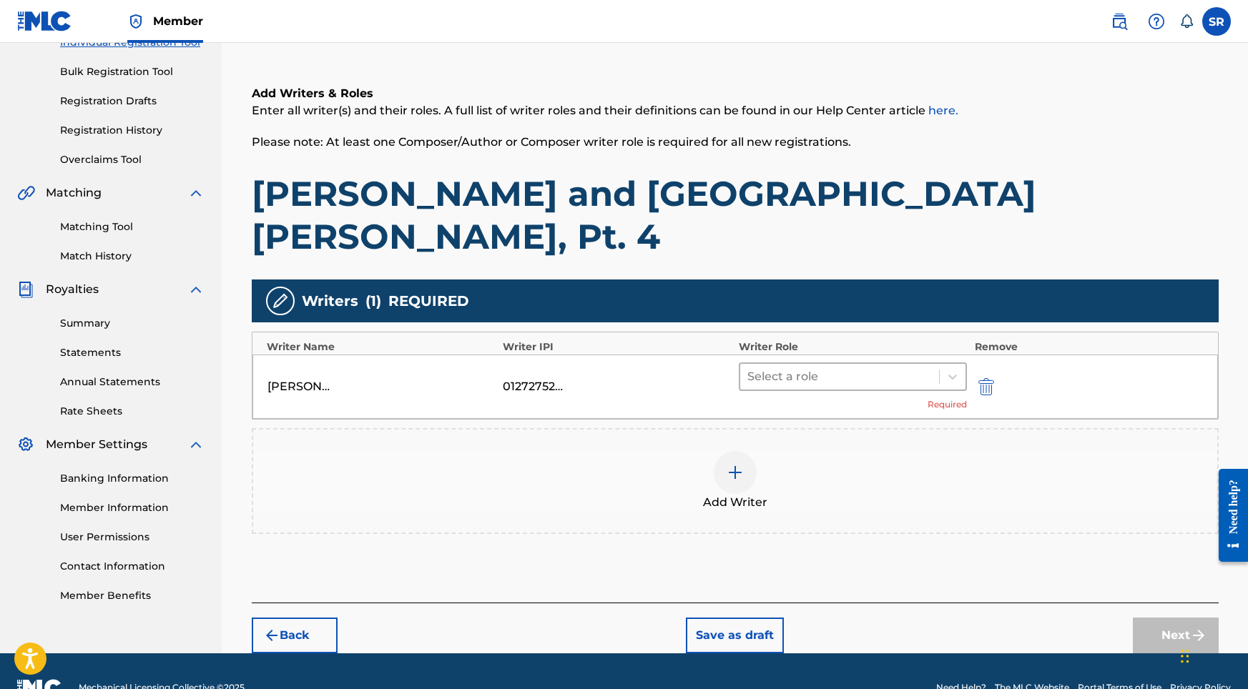
click at [813, 367] on div at bounding box center [839, 377] width 185 height 20
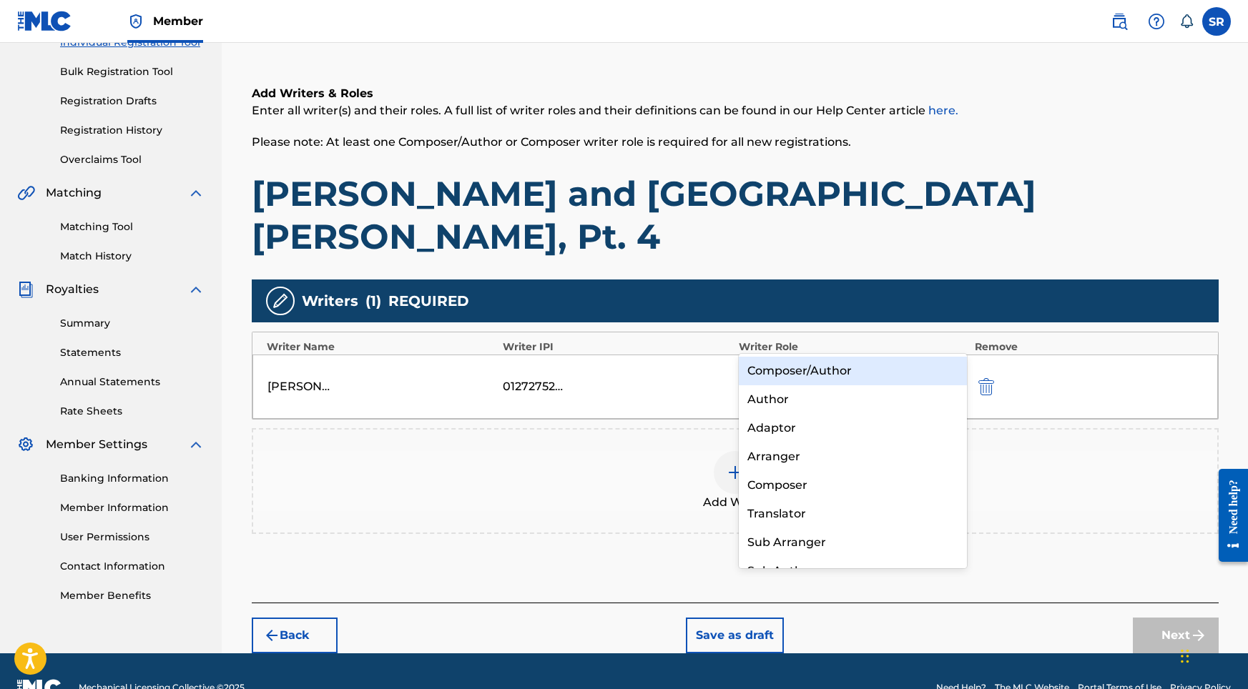
click at [792, 370] on div "Composer/Author" at bounding box center [853, 371] width 229 height 29
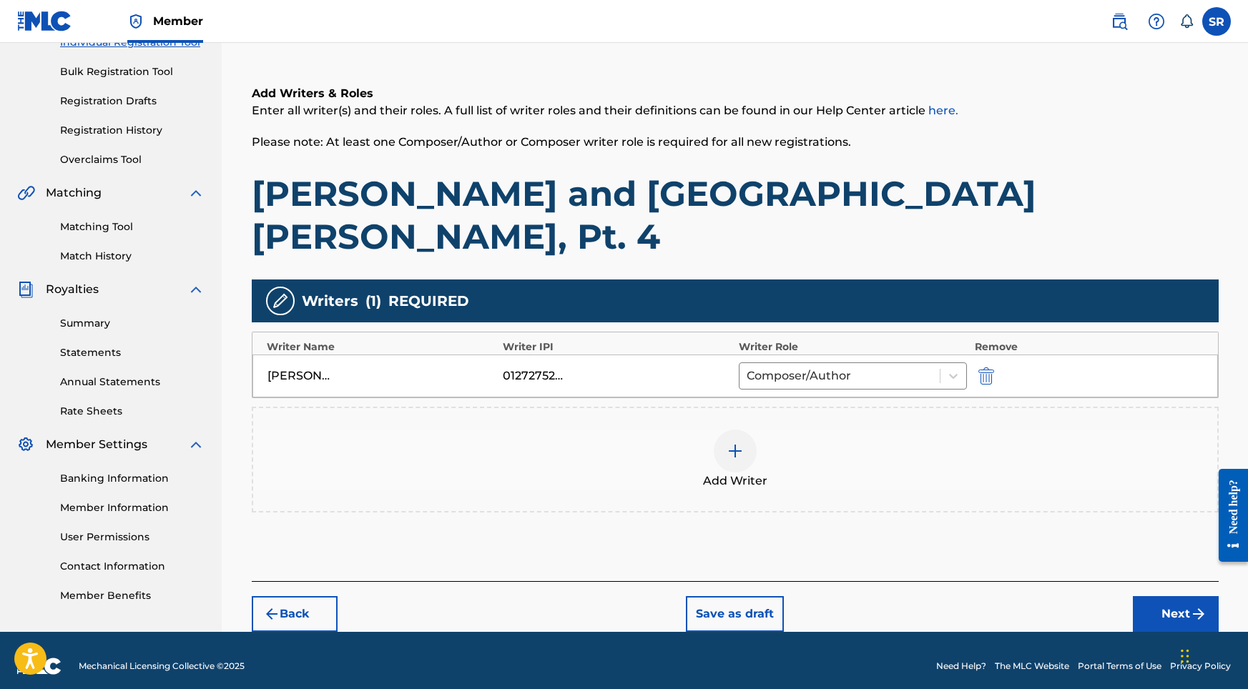
click at [1182, 596] on button "Next" at bounding box center [1176, 614] width 86 height 36
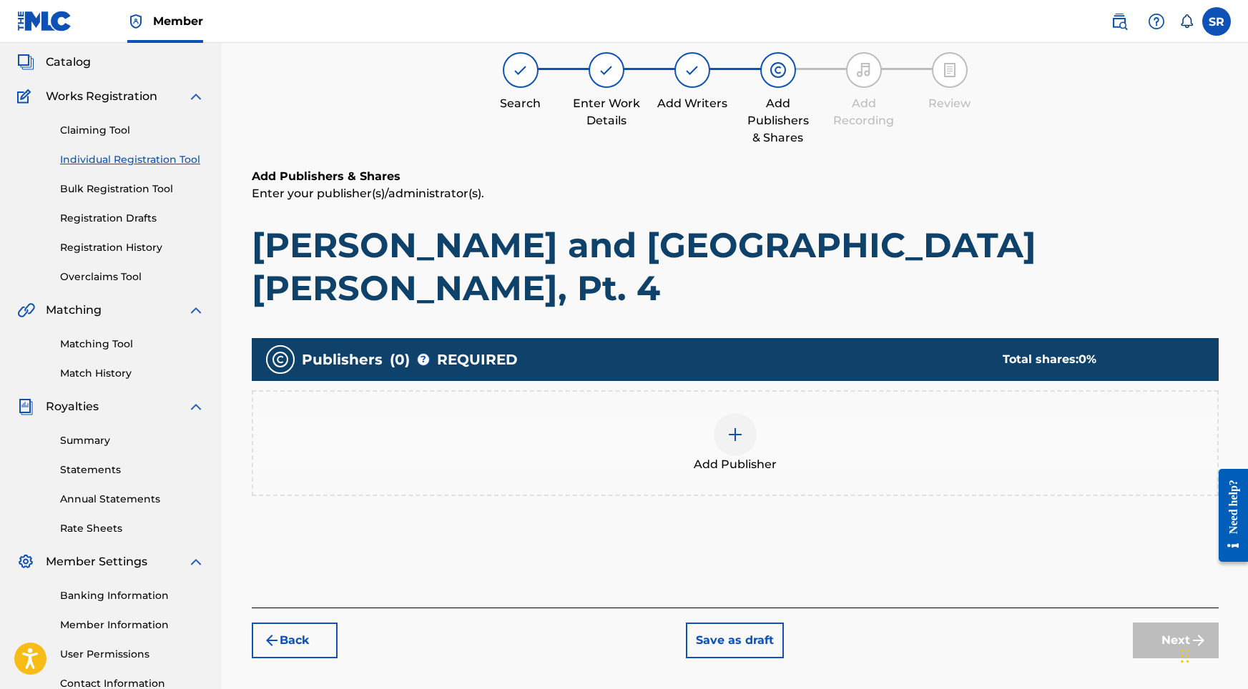
scroll to position [64, 0]
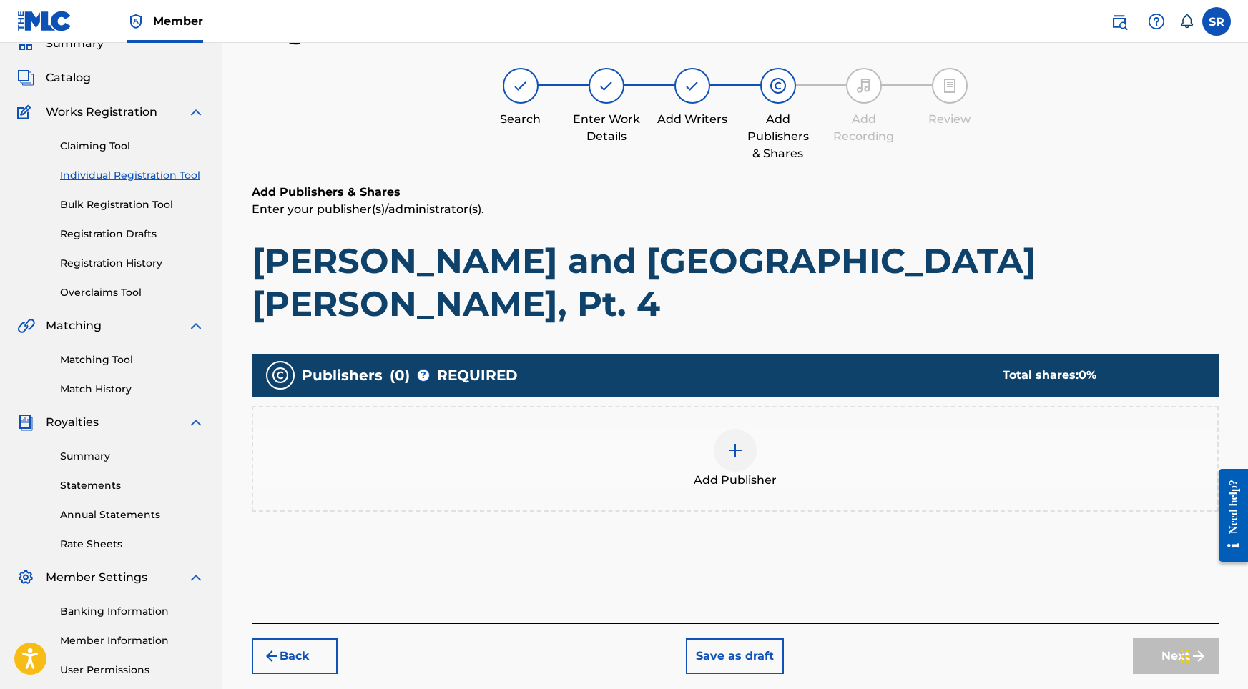
click at [759, 429] on div "Add Publisher" at bounding box center [735, 459] width 964 height 60
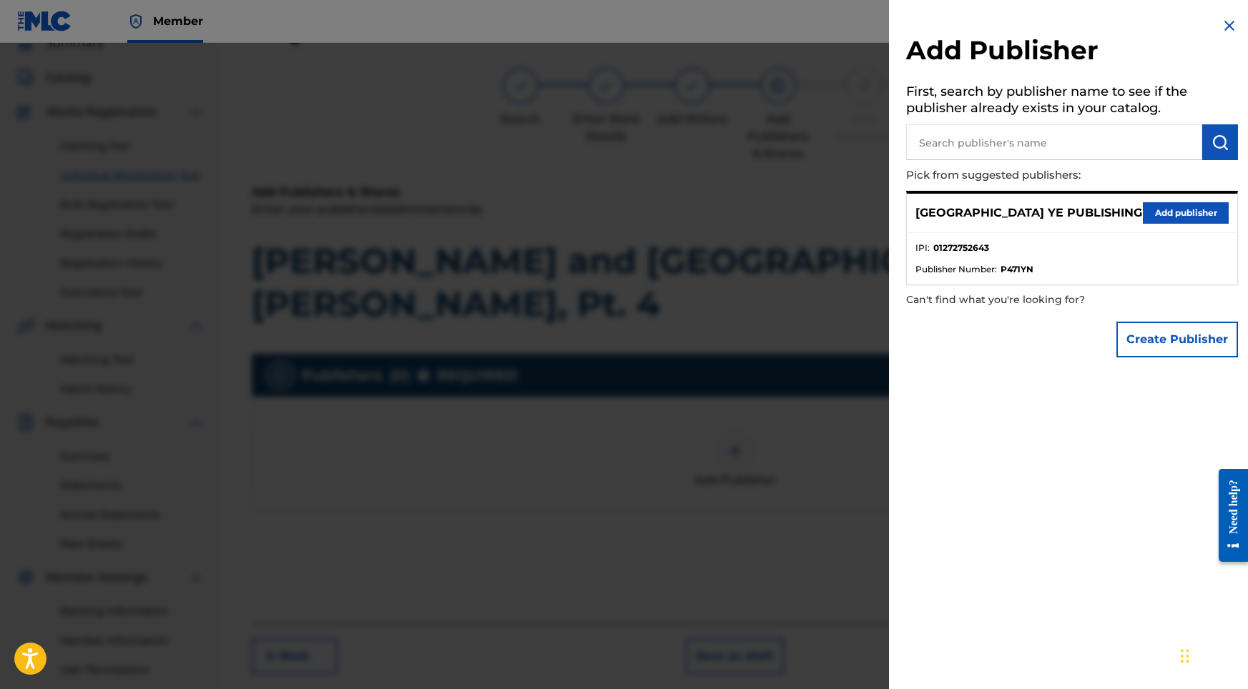
click at [1157, 206] on button "Add publisher" at bounding box center [1186, 212] width 86 height 21
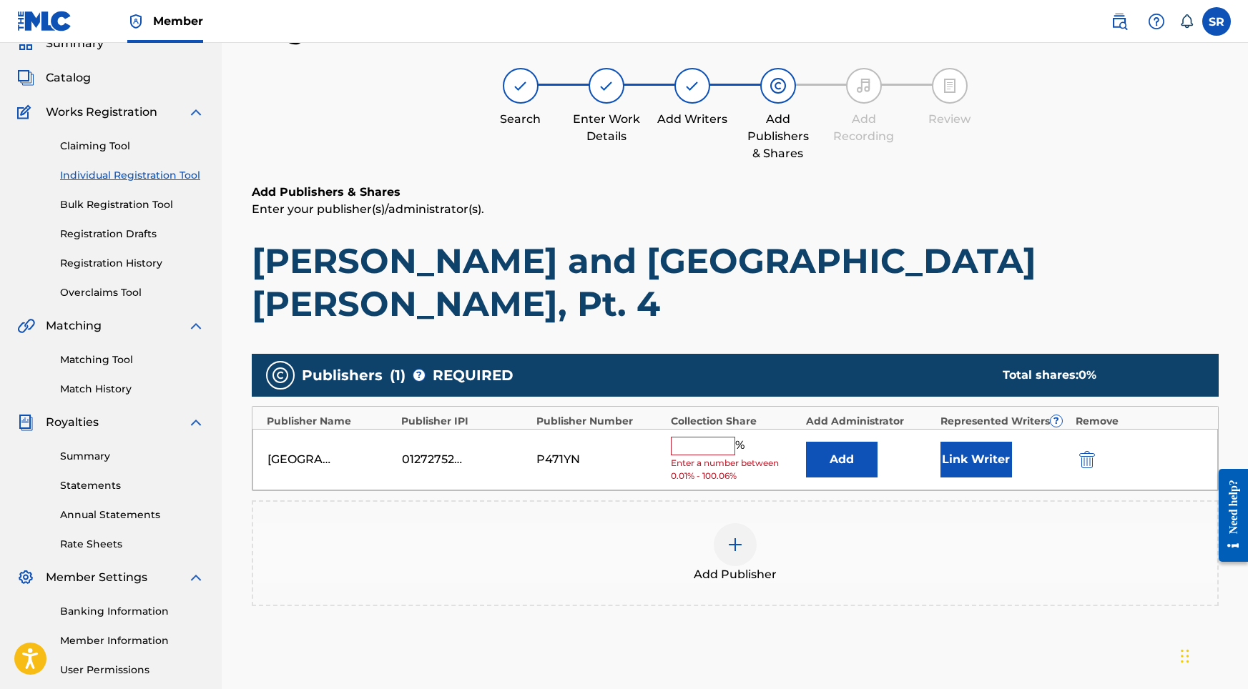
click at [705, 437] on input "text" at bounding box center [703, 446] width 64 height 19
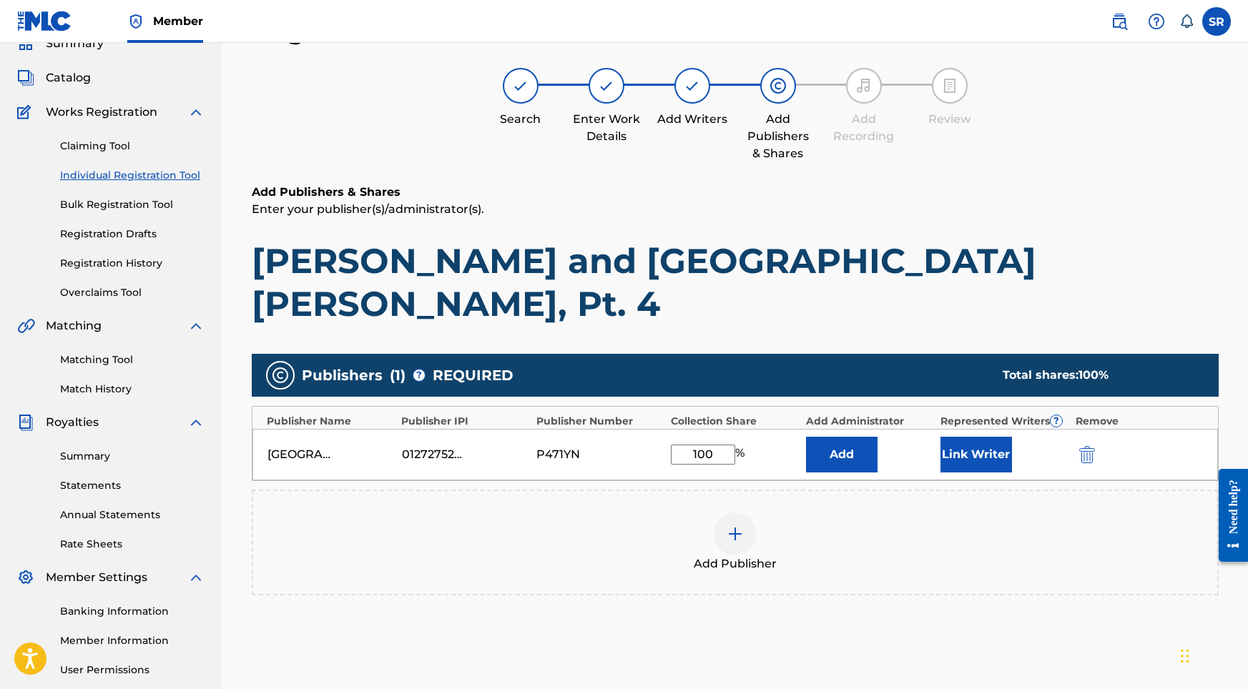
type input "100"
click at [995, 437] on button "Link Writer" at bounding box center [976, 455] width 72 height 36
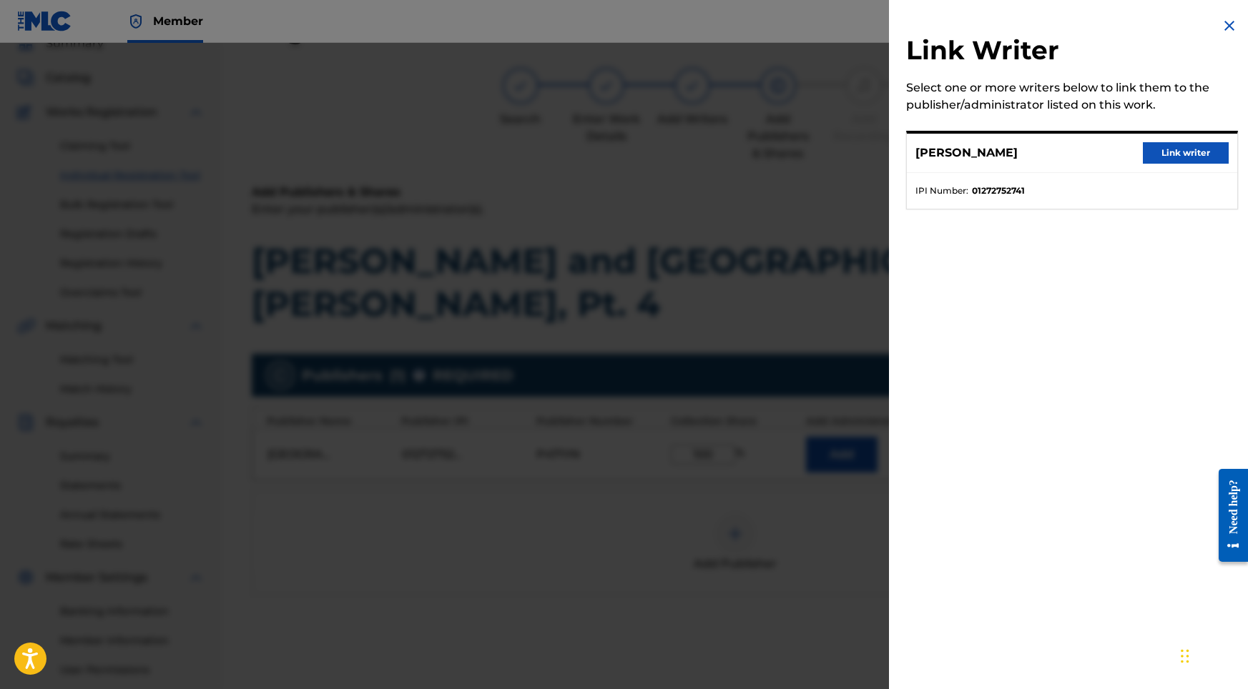
click at [1193, 154] on button "Link writer" at bounding box center [1186, 152] width 86 height 21
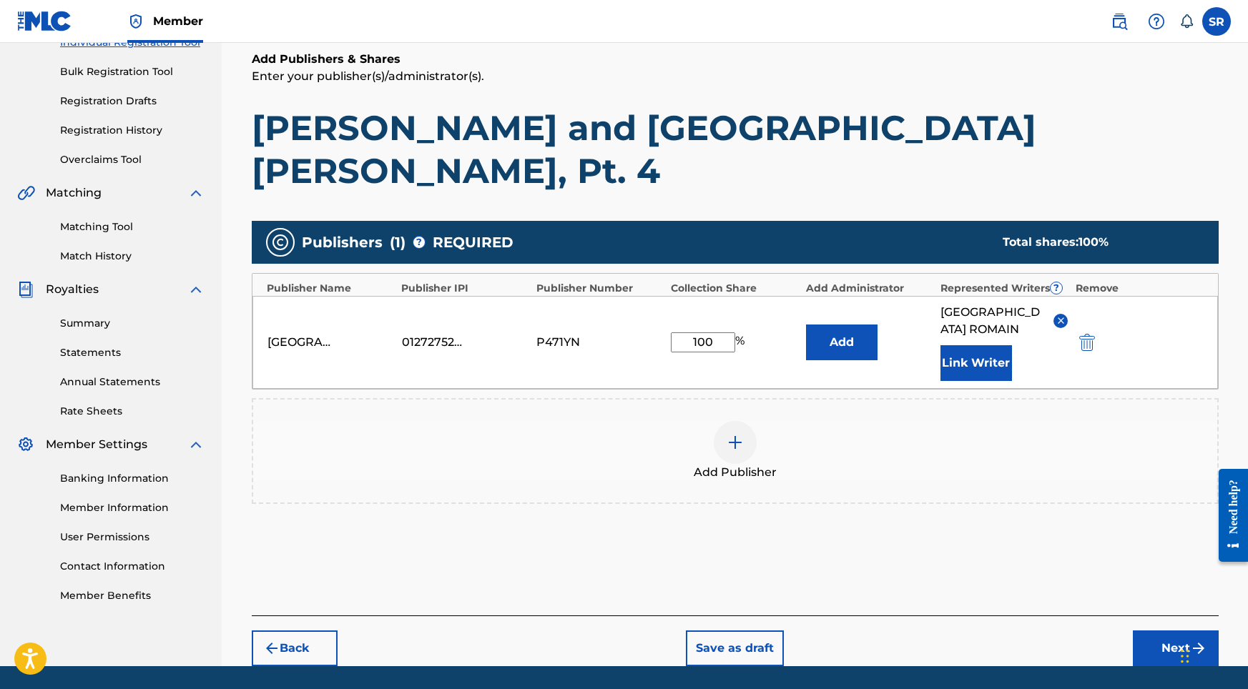
click at [1157, 631] on button "Next" at bounding box center [1176, 649] width 86 height 36
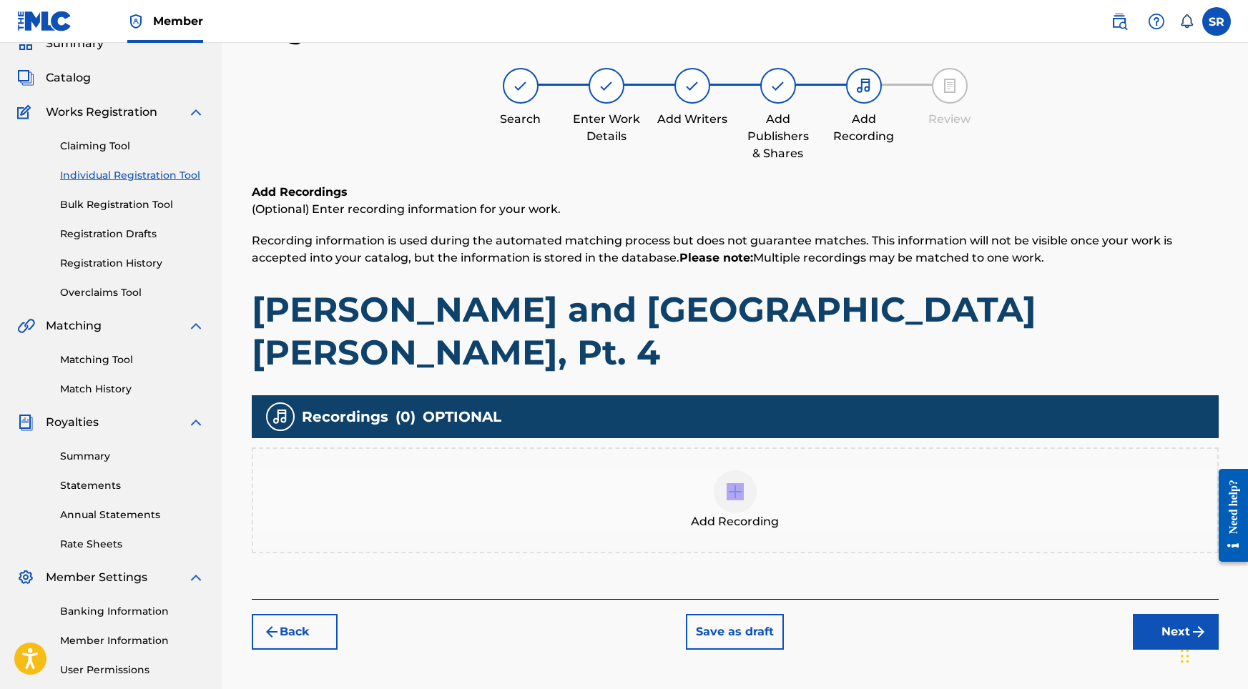
click at [766, 470] on div "Add Recording" at bounding box center [735, 500] width 964 height 60
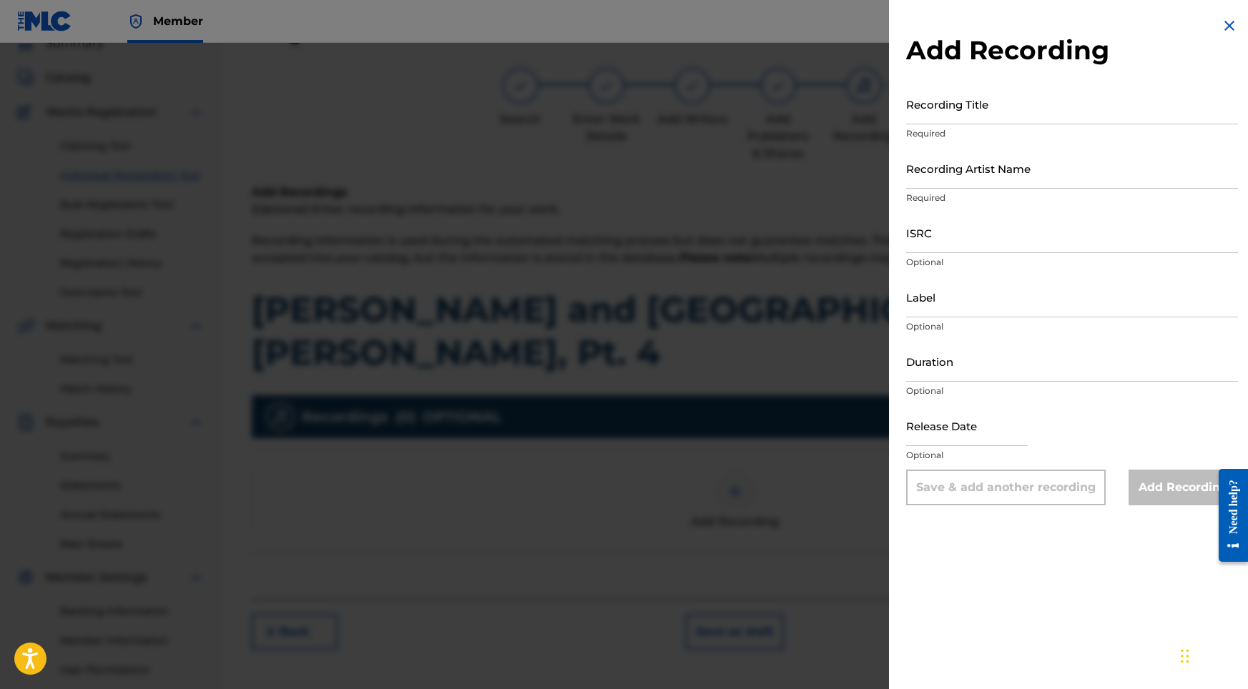
click at [1065, 139] on p "Required" at bounding box center [1072, 133] width 332 height 13
click at [1054, 116] on input "Recording Title" at bounding box center [1072, 104] width 332 height 41
drag, startPoint x: 1017, startPoint y: 117, endPoint x: 849, endPoint y: 104, distance: 168.5
click at [849, 104] on div "Add Recording Recording Title SYDNEY ROMAIN Required Recording Artist Name Requ…" at bounding box center [624, 366] width 1248 height 646
type input "[PERSON_NAME] and [GEOGRAPHIC_DATA][PERSON_NAME], Pt. 4"
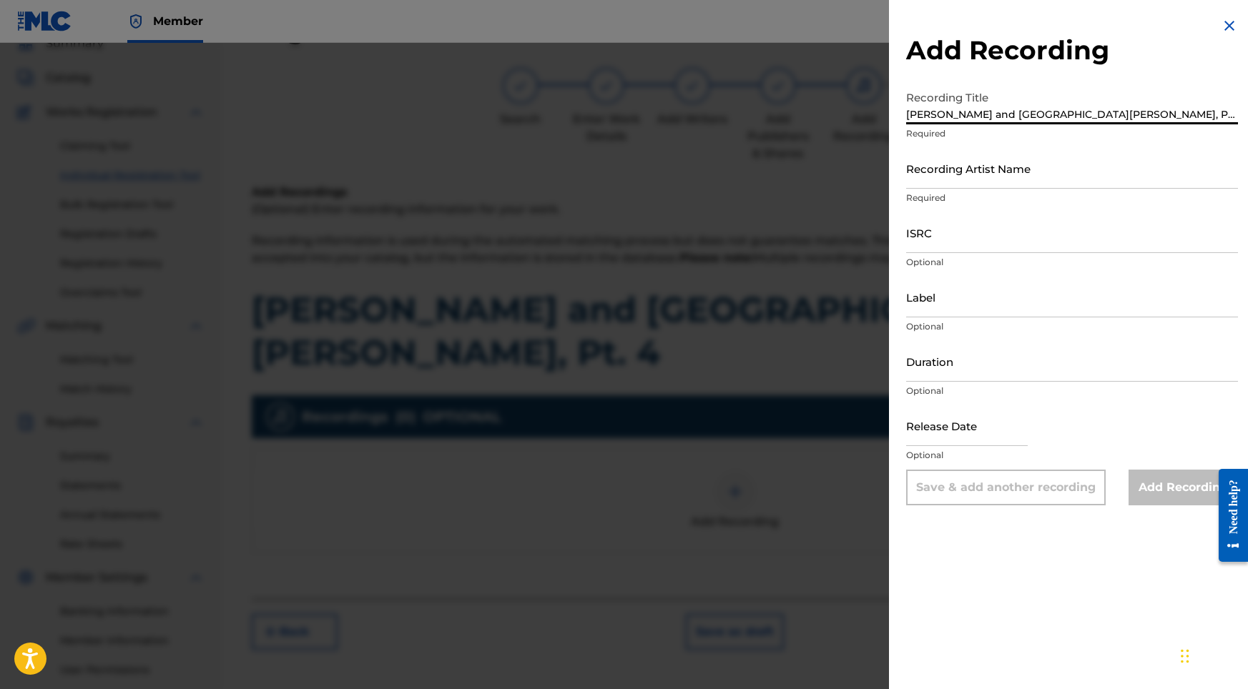
click at [930, 178] on input "Recording Artist Name" at bounding box center [1072, 168] width 332 height 41
click at [943, 190] on div "Recording Artist Name Required" at bounding box center [1072, 180] width 332 height 64
click at [945, 183] on input "Recording Artist Name" at bounding box center [1072, 168] width 332 height 41
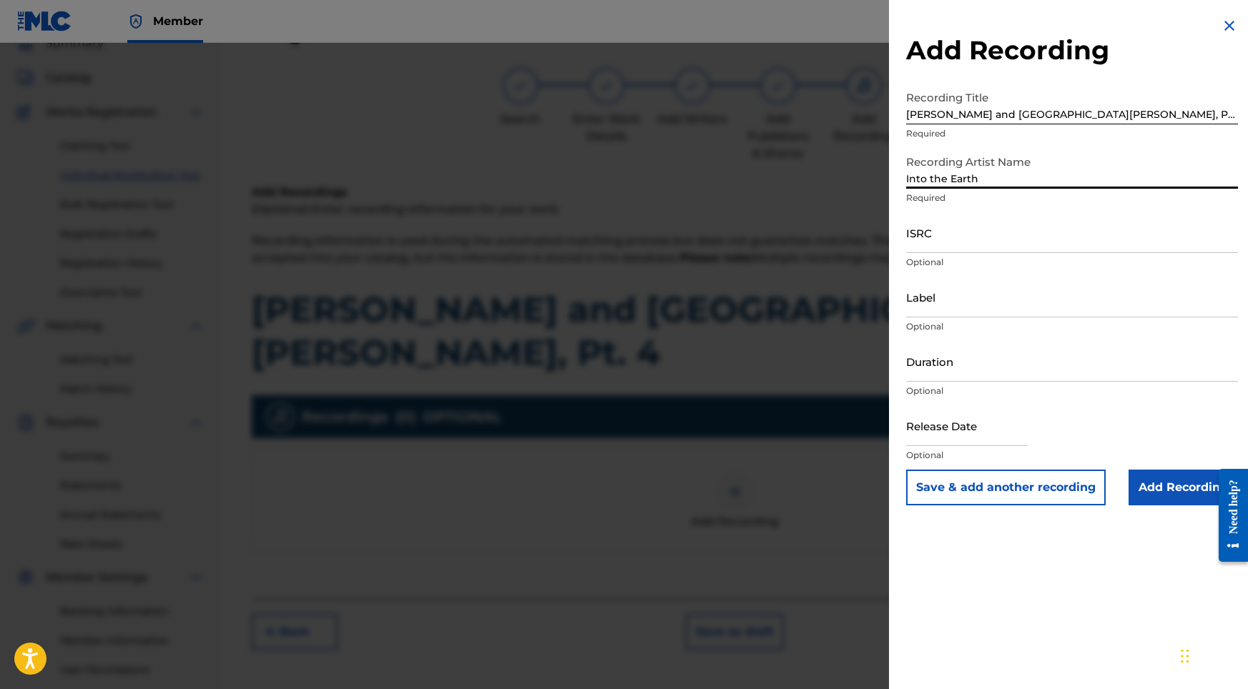
type input "Into the Earth"
click at [959, 246] on input "ISRC" at bounding box center [1072, 232] width 332 height 41
type input "USY282316522"
click at [986, 343] on input "Duration" at bounding box center [1072, 361] width 332 height 41
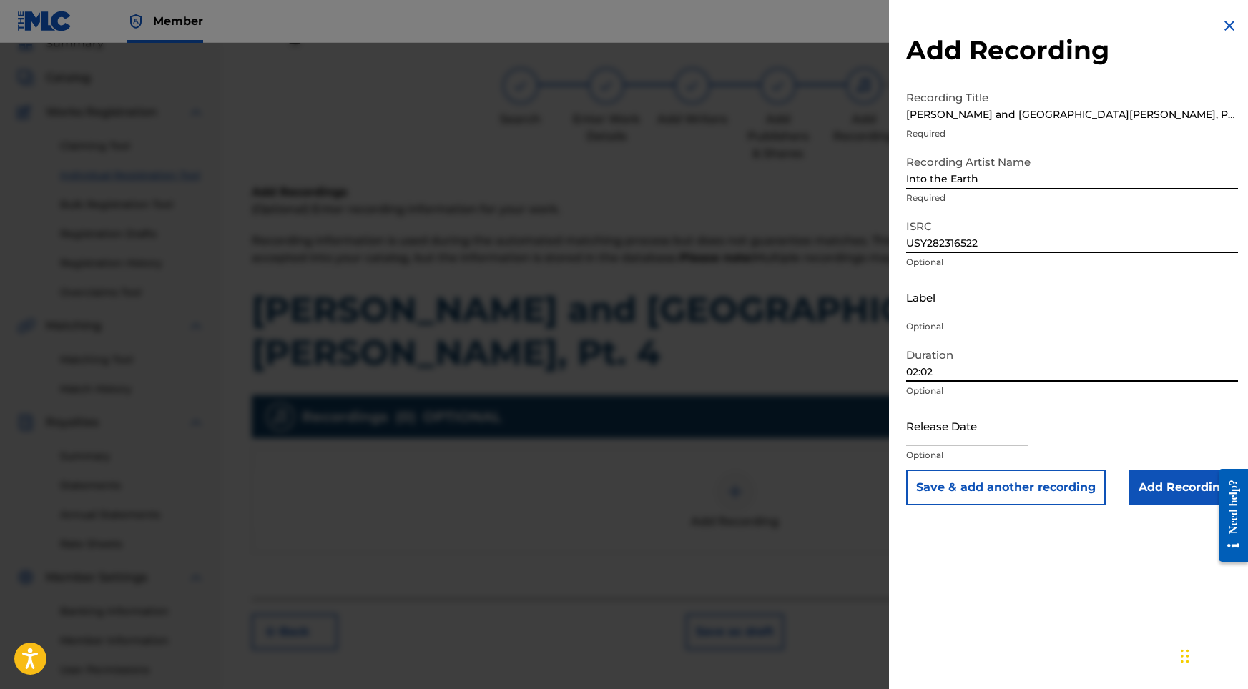
type input "02:02"
click at [958, 450] on p "Optional" at bounding box center [1072, 455] width 332 height 13
click at [955, 441] on input "text" at bounding box center [967, 425] width 122 height 41
select select "8"
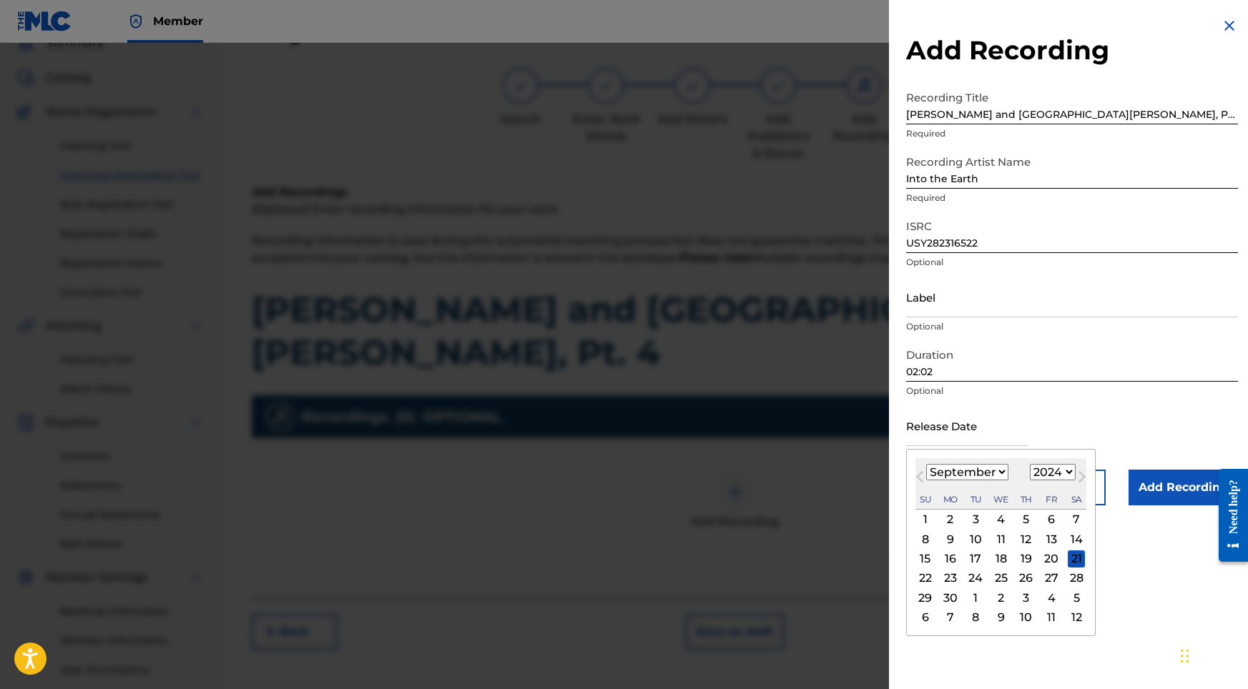
select select "2022"
click at [1042, 578] on div "23" at bounding box center [1050, 578] width 17 height 17
type input "[DATE]"
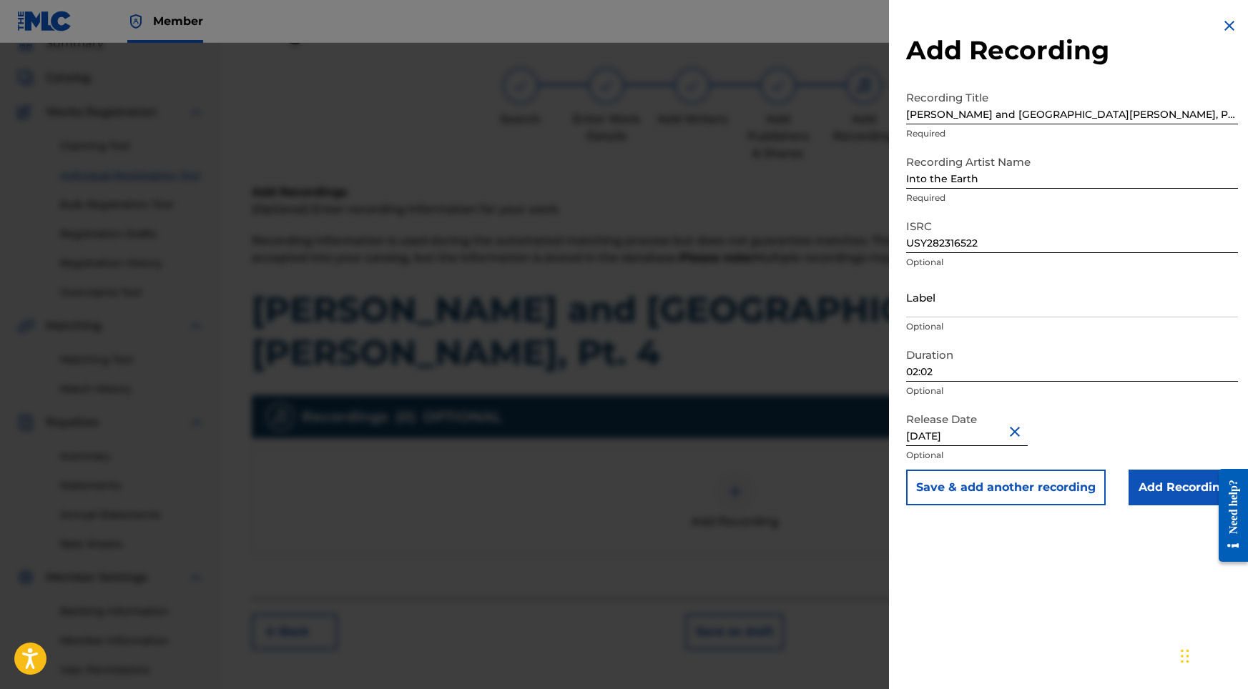
click at [1148, 497] on input "Add Recording" at bounding box center [1182, 488] width 109 height 36
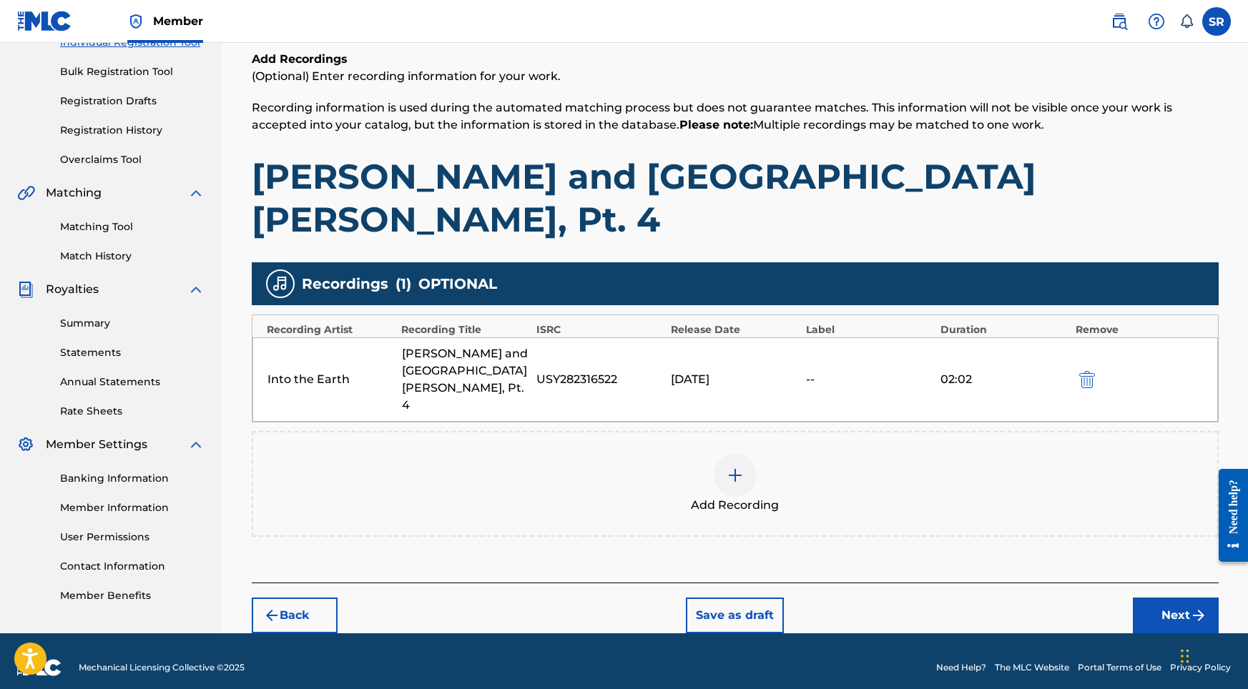
click at [1168, 598] on button "Next" at bounding box center [1176, 616] width 86 height 36
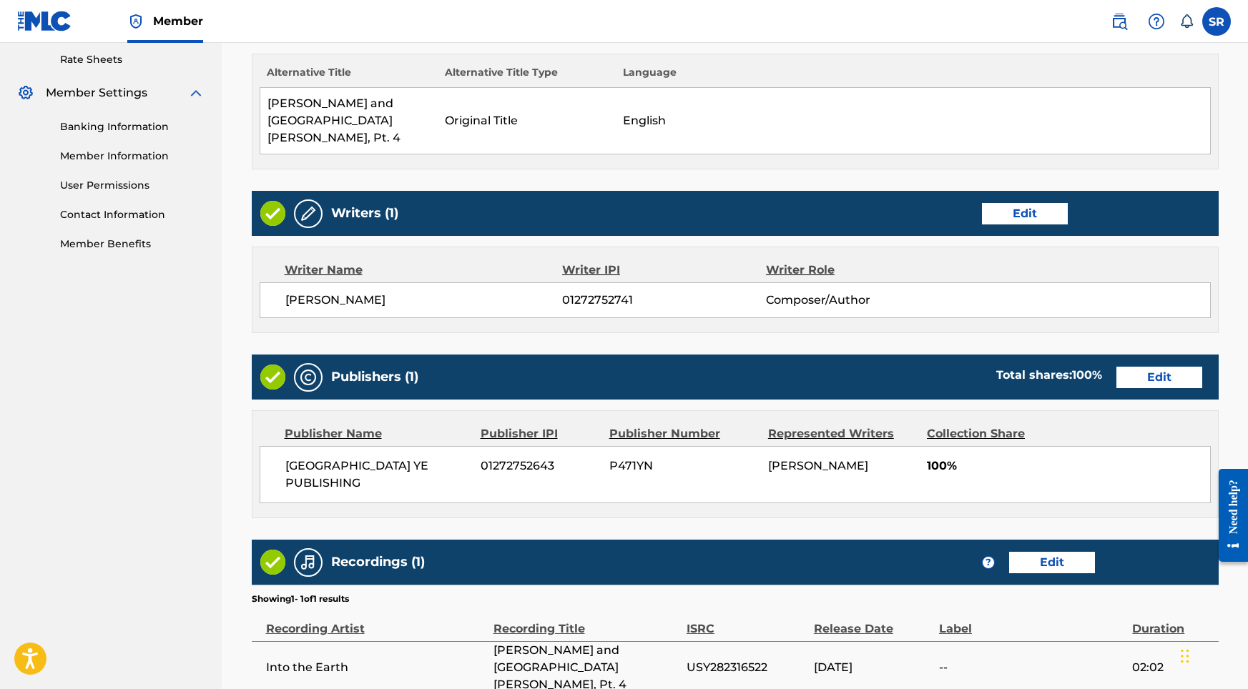
scroll to position [601, 0]
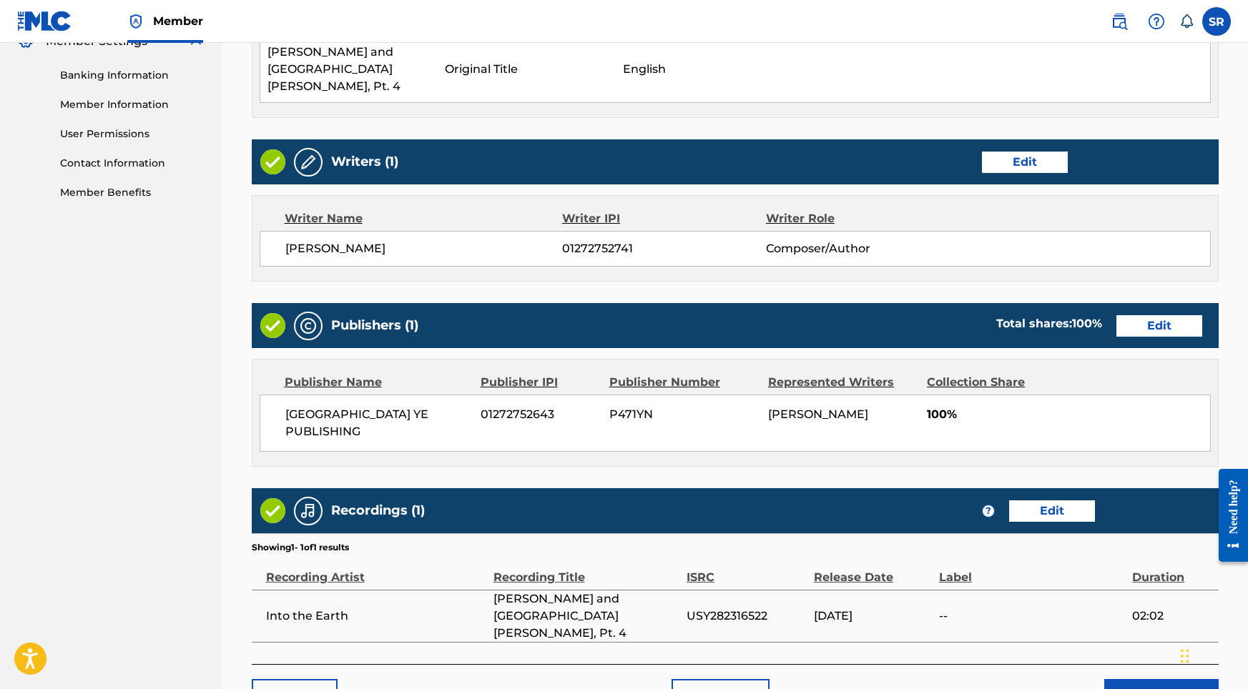
click at [1148, 664] on div "Back Save as draft Submit" at bounding box center [735, 689] width 967 height 51
click at [1138, 679] on button "Submit" at bounding box center [1161, 697] width 114 height 36
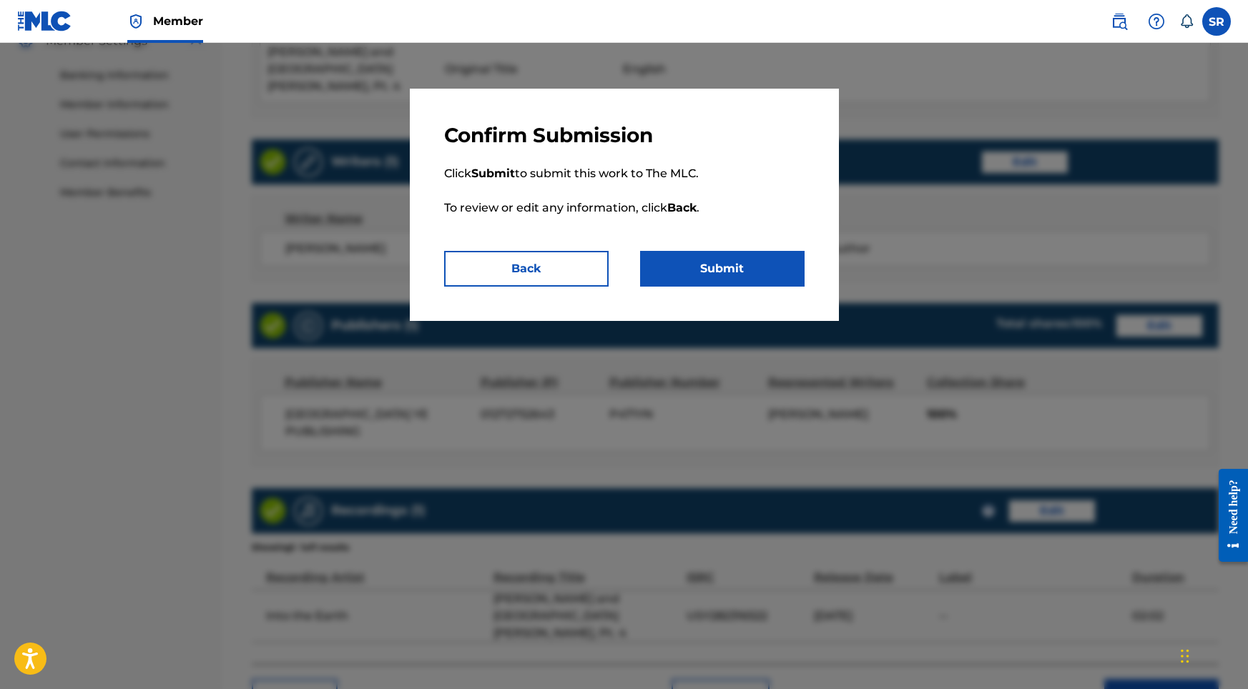
click at [657, 295] on div "Confirm Submission Click Submit to submit this work to The MLC. To review or ed…" at bounding box center [624, 205] width 429 height 232
click at [686, 270] on button "Submit" at bounding box center [722, 269] width 164 height 36
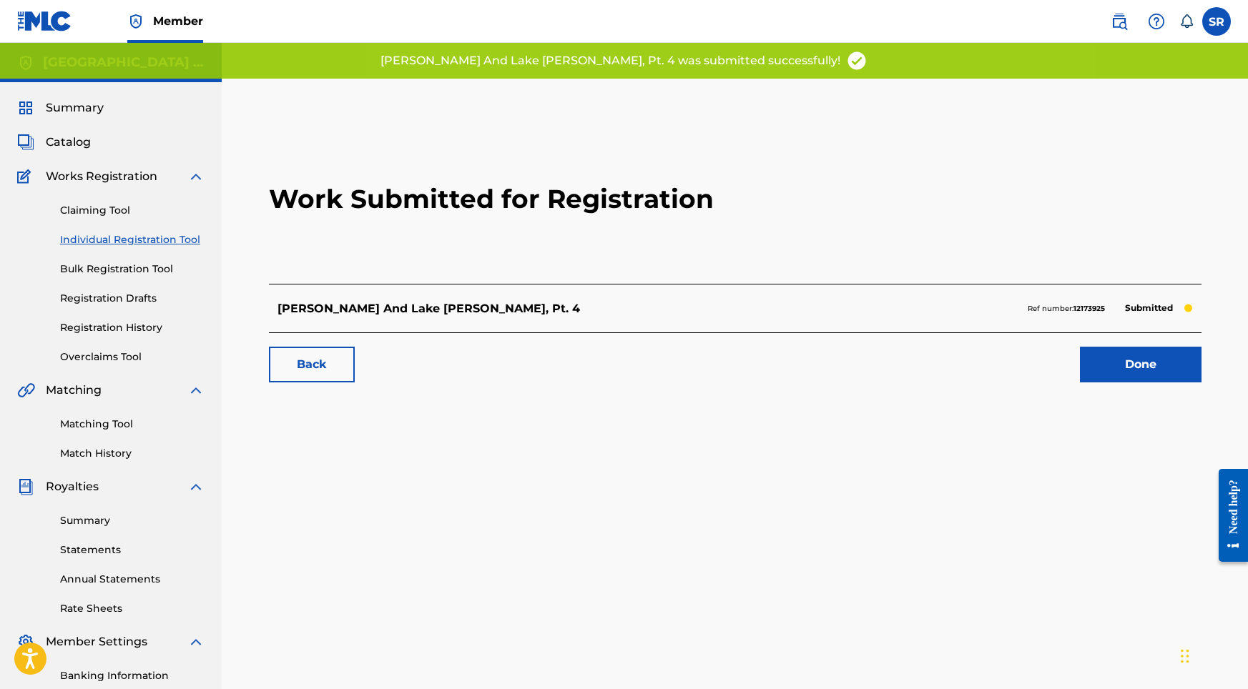
click at [1133, 372] on link "Done" at bounding box center [1141, 365] width 122 height 36
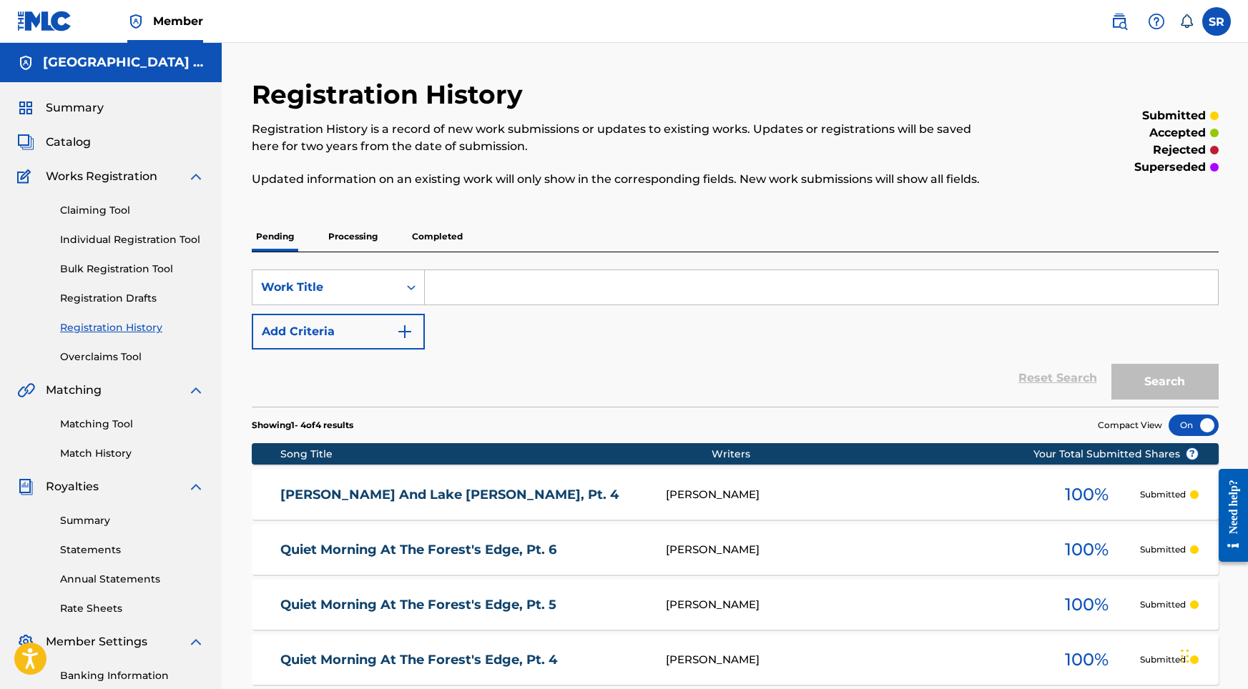
click at [154, 245] on link "Individual Registration Tool" at bounding box center [132, 239] width 144 height 15
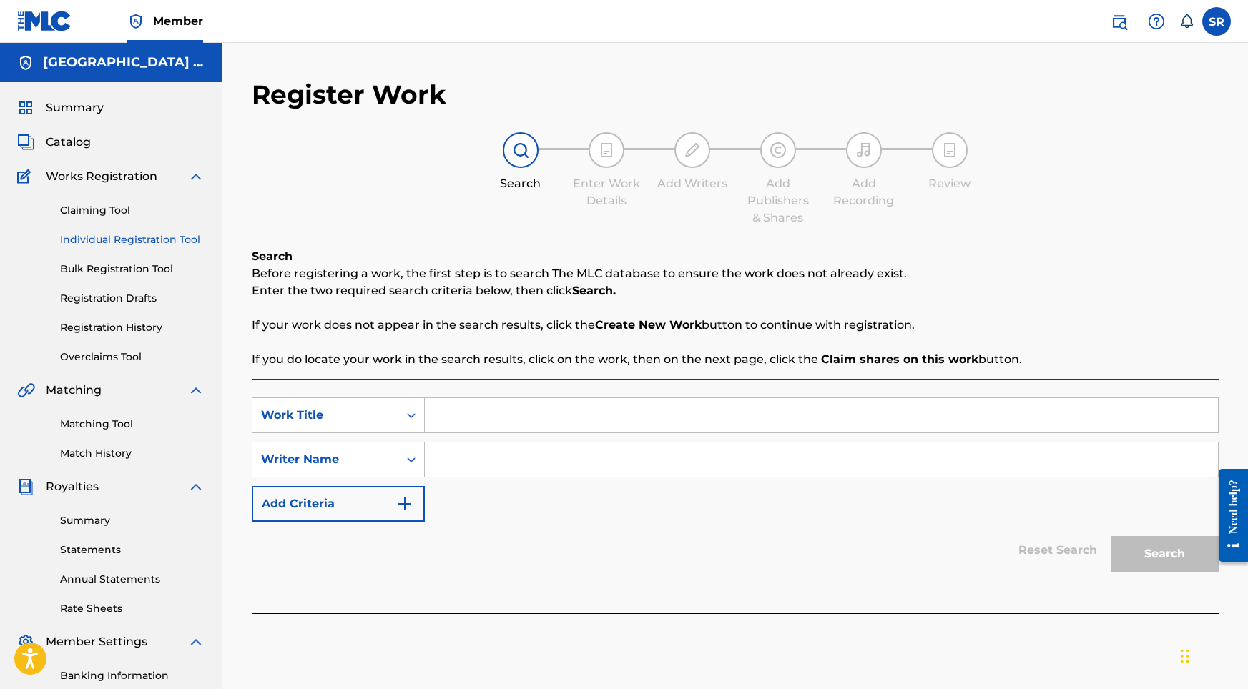
click at [488, 423] on input "Search Form" at bounding box center [821, 415] width 793 height 34
type input "[PERSON_NAME] and [GEOGRAPHIC_DATA][PERSON_NAME], Pt. 5"
click at [597, 458] on input "Search Form" at bounding box center [821, 460] width 793 height 34
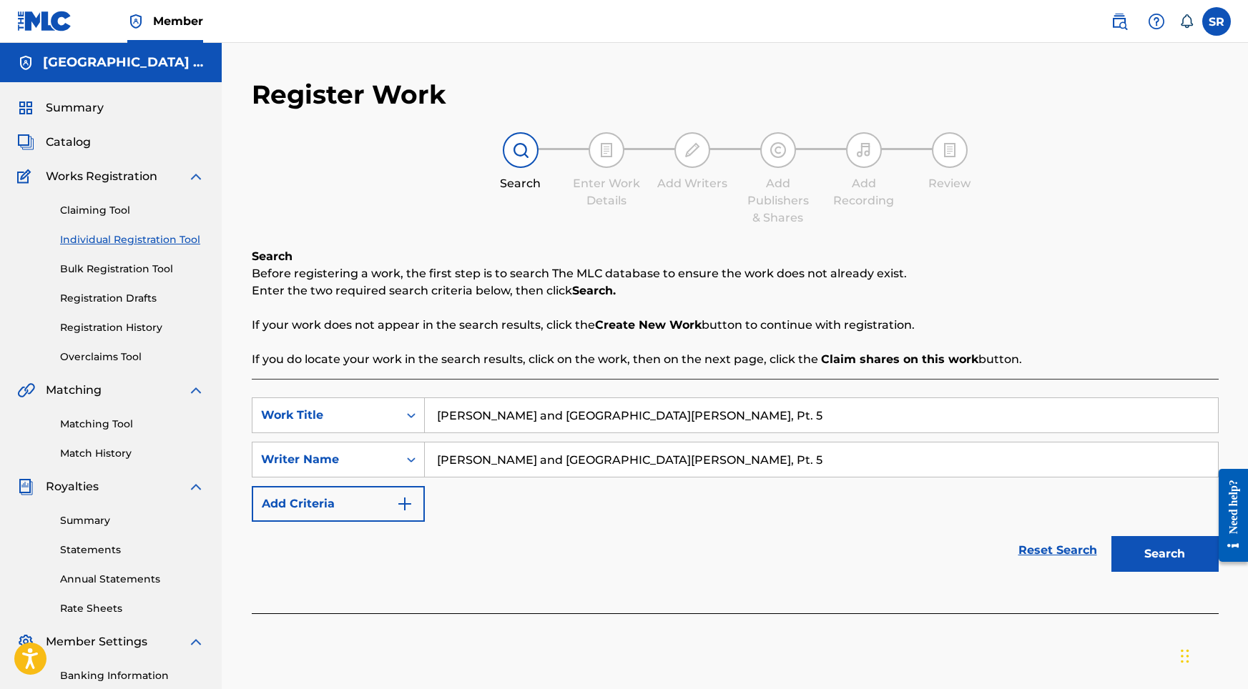
type input "[PERSON_NAME] and [GEOGRAPHIC_DATA][PERSON_NAME], Pt. 5"
click at [1148, 561] on button "Search" at bounding box center [1164, 554] width 107 height 36
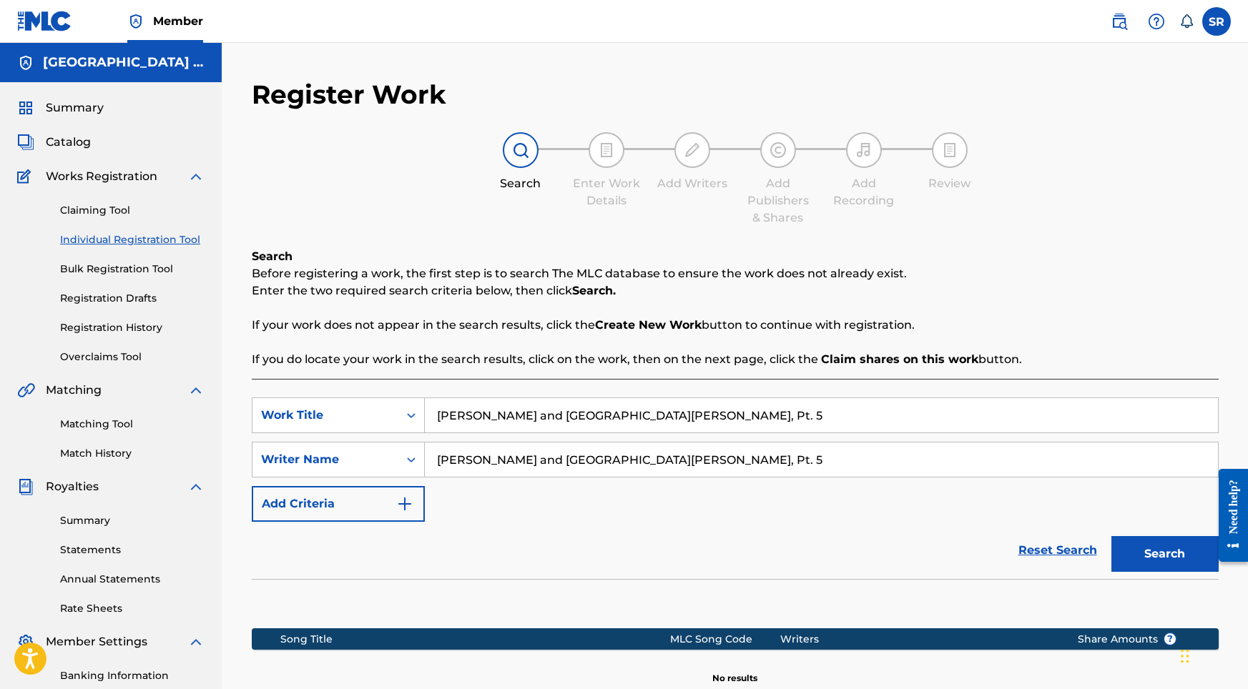
scroll to position [197, 0]
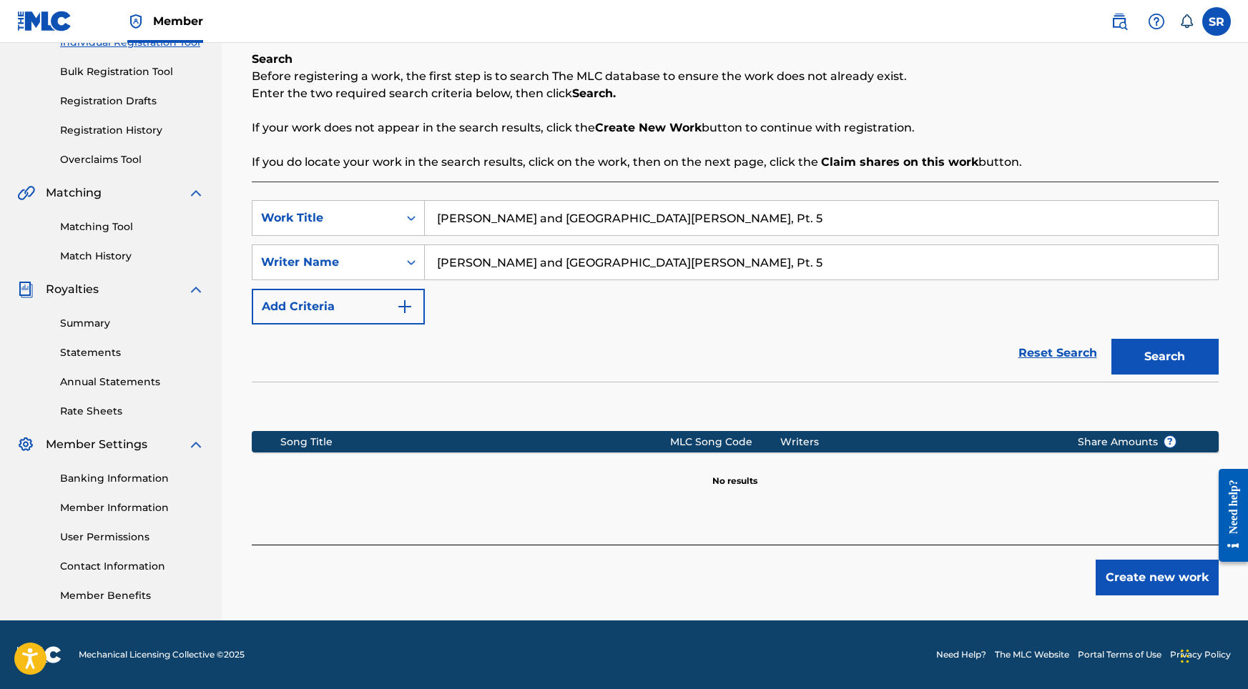
click at [1168, 573] on button "Create new work" at bounding box center [1156, 578] width 123 height 36
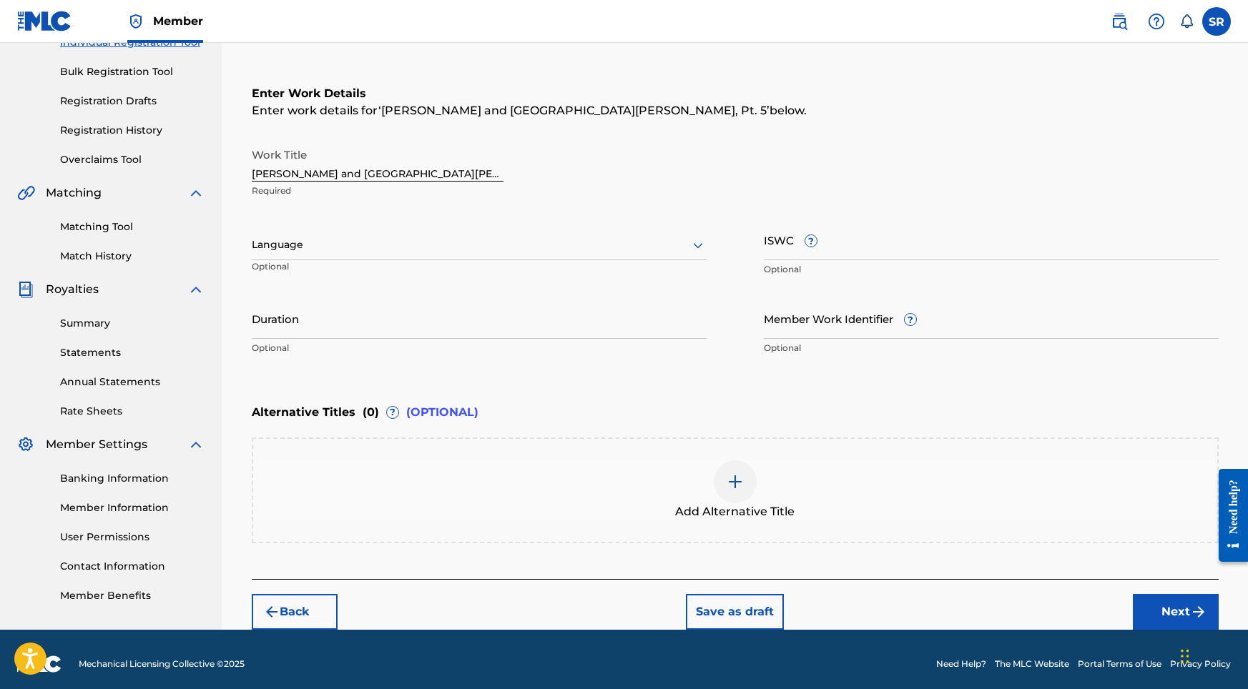
click at [601, 251] on div at bounding box center [479, 245] width 455 height 18
click at [471, 265] on div "English" at bounding box center [478, 276] width 453 height 32
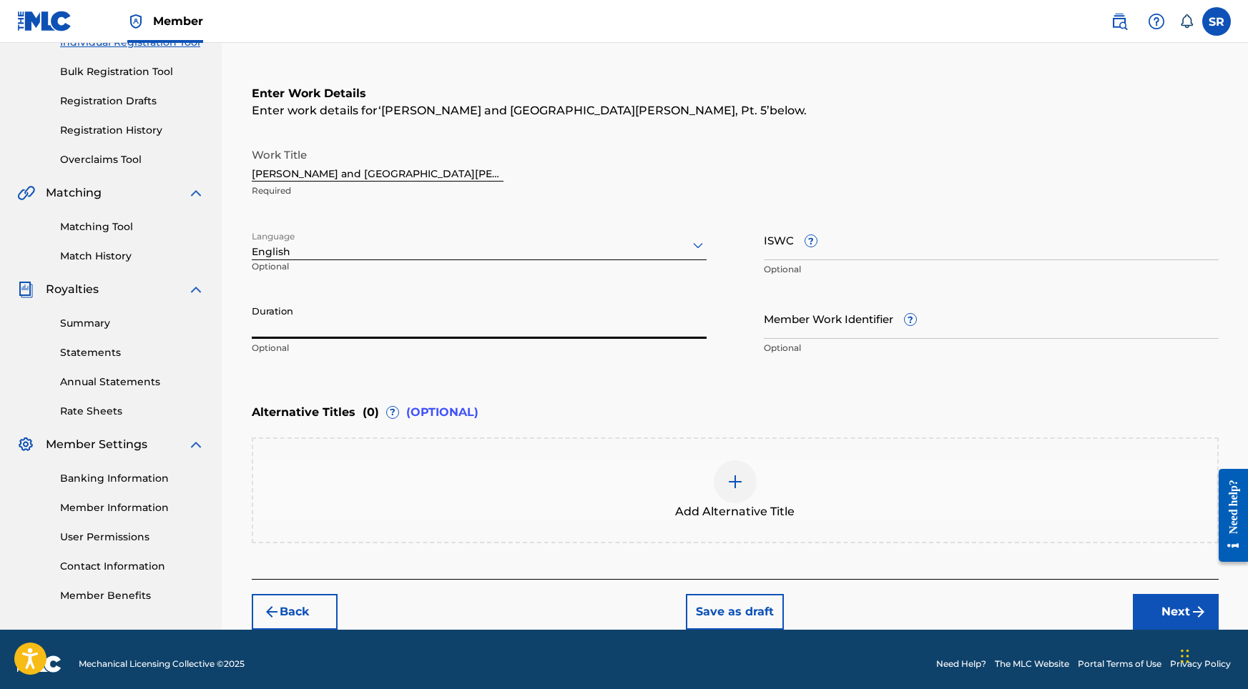
click at [456, 305] on input "Duration" at bounding box center [479, 318] width 455 height 41
click at [780, 468] on div "Add Alternative Title" at bounding box center [735, 490] width 964 height 60
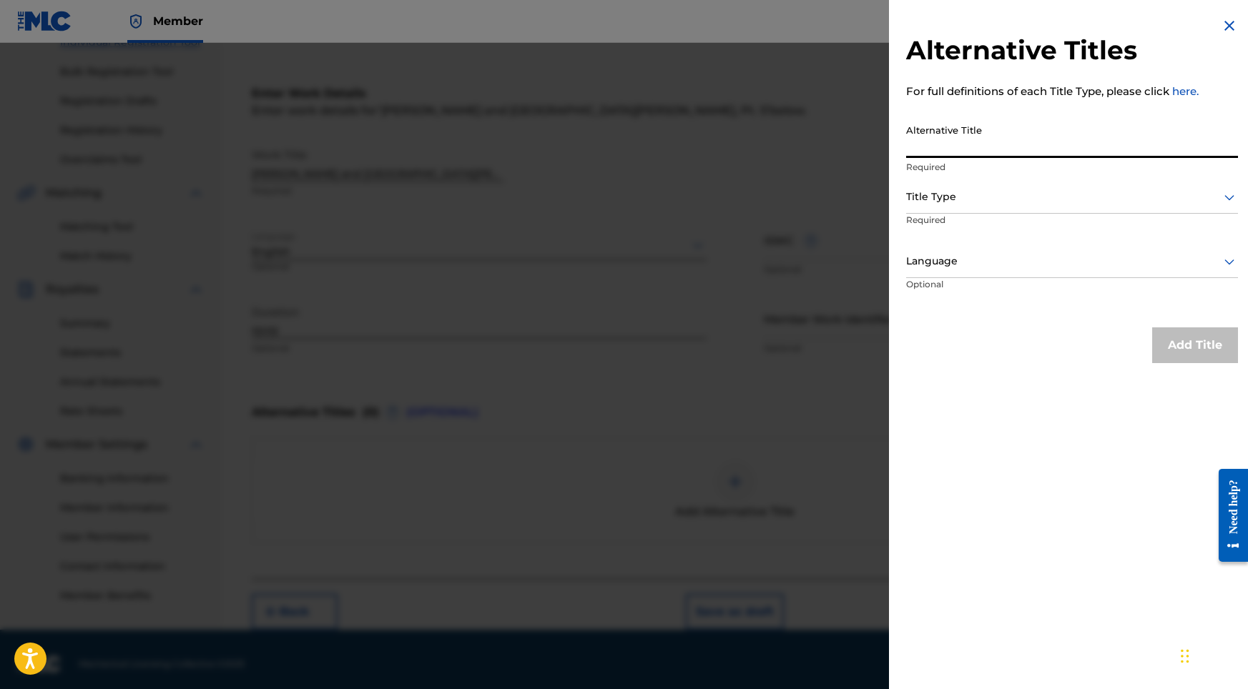
click at [962, 144] on input "Alternative Title" at bounding box center [1072, 137] width 332 height 41
click at [1005, 206] on div "Title Type" at bounding box center [1072, 198] width 332 height 32
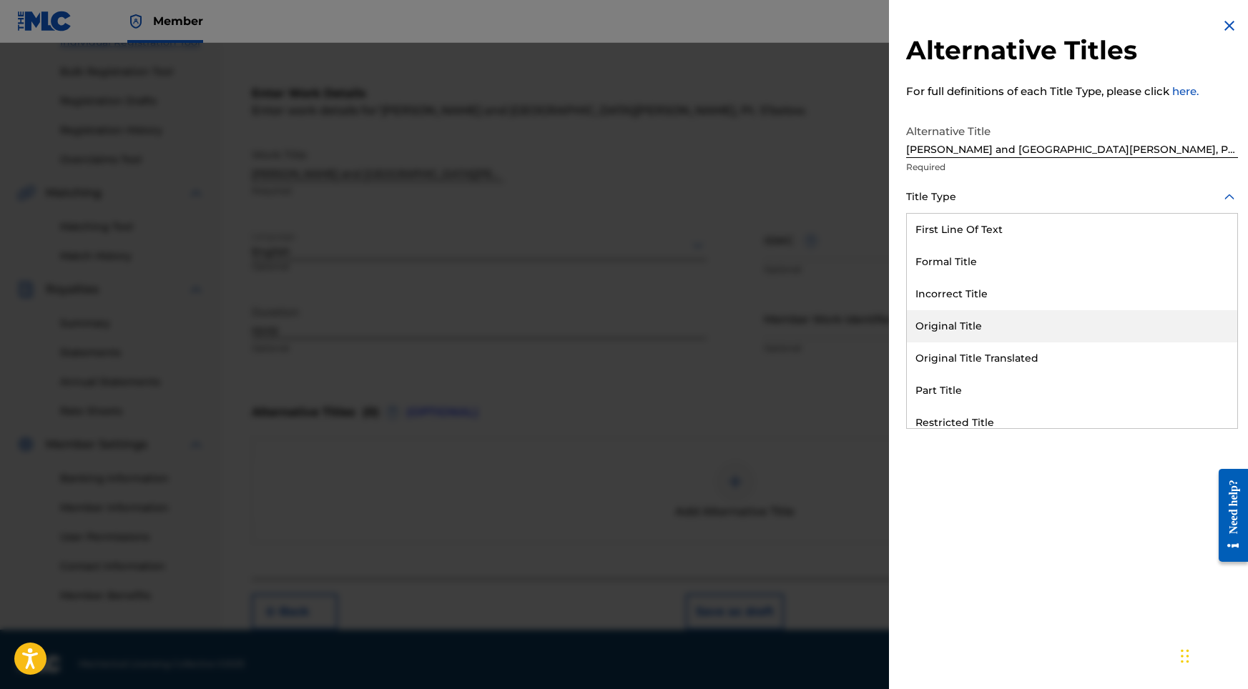
click at [961, 312] on div "Original Title" at bounding box center [1072, 326] width 330 height 32
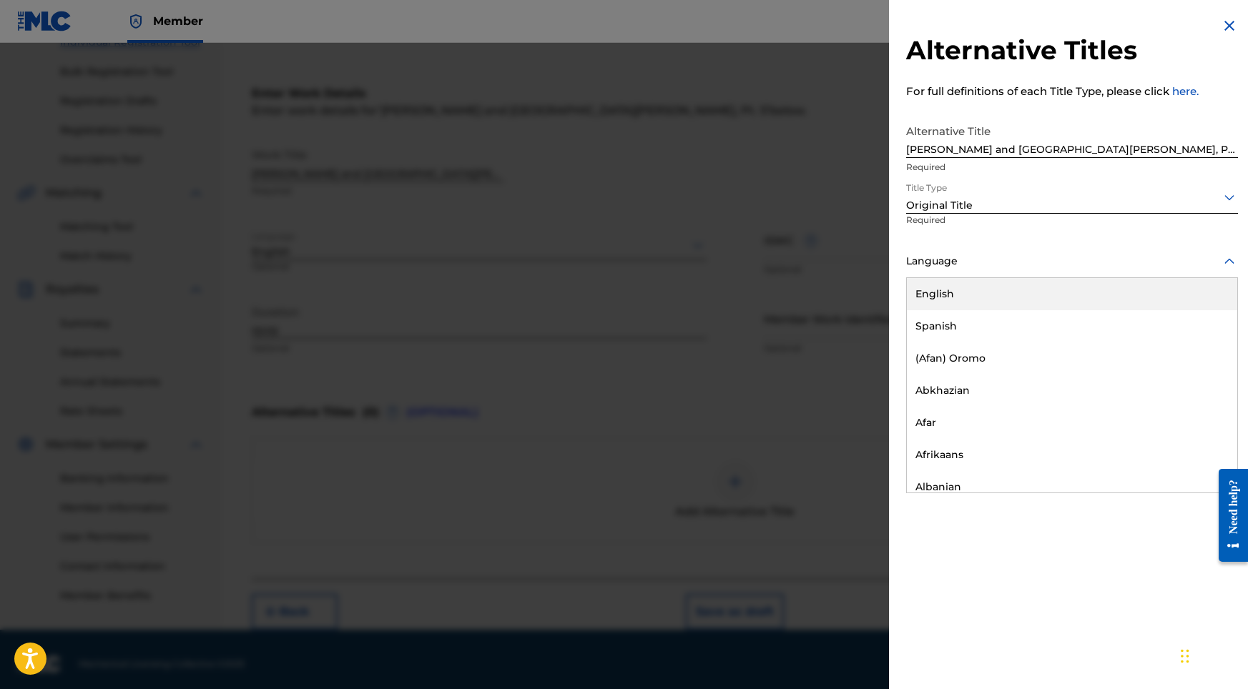
click at [987, 270] on div at bounding box center [1072, 261] width 332 height 18
click at [980, 291] on div "English" at bounding box center [1072, 294] width 330 height 32
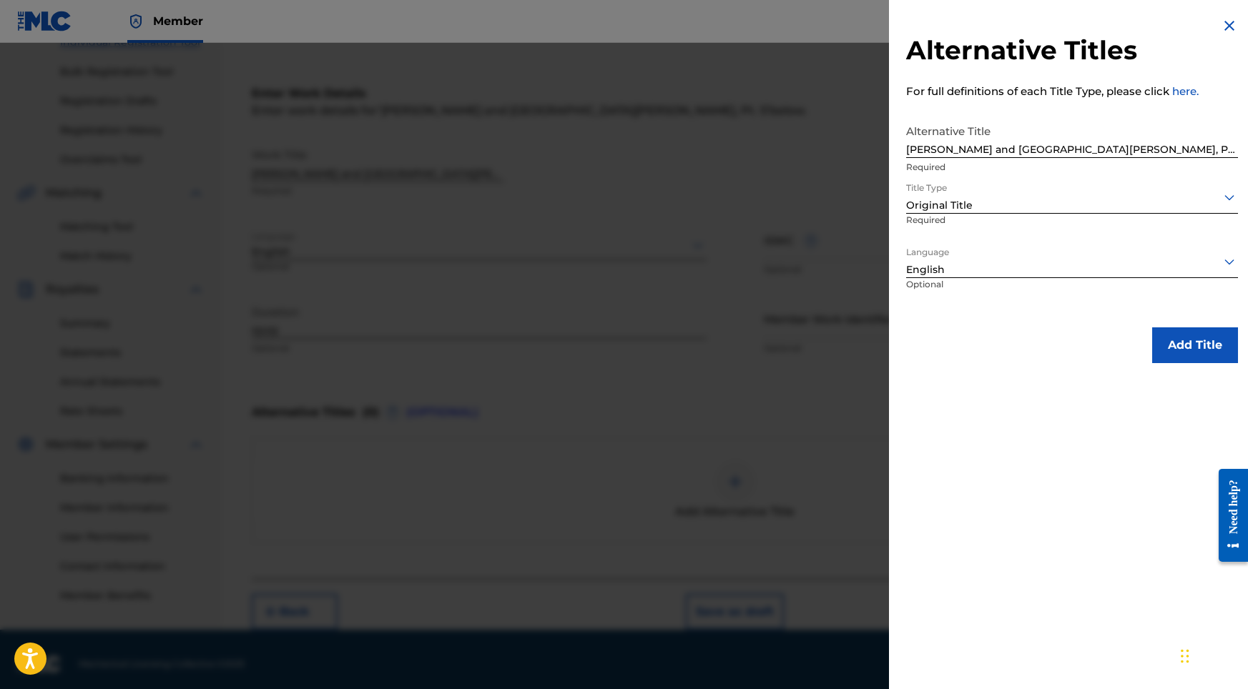
click at [1171, 332] on button "Add Title" at bounding box center [1195, 345] width 86 height 36
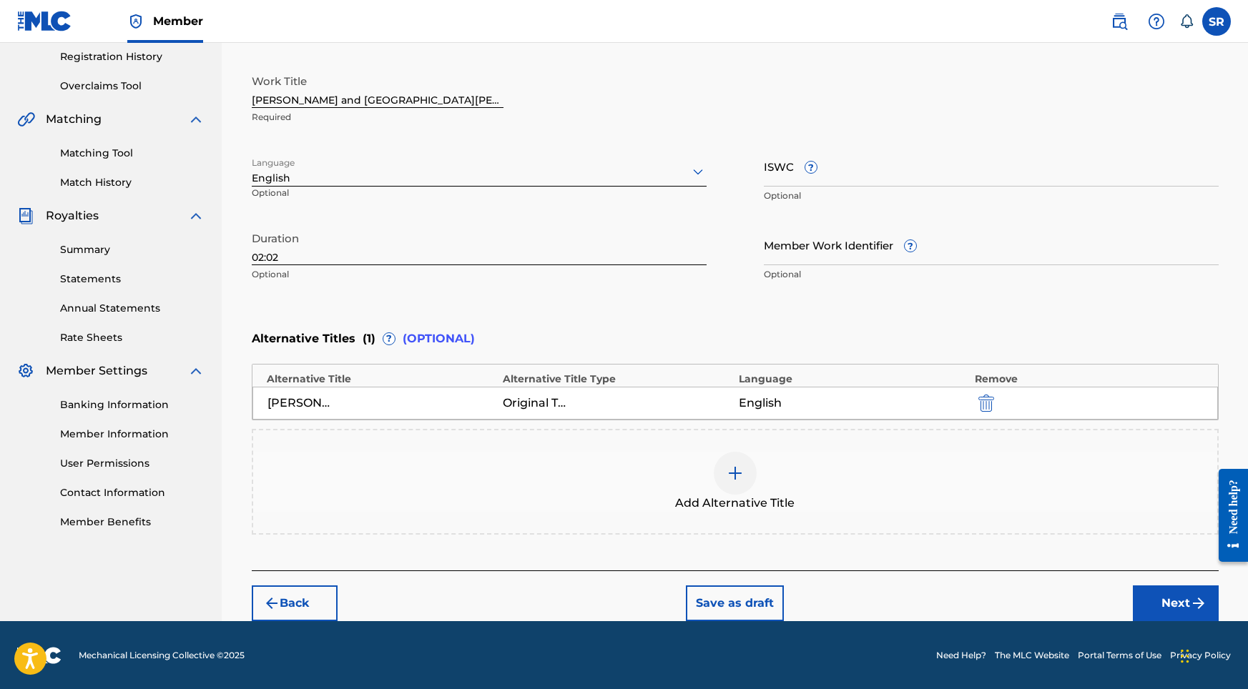
click at [1198, 598] on img "submit" at bounding box center [1198, 603] width 17 height 17
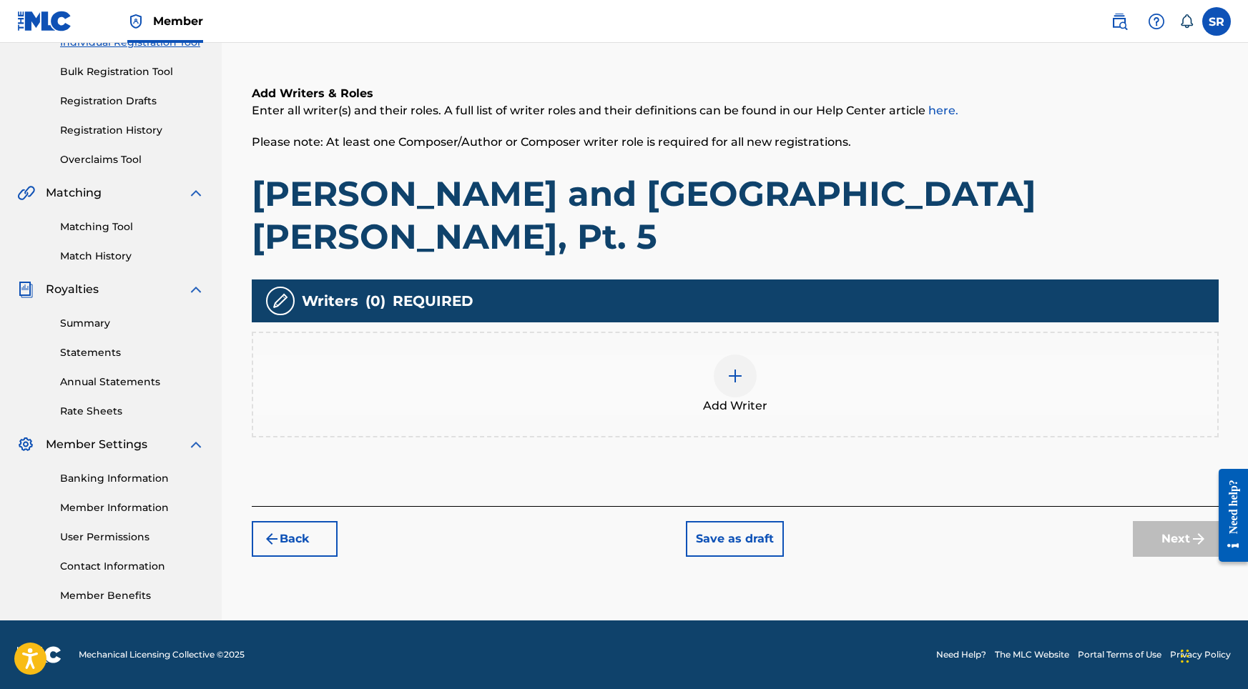
click at [717, 355] on div "Add Writer" at bounding box center [735, 385] width 964 height 60
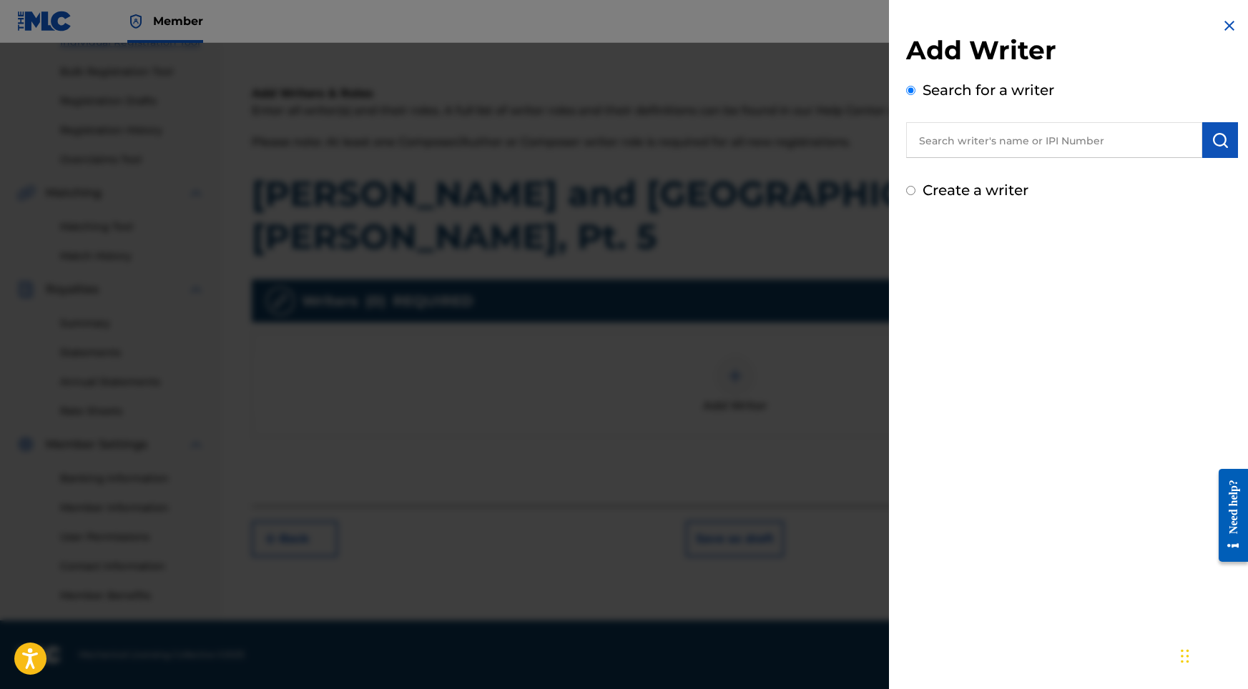
click at [1034, 159] on div "Add Writer Search for a writer Create a writer" at bounding box center [1072, 117] width 332 height 167
click at [1033, 153] on input "text" at bounding box center [1054, 140] width 296 height 36
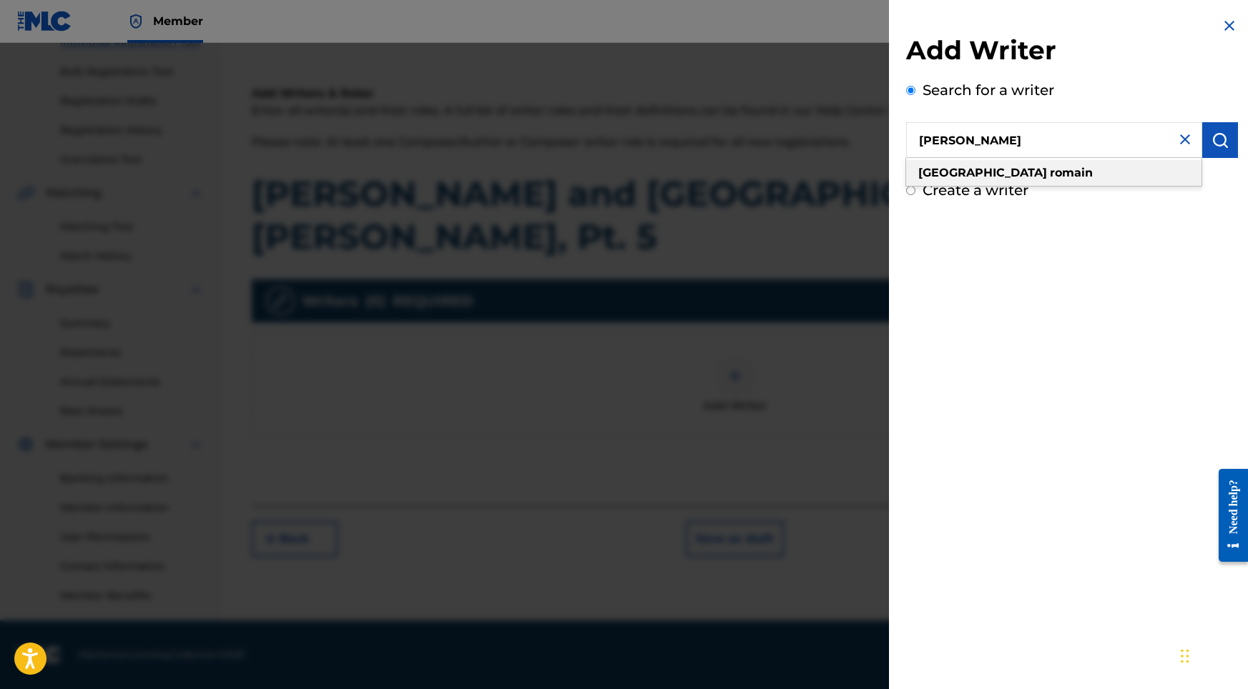
click at [1143, 168] on div "[PERSON_NAME]" at bounding box center [1053, 173] width 295 height 26
click at [1211, 142] on img "submit" at bounding box center [1219, 140] width 17 height 17
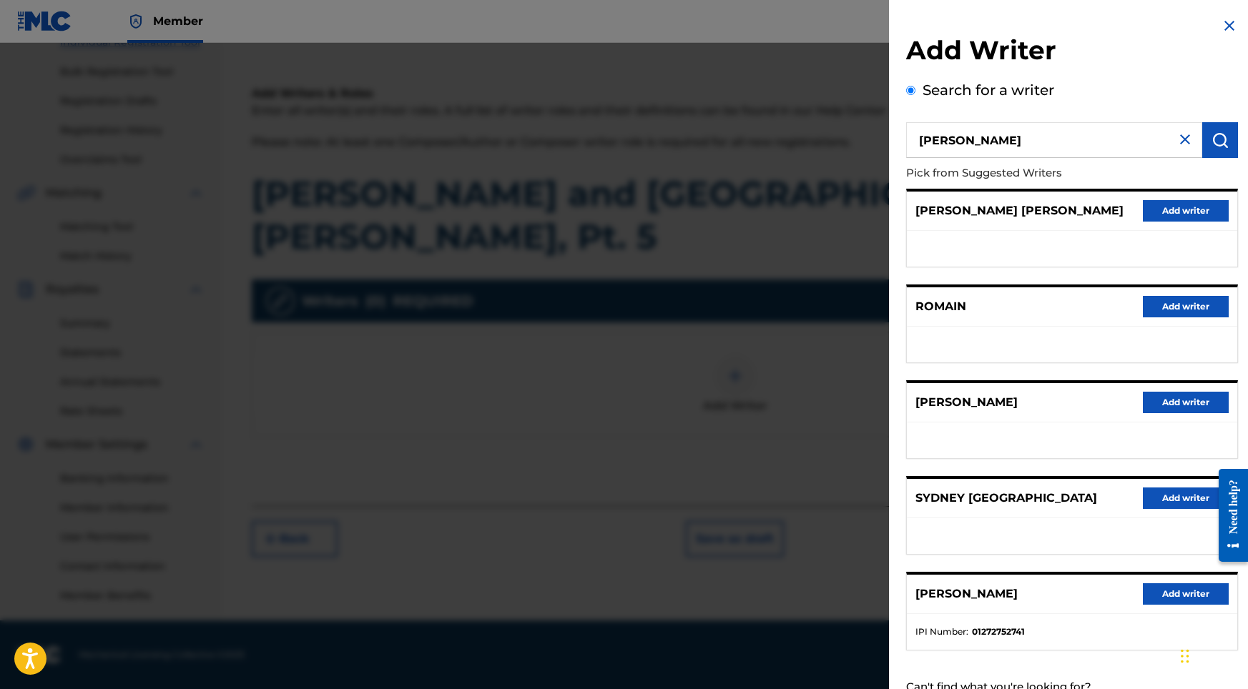
click at [1169, 603] on button "Add writer" at bounding box center [1186, 593] width 86 height 21
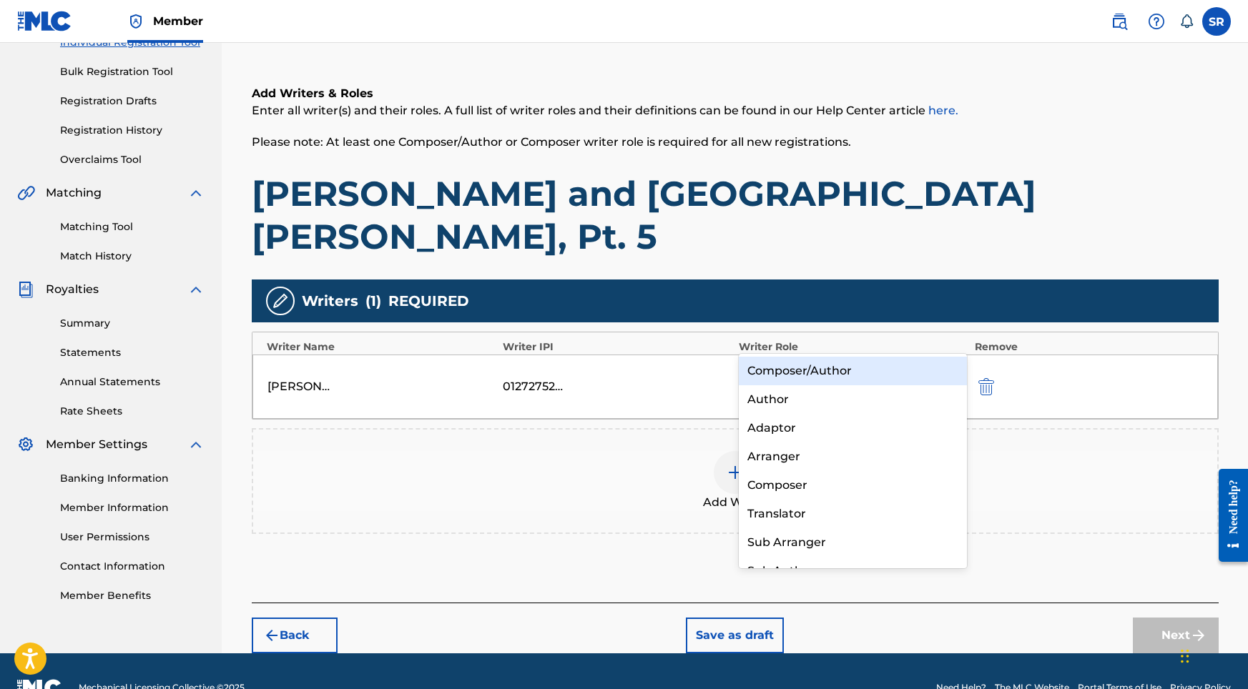
click at [781, 367] on div at bounding box center [839, 377] width 185 height 20
click at [770, 375] on div "Composer/Author" at bounding box center [853, 371] width 229 height 29
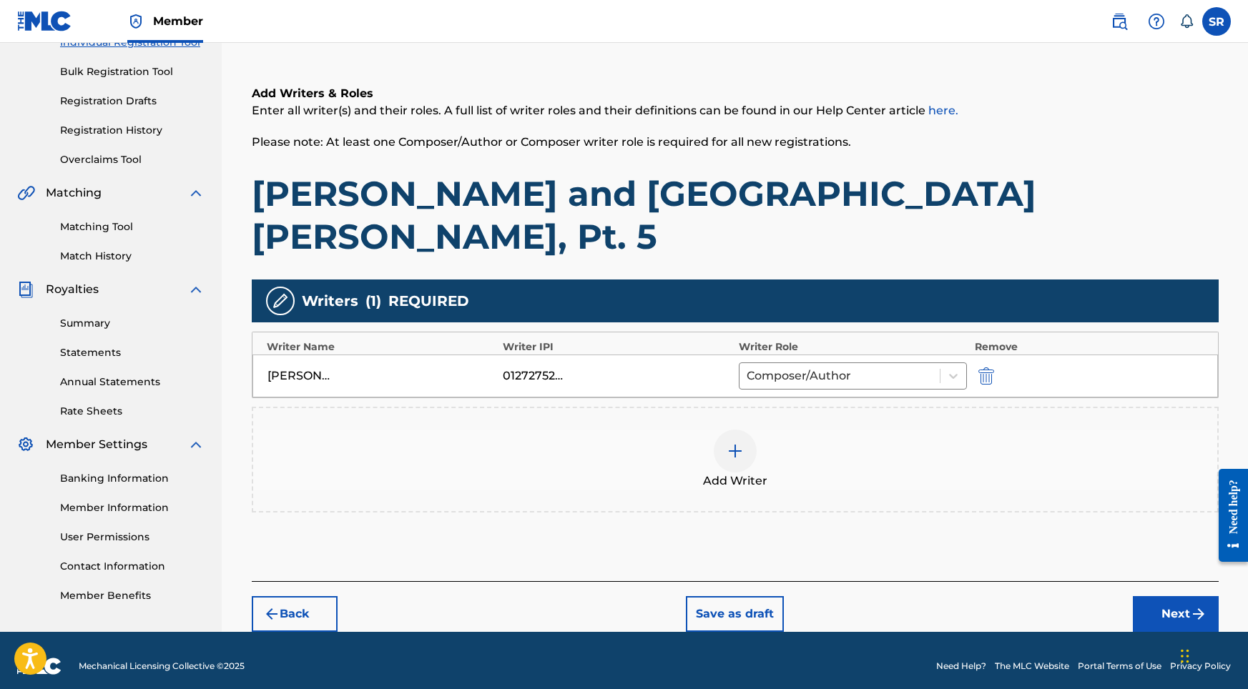
click at [1166, 596] on button "Next" at bounding box center [1176, 614] width 86 height 36
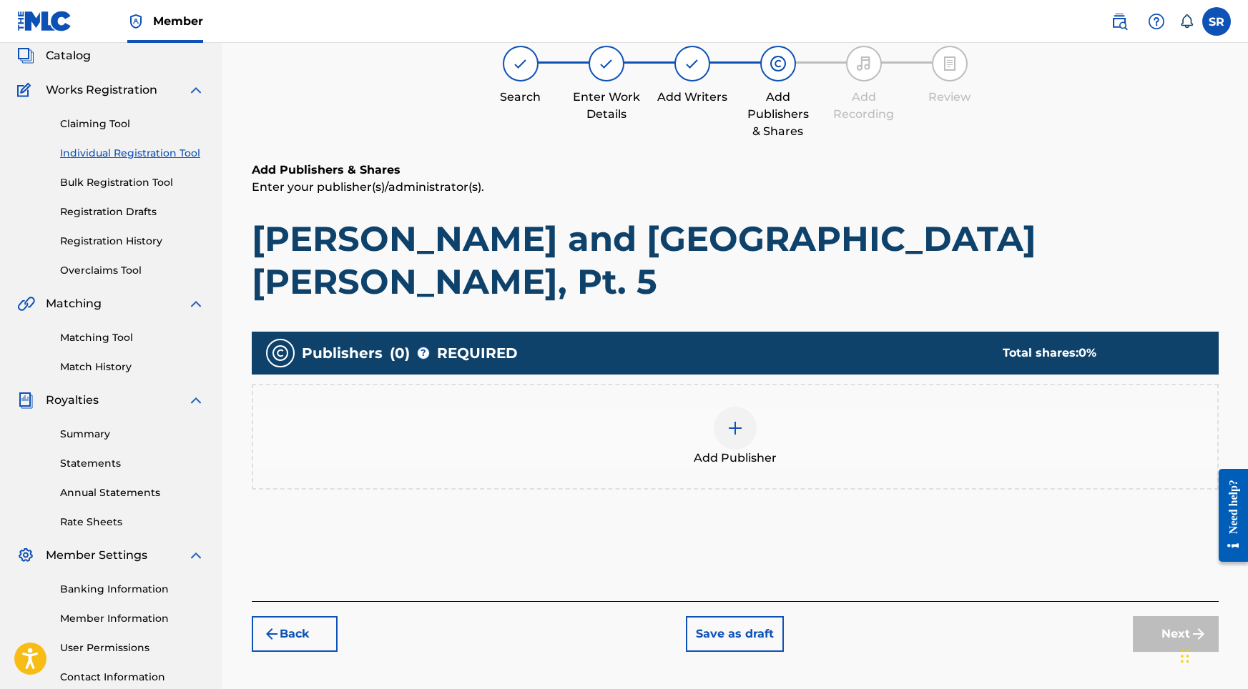
scroll to position [64, 0]
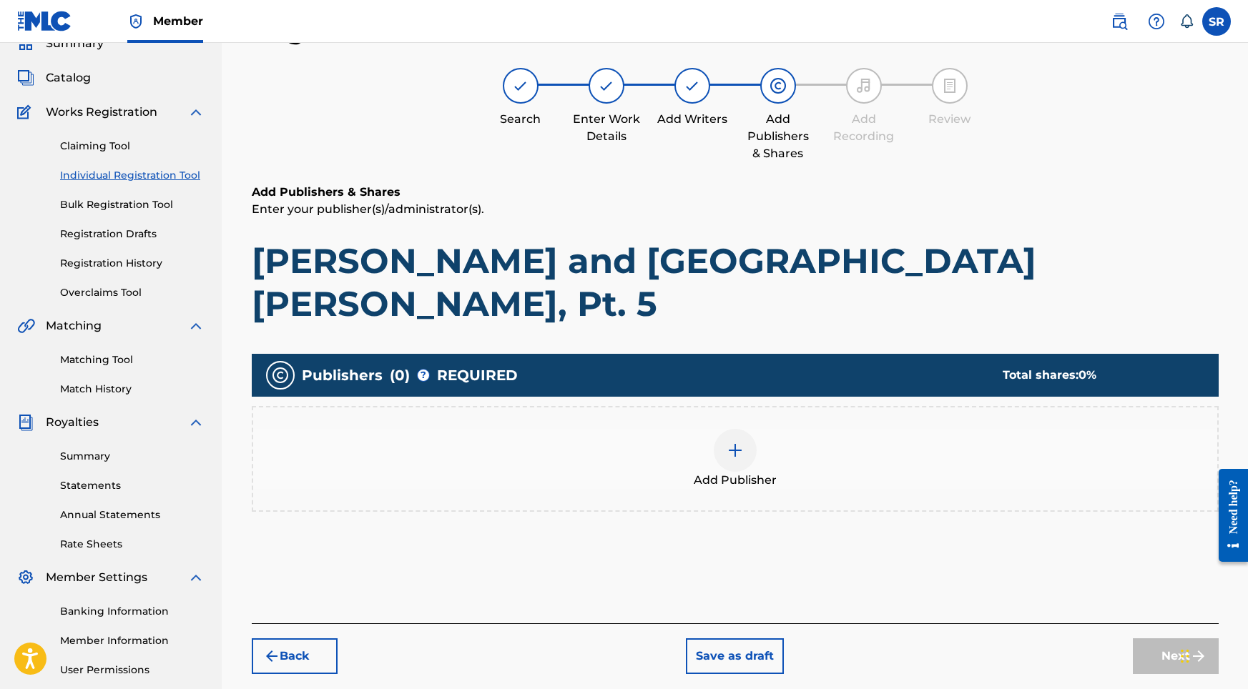
click at [796, 429] on div "Add Publisher" at bounding box center [735, 459] width 964 height 60
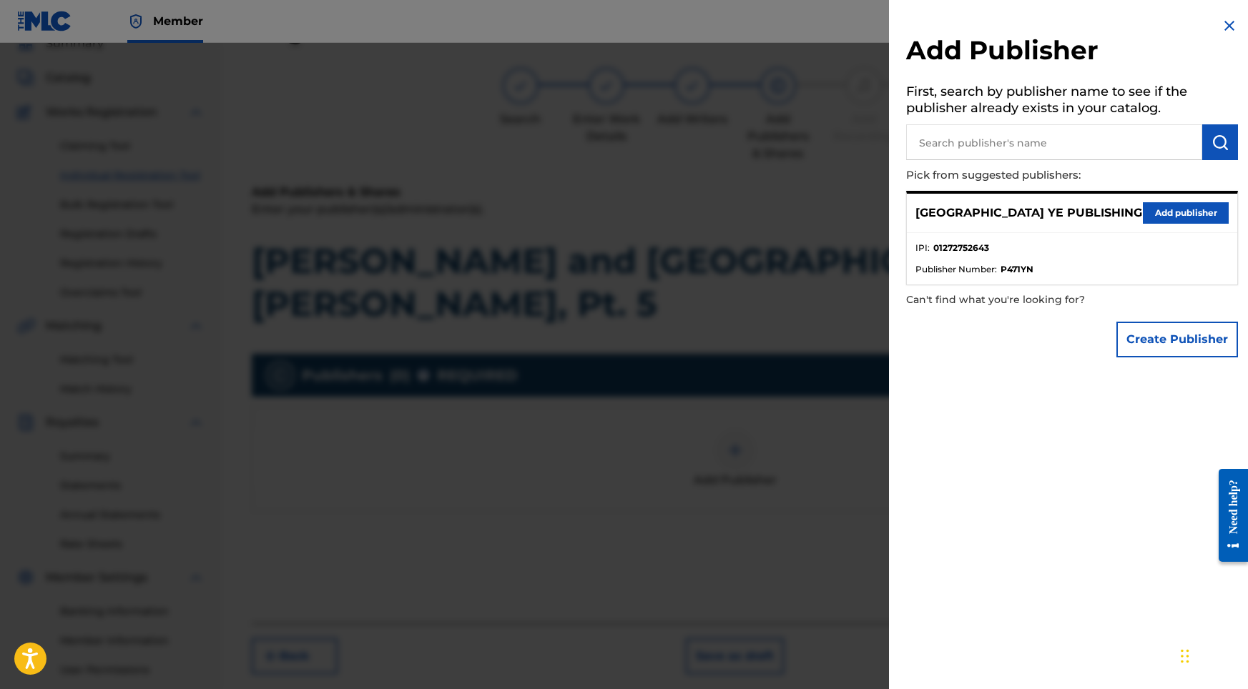
click at [1153, 224] on div "SYDNEY YE PUBLISHING Add publisher" at bounding box center [1072, 213] width 330 height 39
click at [1158, 217] on button "Add publisher" at bounding box center [1186, 212] width 86 height 21
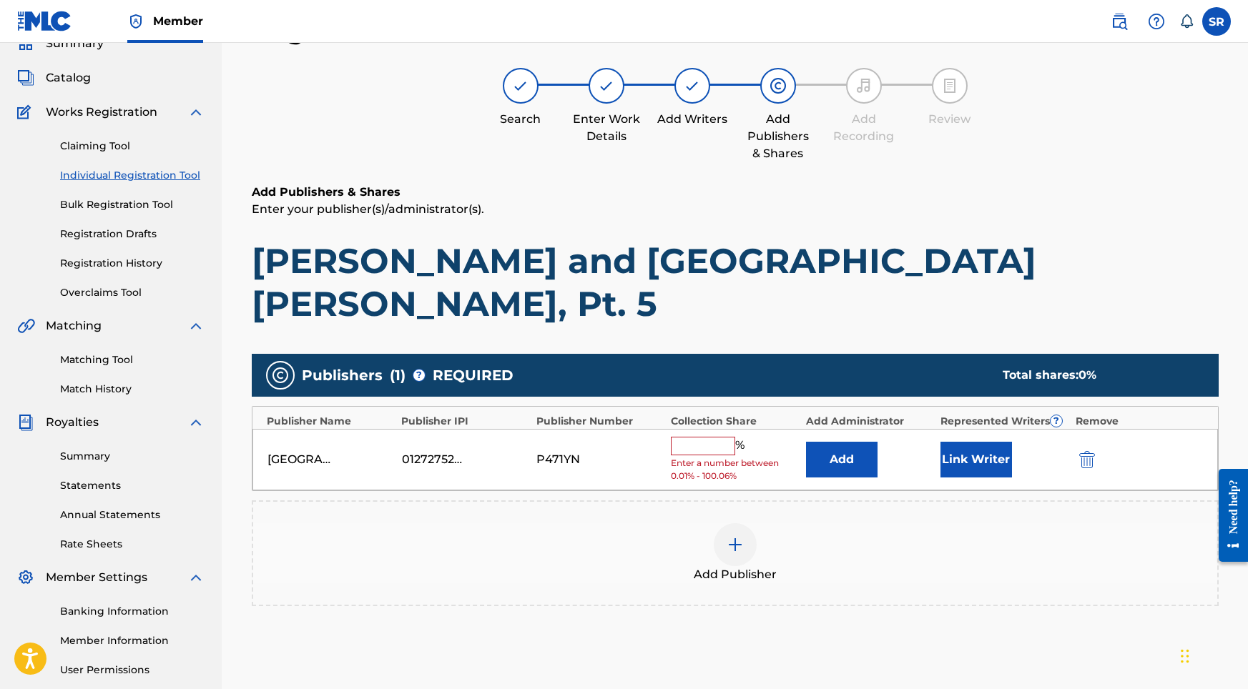
click at [720, 437] on input "text" at bounding box center [703, 446] width 64 height 19
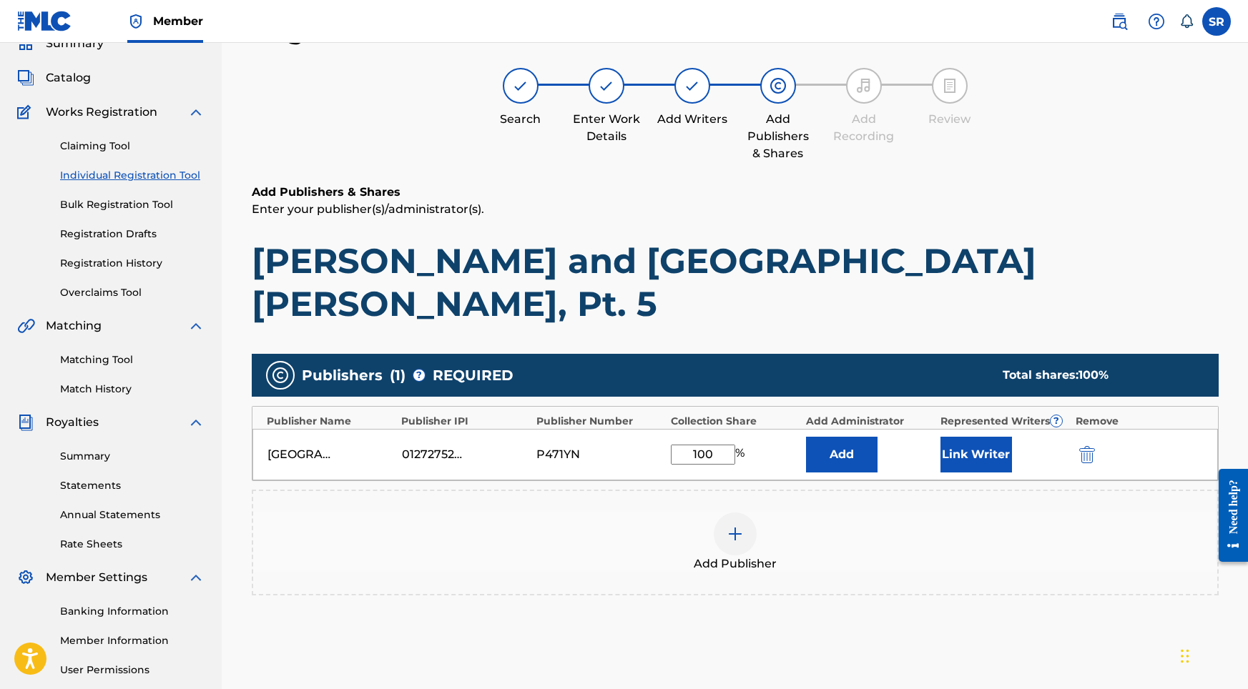
click at [978, 437] on button "Link Writer" at bounding box center [976, 455] width 72 height 36
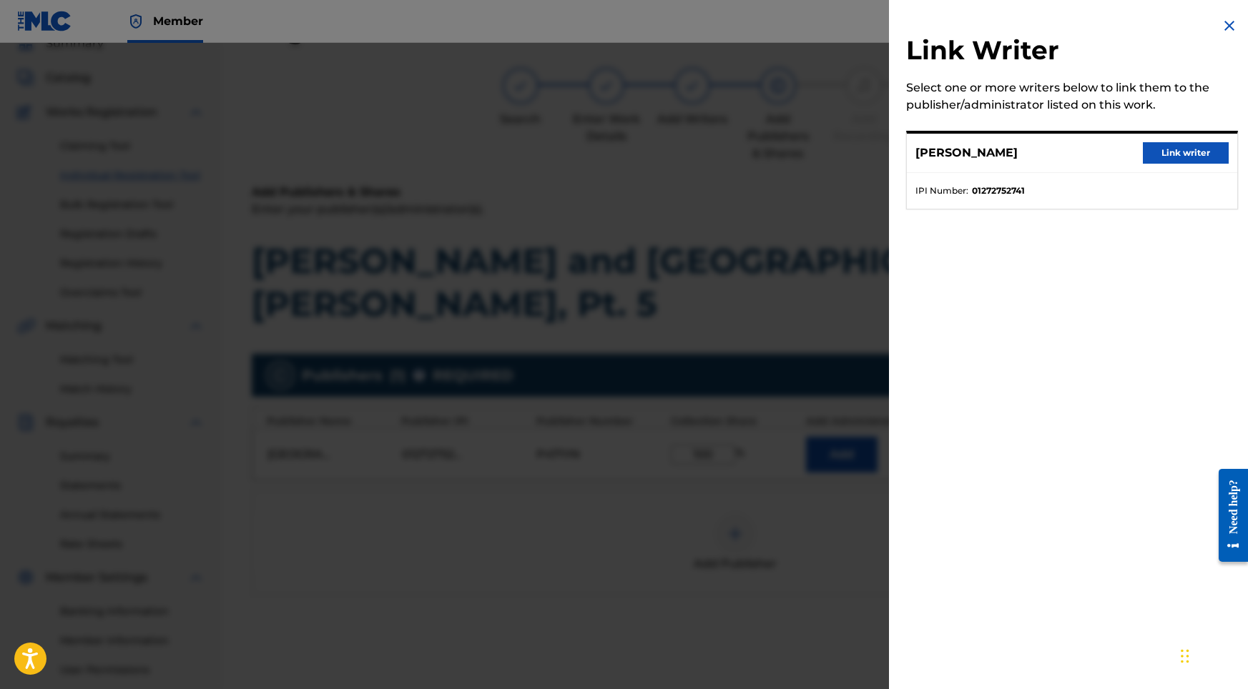
click at [1185, 159] on button "Link writer" at bounding box center [1186, 152] width 86 height 21
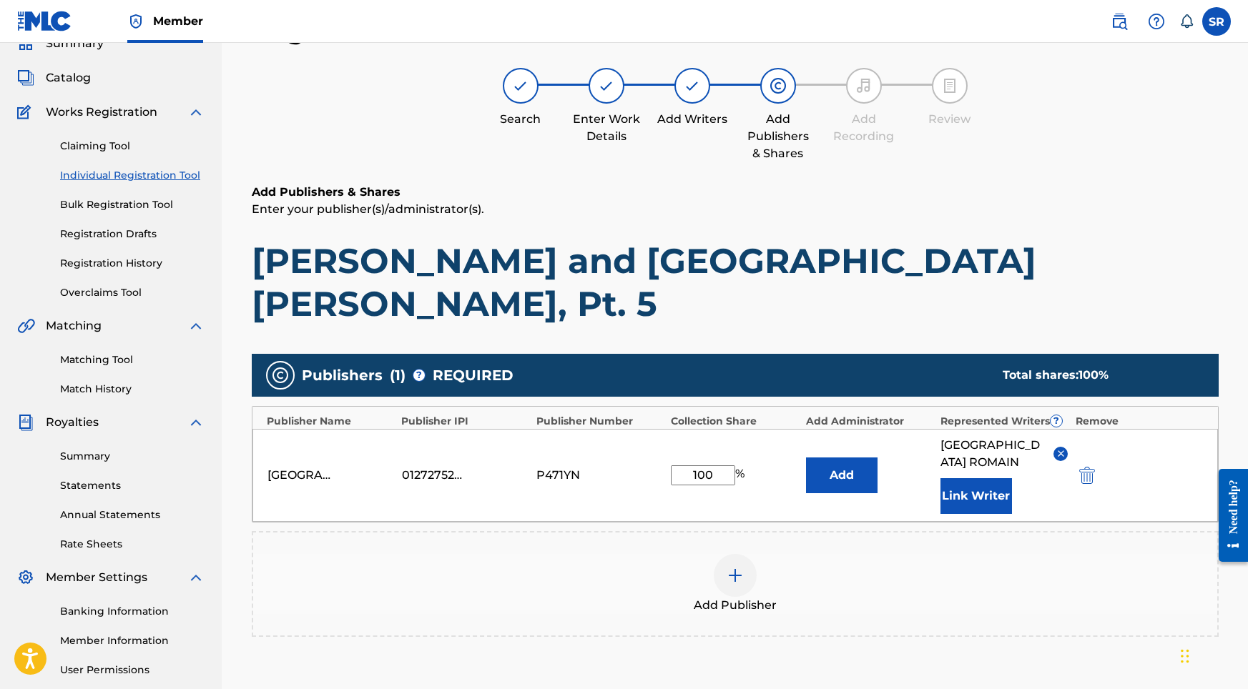
scroll to position [197, 0]
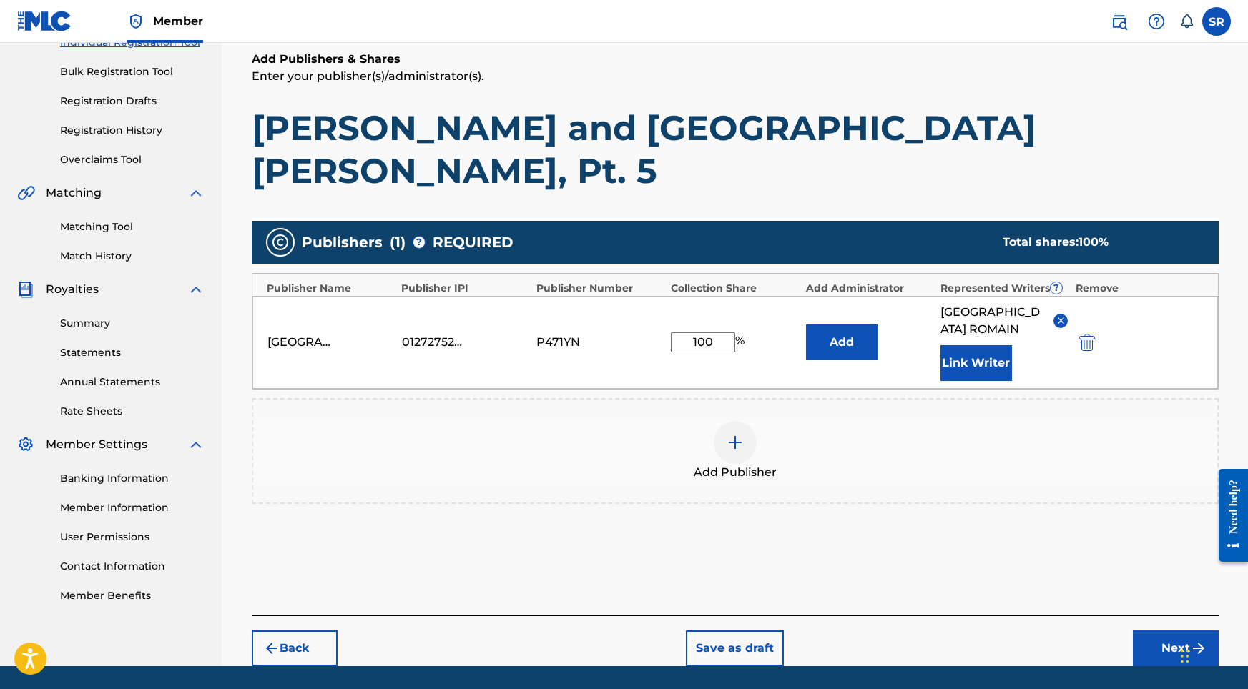
click at [1178, 631] on button "Next" at bounding box center [1176, 649] width 86 height 36
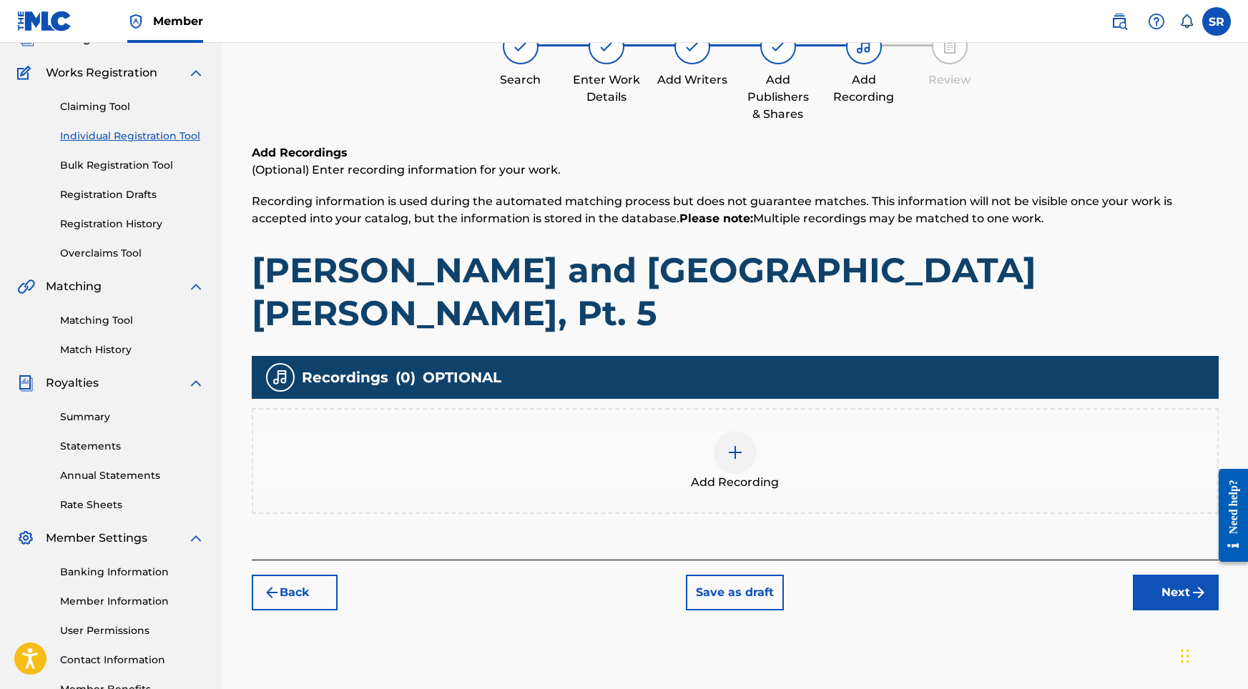
scroll to position [64, 0]
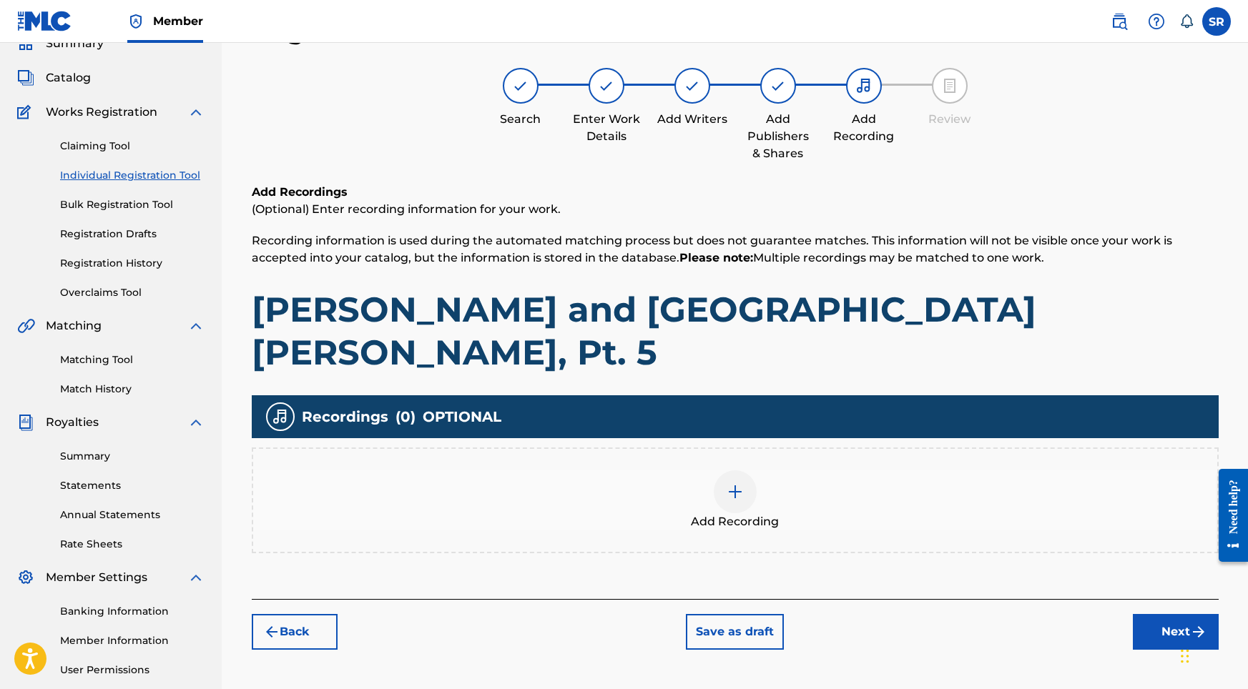
click at [738, 483] on img at bounding box center [734, 491] width 17 height 17
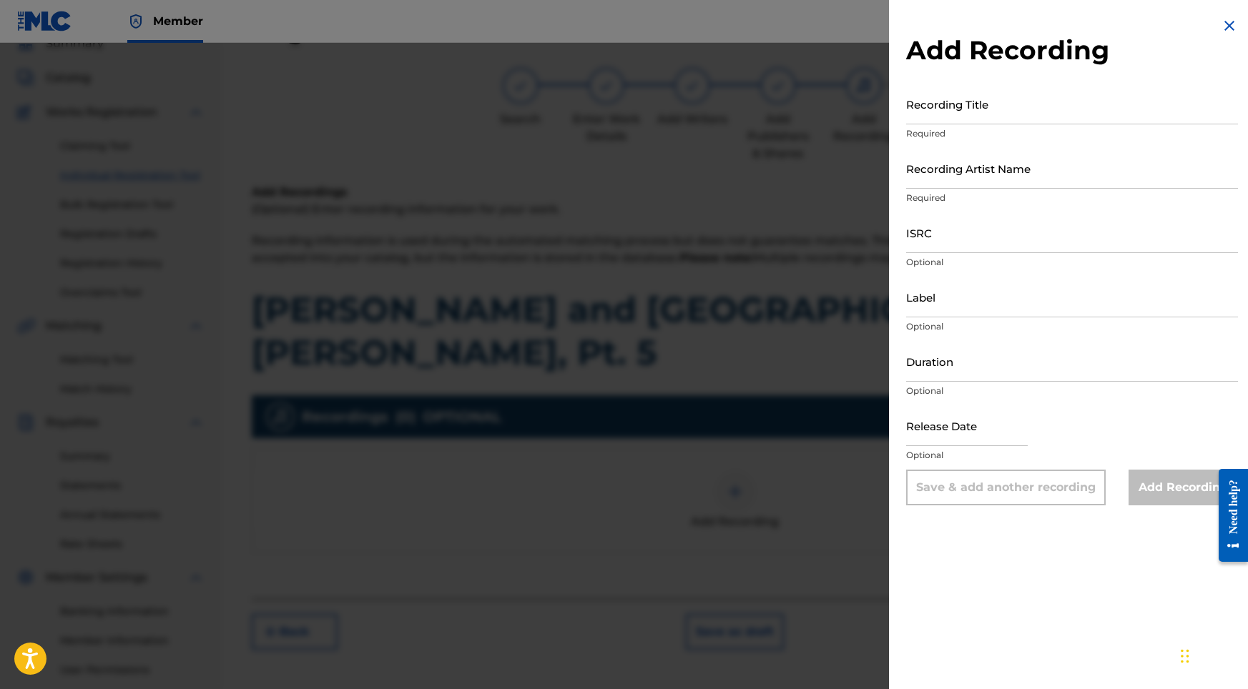
click at [1014, 114] on input "Recording Title" at bounding box center [1072, 104] width 332 height 41
drag, startPoint x: 1002, startPoint y: 109, endPoint x: 857, endPoint y: 99, distance: 145.5
click at [857, 99] on div "Add Recording Recording Title SYDNEY ROMAIN Required Recording Artist Name Requ…" at bounding box center [624, 366] width 1248 height 646
click at [927, 172] on input "Recording Artist Name" at bounding box center [1072, 168] width 332 height 41
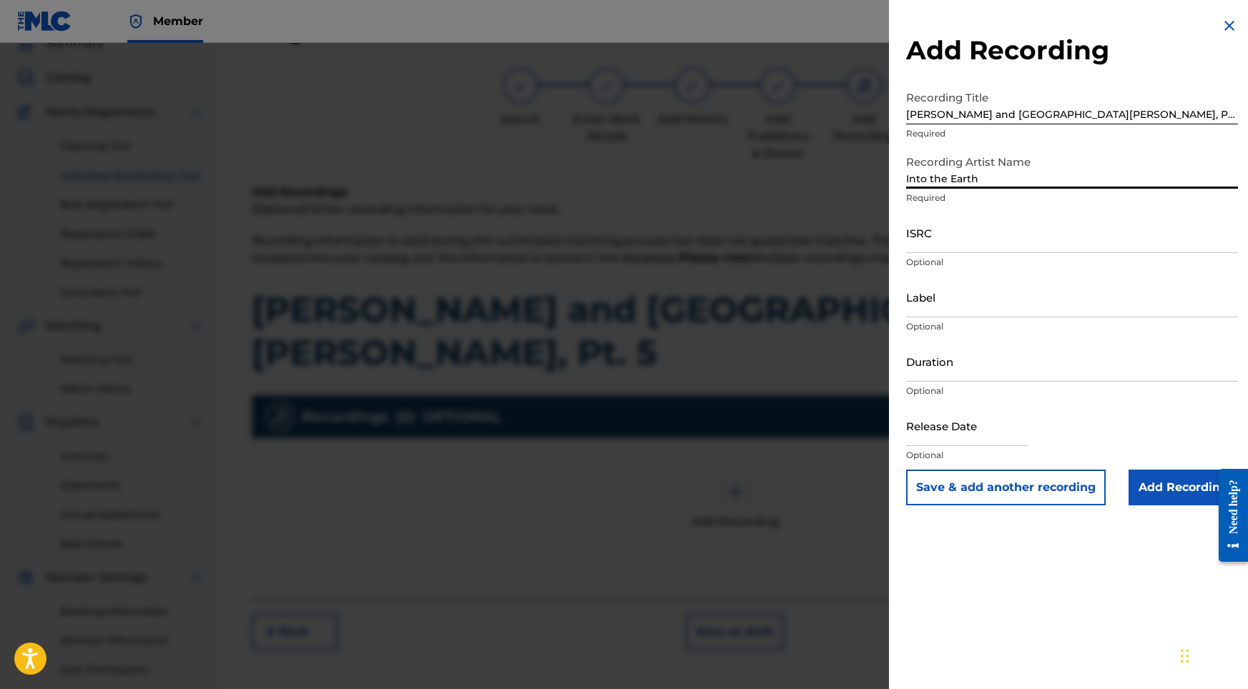
click at [908, 241] on input "ISRC" at bounding box center [1072, 232] width 332 height 41
click at [932, 370] on input "Duration" at bounding box center [1072, 361] width 332 height 41
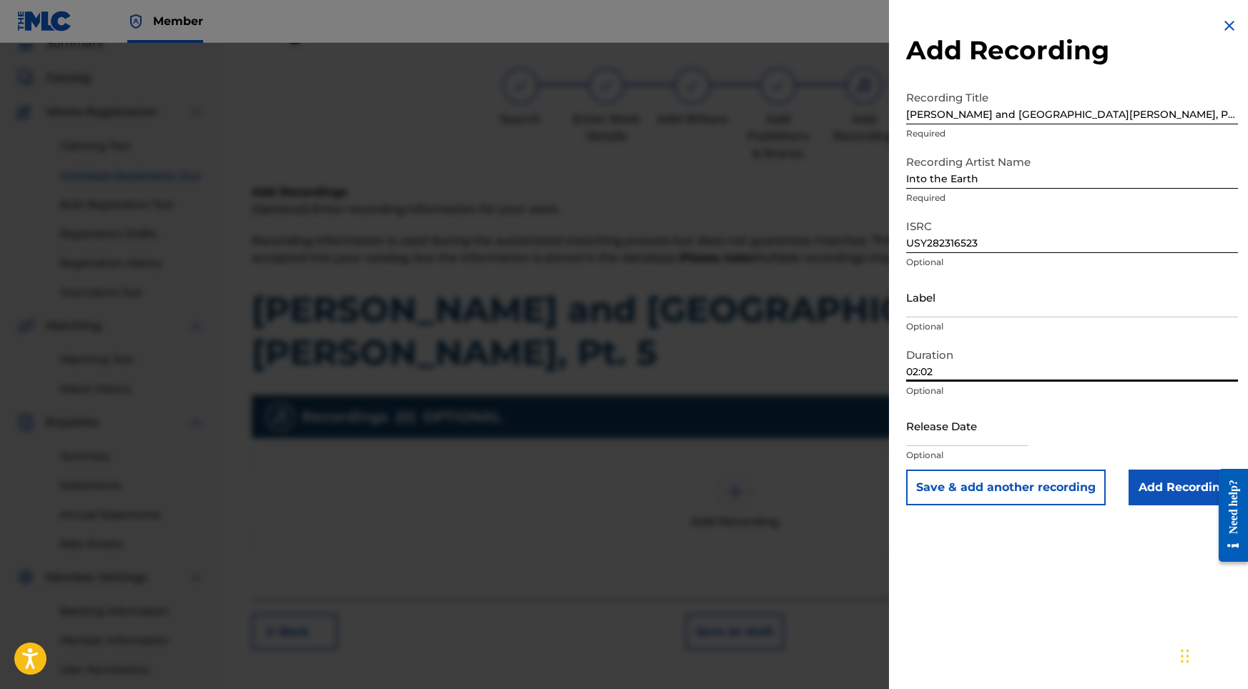
click at [949, 428] on input "text" at bounding box center [967, 425] width 122 height 41
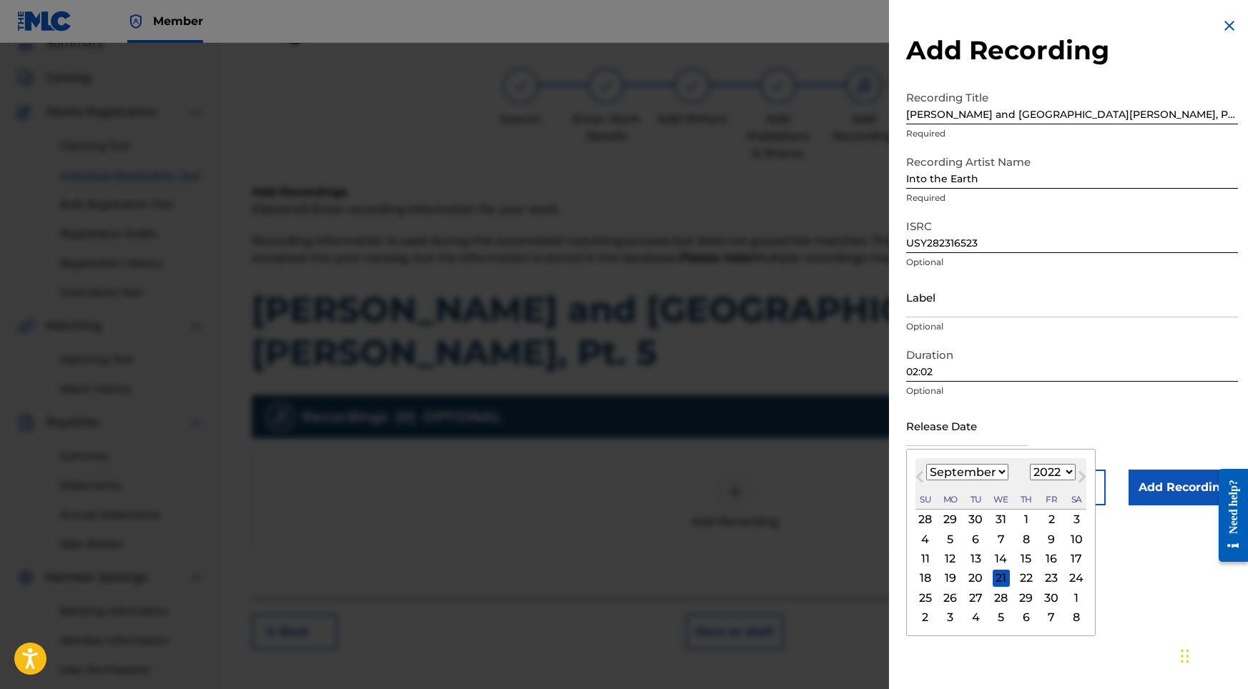
click at [1042, 576] on div "23" at bounding box center [1050, 578] width 17 height 17
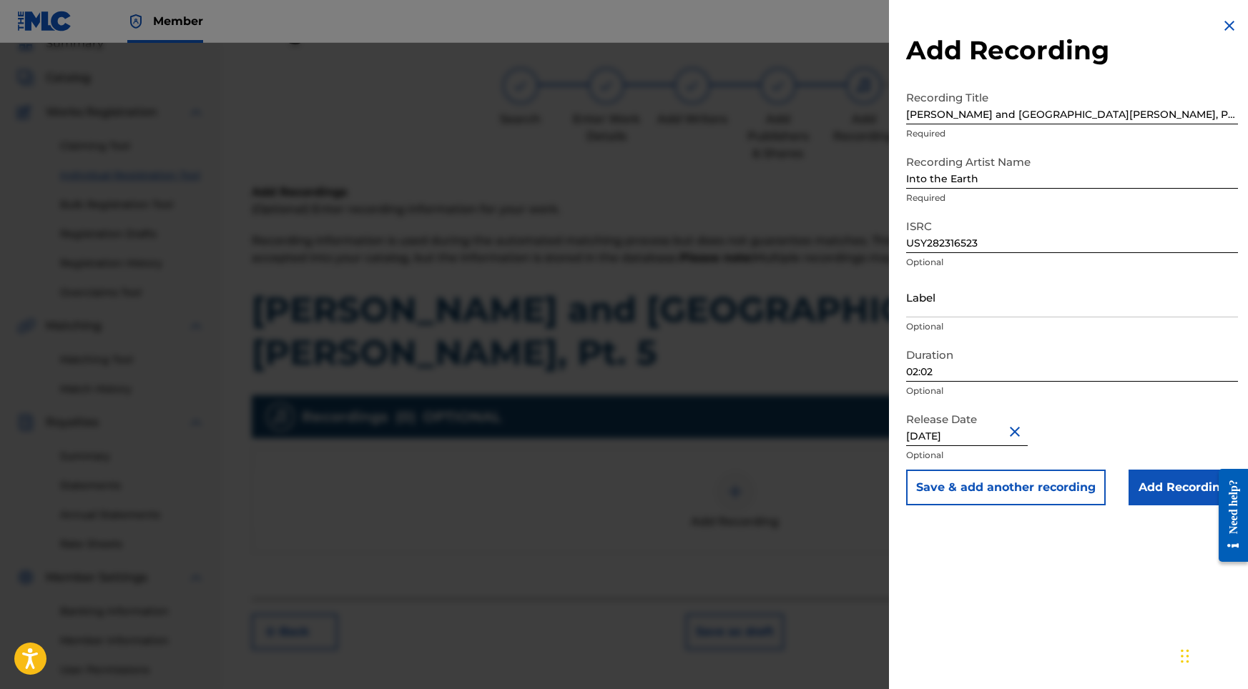
click at [1153, 490] on input "Add Recording" at bounding box center [1182, 488] width 109 height 36
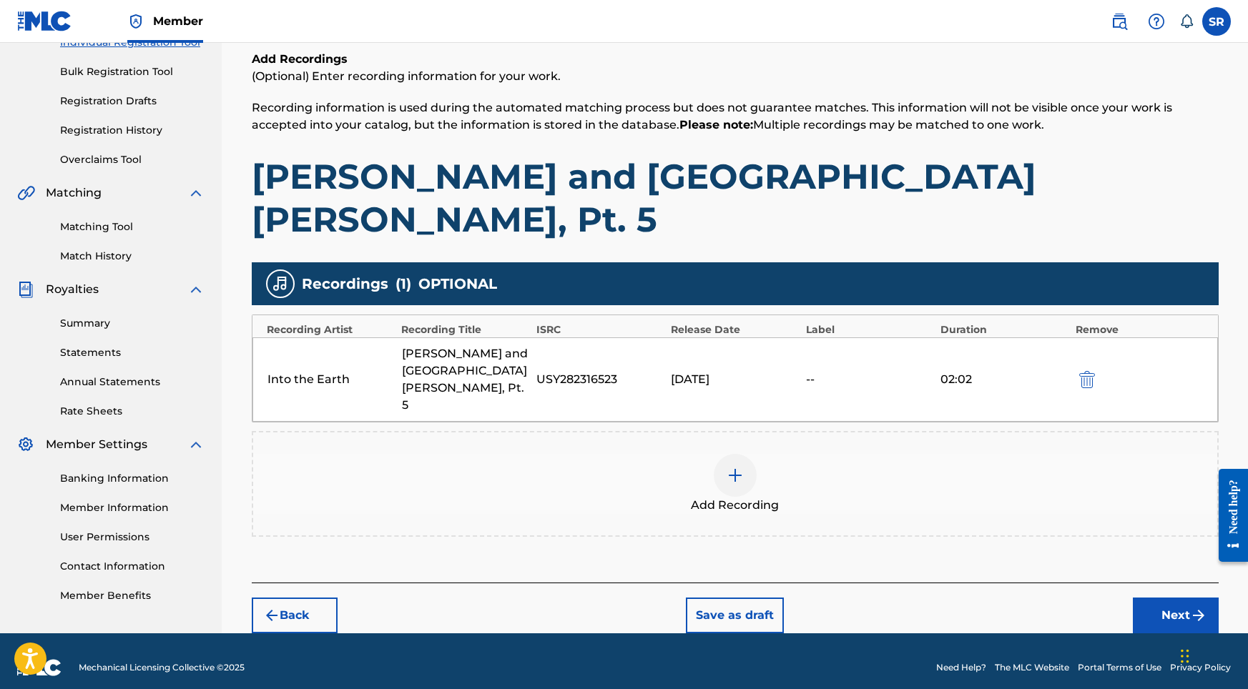
click at [1166, 598] on button "Next" at bounding box center [1176, 616] width 86 height 36
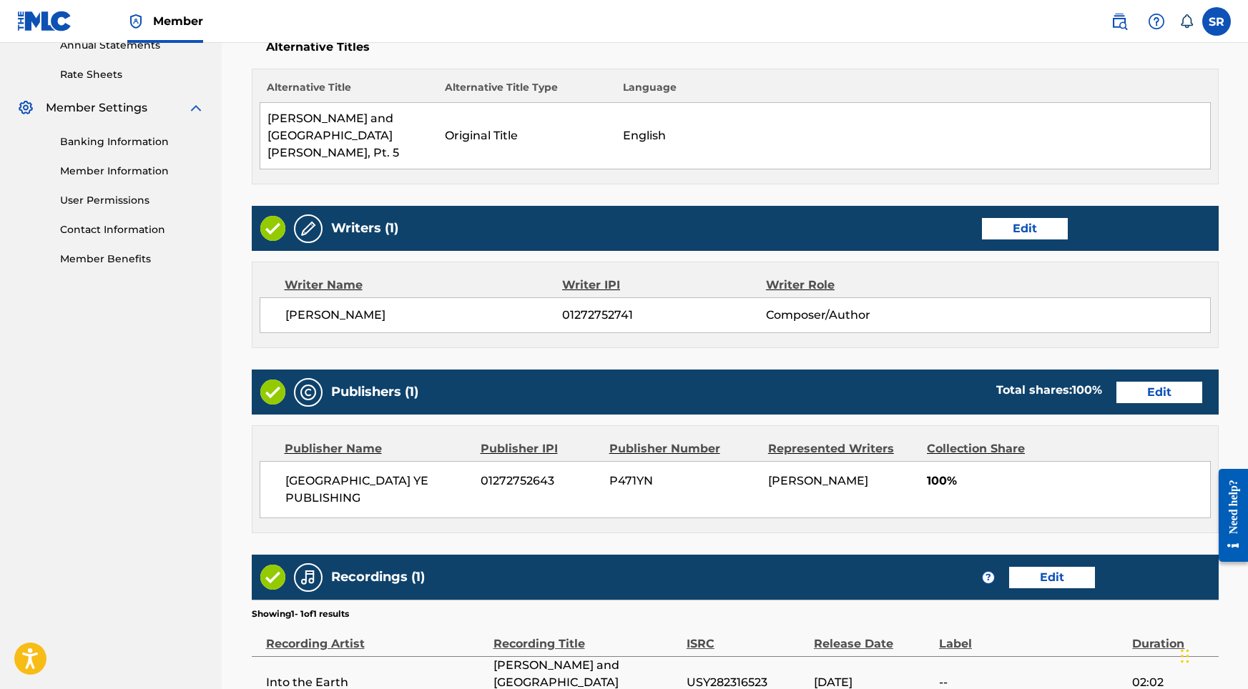
scroll to position [601, 0]
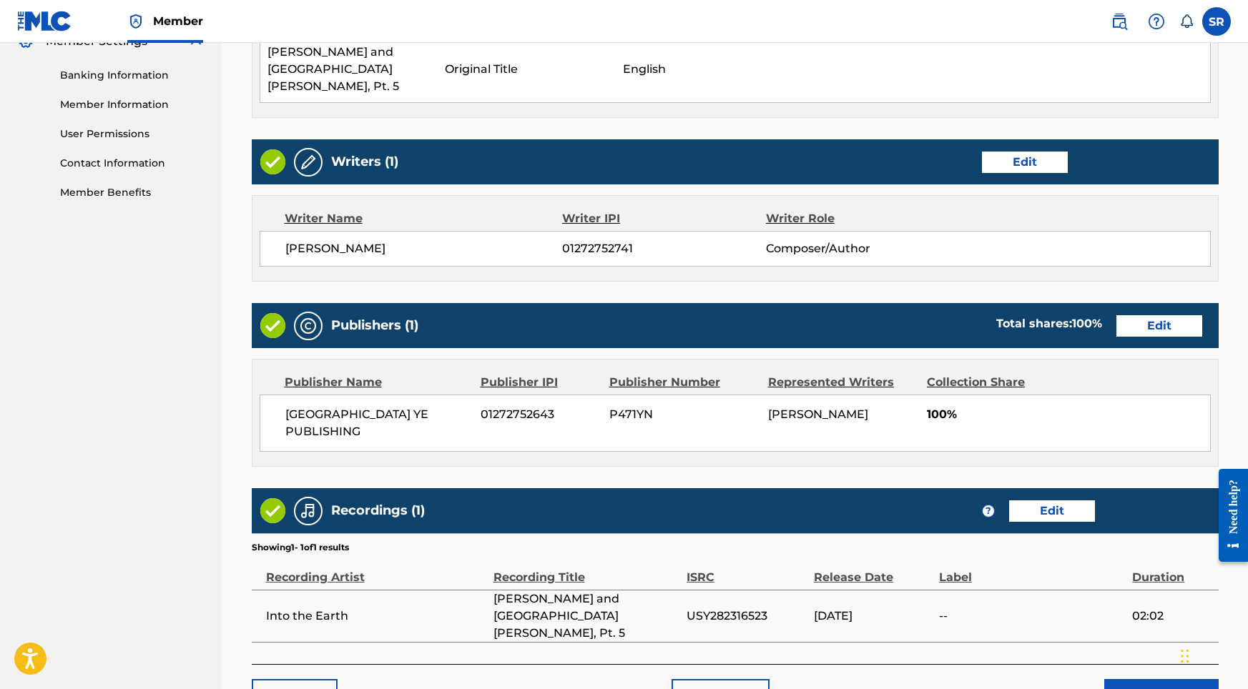
click at [1127, 679] on button "Submit" at bounding box center [1161, 697] width 114 height 36
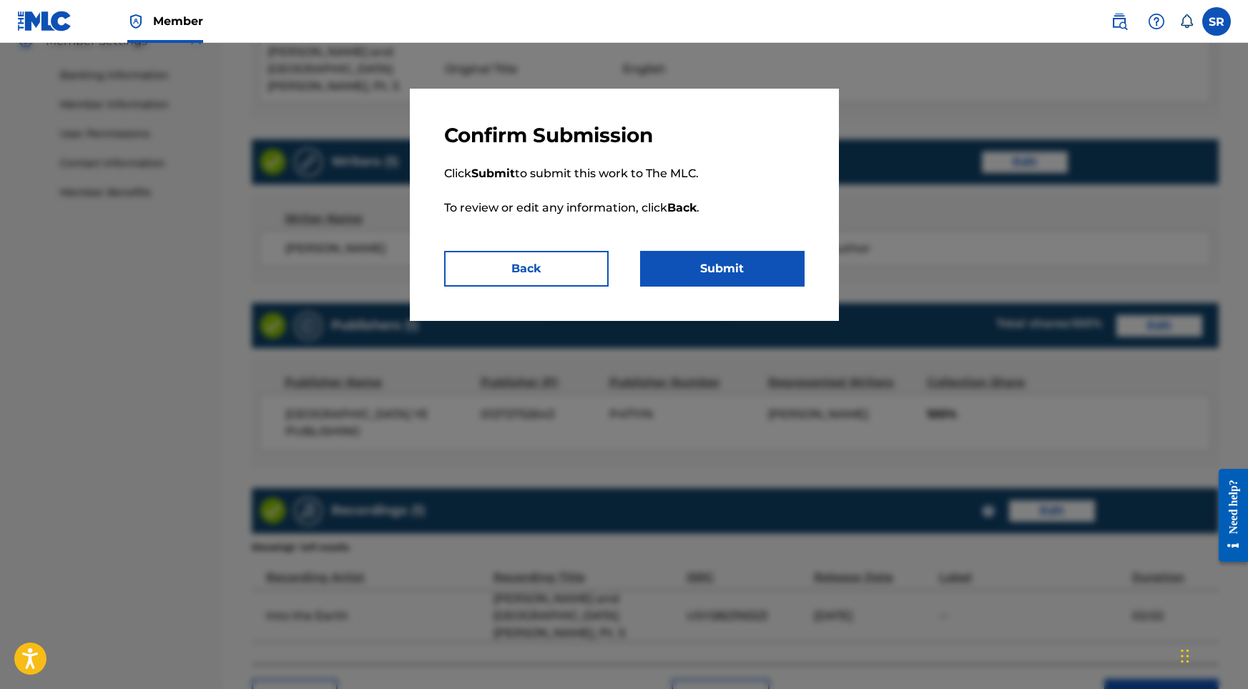
click at [782, 273] on button "Submit" at bounding box center [722, 269] width 164 height 36
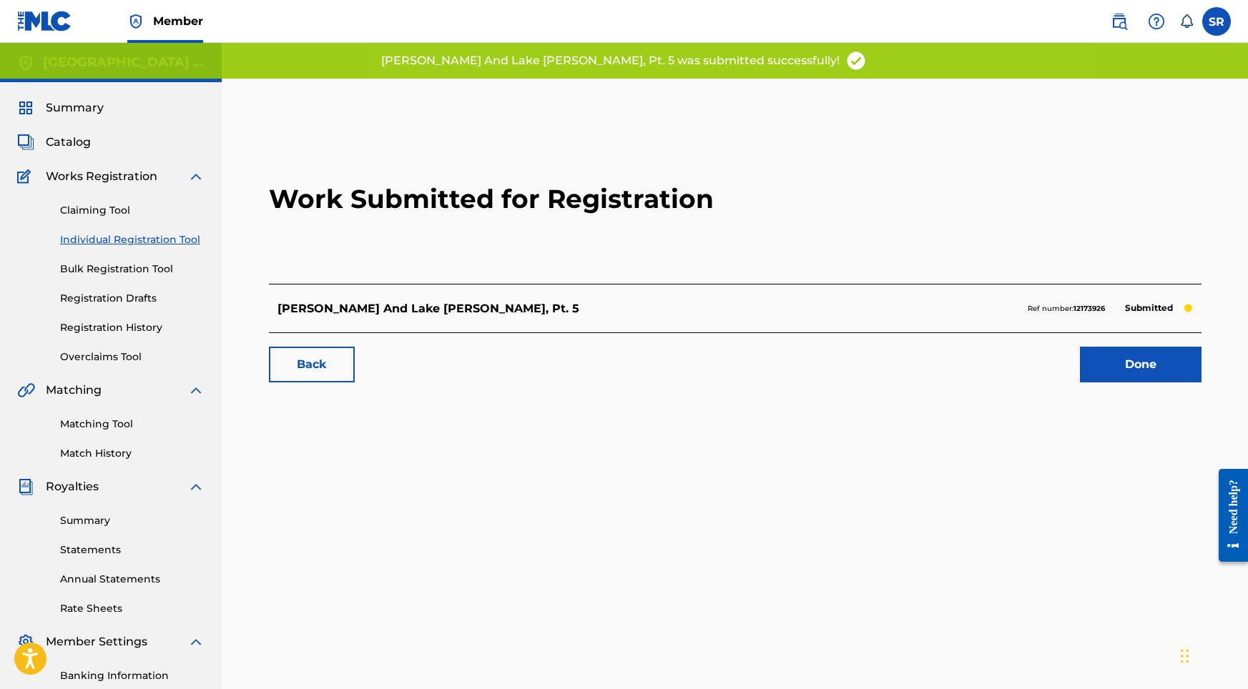
click at [1105, 370] on link "Done" at bounding box center [1141, 365] width 122 height 36
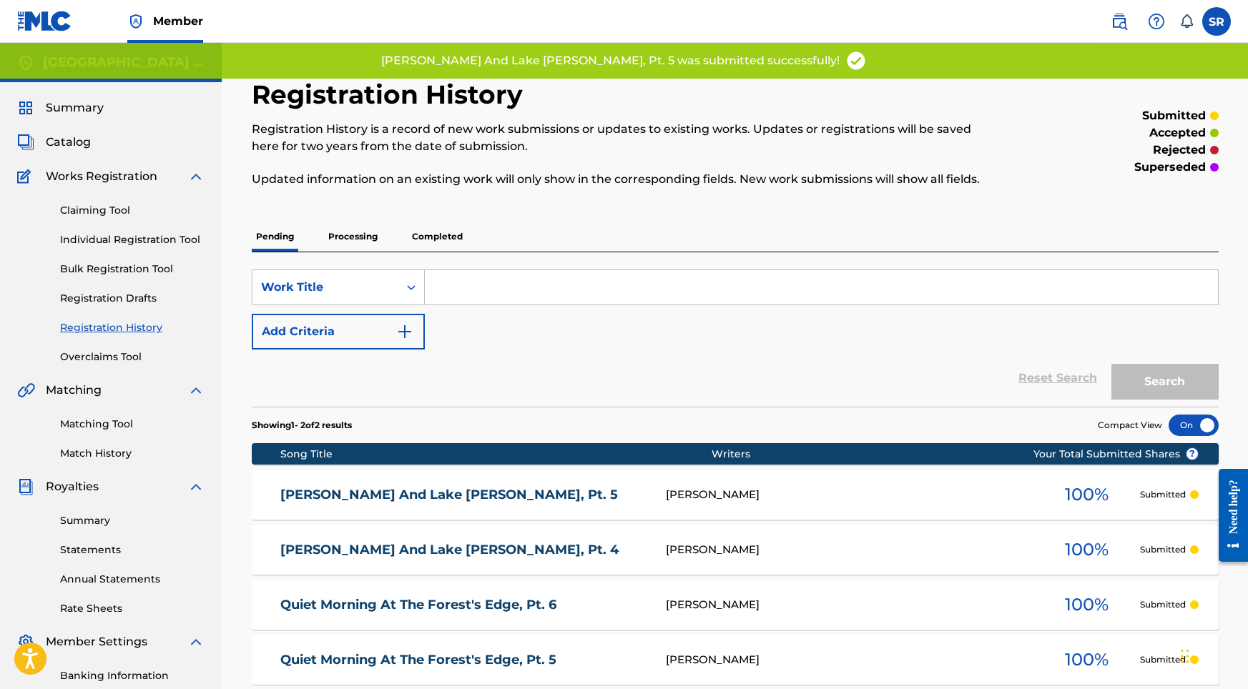
click at [155, 245] on link "Individual Registration Tool" at bounding box center [132, 239] width 144 height 15
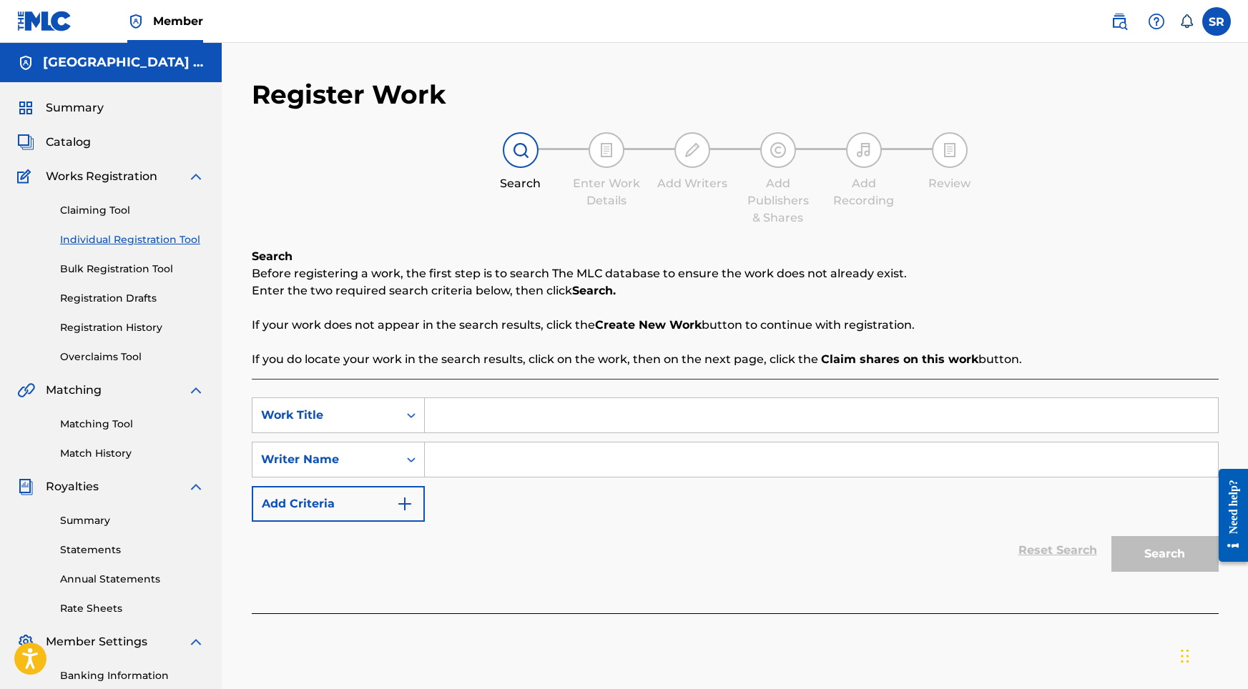
click
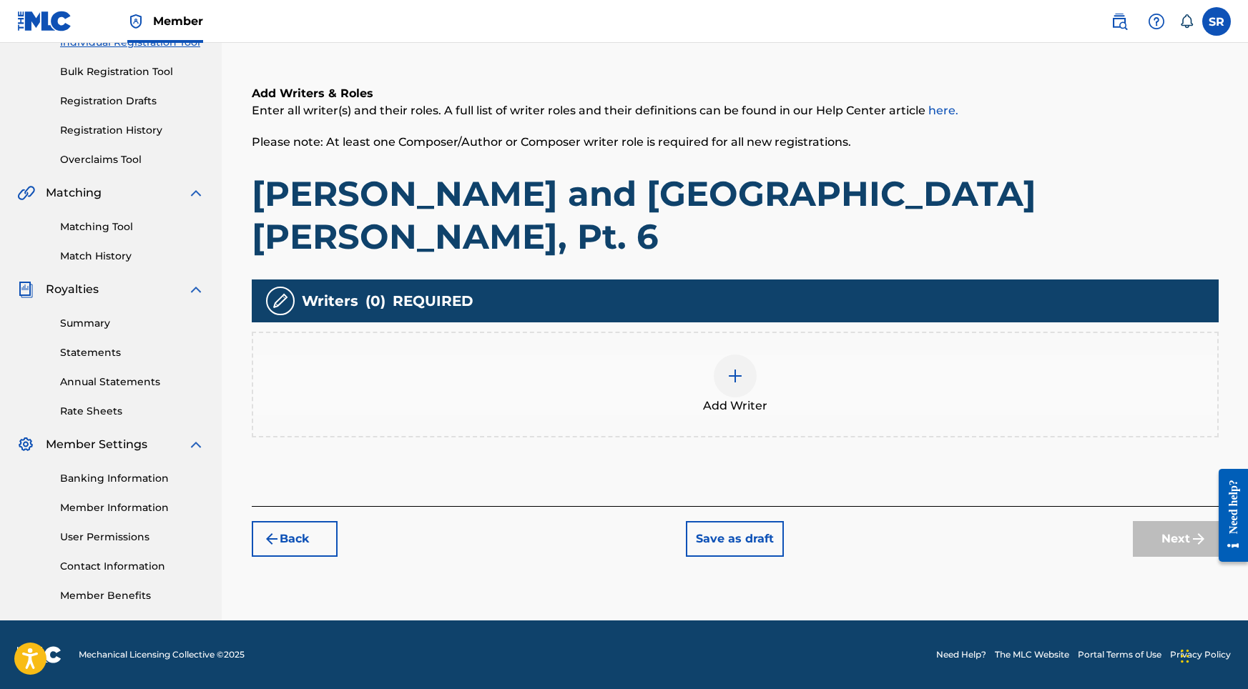
scroll to position [197, 0]
drag, startPoint x: 710, startPoint y: 330, endPoint x: 718, endPoint y: 329, distance: 8.0
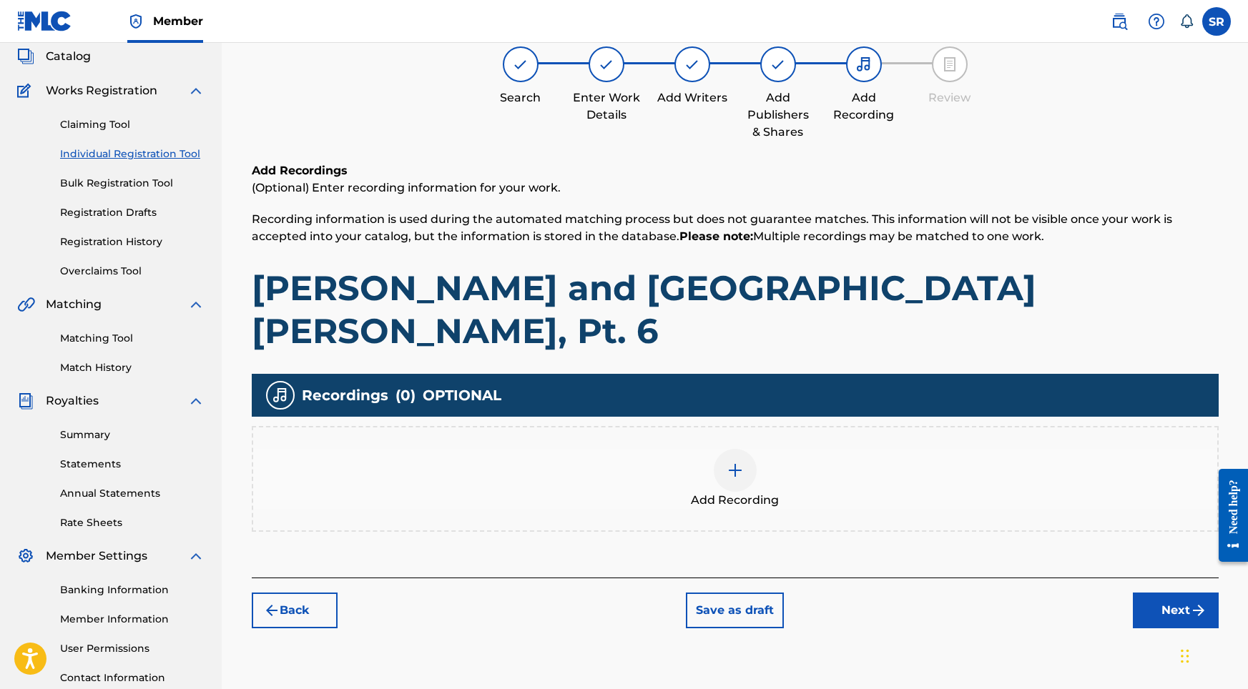
scroll to position [64, 0]
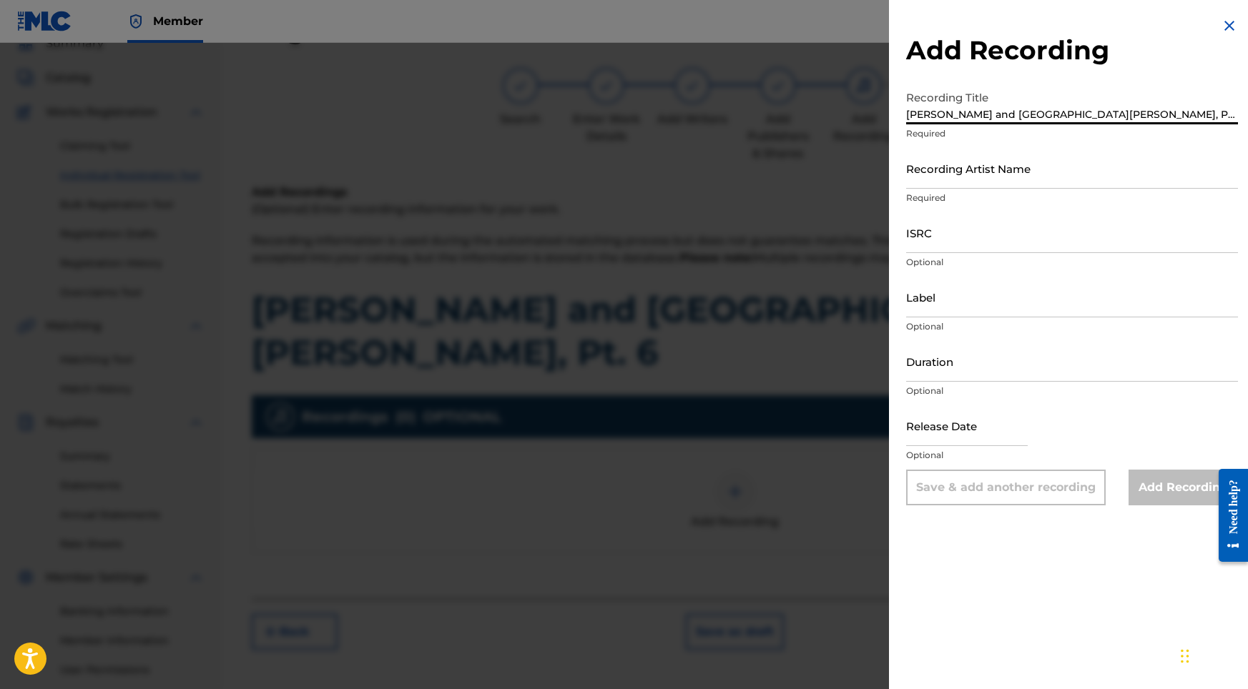
drag, startPoint x: 1010, startPoint y: 113, endPoint x: 851, endPoint y: 104, distance: 159.0
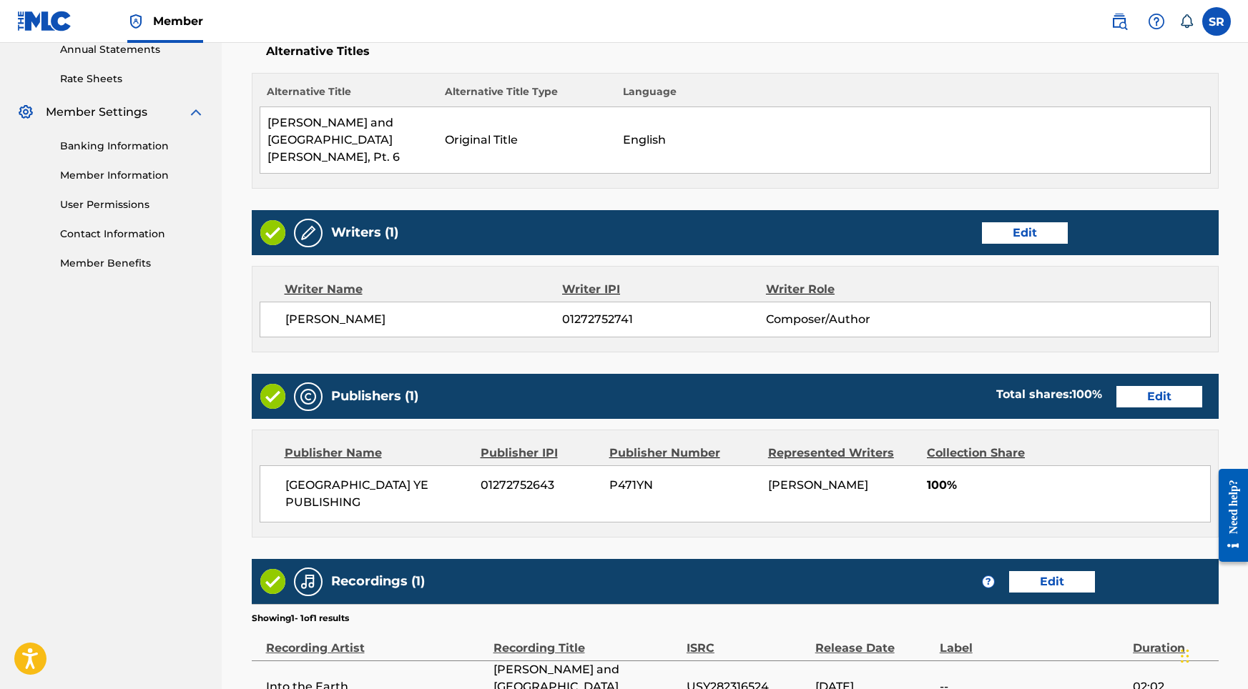
scroll to position [601, 0]
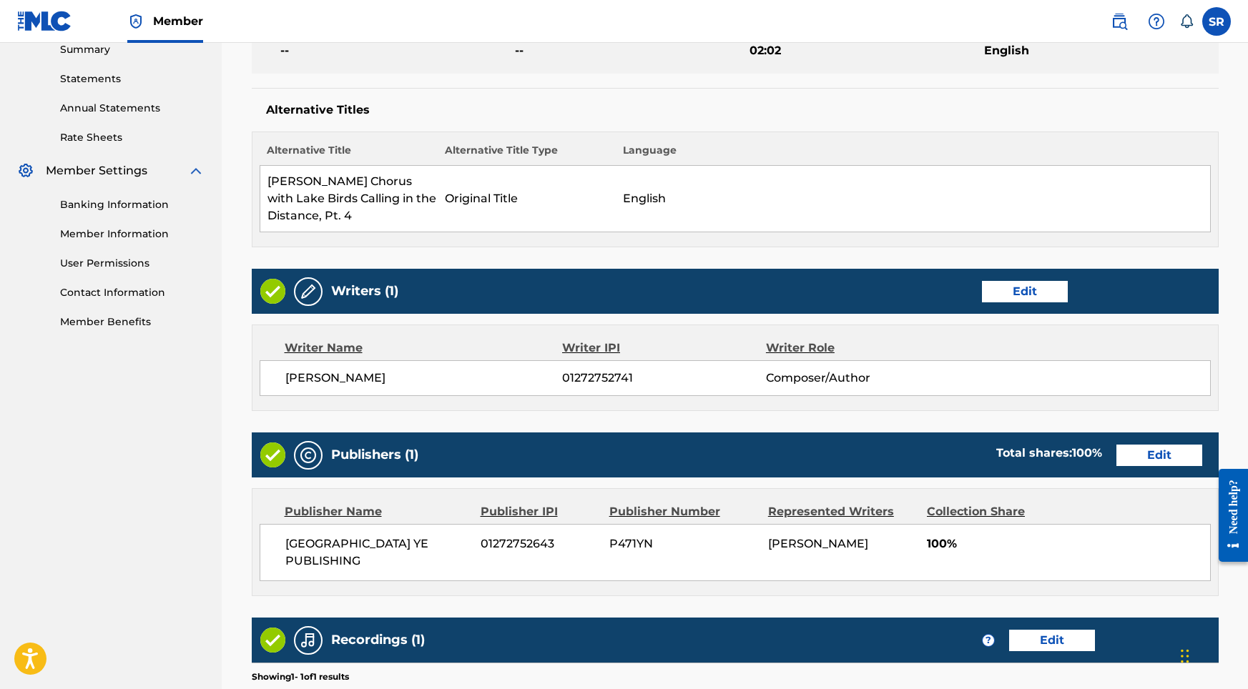
scroll to position [661, 0]
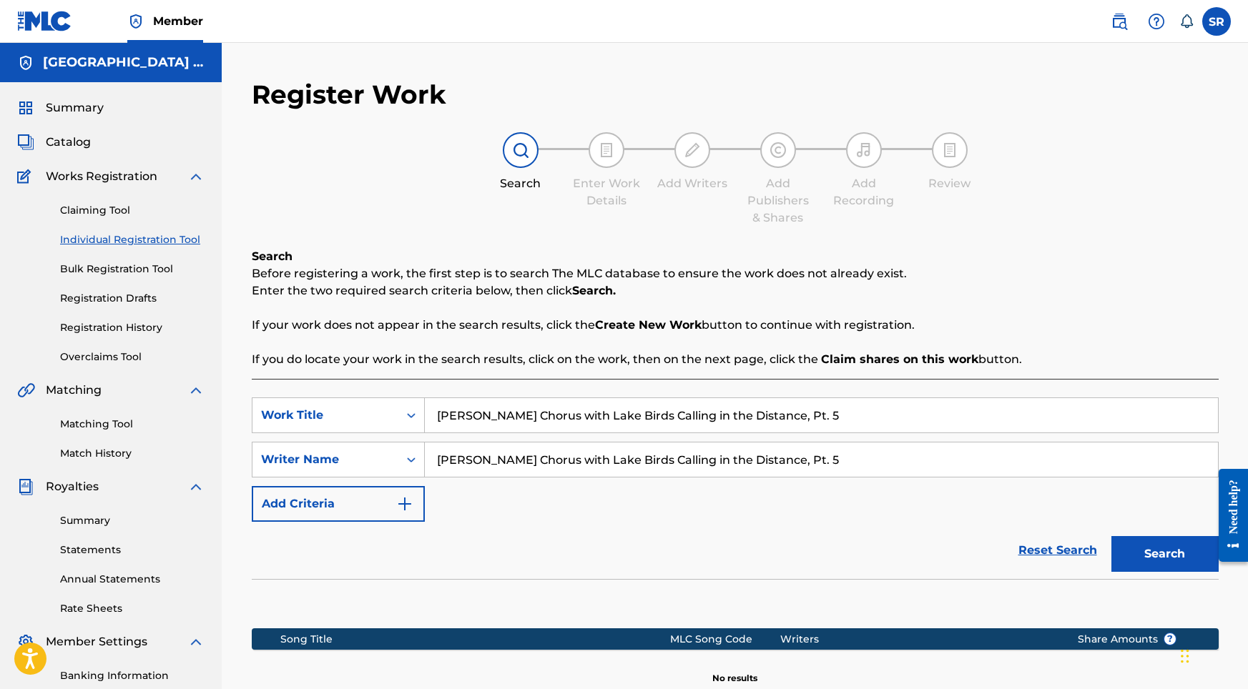
scroll to position [197, 0]
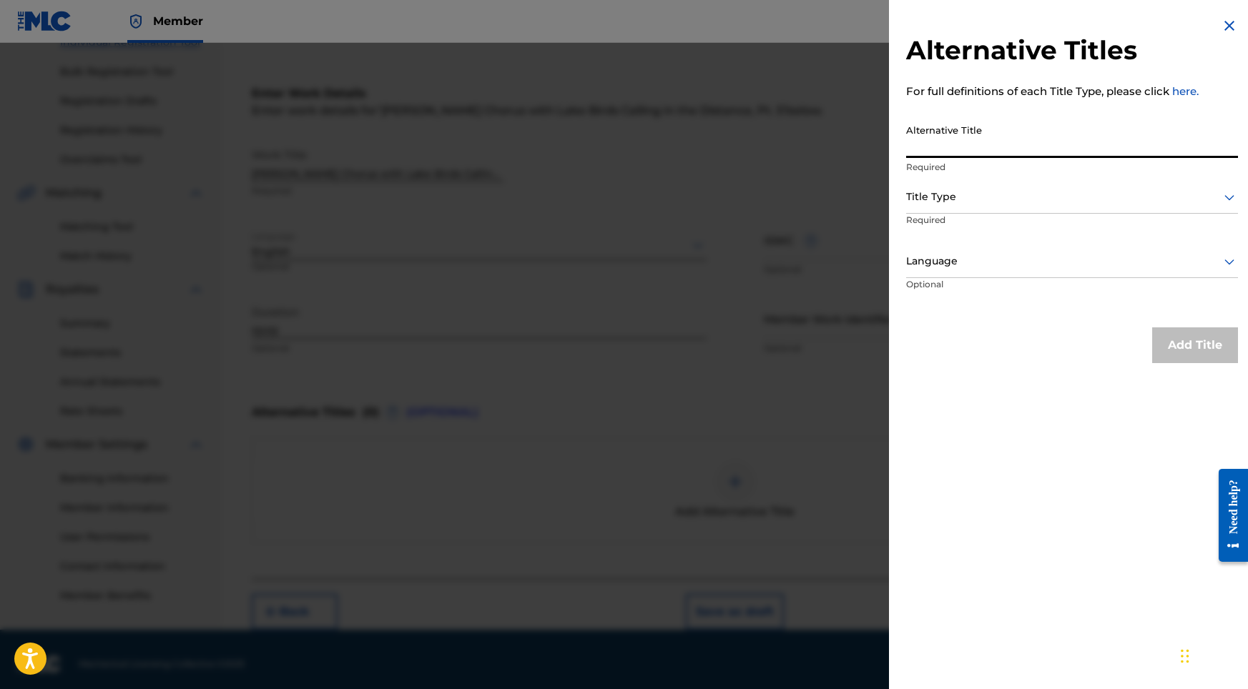
drag, startPoint x: 933, startPoint y: 149, endPoint x: 938, endPoint y: 142, distance: 8.7
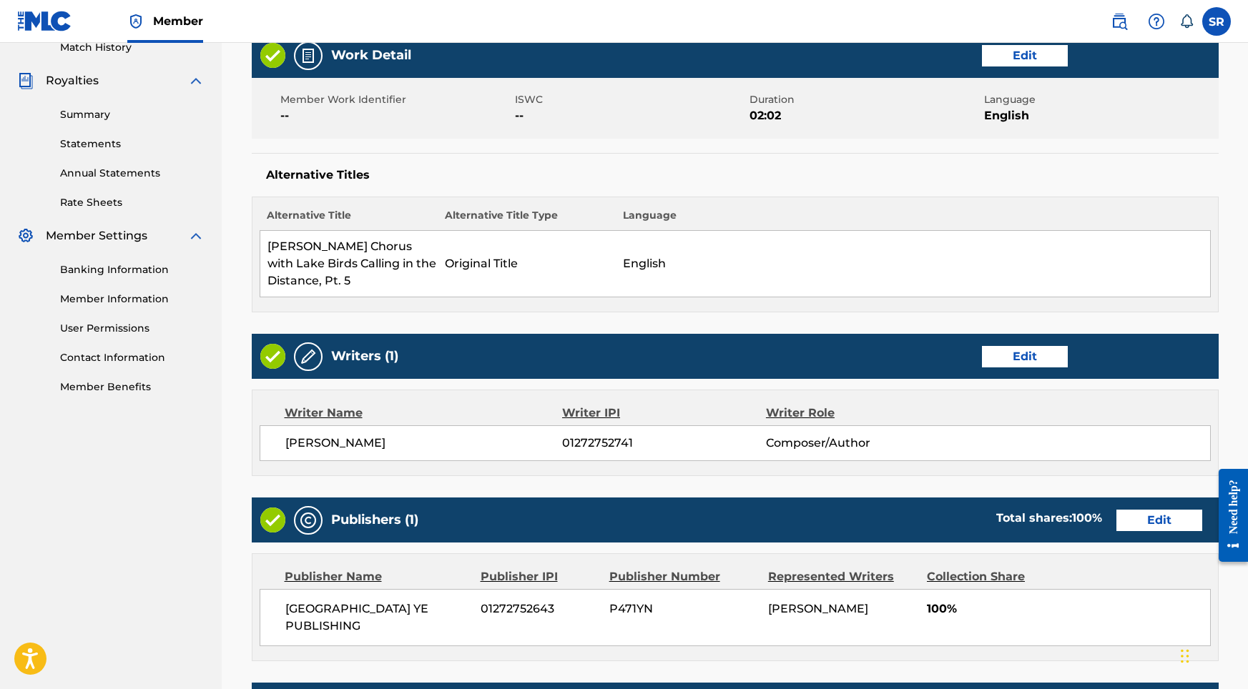
scroll to position [661, 0]
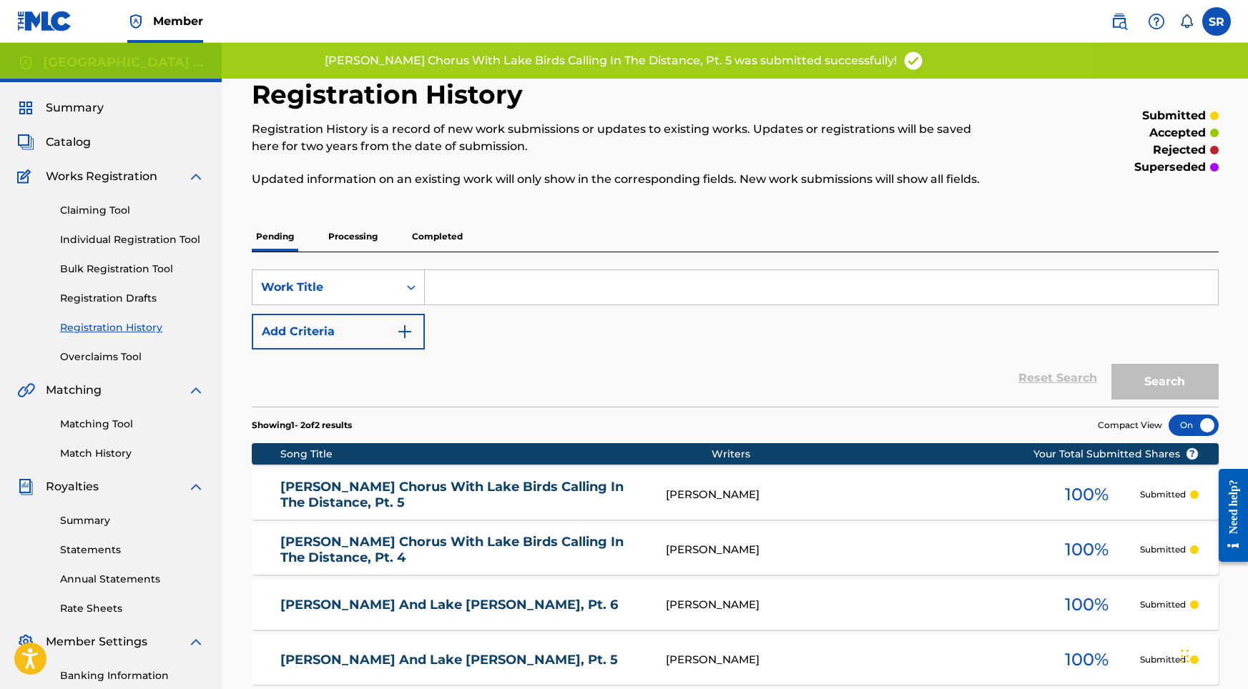
scroll to position [28, 0]
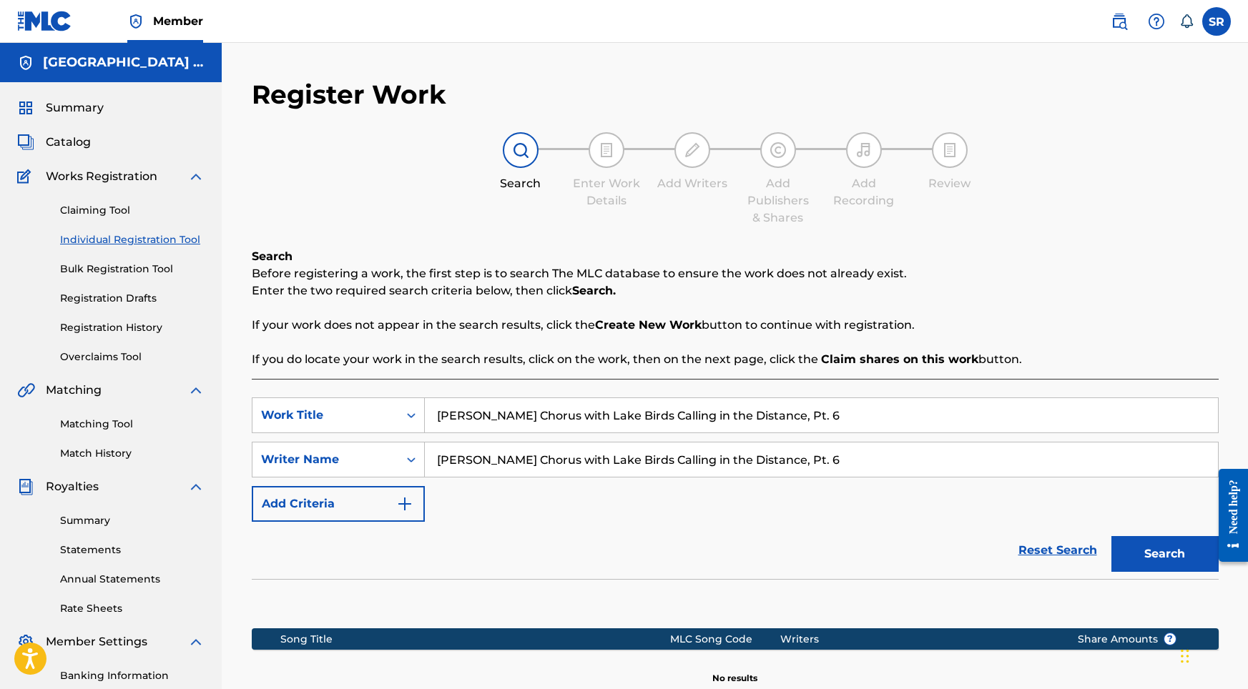
scroll to position [197, 0]
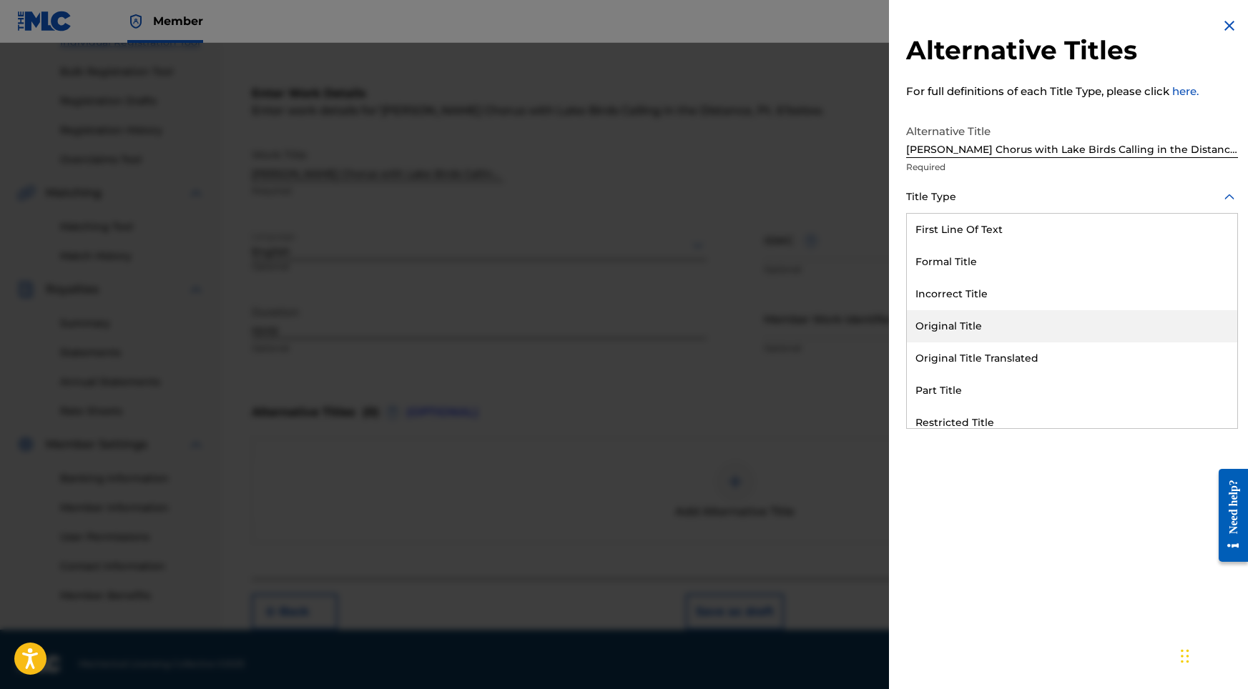
drag, startPoint x: 950, startPoint y: 233, endPoint x: 955, endPoint y: 315, distance: 82.4
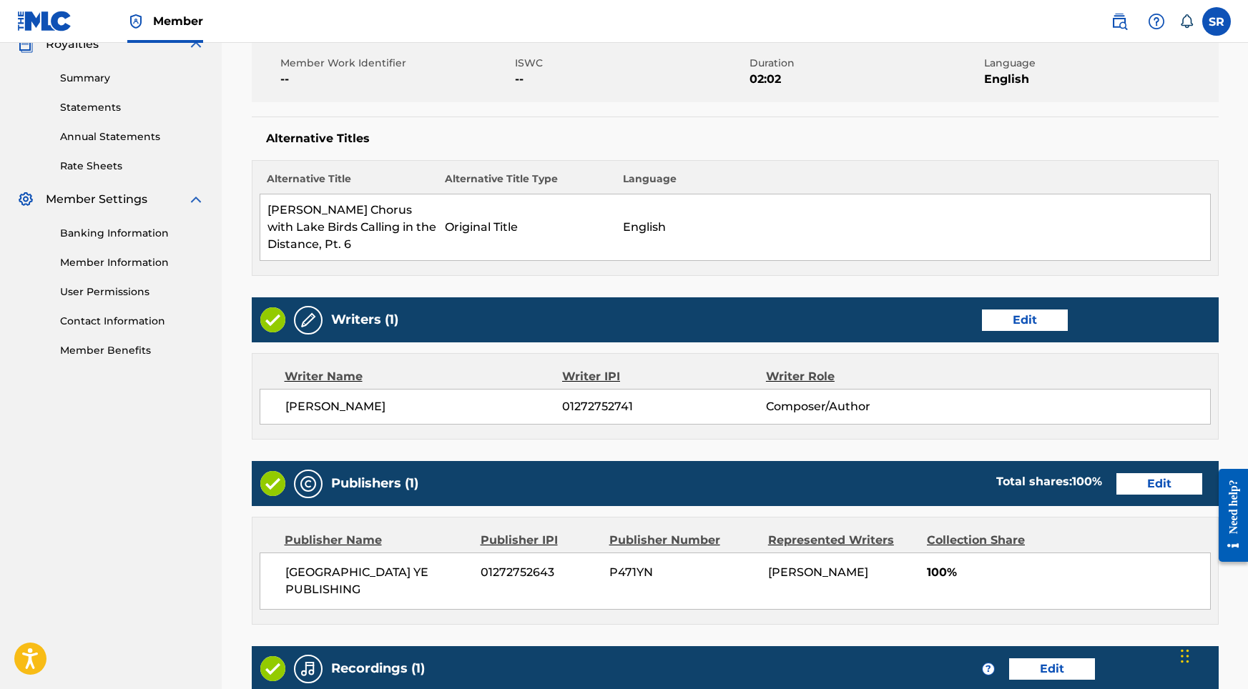
scroll to position [661, 0]
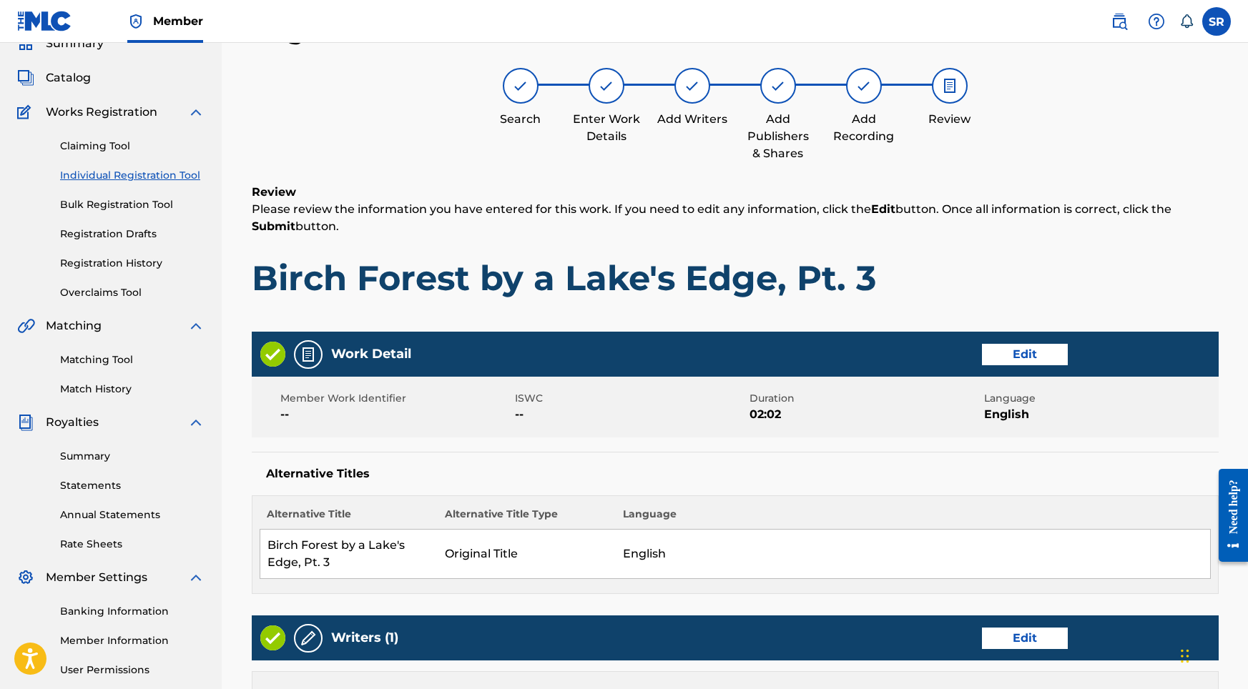
scroll to position [601, 0]
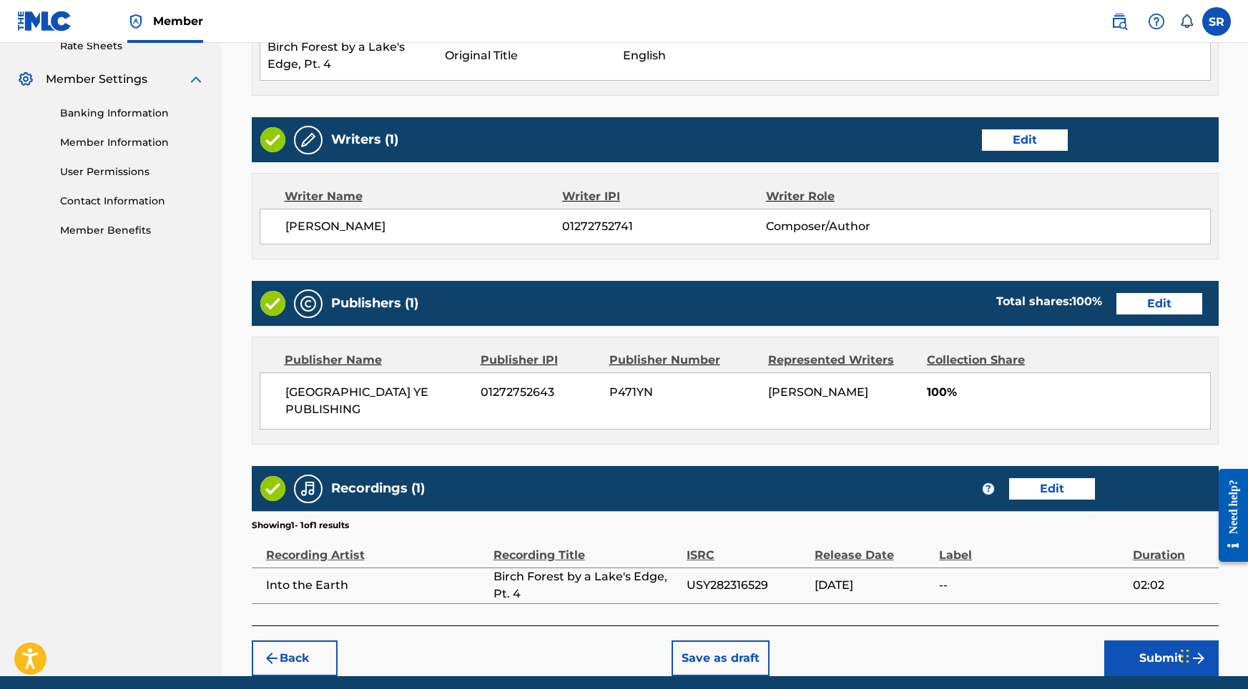
scroll to position [601, 0]
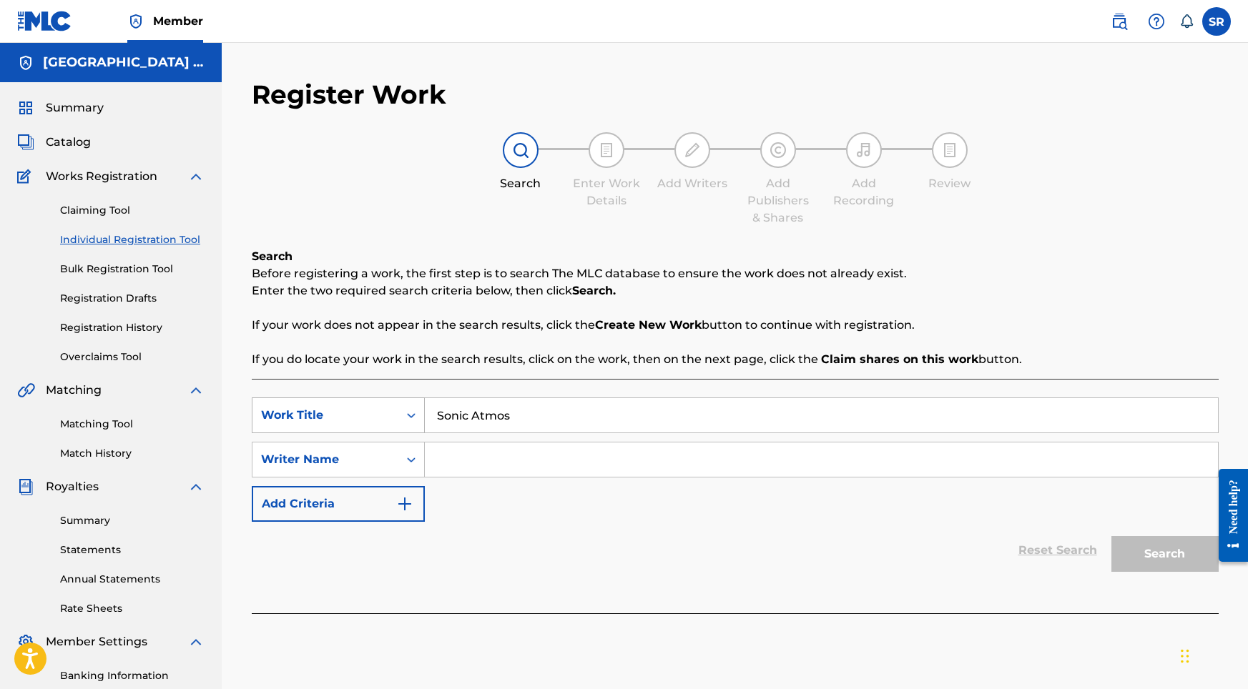
drag, startPoint x: 531, startPoint y: 419, endPoint x: 383, endPoint y: 414, distance: 148.1
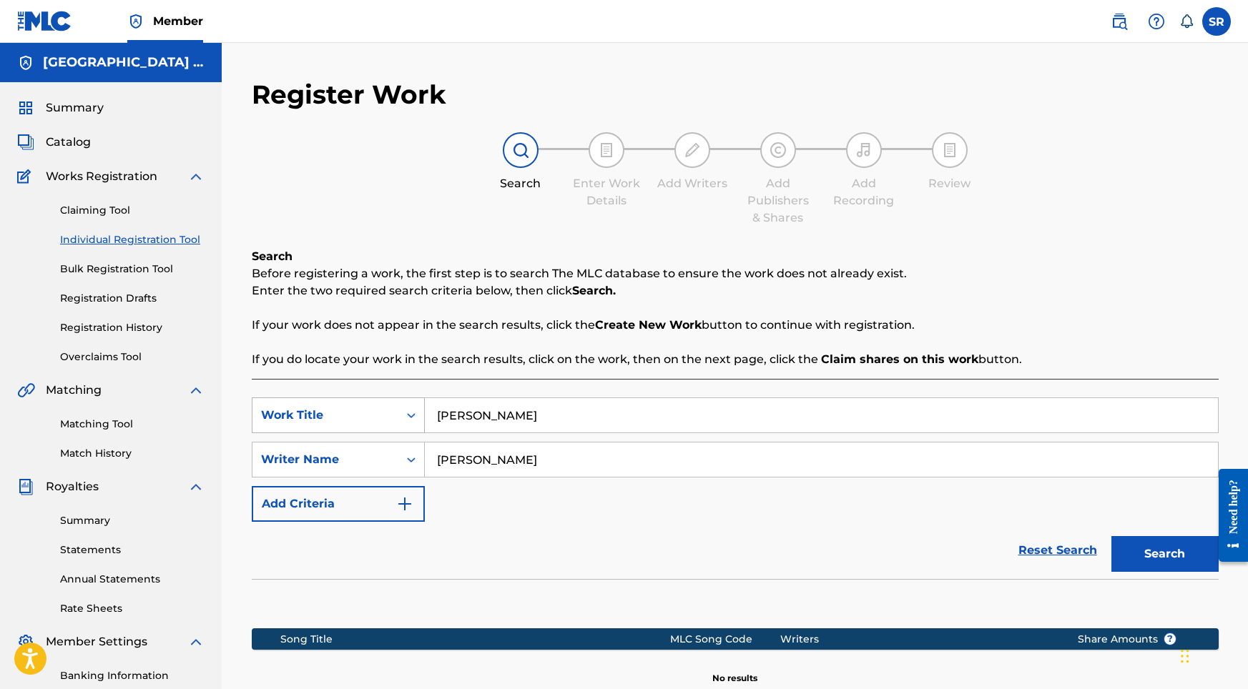
drag, startPoint x: 543, startPoint y: 413, endPoint x: 418, endPoint y: 410, distance: 125.2
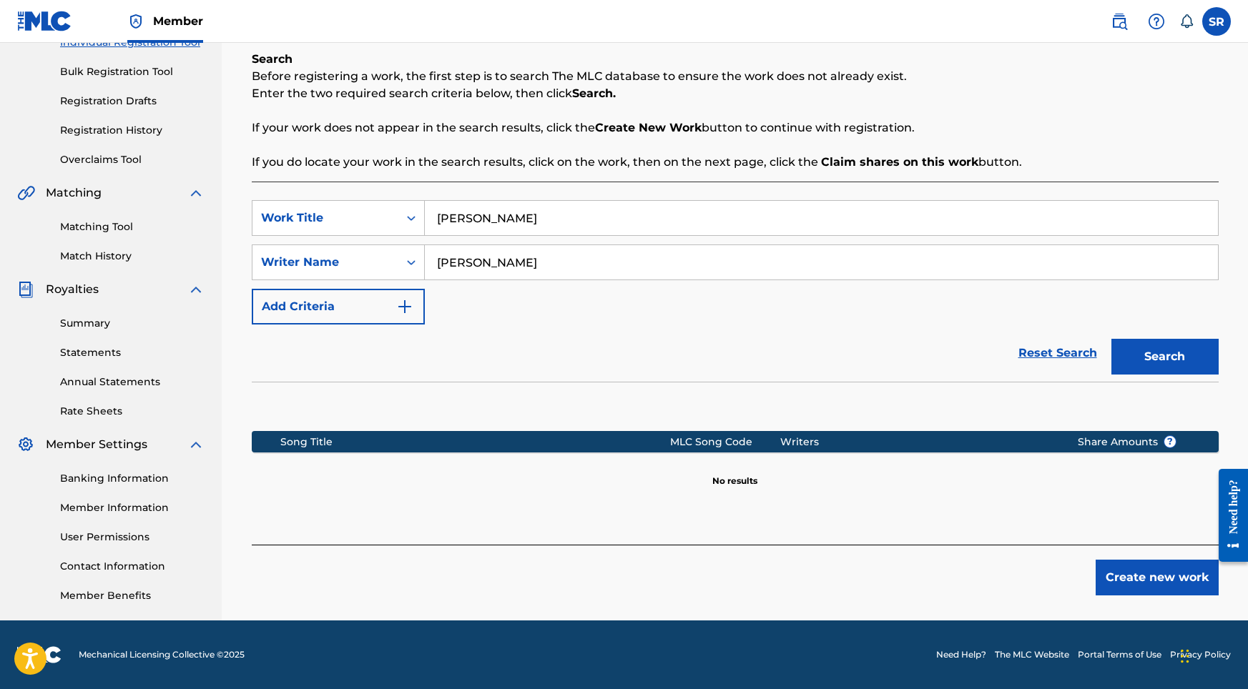
scroll to position [50, 0]
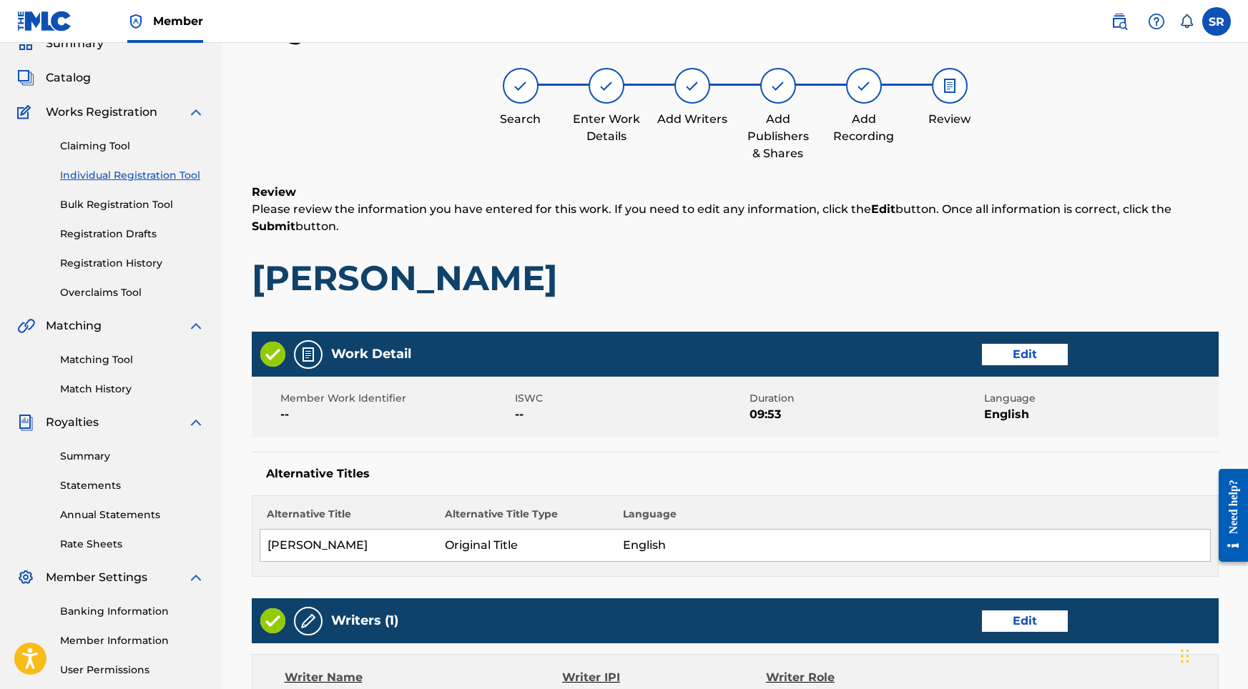
scroll to position [549, 0]
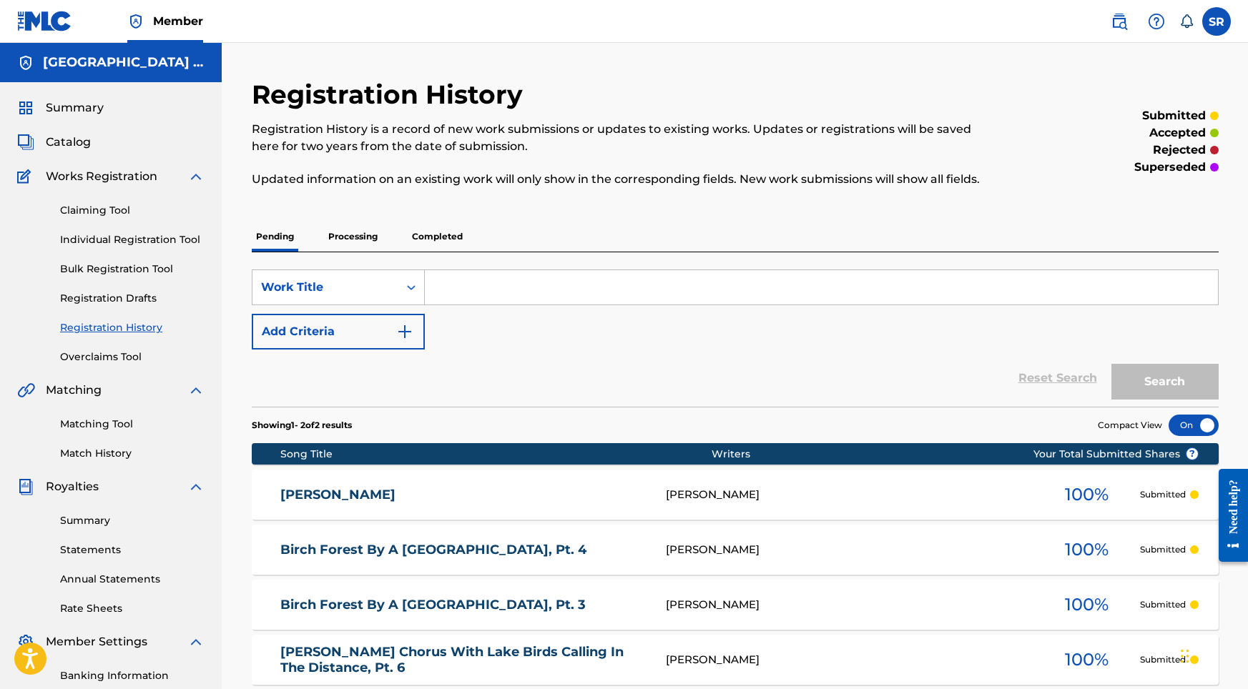
click at [163, 240] on link "Individual Registration Tool" at bounding box center [132, 239] width 144 height 15
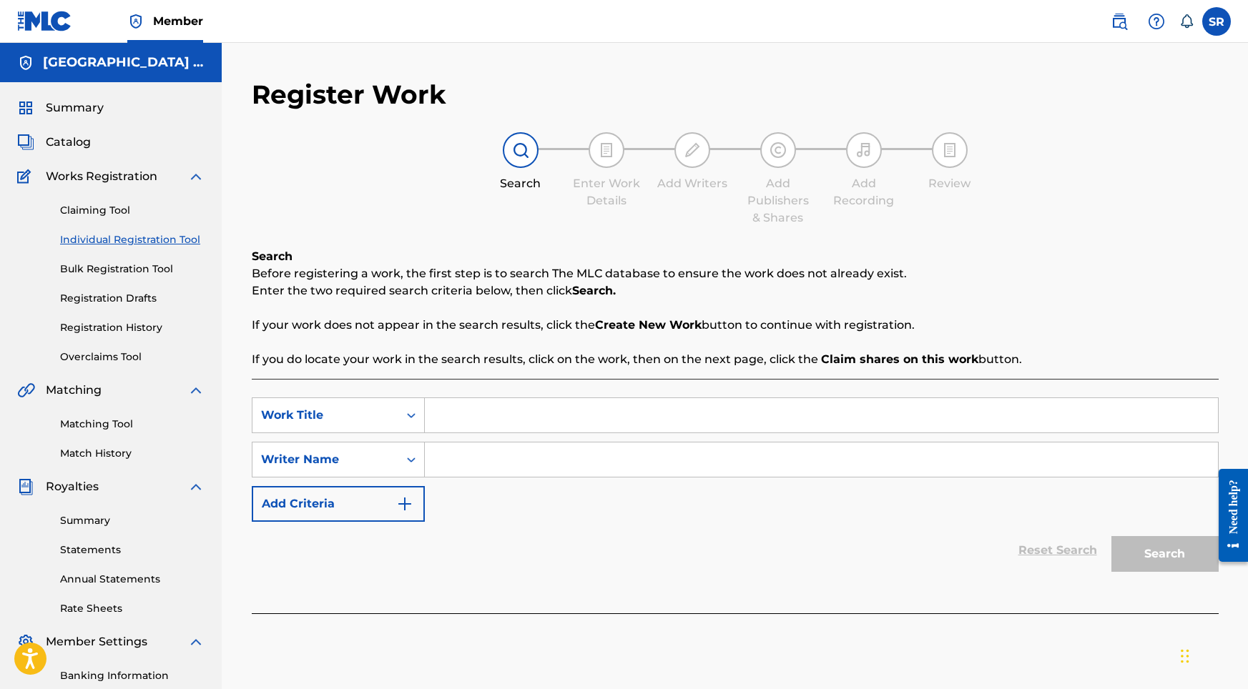
click at [503, 395] on div "SearchWithCriteria50068603-4b1c-4abd-be95-7a5d0d06812d Work Title SearchWithCri…" at bounding box center [735, 496] width 967 height 235
click at [503, 409] on input "Search Form" at bounding box center [821, 415] width 793 height 34
click at [523, 444] on input "Search Form" at bounding box center [821, 460] width 793 height 34
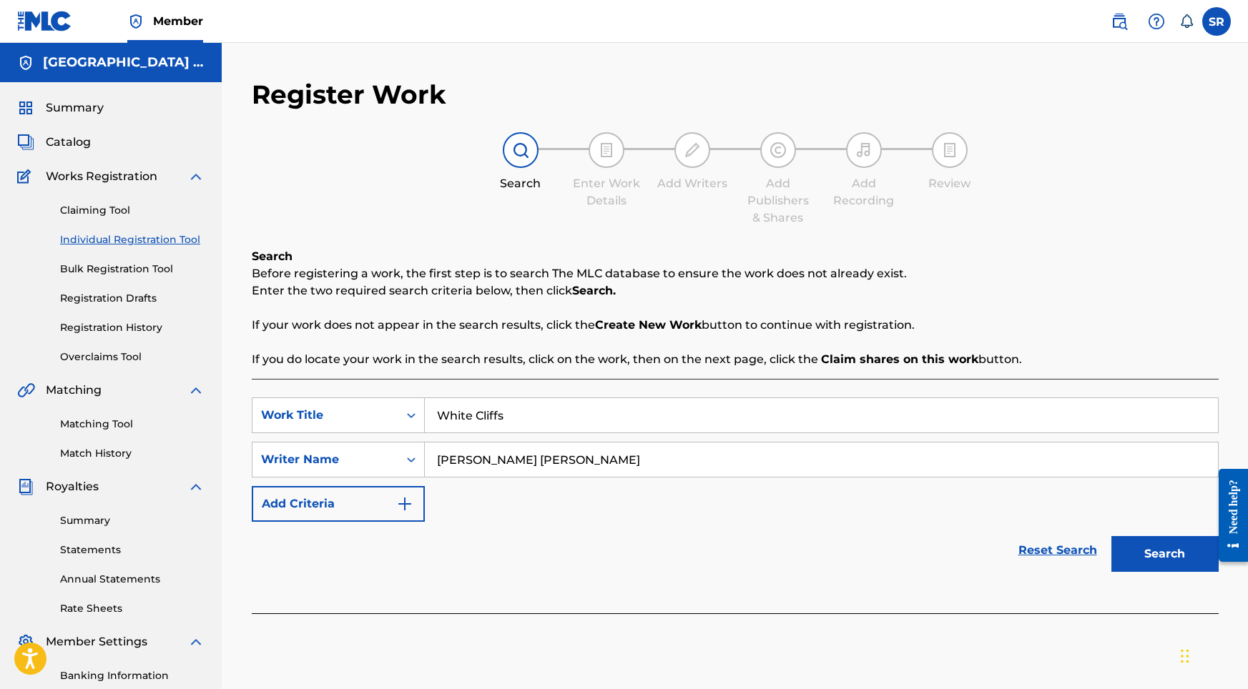
click at [1120, 551] on button "Search" at bounding box center [1164, 554] width 107 height 36
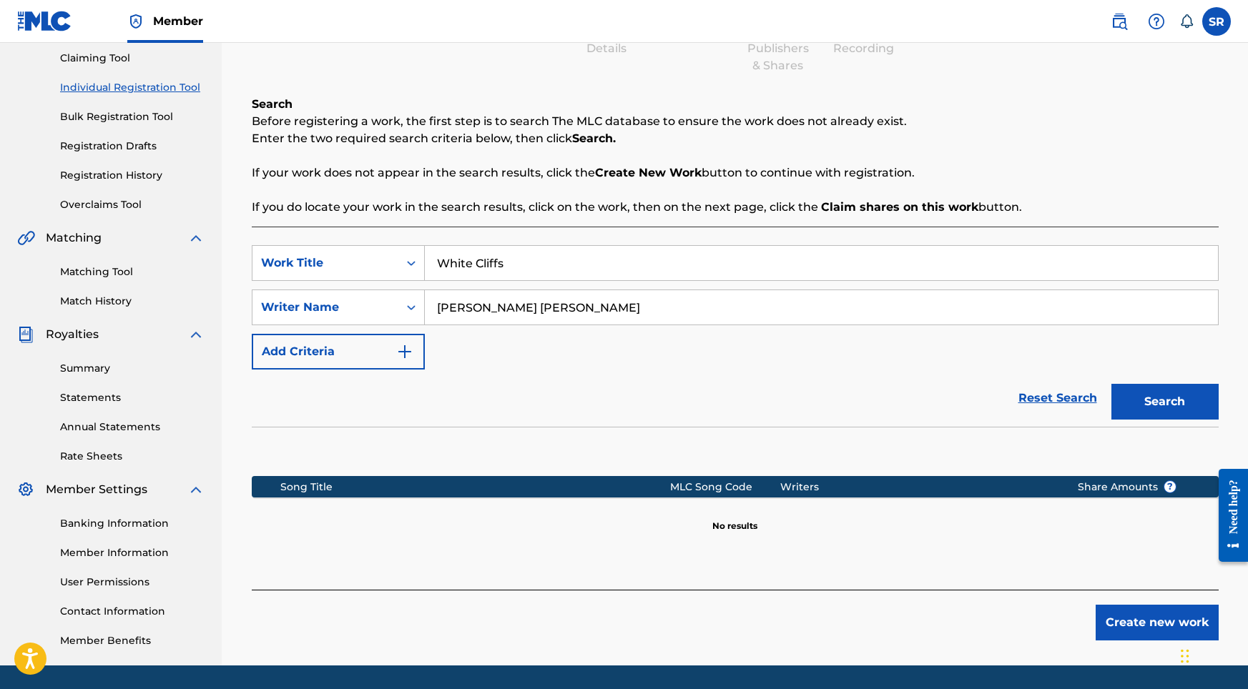
scroll to position [177, 0]
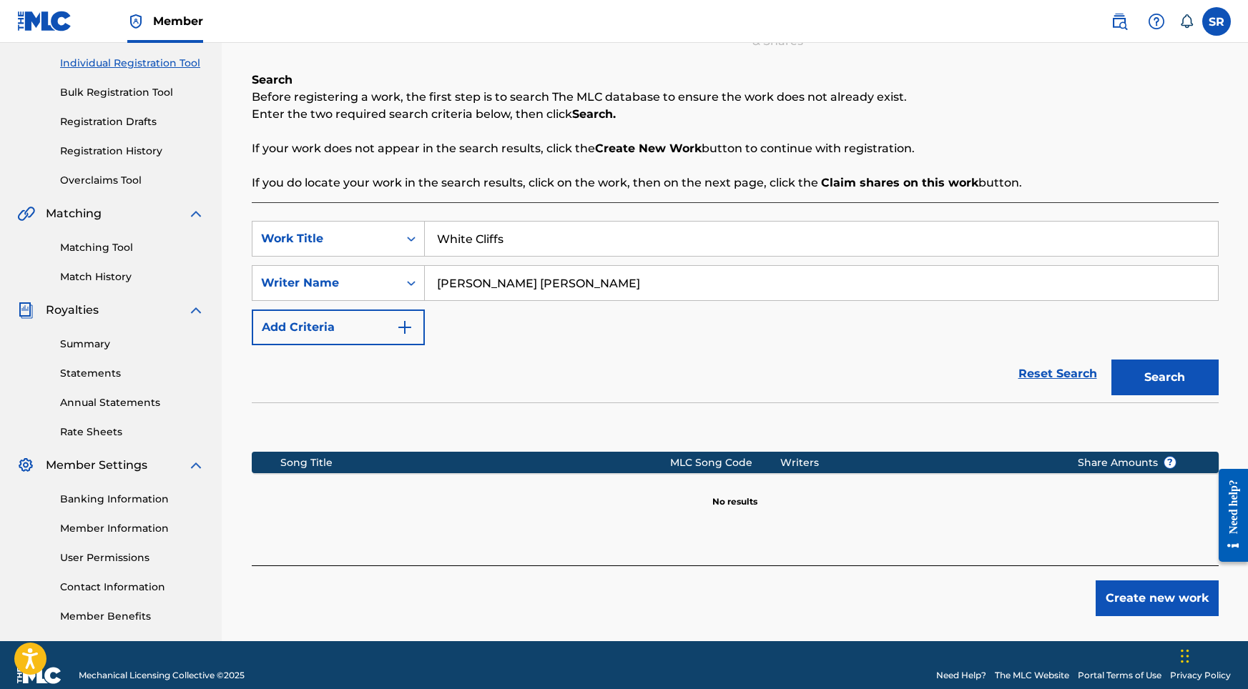
click at [576, 290] on input "[PERSON_NAME] [PERSON_NAME]" at bounding box center [821, 283] width 793 height 34
drag, startPoint x: 581, startPoint y: 287, endPoint x: 433, endPoint y: 287, distance: 148.0
click at [433, 287] on input "[PERSON_NAME] [PERSON_NAME]" at bounding box center [821, 283] width 793 height 34
click at [1173, 390] on button "Search" at bounding box center [1164, 378] width 107 height 36
drag, startPoint x: 632, startPoint y: 280, endPoint x: 408, endPoint y: 278, distance: 223.8
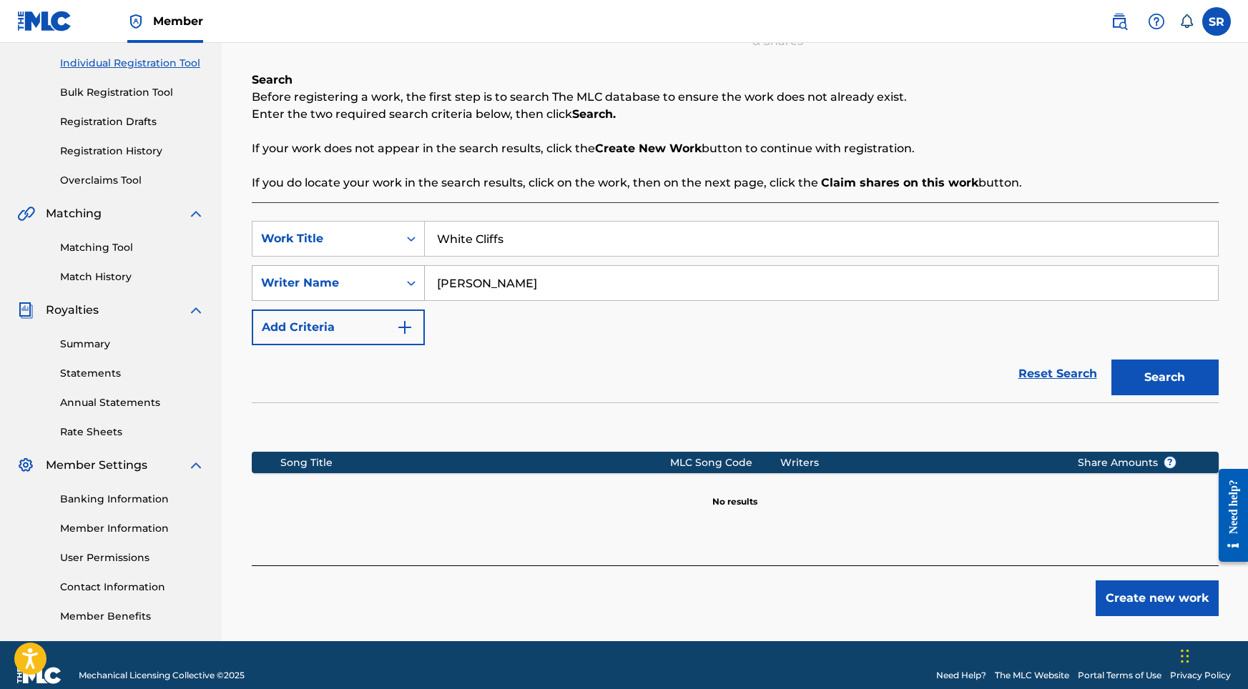
click at [408, 278] on div "SearchWithCriteria5312f95d-421e-4ece-ab07-7a199386429f Writer Name [PERSON_NAME]" at bounding box center [735, 283] width 967 height 36
